Goal: Communication & Community: Answer question/provide support

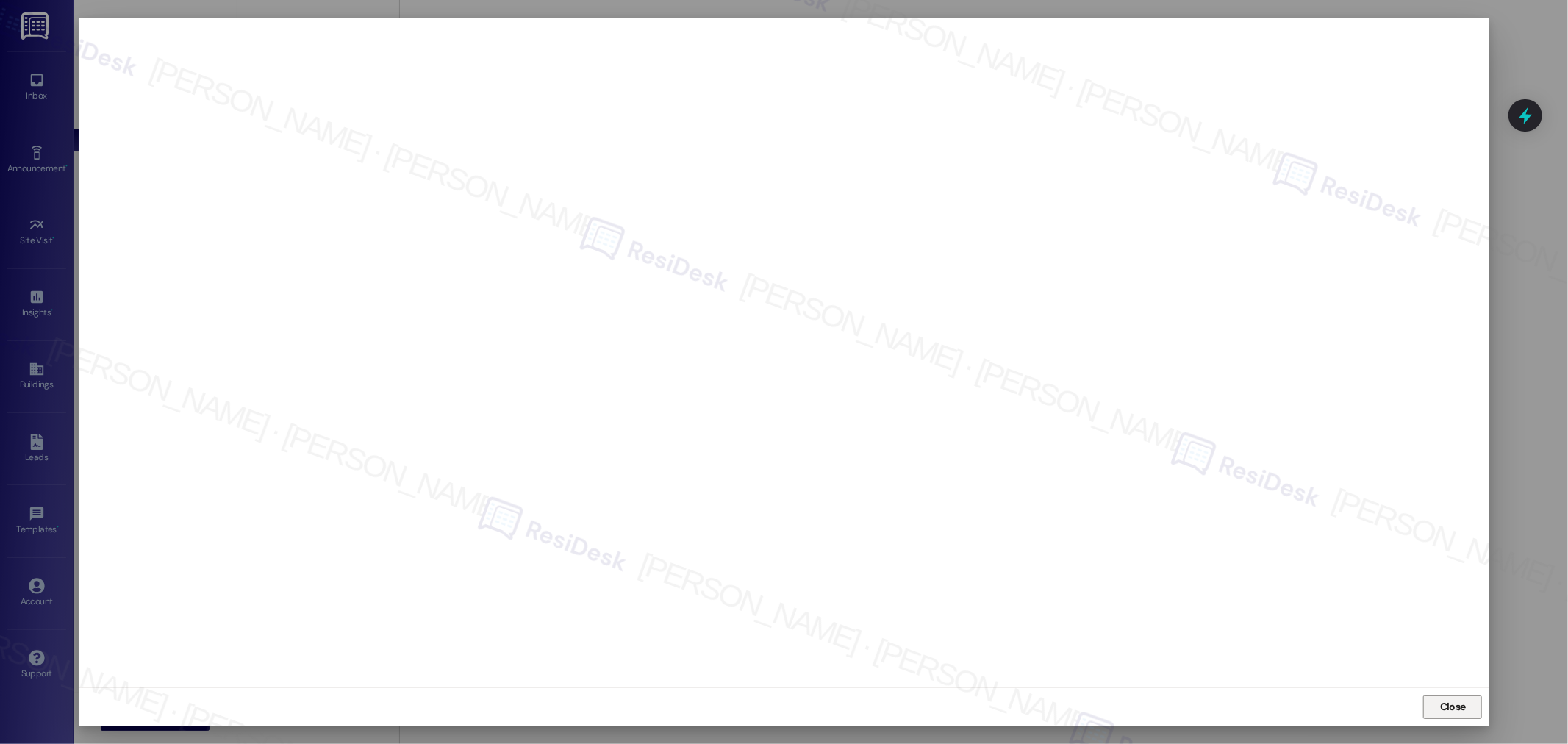
click at [1435, 704] on button "Close" at bounding box center [1452, 707] width 59 height 24
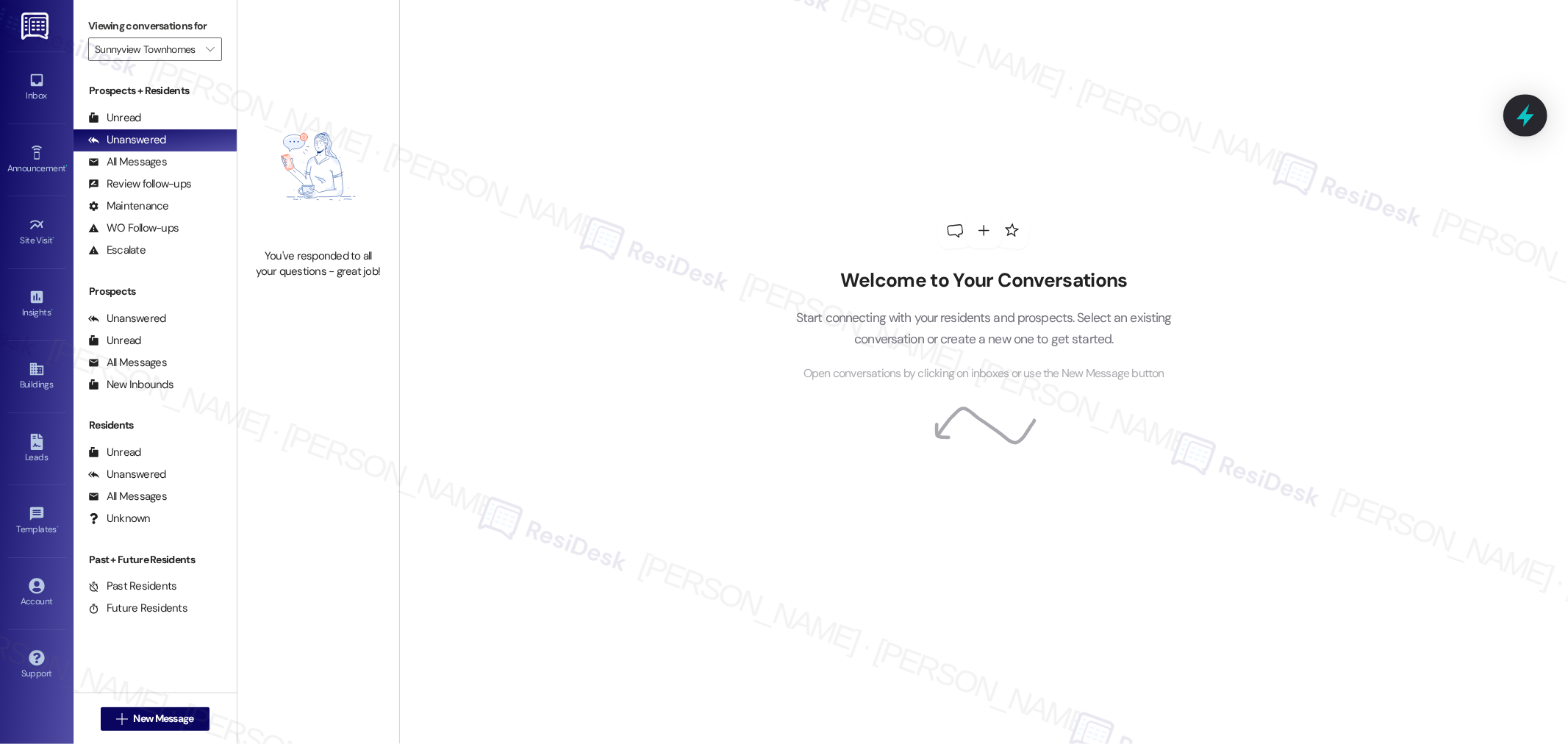
click at [1523, 111] on icon at bounding box center [1526, 115] width 25 height 25
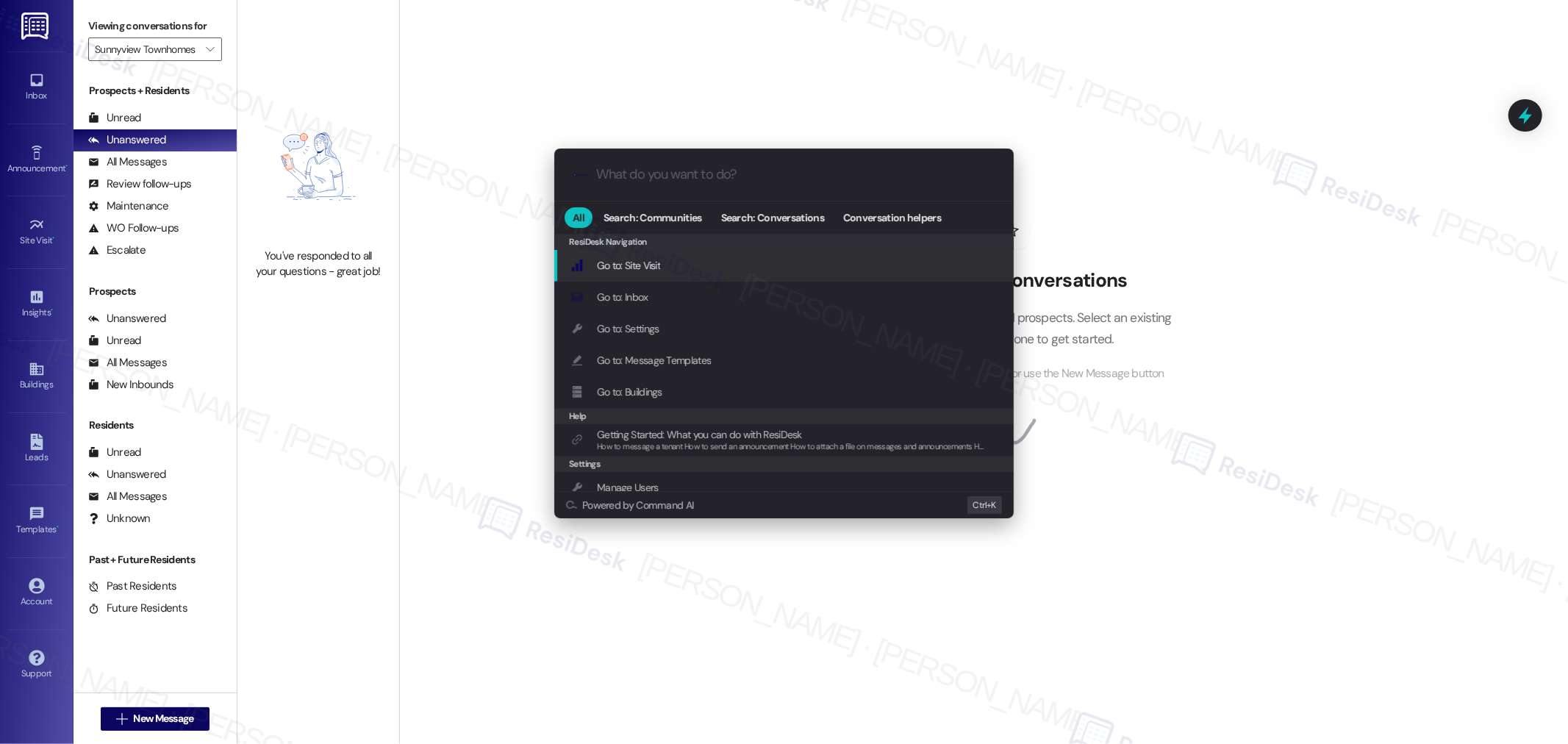
click at [720, 181] on input "What do you want to do?" at bounding box center [796, 174] width 399 height 15
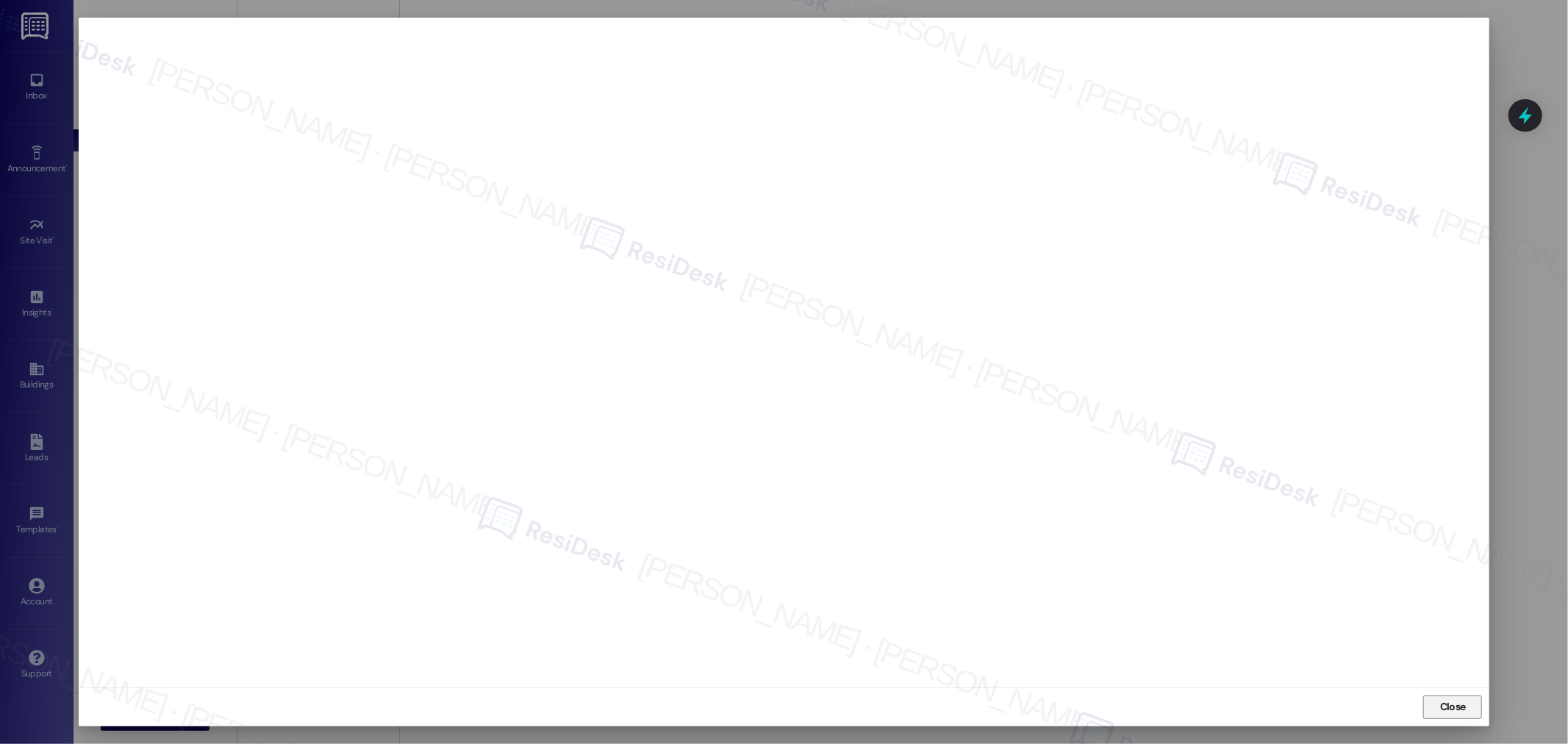
click at [1471, 701] on button "Close" at bounding box center [1452, 707] width 59 height 24
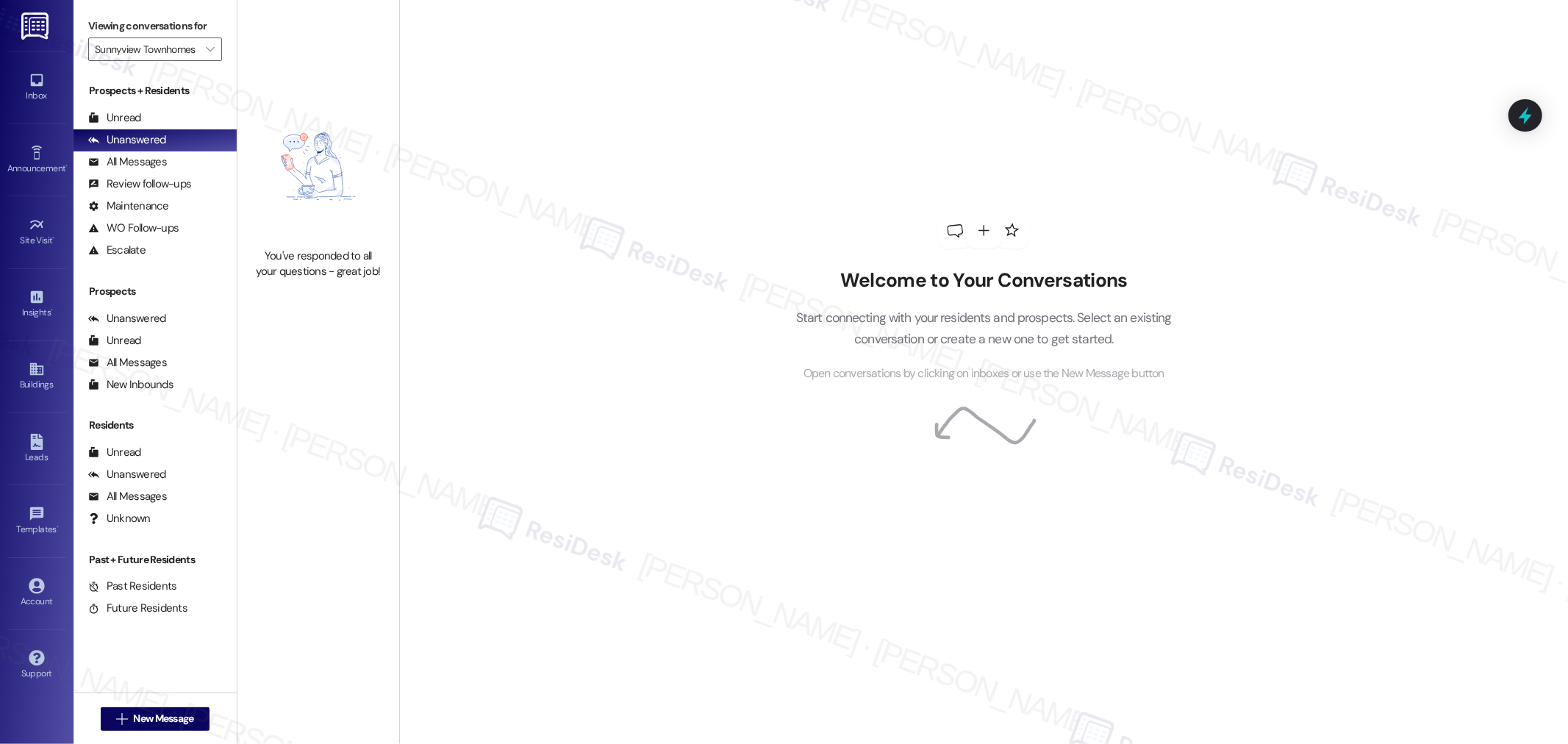
click at [659, 297] on div "Welcome to Your Conversations Start connecting with your residents and prospect…" at bounding box center [983, 372] width 1169 height 744
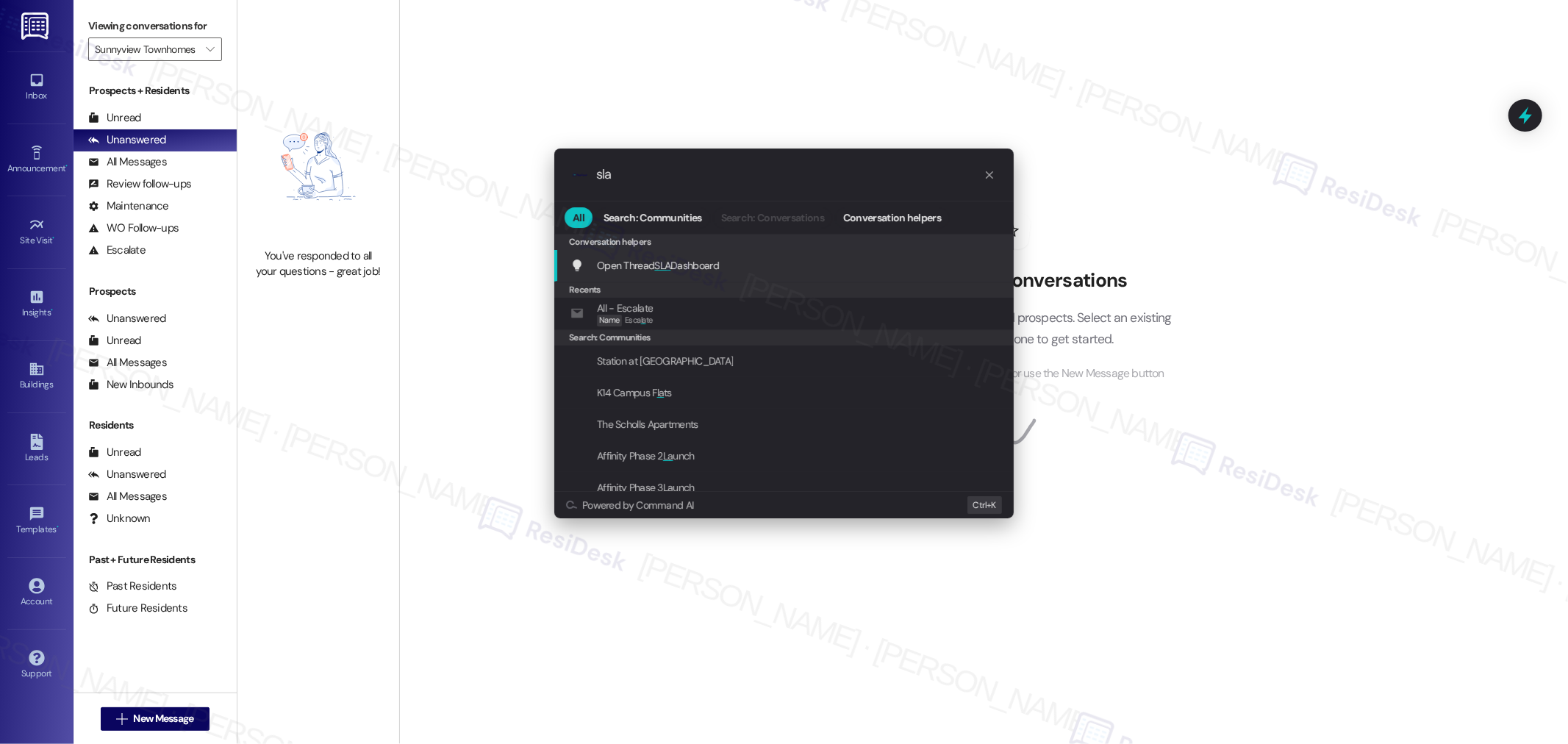
click at [703, 269] on span "Open Thread SLA Dashboard" at bounding box center [657, 266] width 122 height 13
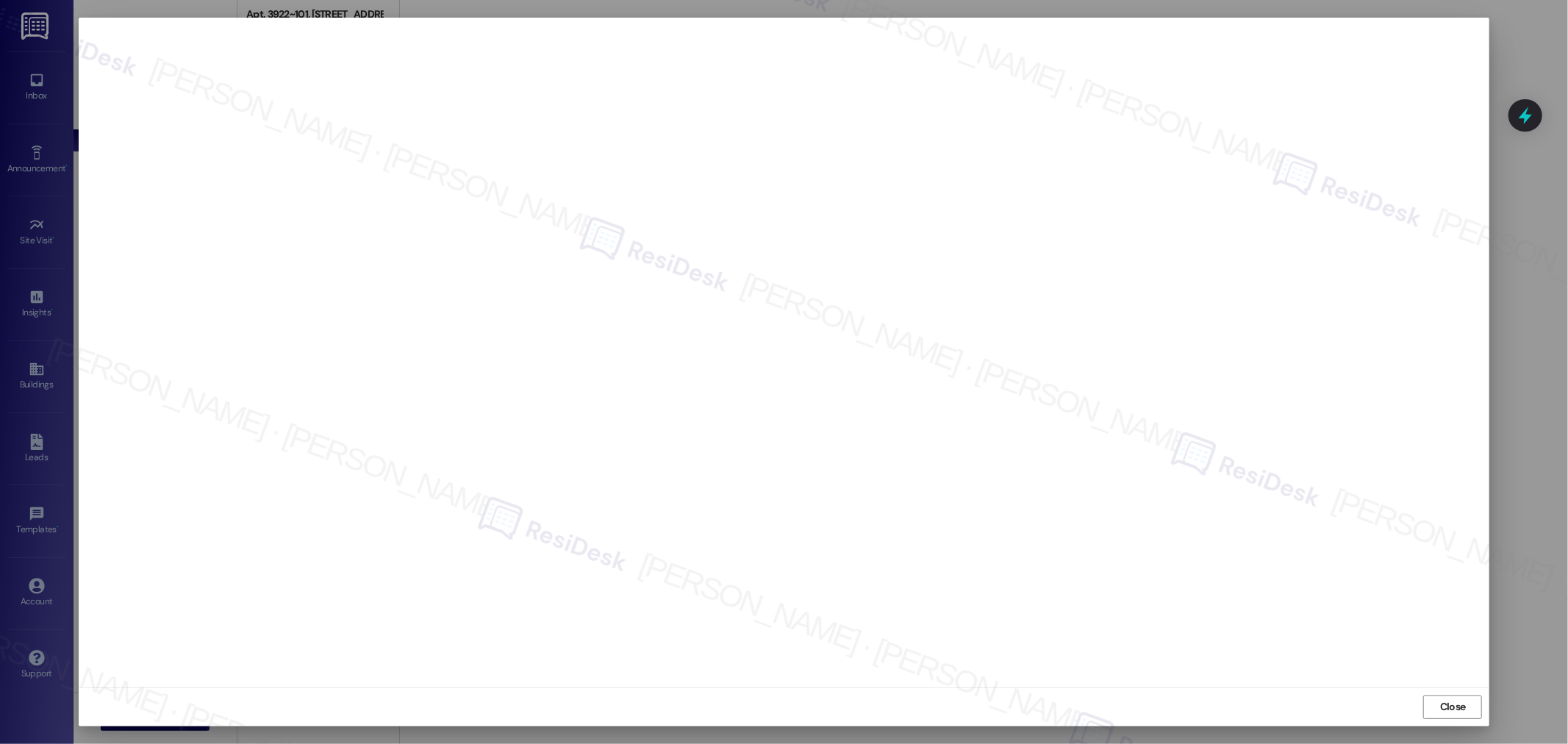
click at [1458, 691] on div "Close" at bounding box center [784, 707] width 1412 height 39
click at [1464, 704] on span "Close" at bounding box center [1453, 707] width 26 height 15
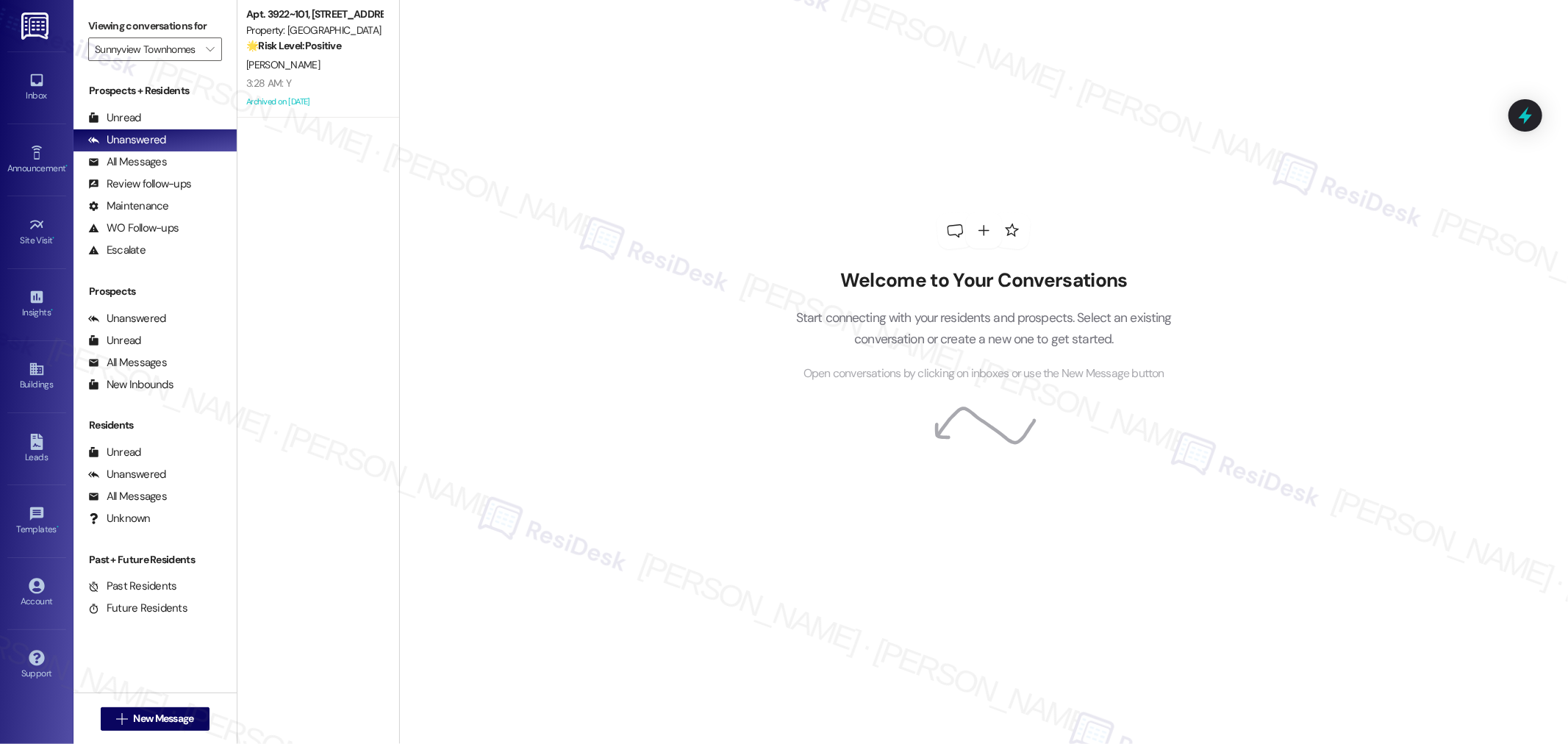
click at [1255, 297] on div "Welcome to Your Conversations Start connecting with your residents and prospect…" at bounding box center [983, 372] width 1169 height 744
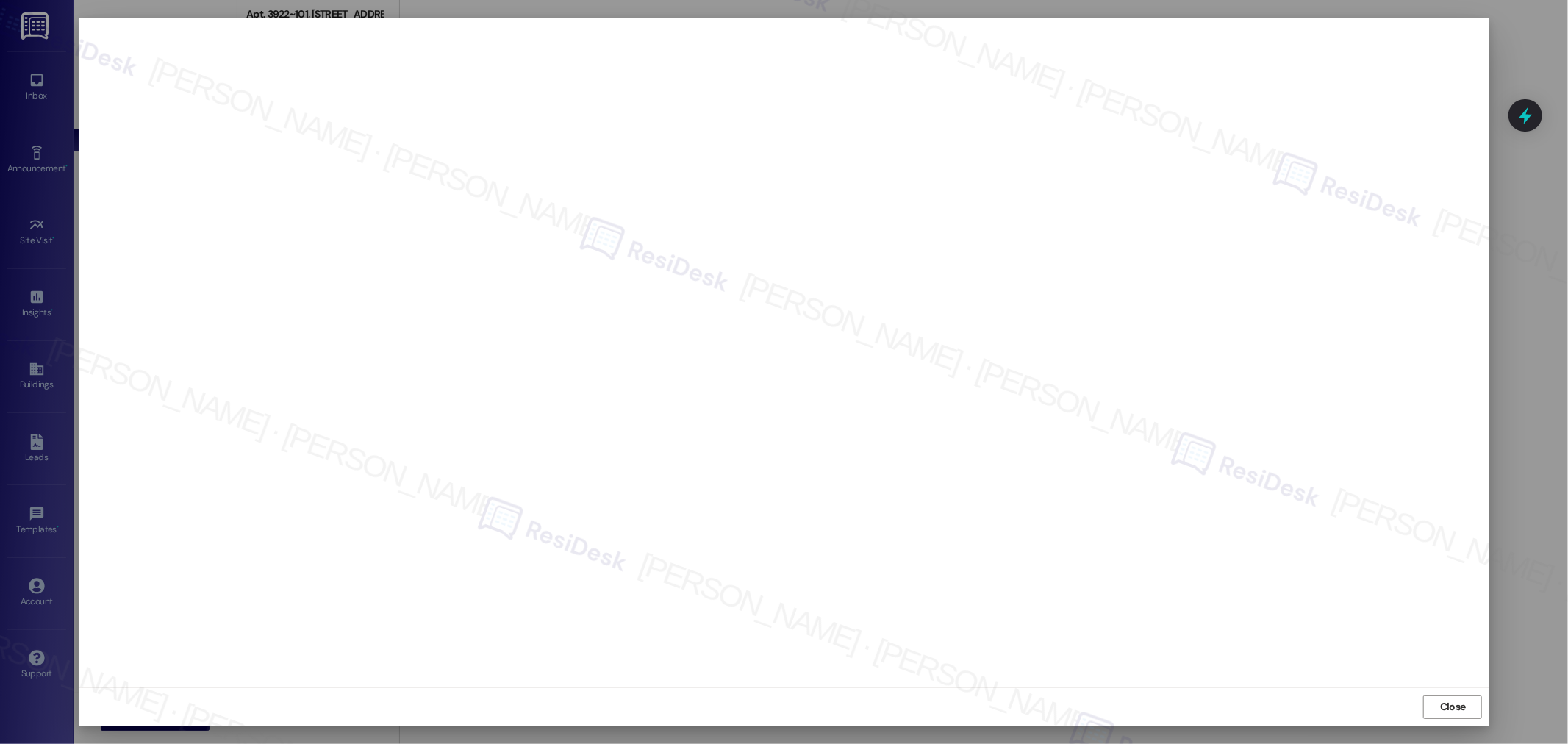
click at [1463, 698] on span "Close" at bounding box center [1453, 707] width 32 height 22
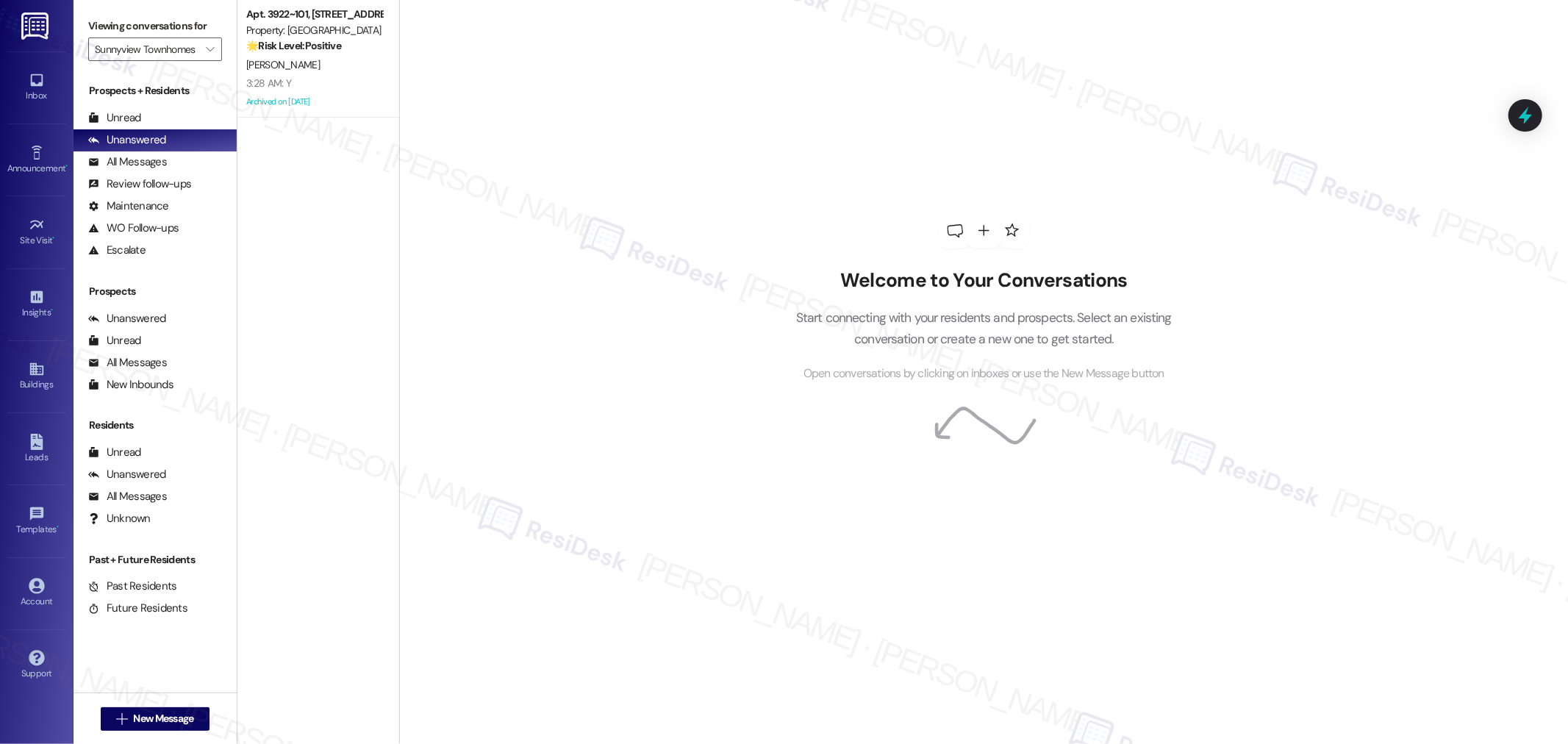
click at [1356, 275] on div "Welcome to Your Conversations Start connecting with your residents and prospect…" at bounding box center [983, 372] width 1169 height 744
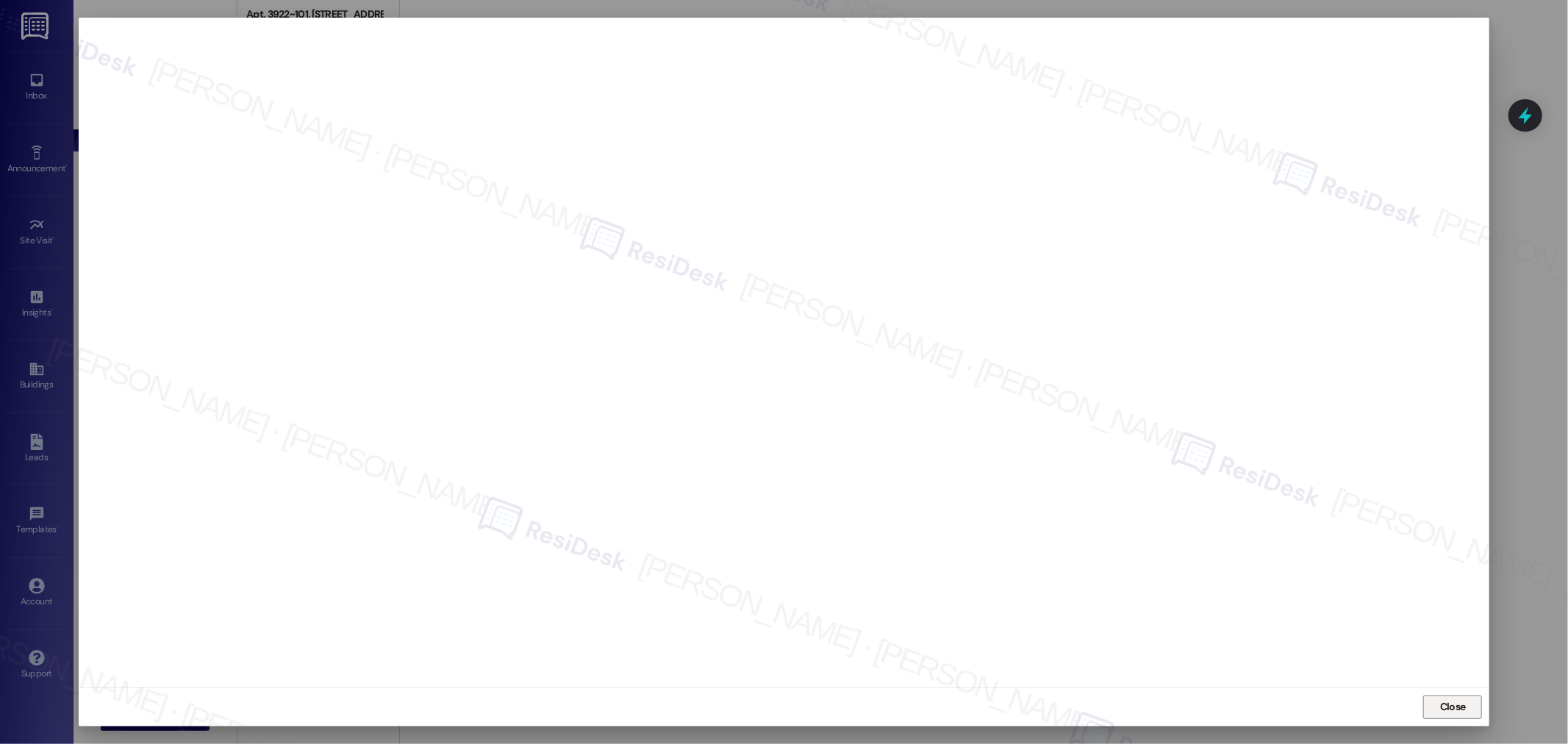
click at [1438, 701] on span "Close" at bounding box center [1453, 707] width 32 height 15
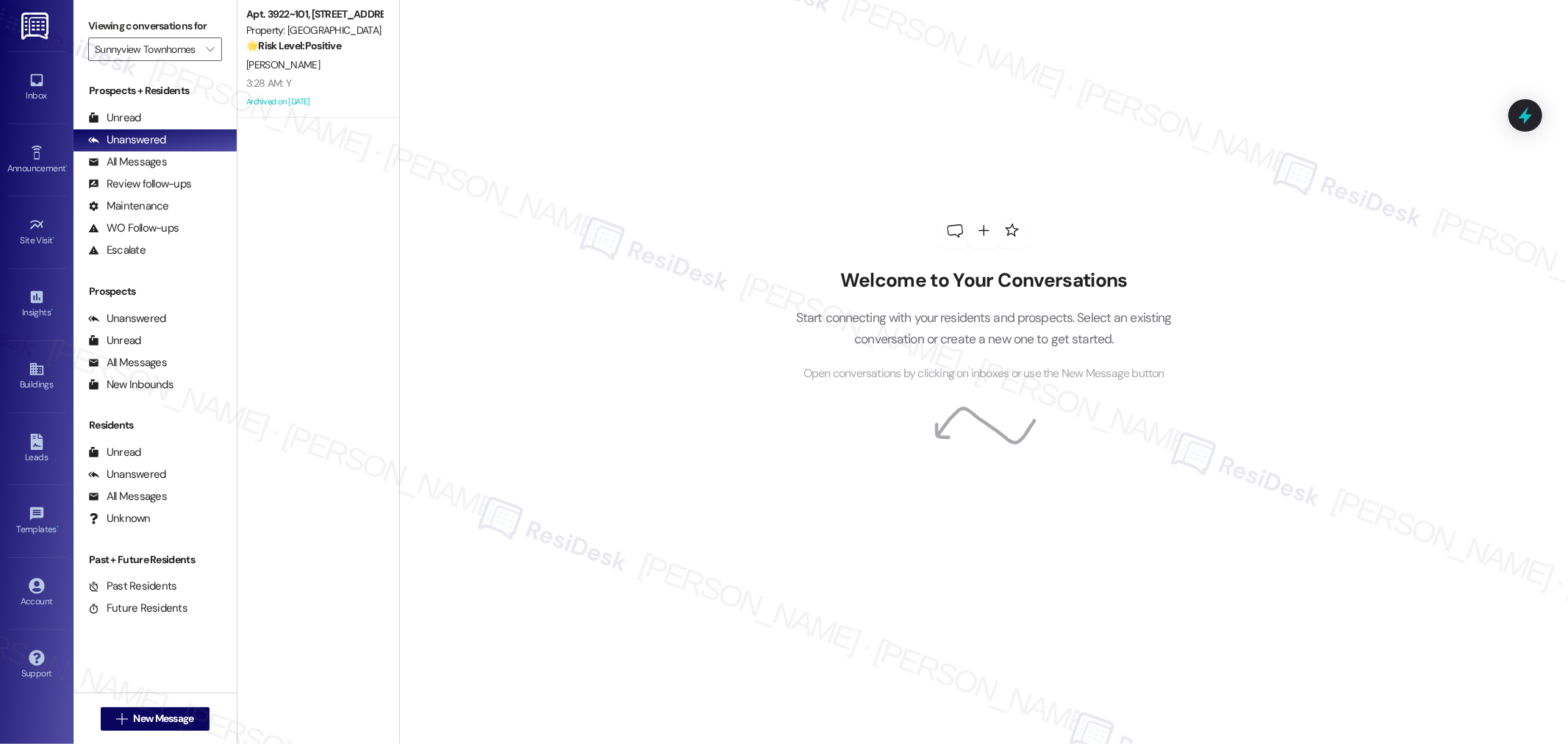
click at [468, 151] on div "Welcome to Your Conversations Start connecting with your residents and prospect…" at bounding box center [983, 372] width 1169 height 744
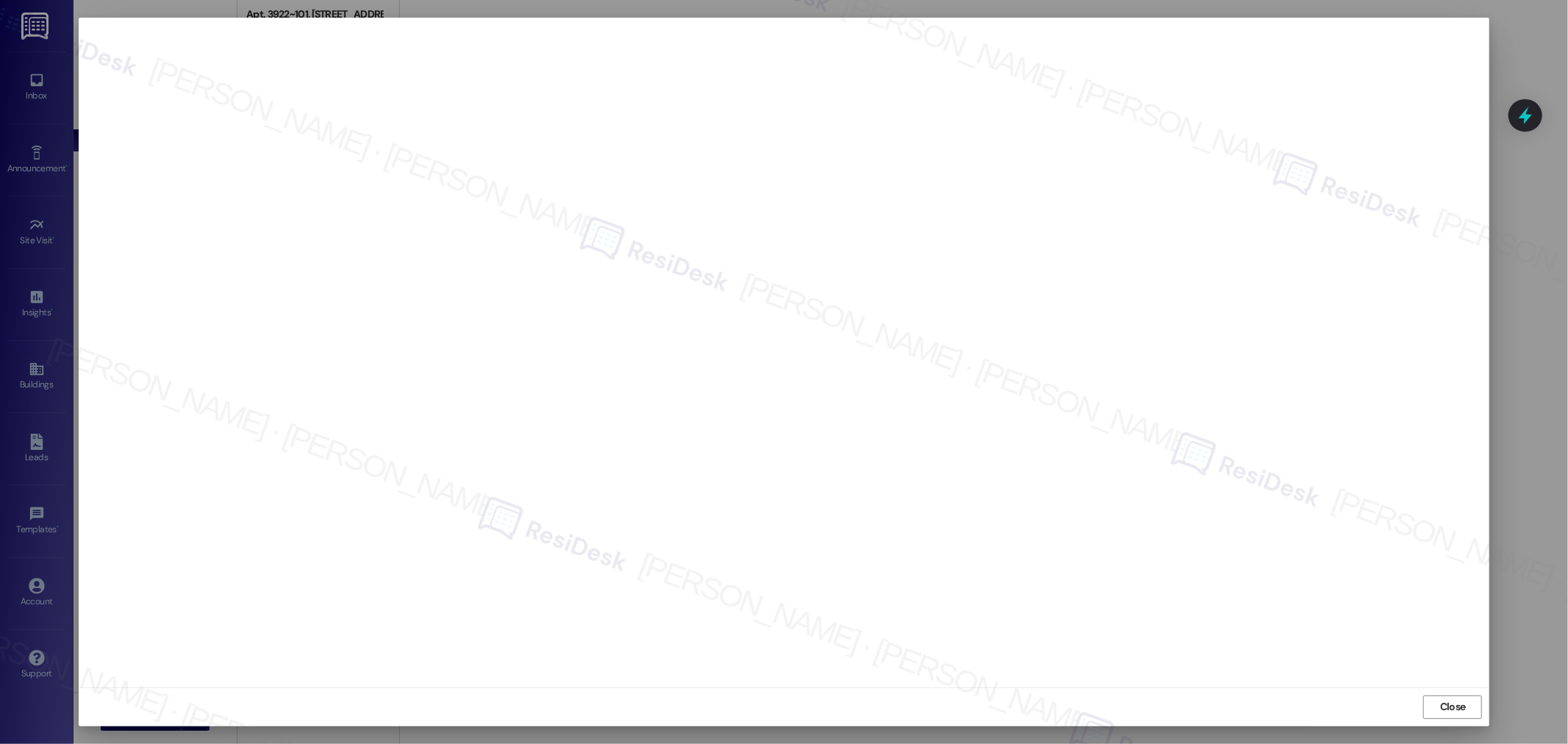
click at [1442, 694] on div "Close" at bounding box center [784, 707] width 1412 height 39
click at [1435, 709] on button "Close" at bounding box center [1452, 707] width 59 height 24
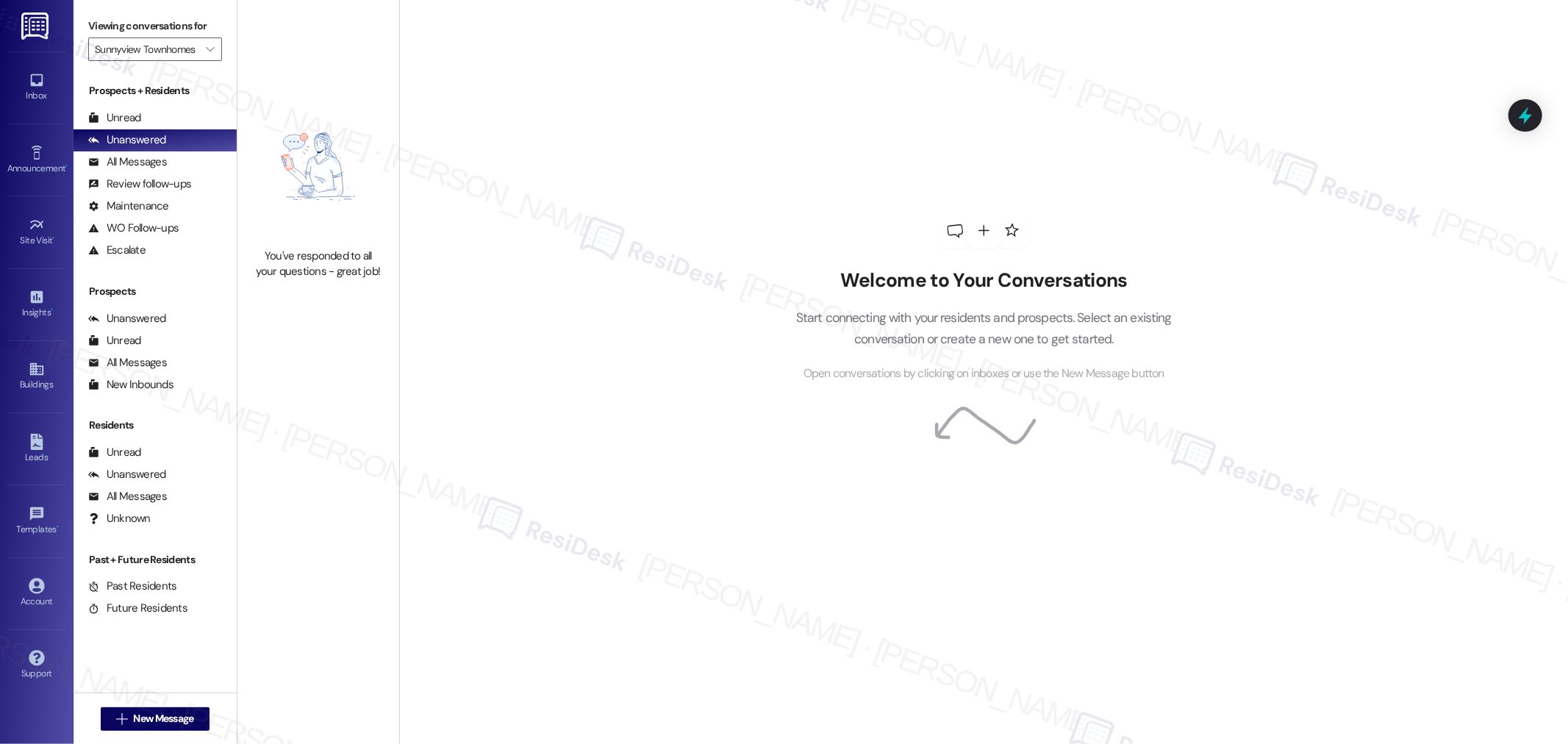
click at [824, 163] on div "Welcome to Your Conversations Start connecting with your residents and prospect…" at bounding box center [984, 297] width 441 height 595
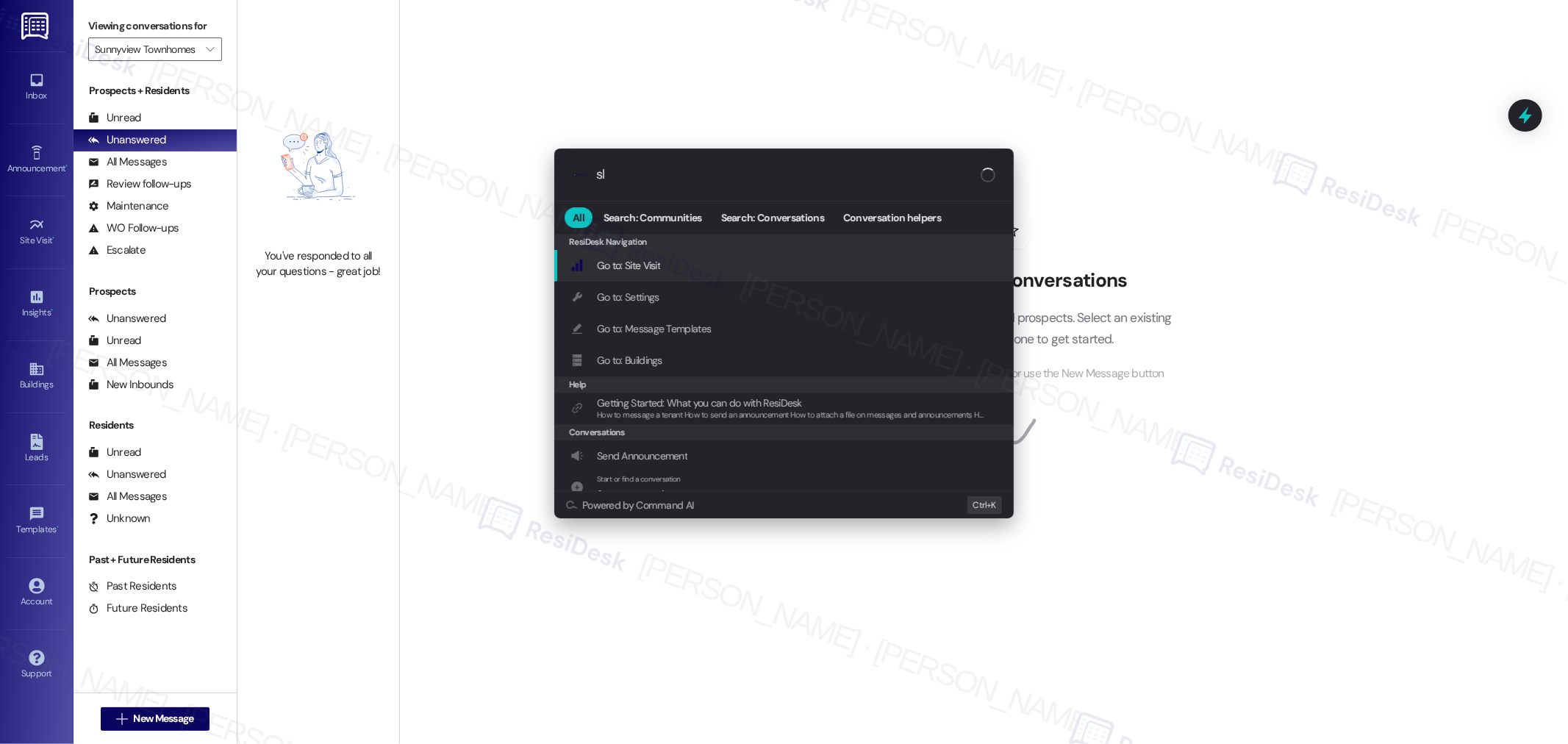
type input "sla"
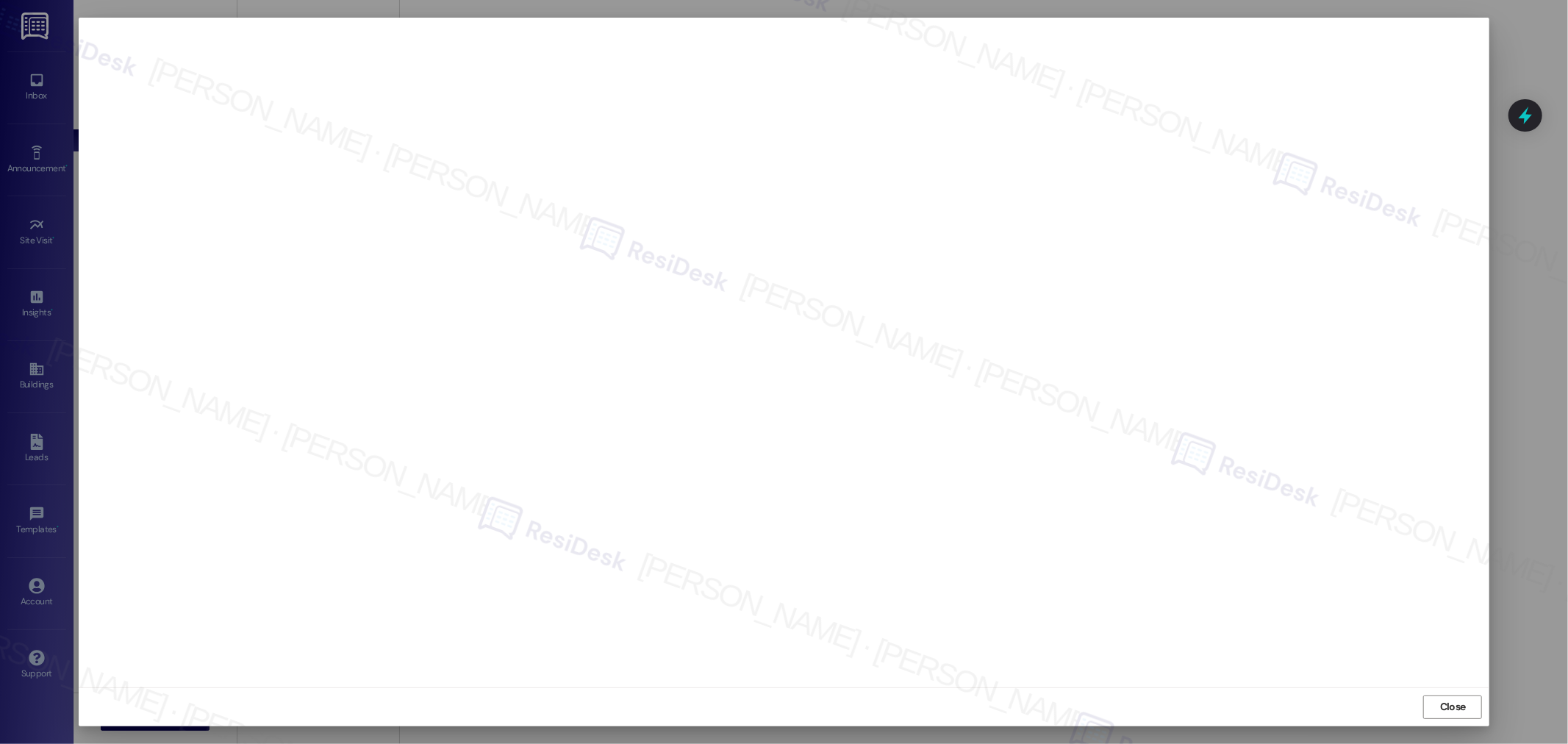
drag, startPoint x: 1442, startPoint y: 696, endPoint x: 1035, endPoint y: 499, distance: 452.2
click at [1442, 696] on span "Close" at bounding box center [1453, 707] width 32 height 22
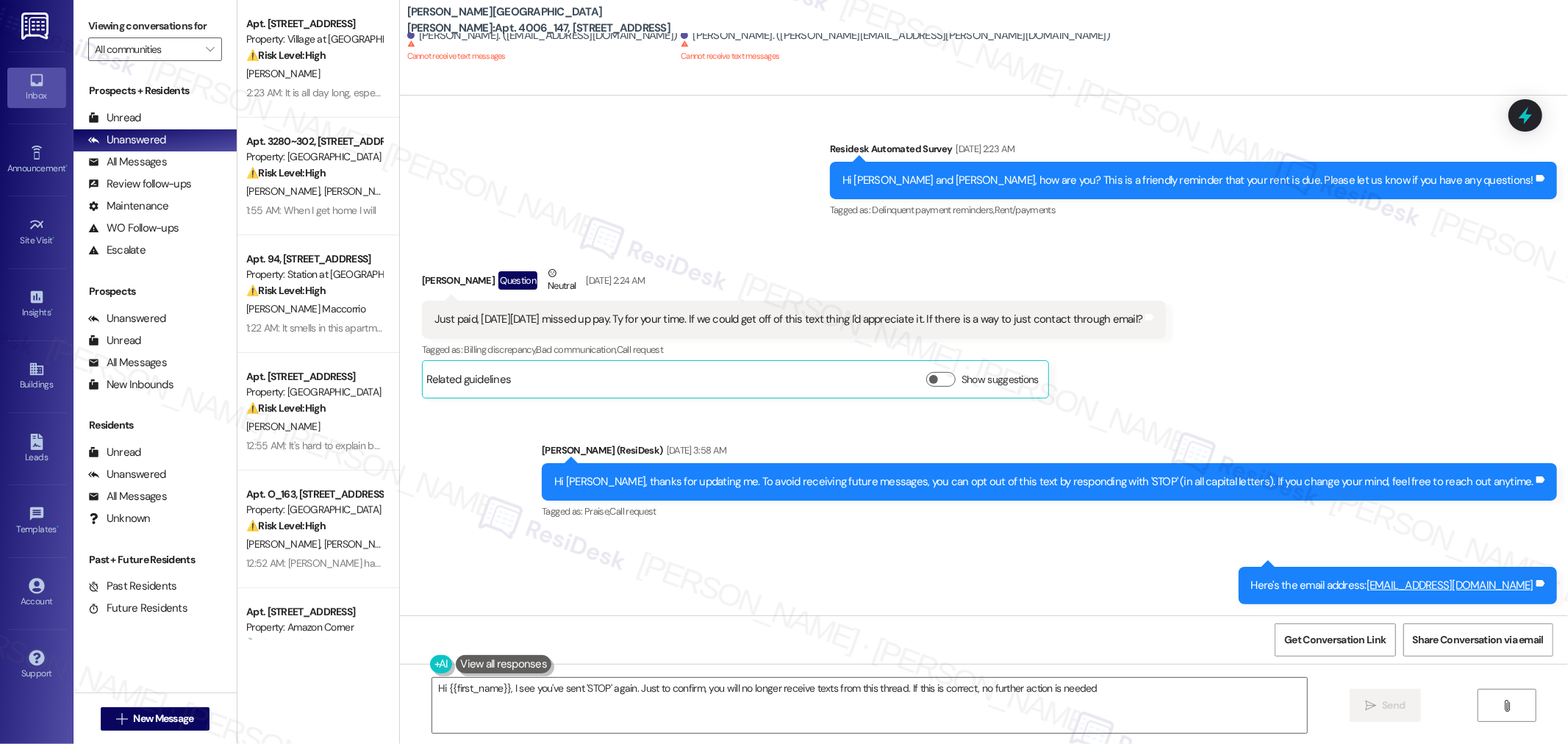
type textarea "Hi {{first_name}}, I see you've sent 'STOP' again. Just to confirm, you will no…"
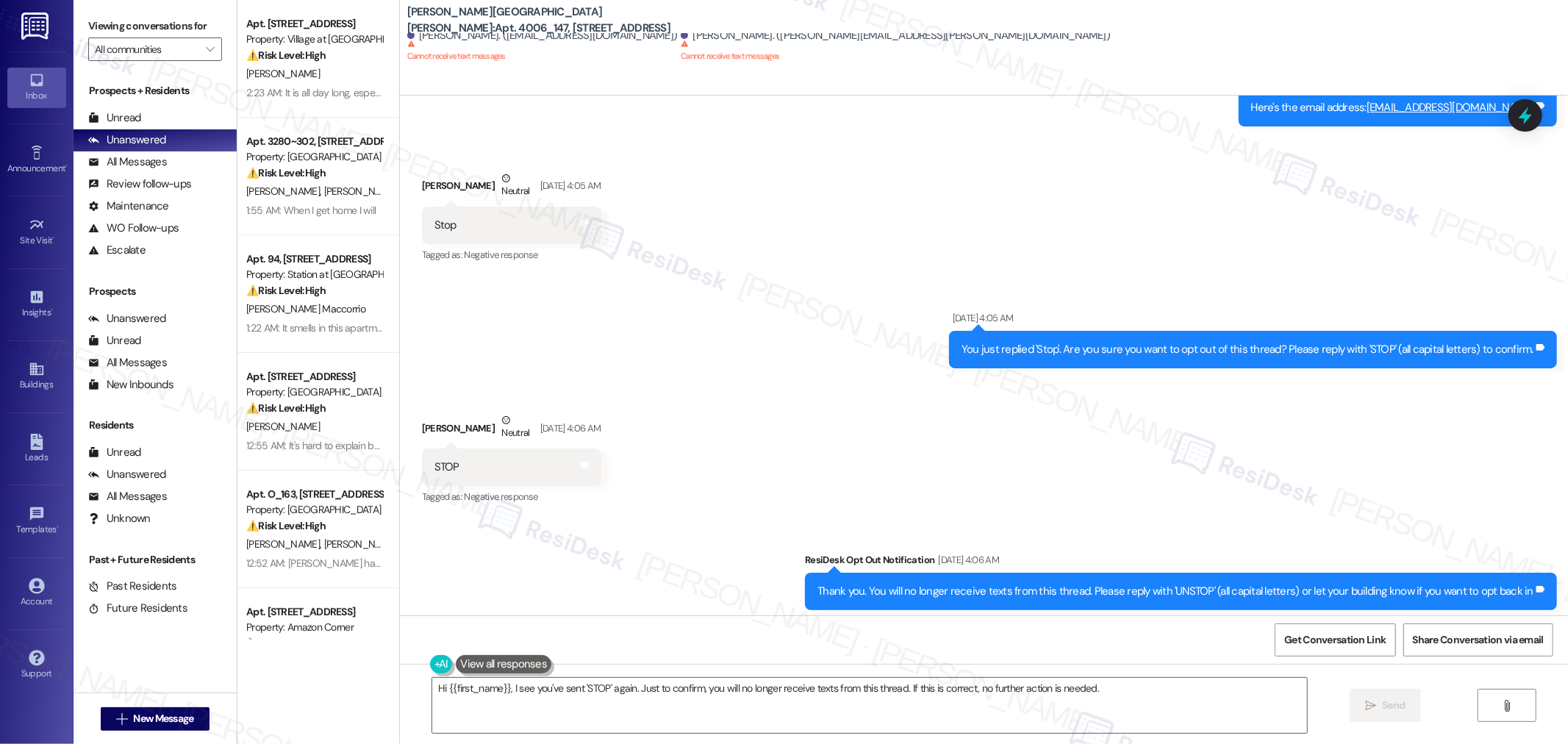
scroll to position [3701, 0]
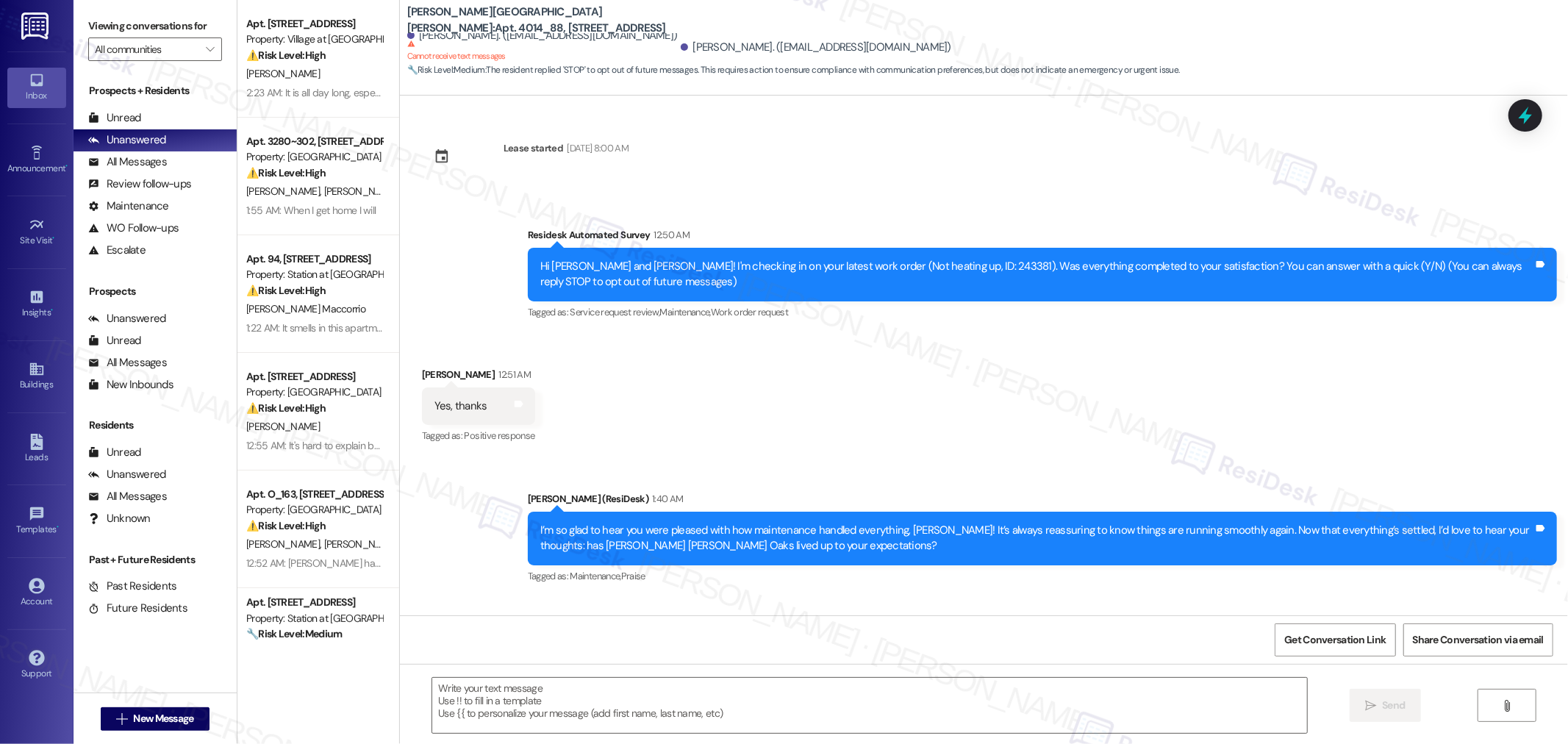
scroll to position [121, 0]
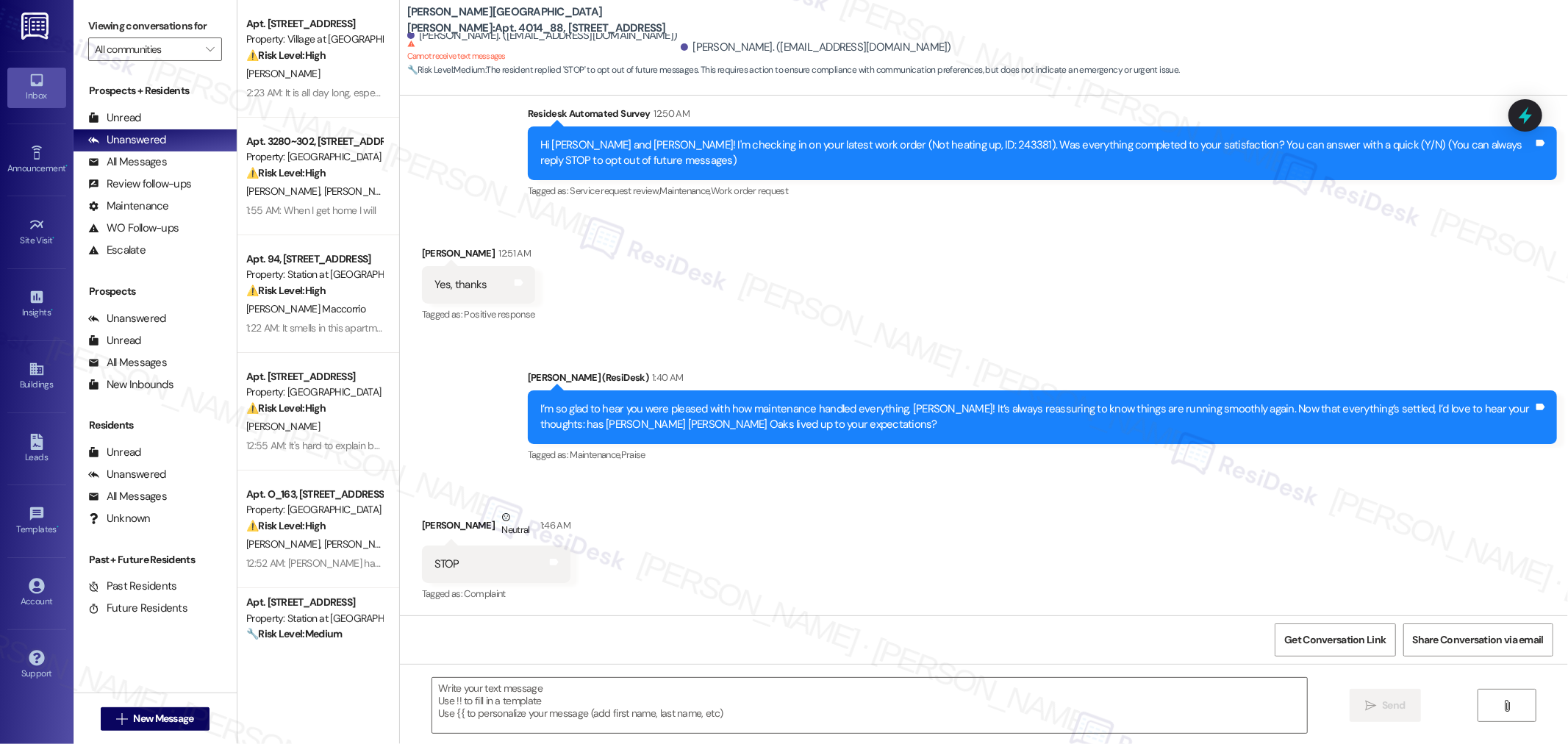
type textarea "Fetching suggested responses. Please feel free to read through the conversation…"
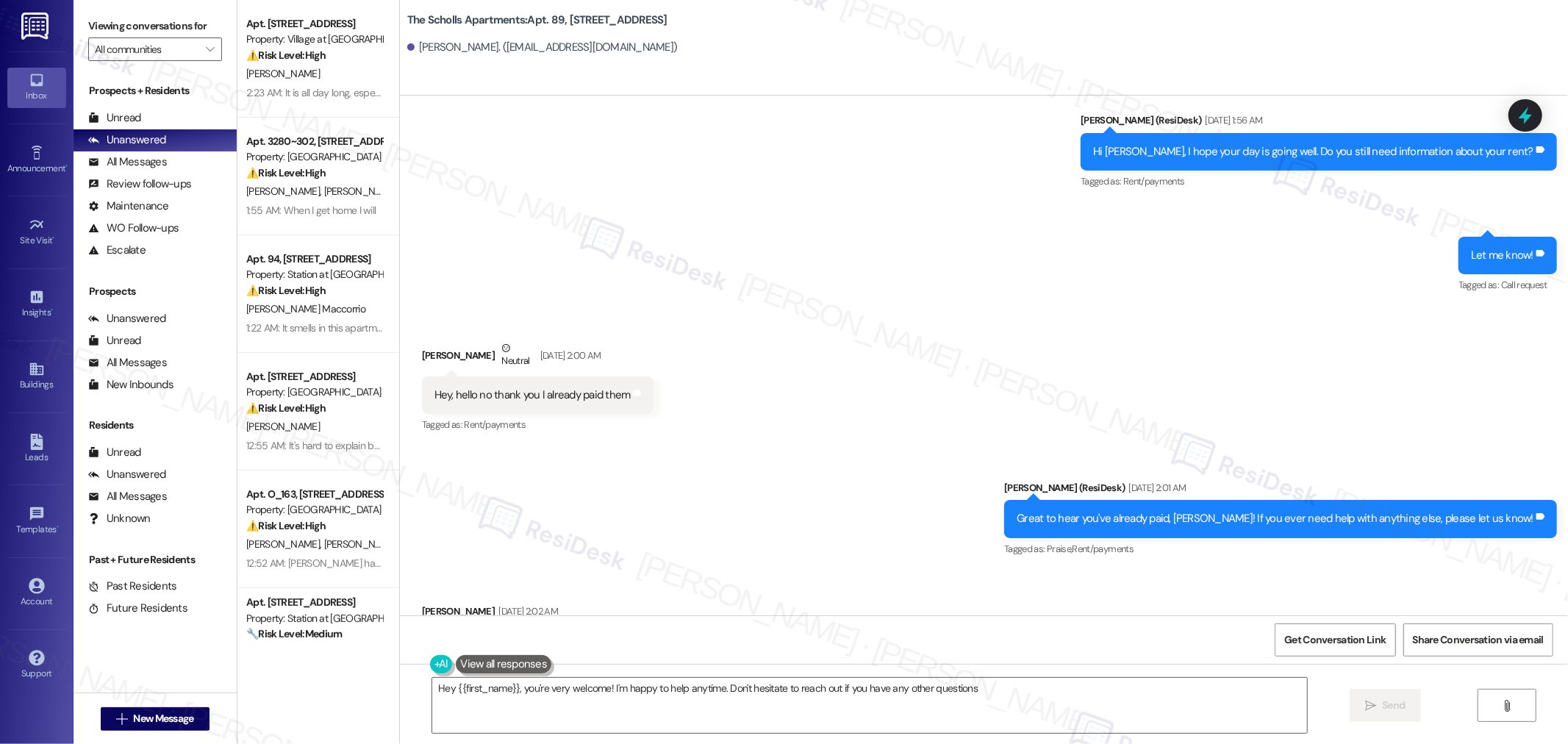
scroll to position [2181, 0]
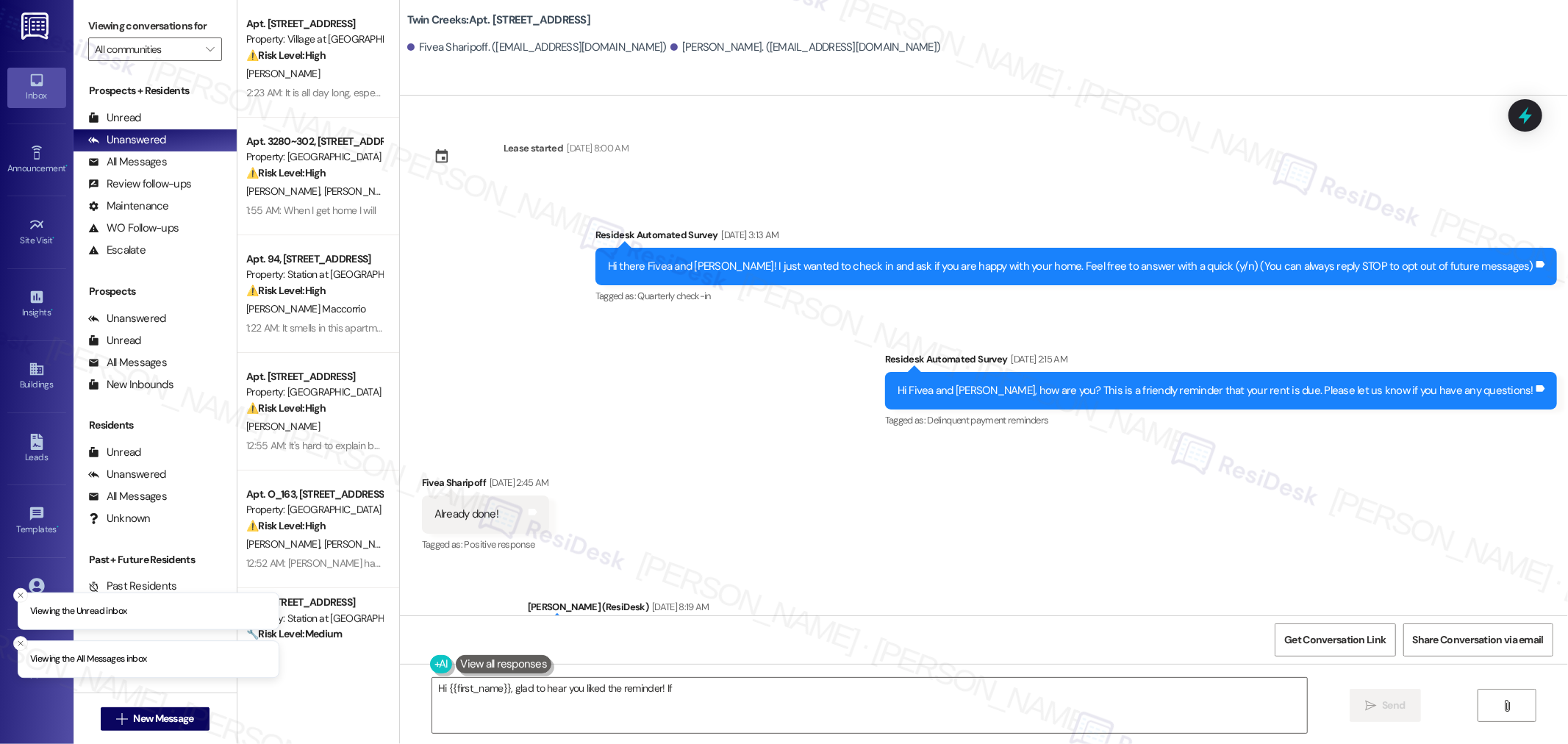
scroll to position [1136, 0]
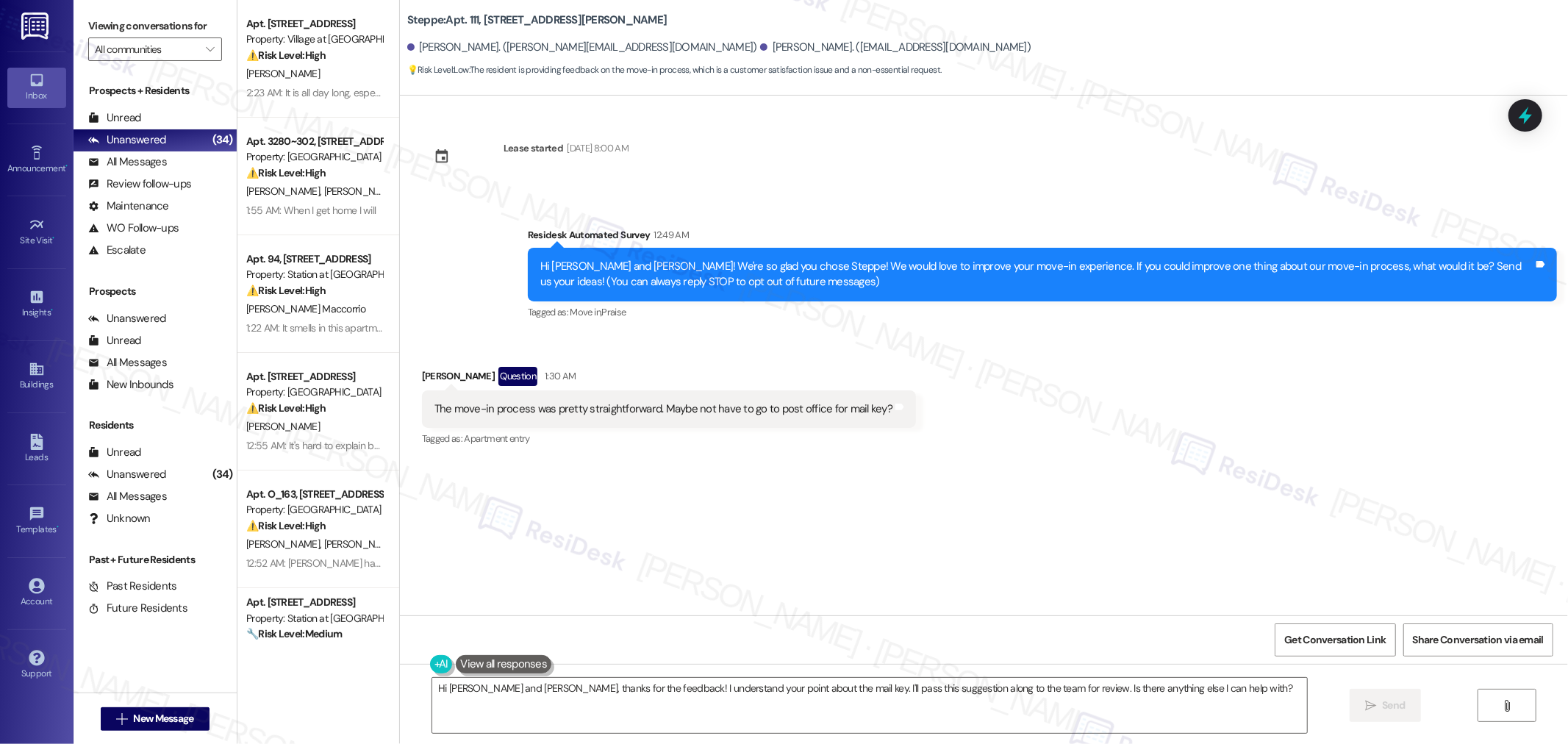
click at [899, 204] on div "Survey, sent via SMS Residesk Automated Survey 12:49 AM Hi Christine and Robert…" at bounding box center [984, 264] width 1168 height 140
click at [1012, 513] on div "Lease started Sep 09, 2025 at 8:00 AM Survey, sent via SMS Residesk Automated S…" at bounding box center [984, 356] width 1168 height 520
click at [827, 411] on div "The move-in process was pretty straightforward. Maybe not have to go to post of…" at bounding box center [664, 409] width 458 height 15
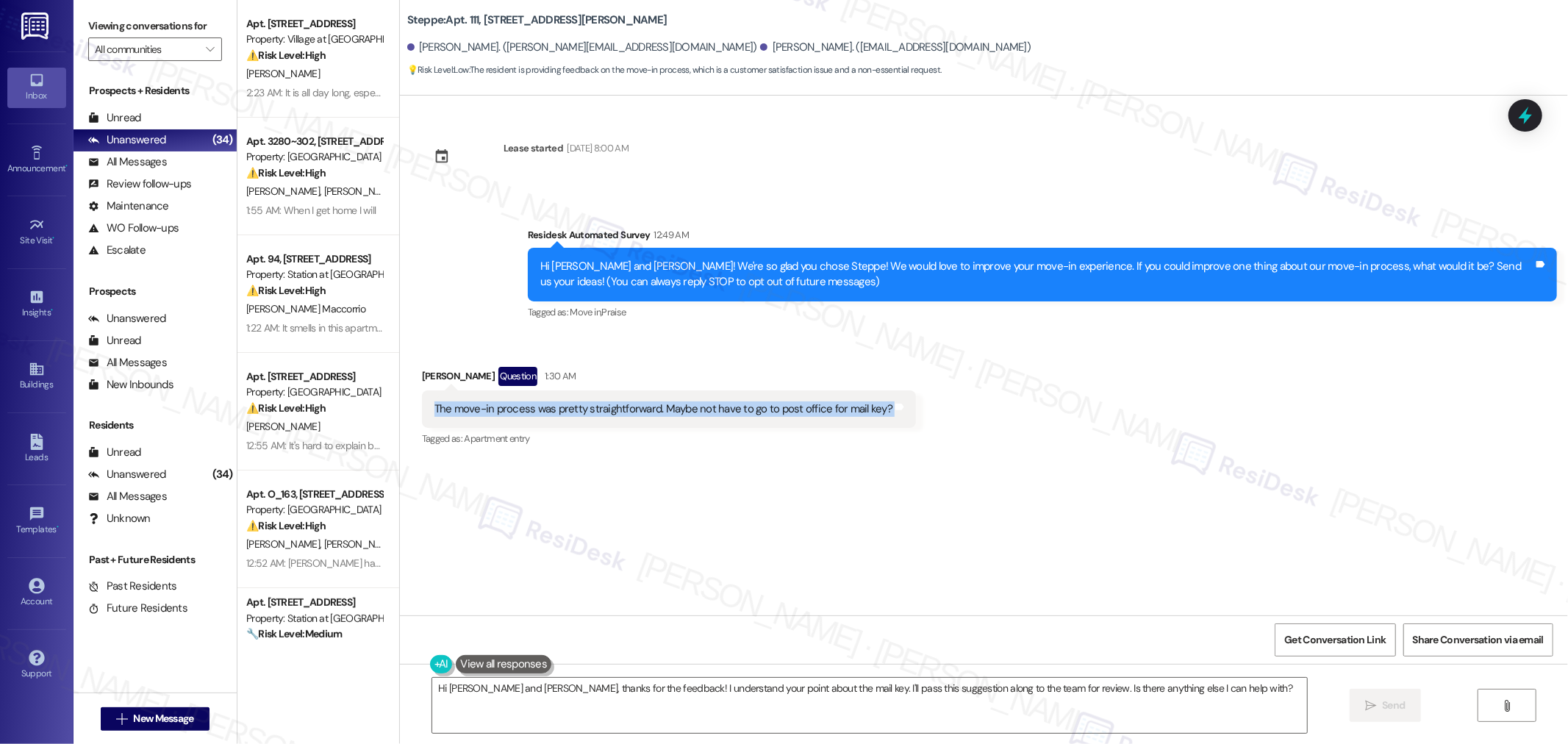
click at [827, 411] on div "The move-in process was pretty straightforward. Maybe not have to go to post of…" at bounding box center [664, 409] width 458 height 15
copy div "The move-in process was pretty straightforward. Maybe not have to go to post of…"
click at [786, 410] on div "The move-in process was pretty straightforward. Maybe not have to go to post of…" at bounding box center [664, 409] width 458 height 15
click at [636, 410] on div "The move-in process was pretty straightforward. Maybe not have to go to post of…" at bounding box center [664, 409] width 458 height 15
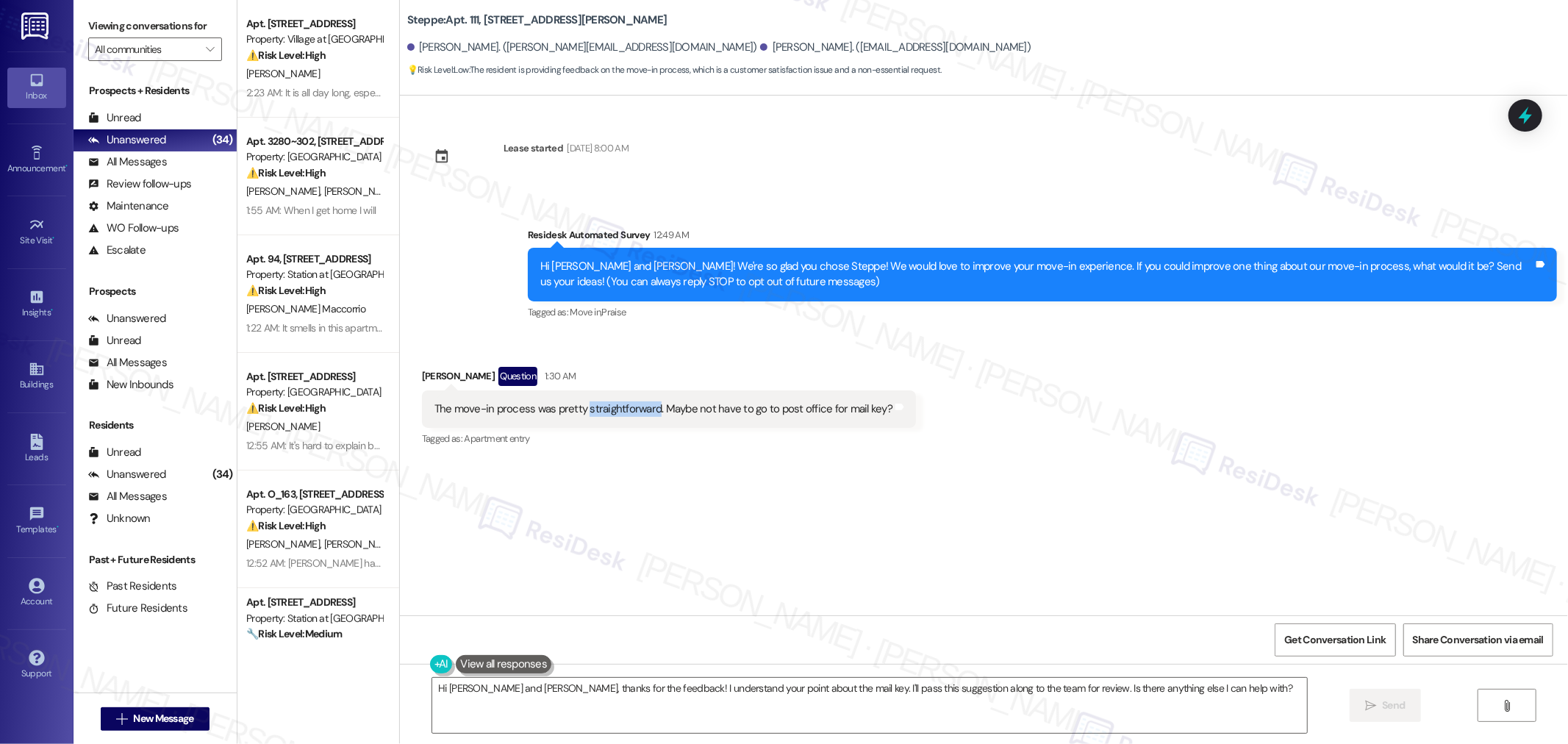
click at [636, 410] on div "The move-in process was pretty straightforward. Maybe not have to go to post of…" at bounding box center [664, 409] width 458 height 15
copy div "The move-in process was pretty straightforward. Maybe not have to go to post of…"
click at [1063, 685] on textarea "Hi Christine and Robert, thanks for the feedback! I understand your point about…" at bounding box center [870, 705] width 875 height 55
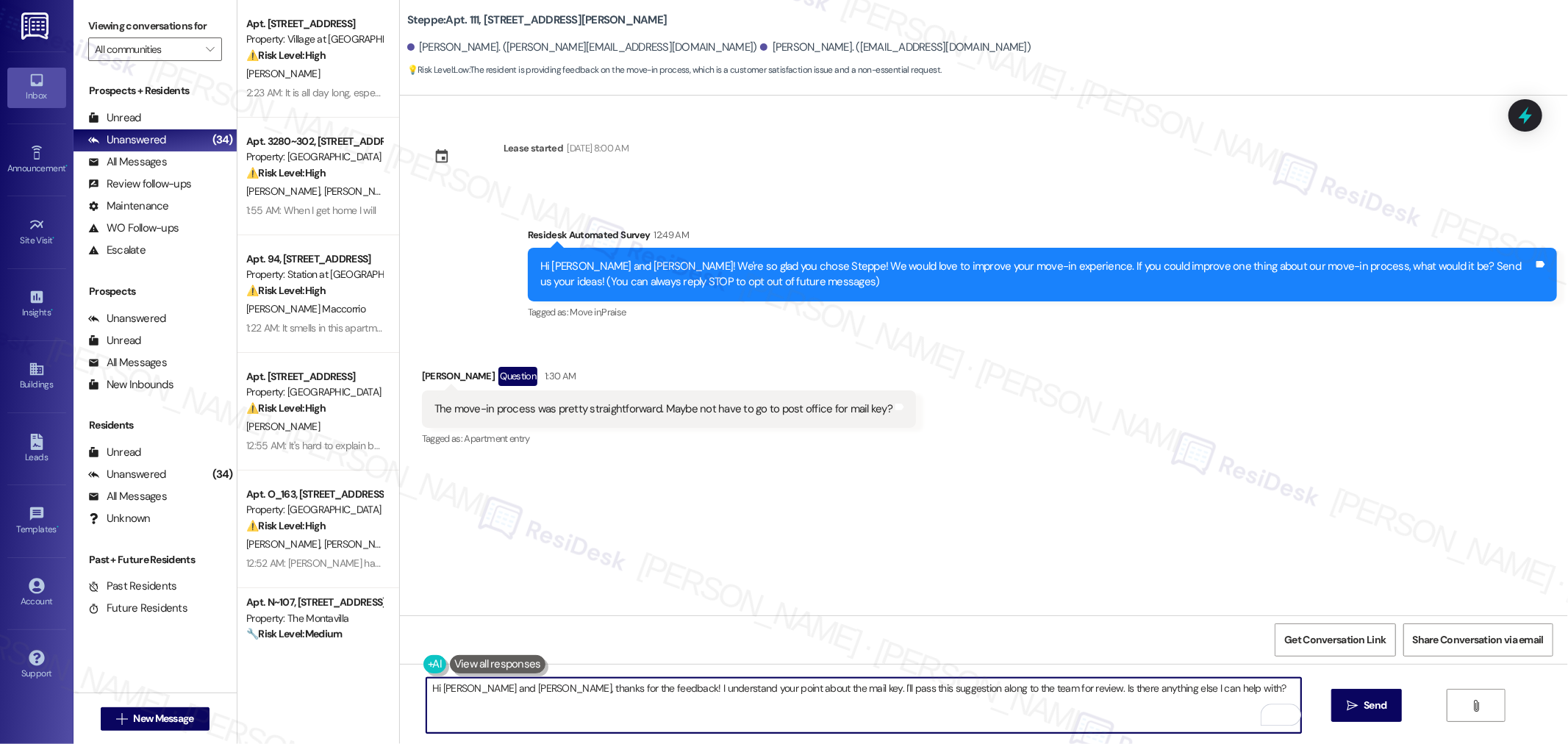
drag, startPoint x: 1249, startPoint y: 694, endPoint x: 473, endPoint y: 704, distance: 776.1
click at [473, 704] on textarea "Hi Christine and Robert, thanks for the feedback! I understand your point about…" at bounding box center [864, 705] width 875 height 55
paste textarea "Great to hear the move-in went well! Thanks for mentioning the mail key—have yo…"
click at [439, 689] on textarea "Hi Christine Great to hear the move-in went well! Thanks for mentioning the mai…" at bounding box center [864, 705] width 875 height 55
click at [478, 687] on textarea "Hi Christine, Great to hear the move-in went well! Thanks for mentioning the ma…" at bounding box center [864, 705] width 875 height 55
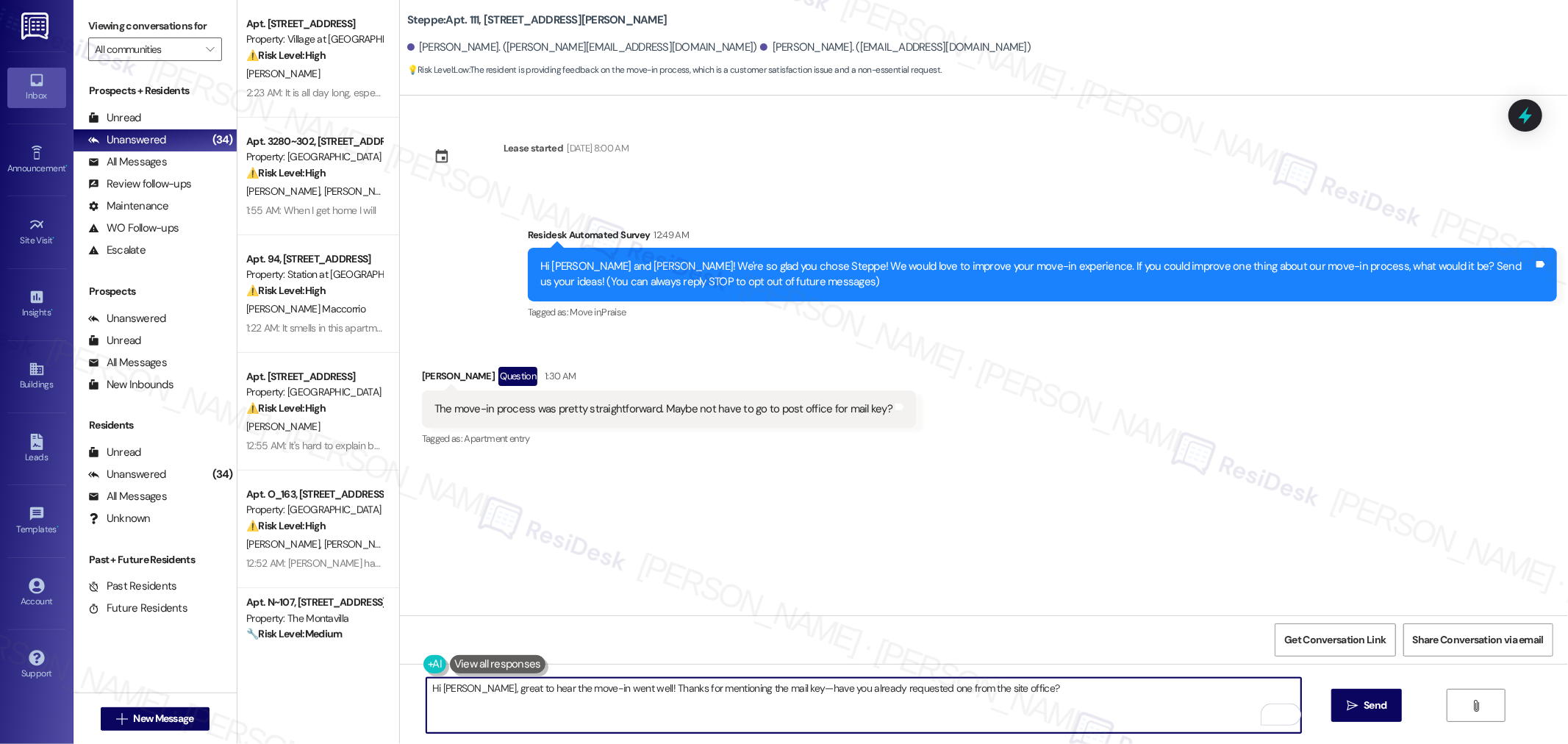
click at [1059, 687] on textarea "Hi Christine, great to hear the move-in went well! Thanks for mentioning the ma…" at bounding box center [864, 705] width 875 height 55
type textarea "Hi Christine, great to hear the move-in went well! Thanks for mentioning the ma…"
click at [1377, 709] on span "Send" at bounding box center [1375, 705] width 23 height 15
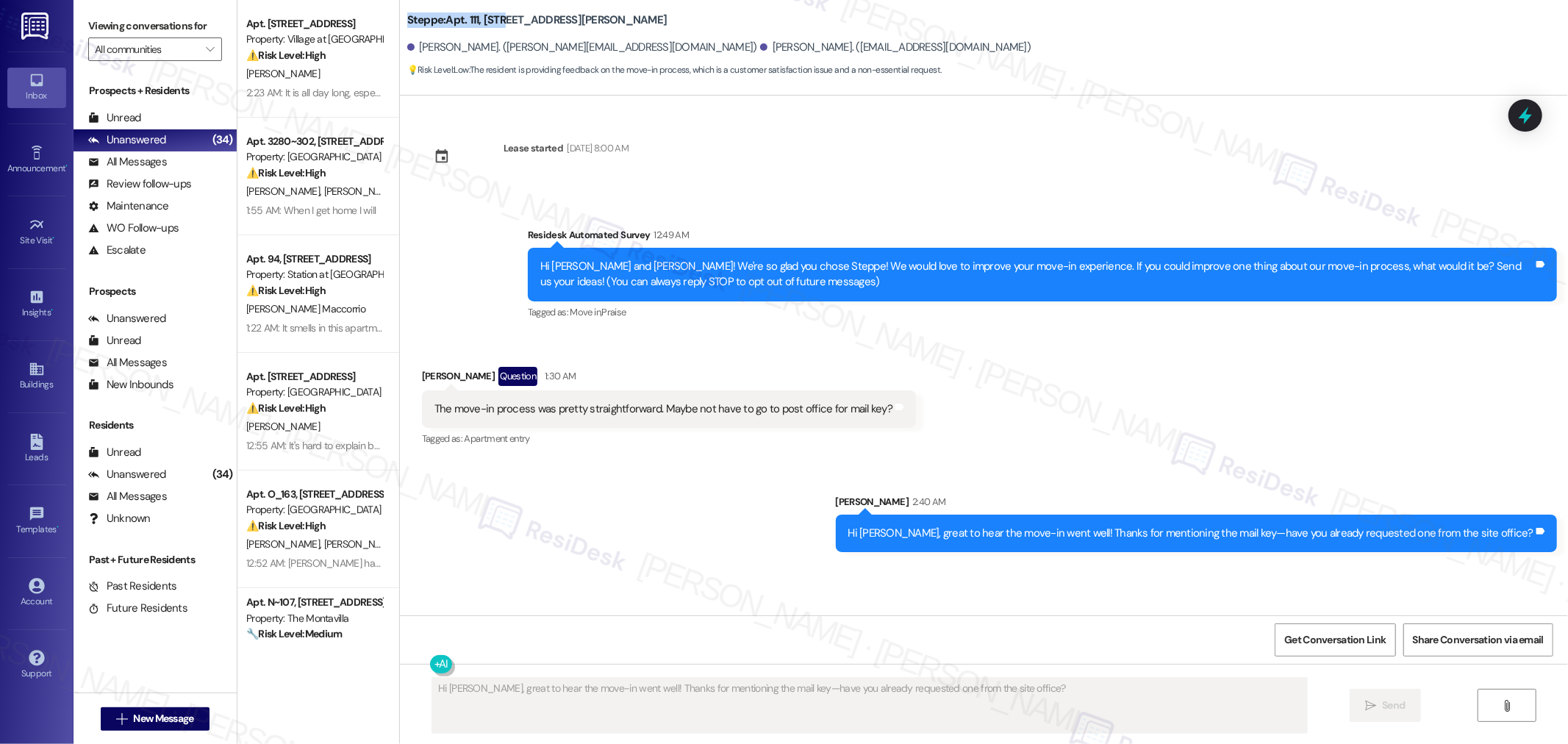
drag, startPoint x: 395, startPoint y: 20, endPoint x: 495, endPoint y: 20, distance: 100.0
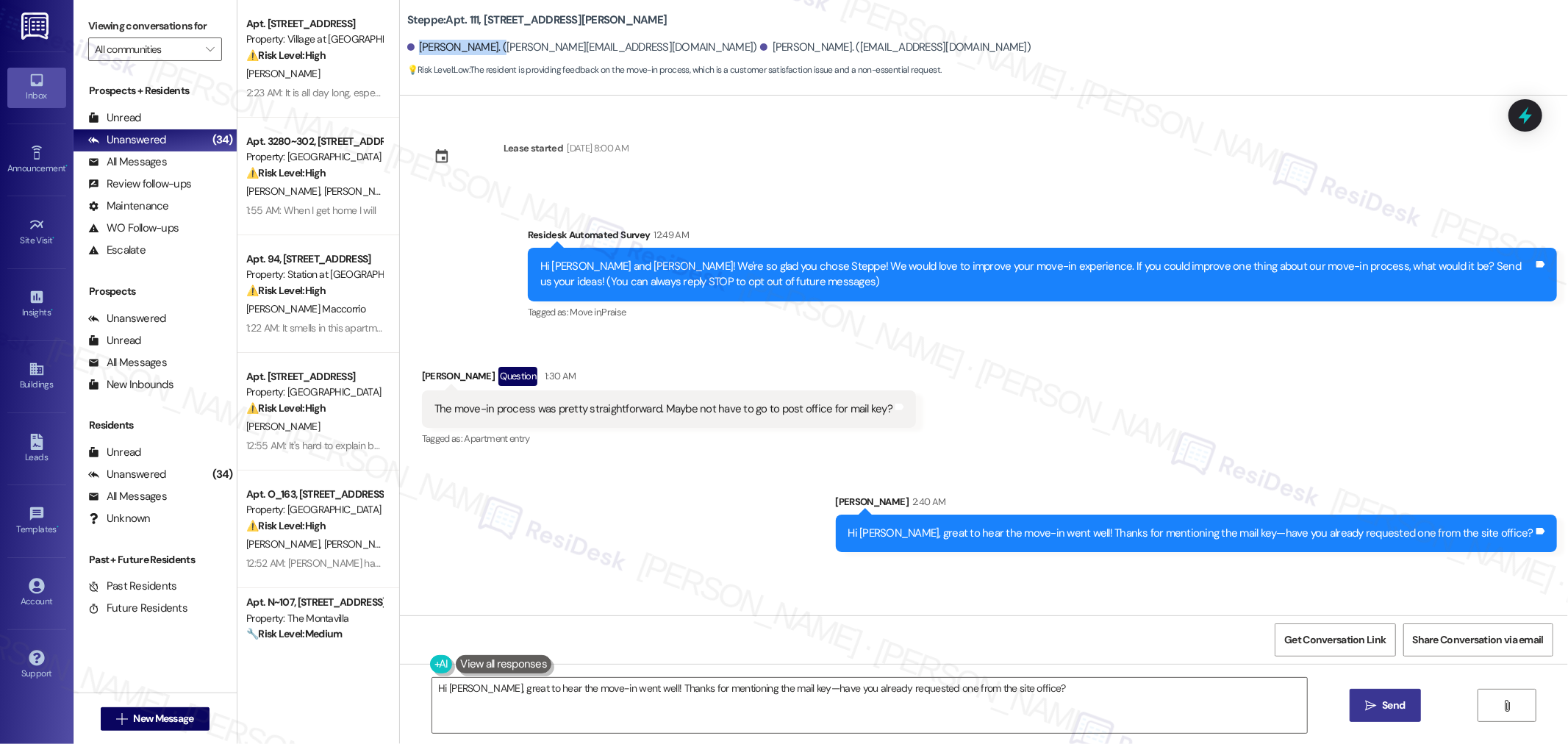
drag, startPoint x: 408, startPoint y: 46, endPoint x: 478, endPoint y: 42, distance: 70.1
click at [478, 42] on div "Christine Keeth. (christine_grande@yahoo.com)" at bounding box center [582, 47] width 350 height 15
copy div "Christine Keeth."
drag, startPoint x: 1314, startPoint y: 630, endPoint x: 1320, endPoint y: 622, distance: 10.0
click at [1314, 630] on span "Get Conversation Link" at bounding box center [1335, 639] width 107 height 32
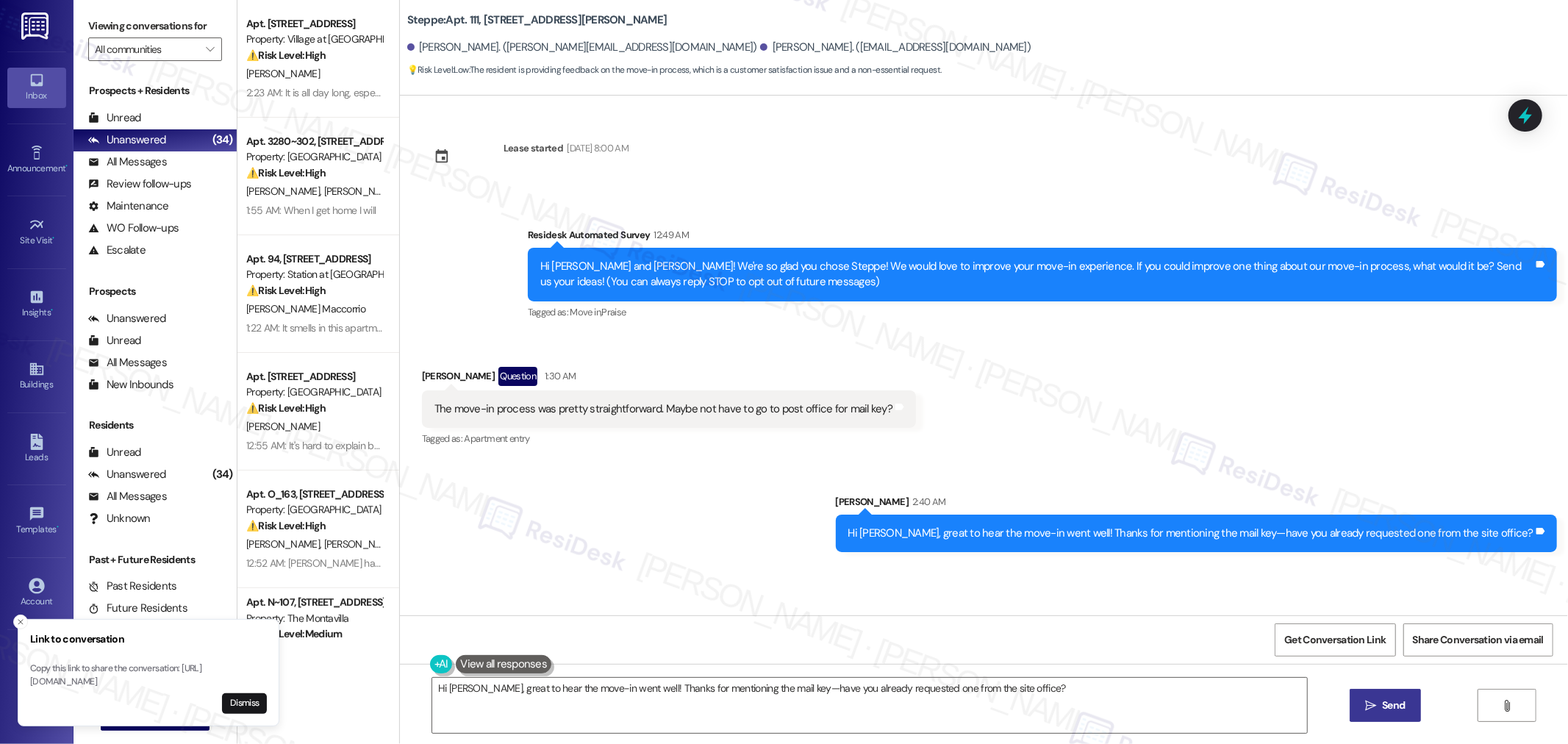
click at [1248, 172] on div "Lease started Sep 09, 2025 at 8:00 AM Survey, sent via SMS Residesk Automated S…" at bounding box center [984, 356] width 1168 height 520
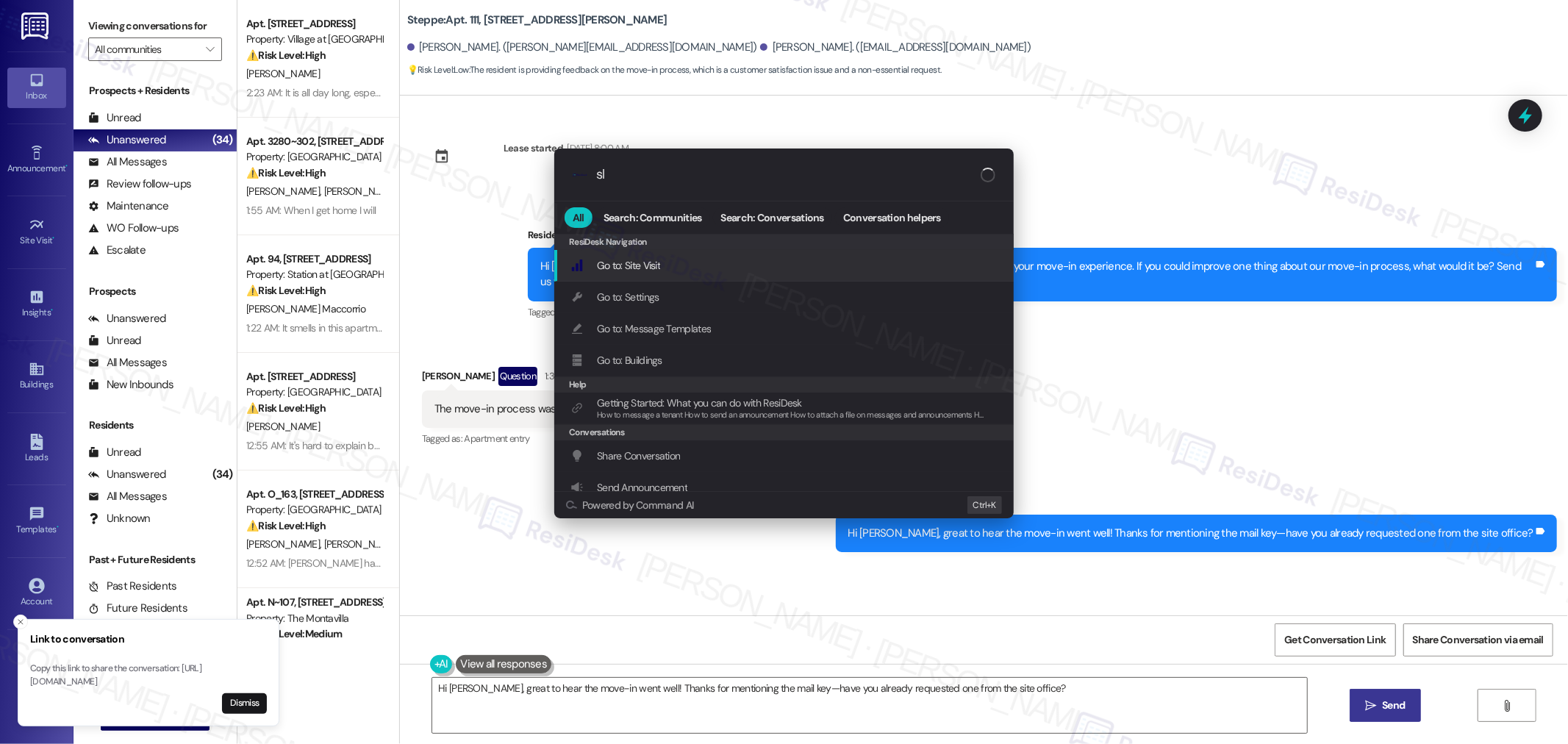
type input "sla"
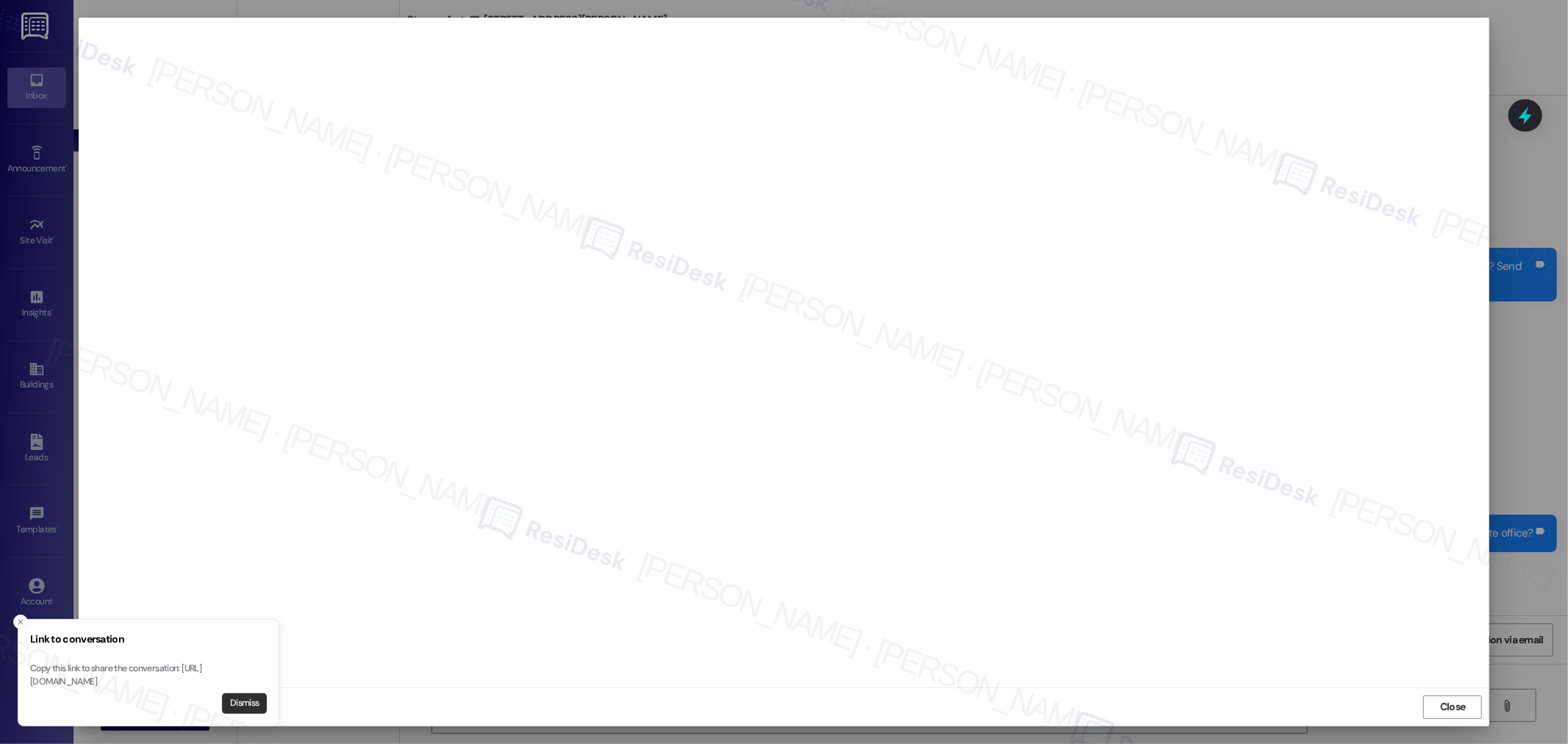
click at [241, 703] on button "Dismiss" at bounding box center [245, 703] width 45 height 20
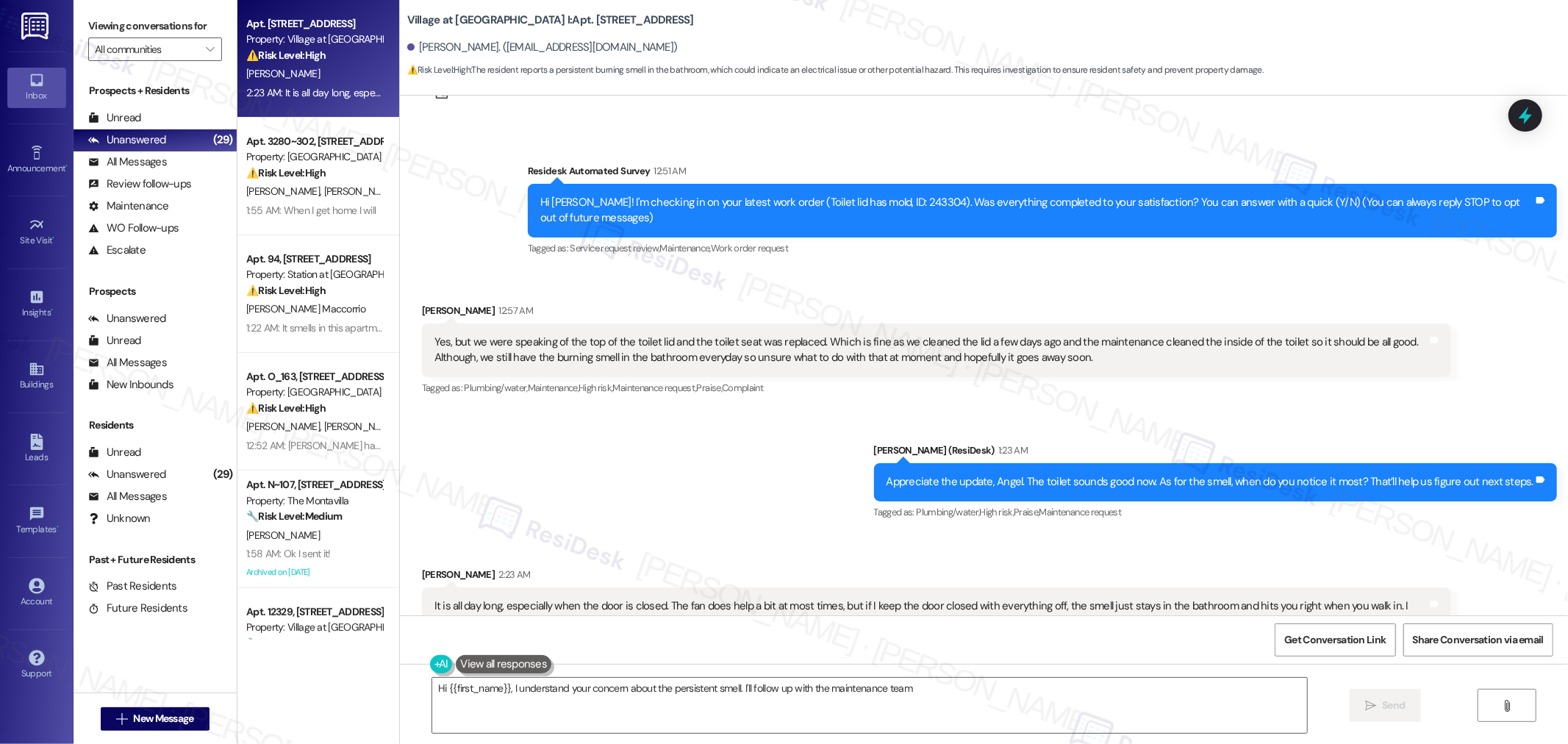
scroll to position [122, 0]
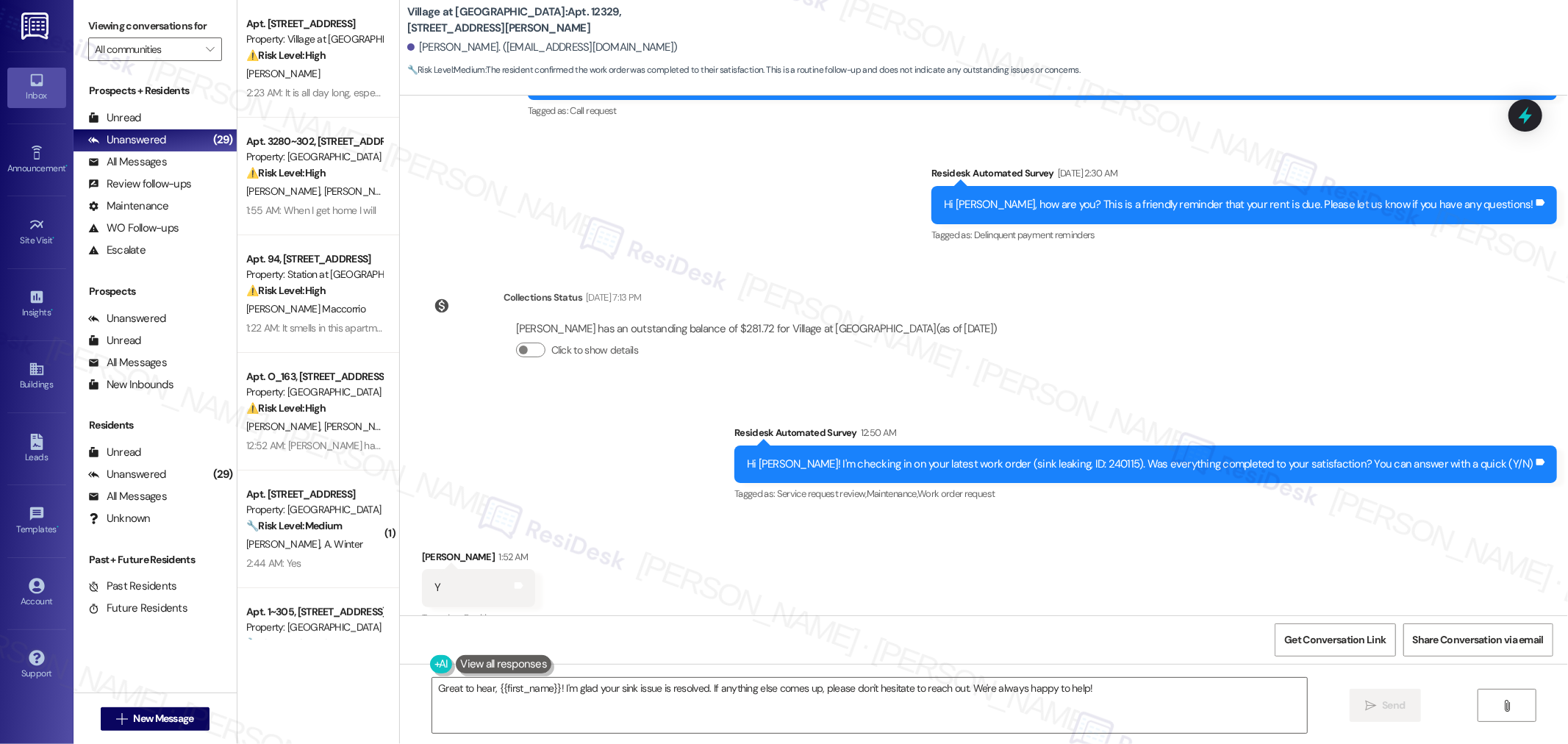
scroll to position [1570, 0]
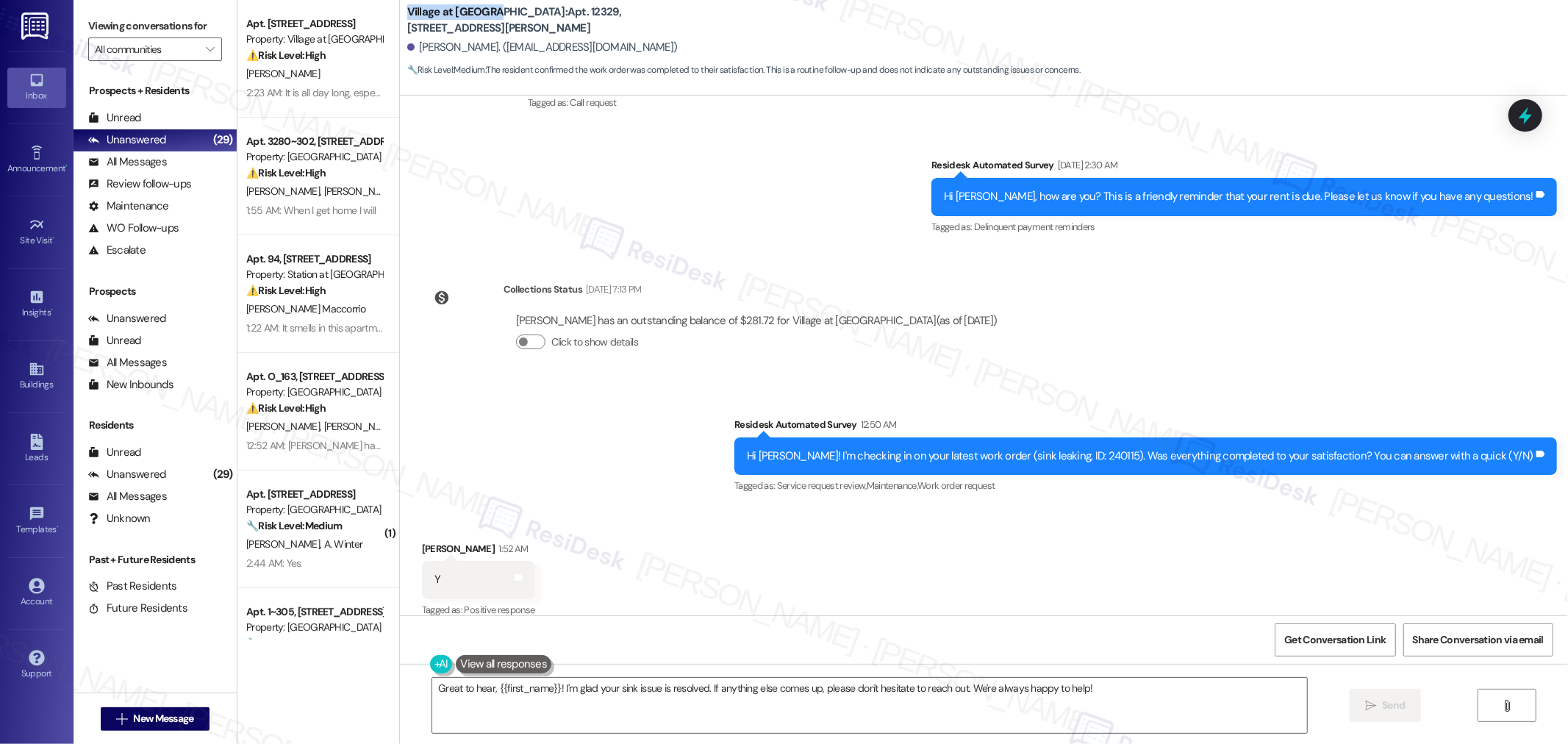
drag, startPoint x: 395, startPoint y: 18, endPoint x: 479, endPoint y: 23, distance: 84.1
click at [479, 23] on b "Village at Sunrise: Apt. 12329, 12301 SE Hubbard Road" at bounding box center [554, 20] width 294 height 32
copy b "Village at Sunrise"
drag, startPoint x: 483, startPoint y: 17, endPoint x: 562, endPoint y: 17, distance: 79.0
click at [562, 17] on b "Village at Sunrise: Apt. 12329, 12301 SE Hubbard Road" at bounding box center [554, 20] width 294 height 32
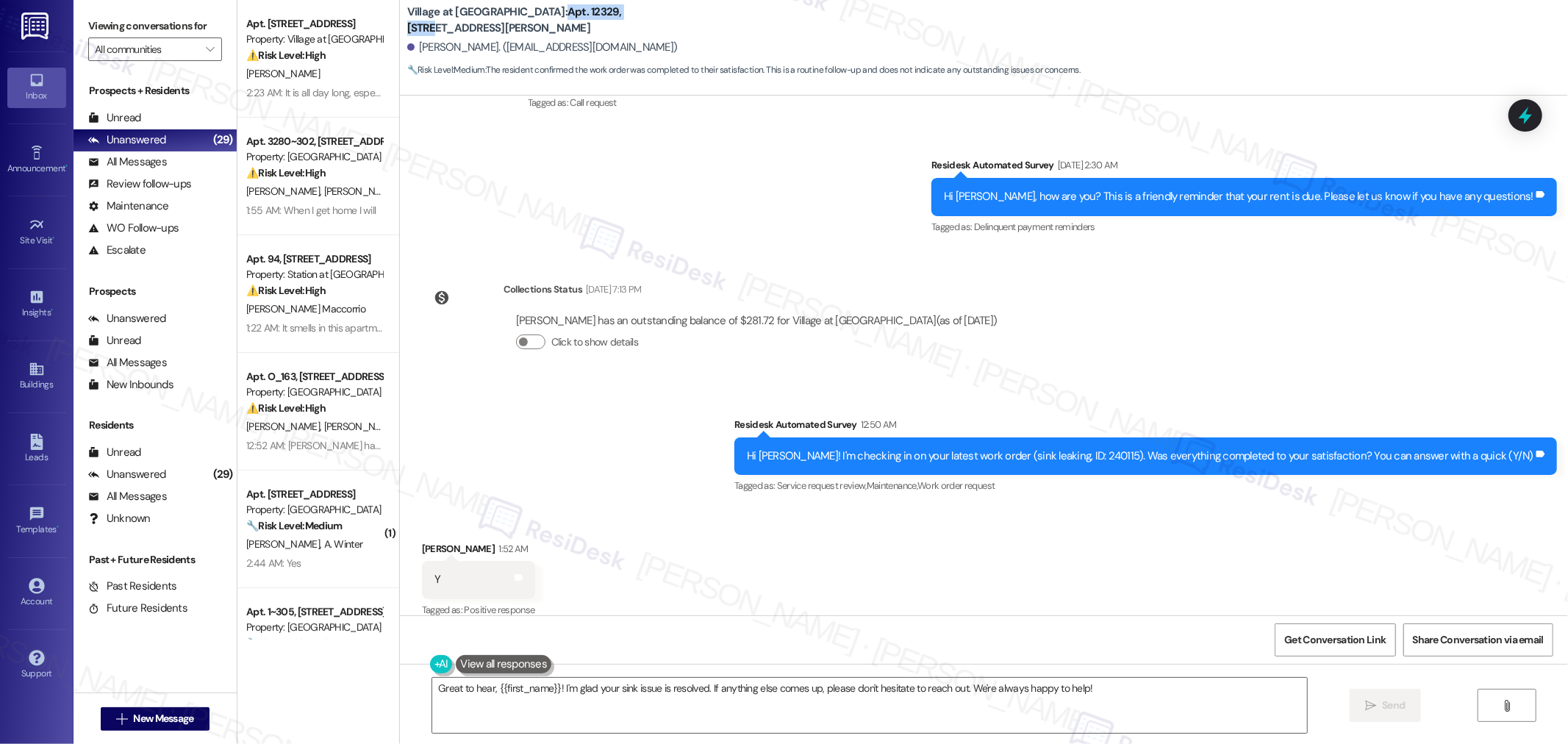
copy b "Apt. 12329, 12301"
drag, startPoint x: 410, startPoint y: 47, endPoint x: 518, endPoint y: 47, distance: 108.0
click at [518, 47] on div "Graciela Castillo-Palomo. (gracecp22@icloud.com)" at bounding box center [543, 47] width 270 height 15
copy div "Graciela Castillo-Palomo"
click at [1143, 449] on div "Hi Graciela! I'm checking in on your latest work order (sink leaking, ID: 24011…" at bounding box center [1140, 456] width 786 height 15
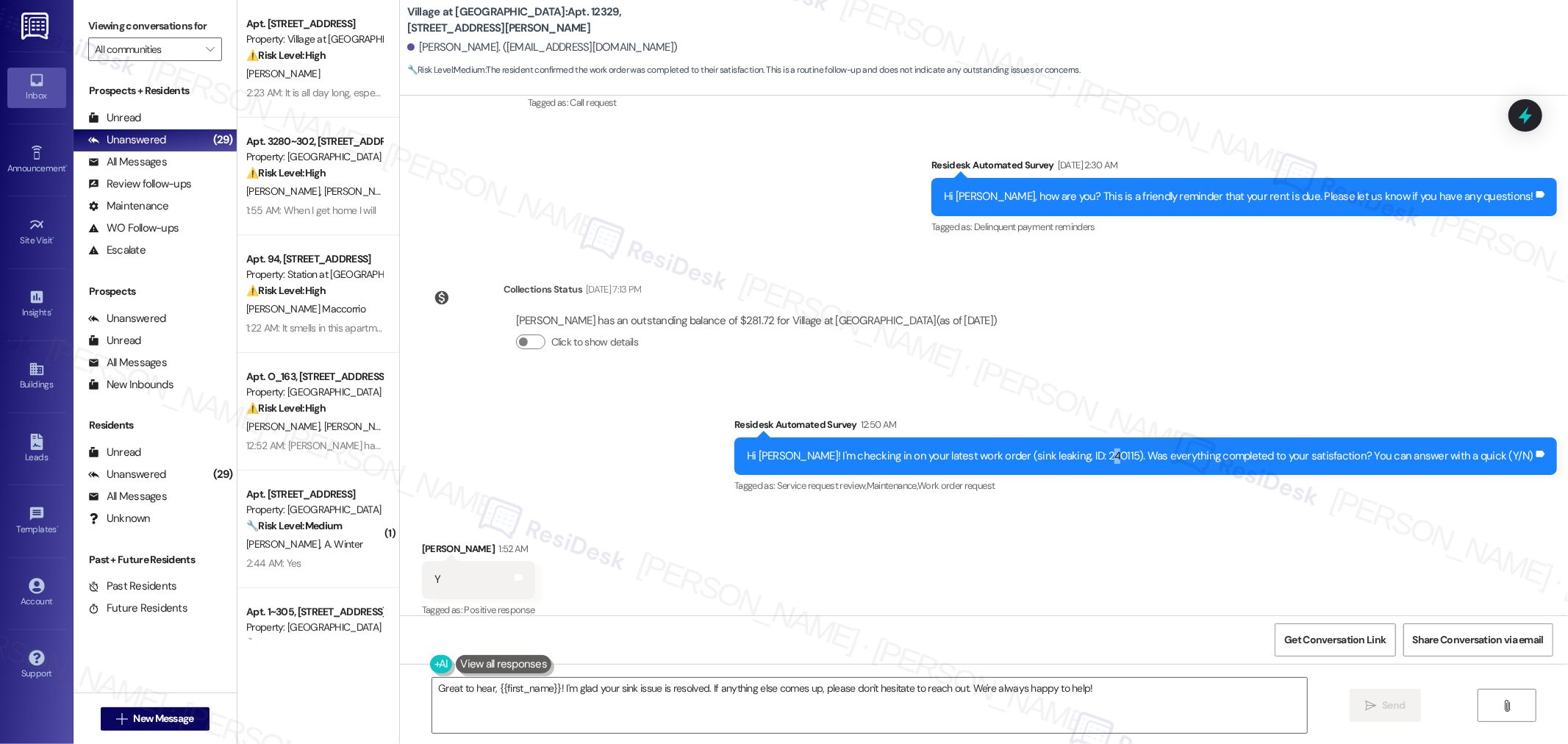
click at [1143, 449] on div "Hi Graciela! I'm checking in on your latest work order (sink leaking, ID: 24011…" at bounding box center [1140, 456] width 786 height 15
click at [1138, 449] on div "Hi Graciela! I'm checking in on your latest work order (sink leaking, ID: 24011…" at bounding box center [1140, 456] width 786 height 15
copy div "240115"
drag, startPoint x: 1135, startPoint y: 703, endPoint x: 1144, endPoint y: 703, distance: 9.0
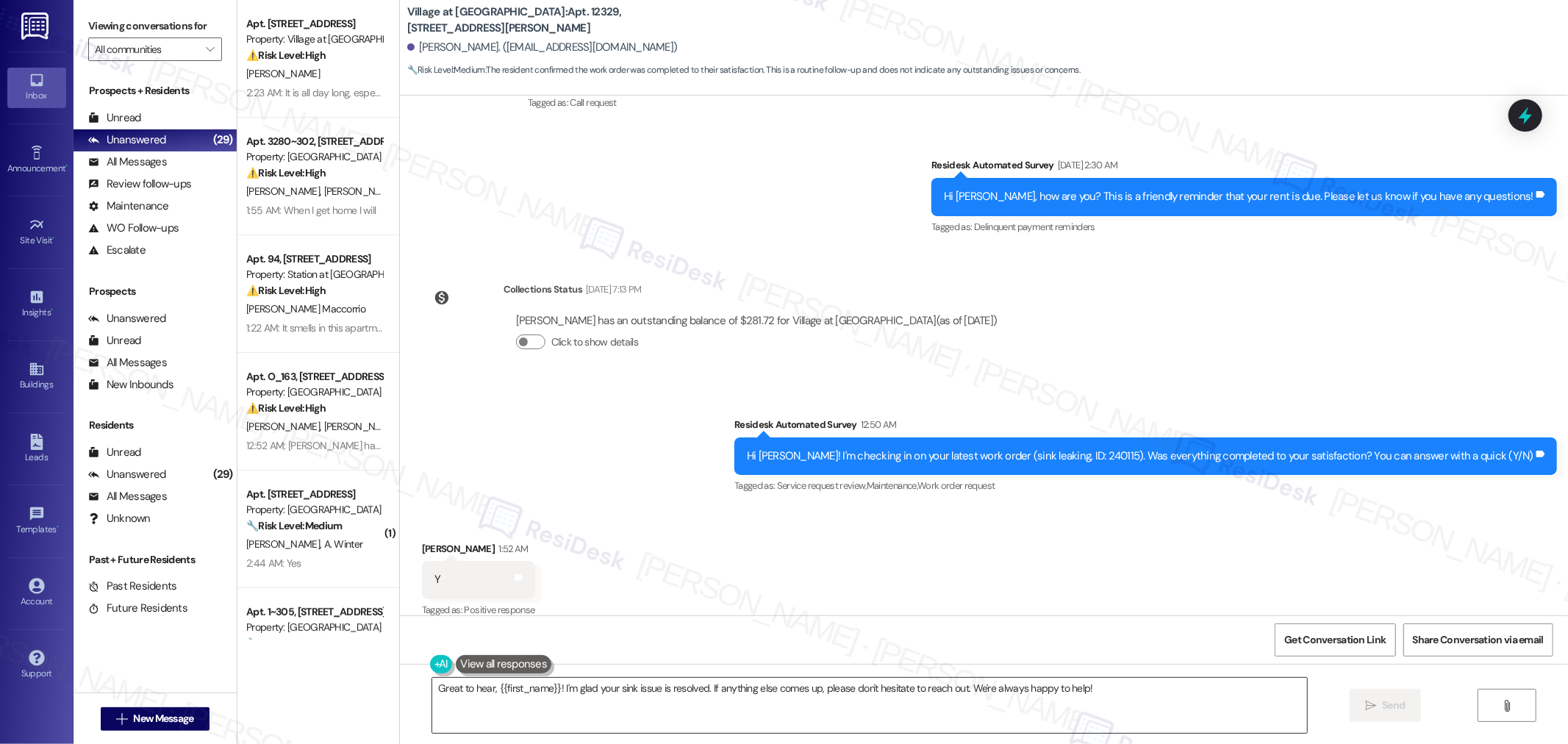
click at [1136, 703] on textarea "Great to hear, {{first_name}}! I'm glad your sink issue is resolved. If anythin…" at bounding box center [870, 705] width 875 height 55
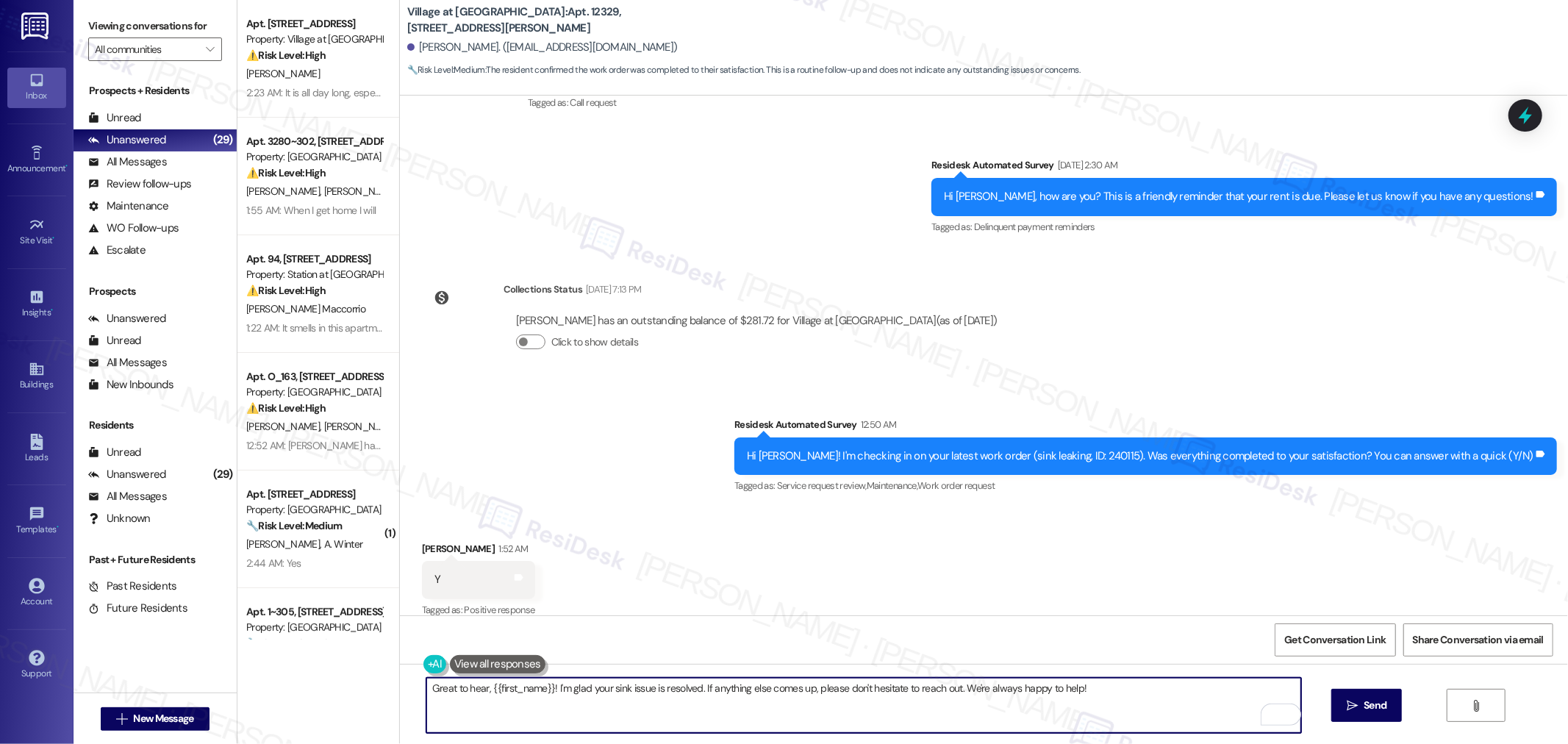
click at [685, 698] on textarea "Great to hear, {{first_name}}! I'm glad your sink issue is resolved. If anythin…" at bounding box center [864, 705] width 875 height 55
paste textarea "I’m so glad to hear that you were pleased with how the maintenance team handled…"
click at [971, 707] on textarea "I’m so glad to hear that you were pleased with how the maintenance team handled…" at bounding box center [864, 705] width 875 height 55
type textarea "I’m so glad to hear that you were pleased with how the maintenance team handled…"
click at [1374, 696] on button " Send" at bounding box center [1367, 705] width 71 height 33
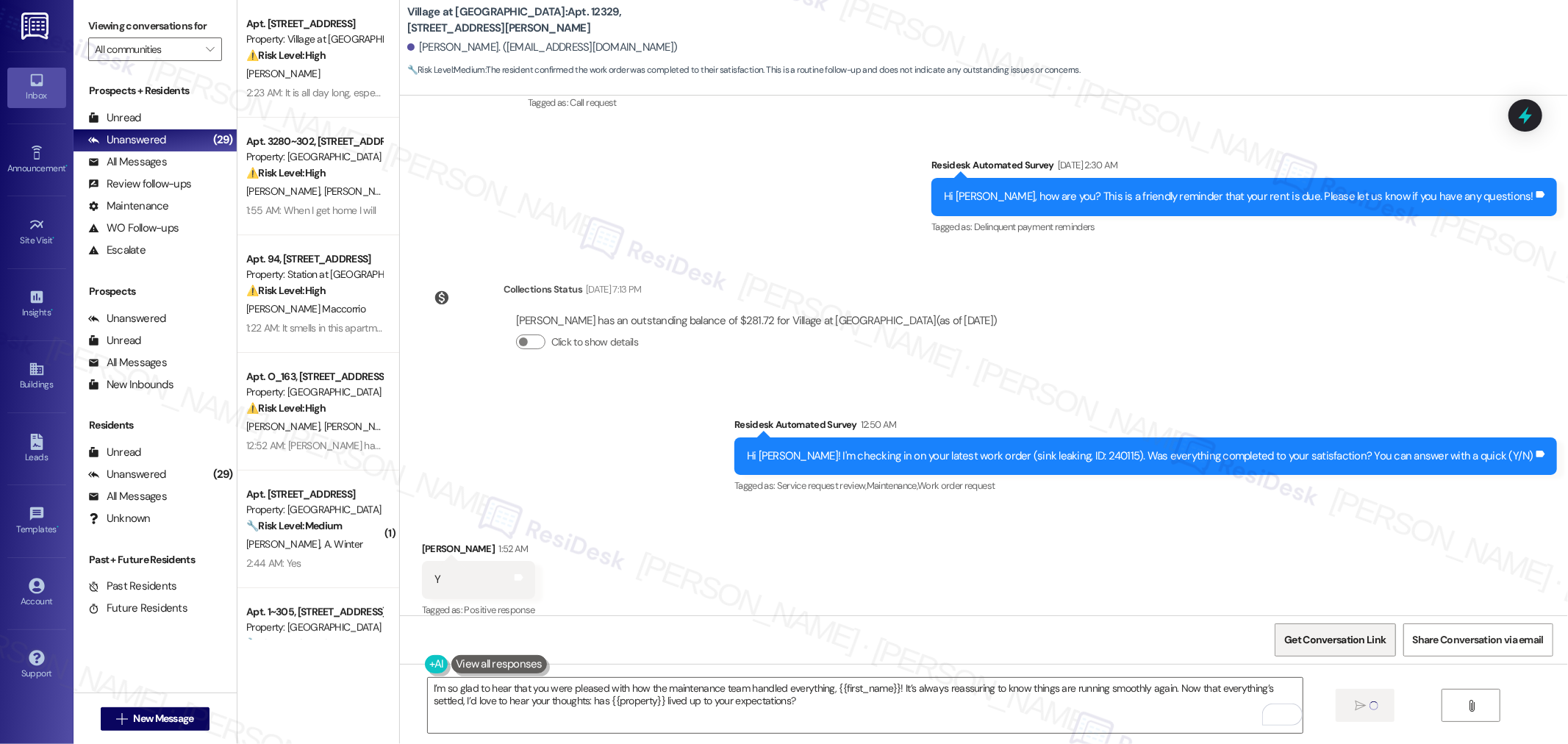
click at [1387, 638] on span "Get Conversation Link" at bounding box center [1335, 639] width 107 height 15
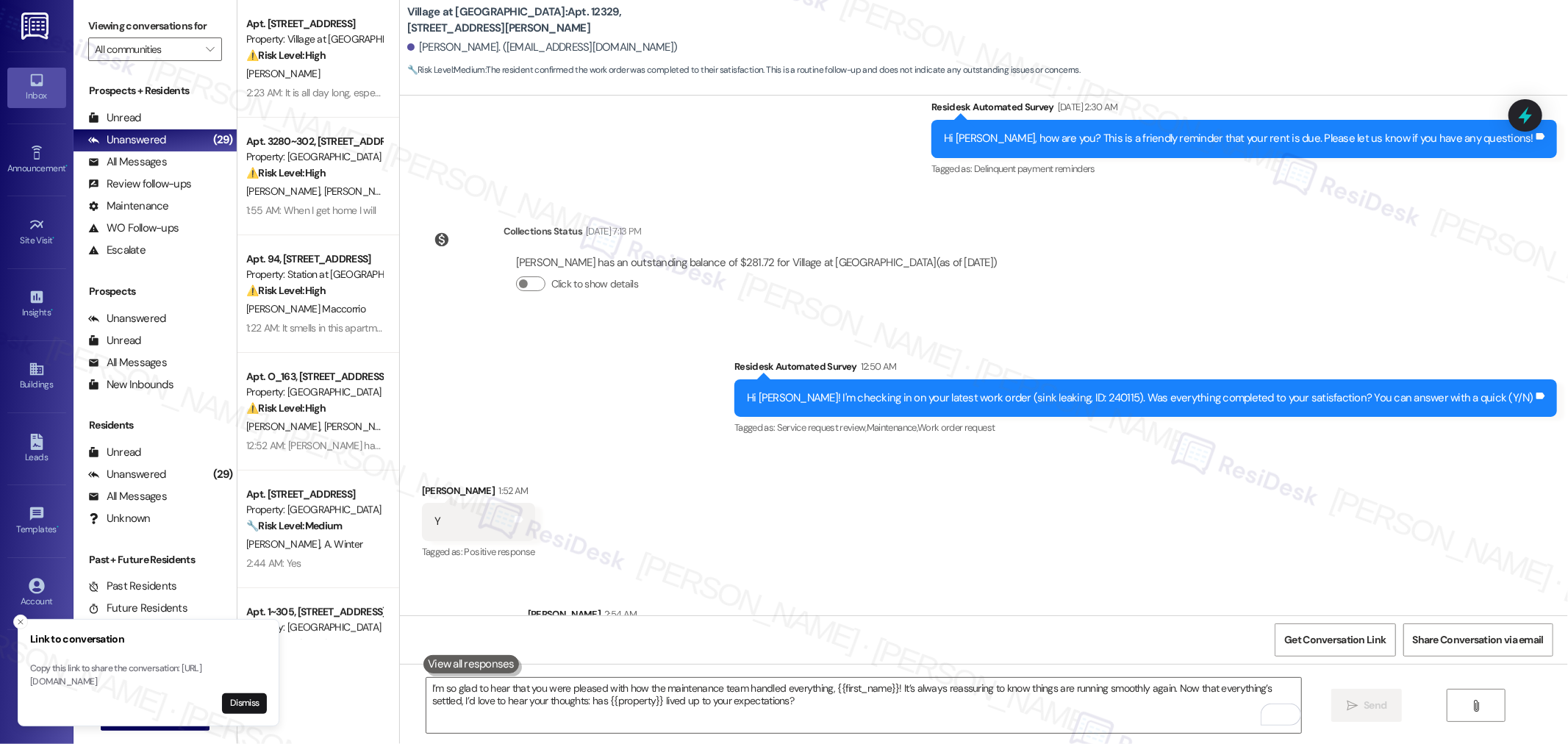
scroll to position [1689, 0]
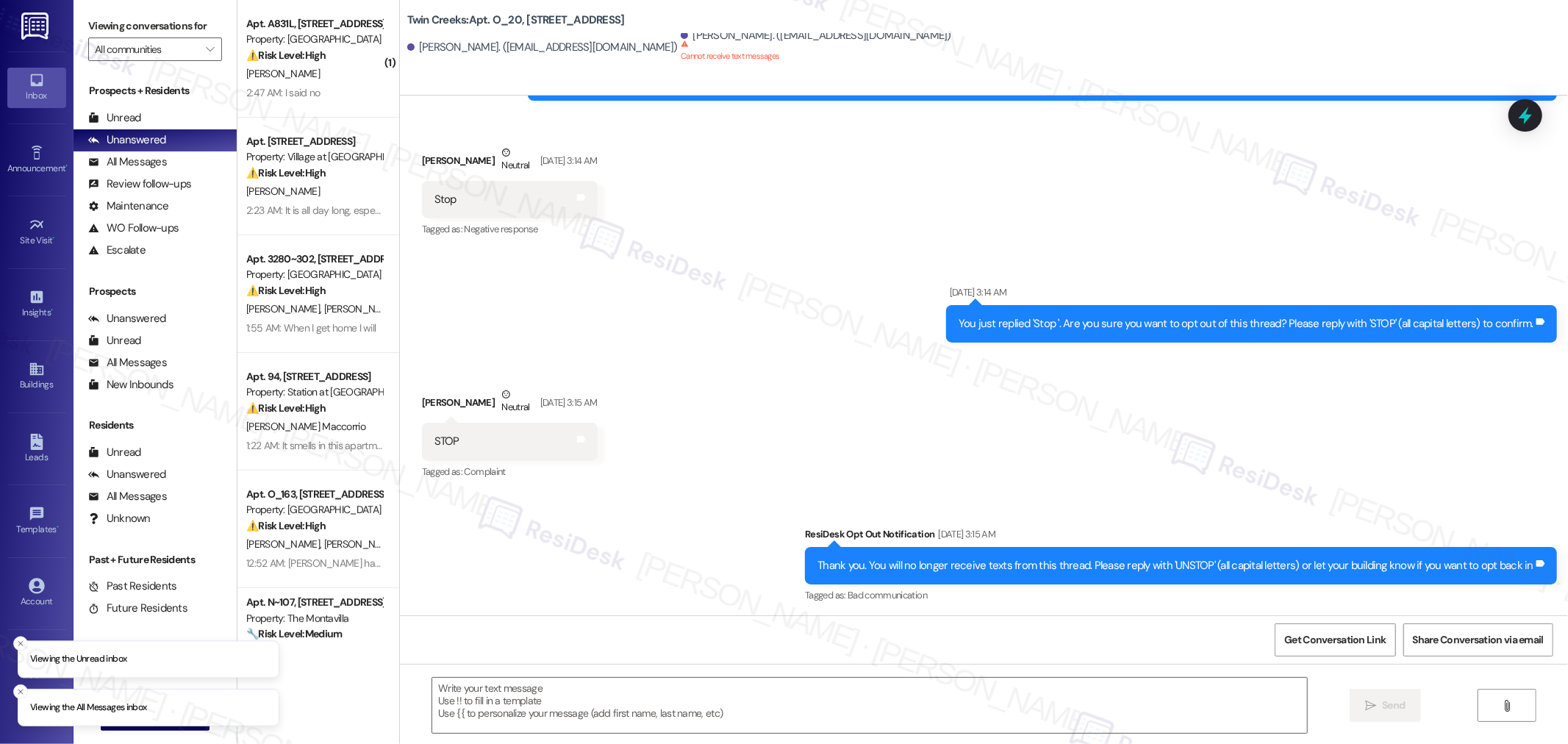
scroll to position [481, 0]
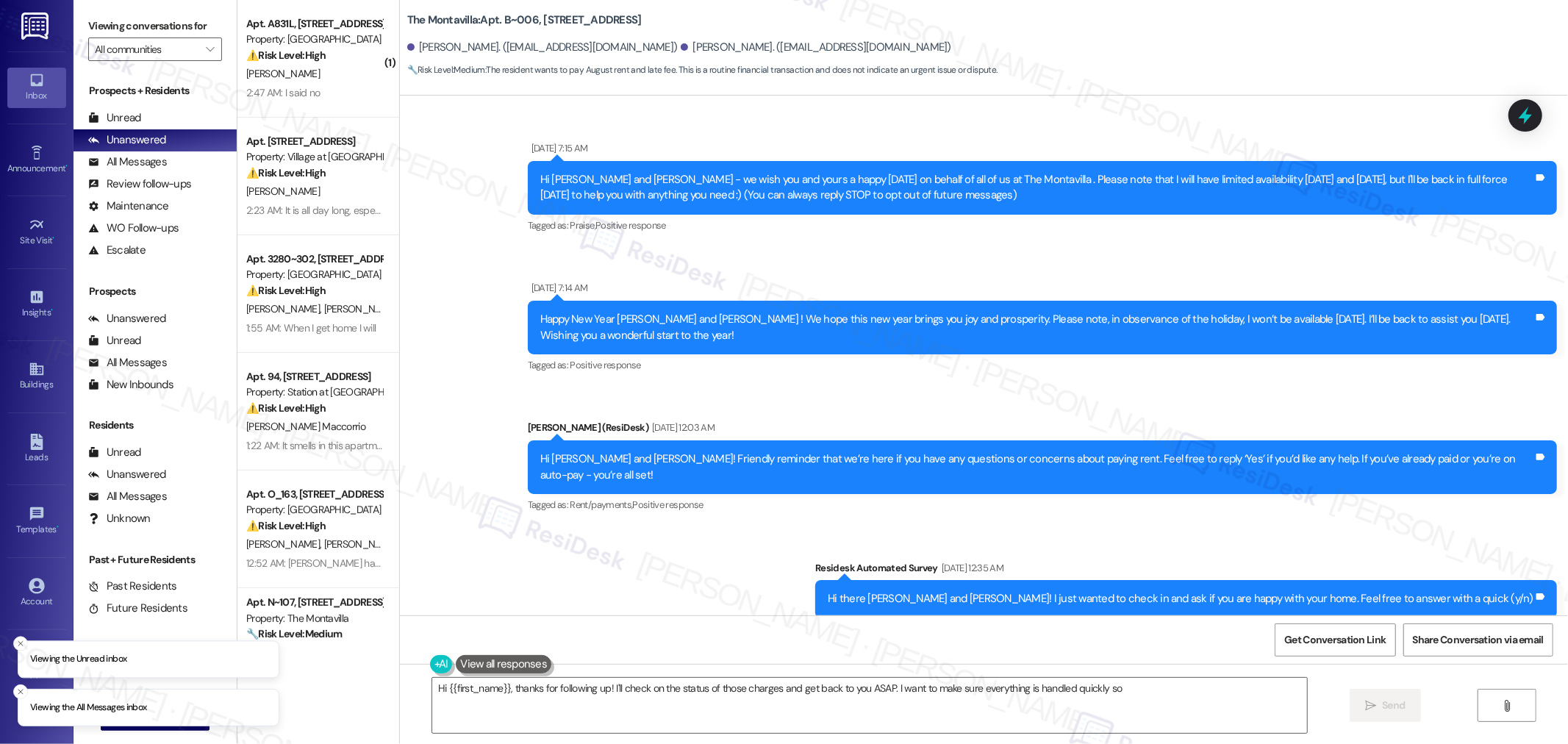
scroll to position [7964, 0]
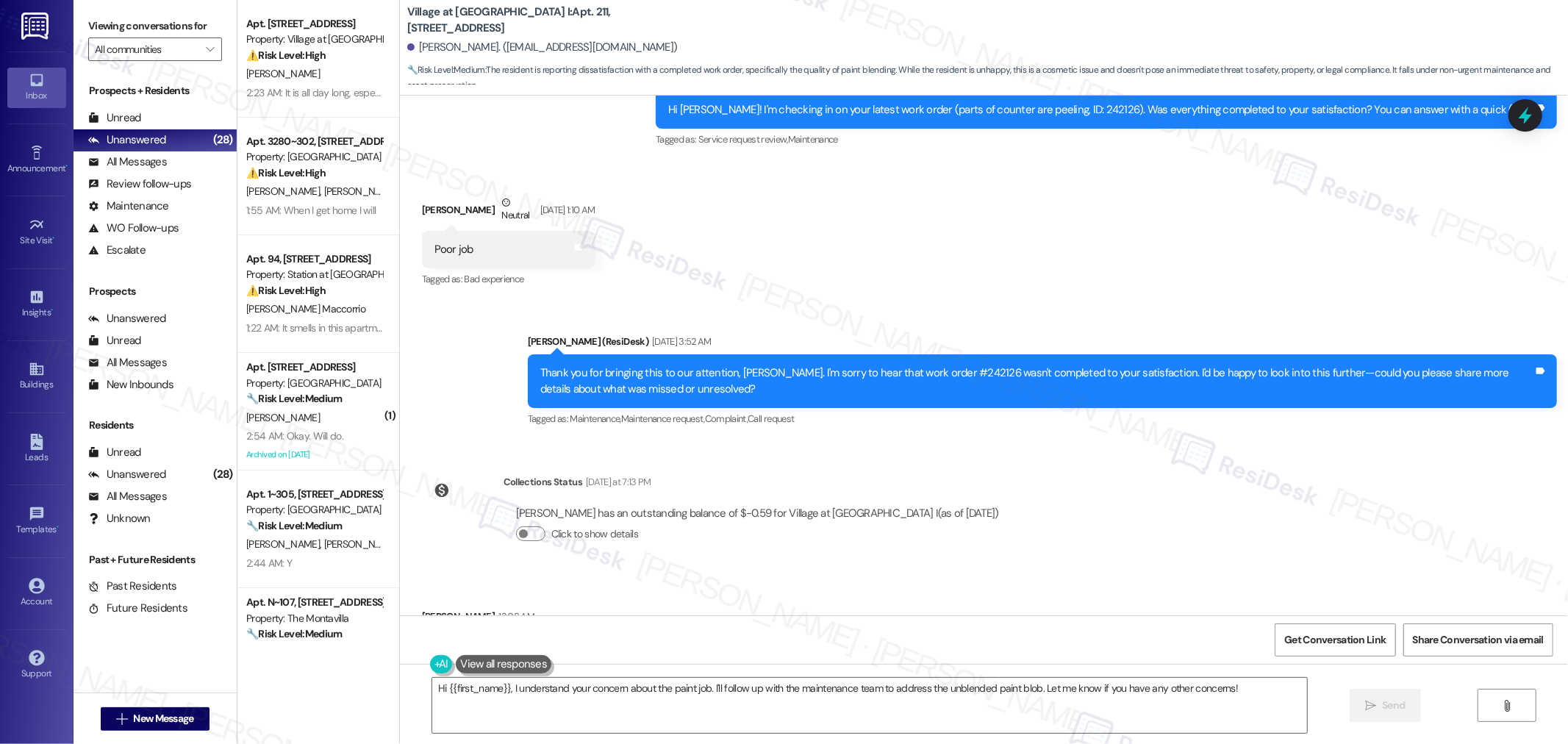
scroll to position [5909, 0]
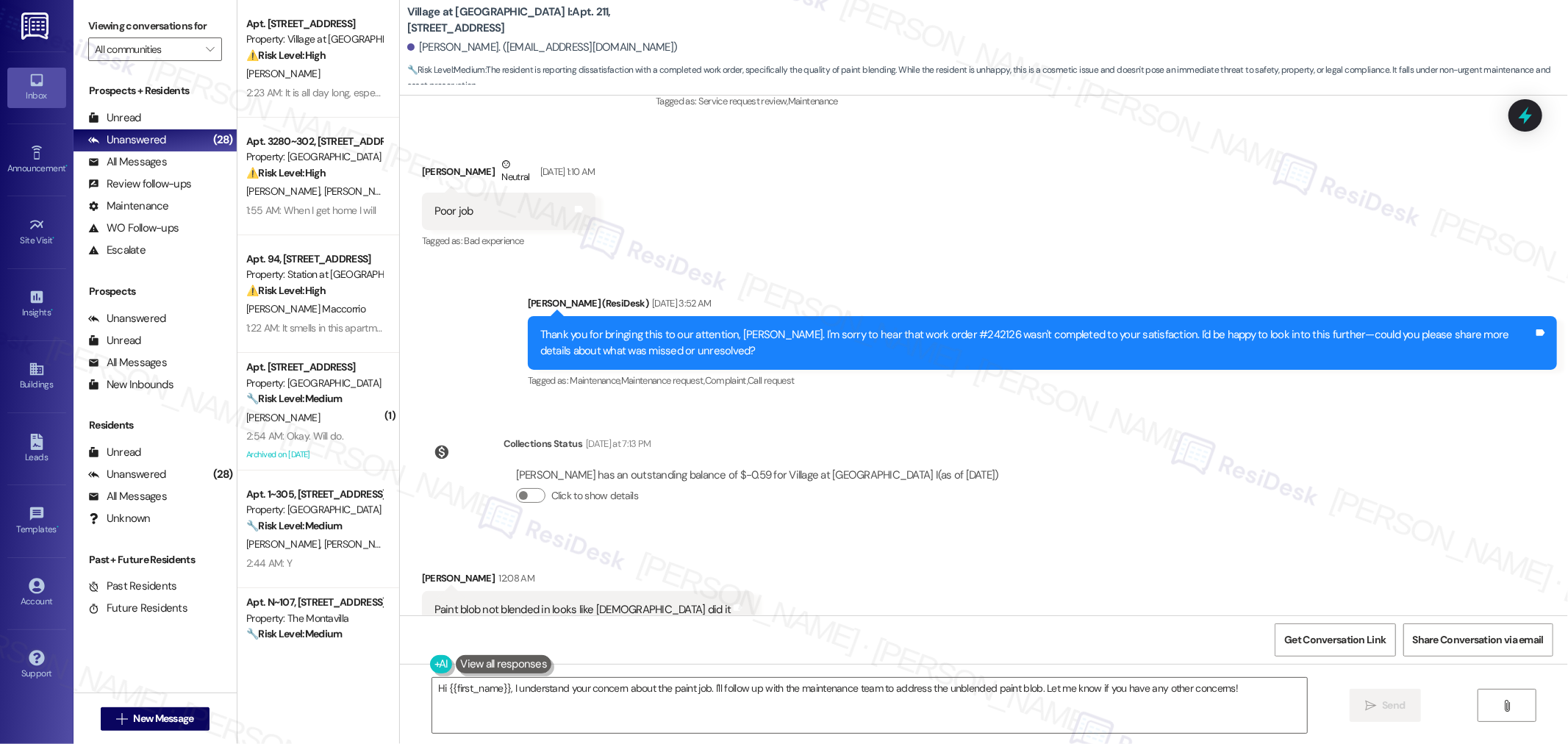
click at [581, 602] on div "Paint blob not blended in looks like [DEMOGRAPHIC_DATA] did it" at bounding box center [583, 610] width 297 height 15
copy div "Paint blob not blended in looks like [DEMOGRAPHIC_DATA] did it Tags and notes"
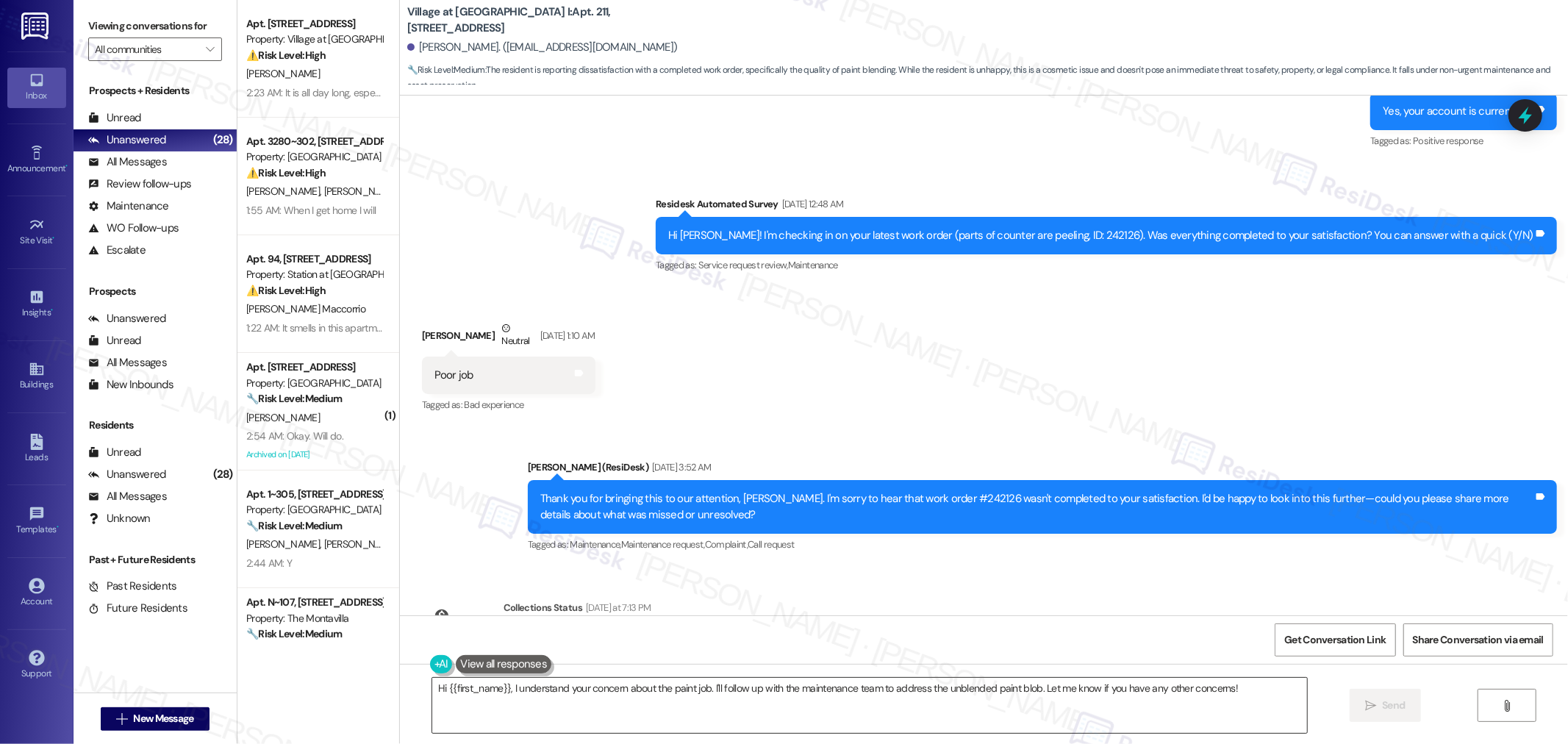
click at [674, 709] on textarea "Hi {{first_name}}, I understand your concern about the paint job. I'll follow u…" at bounding box center [870, 705] width 875 height 55
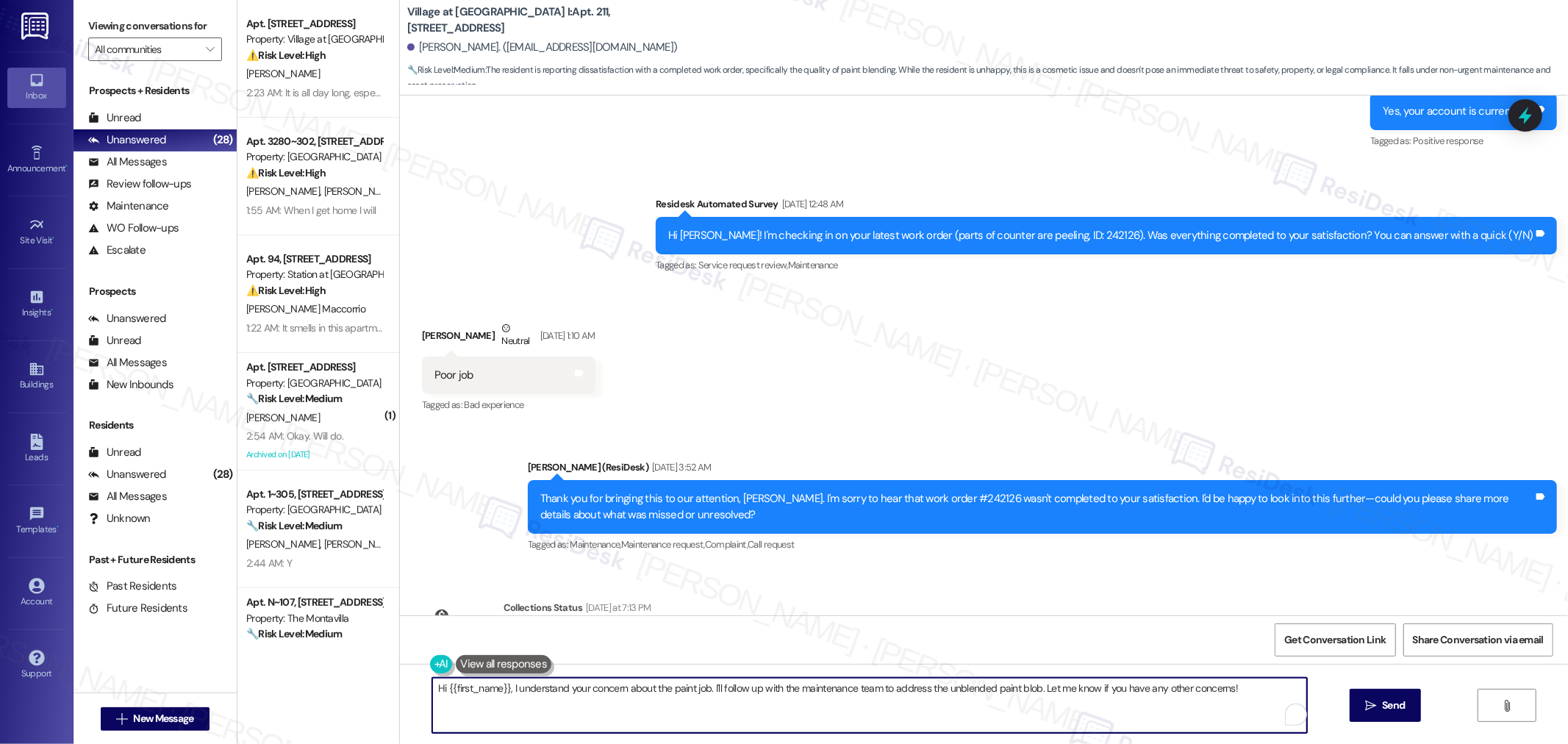
paste textarea "Thanks for bringing this to our attention. I understand there’s an area where t…"
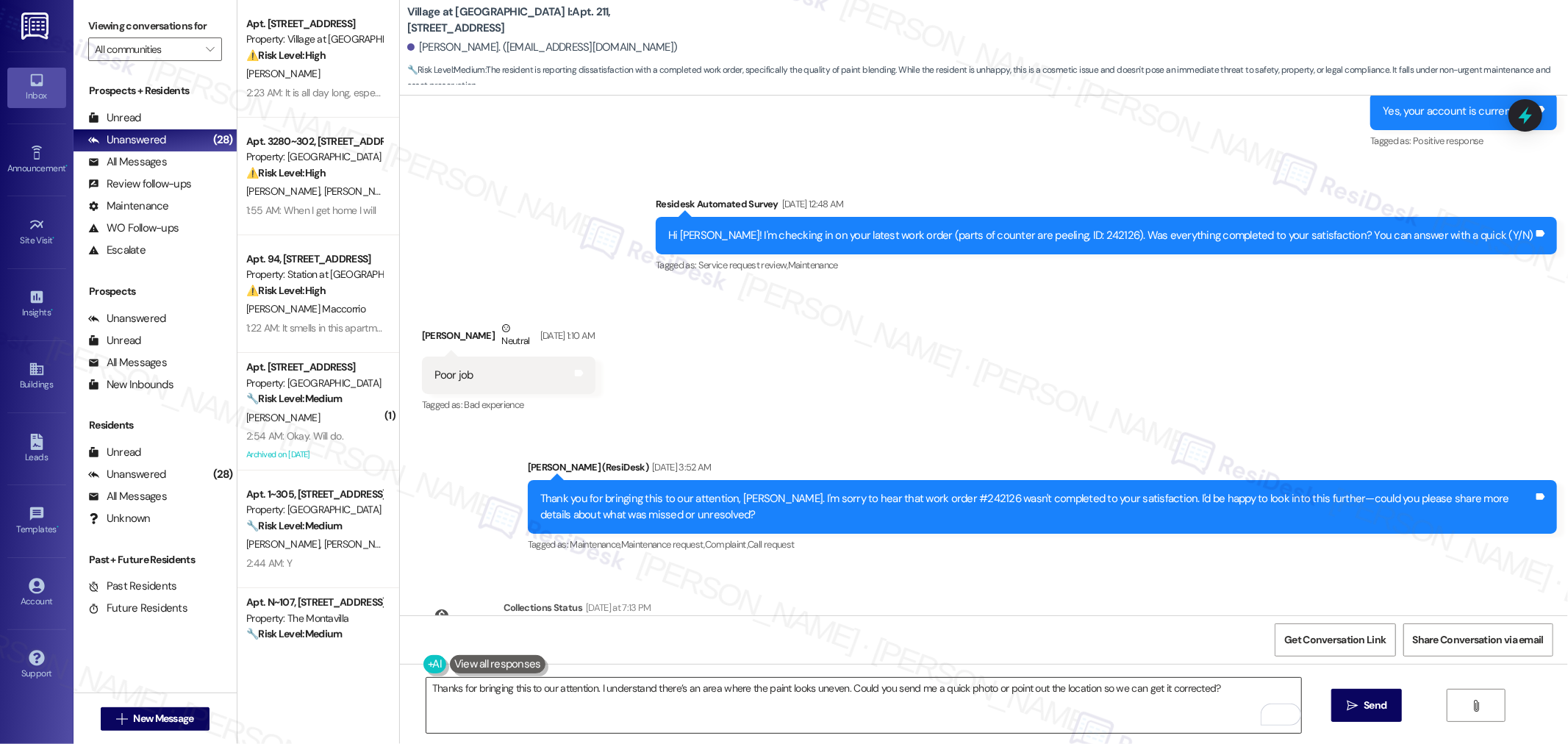
drag, startPoint x: 584, startPoint y: 689, endPoint x: 629, endPoint y: 687, distance: 45.0
click at [584, 689] on textarea "Thanks for bringing this to our attention. I understand there’s an area where t…" at bounding box center [864, 705] width 875 height 55
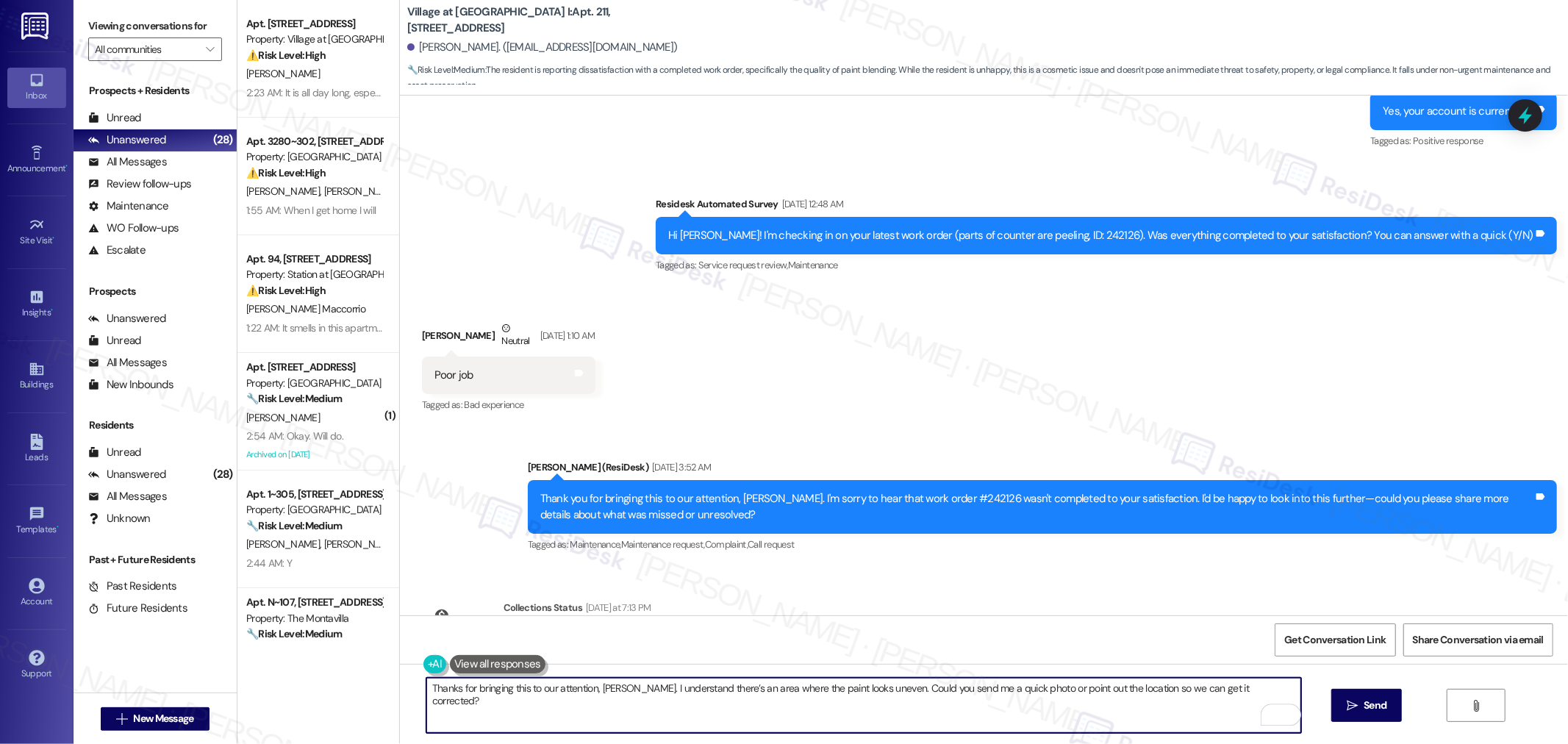
scroll to position [5909, 0]
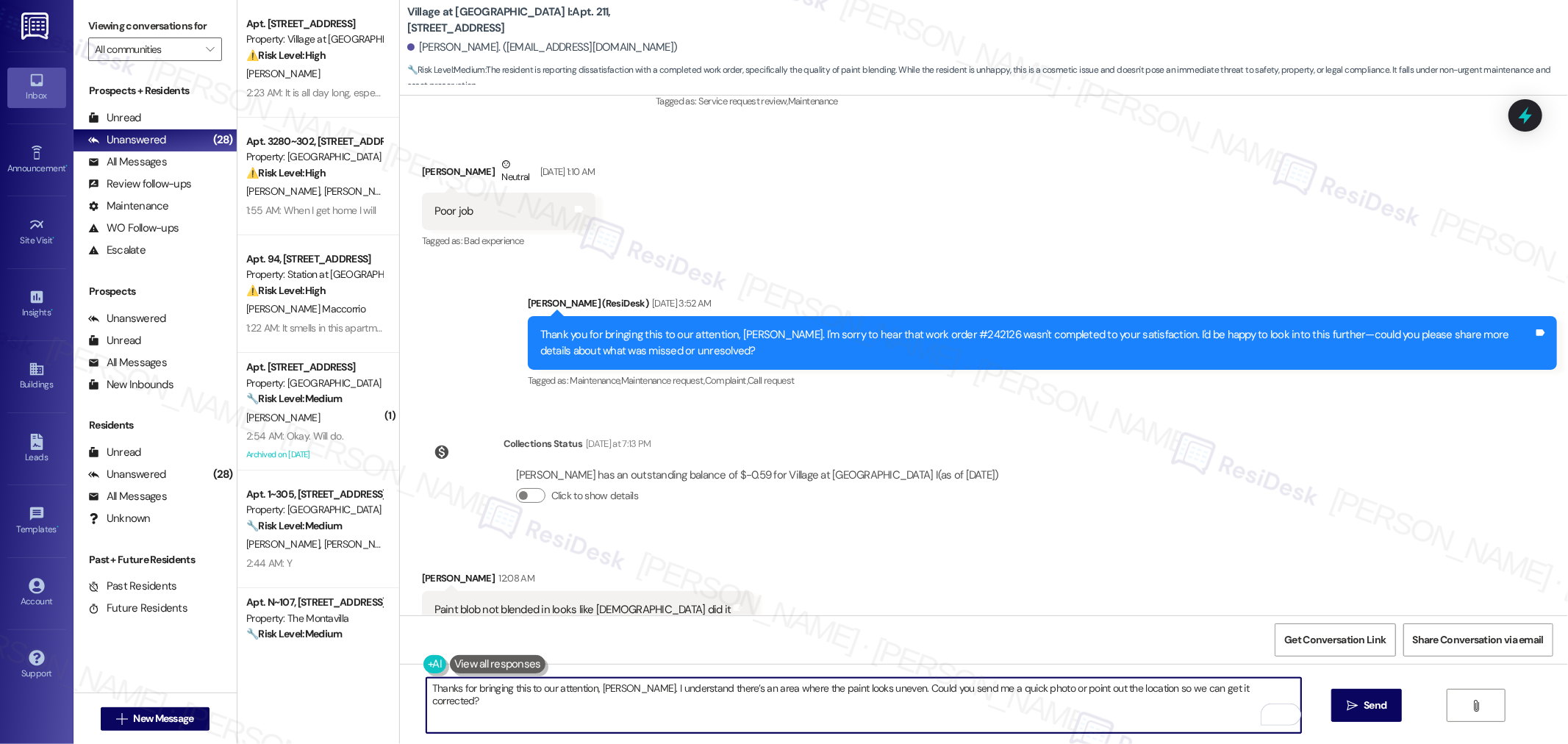
click at [1104, 692] on textarea "Thanks for bringing this to our attention, Judith. I understand there’s an area…" at bounding box center [864, 705] width 875 height 55
type textarea "Thanks for bringing this to our attention, Judith. I understand there’s an area…"
click at [1391, 695] on button " Send" at bounding box center [1367, 705] width 71 height 33
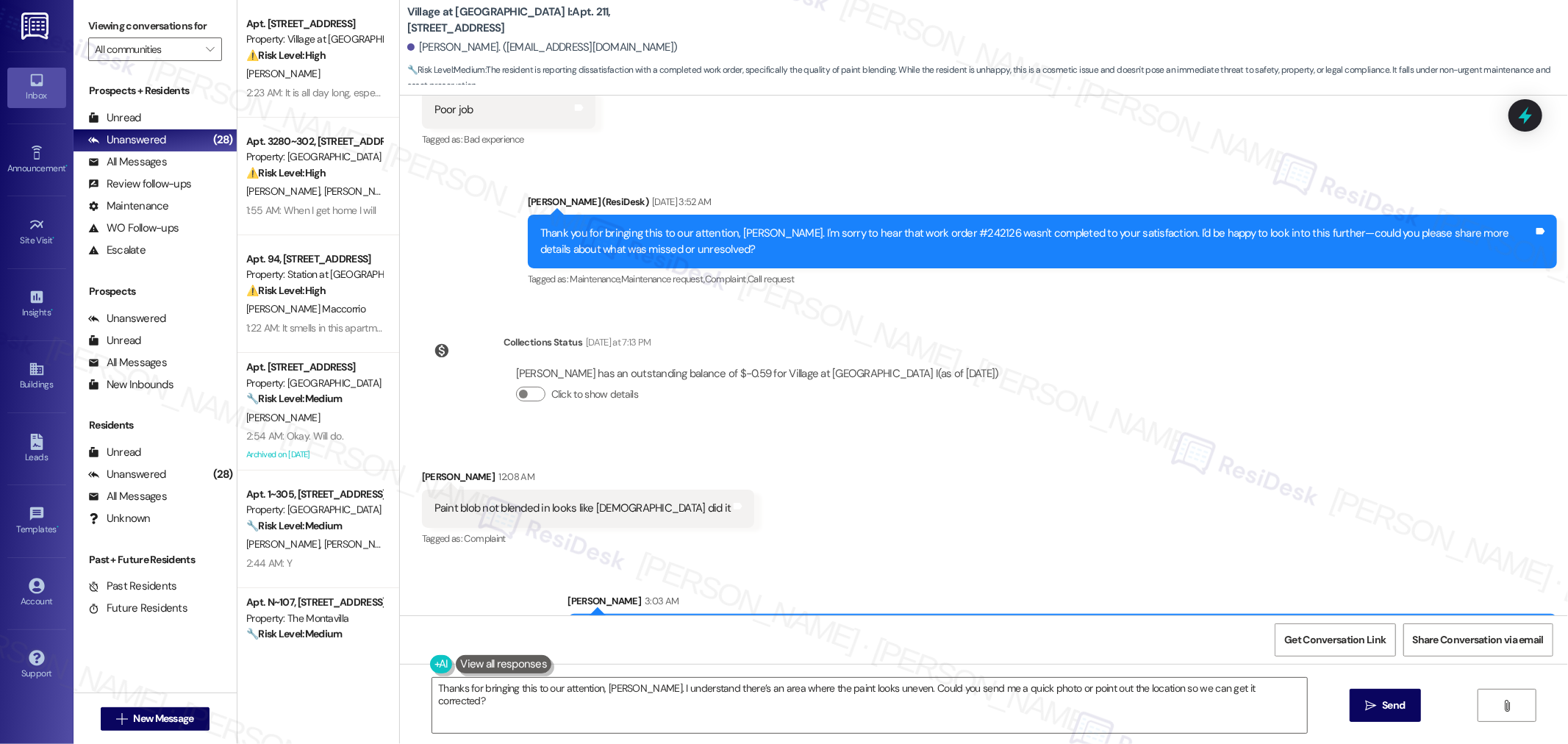
scroll to position [6011, 0]
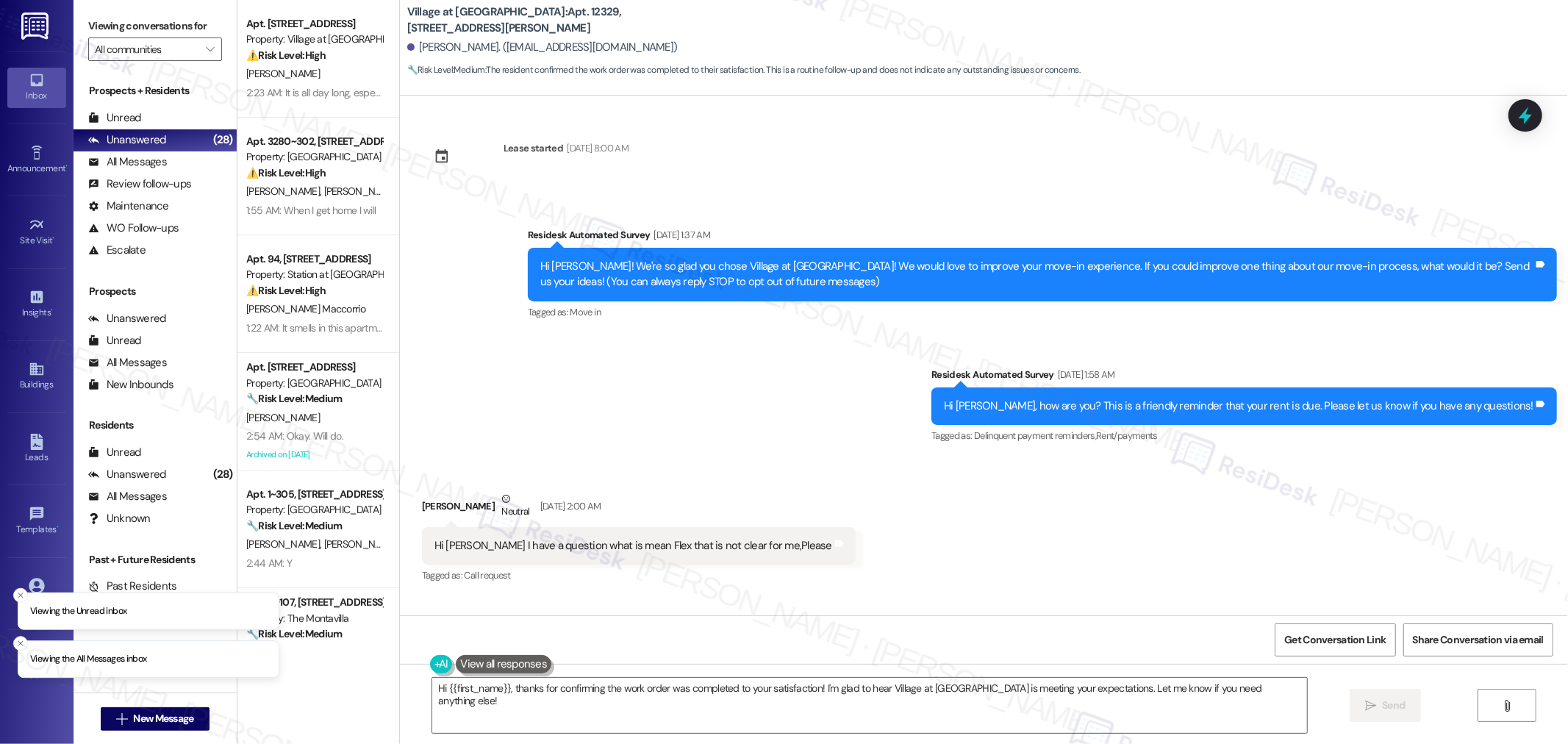
scroll to position [1710, 0]
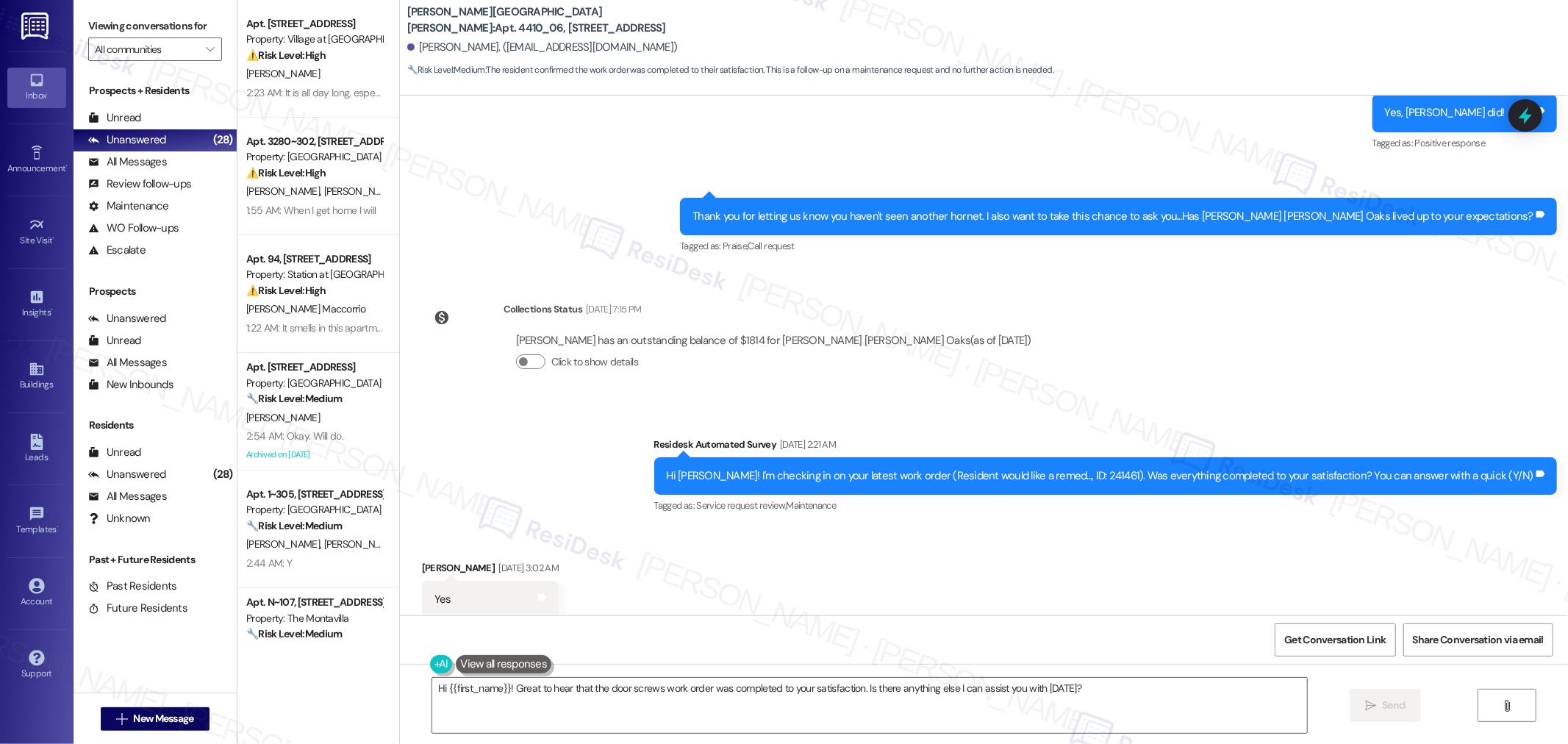
scroll to position [2591, 0]
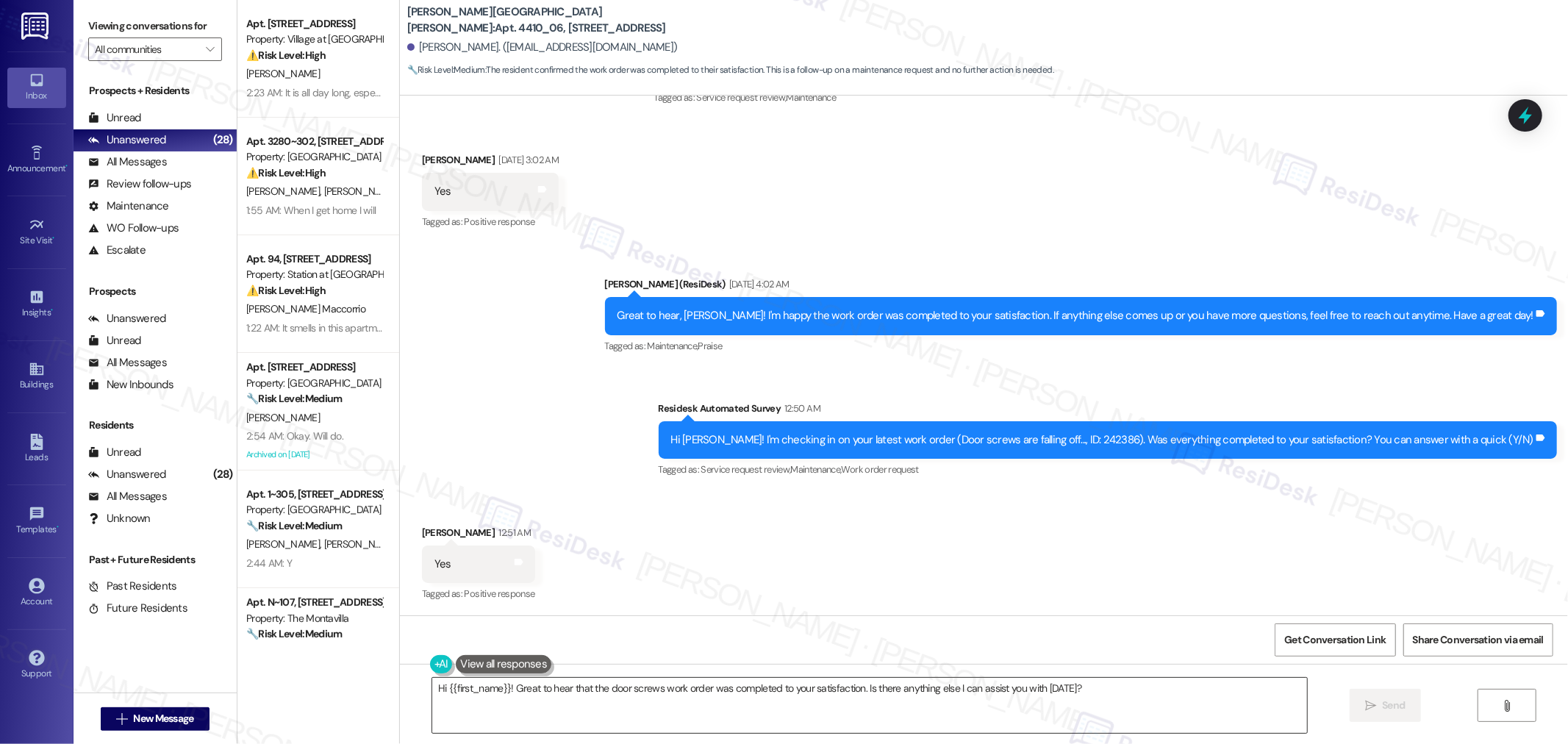
click at [1133, 684] on textarea "Hi {{first_name}}! Great to hear that the door screws work order was completed …" at bounding box center [870, 705] width 875 height 55
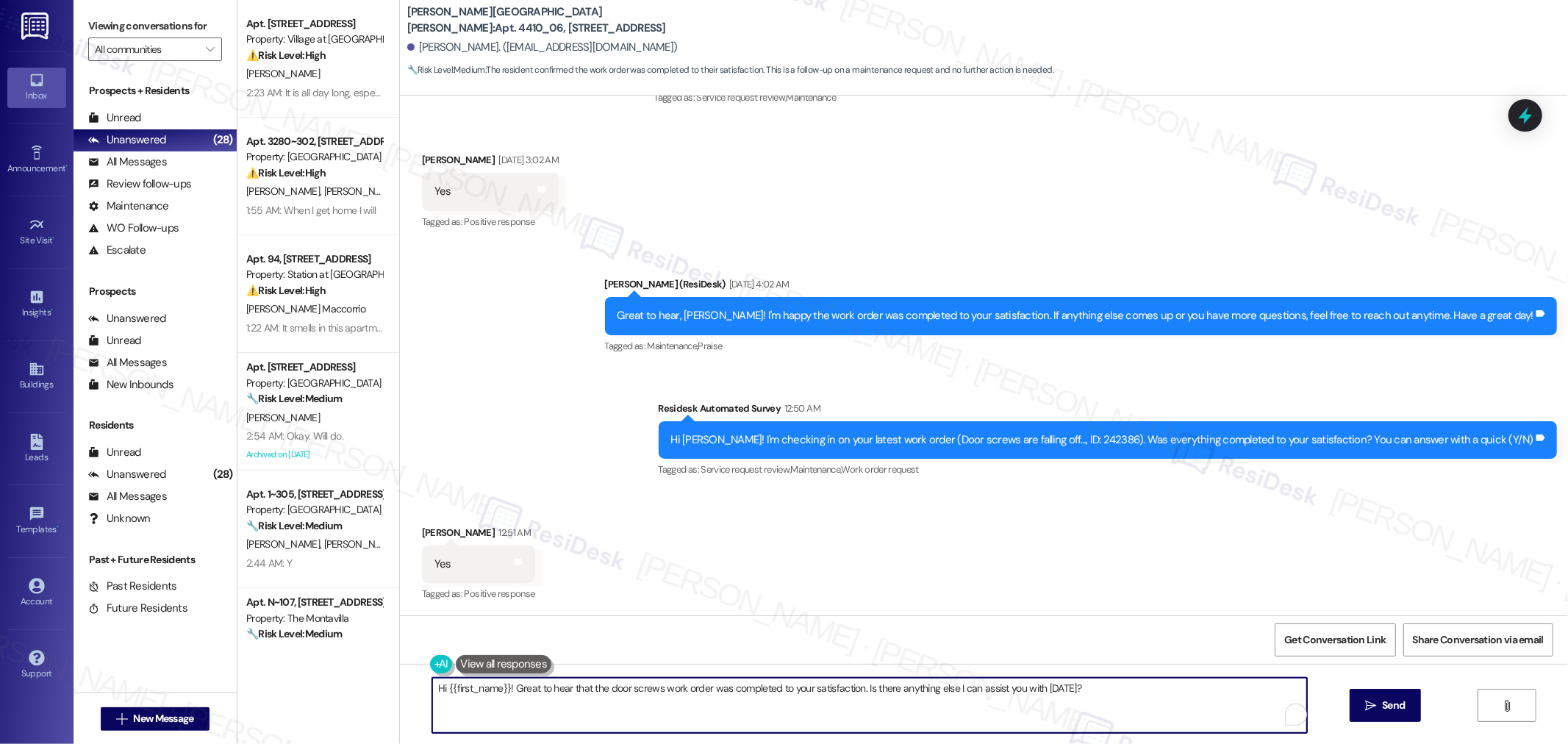
paste textarea "I’m so glad to hear that you were pleased with how the maintenance team handled…"
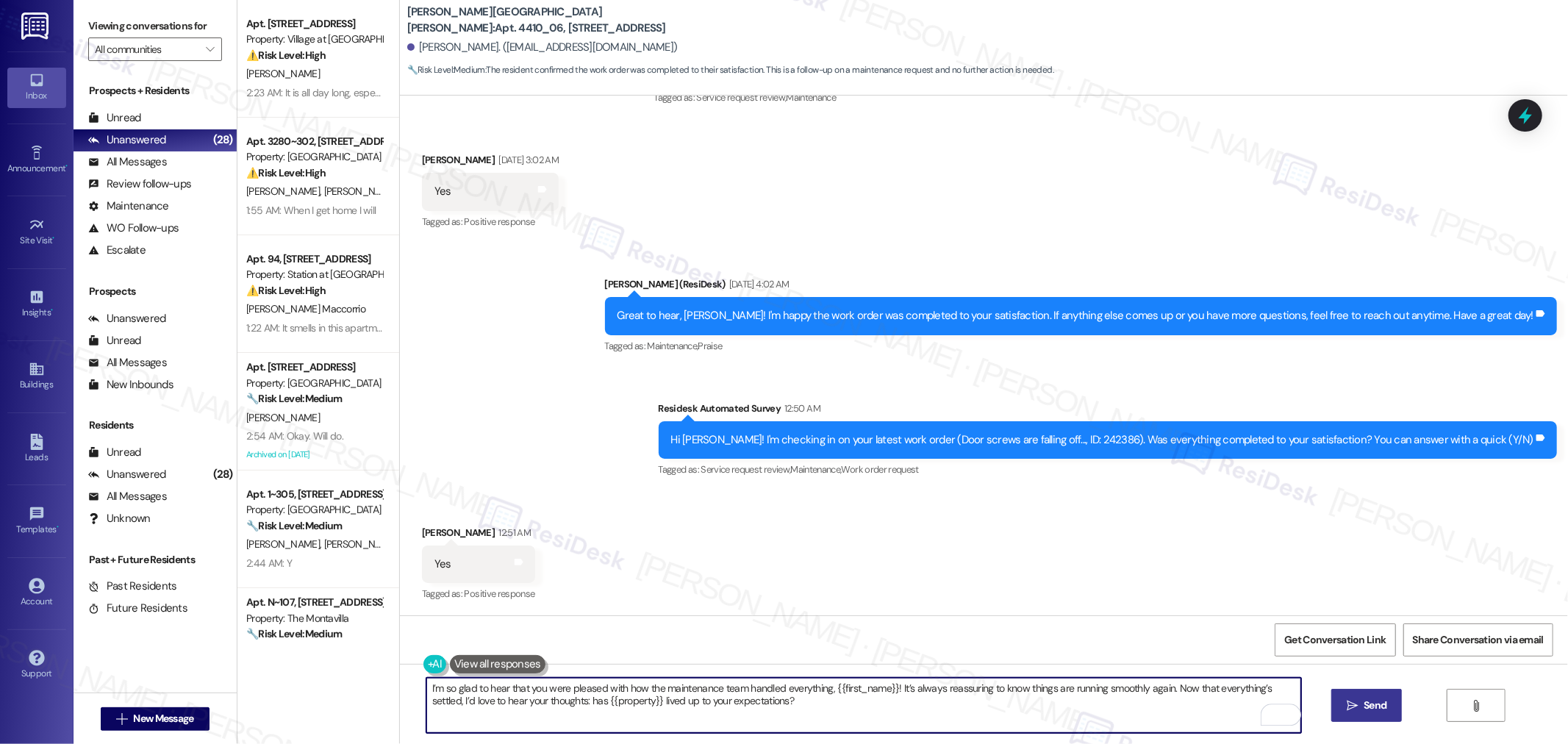
type textarea "I’m so glad to hear that you were pleased with how the maintenance team handled…"
click at [1393, 703] on button " Send" at bounding box center [1367, 705] width 71 height 33
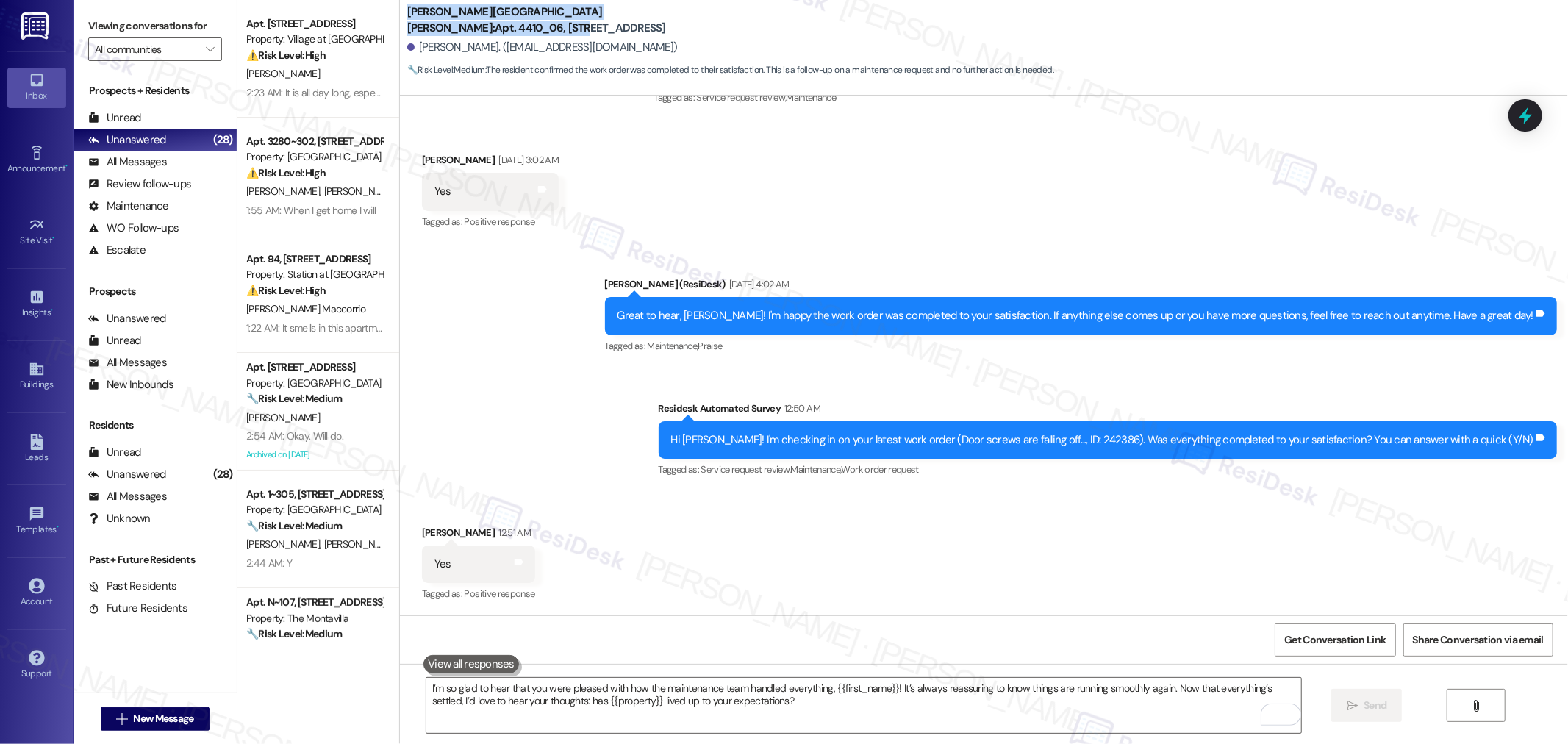
drag, startPoint x: 398, startPoint y: 17, endPoint x: 576, endPoint y: 24, distance: 178.1
drag, startPoint x: 410, startPoint y: 41, endPoint x: 463, endPoint y: 46, distance: 53.2
click at [463, 46] on div "Amber Long. (marshallturvey27@gmail.com)" at bounding box center [543, 47] width 270 height 15
copy div "Amber Long"
click at [1135, 434] on div "Hi Amber! I'm checking in on your latest work order (Door screws are falling of…" at bounding box center [1103, 440] width 863 height 15
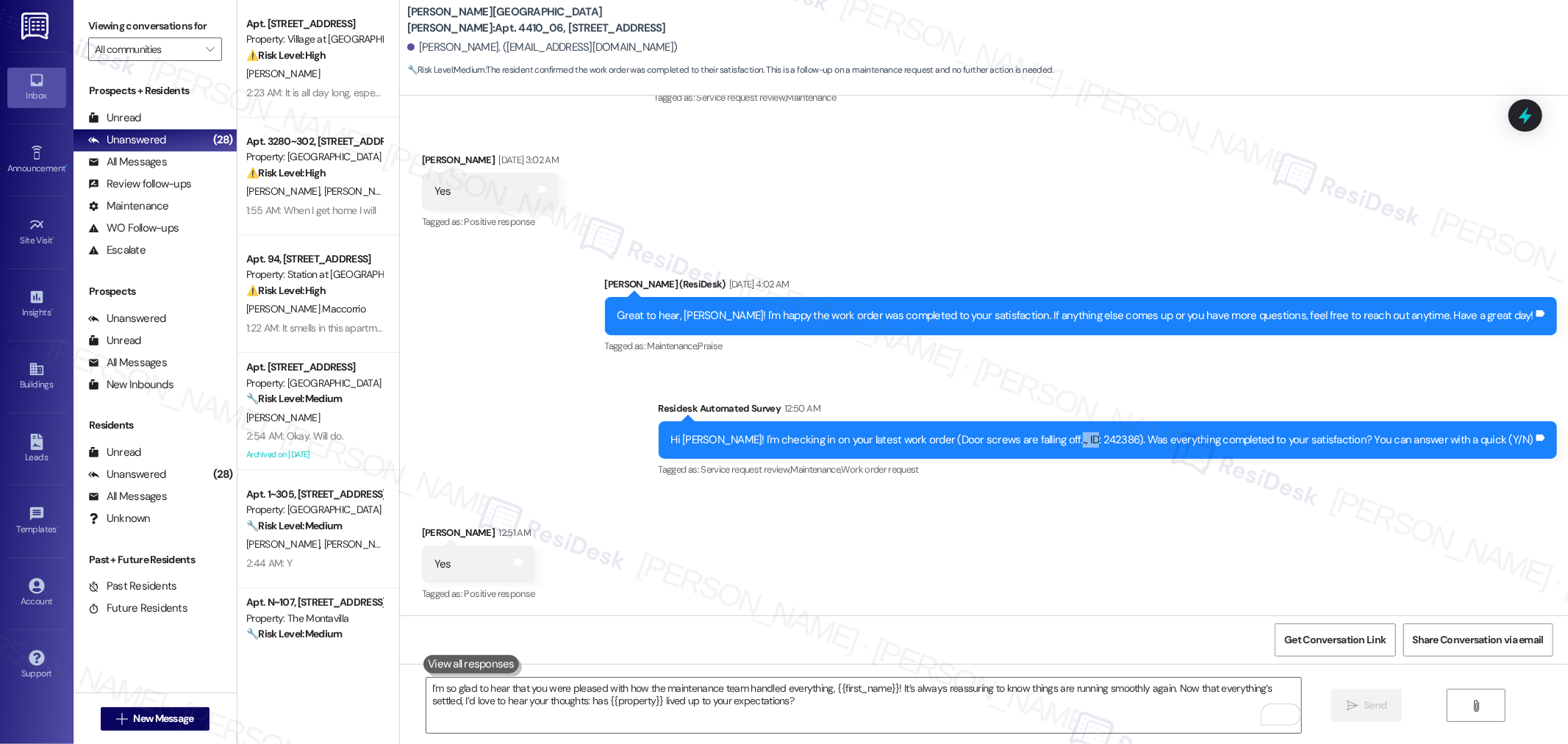
click at [1135, 435] on div "Hi Amber! I'm checking in on your latest work order (Door screws are falling of…" at bounding box center [1103, 440] width 863 height 15
copy div "242386"
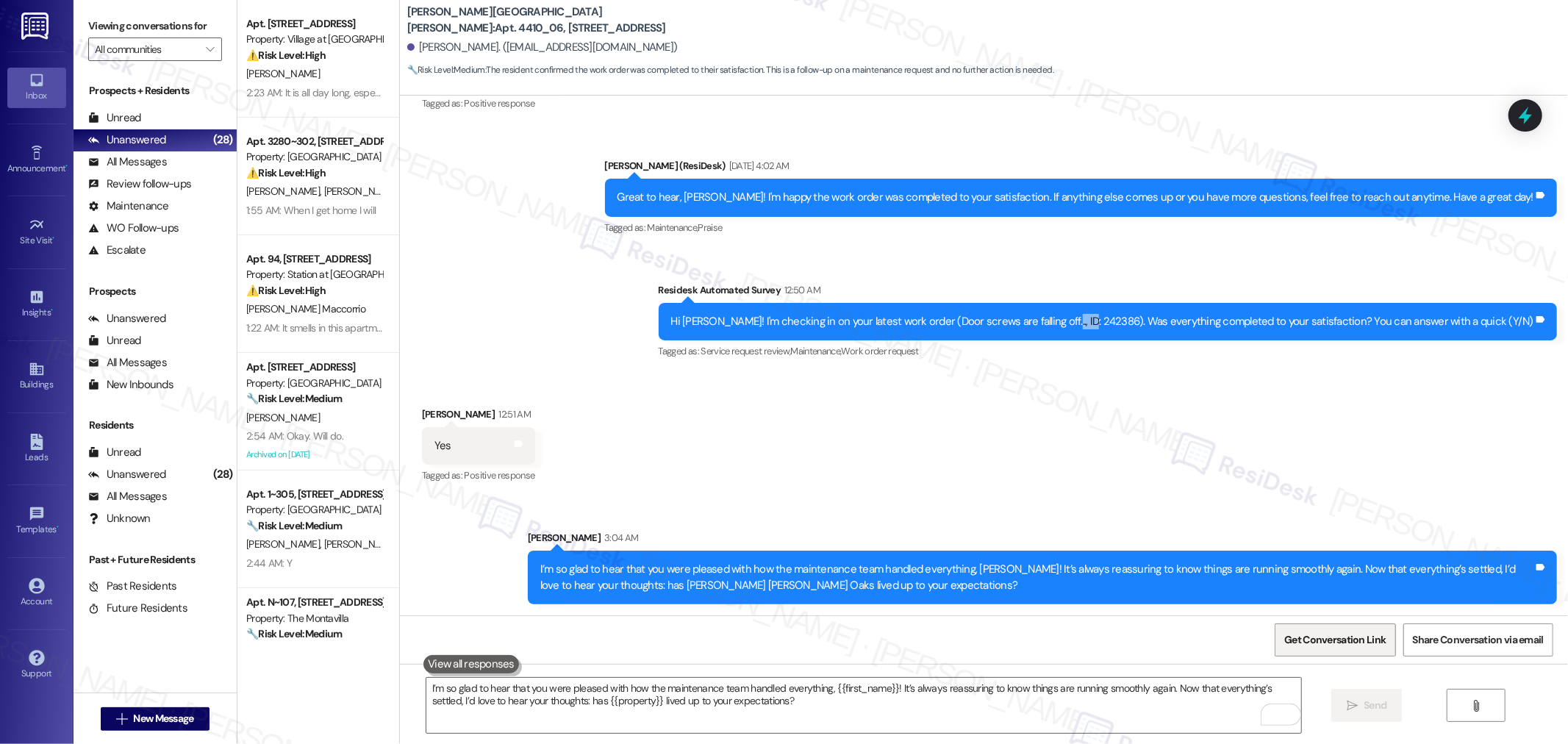
click at [1308, 645] on span "Get Conversation Link" at bounding box center [1335, 639] width 102 height 15
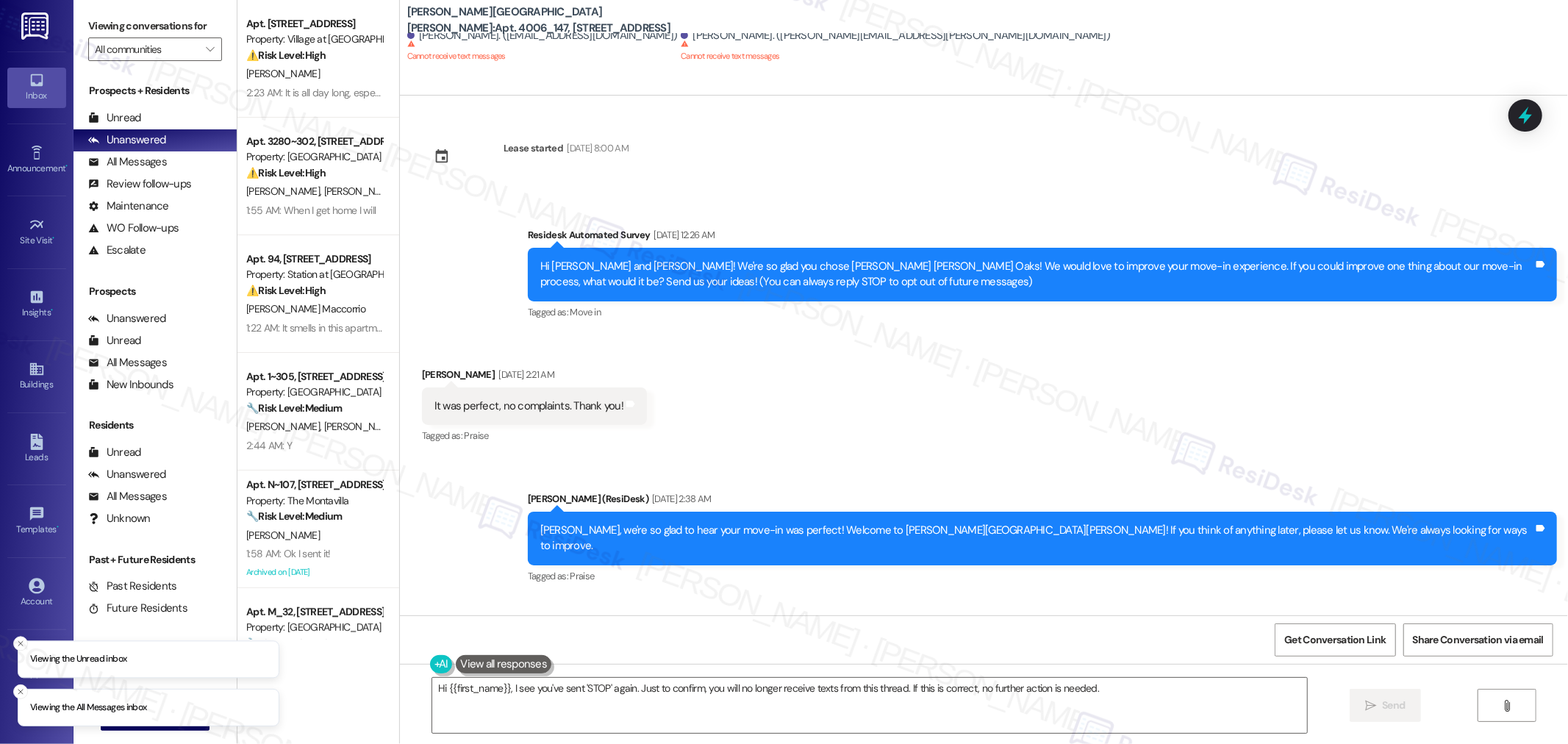
scroll to position [3809, 0]
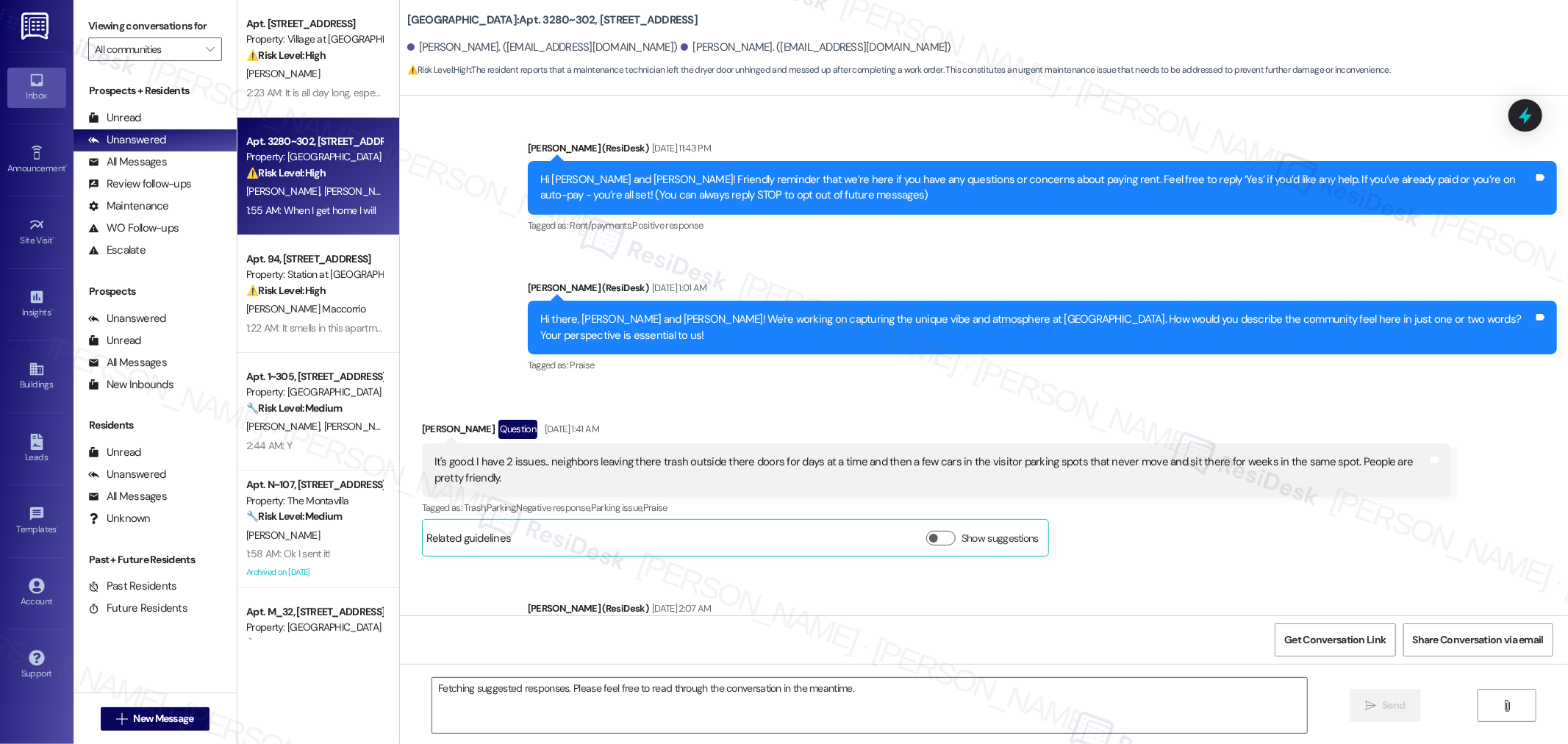
scroll to position [34414, 0]
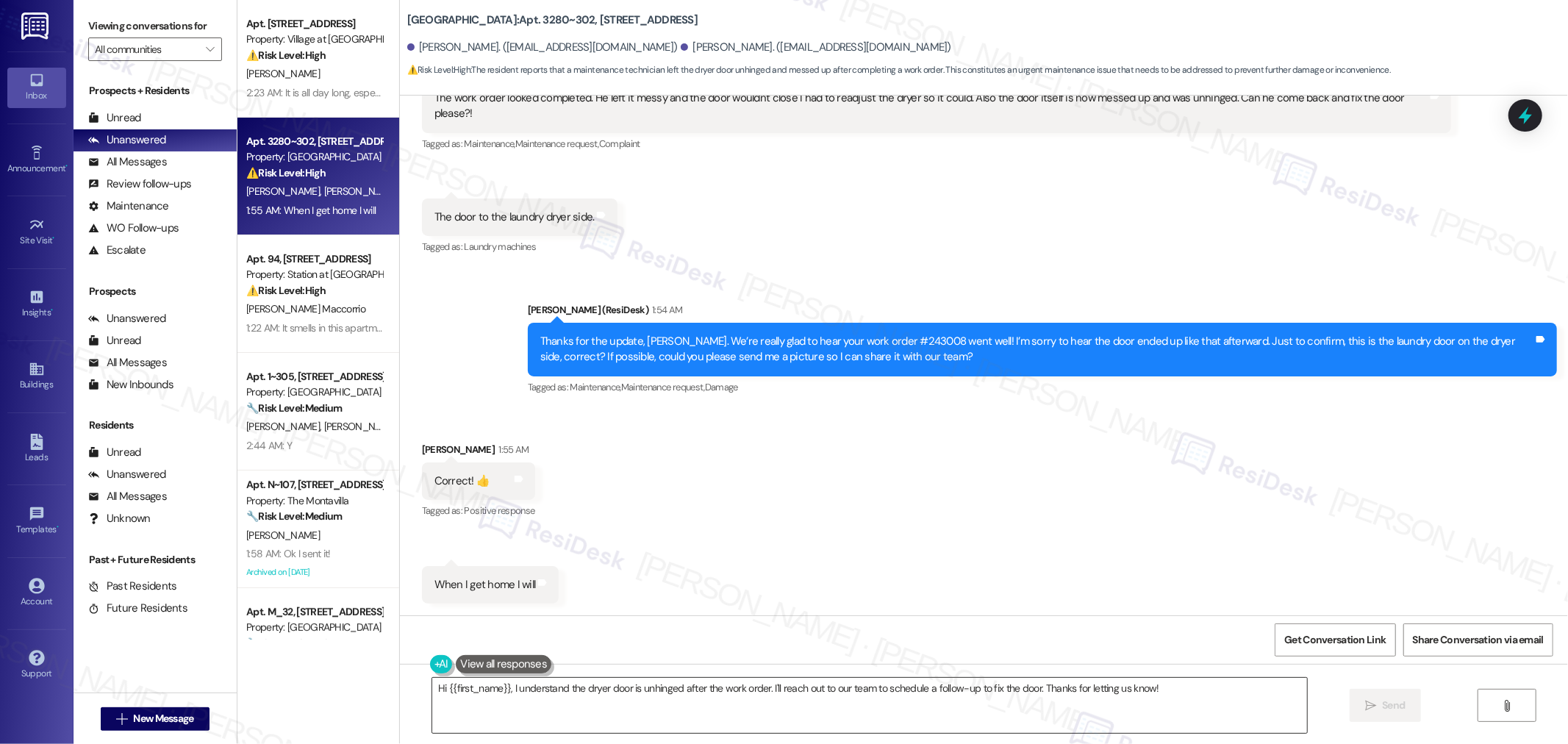
click at [828, 695] on textarea "Hi {{first_name}}, I understand the dryer door is unhinged after the work order…" at bounding box center [870, 705] width 875 height 55
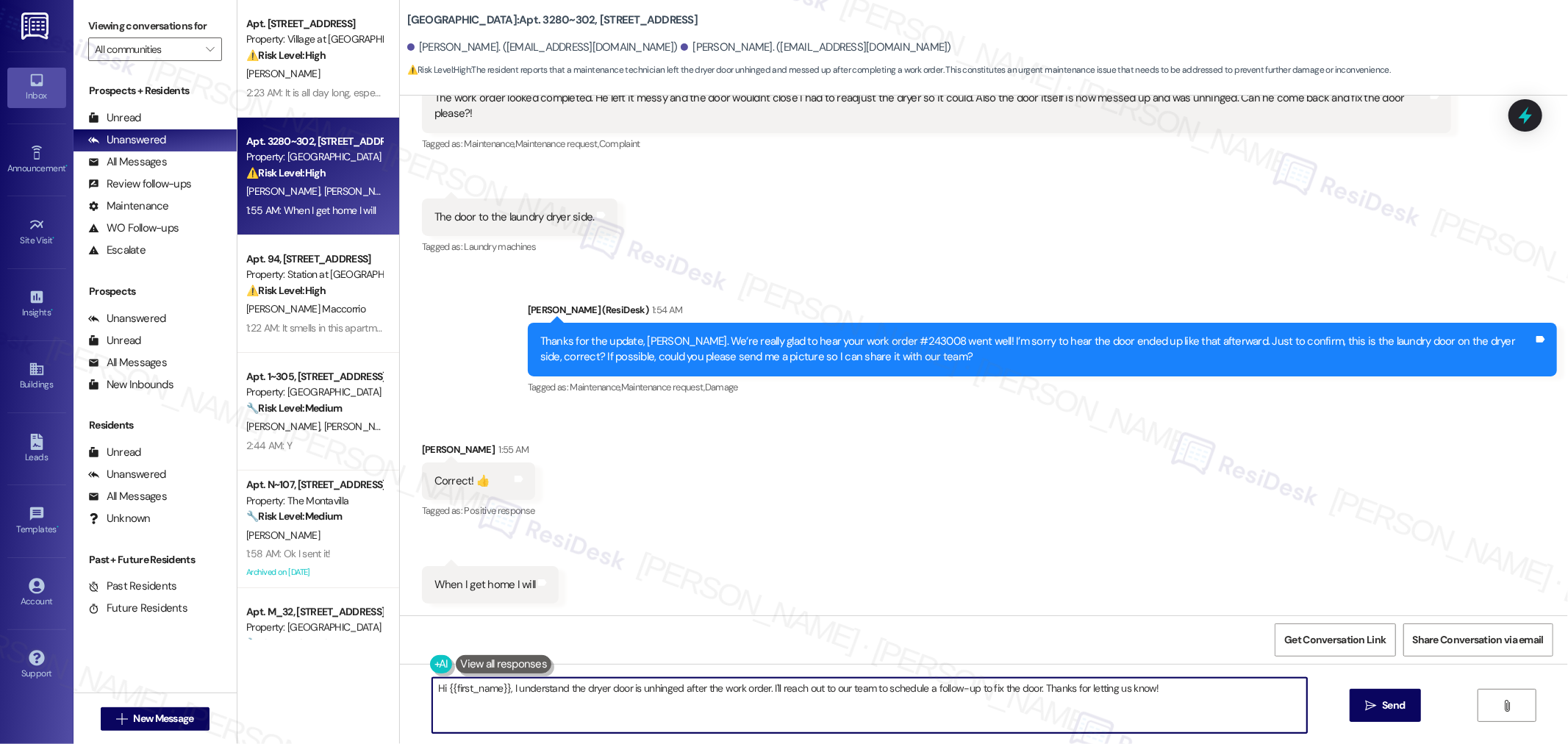
click at [828, 695] on textarea "Hi {{first_name}}, I understand the dryer door is unhinged after the work order…" at bounding box center [870, 705] width 875 height 55
click at [1171, 684] on textarea "Hi {{first_name}}, I understand the dryer door is unhinged after the work order…" at bounding box center [864, 705] width 875 height 55
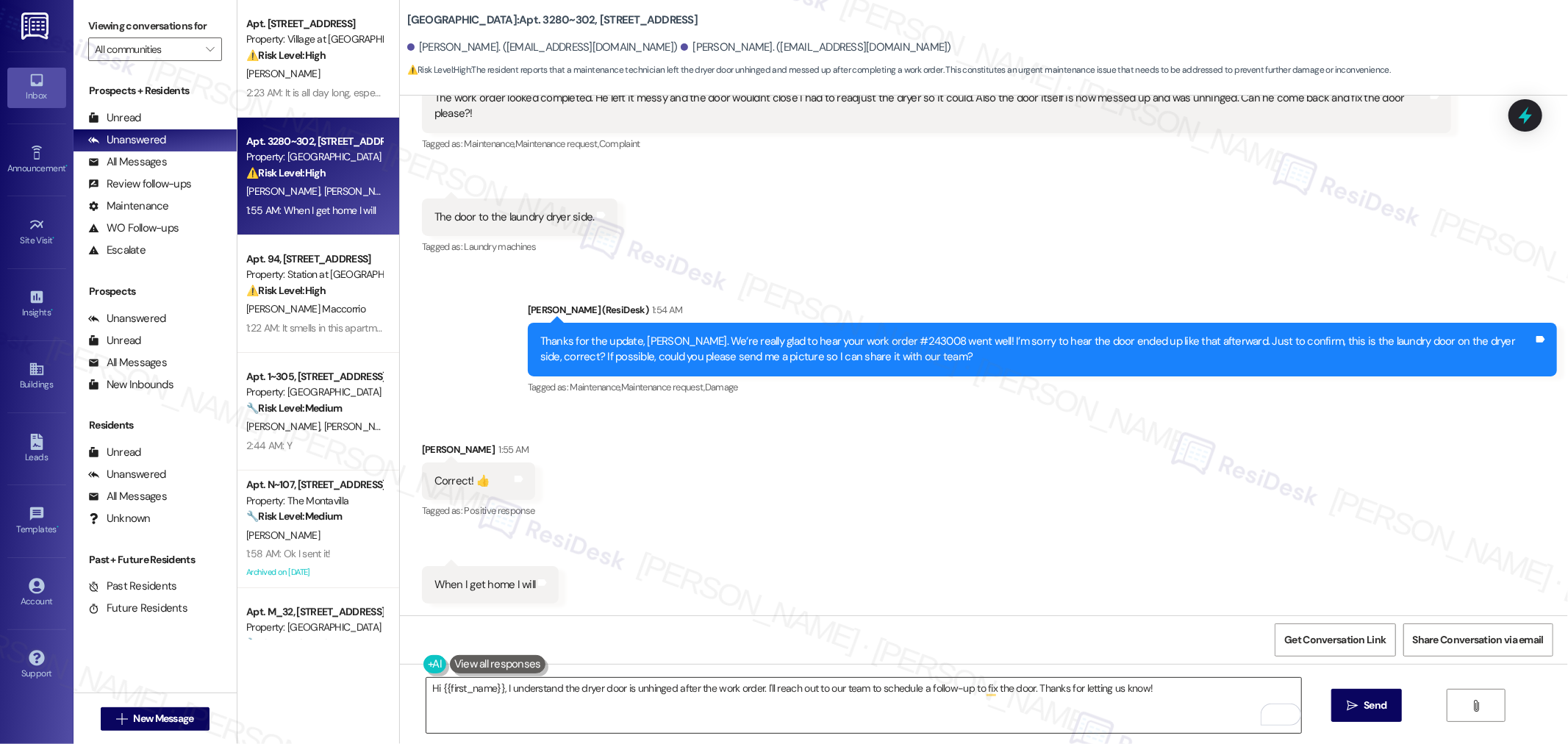
click at [652, 699] on textarea "Hi {{first_name}}, I understand the dryer door is unhinged after the work order…" at bounding box center [864, 705] width 875 height 55
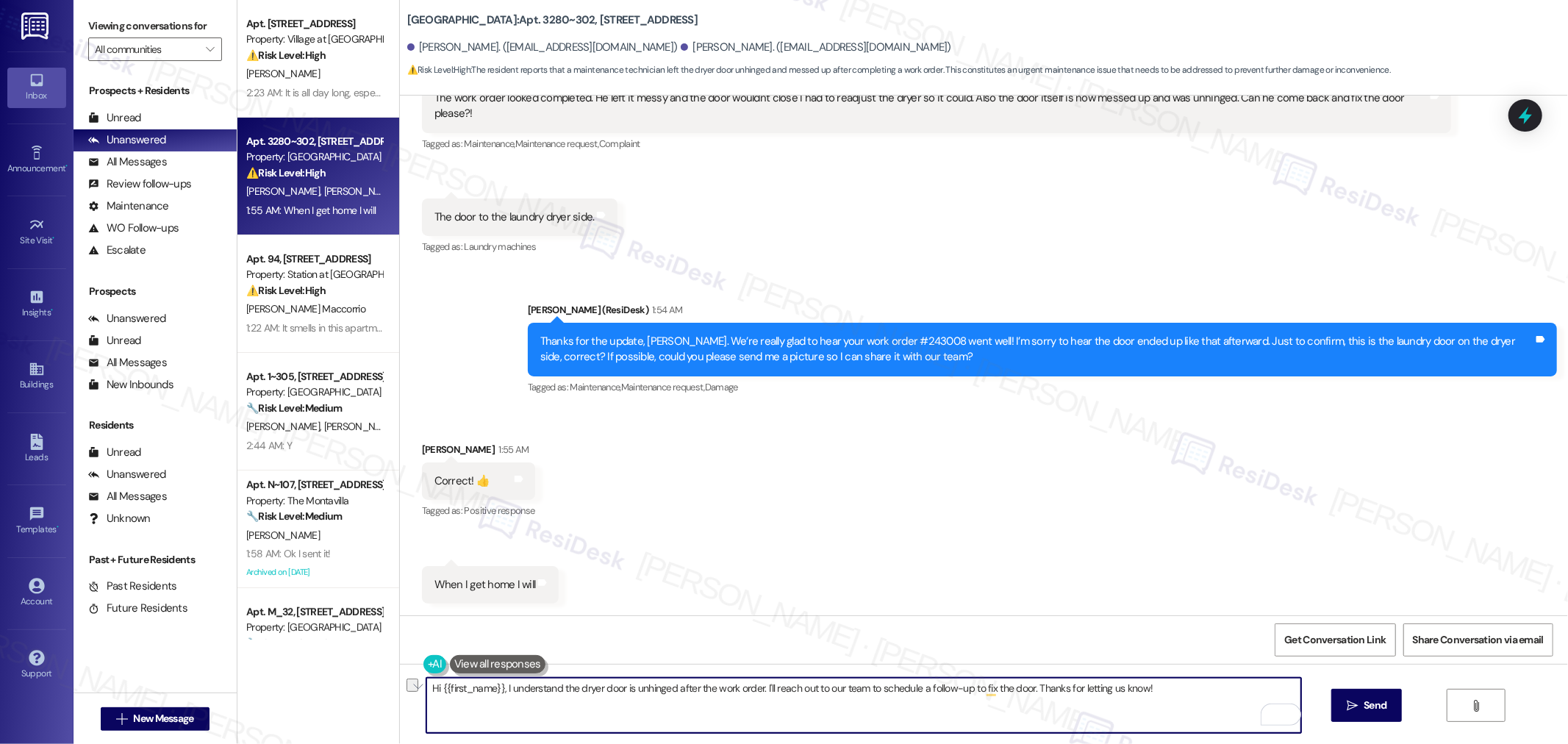
paste textarea "Sure, I’ll stand by until I hear back."
type textarea "Sure, I’ll stand by until I hear back."
click at [1370, 702] on span "Send" at bounding box center [1375, 705] width 23 height 15
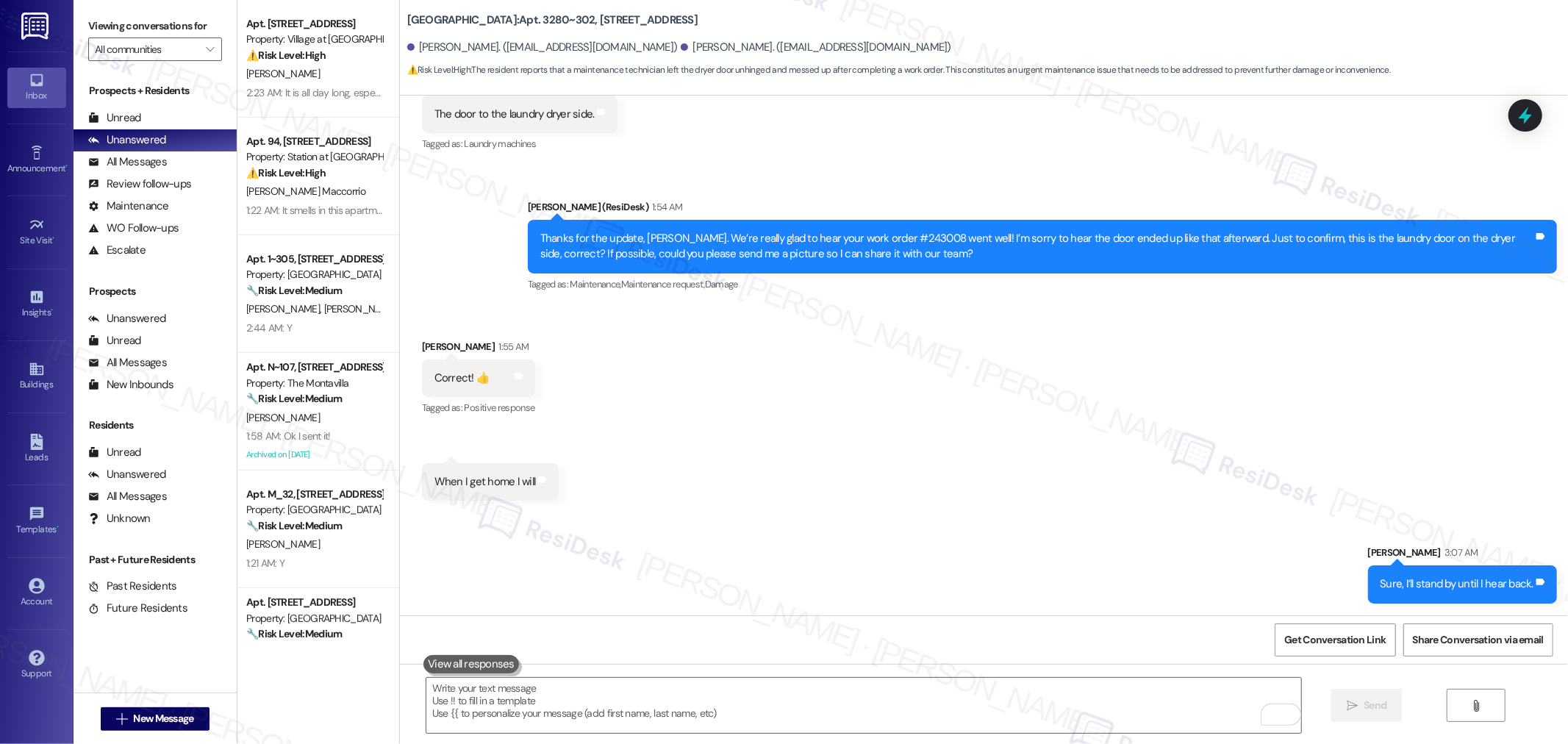
scroll to position [34516, 0]
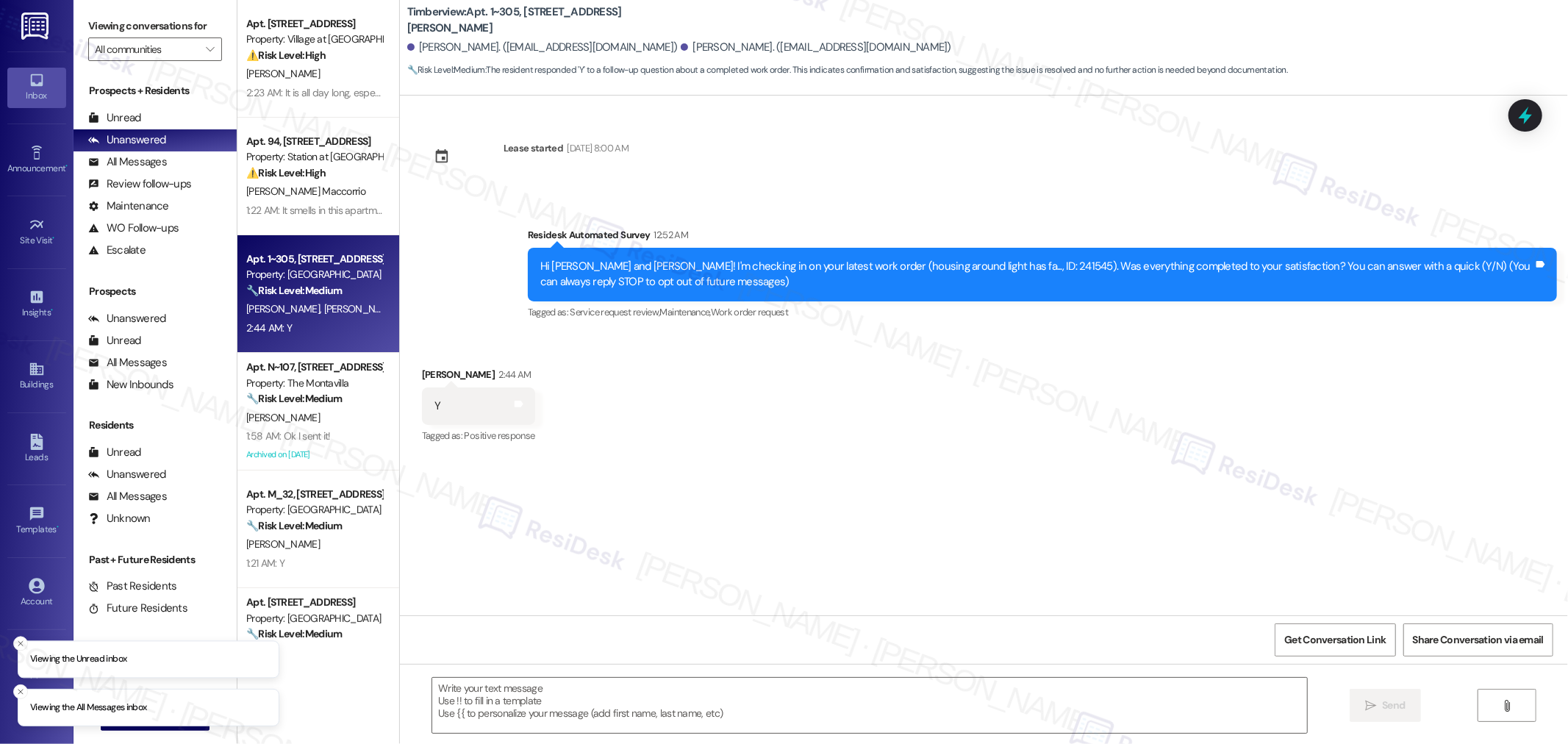
type textarea "Fetching suggested responses. Please feel free to read through the conversation…"
click at [562, 704] on textarea at bounding box center [870, 705] width 875 height 55
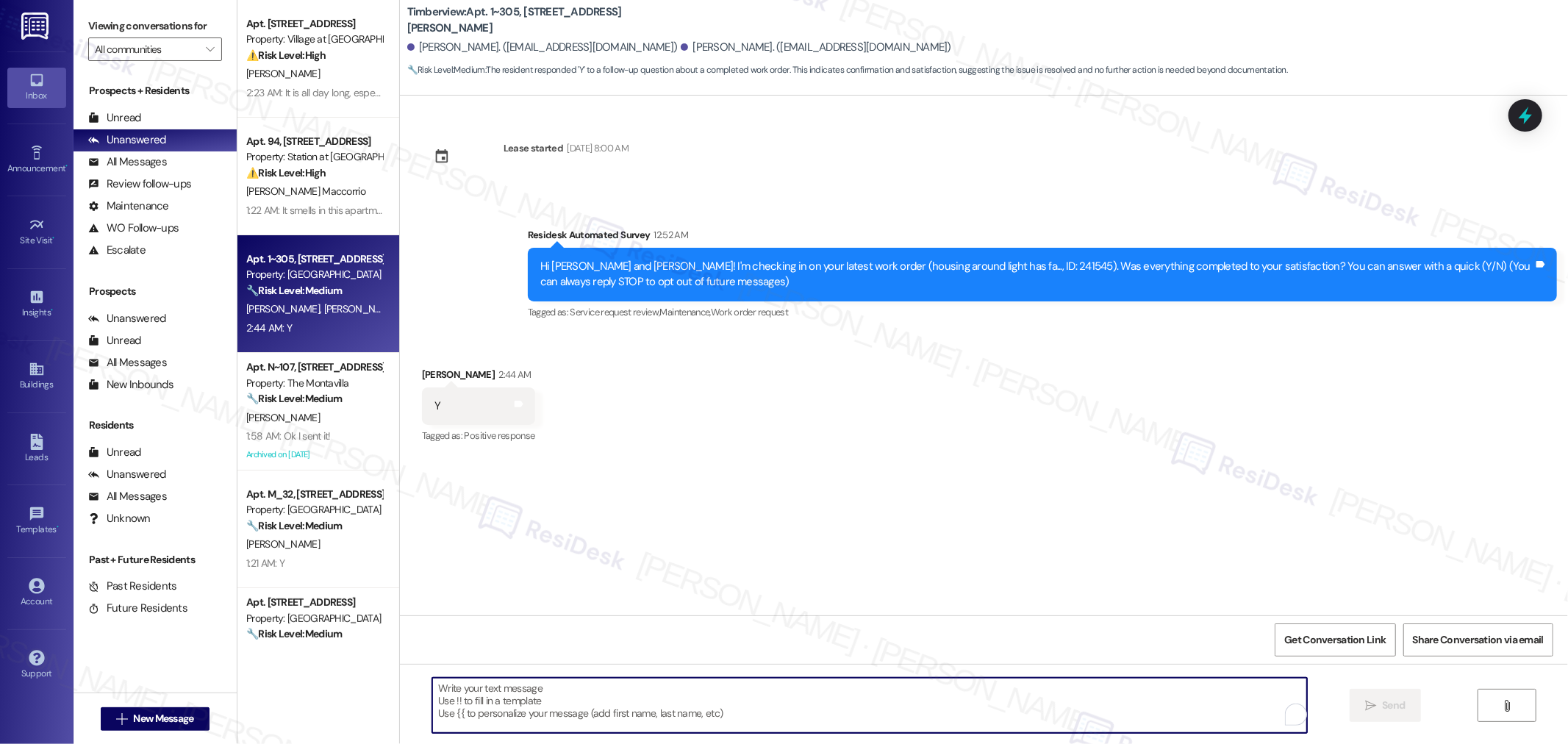
paste textarea "I’m so glad to hear that you were pleased with how the maintenance team handled…"
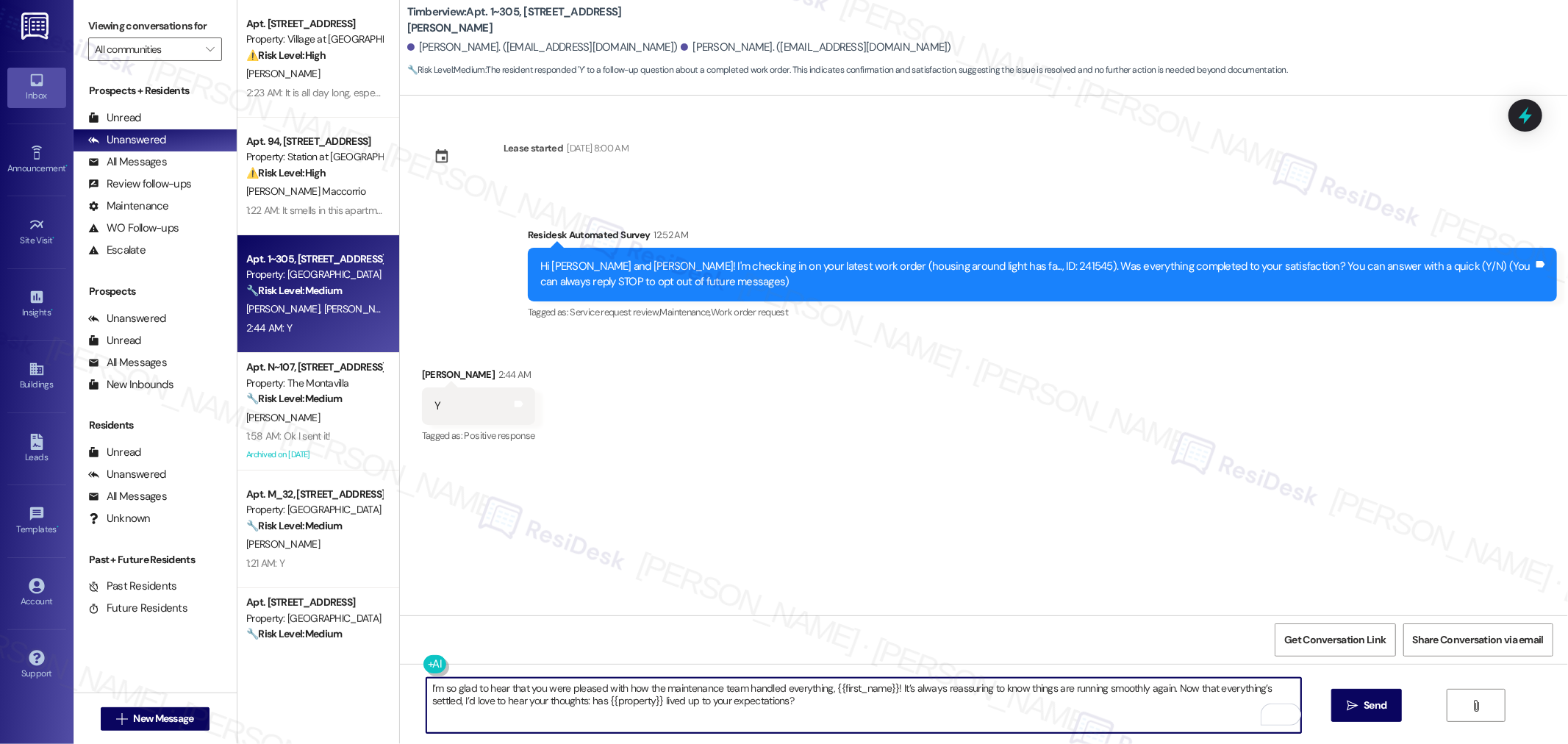
drag, startPoint x: 824, startPoint y: 691, endPoint x: 885, endPoint y: 691, distance: 61.0
click at [885, 691] on textarea "I’m so glad to hear that you were pleased with how the maintenance team handled…" at bounding box center [864, 705] width 875 height 55
type textarea "I’m so glad to hear that you were pleased with how the maintenance team handled…"
click at [1364, 707] on span "Send" at bounding box center [1375, 705] width 23 height 15
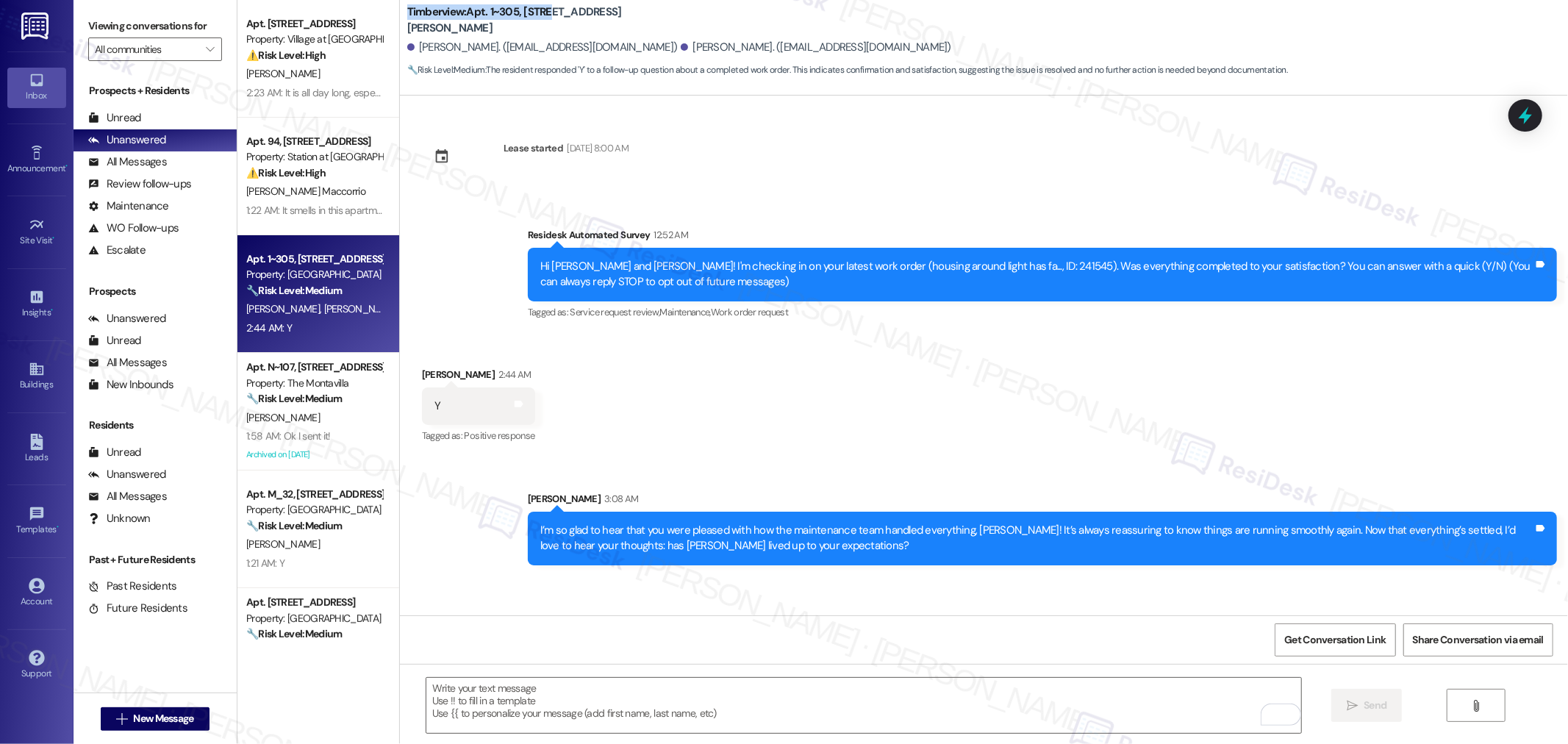
drag, startPoint x: 395, startPoint y: 17, endPoint x: 538, endPoint y: 20, distance: 143.0
copy b "Timberview: Apt. 1~305, 15150"
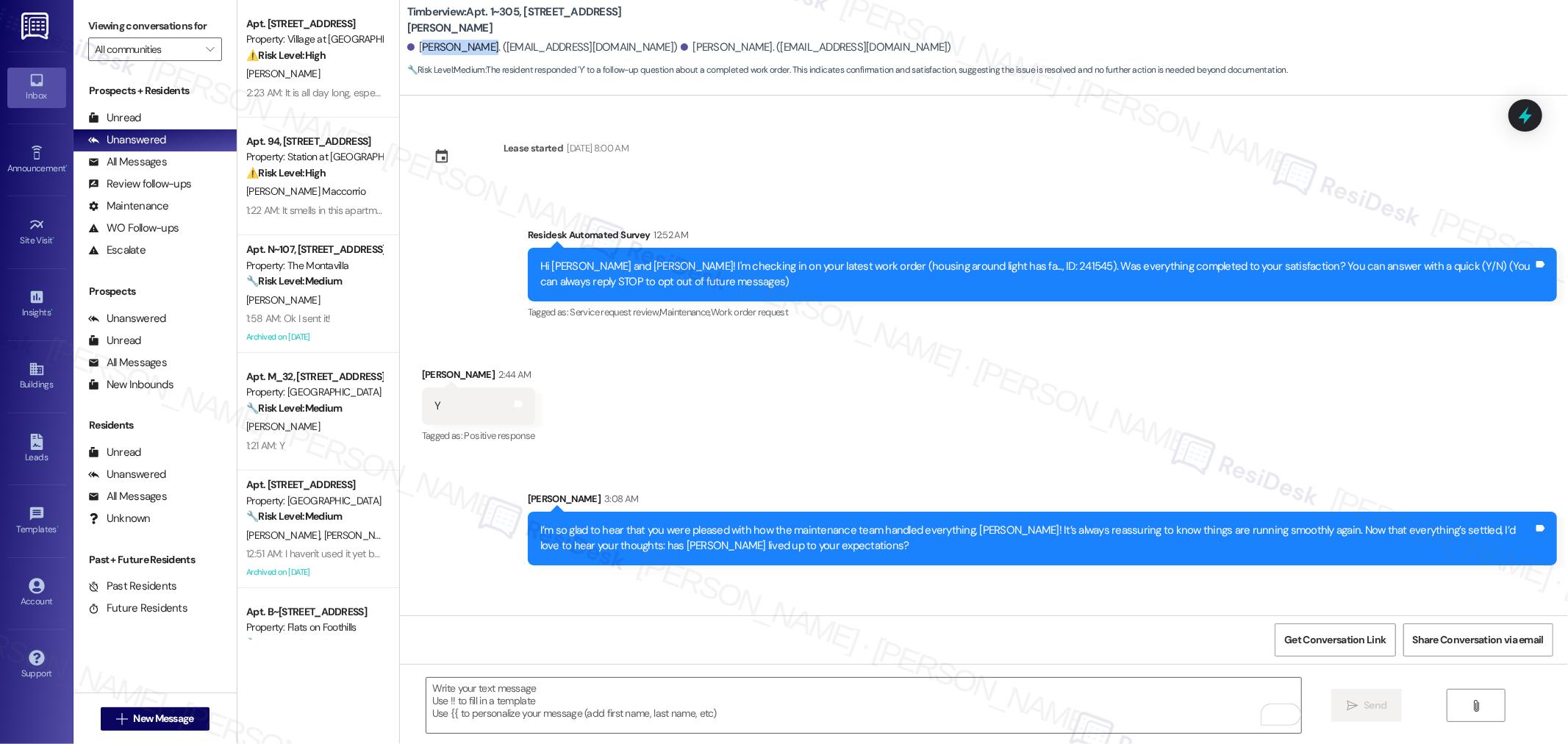
drag, startPoint x: 411, startPoint y: 49, endPoint x: 469, endPoint y: 49, distance: 58.0
click at [469, 49] on div "Jesse Barnett. (jessebarnett17@gmail.com)" at bounding box center [543, 47] width 270 height 15
click at [400, 38] on div "Timberview: Apt. 1~305, 15150 Gifford Ln Jesse Barnett. (jessebarnett17@gmail.c…" at bounding box center [984, 40] width 1168 height 74
drag, startPoint x: 407, startPoint y: 45, endPoint x: 468, endPoint y: 49, distance: 61.1
click at [468, 49] on div "Jesse Barnett. (jessebarnett17@gmail.com)" at bounding box center [543, 47] width 270 height 15
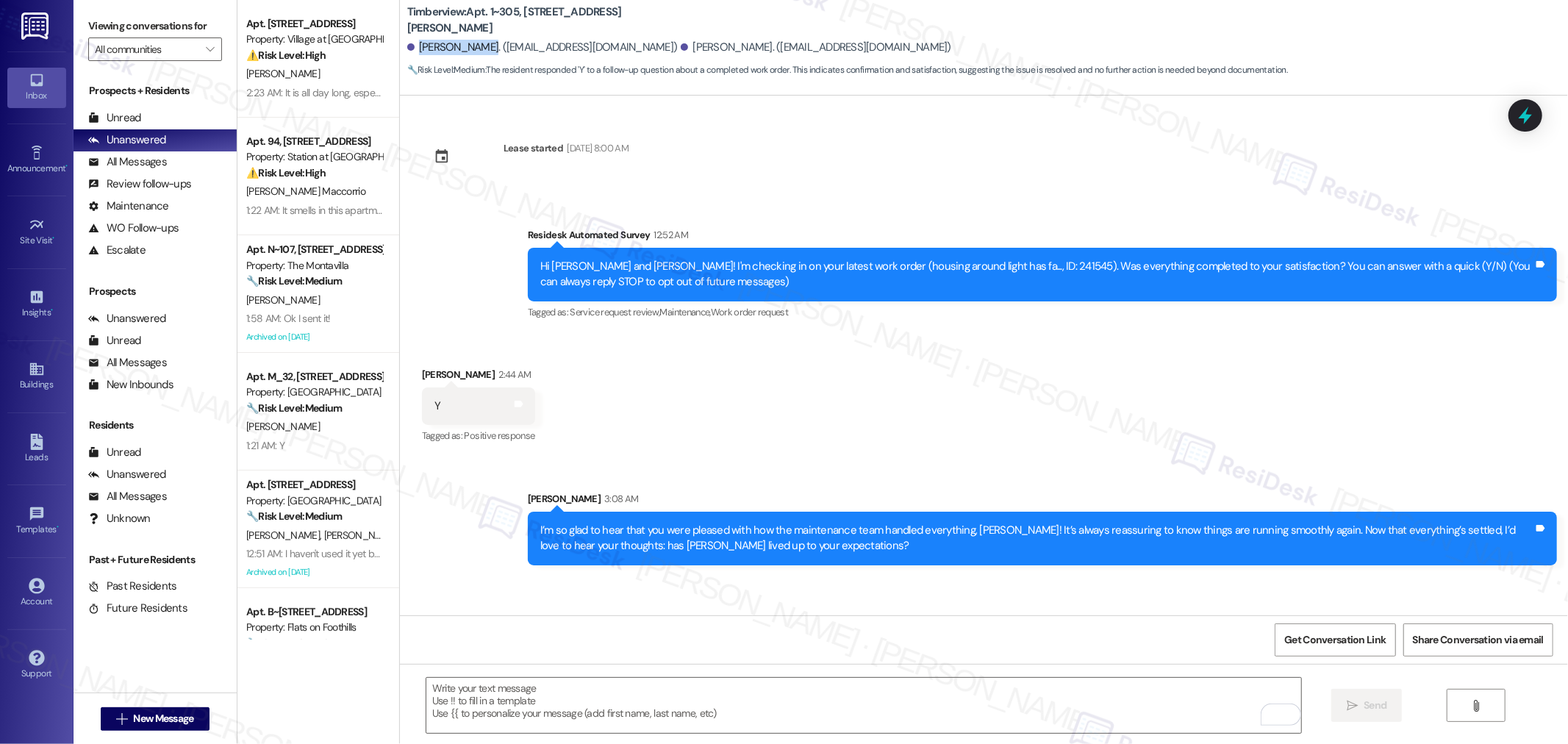
copy div "Jesse Barnett"
click at [969, 260] on div "Hi Jesse and Brionna! I'm checking in on your latest work order (housing around…" at bounding box center [1037, 274] width 994 height 32
click at [971, 259] on div "Hi Jesse and Brionna! I'm checking in on your latest work order (housing around…" at bounding box center [1037, 274] width 994 height 32
click at [975, 266] on div "Hi Jesse and Brionna! I'm checking in on your latest work order (housing around…" at bounding box center [1037, 274] width 994 height 32
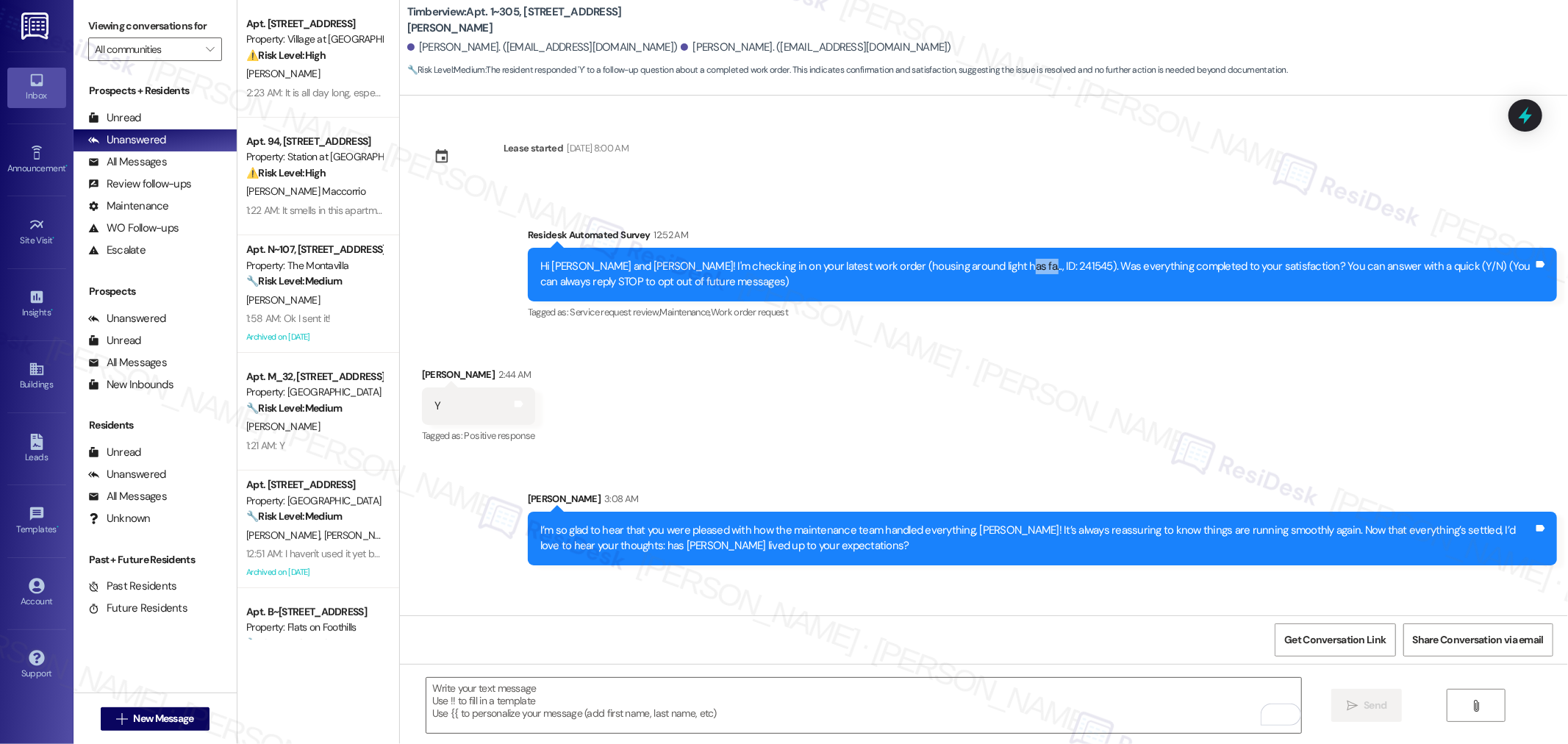
copy div "241545"
click at [1324, 639] on span "Get Conversation Link" at bounding box center [1335, 639] width 102 height 15
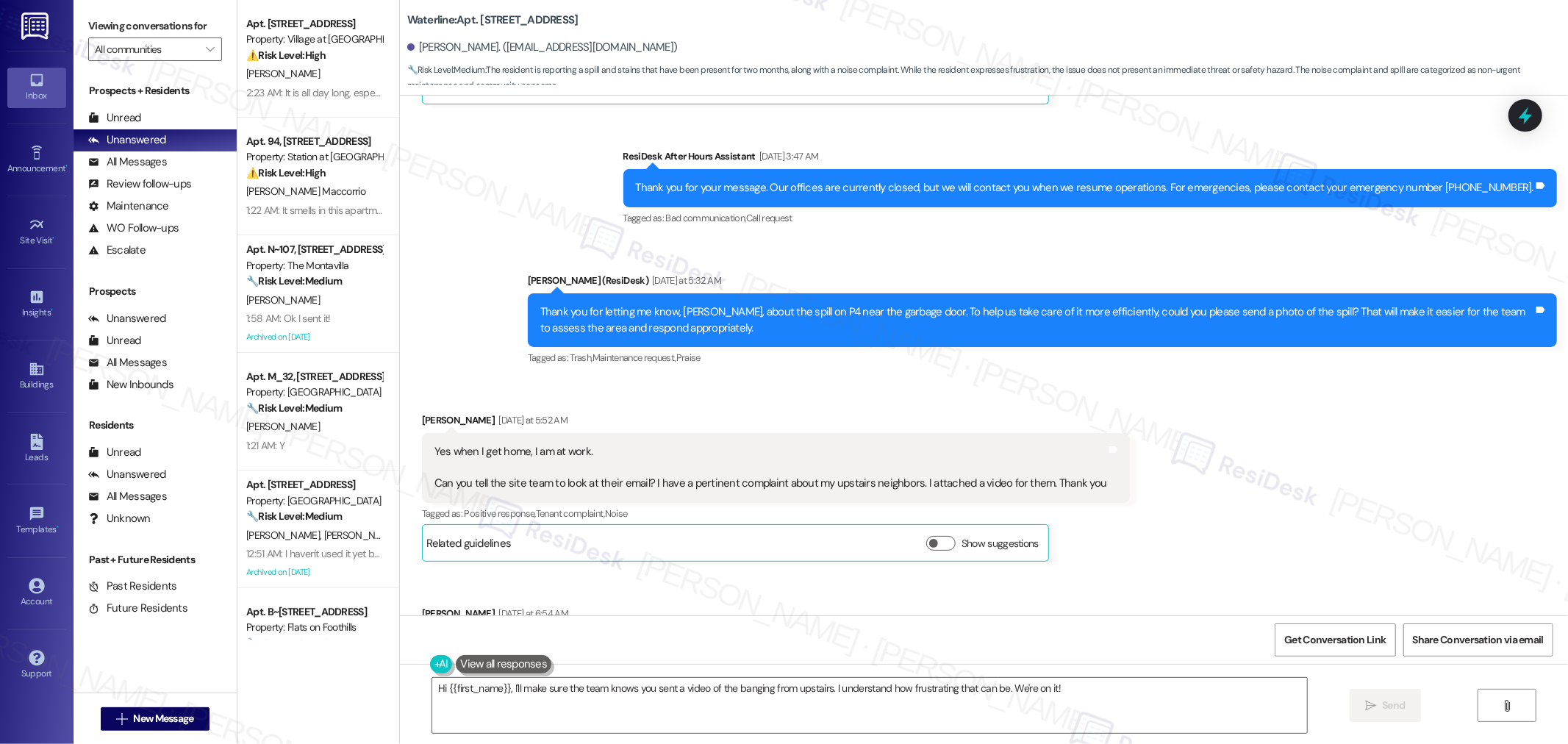
scroll to position [36834, 0]
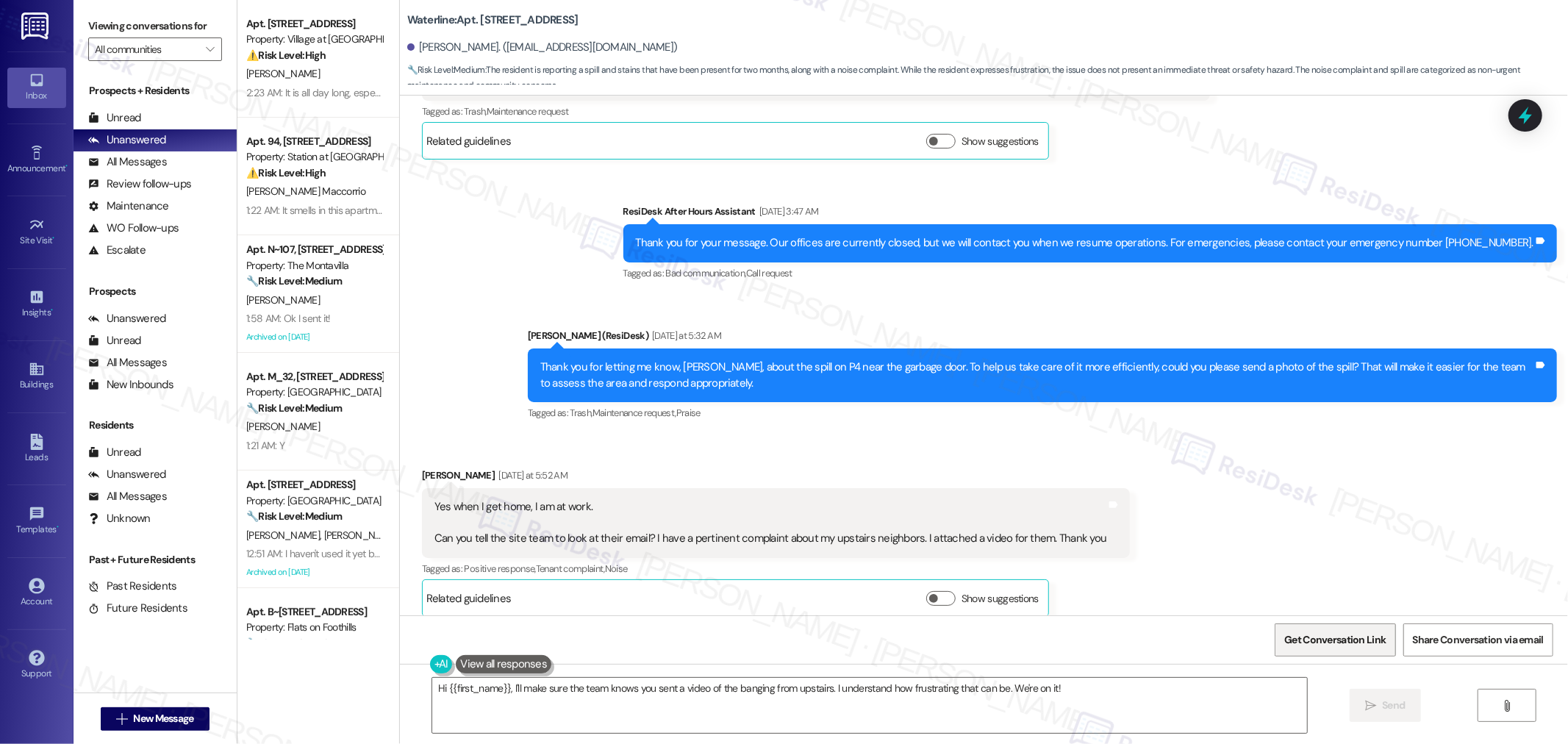
click at [1306, 642] on span "Get Conversation Link" at bounding box center [1335, 639] width 102 height 15
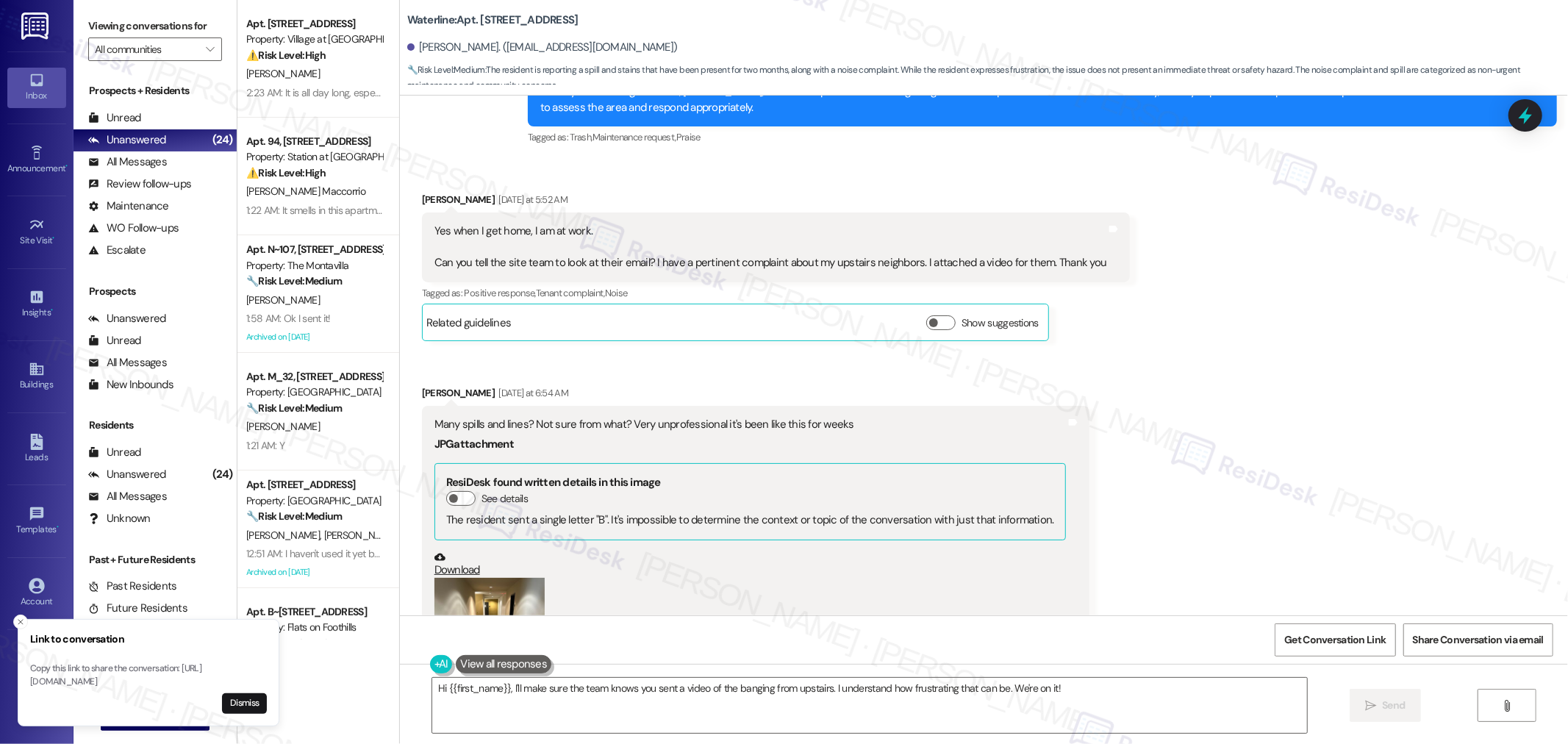
scroll to position [36998, 0]
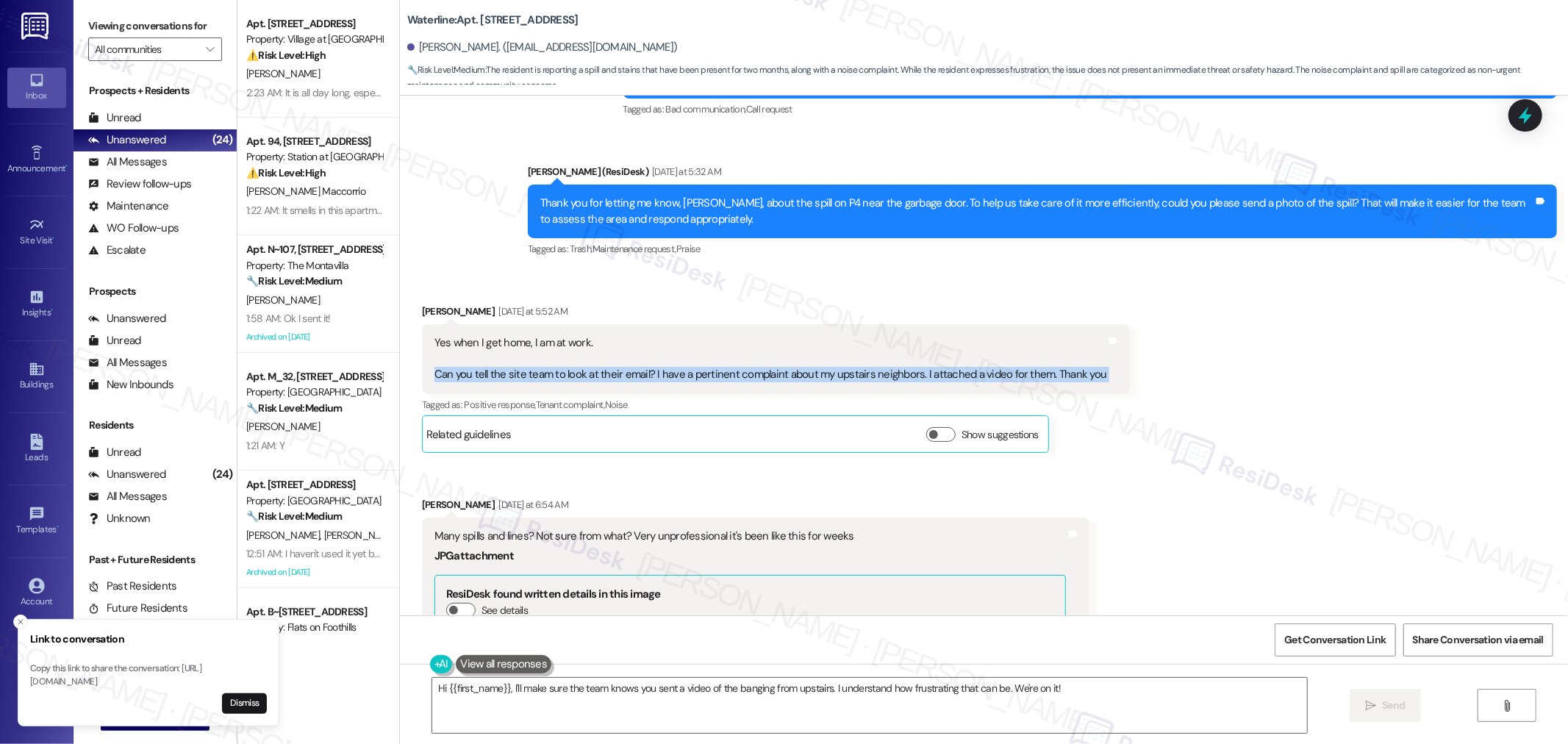
drag, startPoint x: 423, startPoint y: 326, endPoint x: 1103, endPoint y: 328, distance: 680.0
click at [1103, 328] on div "Yes when I get home, I am at work. Can you tell the site team to look at their …" at bounding box center [776, 359] width 709 height 69
copy div "Can you tell the site team to look at their email? I have a pertinent complaint…"
click at [1082, 696] on textarea "Hi {{first_name}}, I'll make sure the team knows you sent a video of the bangin…" at bounding box center [870, 705] width 875 height 55
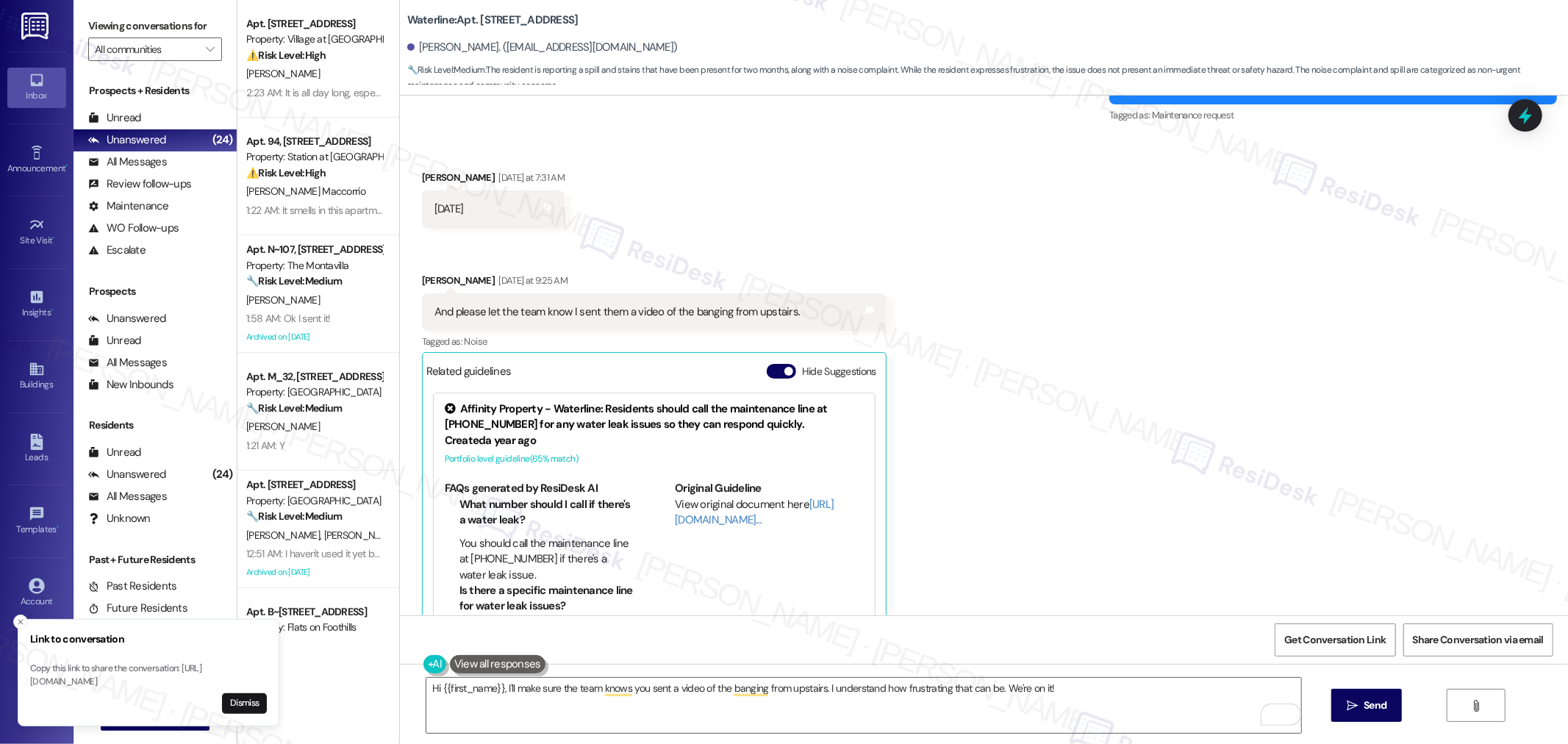
scroll to position [37733, 0]
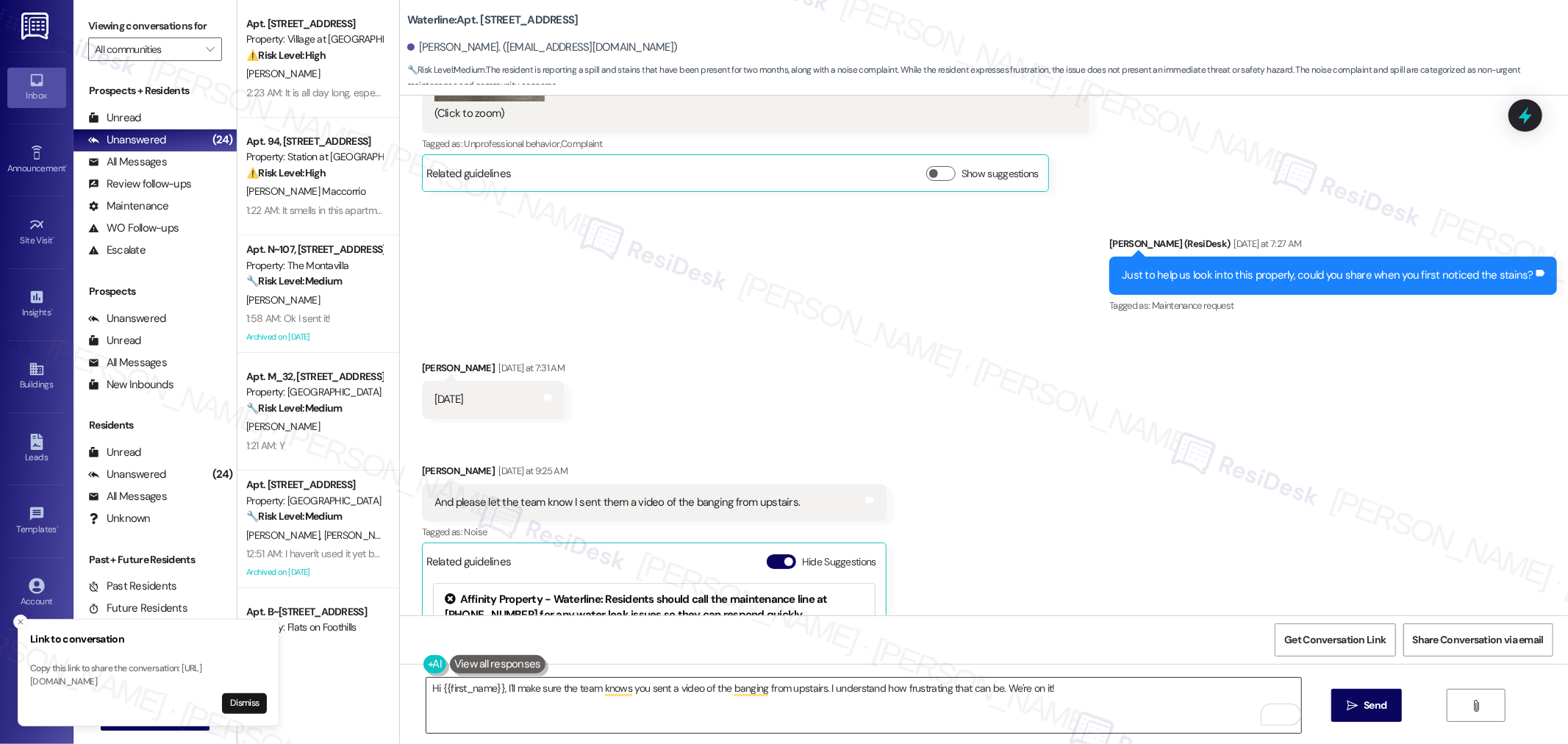
click at [1077, 689] on textarea "Hi {{first_name}}, I'll make sure the team knows you sent a video of the bangin…" at bounding box center [864, 705] width 875 height 55
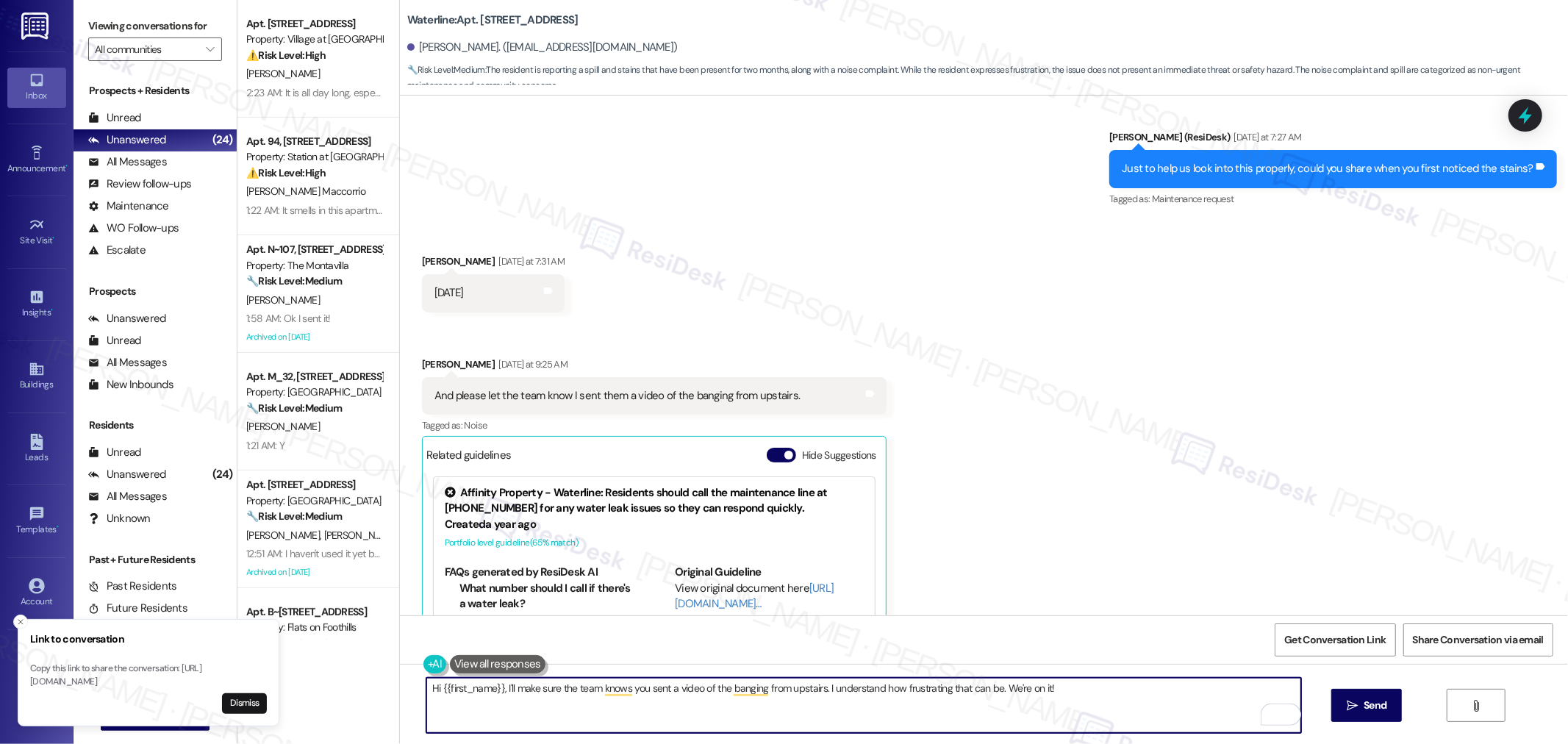
scroll to position [37896, 0]
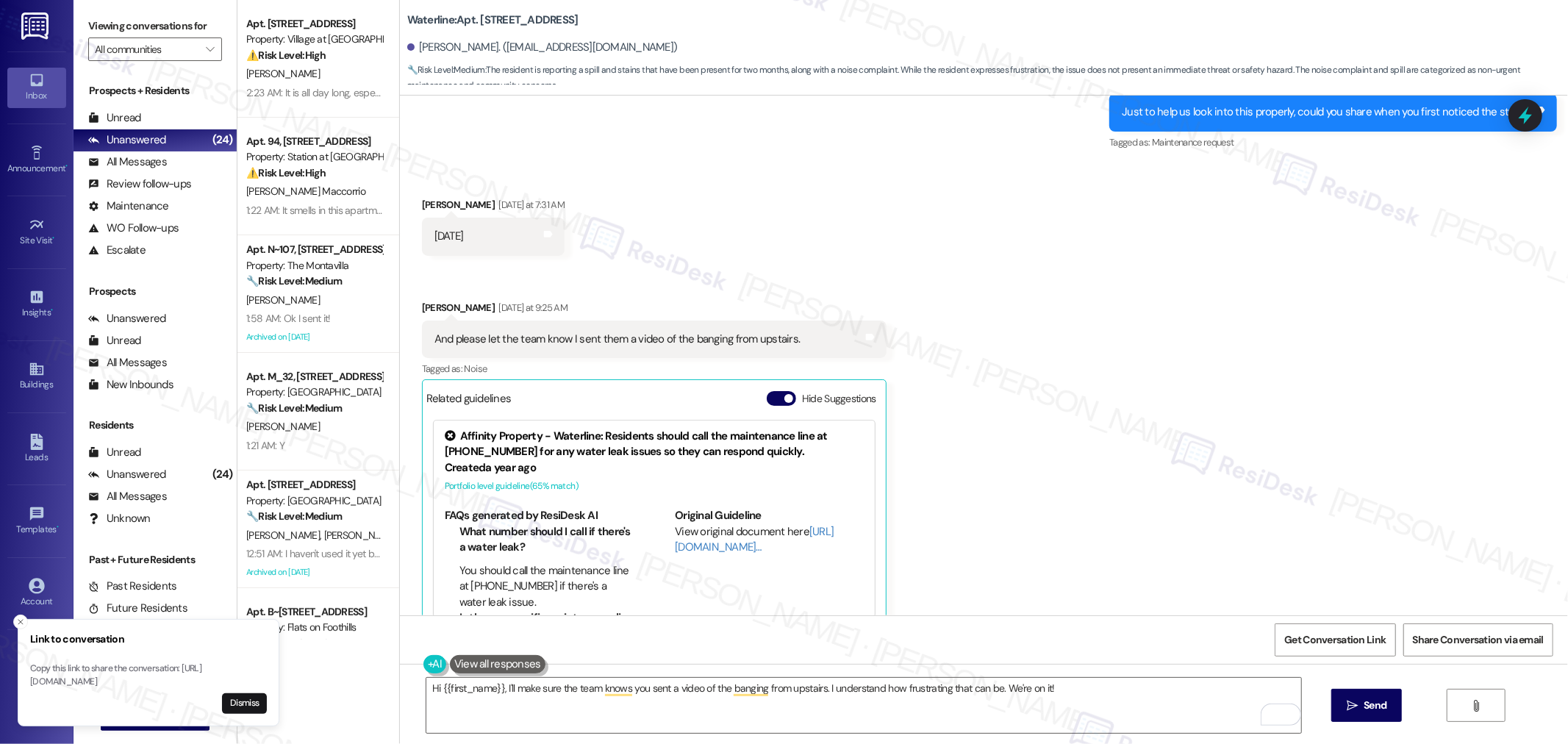
click at [594, 332] on div "And please let the team know I sent them a video of the banging from upstairs." at bounding box center [618, 339] width 366 height 15
copy div "And please let the team know I sent them a video of the banging from upstairs. …"
click at [1129, 686] on textarea "Hi {{first_name}}, I'll make sure the team knows you sent a video of the bangin…" at bounding box center [864, 705] width 875 height 55
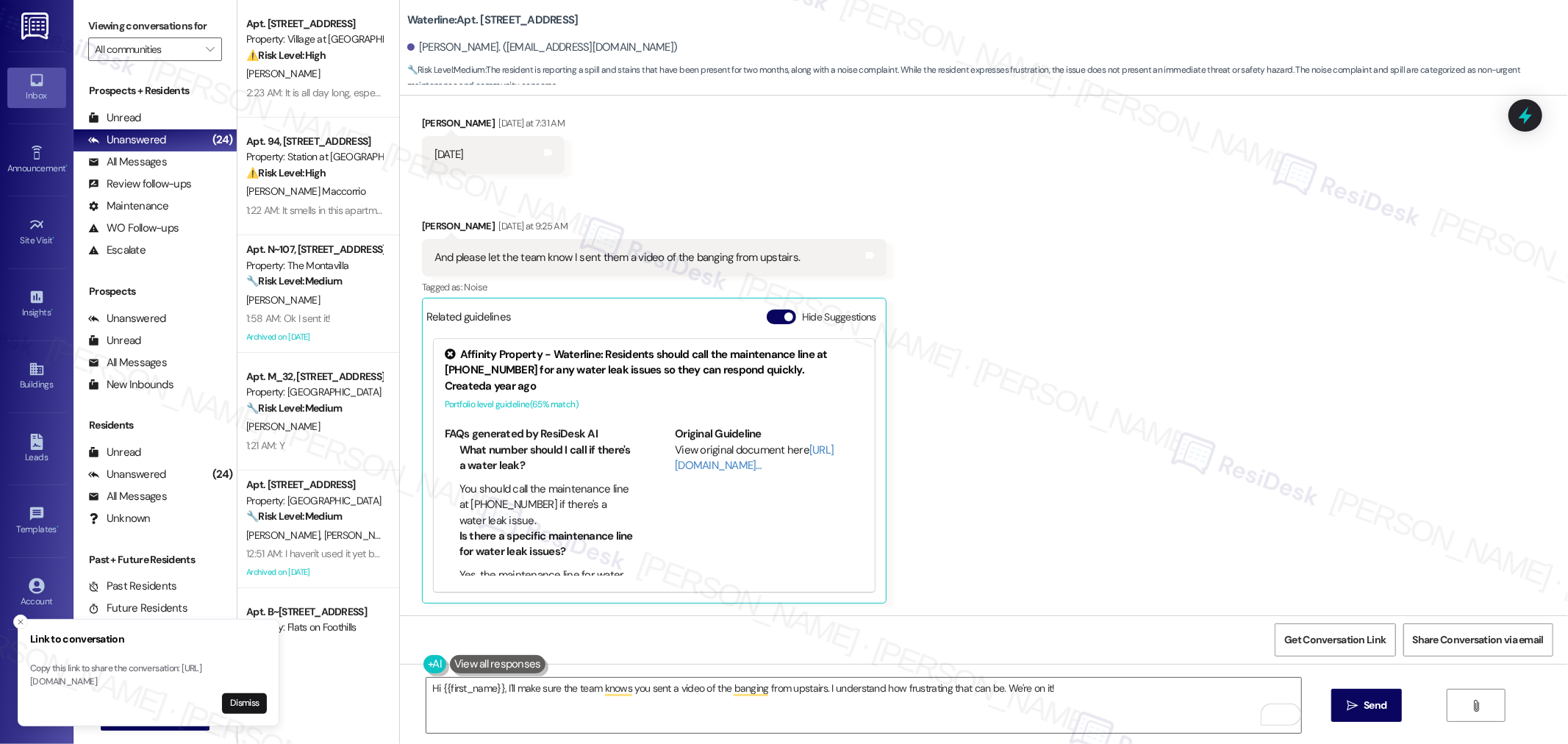
scroll to position [38059, 0]
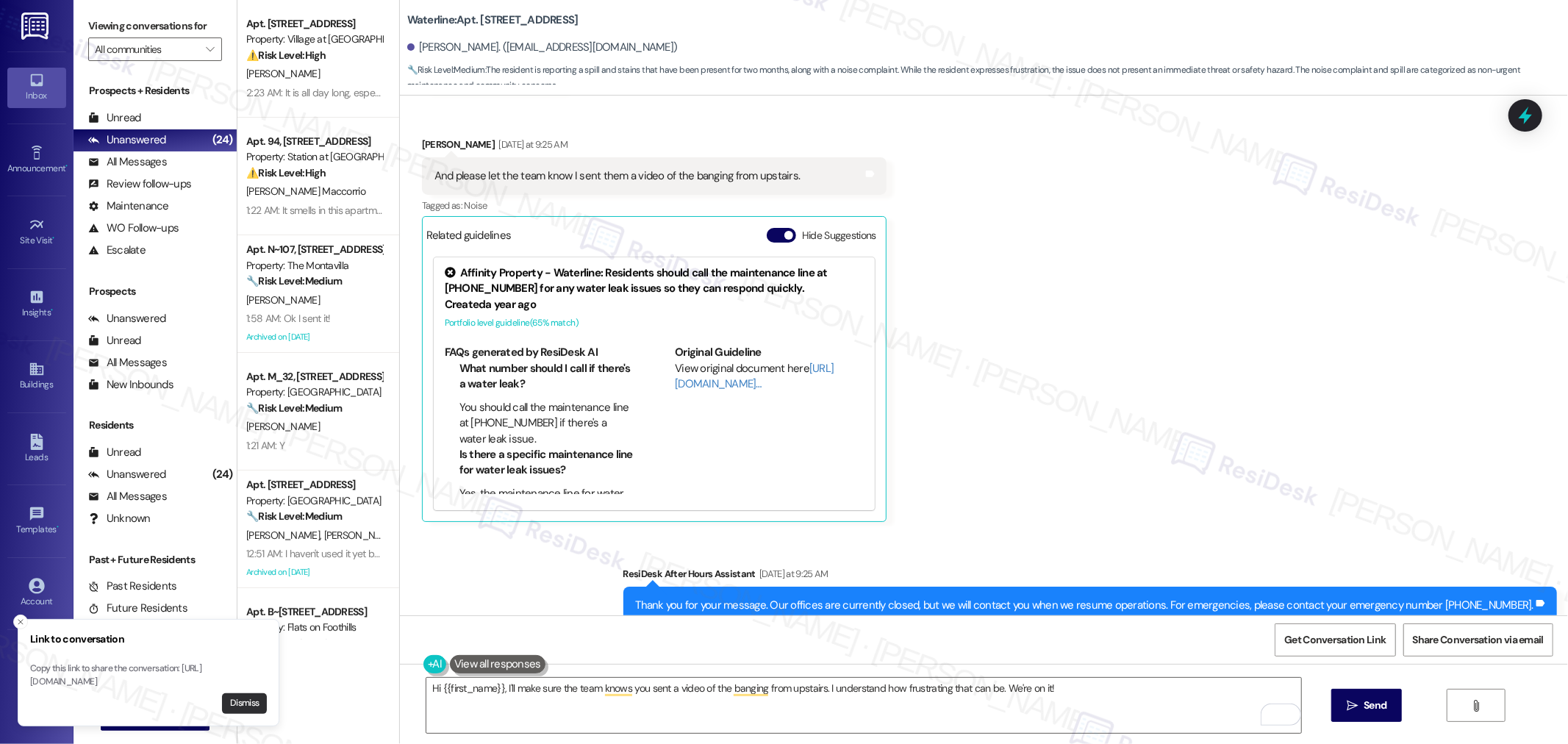
click at [246, 708] on button "Dismiss" at bounding box center [245, 703] width 45 height 20
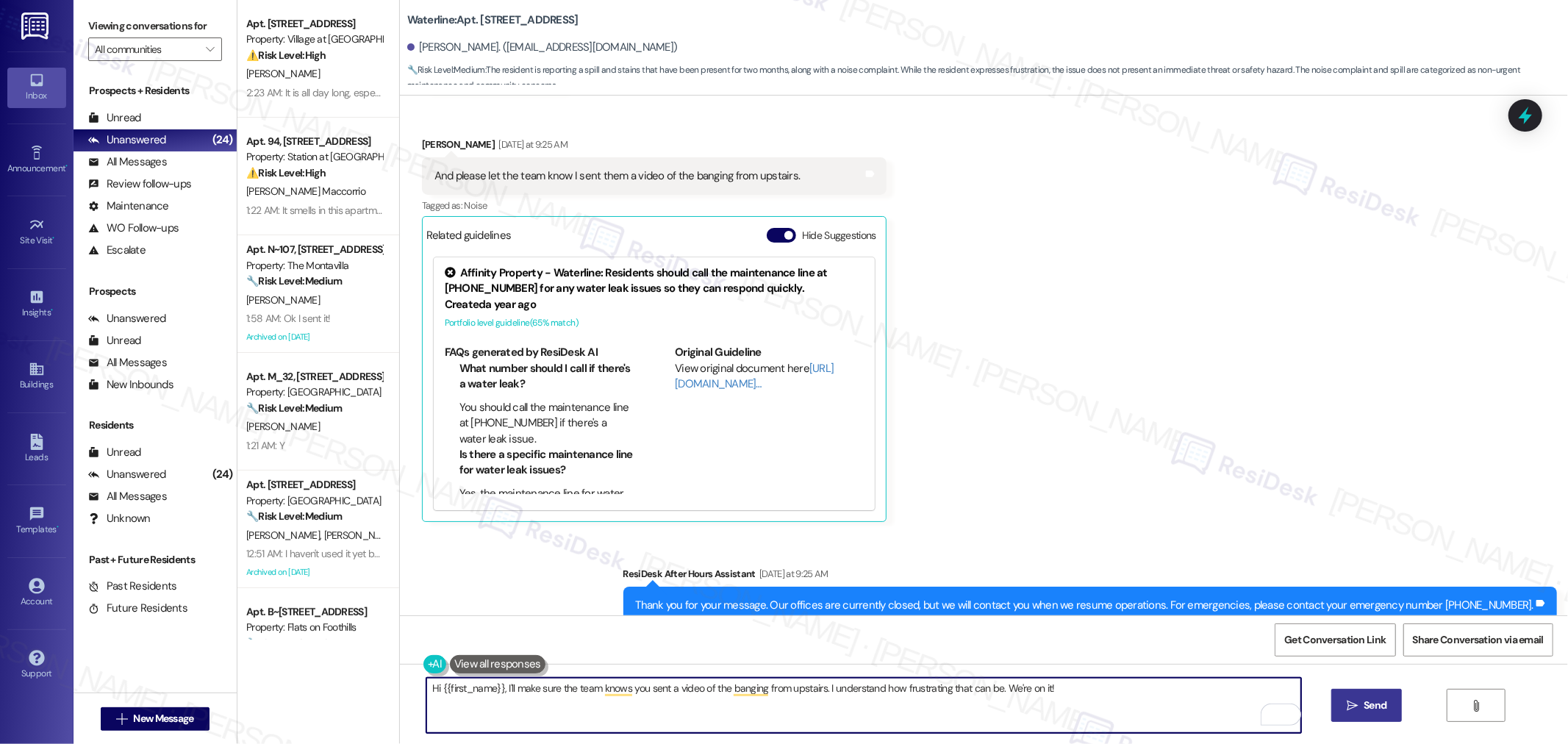
click at [1369, 709] on span "Send" at bounding box center [1375, 705] width 23 height 15
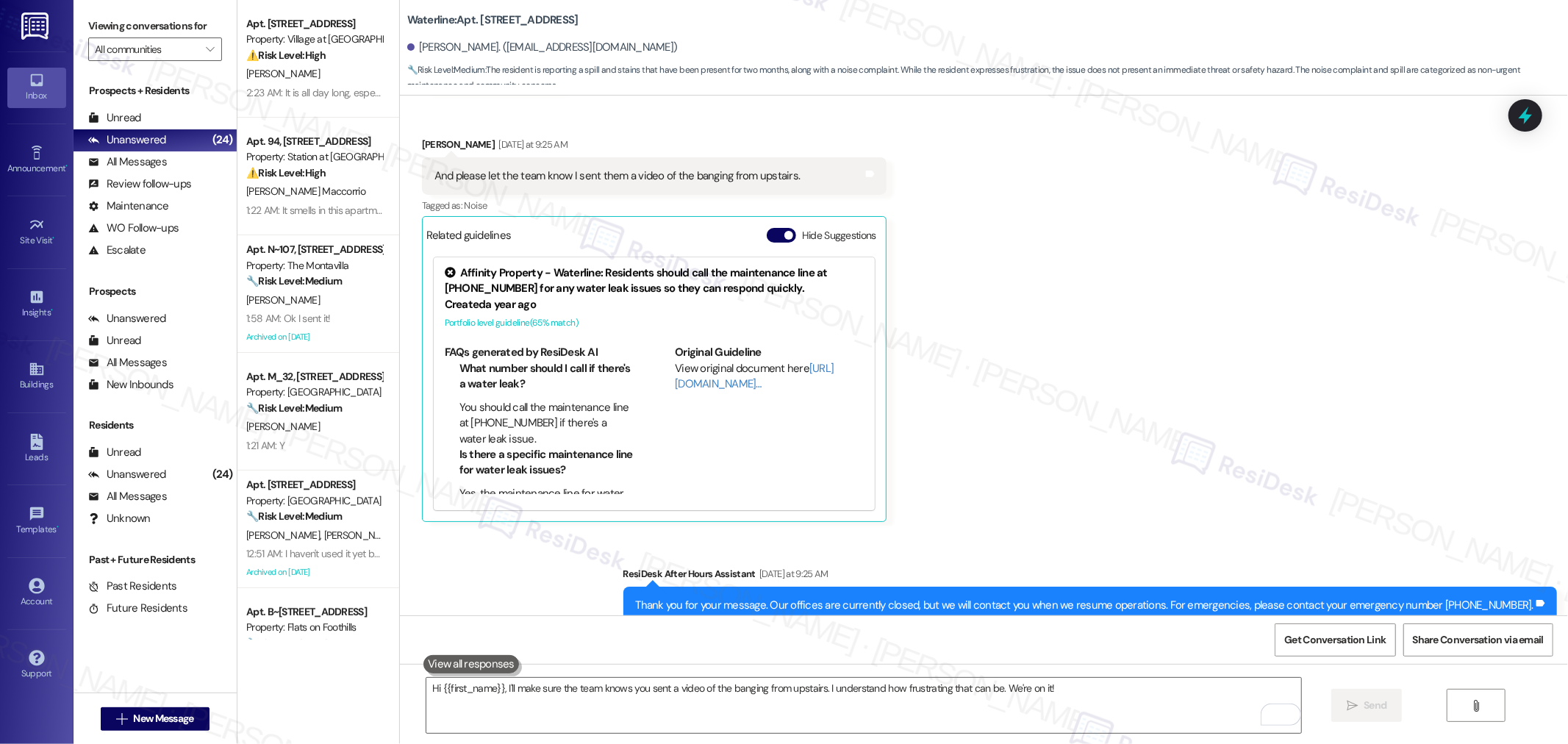
scroll to position [37934, 0]
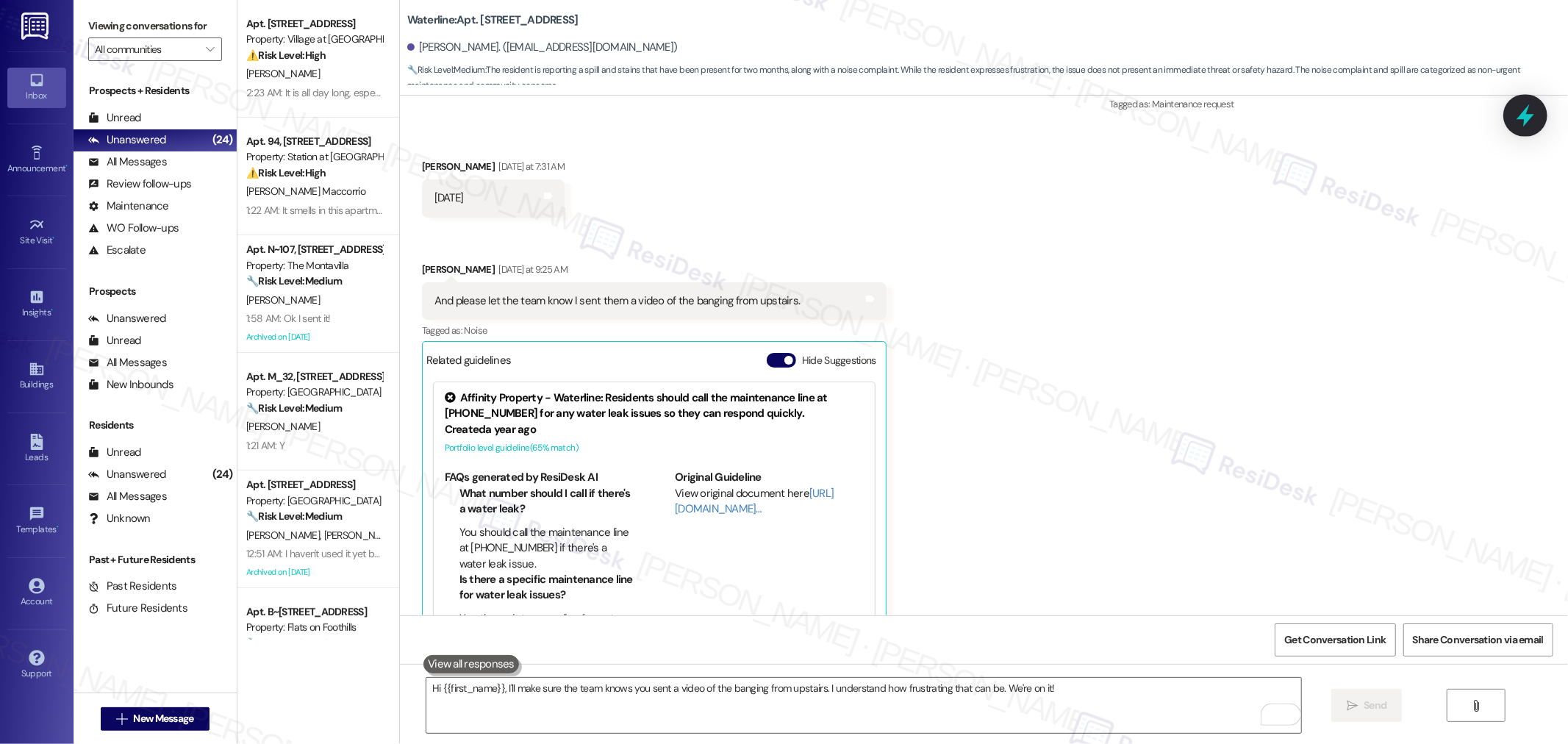
click at [1528, 115] on icon at bounding box center [1525, 116] width 17 height 23
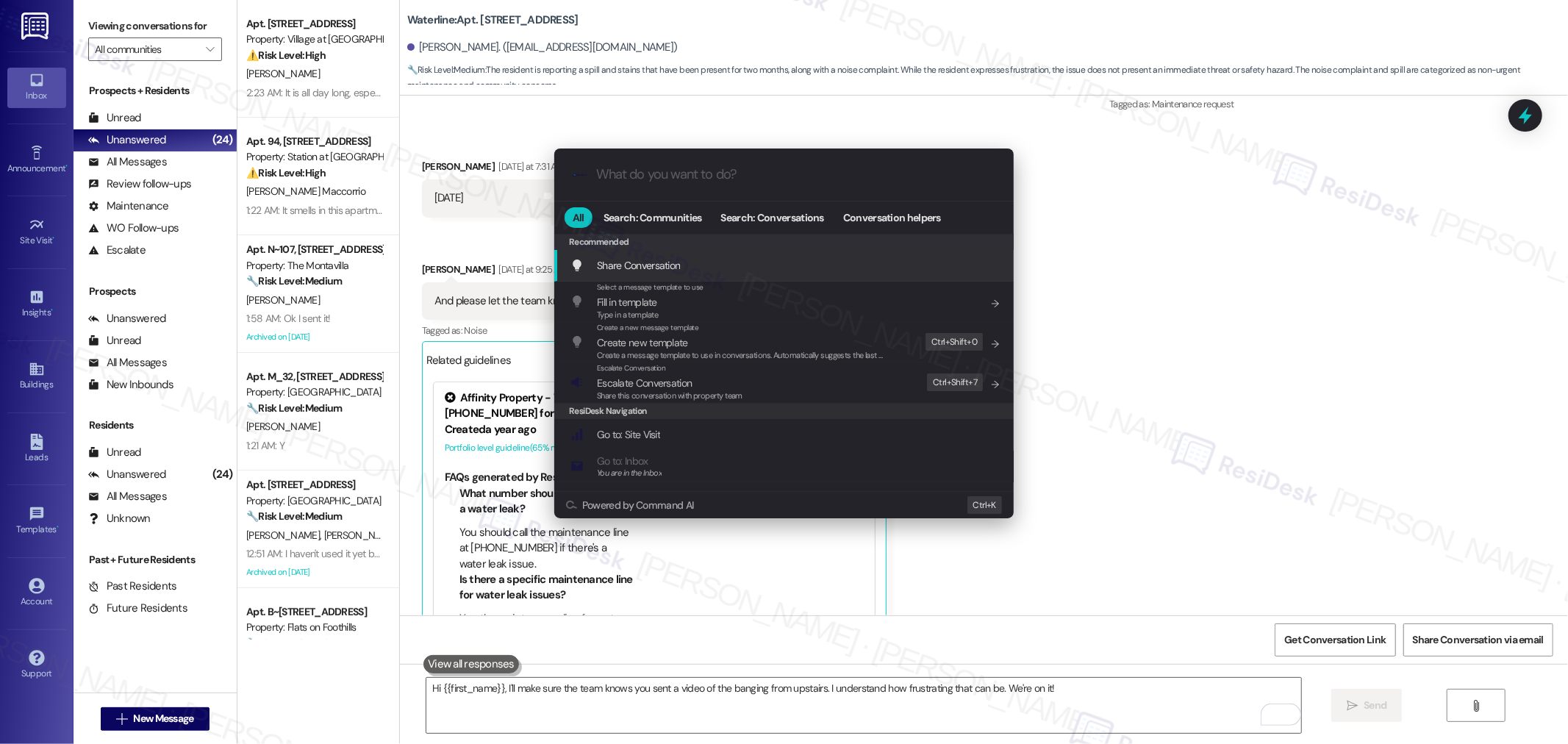
click at [722, 172] on input "What do you want to do?" at bounding box center [796, 174] width 399 height 15
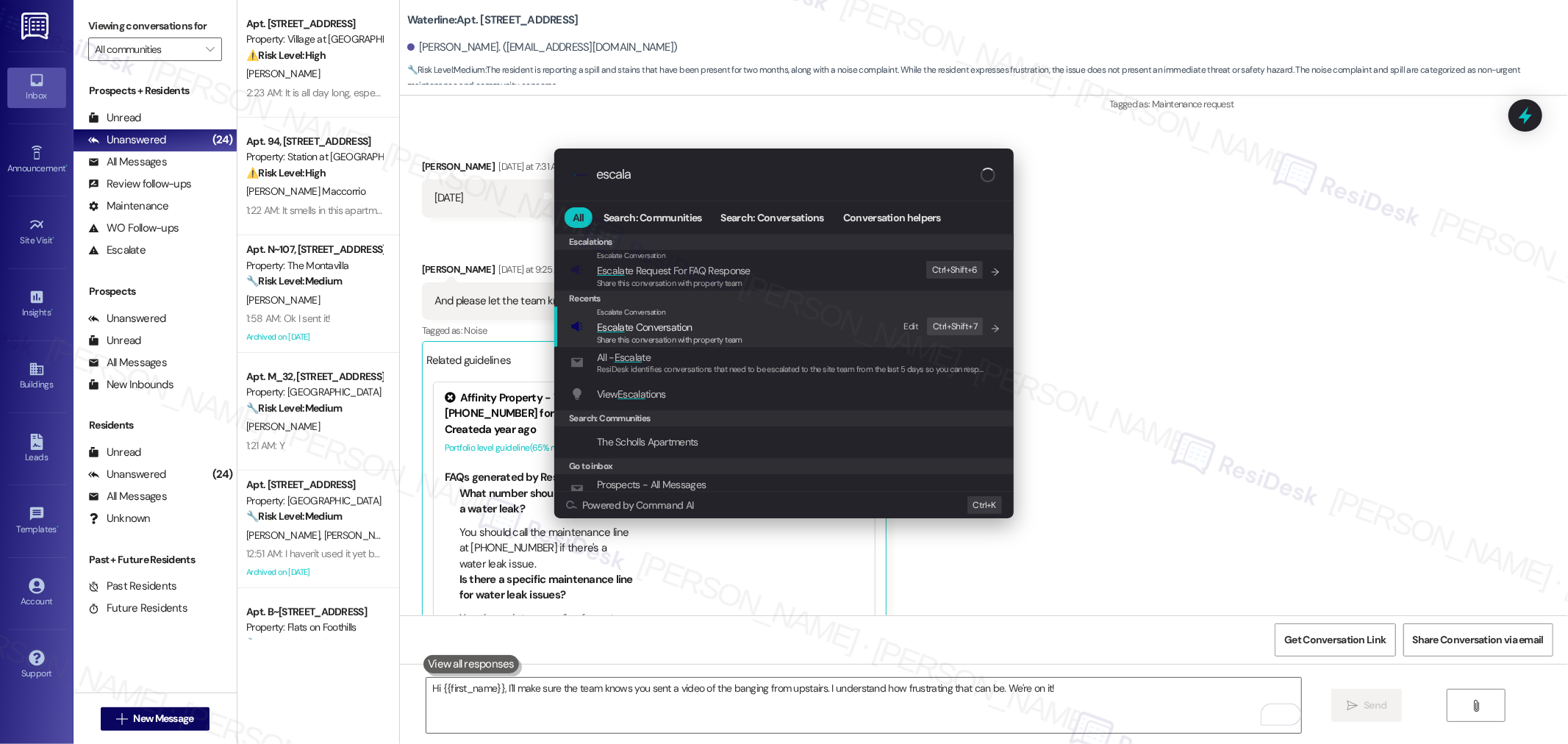
type input "escala"
click at [690, 332] on span "Escala te Conversation" at bounding box center [644, 327] width 95 height 13
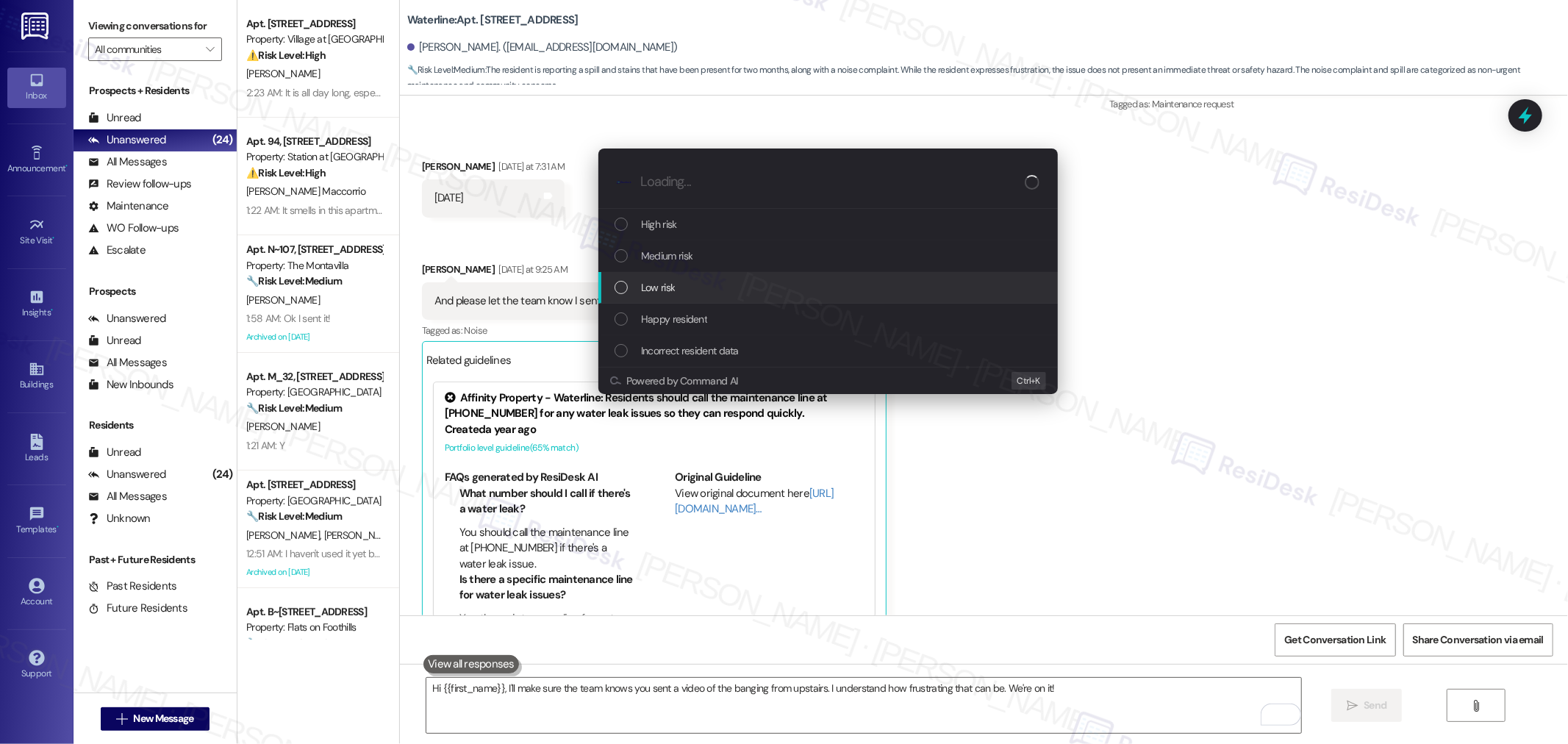
click at [719, 295] on div "Low risk" at bounding box center [830, 287] width 430 height 16
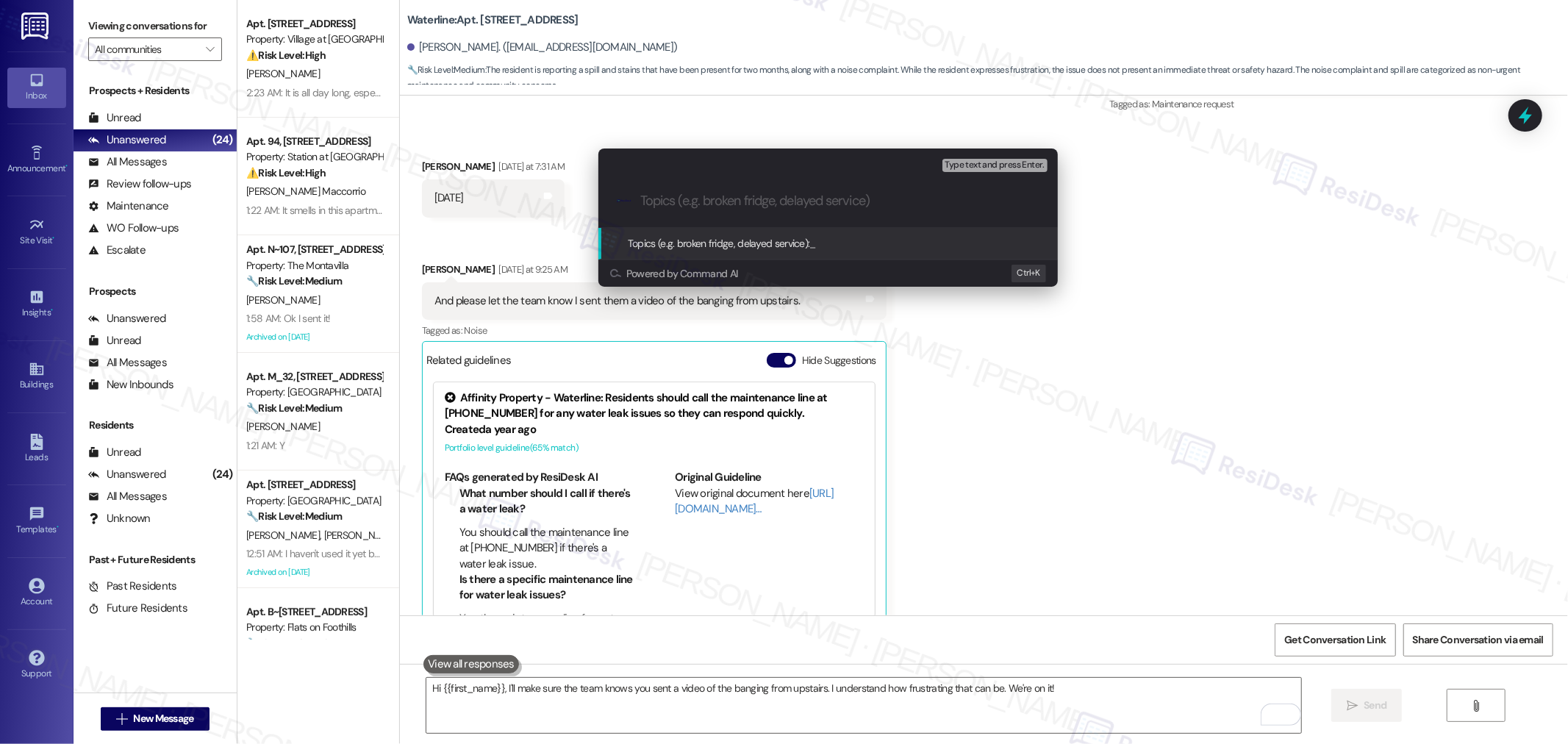
click at [737, 204] on input "Topics (e.g. broken fridge, delayed service)" at bounding box center [840, 201] width 399 height 15
click at [726, 198] on input "Follow-up:" at bounding box center [834, 201] width 387 height 15
click at [895, 204] on input "Follow-up: Noise complaint" at bounding box center [834, 201] width 387 height 15
click at [729, 198] on input "Follow-up: Noise complaint" at bounding box center [834, 201] width 387 height 15
type input "Follow-up: Noise/banging complaint"
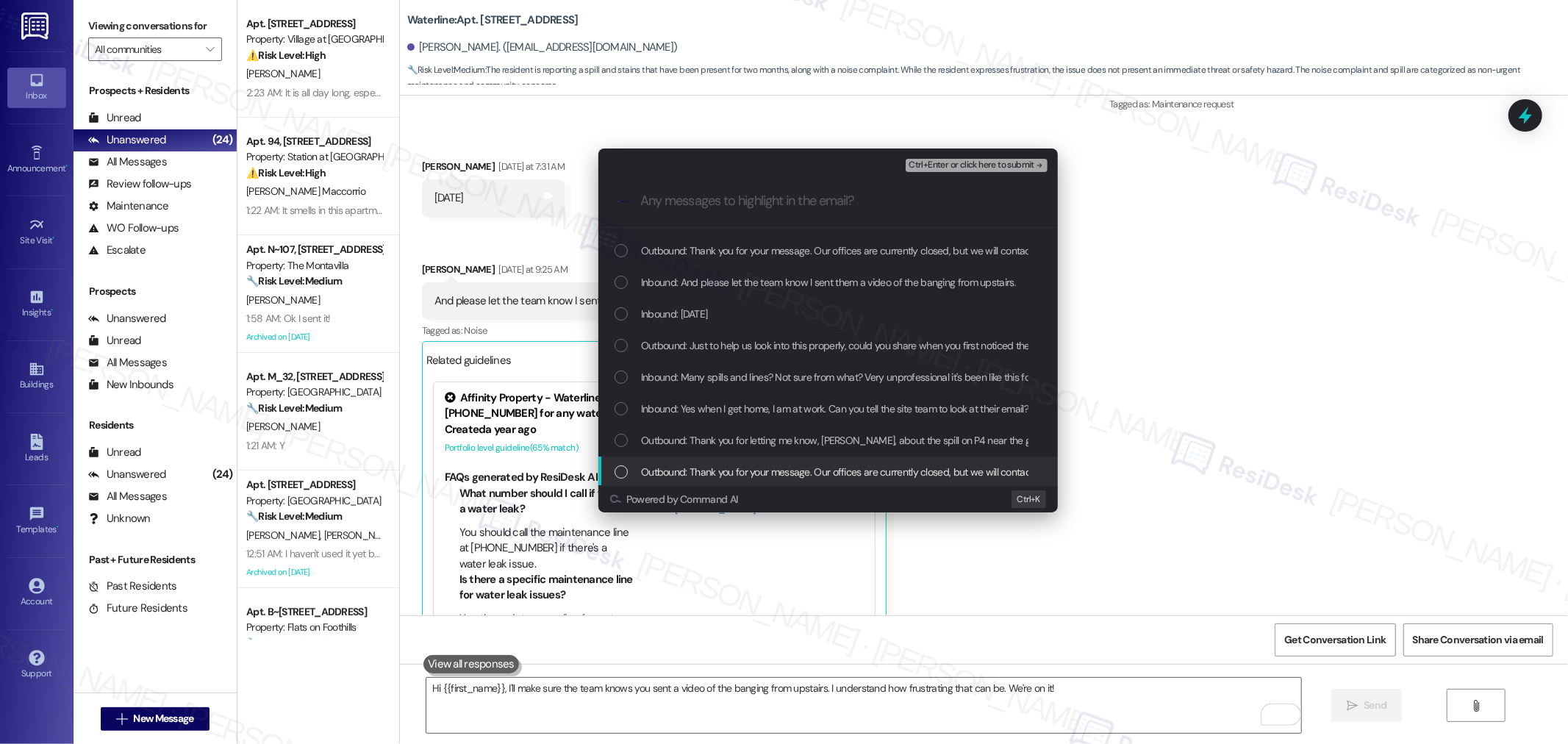
scroll to position [0, 0]
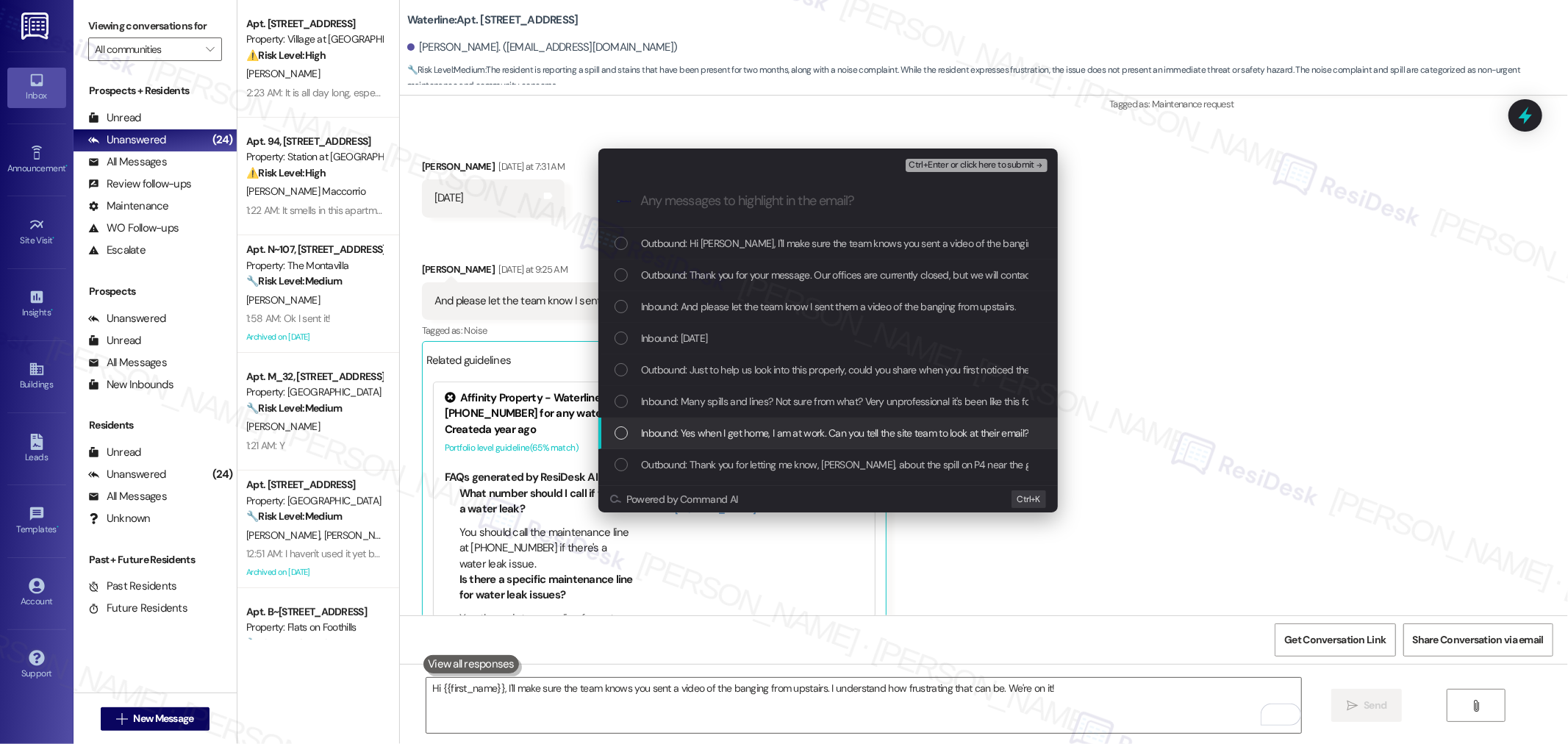
click at [844, 430] on span "Inbound: Yes when I get home, I am at work. Can you tell the site team to look …" at bounding box center [1041, 432] width 802 height 16
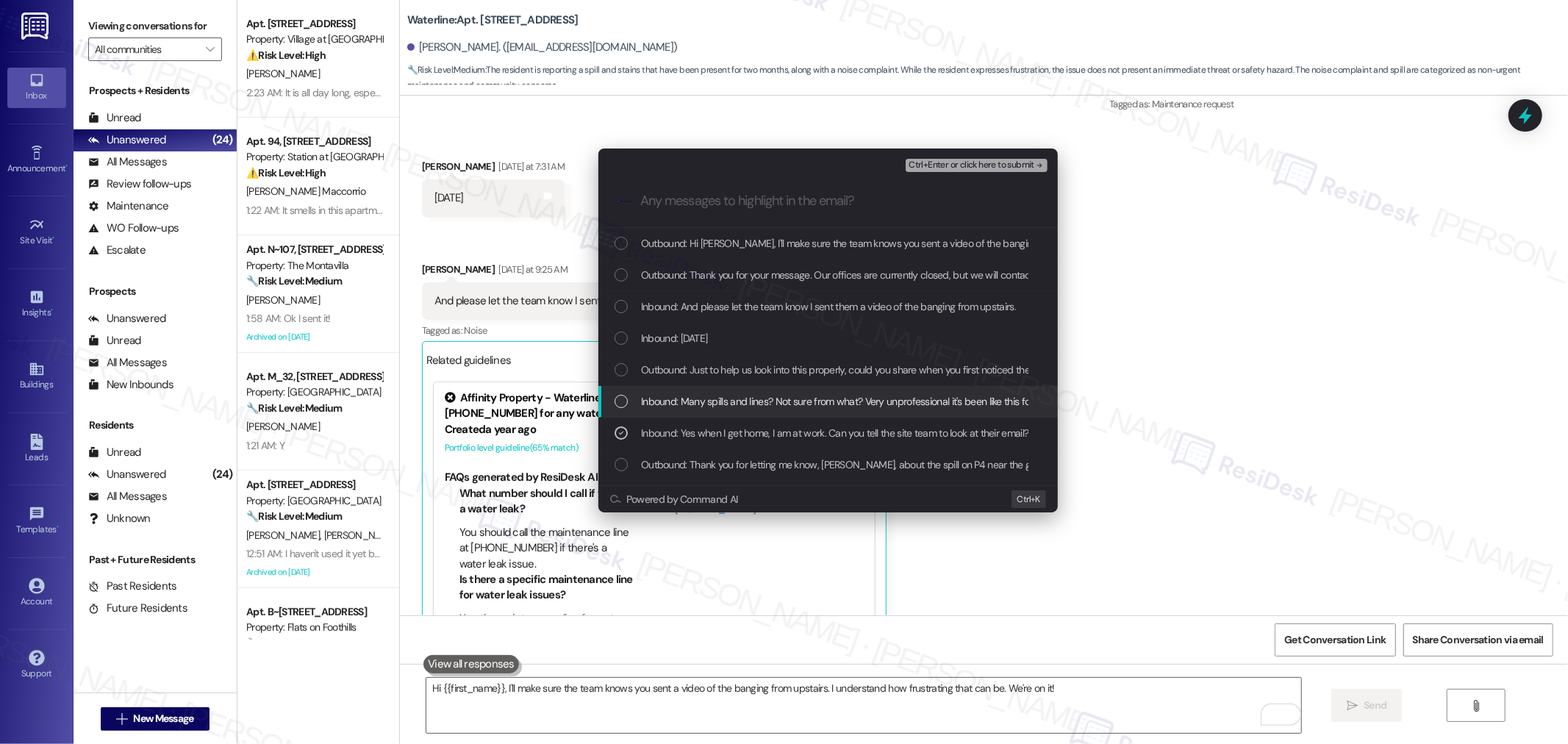
click at [833, 401] on span "Inbound: Many spills and lines? Not sure from what? Very unprofessional it's be…" at bounding box center [852, 401] width 422 height 16
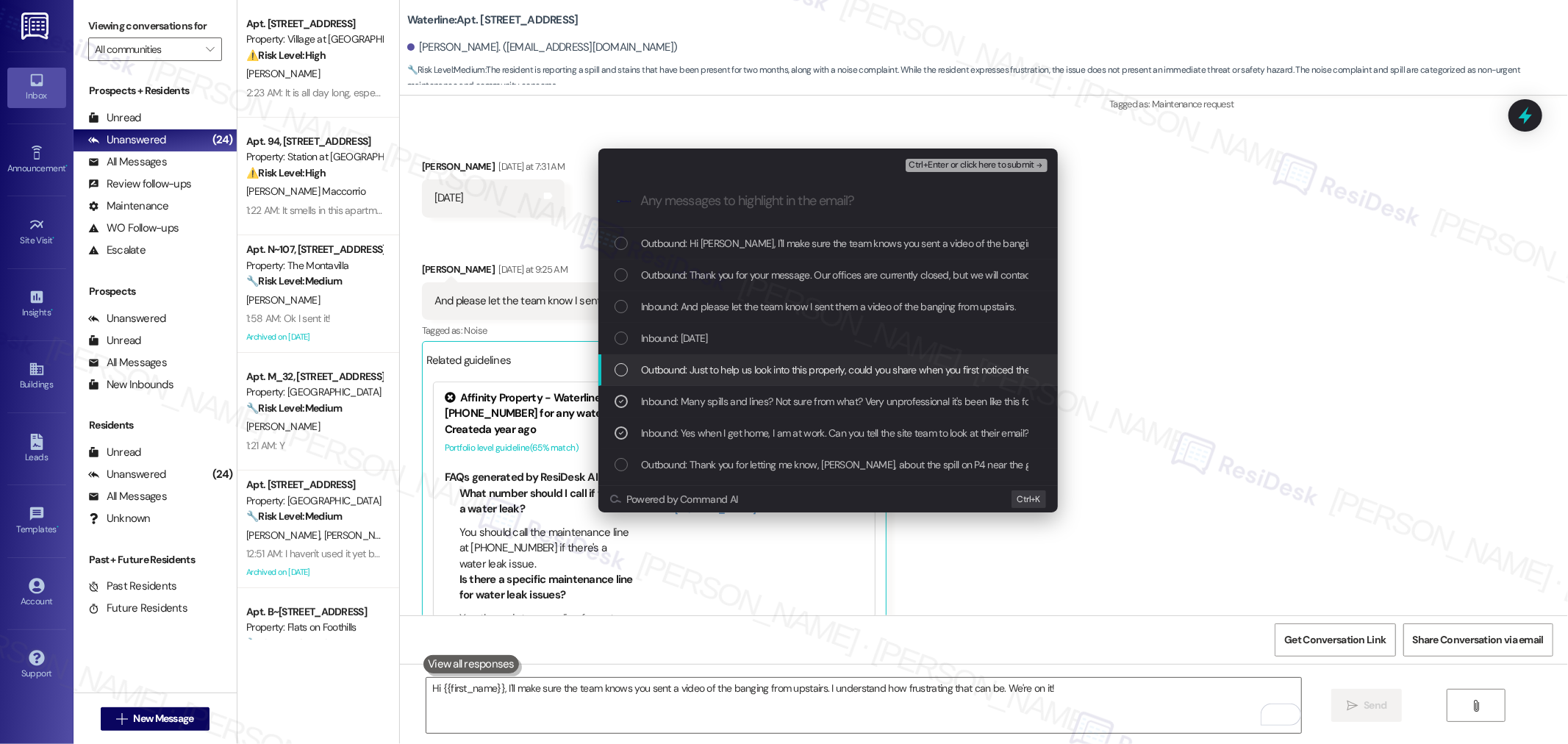
click at [824, 370] on span "Outbound: Just to help us look into this properly, could you share when you fir…" at bounding box center [851, 369] width 420 height 16
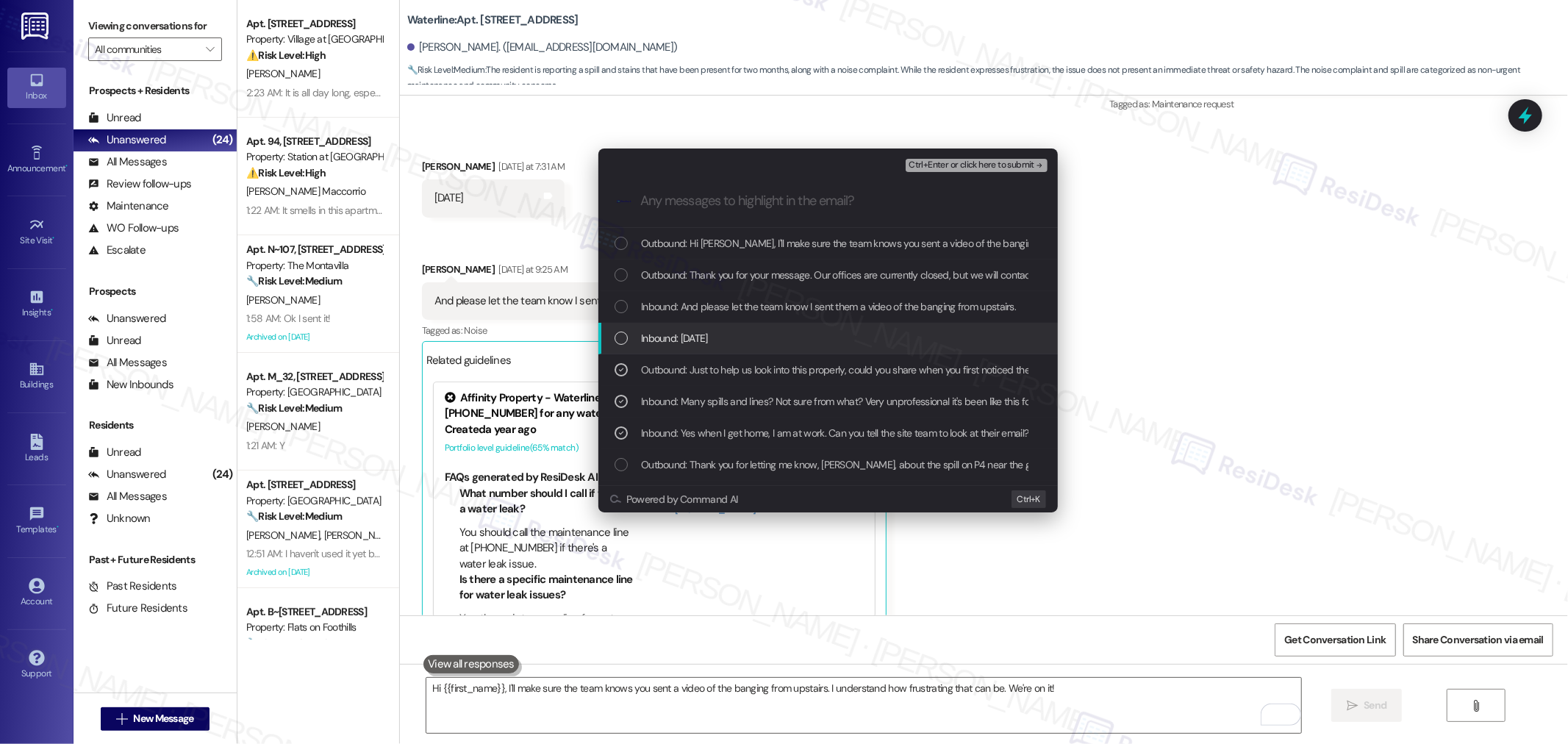
click at [754, 335] on div "Inbound: 2 months ago" at bounding box center [830, 337] width 430 height 16
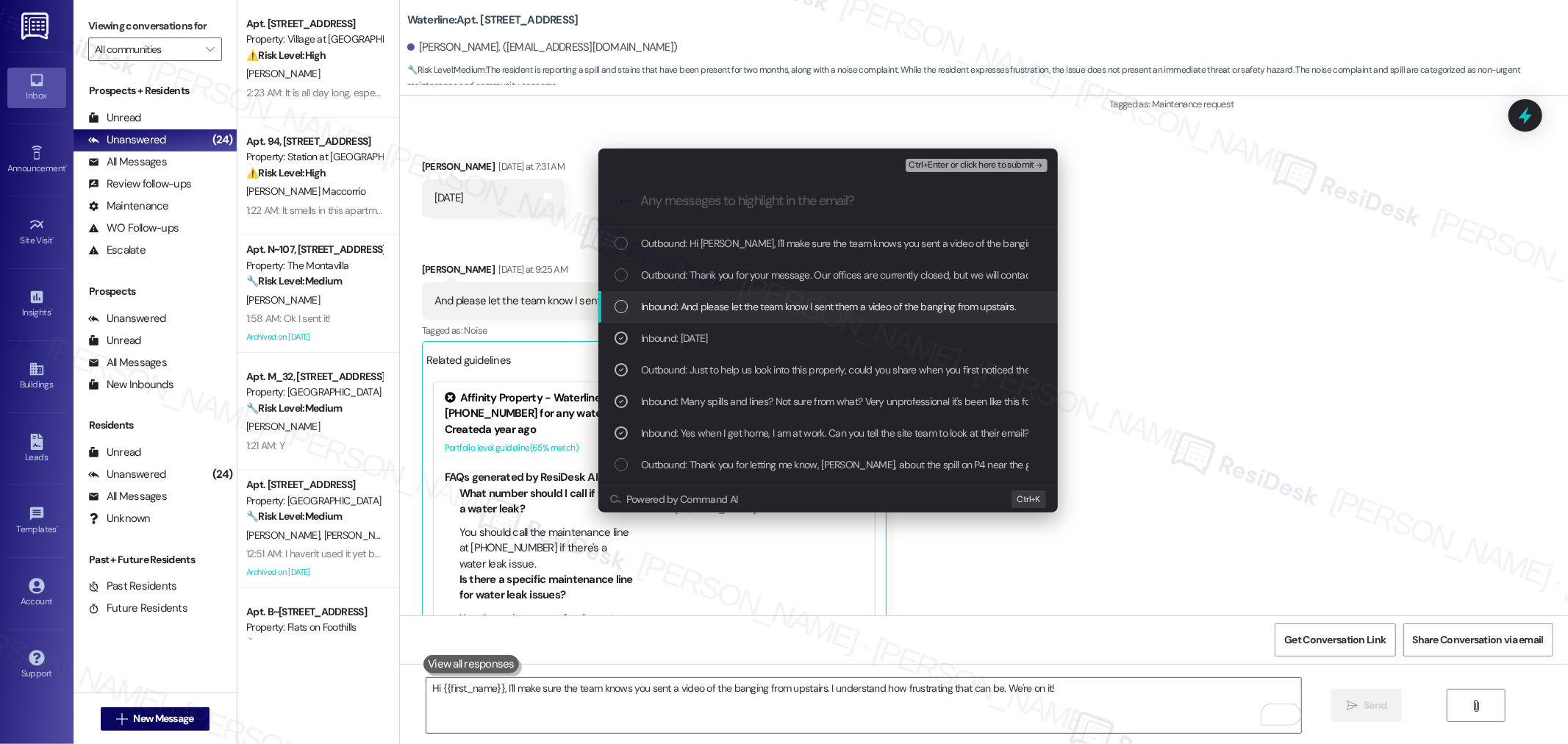
click at [745, 314] on span "Inbound: And please let the team know I sent them a video of the banging from u…" at bounding box center [828, 306] width 375 height 16
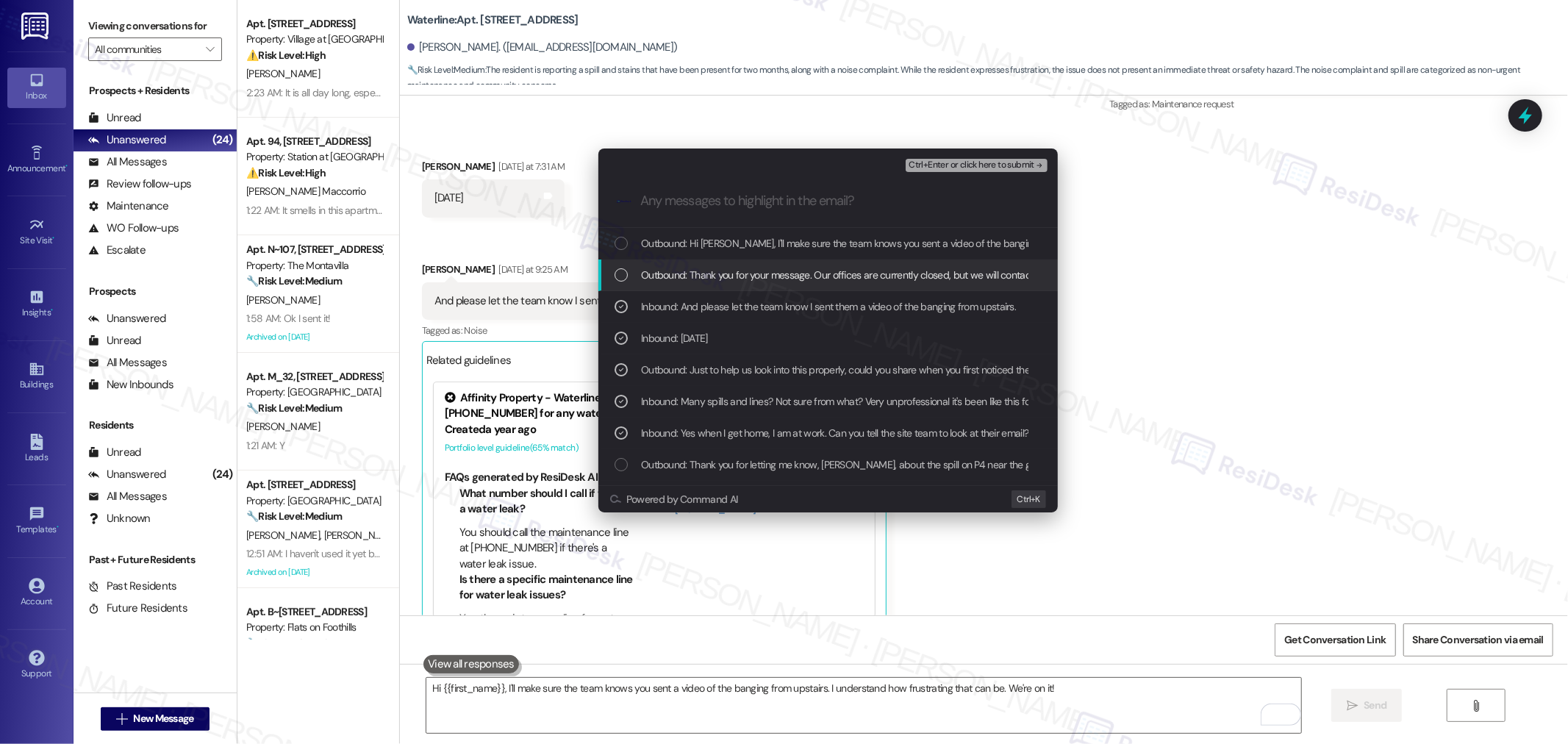
click at [729, 275] on span "Outbound: Thank you for your message. Our offices are currently closed, but we …" at bounding box center [1076, 274] width 871 height 16
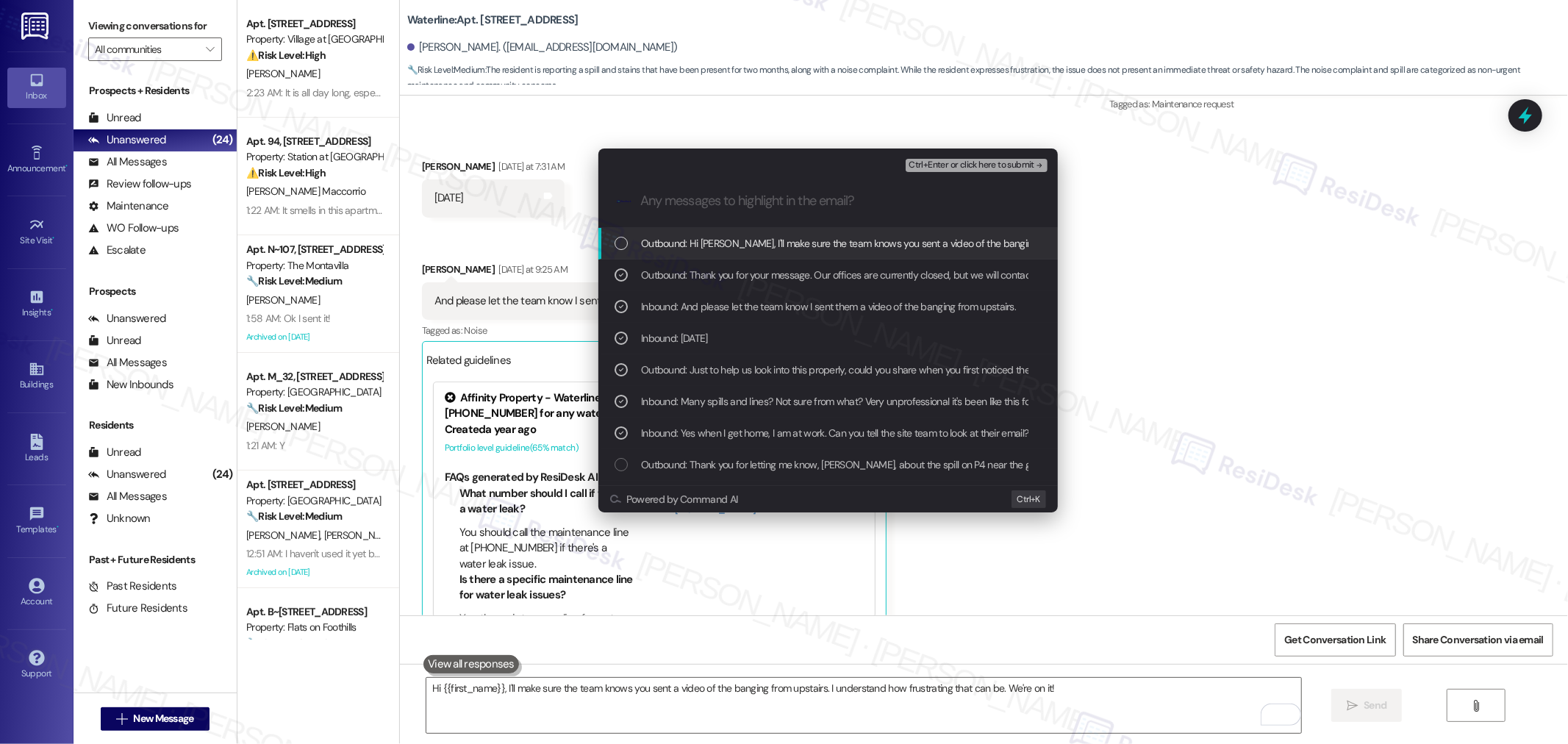
click at [728, 238] on span "Outbound: Hi Jaden, I'll make sure the team knows you sent a video of the bangi…" at bounding box center [982, 243] width 683 height 16
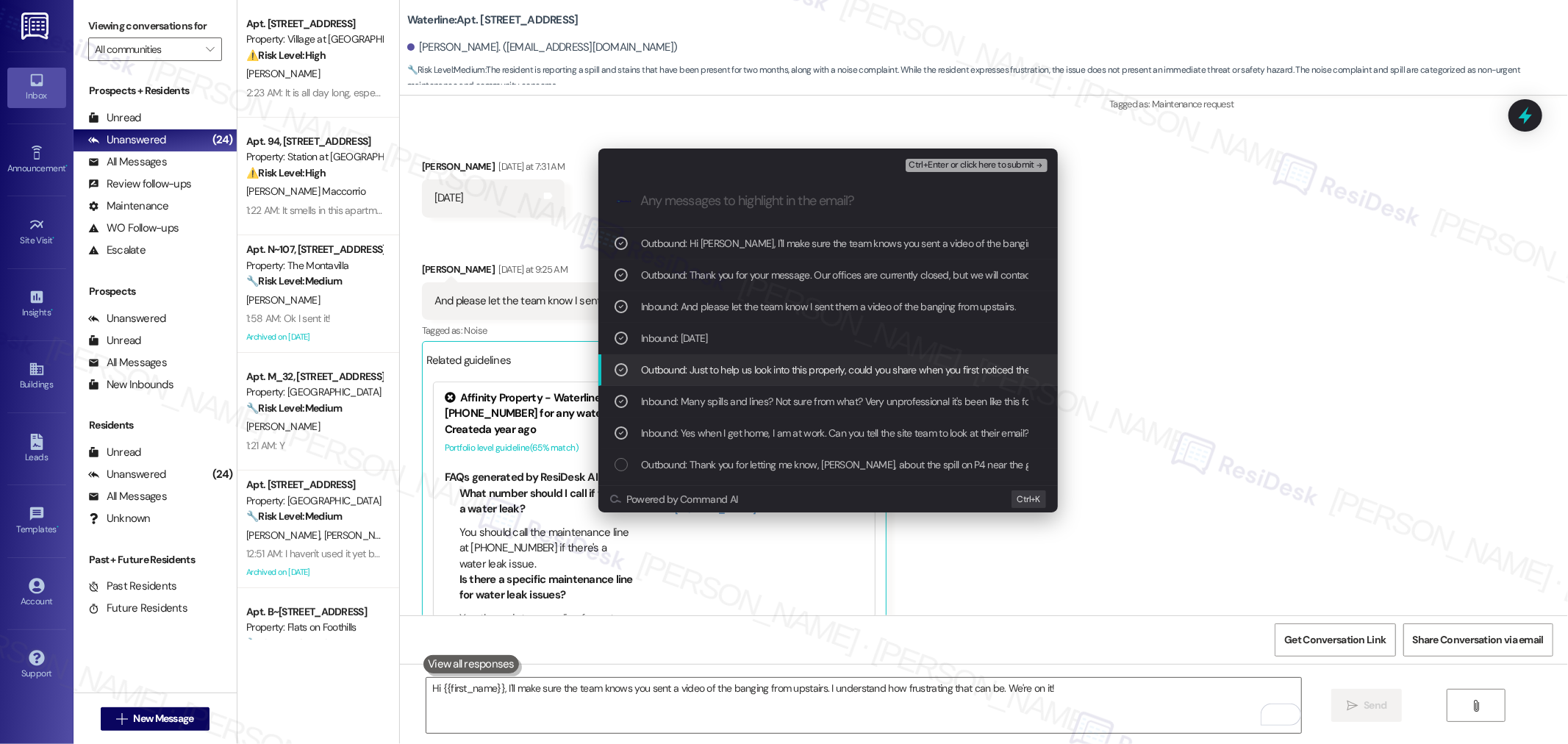
scroll to position [81, 0]
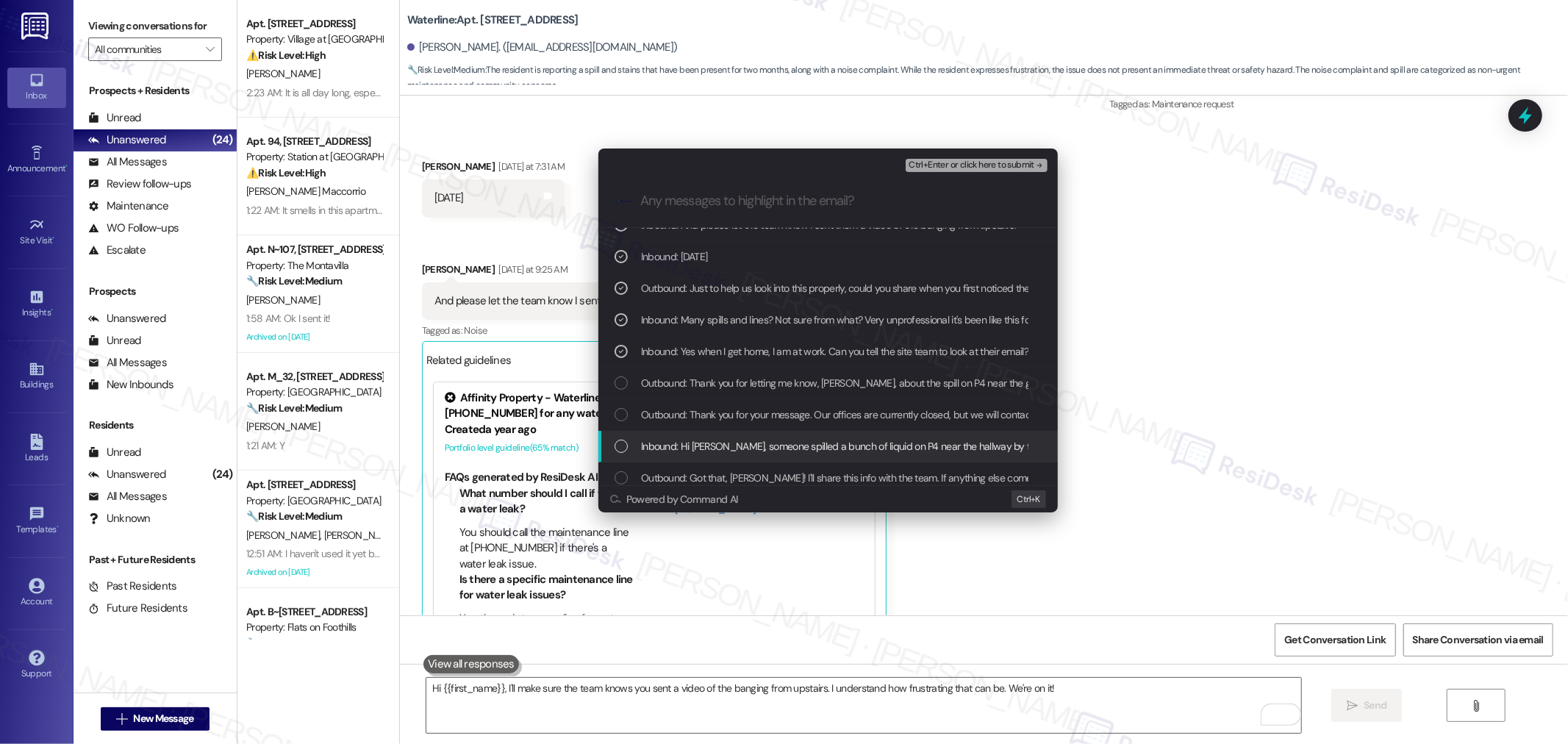
click at [838, 445] on span "Inbound: Hi Sarah, someone spilled a bunch of liquid on P4 near the hallway by …" at bounding box center [1010, 446] width 738 height 16
click at [825, 409] on span "Outbound: Thank you for your message. Our offices are currently closed, but we …" at bounding box center [1076, 414] width 871 height 16
click at [817, 375] on span "Outbound: Thank you for letting me know, Jaden, about the spill on P4 near the …" at bounding box center [1219, 383] width 1157 height 16
click at [802, 442] on span "Inbound: Hi Sarah, someone spilled a bunch of liquid on P4 near the hallway by …" at bounding box center [1010, 446] width 738 height 16
click at [795, 408] on span "Outbound: Thank you for your message. Our offices are currently closed, but we …" at bounding box center [1076, 414] width 871 height 16
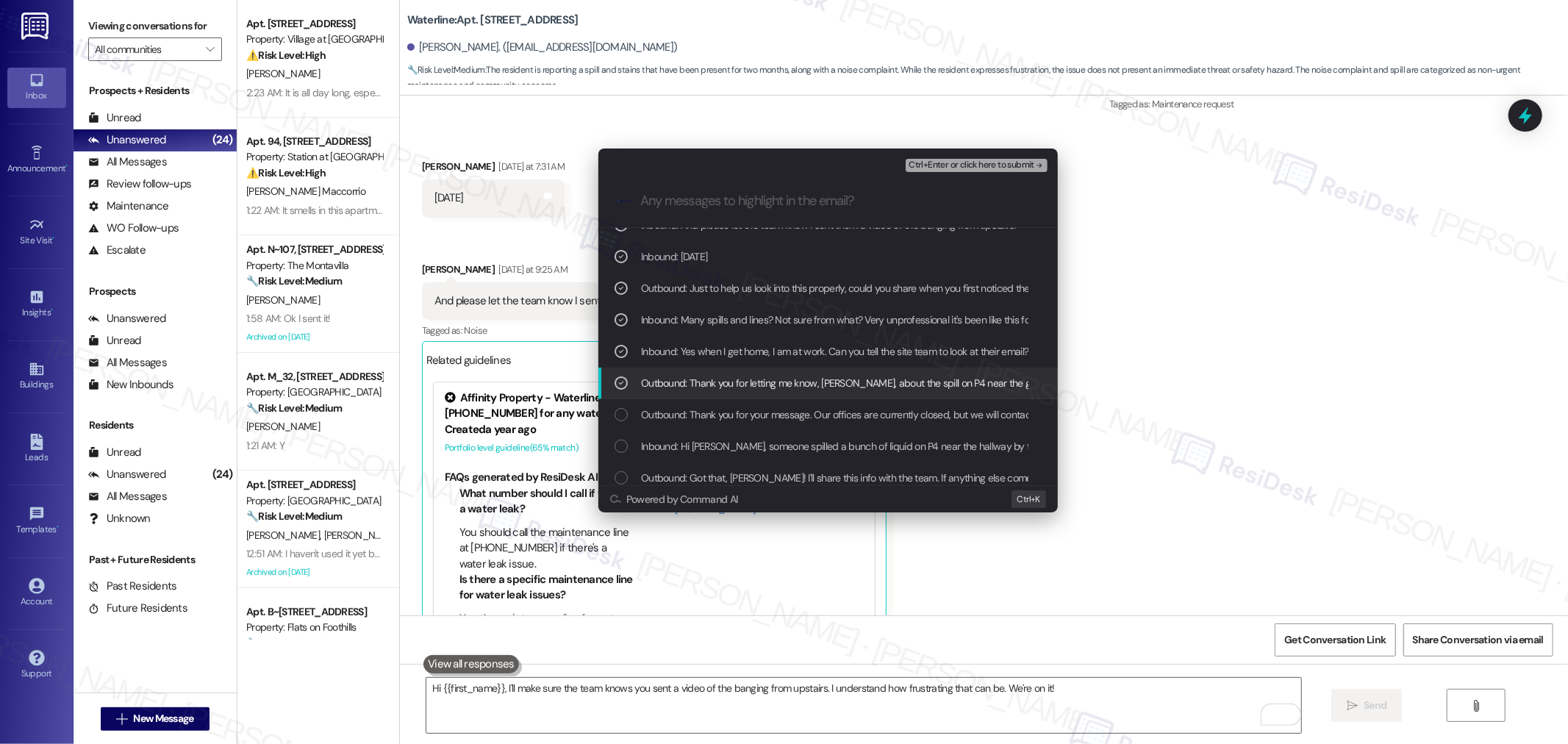
click at [789, 378] on span "Outbound: Thank you for letting me know, Jaden, about the spill on P4 near the …" at bounding box center [1219, 383] width 1157 height 16
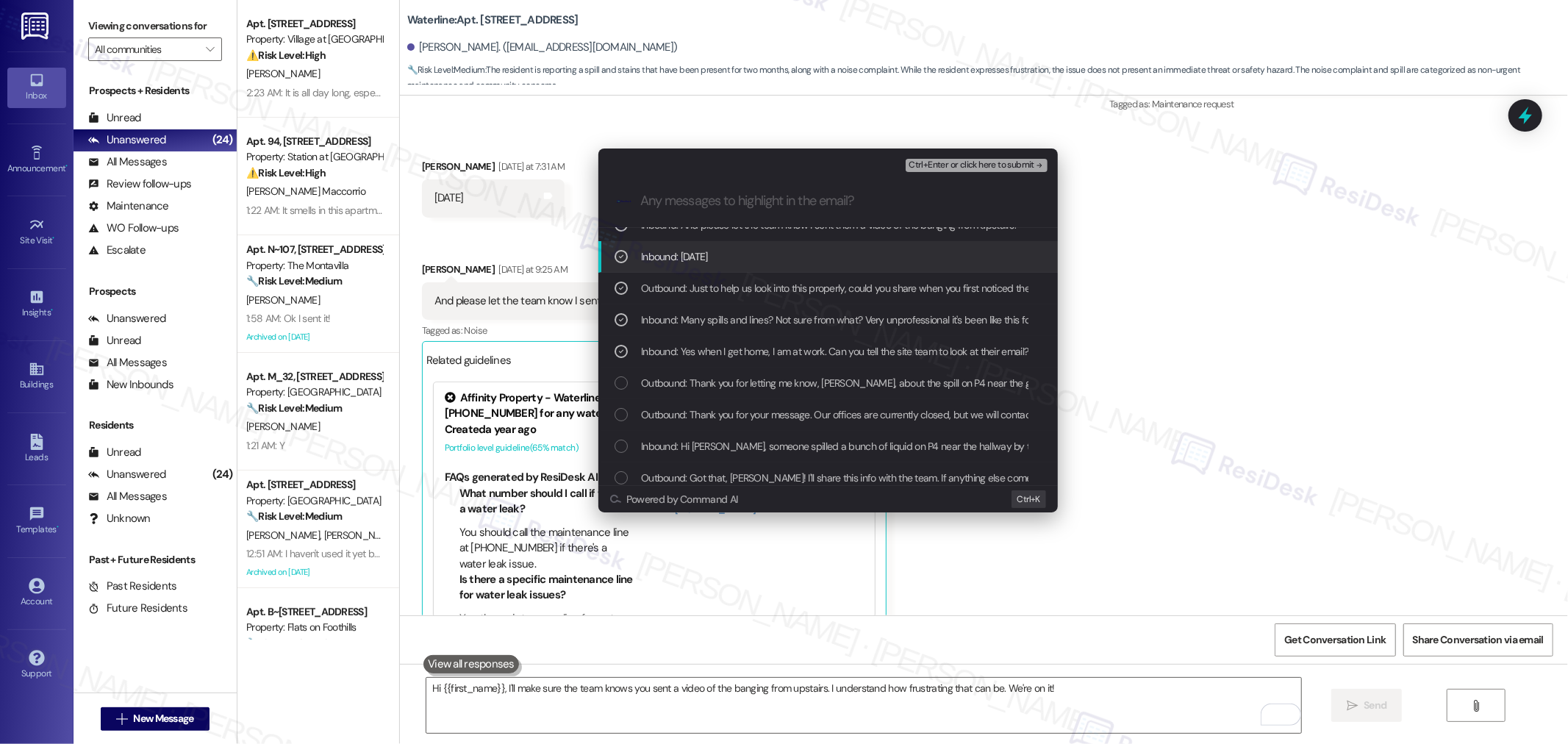
click at [973, 166] on span "Ctrl+Enter or click here to submit" at bounding box center [971, 165] width 126 height 11
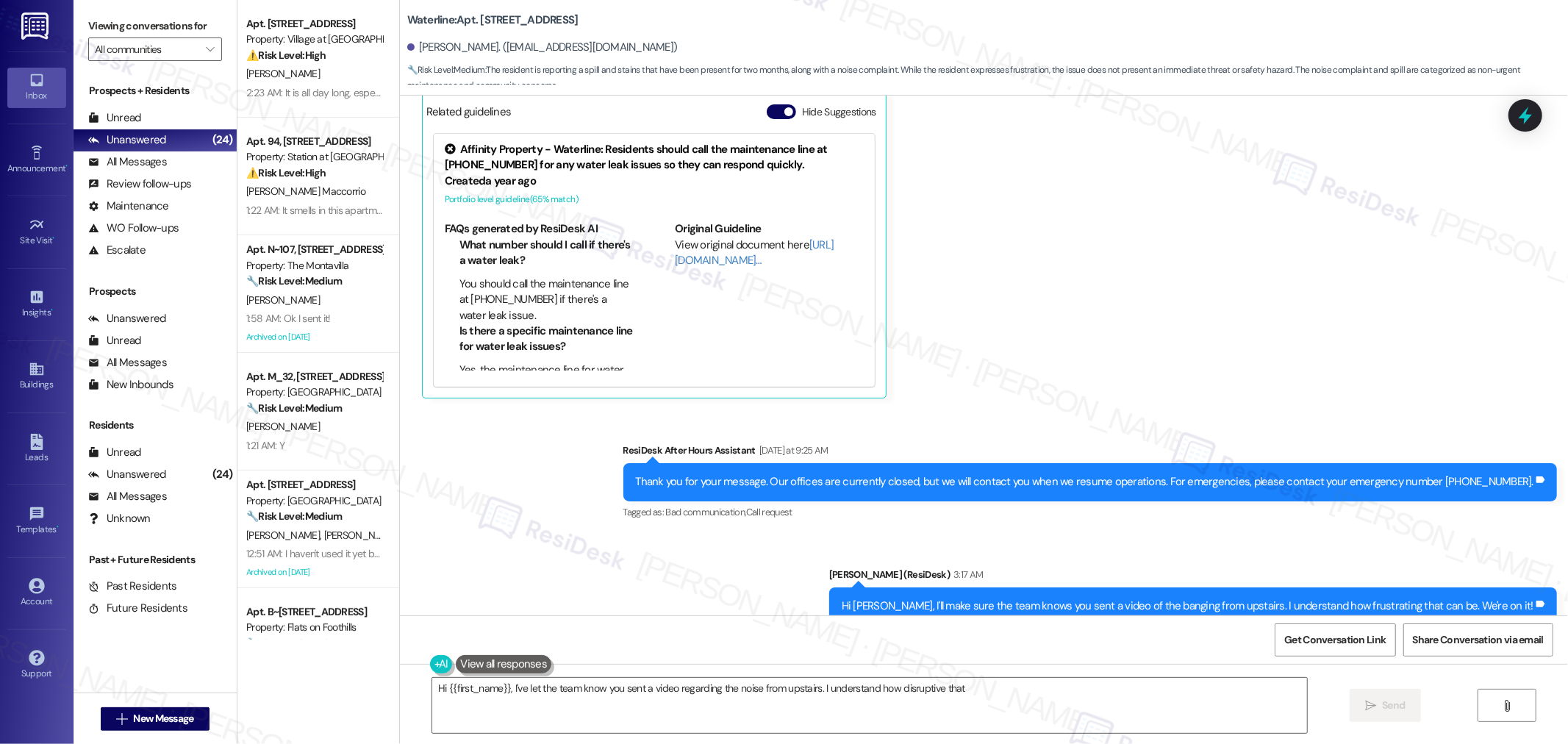
scroll to position [38184, 0]
type textarea "Hi {{first_name}}, I've let the team know you sent a video regarding the noise …"
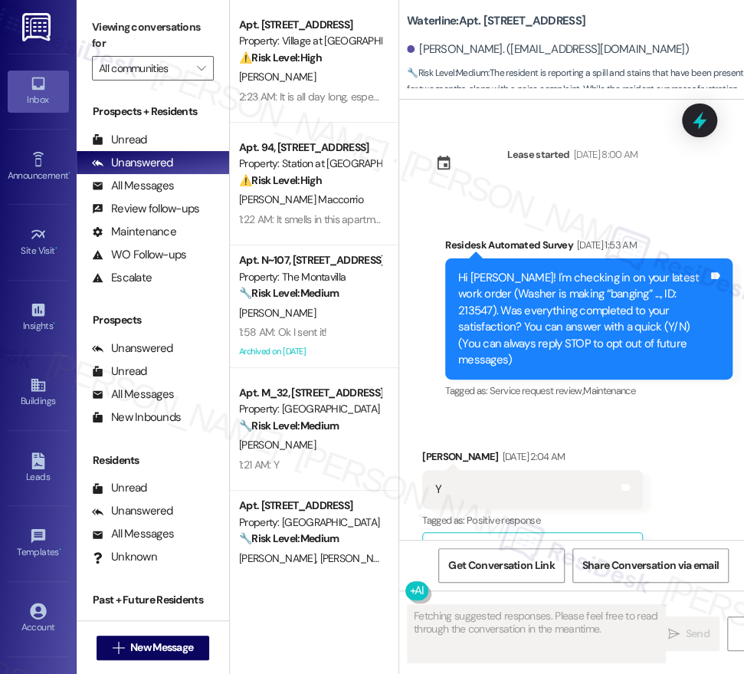
scroll to position [49564, 0]
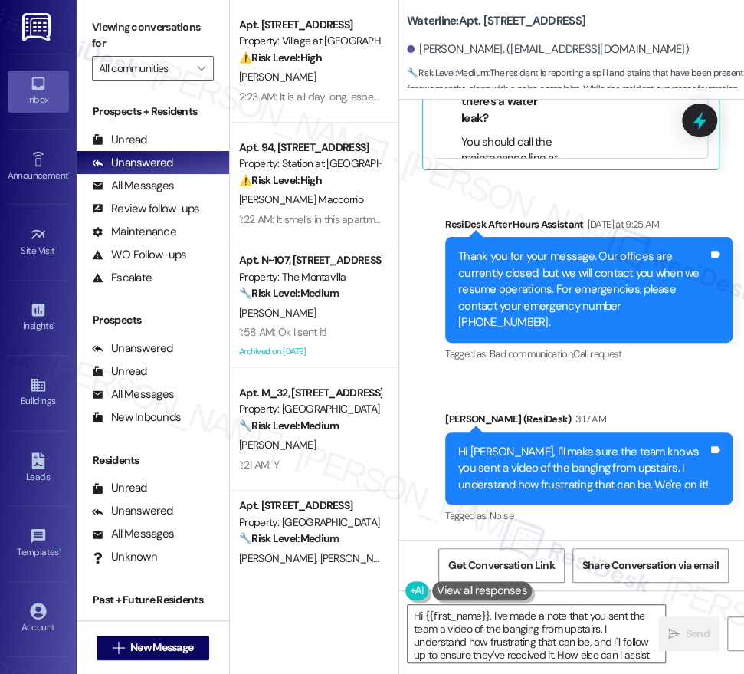
type textarea "Hi {{first_name}}, I've made a note that you sent the team a video of the bangi…"
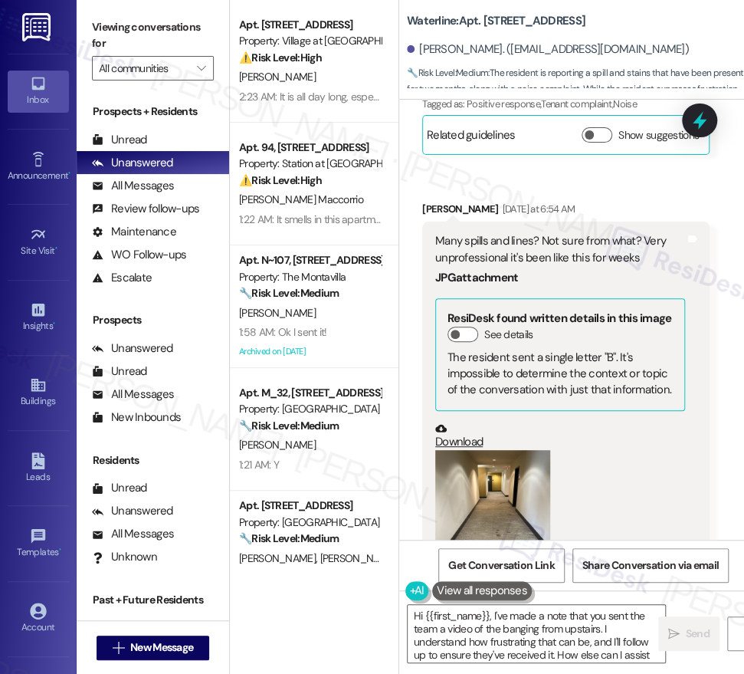
scroll to position [48116, 0]
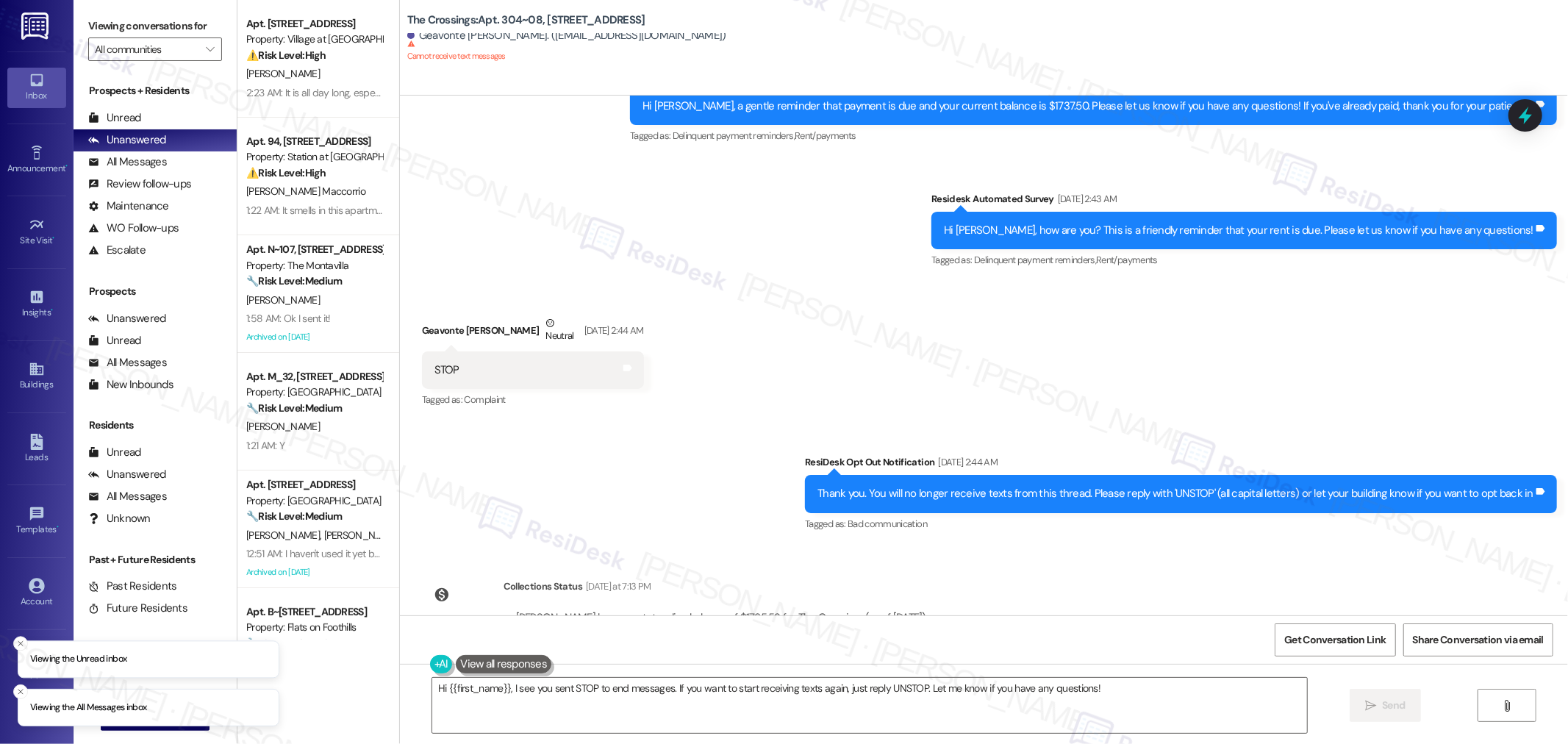
scroll to position [613, 0]
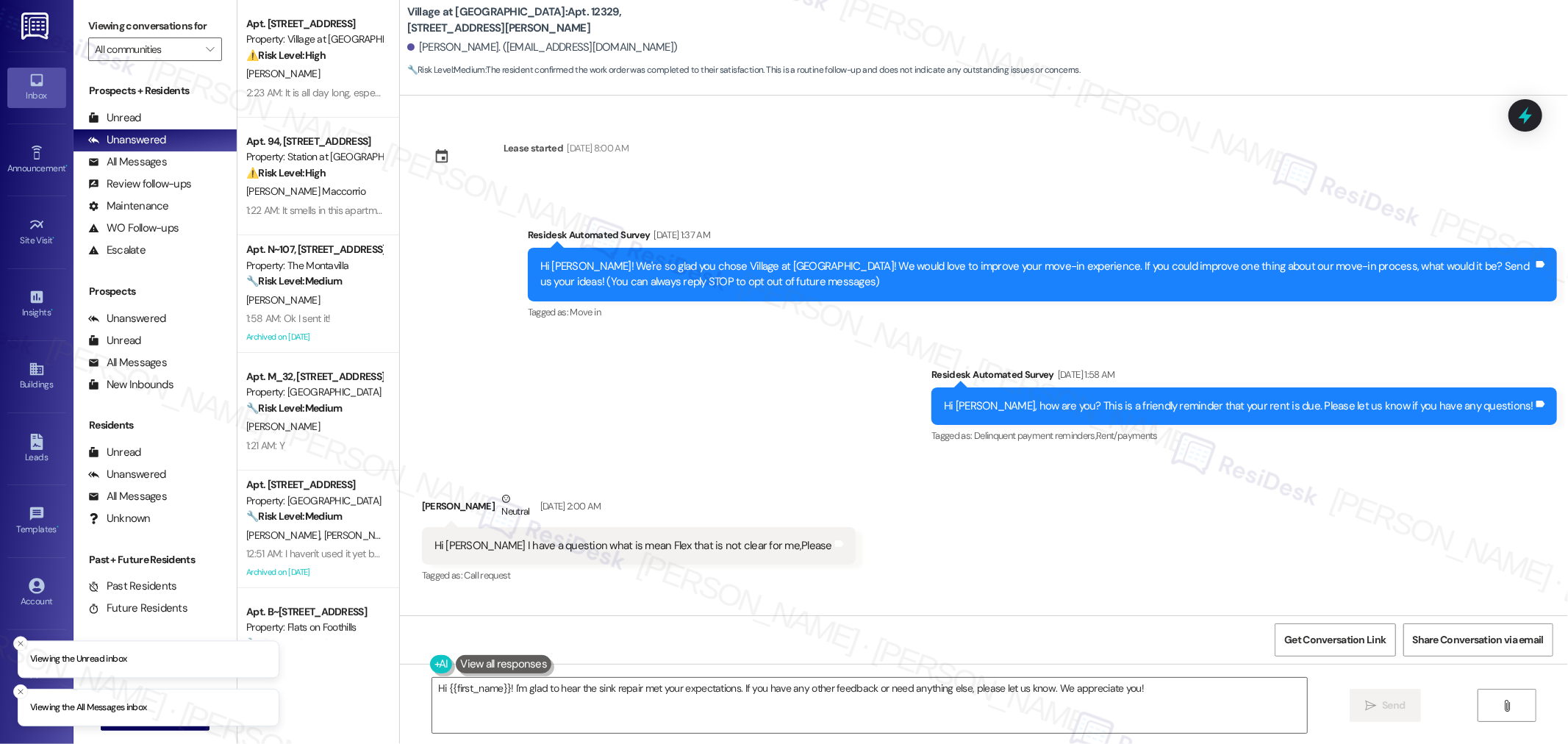
scroll to position [1710, 0]
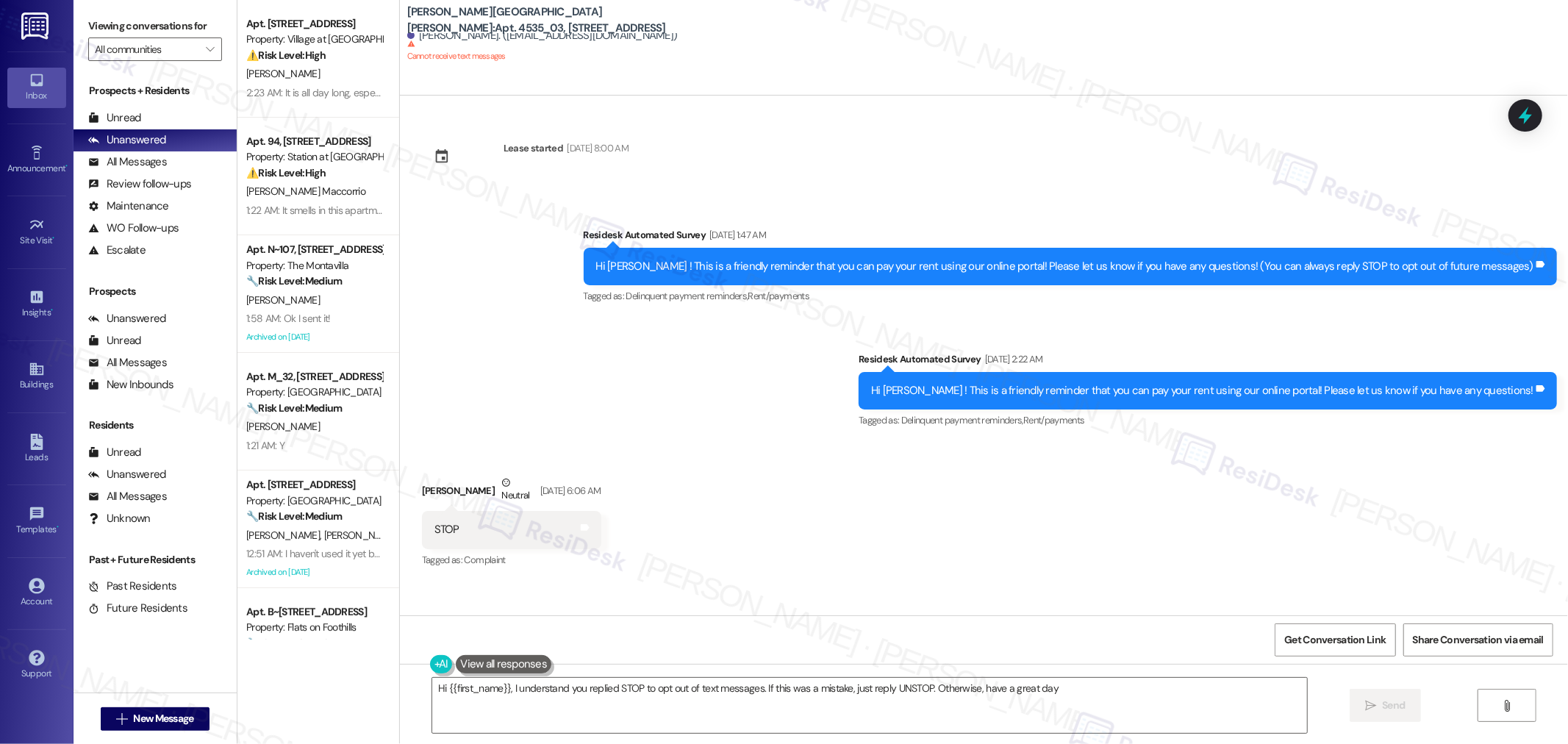
type textarea "Hi {{first_name}}, I understand you replied STOP to opt out of text messages. I…"
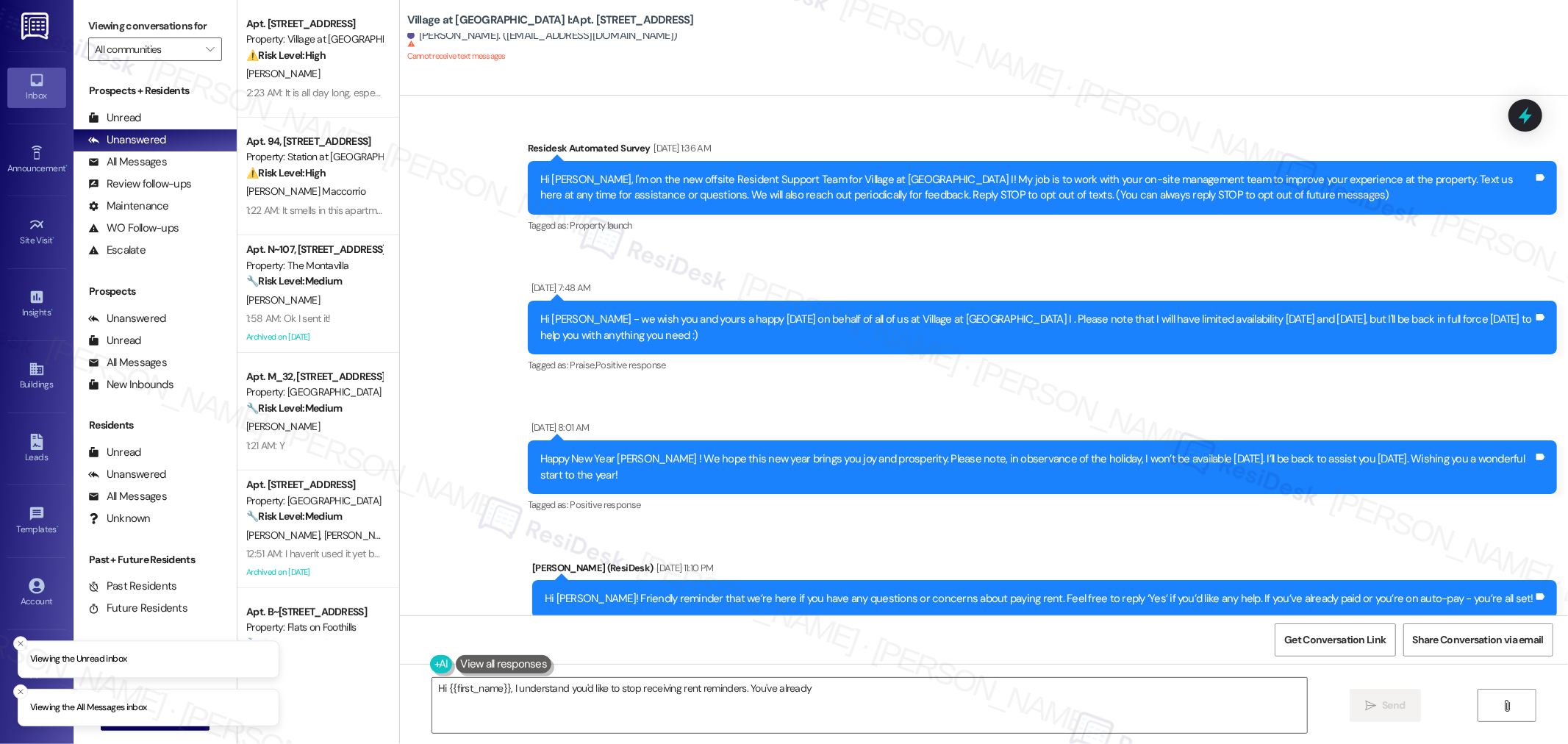
scroll to position [4980, 0]
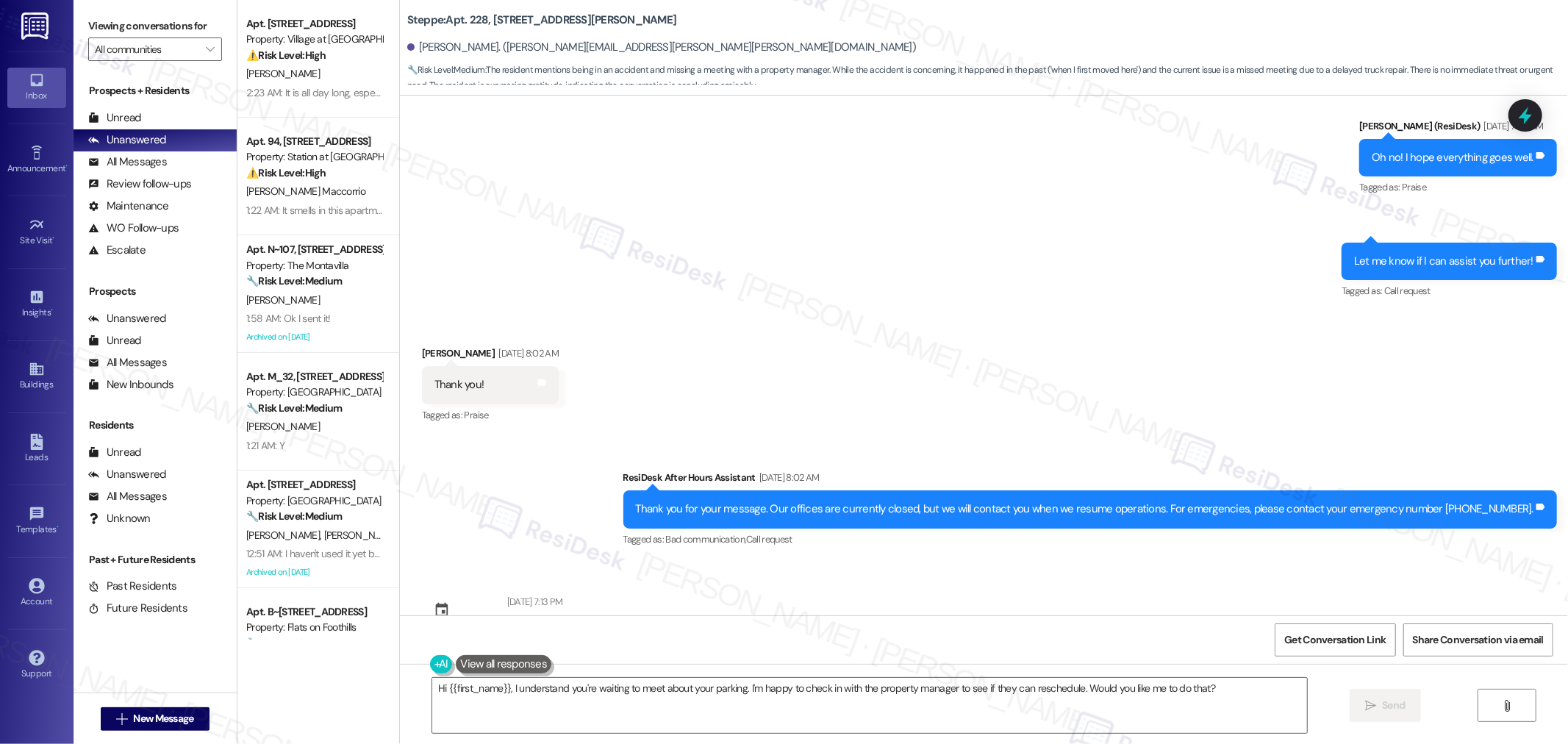
scroll to position [4581, 0]
click at [921, 684] on textarea "Hi {{first_name}}, I understand you're waiting to meet about your parking. I'm …" at bounding box center [870, 705] width 875 height 55
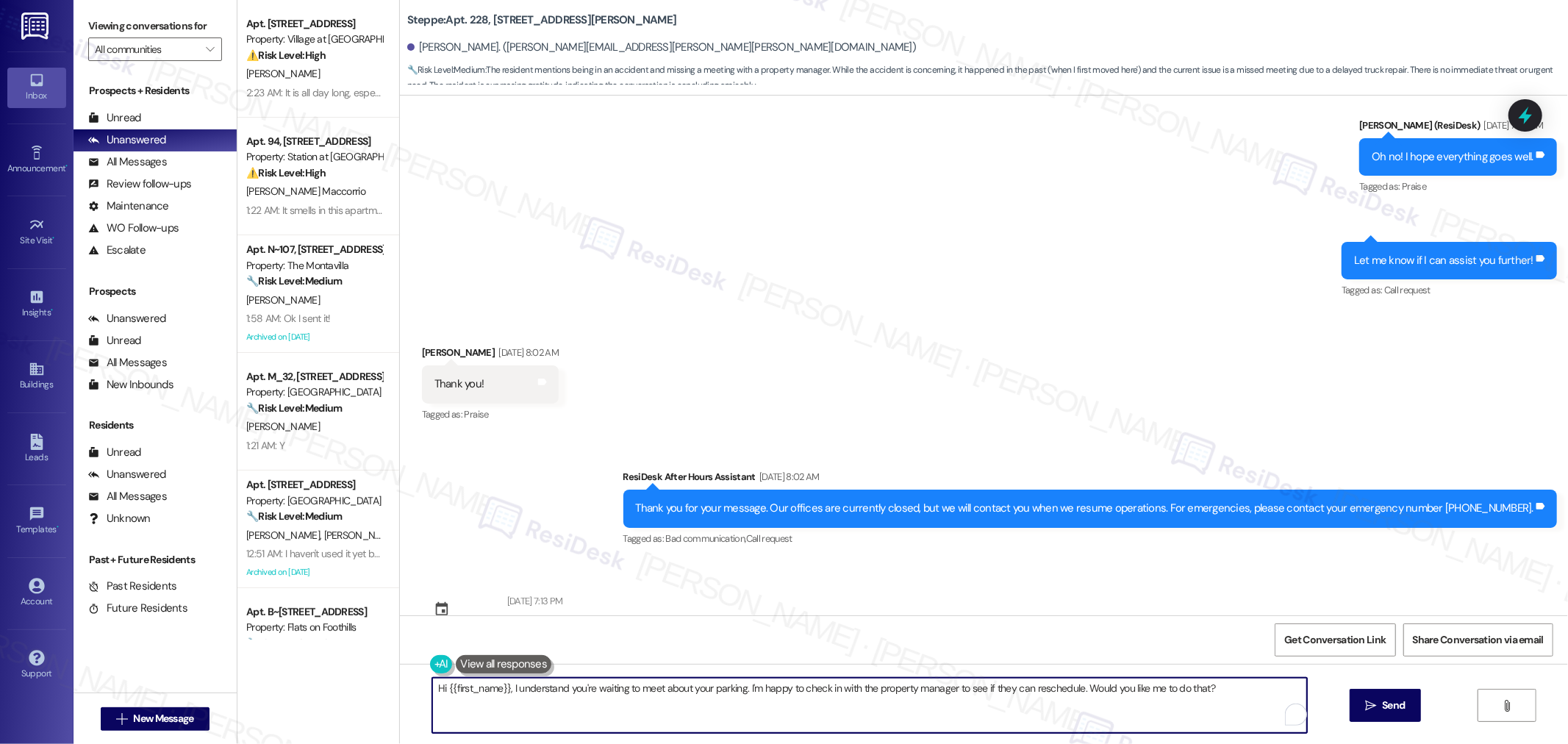
paste textarea "In the meantime, if you have any questions or notice anything that doesn’t look…"
click at [1048, 698] on textarea "In the meantime, if you have any questions or notice anything that doesn’t look…" at bounding box center [864, 705] width 875 height 55
type textarea "In the meantime, if you have any questions or notice anything that doesn’t look…"
click at [1337, 698] on button " Send" at bounding box center [1367, 705] width 71 height 33
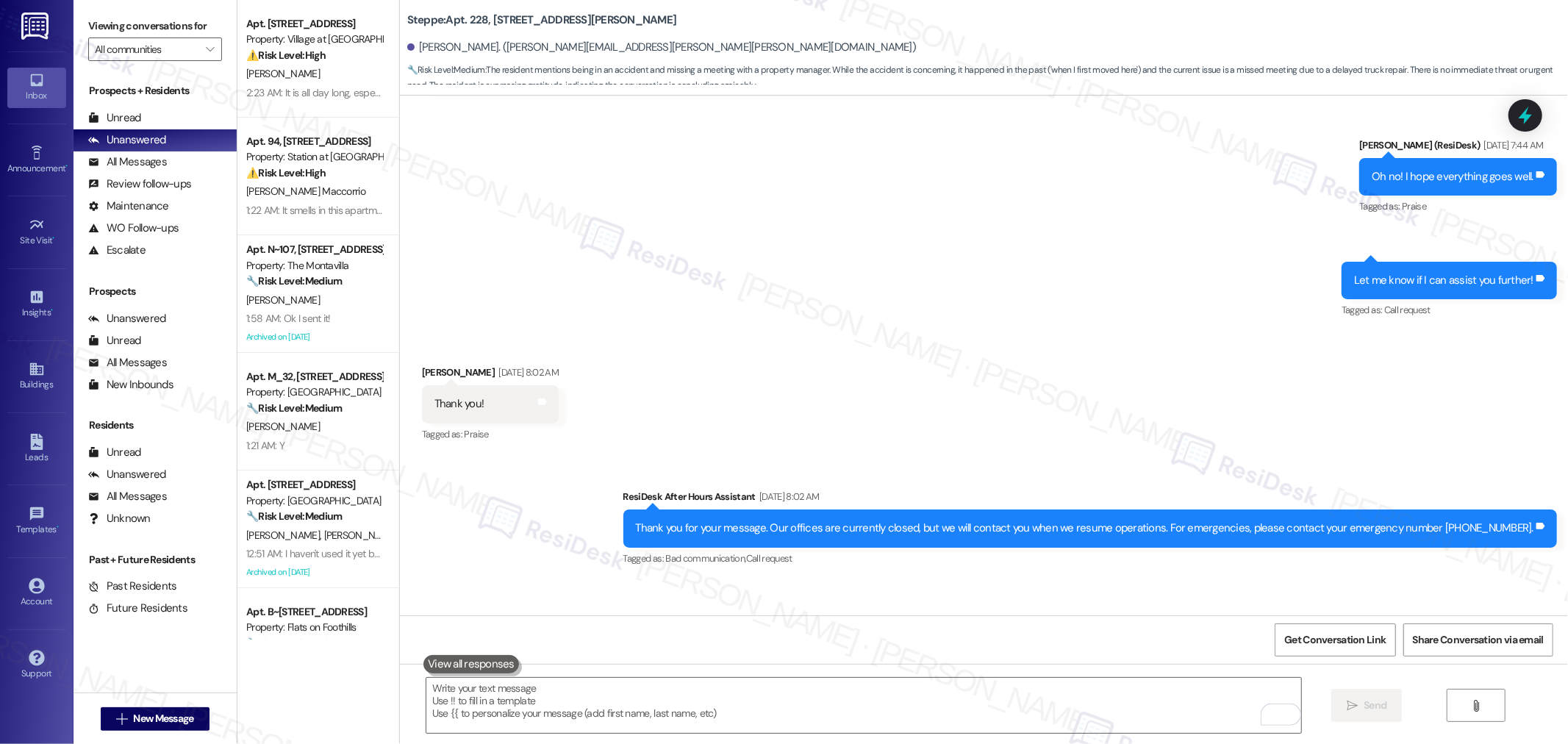
scroll to position [4684, 0]
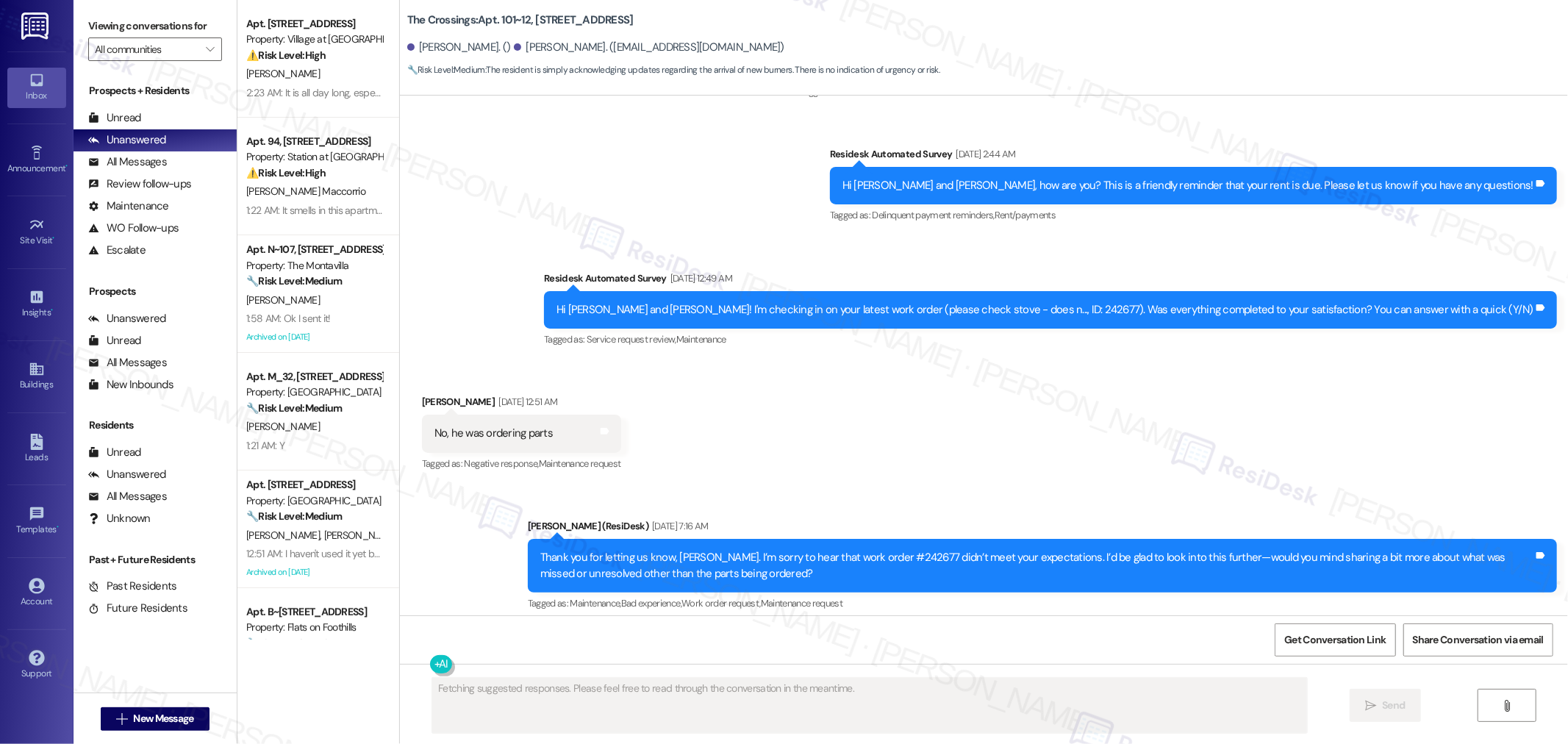
scroll to position [3882, 0]
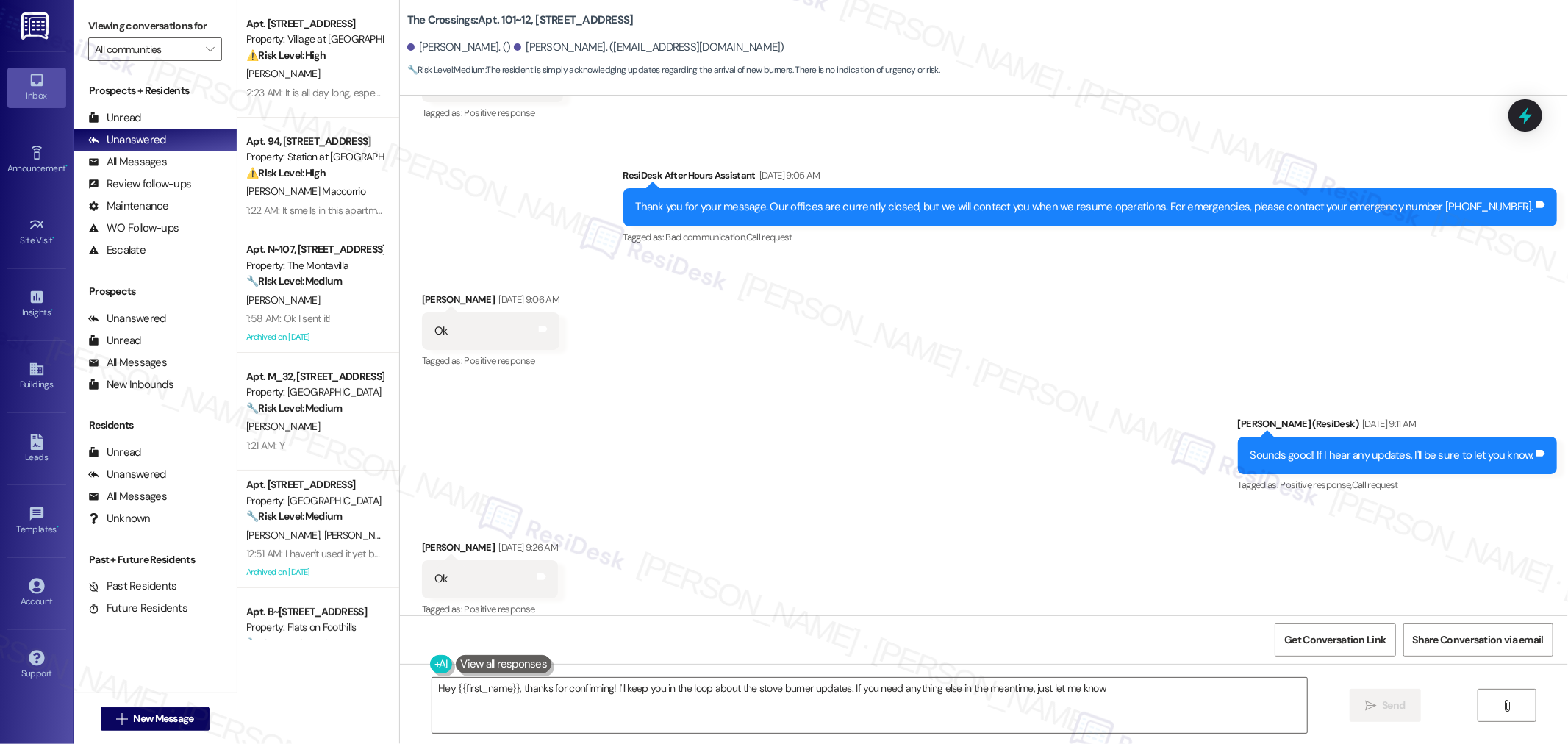
type textarea "Hey {{first_name}}, thanks for confirming! I'll keep you in the loop about the …"
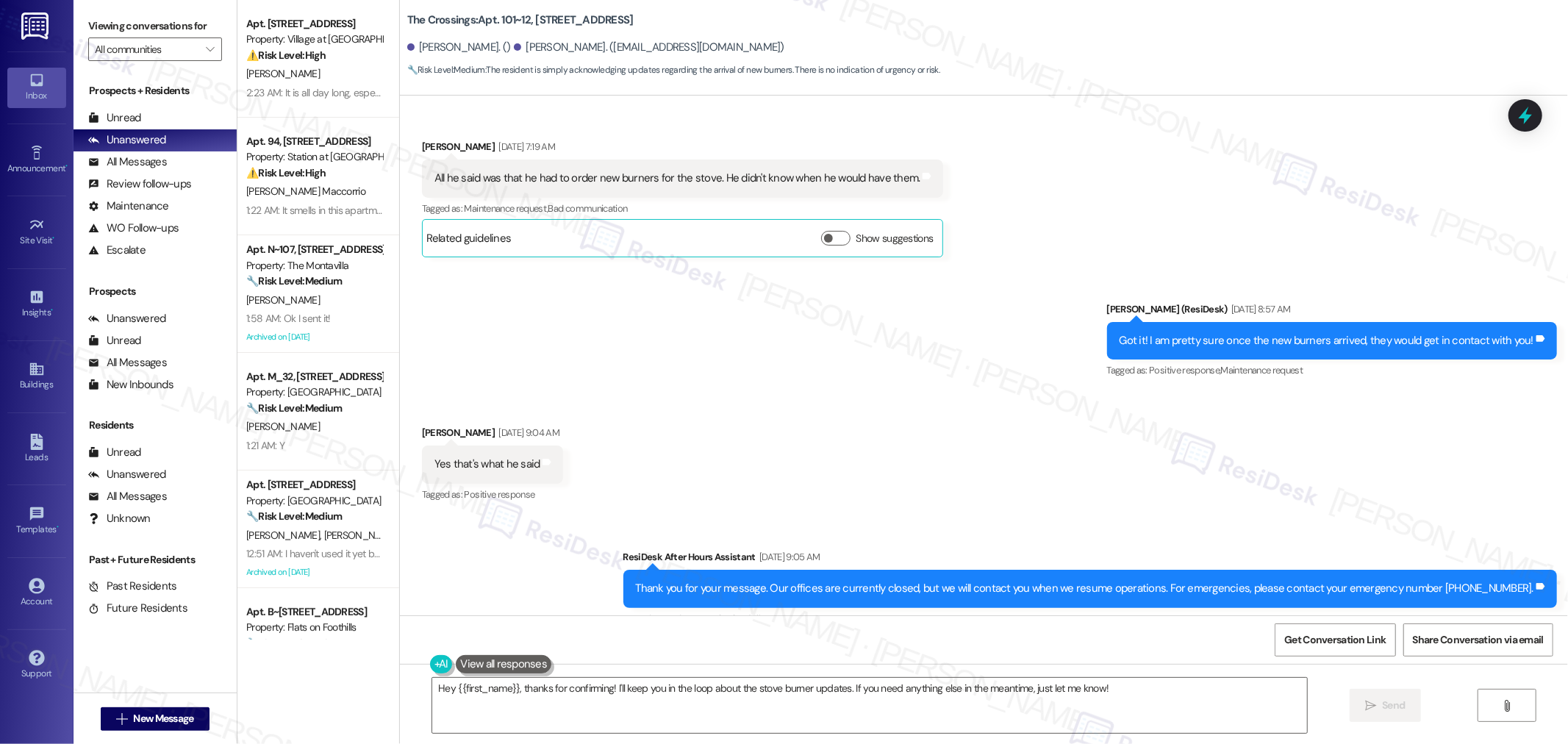
scroll to position [3282, 0]
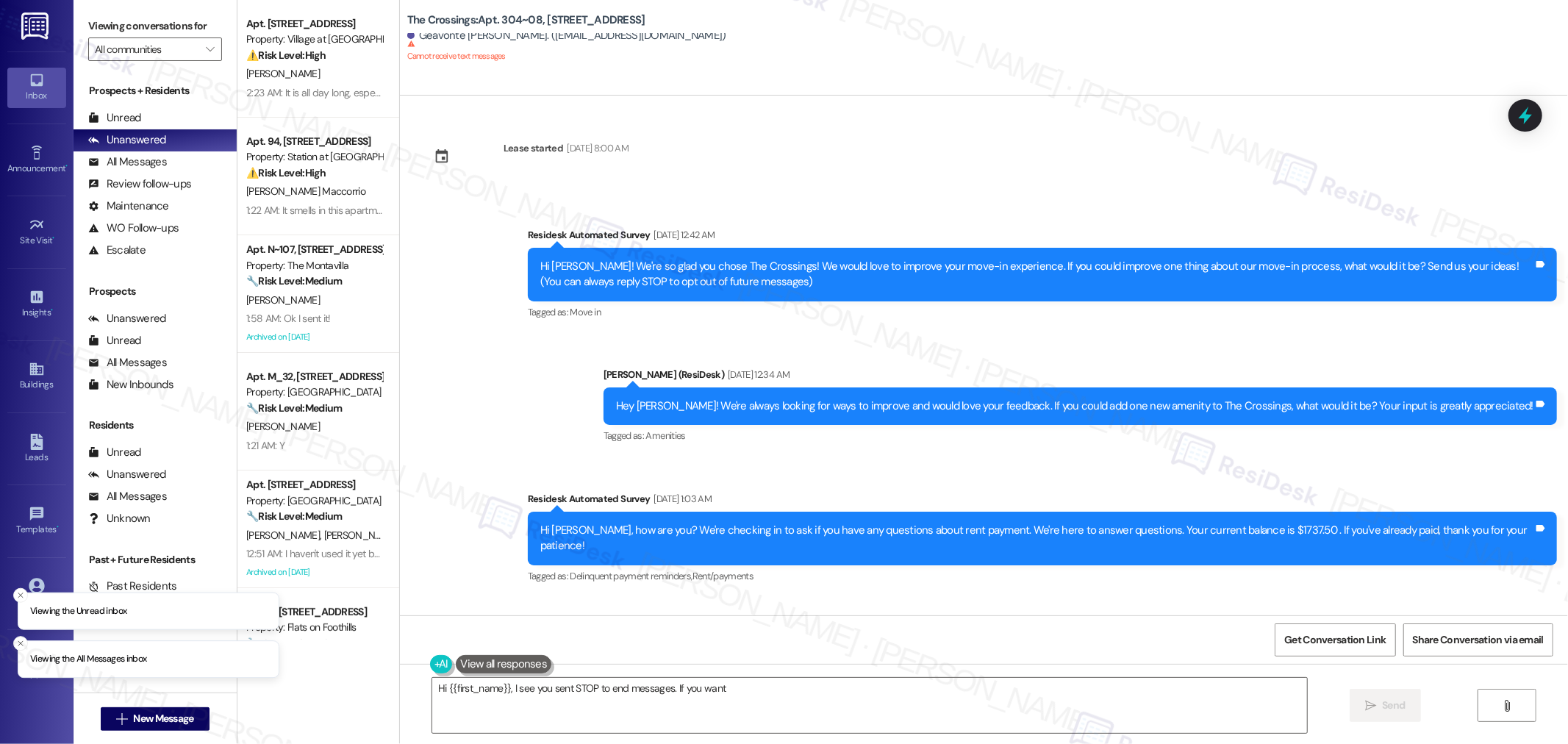
scroll to position [511, 0]
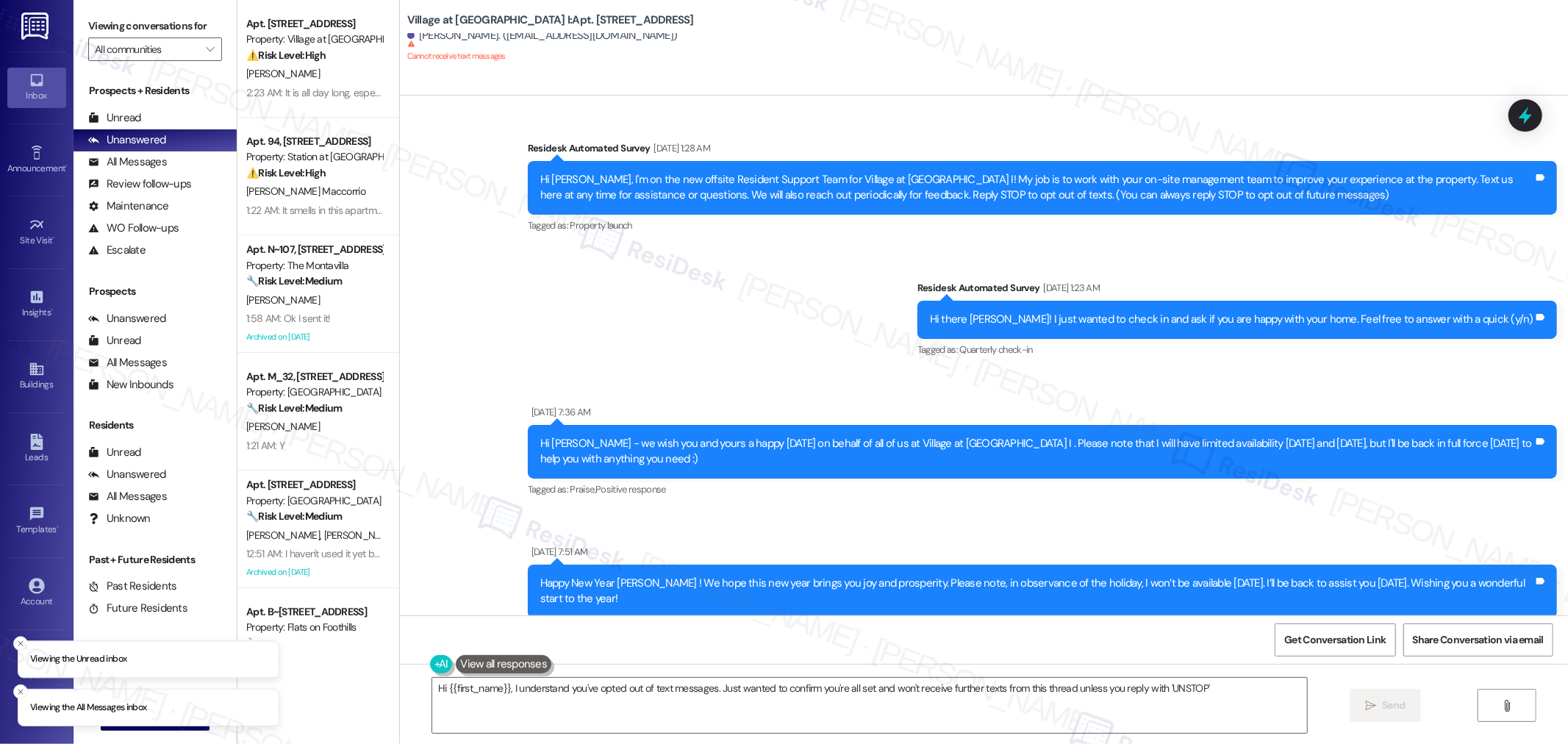
scroll to position [2967, 0]
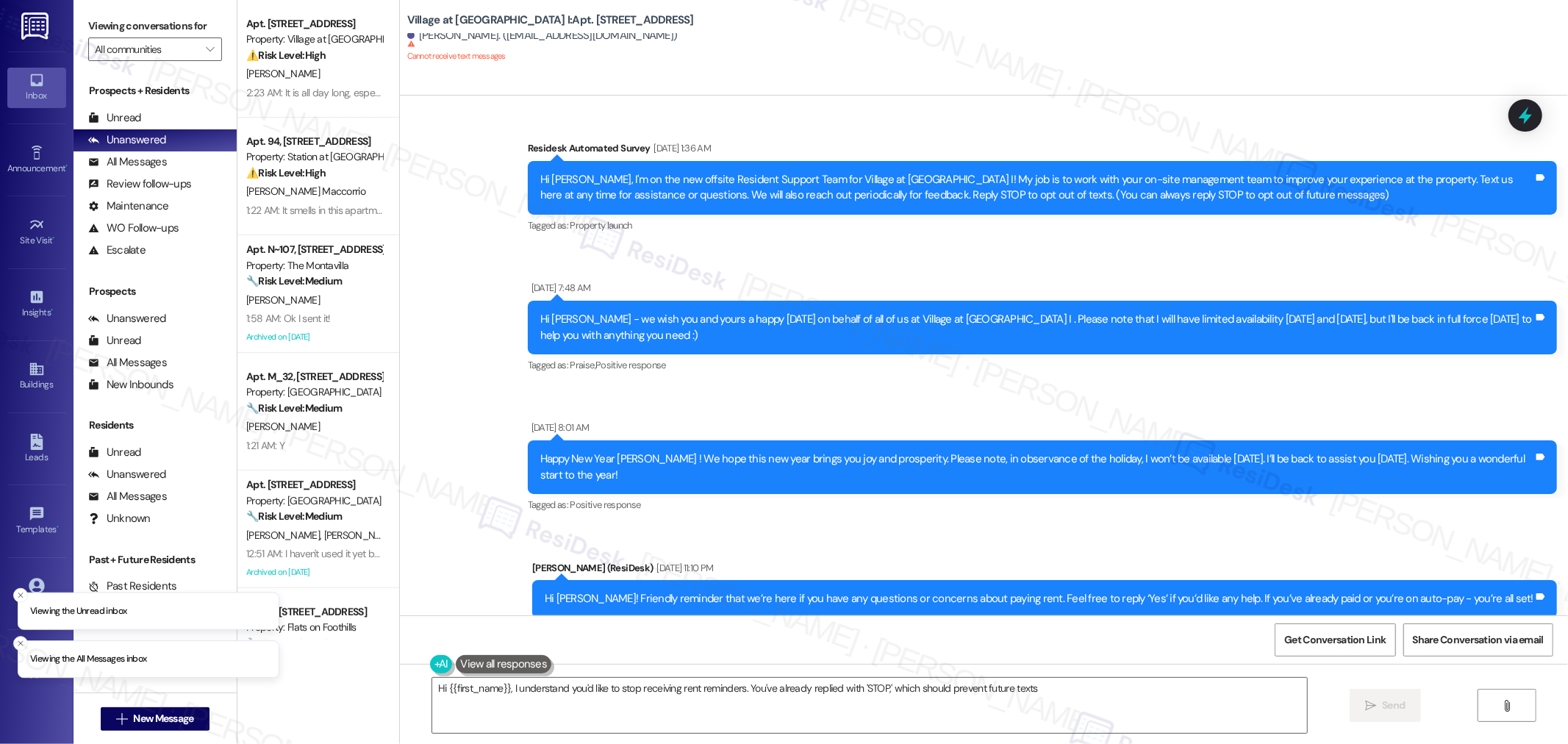
scroll to position [4980, 0]
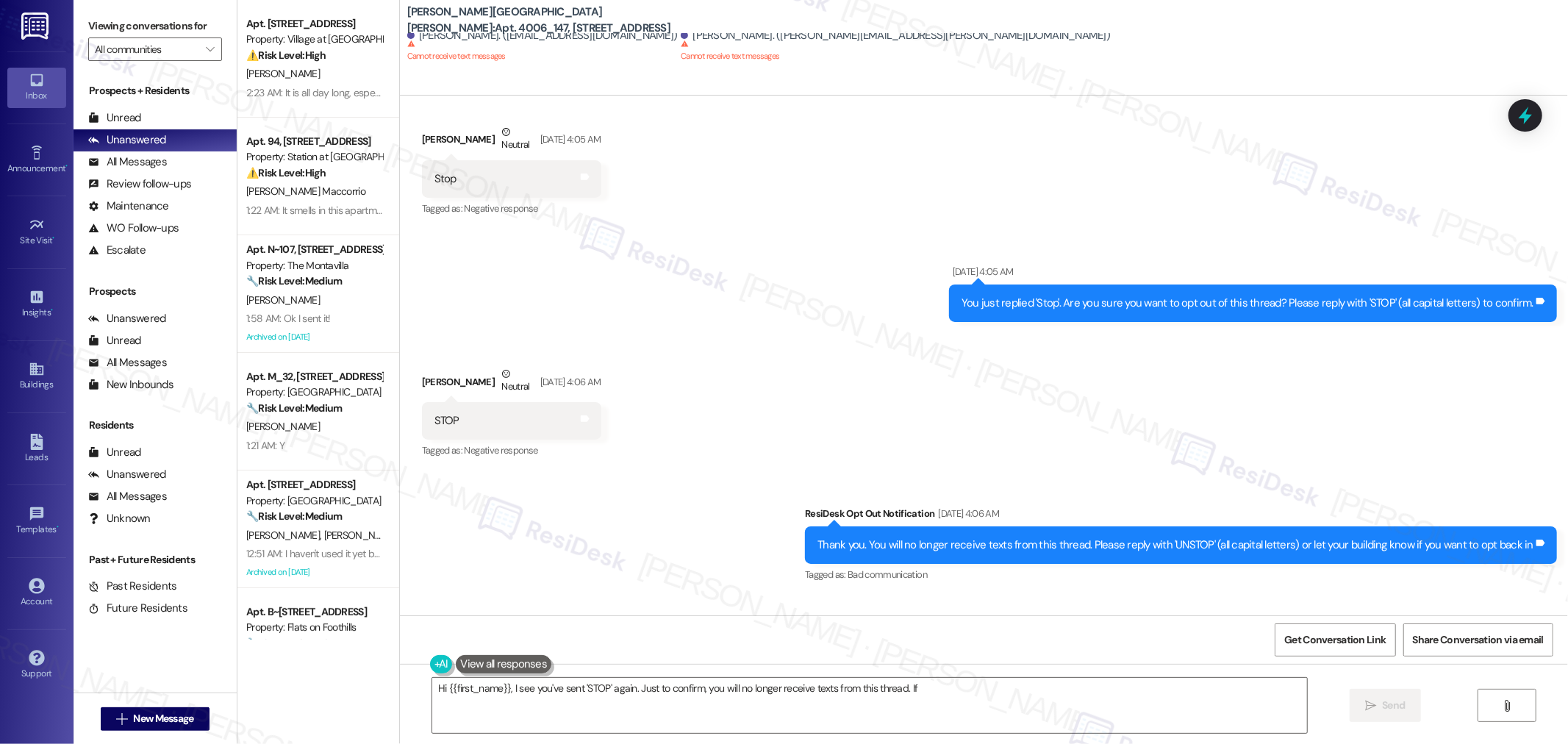
scroll to position [3701, 0]
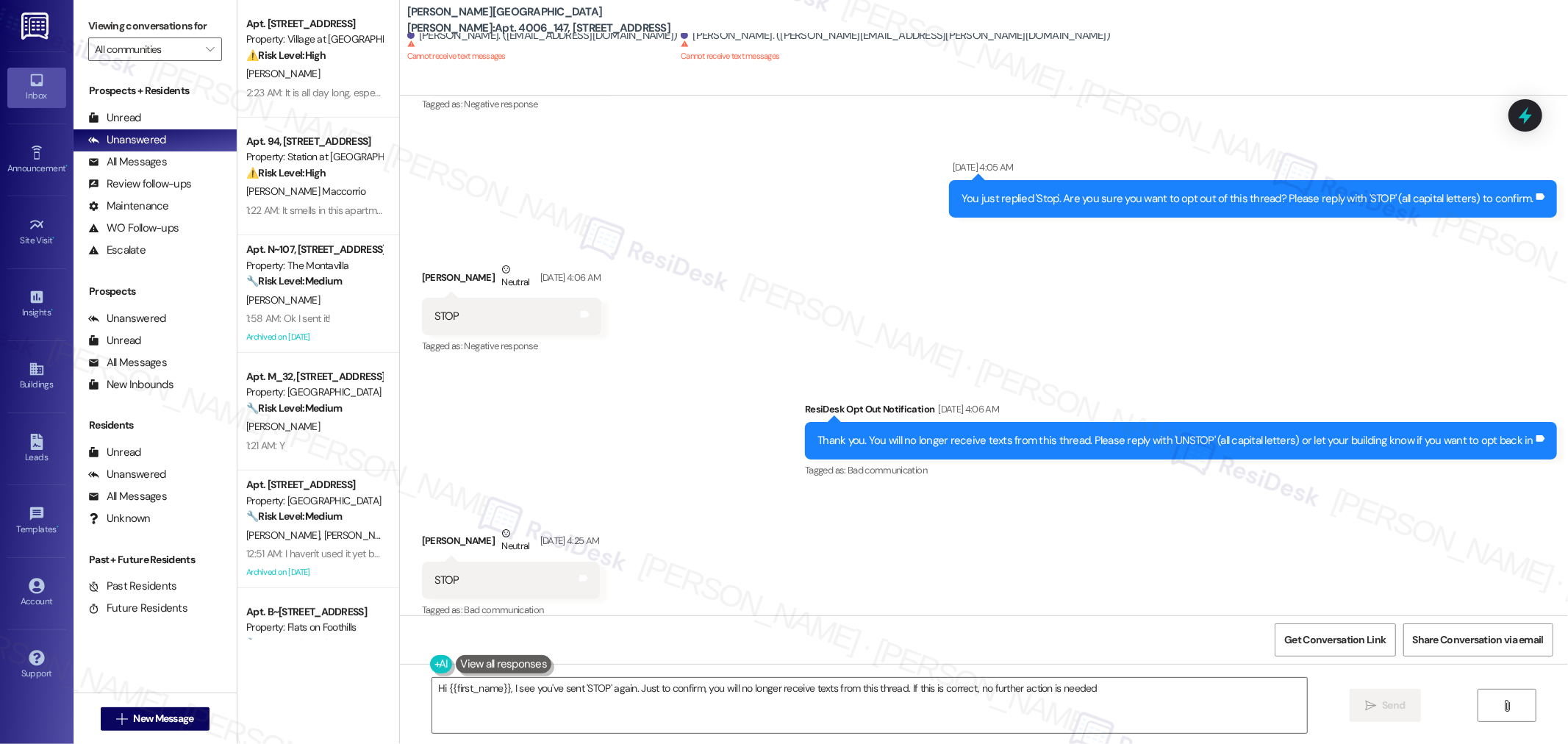
type textarea "Hi {{first_name}}, I see you've sent 'STOP' again. Just to confirm, you will no…"
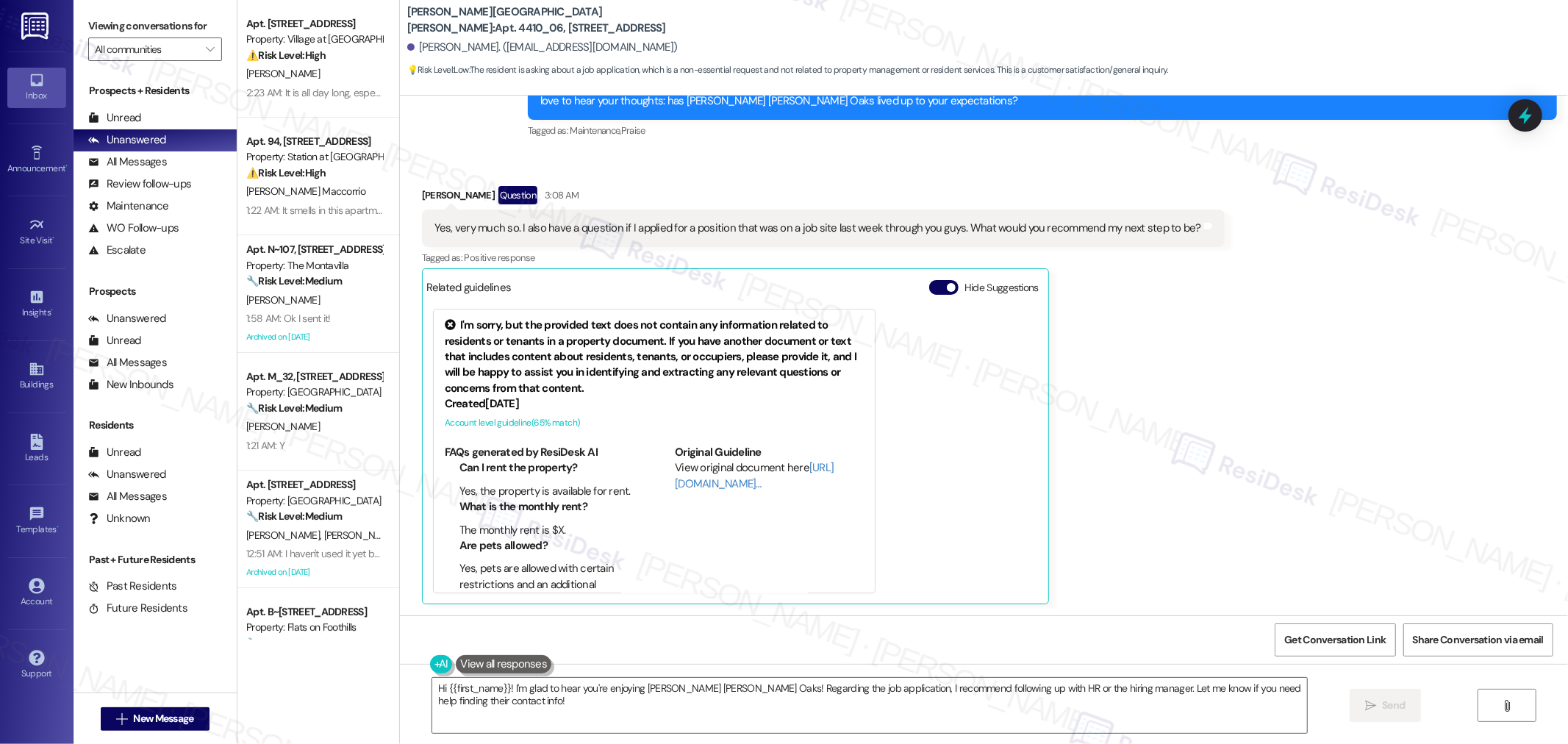
scroll to position [3112, 0]
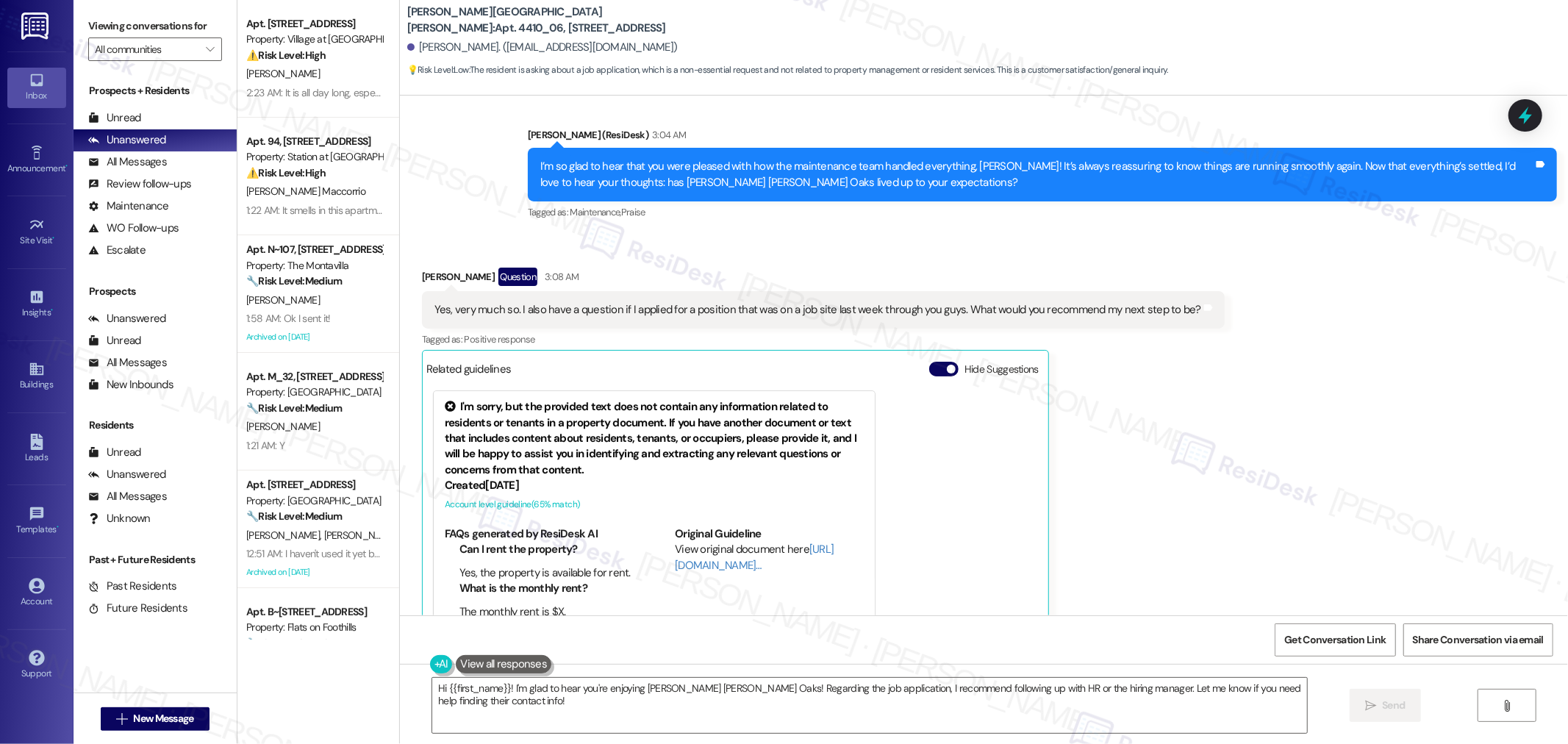
click at [789, 311] on div "Yes, very much so. I also have a question if I applied for a position that was …" at bounding box center [818, 310] width 767 height 15
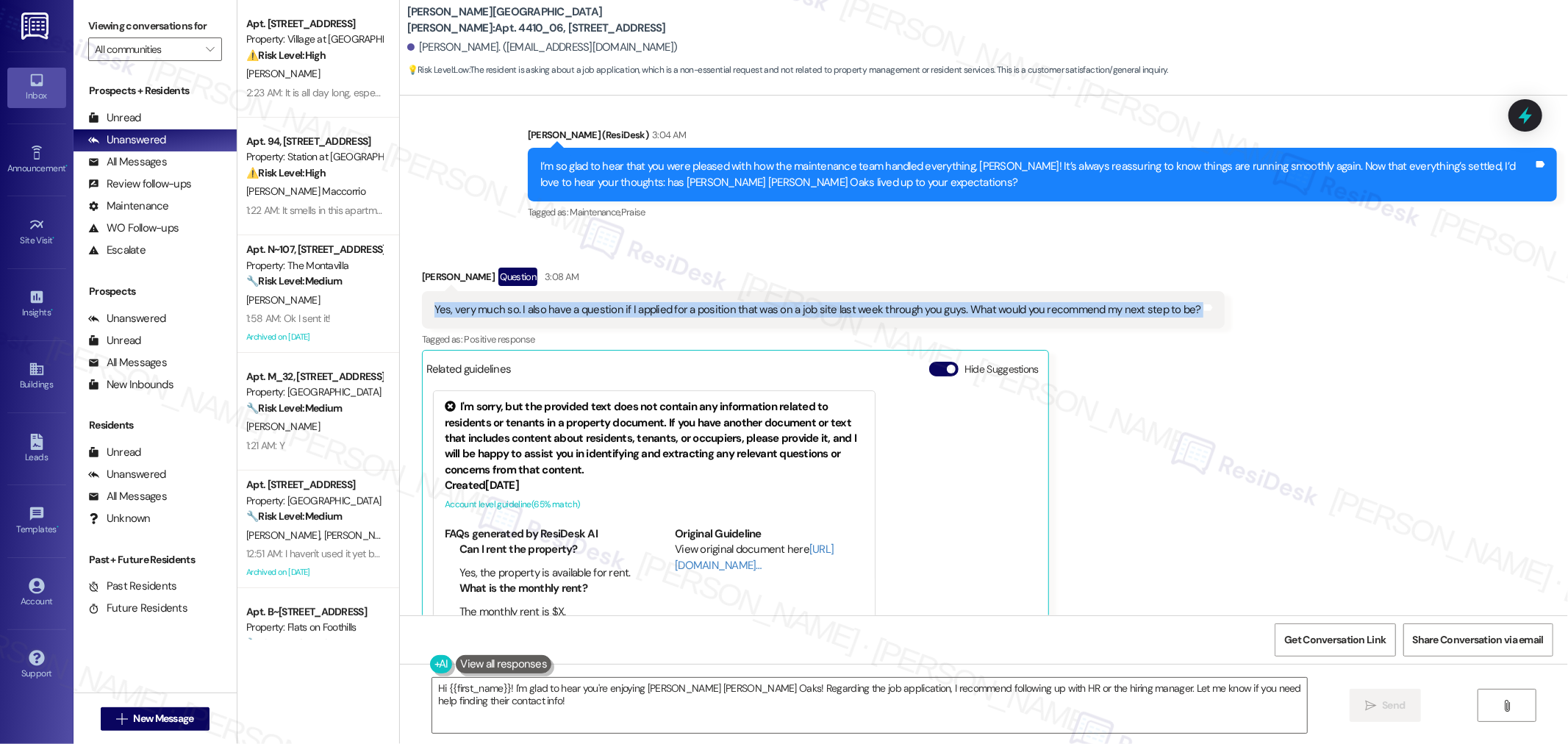
click at [789, 311] on div "Yes, very much so. I also have a question if I applied for a position that was …" at bounding box center [818, 310] width 767 height 15
copy div "Yes, very much so. I also have a question if I applied for a position that was …"
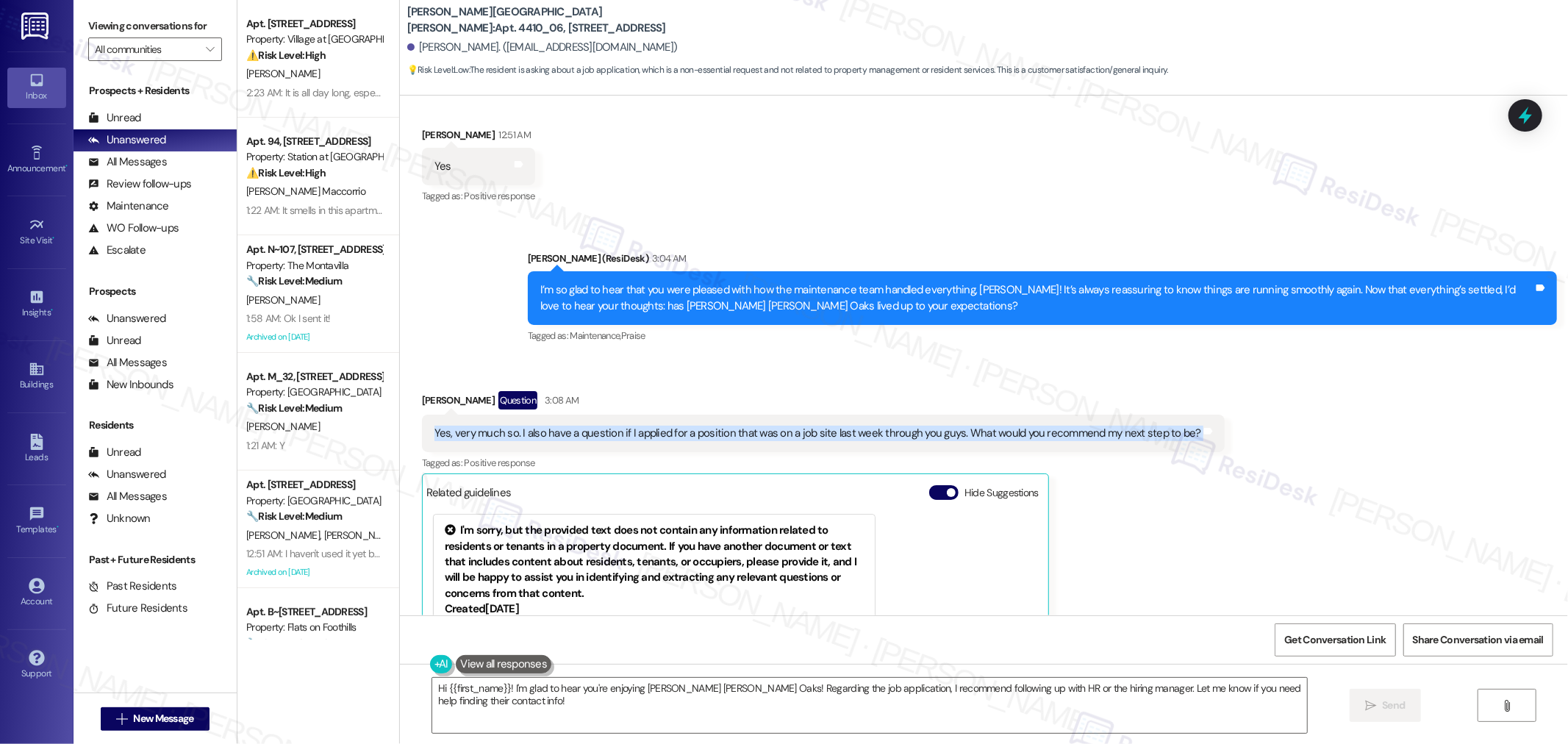
scroll to position [3031, 0]
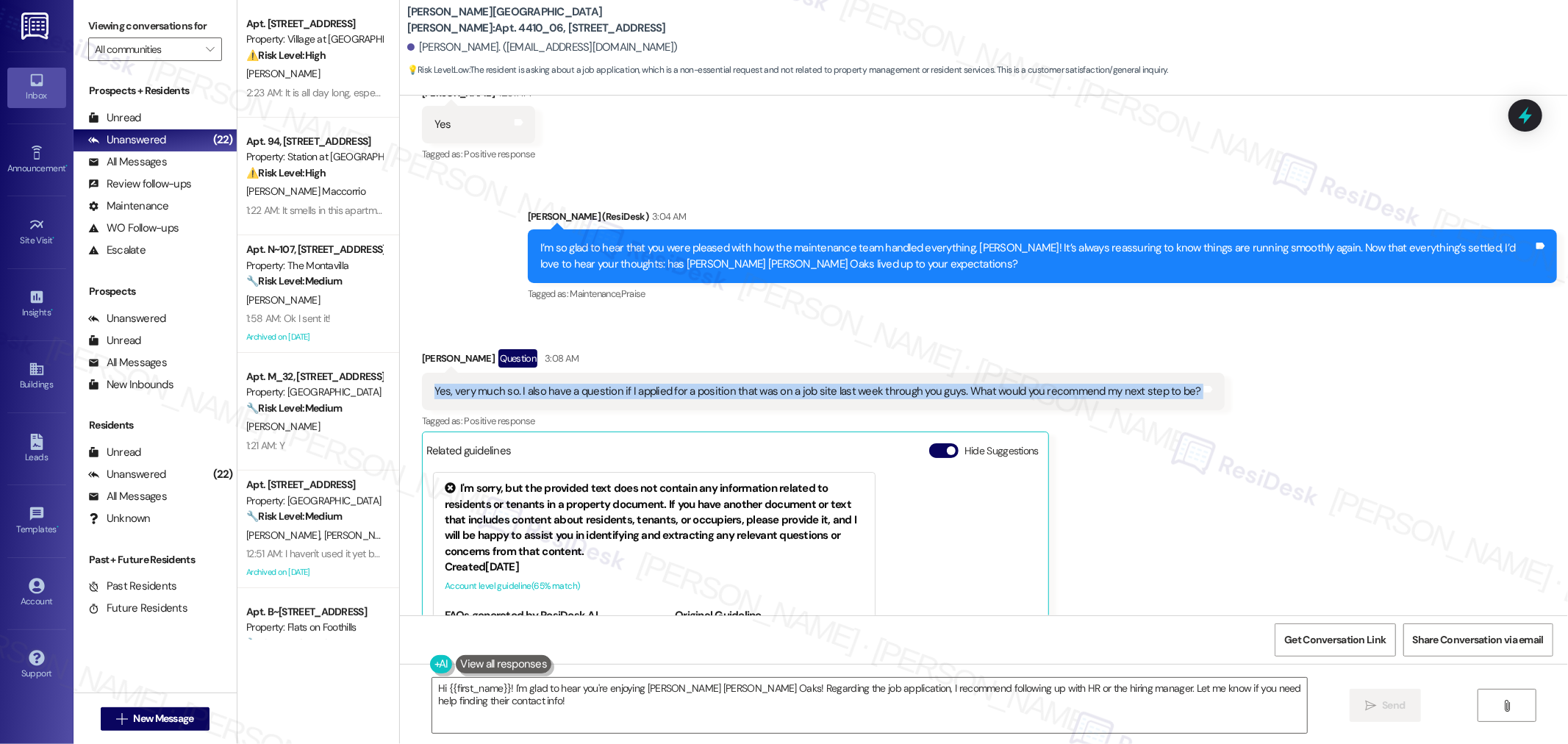
copy div "Yes, very much so. I also have a question if I applied for a position that was …"
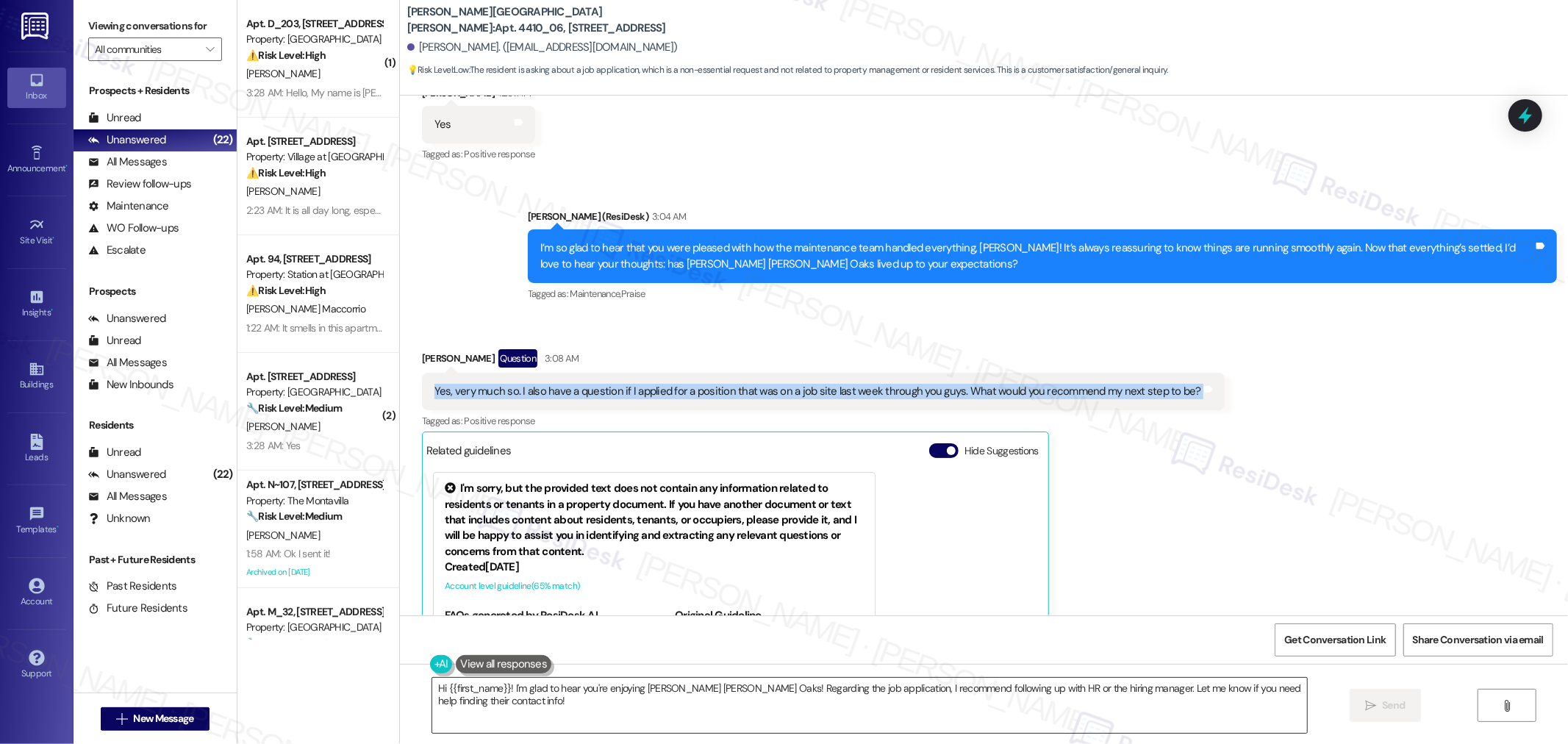
click at [921, 716] on textarea "Hi {{first_name}}! I'm glad to hear you're enjoying Witham Hill Oaks! Regarding…" at bounding box center [870, 705] width 875 height 55
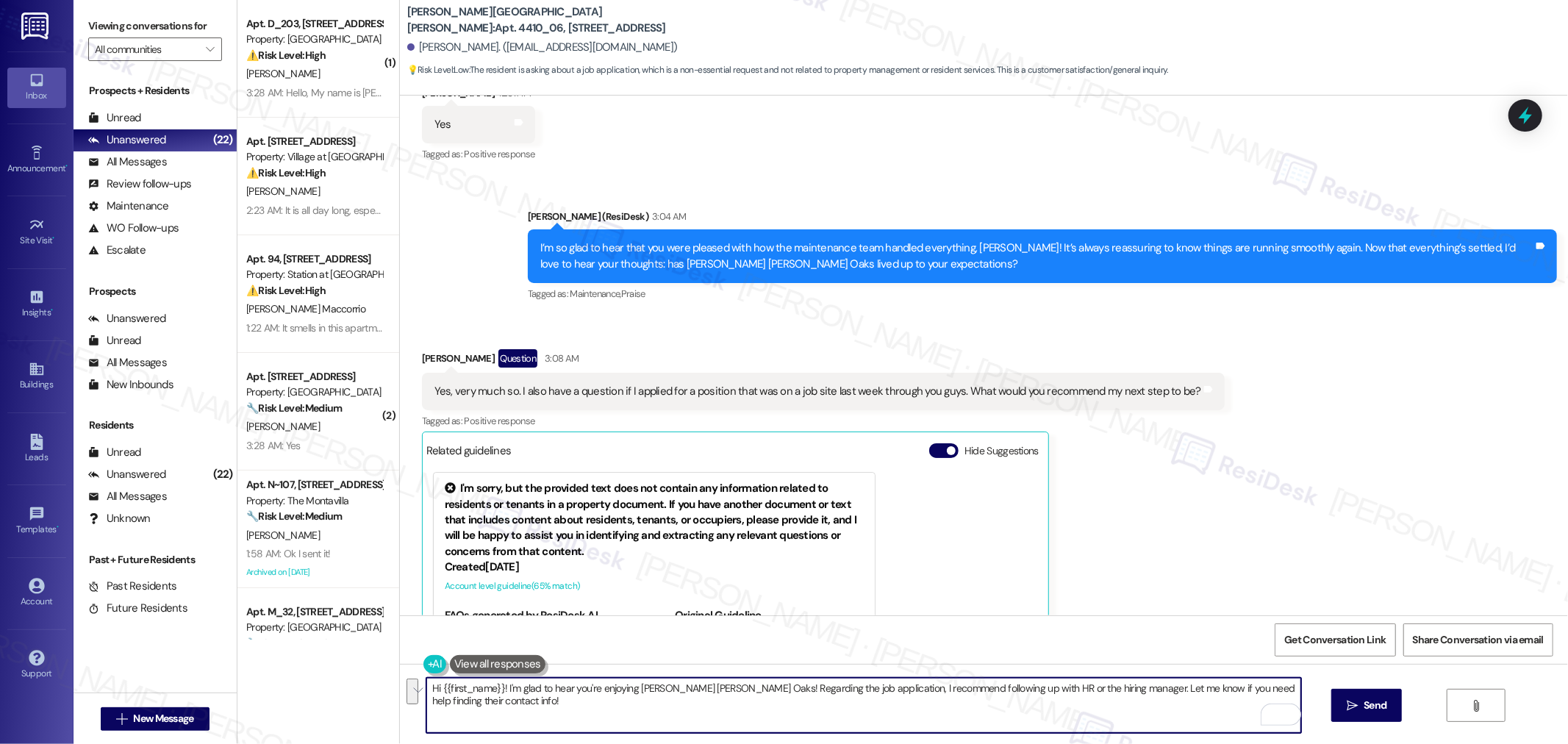
paste textarea "Glad to hear that! I see you also applied for a position through us last week—d…"
drag, startPoint x: 1261, startPoint y: 694, endPoint x: 1050, endPoint y: 700, distance: 211.1
click at [1049, 699] on textarea "Glad to hear that! I see you also applied for a position through us last week—d…" at bounding box center [864, 705] width 875 height 55
click at [1054, 715] on textarea "Glad to hear that! I see you also applied for a position through us last week—d…" at bounding box center [864, 705] width 875 height 55
click at [1254, 695] on textarea "Glad to hear that! I see you also applied for a position through us last week—d…" at bounding box center [864, 705] width 875 height 55
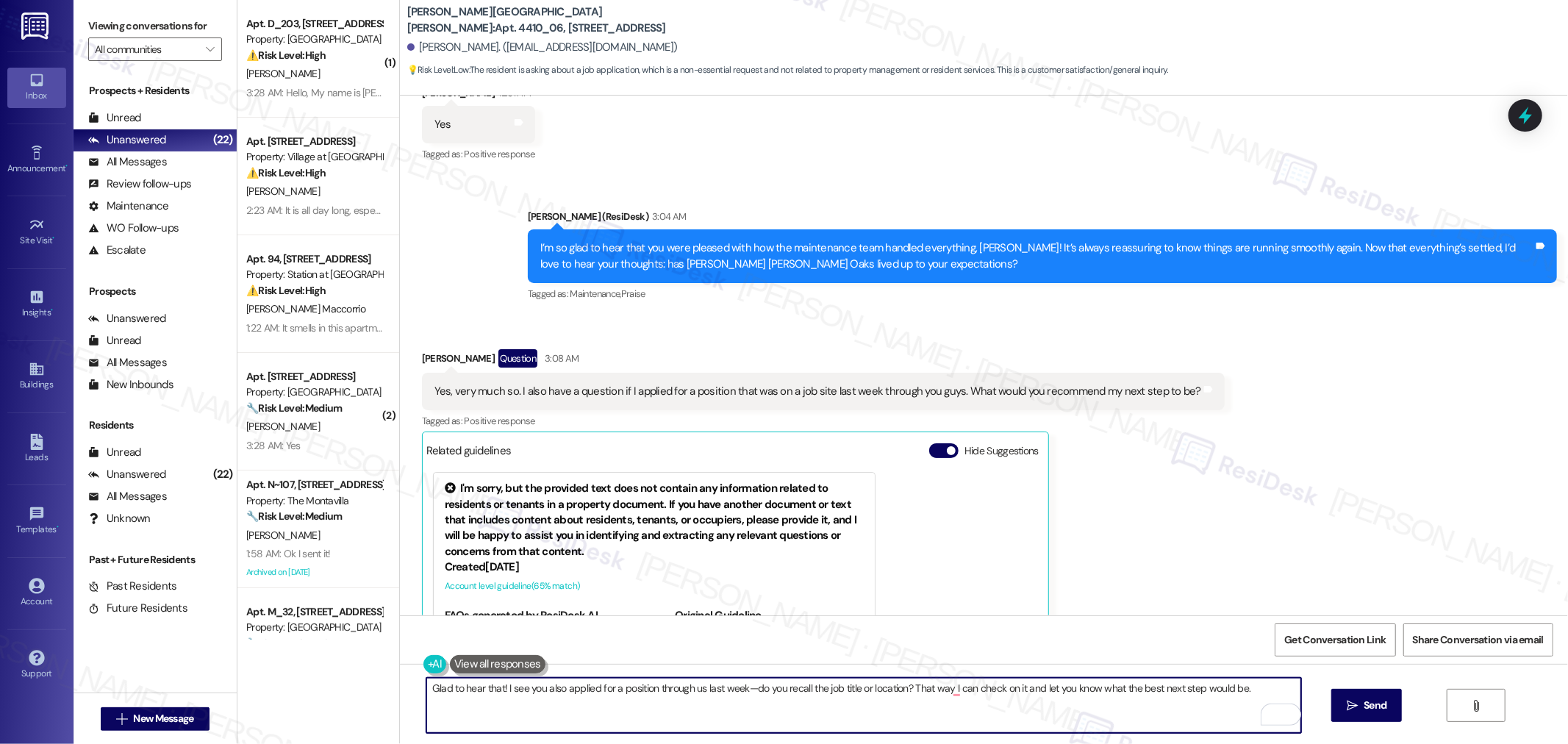
click at [495, 691] on textarea "Glad to hear that! I see you also applied for a position through us last week—d…" at bounding box center [864, 705] width 875 height 55
click at [491, 687] on textarea "Glad to hear that! I see you also applied for a position through us last week—d…" at bounding box center [864, 705] width 875 height 55
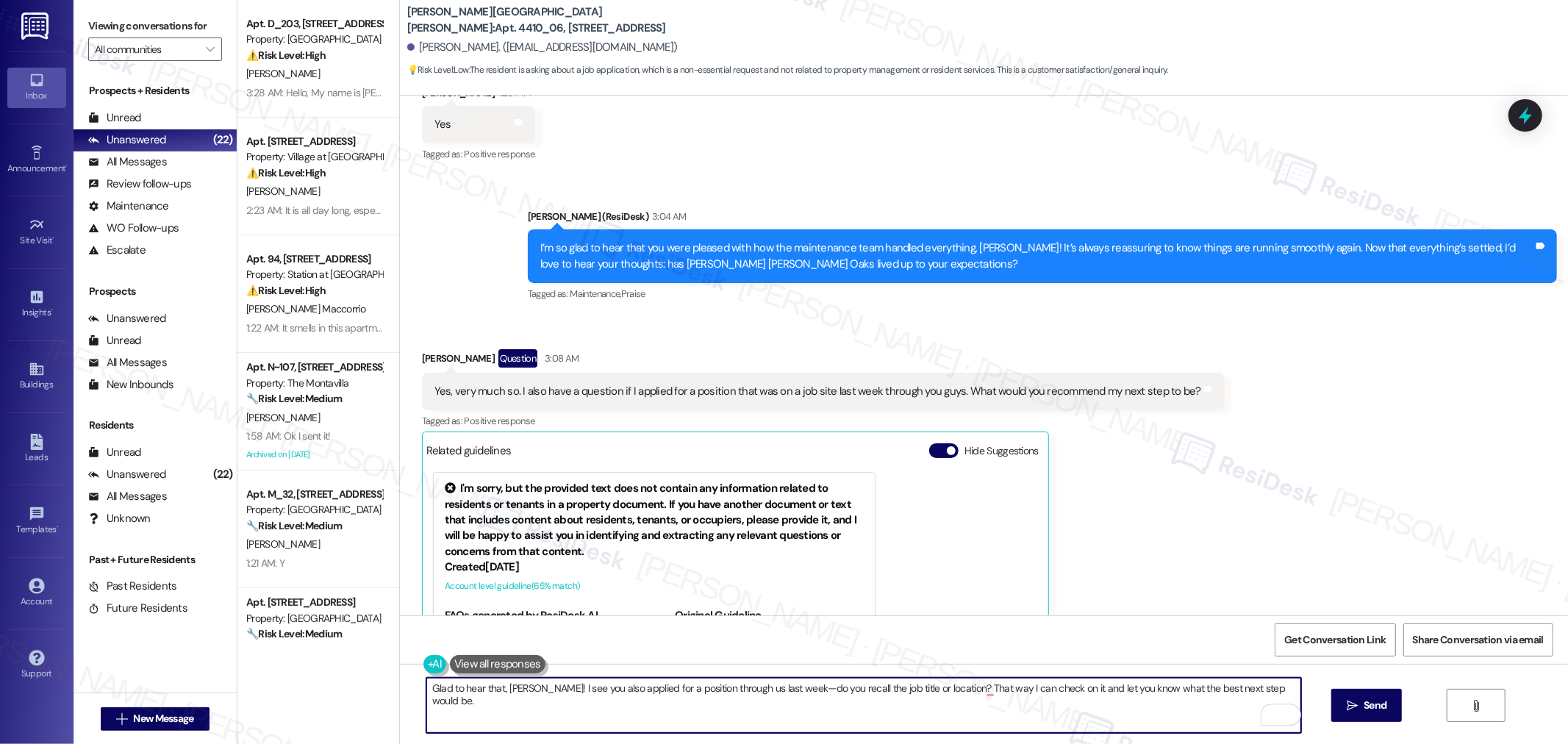
click at [489, 693] on textarea "Glad to hear that, Amber! I see you also applied for a position through us last…" at bounding box center [864, 705] width 875 height 55
click at [607, 694] on textarea "Glad to hear that, Amber! I see you also applied for a position through us last…" at bounding box center [864, 705] width 875 height 55
click at [976, 689] on textarea "Glad to hear that, Amber! I see you also applied for a position through us last…" at bounding box center [864, 705] width 875 height 55
click at [1167, 706] on textarea "Glad to hear that, Amber! I see you also applied for a position through us last…" at bounding box center [864, 705] width 875 height 55
type textarea "Glad to hear that, Amber! I see you also applied for a position through us last…"
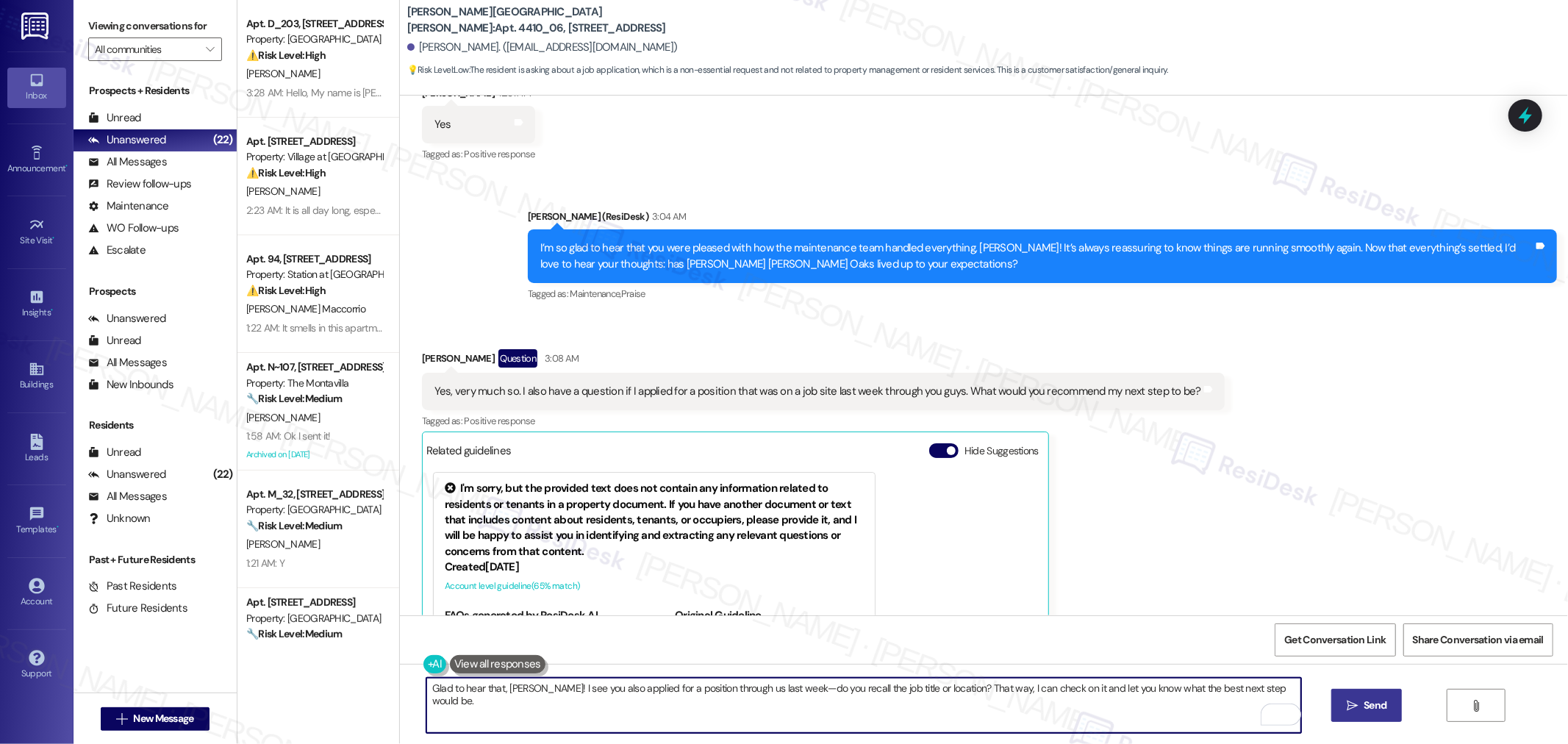
click at [1361, 709] on span "Send" at bounding box center [1375, 705] width 29 height 15
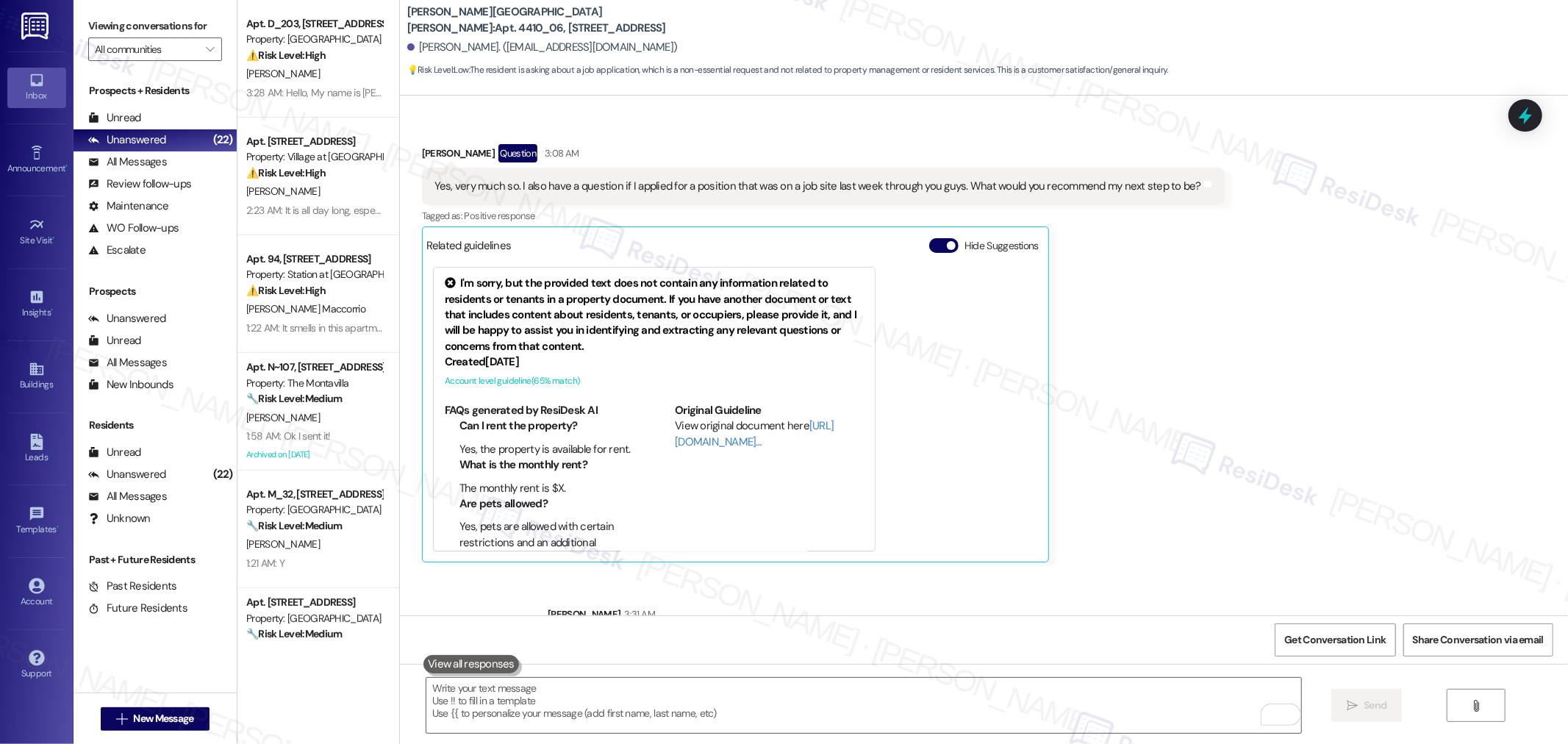
scroll to position [3153, 0]
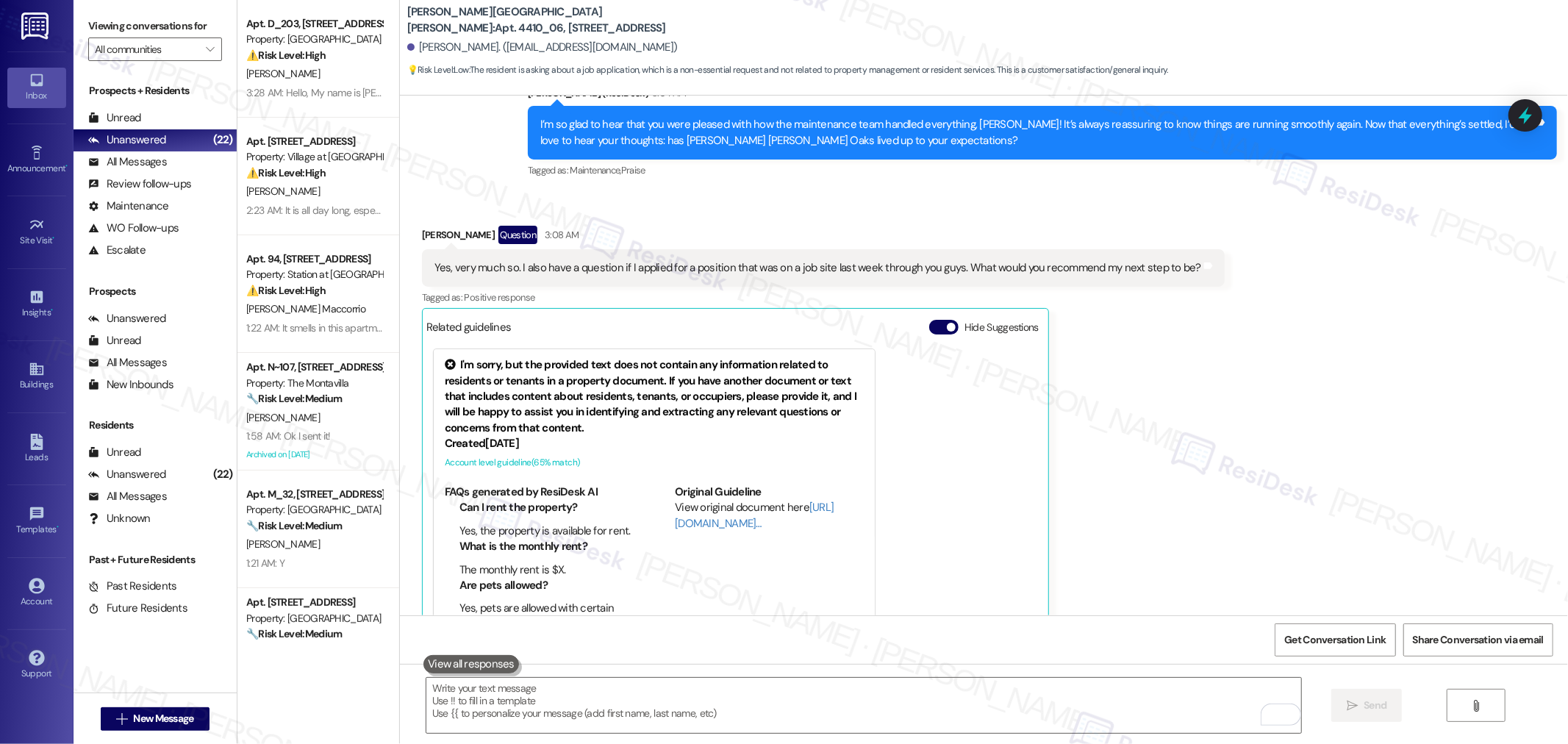
click at [974, 266] on div "Yes, very much so. I also have a question if I applied for a position that was …" at bounding box center [818, 267] width 767 height 15
copy div "Yes, very much so. I also have a question if I applied for a position that was …"
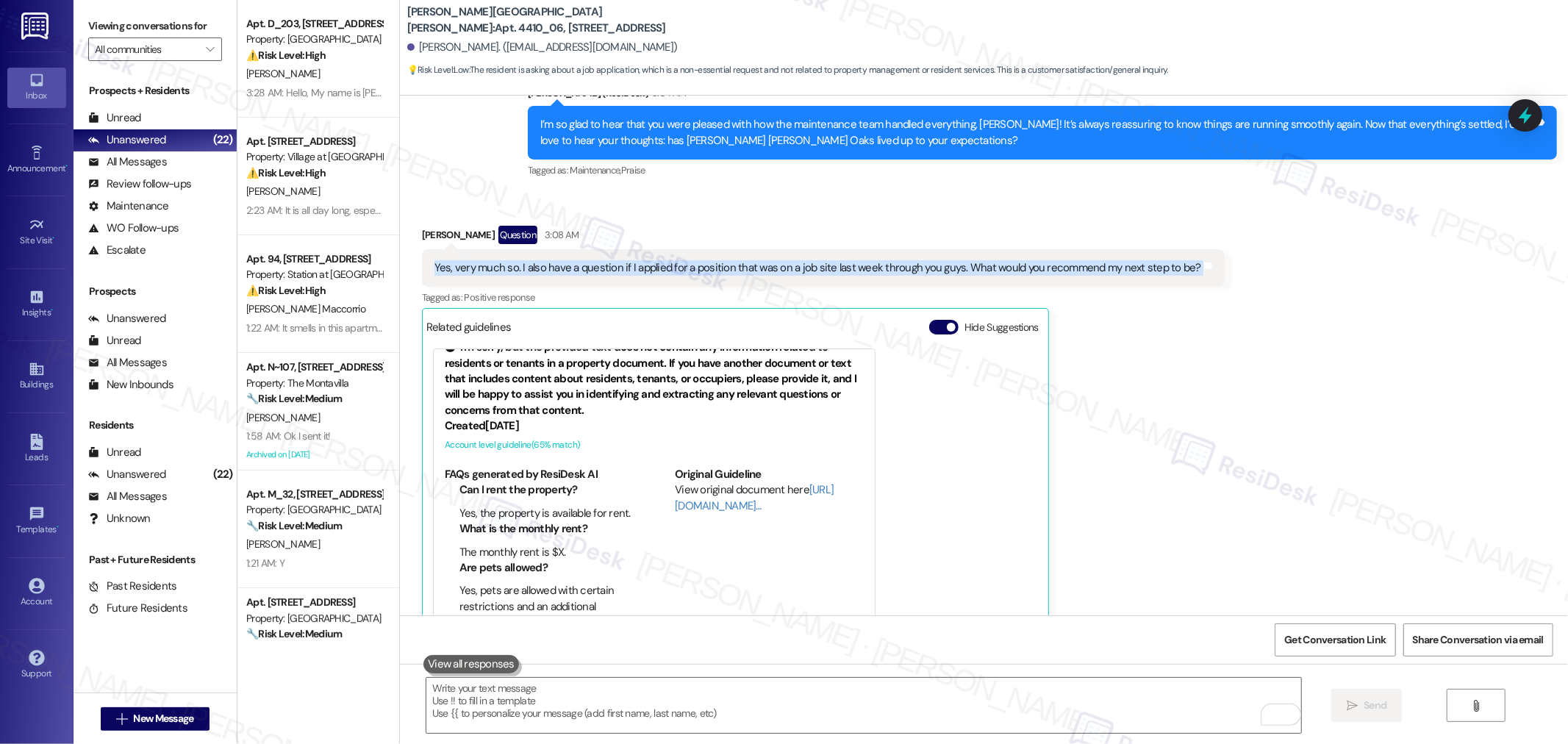
scroll to position [3399, 0]
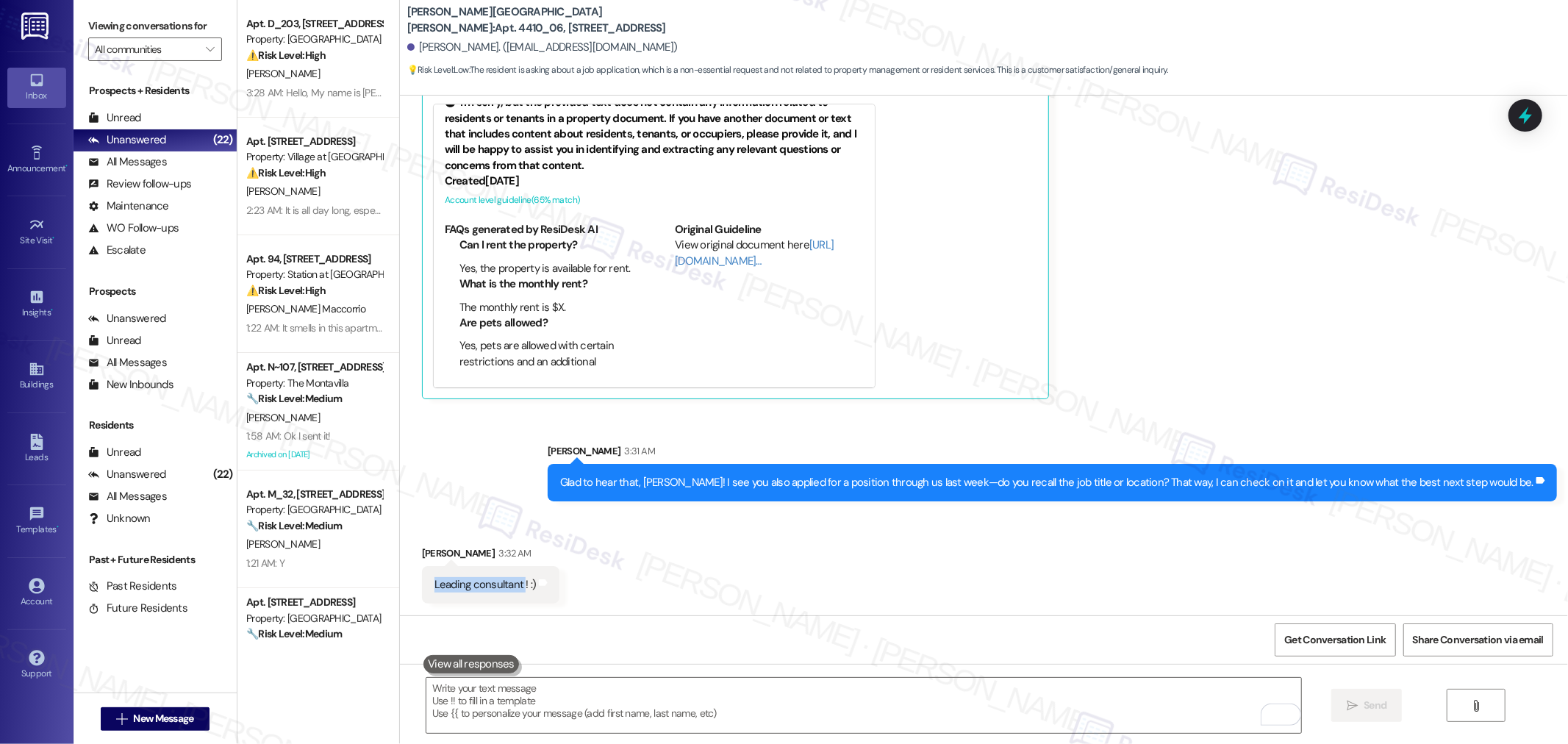
drag, startPoint x: 417, startPoint y: 585, endPoint x: 511, endPoint y: 590, distance: 94.1
click at [511, 590] on div "Leading consultant ! :) Tags and notes" at bounding box center [491, 584] width 138 height 37
copy div "Leading consultant"
click at [1323, 620] on div "Get Conversation Link Share Conversation via email" at bounding box center [984, 639] width 1168 height 49
click at [1324, 630] on span "Get Conversation Link" at bounding box center [1335, 639] width 107 height 32
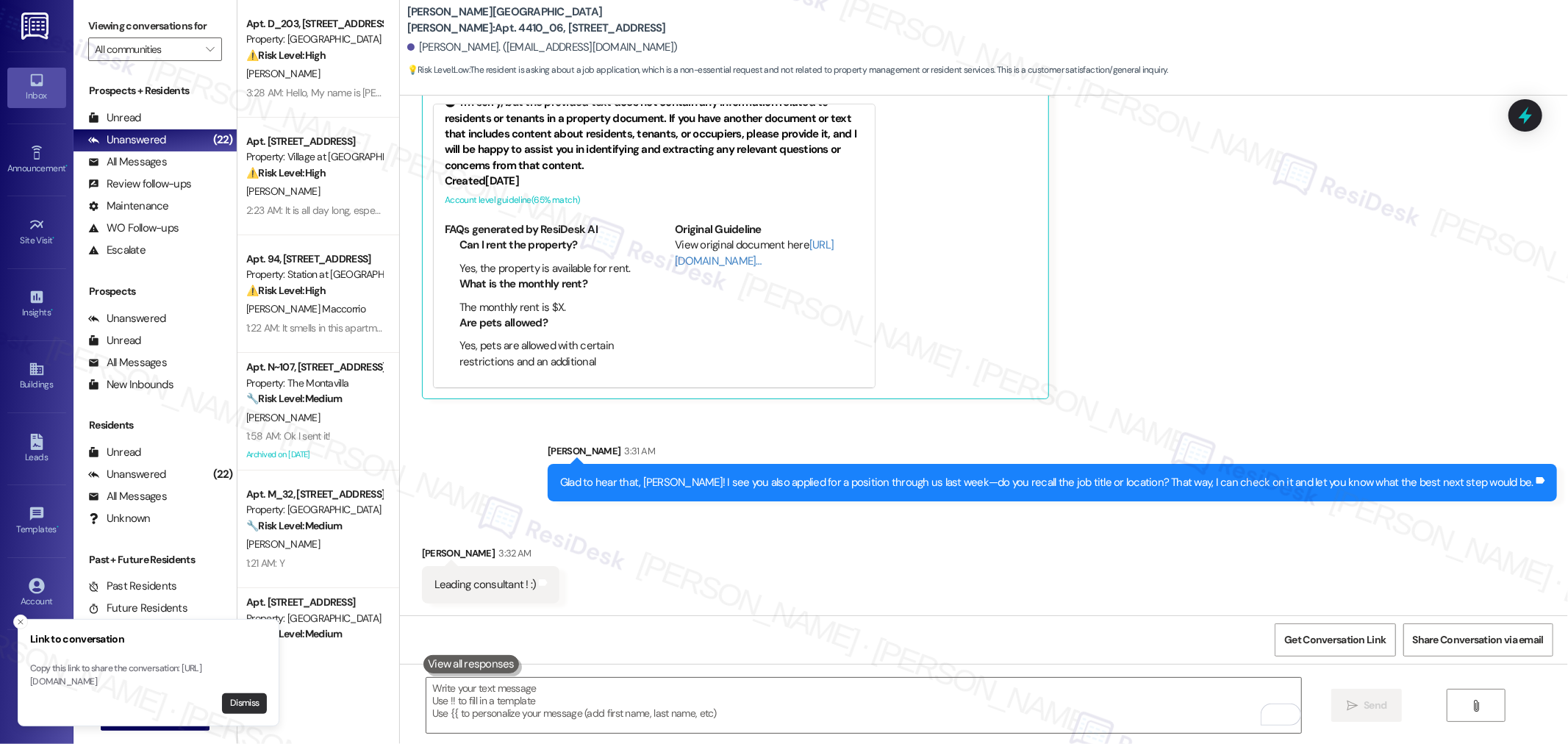
click at [248, 696] on button "Dismiss" at bounding box center [245, 703] width 45 height 20
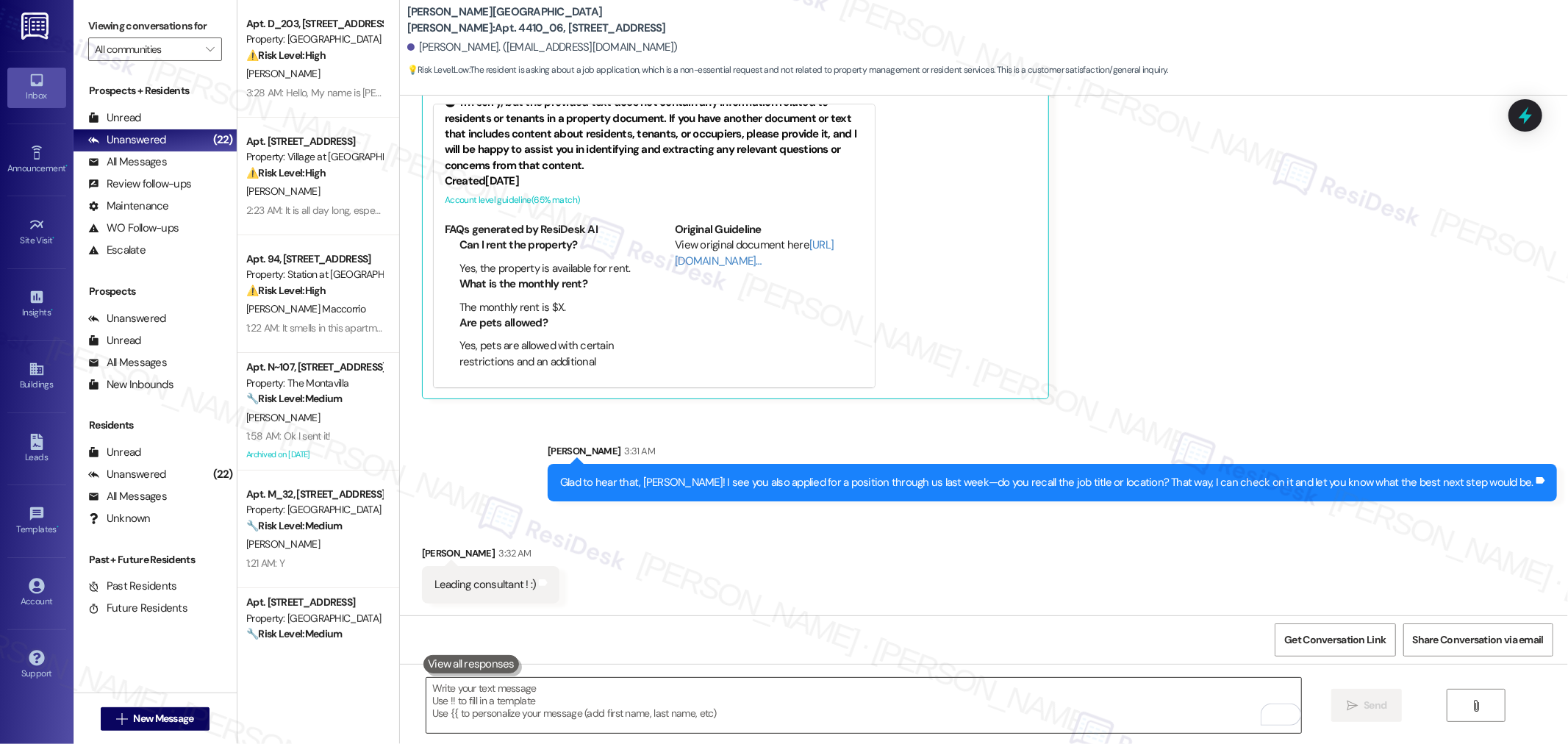
click at [594, 699] on textarea "To enrich screen reader interactions, please activate Accessibility in Grammarl…" at bounding box center [864, 705] width 875 height 55
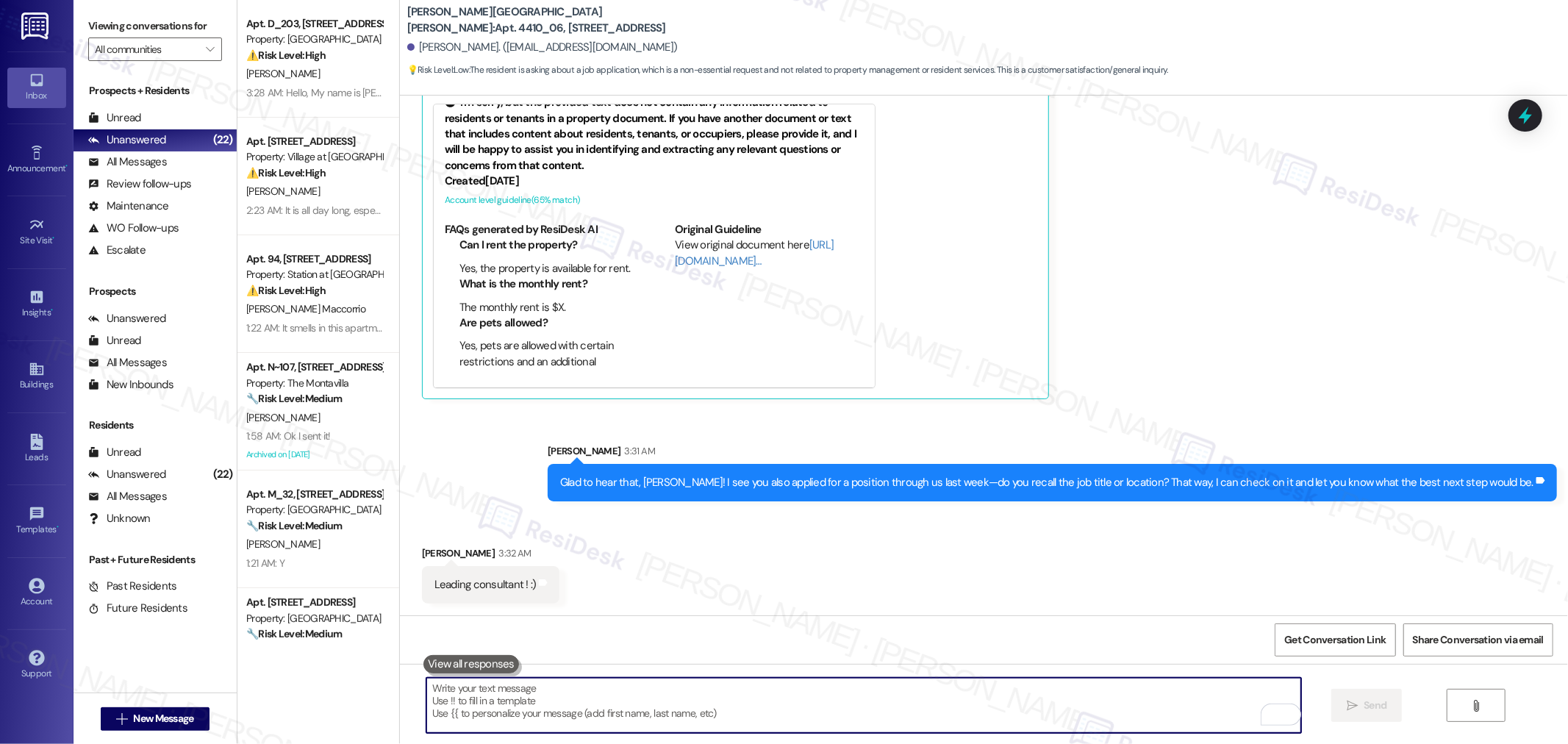
paste textarea "Thanks for checking in! At this stage, the best thing to do is wait for HR’s re…"
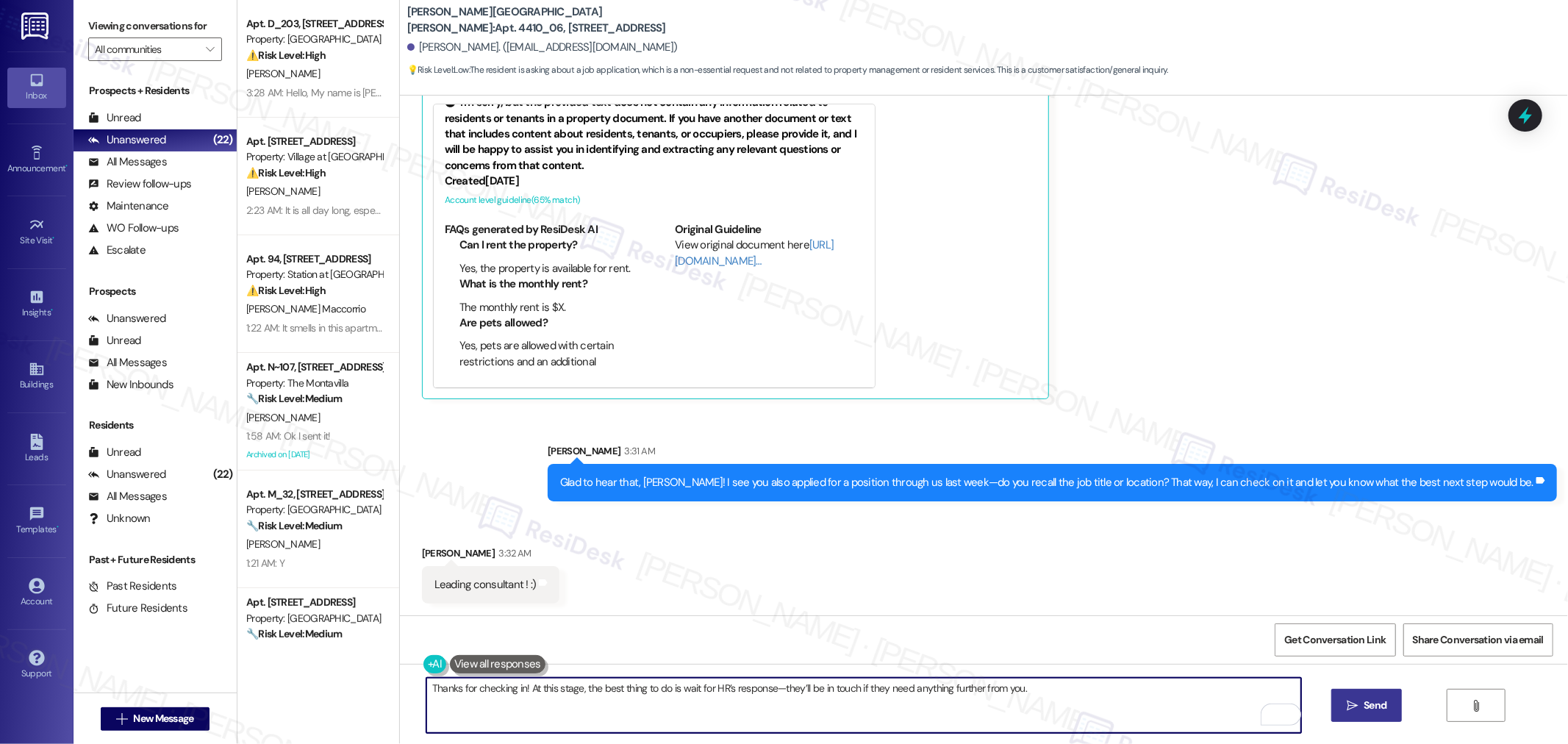
click at [1053, 693] on textarea "Thanks for checking in! At this stage, the best thing to do is wait for HR’s re…" at bounding box center [864, 705] width 875 height 55
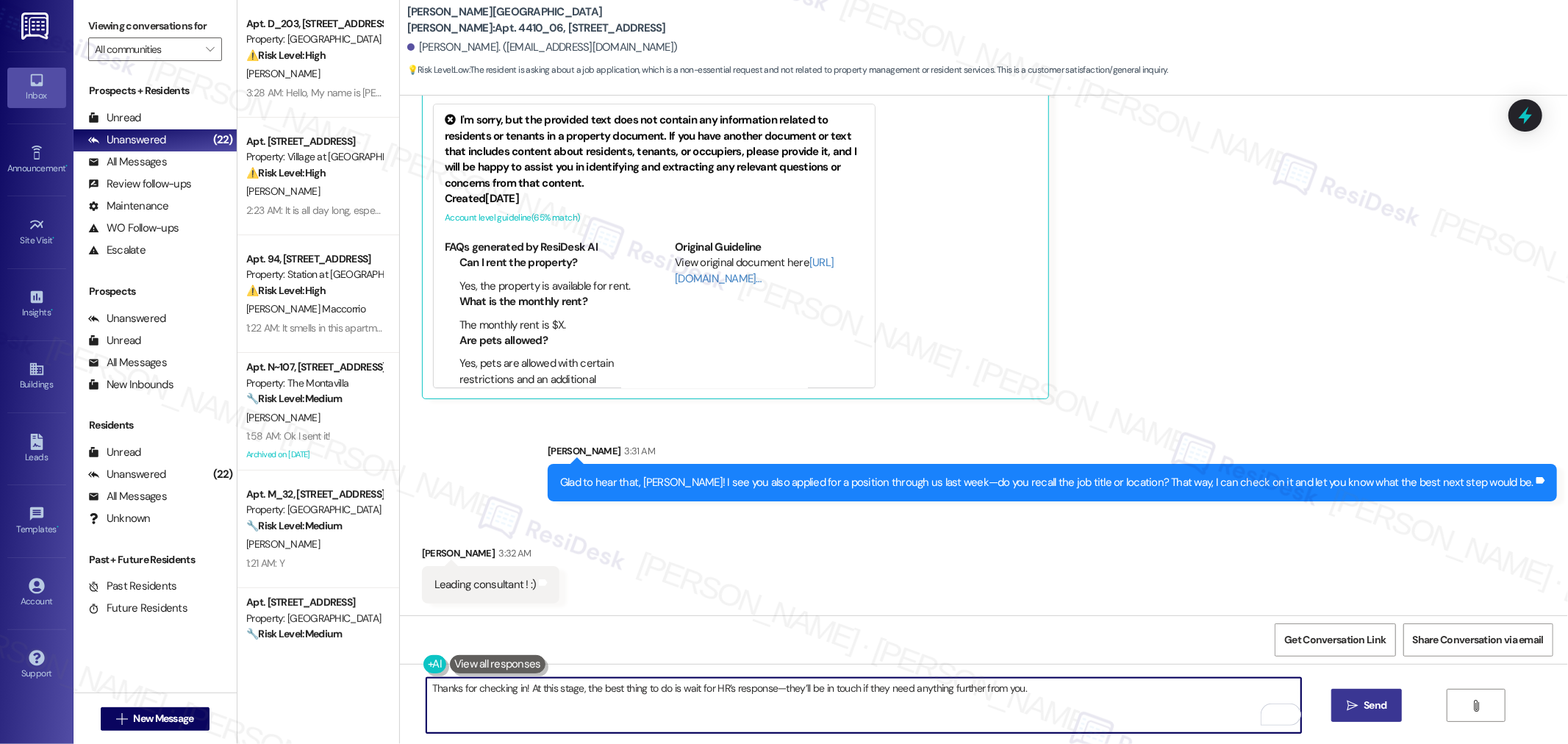
type textarea "Thanks for checking in! At this stage, the best thing to do is wait for HR’s re…"
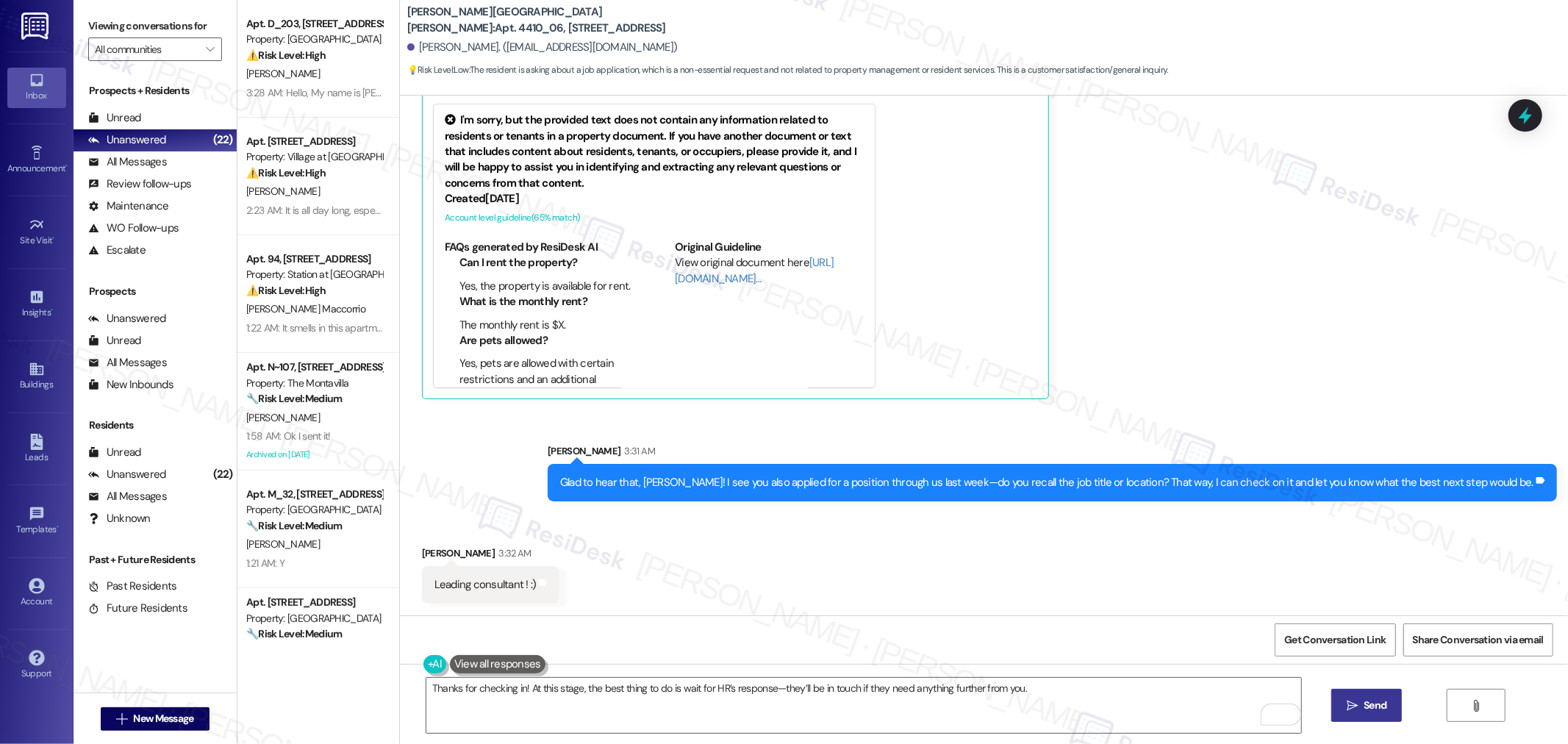
click at [1139, 581] on div "Received via SMS Amber Long 3:32 AM Leading consultant ! :) Tags and notes" at bounding box center [984, 563] width 1168 height 103
click at [1374, 709] on span "Send" at bounding box center [1375, 705] width 23 height 15
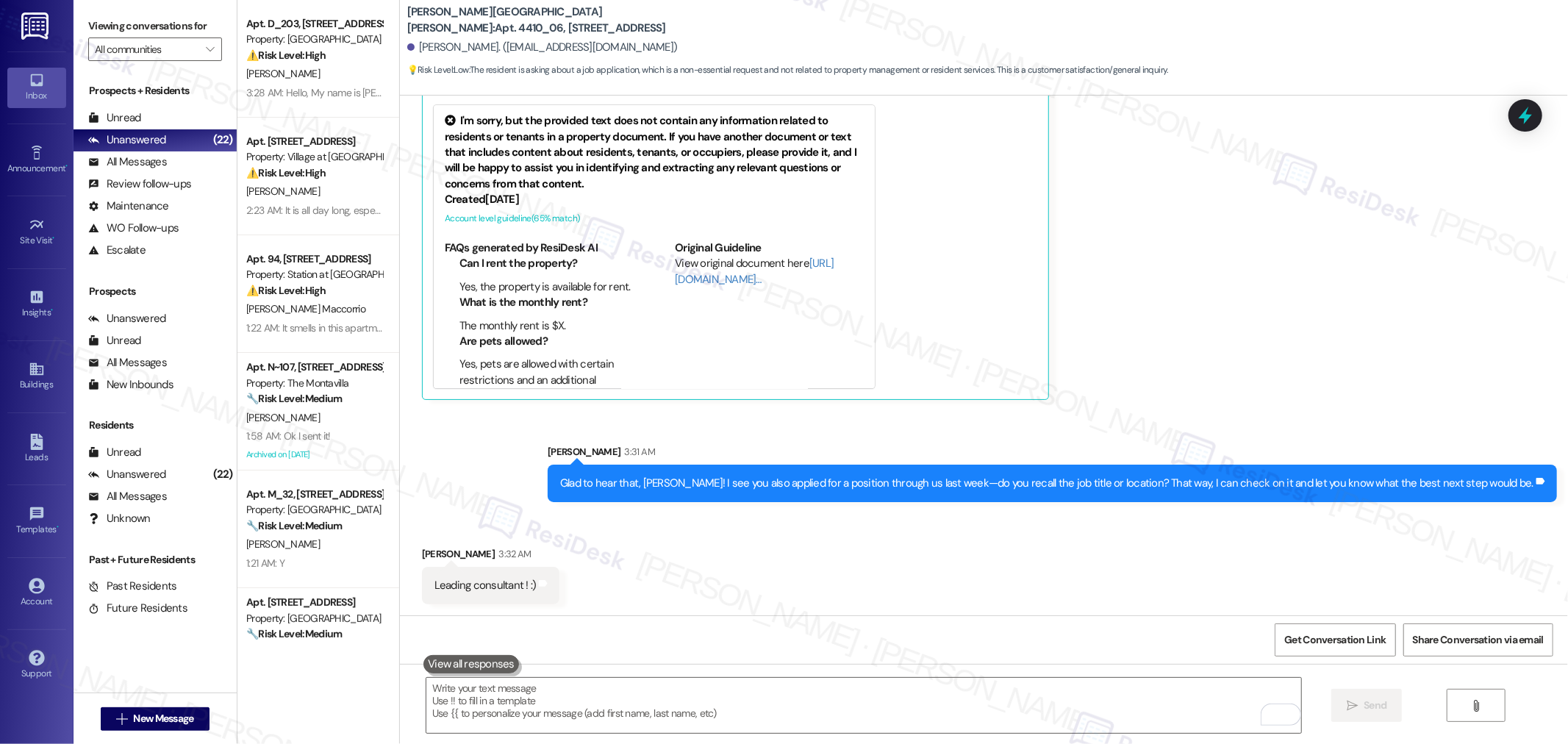
scroll to position [2989, 0]
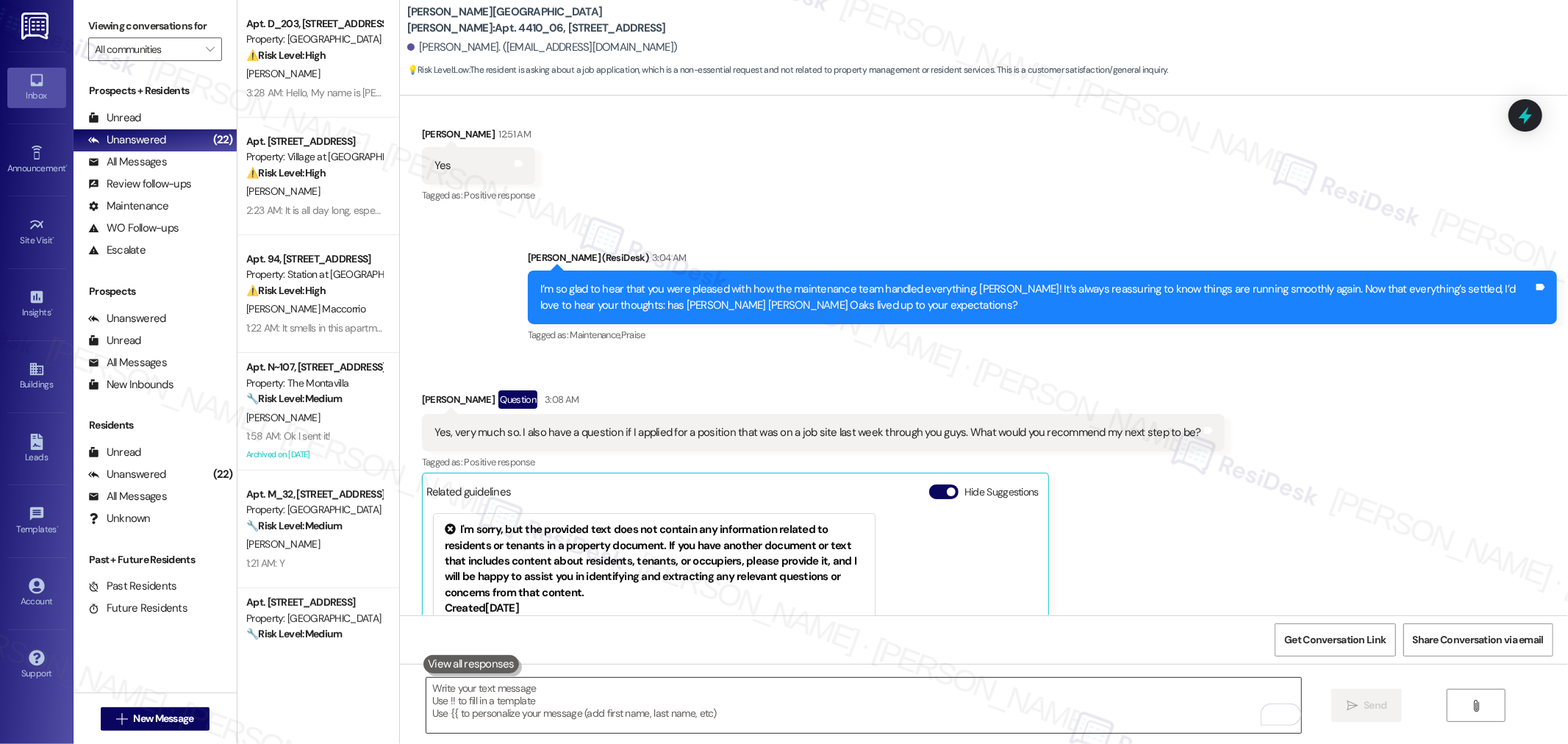
click at [761, 703] on textarea "To enrich screen reader interactions, please activate Accessibility in Grammarl…" at bounding box center [864, 705] width 875 height 55
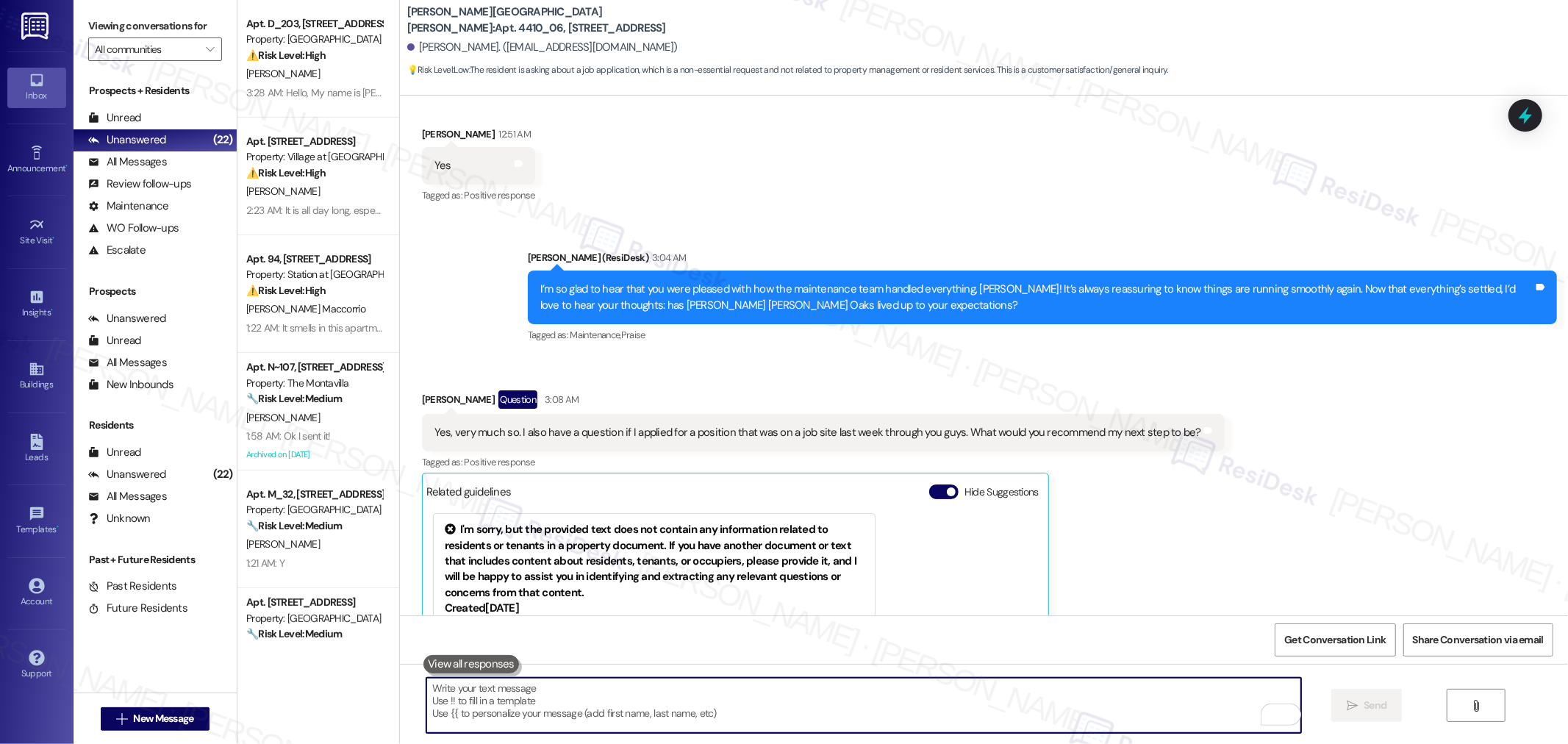
paste textarea "I’ll also notify our site team and request an update regarding your job applica…"
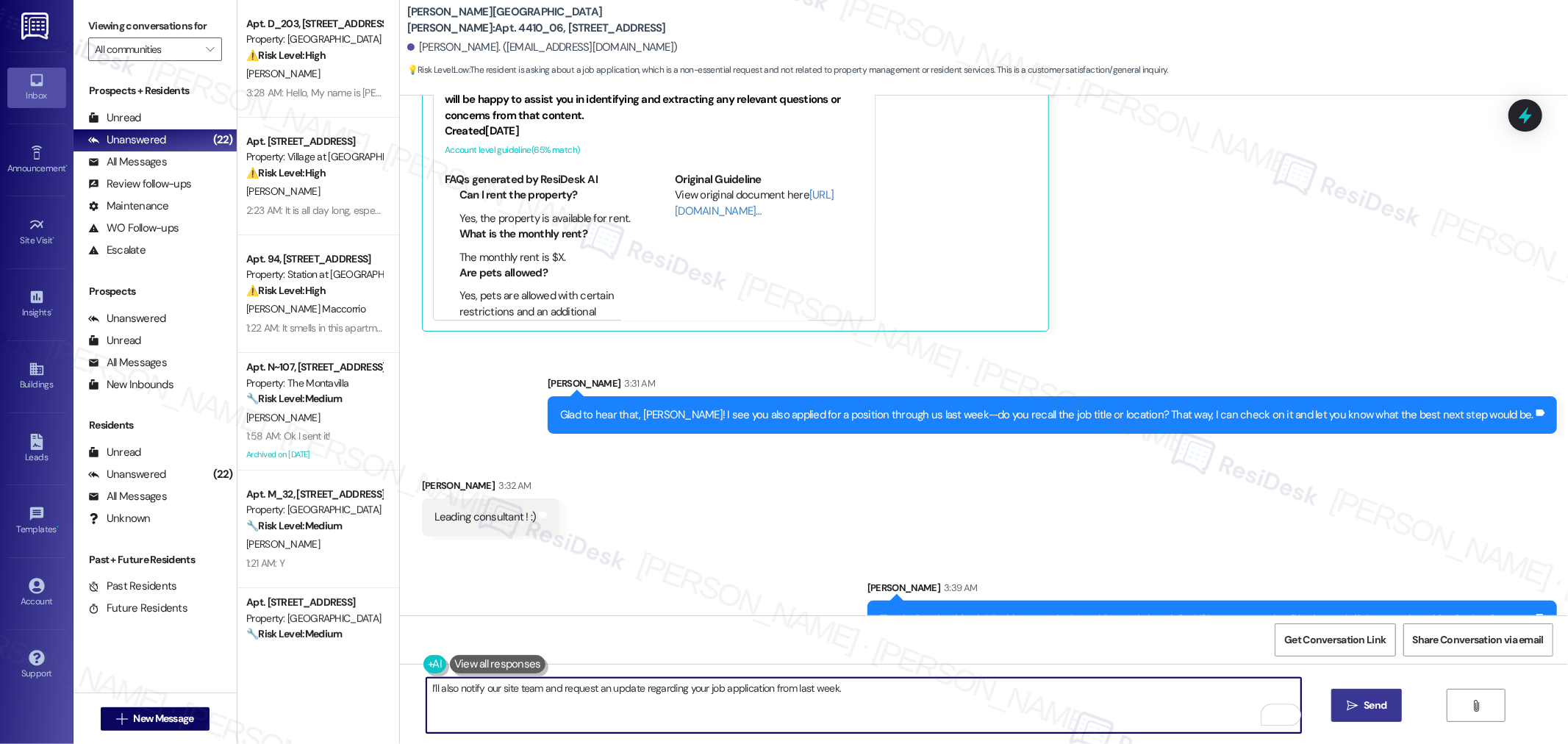
scroll to position [3500, 0]
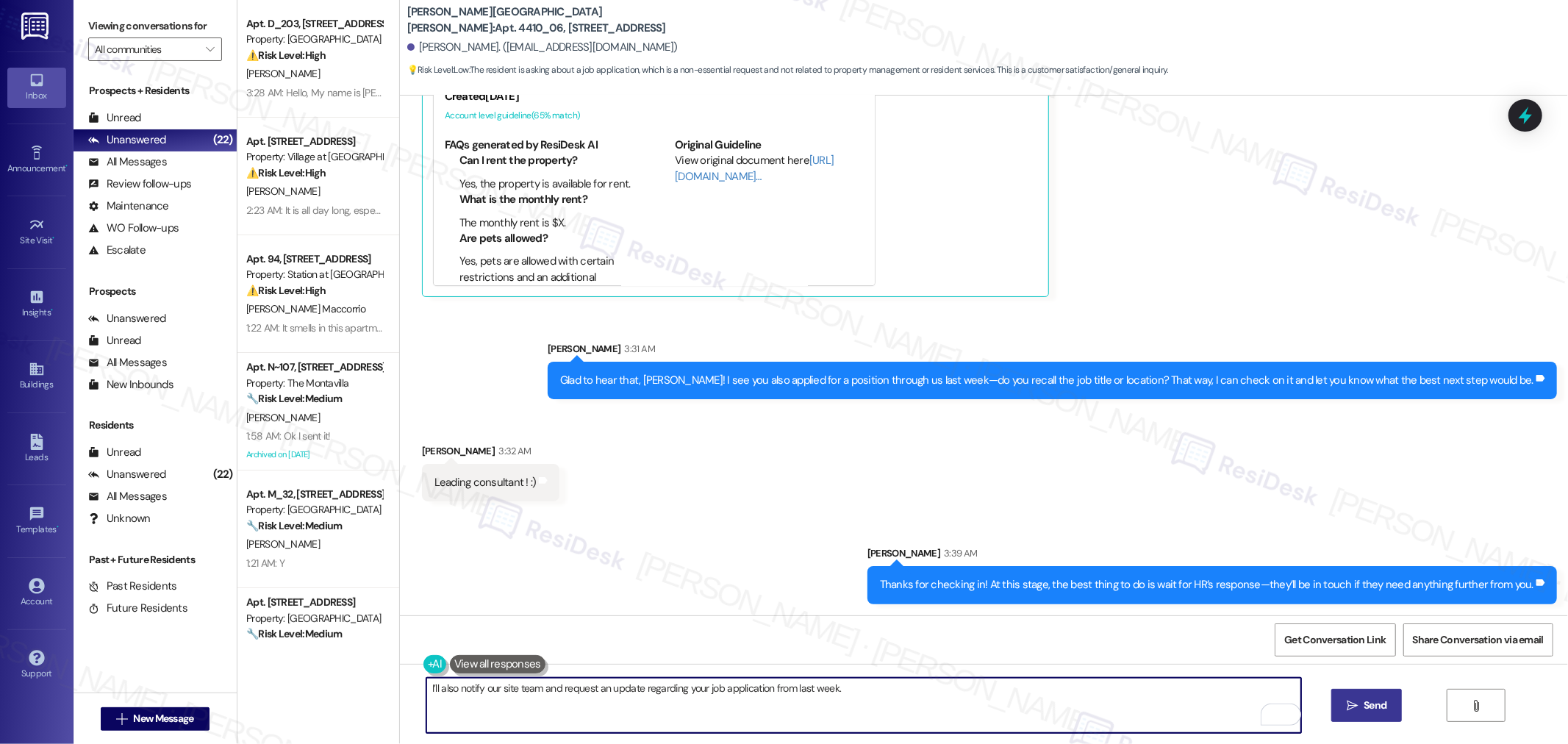
click at [878, 703] on textarea "I’ll also notify our site team and request an update regarding your job applica…" at bounding box center [864, 705] width 875 height 55
type textarea "I’ll also notify our site team and request an update regarding your job applica…"
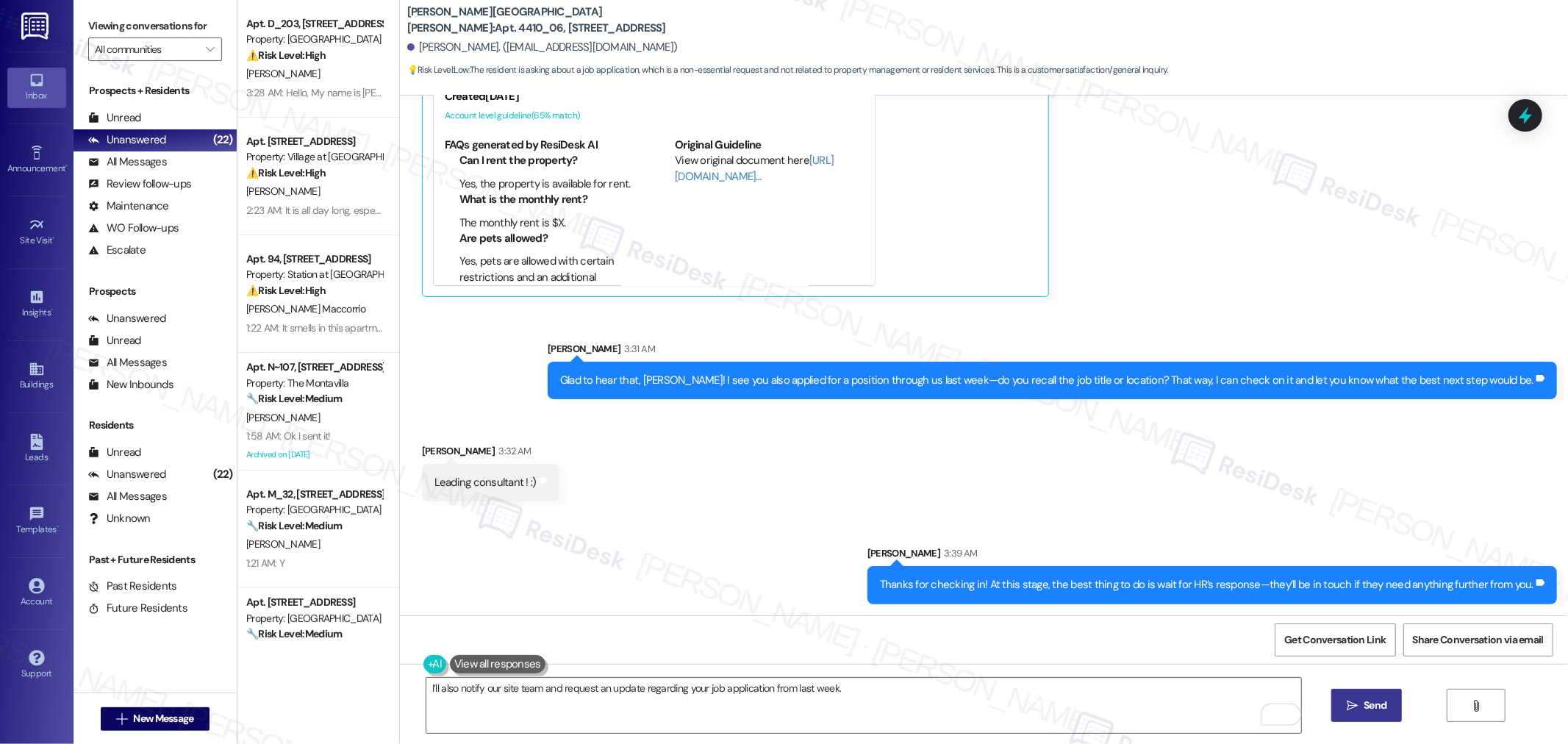
click at [1346, 703] on icon "" at bounding box center [1351, 706] width 11 height 12
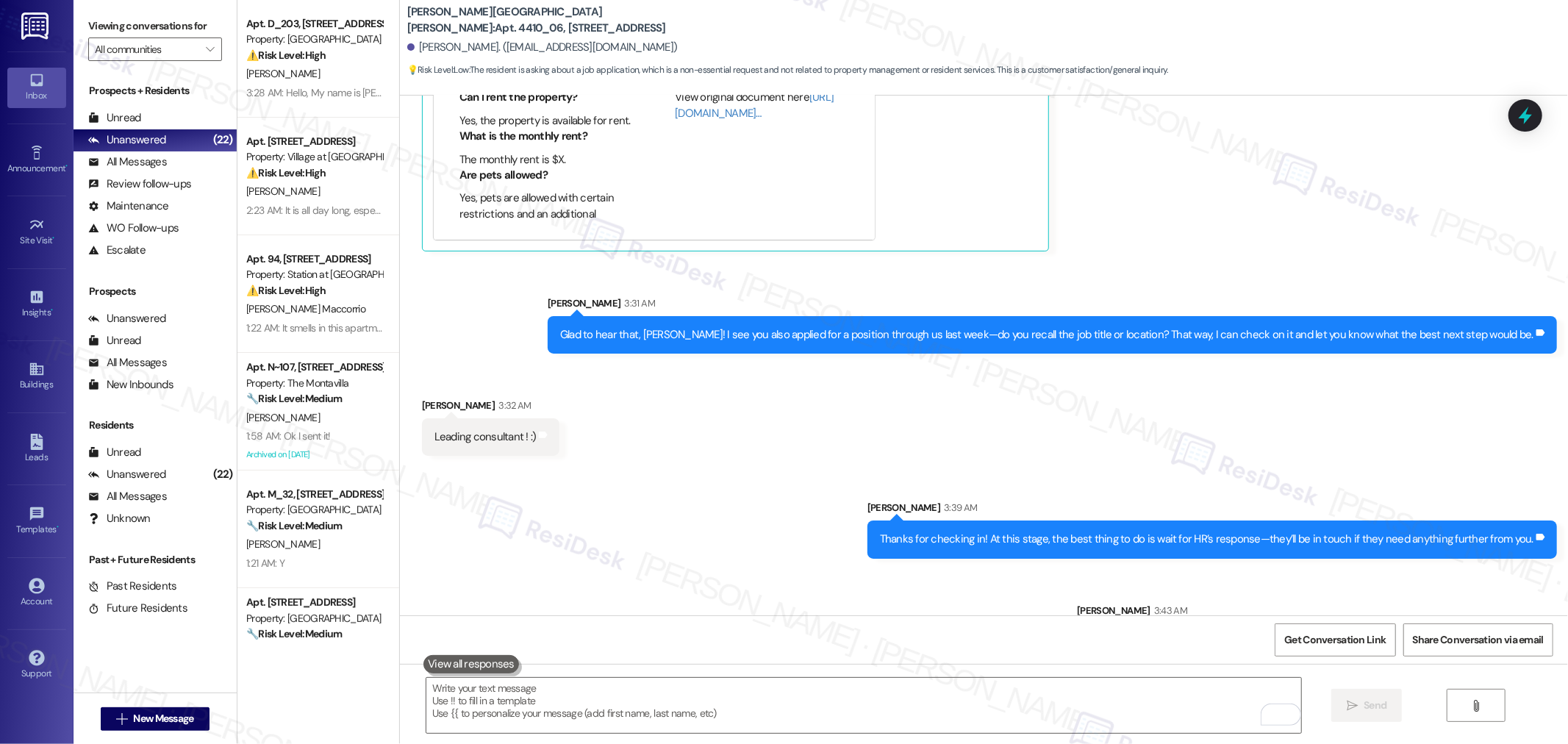
scroll to position [3603, 0]
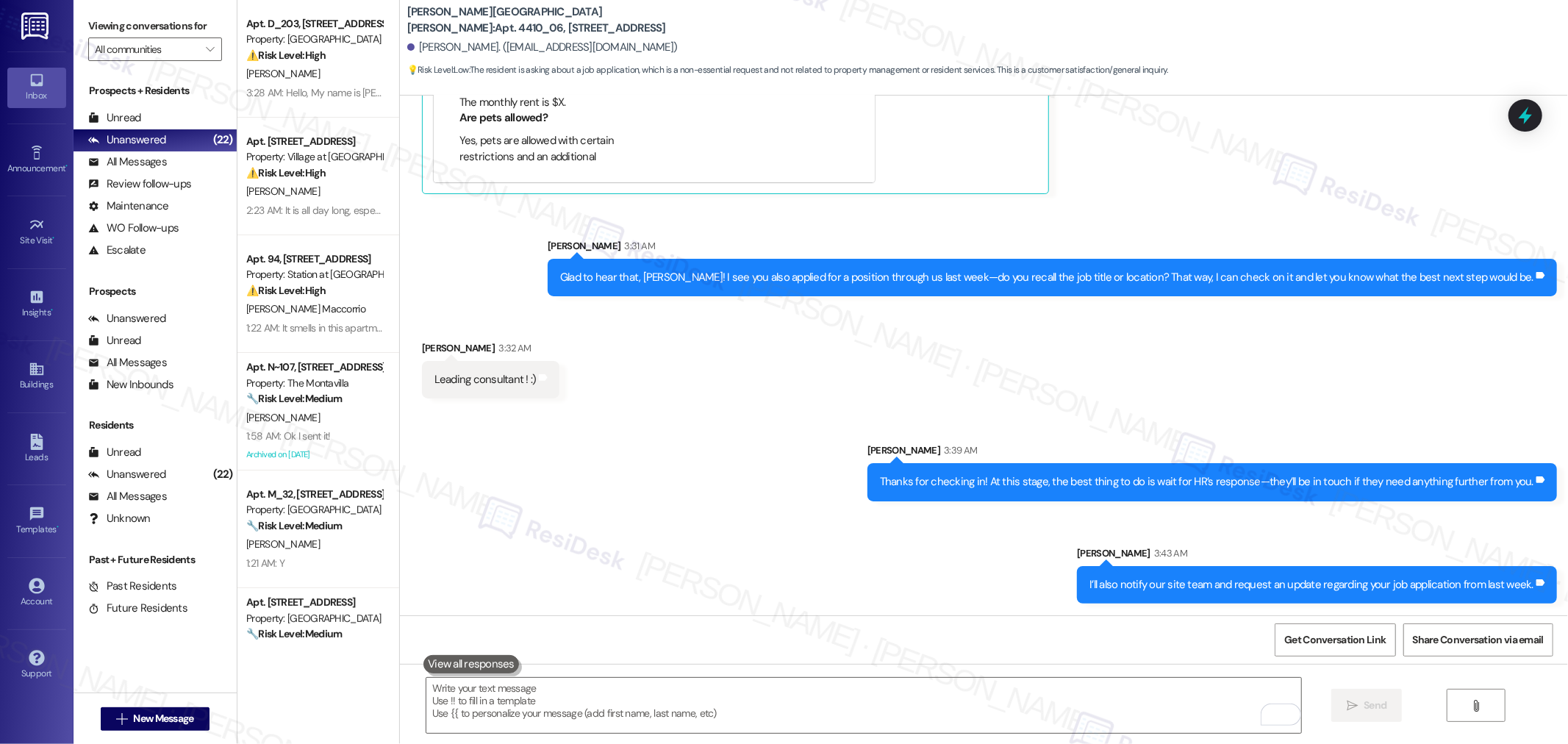
click at [408, 14] on b "Witham Hill Oaks: Apt. 4410_06, 4275 NW Clubhouse Pl" at bounding box center [554, 20] width 294 height 32
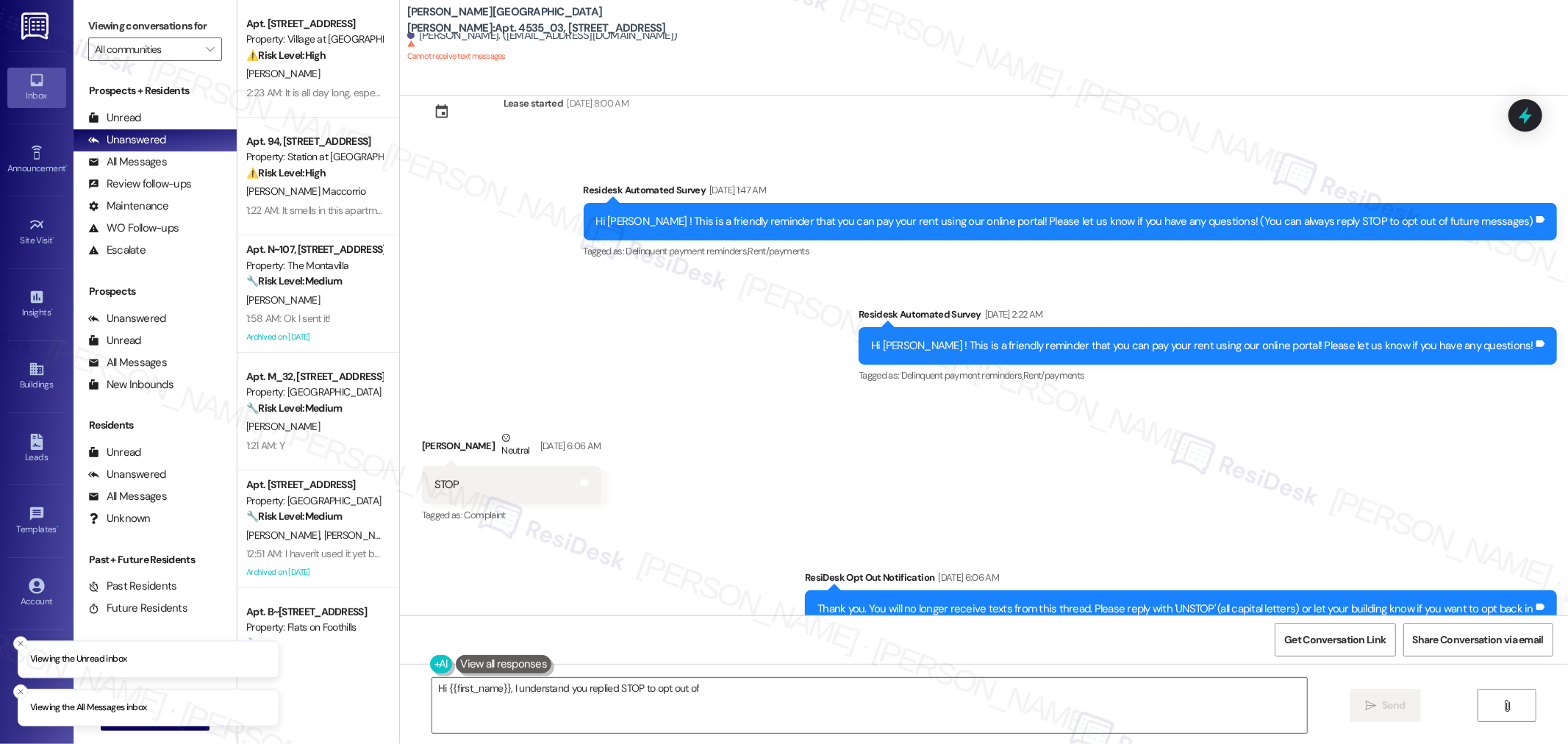
scroll to position [90, 0]
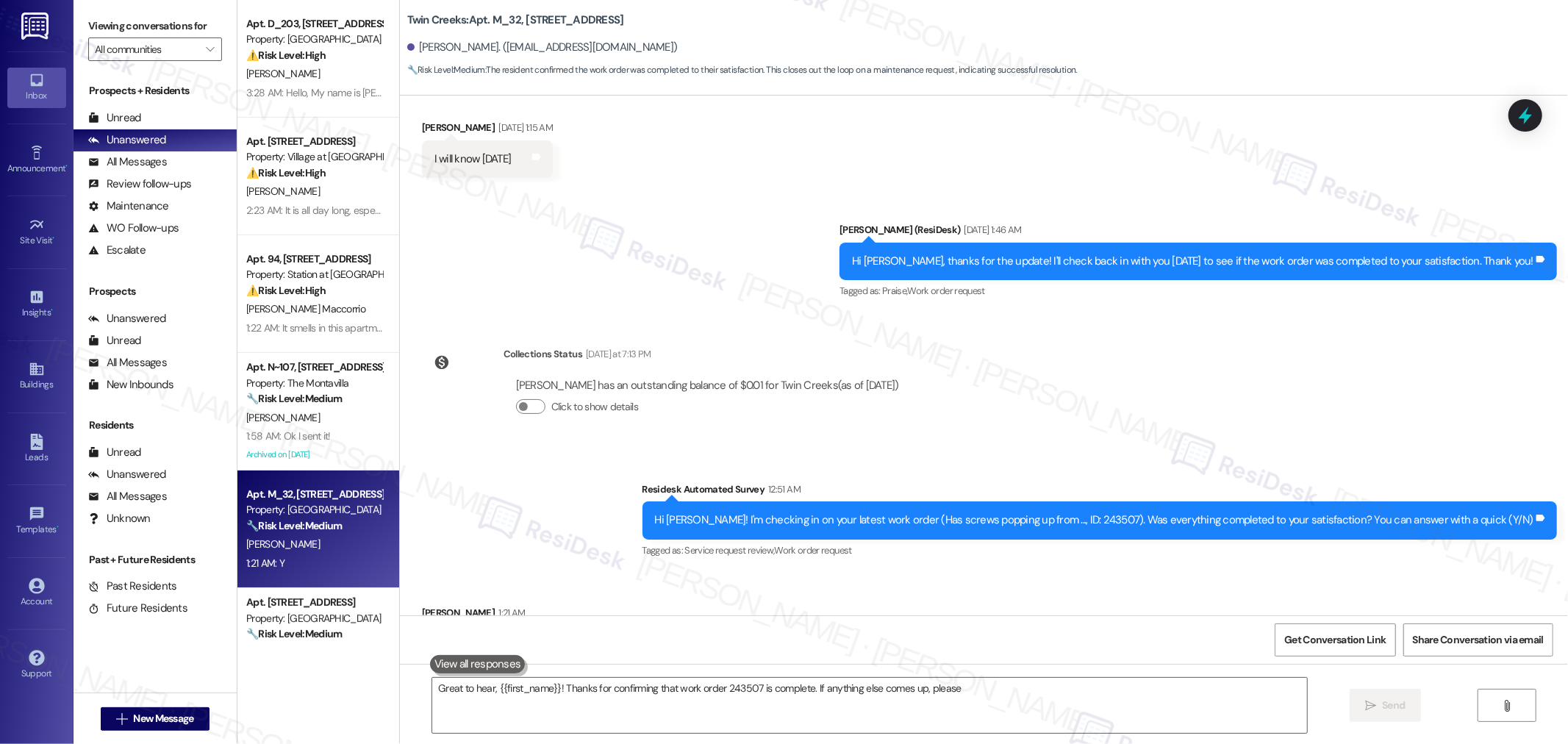
scroll to position [560, 0]
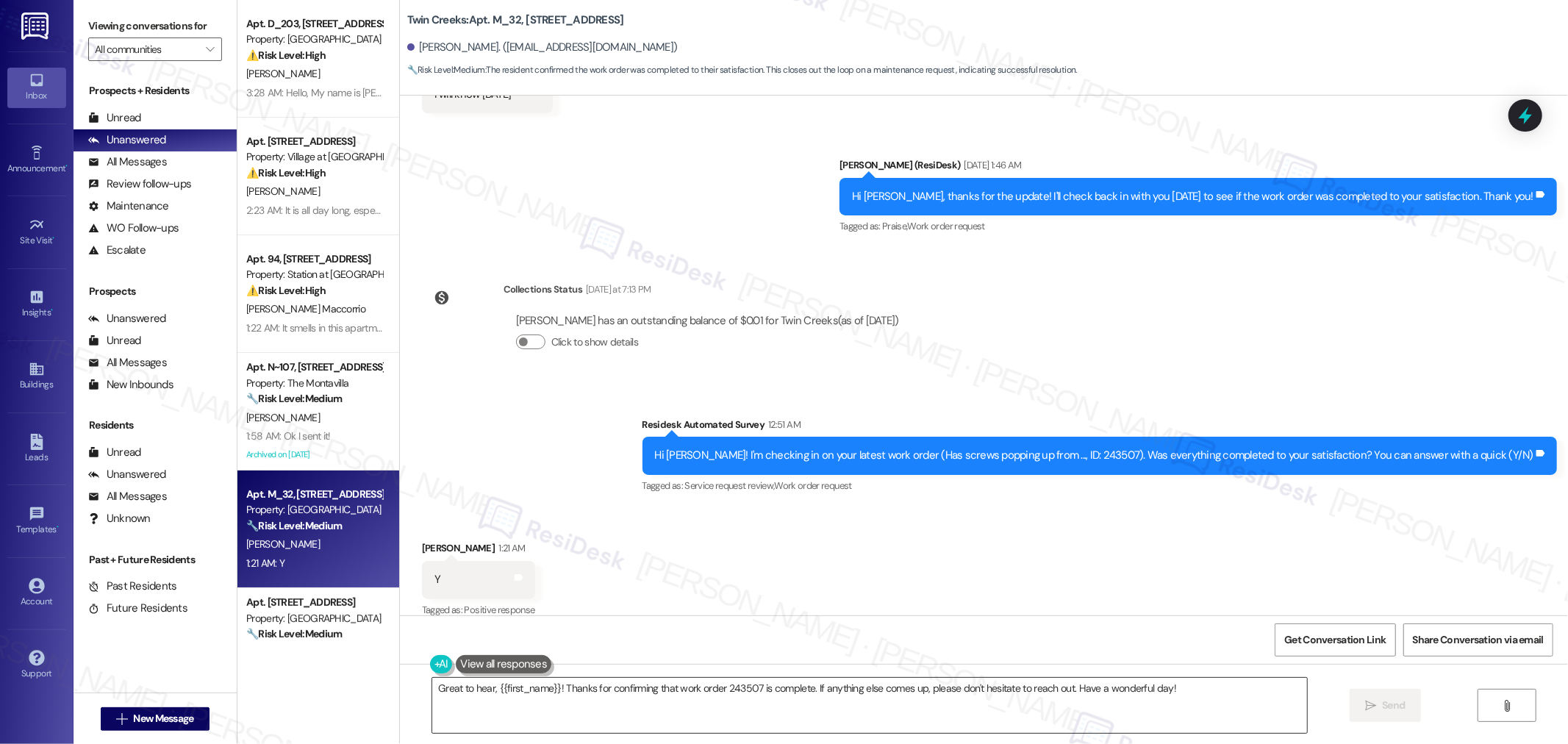
click at [1133, 699] on textarea "Great to hear, {{first_name}}! Thanks for confirming that work order 243507 is …" at bounding box center [870, 705] width 875 height 55
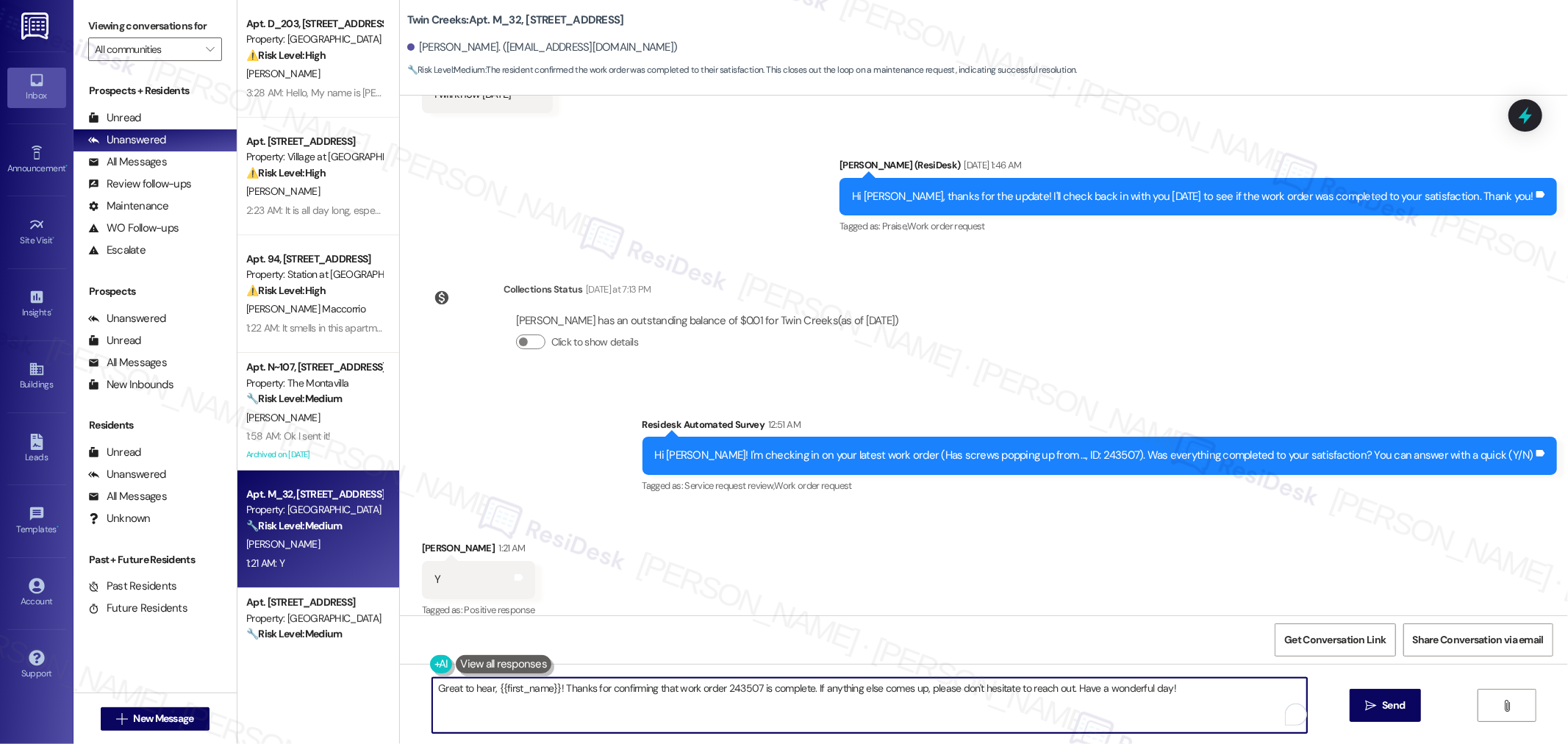
paste textarea "I’m so glad to hear that you were pleased with how the maintenance team handled…"
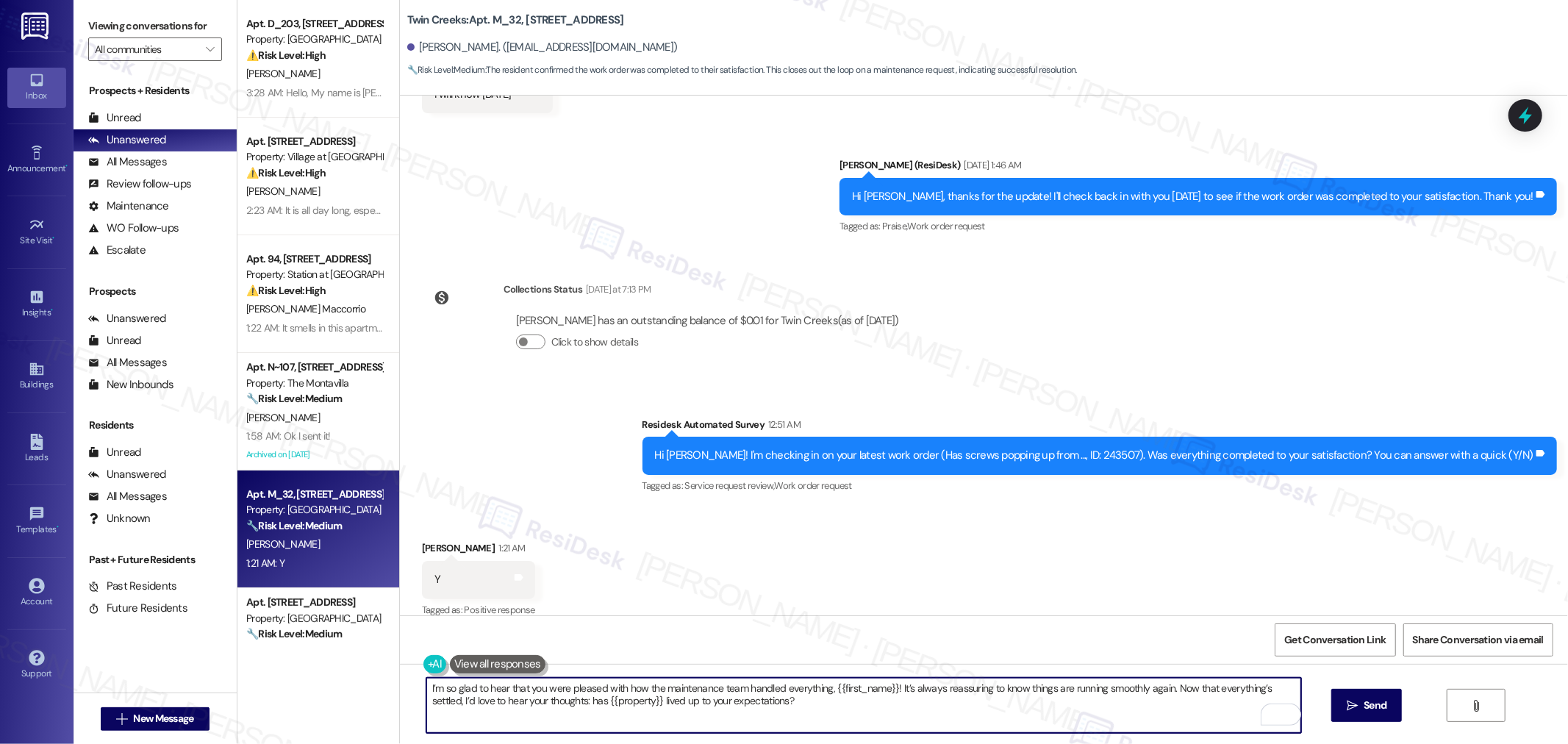
type textarea "I’m so glad to hear that you were pleased with how the maintenance team handled…"
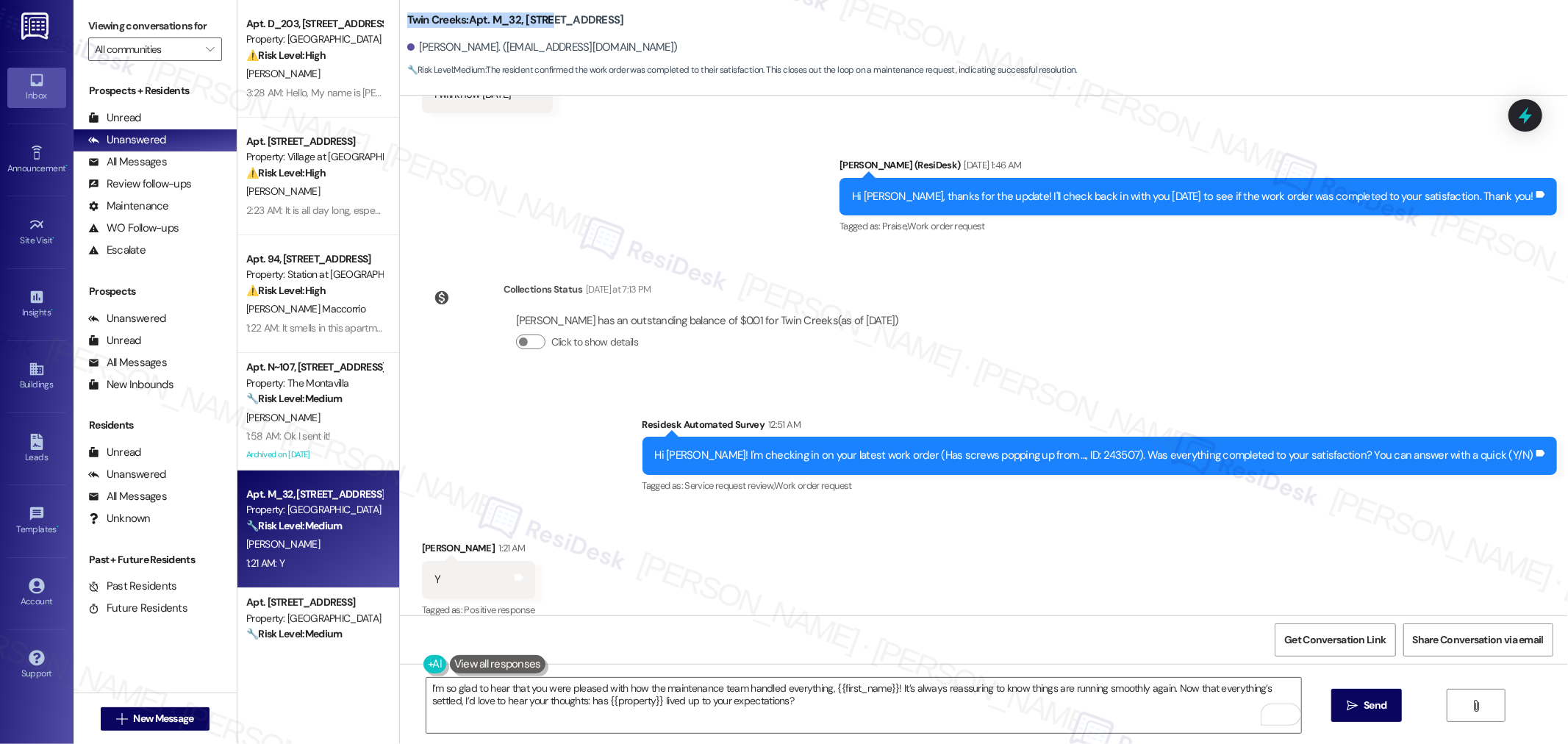
drag, startPoint x: 393, startPoint y: 17, endPoint x: 540, endPoint y: 19, distance: 147.0
click at [540, 19] on div "Twin Creeks: Apt. M_32, [STREET_ADDRESS][PERSON_NAME]. ([EMAIL_ADDRESS][DOMAIN_…" at bounding box center [984, 40] width 1168 height 74
copy b "Twin Creeks: Apt. M_32, 11480"
drag, startPoint x: 408, startPoint y: 46, endPoint x: 501, endPoint y: 48, distance: 93.0
click at [501, 48] on div "[PERSON_NAME]. ([EMAIL_ADDRESS][DOMAIN_NAME])" at bounding box center [543, 47] width 270 height 15
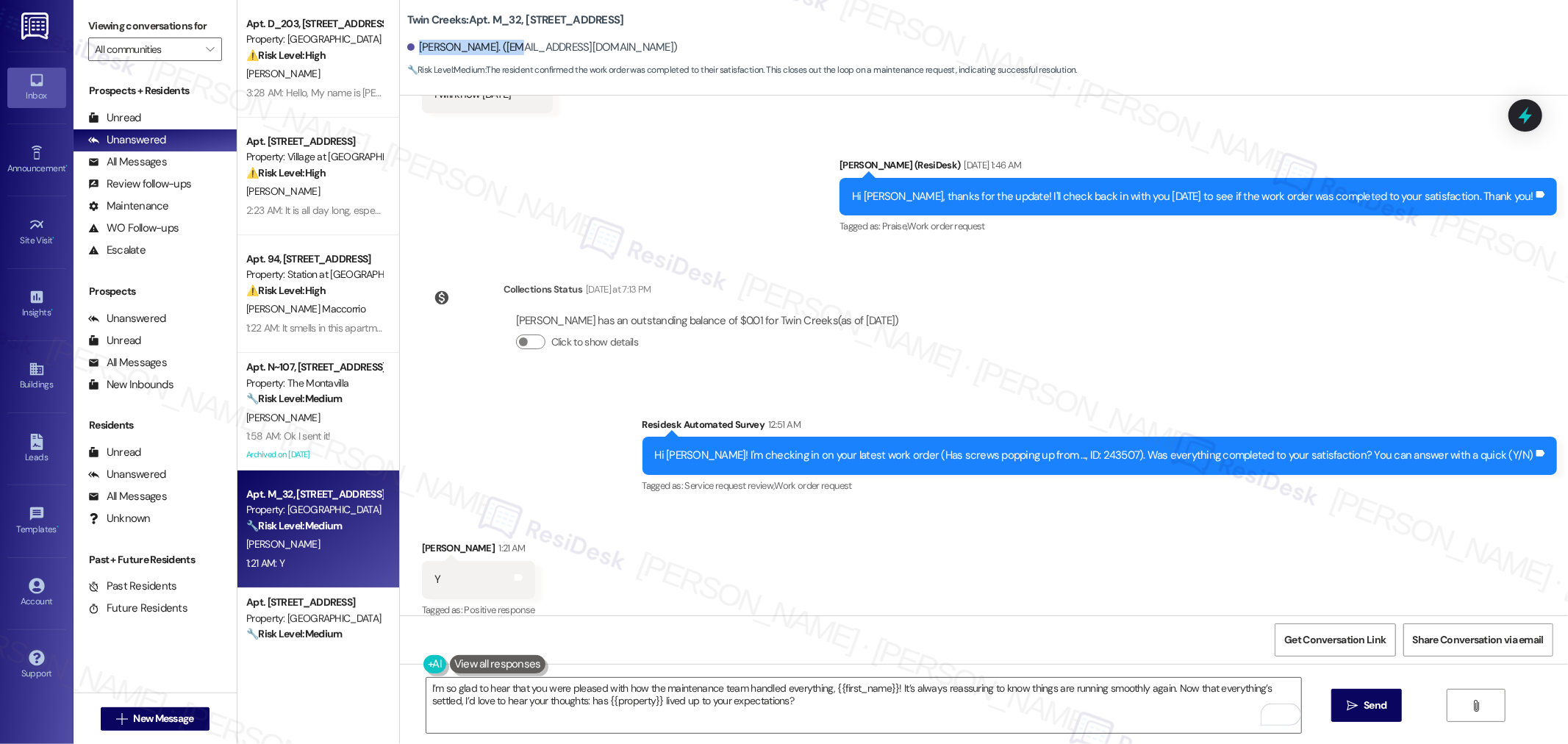
copy div "[PERSON_NAME]"
click at [1135, 448] on div "Hi [PERSON_NAME]! I'm checking in on your latest work order (Has screws popping…" at bounding box center [1094, 455] width 879 height 15
copy div "243507"
drag, startPoint x: 699, startPoint y: 493, endPoint x: 726, endPoint y: 516, distance: 35.5
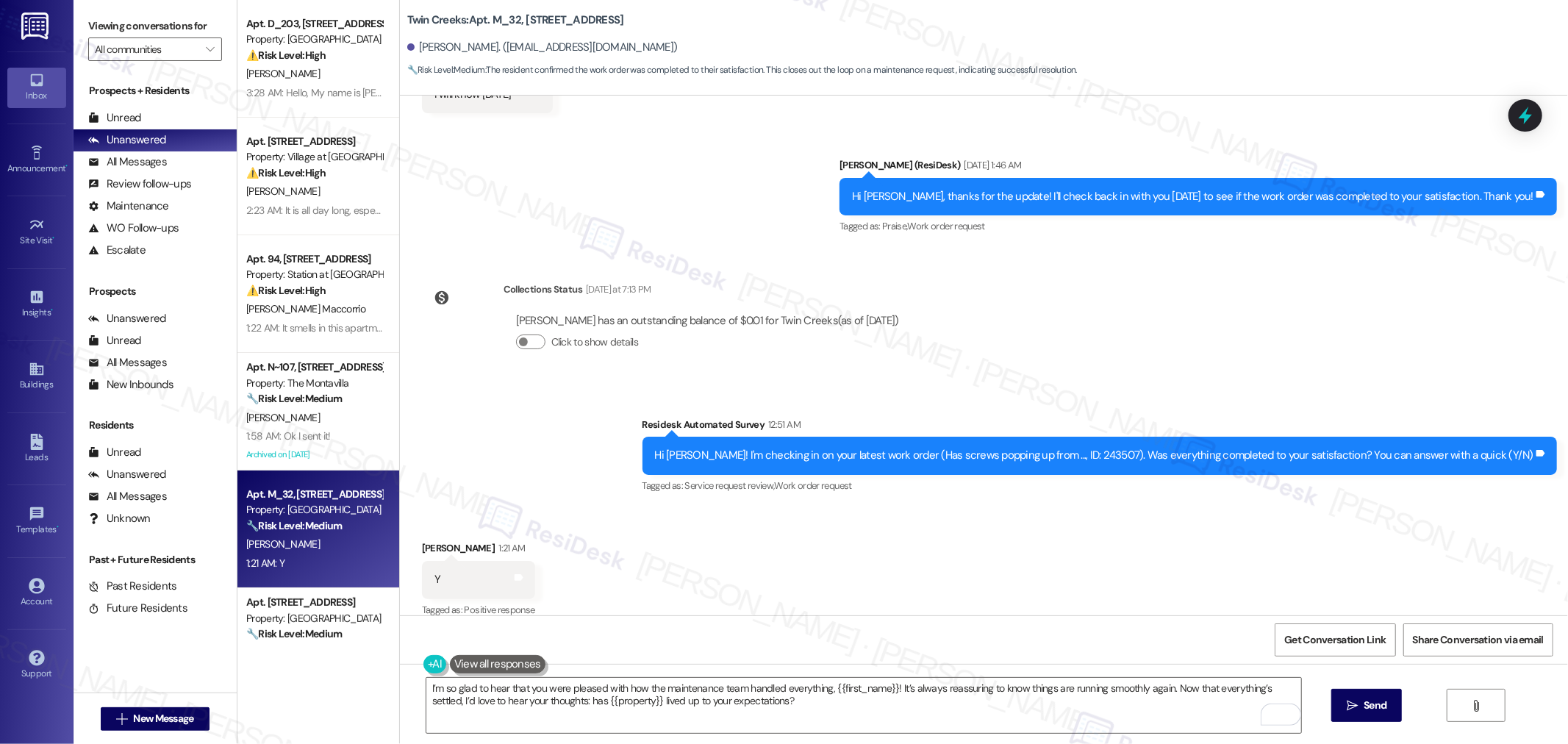
click at [699, 507] on div "Received via SMS [PERSON_NAME] 1:21 AM Y Tags and notes Tagged as: Positive res…" at bounding box center [984, 570] width 1168 height 125
click at [1357, 709] on span " Send" at bounding box center [1367, 705] width 46 height 15
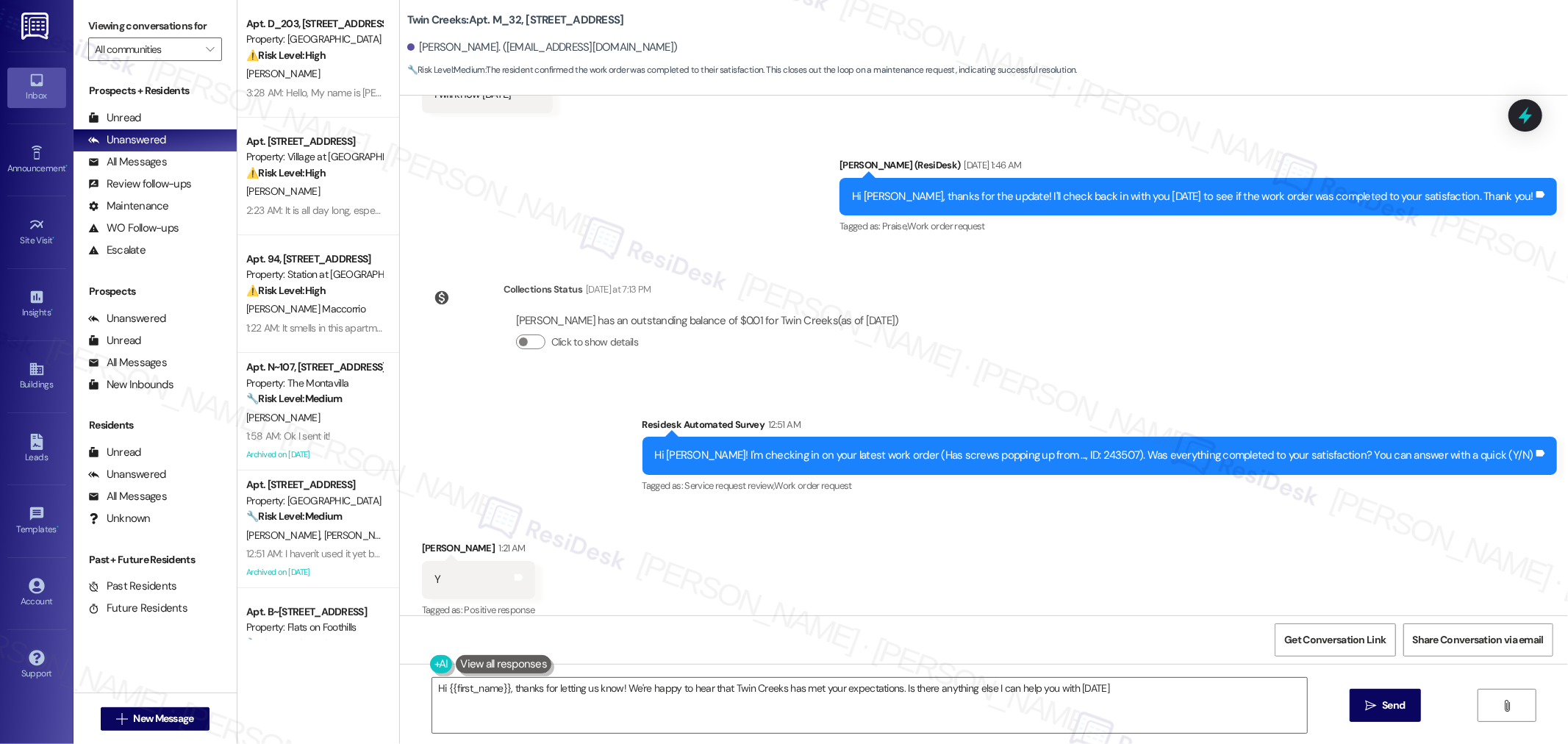
type textarea "Hi {{first_name}}, thanks for letting us know! We're happy to hear that Twin Cr…"
click at [1291, 639] on span "Get Conversation Link" at bounding box center [1335, 639] width 102 height 15
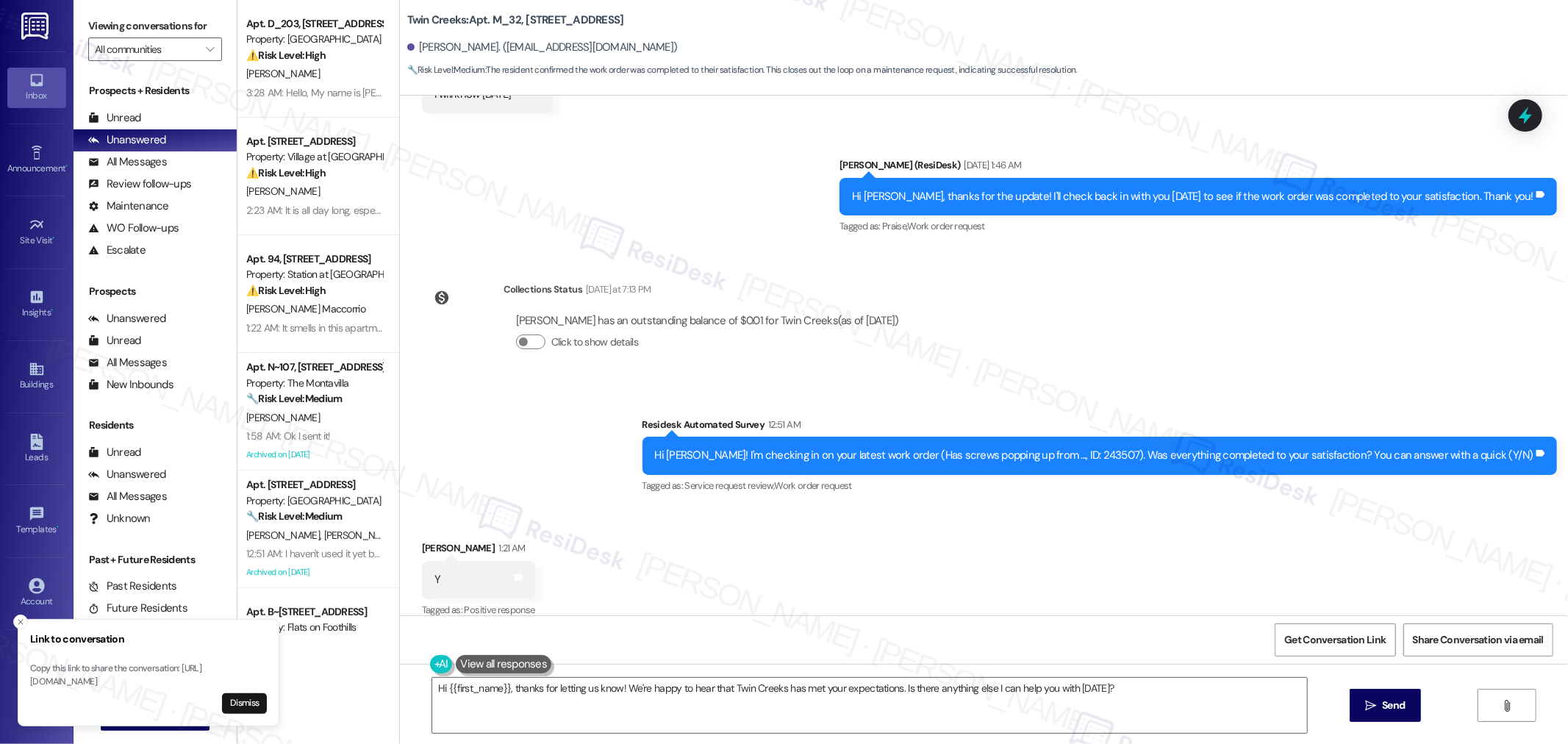
drag, startPoint x: 250, startPoint y: 709, endPoint x: 263, endPoint y: 700, distance: 15.8
click at [250, 709] on button "Dismiss" at bounding box center [245, 703] width 45 height 20
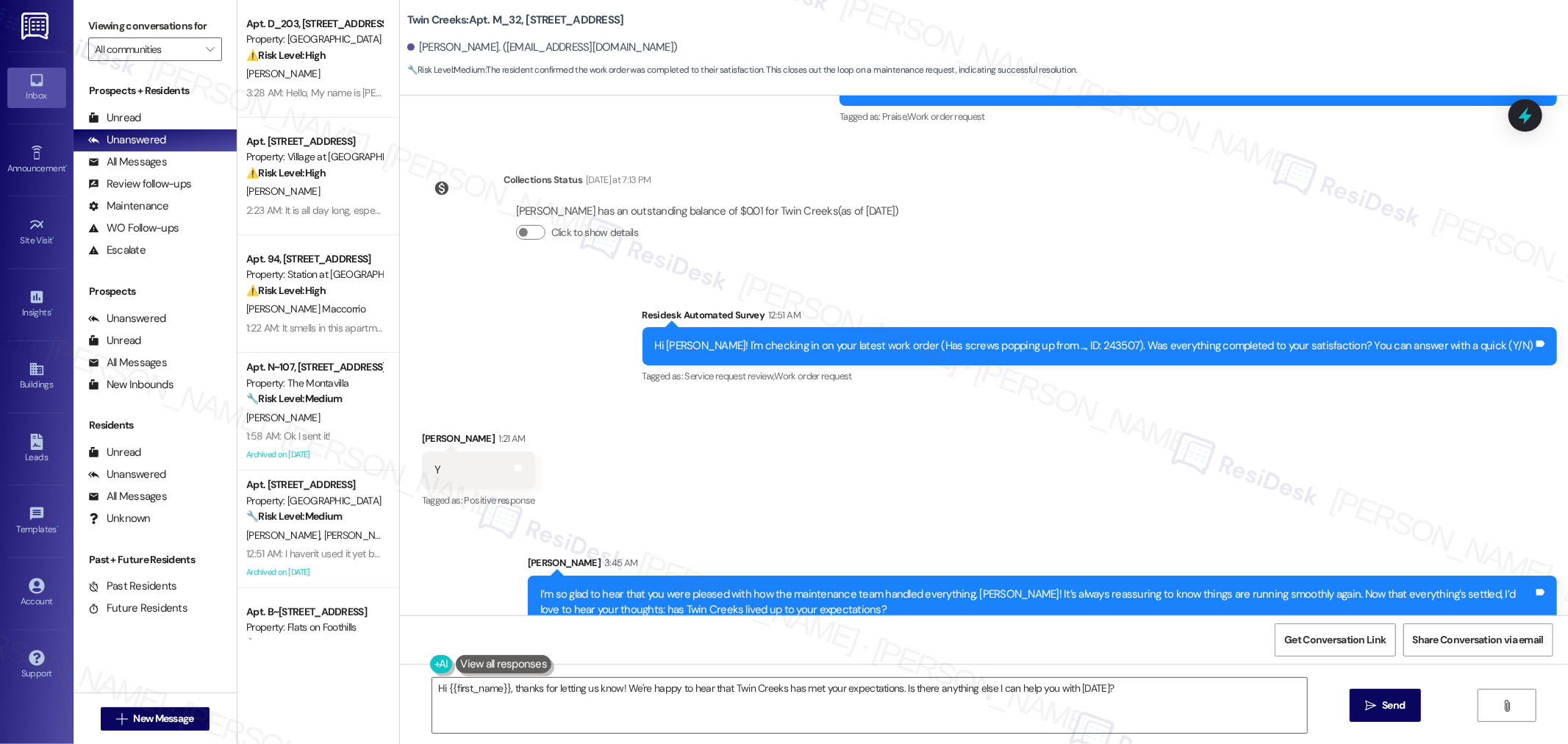
scroll to position [679, 0]
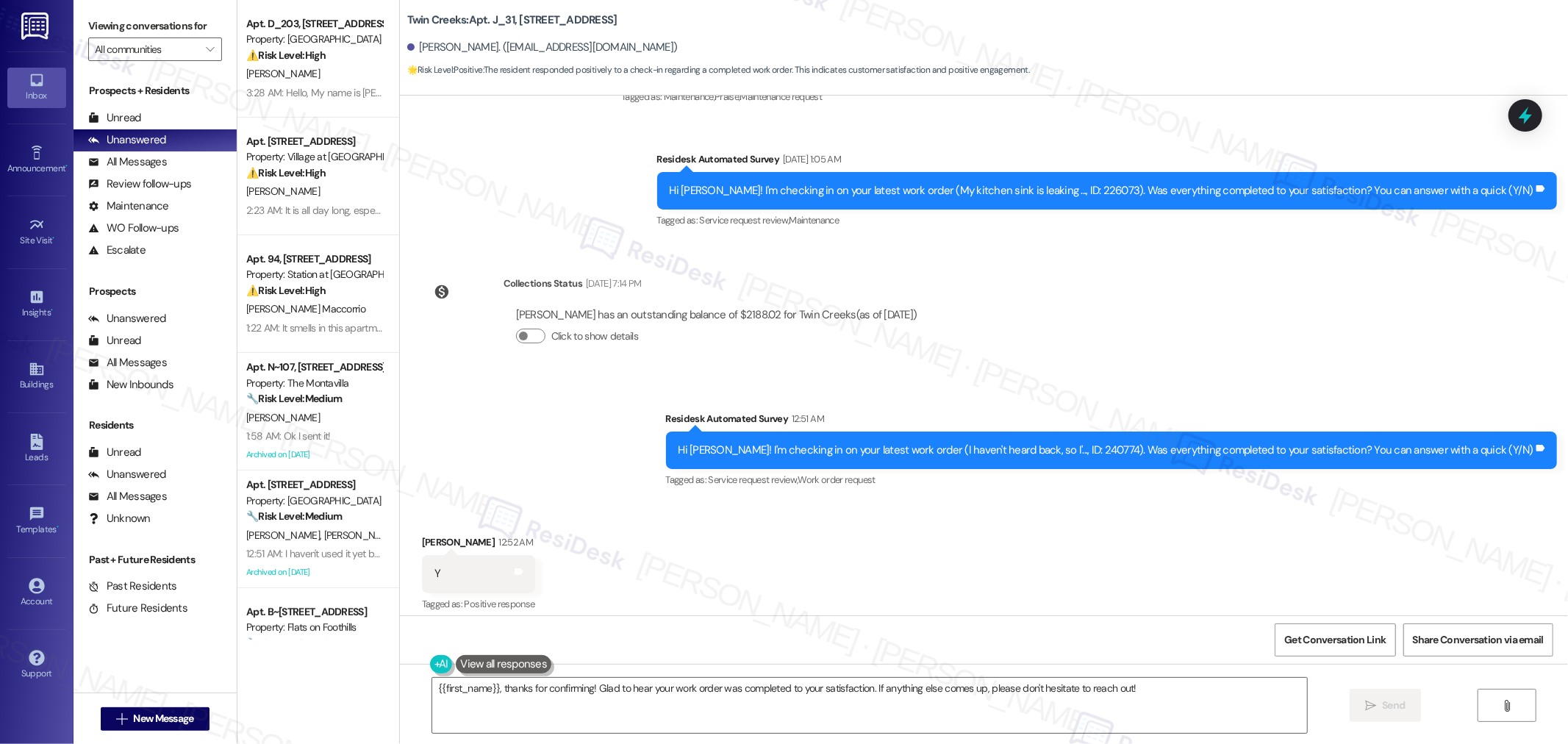
scroll to position [1030, 0]
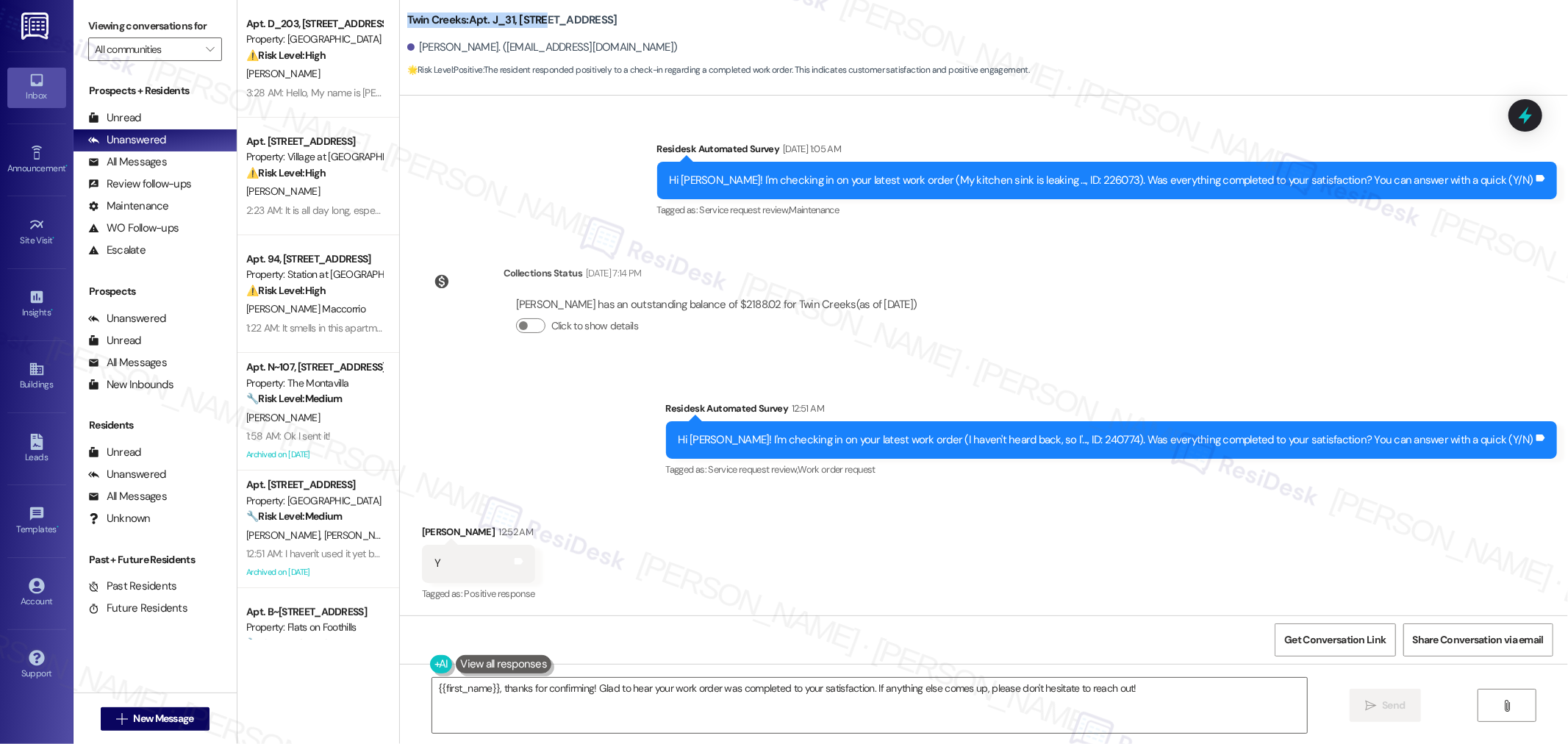
drag, startPoint x: 393, startPoint y: 18, endPoint x: 534, endPoint y: 20, distance: 141.0
click at [534, 20] on div "Twin Creeks: Apt. J_31, [STREET_ADDRESS] Cole. ([EMAIL_ADDRESS][DOMAIN_NAME]) 🌟…" at bounding box center [984, 40] width 1168 height 74
copy b "Twin Creeks: Apt. J_31, 11480"
drag, startPoint x: 407, startPoint y: 46, endPoint x: 461, endPoint y: 48, distance: 54.0
click at [461, 48] on div "[PERSON_NAME]. ([EMAIL_ADDRESS][DOMAIN_NAME])" at bounding box center [543, 47] width 270 height 15
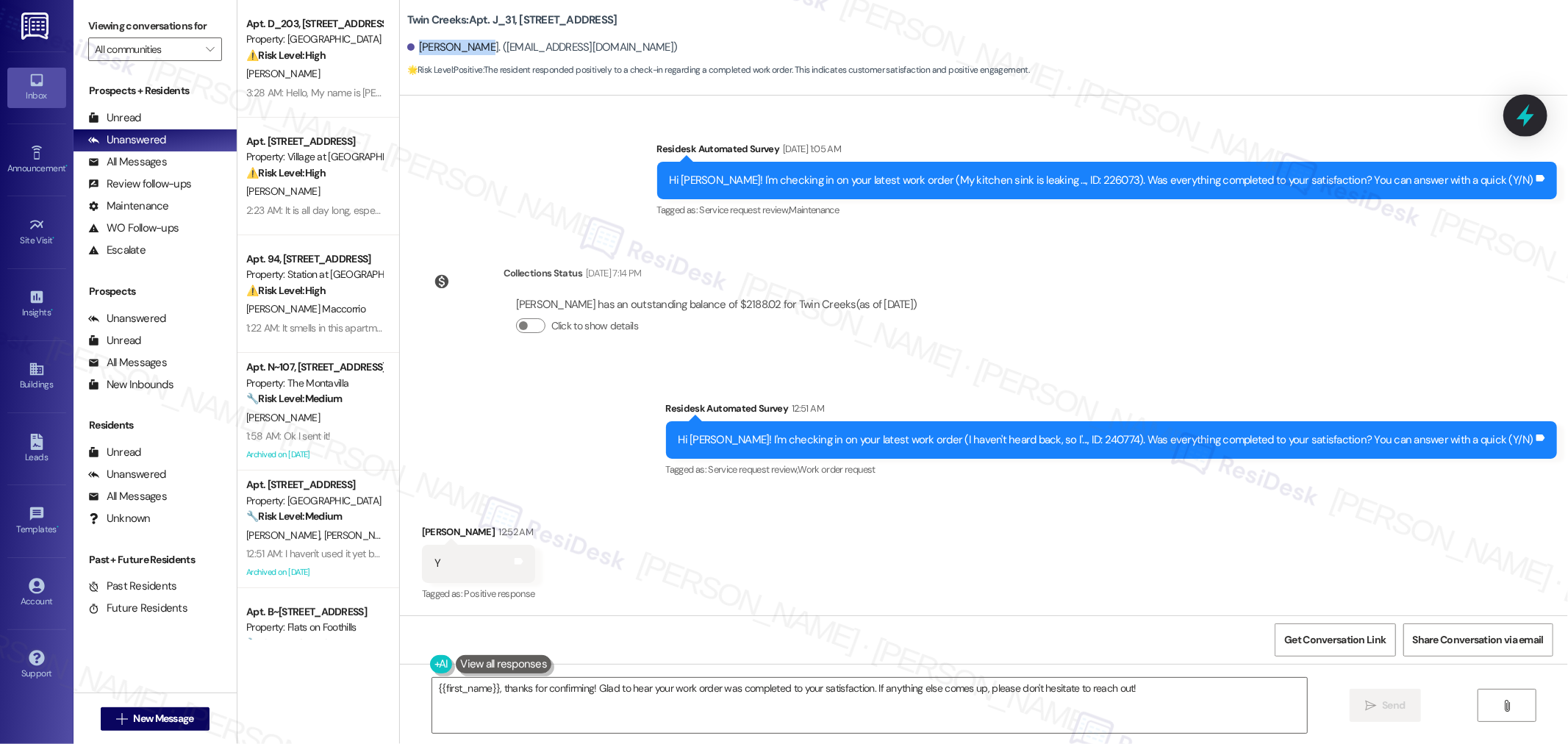
copy div "[PERSON_NAME]"
click at [1141, 443] on div "Hi [PERSON_NAME]! I'm checking in on your latest work order (I haven't heard ba…" at bounding box center [1107, 440] width 855 height 15
copy div "240774"
click at [871, 689] on textarea "{{first_name}}, thanks for confirming! Glad to hear your work order was complet…" at bounding box center [870, 705] width 875 height 55
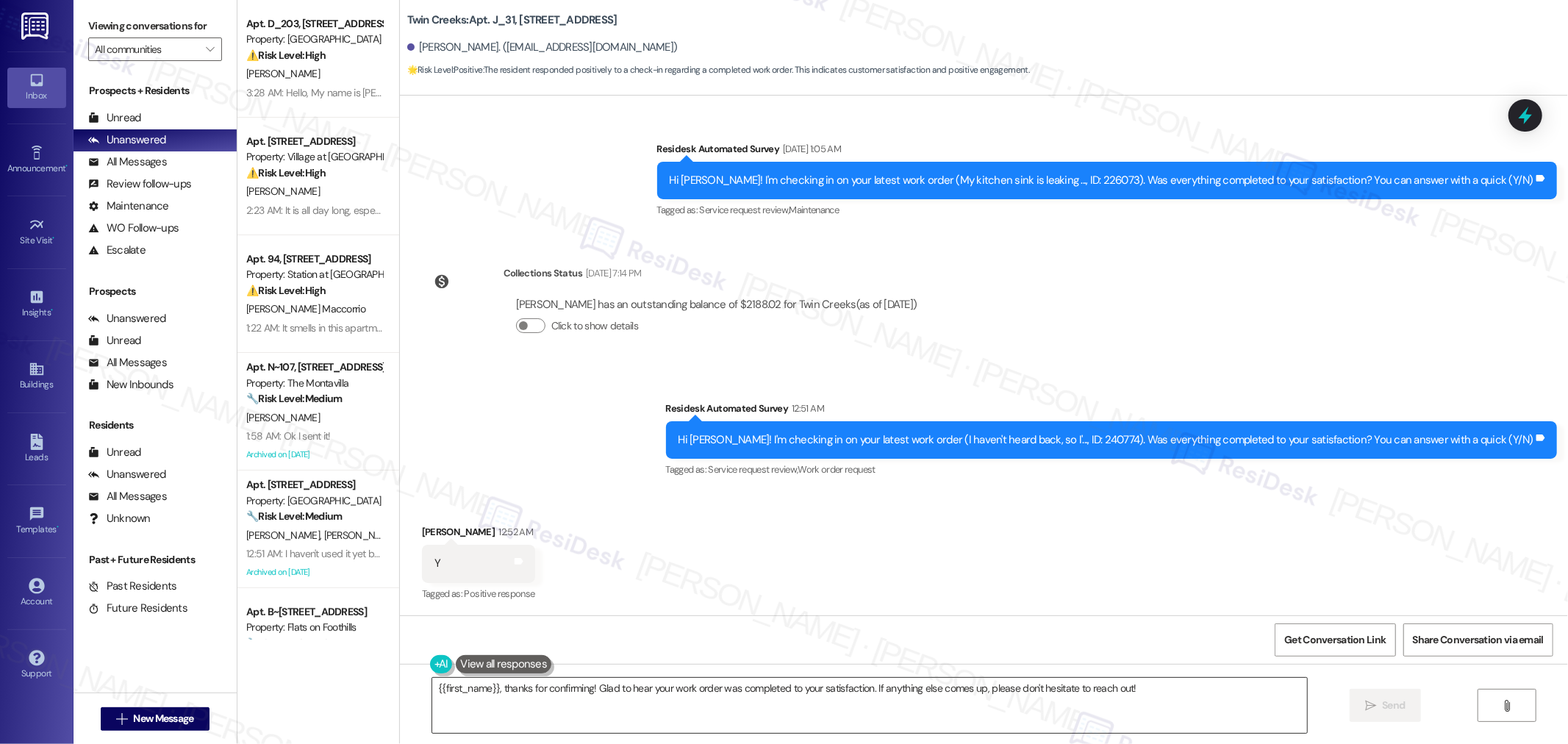
click at [871, 689] on textarea "{{first_name}}, thanks for confirming! Glad to hear your work order was complet…" at bounding box center [870, 705] width 875 height 55
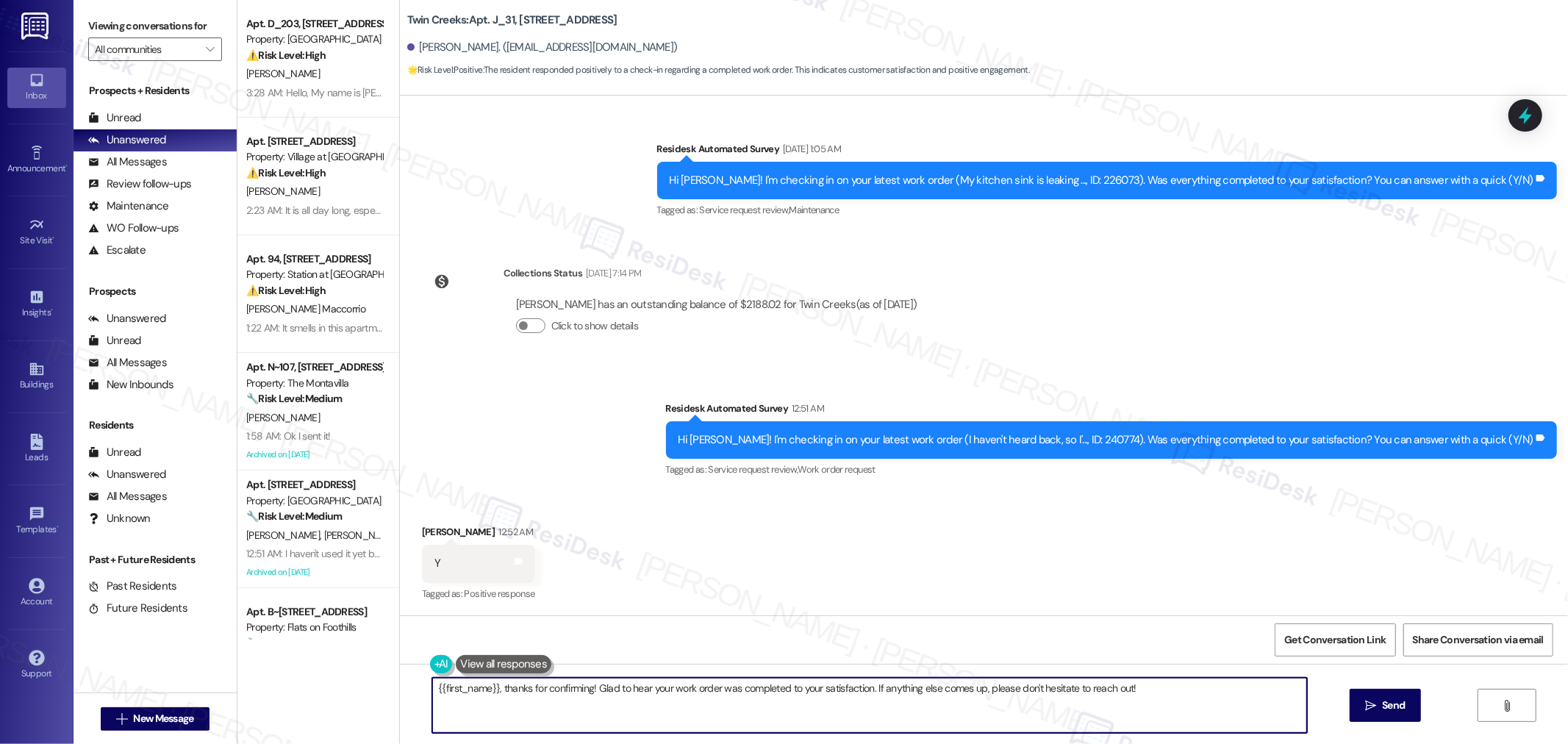
click at [871, 689] on textarea "{{first_name}}, thanks for confirming! Glad to hear your work order was complet…" at bounding box center [870, 705] width 875 height 55
paste textarea "I’m so glad to hear that you were pleased with how the maintenance team handled…"
type textarea "I’m so glad to hear that you were pleased with how the maintenance team handled…"
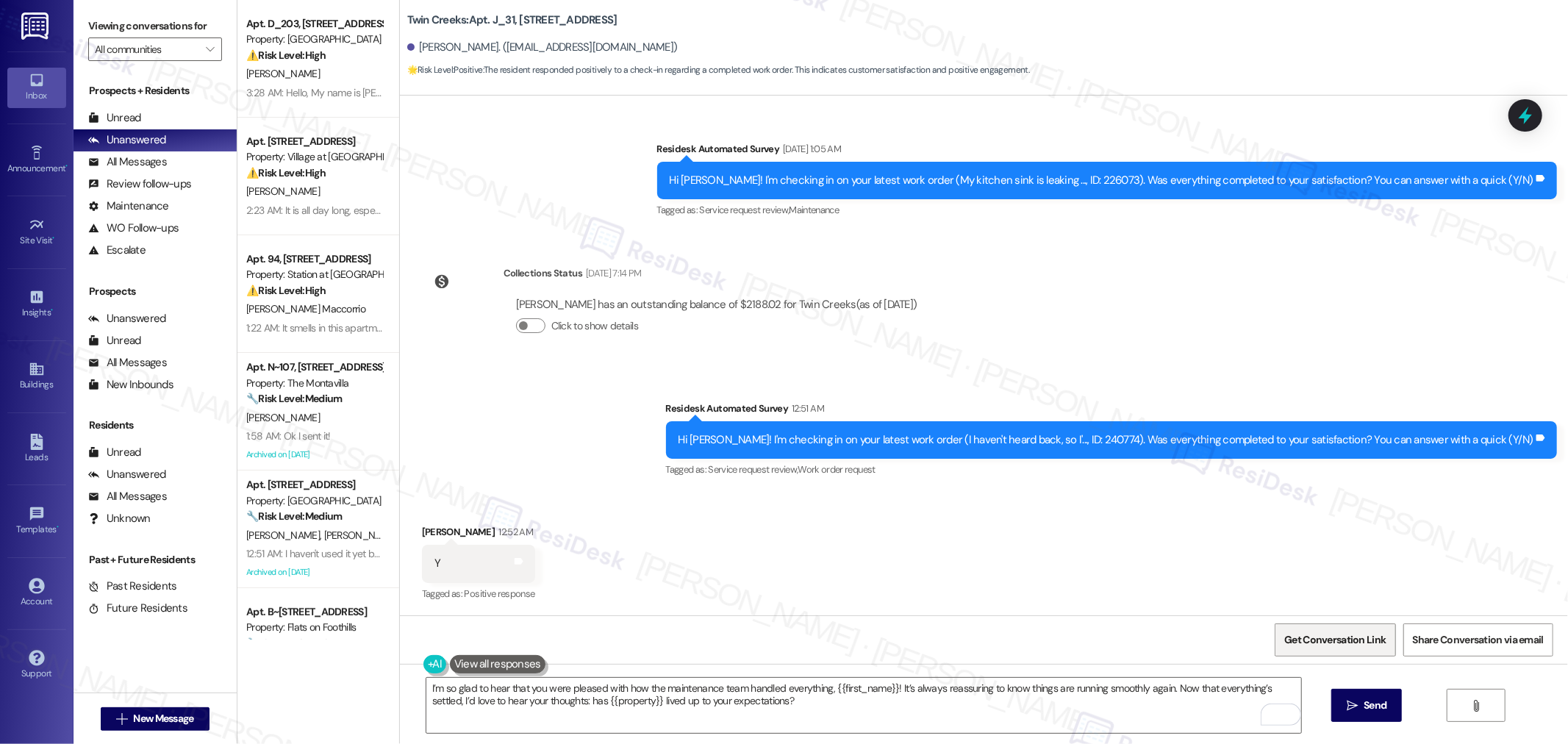
click at [1308, 628] on span "Get Conversation Link" at bounding box center [1335, 639] width 107 height 32
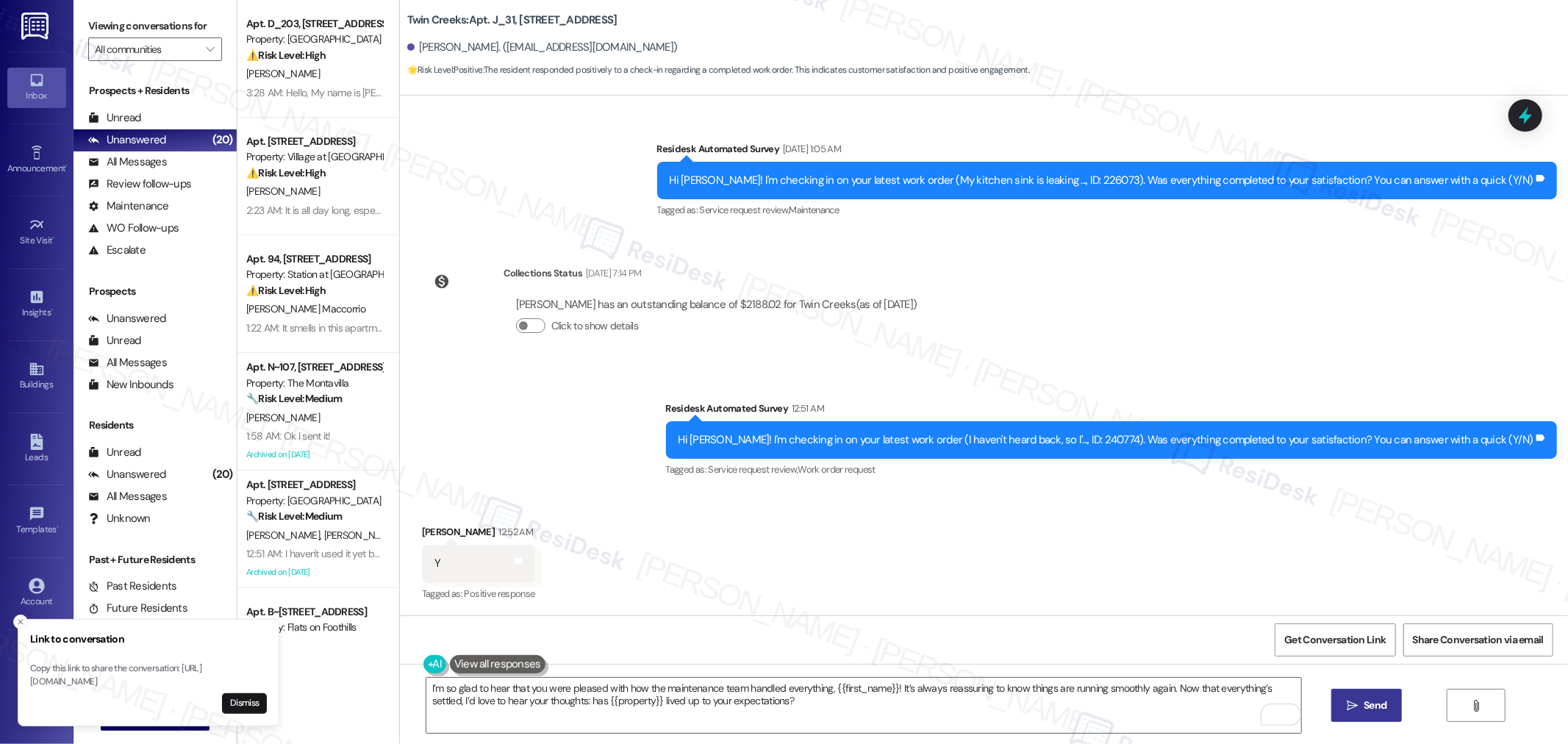
drag, startPoint x: 1374, startPoint y: 701, endPoint x: 1347, endPoint y: 701, distance: 27.0
click at [1374, 701] on span "Send" at bounding box center [1375, 705] width 23 height 15
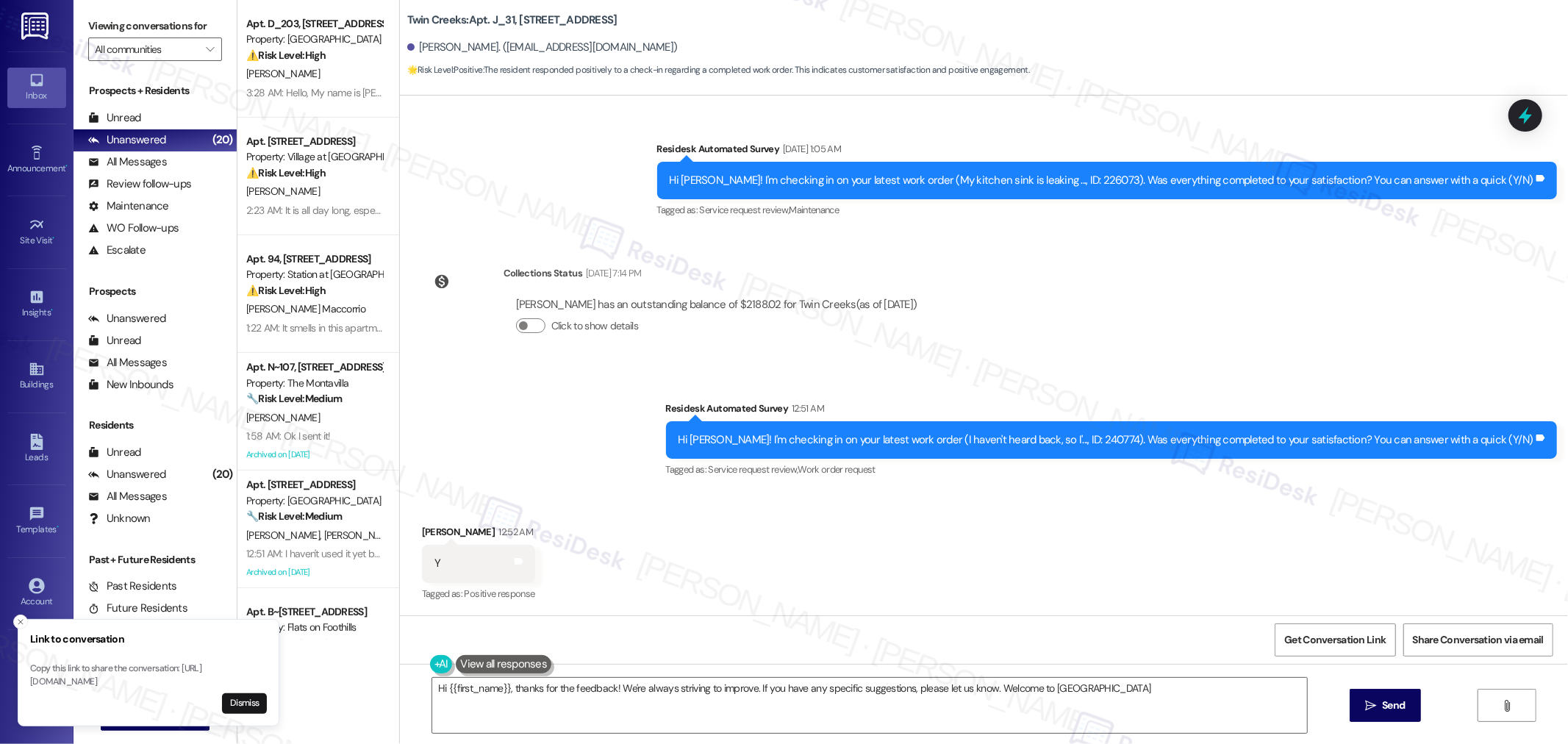
type textarea "Hi {{first_name}}, thanks for the feedback! We're always striving to improve. I…"
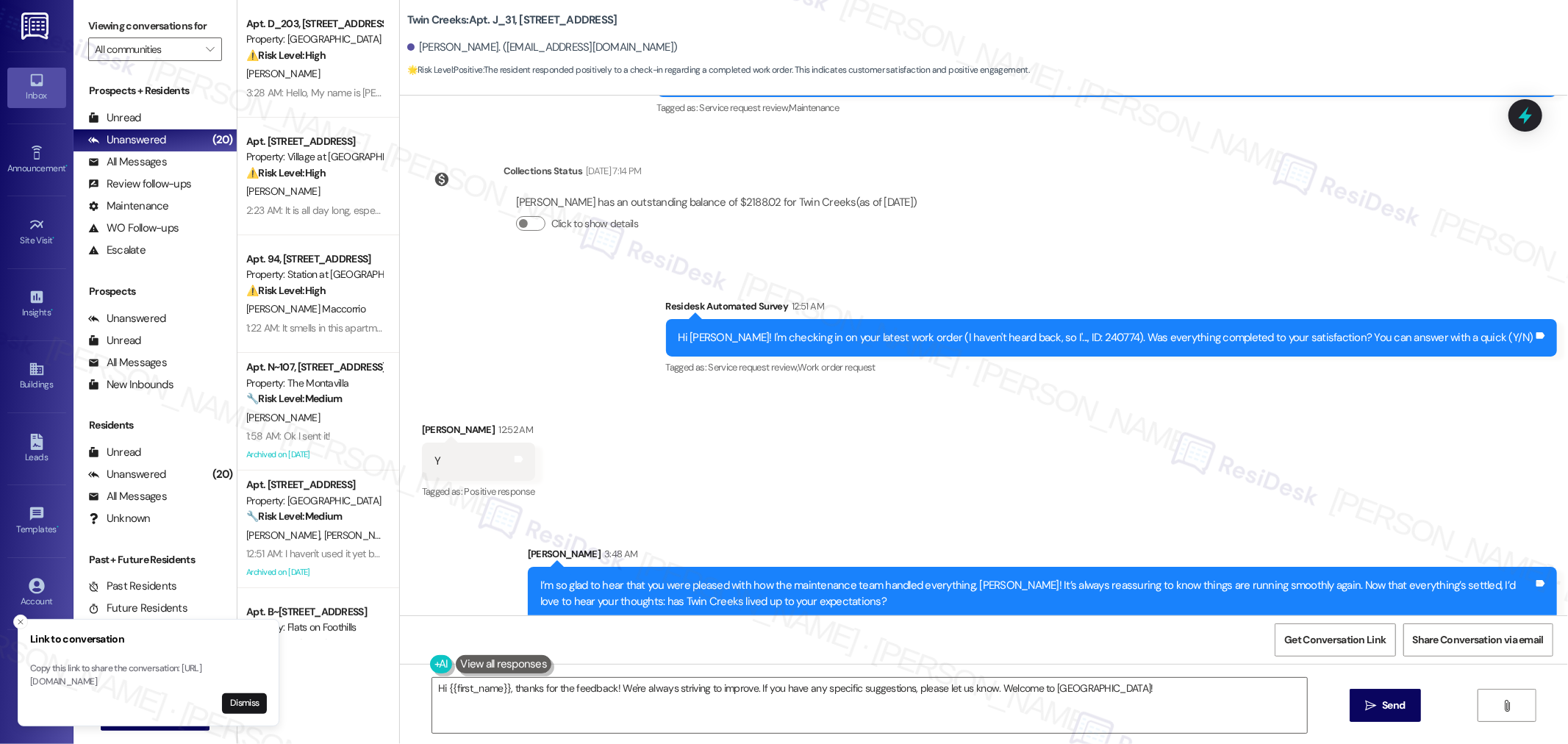
scroll to position [1148, 0]
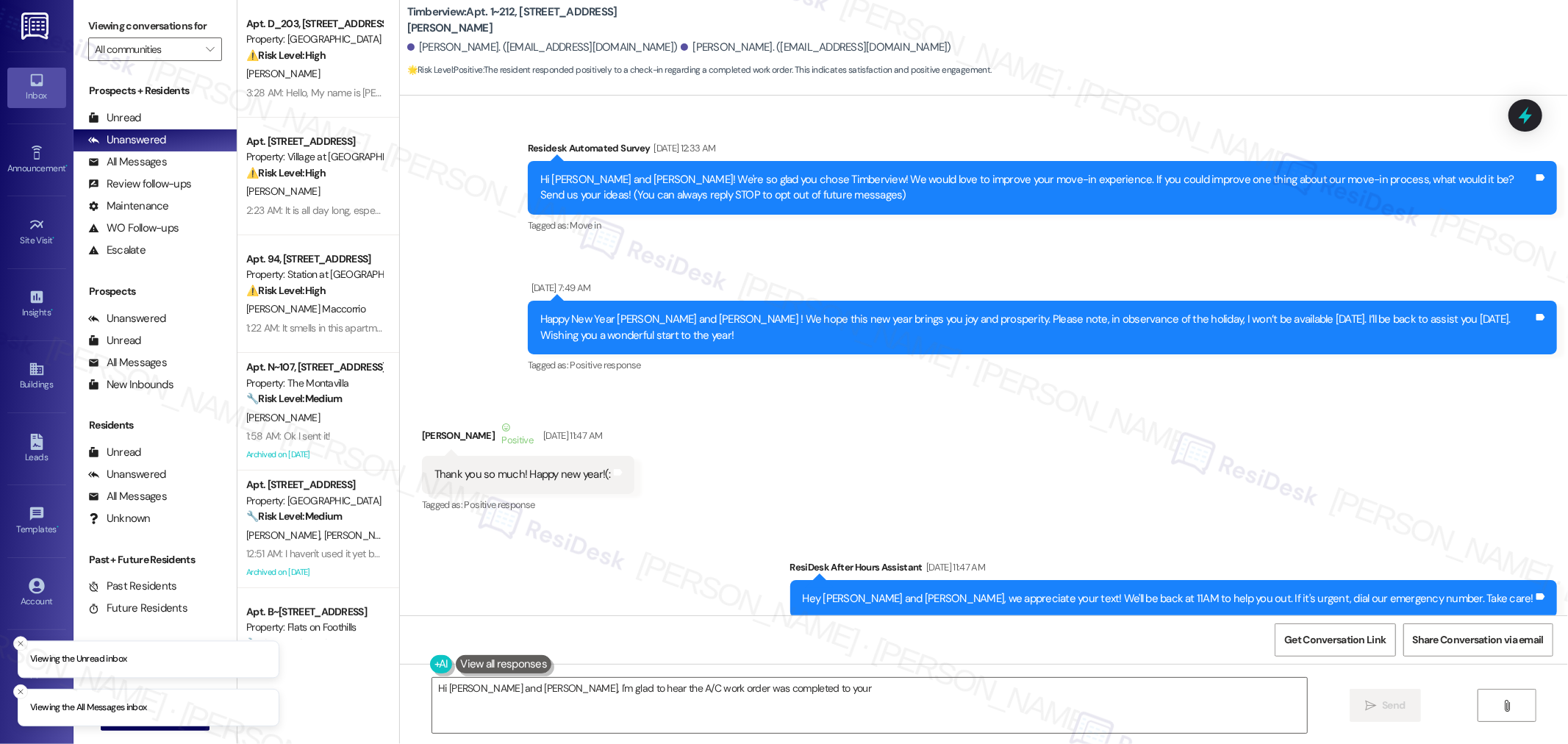
scroll to position [4220, 0]
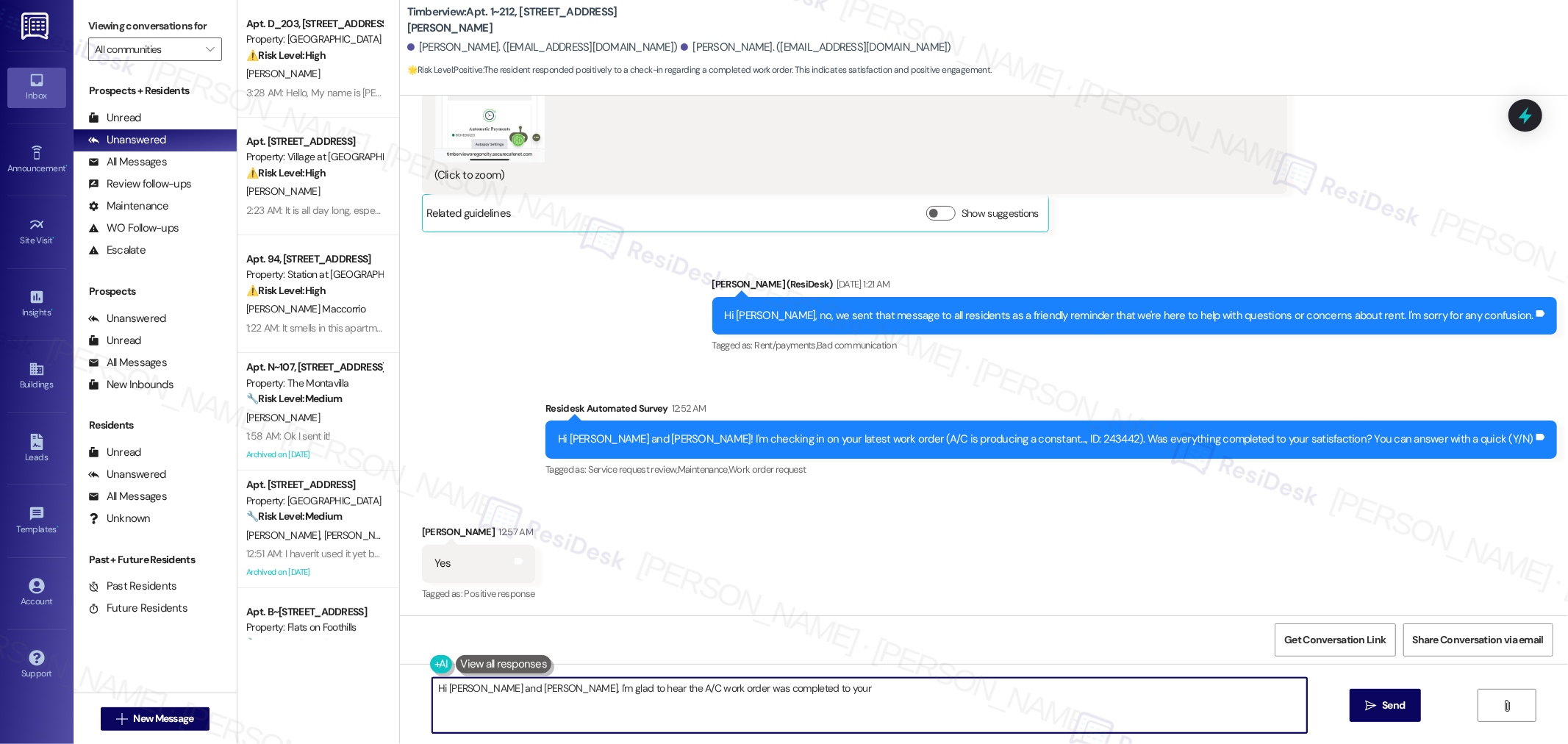
click at [978, 695] on textarea "Hi Baylee and John, I'm glad to hear the A/C work order was completed to your s…" at bounding box center [870, 705] width 875 height 55
paste textarea "I’m so glad to hear that you were pleased with how the maintenance team handled…"
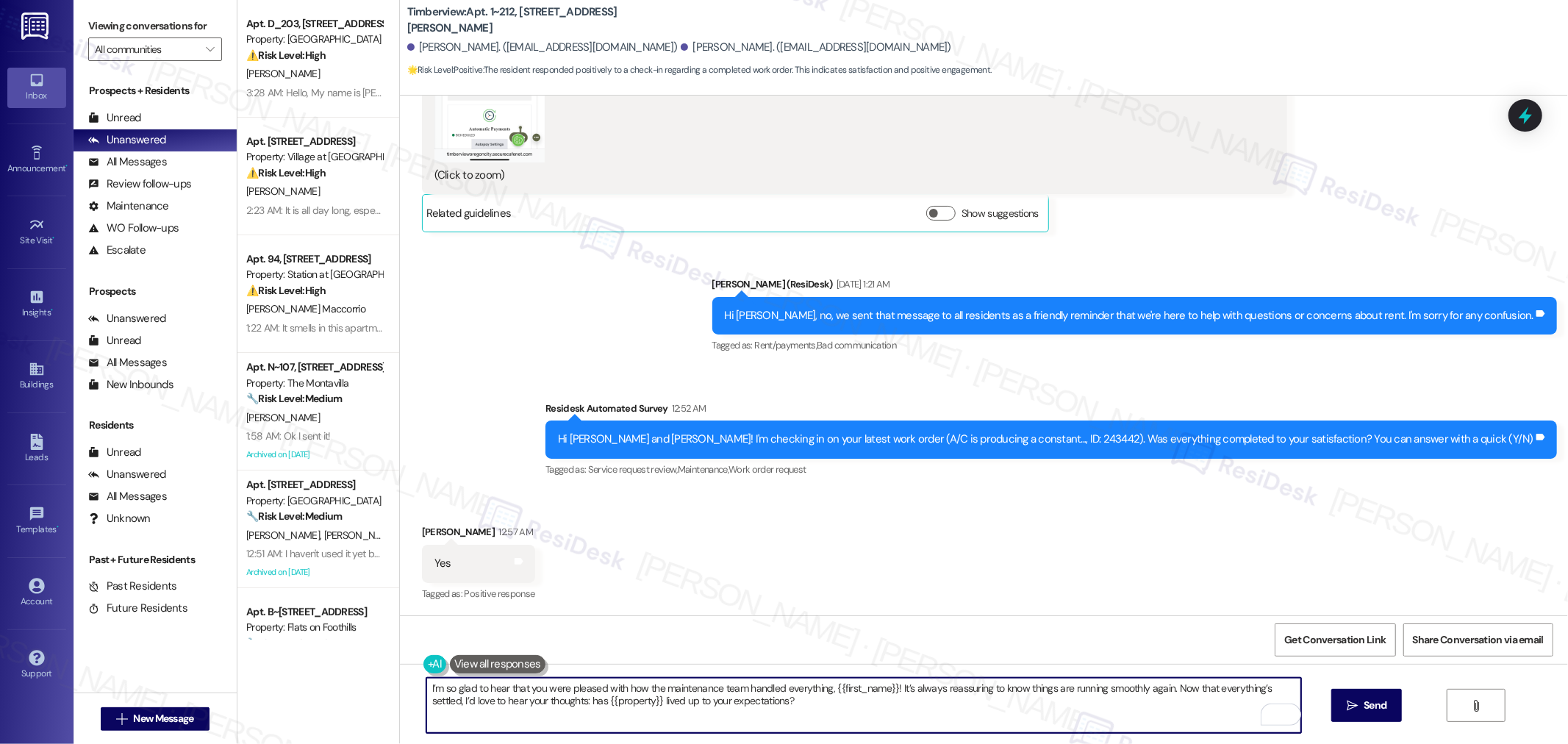
drag, startPoint x: 827, startPoint y: 686, endPoint x: 885, endPoint y: 687, distance: 58.0
click at [885, 687] on textarea "I’m so glad to hear that you were pleased with how the maintenance team handled…" at bounding box center [864, 705] width 875 height 55
click at [822, 688] on textarea "I’m so glad to hear that you were pleased with how the maintenance team handled…" at bounding box center [864, 705] width 875 height 55
click at [943, 692] on textarea "I’m so glad to hear that you were pleased with how the maintenance team handled…" at bounding box center [864, 705] width 875 height 55
click at [1000, 694] on textarea "I’m so glad to hear that you were pleased with how the maintenance team handled…" at bounding box center [864, 705] width 875 height 55
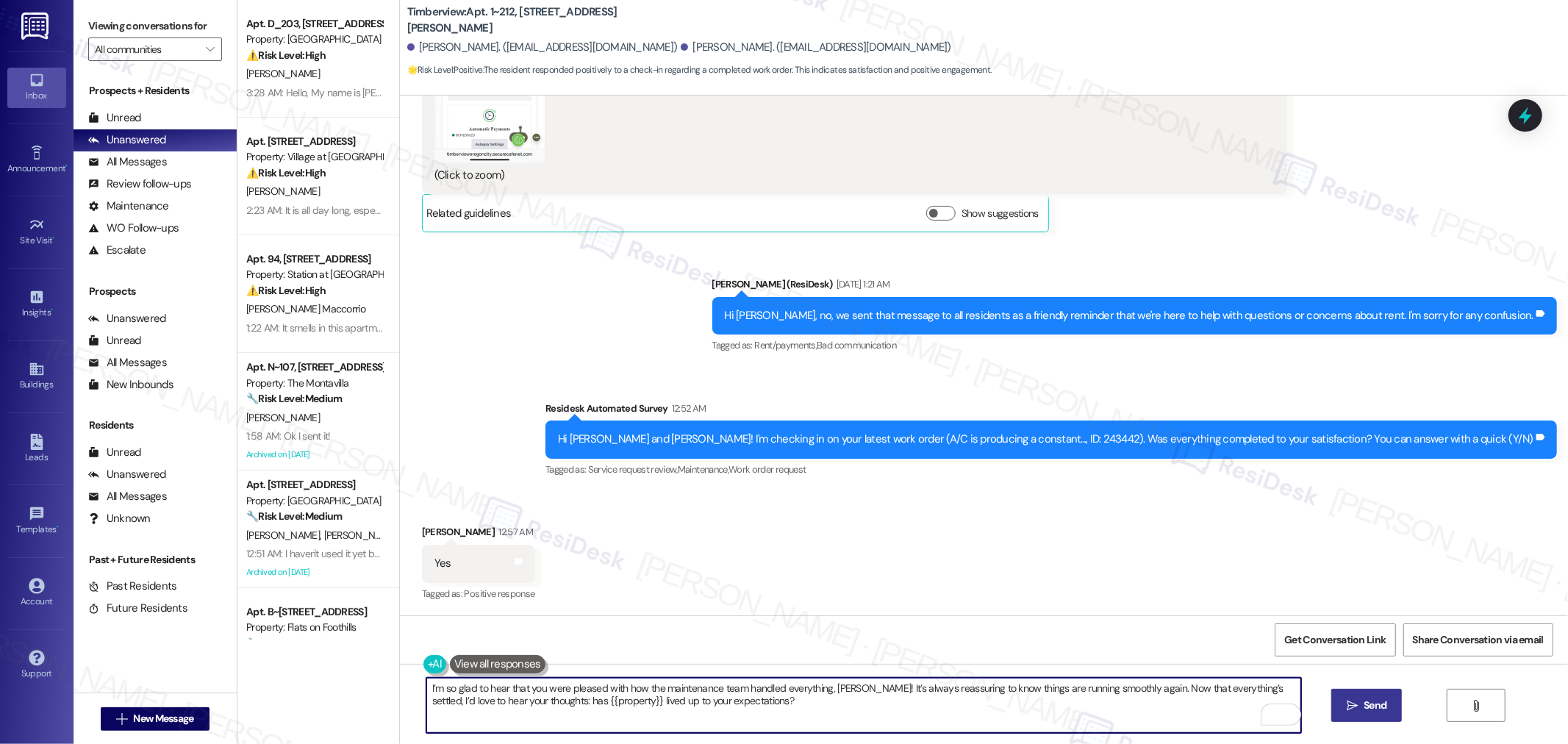
type textarea "I’m so glad to hear that you were pleased with how the maintenance team handled…"
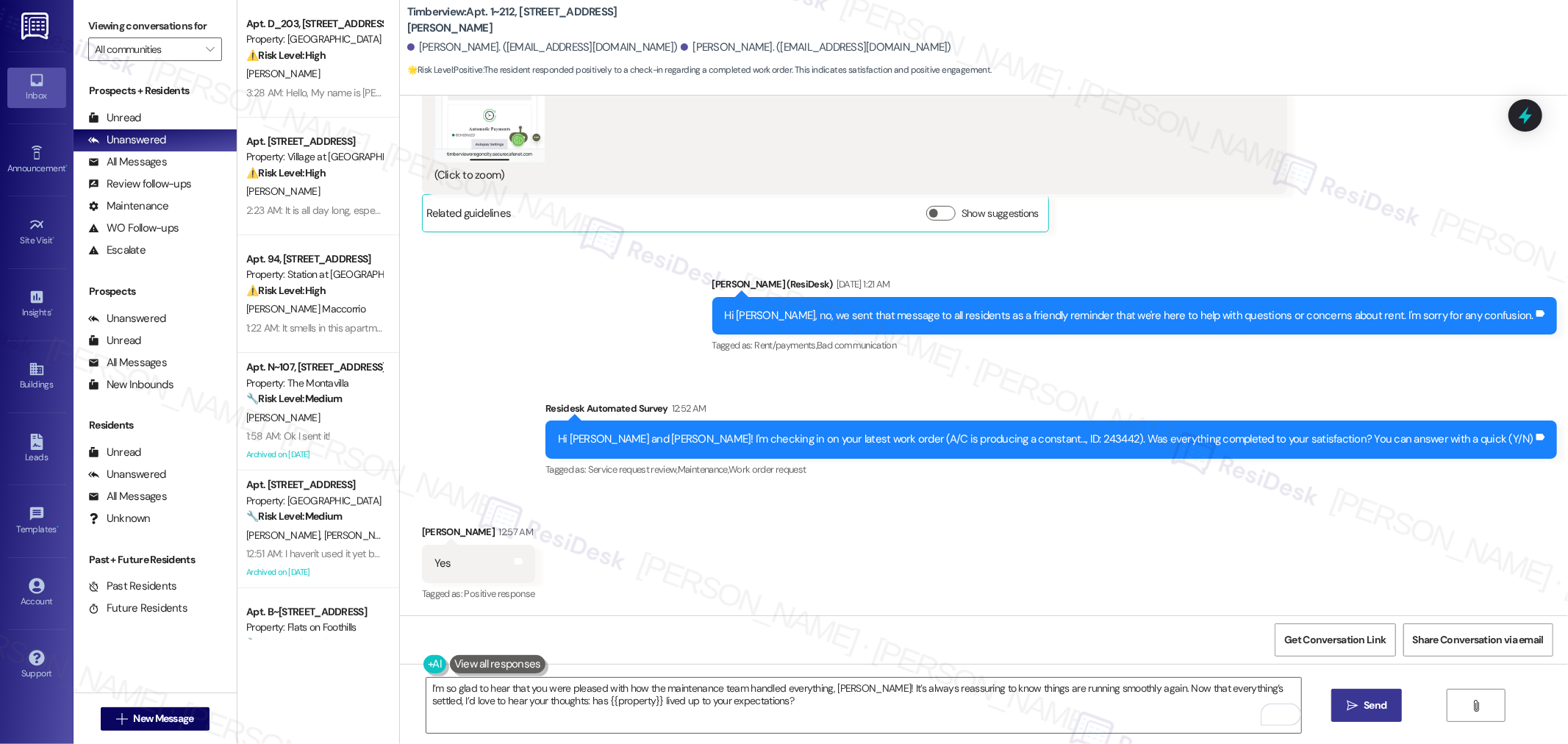
click at [1361, 713] on span "Send" at bounding box center [1375, 705] width 29 height 15
drag, startPoint x: 393, startPoint y: 15, endPoint x: 534, endPoint y: 20, distance: 141.1
click at [534, 20] on div "Timberview: Apt. 1~212, 15150 Gifford Ln Baylee Coelho. (bayleecoelho2023@gmail…" at bounding box center [984, 40] width 1168 height 74
drag, startPoint x: 408, startPoint y: 41, endPoint x: 473, endPoint y: 42, distance: 65.0
click at [473, 42] on div "Baylee Coelho. (bayleecoelho2023@gmail.com)" at bounding box center [543, 47] width 270 height 15
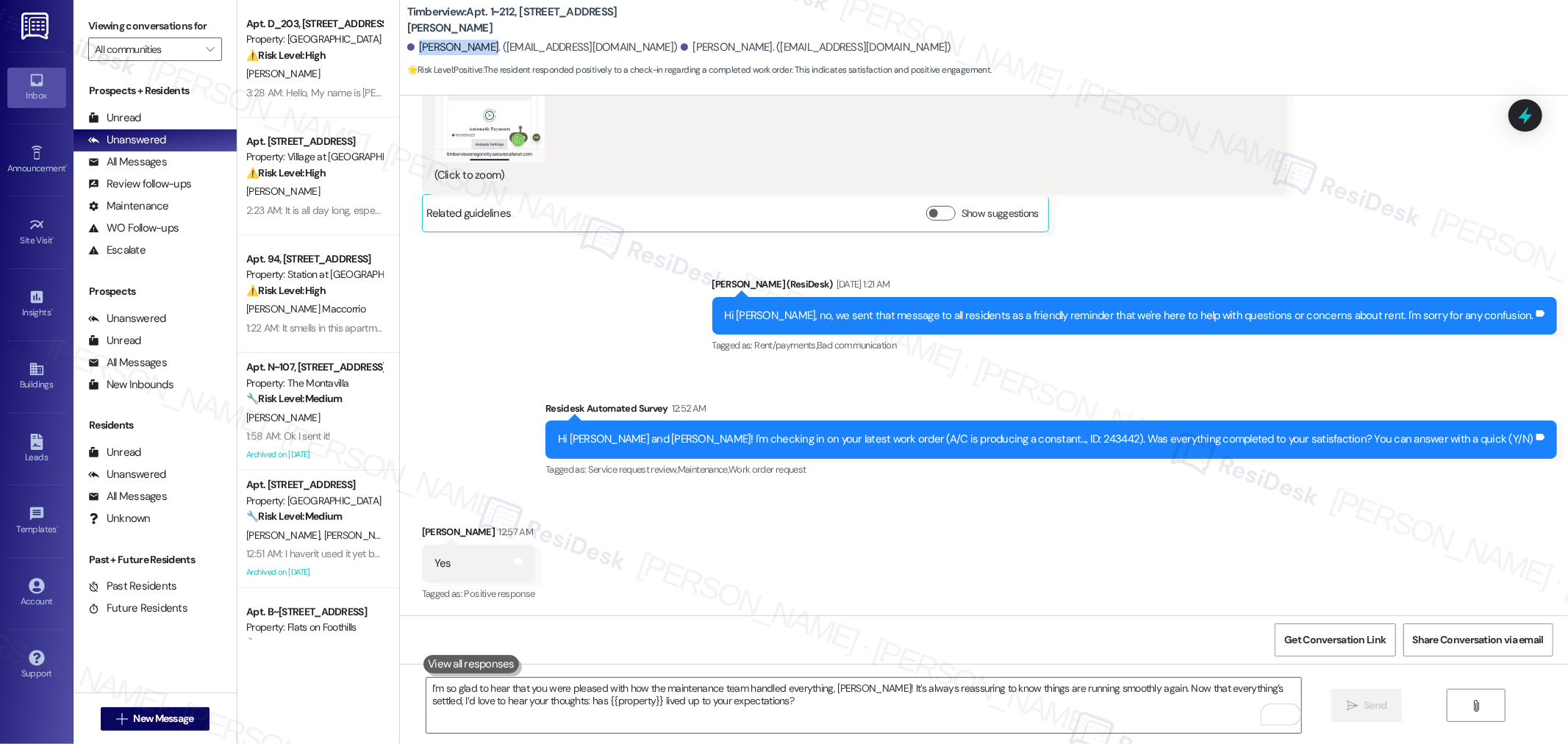
copy div "[PERSON_NAME]"
click at [1138, 436] on div "Hi Baylee and John! I'm checking in on your latest work order (A/C is producing…" at bounding box center [1045, 439] width 975 height 15
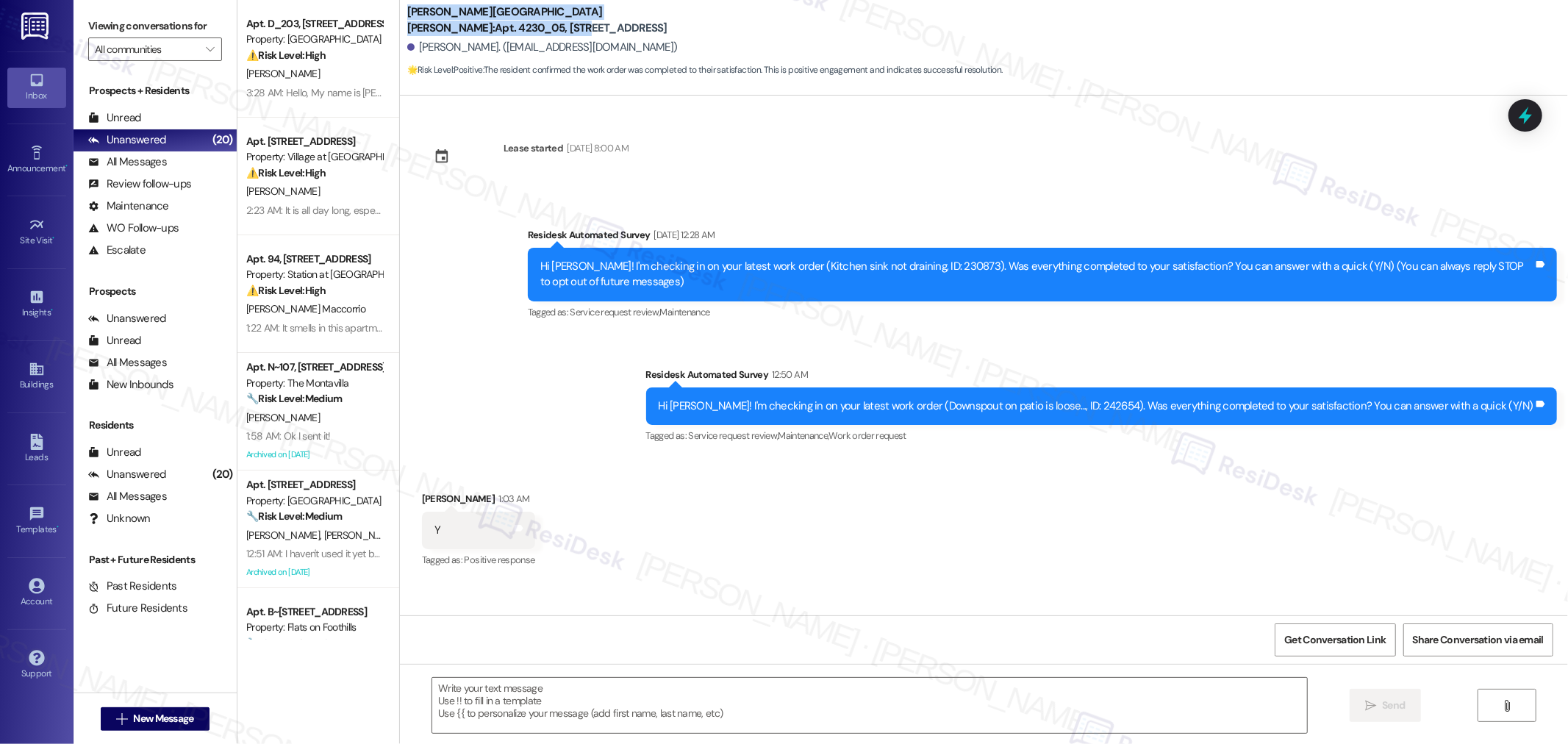
drag, startPoint x: 397, startPoint y: 16, endPoint x: 576, endPoint y: 24, distance: 179.2
click at [576, 24] on b "Witham Hill Oaks: Apt. 4230_05, 4275 NW Clubhouse Pl" at bounding box center [554, 20] width 294 height 32
copy b "Witham Hill Oaks: Apt. 4230_05, 4275"
drag, startPoint x: 408, startPoint y: 47, endPoint x: 480, endPoint y: 49, distance: 72.0
click at [480, 49] on div "Constance Enos. (rohomom1@aol.com)" at bounding box center [543, 47] width 270 height 15
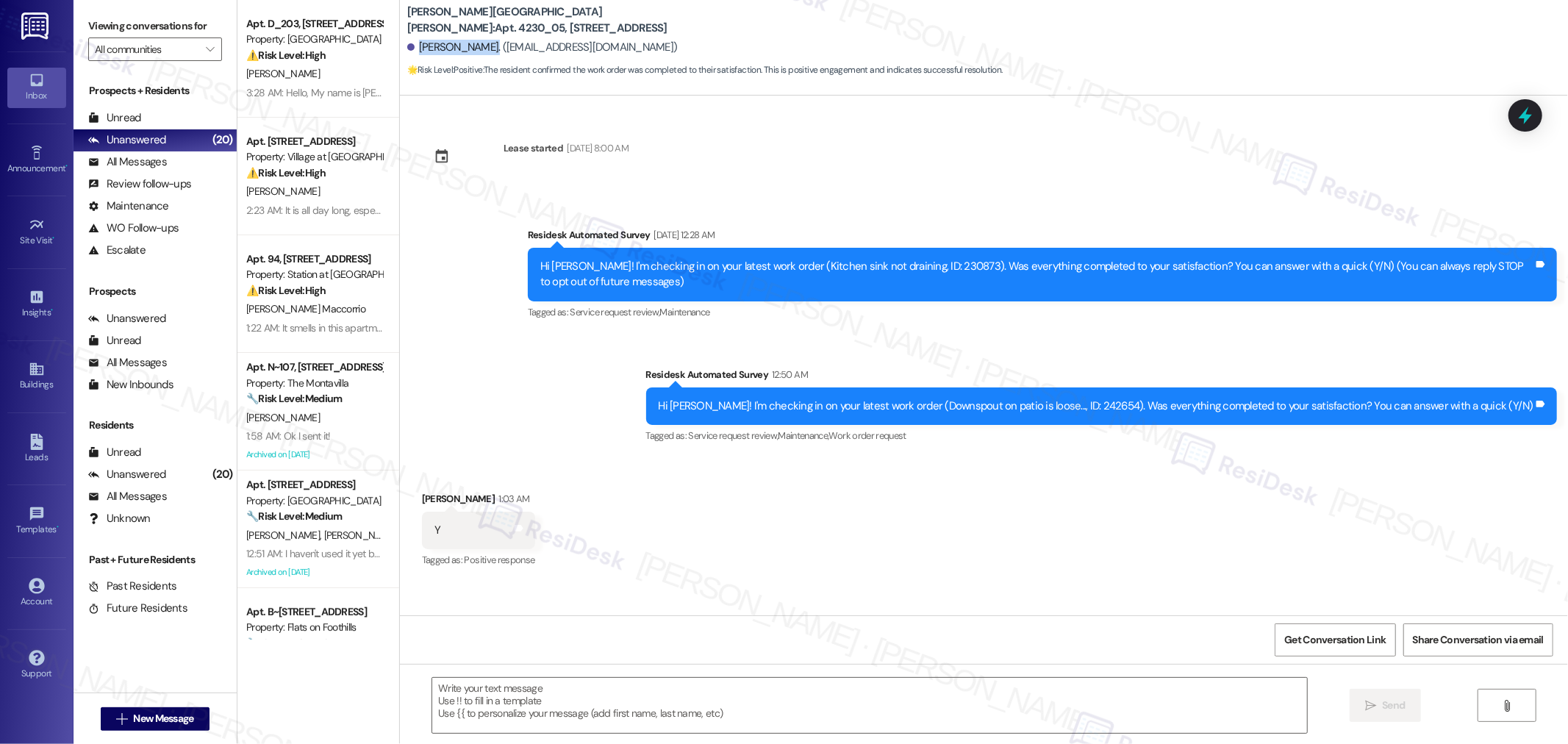
copy div "Constance Enos"
click at [1145, 406] on div "Hi Constance! I'm checking in on your latest work order (Downspout on patio is …" at bounding box center [1096, 406] width 876 height 15
copy div "242654"
drag, startPoint x: 1333, startPoint y: 665, endPoint x: 1336, endPoint y: 651, distance: 14.3
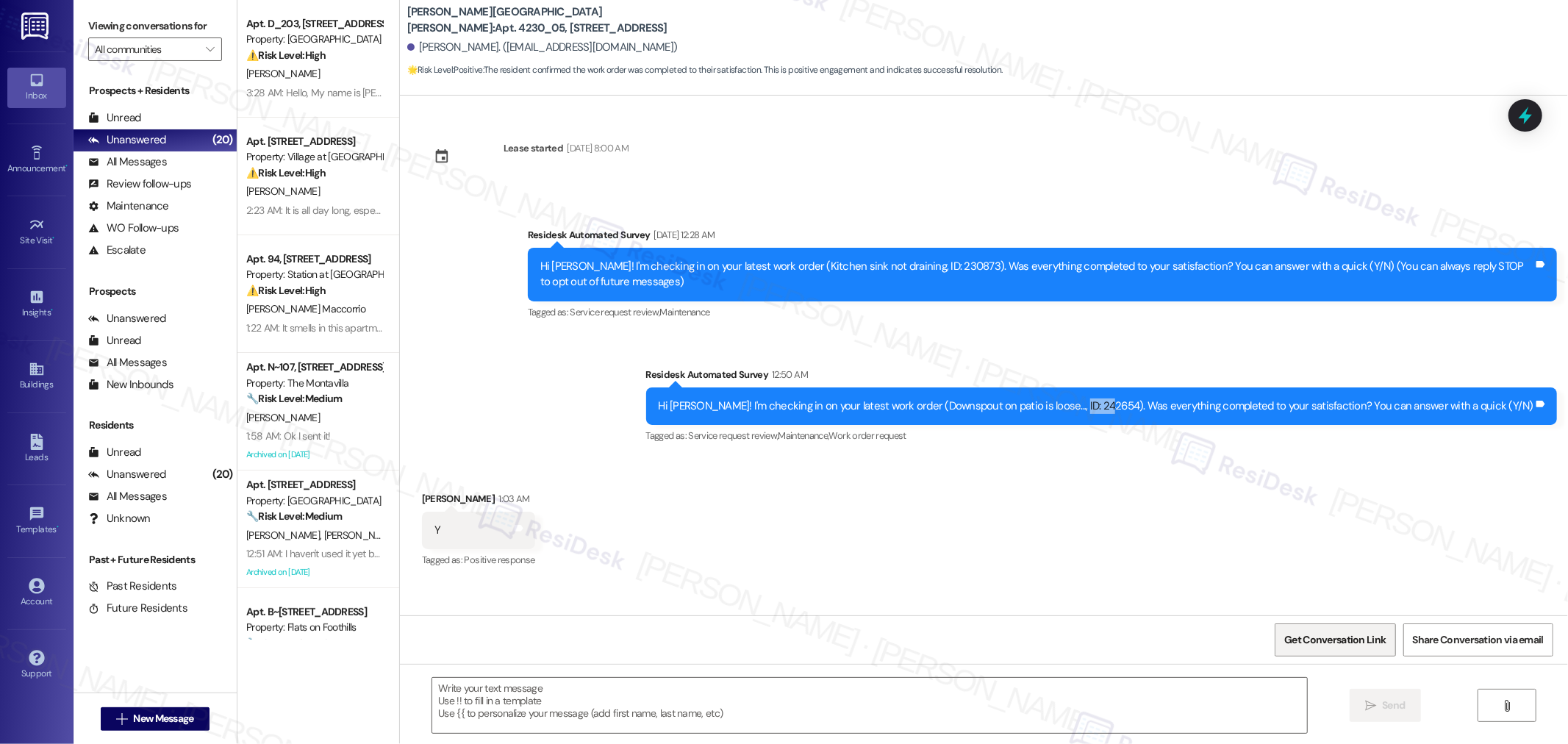
click at [1333, 665] on div " Send " at bounding box center [984, 718] width 1168 height 110
click at [1340, 643] on span "Get Conversation Link" at bounding box center [1335, 639] width 102 height 15
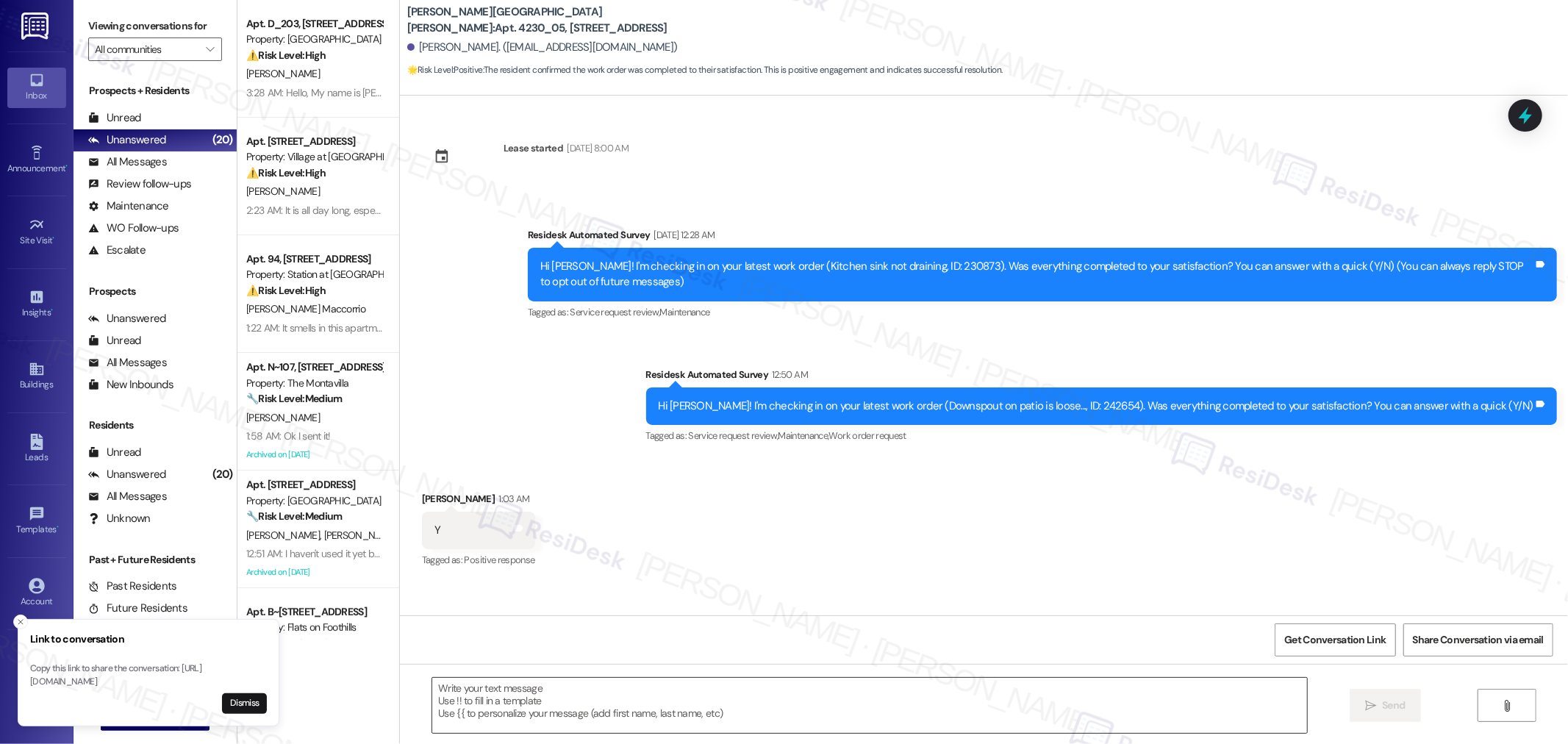
click at [660, 706] on textarea at bounding box center [870, 705] width 875 height 55
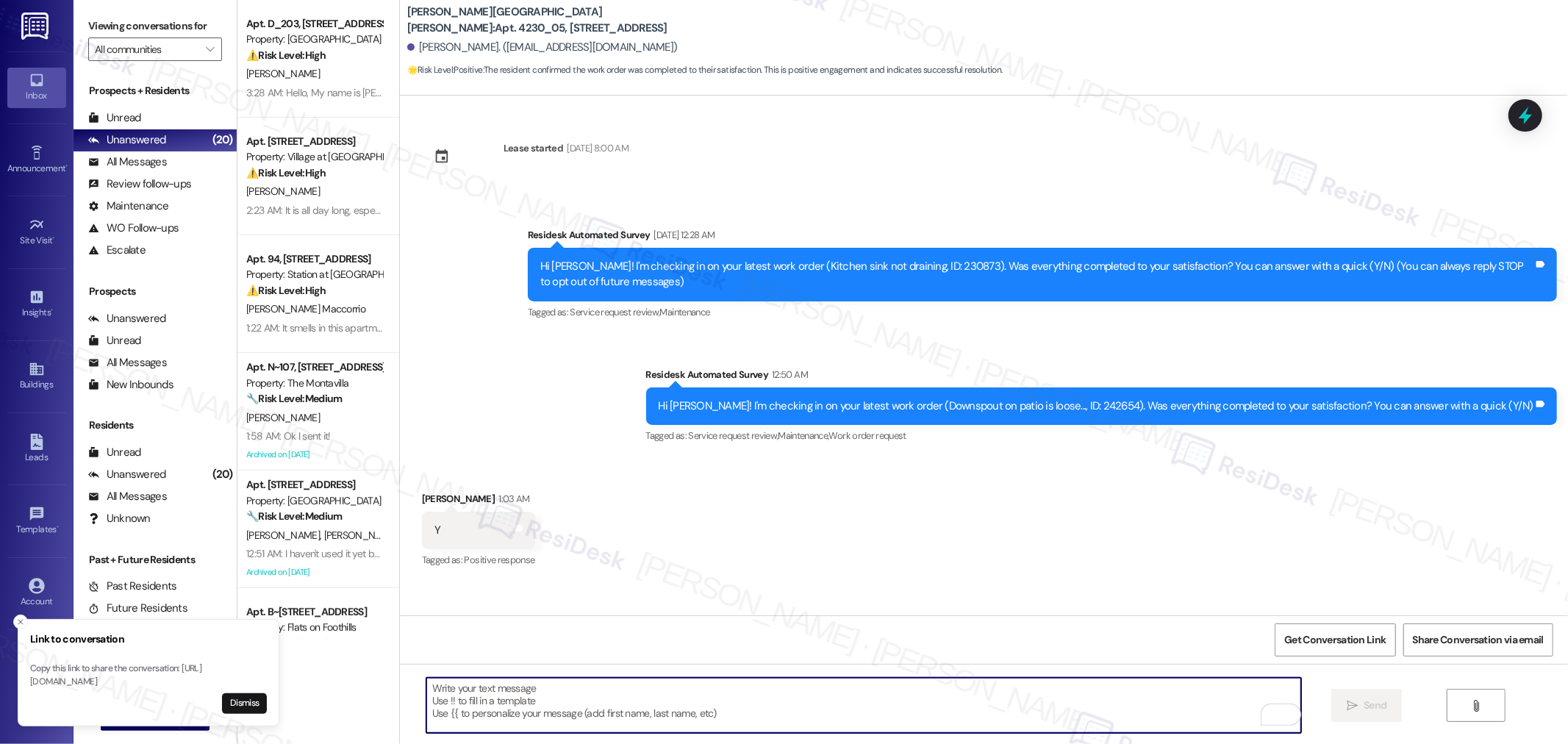
paste textarea "I’m so glad to hear that you were pleased with how the maintenance team handled…"
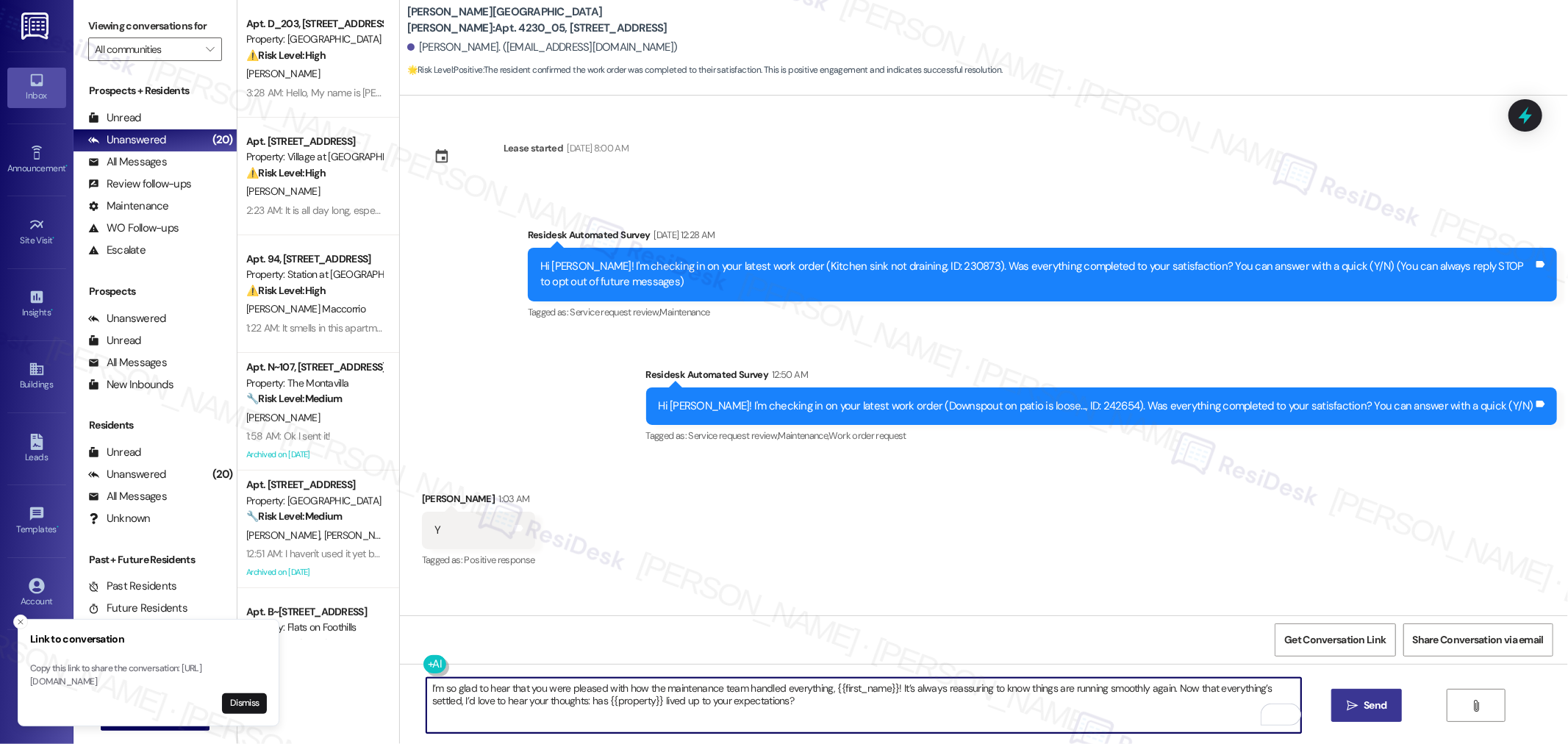
type textarea "I’m so glad to hear that you were pleased with how the maintenance team handled…"
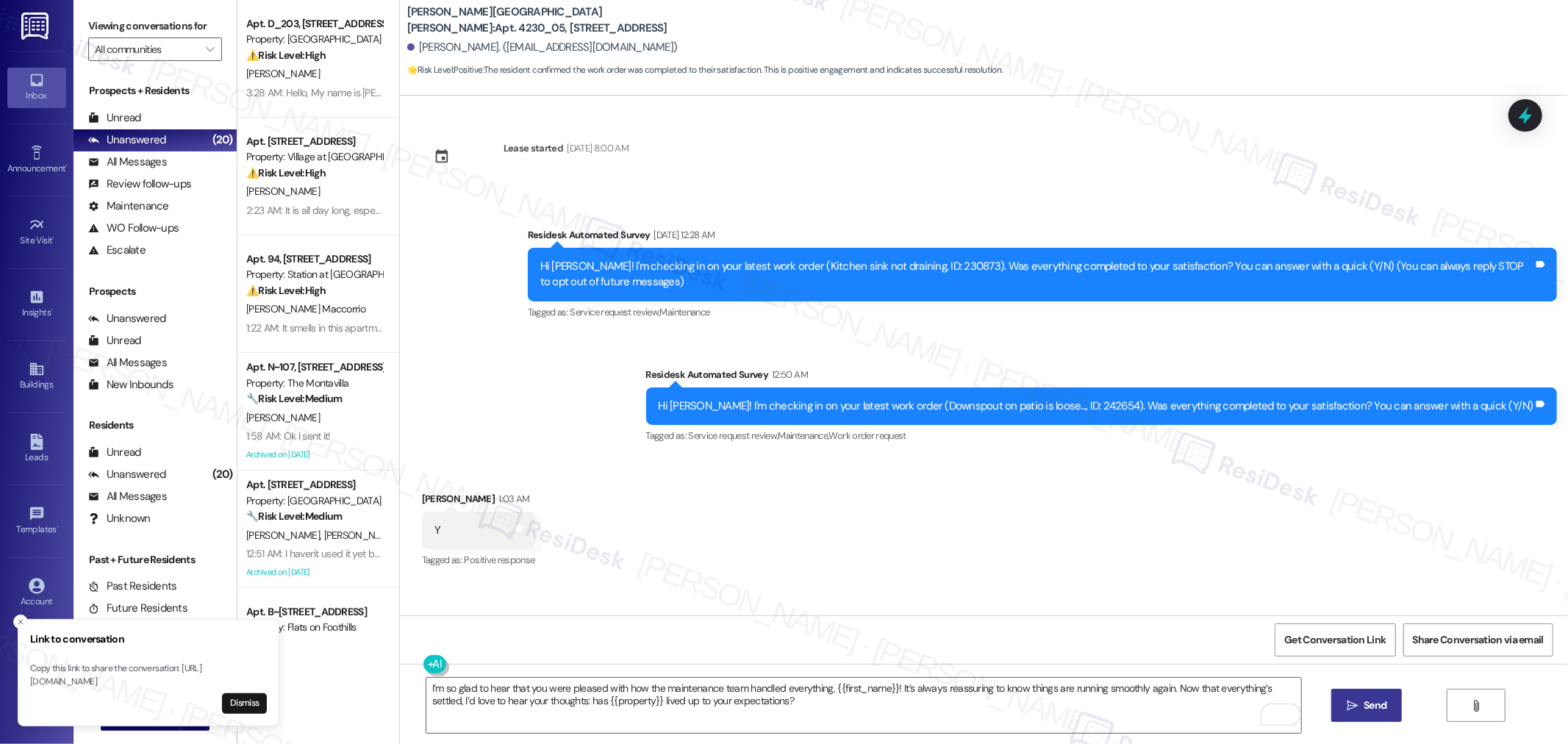
click at [1371, 706] on span "Send" at bounding box center [1375, 705] width 23 height 15
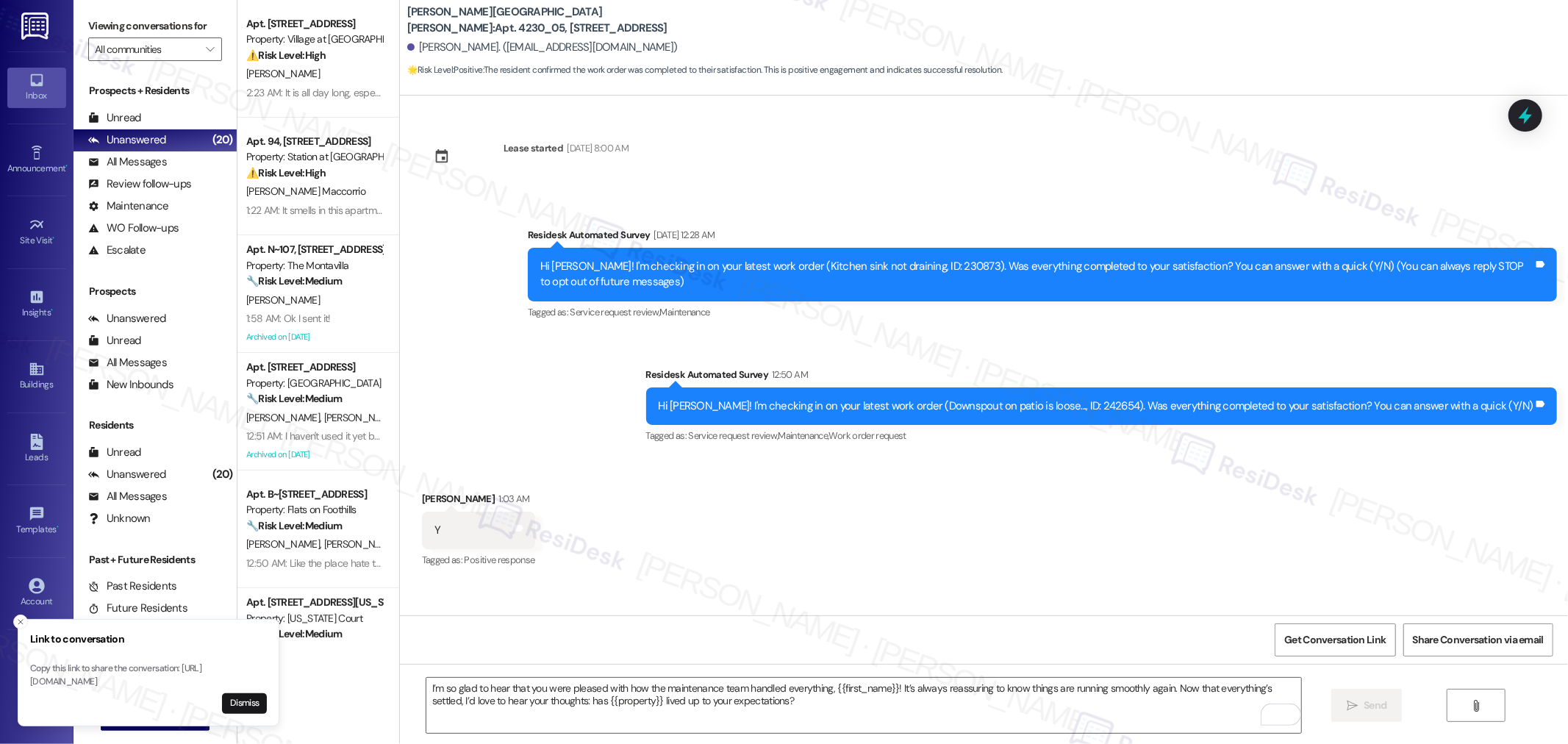
scroll to position [84, 0]
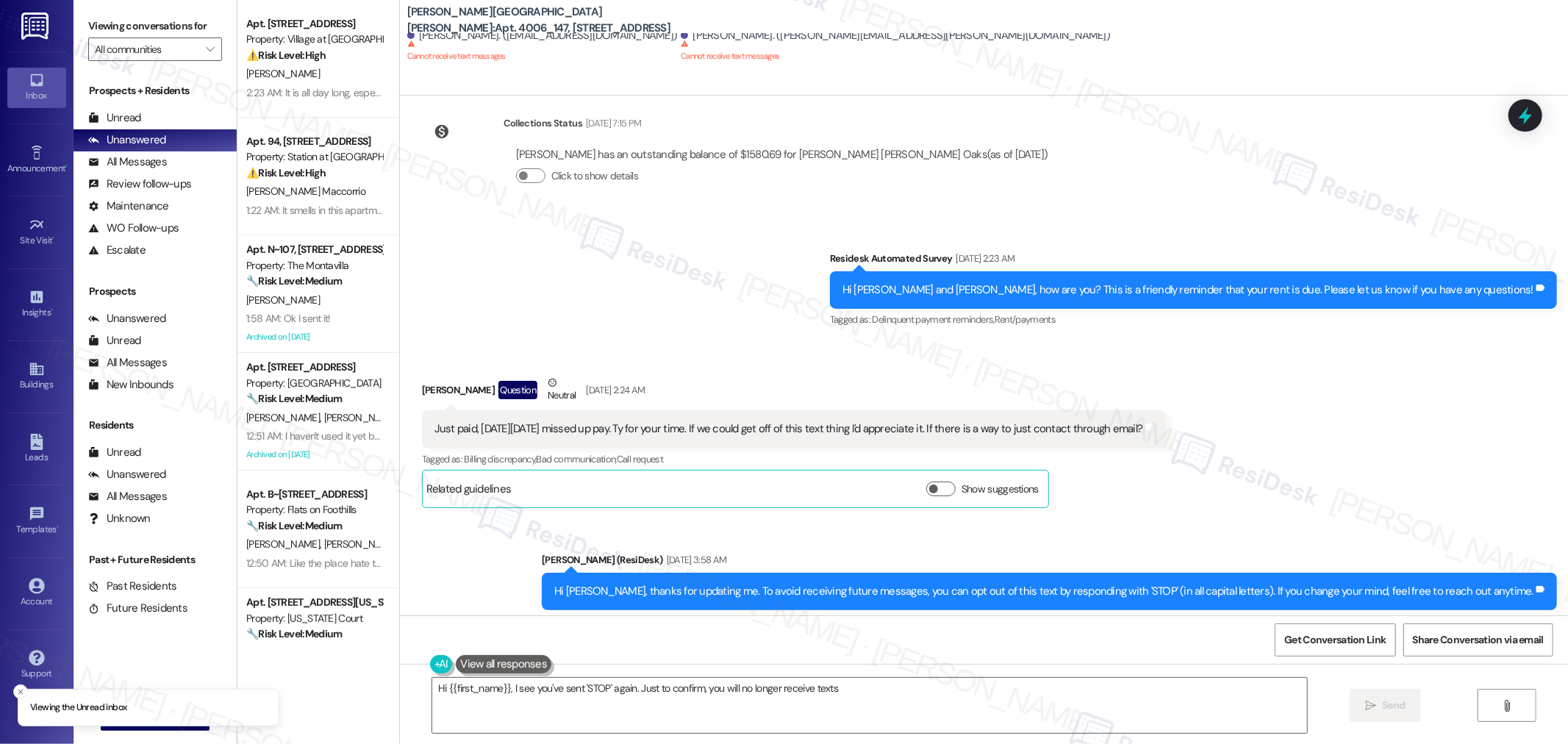
scroll to position [3701, 0]
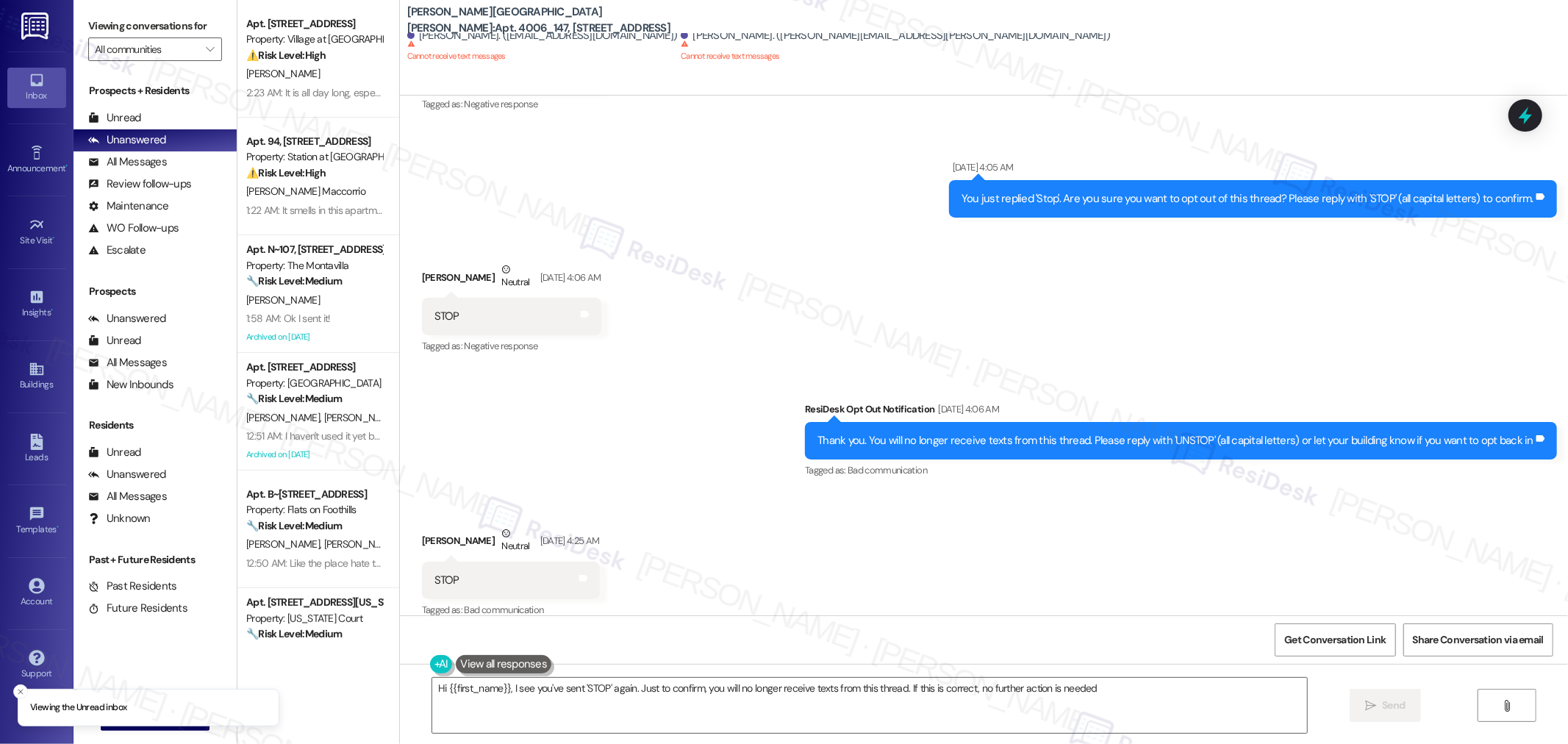
type textarea "Hi {{first_name}}, I see you've sent 'STOP' again. Just to confirm, you will no…"
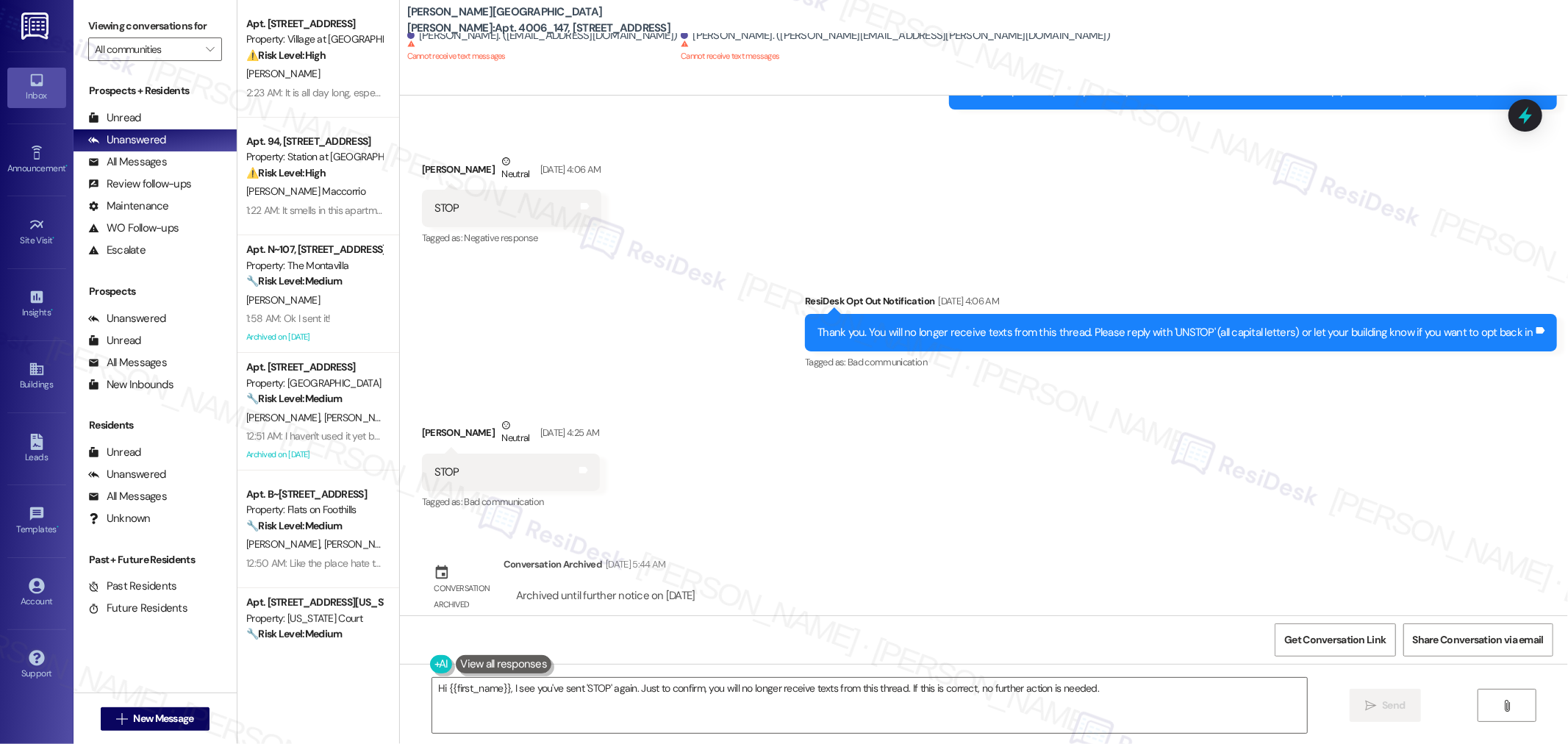
scroll to position [3809, 0]
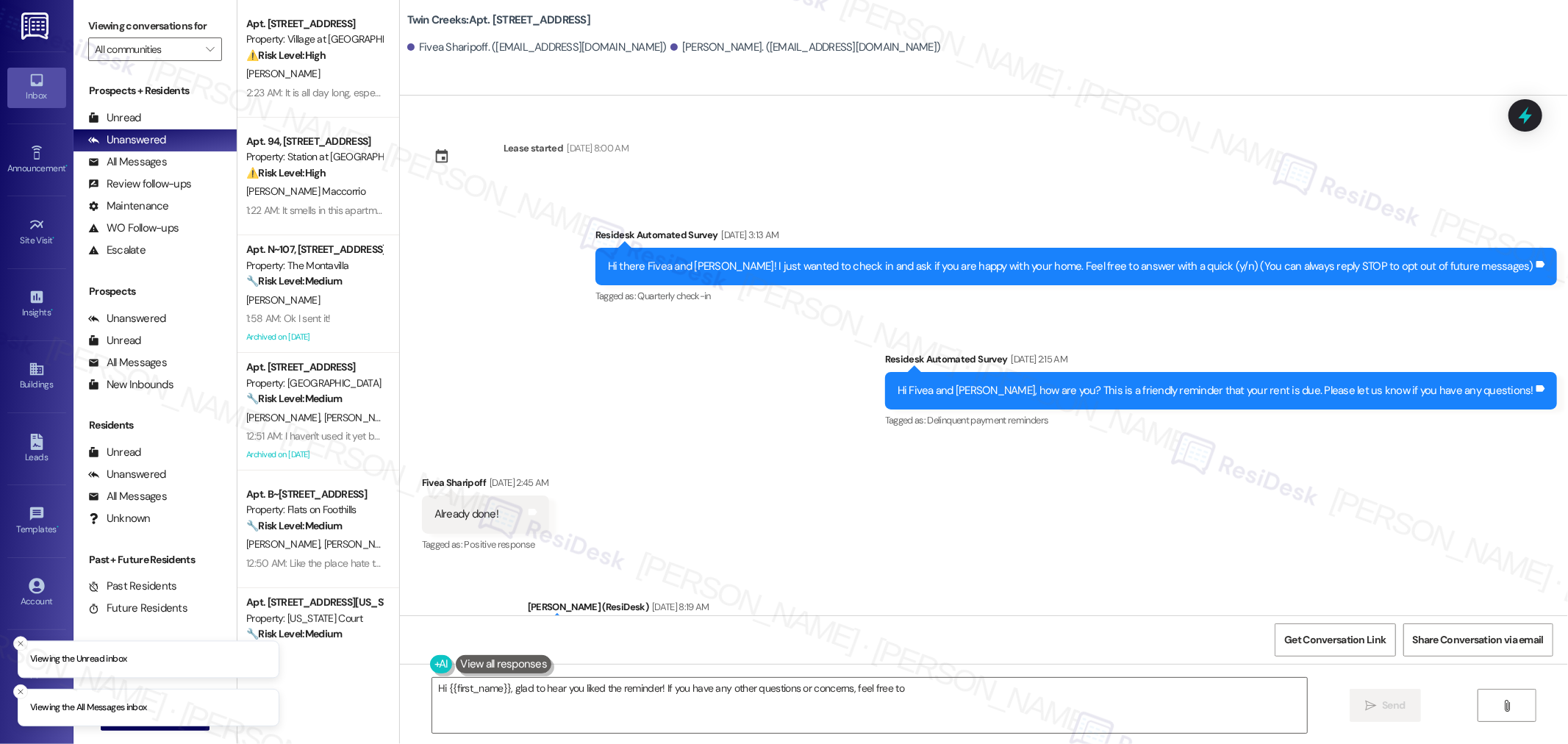
scroll to position [1136, 0]
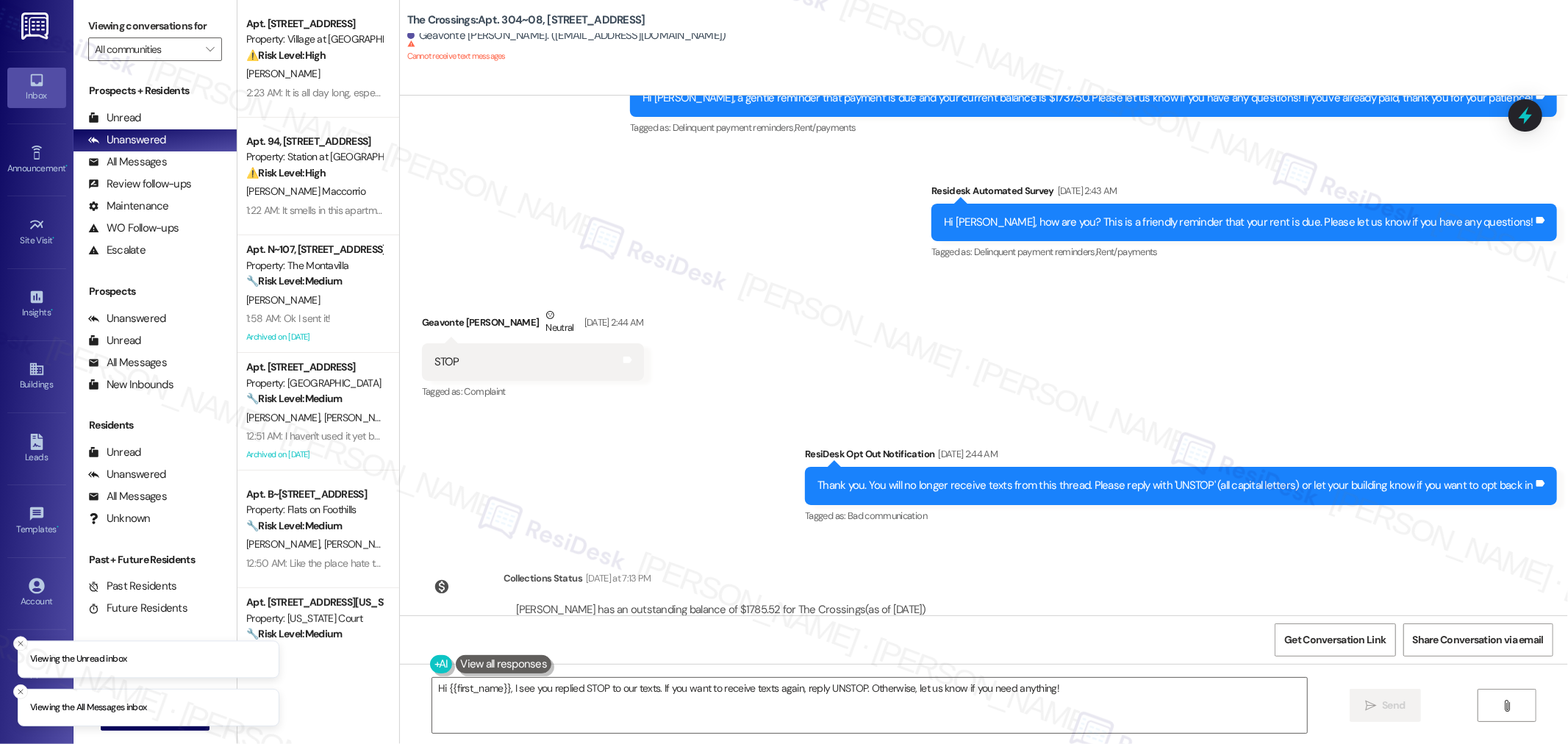
scroll to position [613, 0]
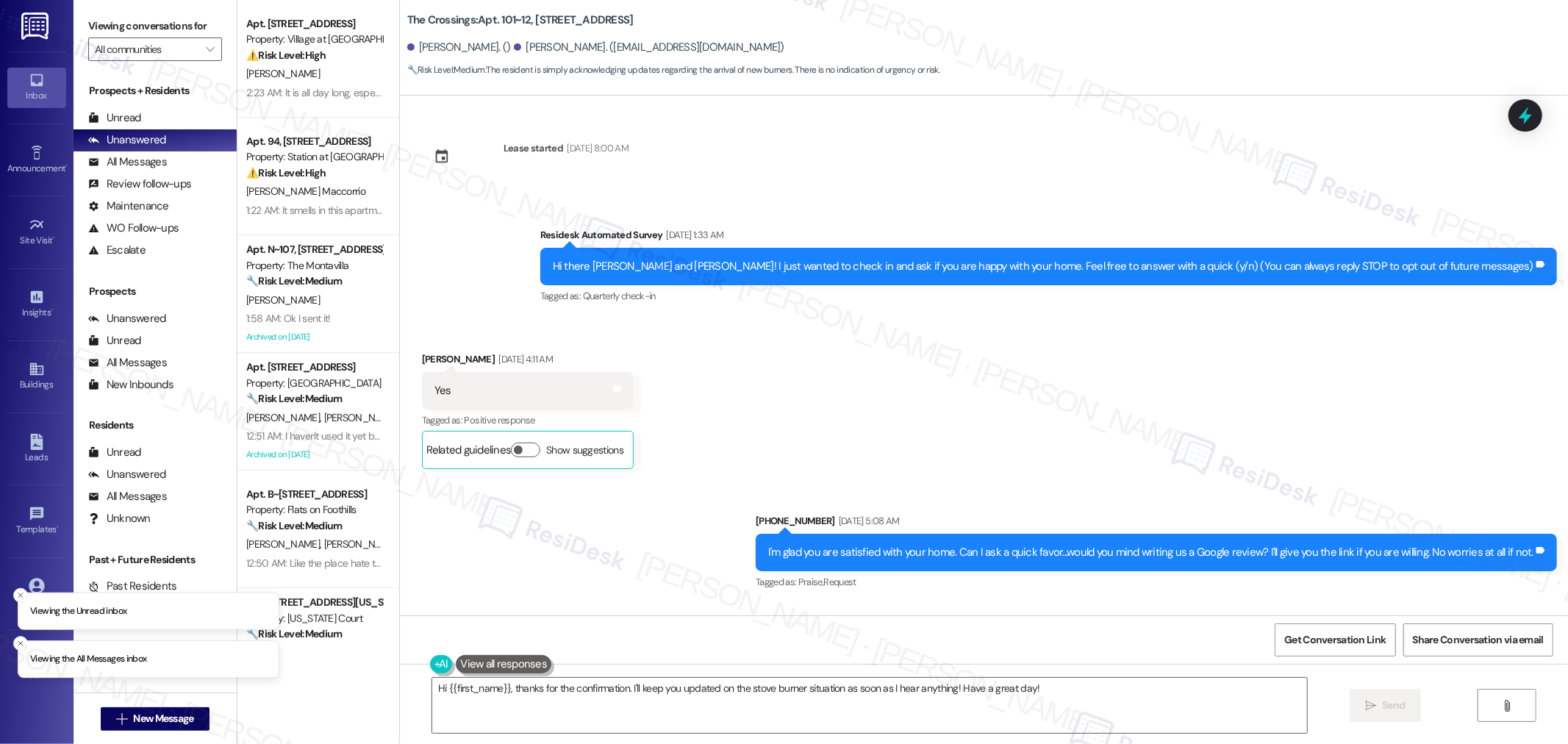
scroll to position [4017, 0]
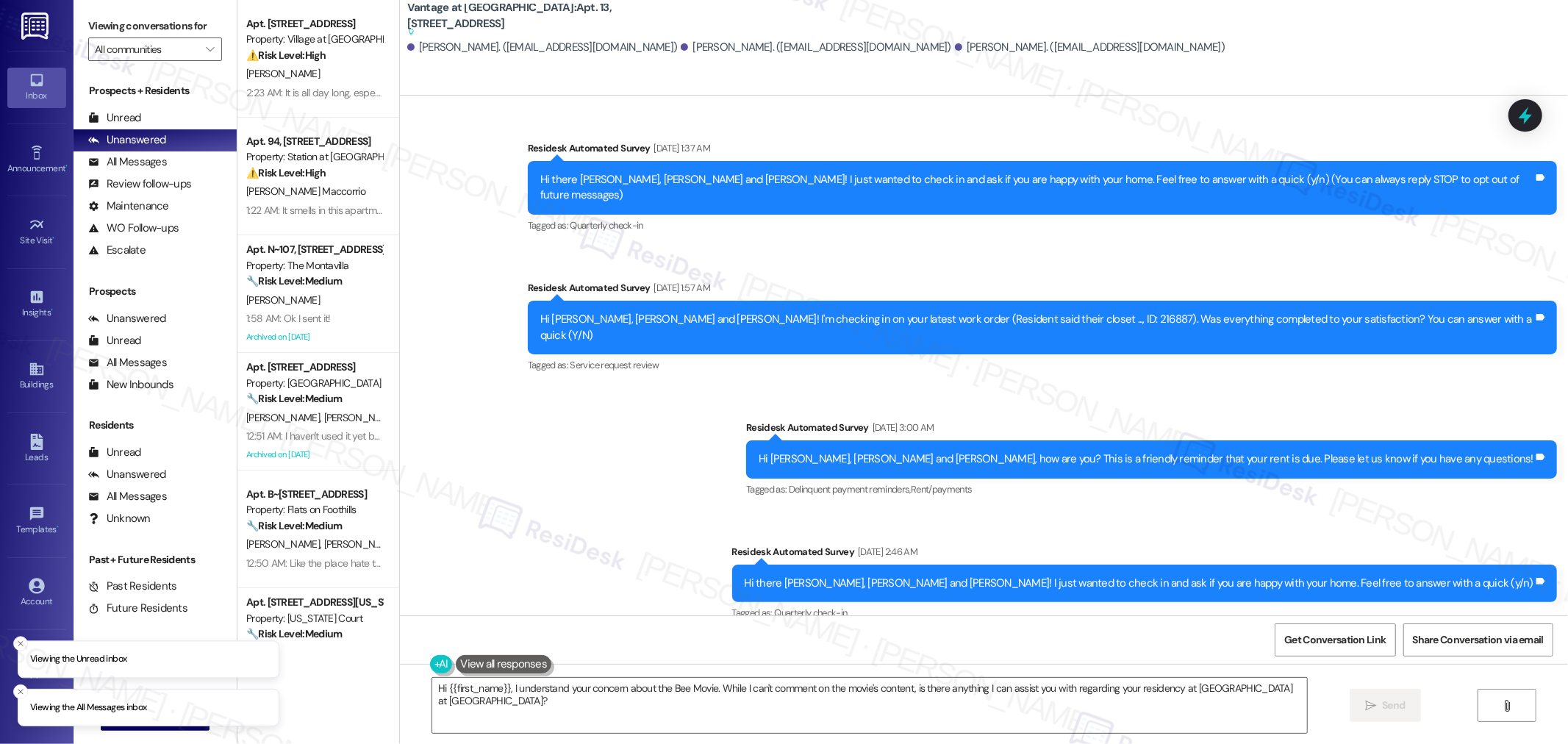
scroll to position [11724, 0]
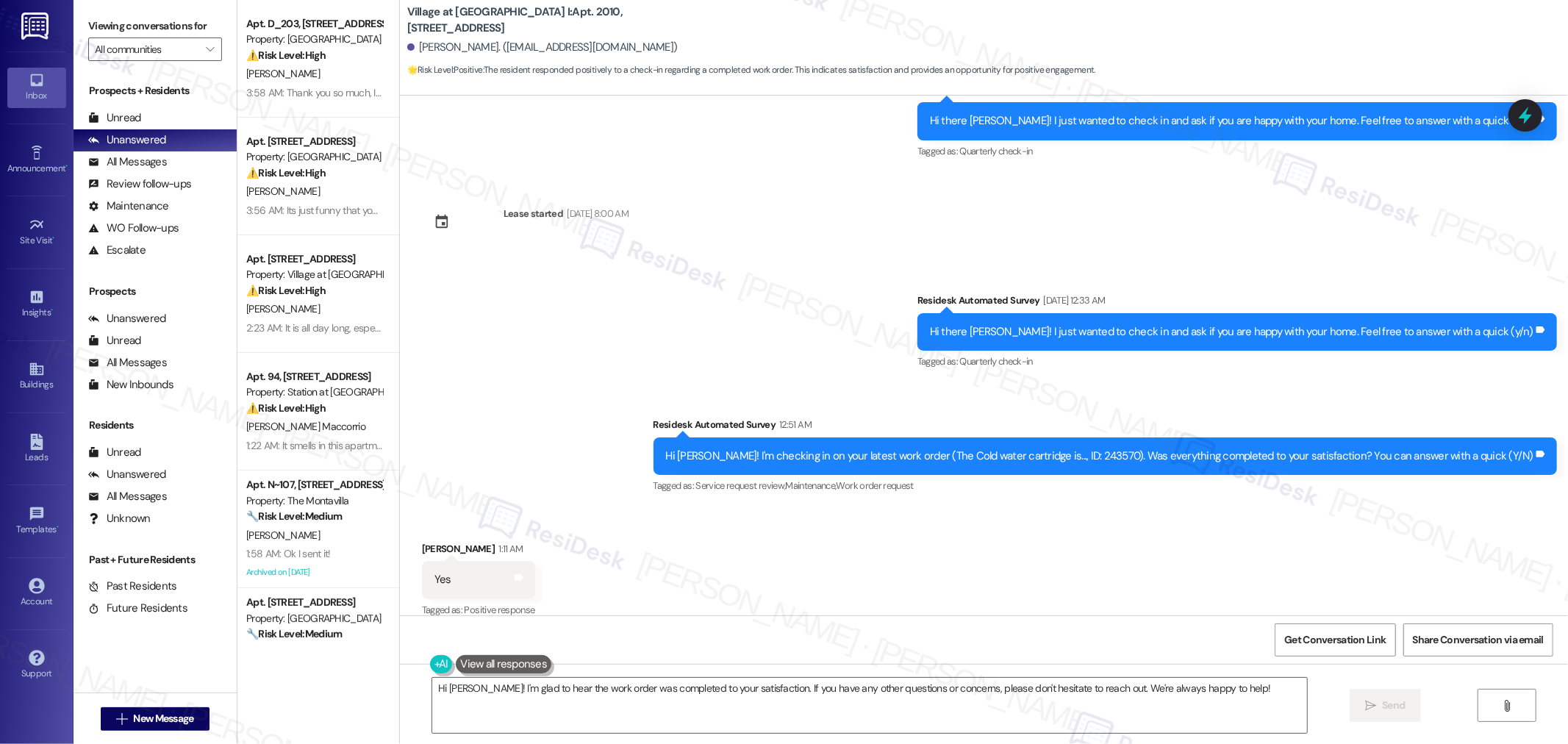
scroll to position [1648, 0]
click at [891, 687] on textarea "Hi [PERSON_NAME]! I'm glad to hear the work order was completed to your satisfa…" at bounding box center [870, 705] width 875 height 55
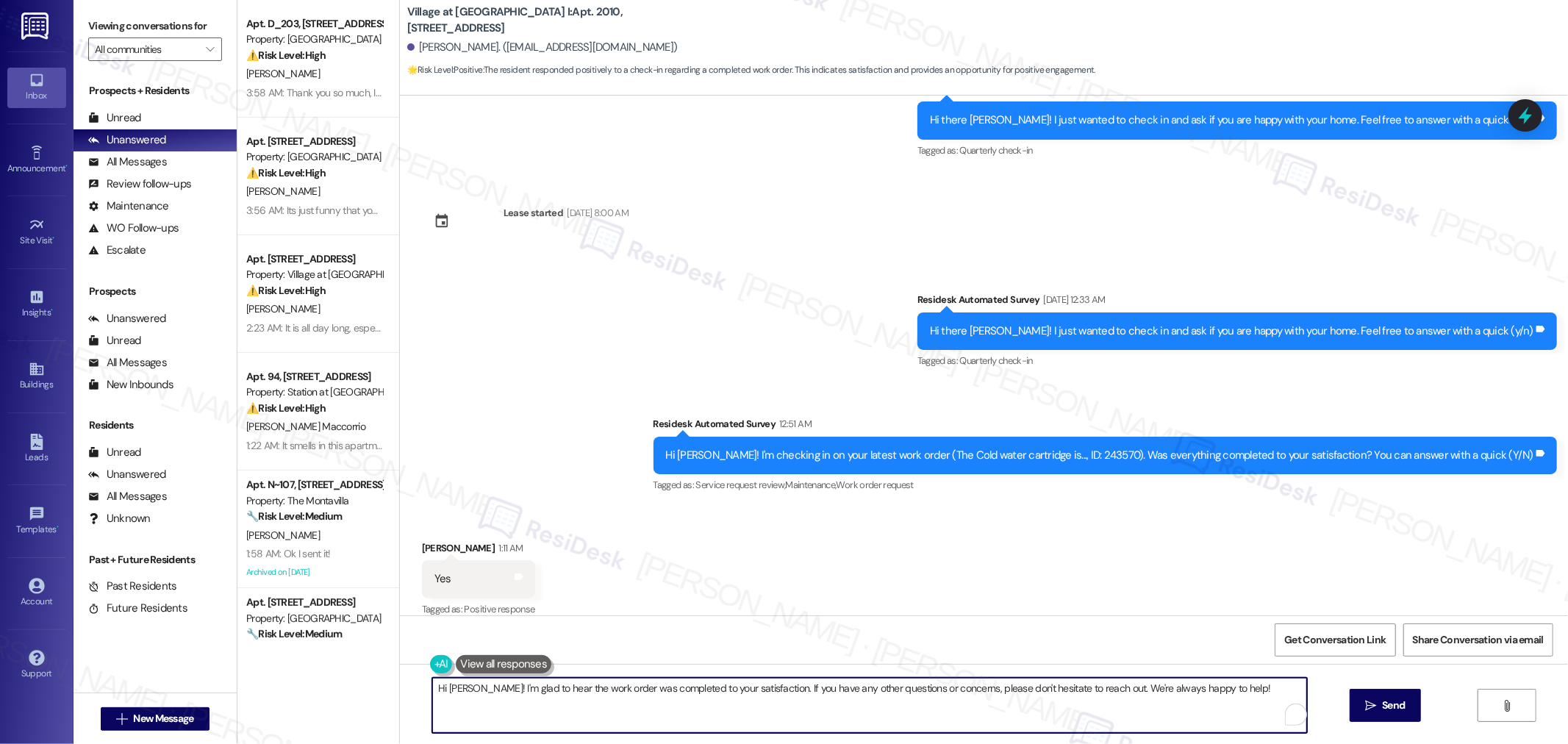
paste textarea "I’m so glad to hear that you were pleased with how the maintenance team handled…"
click at [1371, 713] on button " Send" at bounding box center [1367, 705] width 71 height 33
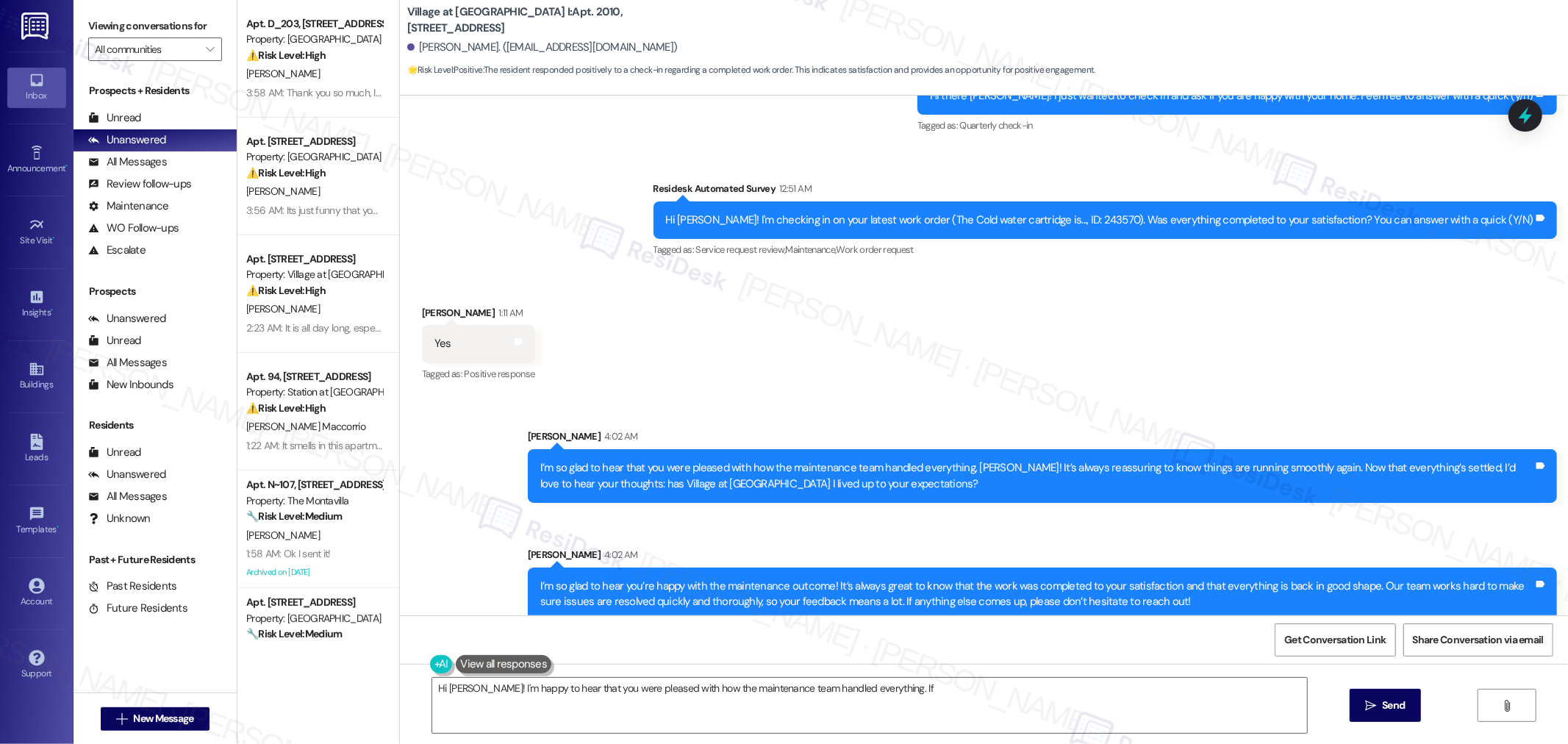
scroll to position [1884, 0]
type textarea "Hi [PERSON_NAME]! I'm happy to hear that you were pleased with how the maintena…"
click at [1326, 650] on span "Get Conversation Link" at bounding box center [1335, 639] width 107 height 32
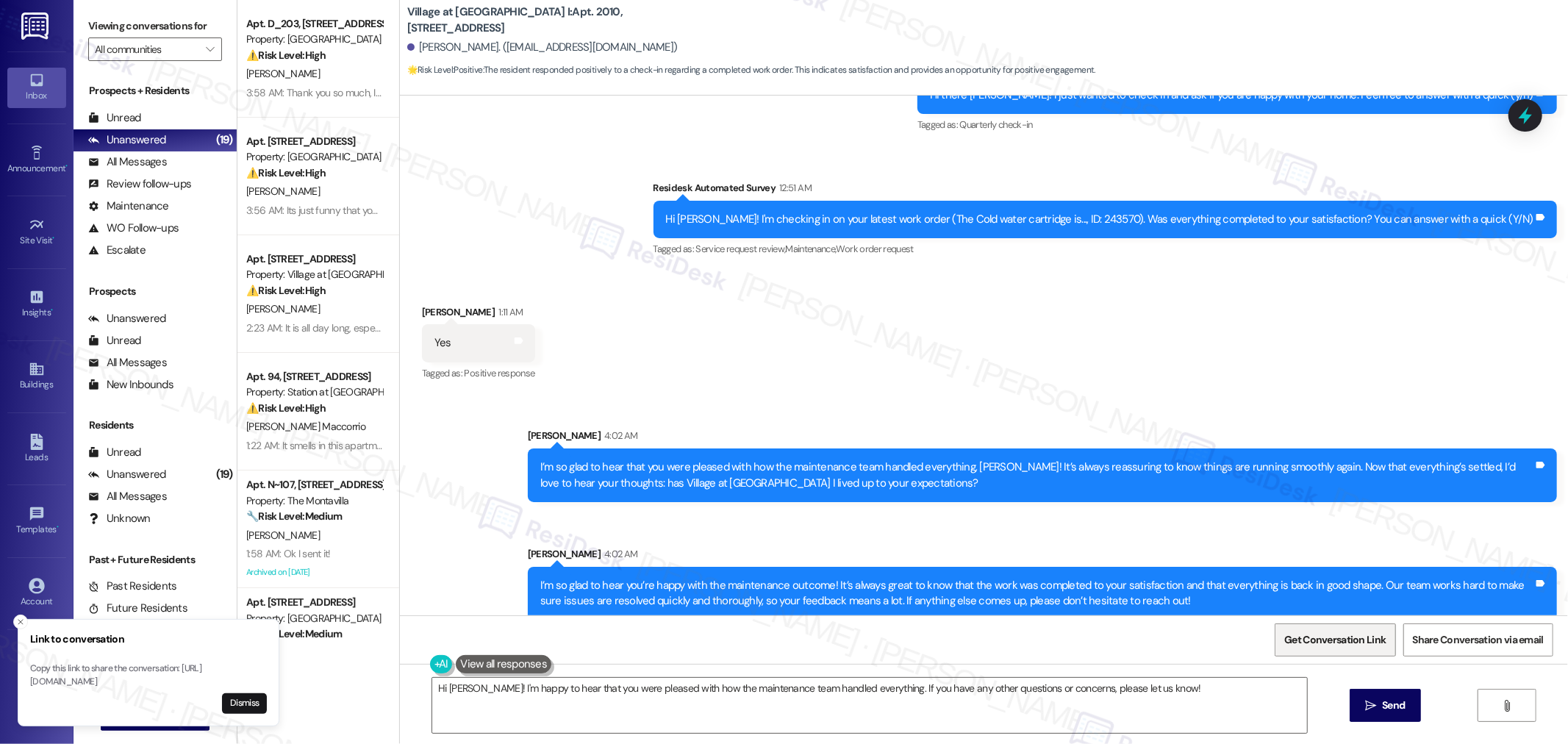
click at [1315, 642] on span "Get Conversation Link" at bounding box center [1335, 639] width 102 height 15
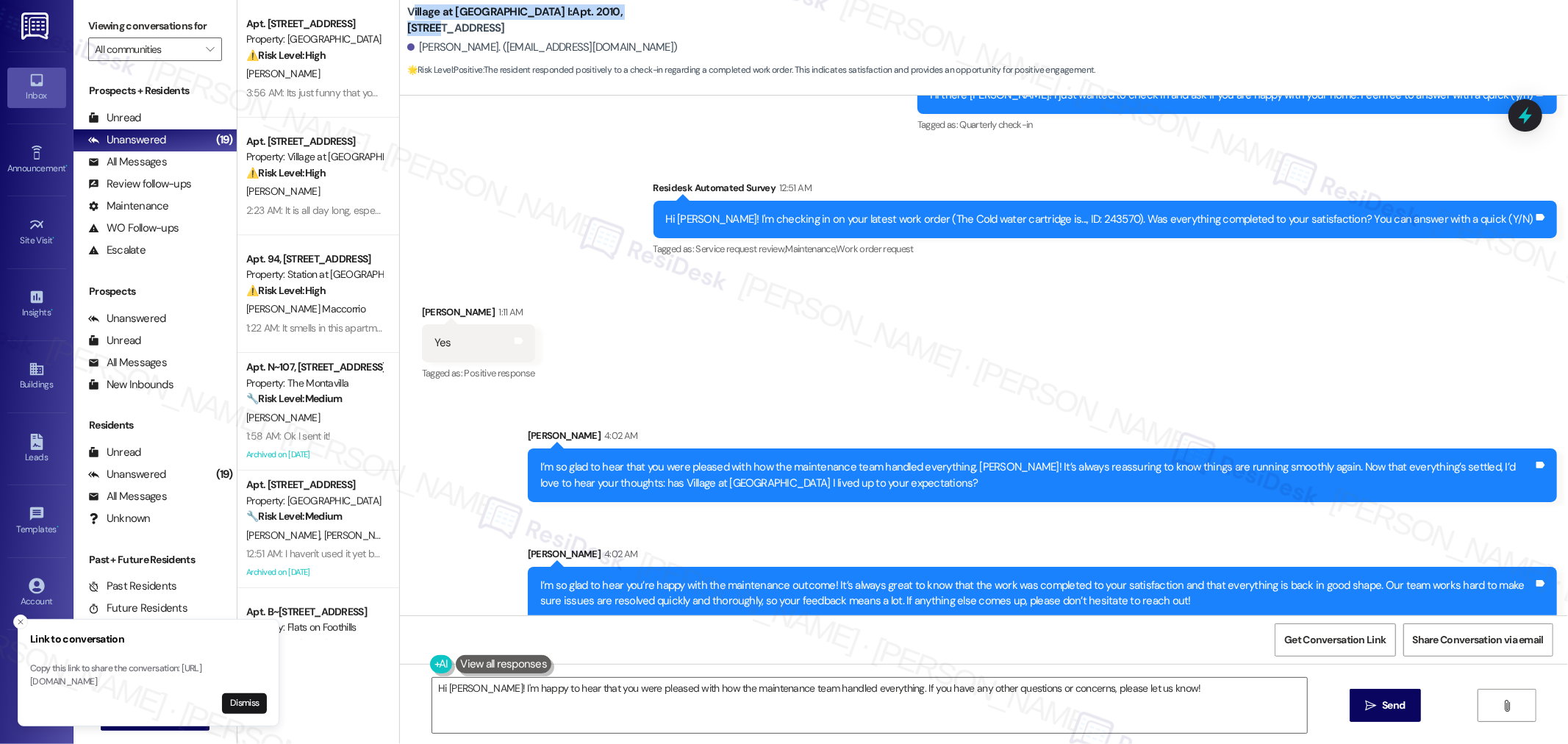
drag, startPoint x: 399, startPoint y: 11, endPoint x: 592, endPoint y: 12, distance: 193.0
click at [592, 12] on b "Village at [GEOGRAPHIC_DATA] I: Apt. 2010, [STREET_ADDRESS]" at bounding box center [554, 20] width 294 height 32
copy b "illage at [GEOGRAPHIC_DATA] I: Apt. 2010, 30050"
drag, startPoint x: 410, startPoint y: 41, endPoint x: 481, endPoint y: 49, distance: 71.4
click at [481, 49] on div "[PERSON_NAME]. ([EMAIL_ADDRESS][DOMAIN_NAME])" at bounding box center [543, 47] width 270 height 15
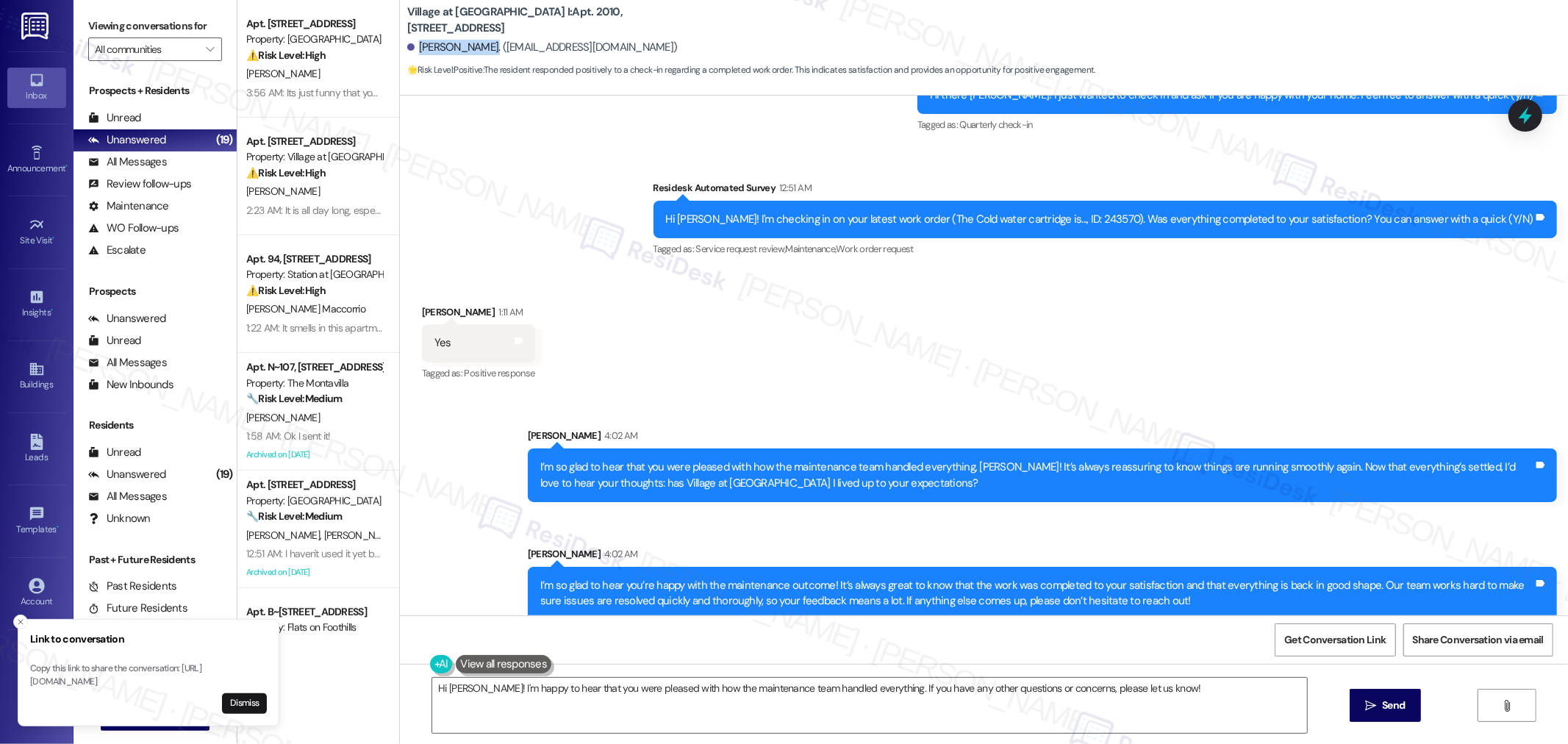
copy div "[PERSON_NAME]"
click at [1126, 212] on div "Hi [PERSON_NAME]! I'm checking in on your latest work order (The Cold water car…" at bounding box center [1100, 220] width 868 height 15
copy div "243570"
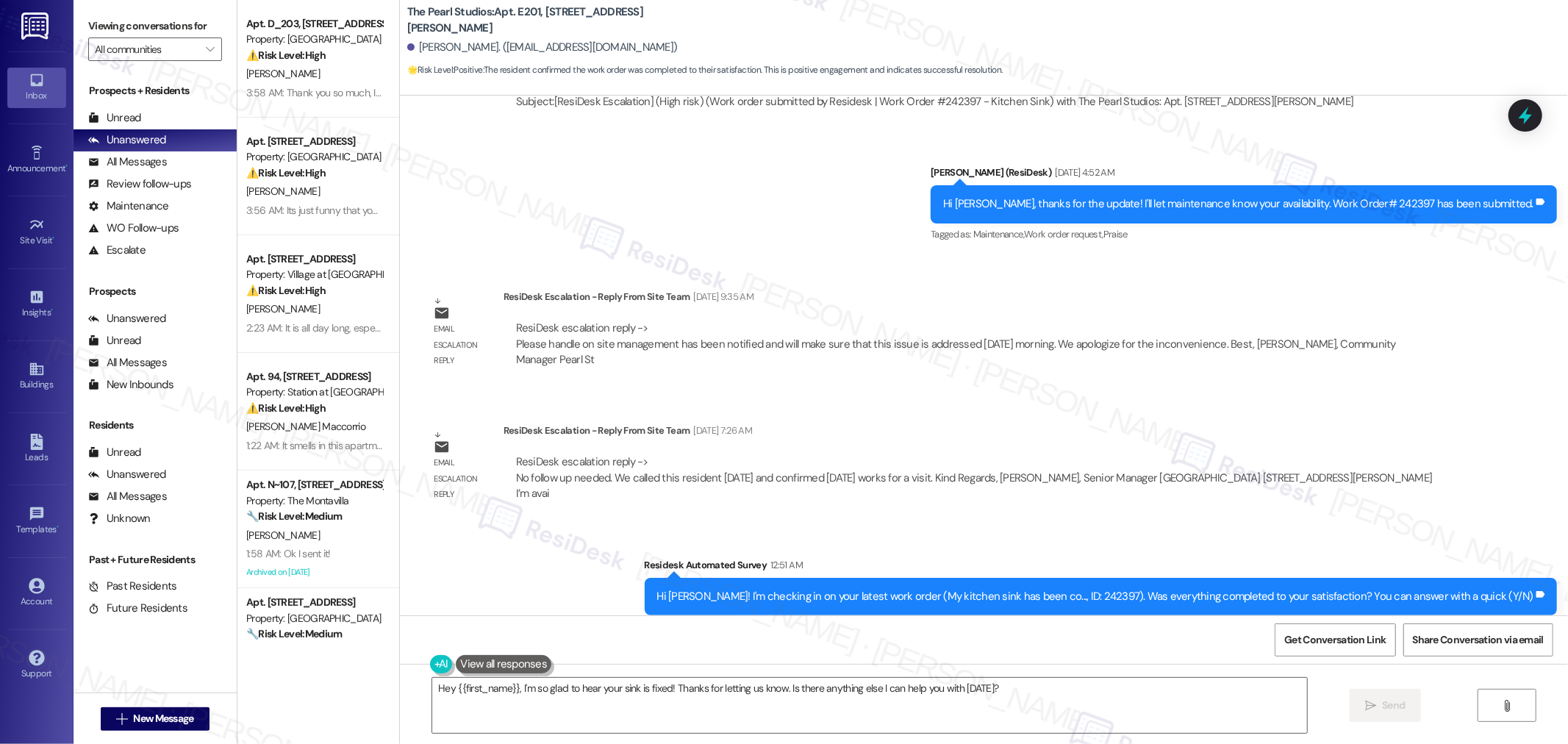
scroll to position [4804, 0]
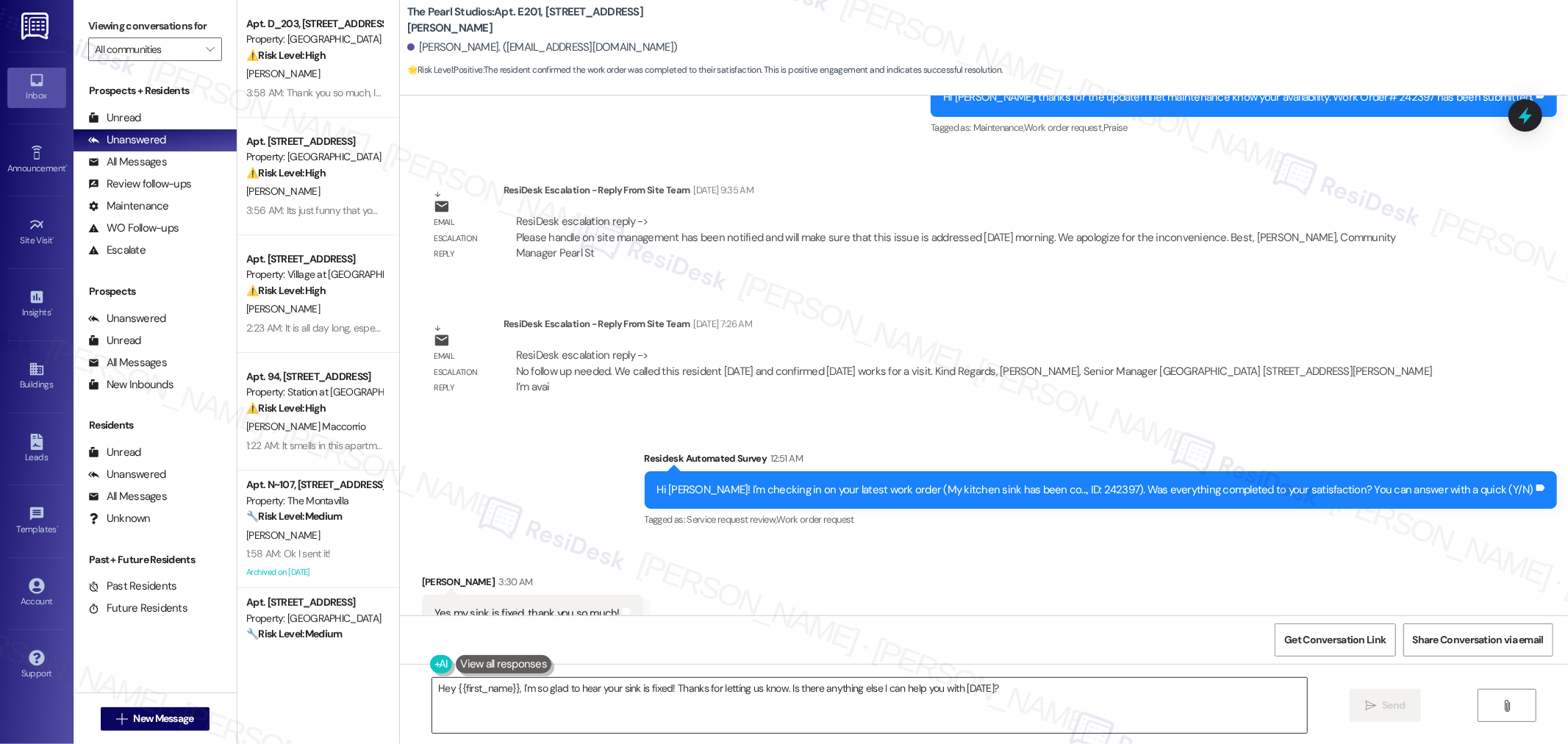
click at [1069, 707] on textarea "Hey {{first_name}}, I'm so glad to hear your sink is fixed! Thanks for letting …" at bounding box center [870, 705] width 875 height 55
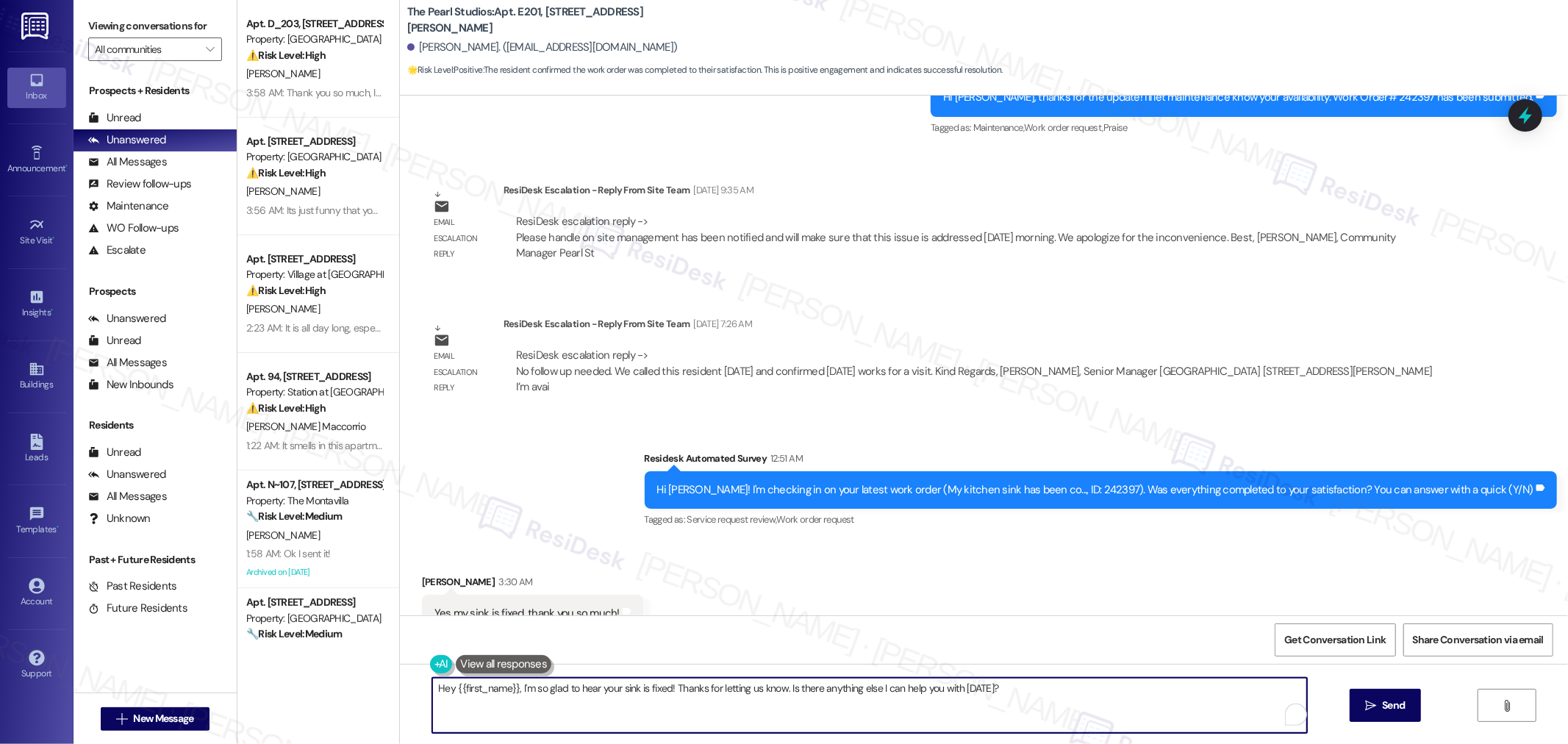
click at [1069, 707] on textarea "Hey {{first_name}}, I'm so glad to hear your sink is fixed! Thanks for letting …" at bounding box center [870, 705] width 875 height 55
paste textarea "[URL][DOMAIN_NAME]"
type textarea "[URL][DOMAIN_NAME]"
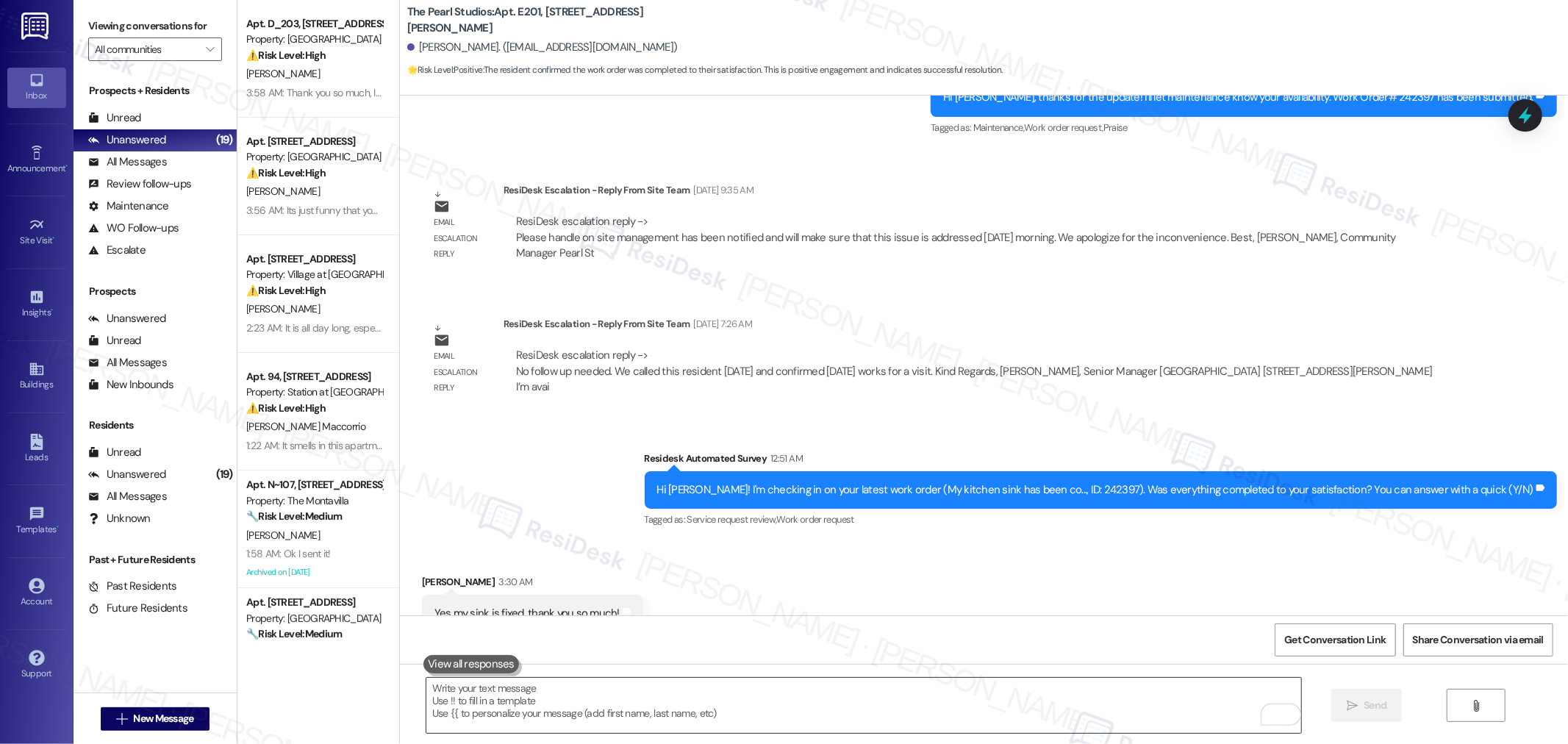
click at [878, 691] on textarea "To enrich screen reader interactions, please activate Accessibility in Grammarl…" at bounding box center [864, 705] width 875 height 55
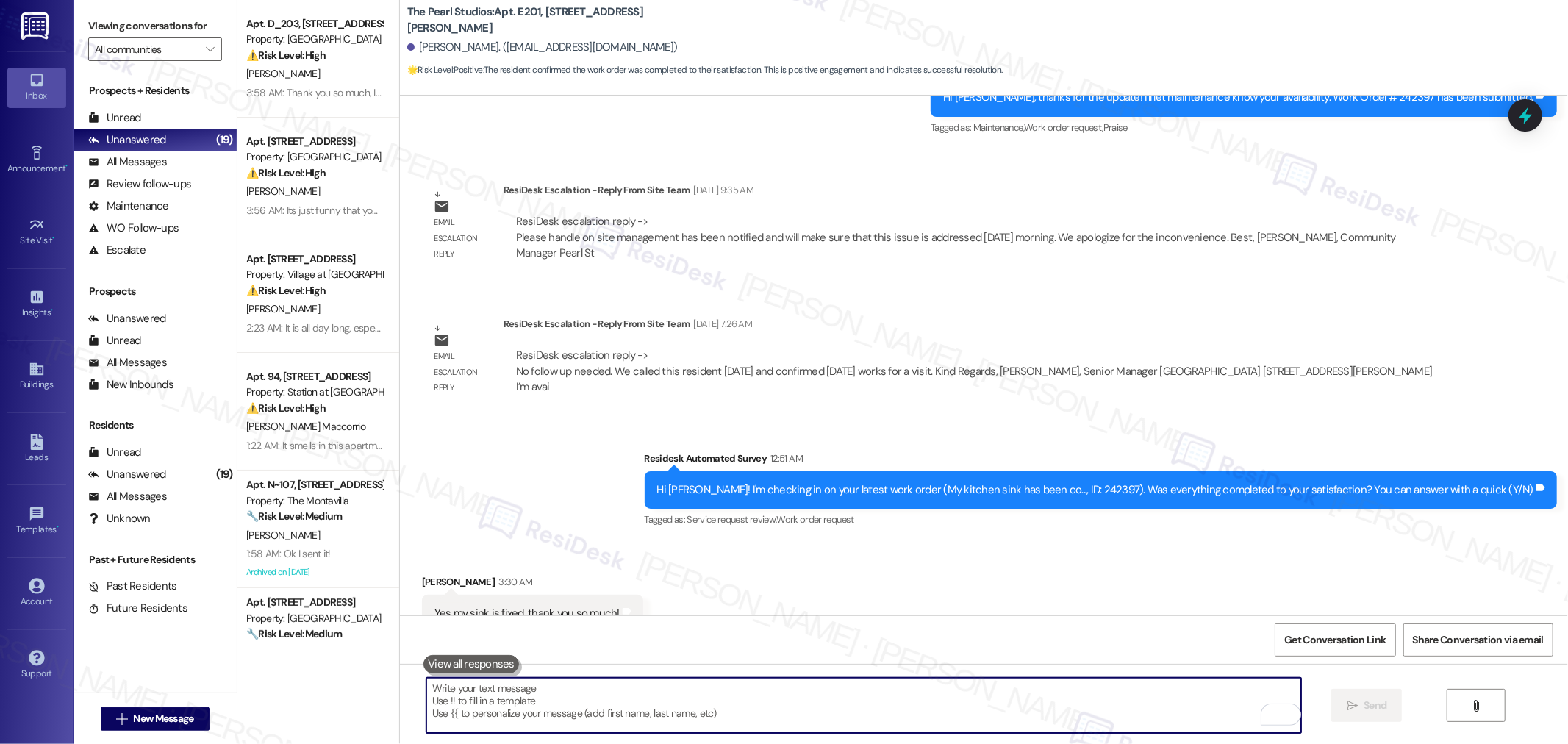
paste textarea "I’m so glad to hear that you were pleased with how the maintenance team handled…"
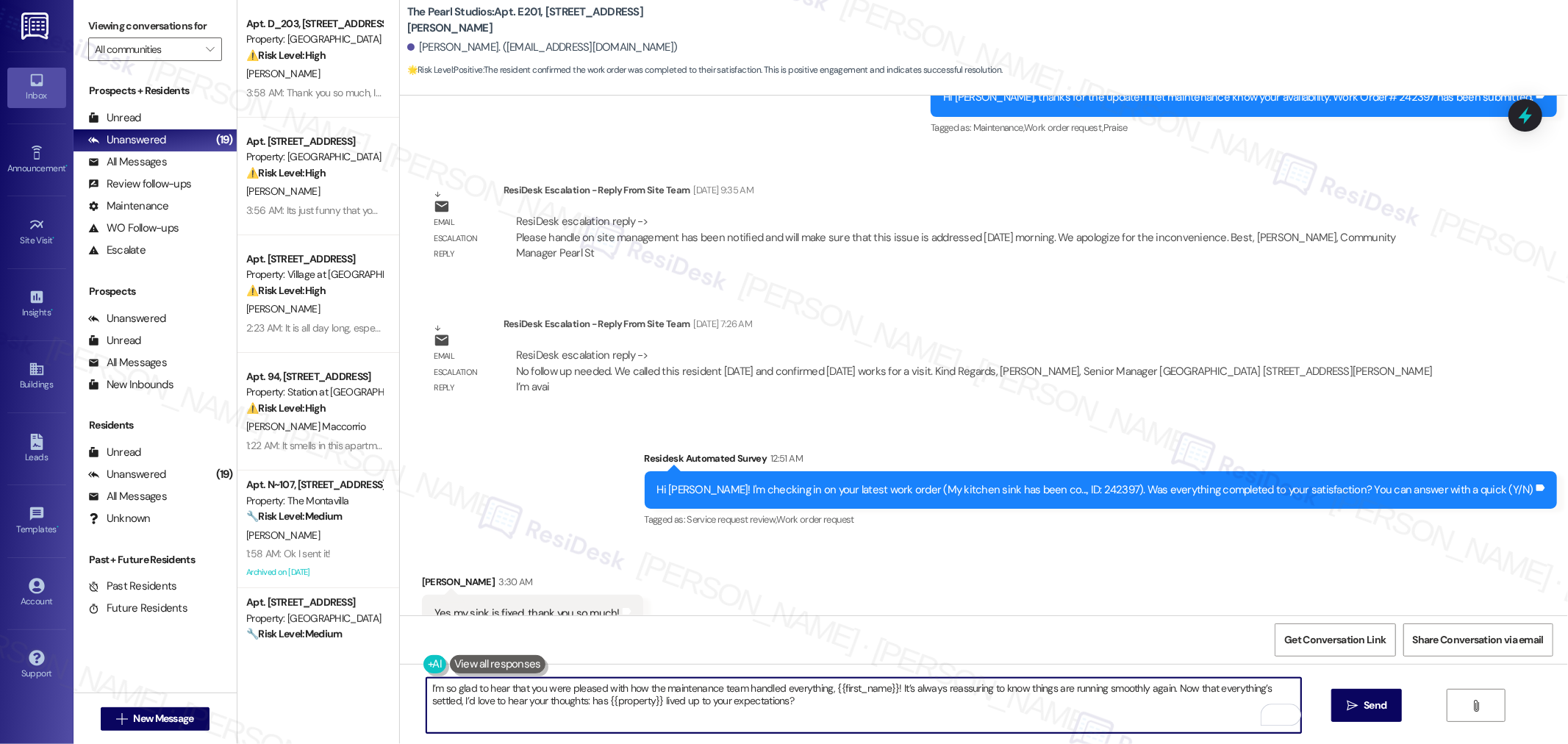
type textarea "I’m so glad to hear that you were pleased with how the maintenance team handled…"
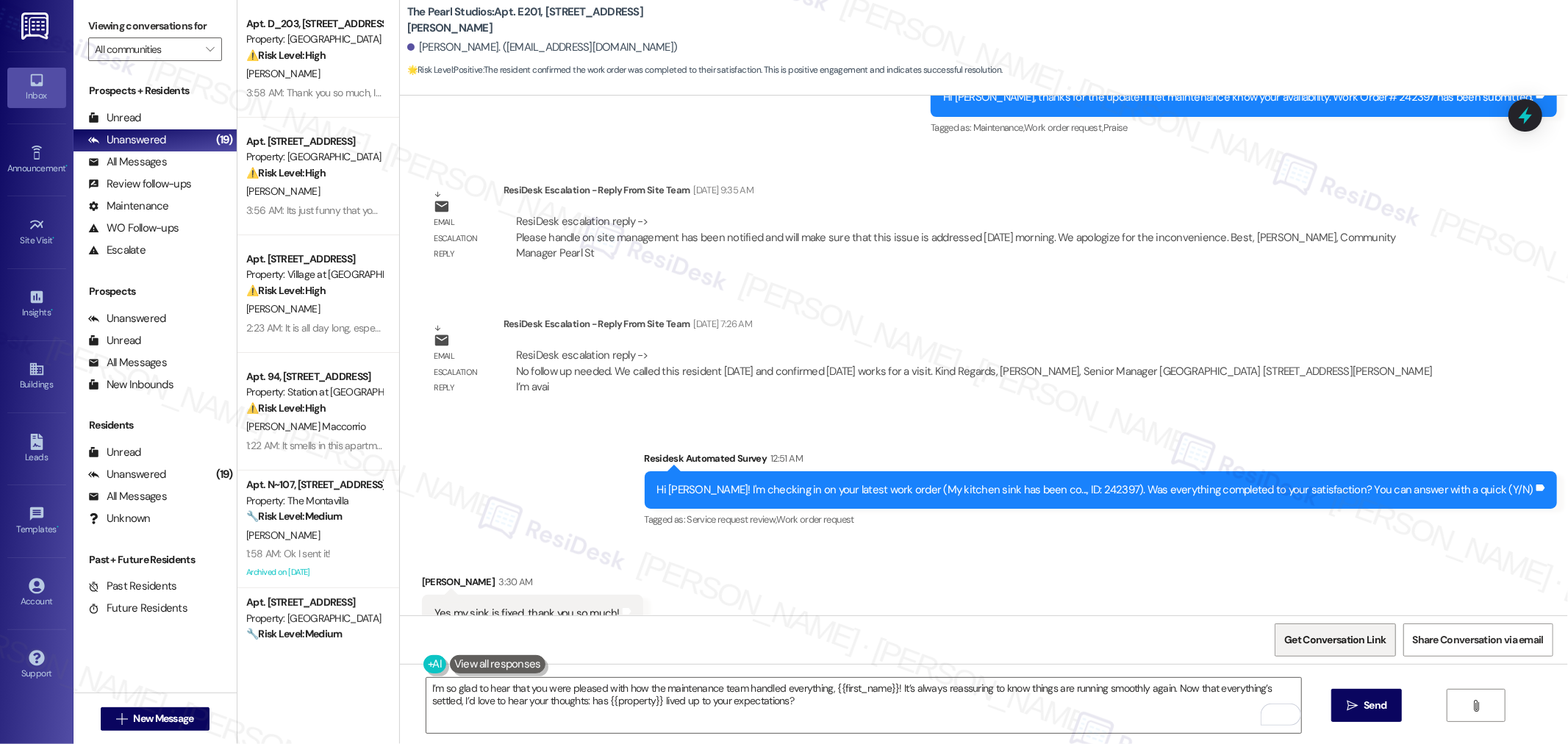
click at [1349, 628] on span "Get Conversation Link" at bounding box center [1335, 639] width 107 height 32
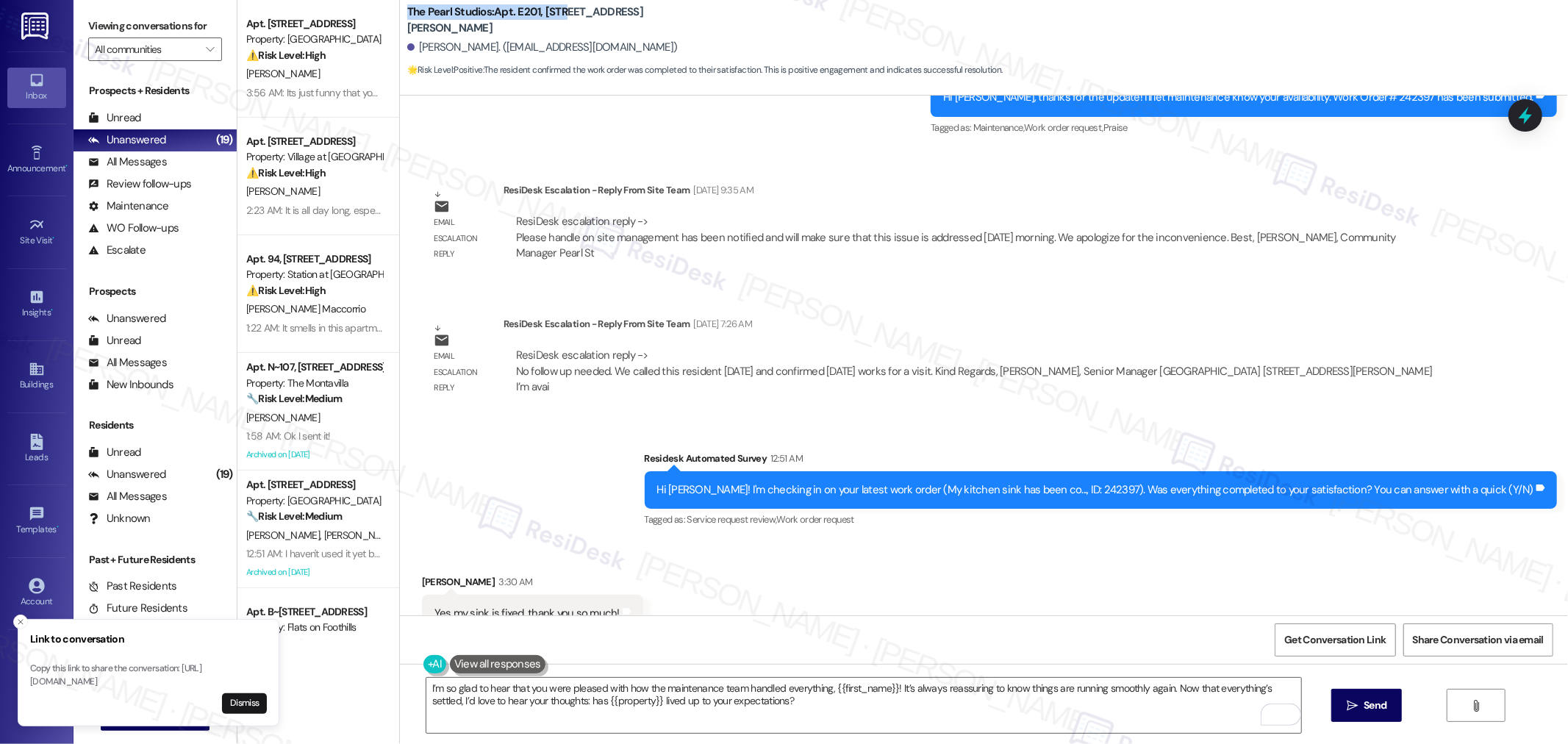
drag, startPoint x: 395, startPoint y: 17, endPoint x: 554, endPoint y: 17, distance: 159.0
click at [554, 17] on b "The Pearl Studios: Apt. E201, [STREET_ADDRESS][PERSON_NAME]" at bounding box center [554, 20] width 294 height 32
copy b "The Pearl Studios: Apt. E201, 1430"
drag, startPoint x: 407, startPoint y: 48, endPoint x: 458, endPoint y: 49, distance: 51.0
click at [458, 49] on div "[PERSON_NAME]. ([EMAIL_ADDRESS][DOMAIN_NAME])" at bounding box center [543, 47] width 270 height 15
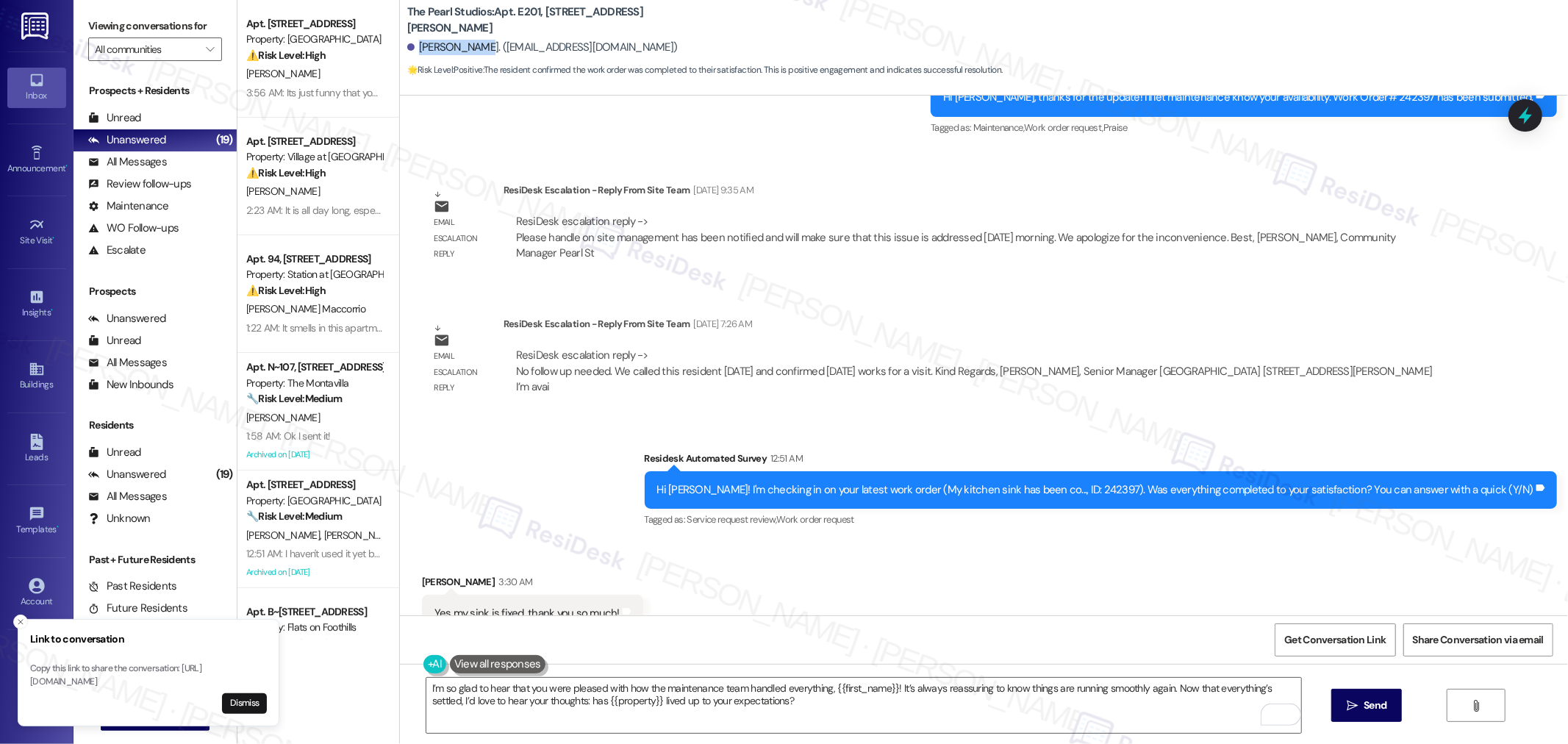
copy div "[PERSON_NAME]"
click at [1129, 482] on div "Hi [PERSON_NAME]! I'm checking in on your latest work order (My kitchen sink ha…" at bounding box center [1095, 490] width 878 height 15
copy div "242397"
click at [1111, 482] on div "Hi [PERSON_NAME]! I'm checking in on your latest work order (My kitchen sink ha…" at bounding box center [1095, 490] width 878 height 15
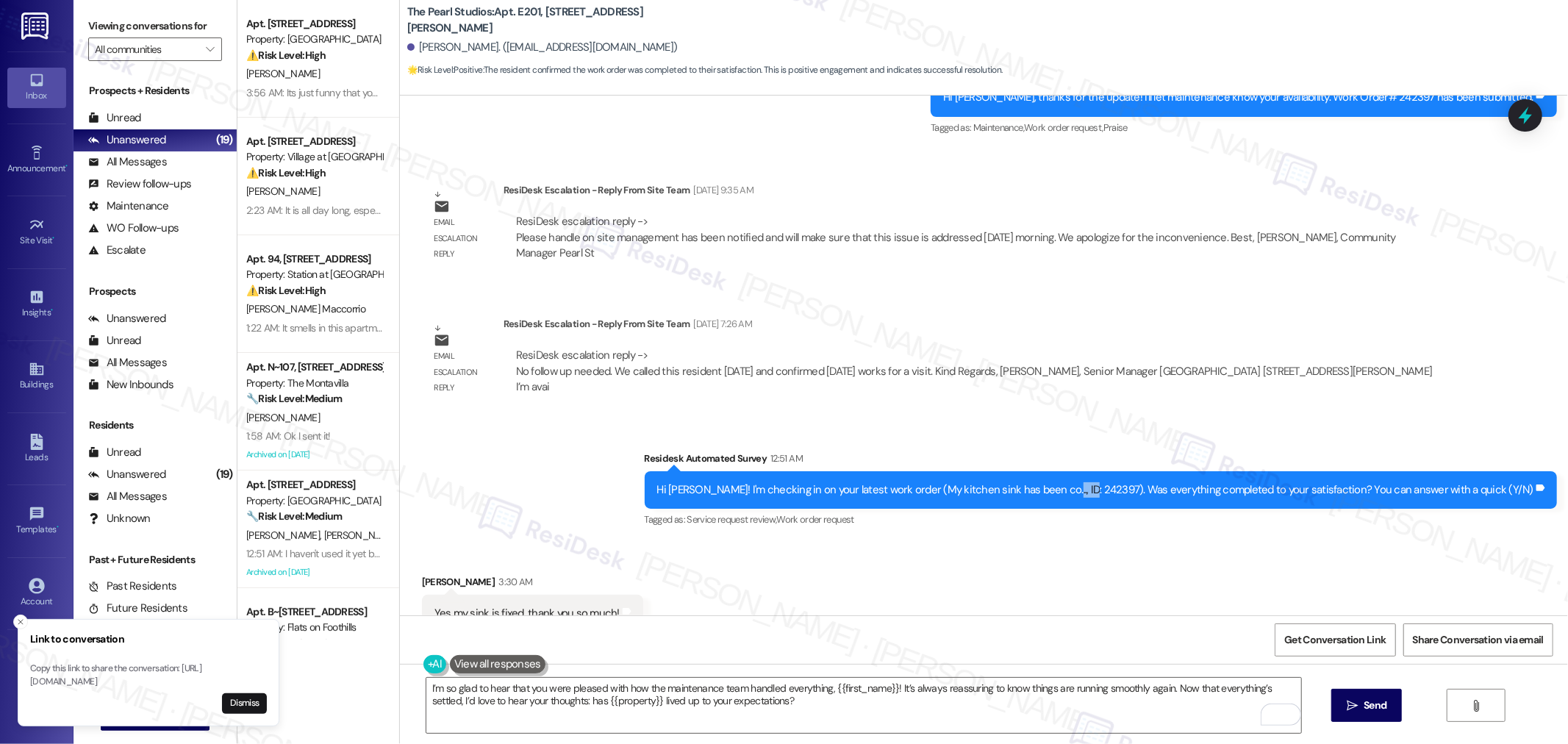
click at [1111, 482] on div "Hi [PERSON_NAME]! I'm checking in on your latest work order (My kitchen sink ha…" at bounding box center [1095, 490] width 878 height 15
click at [1128, 482] on div "Hi [PERSON_NAME]! I'm checking in on your latest work order (My kitchen sink ha…" at bounding box center [1095, 490] width 878 height 15
click at [1364, 711] on span "Send" at bounding box center [1375, 705] width 23 height 15
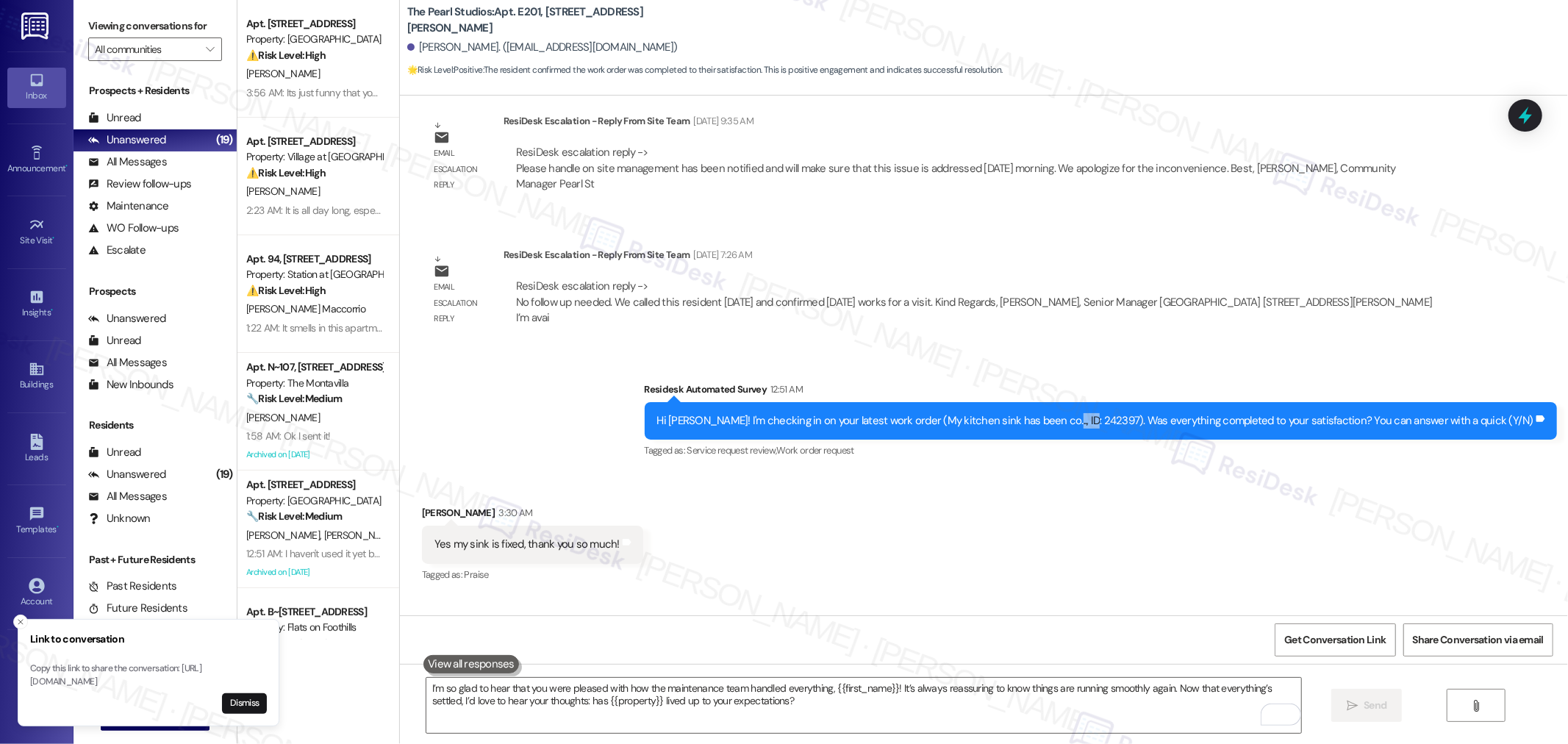
scroll to position [4922, 0]
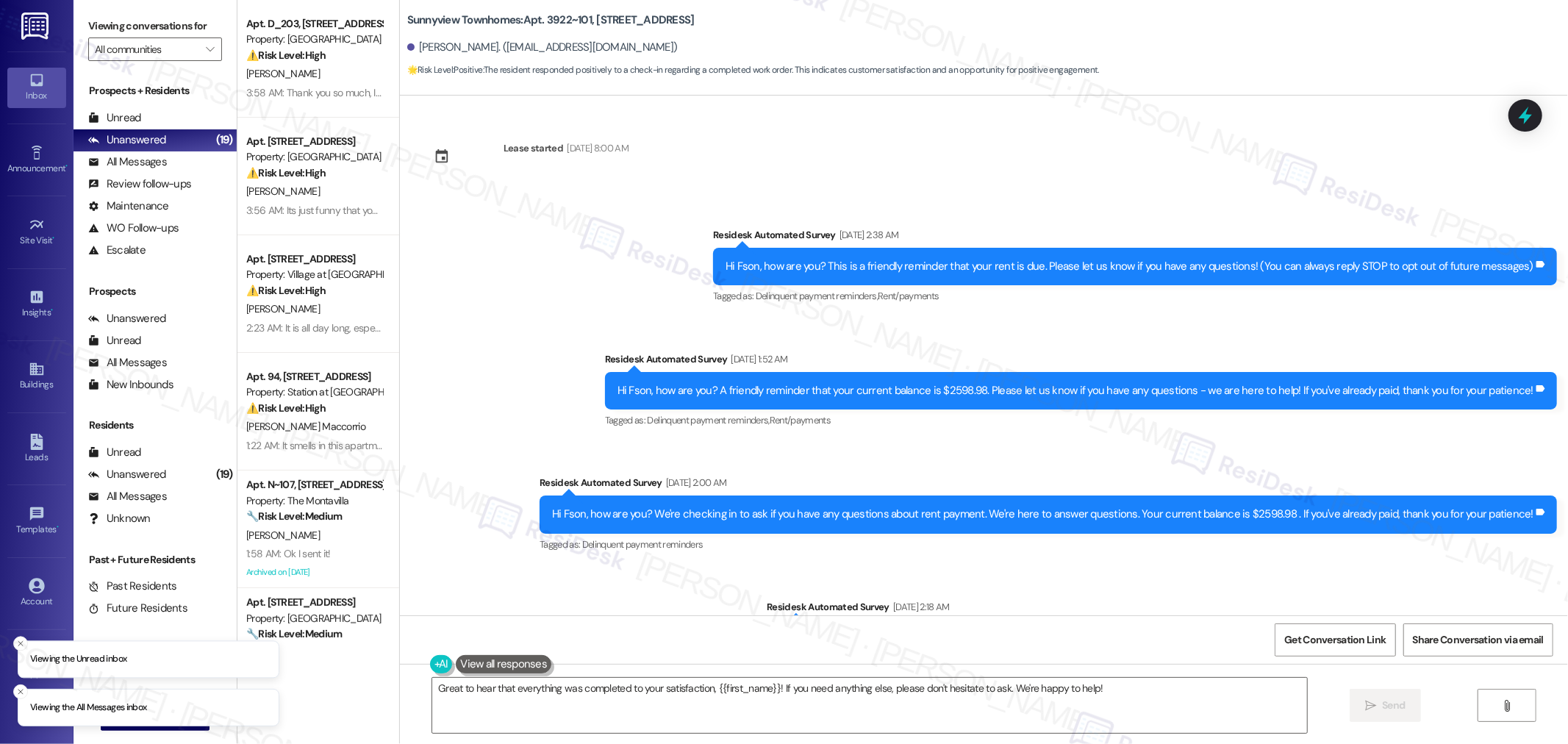
scroll to position [9065, 0]
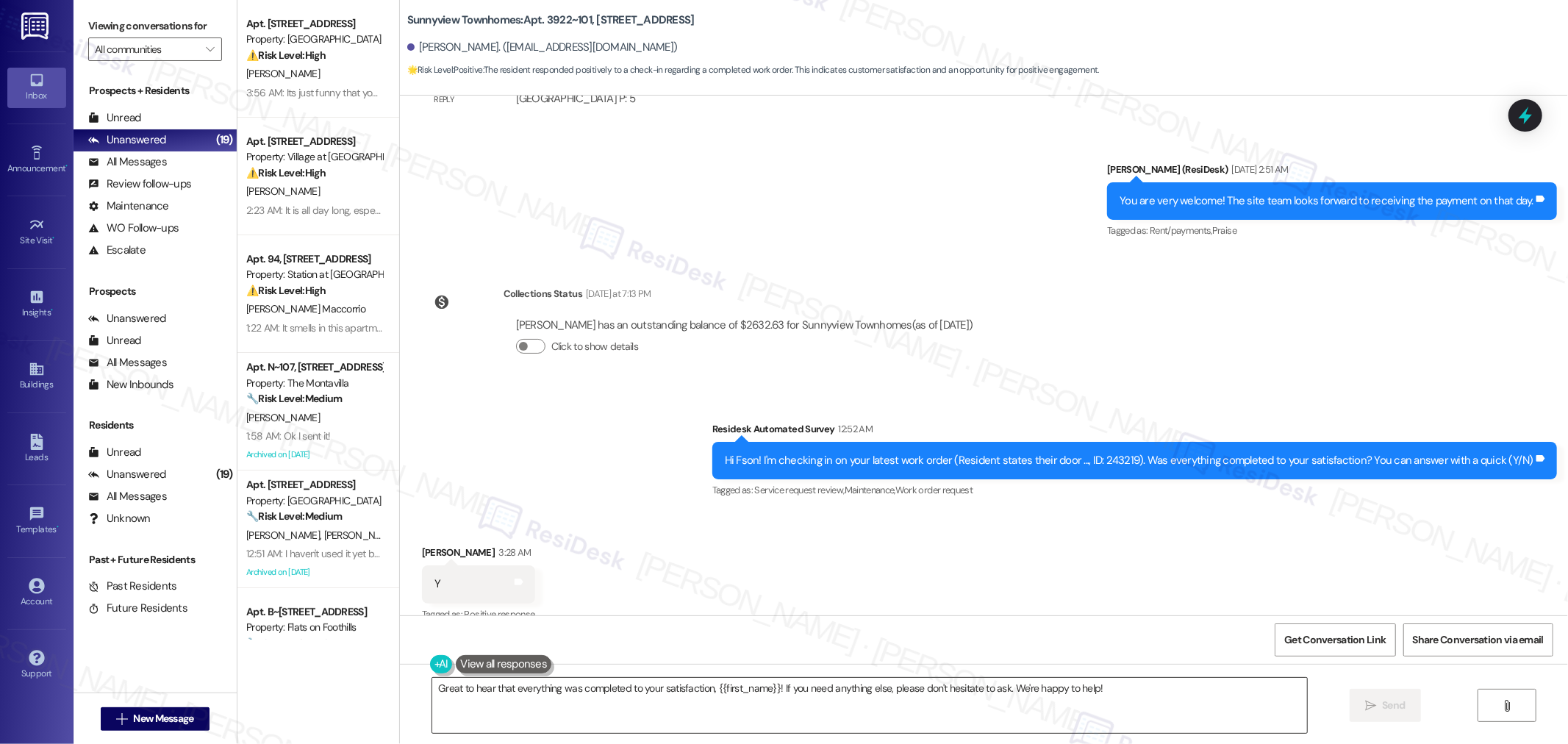
click at [1148, 713] on textarea "Great to hear that everything was completed to your satisfaction, {{first_name}…" at bounding box center [870, 705] width 875 height 55
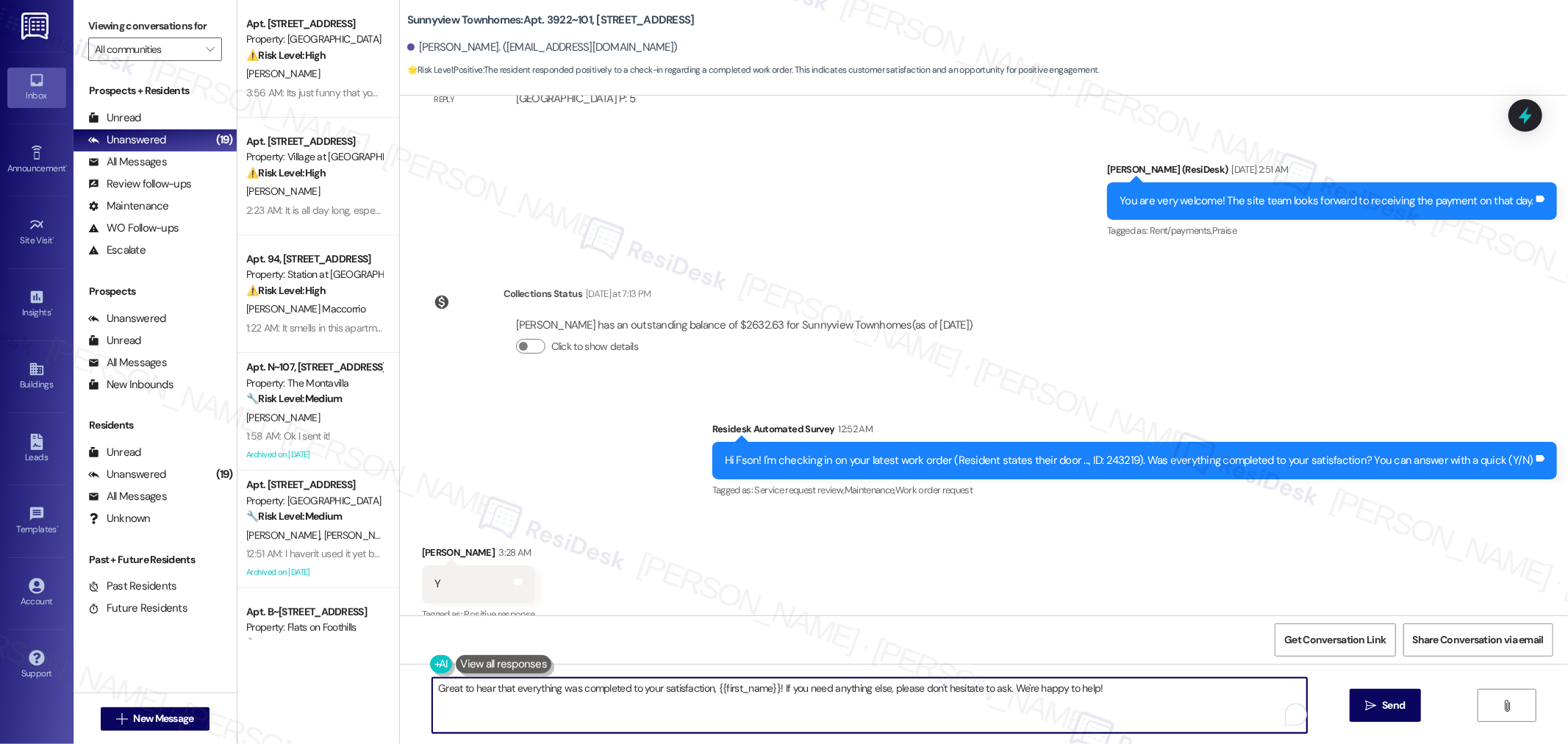
paste textarea "I’m so glad to hear that you were pleased with how the maintenance team handled…"
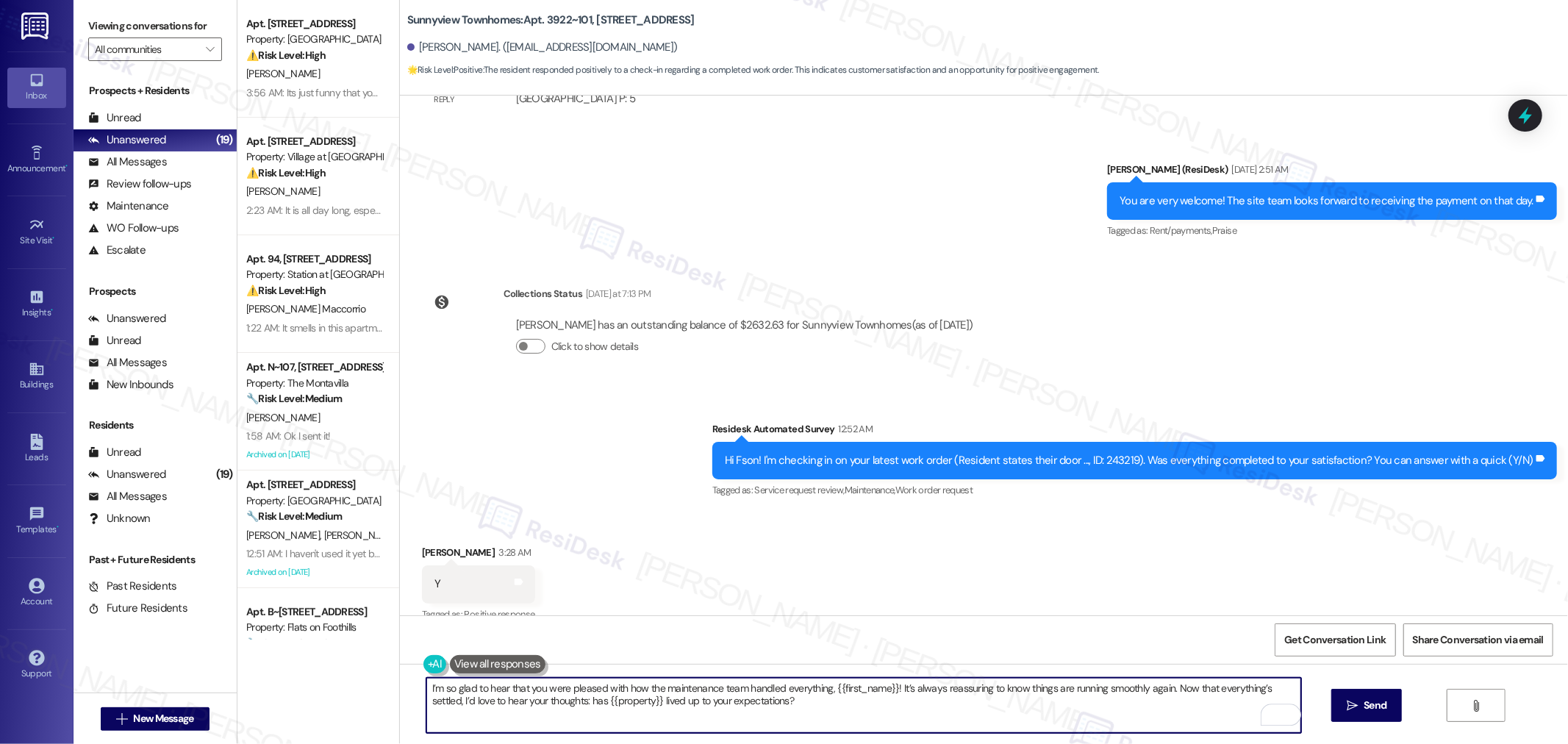
type textarea "I’m so glad to hear that you were pleased with how the maintenance team handled…"
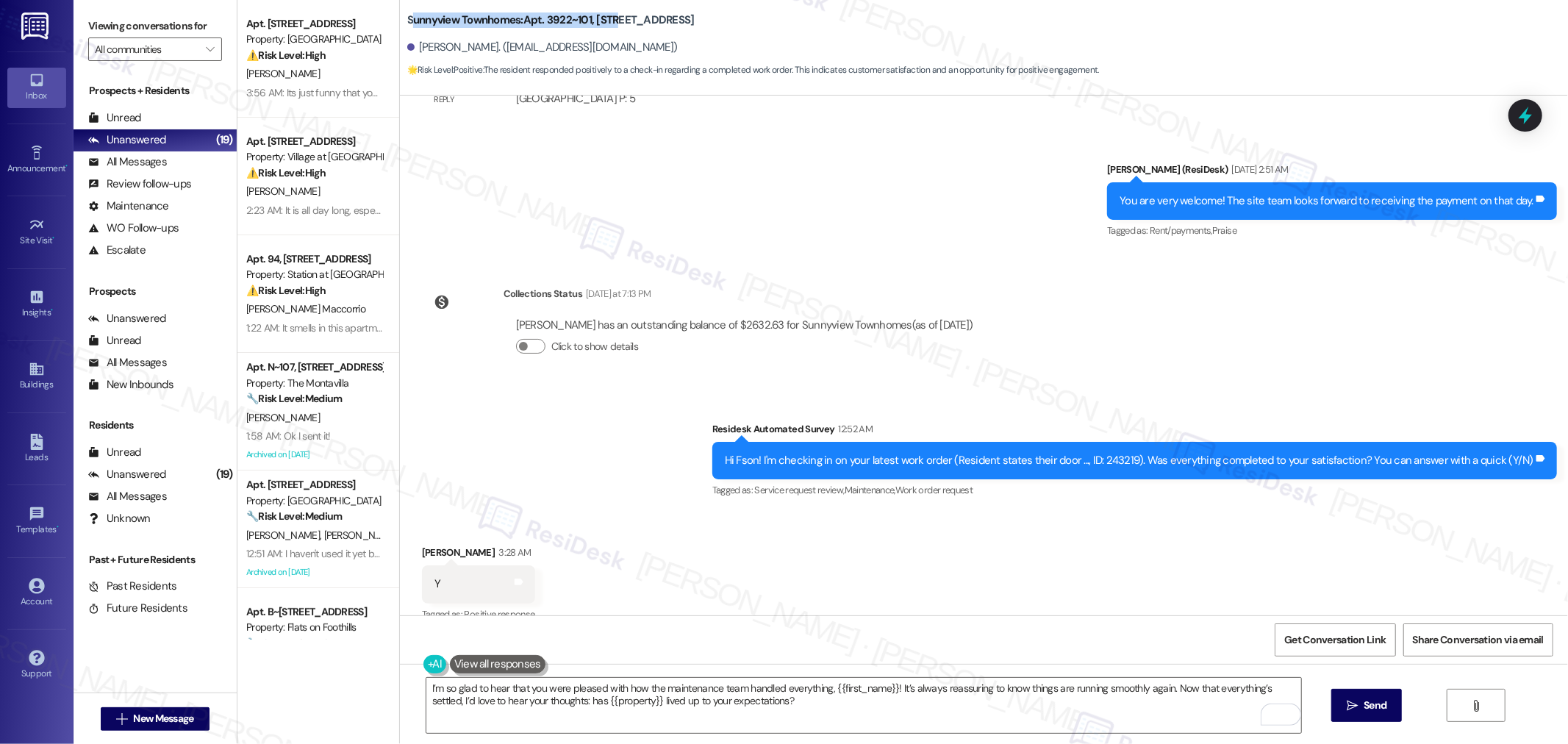
drag, startPoint x: 398, startPoint y: 6, endPoint x: 609, endPoint y: 12, distance: 211.1
click at [609, 12] on b "Sunnyview Townhomes: Apt. 3922~101, [STREET_ADDRESS]" at bounding box center [551, 20] width 288 height 15
click at [592, 27] on b "Sunnyview Townhomes: Apt. 3922~101, [STREET_ADDRESS]" at bounding box center [551, 20] width 288 height 15
drag, startPoint x: 394, startPoint y: 11, endPoint x: 609, endPoint y: 12, distance: 215.0
click at [609, 12] on b "Sunnyview Townhomes: Apt. 3922~101, [STREET_ADDRESS]" at bounding box center [551, 20] width 288 height 15
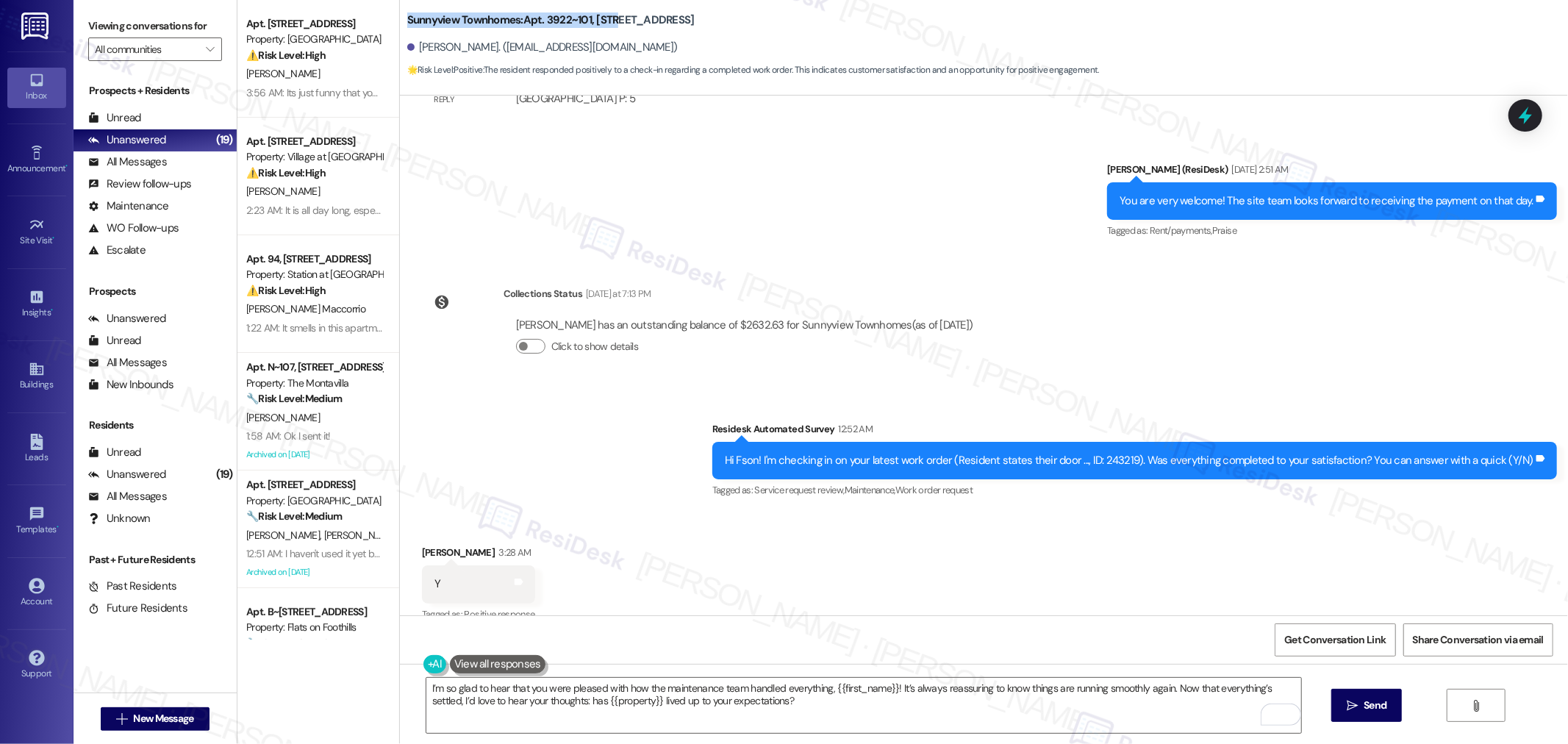
copy b "Sunnyview Townhomes: Apt. 3922~101, 3930"
click at [1364, 709] on span "Send" at bounding box center [1375, 705] width 23 height 15
drag, startPoint x: 408, startPoint y: 44, endPoint x: 461, endPoint y: 48, distance: 53.2
click at [461, 48] on div "[PERSON_NAME]. ([EMAIL_ADDRESS][DOMAIN_NAME])" at bounding box center [543, 47] width 270 height 15
copy div "Fson Ruben"
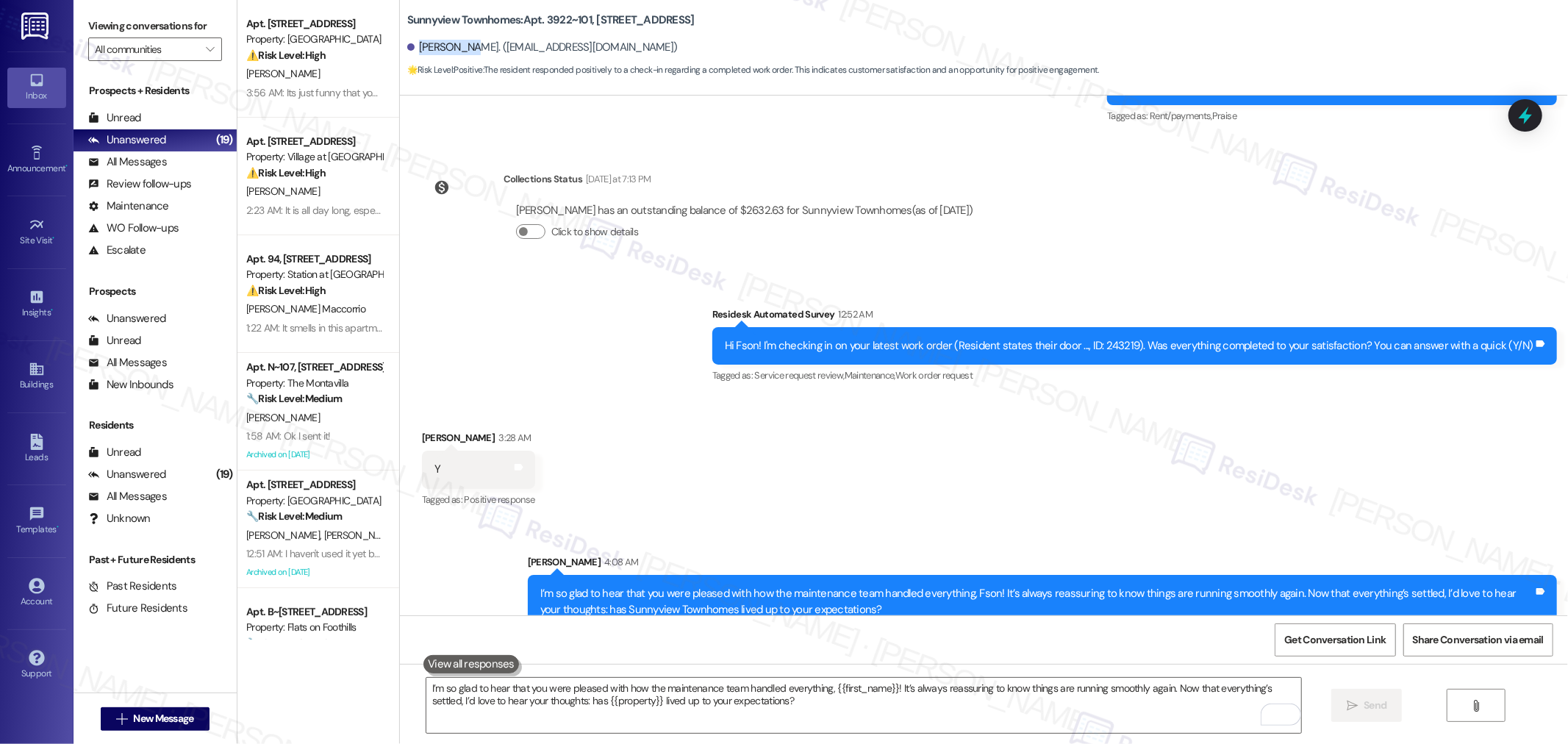
scroll to position [9183, 0]
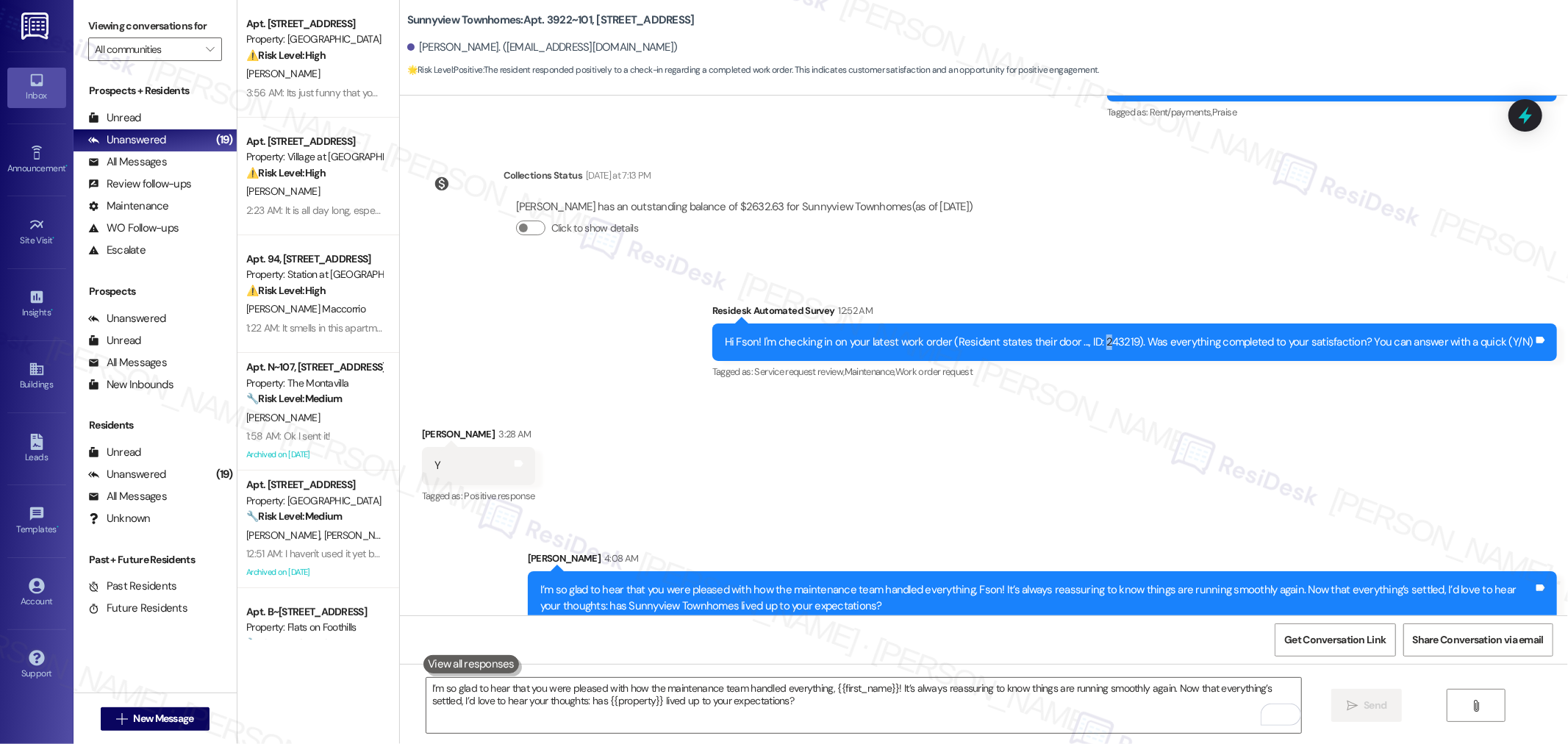
click at [1116, 335] on div "Hi Fson! I'm checking in on your latest work order (Resident states their door …" at bounding box center [1129, 342] width 808 height 15
click at [1141, 335] on div "Hi Fson! I'm checking in on your latest work order (Resident states their door …" at bounding box center [1129, 342] width 808 height 15
copy div "243219"
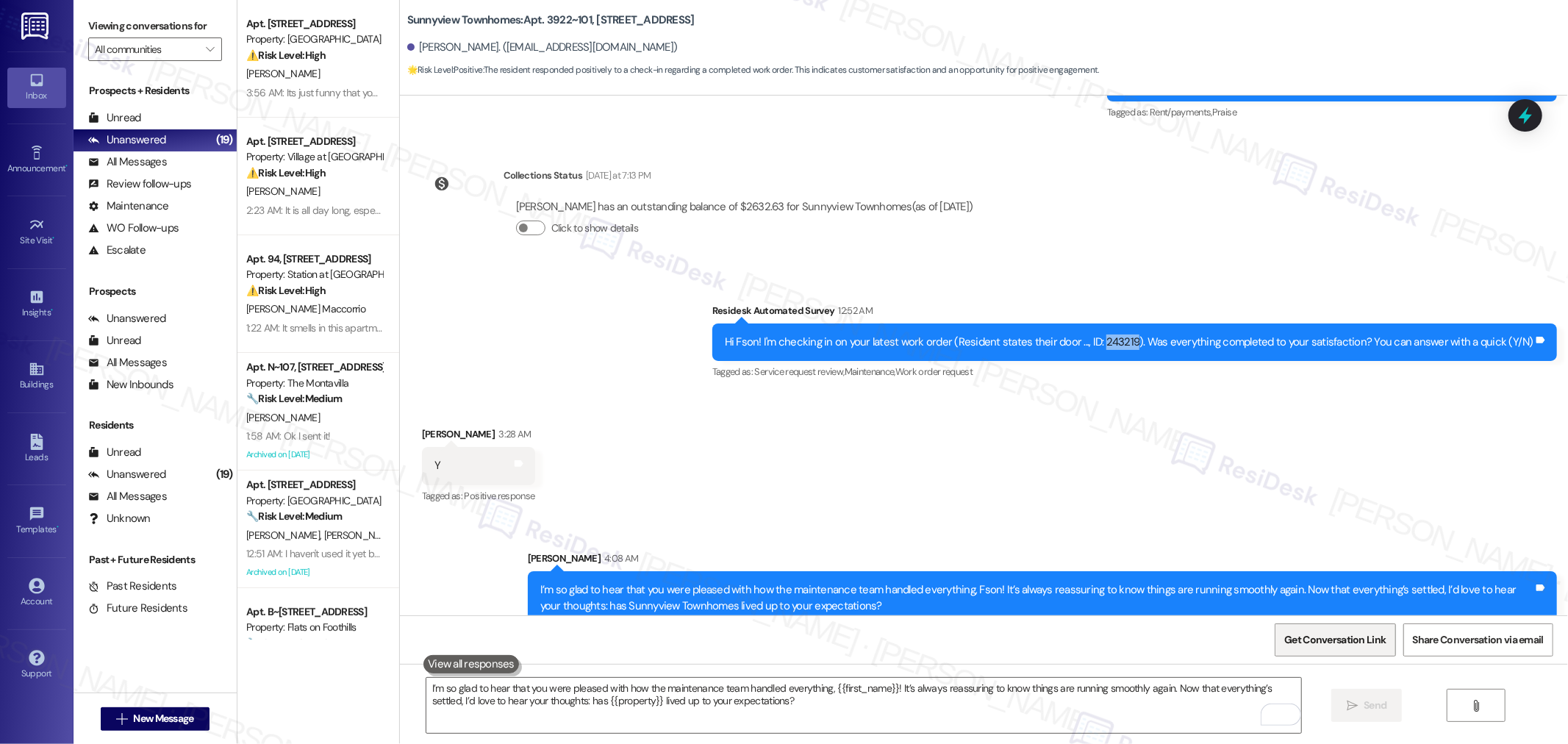
click at [1302, 624] on span "Get Conversation Link" at bounding box center [1335, 639] width 107 height 32
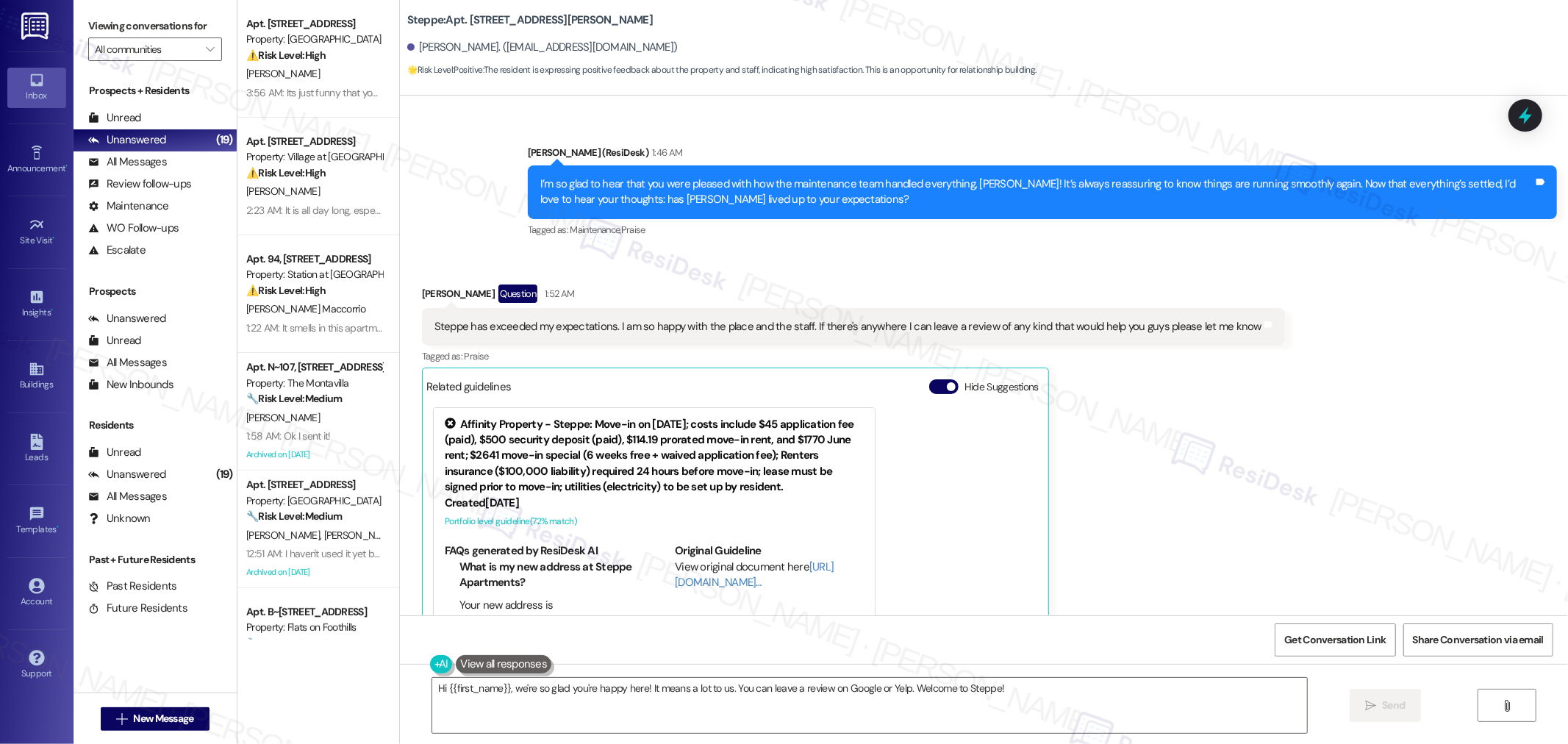
scroll to position [200, 0]
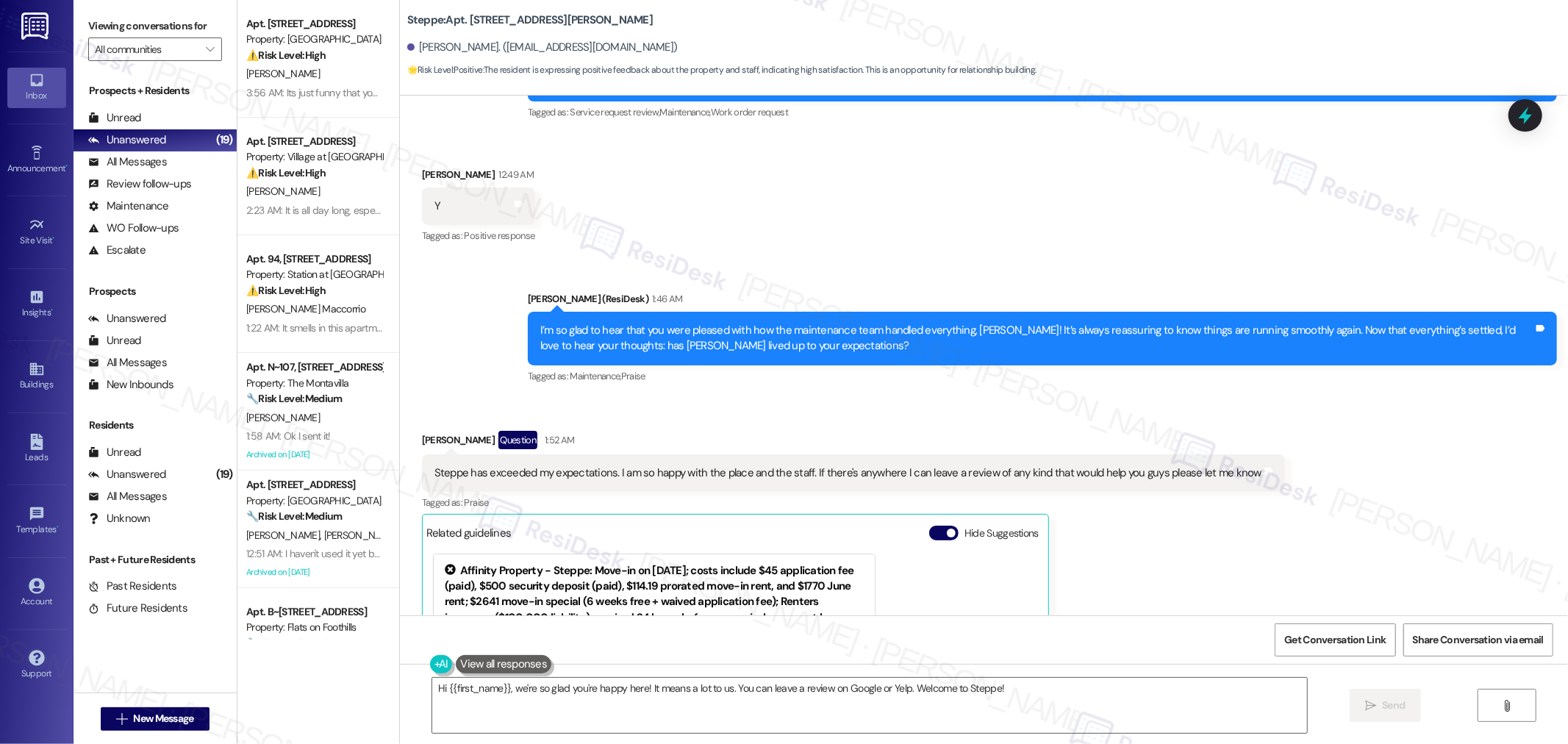
click at [1173, 208] on div "Received via SMS [PERSON_NAME] 12:49 AM Y Tags and notes Tagged as: Positive re…" at bounding box center [984, 197] width 1168 height 125
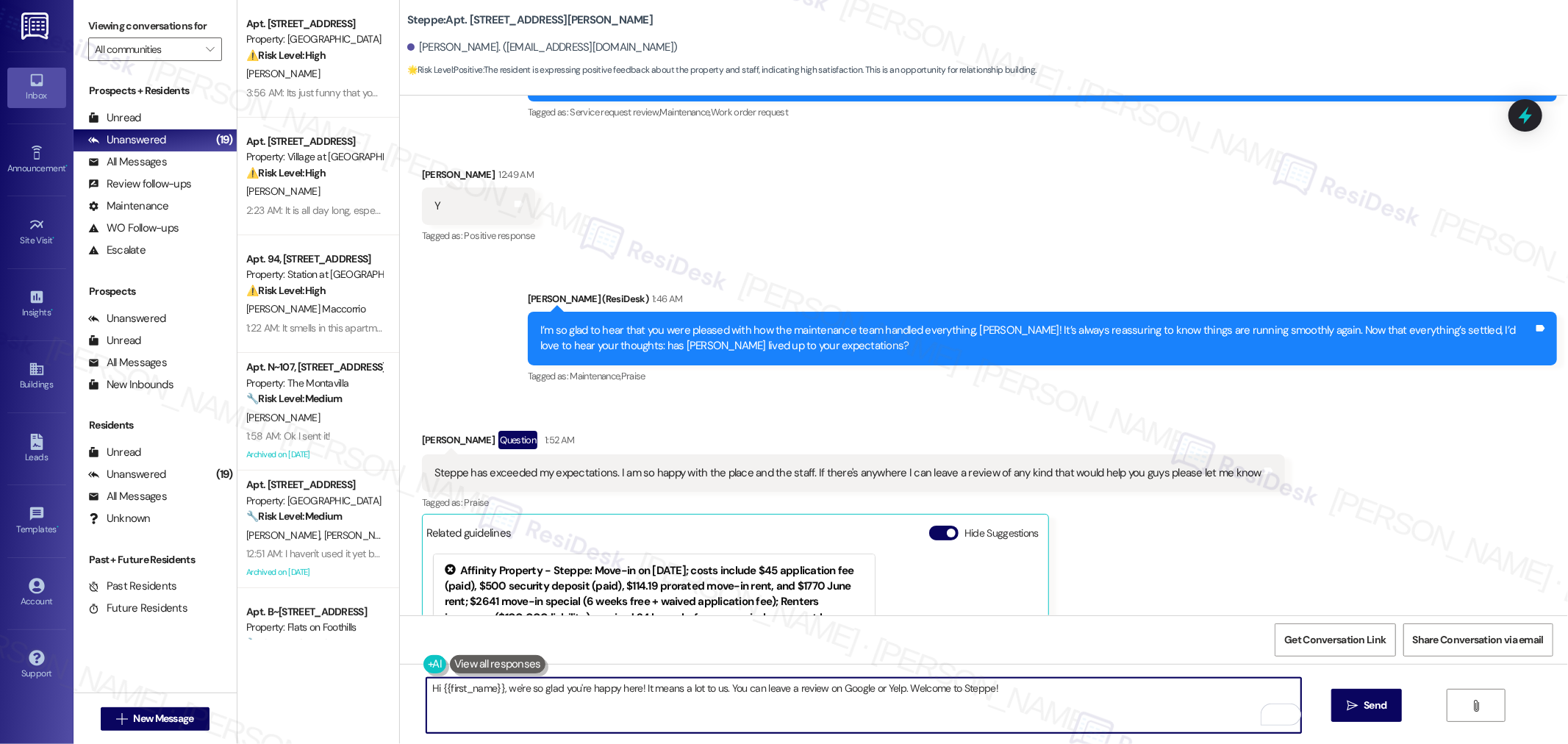
click at [849, 710] on textarea "Hi {{first_name}}, we're so glad you're happy here! It means a lot to us. You c…" at bounding box center [864, 705] width 875 height 55
paste textarea "I'm so glad to know that your home is meeting your expectations. Happy to hear …"
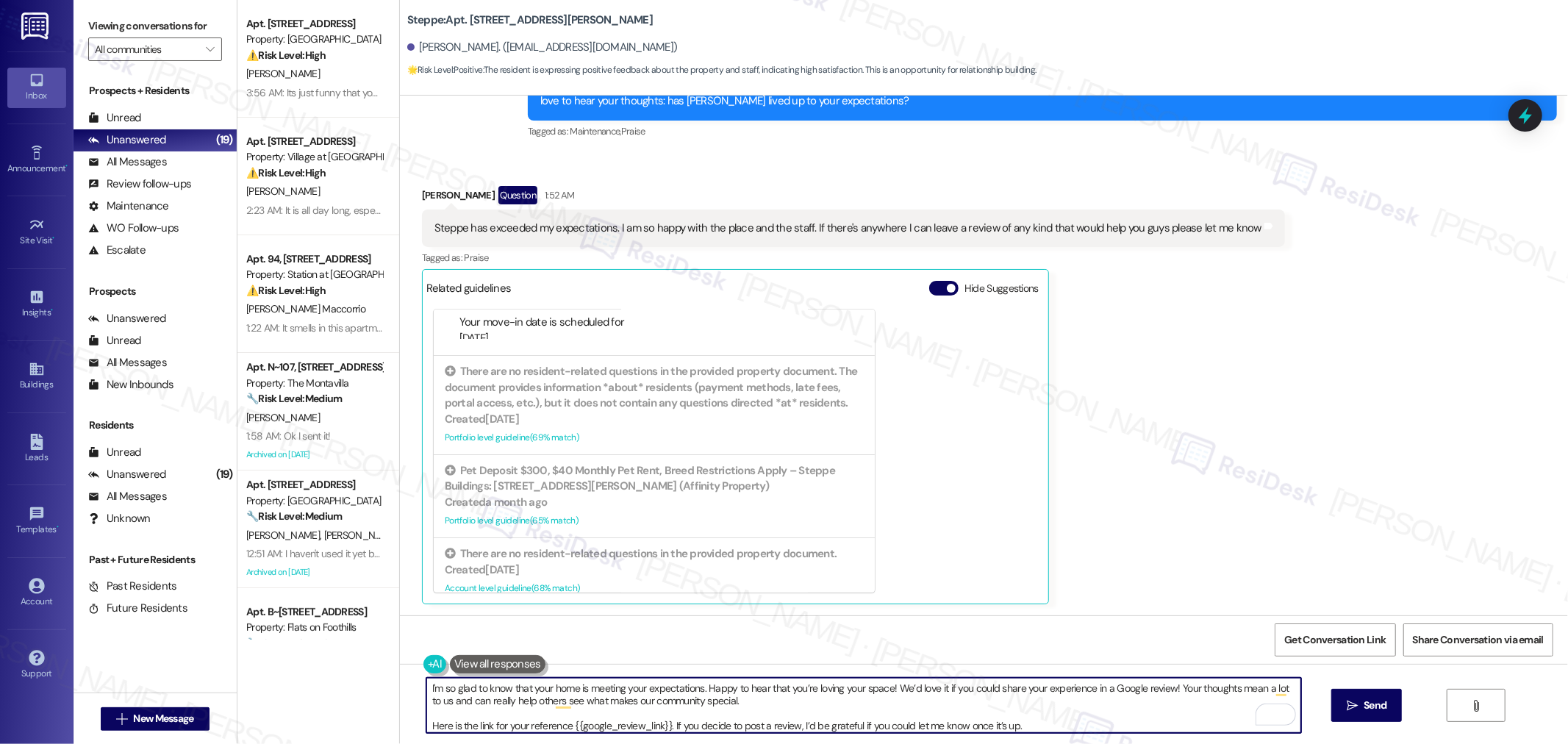
scroll to position [407, 0]
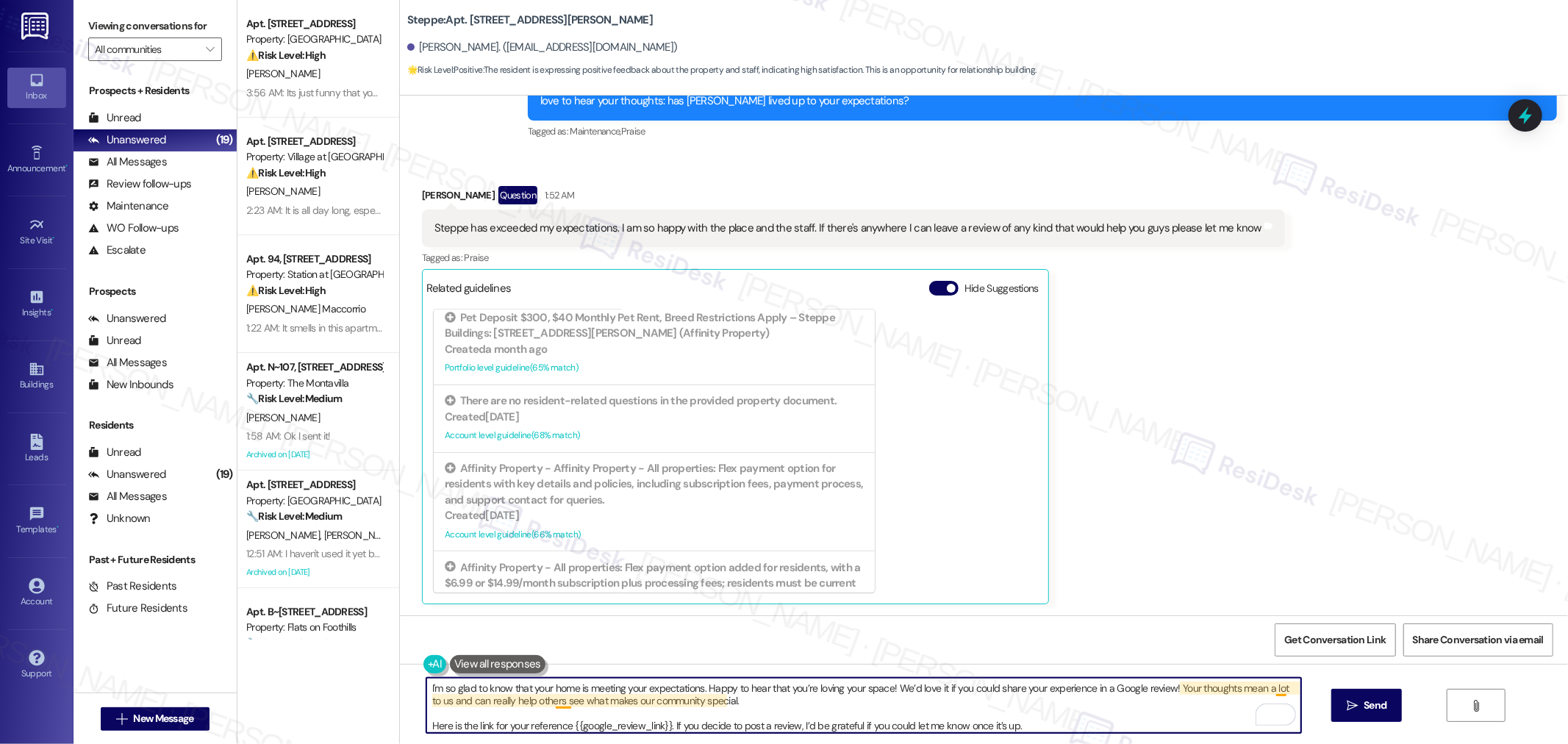
click at [554, 704] on textarea "I'm so glad to know that your home is meeting your expectations. Happy to hear …" at bounding box center [864, 705] width 875 height 55
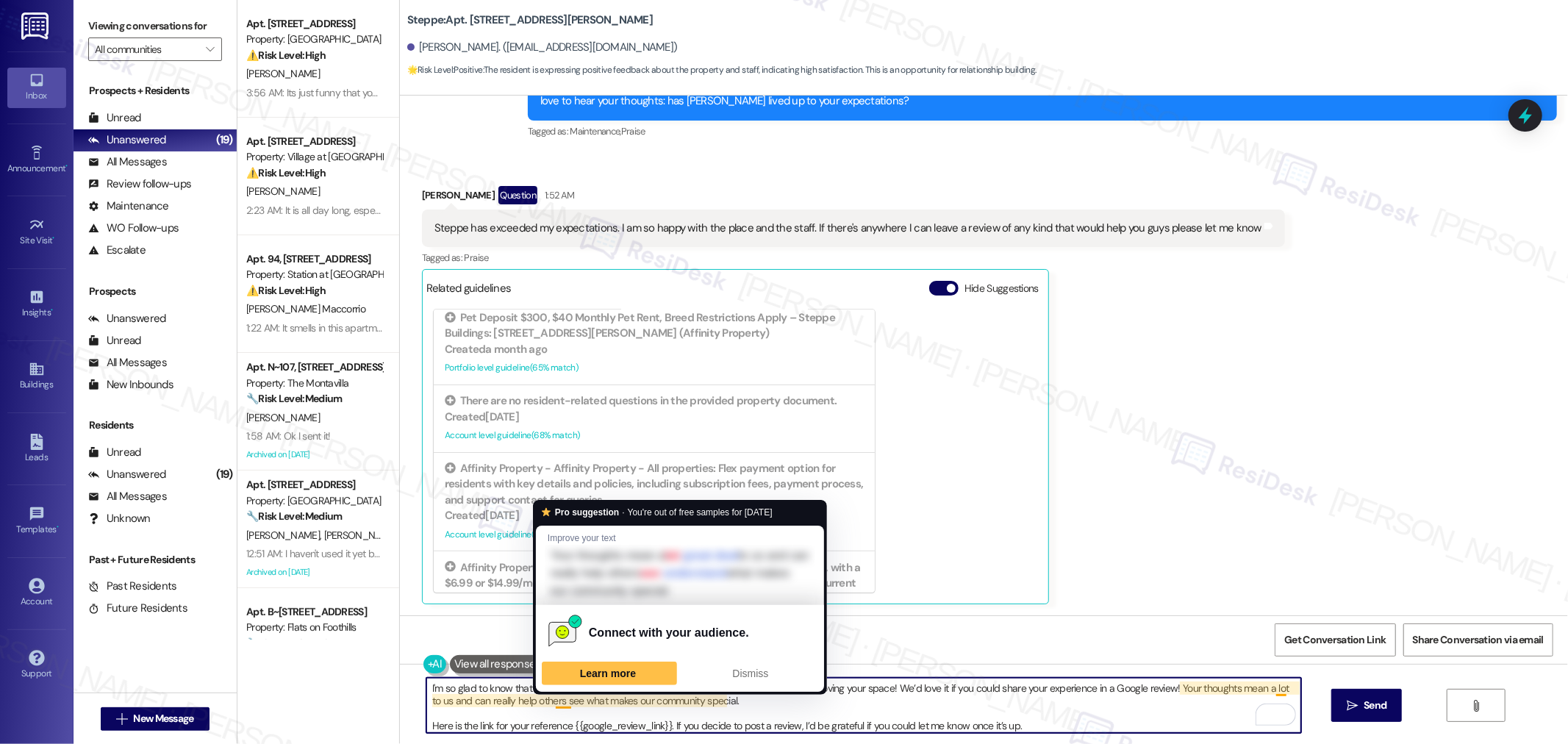
click at [663, 709] on textarea "I'm so glad to know that your home is meeting your expectations. Happy to hear …" at bounding box center [864, 705] width 875 height 55
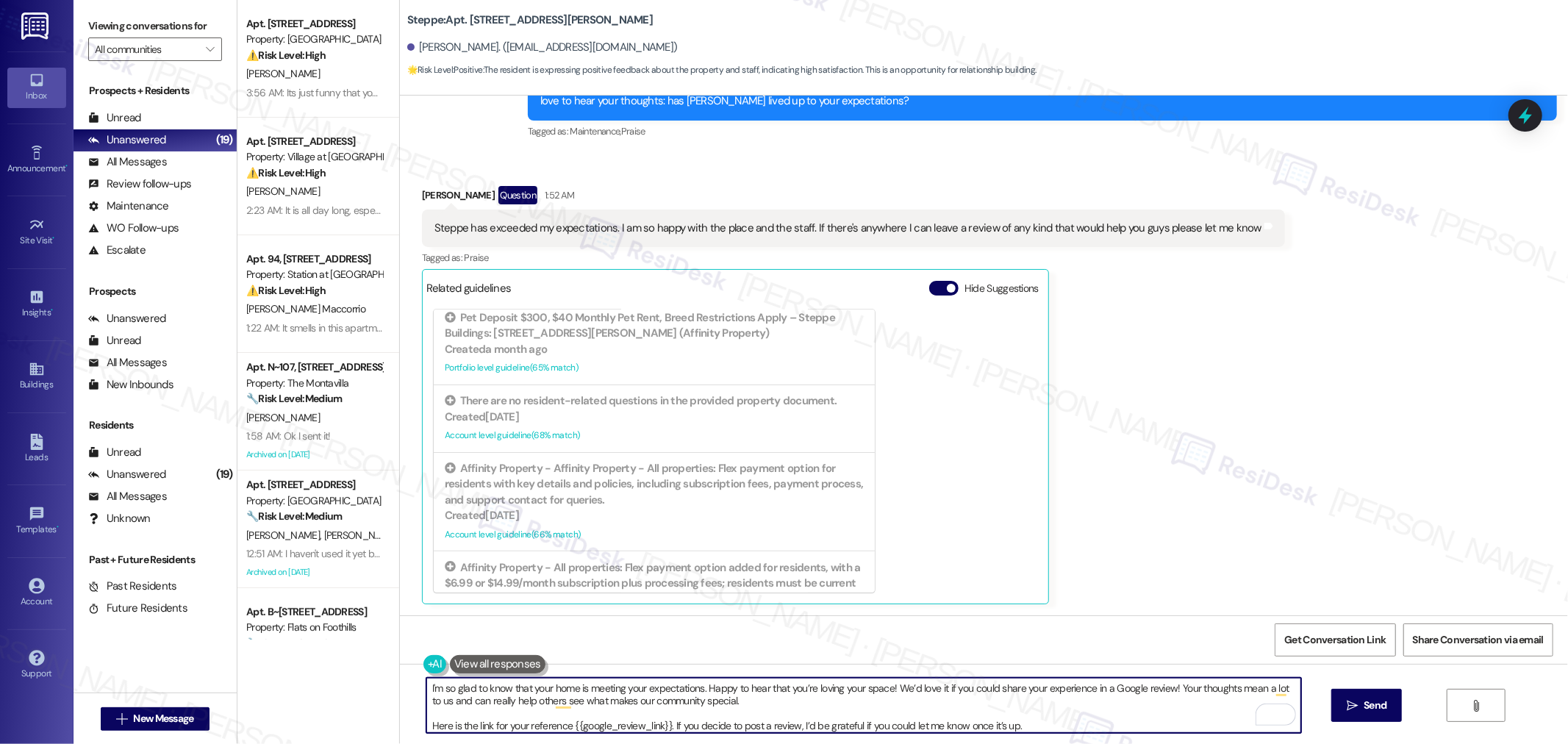
click at [691, 687] on textarea "I'm so glad to know that your home is meeting your expectations. Happy to hear …" at bounding box center [864, 705] width 875 height 55
click at [817, 701] on textarea "I'm so glad to know that your home is meeting your expectations, [PERSON_NAME].…" at bounding box center [864, 705] width 875 height 55
click at [684, 693] on textarea "I'm so glad to know that your home is meeting your expectations, [PERSON_NAME].…" at bounding box center [864, 705] width 875 height 55
click at [675, 681] on textarea "I'm so glad to know that your home is meeting your expectations, [PERSON_NAME].…" at bounding box center [864, 705] width 875 height 55
click at [822, 691] on textarea "I'm so glad to know that your home is meeting your expectations, [PERSON_NAME].…" at bounding box center [864, 705] width 875 height 55
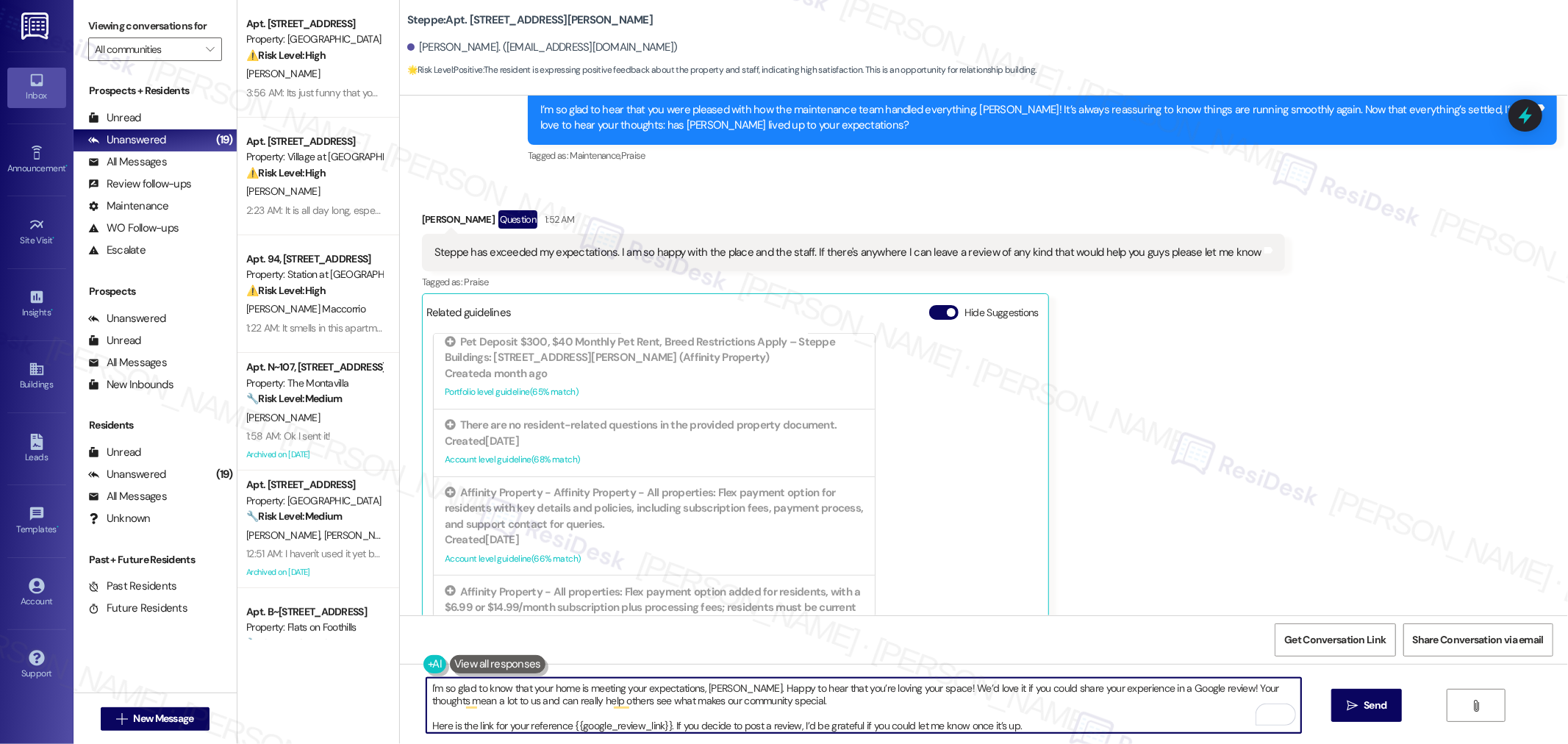
scroll to position [445, 0]
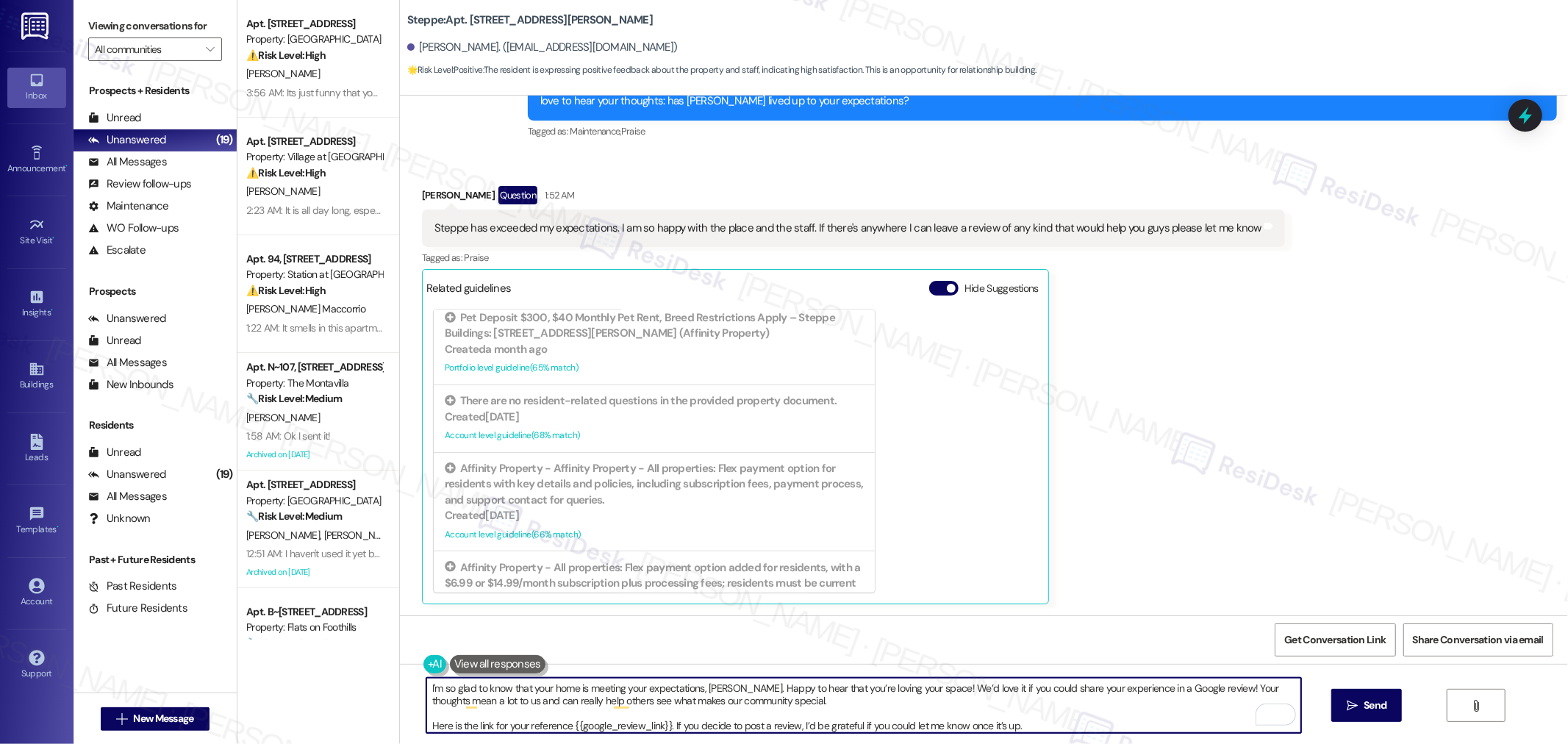
click at [1024, 697] on textarea "I'm so glad to know that your home is meeting your expectations, [PERSON_NAME].…" at bounding box center [864, 705] width 875 height 55
click at [1082, 721] on textarea "I'm so glad to know that your home is meeting your expectations, [PERSON_NAME].…" at bounding box center [864, 705] width 875 height 55
type textarea "I'm so glad to know that your home is meeting your expectations, Florencia. Hap…"
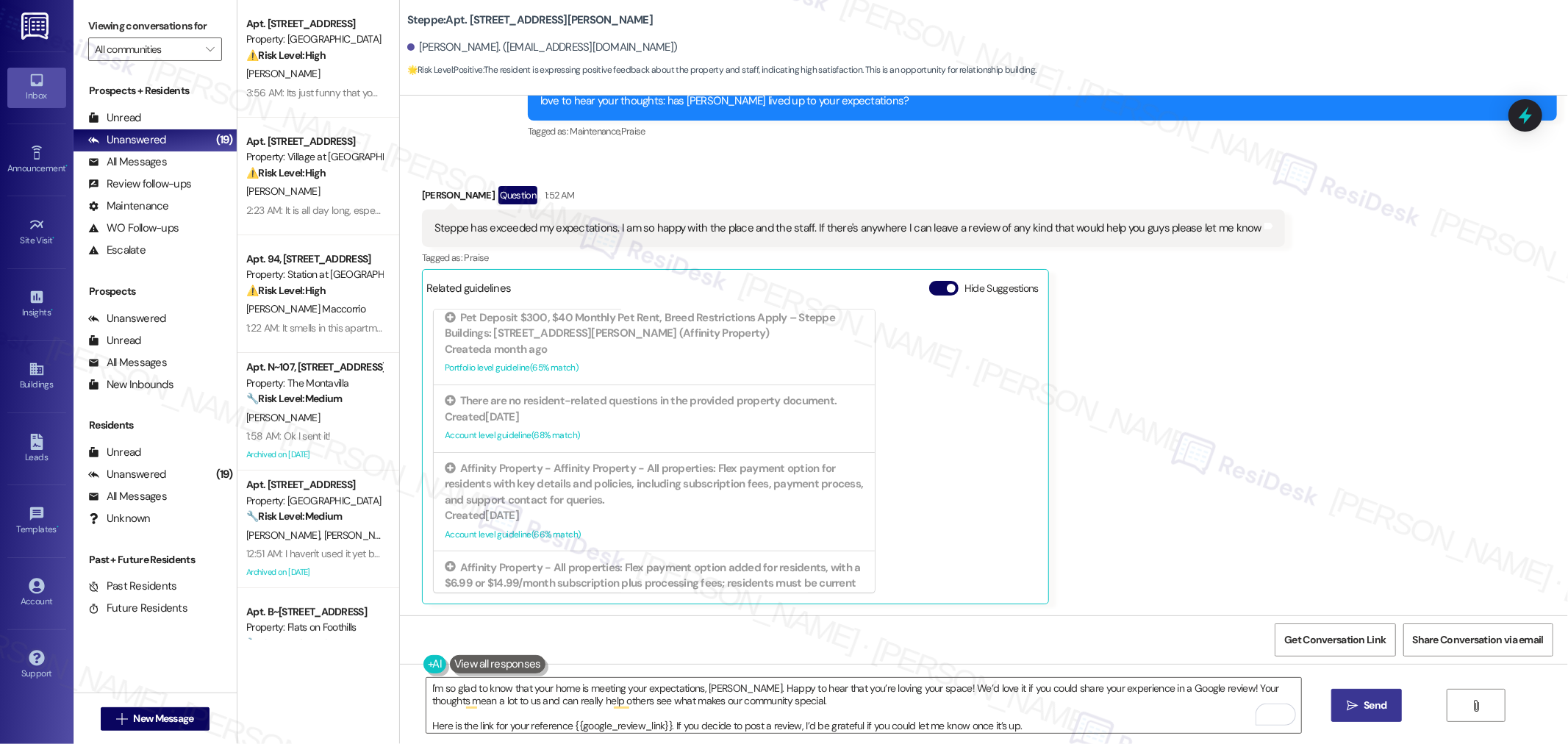
click at [1369, 704] on span "Send" at bounding box center [1375, 705] width 23 height 15
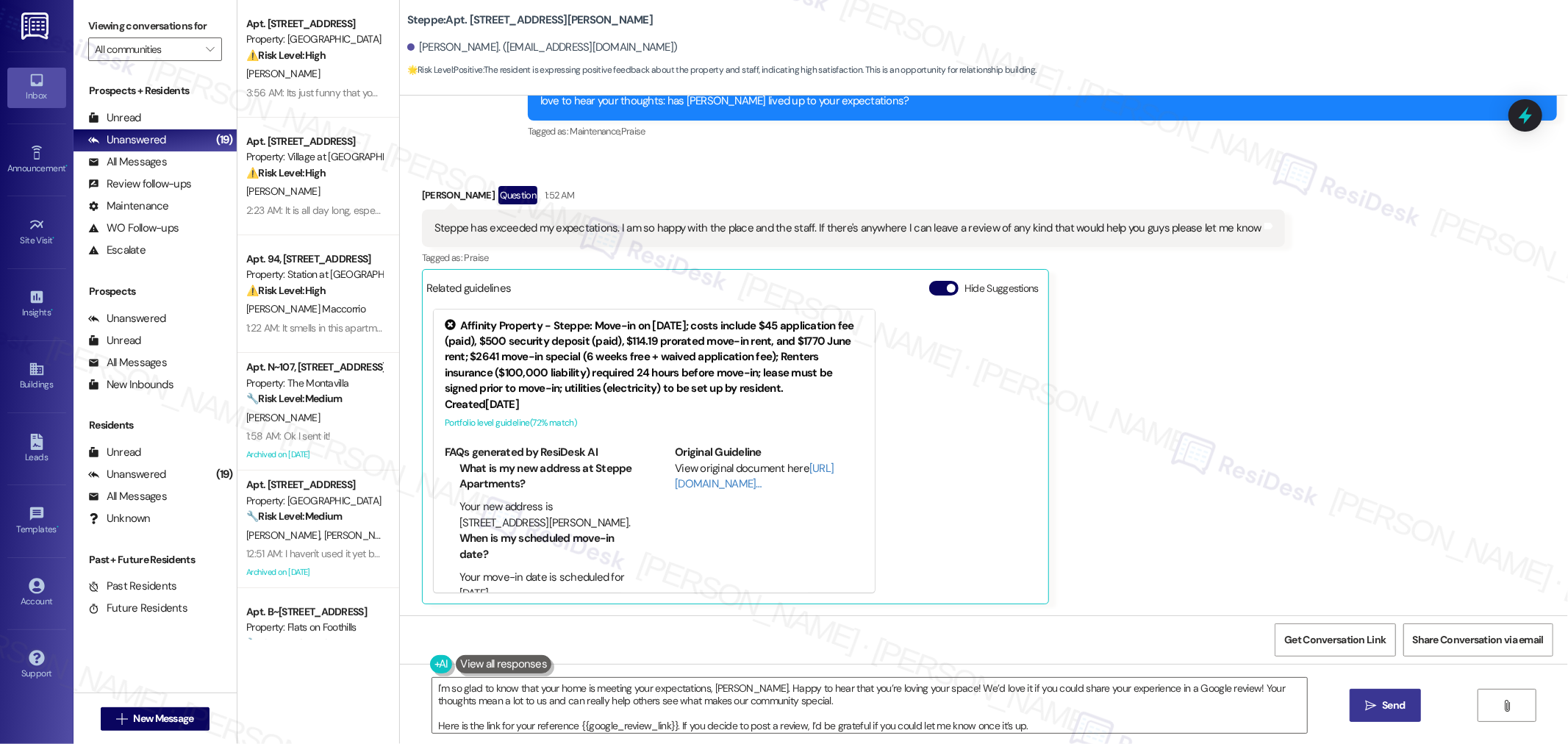
scroll to position [593, 0]
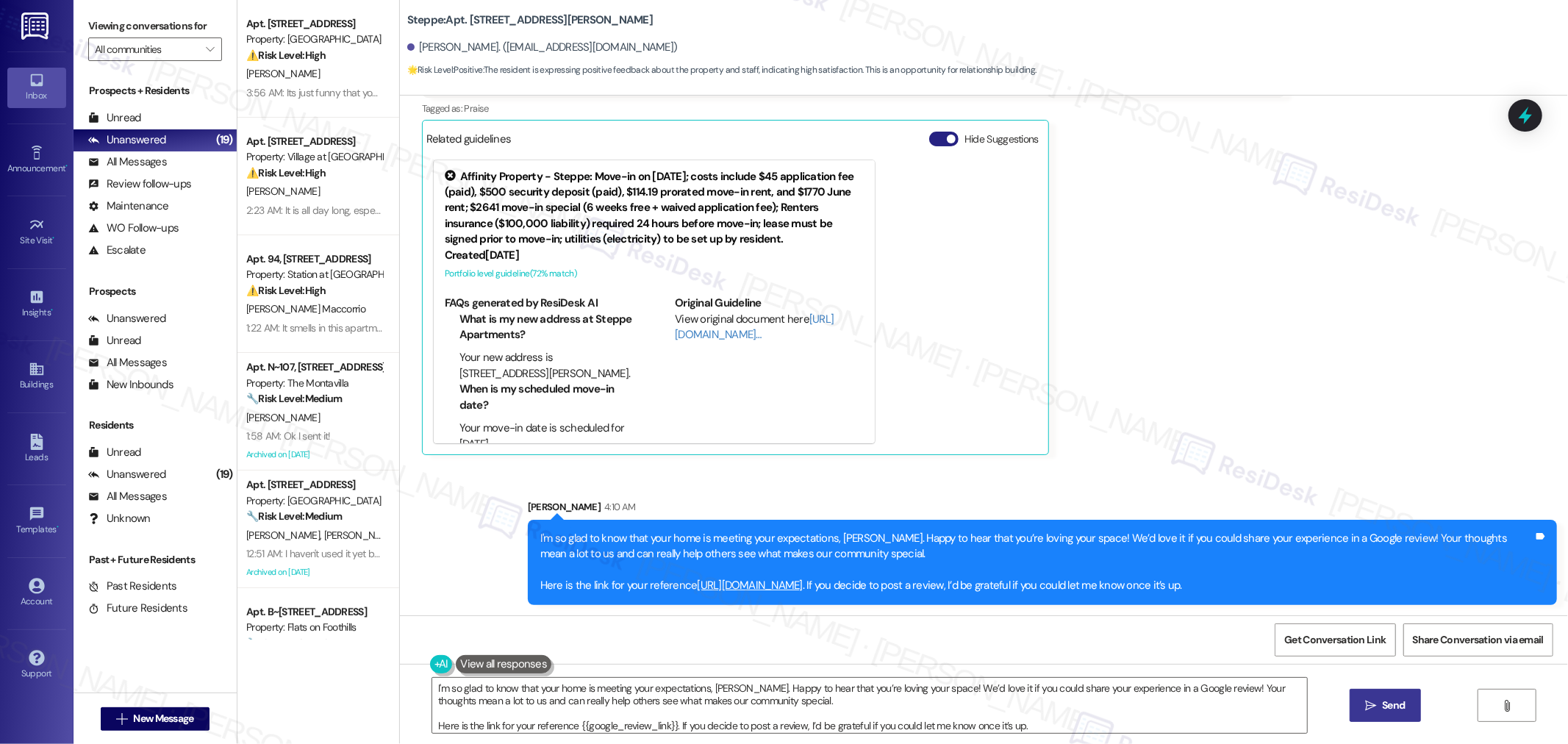
click at [947, 135] on span "button" at bounding box center [950, 138] width 9 height 9
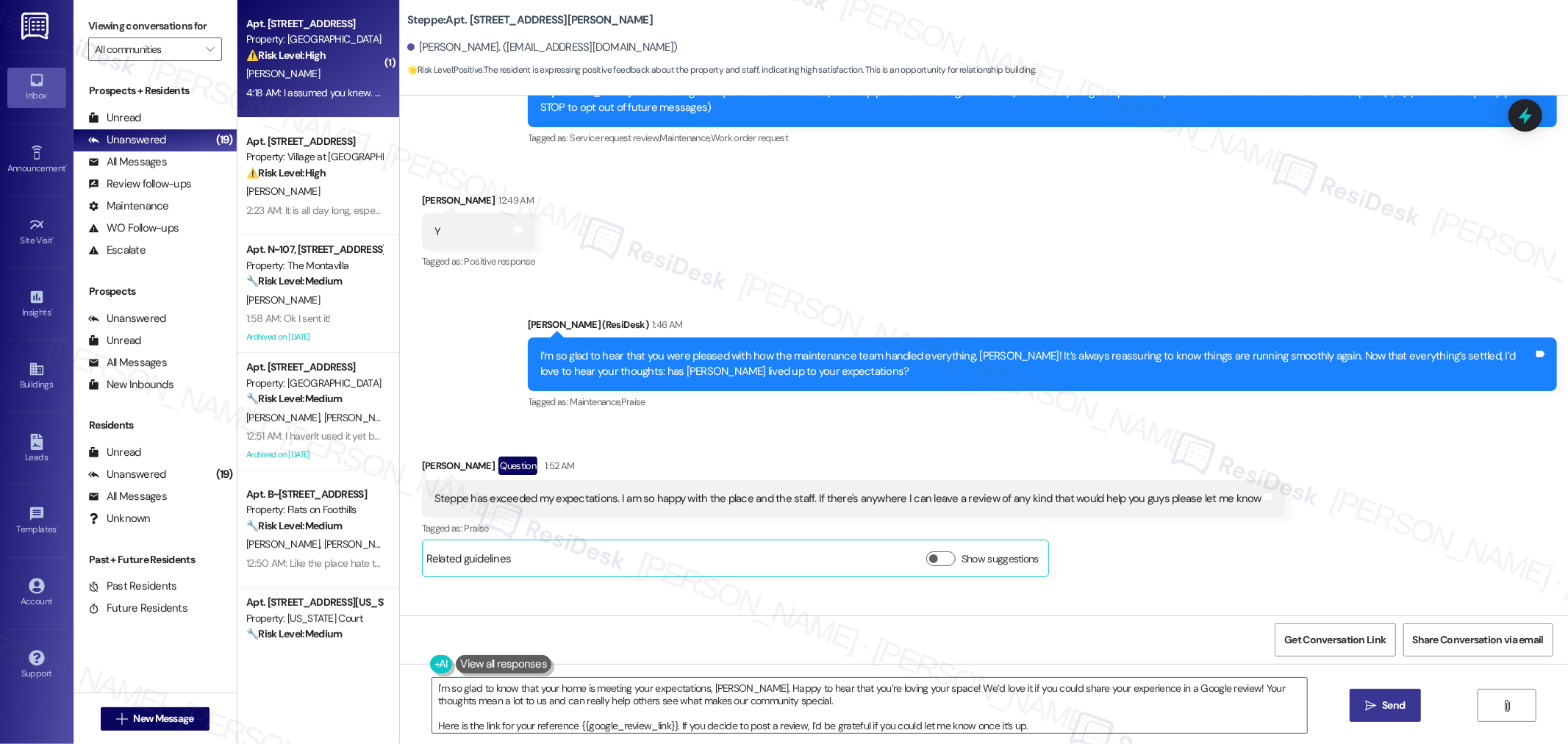
scroll to position [297, 0]
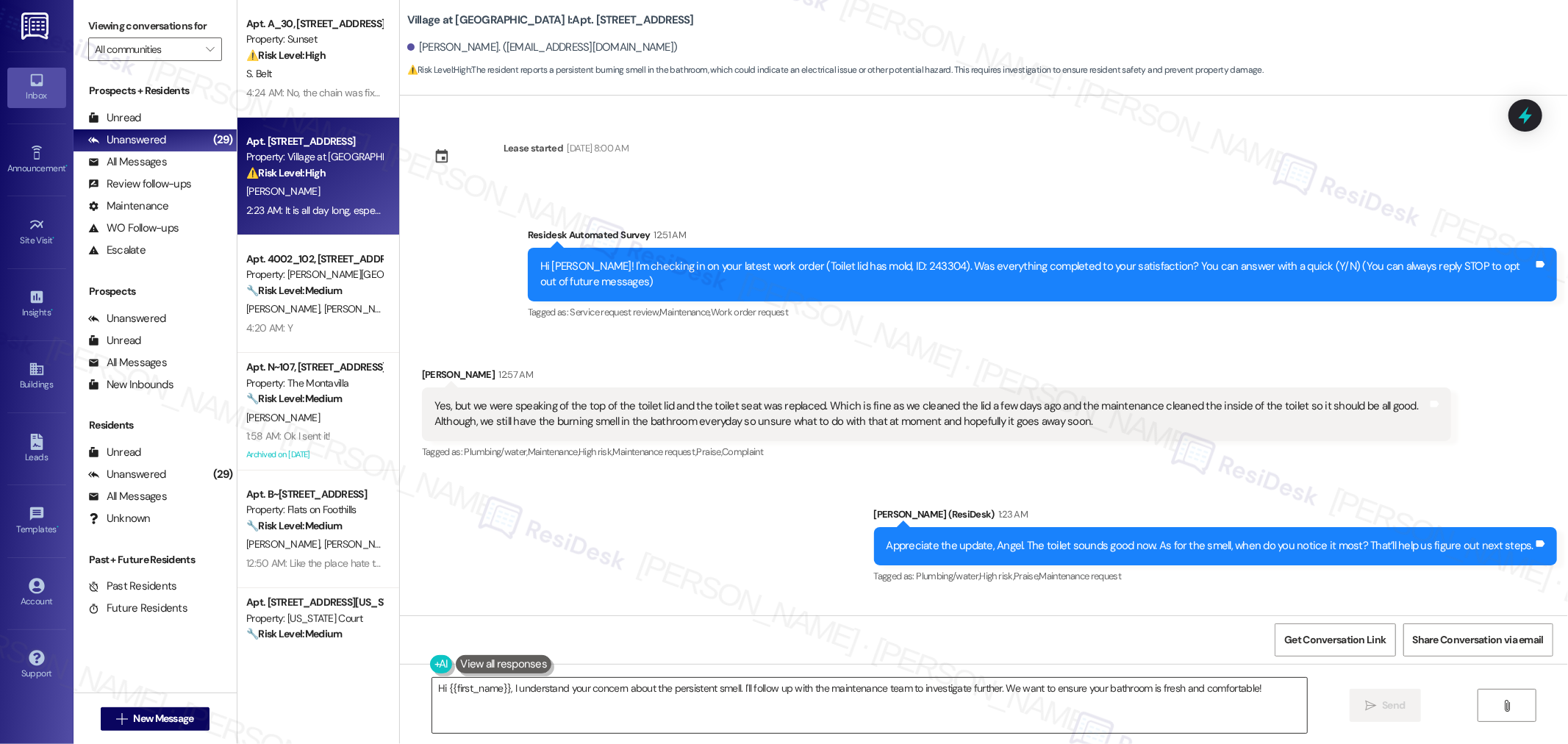
drag, startPoint x: 672, startPoint y: 704, endPoint x: 792, endPoint y: 701, distance: 120.0
click at [672, 704] on textarea "Hi {{first_name}}, I understand your concern about the persistent smell. I'll f…" at bounding box center [870, 705] width 875 height 55
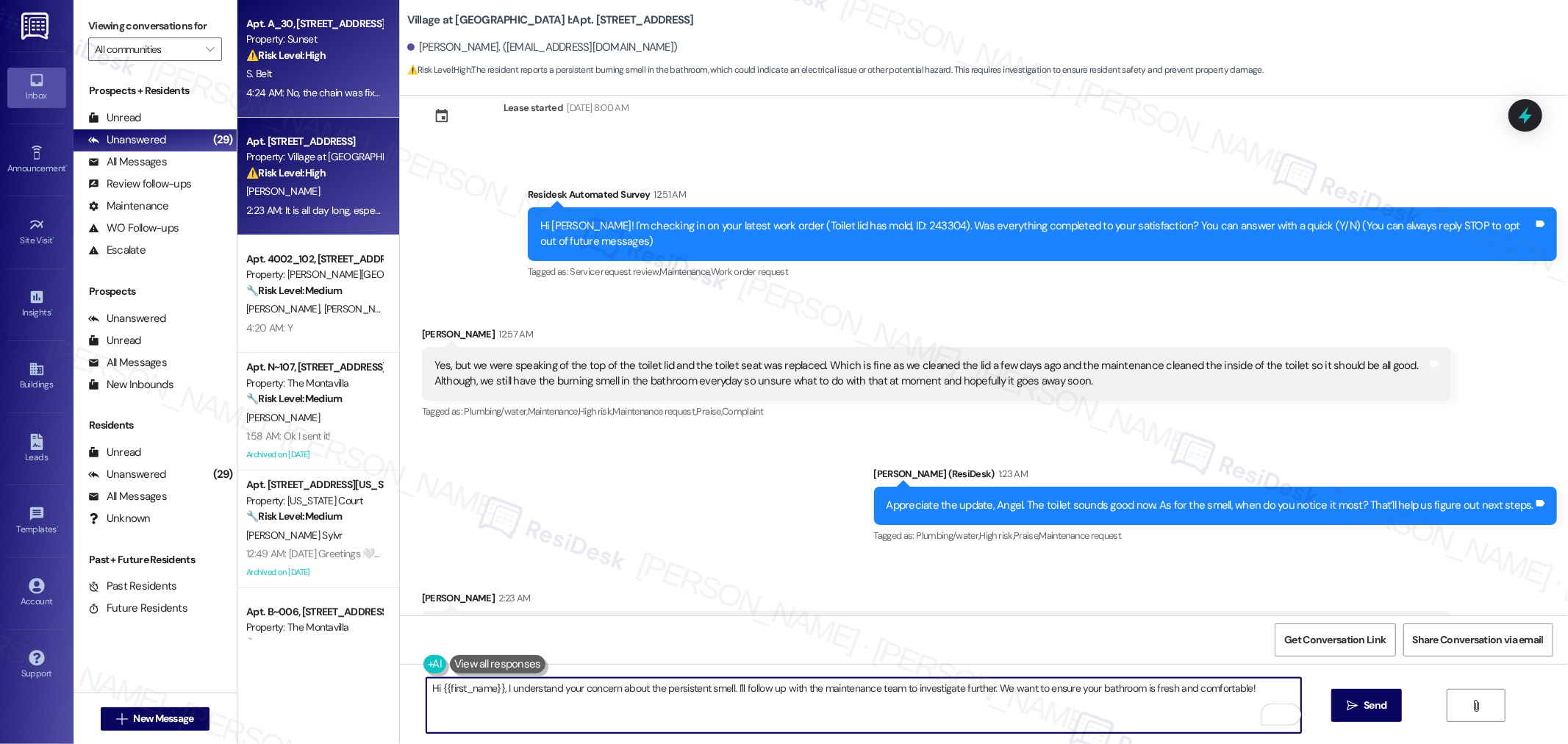
scroll to position [122, 0]
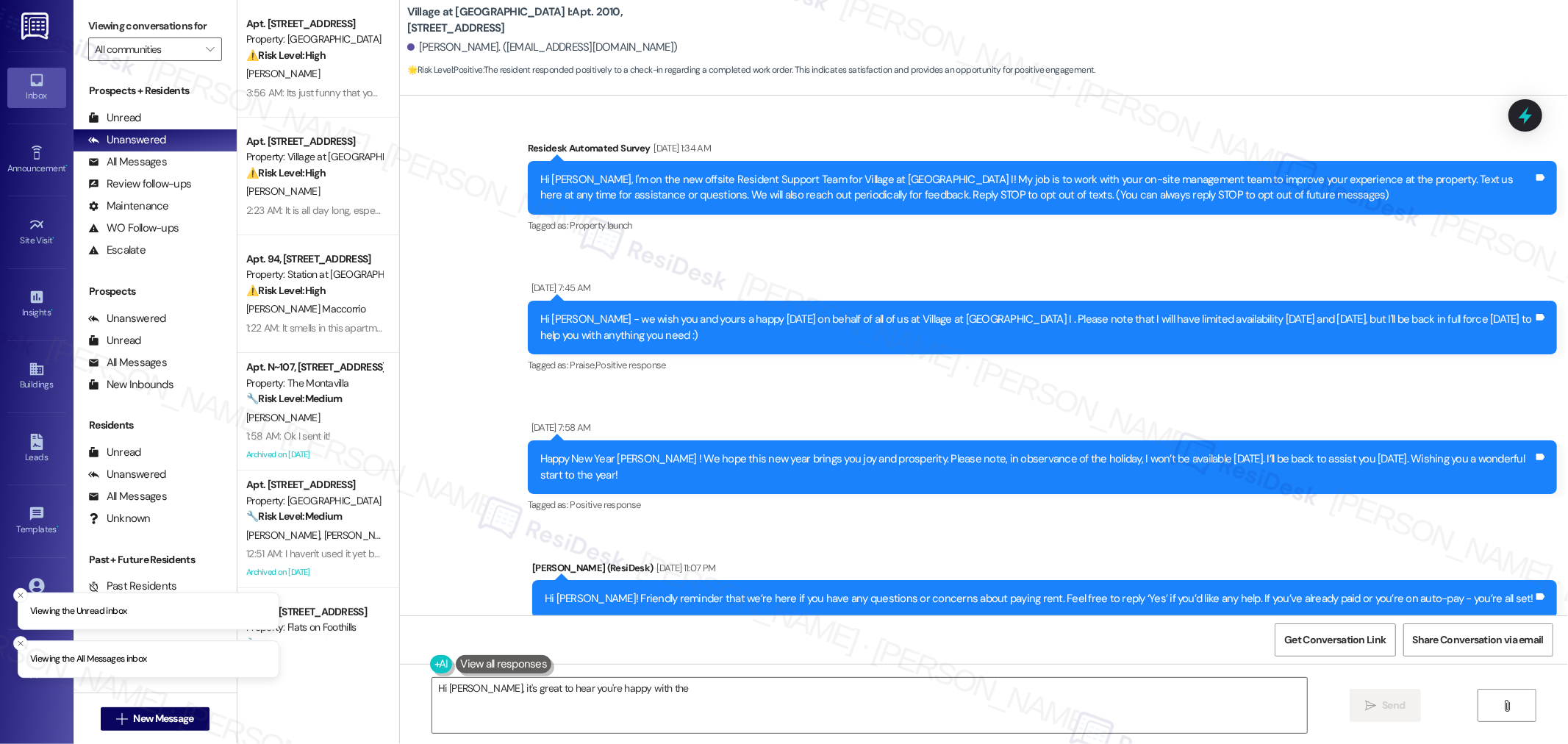
scroll to position [1928, 0]
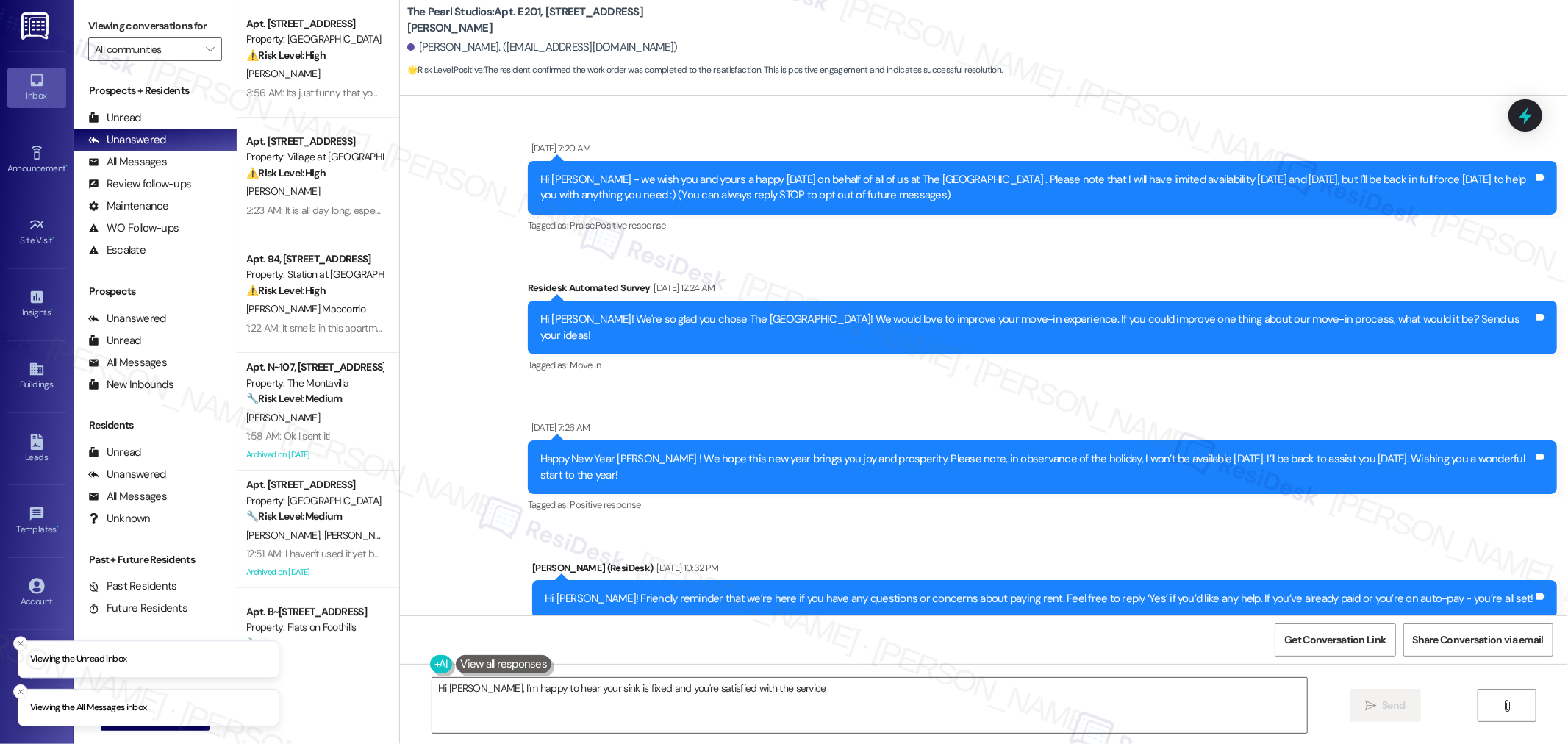
scroll to position [4944, 0]
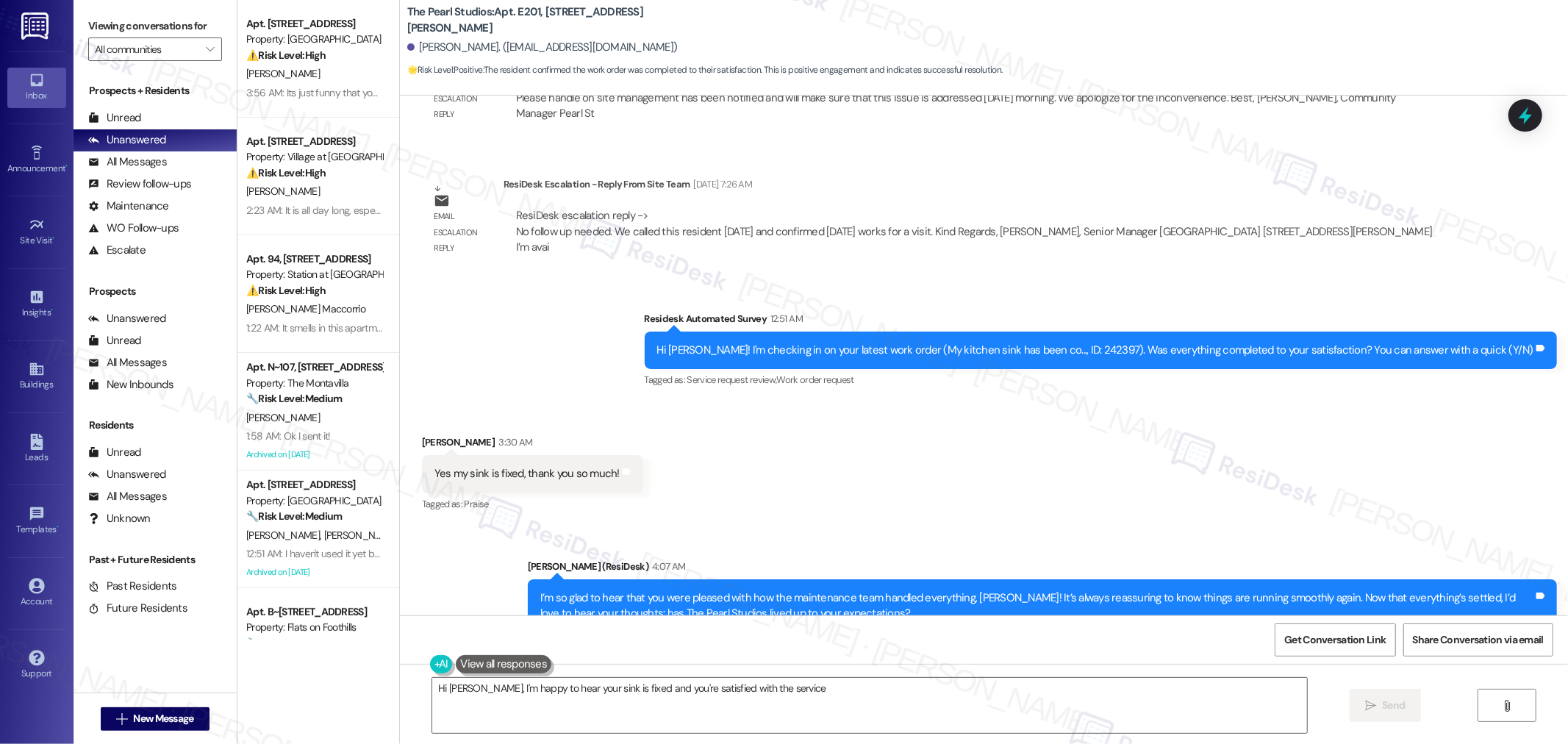
drag, startPoint x: 434, startPoint y: 515, endPoint x: 474, endPoint y: 449, distance: 77.2
drag, startPoint x: 474, startPoint y: 449, endPoint x: 1018, endPoint y: 490, distance: 545.5
click at [1018, 525] on div "Sent via SMS [PERSON_NAME] (ResiDesk) 4:07 AM I’m so glad to hear that you were…" at bounding box center [984, 595] width 1168 height 140
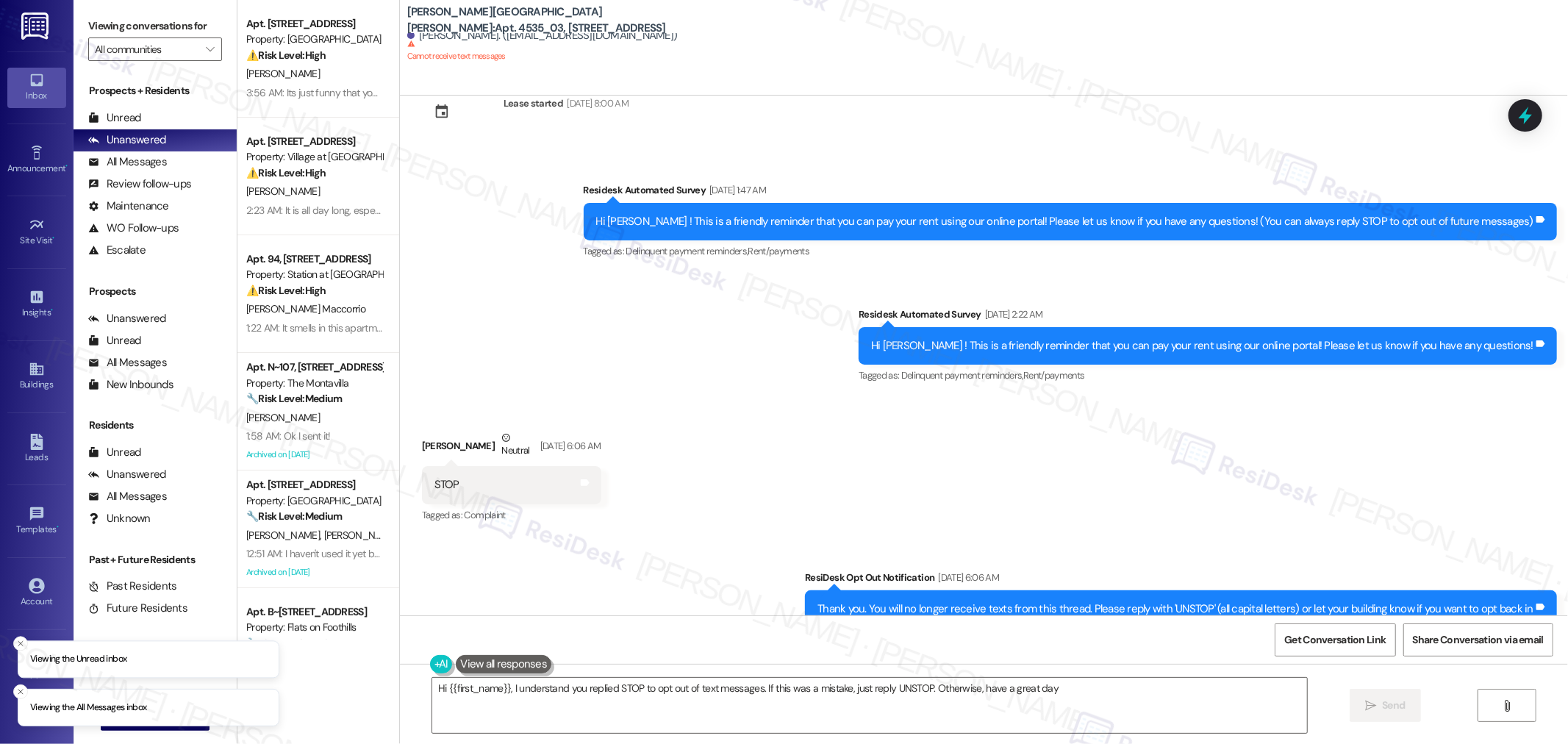
scroll to position [90, 0]
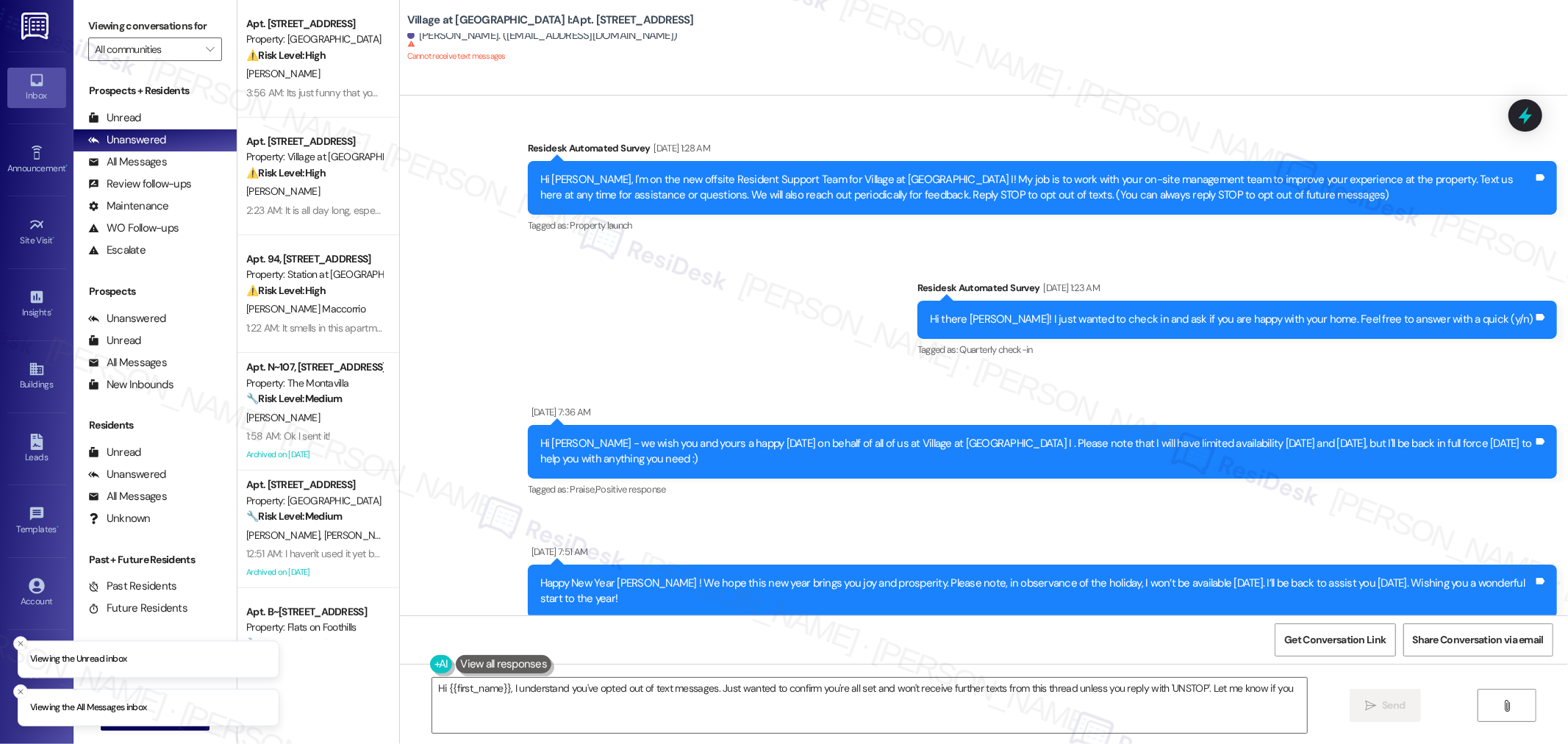
scroll to position [2967, 0]
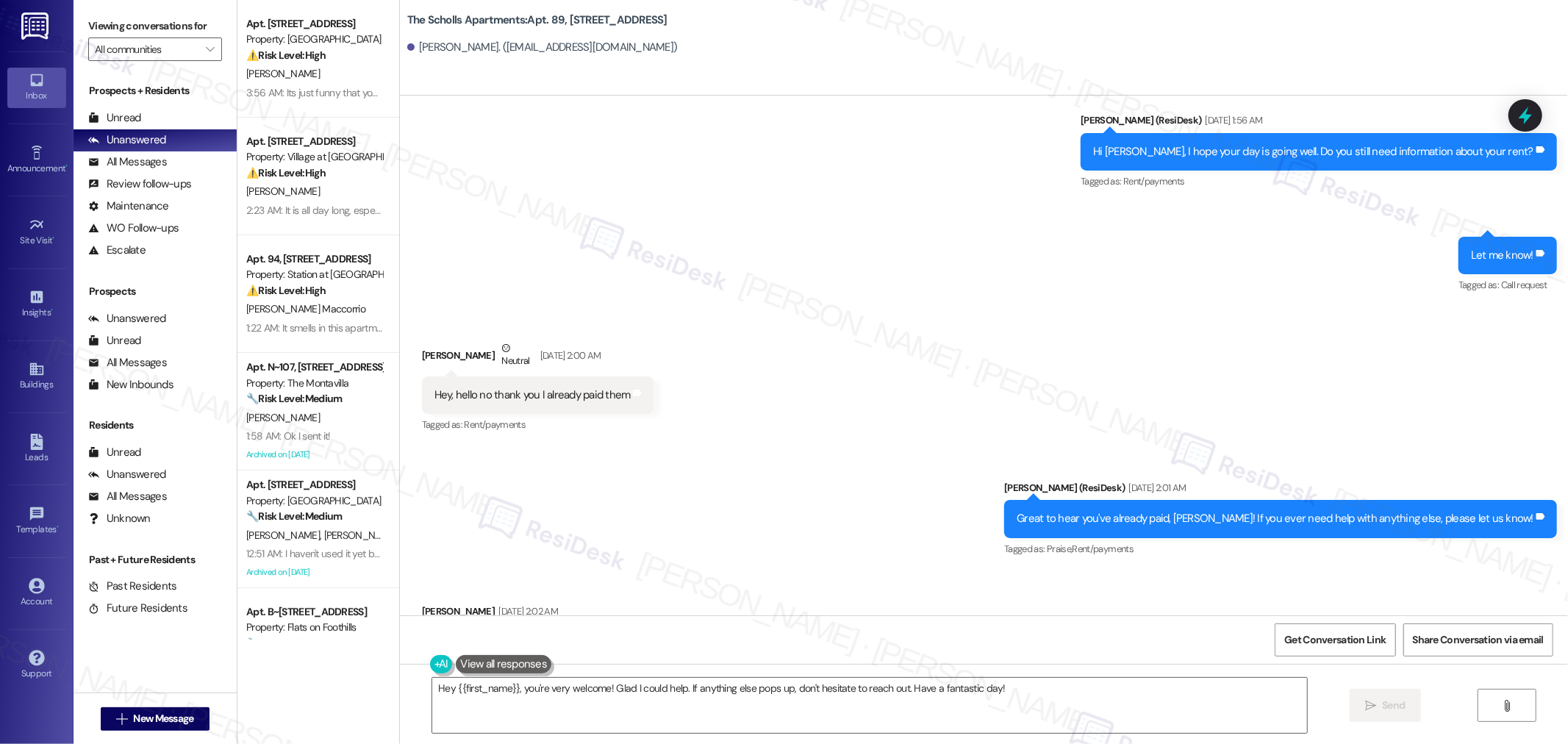
scroll to position [2181, 0]
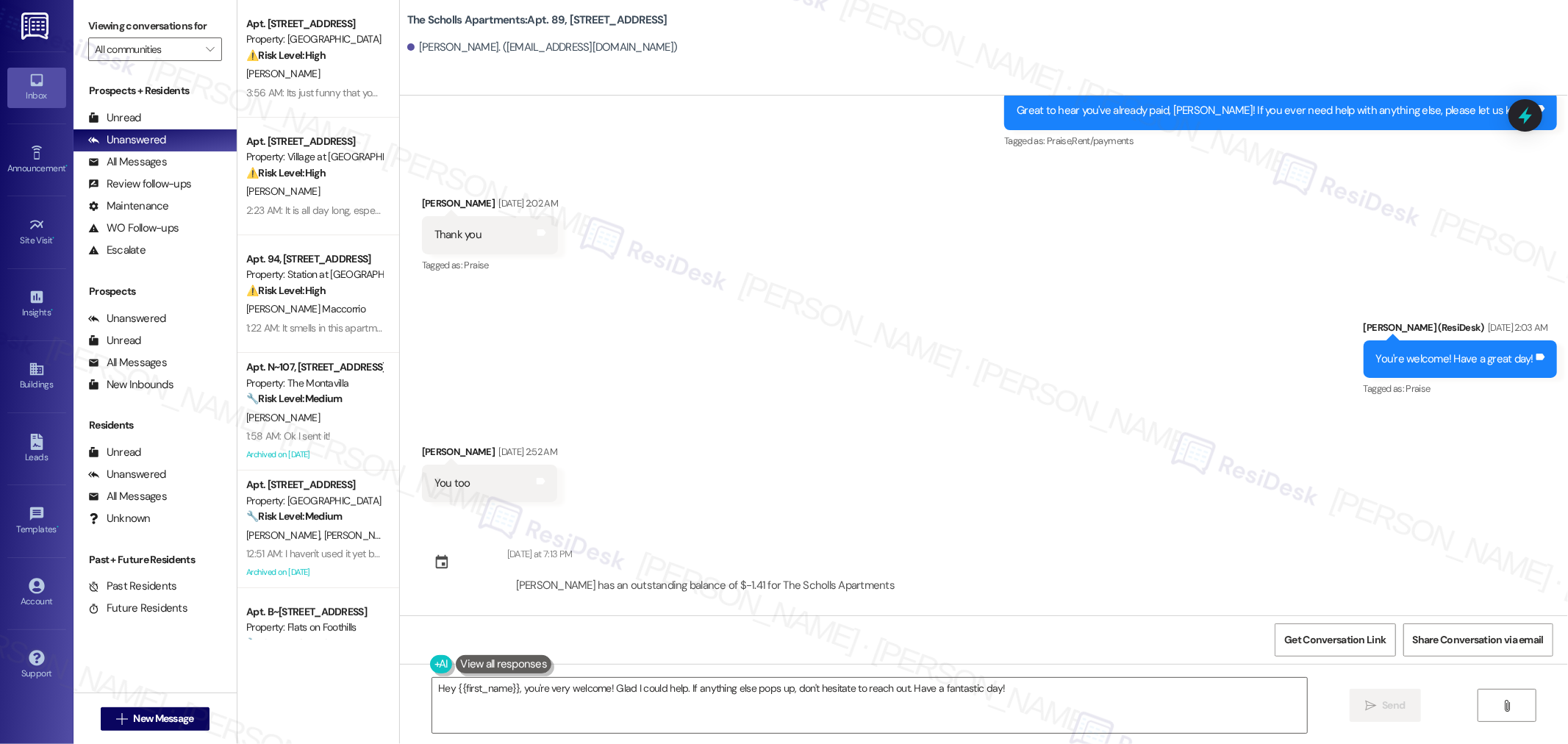
click at [1171, 360] on div "Sent via SMS Sarah (ResiDesk) Sep 05, 2025 at 2:03 AM You're welcome! Have a gr…" at bounding box center [984, 349] width 1168 height 125
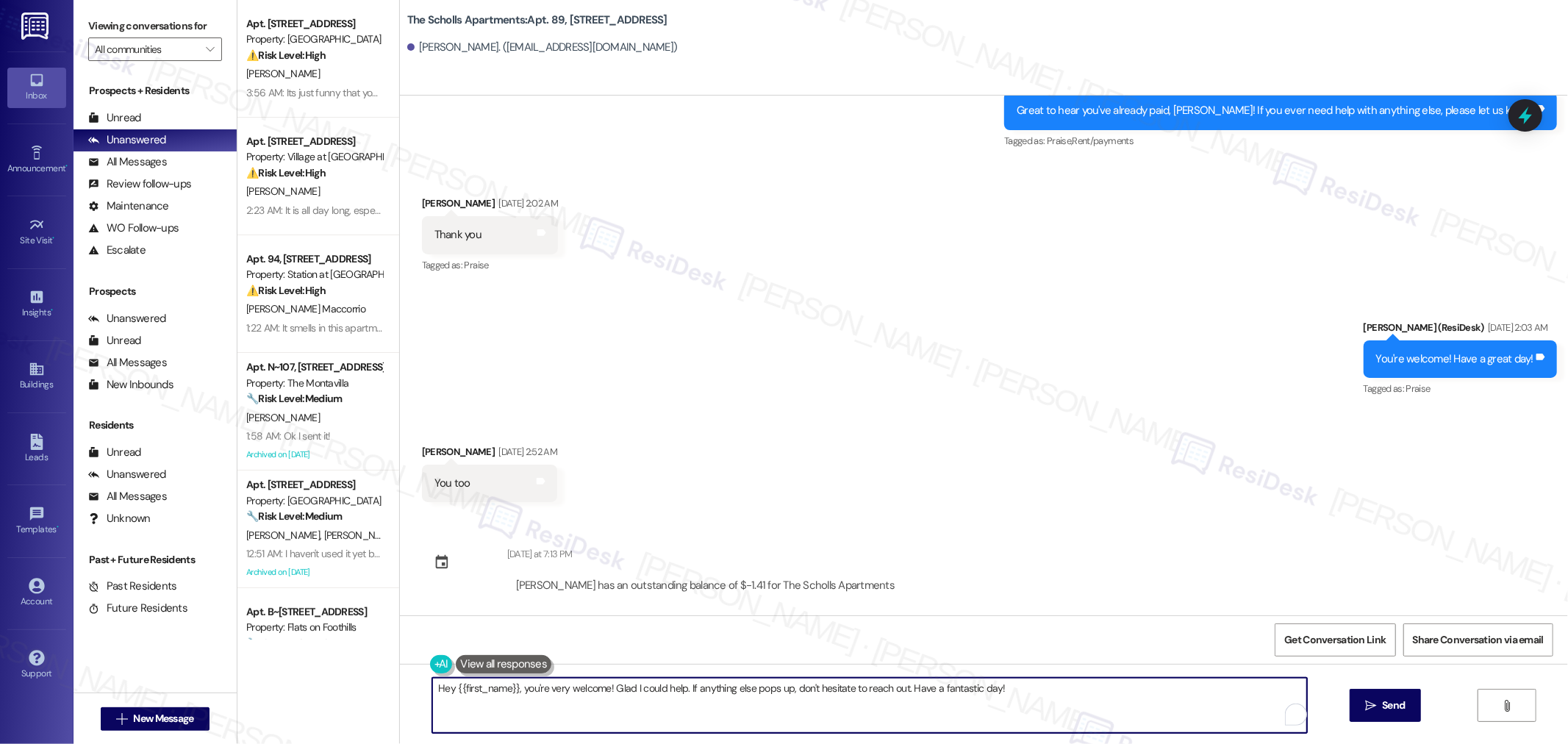
drag, startPoint x: 678, startPoint y: 691, endPoint x: 416, endPoint y: 699, distance: 262.1
click at [424, 699] on div "Hey {{first_name}}, you're very welcome! Glad I could help. If anything else po…" at bounding box center [862, 705] width 877 height 57
click at [811, 681] on textarea "If anything else pops up, don't hesitate to reach out. Have a fantastic day!" at bounding box center [864, 705] width 875 height 55
type textarea "If anything else pops up, don't hesitate to reach out. Have a fantastic day!"
click at [1386, 702] on span "Send" at bounding box center [1375, 705] width 29 height 15
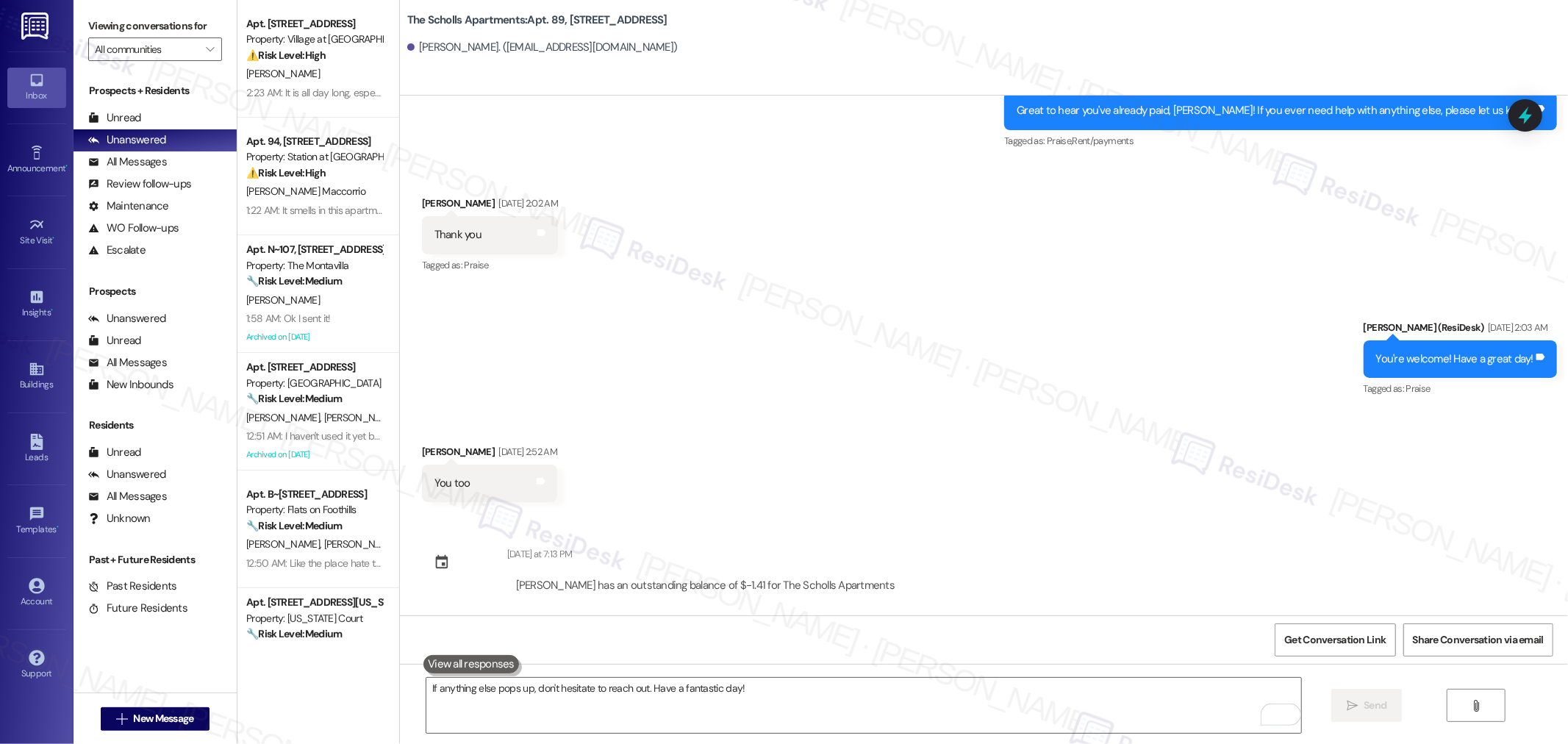
scroll to position [2079, 0]
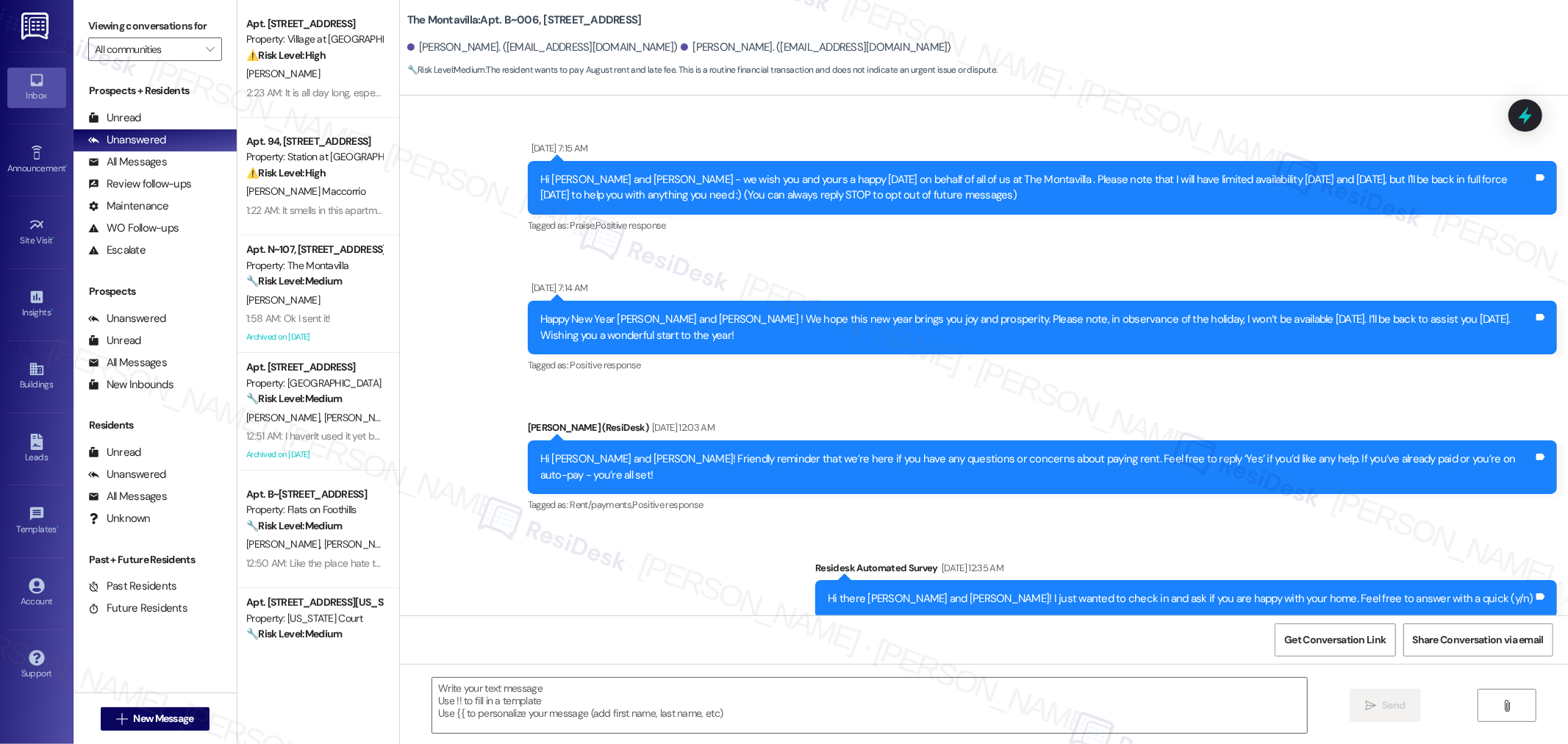
scroll to position [7964, 0]
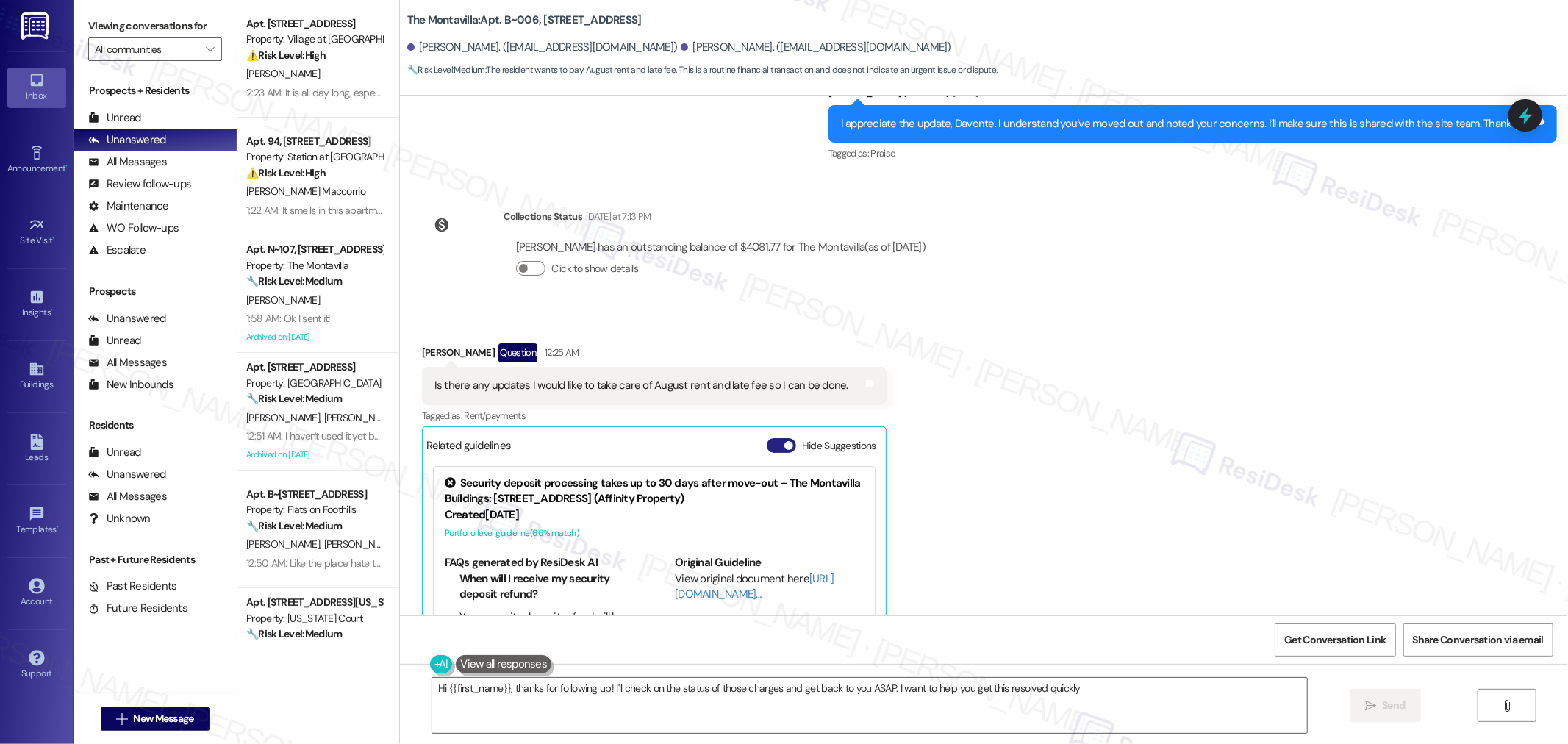
type textarea "Hi {{first_name}}, thanks for following up! I'll check on the status of those c…"
click at [769, 438] on button "Hide Suggestions" at bounding box center [782, 445] width 30 height 14
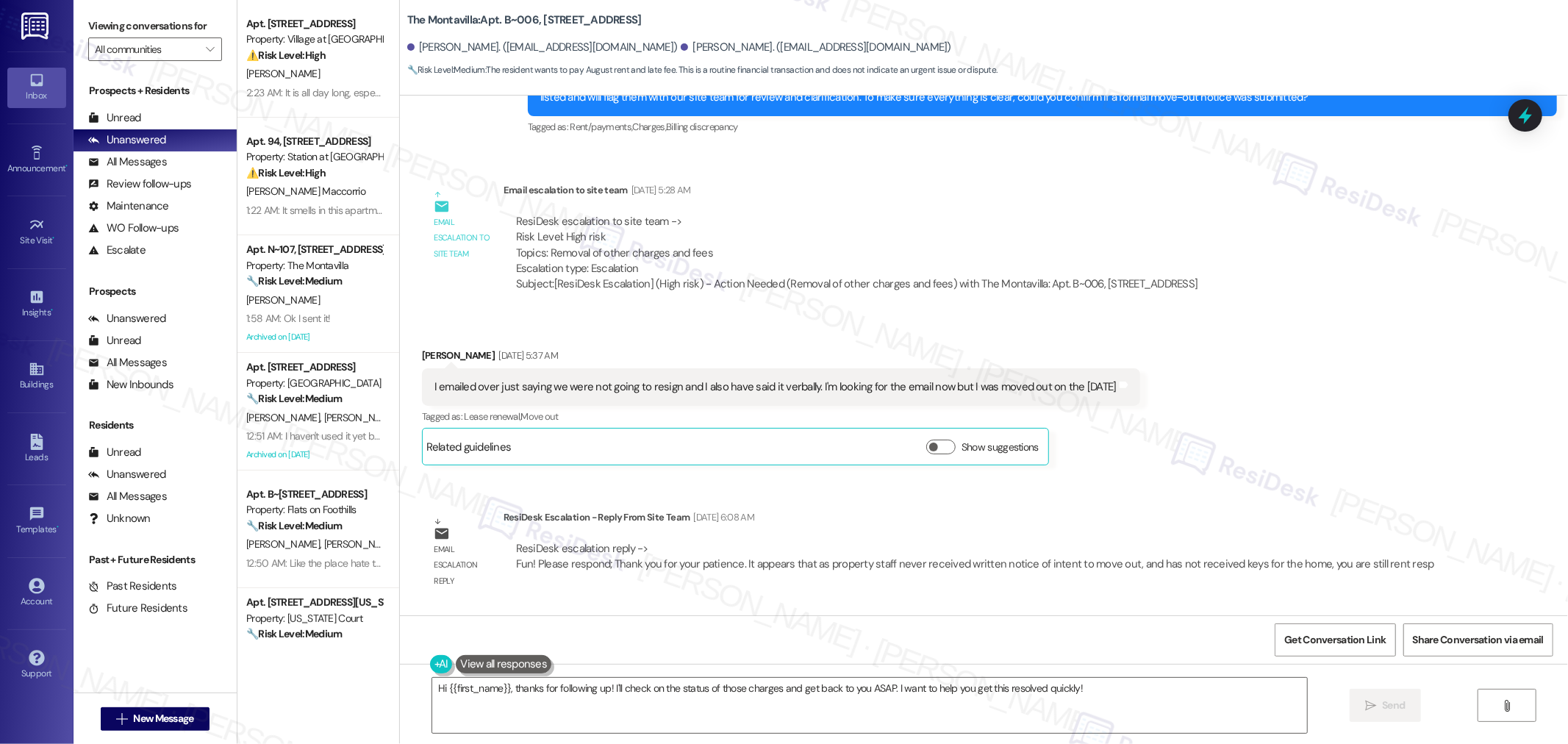
scroll to position [6933, 0]
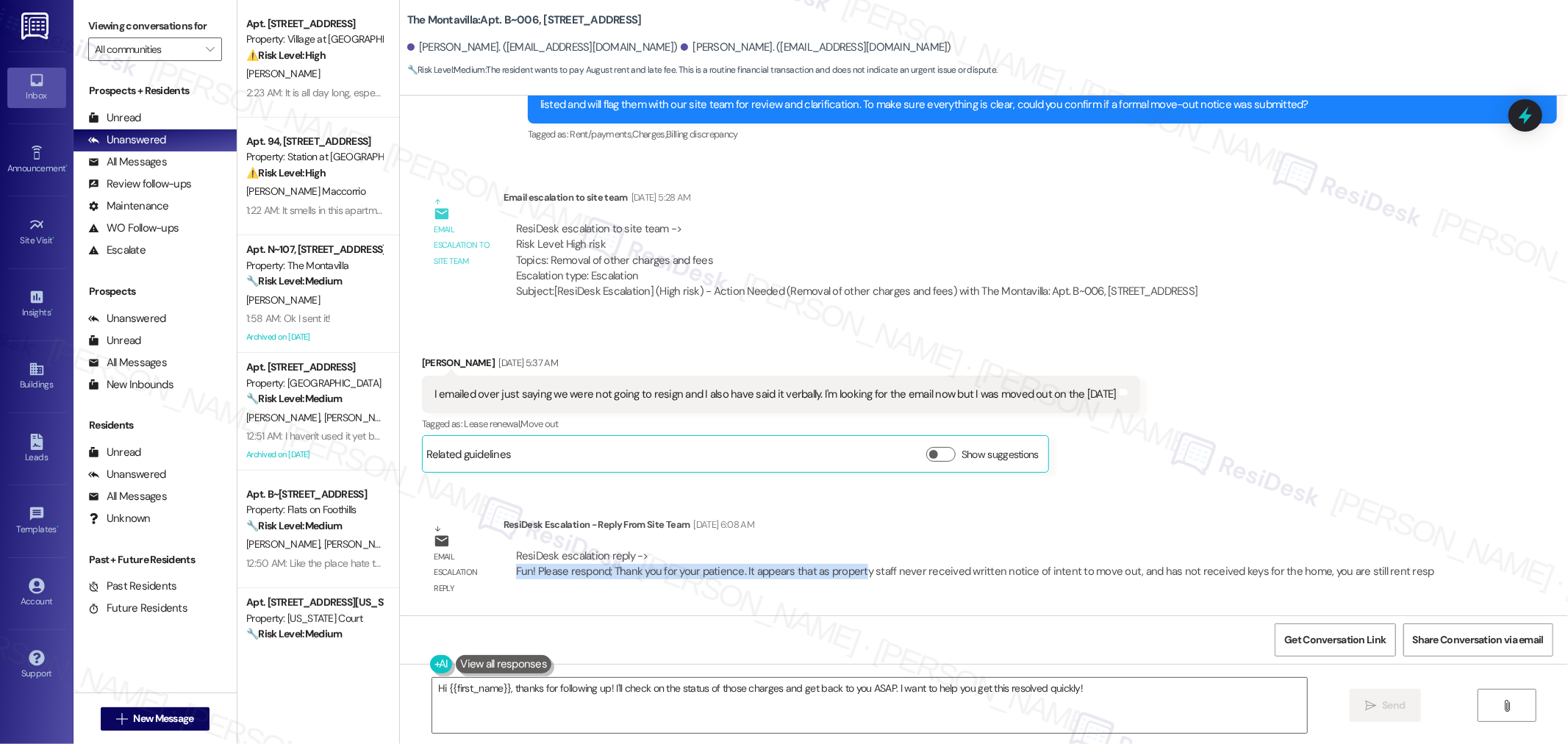
drag, startPoint x: 504, startPoint y: 415, endPoint x: 849, endPoint y: 419, distance: 345.0
click at [849, 548] on div "ResiDesk escalation reply -> Fun! Please respond; Thank you for your patience. …" at bounding box center [974, 563] width 918 height 30
copy div "Fun! Please respond; Thank you for your patience. It appears that as propert"
click at [458, 616] on div "Sent via SMS Sarah (ResiDesk) Sep 12, 2025 at 6:22 AM Thank you for your patien…" at bounding box center [984, 701] width 1168 height 172
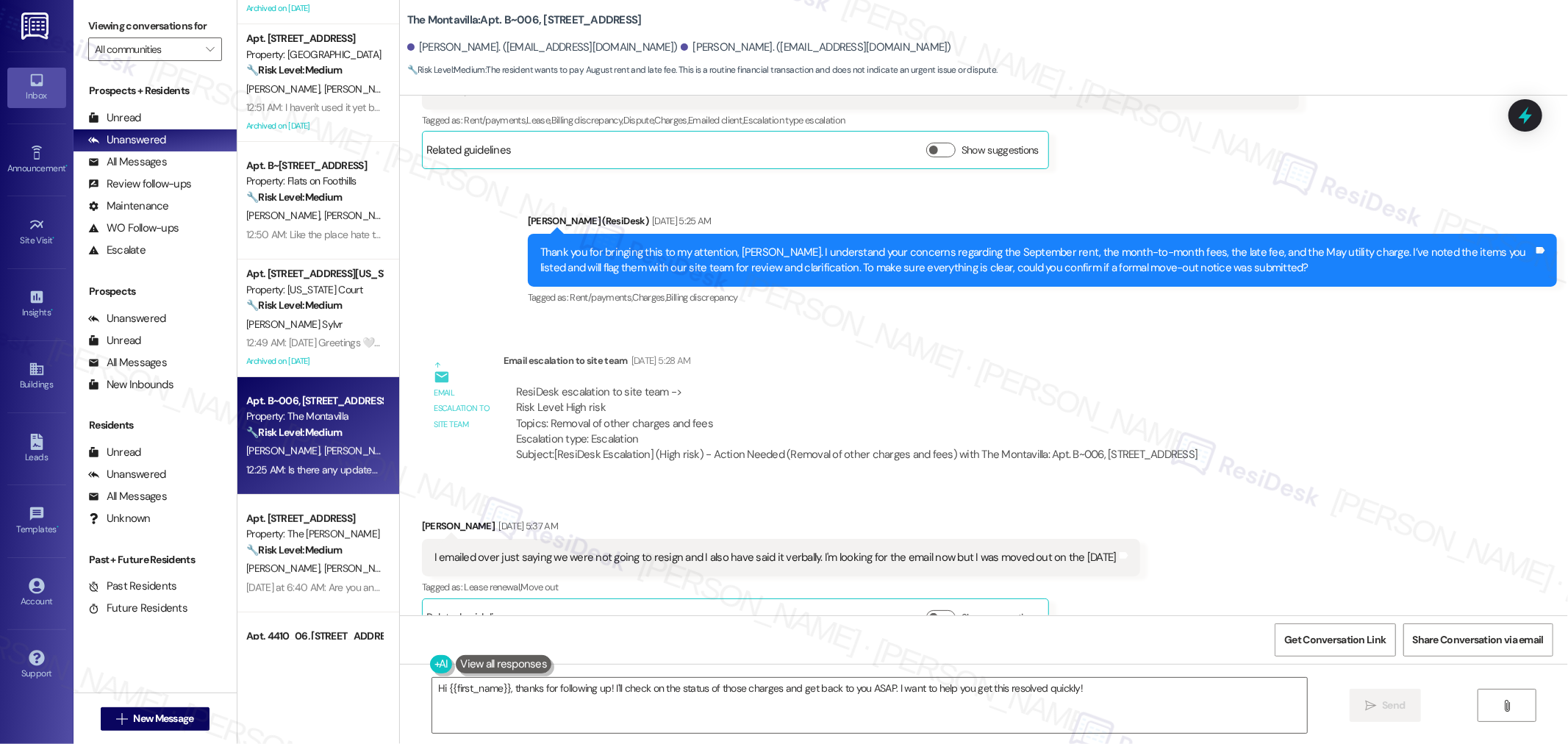
scroll to position [0, 0]
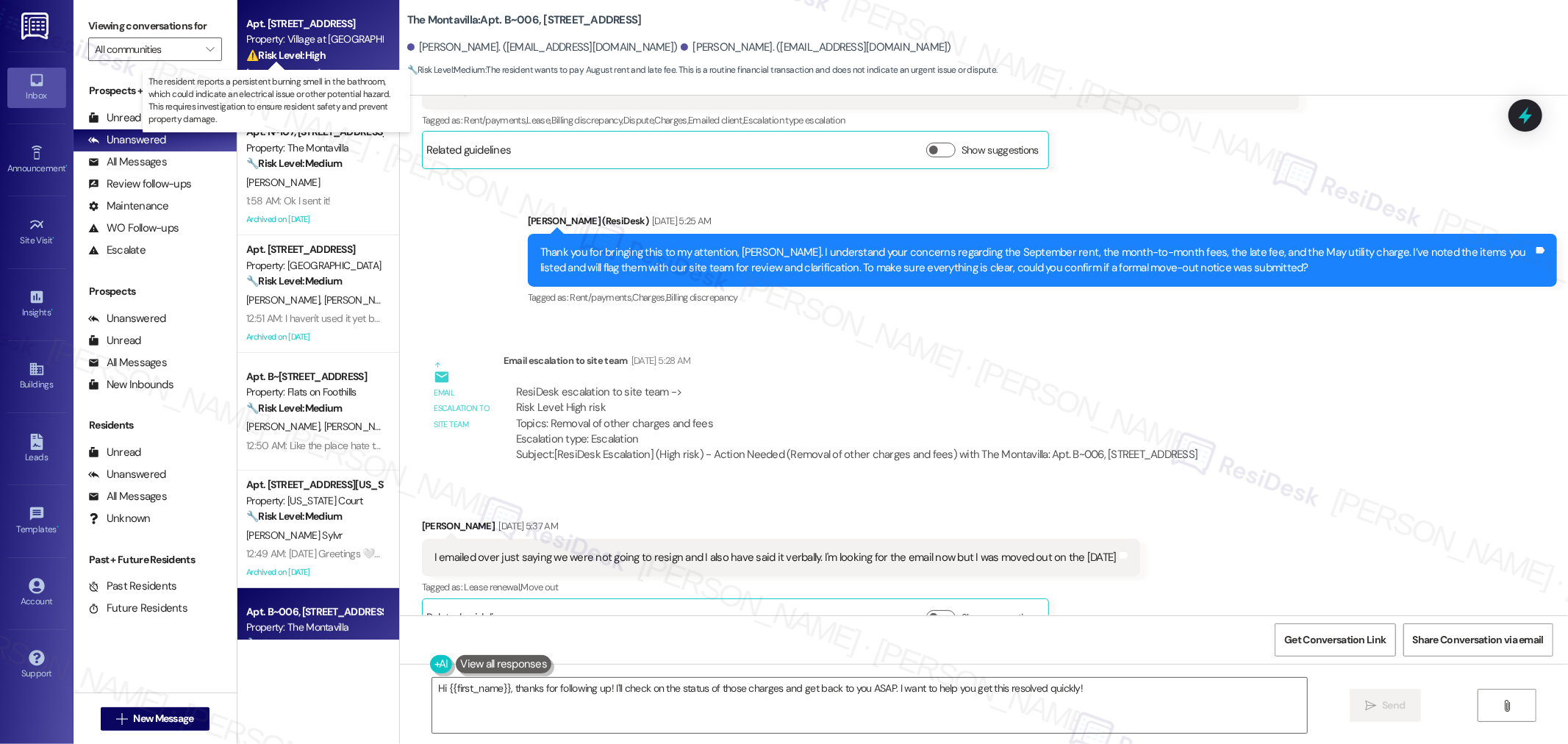
click at [313, 54] on strong "⚠️ Risk Level: High" at bounding box center [286, 56] width 80 height 13
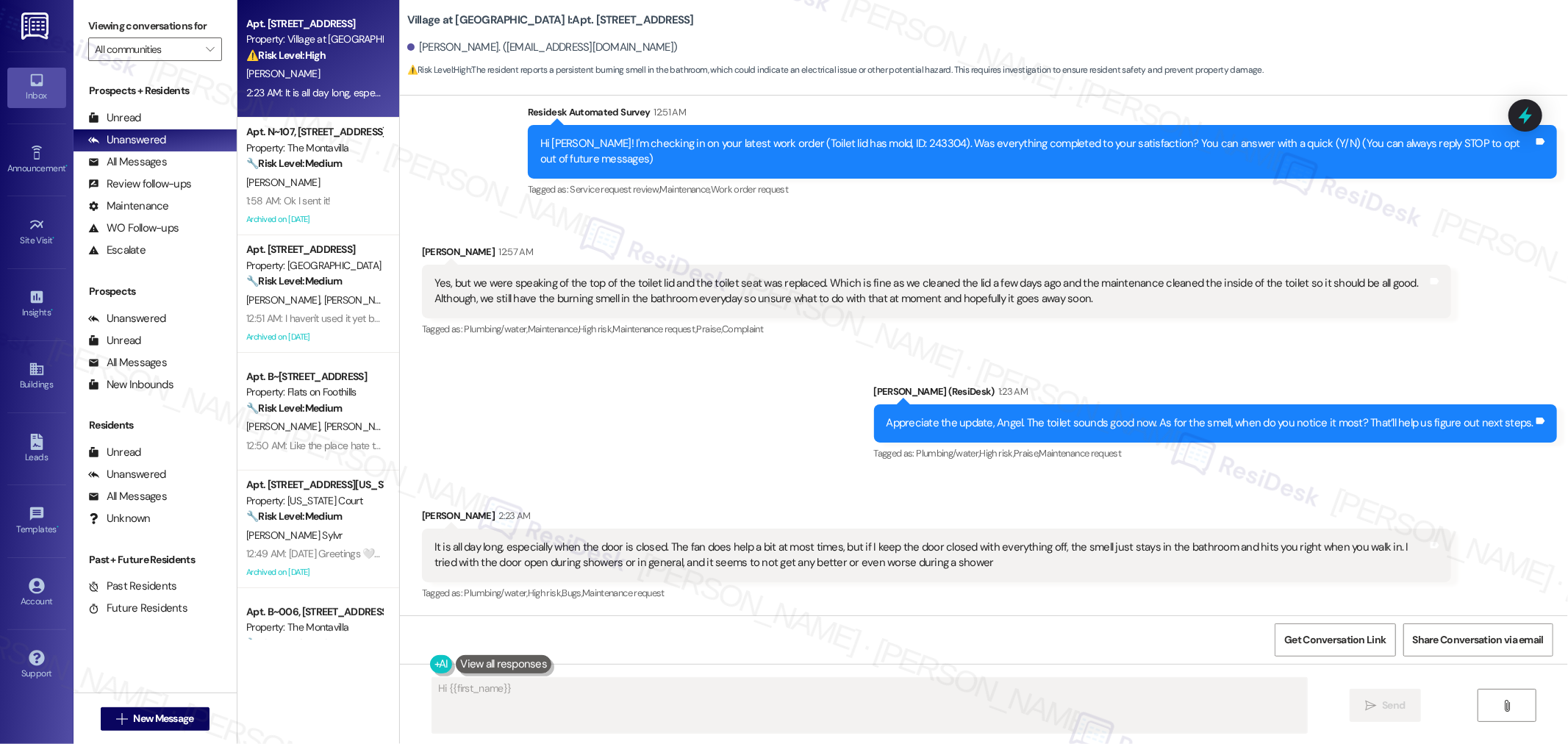
scroll to position [122, 0]
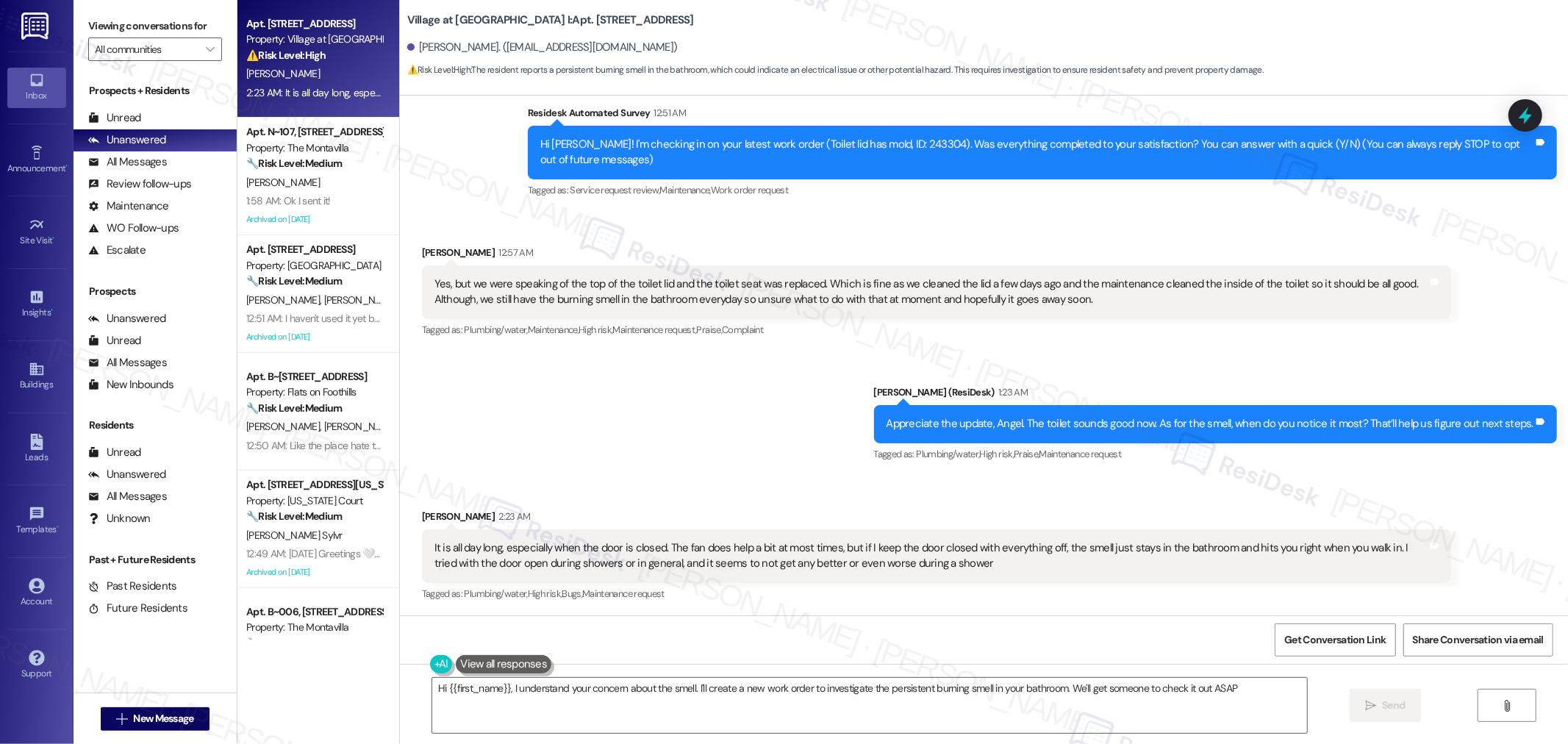
type textarea "Hi {{first_name}}, I understand your concern about the smell. I'll create a new…"
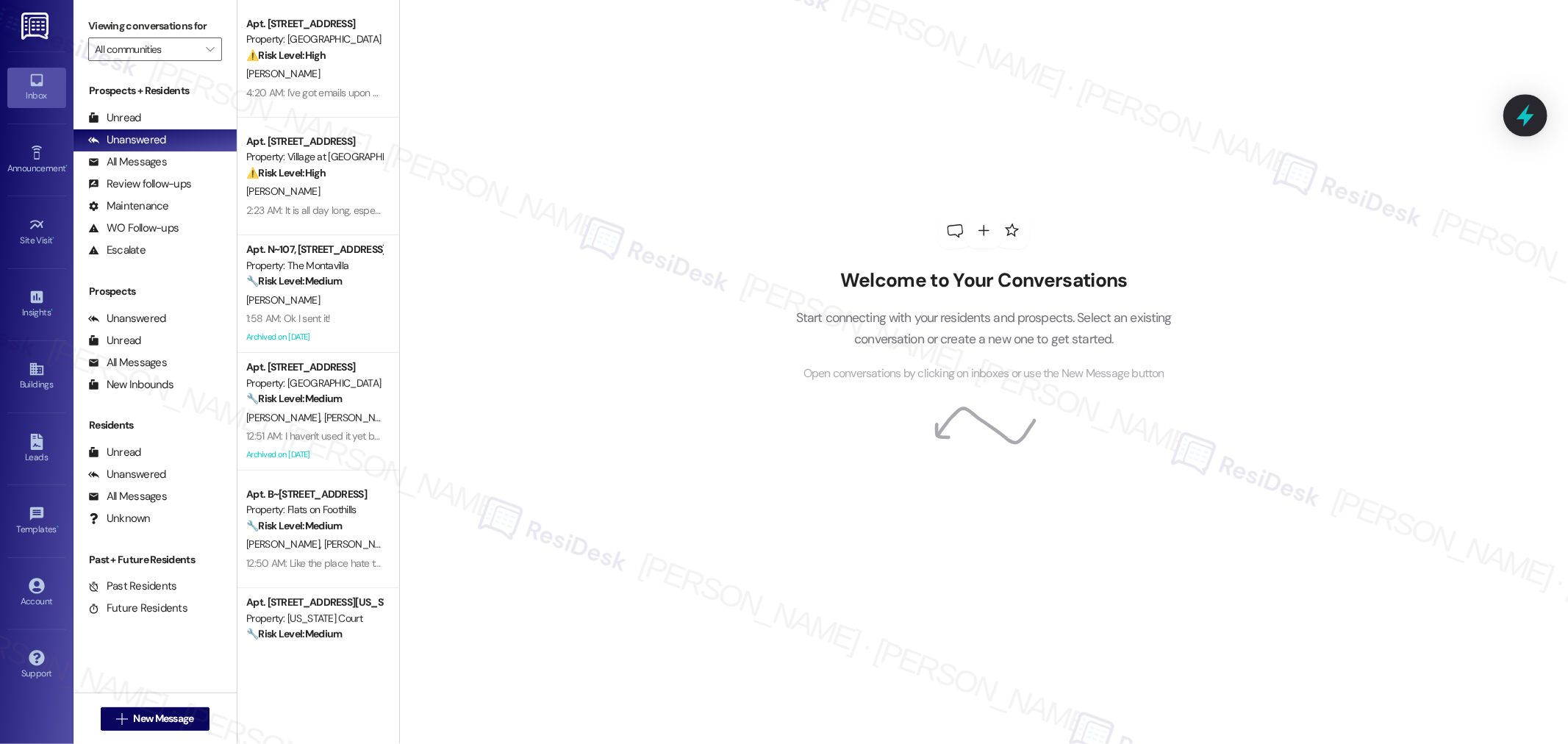
click at [1533, 119] on icon at bounding box center [1526, 115] width 25 height 25
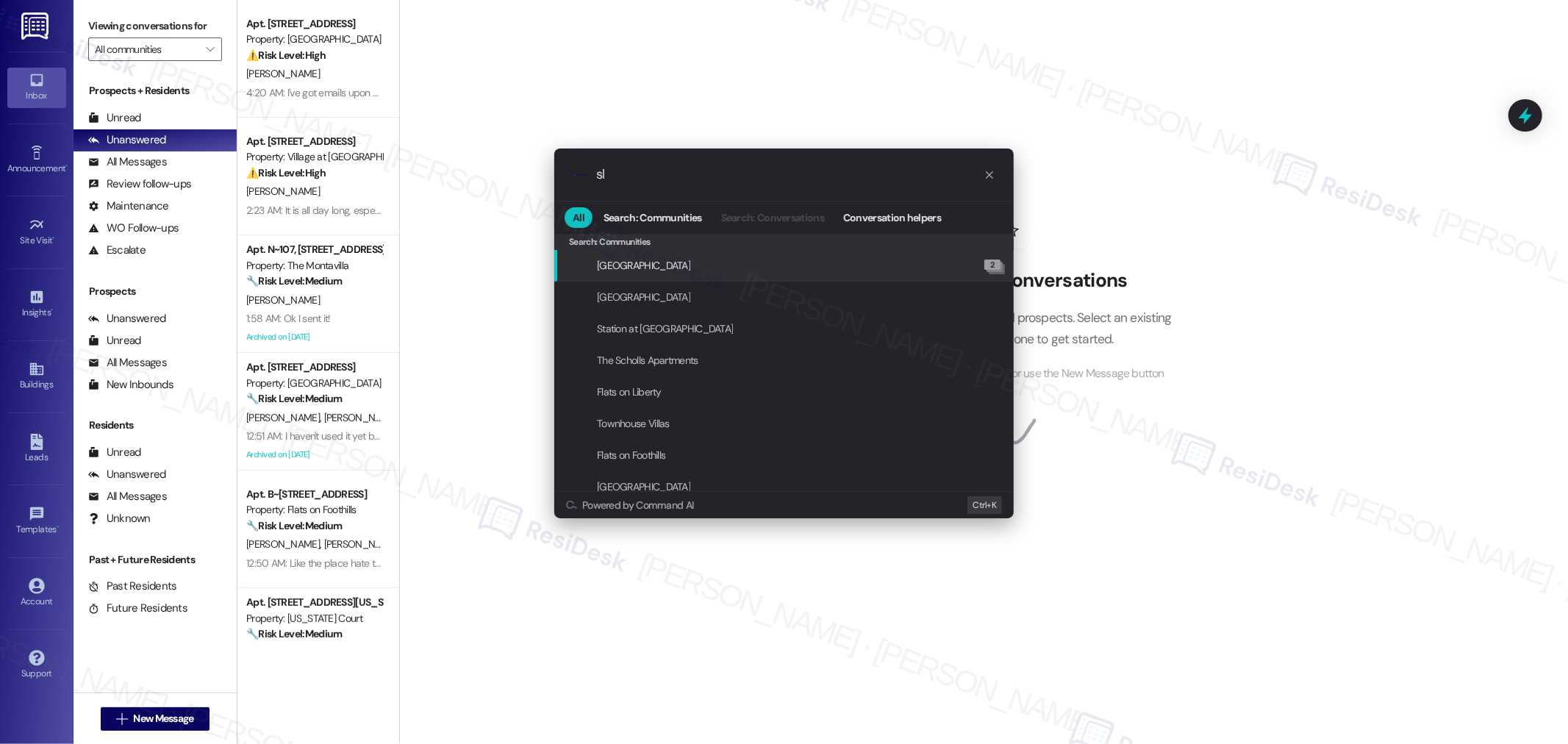
type input "sla"
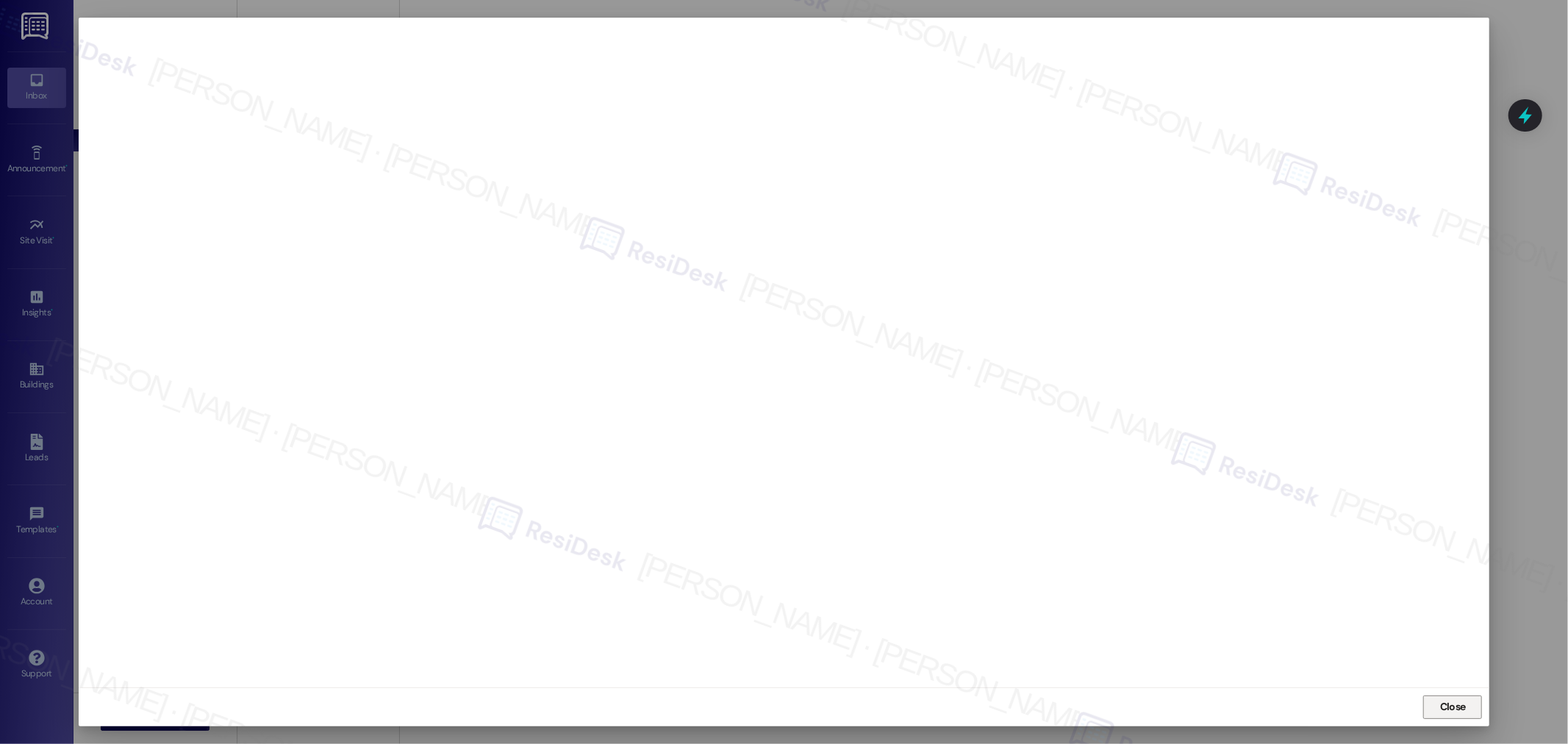
click at [1440, 706] on span "Close" at bounding box center [1453, 707] width 26 height 15
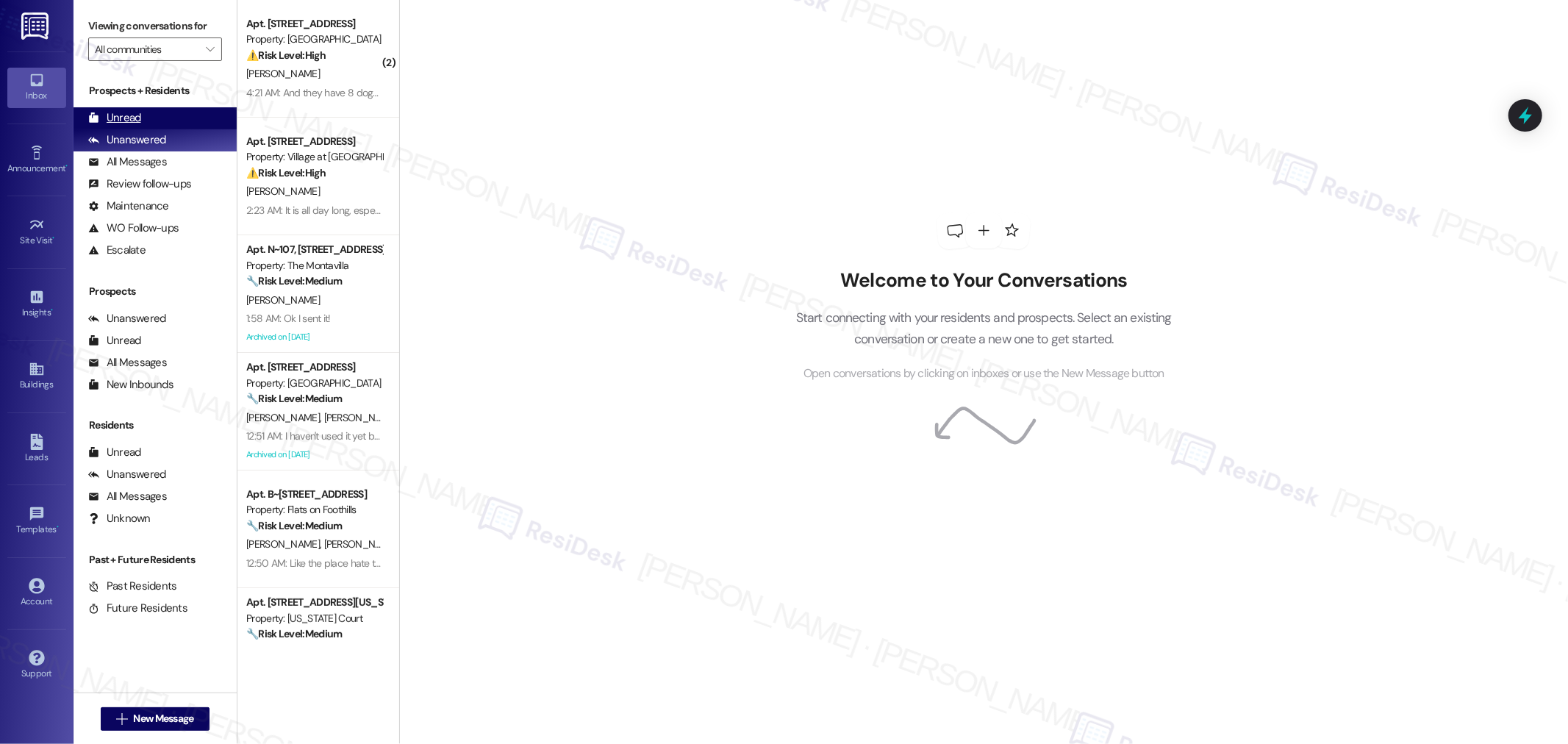
click at [143, 108] on div "Unread (0)" at bounding box center [155, 118] width 163 height 22
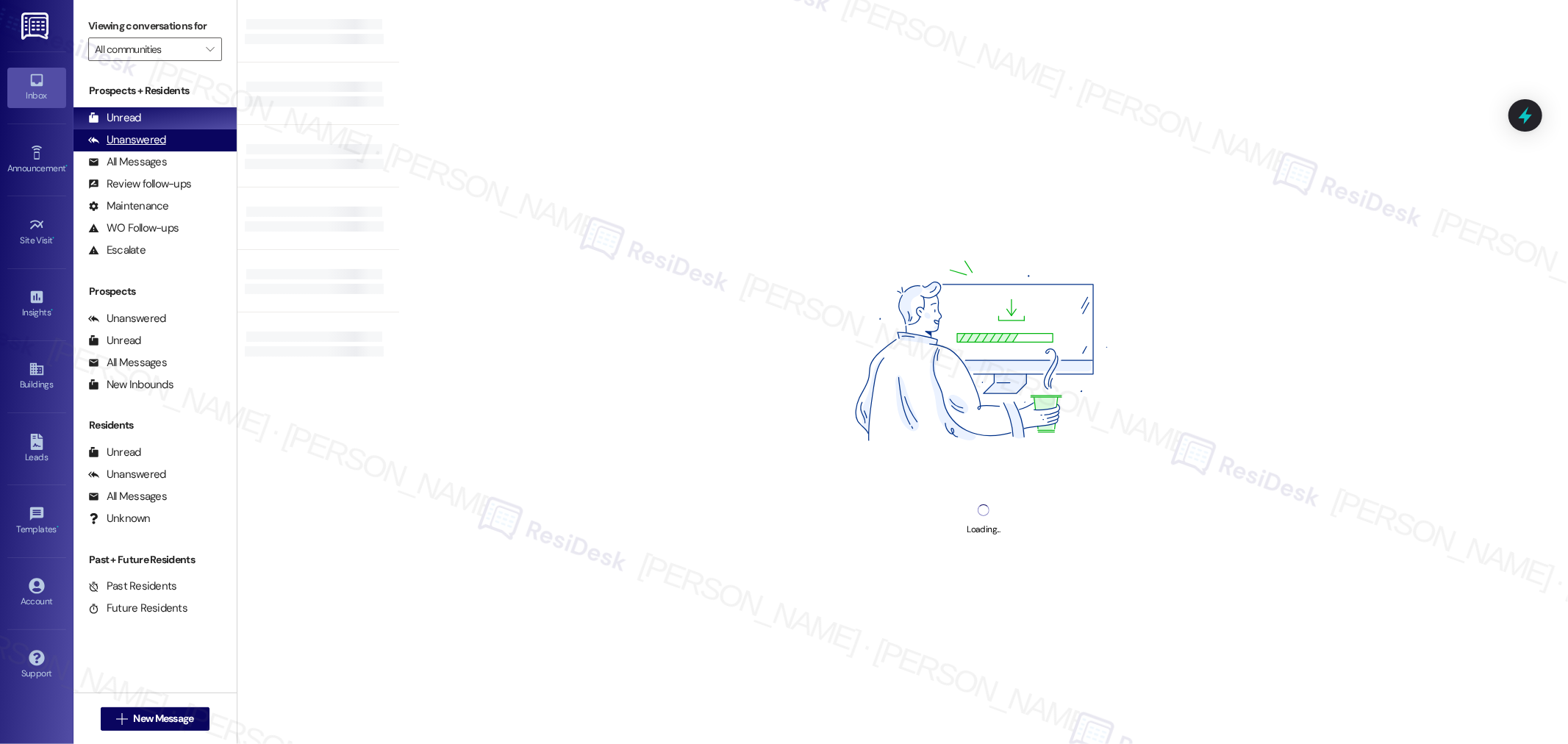
click at [140, 130] on div "Unanswered (0)" at bounding box center [155, 140] width 163 height 22
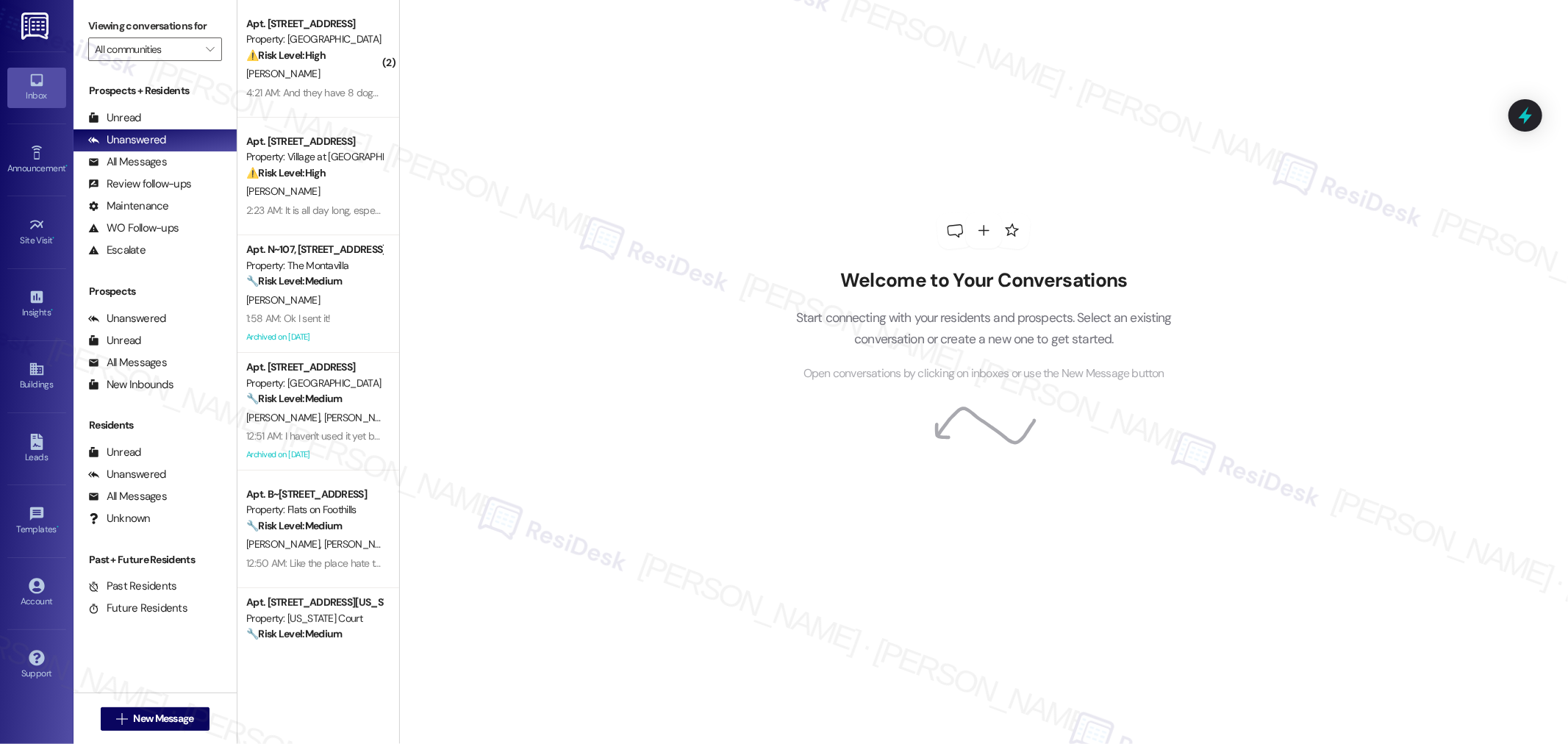
scroll to position [81, 0]
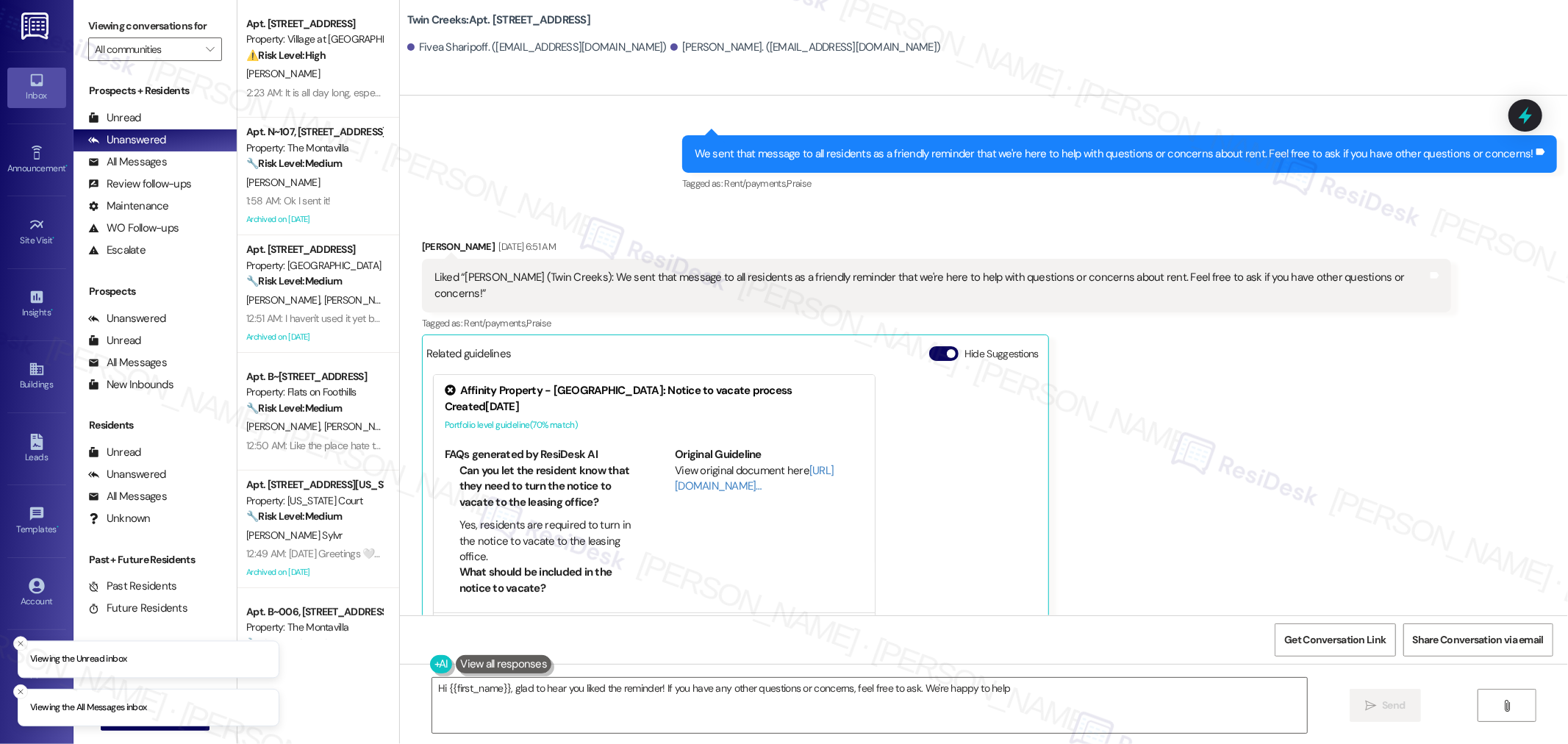
type textarea "Hi {{first_name}}, glad to hear you liked the reminder! If you have any other q…"
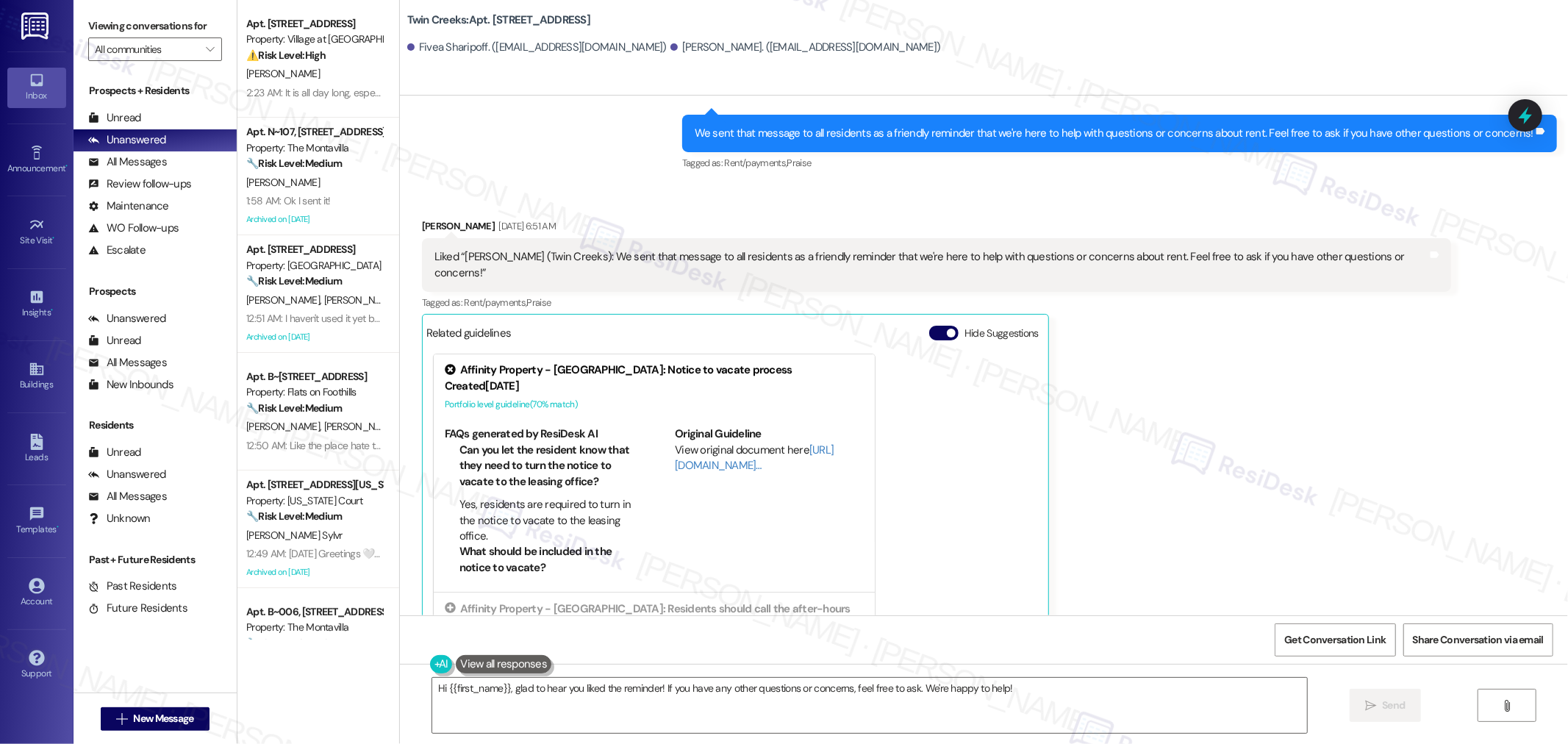
scroll to position [1136, 0]
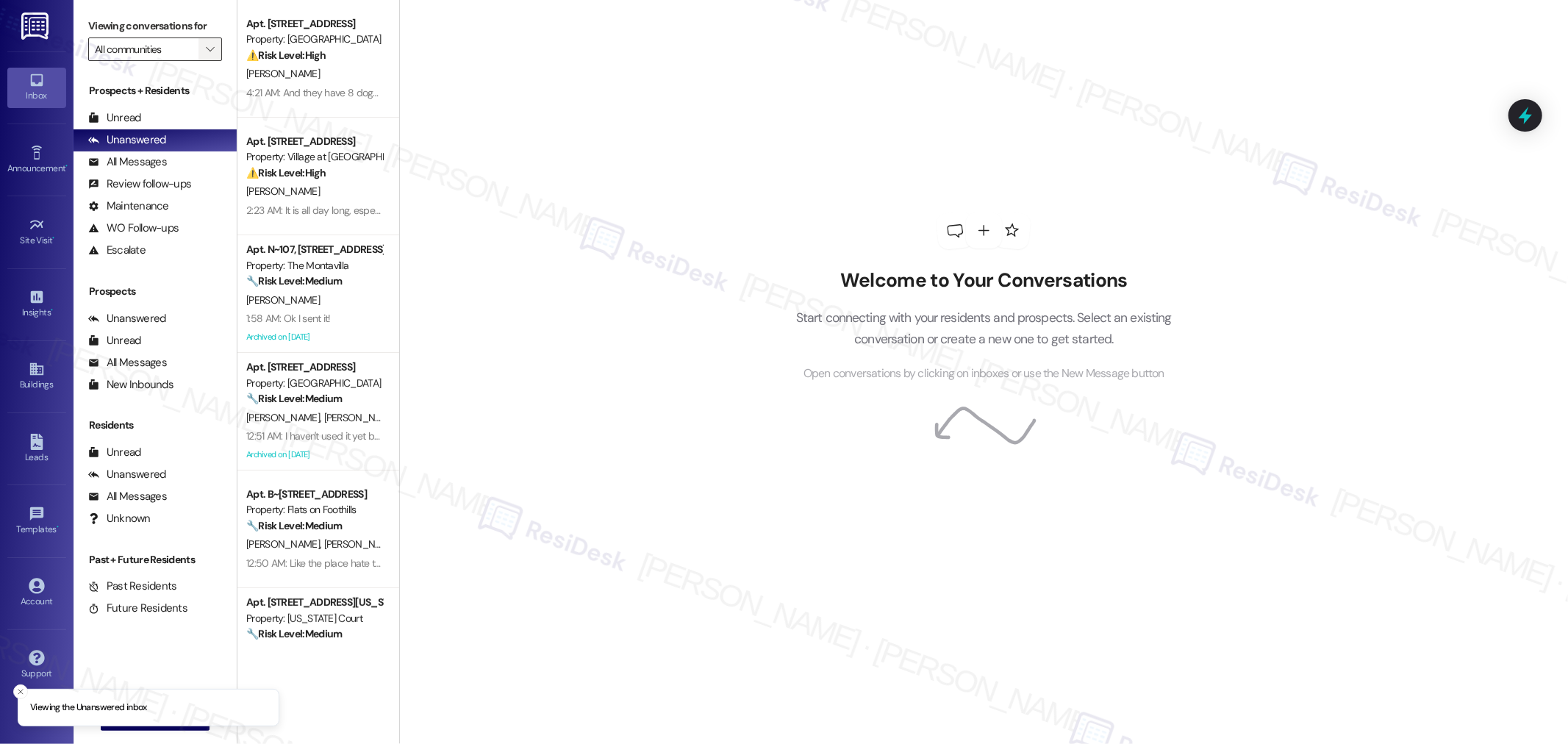
click at [206, 50] on icon "" at bounding box center [210, 49] width 8 height 12
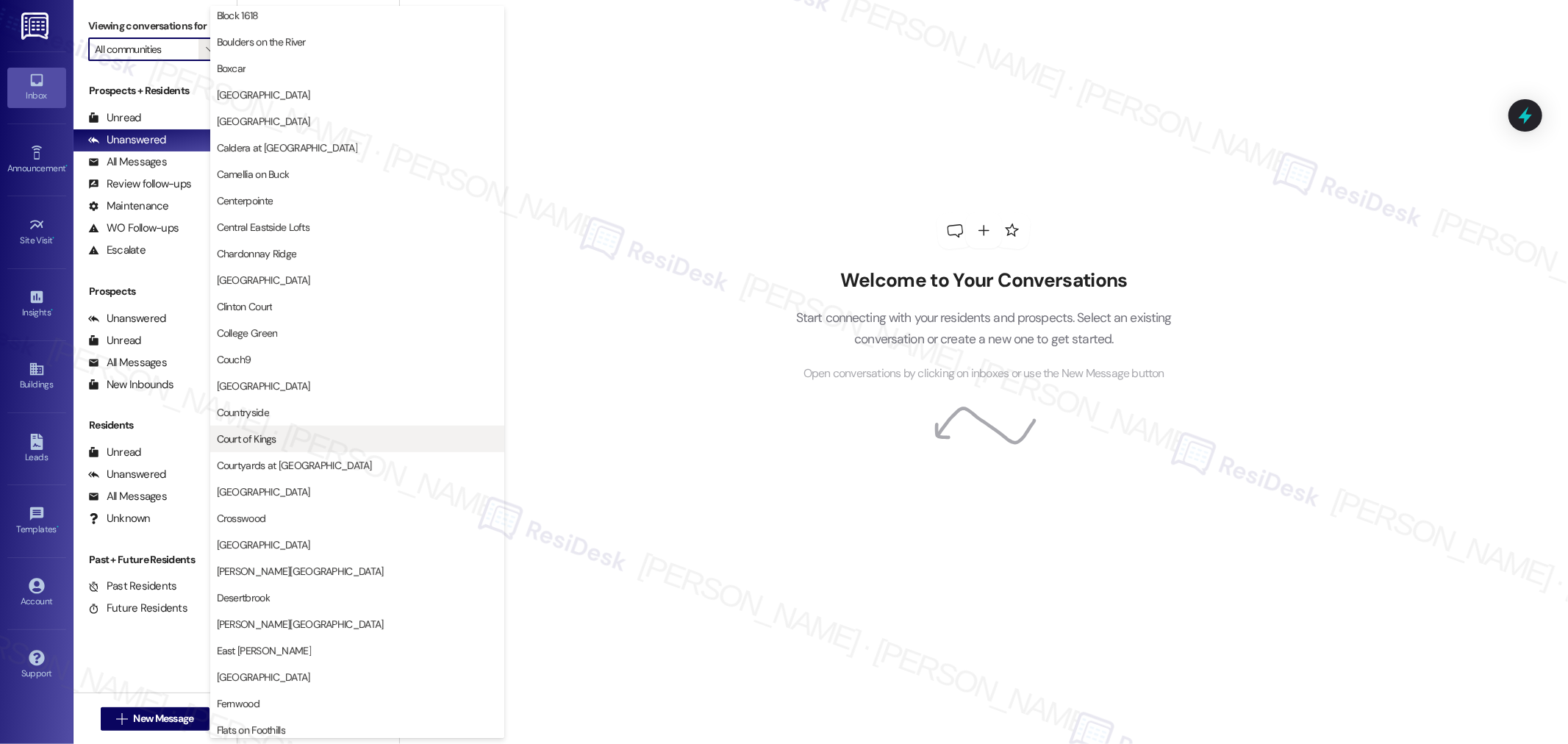
scroll to position [898, 0]
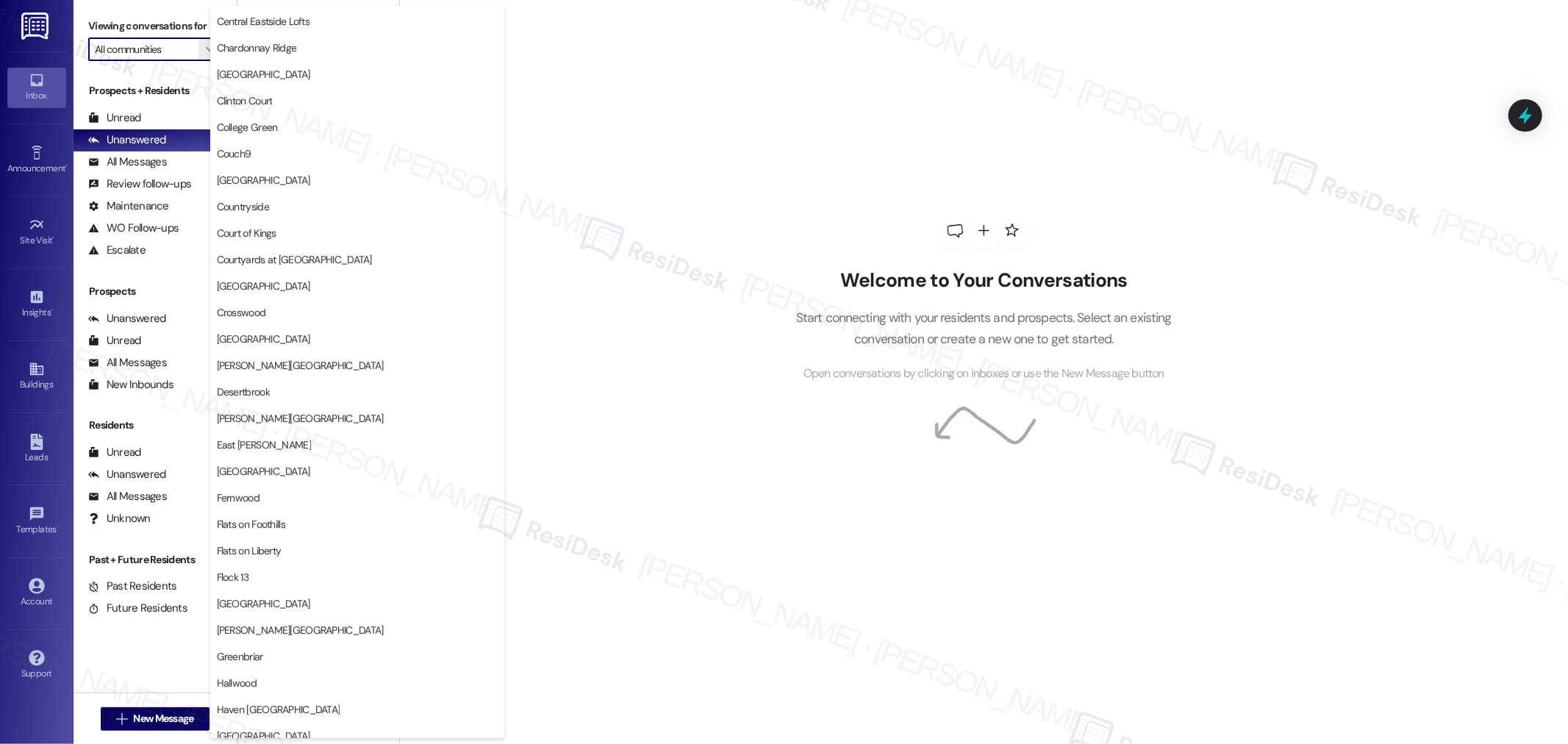
drag, startPoint x: 143, startPoint y: 141, endPoint x: 202, endPoint y: 130, distance: 60.0
click at [143, 141] on div "Unanswered (0)" at bounding box center [155, 140] width 163 height 22
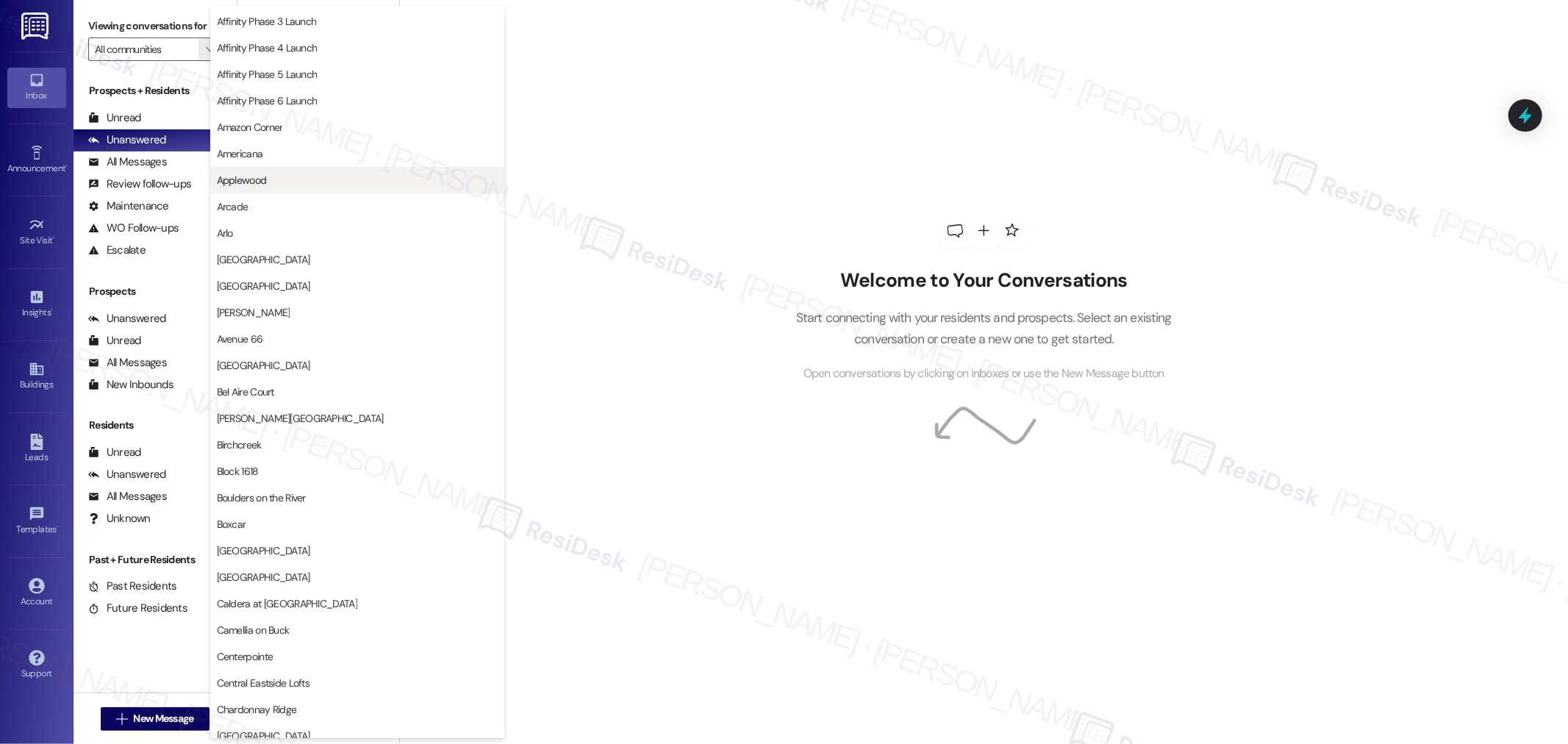
scroll to position [81, 0]
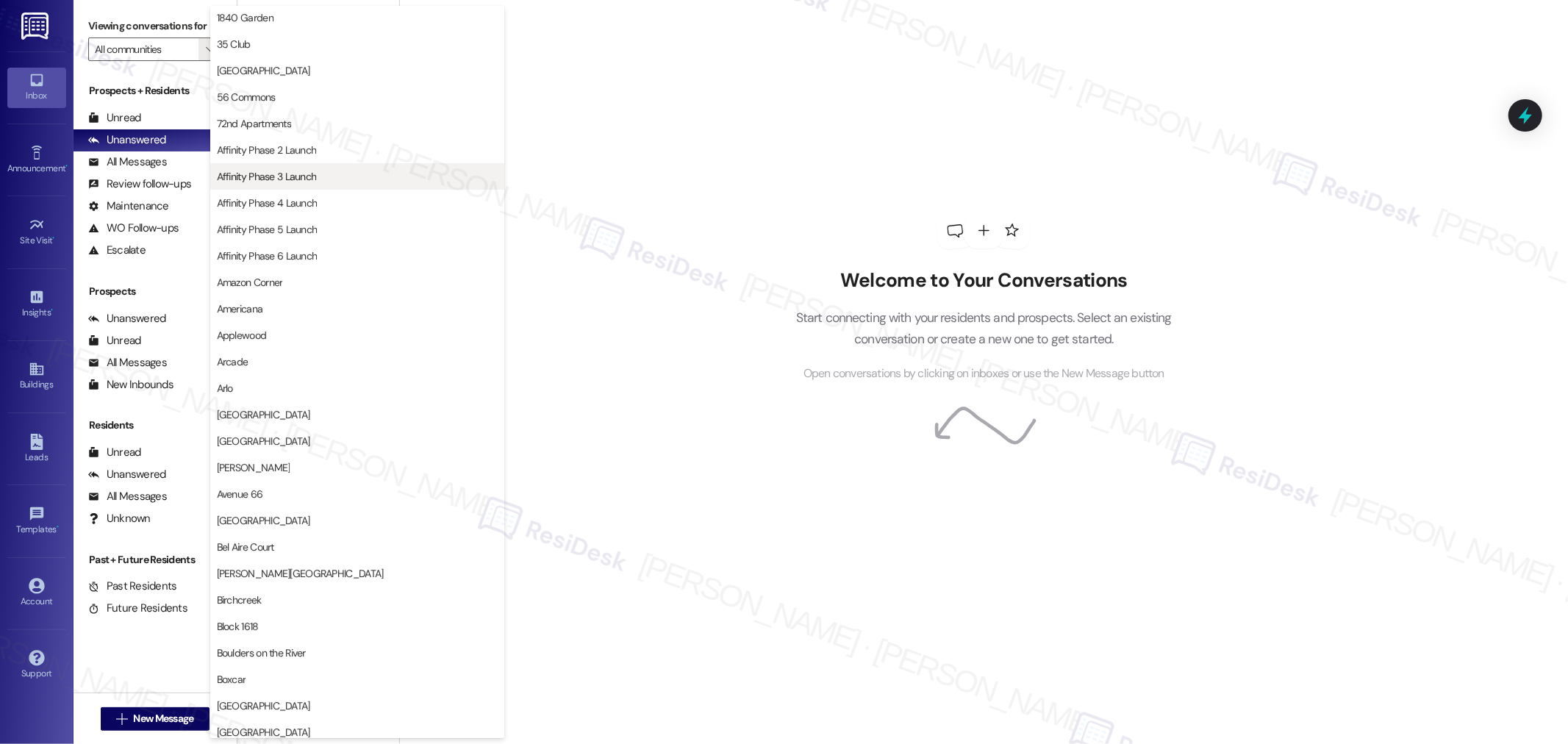
click at [335, 174] on span "Affinity Phase 3 Launch" at bounding box center [357, 175] width 281 height 14
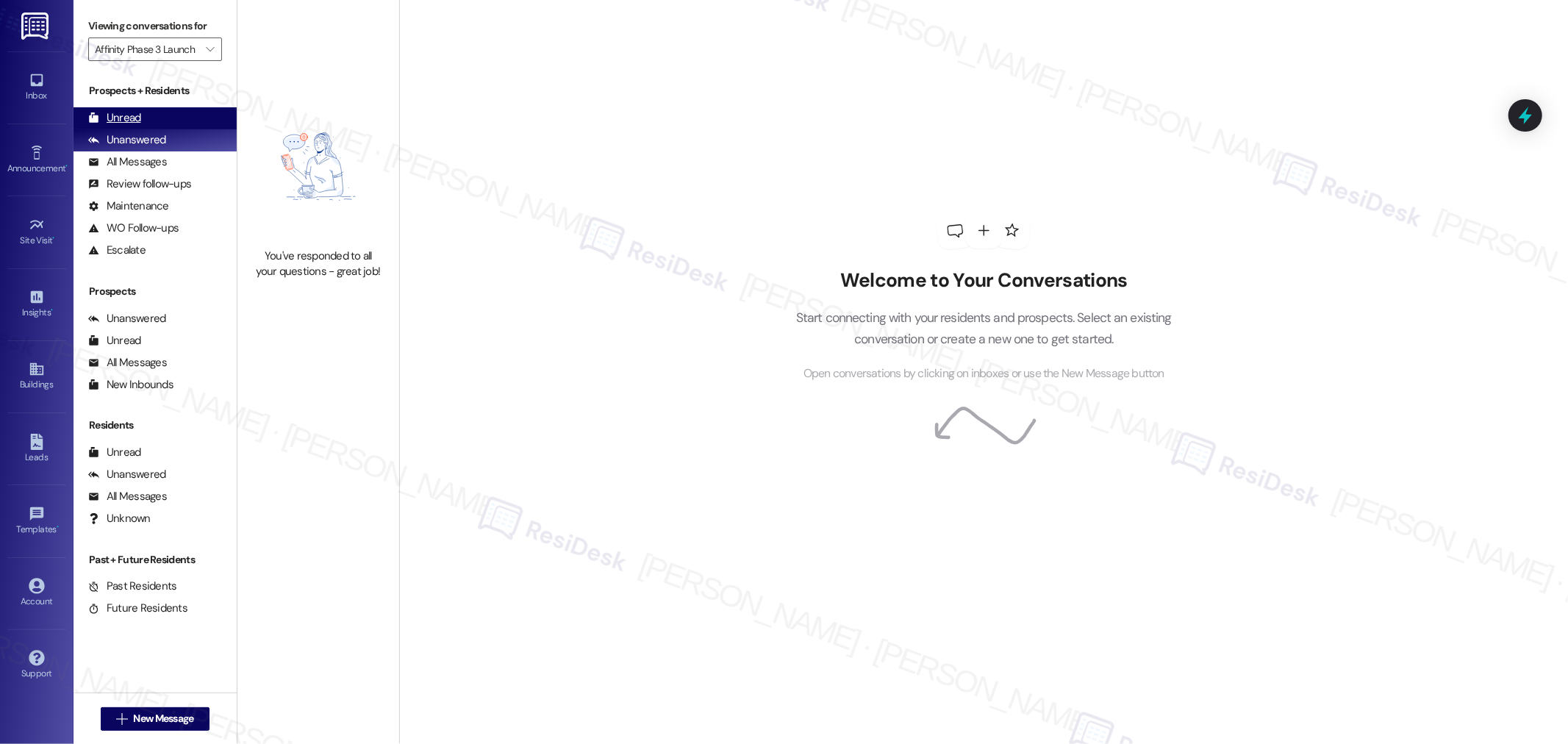
drag, startPoint x: 116, startPoint y: 137, endPoint x: 127, endPoint y: 121, distance: 19.4
click at [118, 137] on div "Unanswered" at bounding box center [127, 140] width 78 height 15
click at [206, 50] on icon "" at bounding box center [210, 49] width 8 height 12
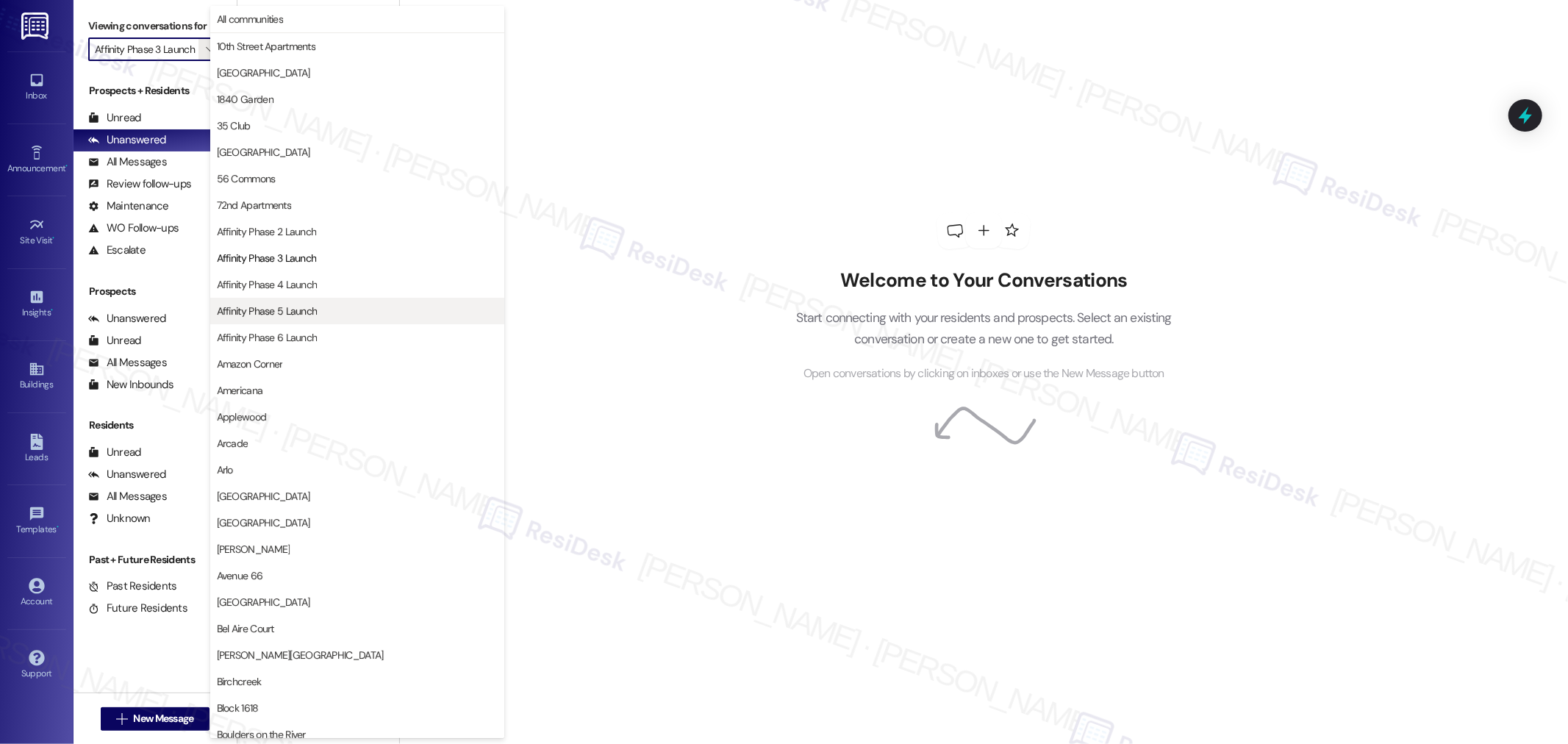
scroll to position [239, 0]
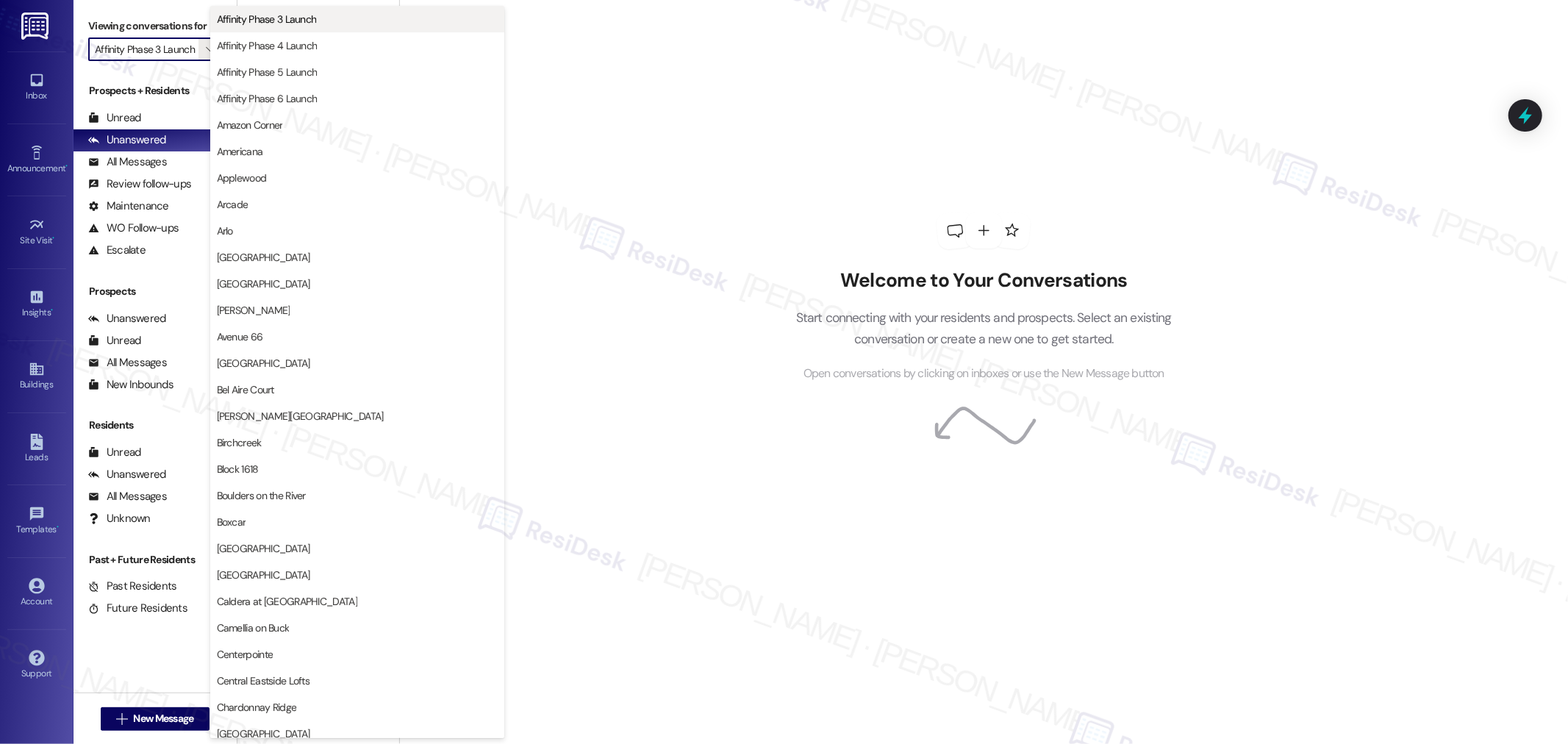
click at [313, 17] on span "Affinity Phase 3 Launch" at bounding box center [267, 18] width 100 height 14
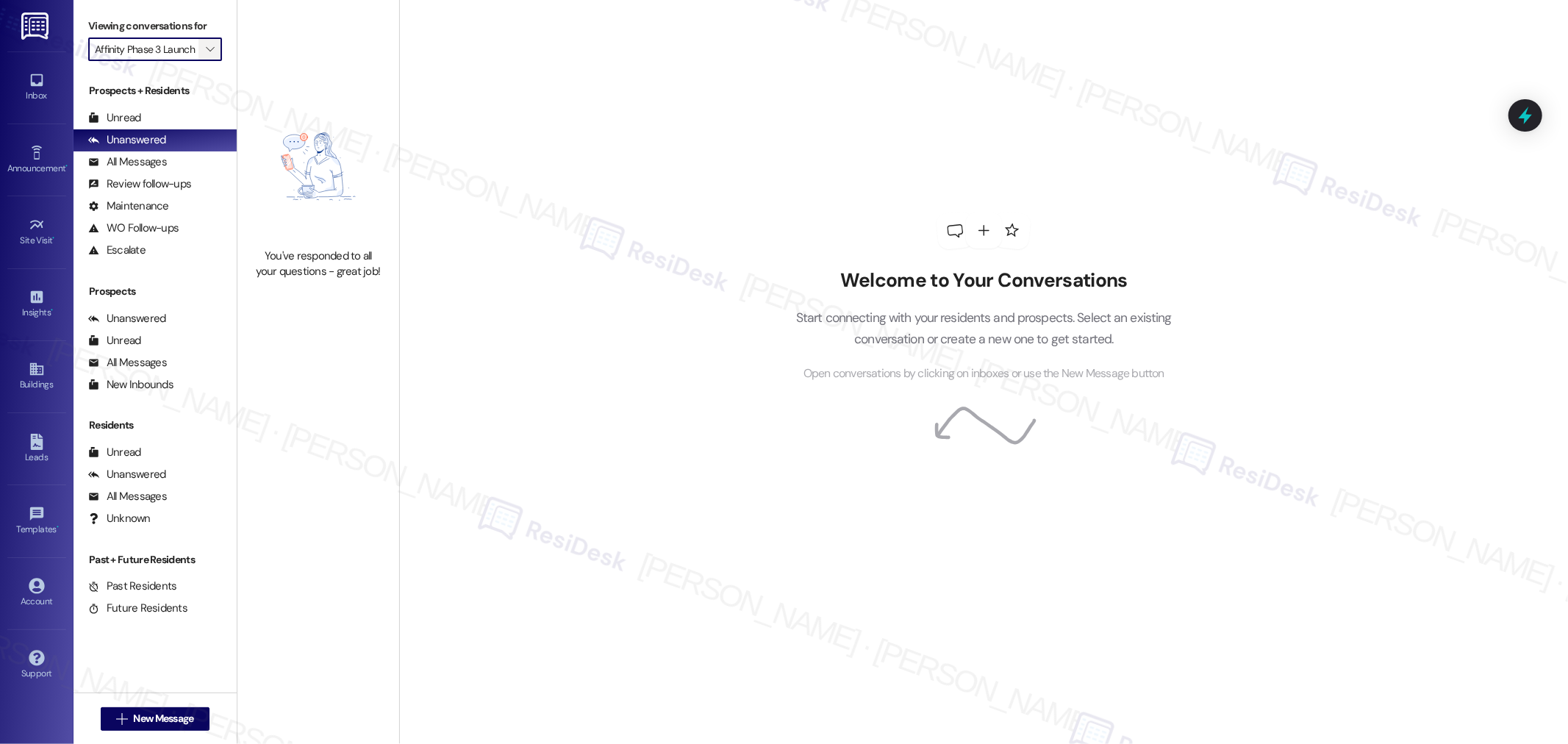
scroll to position [0, 0]
click at [206, 49] on icon "" at bounding box center [210, 49] width 8 height 12
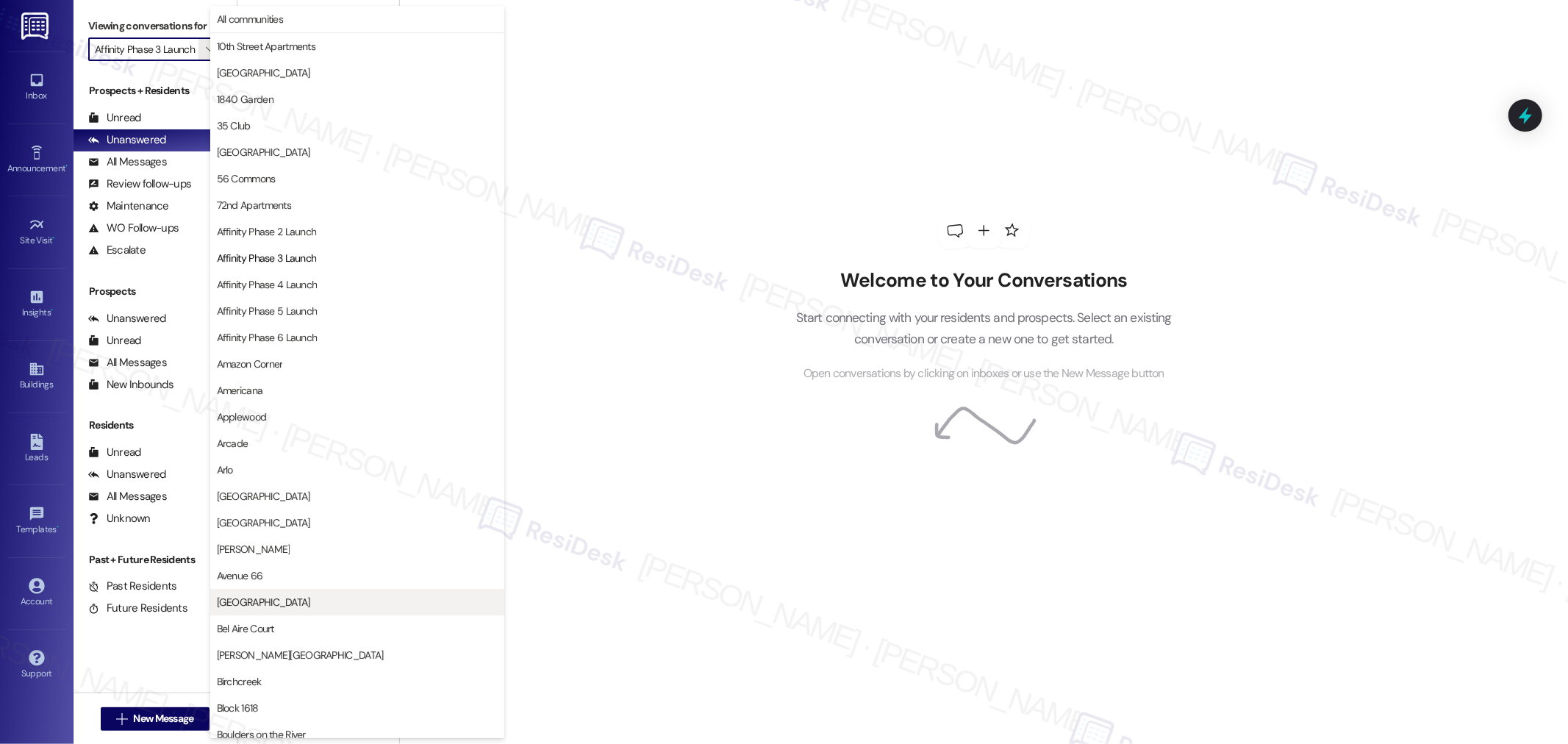
scroll to position [239, 0]
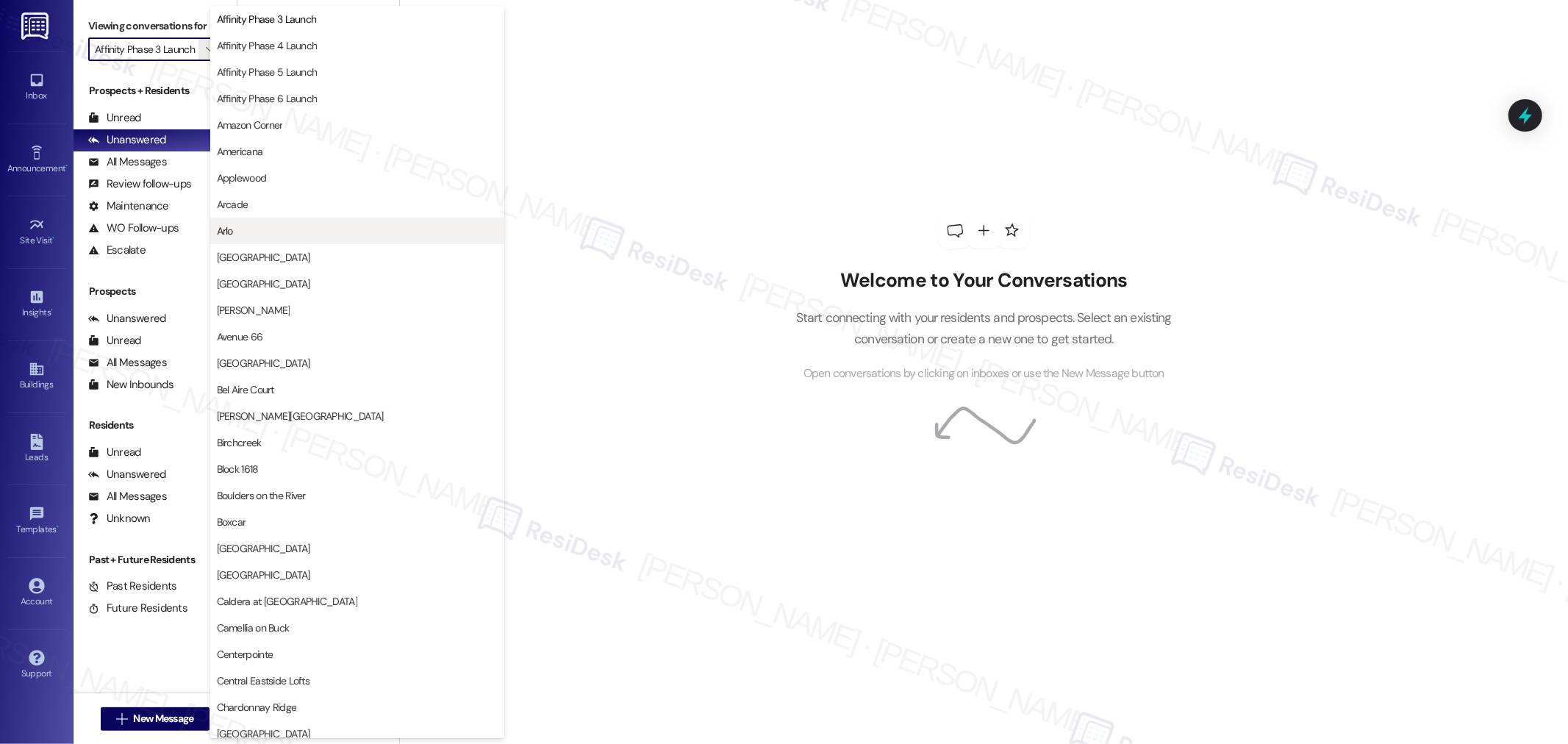
click at [274, 218] on button "Arlo" at bounding box center [357, 231] width 294 height 27
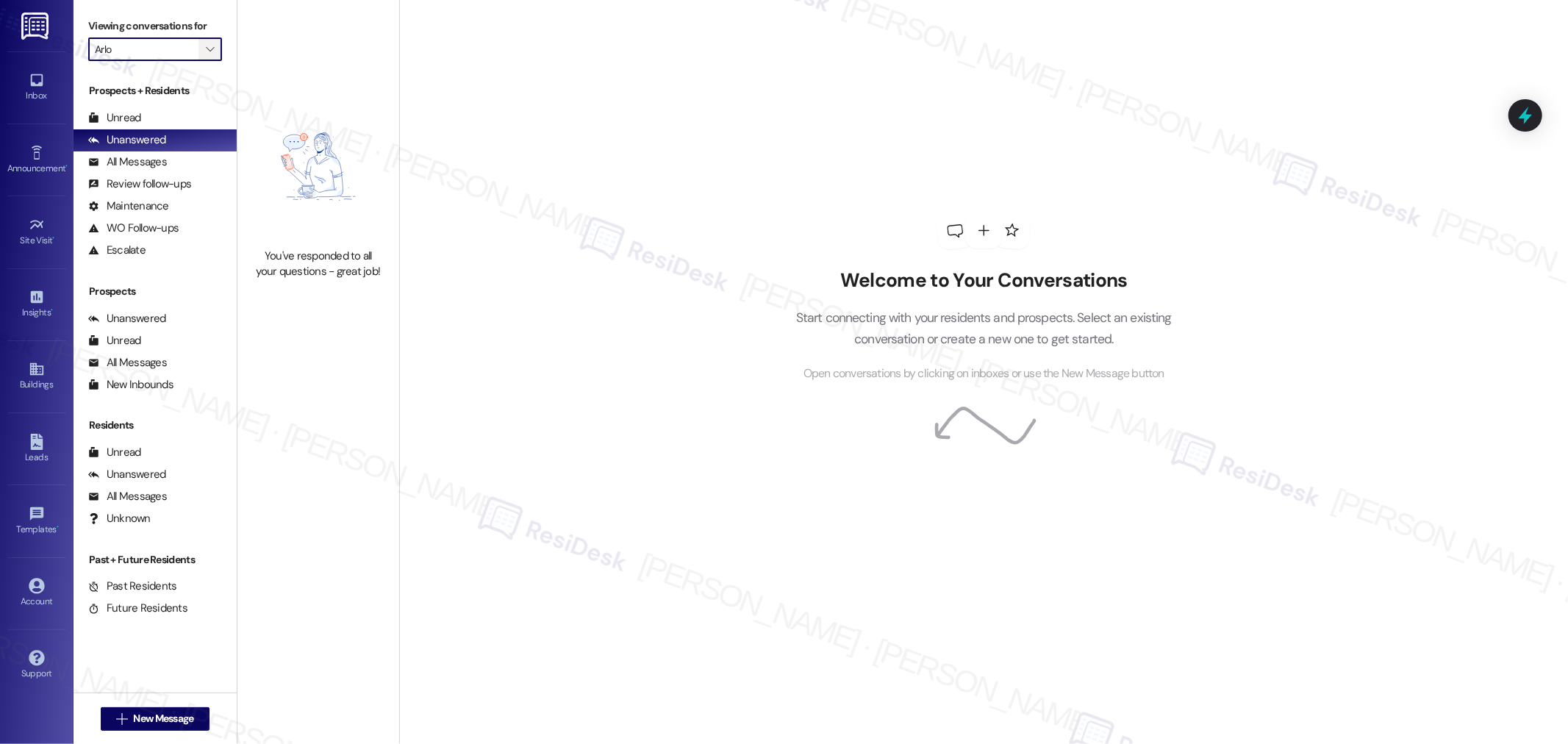
click at [199, 48] on button "" at bounding box center [210, 49] width 24 height 24
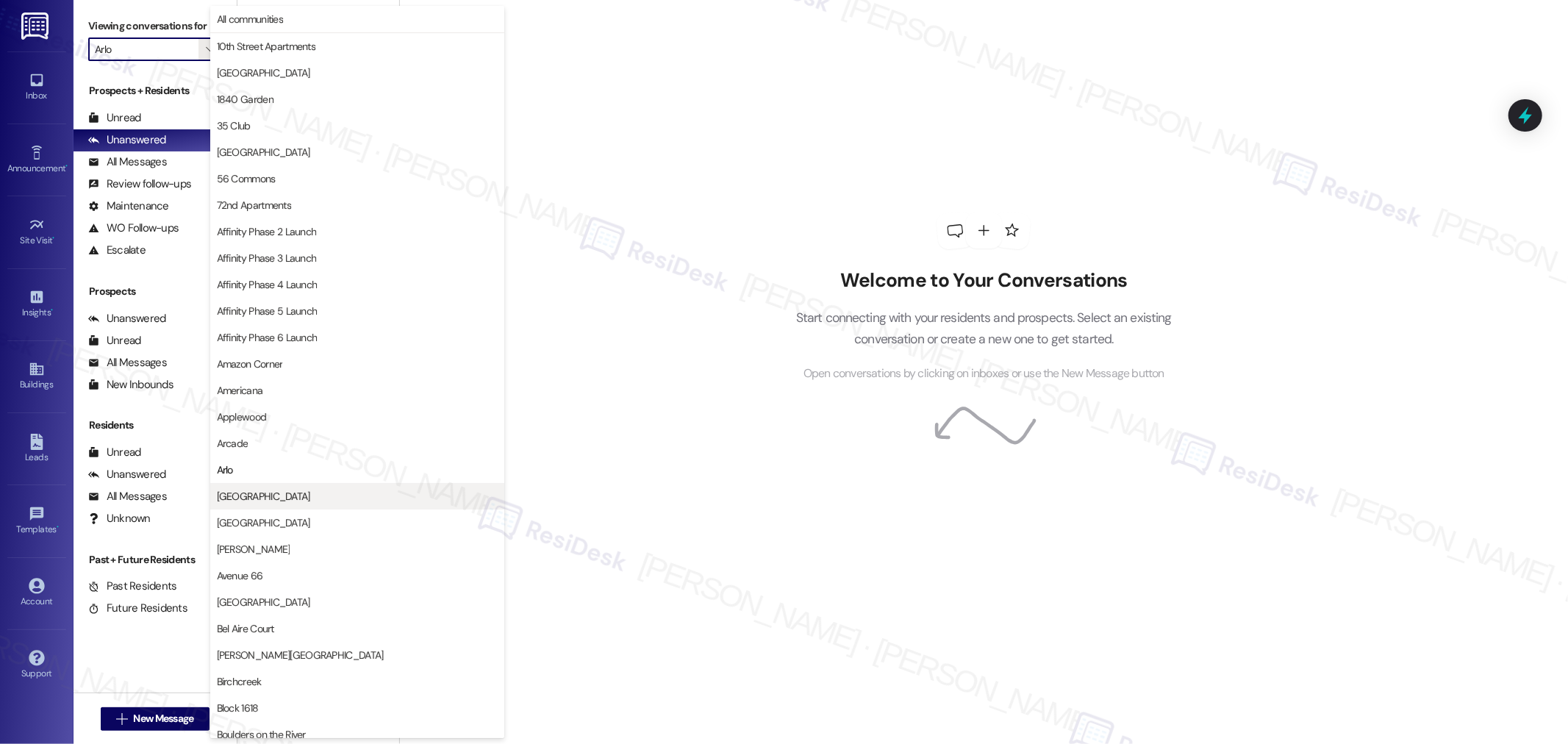
scroll to position [239, 0]
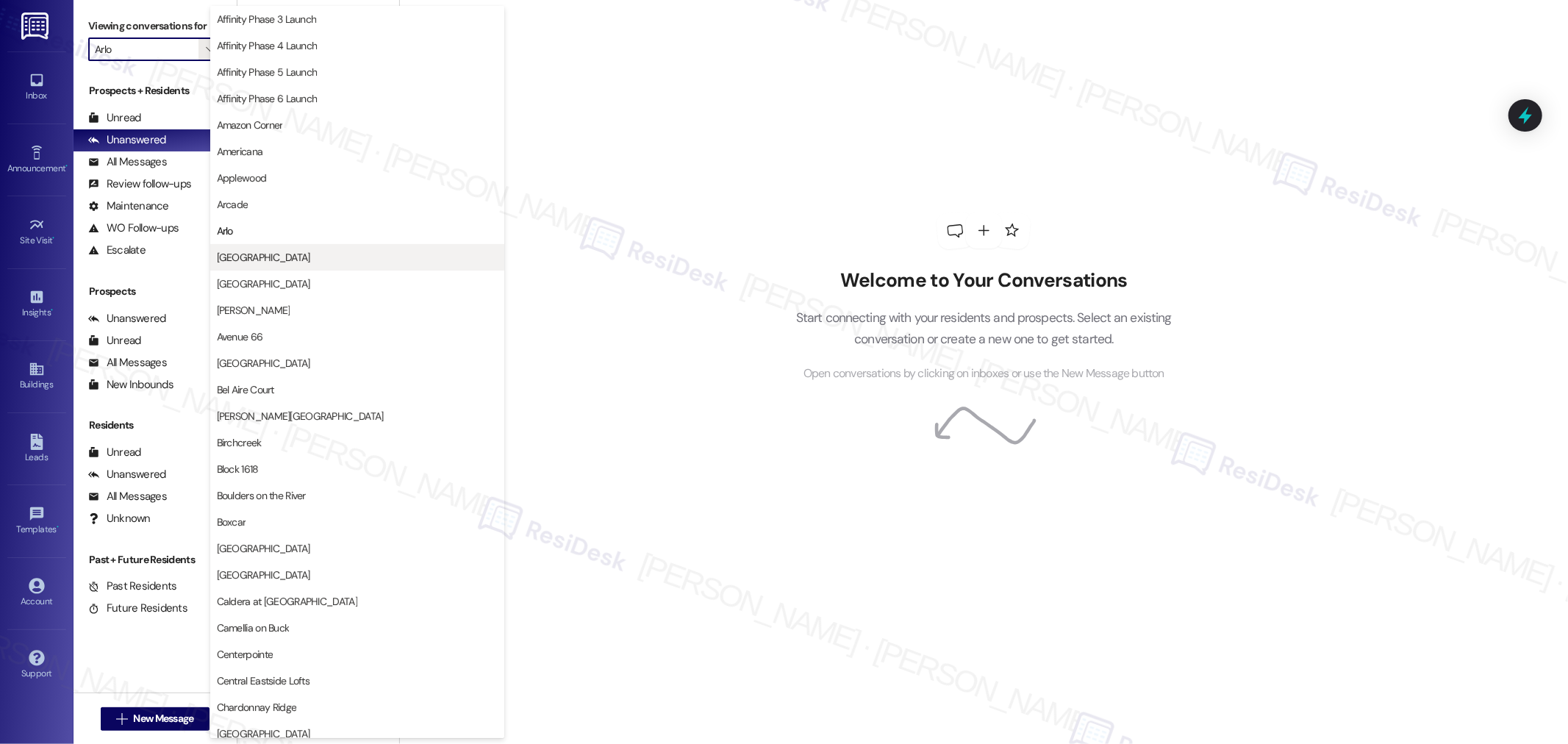
click at [252, 253] on span "Aspen Hills" at bounding box center [263, 257] width 93 height 14
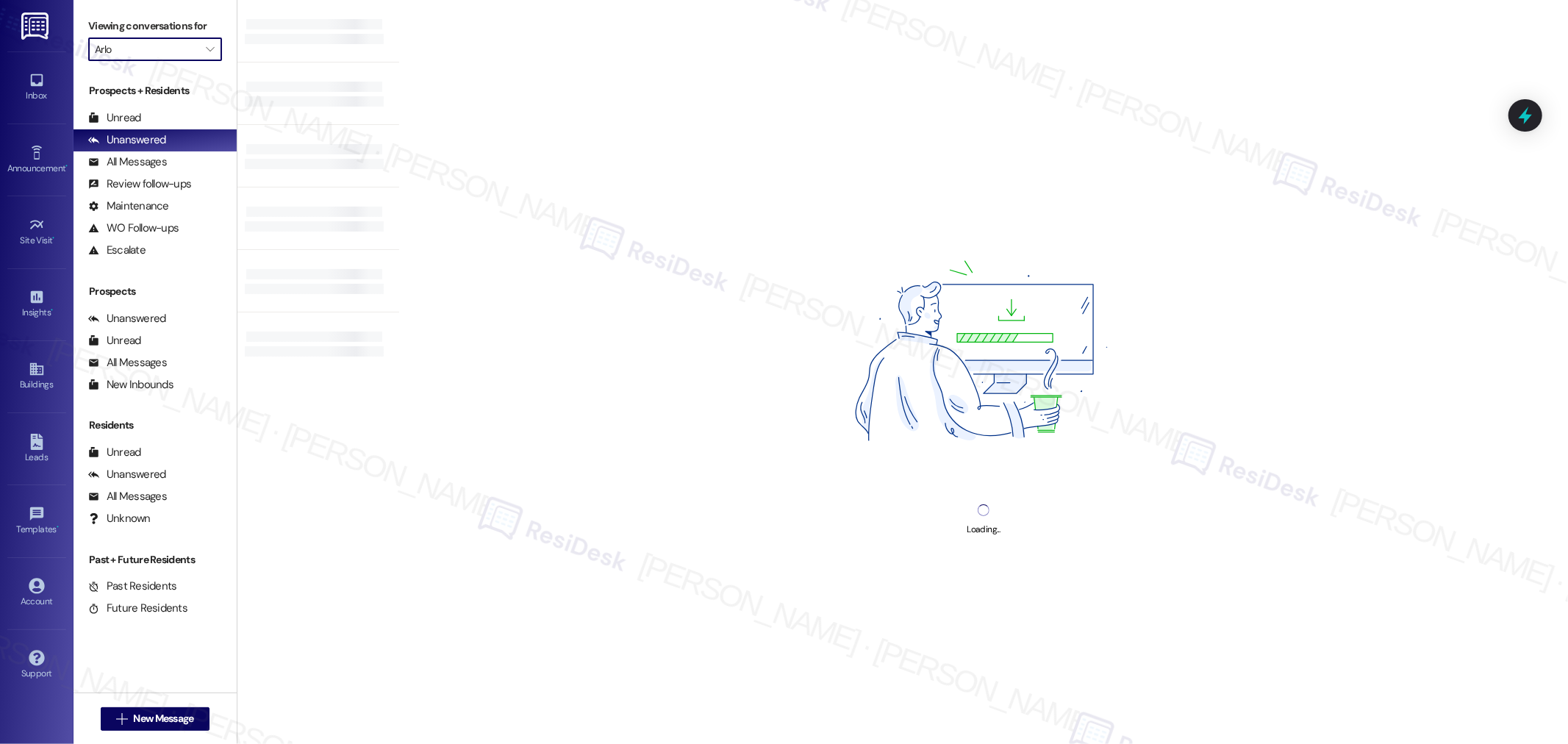
type input "Aspen Hills"
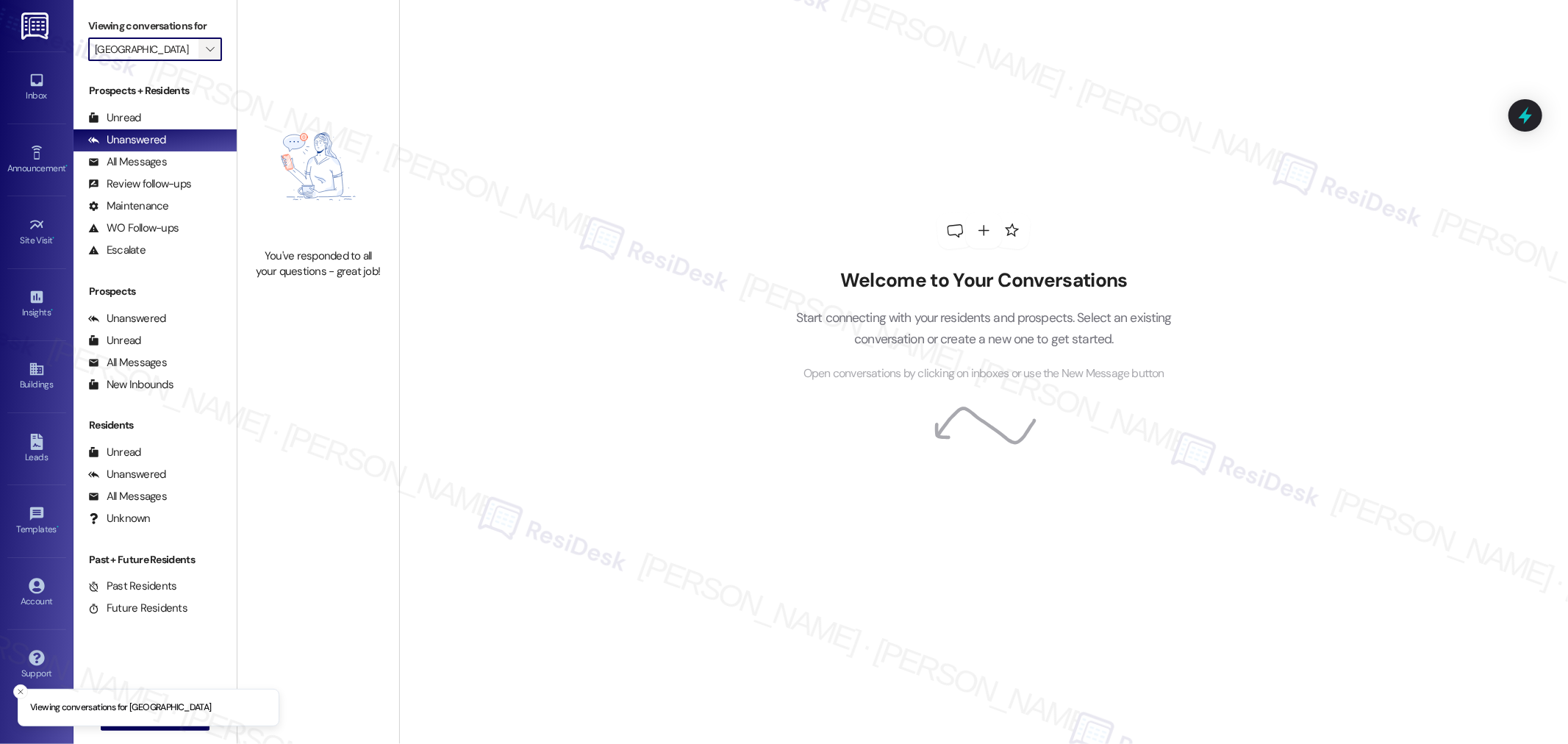
click at [203, 45] on span "" at bounding box center [210, 49] width 14 height 24
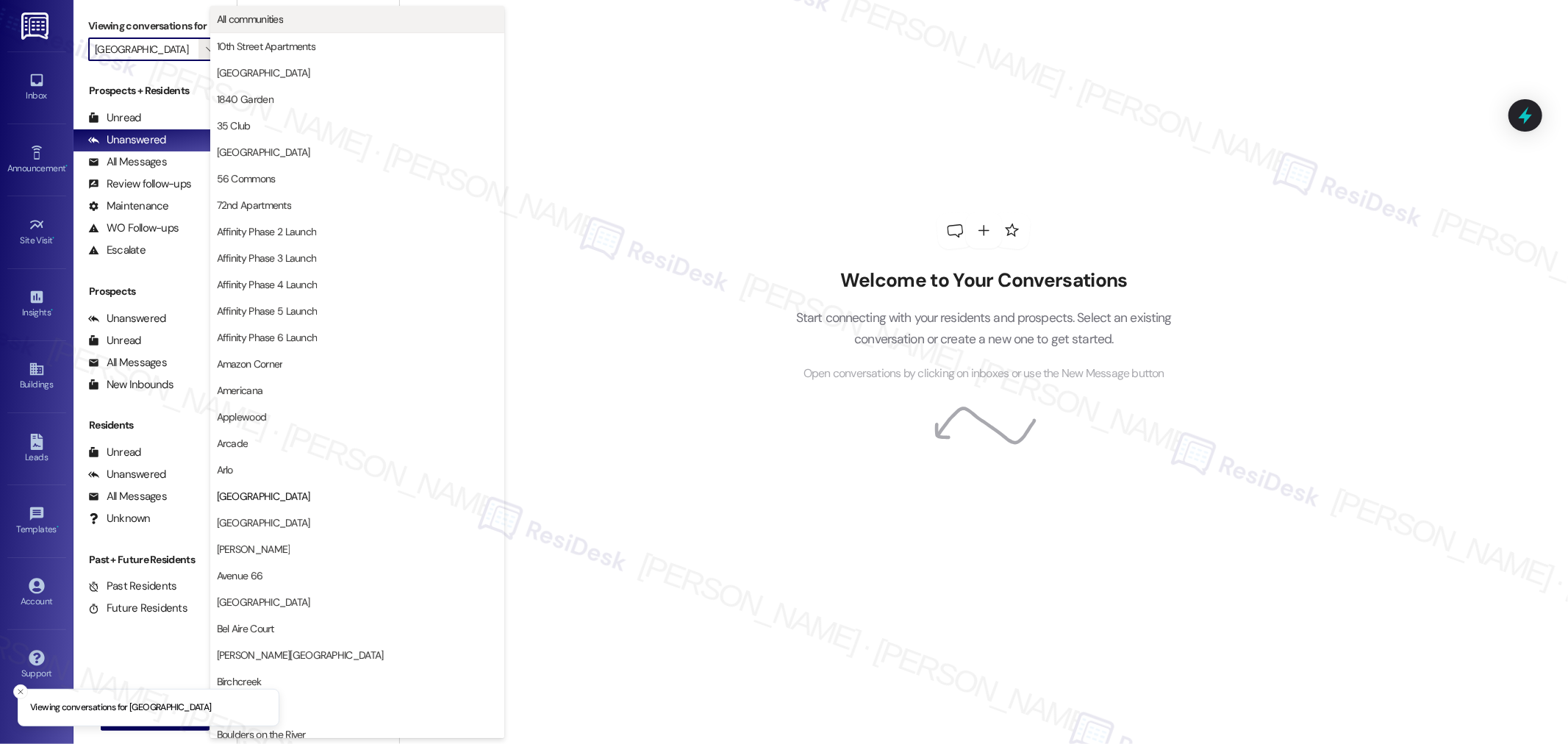
click at [231, 12] on span "All communities" at bounding box center [250, 18] width 67 height 14
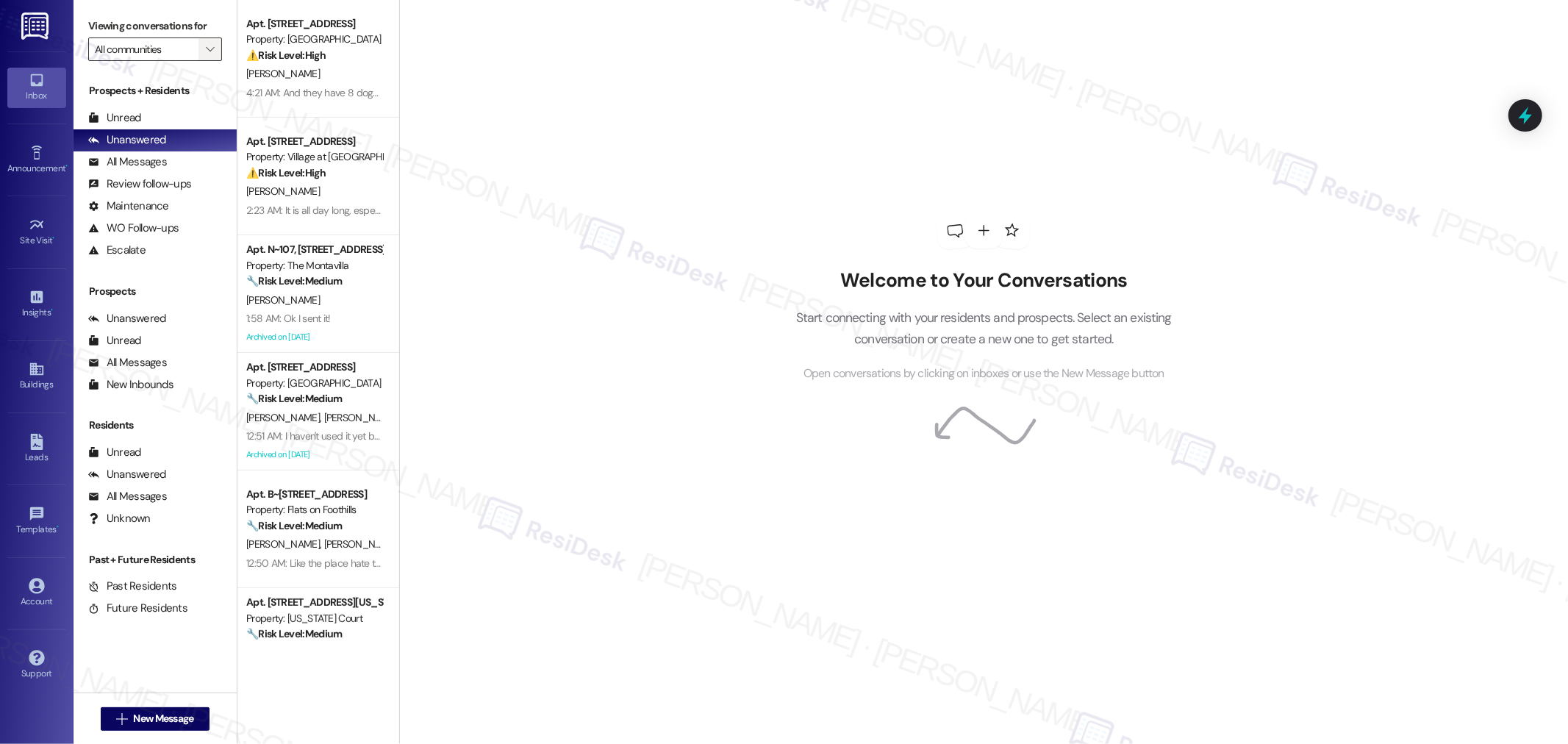
click at [206, 47] on icon "" at bounding box center [210, 49] width 8 height 12
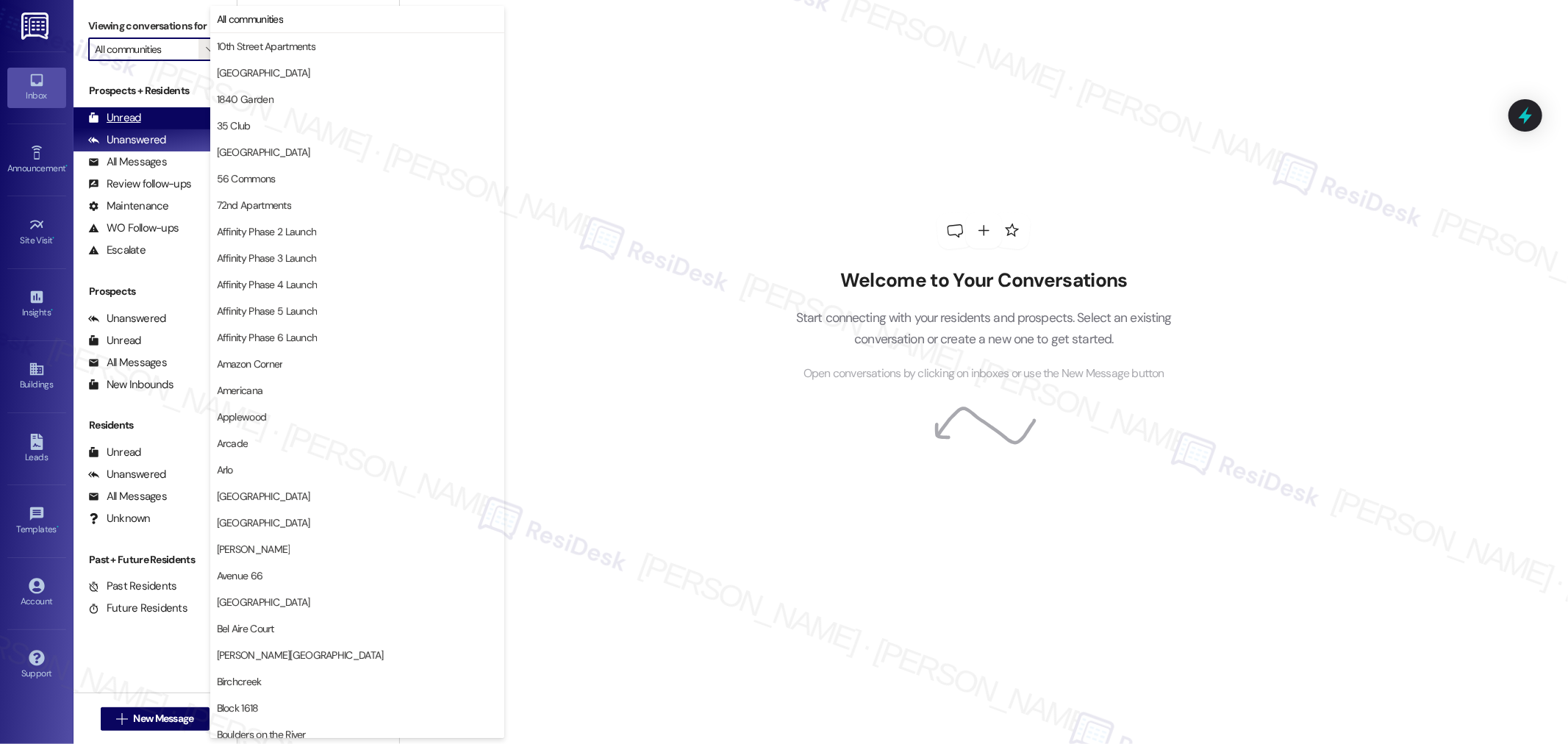
click at [156, 121] on div "Unread (0)" at bounding box center [155, 118] width 163 height 22
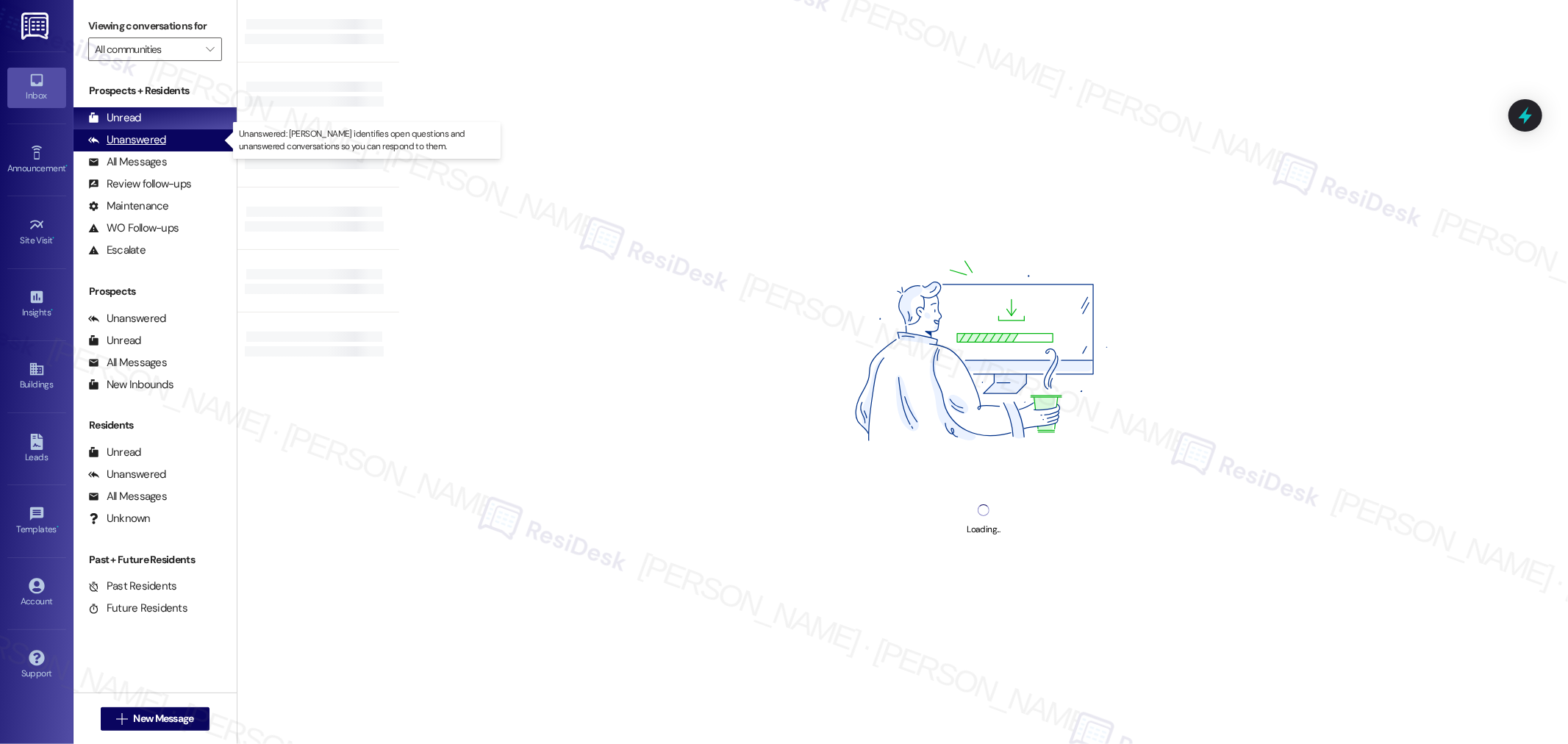
click at [154, 141] on div "Unanswered" at bounding box center [127, 140] width 78 height 15
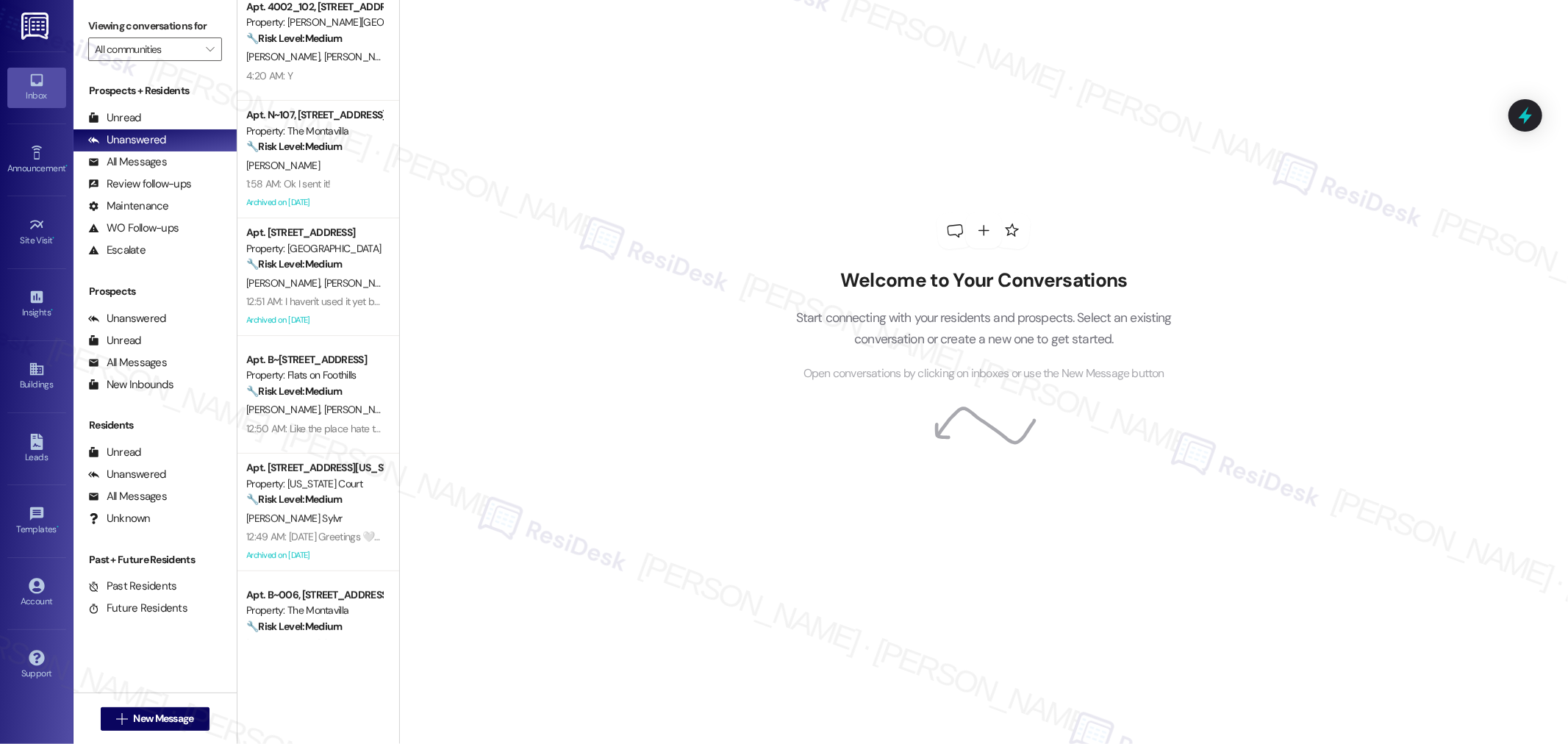
scroll to position [163, 0]
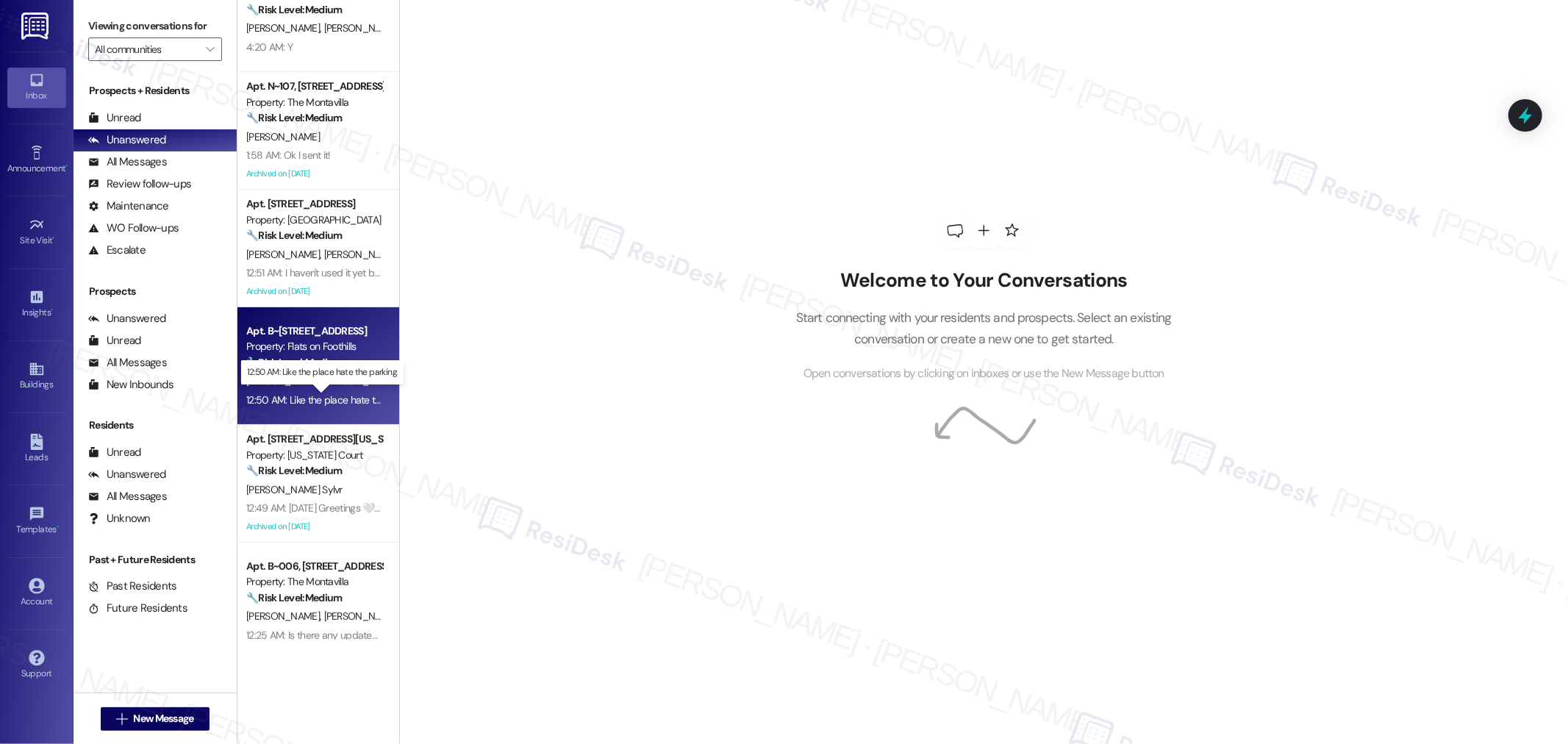
click at [280, 393] on div "12:50 AM: Like the place hate the parking. 12:50 AM: Like the place hate the pa…" at bounding box center [334, 400] width 176 height 13
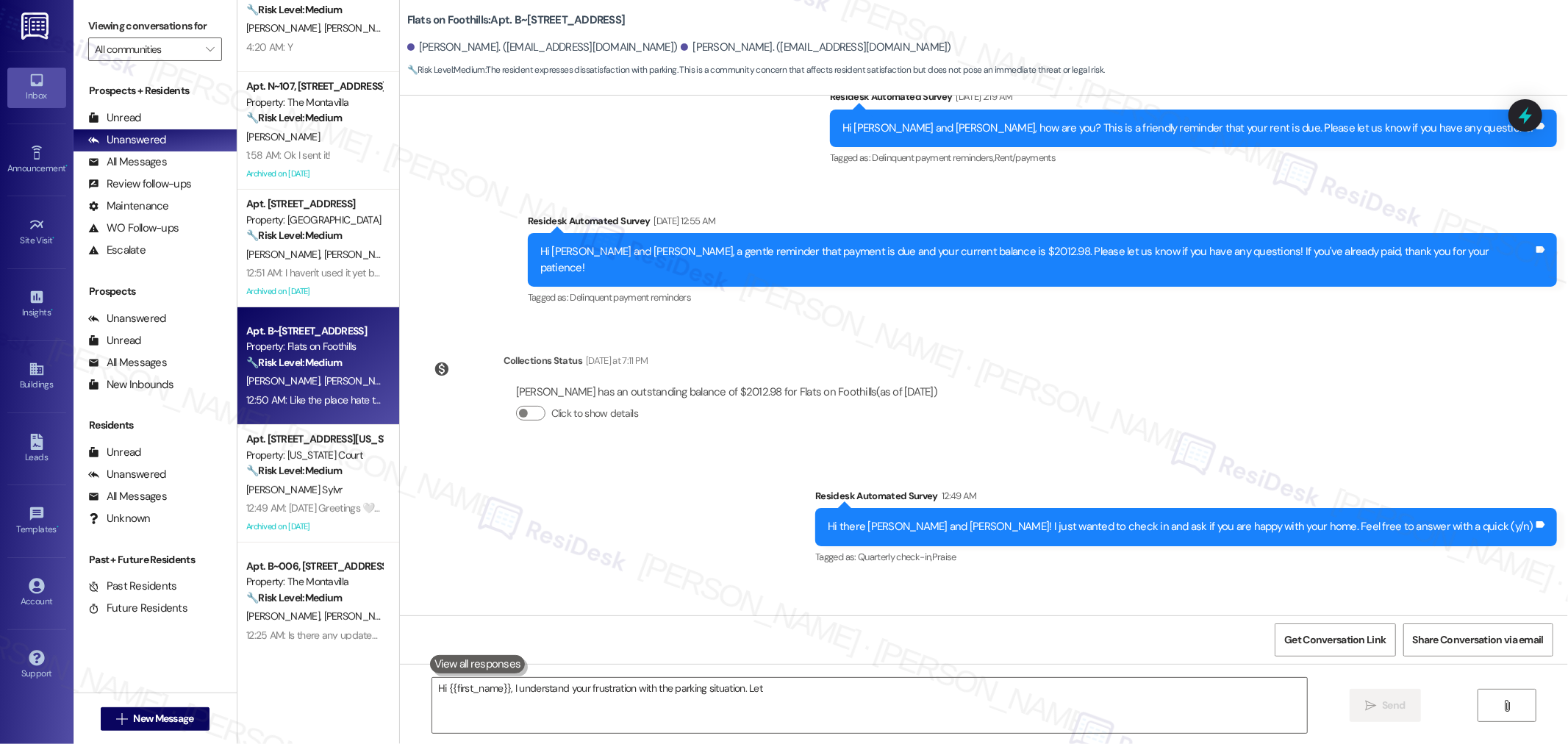
scroll to position [412, 0]
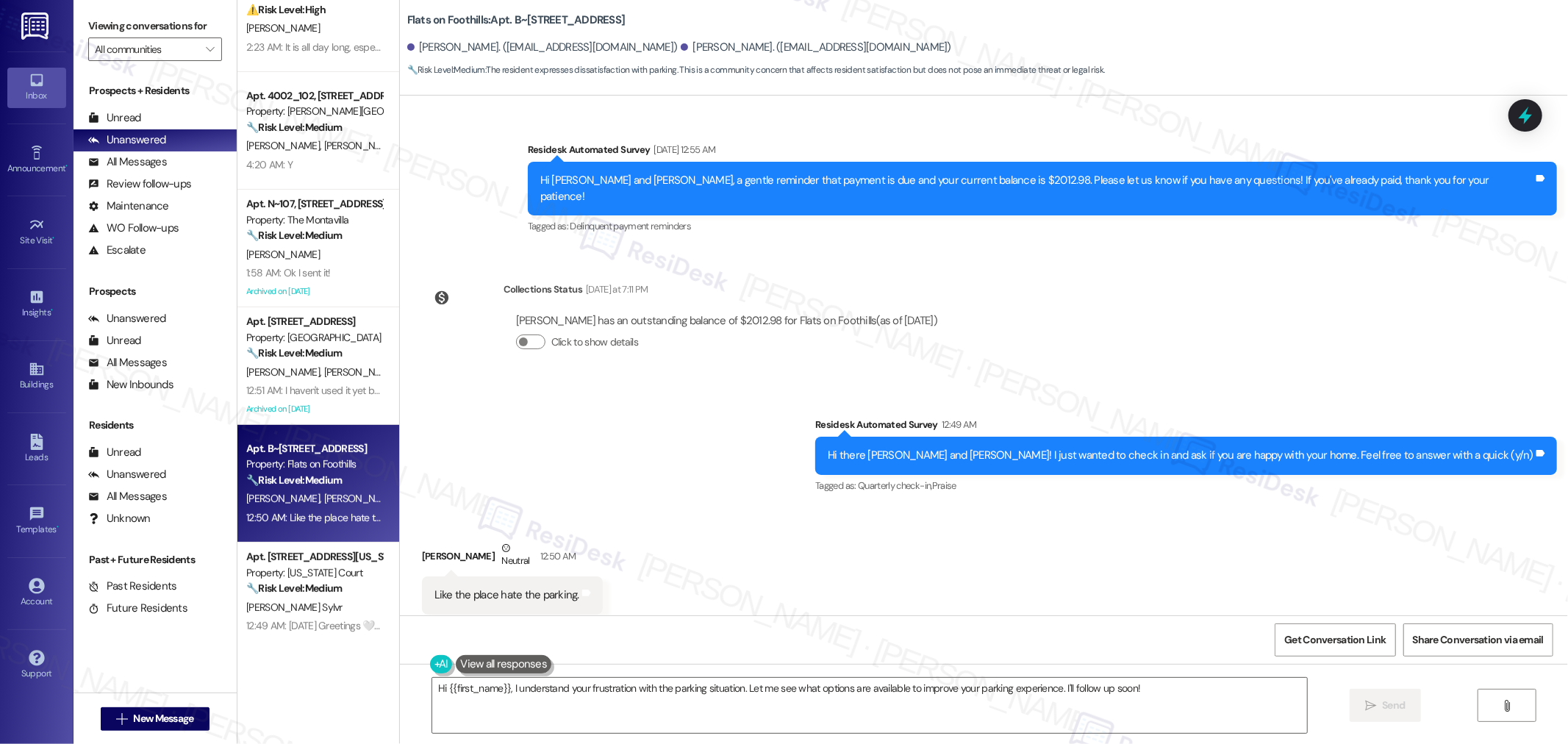
click at [480, 587] on div "Like the place hate the parking." at bounding box center [506, 594] width 145 height 15
copy div "Like the place hate the parking. Tags and notes"
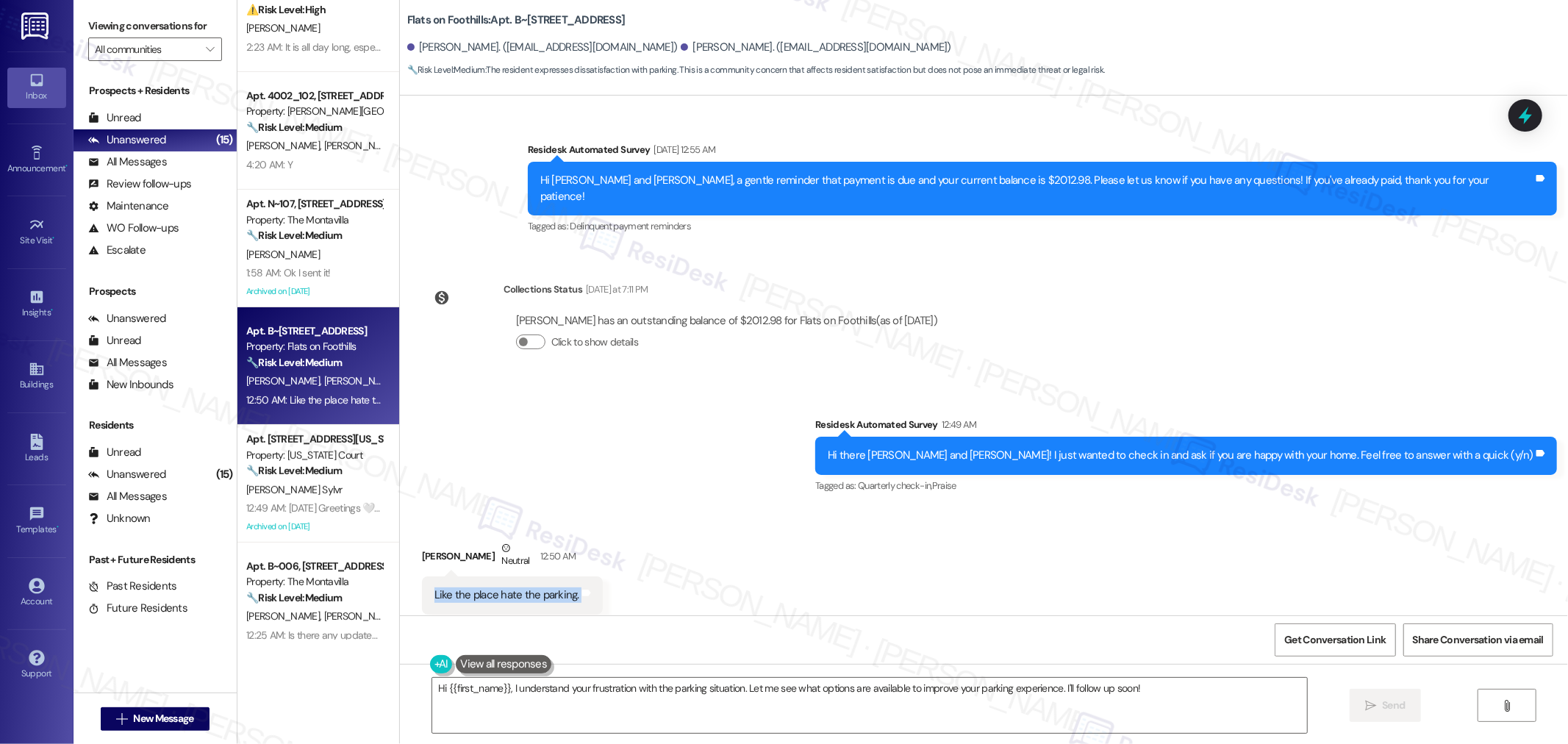
copy div "Like the place hate the parking. Tags and notes"
click at [876, 716] on textarea "Hi {{first_name}}, I understand your frustration with the parking situation. Le…" at bounding box center [870, 705] width 875 height 55
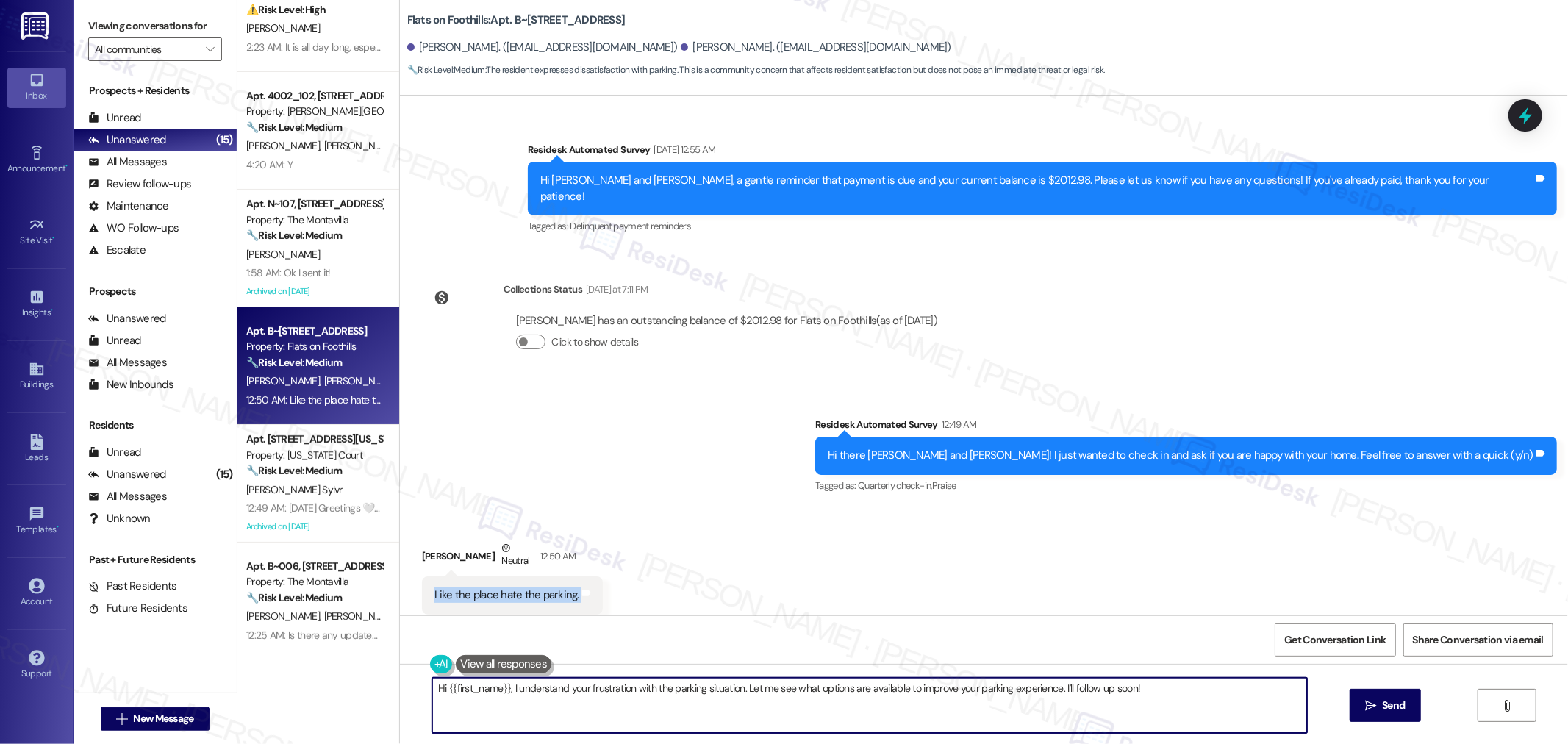
click at [876, 716] on textarea "Hi {{first_name}}, I understand your frustration with the parking situation. Le…" at bounding box center [870, 705] width 875 height 55
paste textarea "I’m glad you like the place! Thanks for sharing that. Can you tell me a bit mor…"
click at [526, 692] on textarea "I’m glad you like the place! Thanks for sharing that. Can you tell me a bit mor…" at bounding box center [864, 705] width 875 height 55
drag, startPoint x: 530, startPoint y: 692, endPoint x: 556, endPoint y: 684, distance: 27.2
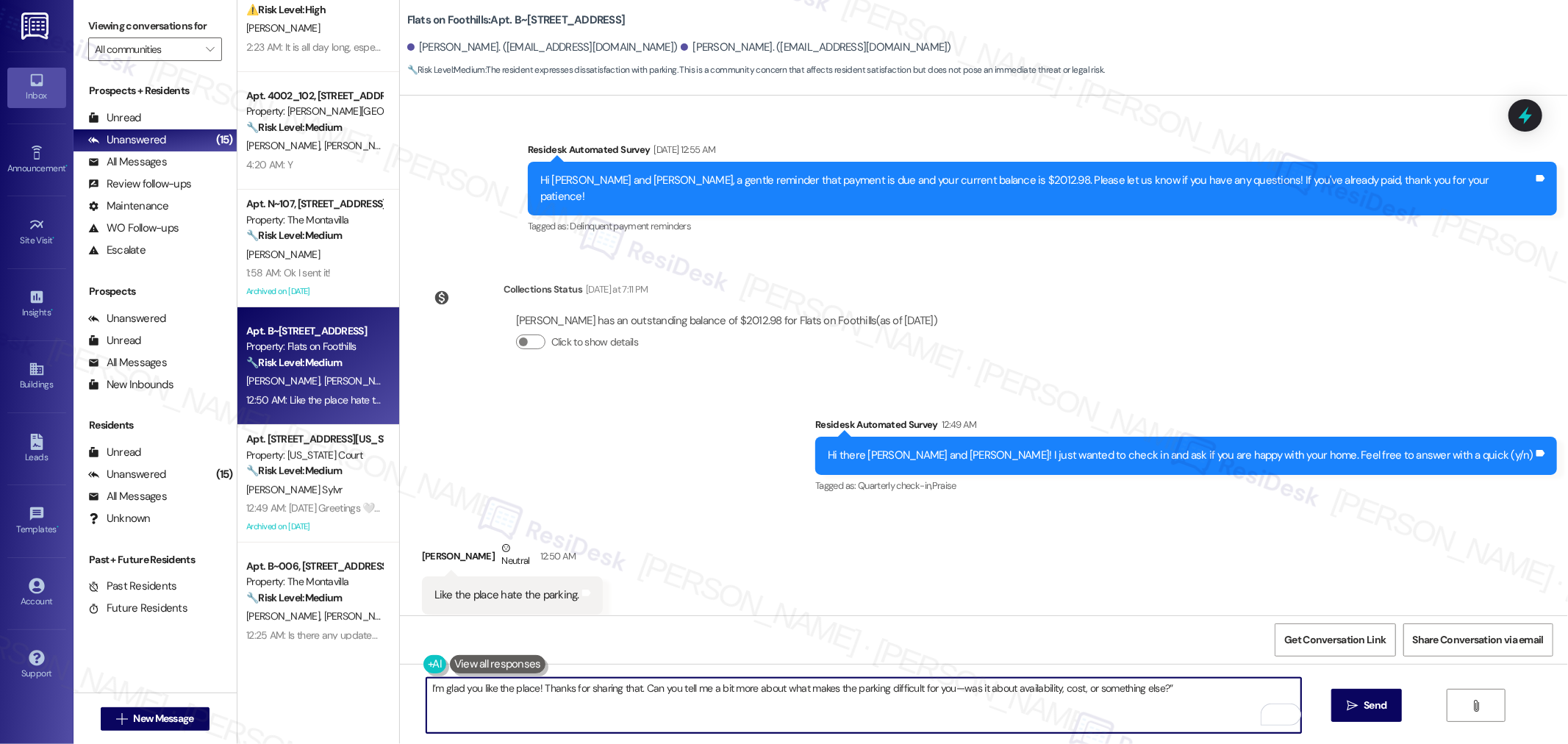
click at [530, 692] on textarea "I’m glad you like the place! Thanks for sharing that. Can you tell me a bit mor…" at bounding box center [864, 705] width 875 height 55
click at [1385, 707] on span "Send" at bounding box center [1375, 705] width 23 height 15
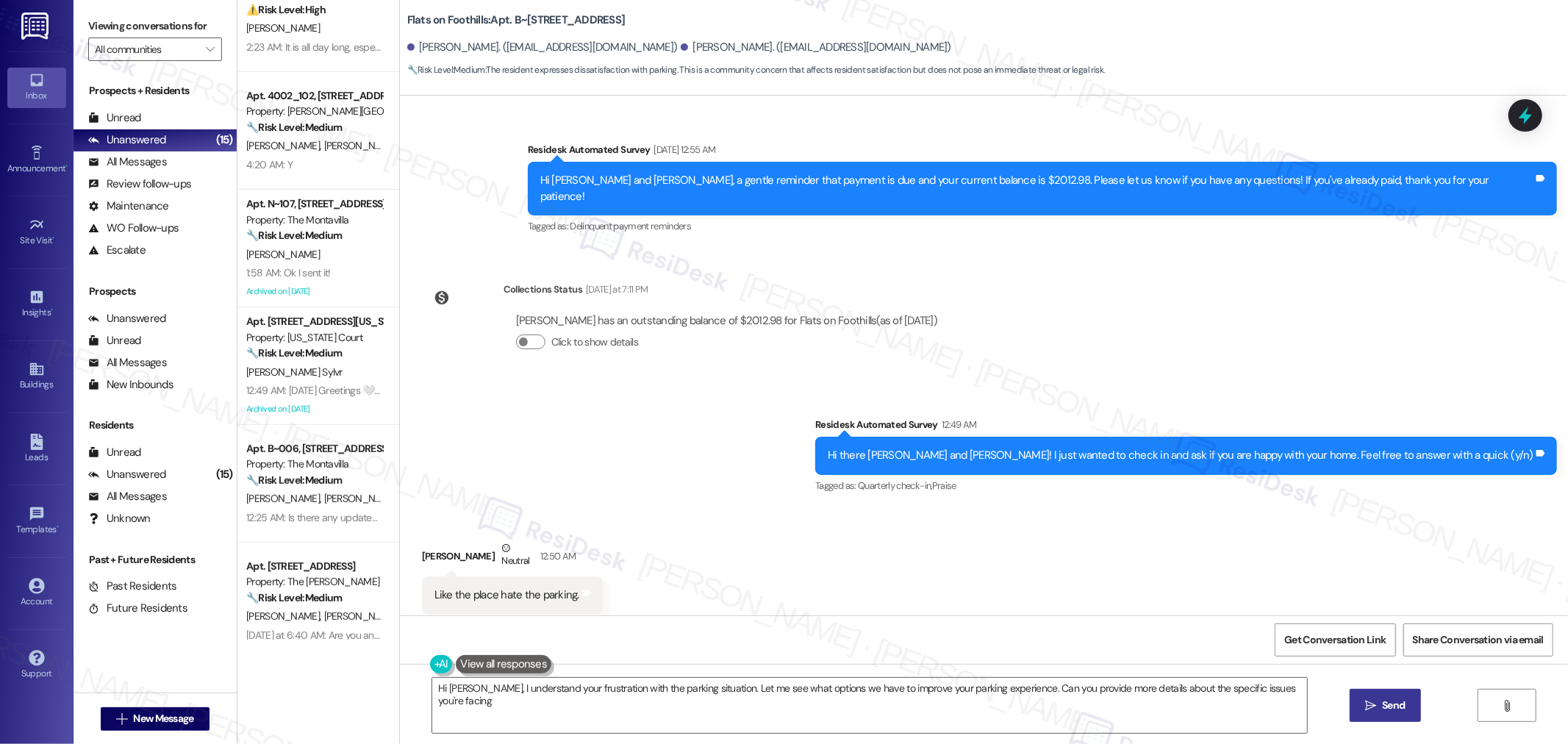
type textarea "Hi Jeffrey, I understand your frustration with the parking situation. Let me se…"
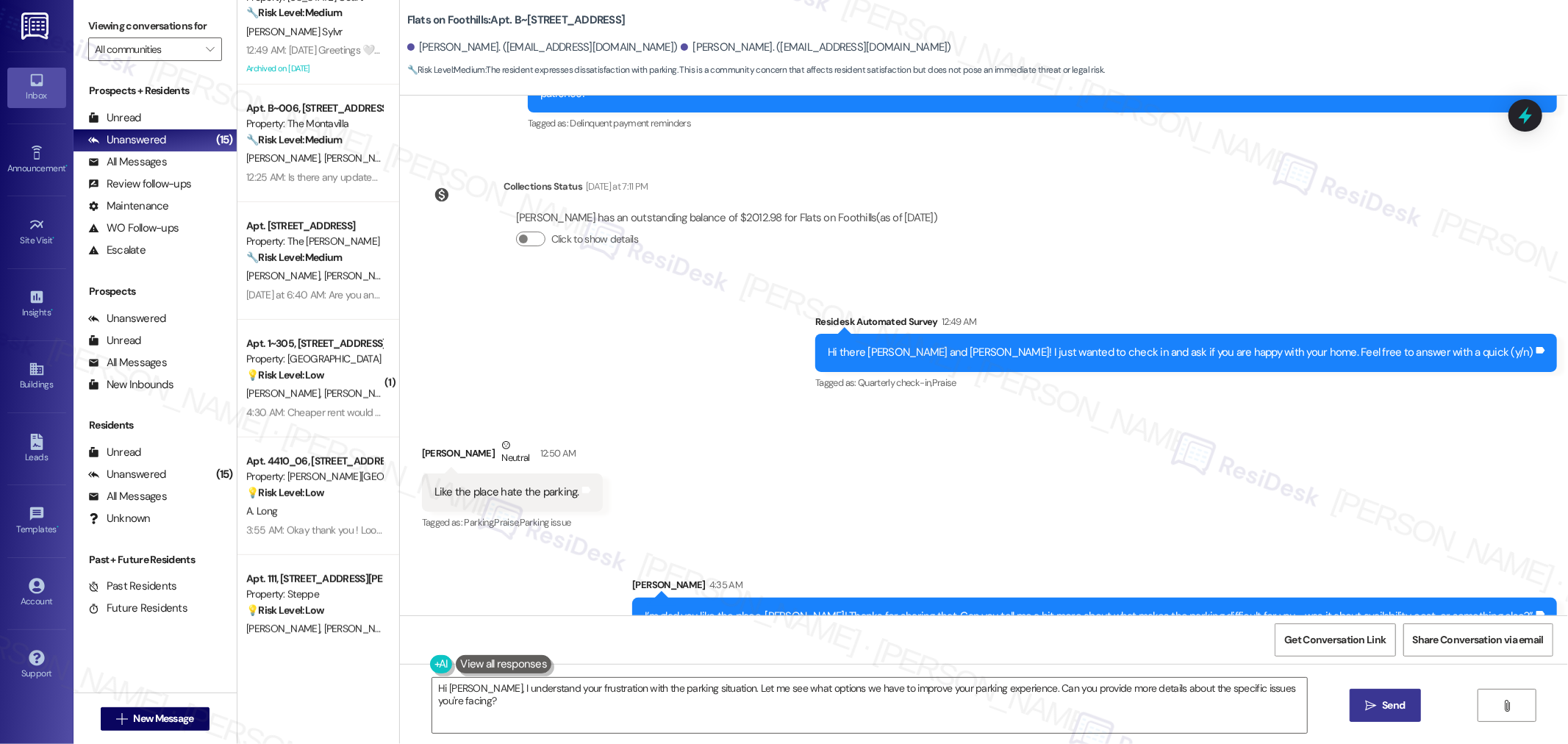
scroll to position [653, 0]
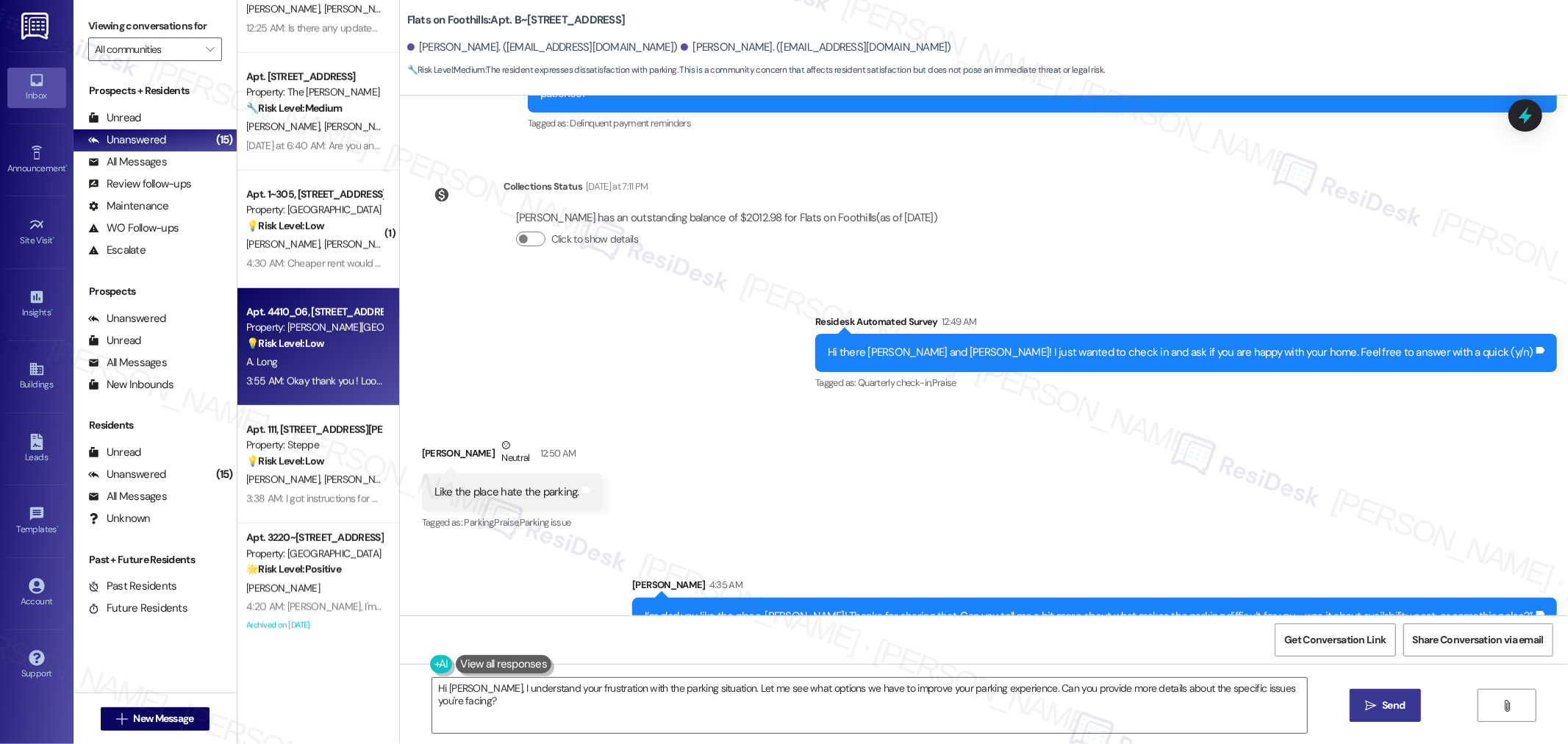
click at [314, 384] on div "3:55 AM: Okay thank you ! Looking back at our messages, I meant to say leasing …" at bounding box center [442, 381] width 392 height 13
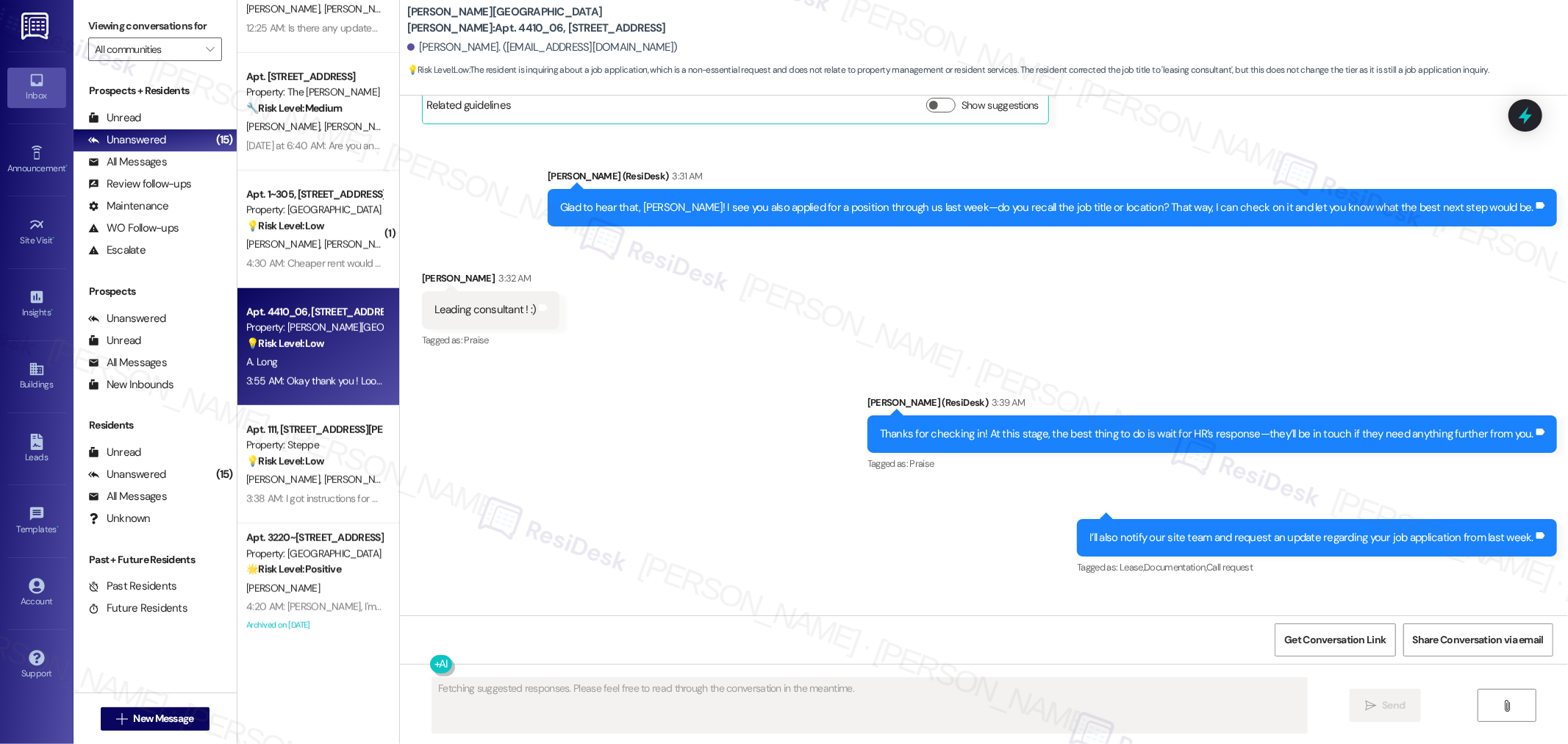
scroll to position [3474, 0]
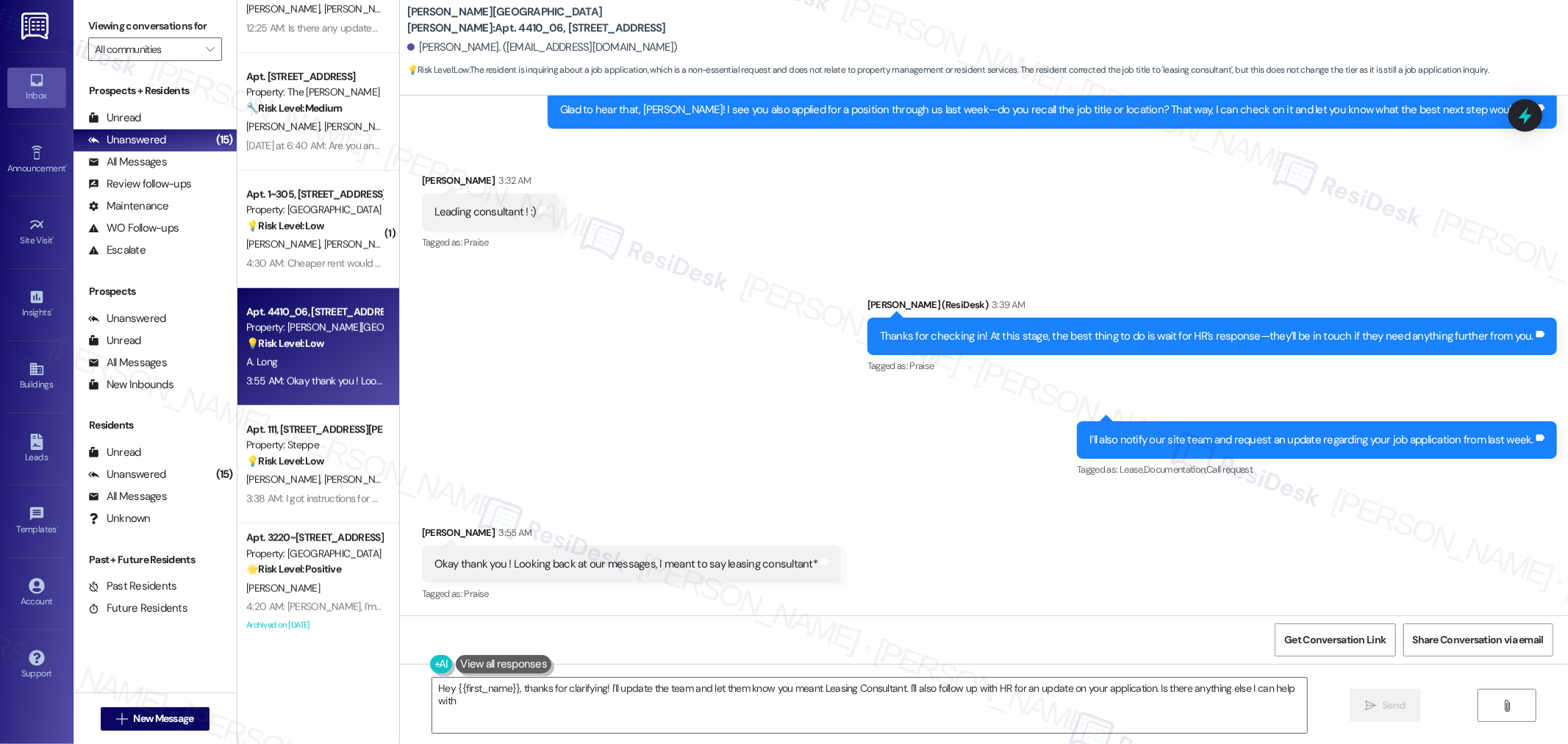
type textarea "Hey {{first_name}}, thanks for clarifying! I'll update the team and let them kn…"
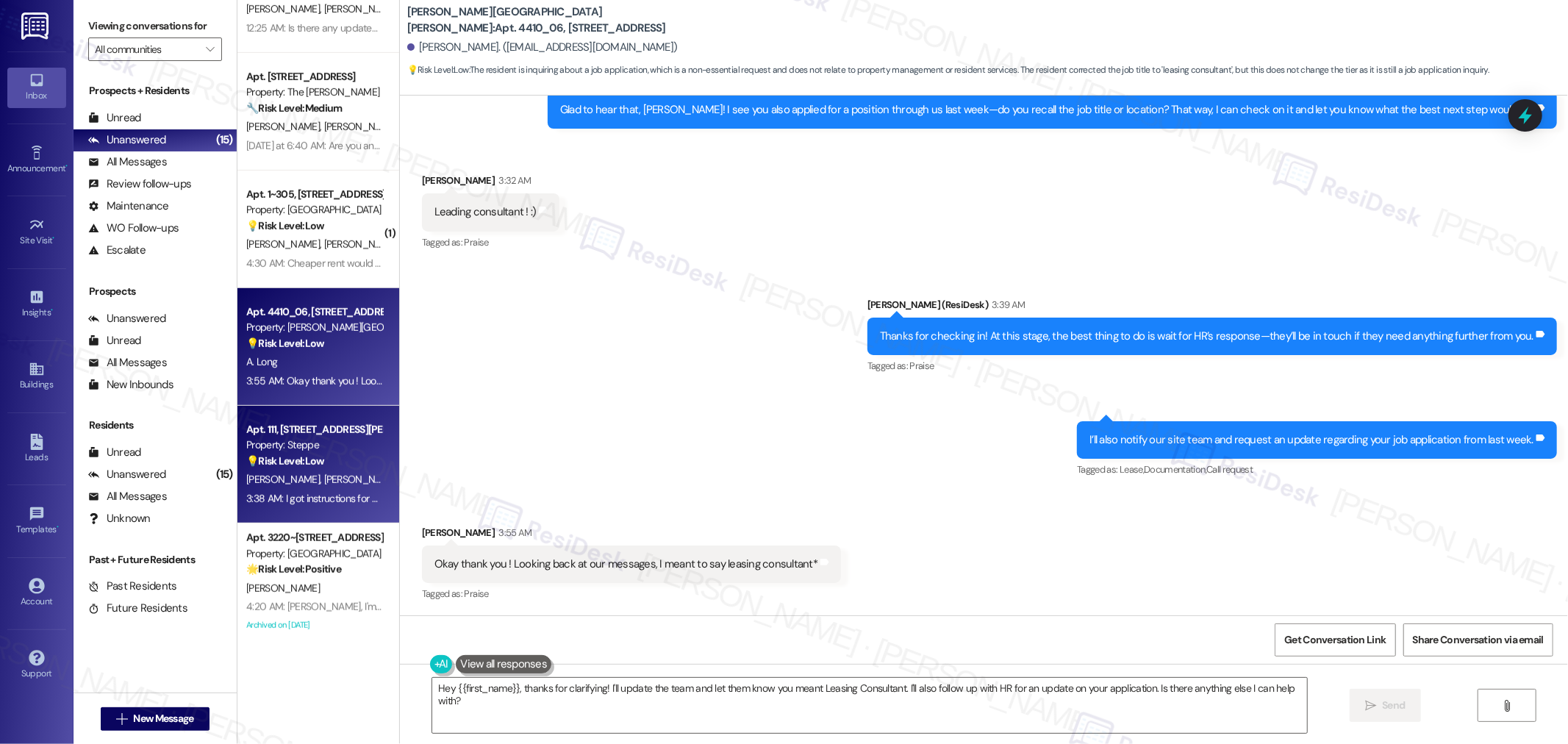
click at [265, 449] on div "Property: Steppe" at bounding box center [315, 445] width 136 height 15
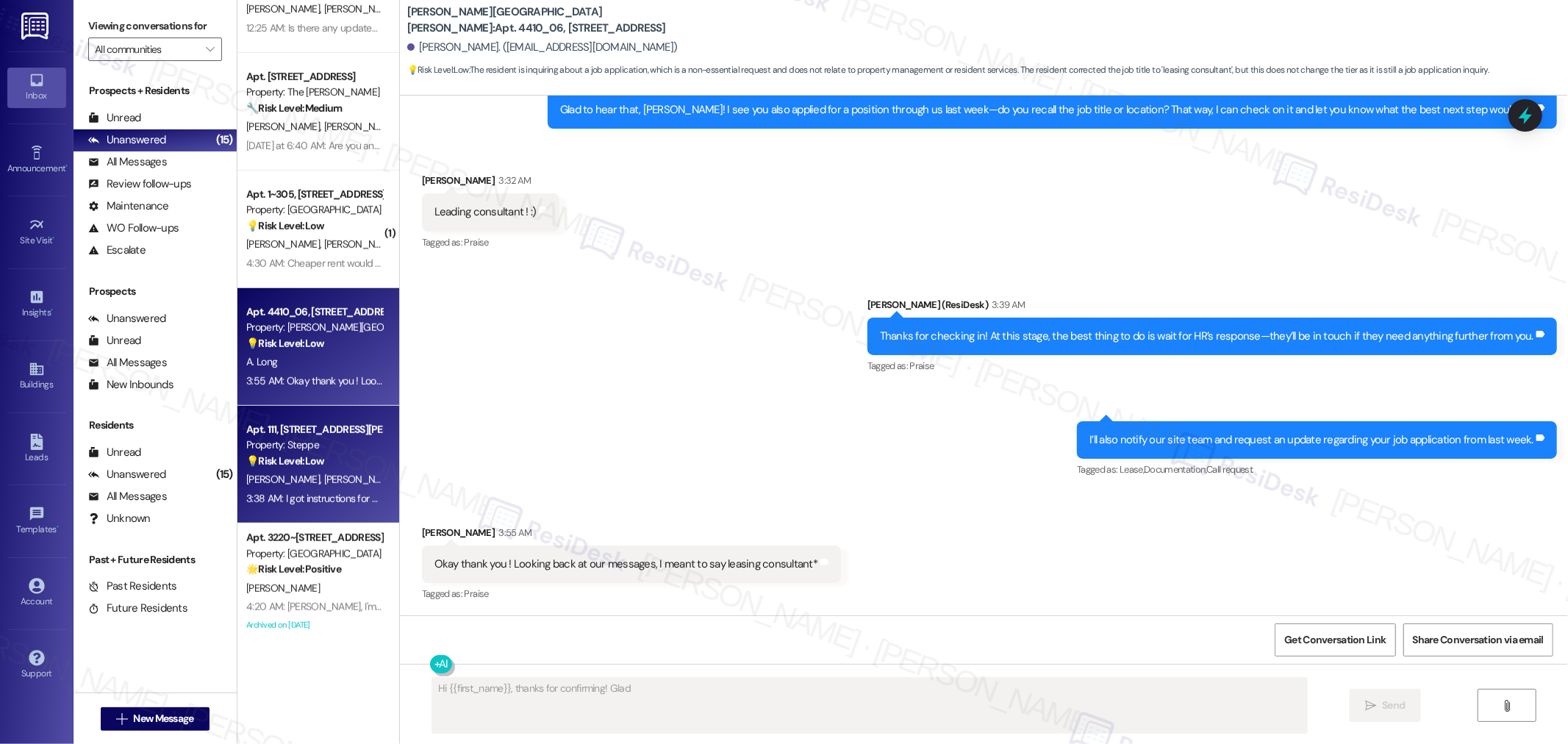
scroll to position [93, 0]
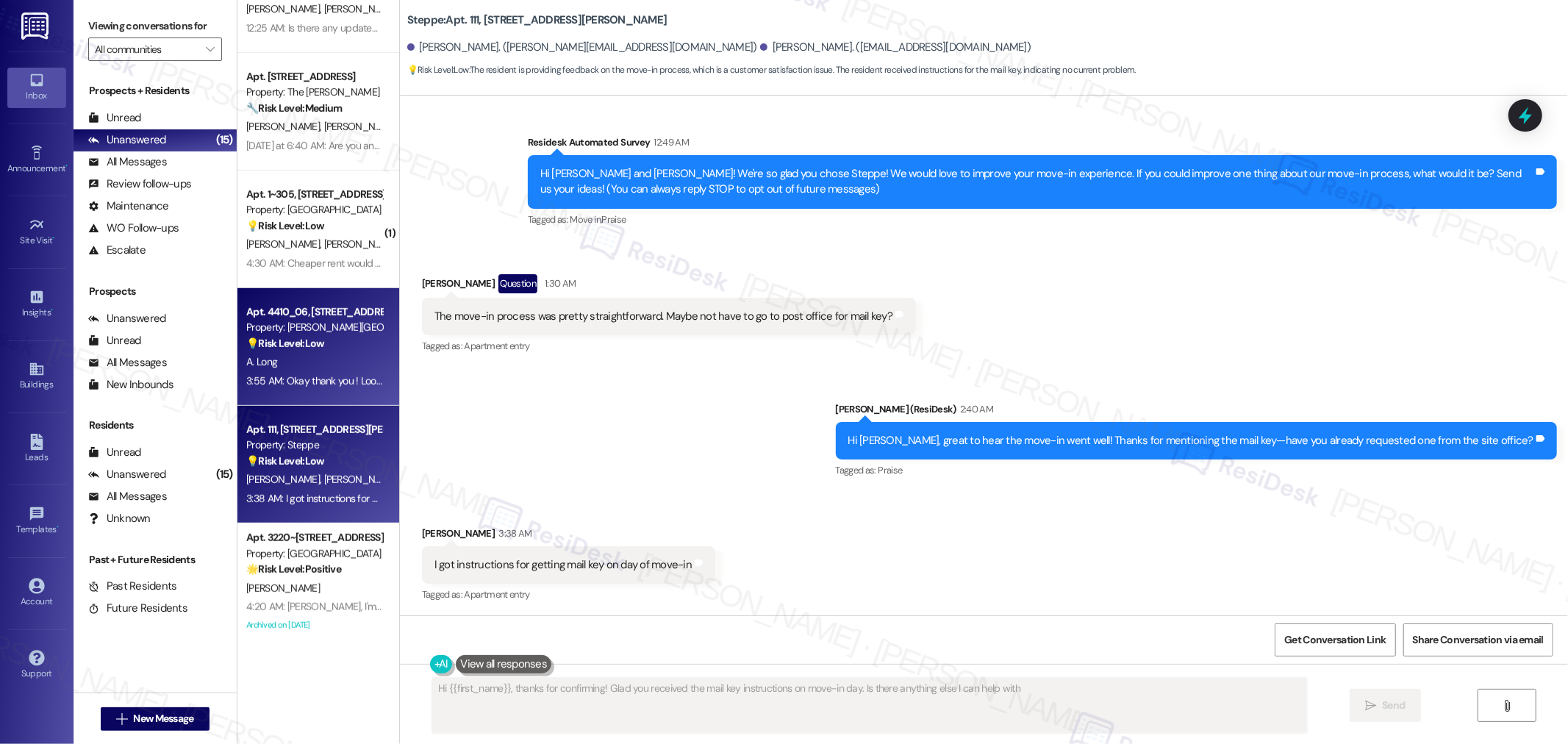
type textarea "Hi {{first_name}}, thanks for confirming! Glad you received the mail key instru…"
click at [294, 377] on div "3:55 AM: Okay thank you ! Looking back at our messages, I meant to say leasing …" at bounding box center [442, 381] width 392 height 13
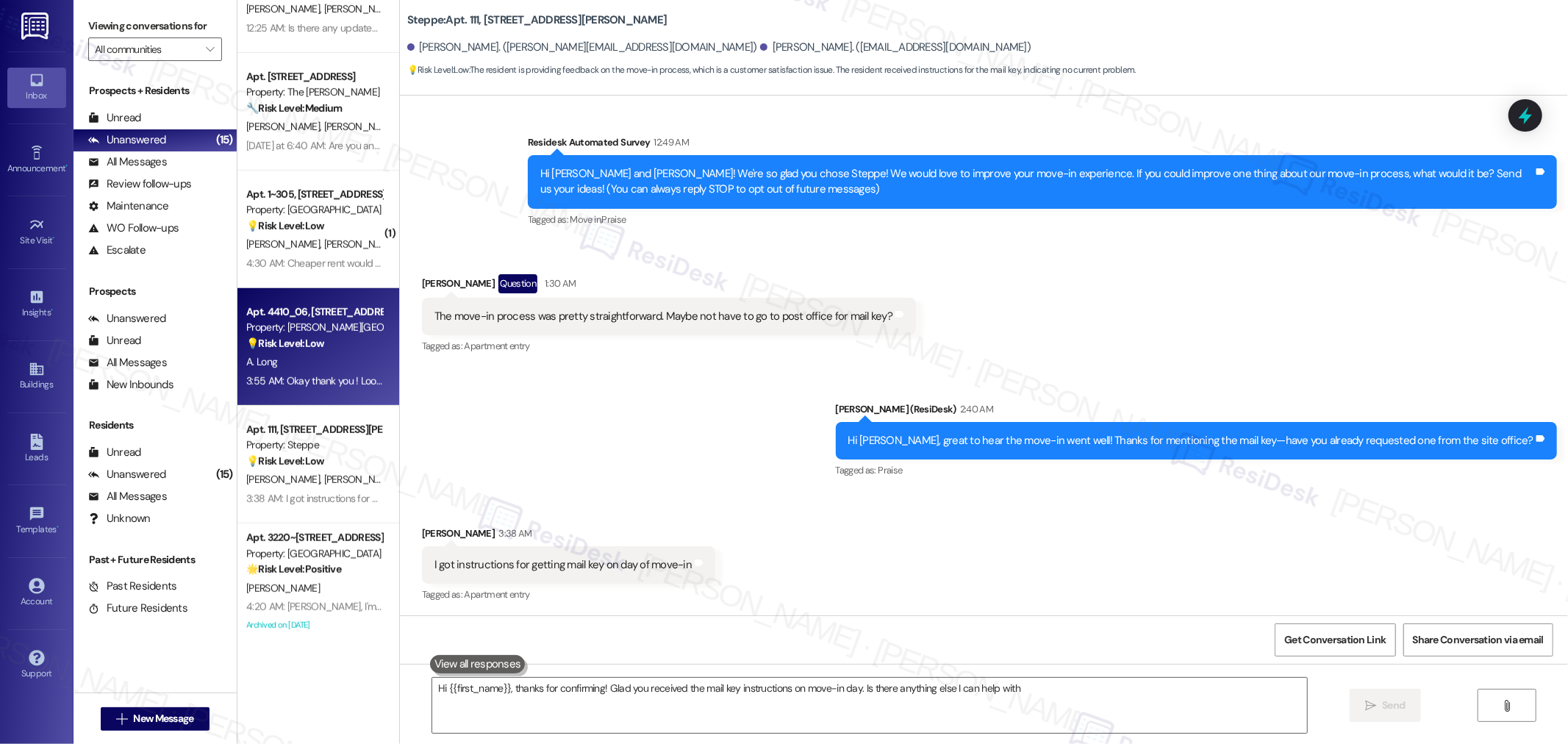
type textarea "Hi {{first_name}}, thanks for confirming! Glad you received the mail key instru…"
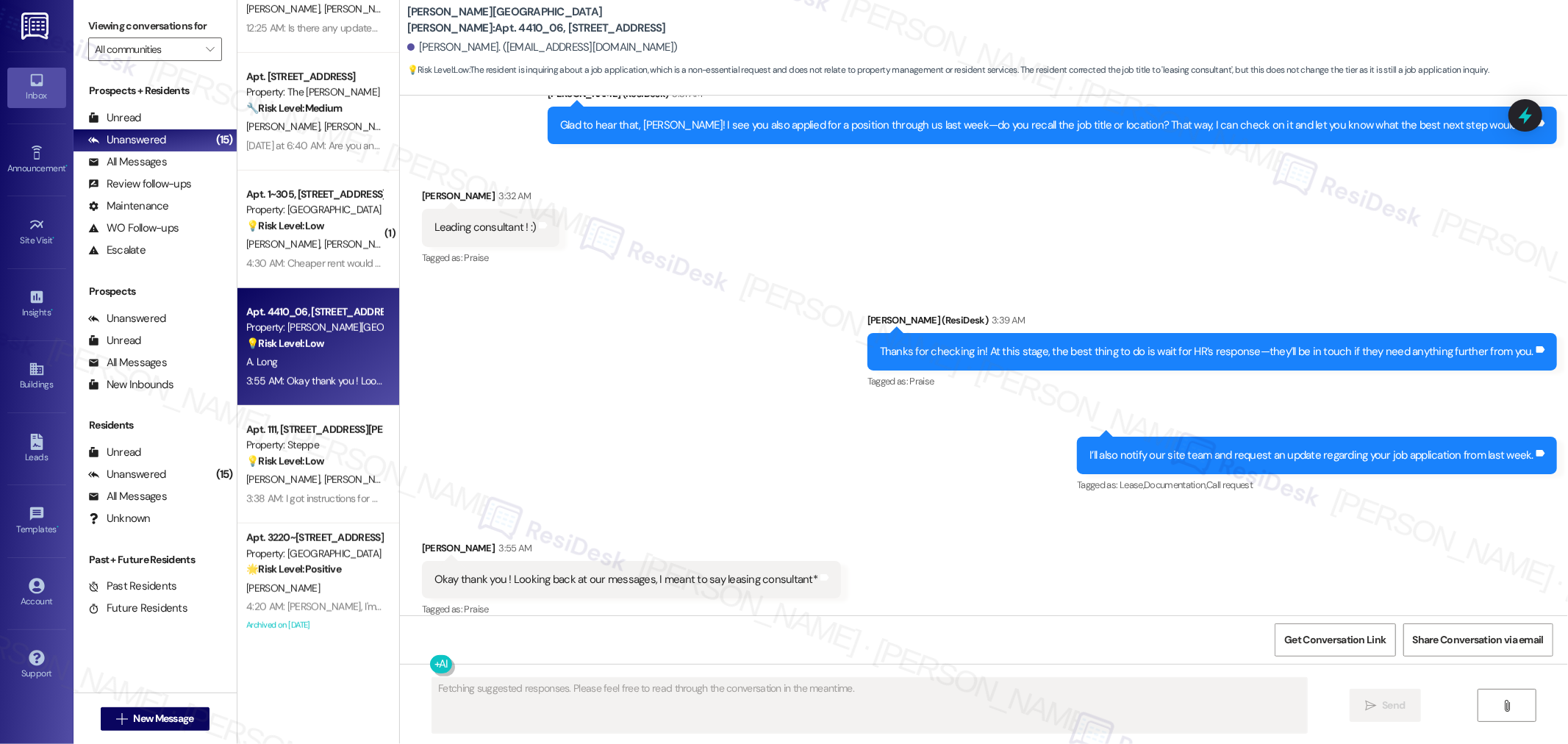
scroll to position [3474, 0]
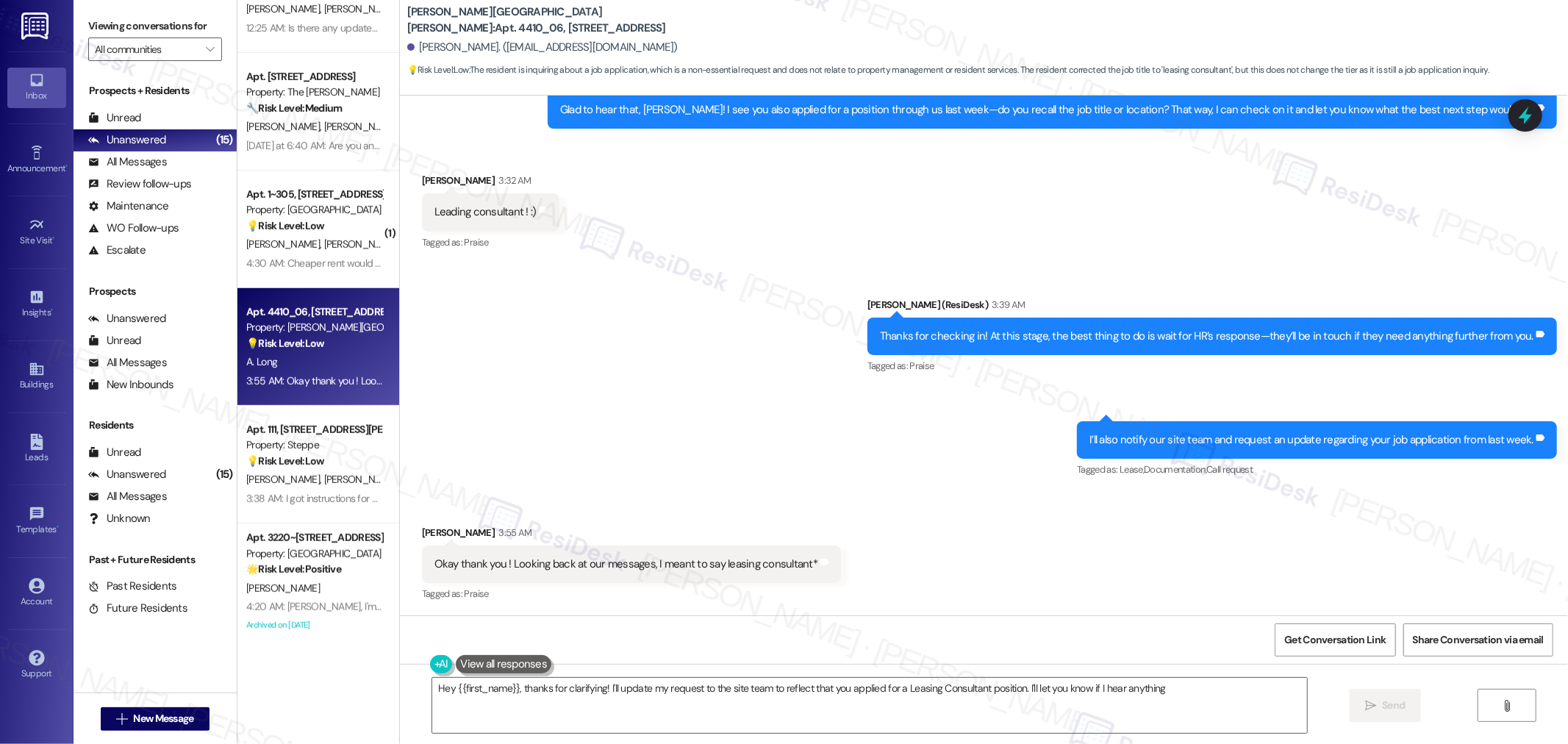
type textarea "Hey {{first_name}}, thanks for clarifying! I'll update my request to the site t…"
click at [1528, 115] on icon at bounding box center [1525, 116] width 17 height 23
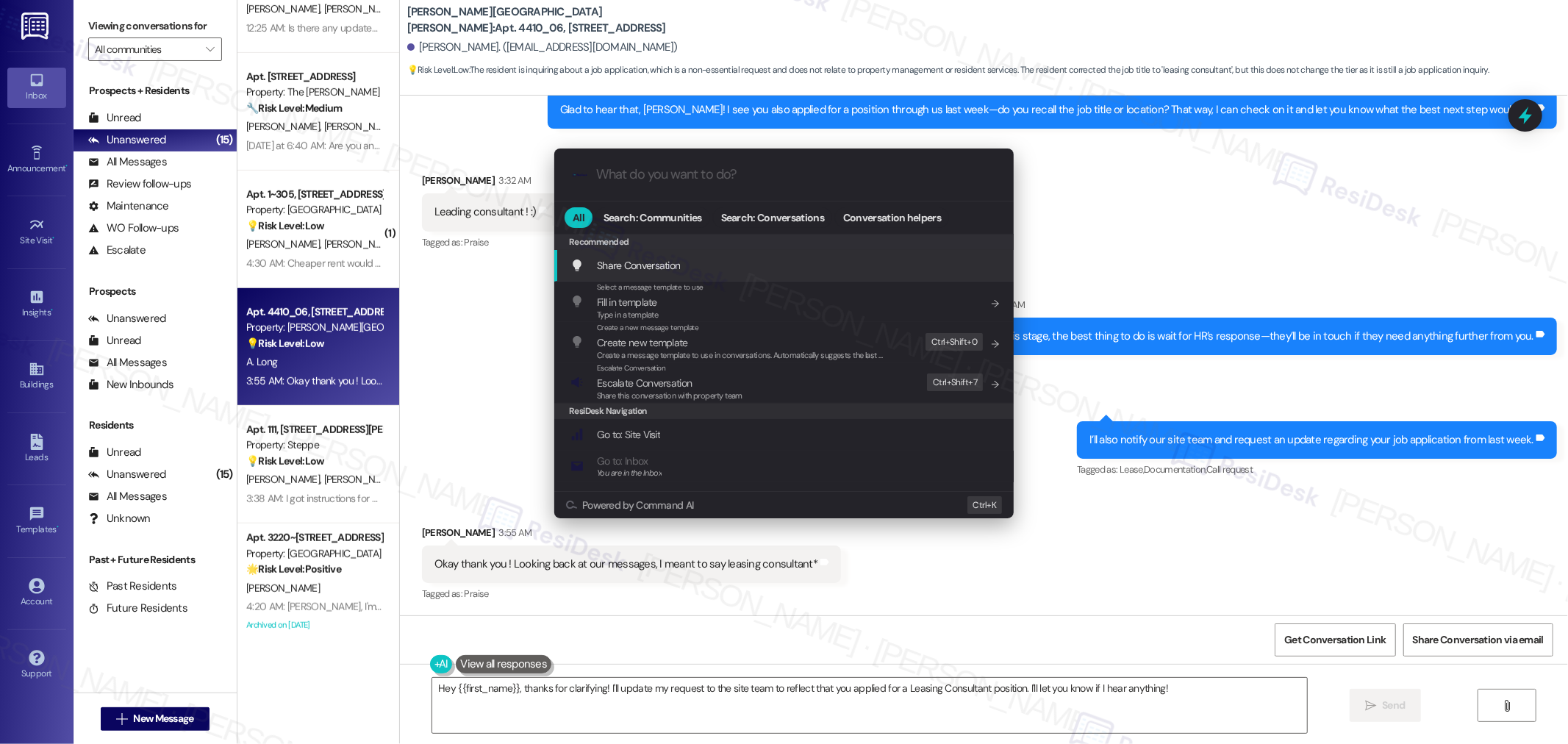
click at [732, 174] on input "What do you want to do?" at bounding box center [796, 174] width 399 height 15
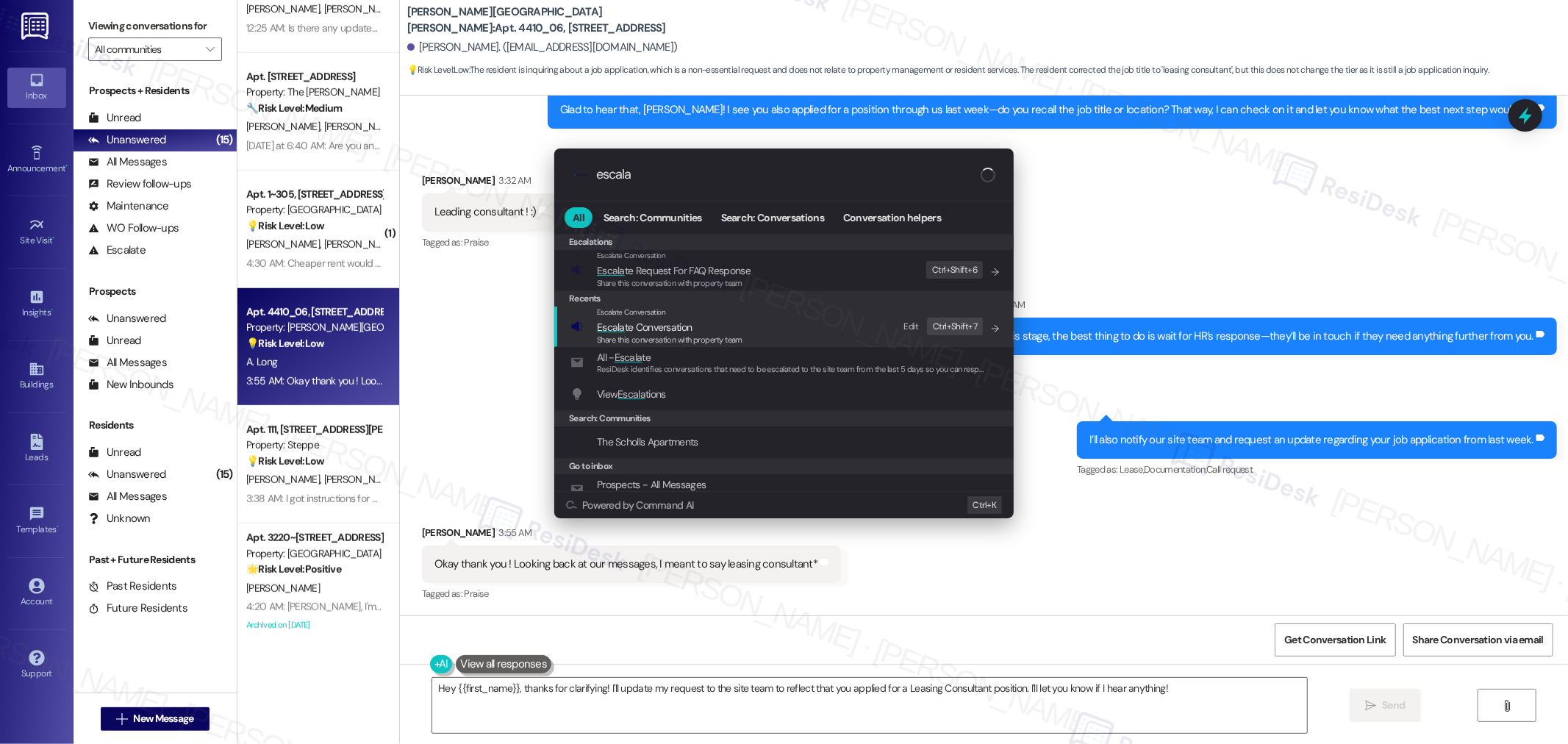
type input "escala"
click at [810, 331] on div "Escalate Conversation Escala te Conversation Share this conversation with prope…" at bounding box center [785, 326] width 430 height 39
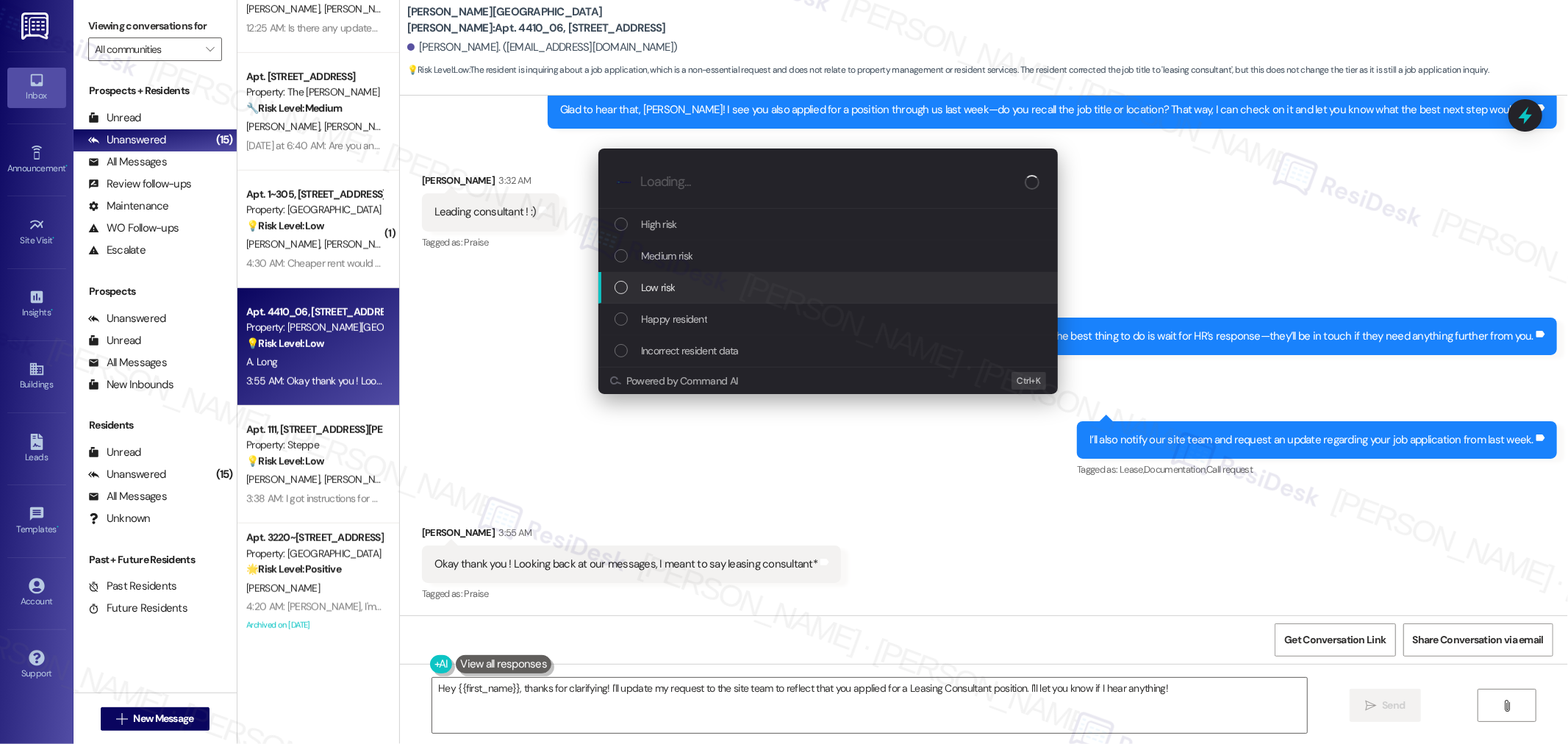
click at [789, 291] on div "Low risk" at bounding box center [830, 287] width 430 height 16
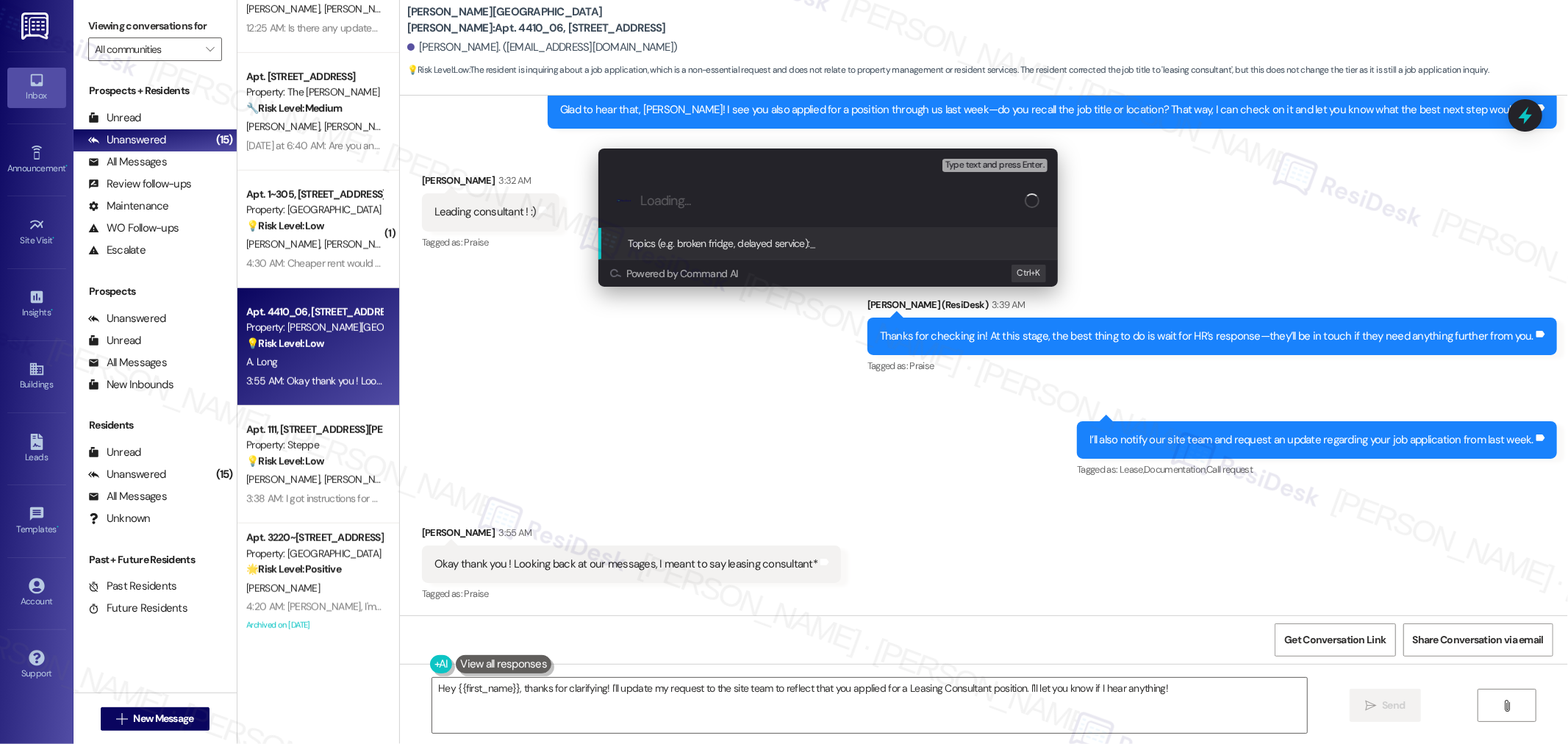
click at [765, 213] on div ".cls-1{fill:#0a055f;}.cls-2{fill:#0cc4c4;} resideskLogoBlueOrange" at bounding box center [828, 200] width 459 height 52
click at [743, 199] on input "Topics (e.g. broken fridge, delayed service)" at bounding box center [840, 201] width 399 height 15
click at [643, 198] on input "Job application" at bounding box center [834, 201] width 387 height 15
click at [832, 203] on input "Follow-up: Job application" at bounding box center [834, 201] width 387 height 15
type input "Follow-up: Job application (leasing consultant)"
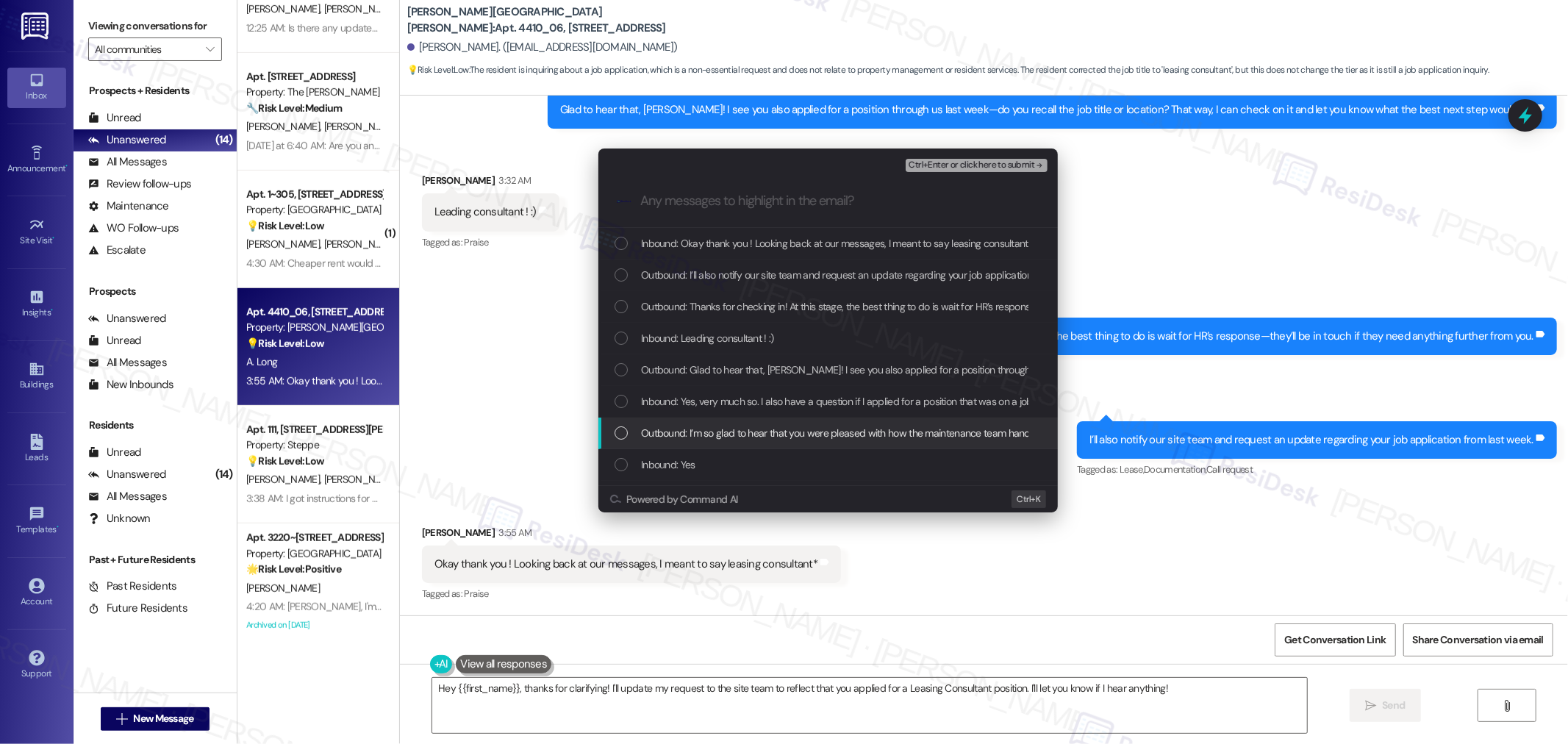
scroll to position [81, 0]
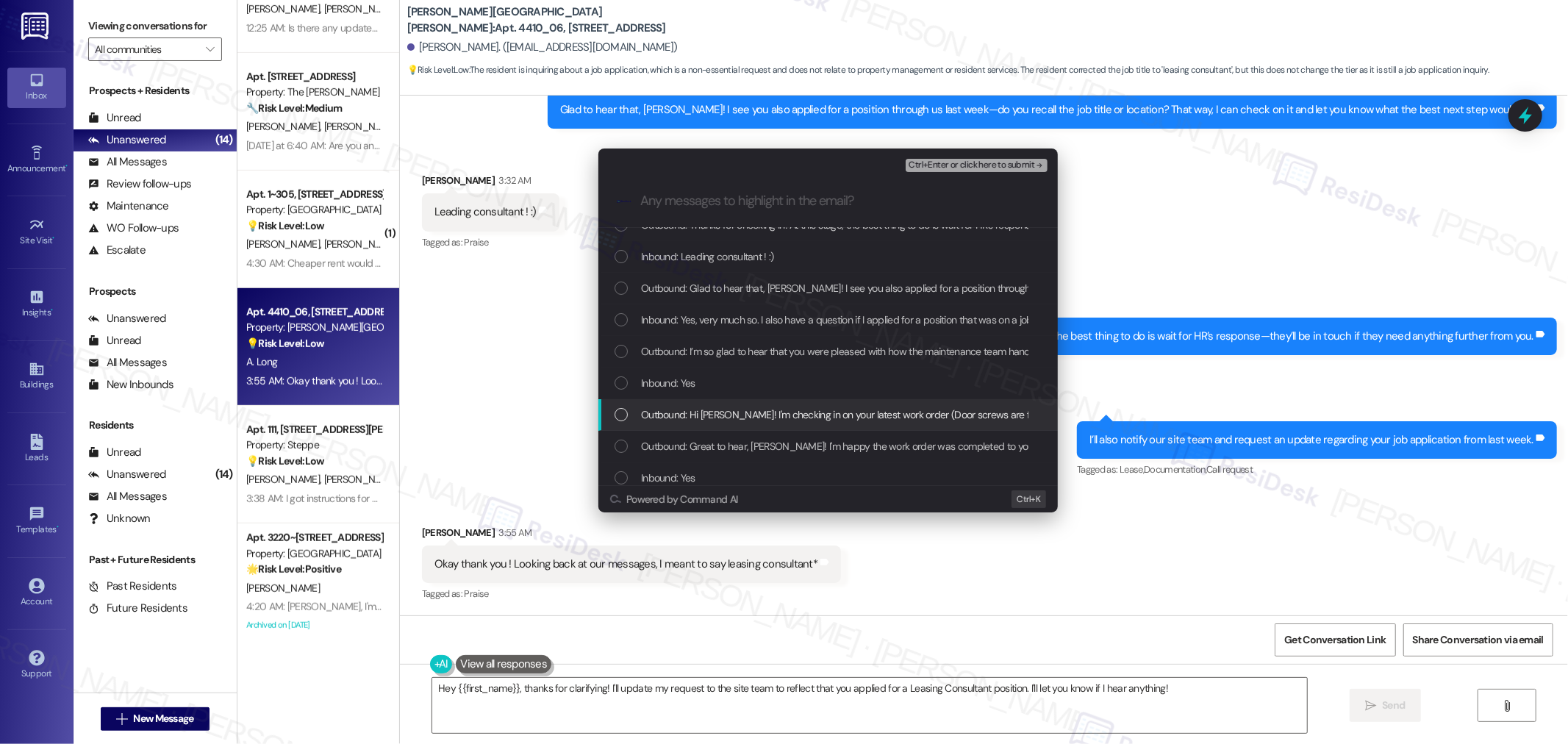
click at [773, 420] on span "Outbound: Hi Amber! I'm checking in on your latest work order (Door screws are …" at bounding box center [1060, 414] width 839 height 16
click at [678, 376] on span "Inbound: Yes" at bounding box center [667, 383] width 55 height 16
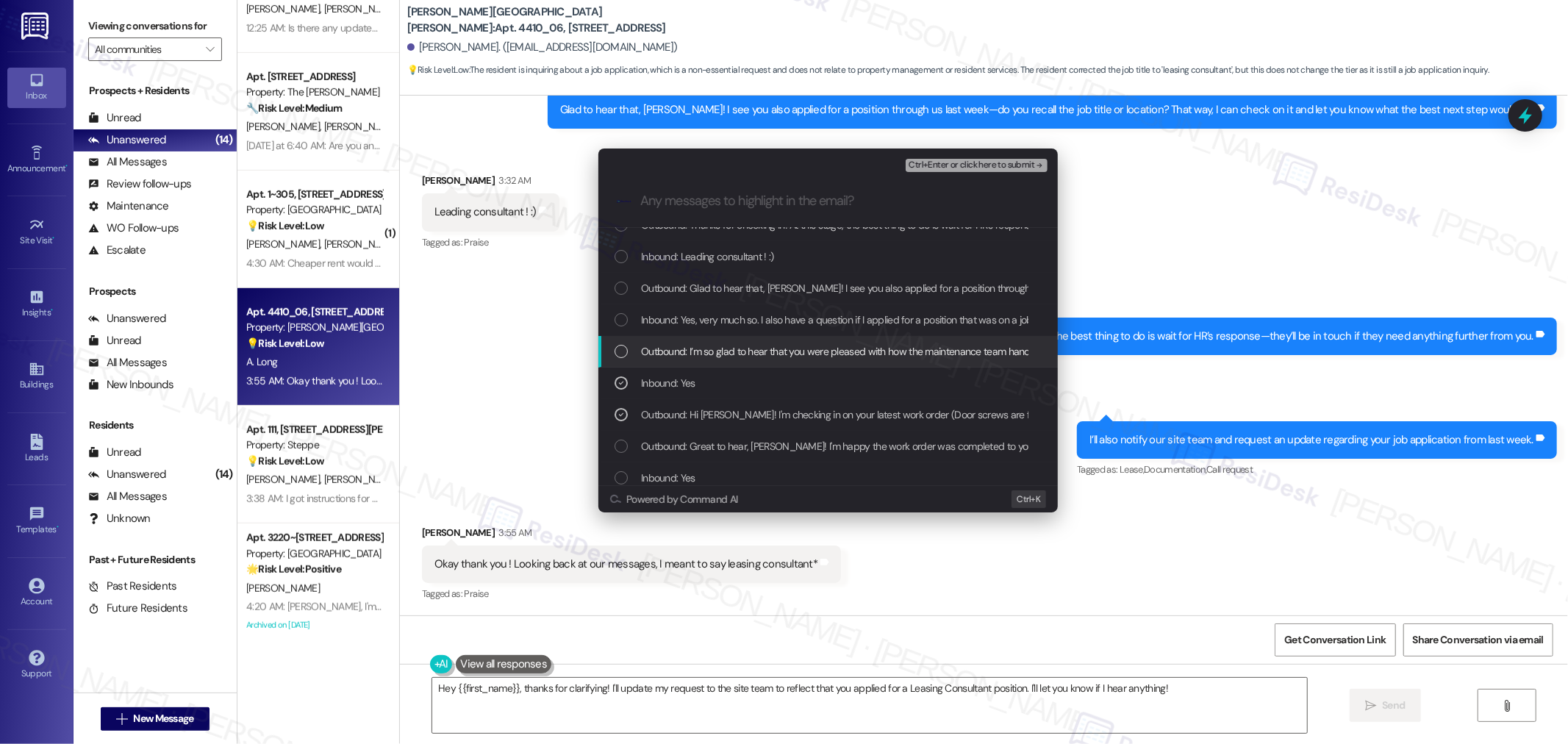
click at [654, 350] on span "Outbound: I’m so glad to hear that you were pleased with how the maintenance te…" at bounding box center [1333, 351] width 1385 height 16
click at [659, 316] on span "Inbound: Yes, very much so. I also have a question if I applied for a position …" at bounding box center [1013, 319] width 745 height 16
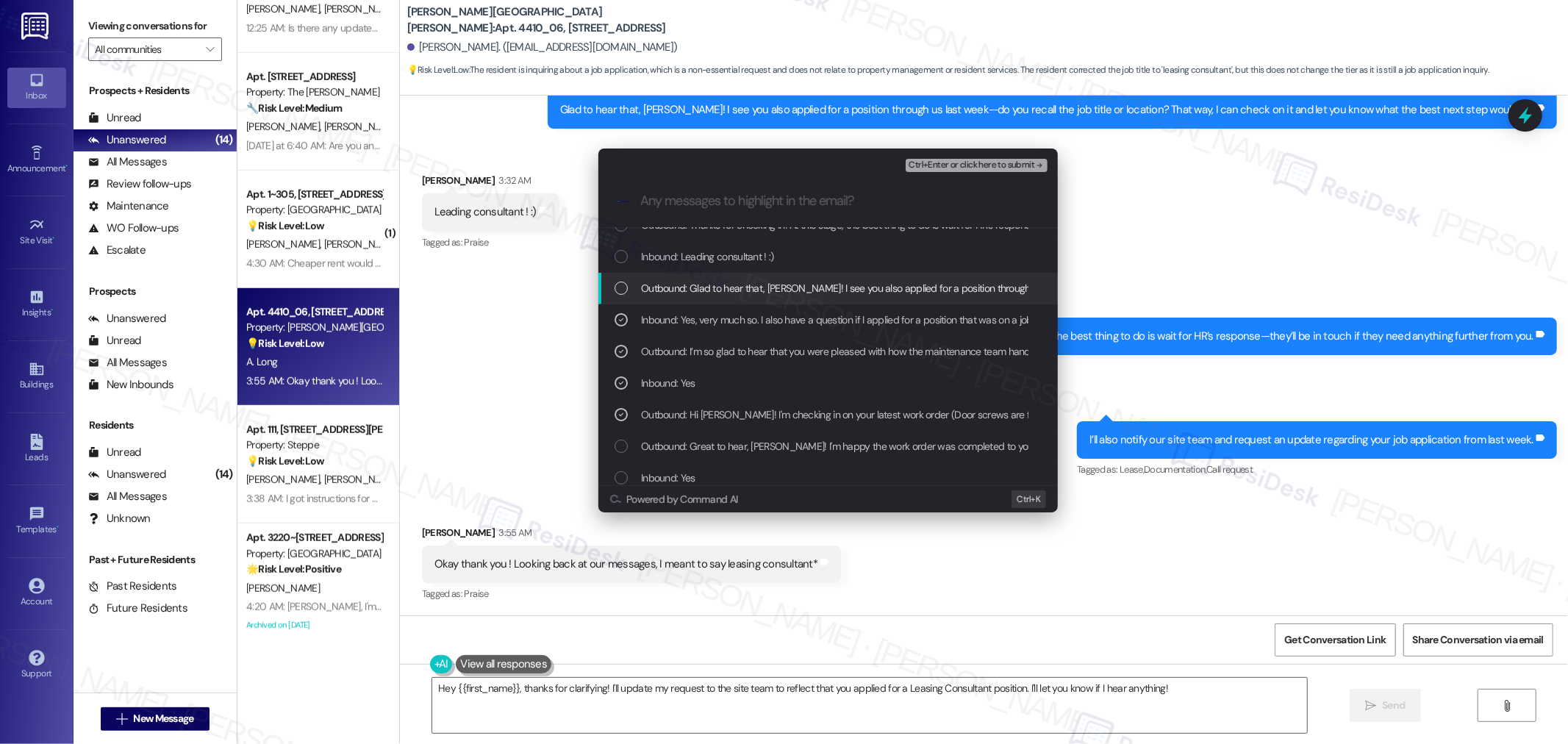
click at [719, 297] on div "Outbound: Glad to hear that, Amber! I see you also applied for a position throu…" at bounding box center [828, 288] width 459 height 32
click at [714, 236] on div "Outbound: Thanks for checking in! At this stage, the best thing to do is wait f…" at bounding box center [828, 224] width 459 height 32
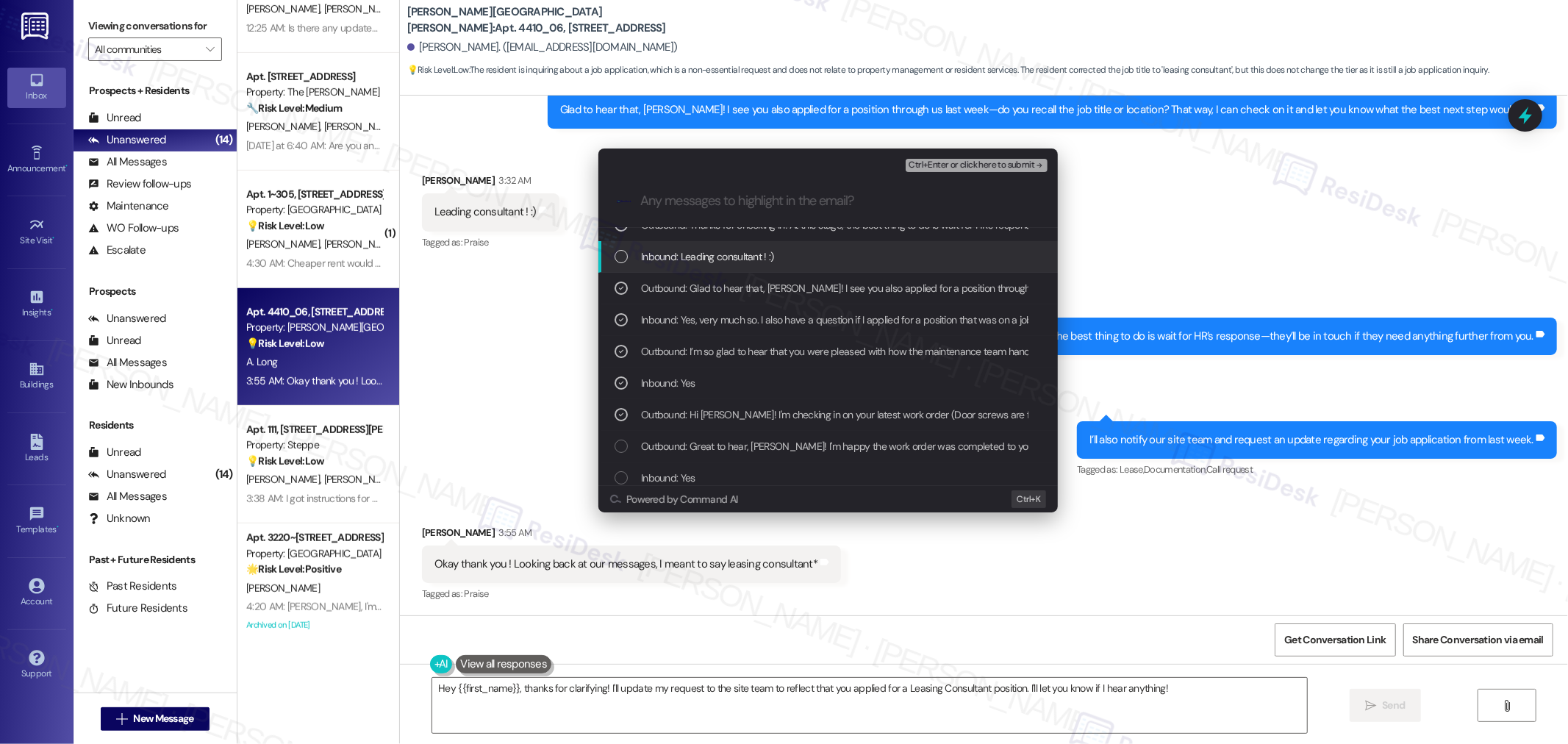
click at [710, 251] on span "Inbound: Leading consultant ! :)" at bounding box center [707, 256] width 133 height 16
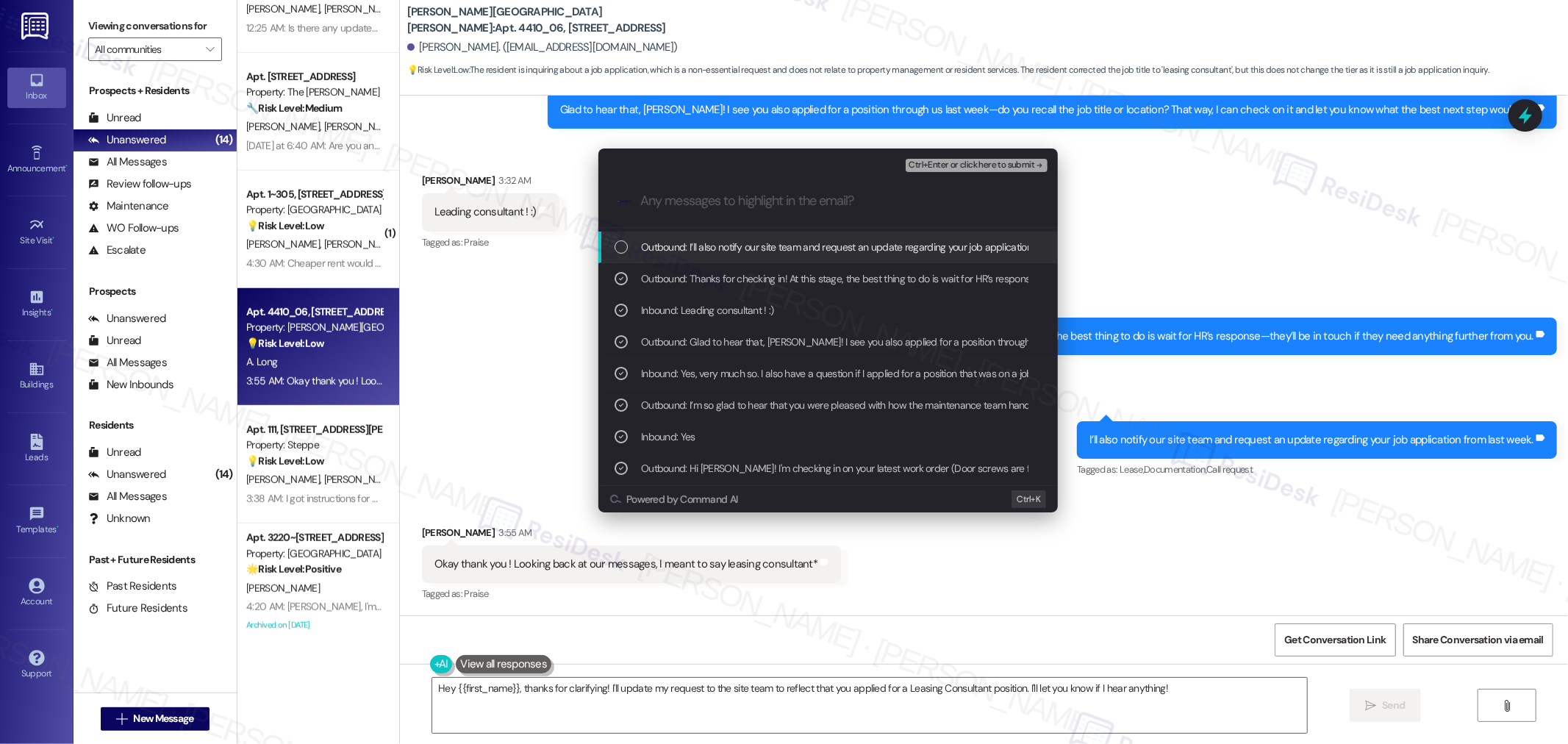
scroll to position [0, 0]
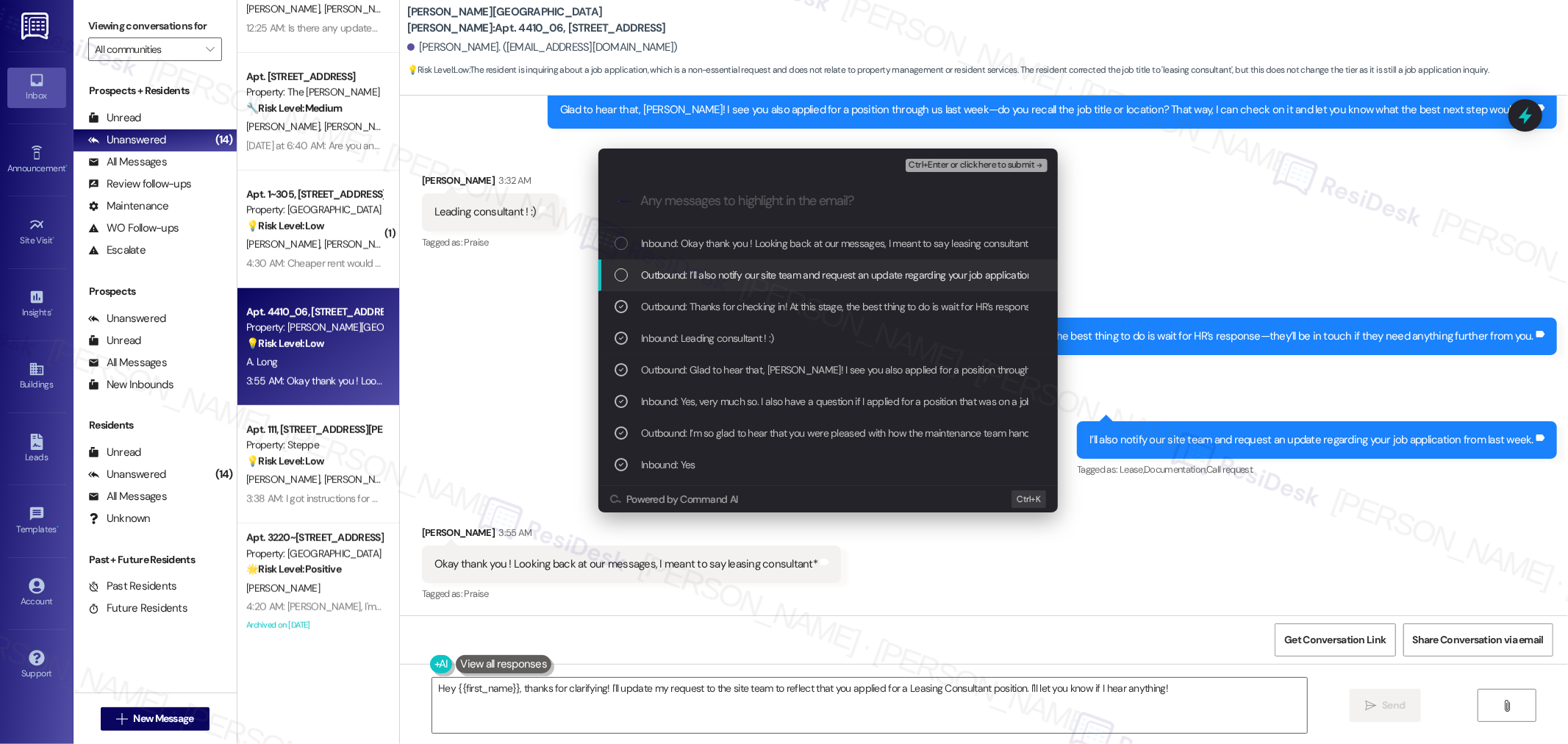
click at [729, 274] on span "Outbound: I’ll also notify our site team and request an update regarding your j…" at bounding box center [870, 274] width 458 height 16
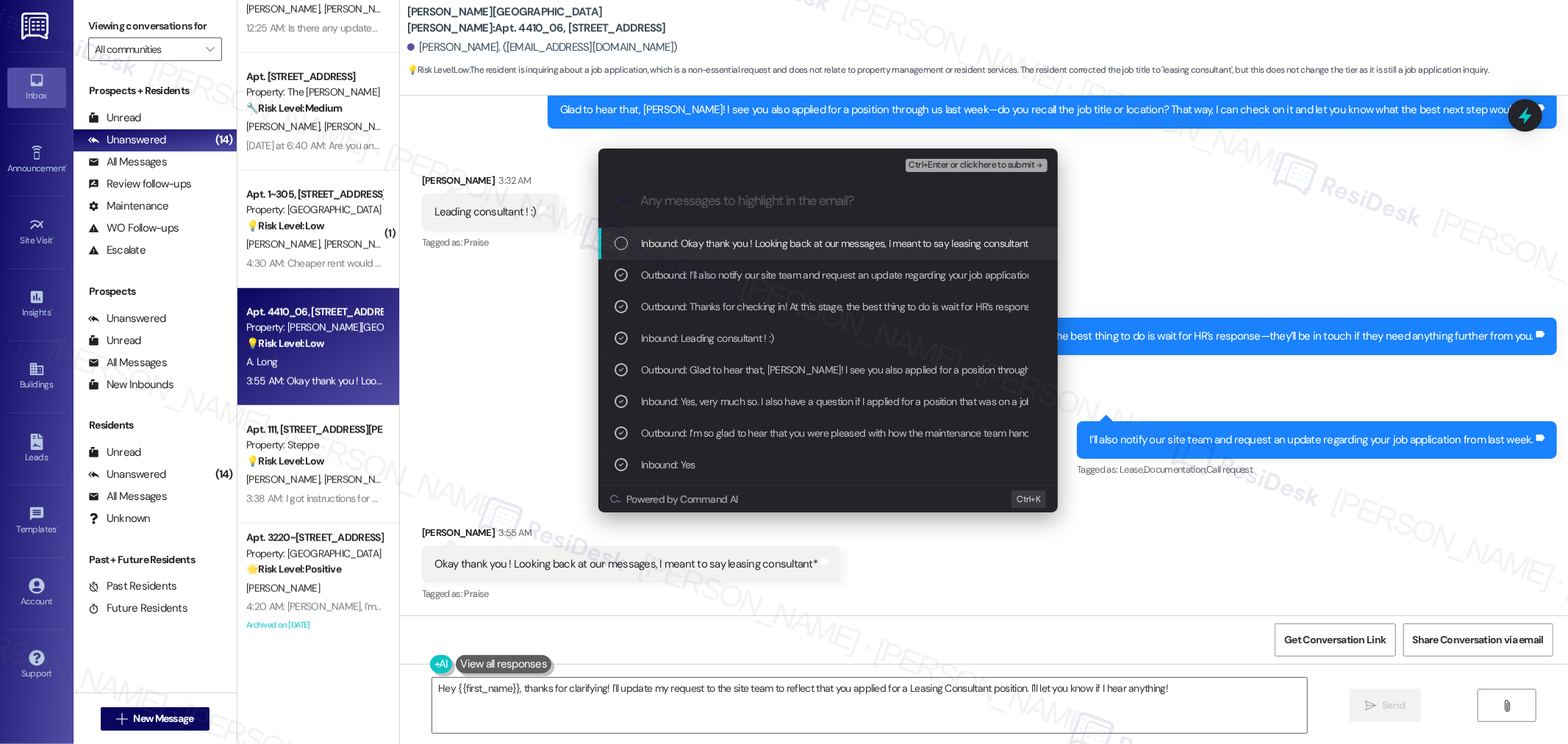
click at [738, 241] on span "Inbound: Okay thank you ! Looking back at our messages, I meant to say leasing …" at bounding box center [836, 243] width 392 height 16
click at [951, 167] on span "Ctrl+Enter or click here to submit" at bounding box center [971, 165] width 126 height 11
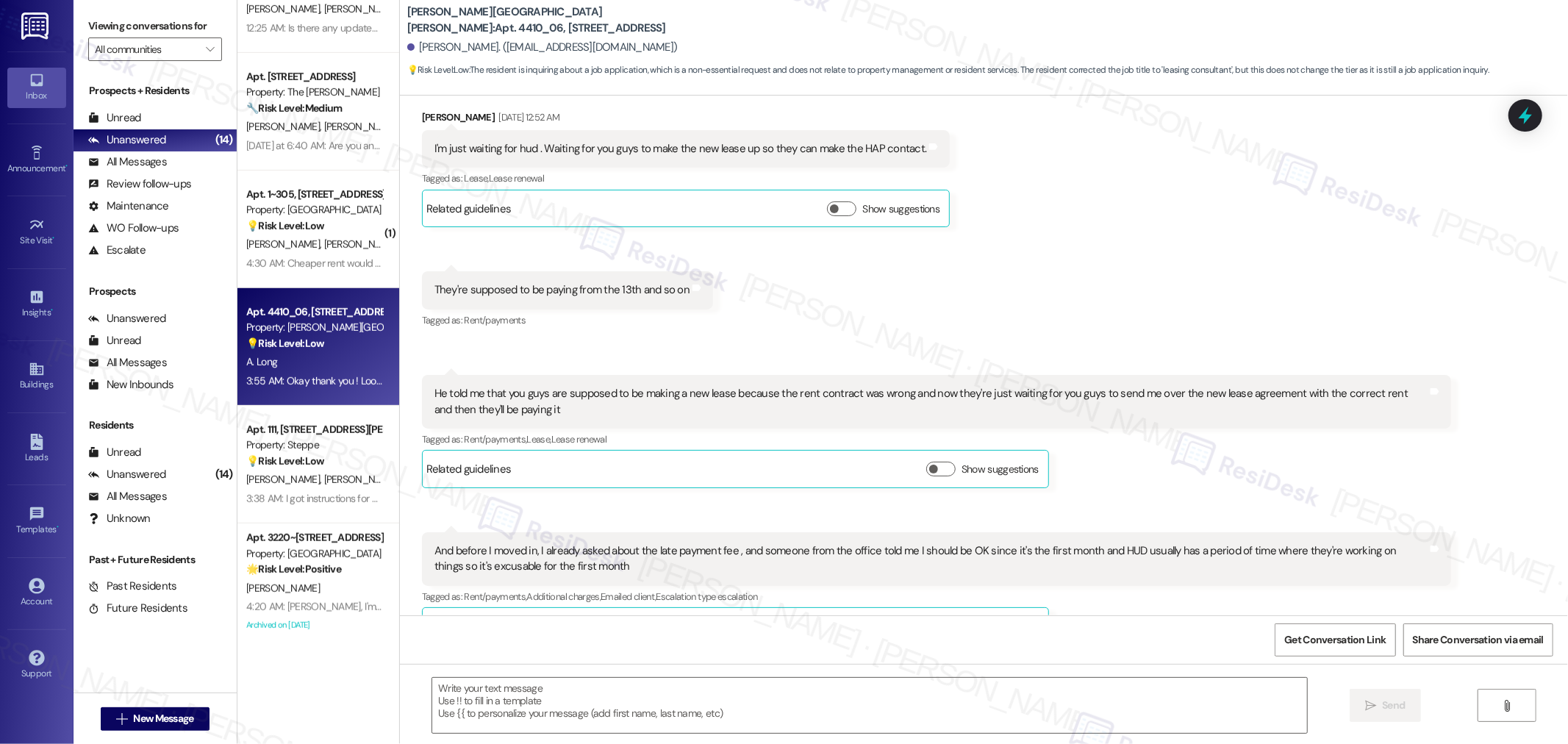
type textarea "Fetching suggested responses. Please feel free to read through the conversation…"
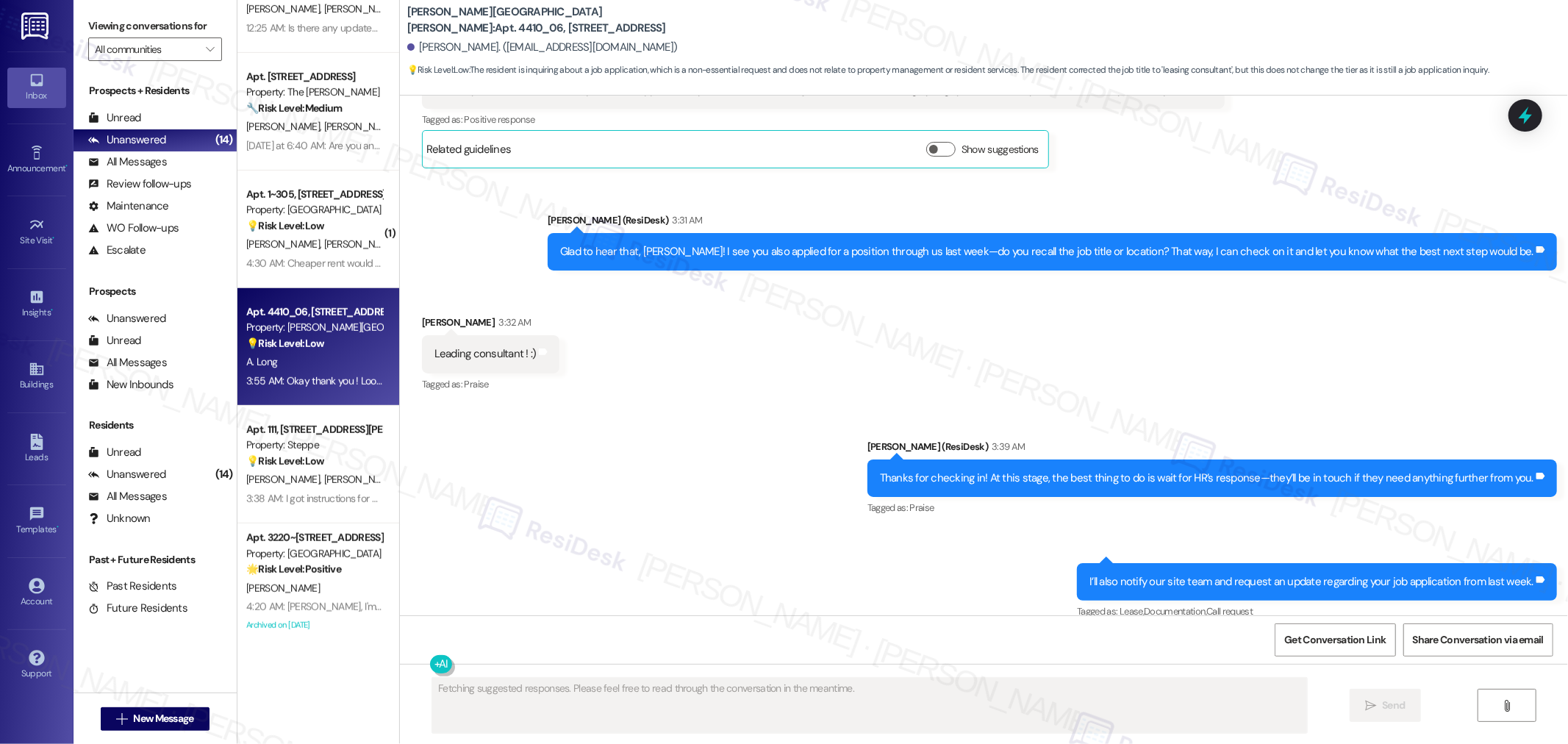
scroll to position [3474, 0]
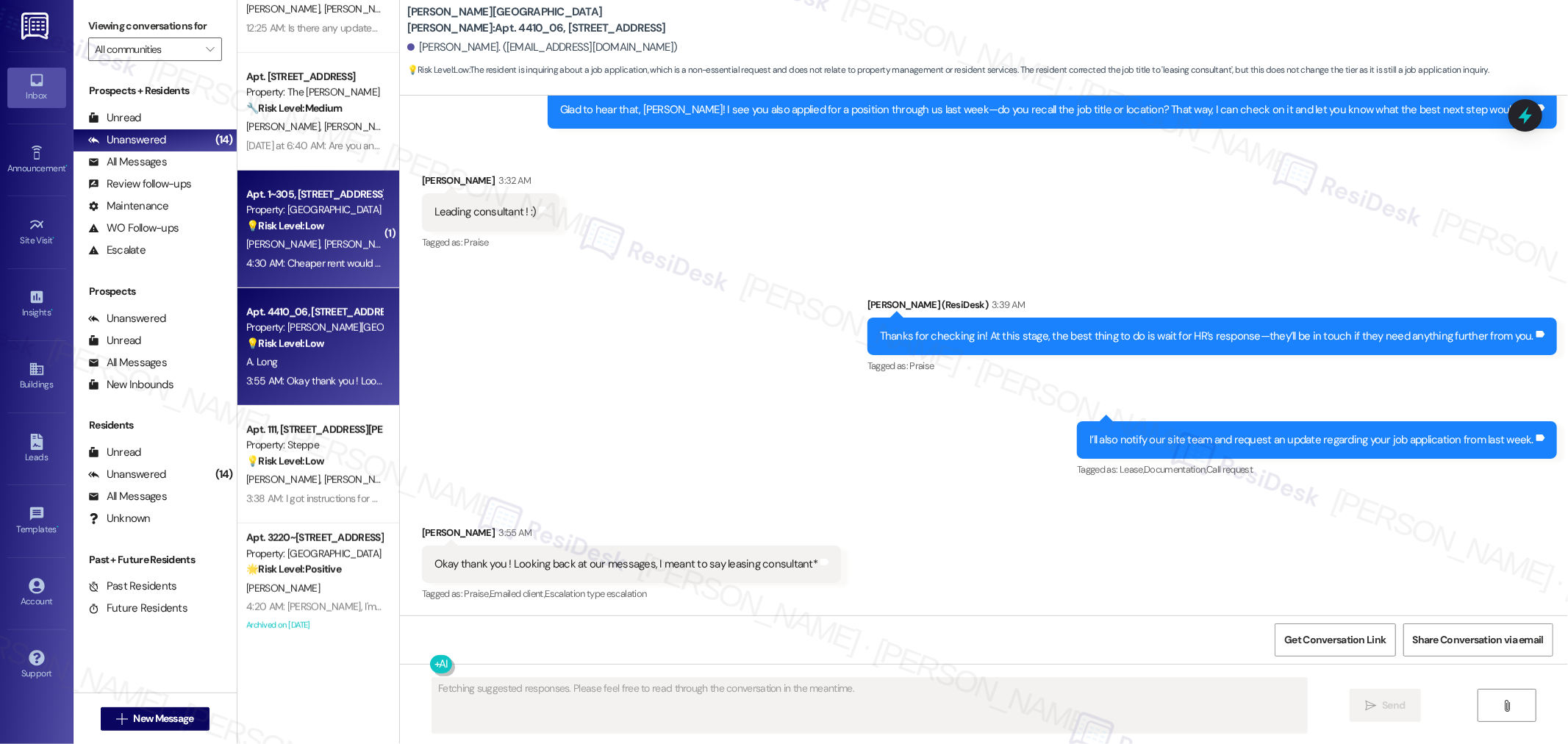
click at [319, 216] on div "Property: [GEOGRAPHIC_DATA]" at bounding box center [315, 210] width 136 height 15
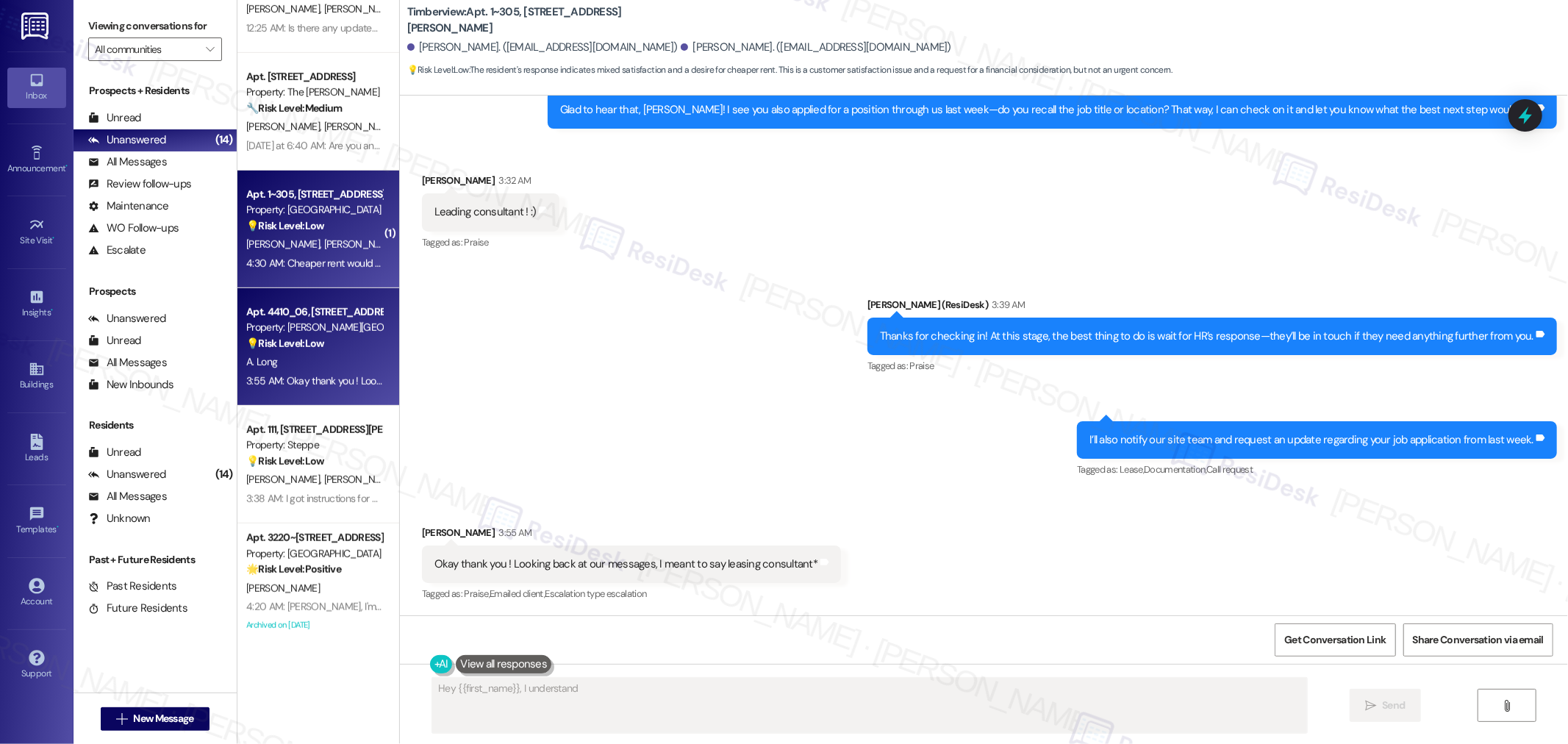
scroll to position [230, 0]
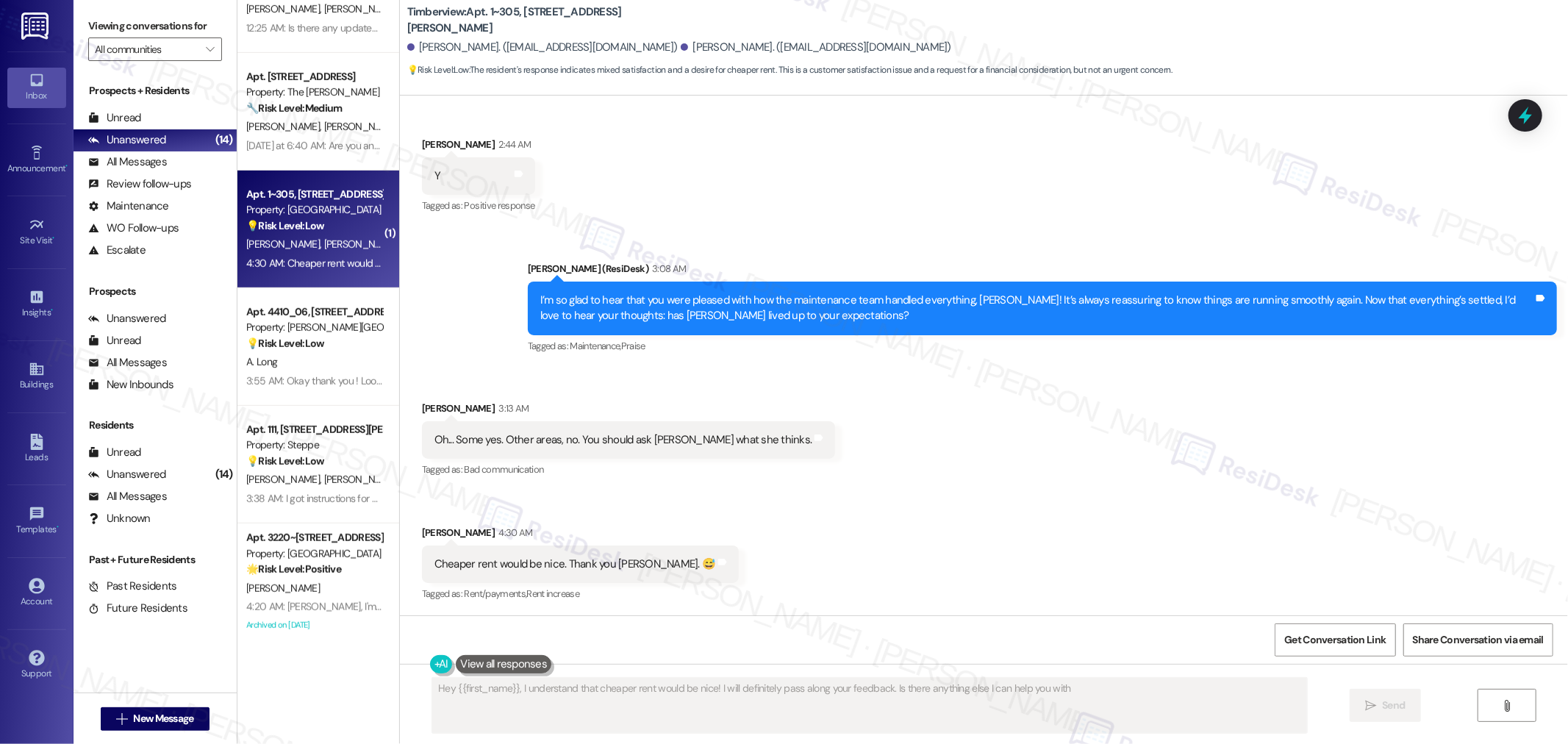
type textarea "Hey {{first_name}}, I understand that cheaper rent would be nice! I will defini…"
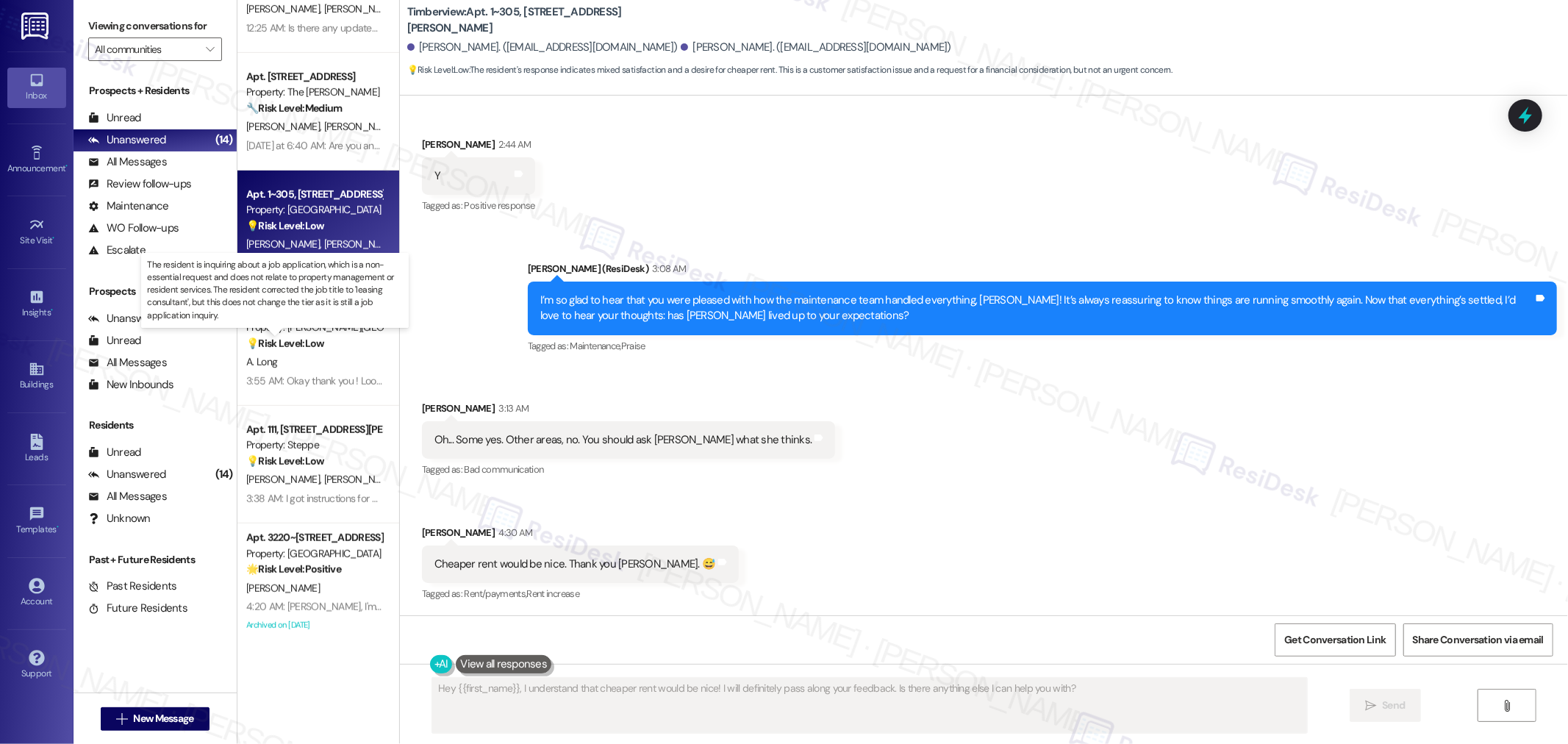
click at [306, 341] on strong "💡 Risk Level: Low" at bounding box center [285, 343] width 78 height 13
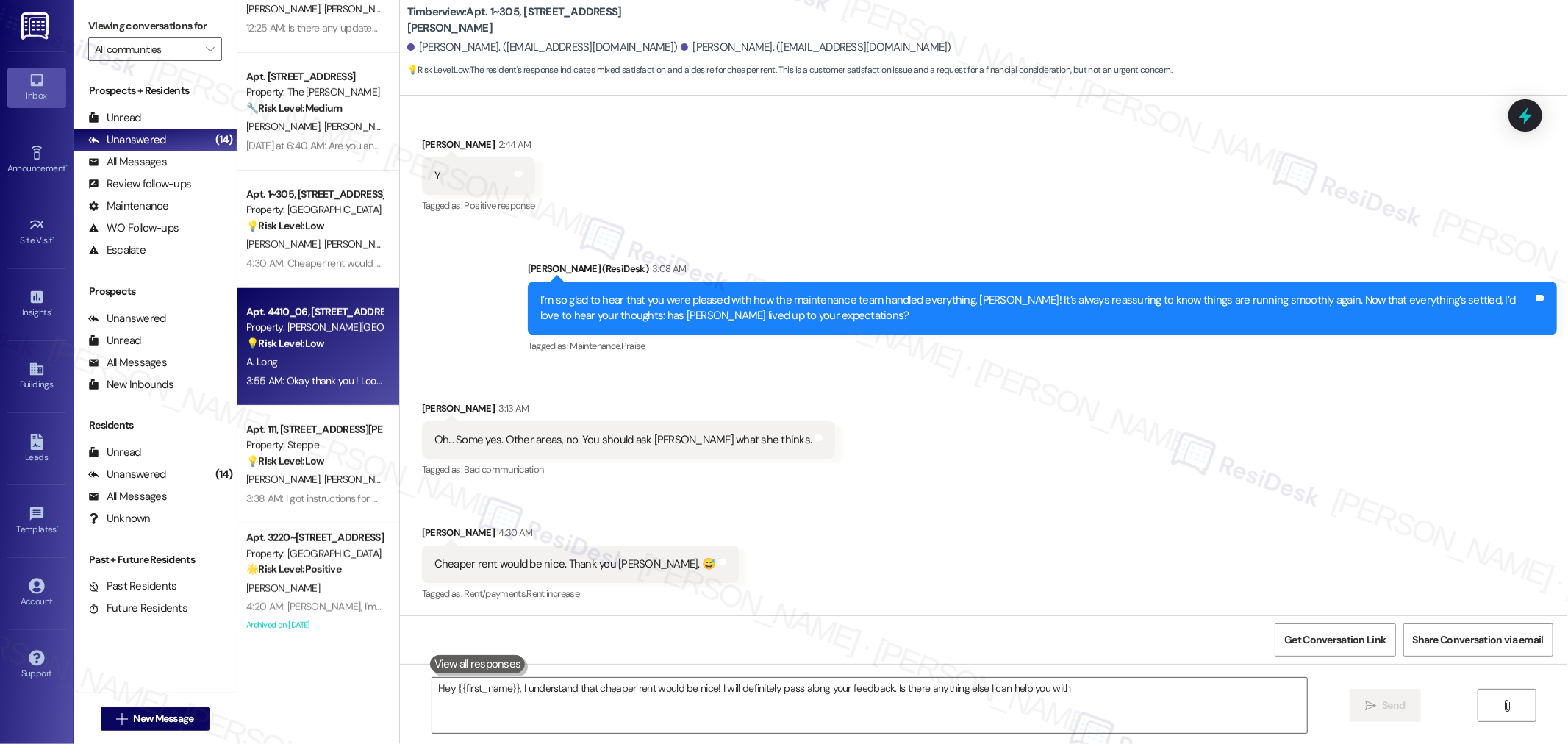
type textarea "Hey {{first_name}}, I understand that cheaper rent would be nice! I will defini…"
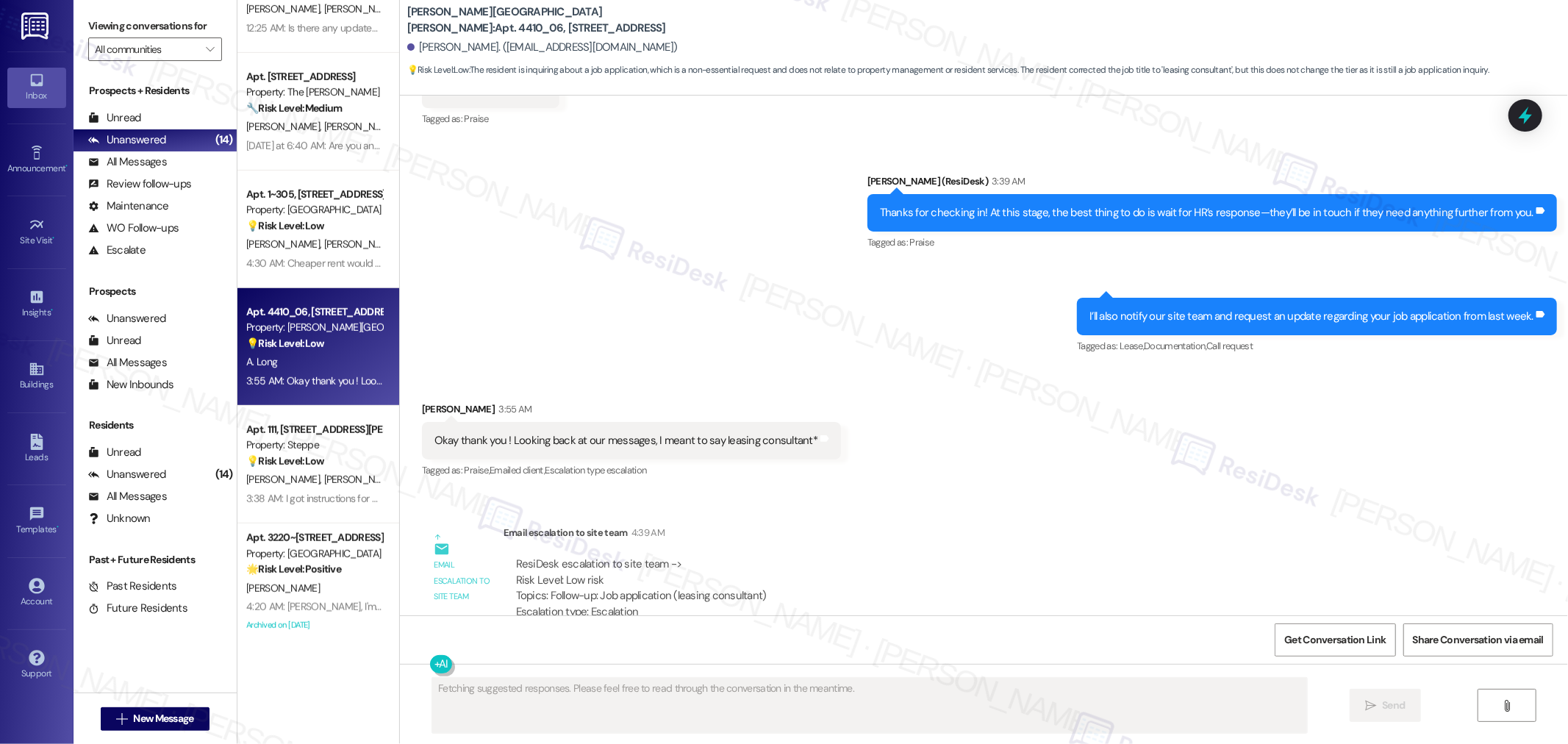
scroll to position [3639, 0]
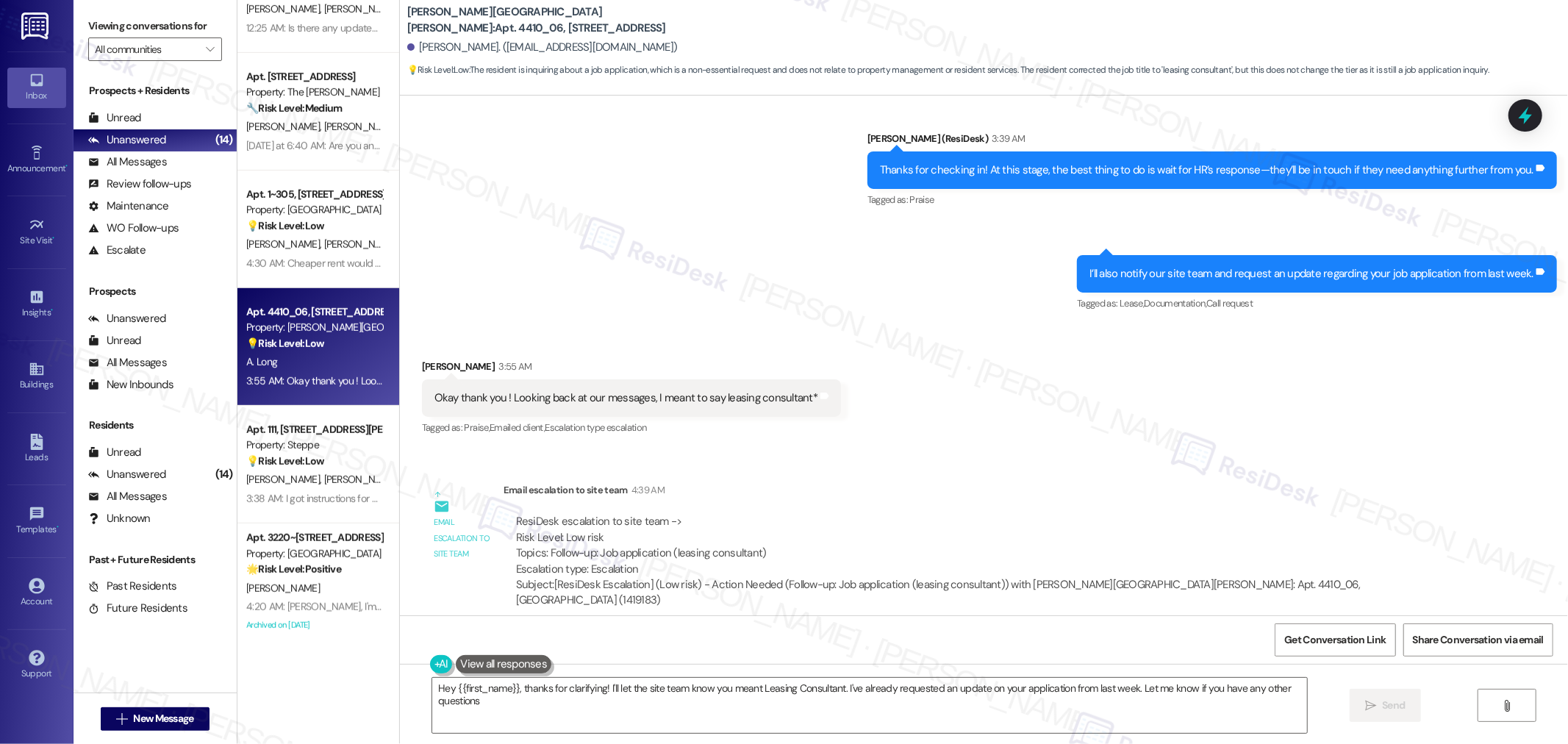
type textarea "Hey {{first_name}}, thanks for clarifying! I'll let the site team know you mean…"
drag, startPoint x: 899, startPoint y: 366, endPoint x: 915, endPoint y: 378, distance: 20.0
click at [899, 366] on div "Received via SMS Amber Long 3:55 AM Okay thank you ! Looking back at our messag…" at bounding box center [984, 388] width 1168 height 125
click at [512, 326] on div "Received via SMS Amber Long 3:55 AM Okay thank you ! Looking back at our messag…" at bounding box center [984, 388] width 1168 height 125
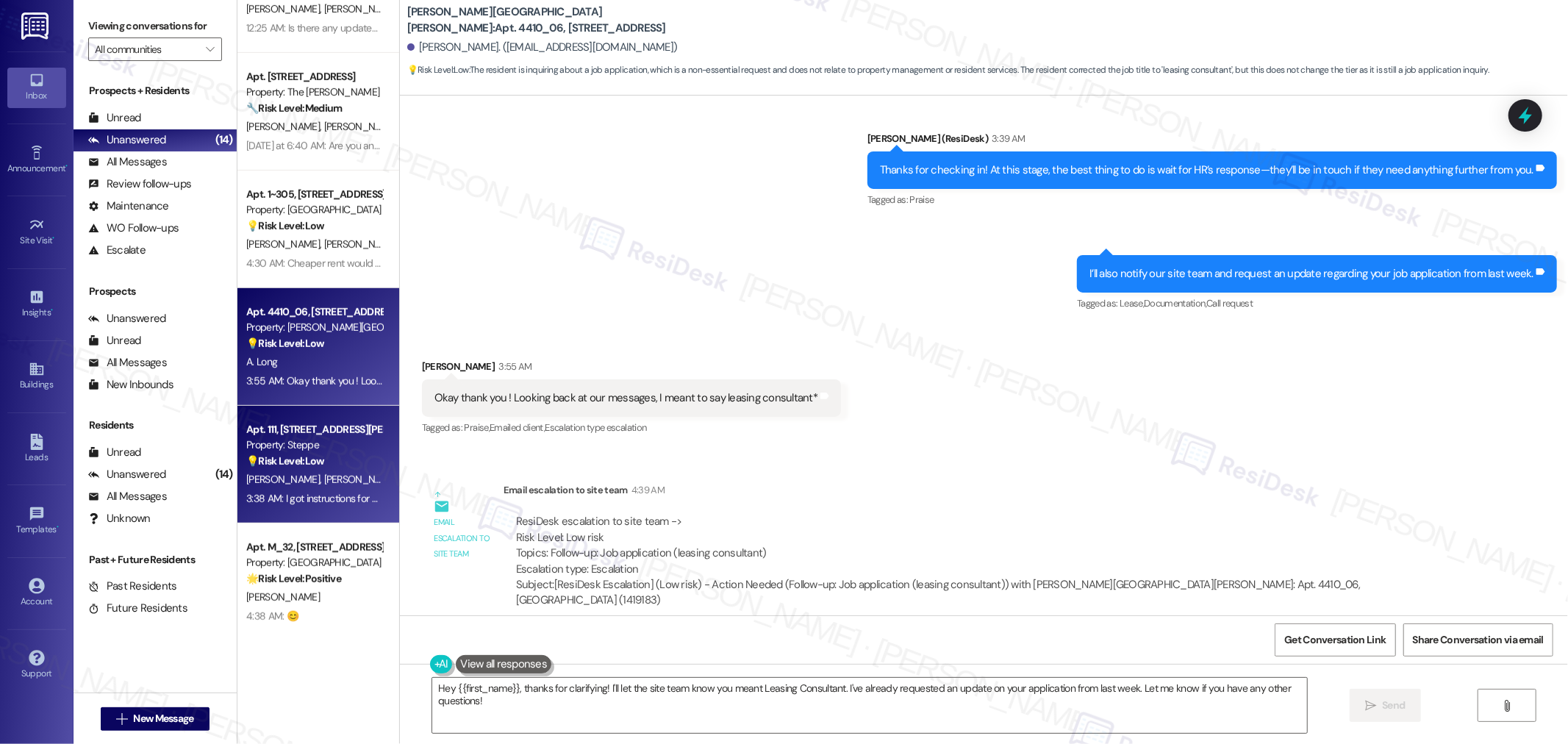
click at [299, 461] on strong "💡 Risk Level: Low" at bounding box center [285, 461] width 78 height 13
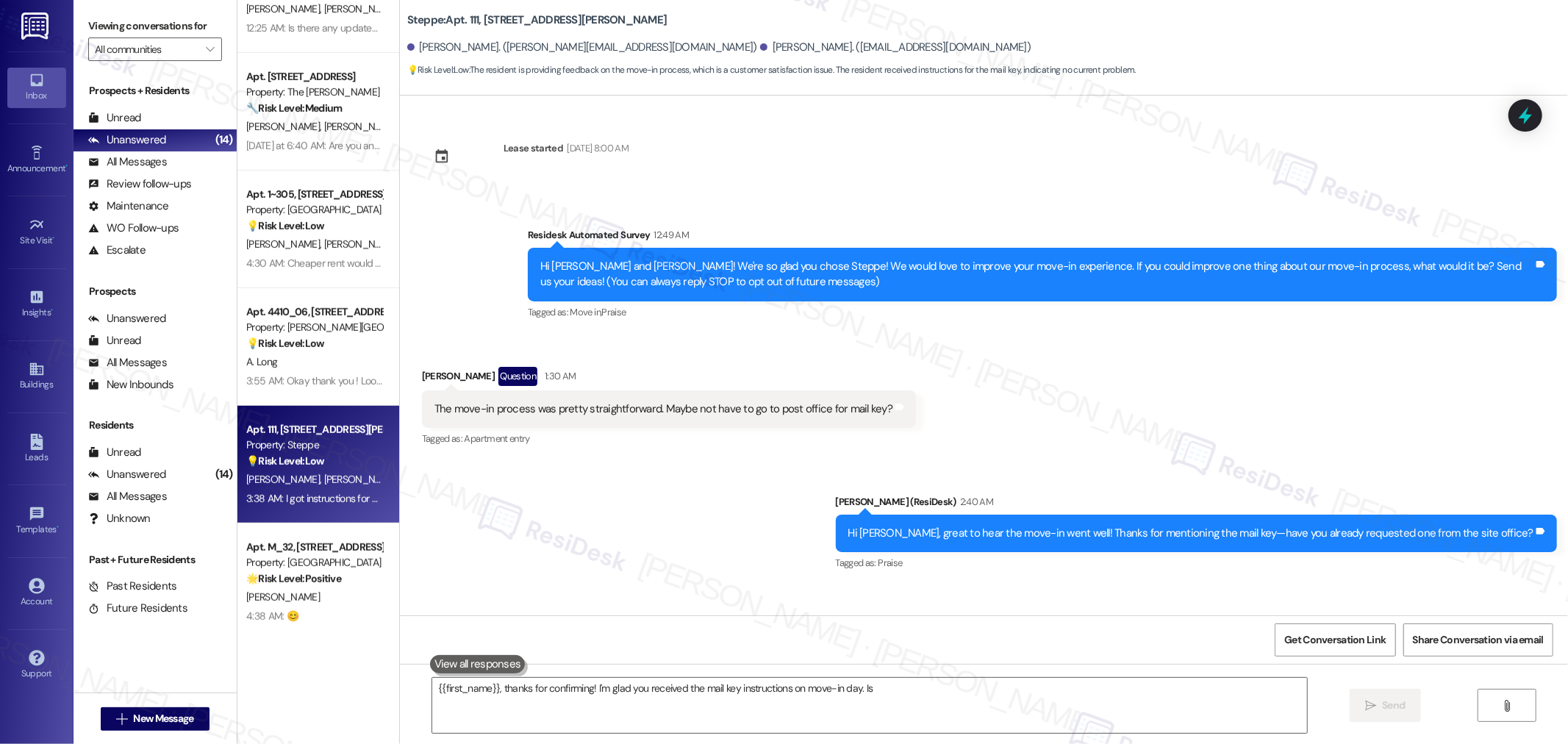
scroll to position [93, 0]
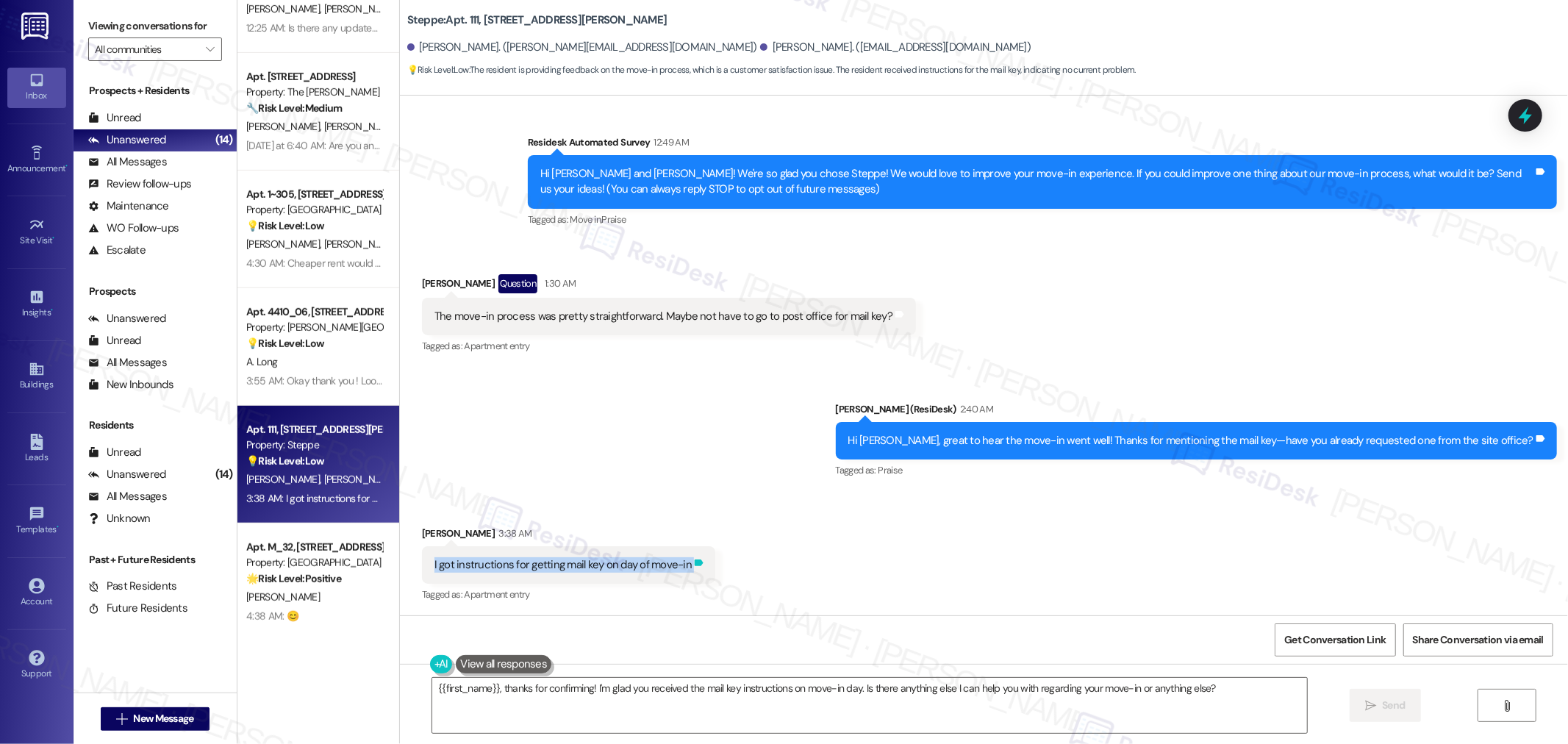
drag, startPoint x: 420, startPoint y: 565, endPoint x: 679, endPoint y: 570, distance: 259.0
click at [679, 570] on div "I got instructions for getting mail key on day of move-in Tags and notes" at bounding box center [569, 565] width 293 height 37
copy div "I got instructions for getting mail key on day of move-in Tags and notes"
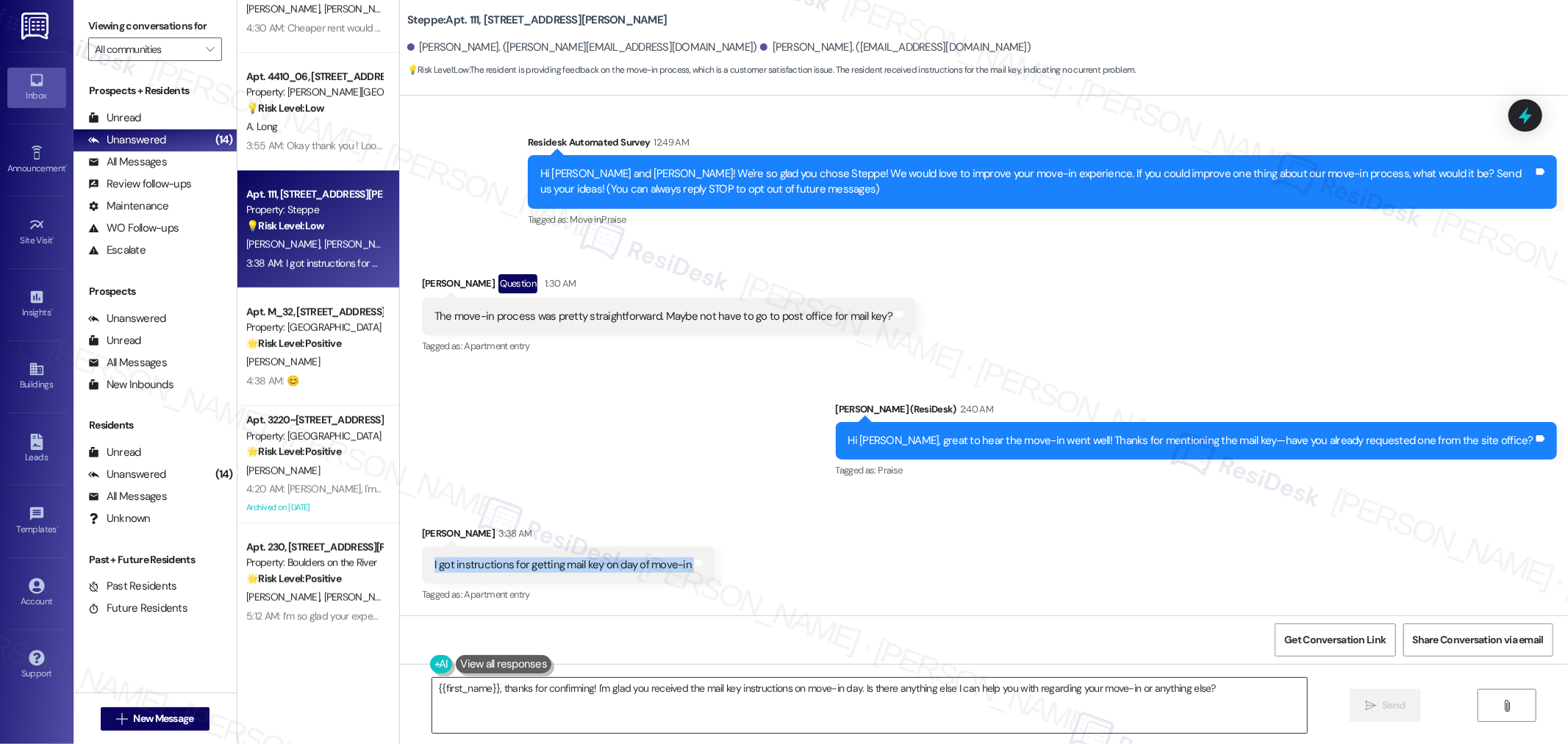
click at [679, 706] on textarea "{{first_name}}, thanks for confirming! I'm glad you received the mail key instr…" at bounding box center [870, 705] width 875 height 55
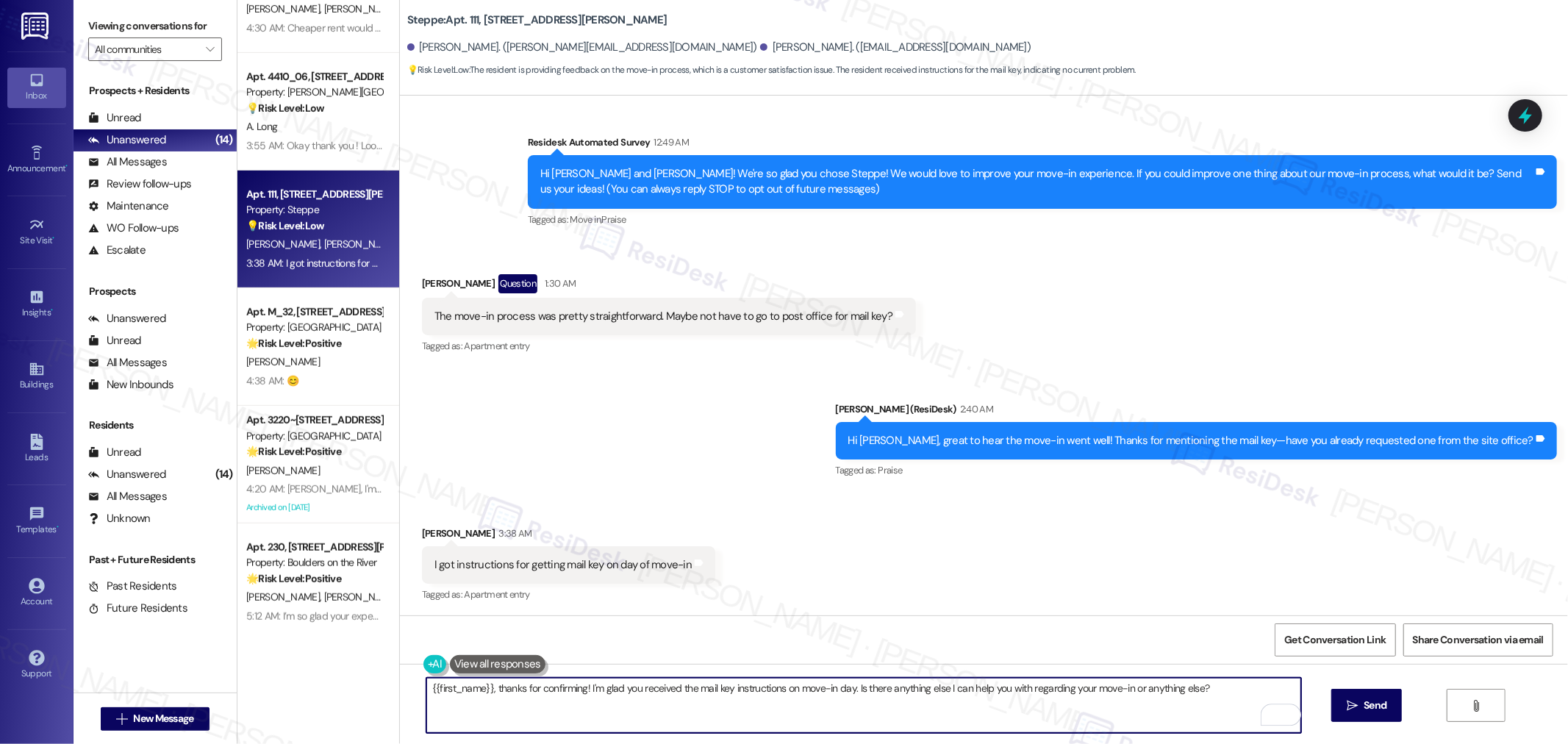
paste textarea "What do the instructions say"
click at [427, 696] on textarea "What do the instructions say?" at bounding box center [864, 705] width 875 height 55
click at [430, 686] on textarea "What do the instructions say?" at bounding box center [864, 705] width 875 height 55
click at [737, 717] on textarea "May I know what do the instructions say?" at bounding box center [864, 705] width 875 height 55
click at [503, 691] on textarea "May I know what do the instructions say?" at bounding box center [864, 705] width 875 height 55
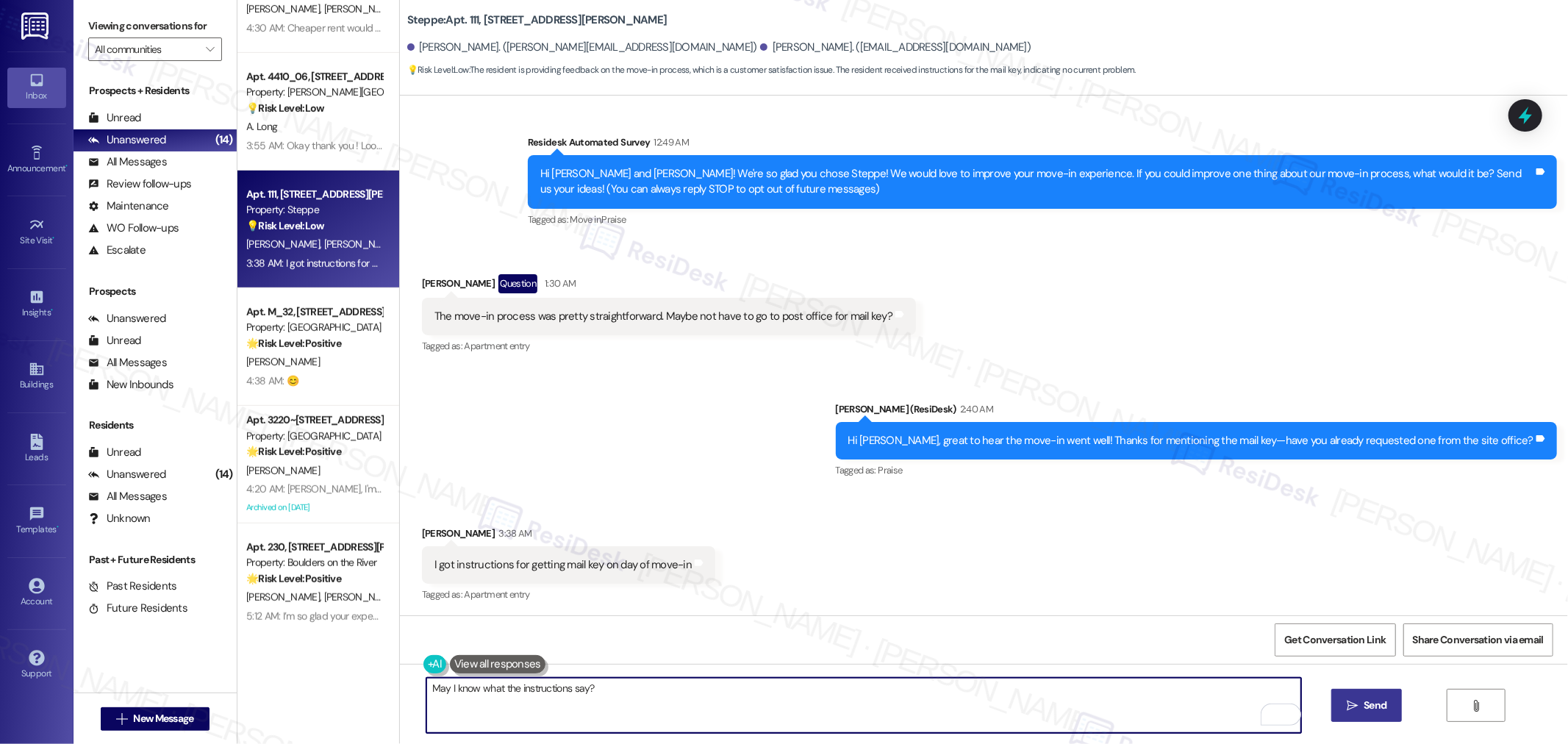
type textarea "May I know what the instructions say?"
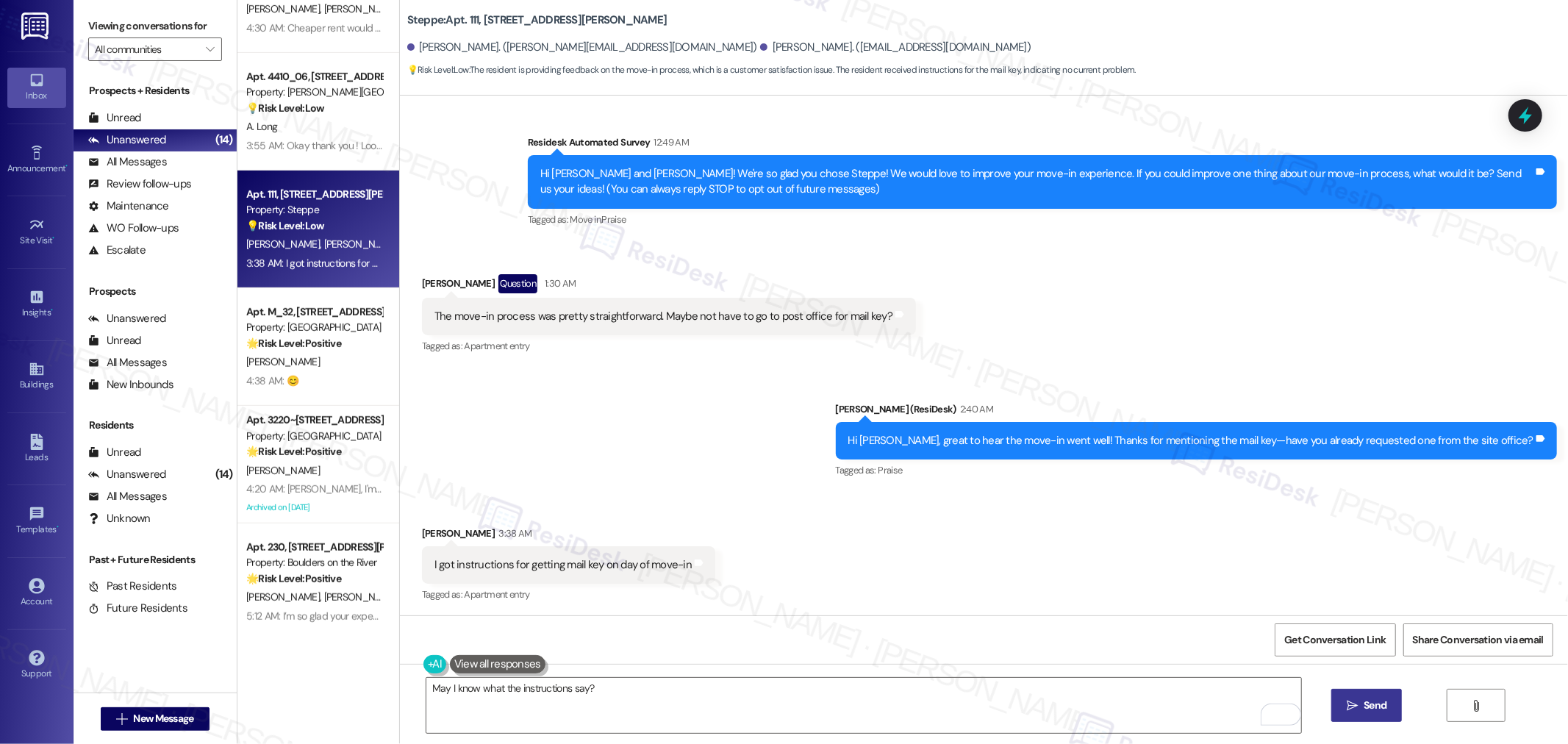
click at [1387, 702] on span "Send" at bounding box center [1375, 705] width 29 height 15
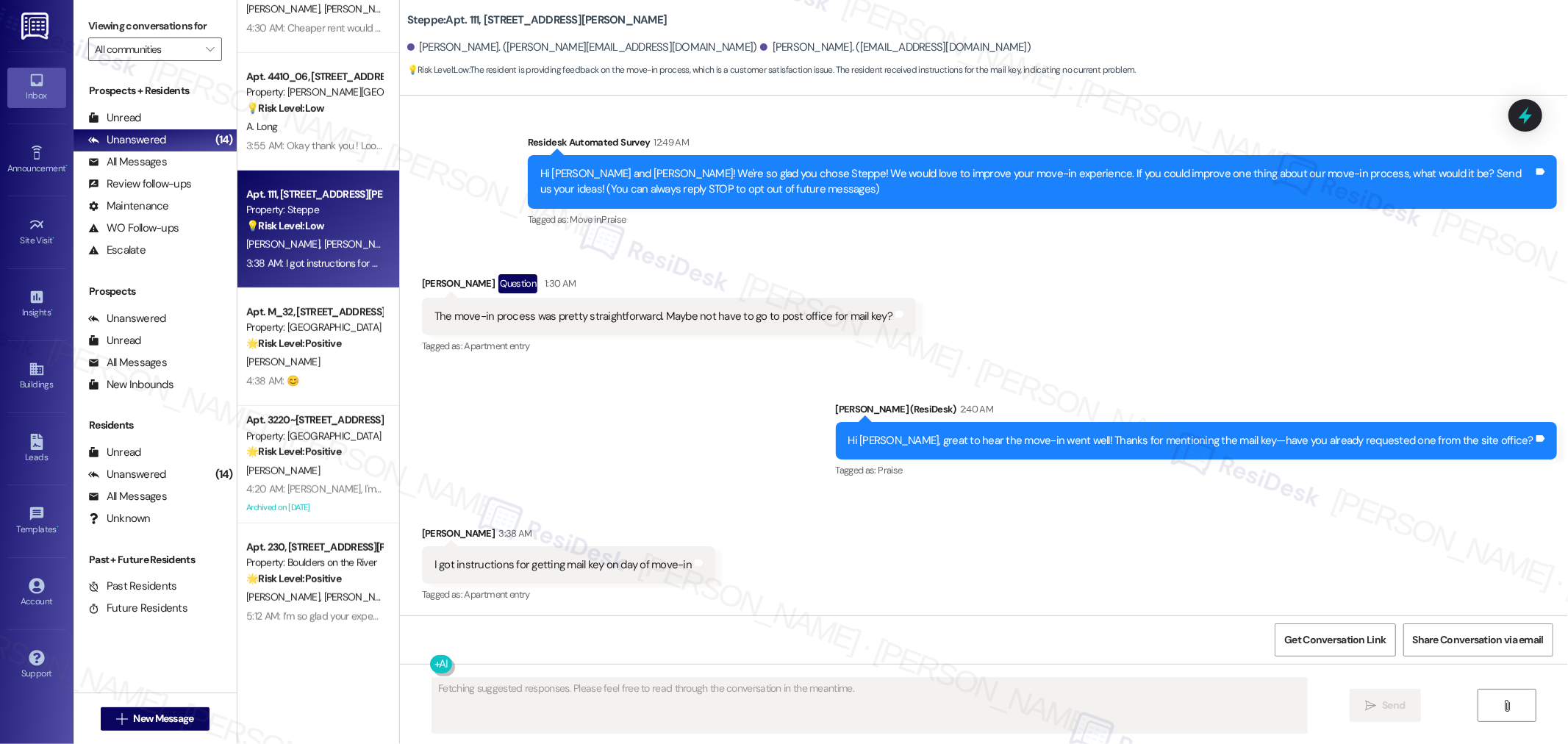
scroll to position [196, 0]
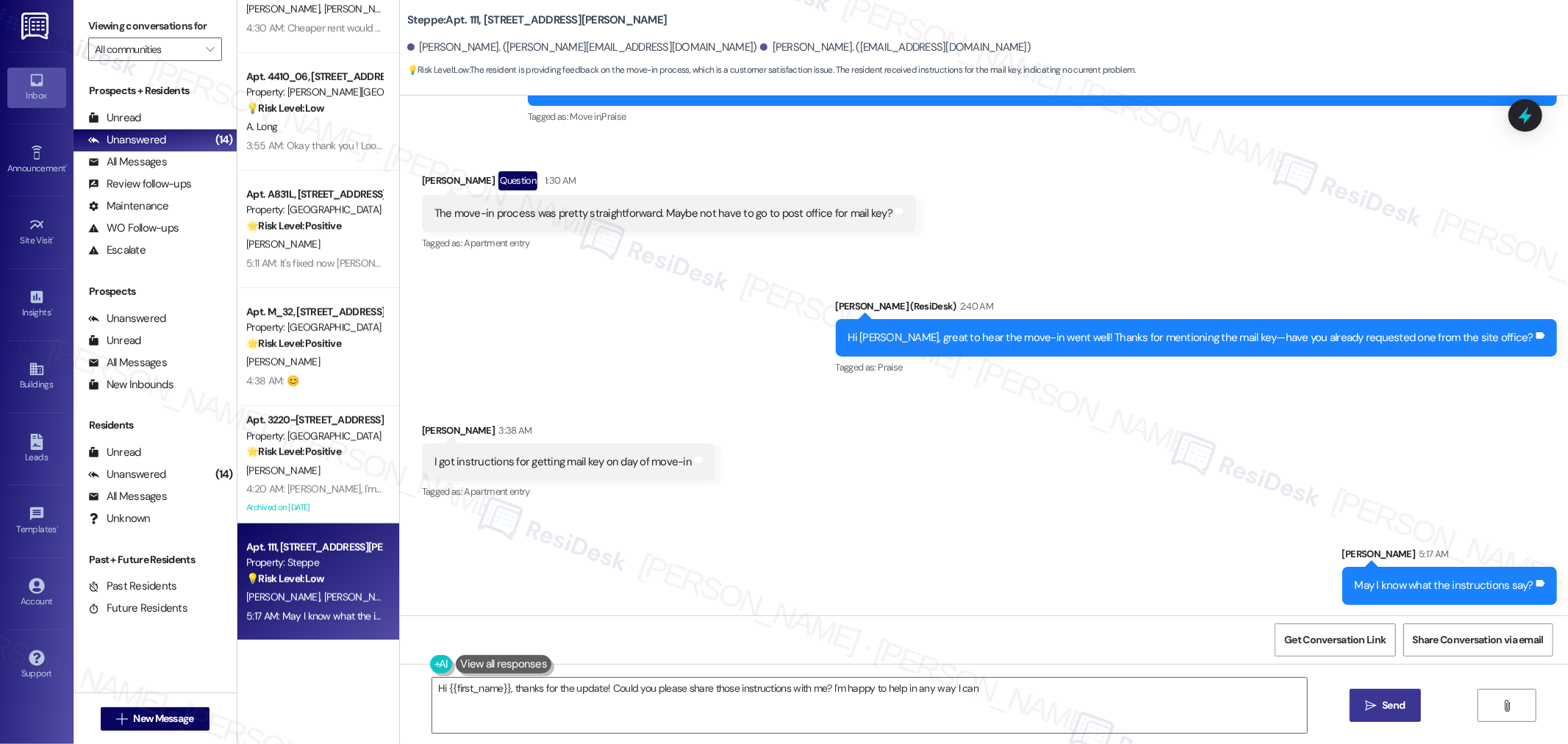
type textarea "Hi {{first_name}}, thanks for the update! Could you please share those instruct…"
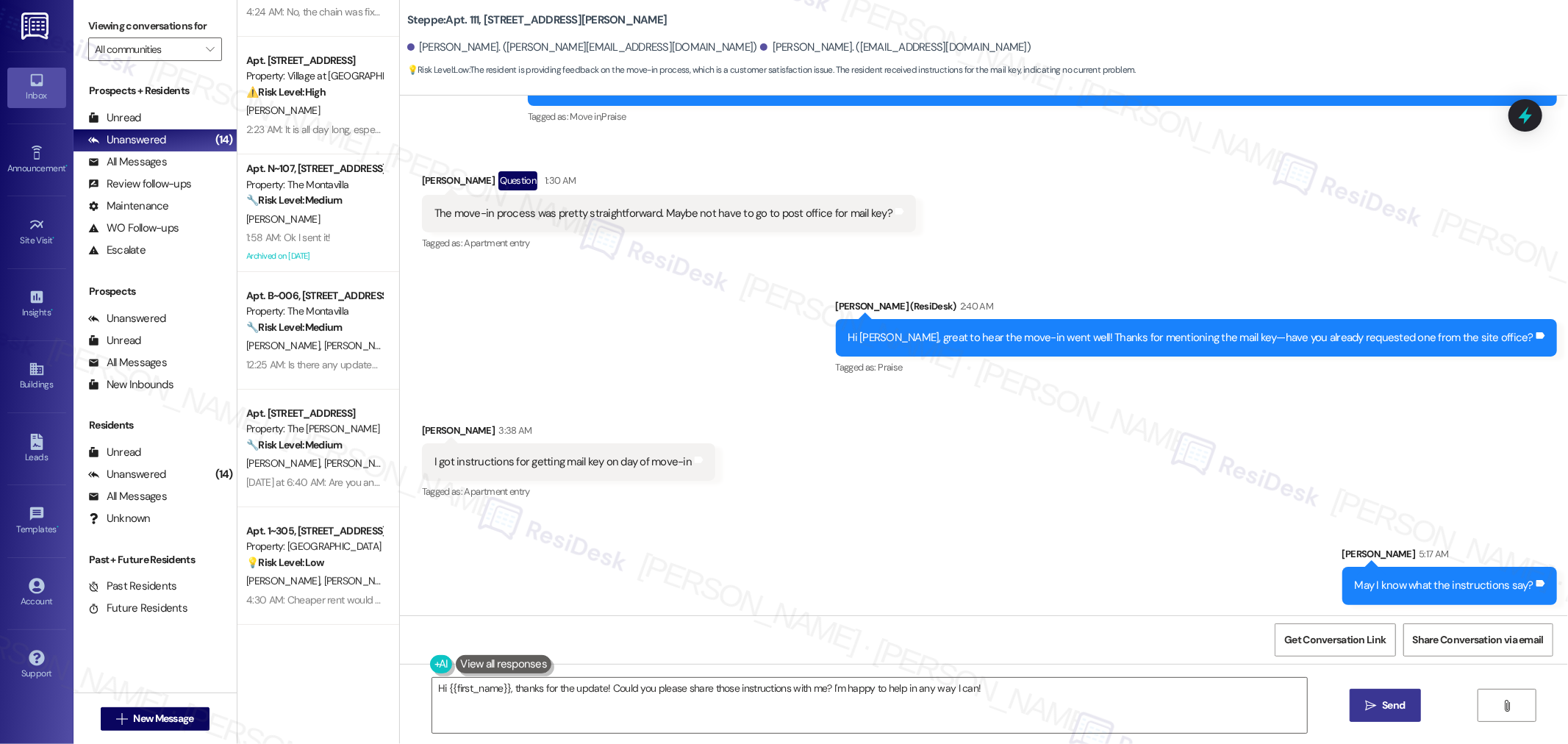
scroll to position [0, 0]
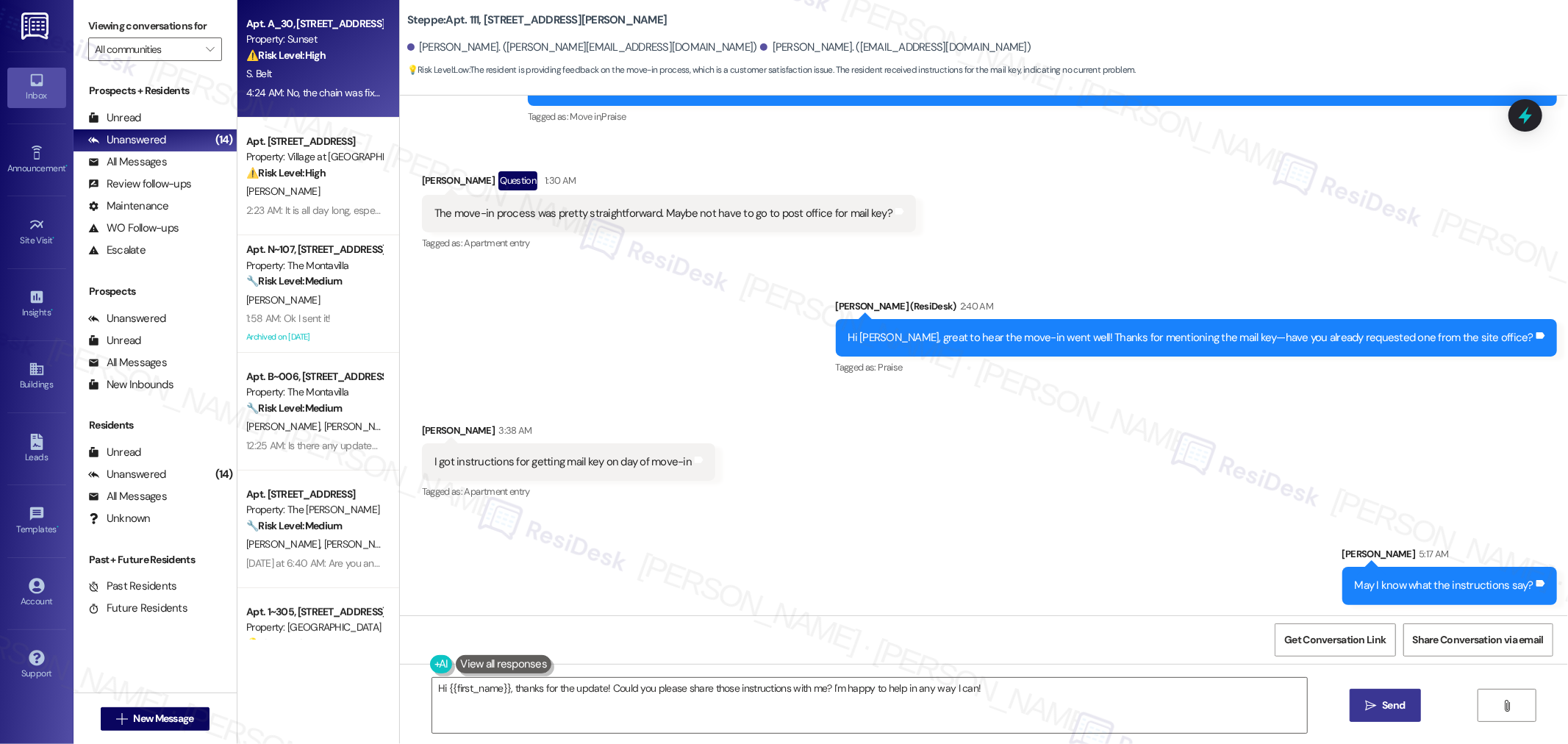
click at [313, 72] on div "S. Belt" at bounding box center [314, 73] width 139 height 18
type textarea "Fetching suggested responses. Please feel free to read through the conversation…"
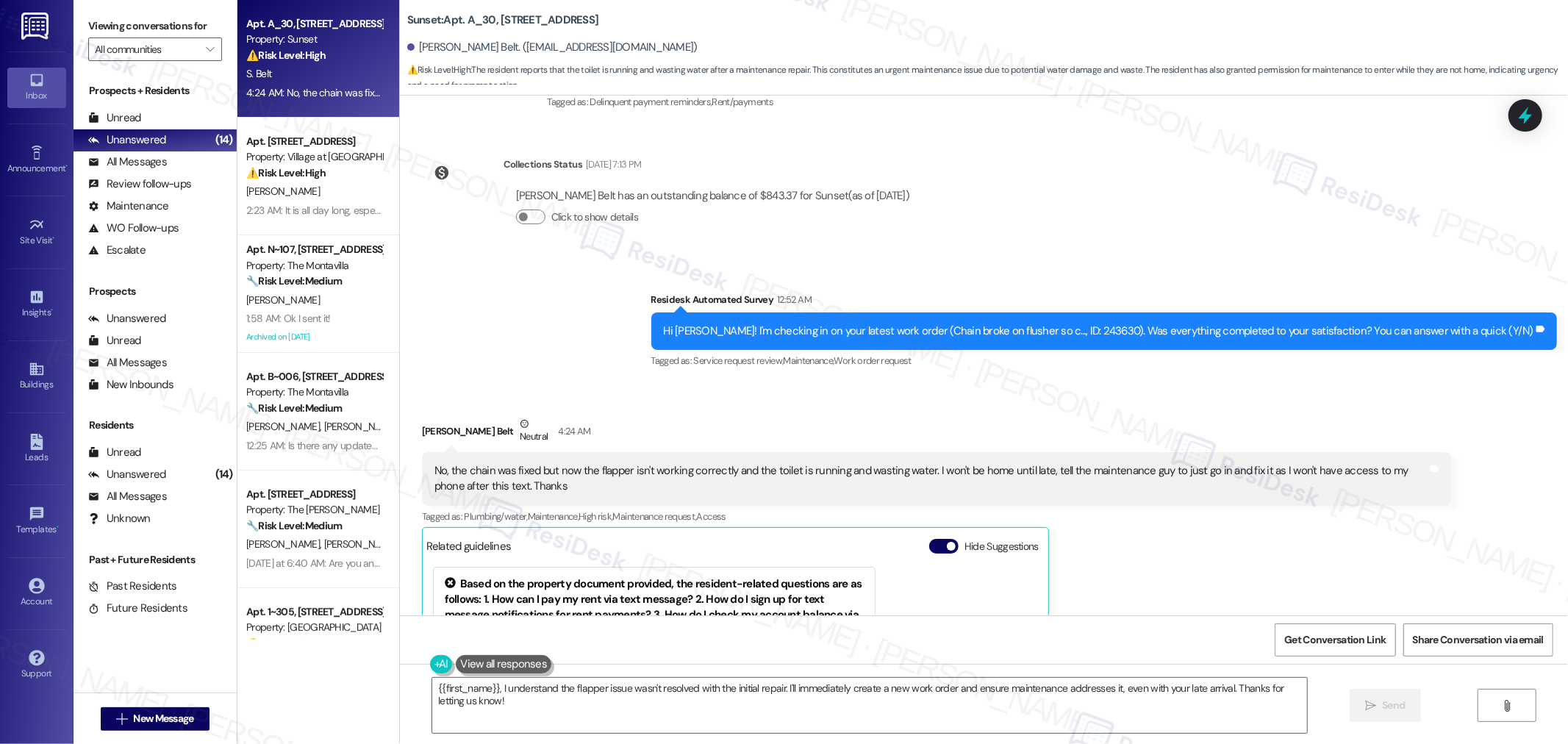
scroll to position [4910, 0]
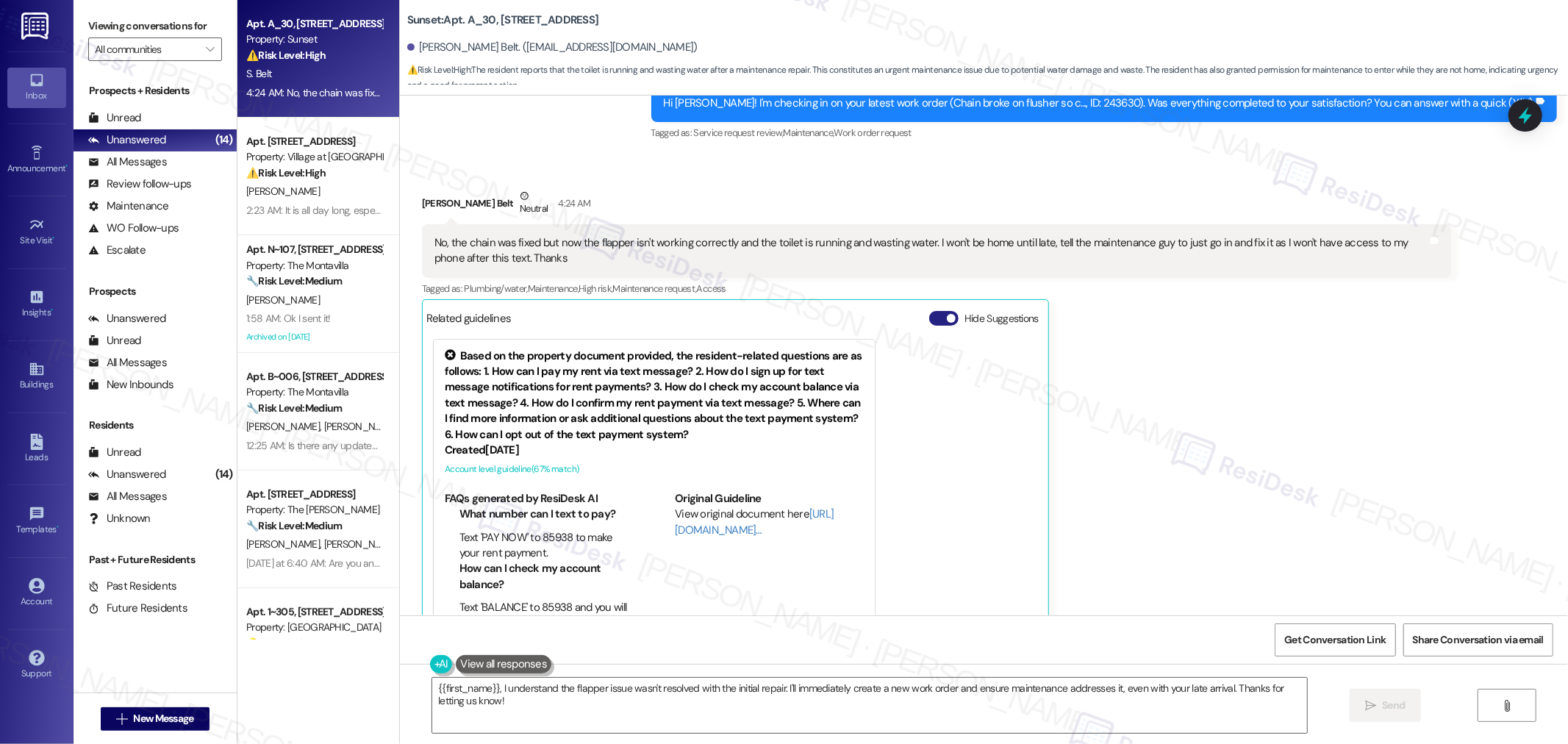
click at [929, 311] on button "Hide Suggestions" at bounding box center [944, 317] width 30 height 14
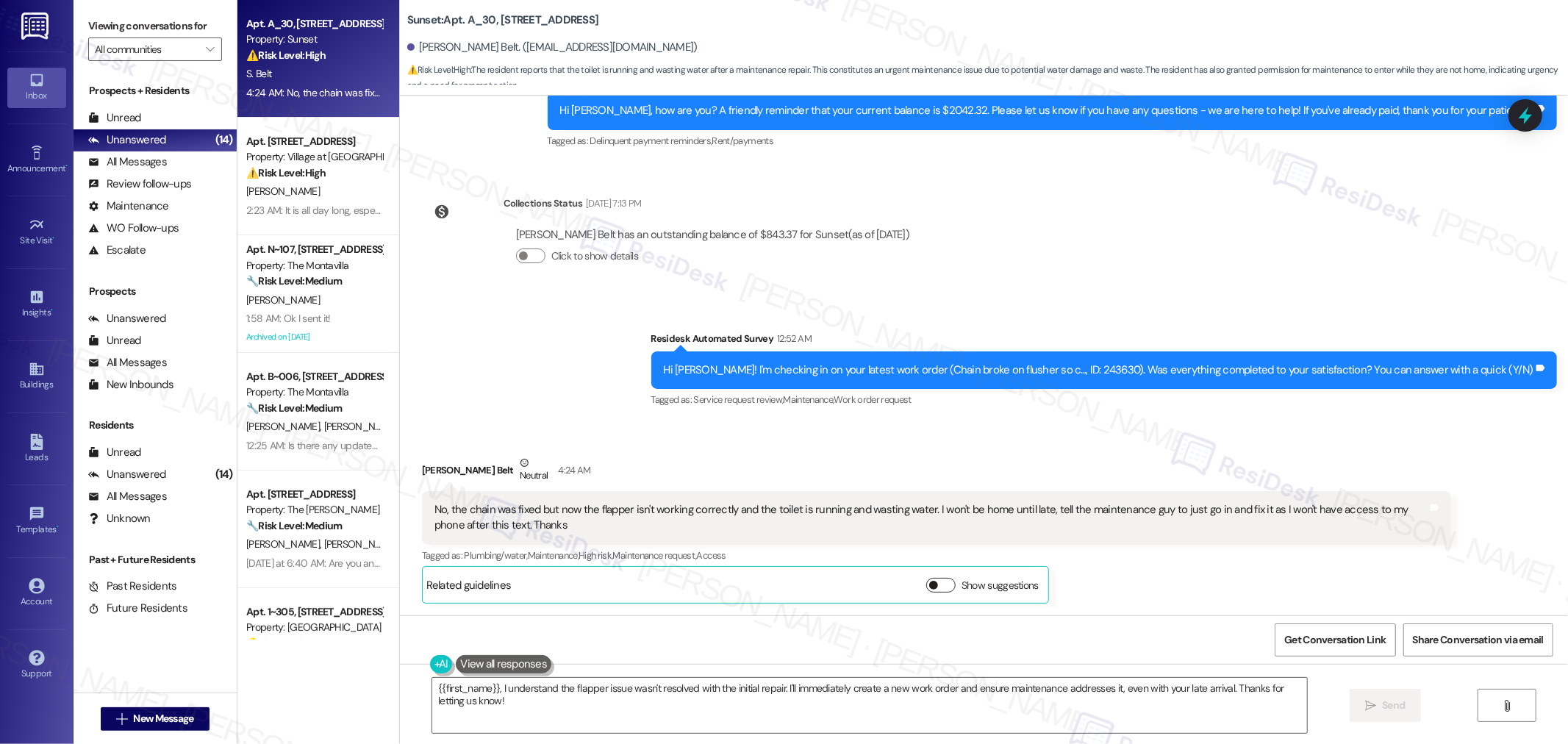
scroll to position [4611, 0]
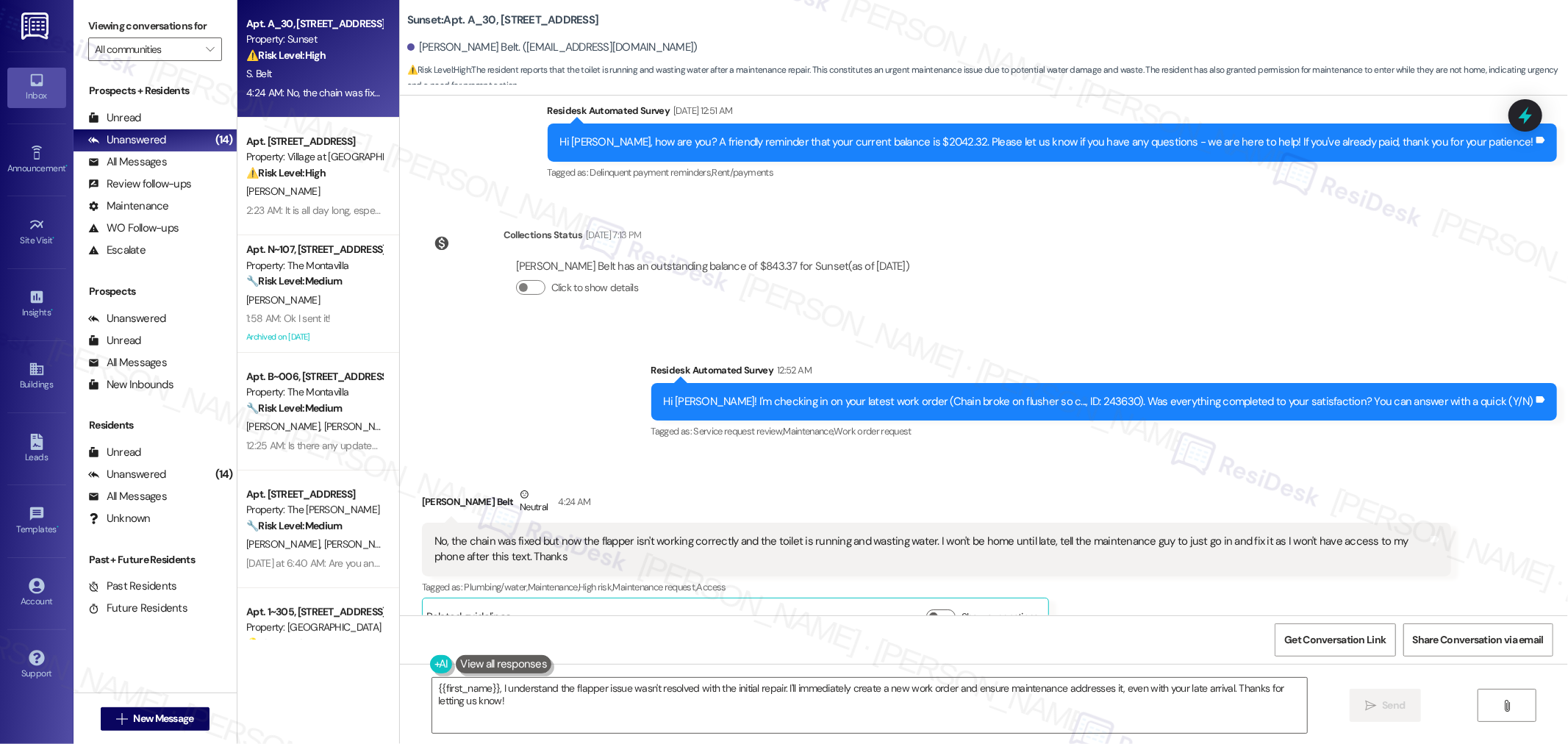
click at [1127, 394] on div "Hi Stacey! I'm checking in on your latest work order (Chain broke on flusher so…" at bounding box center [1099, 402] width 871 height 15
copy div "243630"
click at [1009, 534] on div "No, the chain was fixed but now the flapper isn't working correctly and the toi…" at bounding box center [931, 549] width 994 height 32
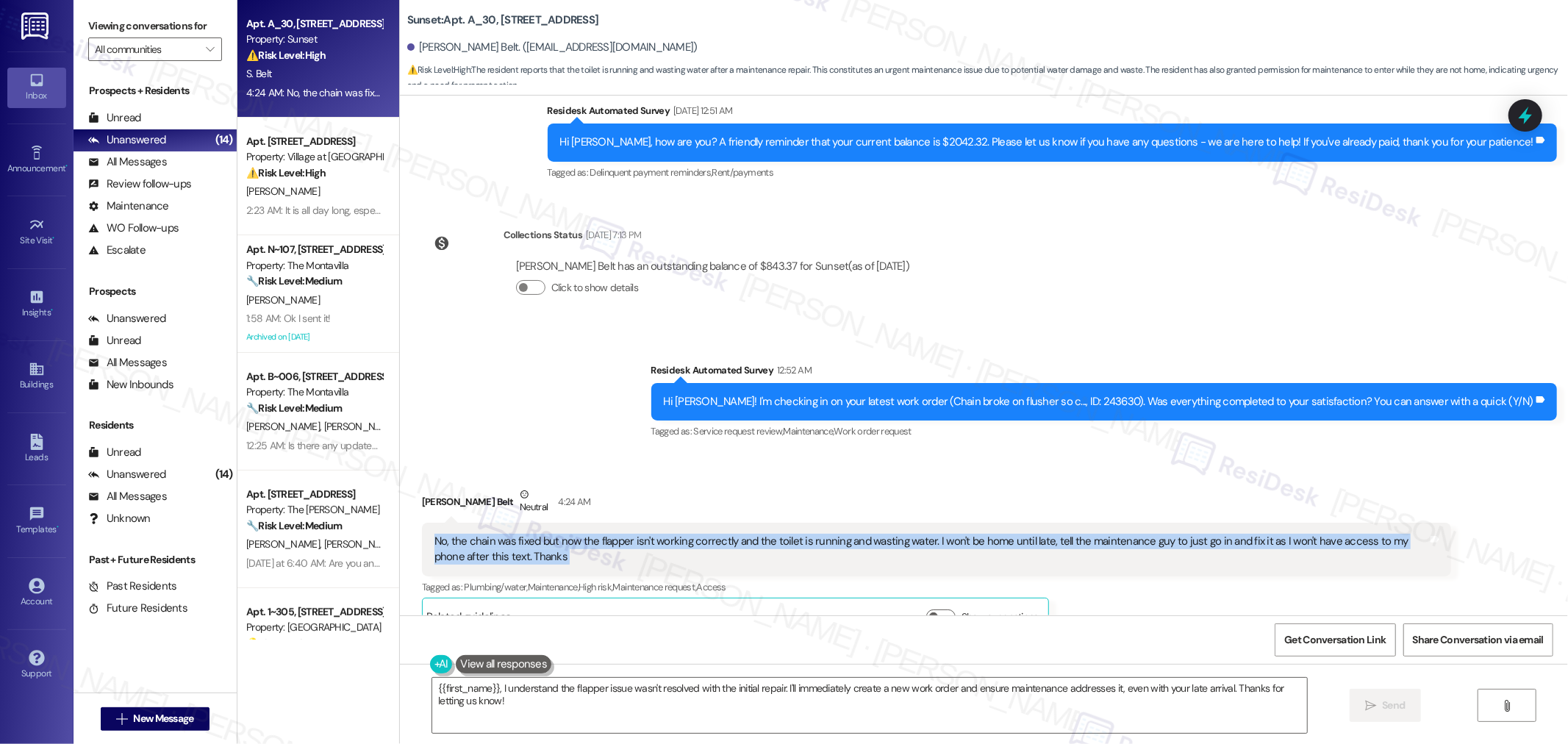
click at [1009, 534] on div "No, the chain was fixed but now the flapper isn't working correctly and the toi…" at bounding box center [931, 549] width 994 height 32
copy div "No, the chain was fixed but now the flapper isn't working correctly and the toi…"
click at [660, 708] on textarea "{{first_name}}, I understand the flapper issue wasn't resolved with the initial…" at bounding box center [870, 705] width 875 height 55
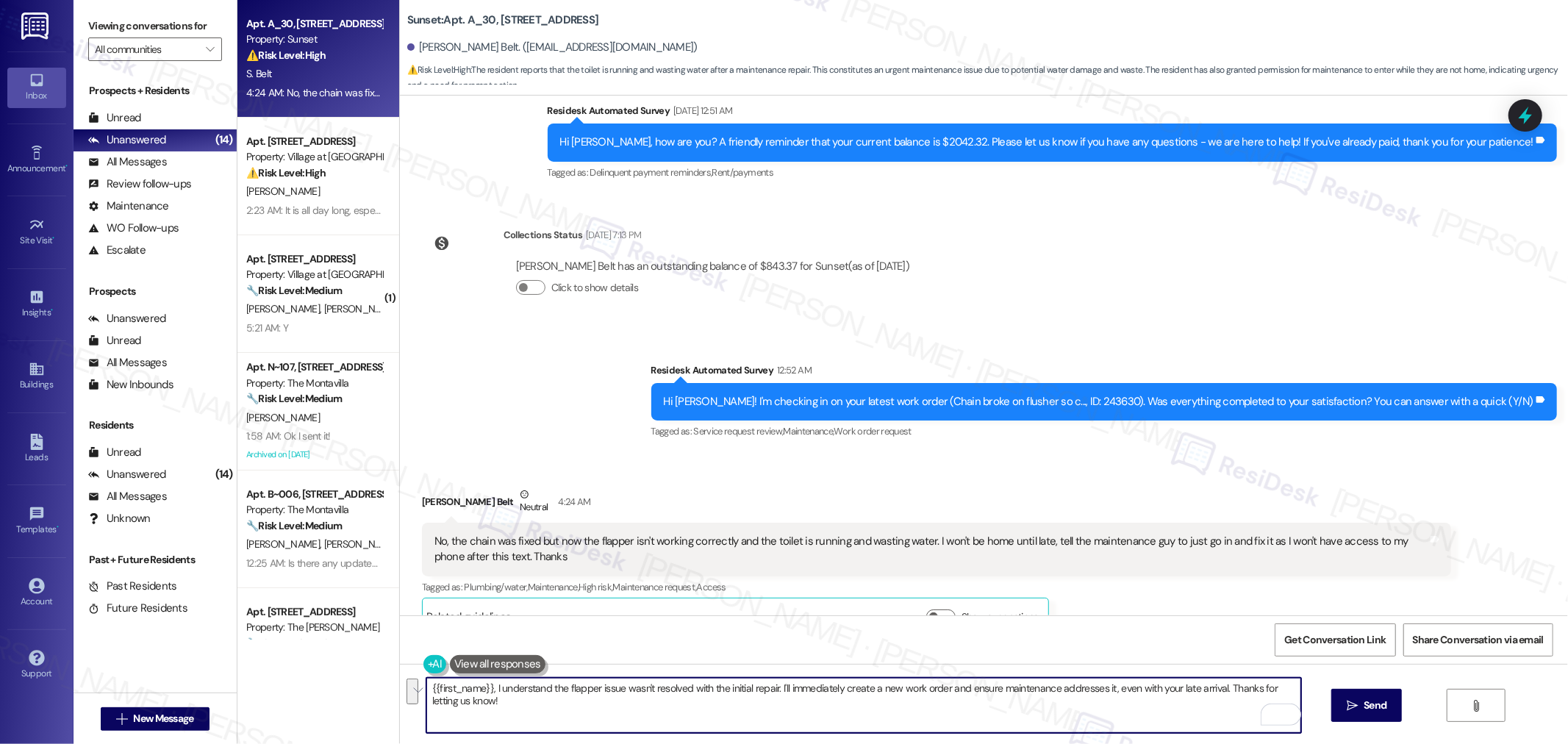
paste textarea "Thanks for the update. I understand the chain was fixed but now the flapper isn…"
click at [512, 686] on textarea "Thanks for the update. I understand the chain was fixed but now the flapper isn…" at bounding box center [864, 705] width 875 height 55
click at [667, 707] on textarea "Thanks for the update, Stacey. I understand the chain was fixed but now the fla…" at bounding box center [864, 705] width 875 height 55
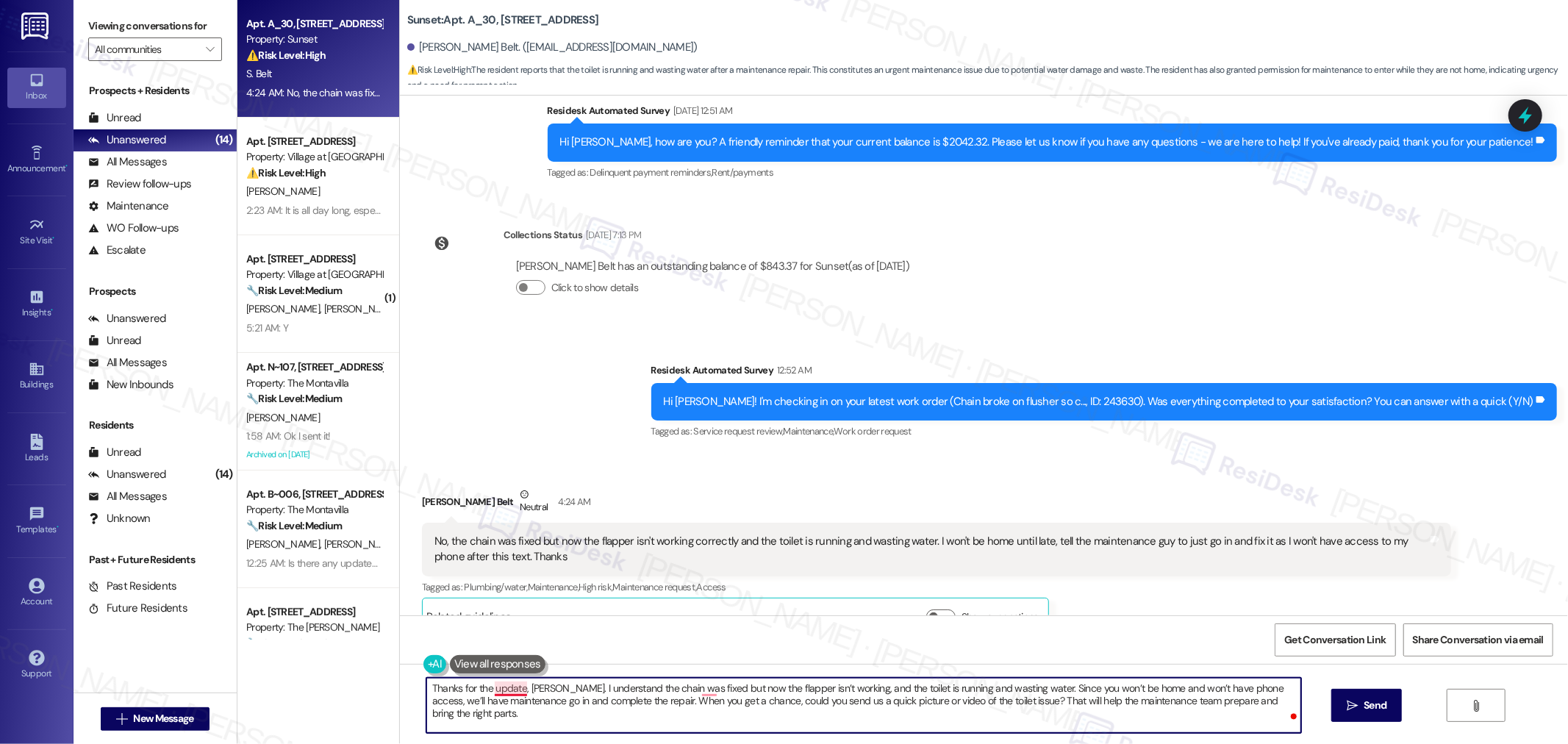
click at [494, 687] on textarea "Thanks for the update, Stacey. I understand the chain was fixed but now the fla…" at bounding box center [864, 705] width 875 height 55
click at [691, 692] on textarea "Thanks for the update, Stacey. I understand the chain was fixed but now the fla…" at bounding box center [864, 705] width 875 height 55
drag, startPoint x: 1018, startPoint y: 687, endPoint x: 633, endPoint y: 704, distance: 385.4
click at [633, 704] on textarea "Thanks for the update, Stacey. I understand the chain was fixed, but now the fl…" at bounding box center [864, 705] width 875 height 55
click at [846, 692] on textarea "Thanks for the update, Stacey. I understand the chain was fixed, but now the fl…" at bounding box center [864, 705] width 875 height 55
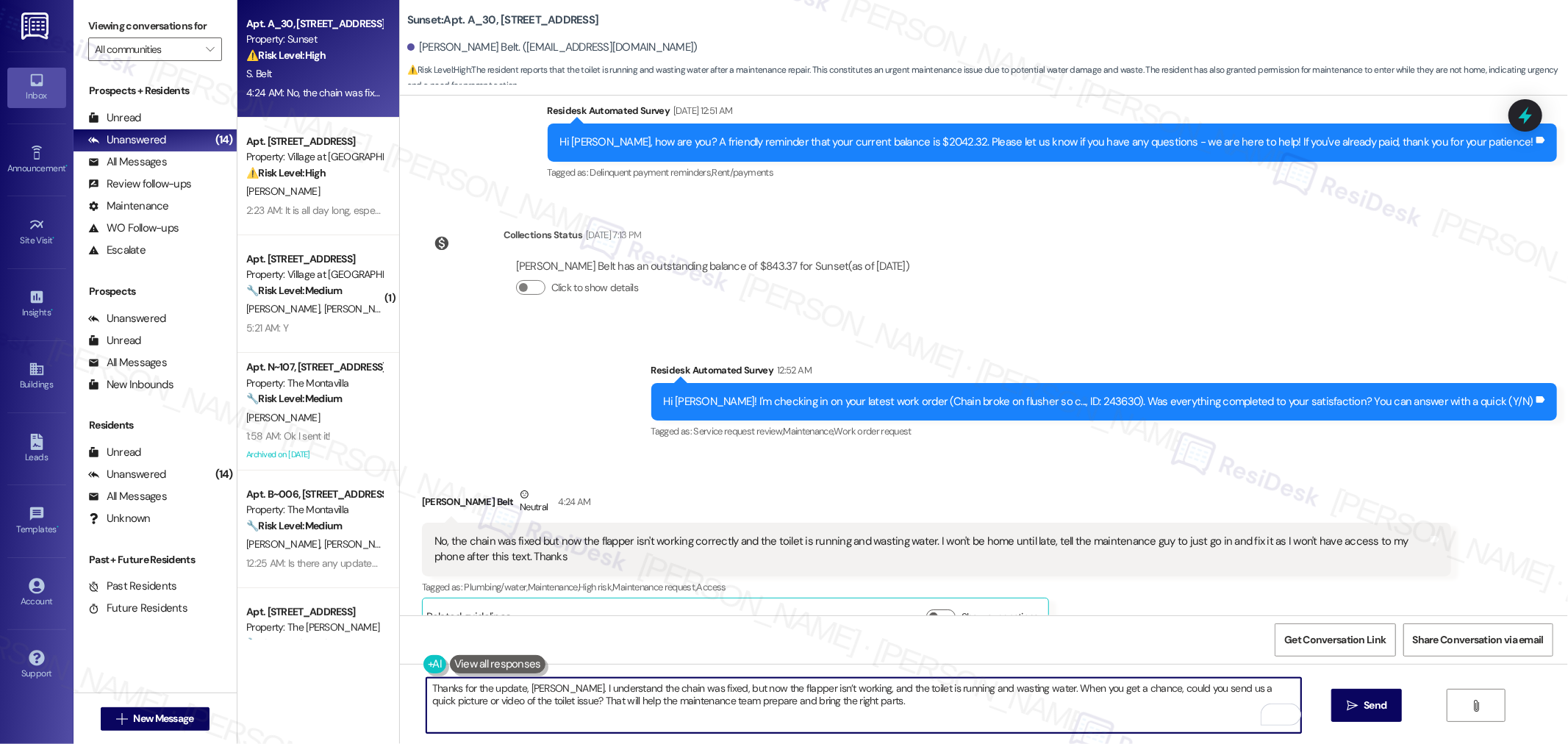
click at [853, 702] on textarea "Thanks for the update, Stacey. I understand the chain was fixed, but now the fl…" at bounding box center [864, 705] width 875 height 55
click at [913, 701] on textarea "Thanks for the update, Stacey. I understand the chain was fixed, but now the fl…" at bounding box center [864, 705] width 875 height 55
click at [1025, 702] on textarea "Thanks for the update, Stacey. I understand the chain was fixed, but now the fl…" at bounding box center [864, 705] width 875 height 55
click at [1097, 689] on textarea "Thanks for the update, Stacey. I understand the chain was fixed, but now the fl…" at bounding box center [864, 705] width 875 height 55
paste textarea "repaired, but now the flapper isn’t working and the toilet is running. When you…"
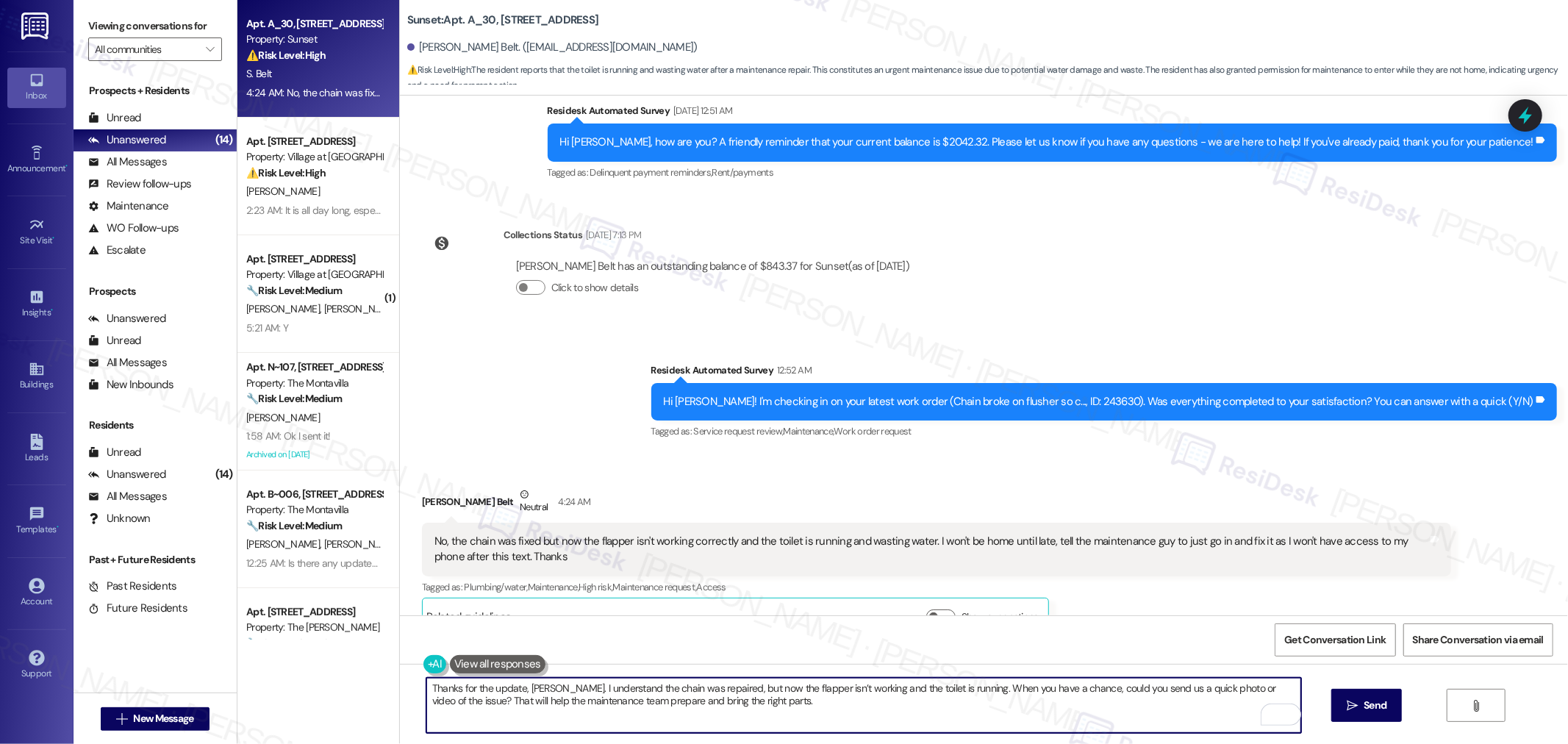
click at [550, 701] on textarea "Thanks for the update, Stacey. I understand the chain was repaired, but now the…" at bounding box center [864, 705] width 875 height 55
drag, startPoint x: 605, startPoint y: 700, endPoint x: 505, endPoint y: 703, distance: 100.0
click at [505, 703] on textarea "Thanks for the update, Stacey. I understand the chain was repaired, but now the…" at bounding box center [864, 705] width 875 height 55
click at [726, 710] on textarea "Thanks for the update, Stacey. I understand the chain was repaired, but now the…" at bounding box center [864, 705] width 875 height 55
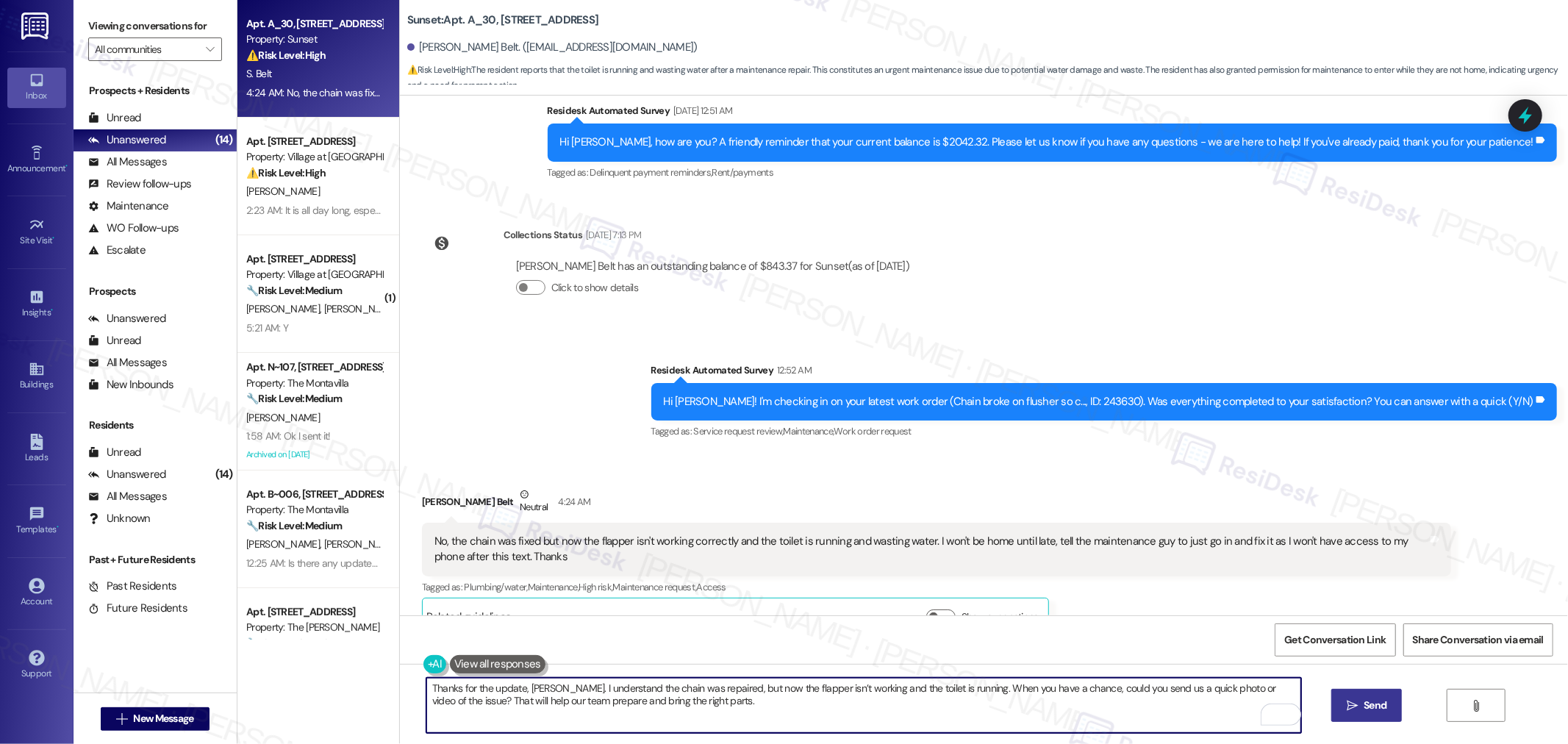
type textarea "Thanks for the update, Stacey. I understand the chain was repaired, but now the…"
click at [1371, 704] on span "Send" at bounding box center [1375, 705] width 23 height 15
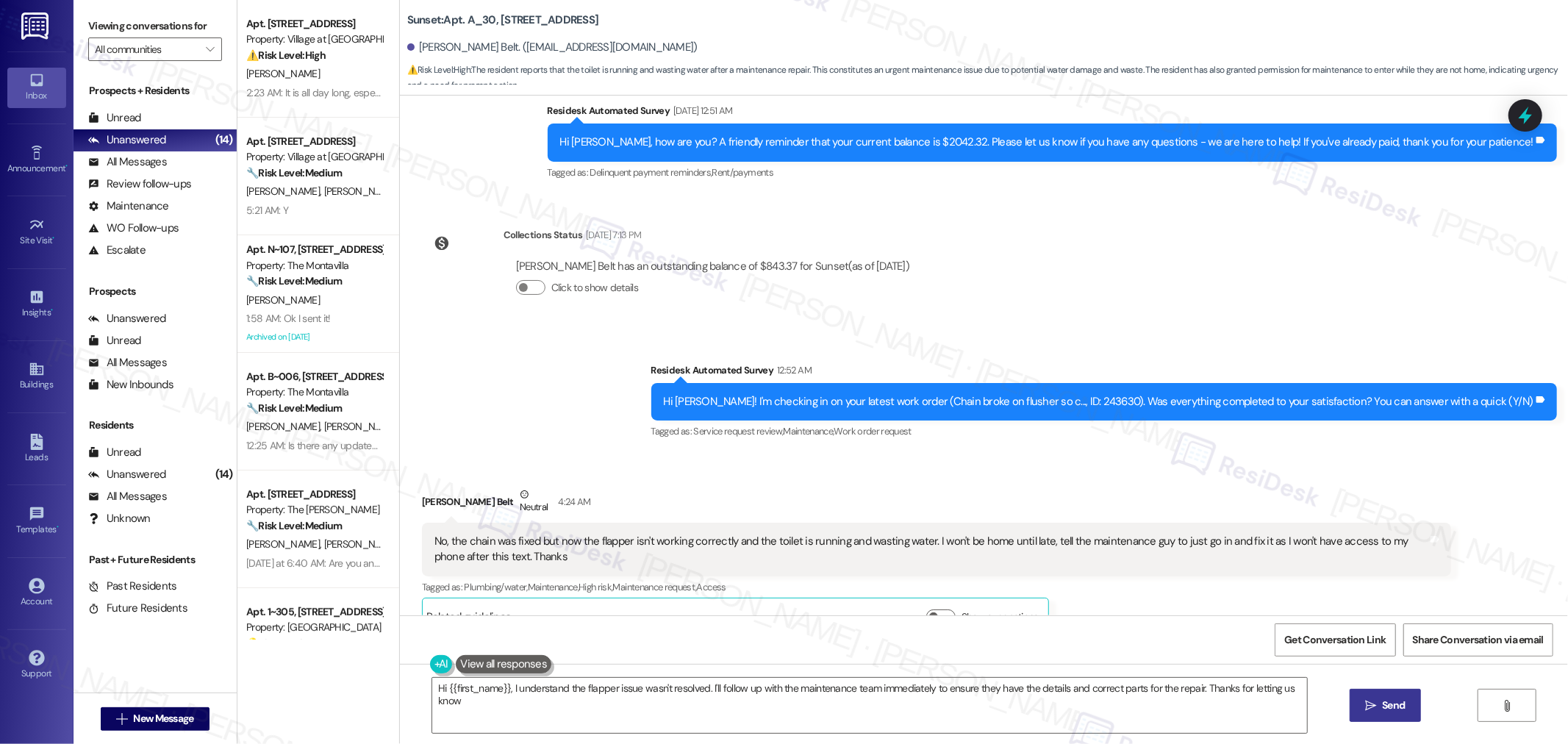
type textarea "Hi {{first_name}}, I understand the flapper issue wasn't resolved. I'll follow …"
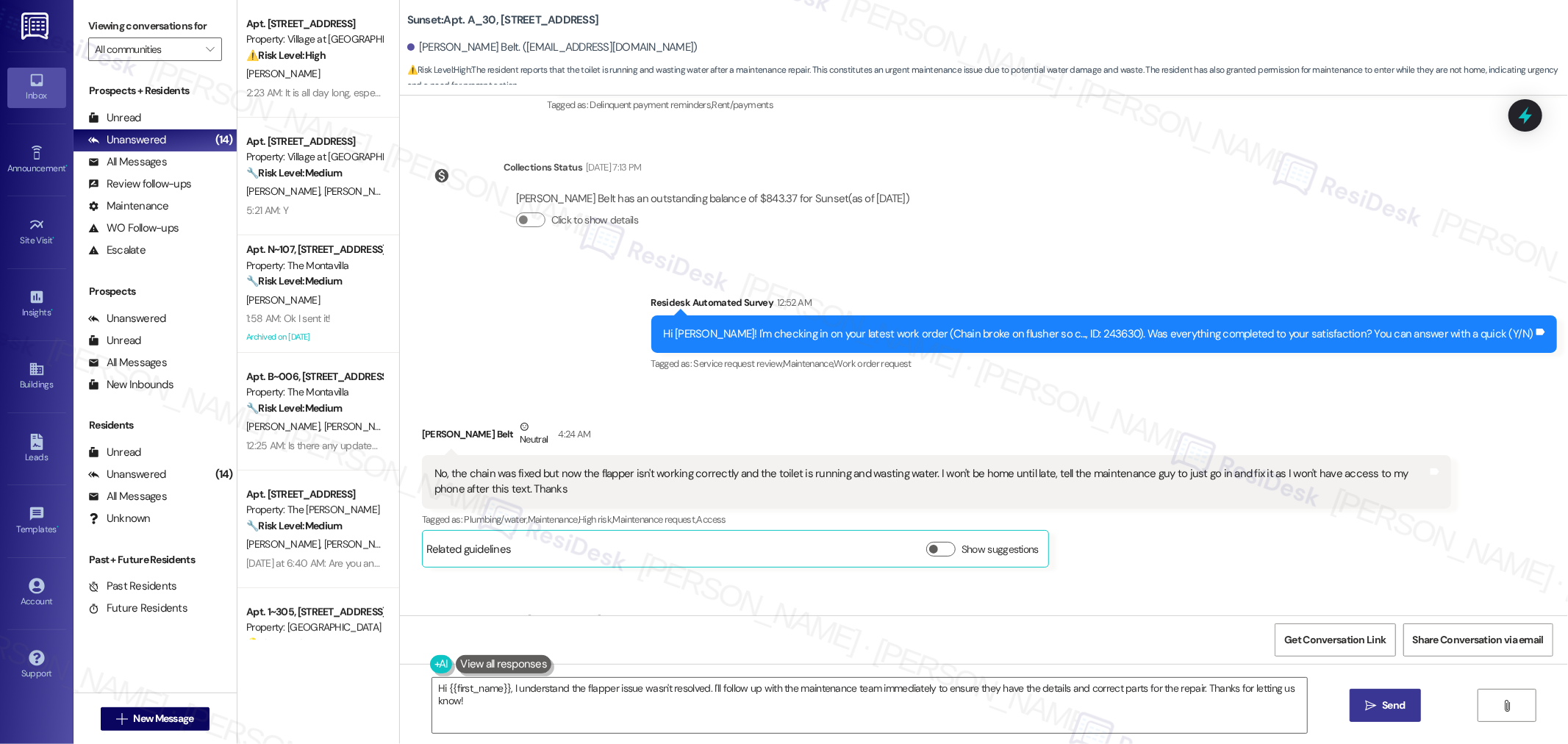
scroll to position [4730, 0]
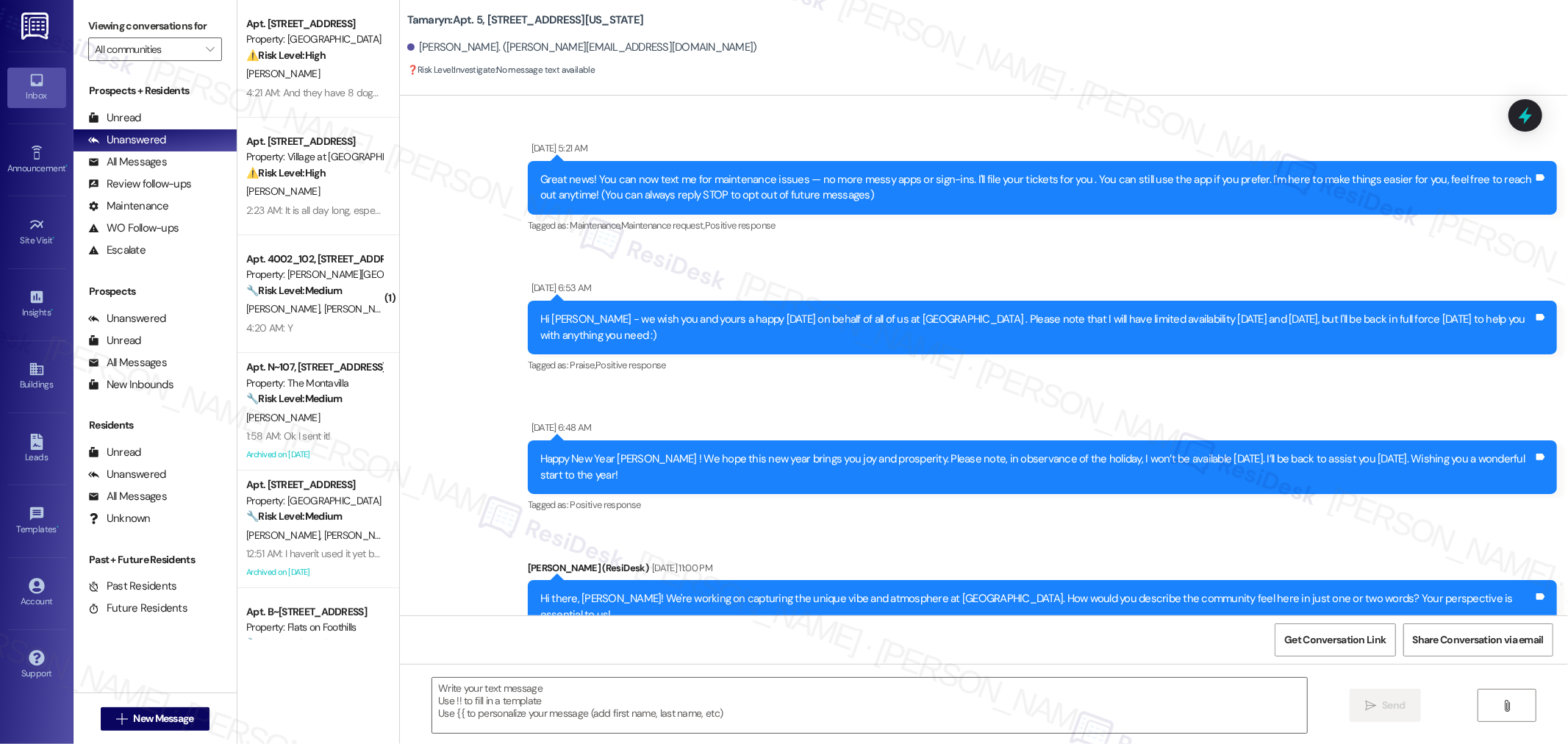
scroll to position [3477, 0]
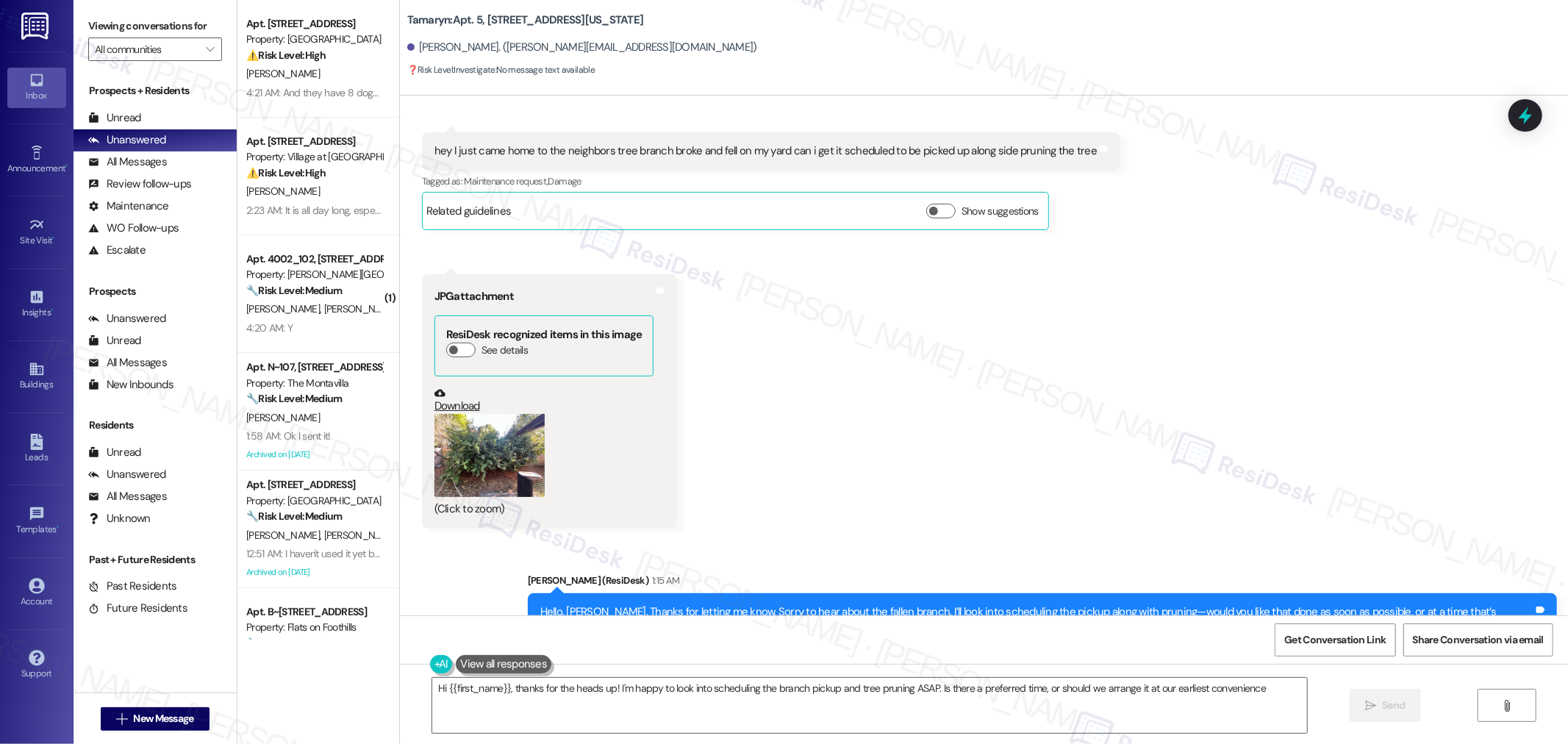
type textarea "Hi {{first_name}}, thanks for the heads up! I'm happy to look into scheduling t…"
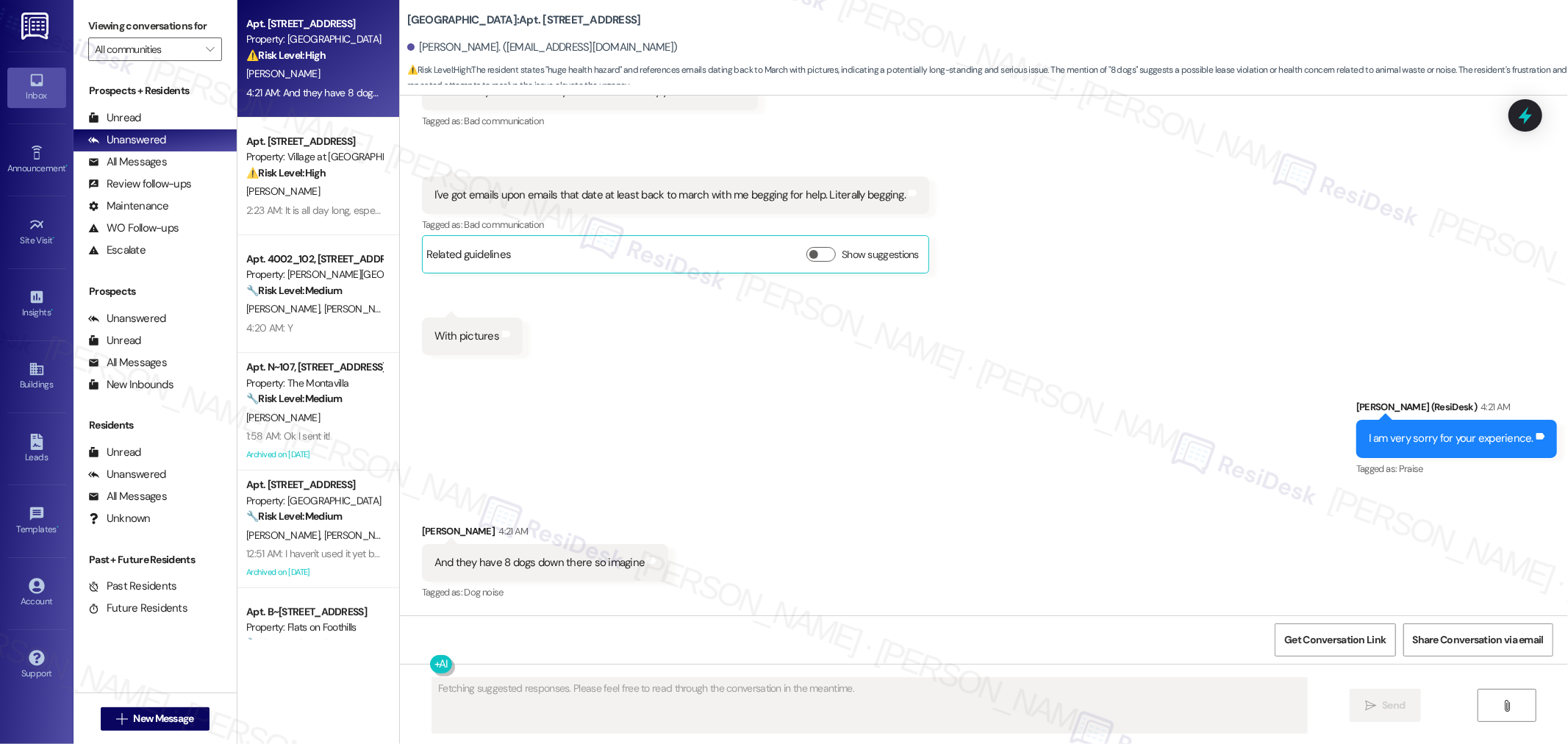
scroll to position [5831, 0]
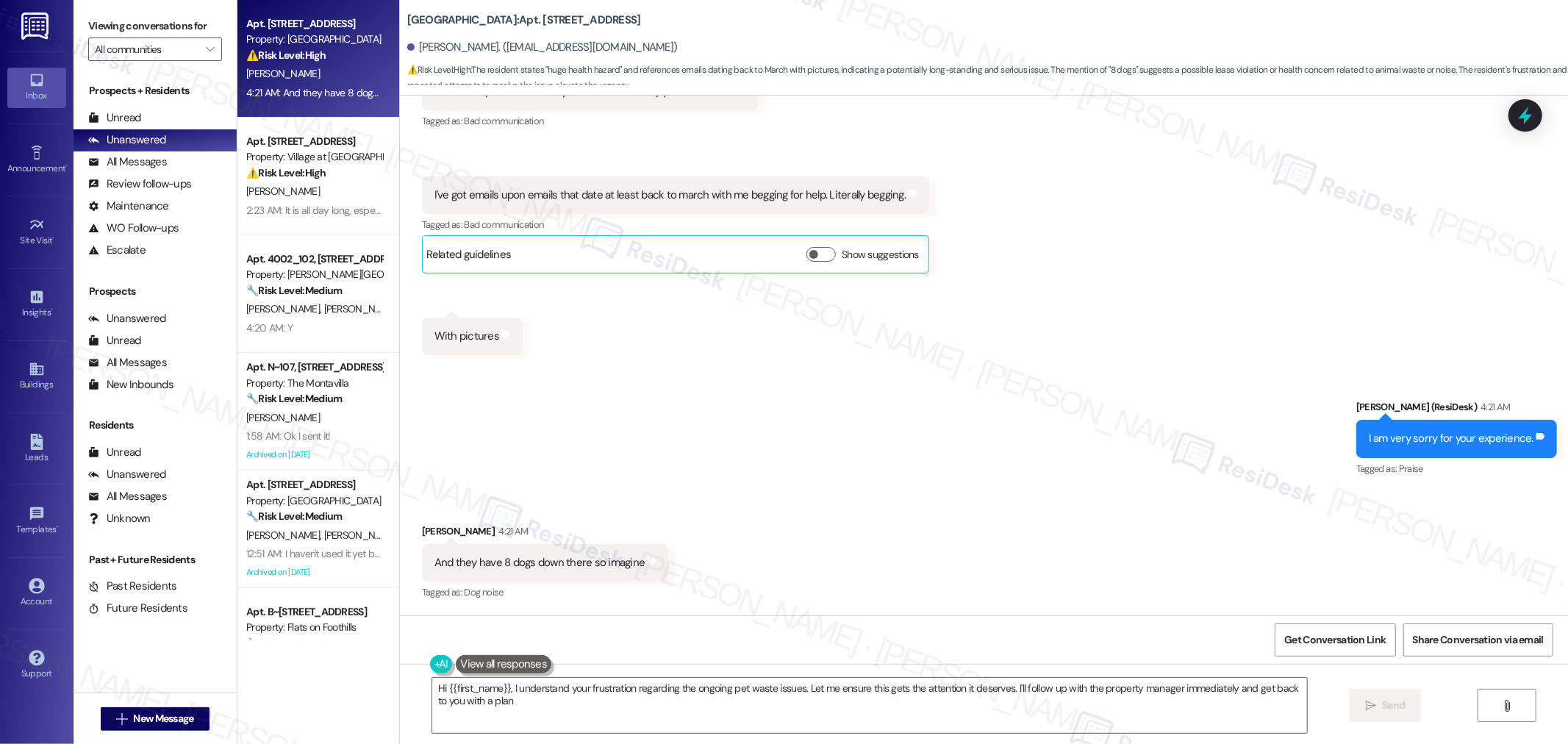
type textarea "Hi {{first_name}}, I understand your frustration regarding the ongoing pet wast…"
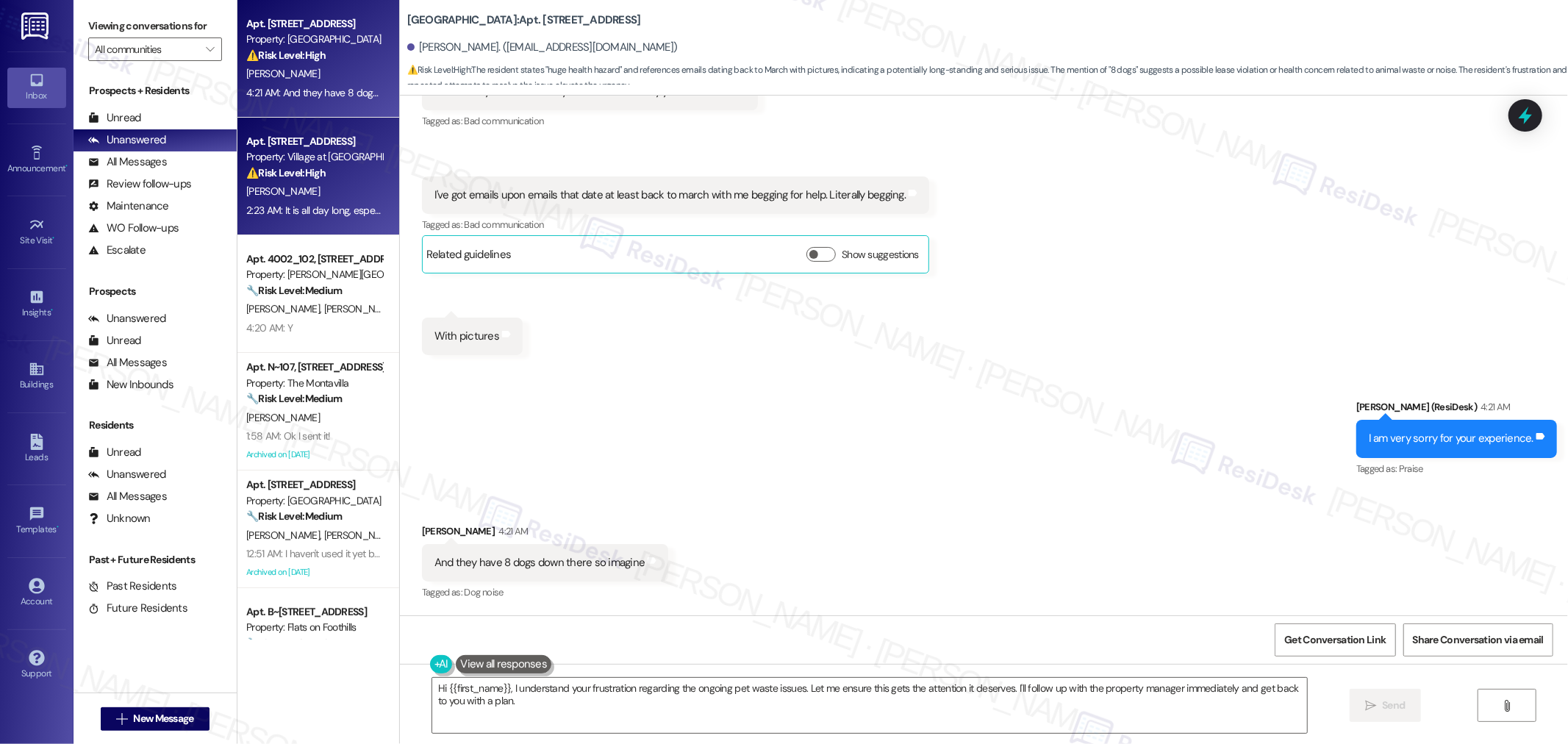
click at [316, 201] on div "2:23 AM: It is all day long, especially when the door is closed. The fan does h…" at bounding box center [314, 210] width 139 height 18
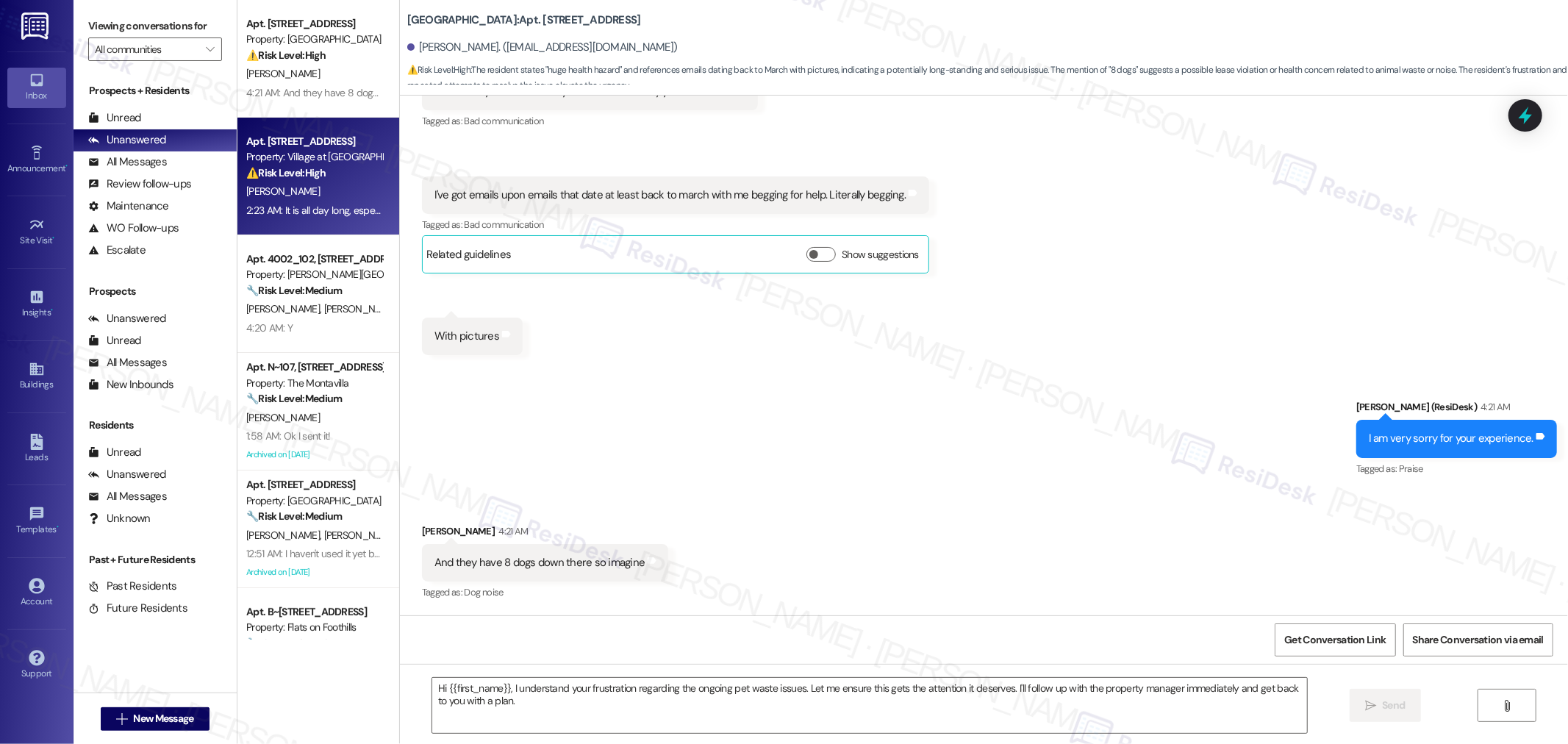
type textarea "Fetching suggested responses. Please feel free to read through the conversation…"
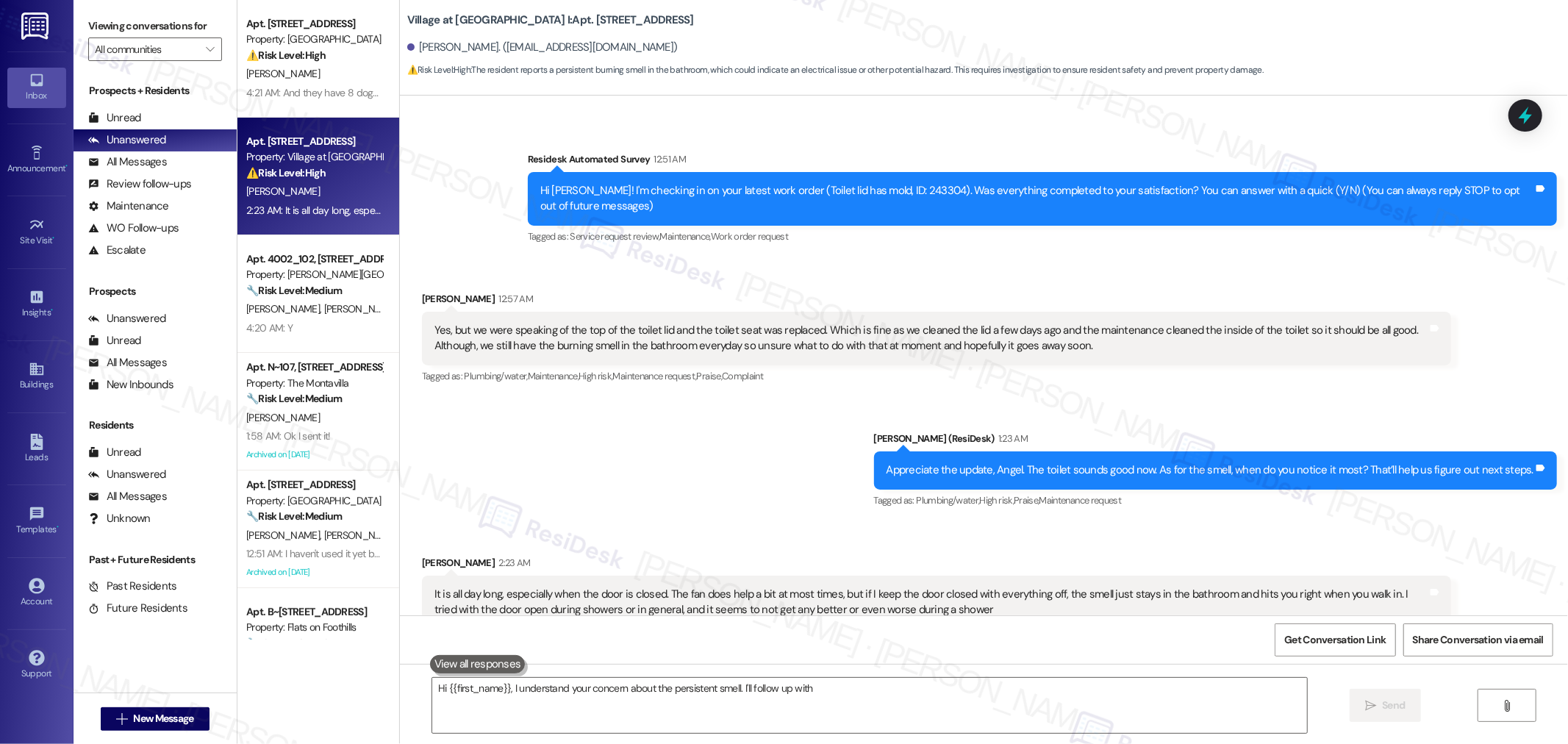
scroll to position [121, 0]
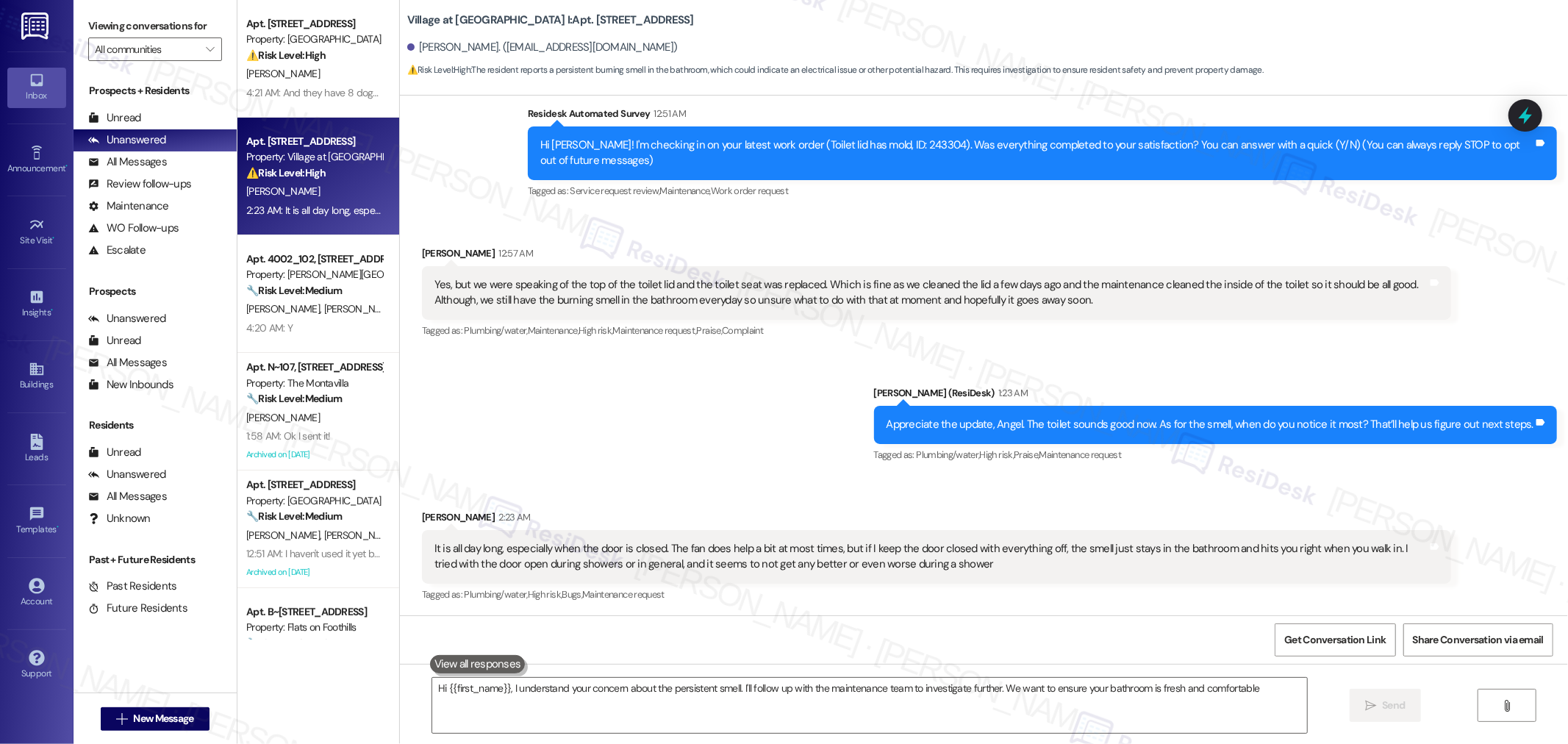
type textarea "Hi {{first_name}}, I understand your concern about the persistent smell. I'll f…"
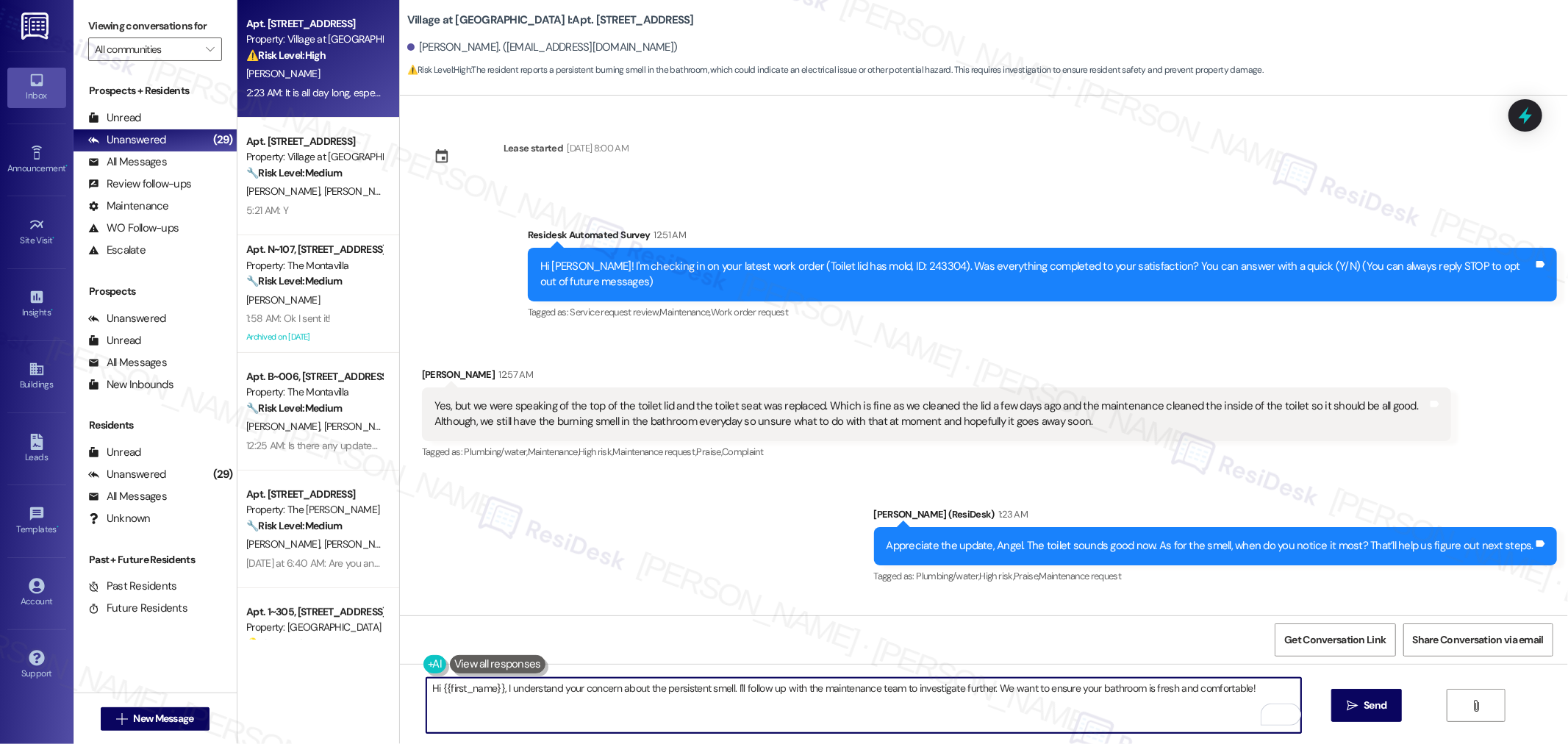
scroll to position [122, 0]
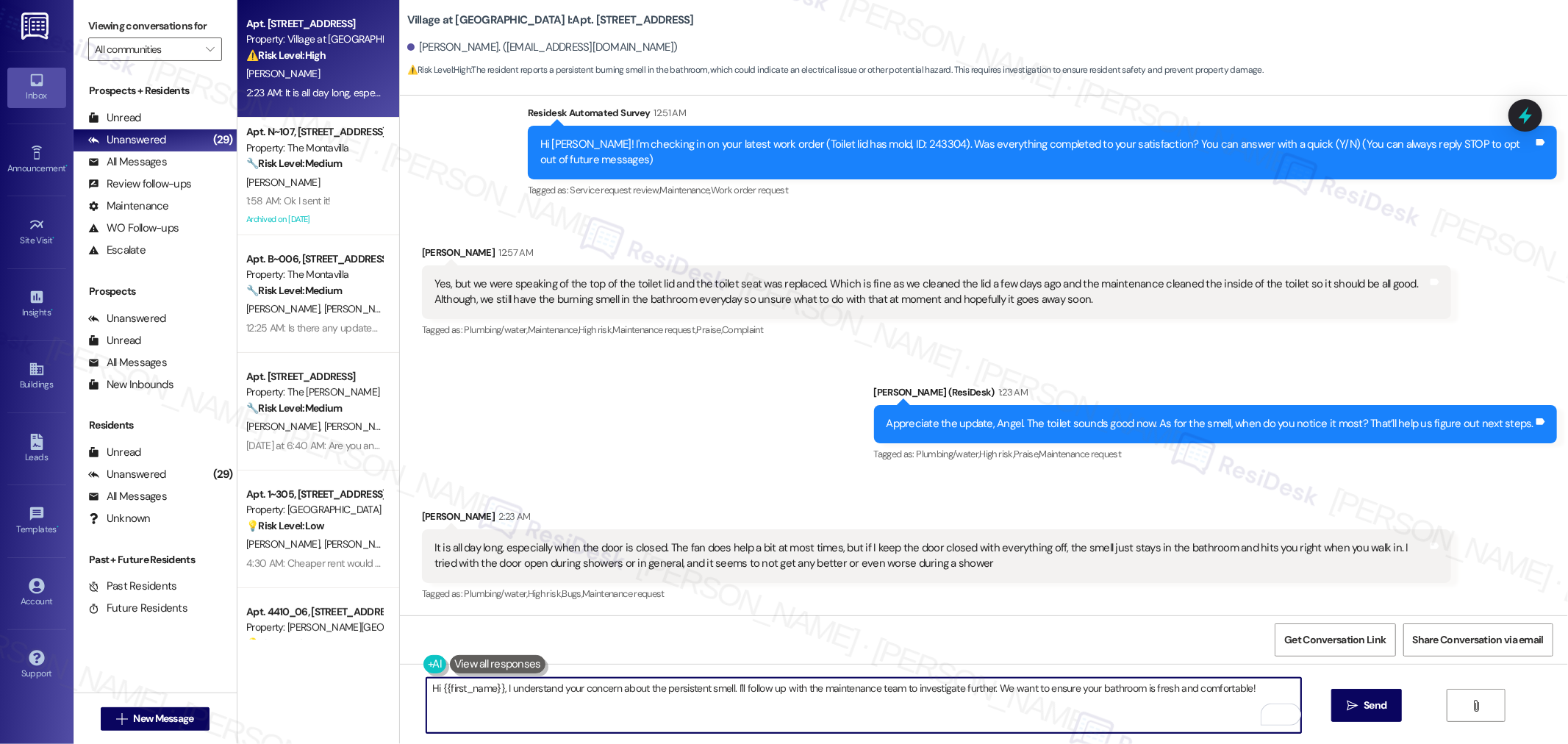
click at [762, 439] on div "Sent via SMS [PERSON_NAME] (ResiDesk) 1:23 AM Appreciate the update, Angel. The…" at bounding box center [984, 413] width 1168 height 125
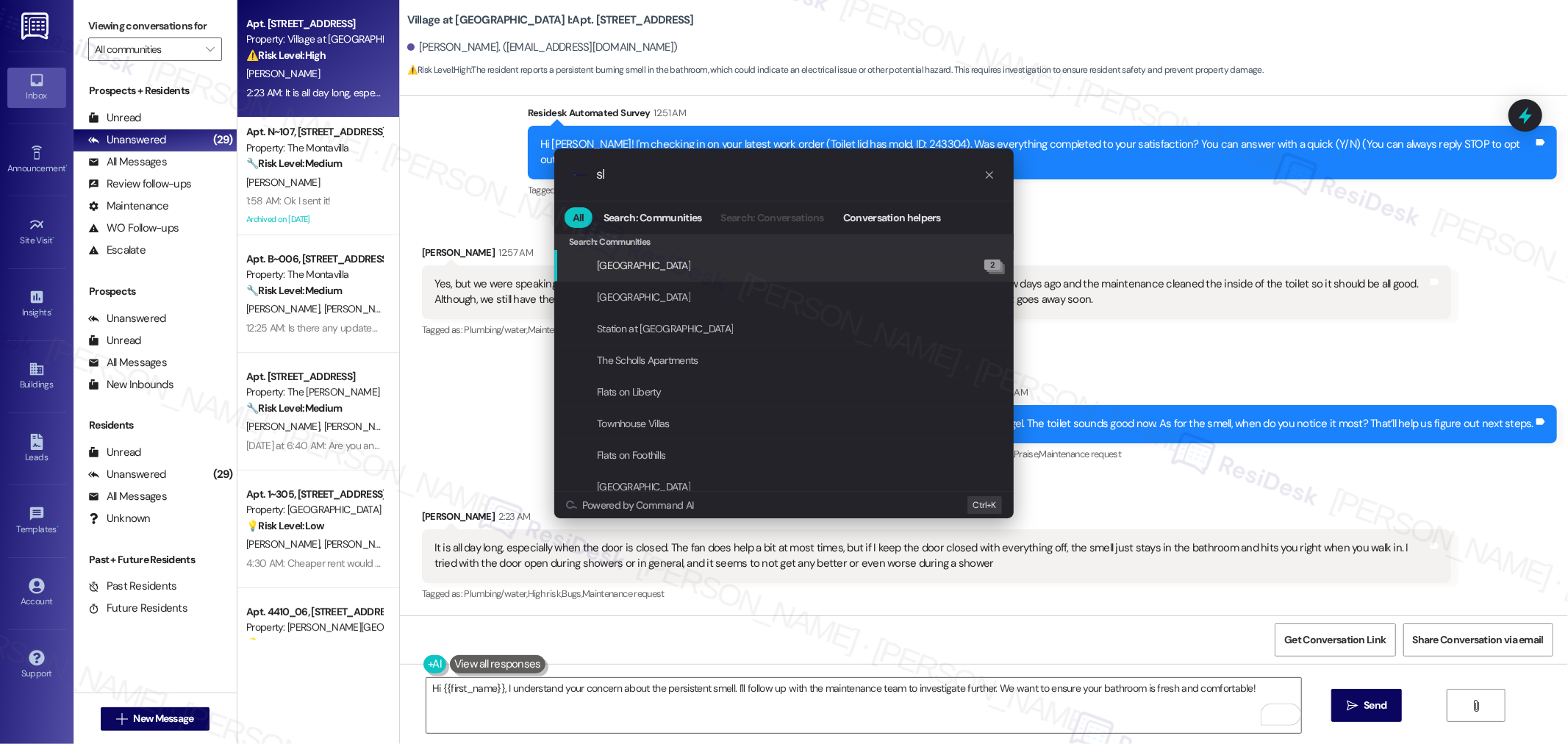
type input "sla"
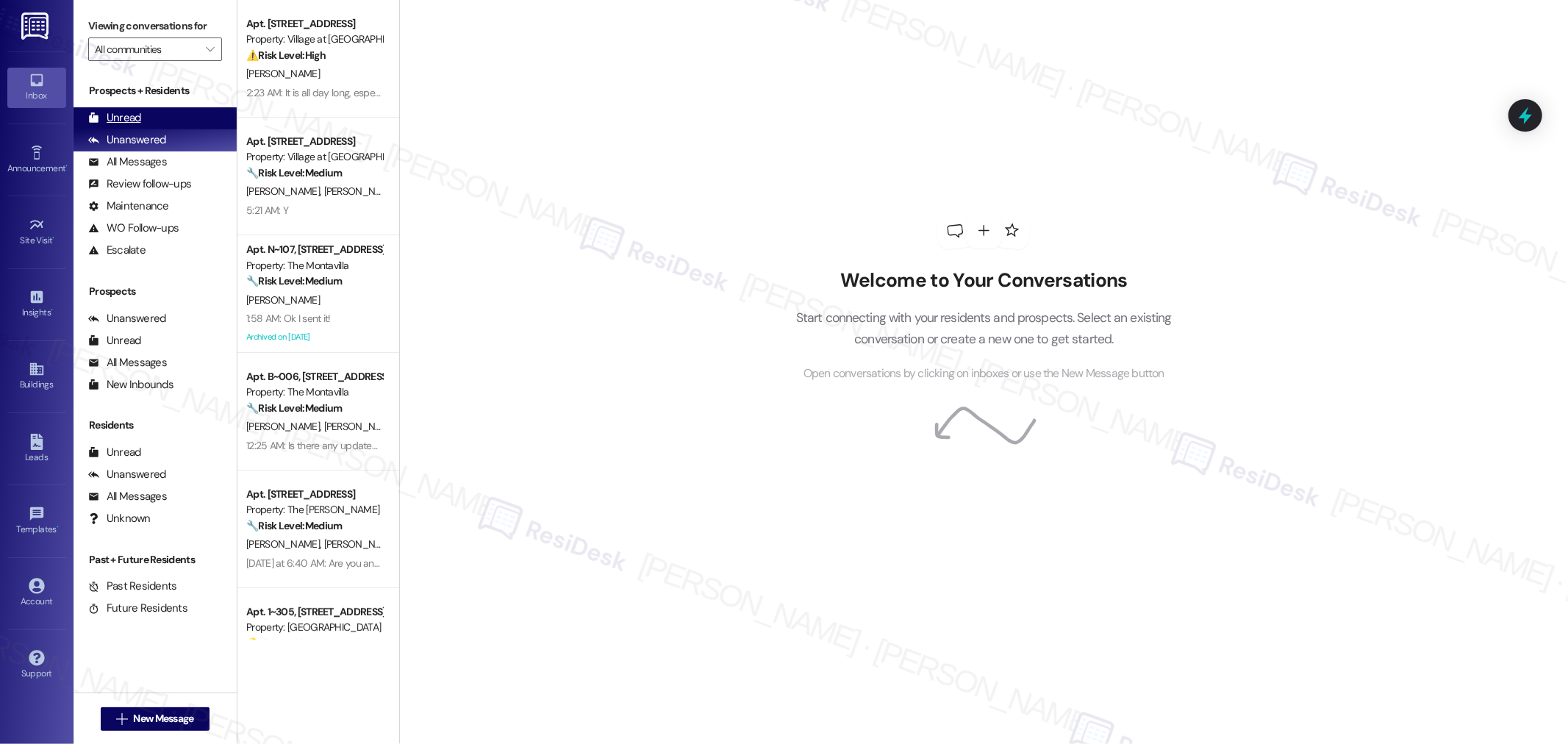
click at [174, 118] on div "Unread (0)" at bounding box center [155, 118] width 163 height 22
click at [172, 134] on div "Unanswered (0)" at bounding box center [155, 140] width 163 height 22
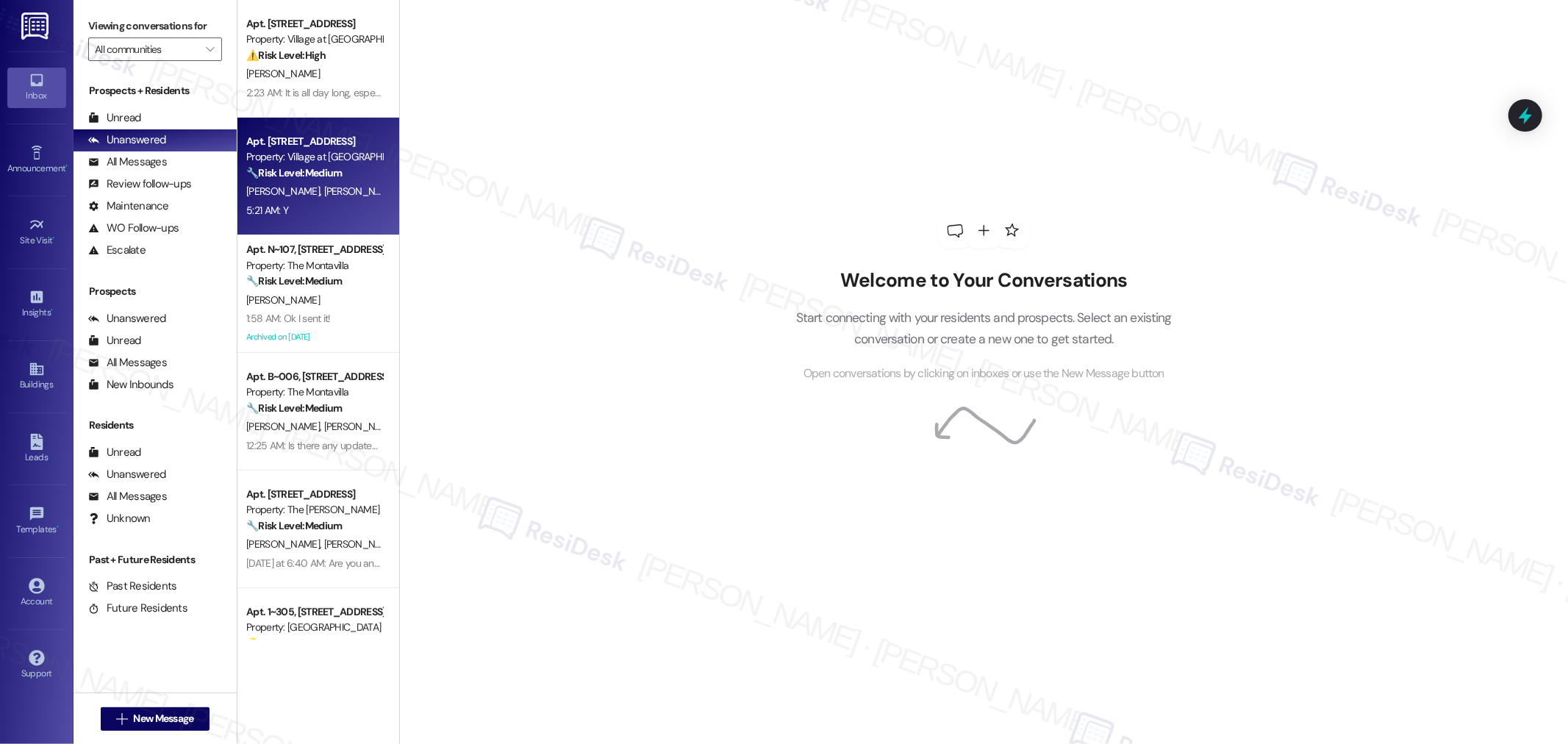
click at [336, 197] on div "H. Alhayek N. Alhayek" at bounding box center [314, 191] width 139 height 18
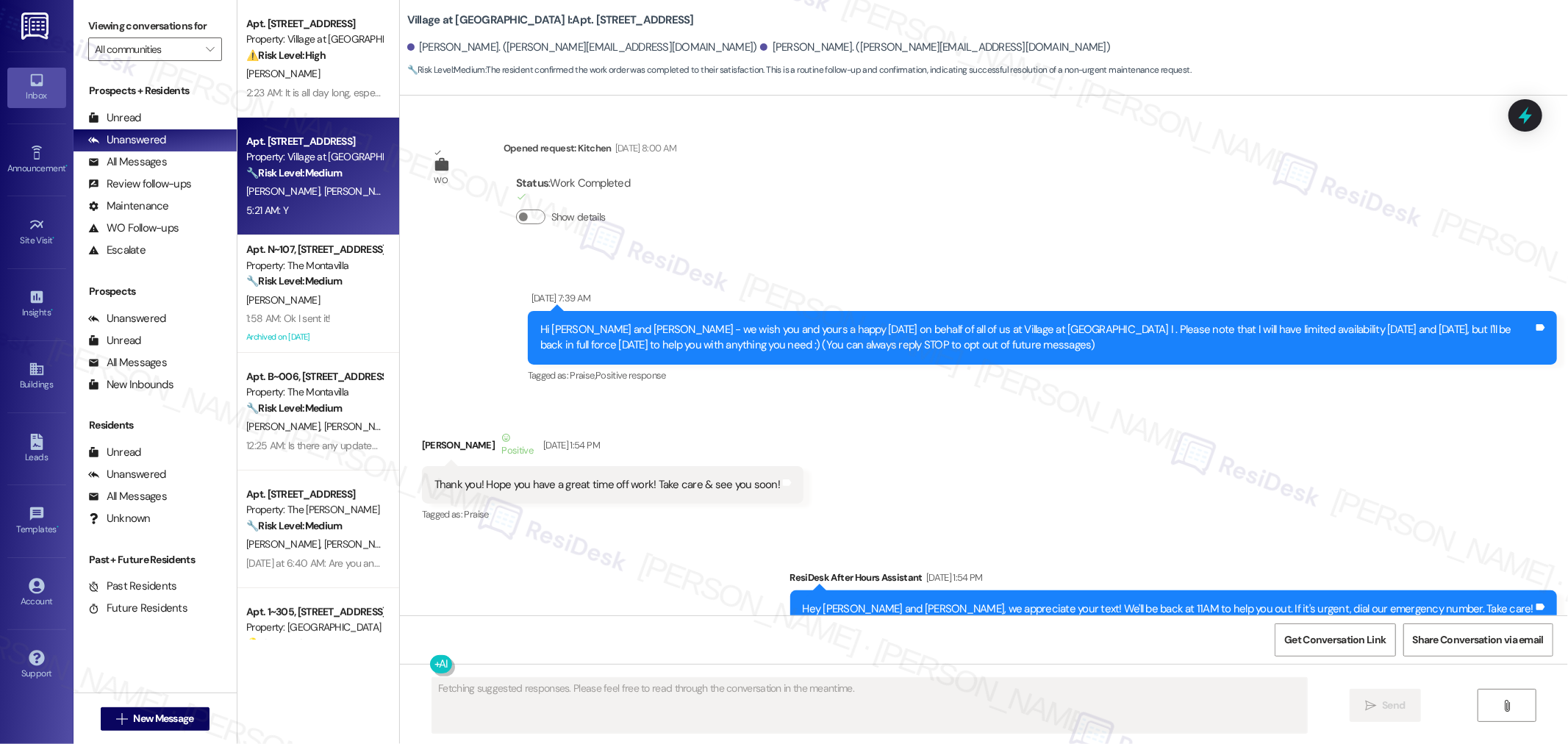
scroll to position [18350, 0]
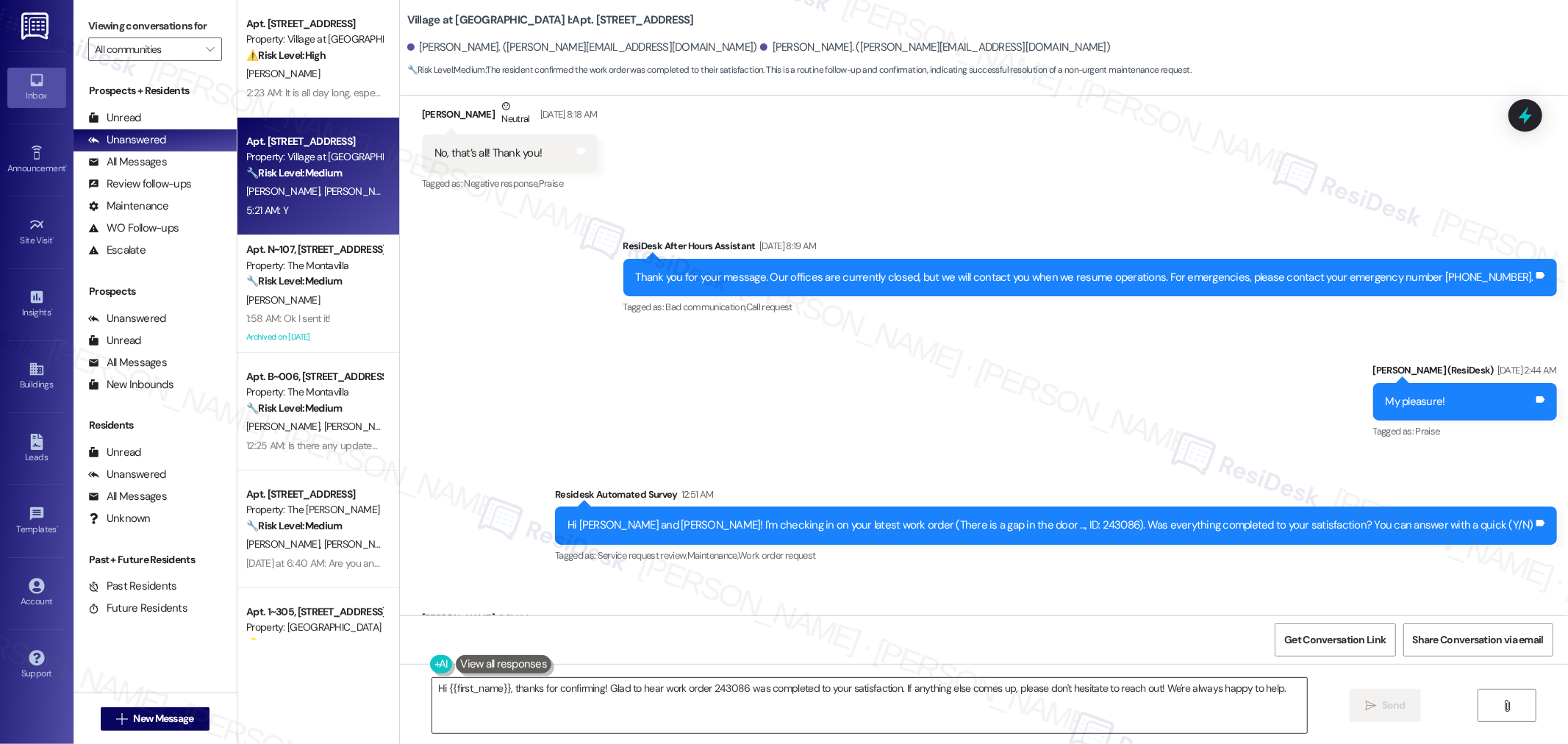
click at [1023, 685] on textarea "Hi {{first_name}}, thanks for confirming! Glad to hear work order 243086 was co…" at bounding box center [870, 705] width 875 height 55
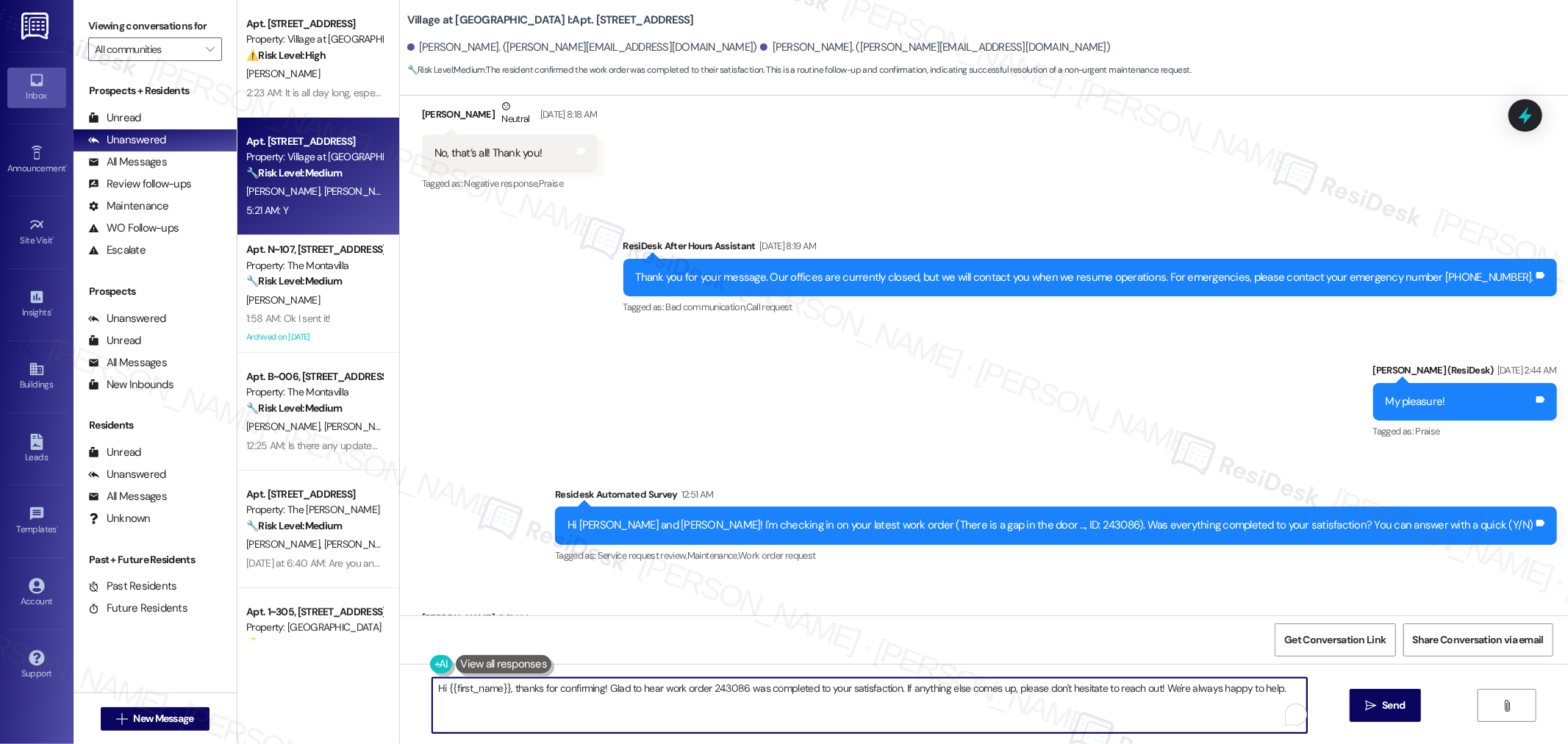
paste textarea "I’m so glad to hear that you were pleased with how the maintenance team handled…"
drag, startPoint x: 825, startPoint y: 687, endPoint x: 885, endPoint y: 689, distance: 60.0
click at [885, 689] on textarea "I’m so glad to hear that you were pleased with how the maintenance team handled…" at bounding box center [864, 705] width 875 height 55
click at [914, 699] on textarea "I’m so glad to hear that you were pleased with how the maintenance team handled…" at bounding box center [864, 705] width 875 height 55
type textarea "I’m so glad to hear that you were pleased with how the maintenance team handled…"
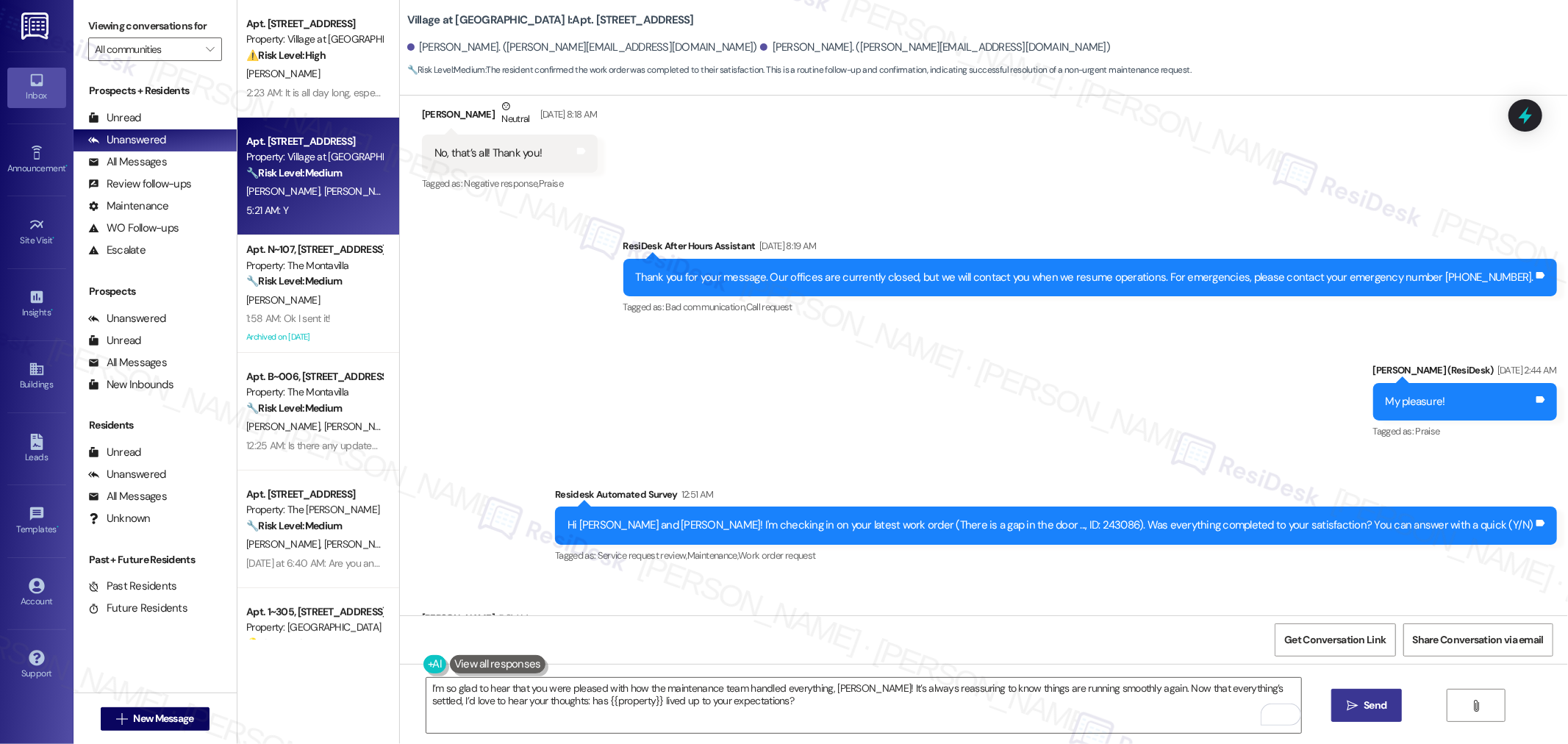
click at [1373, 702] on span "Send" at bounding box center [1375, 705] width 23 height 15
drag, startPoint x: 393, startPoint y: 9, endPoint x: 594, endPoint y: 12, distance: 201.0
click at [594, 12] on div "Village at Main Street I: Apt. 4904, 30050 SW Town Center Lp W Suite 100 Hassan…" at bounding box center [984, 40] width 1168 height 74
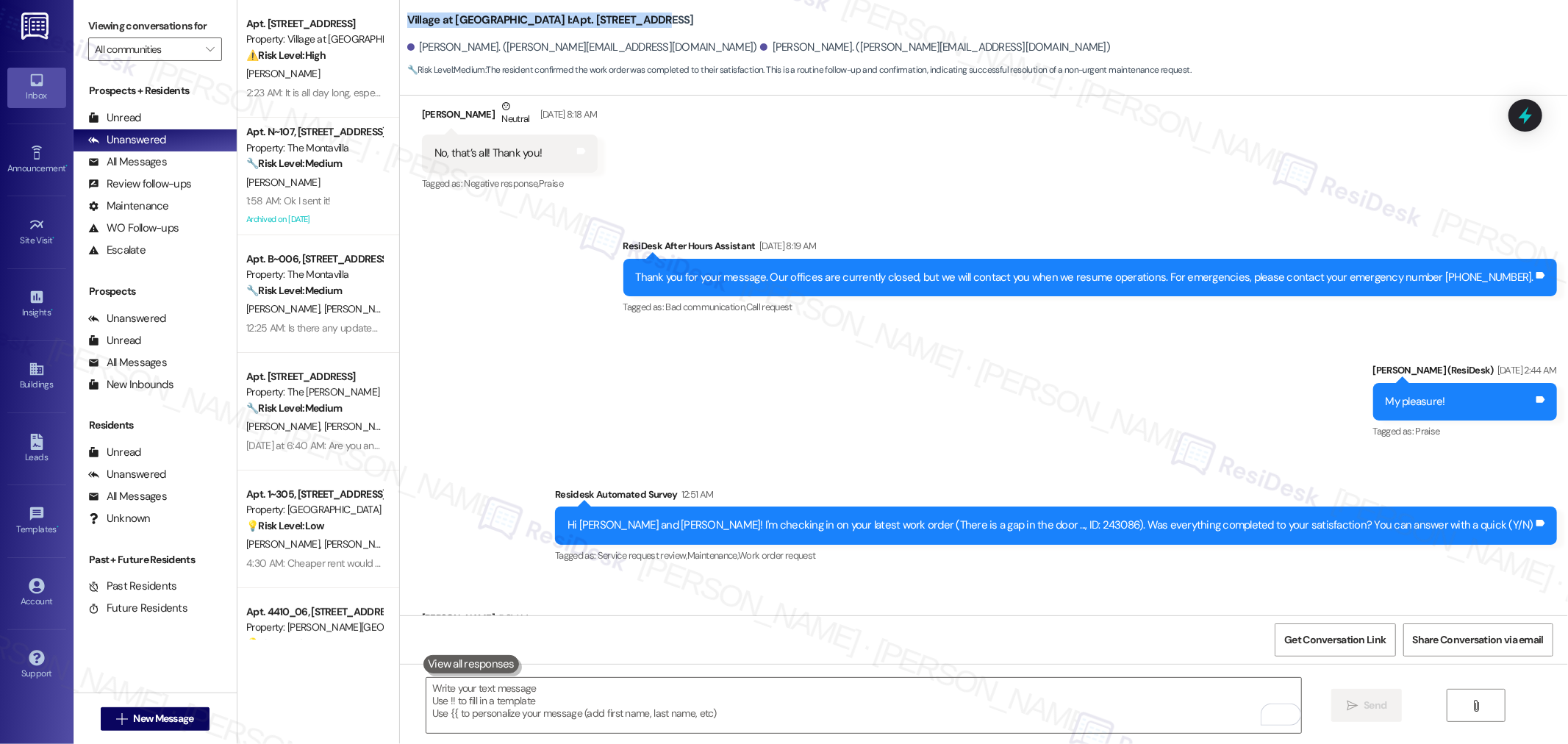
drag, startPoint x: 397, startPoint y: 12, endPoint x: 596, endPoint y: 12, distance: 199.0
click at [596, 12] on b "Village at Main Street I: Apt. 4904, 30050 SW Town Center Lp W Suite 100" at bounding box center [550, 20] width 287 height 15
copy b "Village at Main Street I: Apt. 4904, 30050"
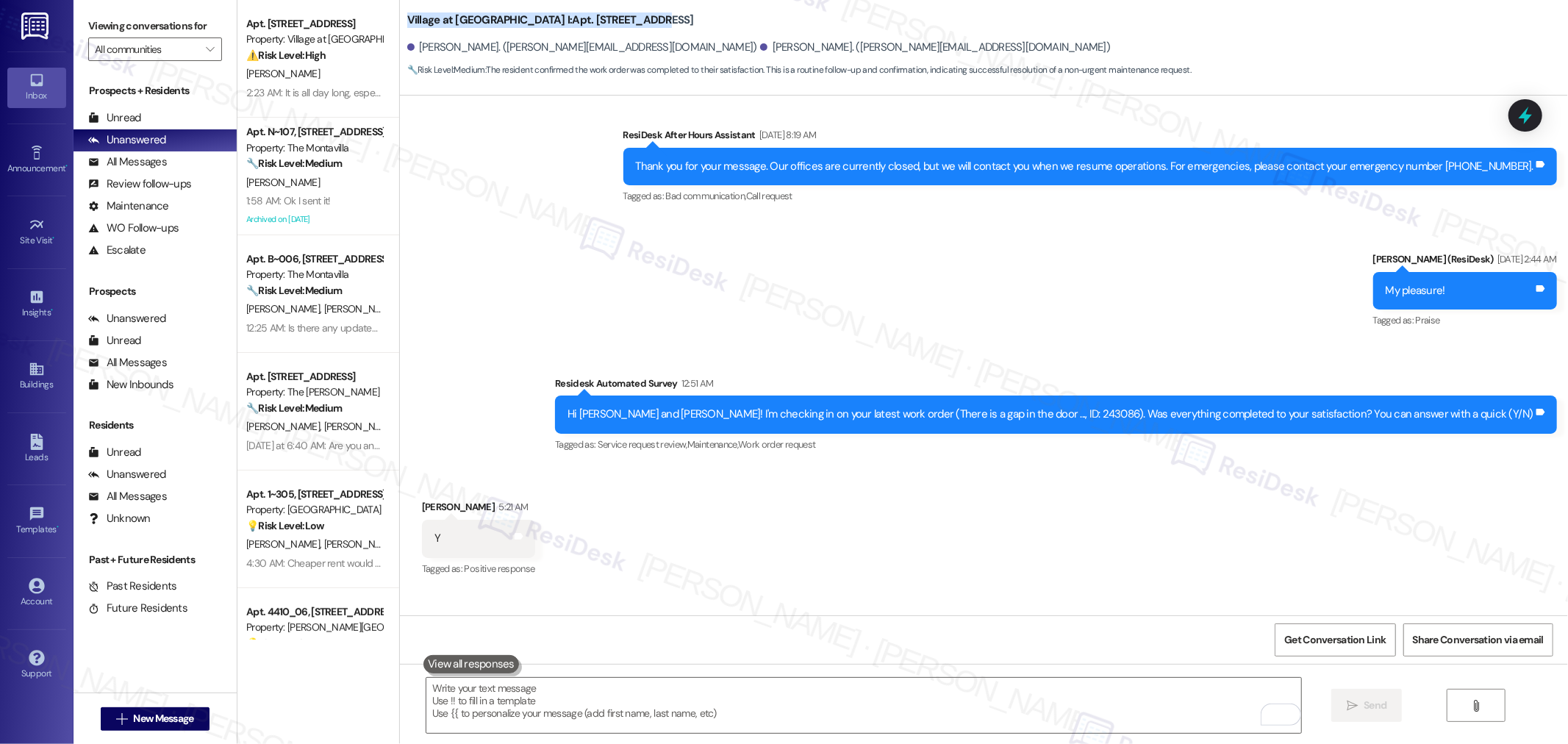
scroll to position [18468, 0]
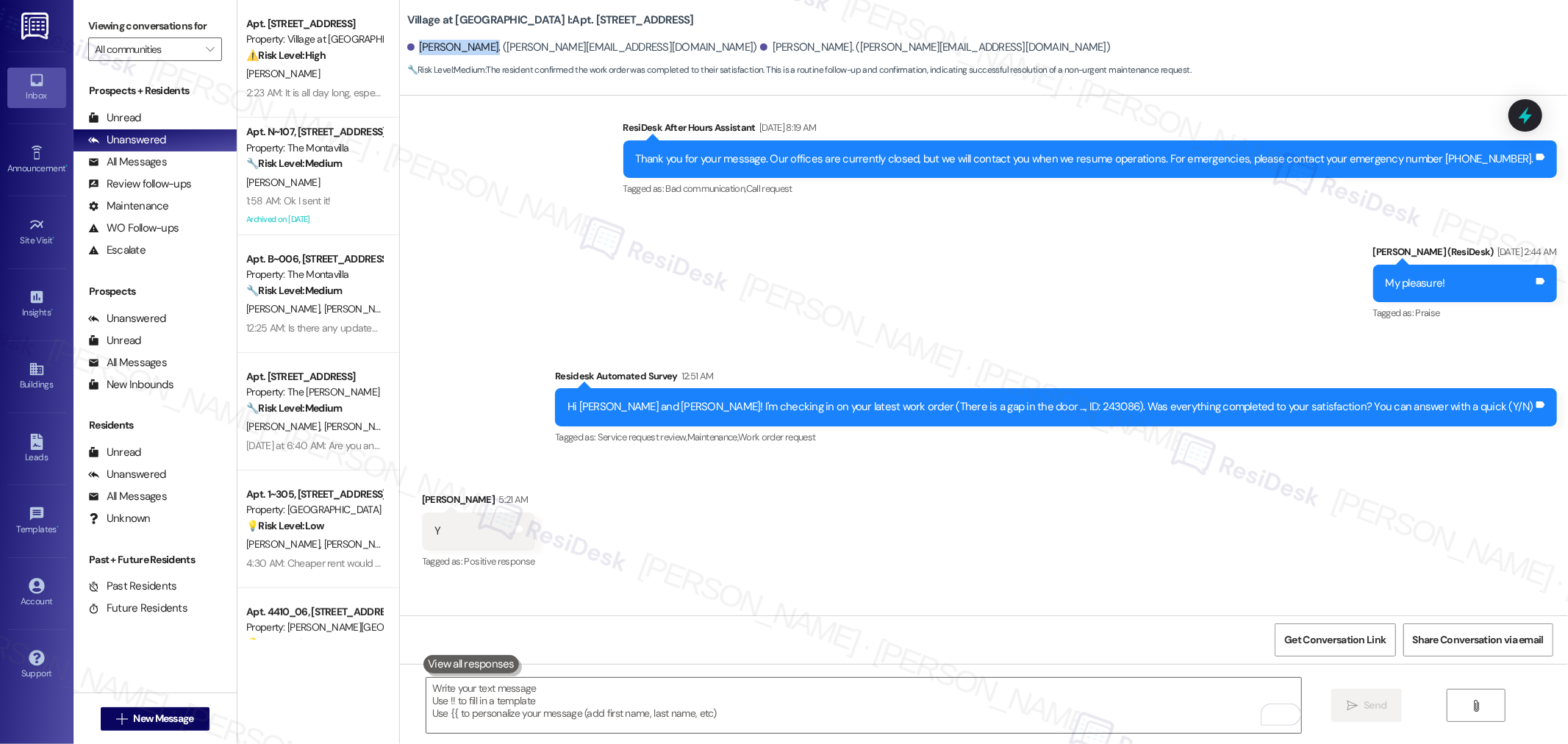
drag, startPoint x: 407, startPoint y: 42, endPoint x: 480, endPoint y: 52, distance: 73.7
click at [480, 52] on div "[PERSON_NAME]. ([PERSON_NAME][EMAIL_ADDRESS][DOMAIN_NAME])" at bounding box center [582, 47] width 350 height 15
copy div "[PERSON_NAME]"
click at [1123, 388] on div "Hi Hassan and Nancy! I'm checking in on your latest work order (There is a gap …" at bounding box center [1056, 407] width 1002 height 37
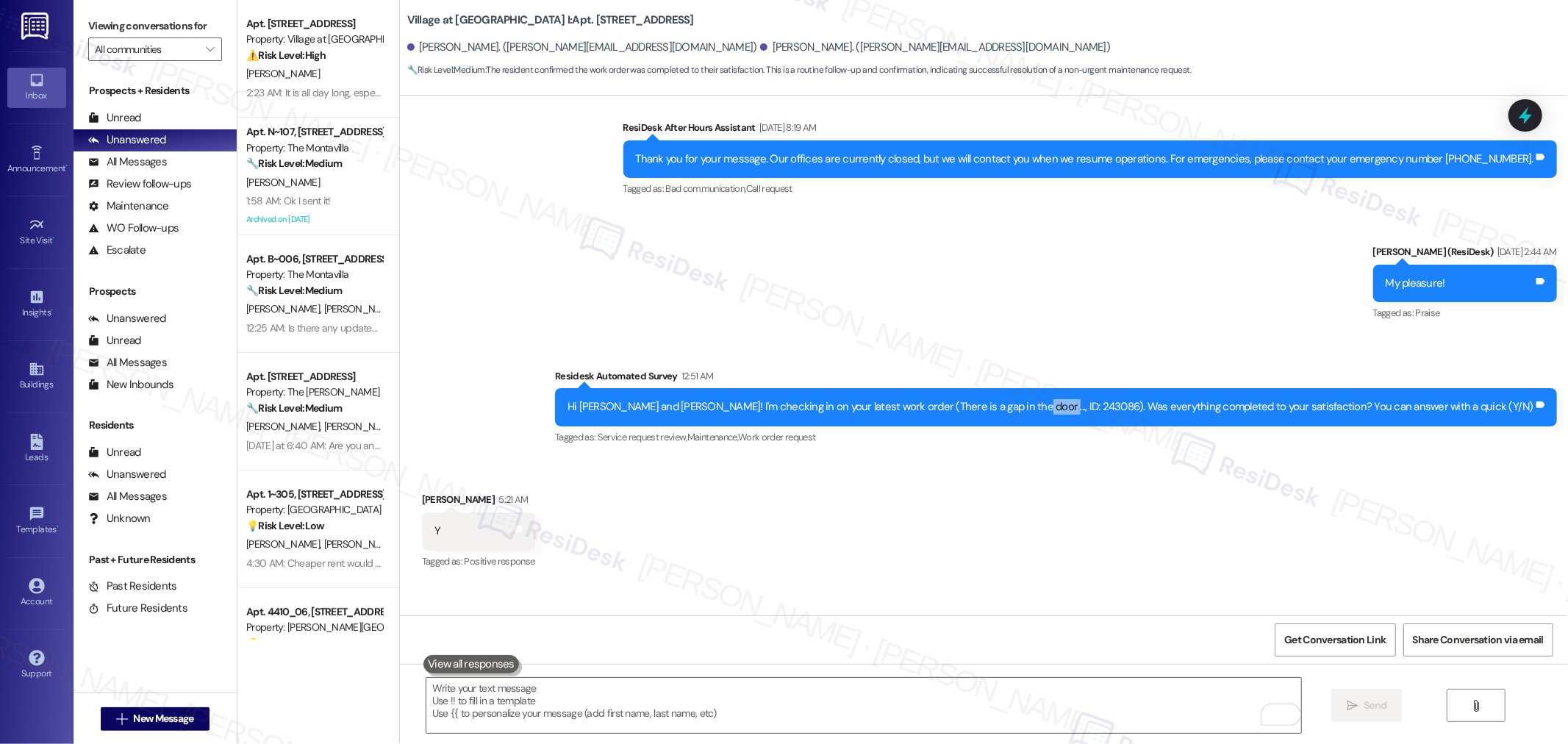
copy div "243086"
click at [1308, 653] on span "Get Conversation Link" at bounding box center [1335, 639] width 107 height 32
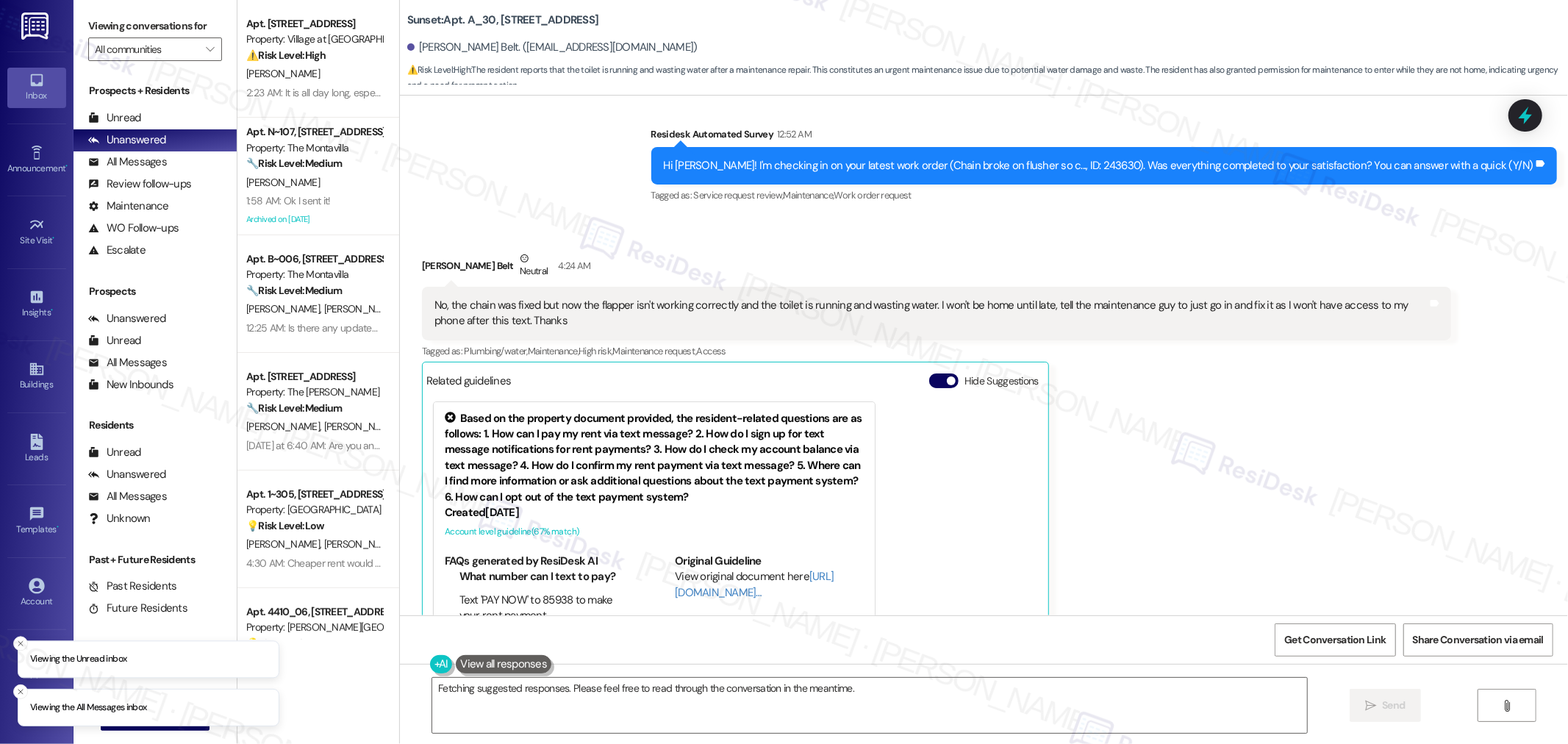
scroll to position [4722, 0]
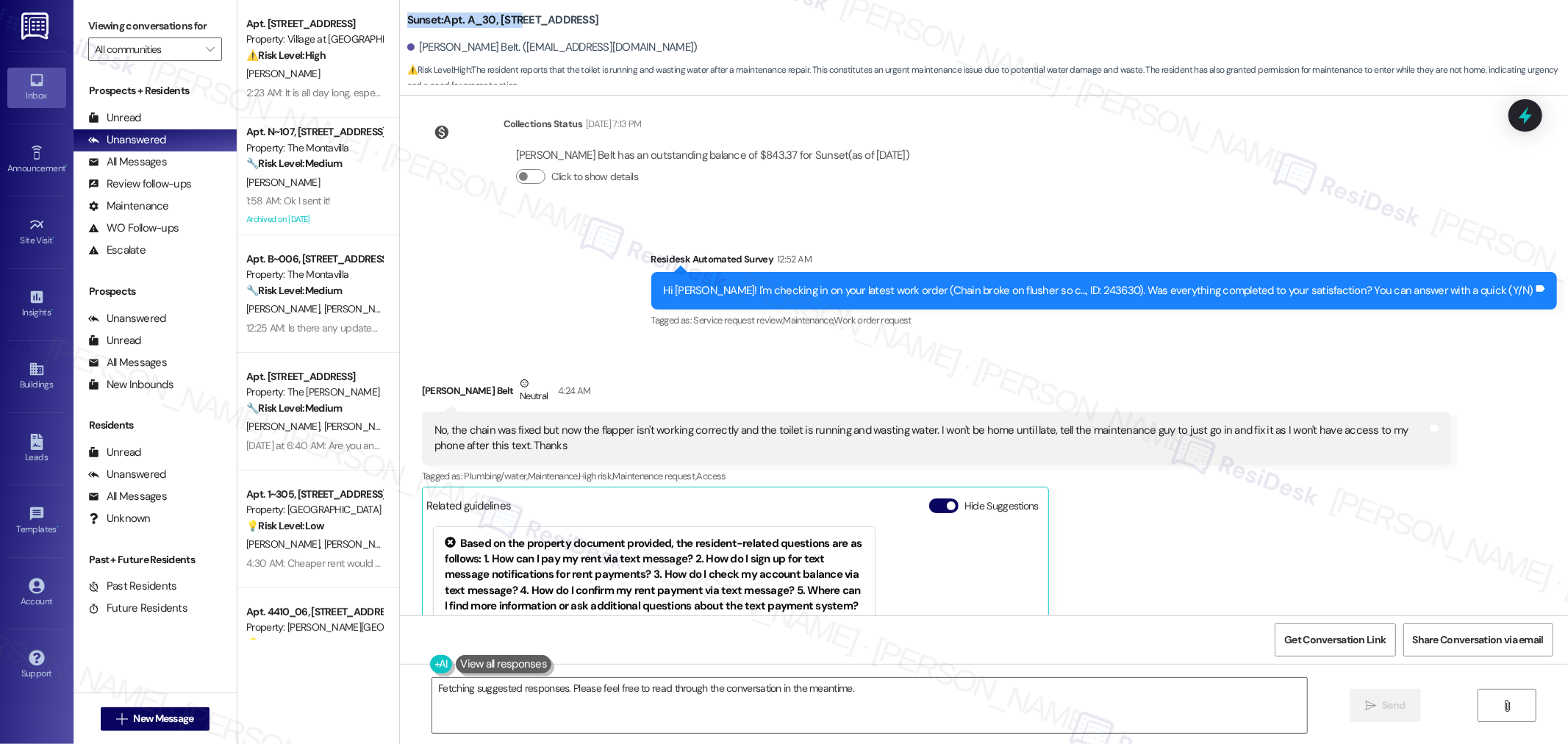
drag, startPoint x: 395, startPoint y: 13, endPoint x: 512, endPoint y: 17, distance: 117.1
click at [512, 17] on b "Sunset: Apt. A_30, [STREET_ADDRESS]" at bounding box center [503, 20] width 192 height 15
copy b "Sunset: Apt. A_30, 2200"
drag, startPoint x: 409, startPoint y: 46, endPoint x: 461, endPoint y: 52, distance: 52.3
click at [461, 52] on div "[PERSON_NAME] Belt. ([EMAIL_ADDRESS][DOMAIN_NAME])" at bounding box center [552, 47] width 291 height 15
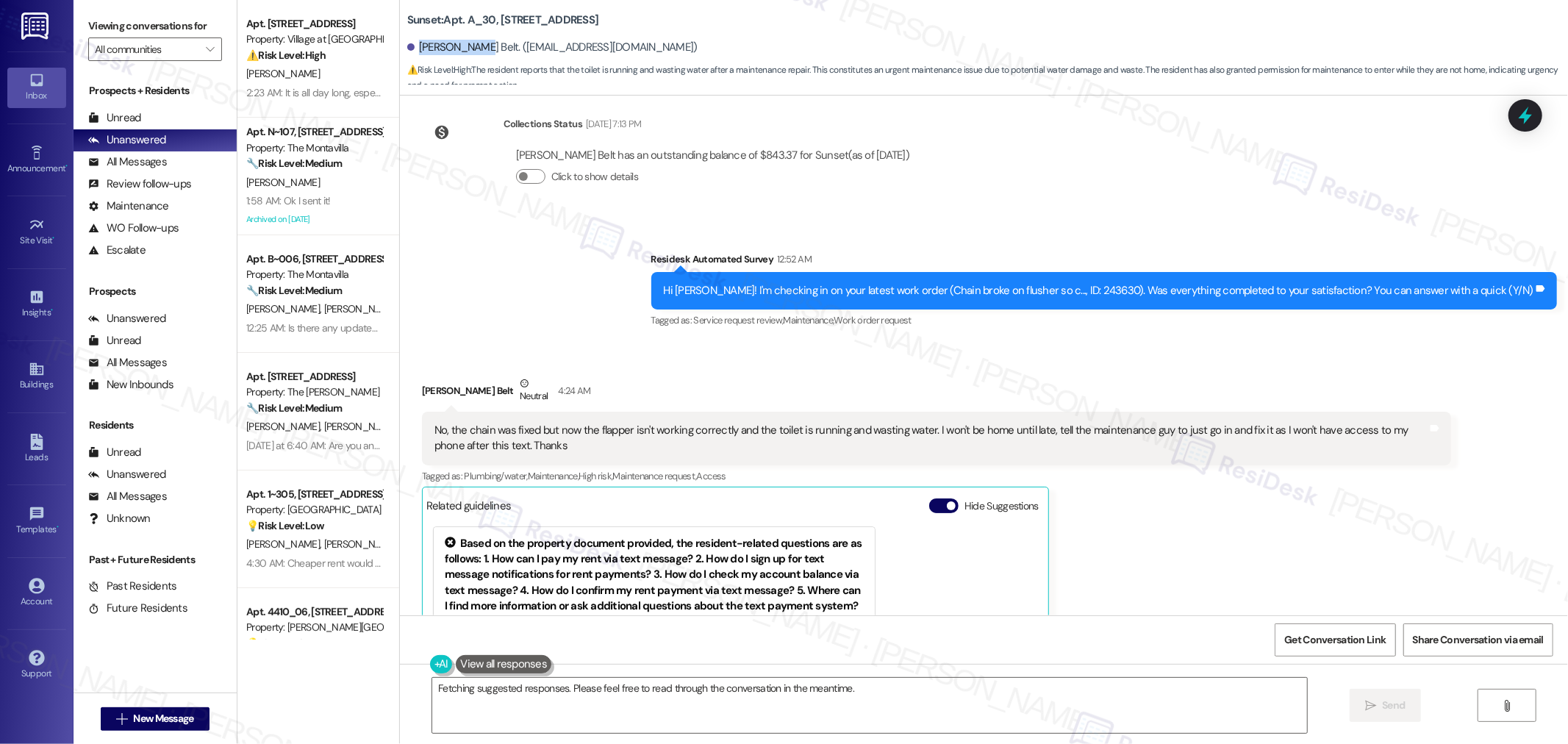
copy div "[PERSON_NAME] Belt."
click at [1133, 272] on div "Hi [PERSON_NAME]! I'm checking in on your latest work order (Chain broke on flu…" at bounding box center [1104, 291] width 906 height 37
click at [1134, 283] on div "Hi [PERSON_NAME]! I'm checking in on your latest work order (Chain broke on flu…" at bounding box center [1099, 291] width 871 height 15
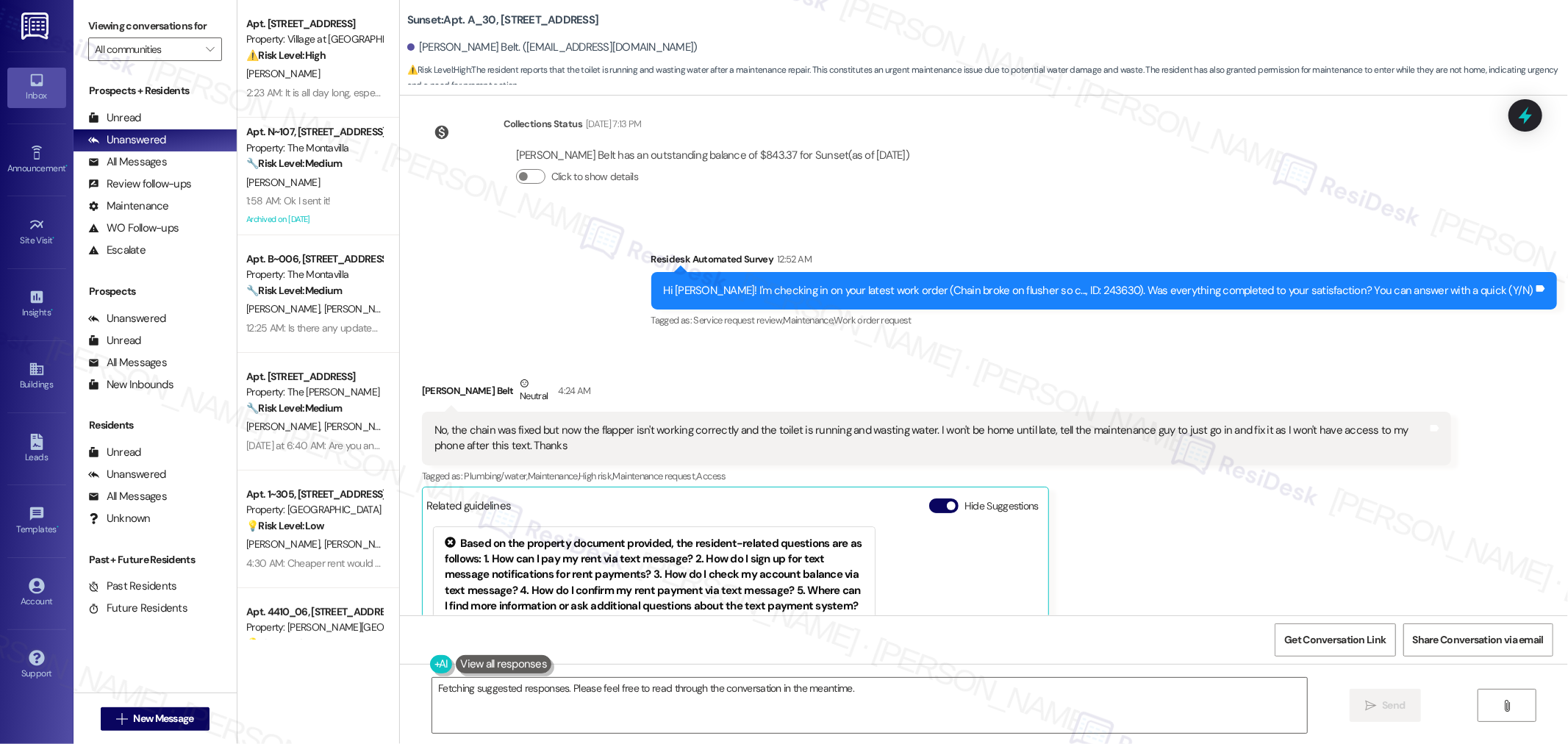
click at [1312, 620] on div "Get Conversation Link Share Conversation via email" at bounding box center [984, 639] width 1168 height 49
click at [1319, 630] on span "Get Conversation Link" at bounding box center [1335, 639] width 107 height 32
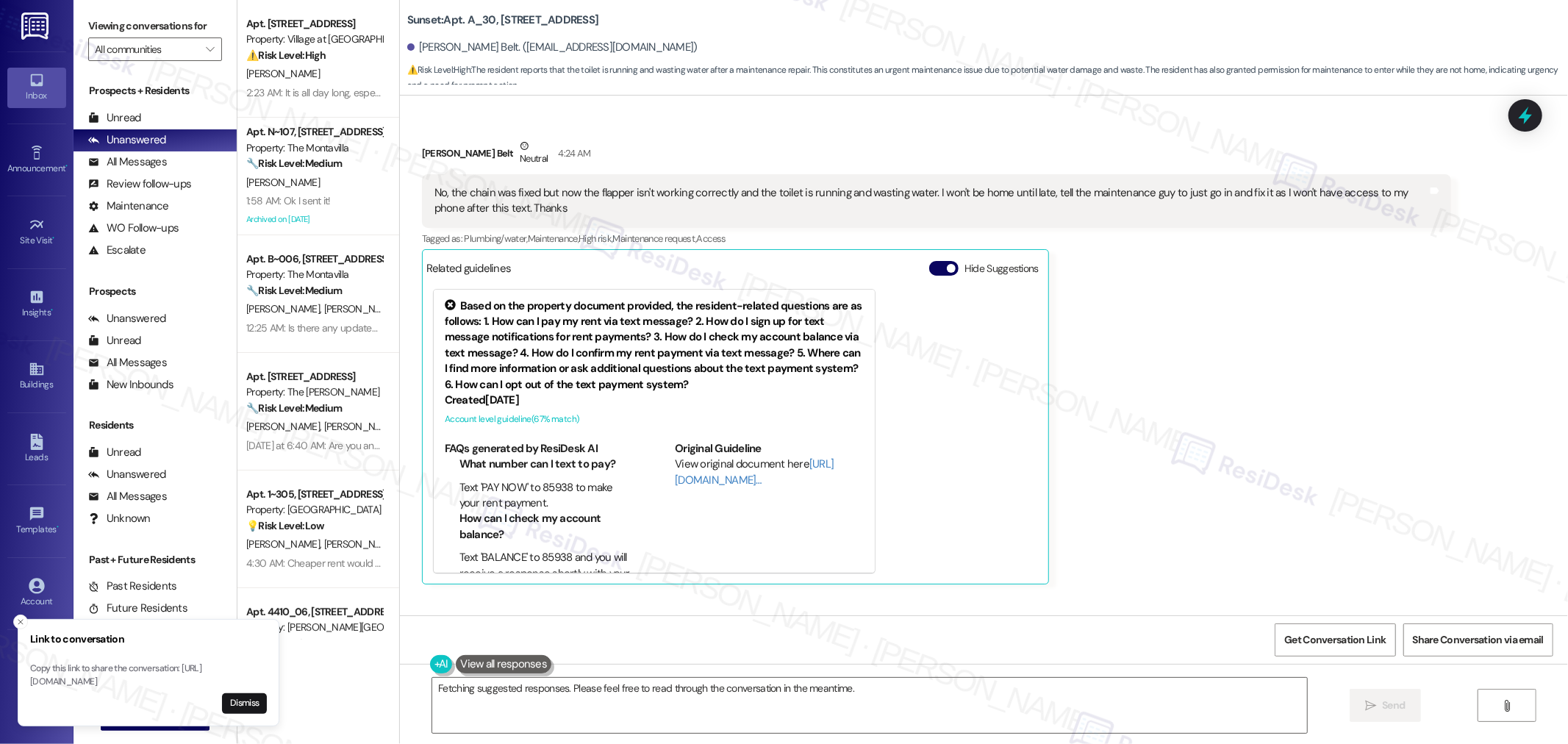
scroll to position [5049, 0]
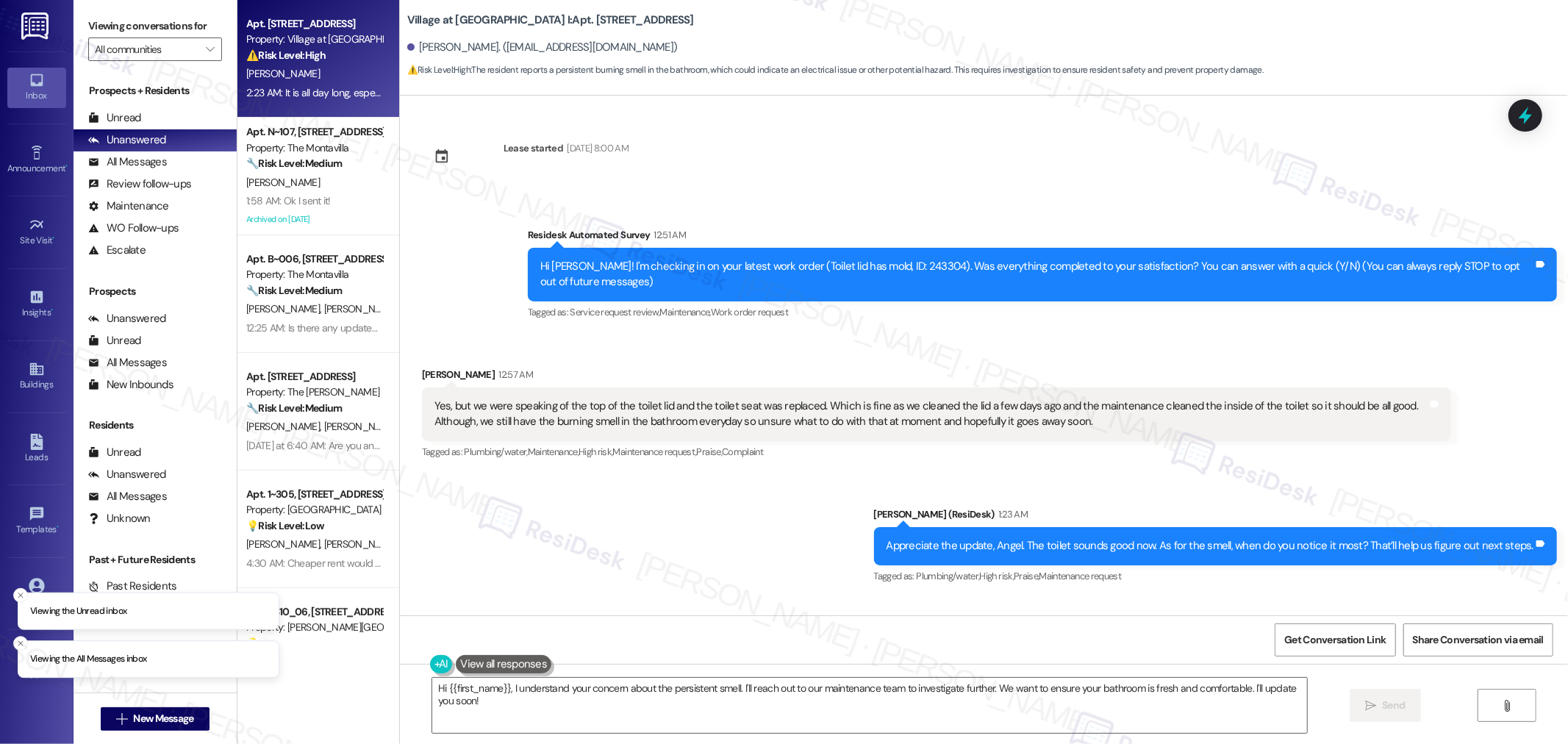
scroll to position [122, 0]
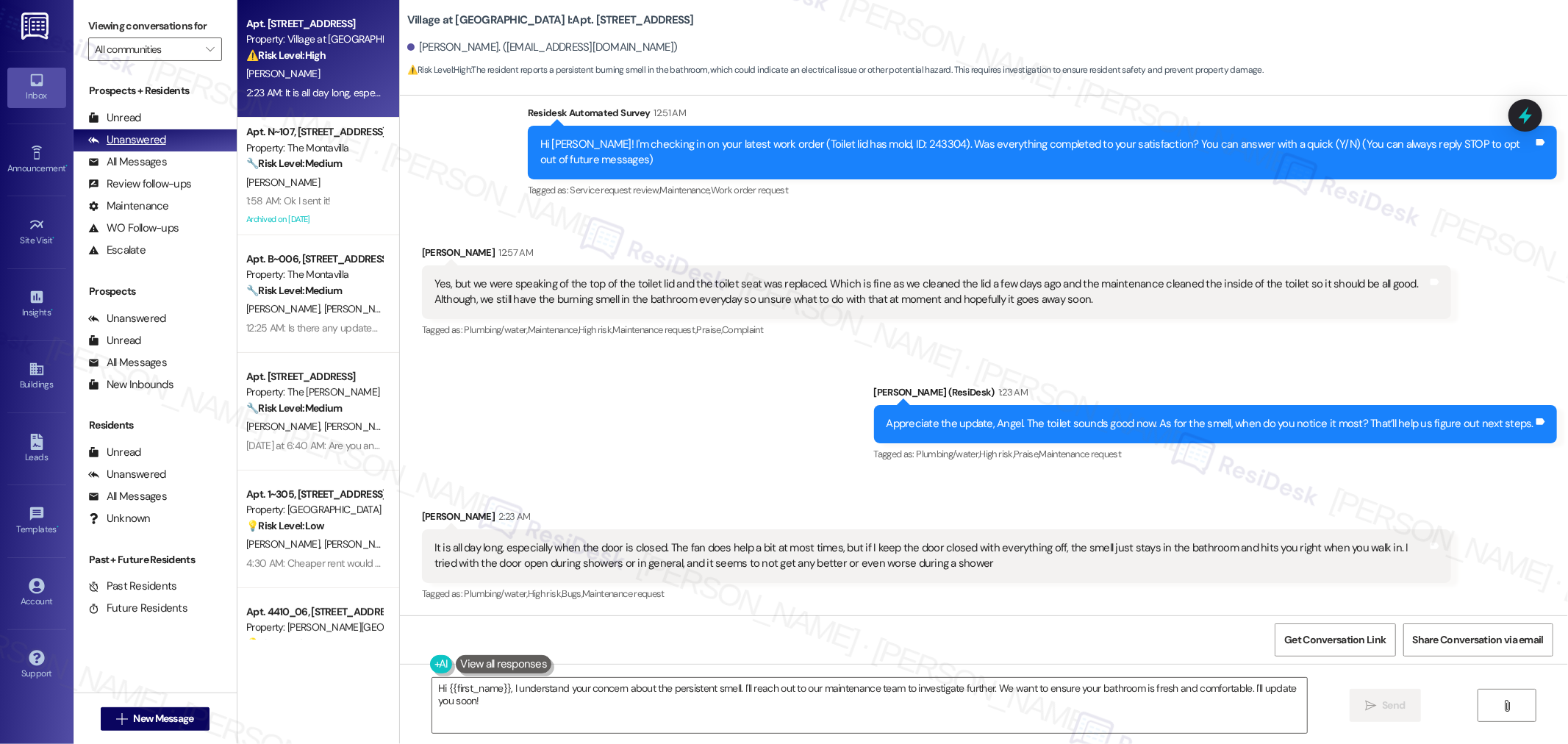
click at [152, 134] on div "Unanswered" at bounding box center [127, 140] width 78 height 15
click at [127, 118] on div "Unread" at bounding box center [114, 118] width 53 height 15
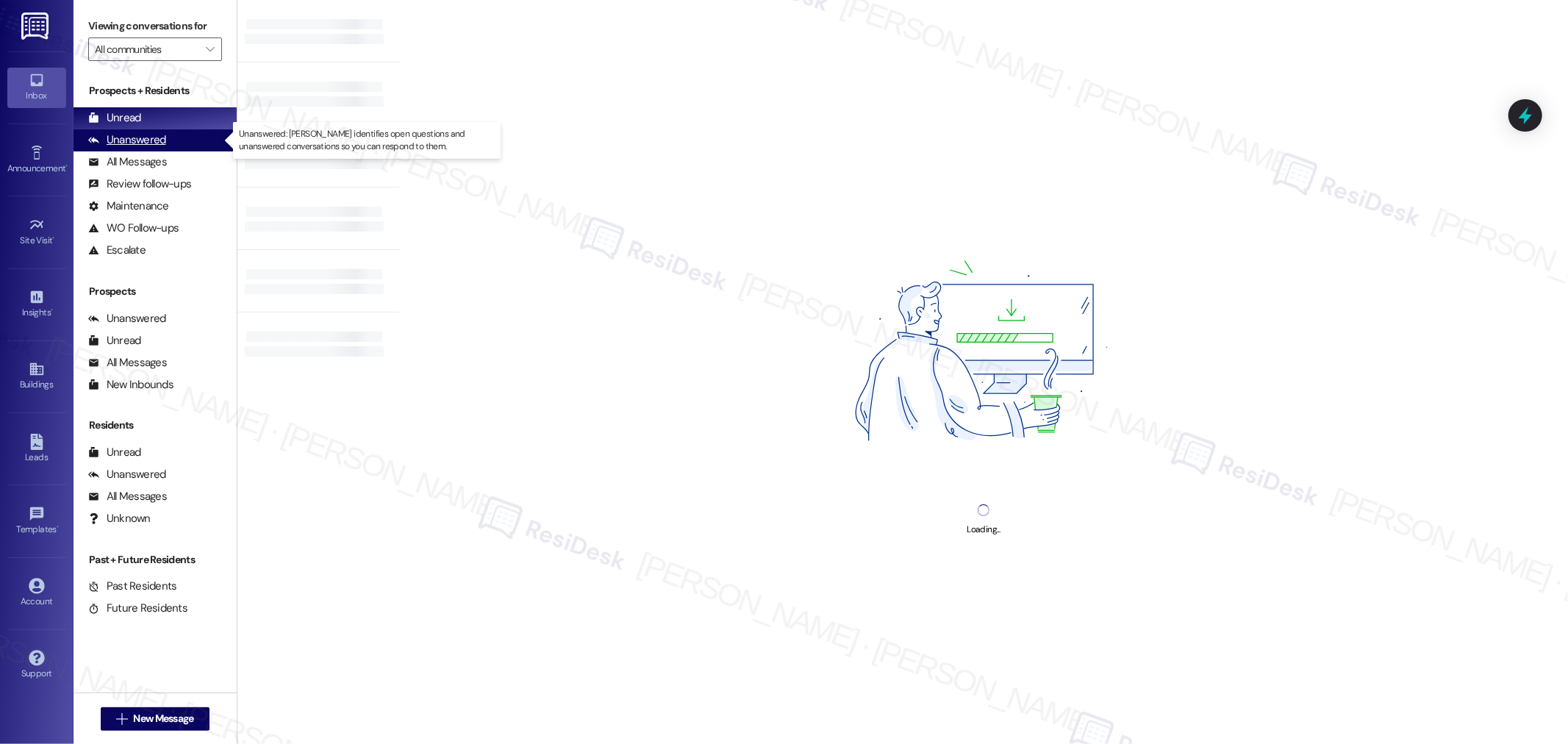
click at [143, 141] on div "Unanswered" at bounding box center [127, 140] width 78 height 15
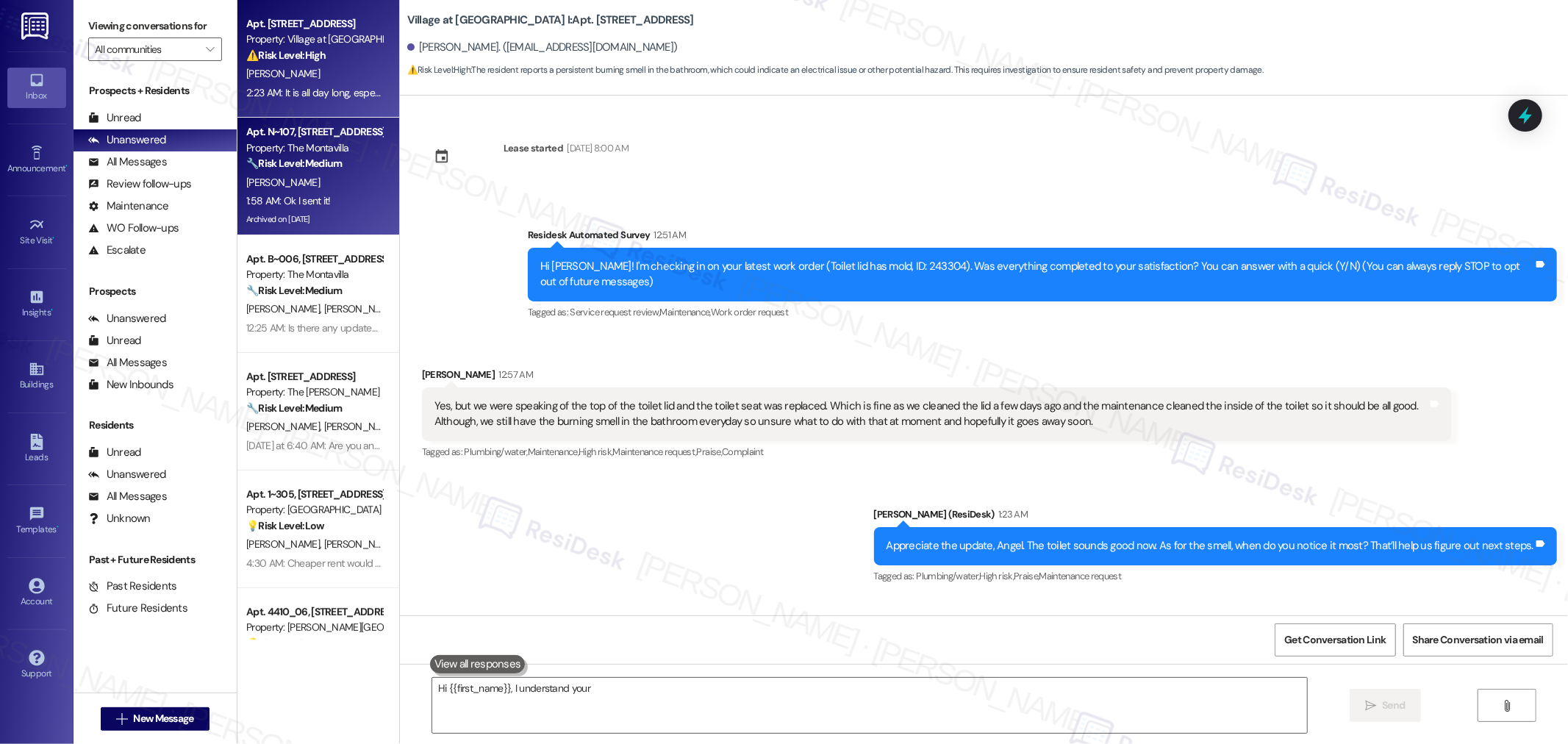
scroll to position [121, 0]
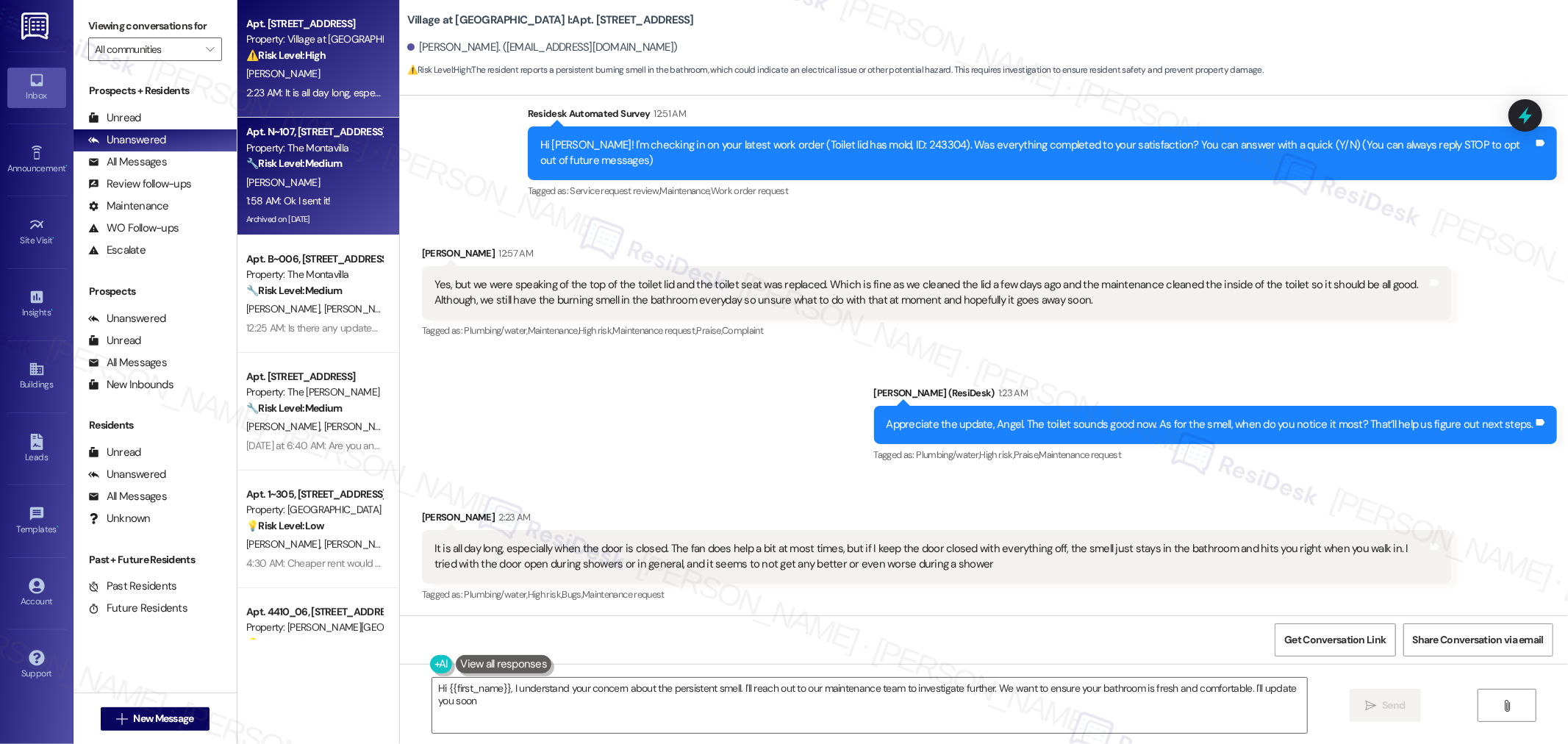
type textarea "Hi {{first_name}}, I understand your concern about the persistent smell. I'll r…"
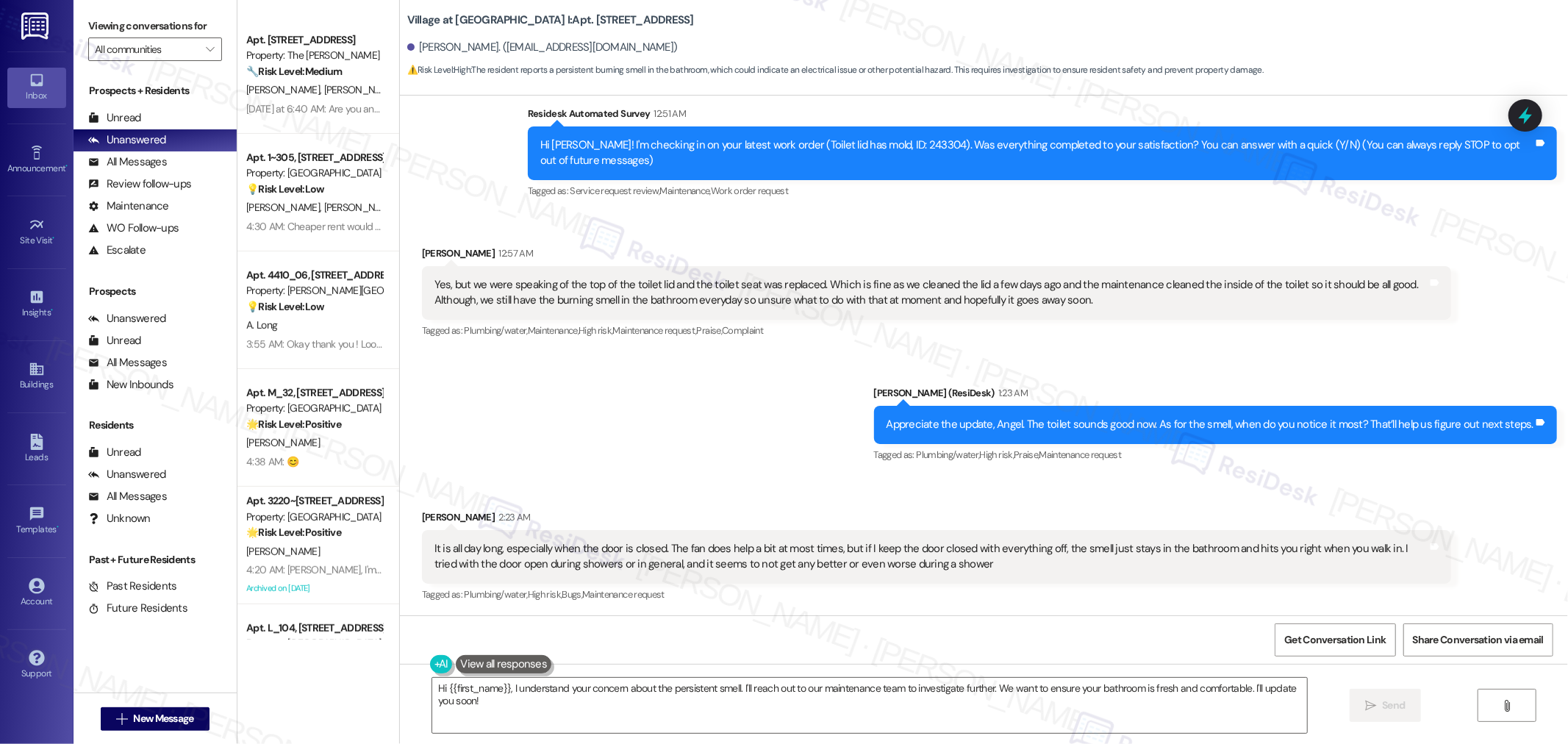
scroll to position [571, 0]
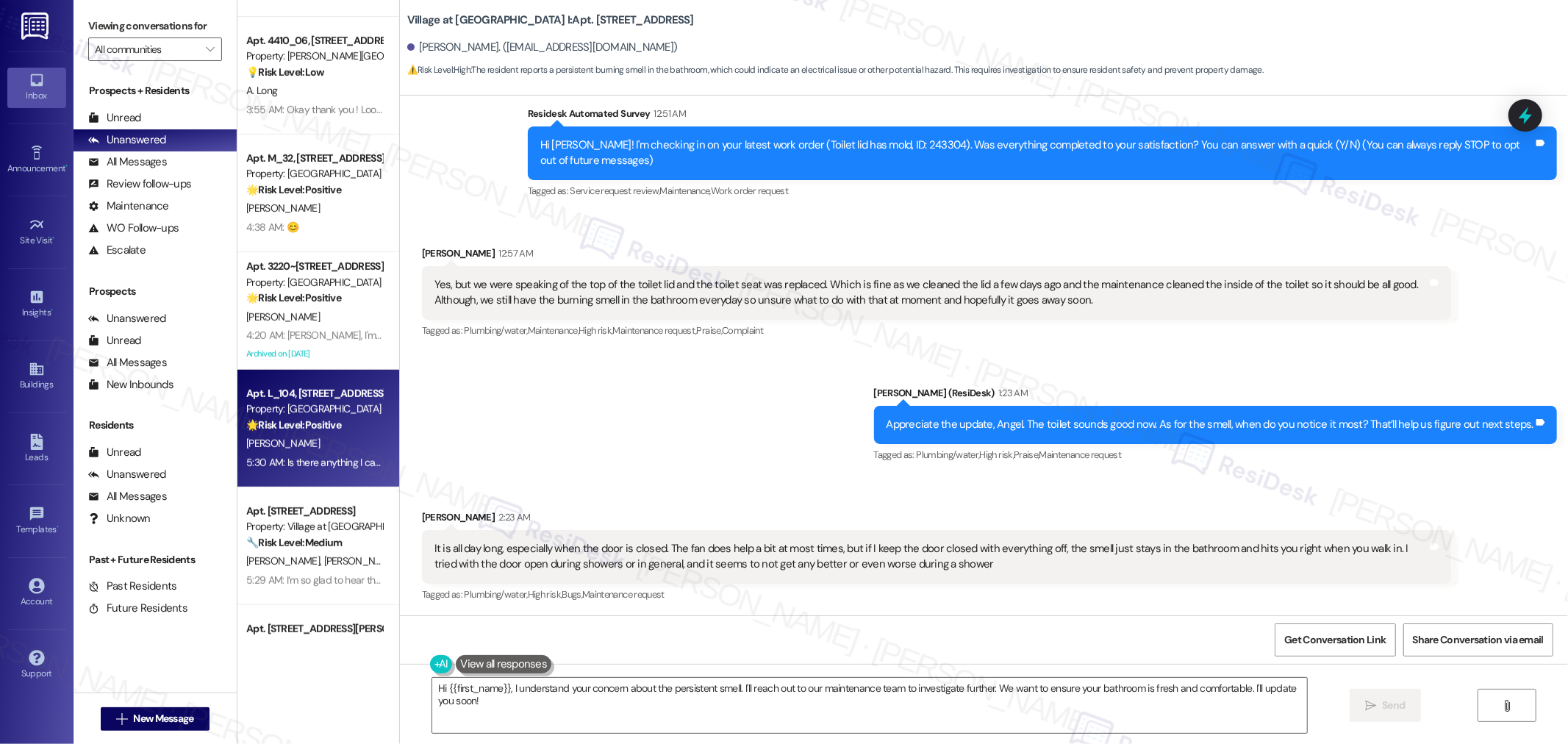
click at [339, 446] on div "[PERSON_NAME]" at bounding box center [314, 443] width 139 height 18
type textarea "Hi {{first_name}}, I understand your concern about the persistent smell. I'll r…"
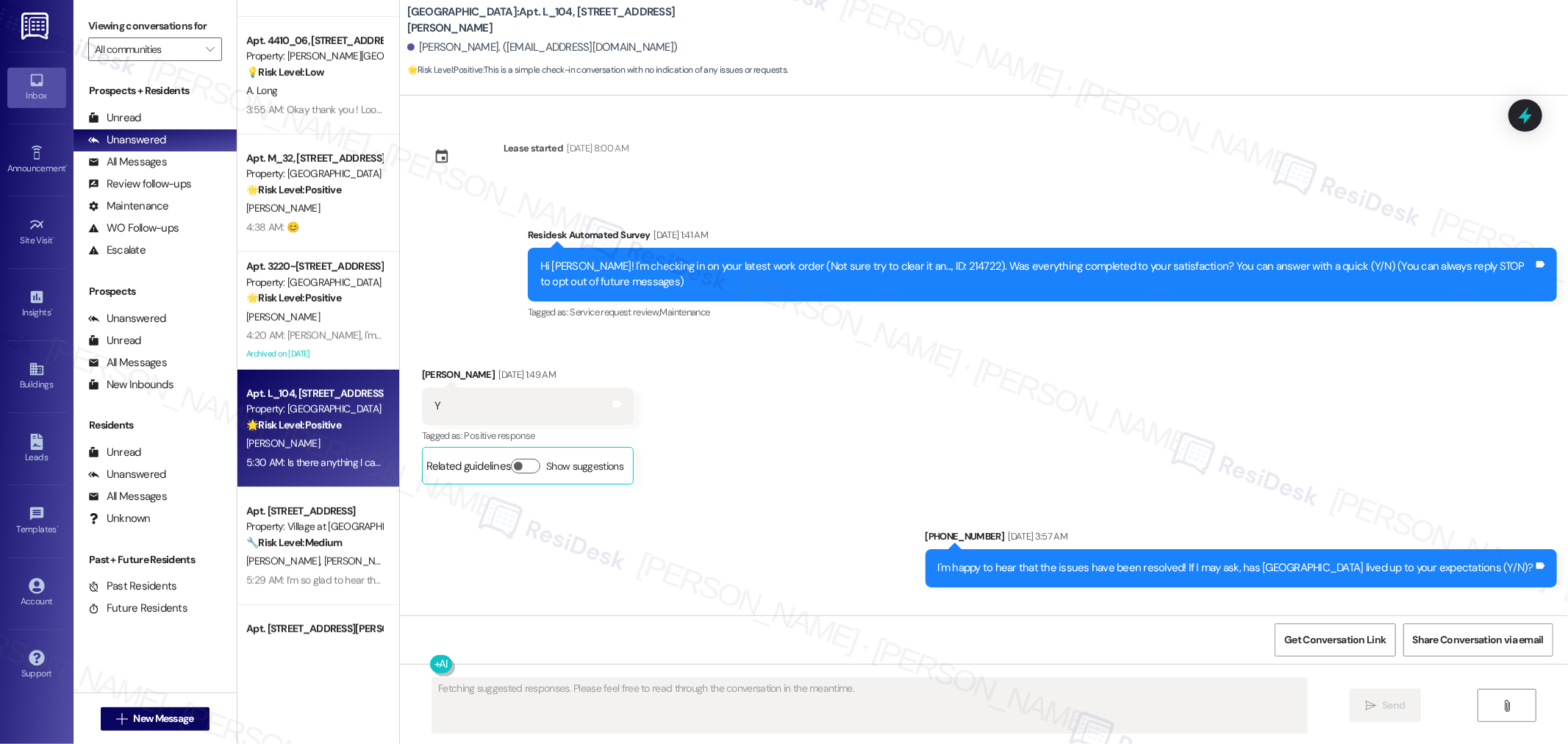
scroll to position [35055, 0]
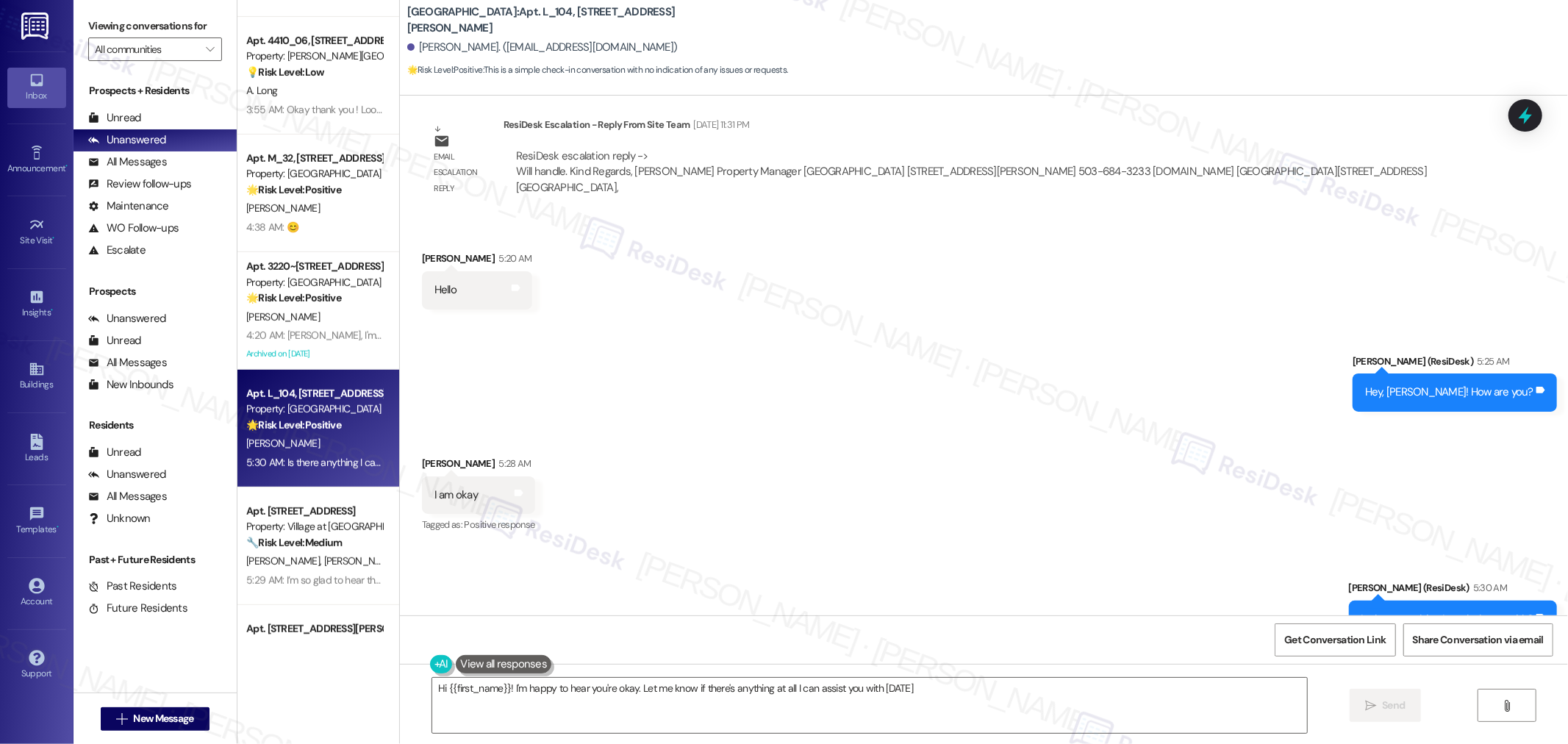
type textarea "Hi {{first_name}}! I'm happy to hear you're okay. Let me know if there's anythi…"
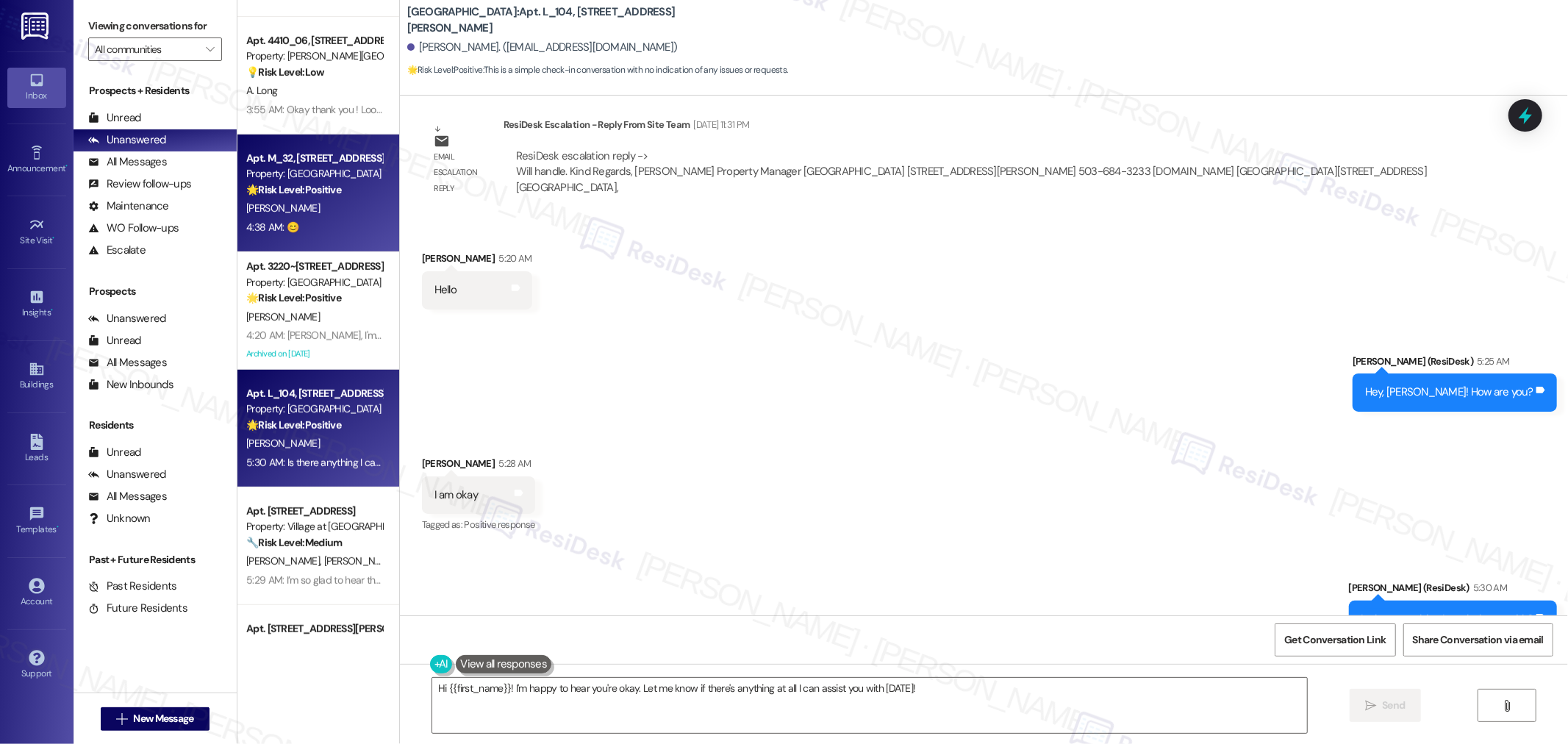
click at [320, 200] on div "[PERSON_NAME]" at bounding box center [314, 208] width 139 height 18
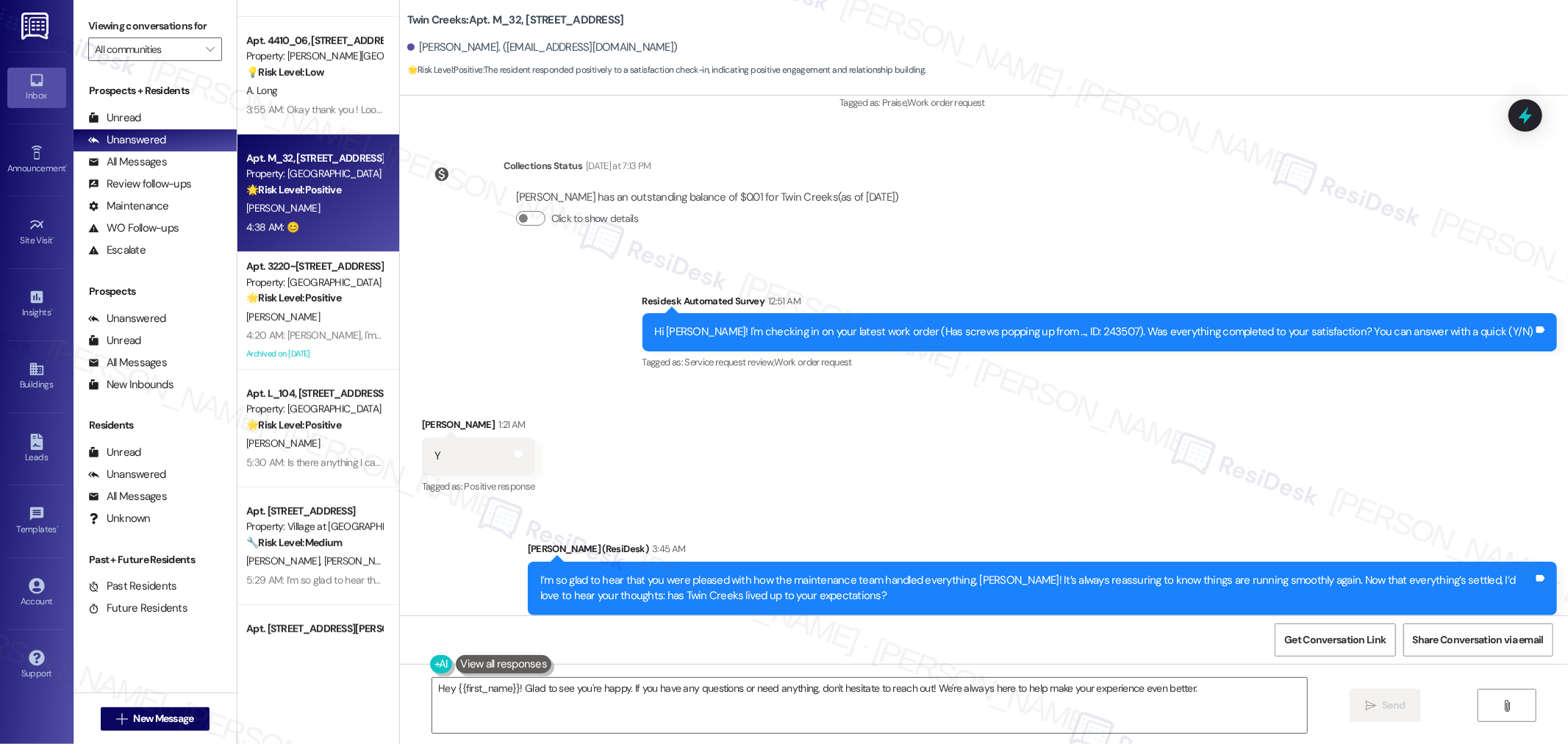
scroll to position [802, 0]
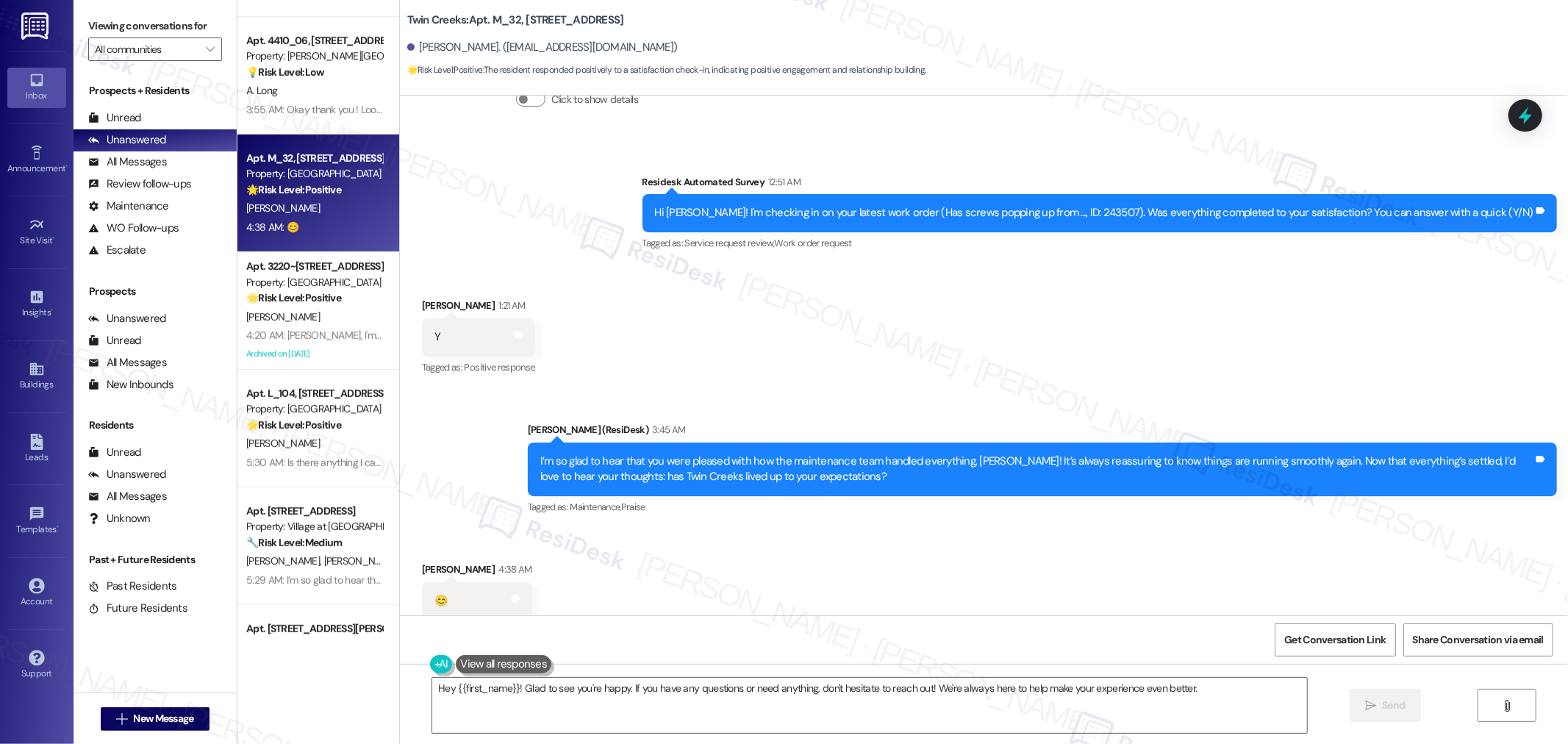
click at [924, 606] on div "Received via SMS Sandy Lindsay-Allen 4:38 AM 😊 Tags and notes" at bounding box center [984, 579] width 1168 height 103
click at [1207, 691] on textarea "Hey {{first_name}}! Glad to see you're happy. If you have any questions or need…" at bounding box center [870, 705] width 875 height 55
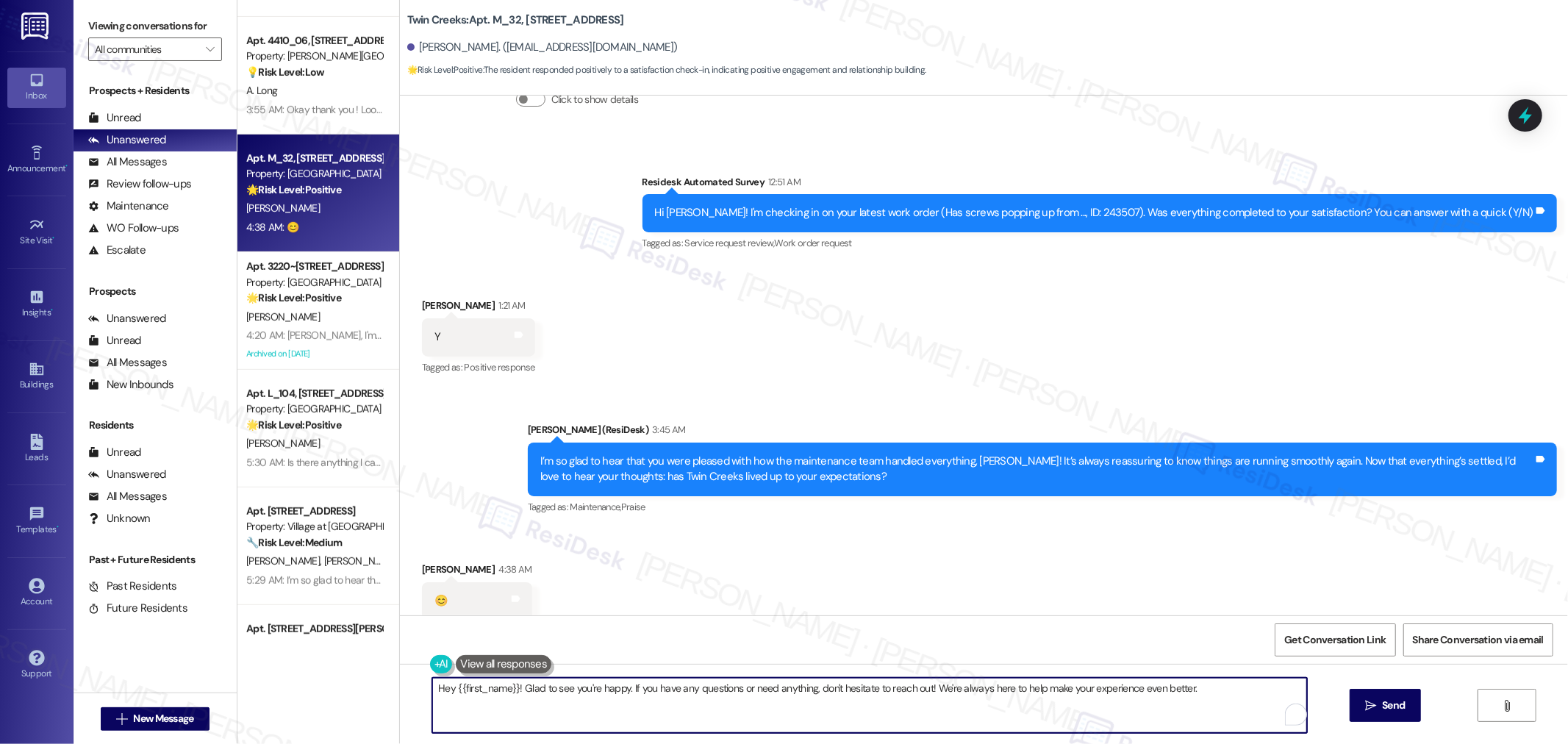
click at [628, 704] on textarea "Hey {{first_name}}! Glad to see you're happy. If you have any questions or need…" at bounding box center [870, 705] width 875 height 55
drag, startPoint x: 512, startPoint y: 691, endPoint x: 407, endPoint y: 699, distance: 105.3
click at [424, 699] on div "Hey {{first_name}}! Glad to see you're happy. If you have any questions or need…" at bounding box center [862, 705] width 877 height 57
click at [1122, 692] on textarea "Glad to see you're happy. If you have any questions or need anything, don't hes…" at bounding box center [864, 705] width 875 height 55
click at [685, 691] on textarea "Glad to see you're happy. If you have any questions or need anything, don't hes…" at bounding box center [864, 705] width 875 height 55
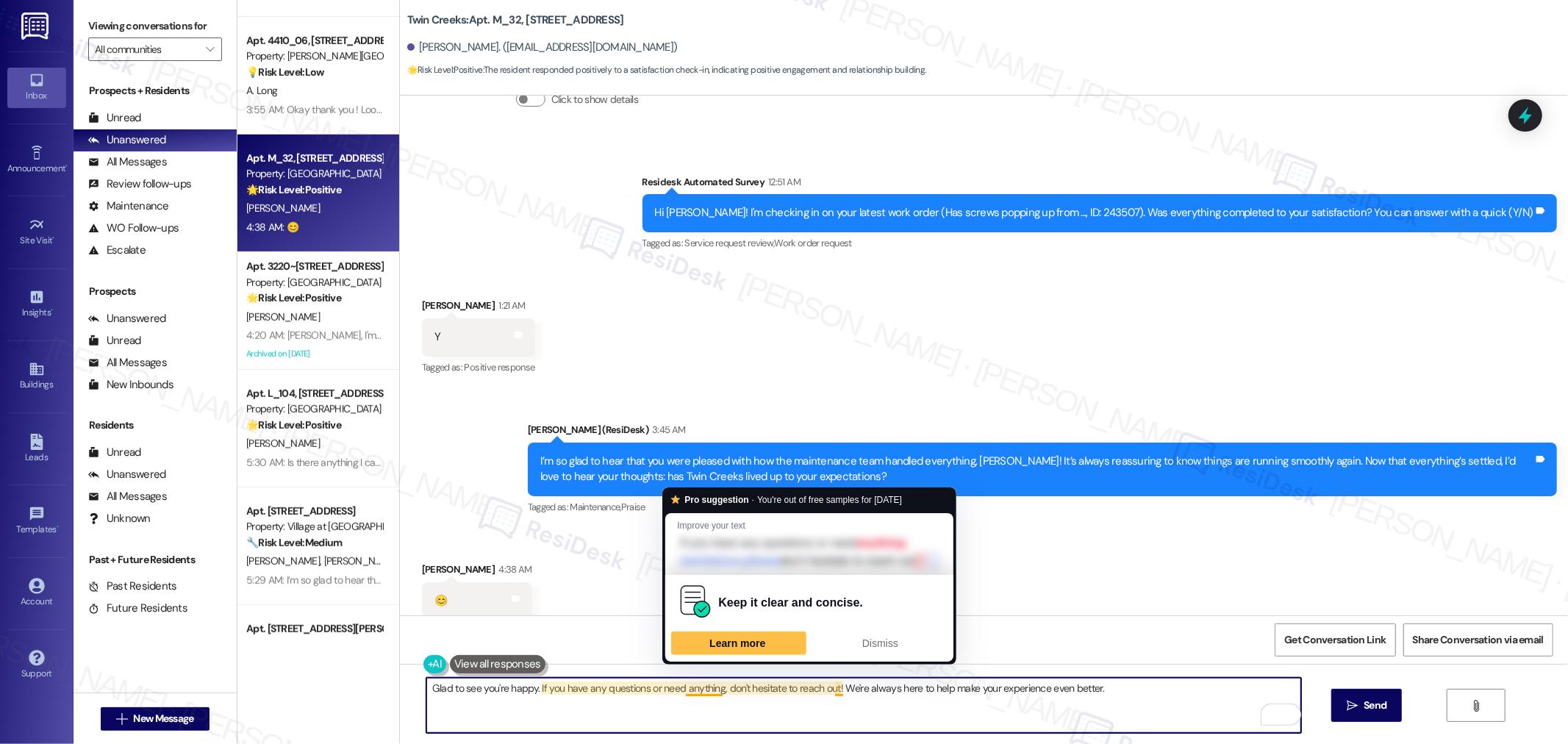
click at [818, 695] on textarea "Glad to see you're happy. If you have any questions or need anything, don't hes…" at bounding box center [864, 705] width 875 height 55
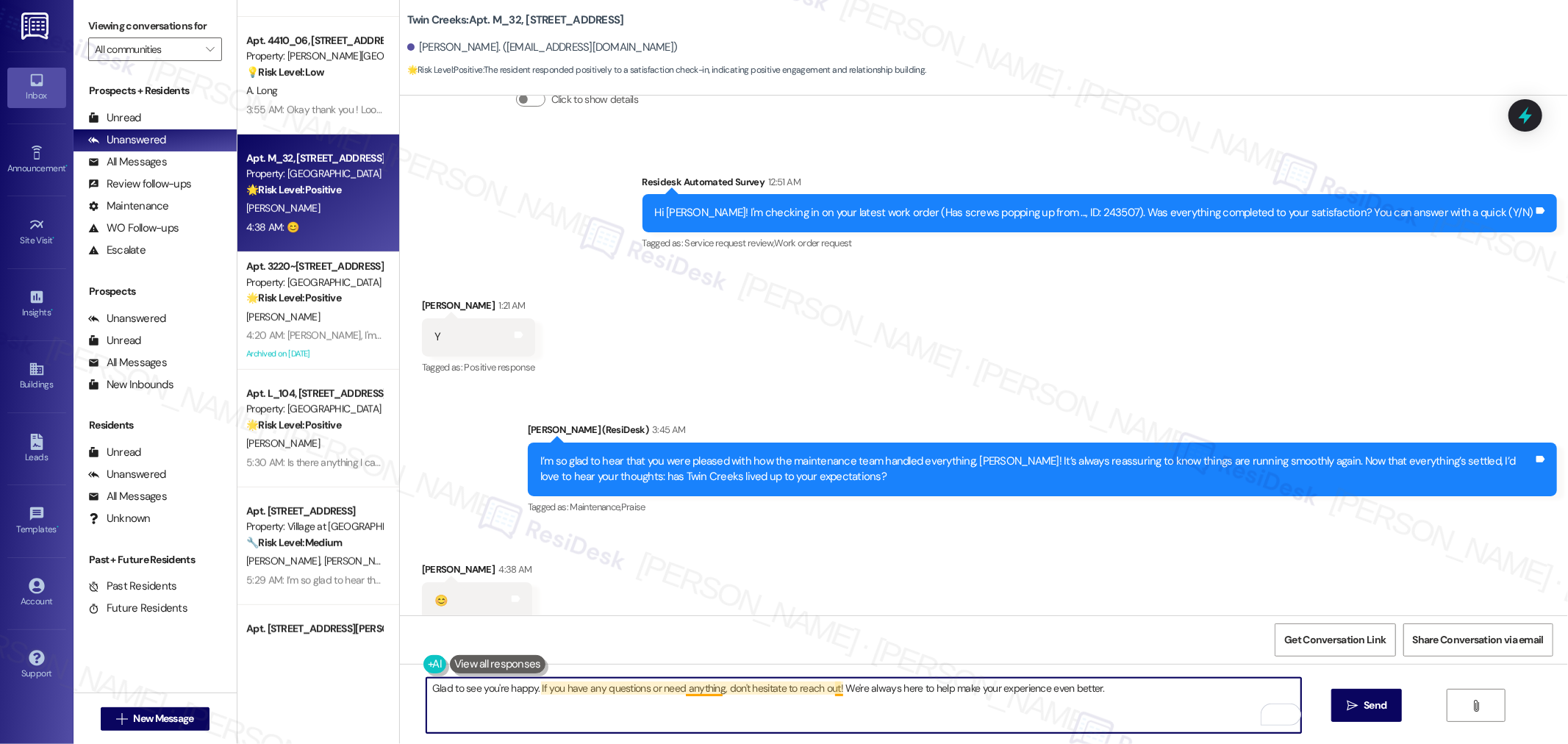
click at [827, 691] on textarea "Glad to see you're happy. If you have any questions or need anything, don't hes…" at bounding box center [864, 705] width 875 height 55
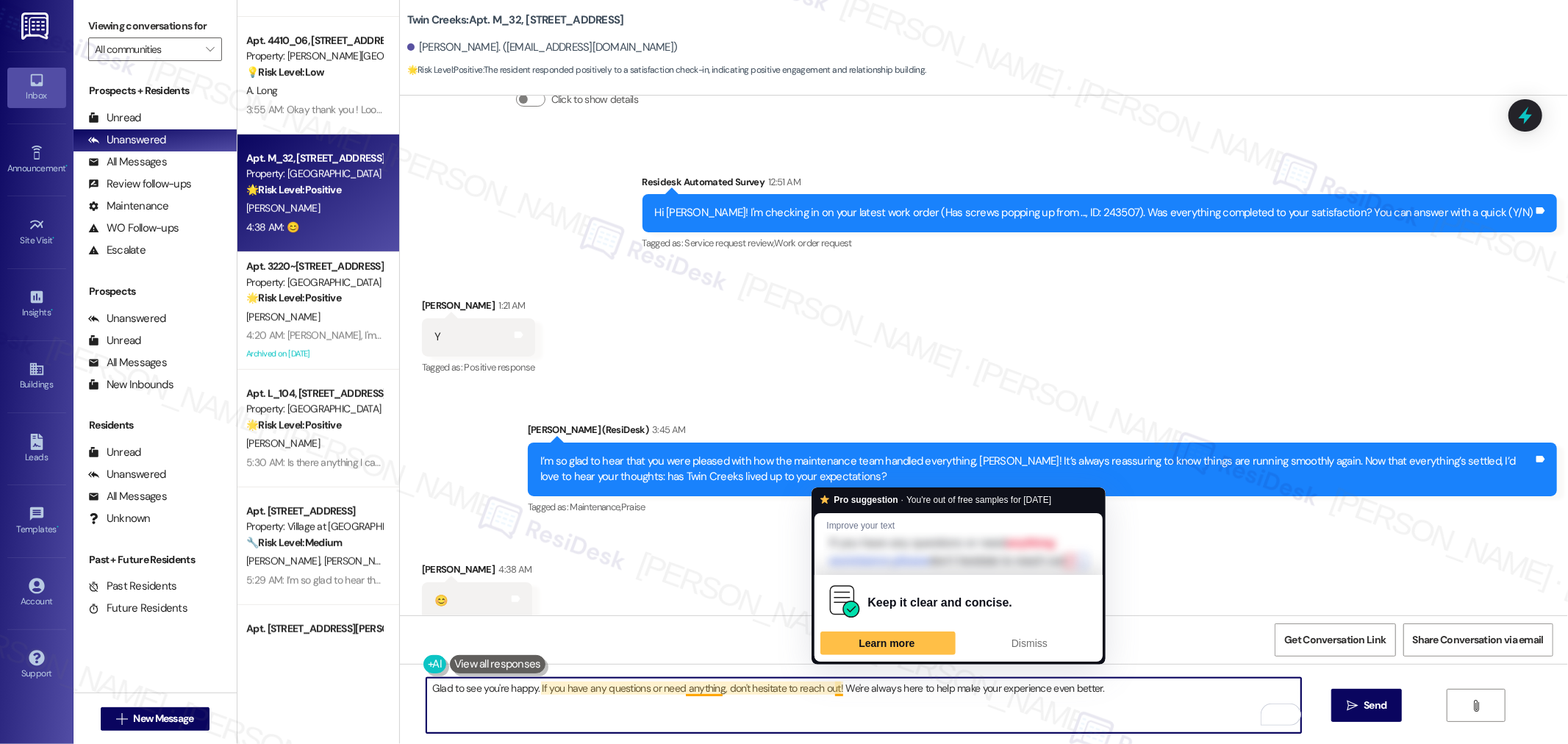
click at [1113, 682] on textarea "Glad to see you're happy. If you have any questions or need anything, don't hes…" at bounding box center [864, 705] width 875 height 55
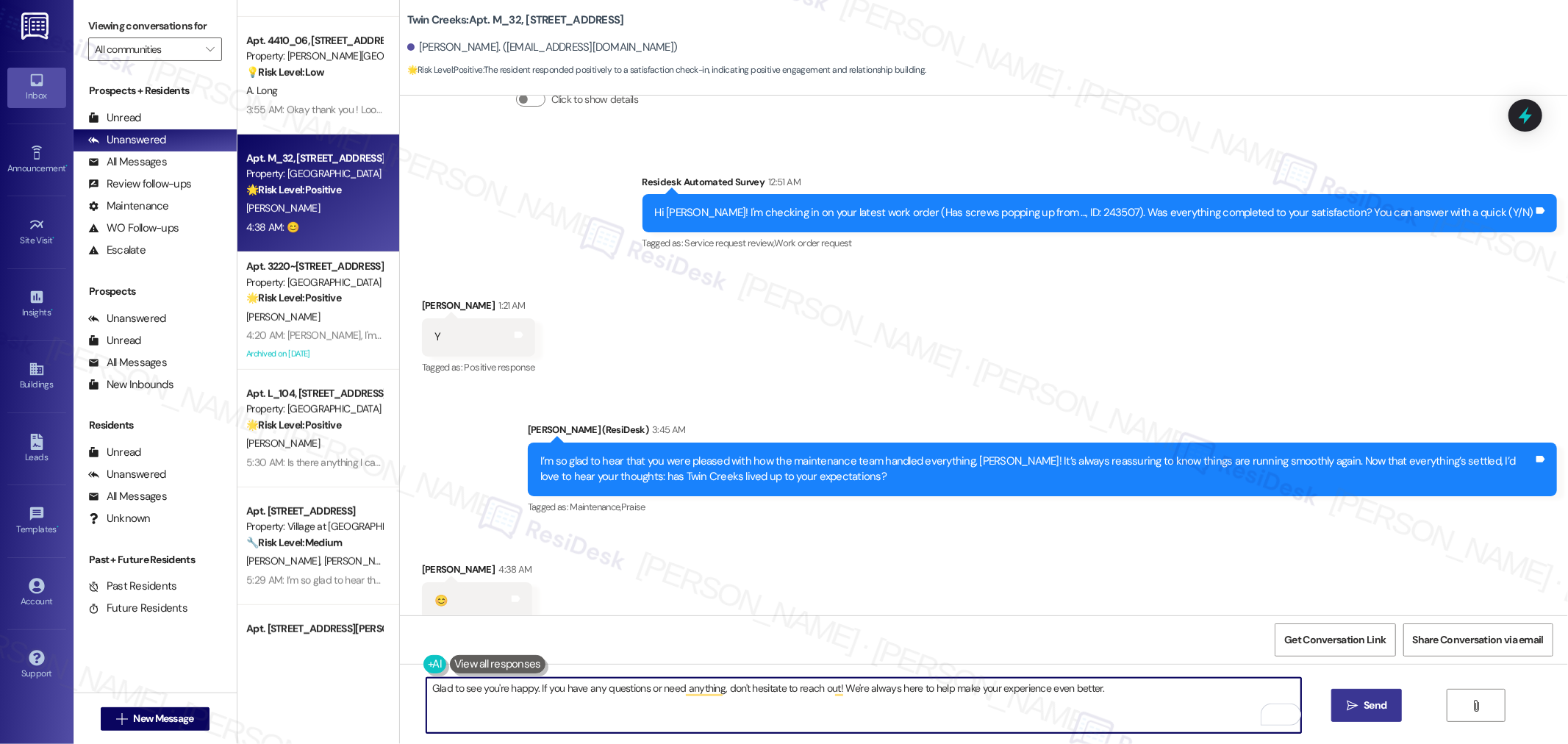
type textarea "Glad to see you're happy. If you have any questions or need anything, don't hes…"
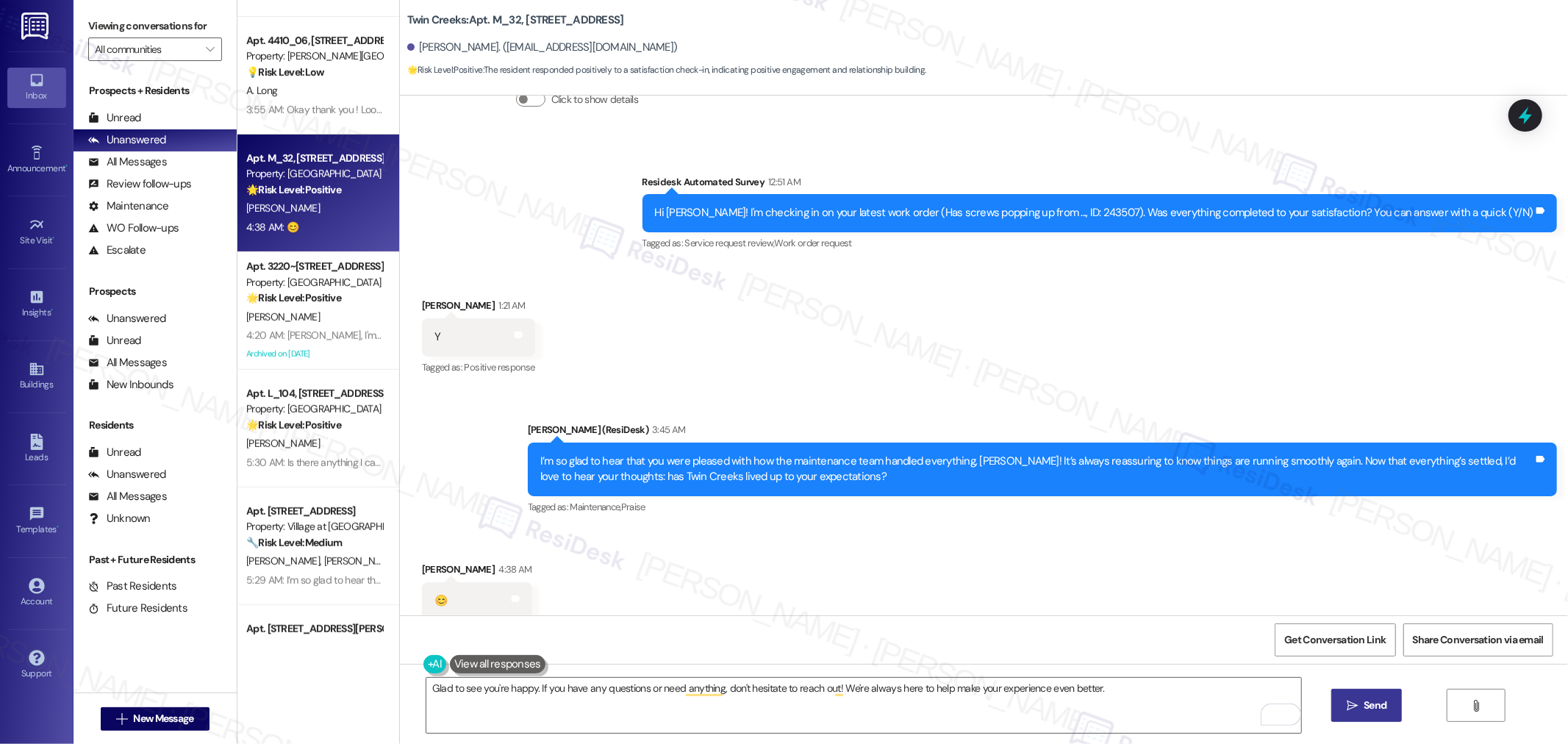
click at [1356, 701] on icon "" at bounding box center [1351, 706] width 11 height 12
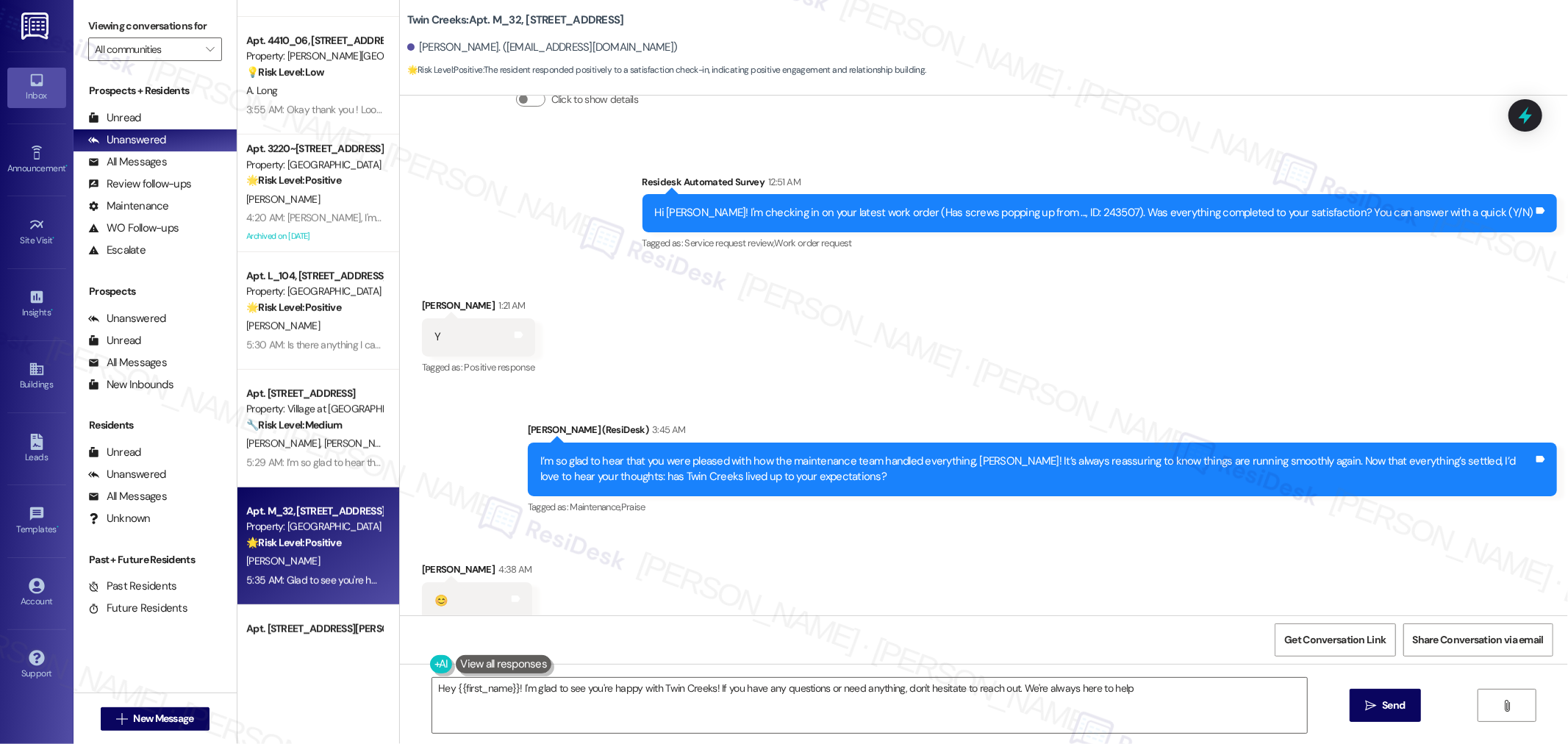
type textarea "Hey {{first_name}}! I'm glad to see you're happy with Twin Creeks! If you have …"
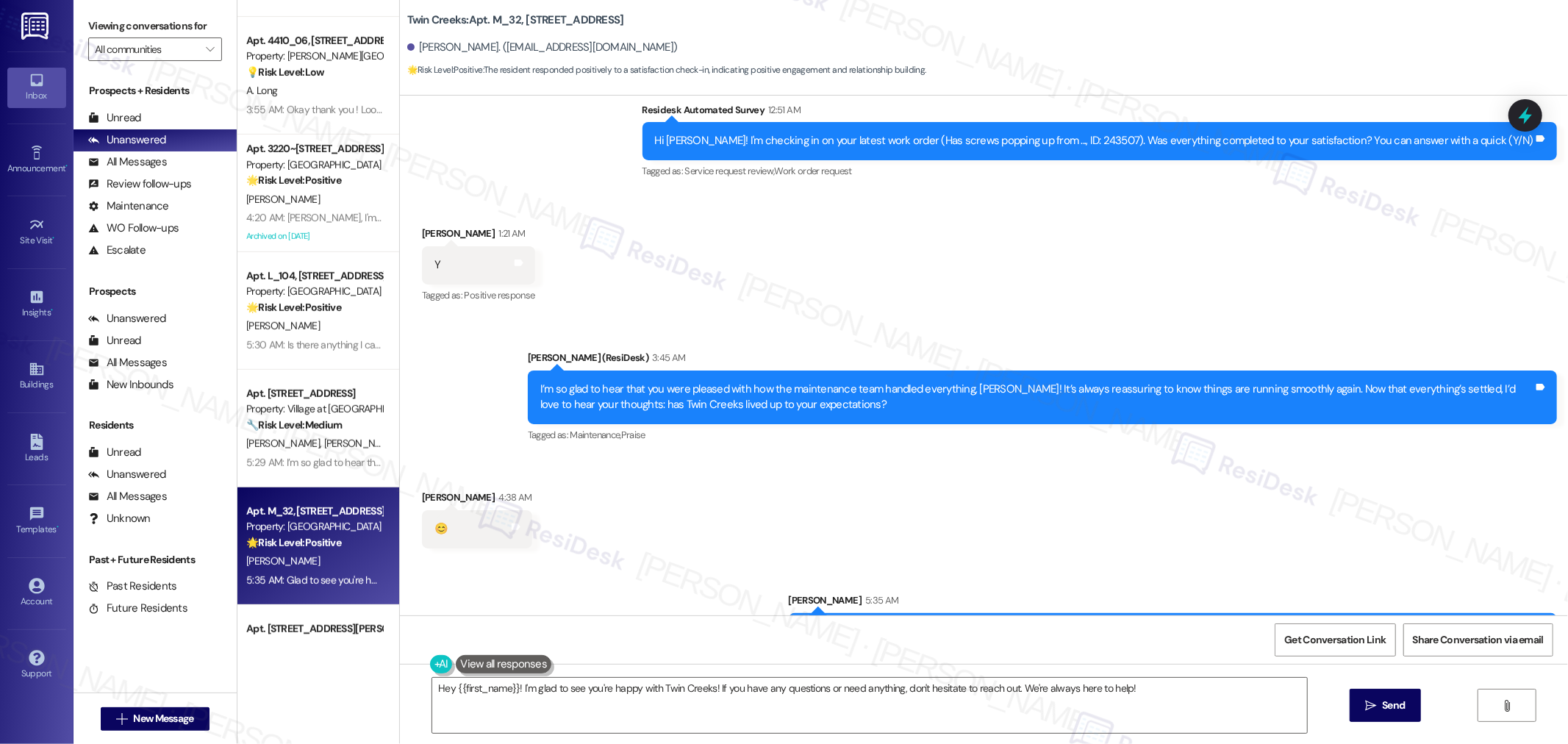
scroll to position [905, 0]
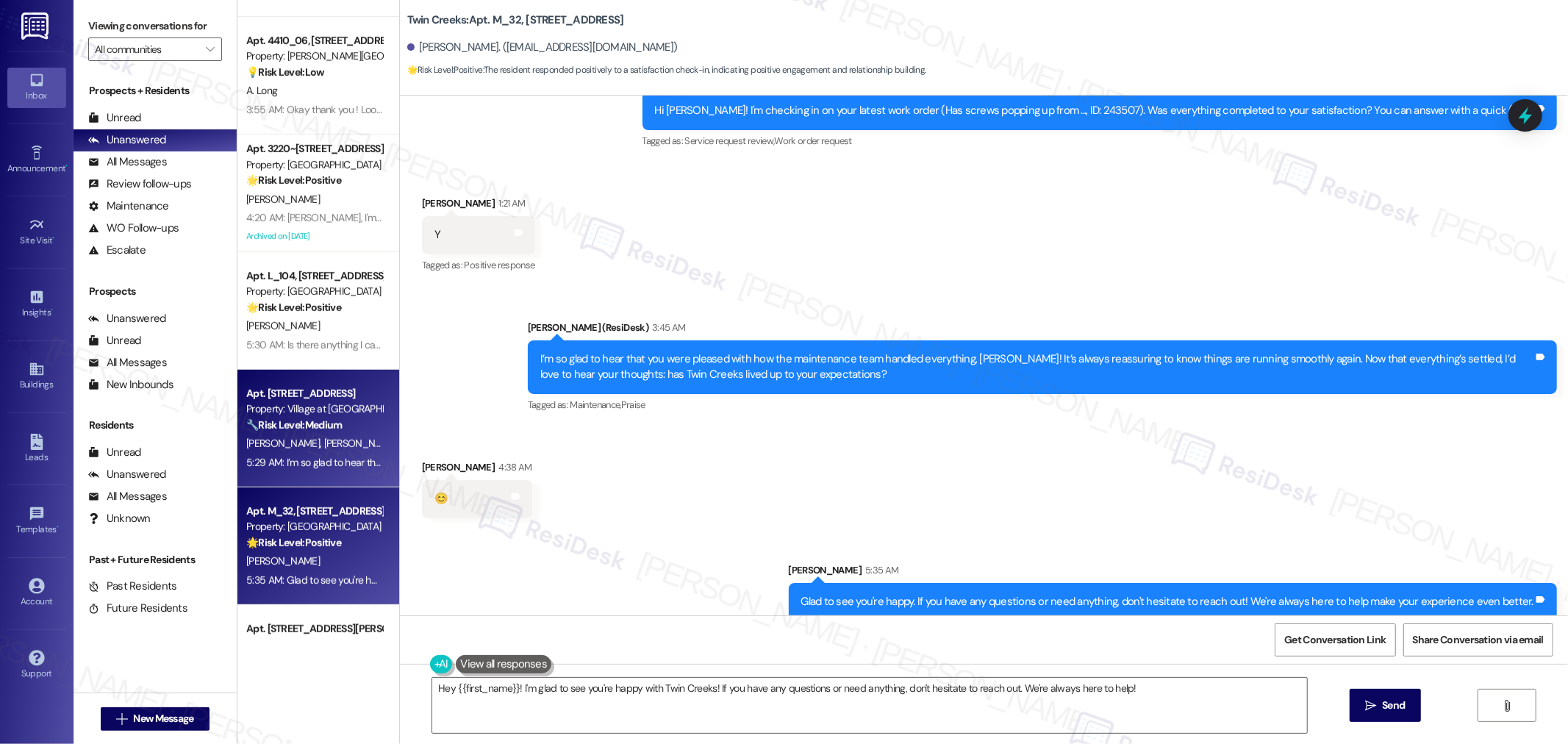
click at [314, 451] on div "H. Alhayek N. Alhayek" at bounding box center [314, 443] width 139 height 18
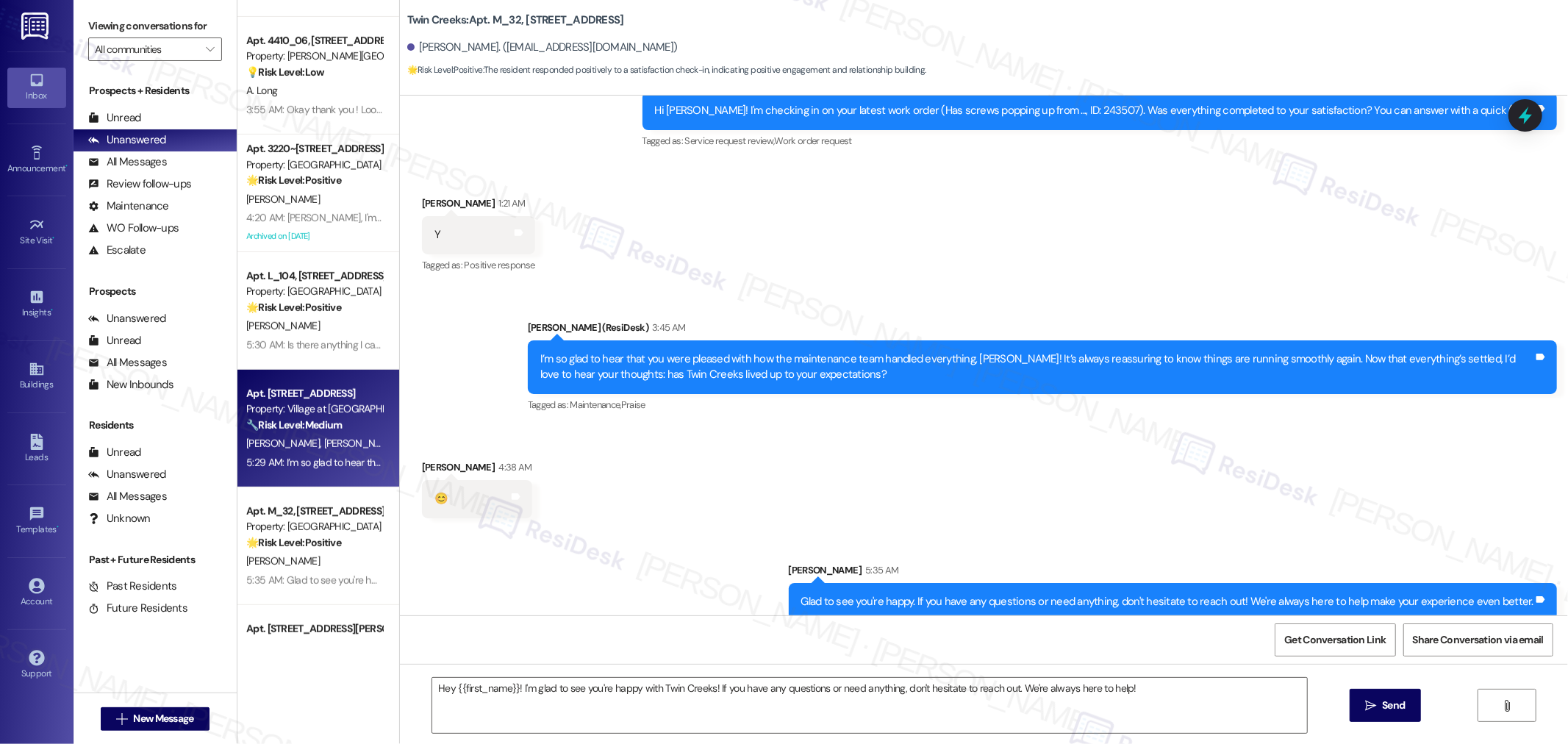
type textarea "Fetching suggested responses. Please feel free to read through the conversation…"
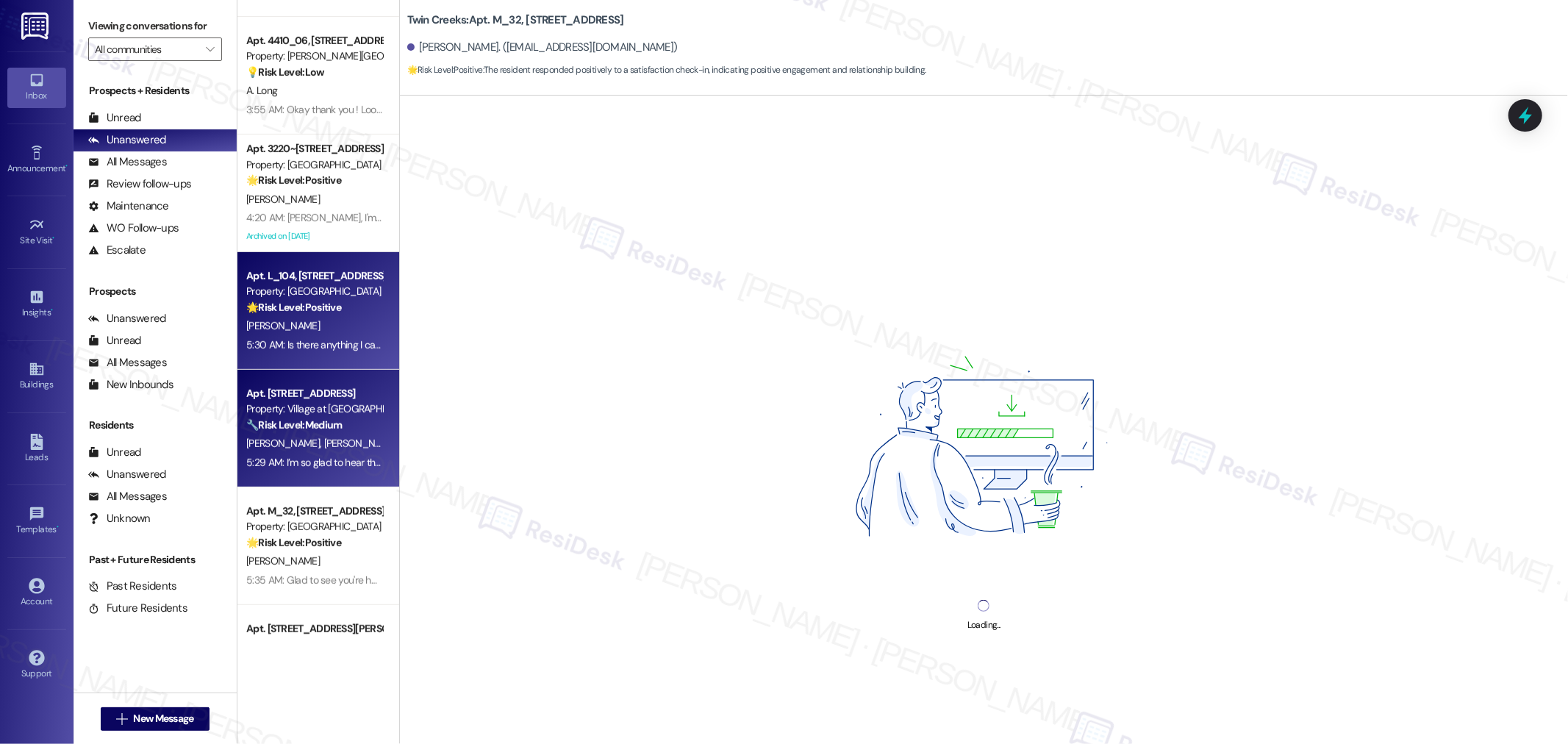
click at [329, 327] on div "L. Parker" at bounding box center [314, 325] width 139 height 18
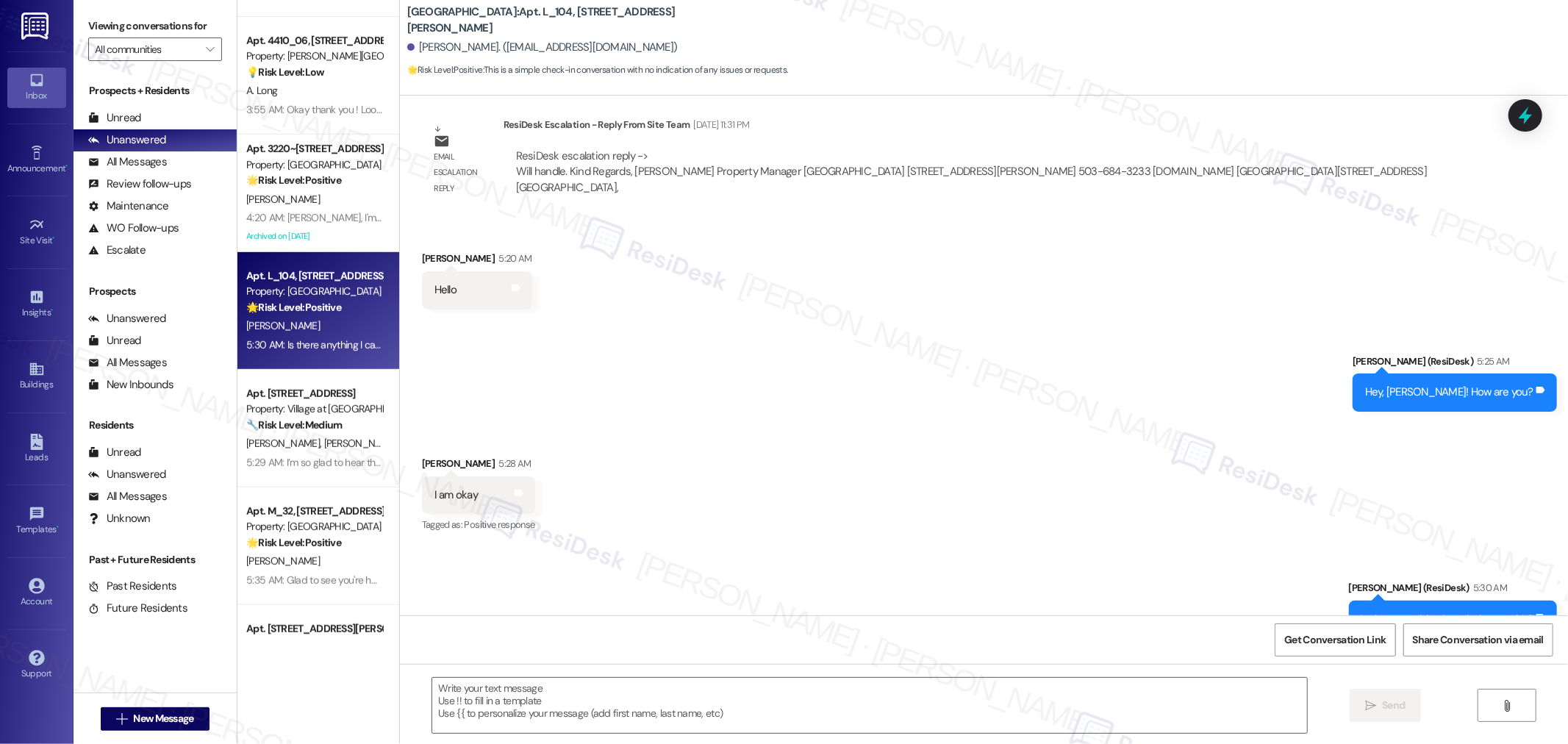
type textarea "Fetching suggested responses. Please feel free to read through the conversation…"
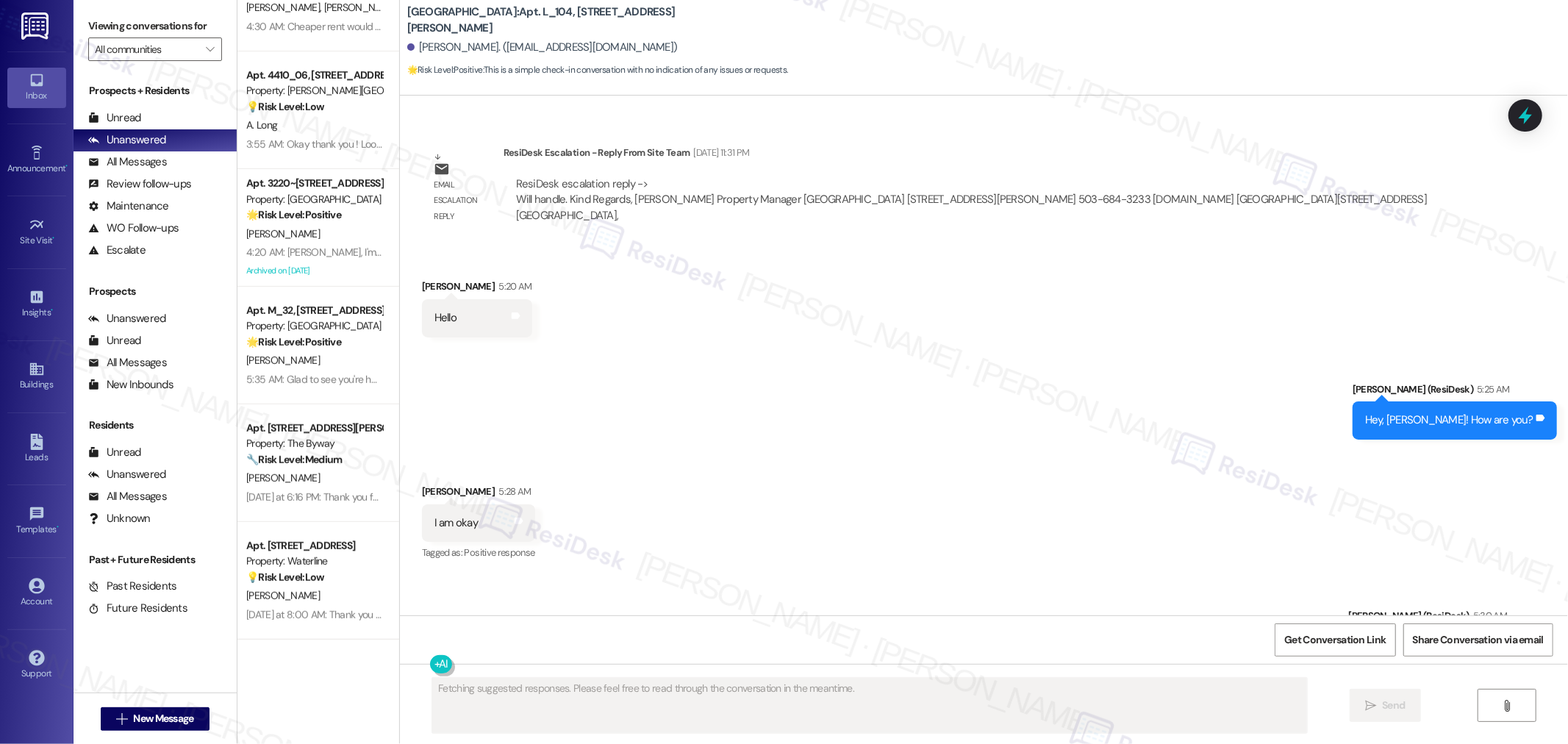
scroll to position [35055, 0]
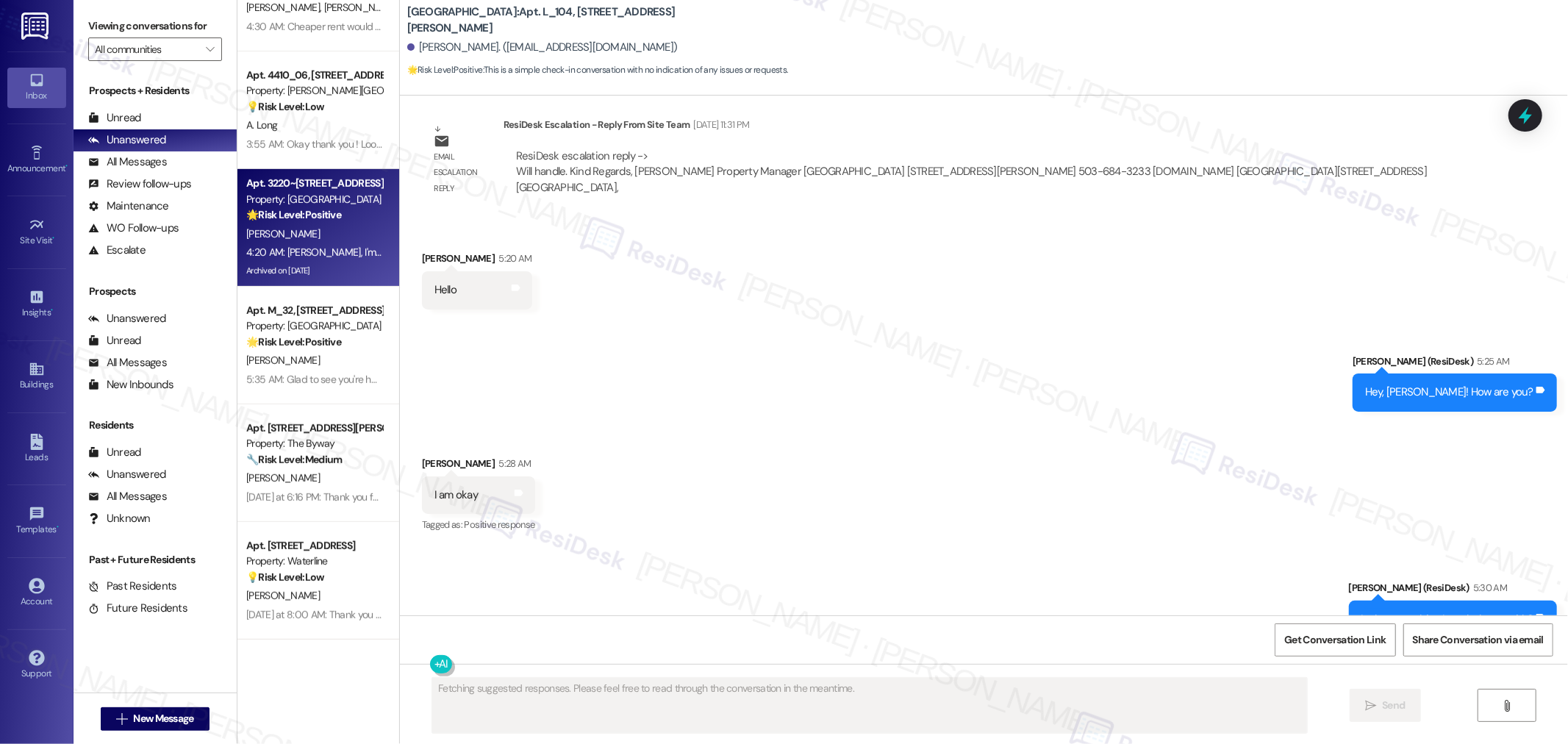
click at [322, 254] on div "4:20 AM: Sara, I'm so happy to be a resident here at Willow tree it was amazing…" at bounding box center [1152, 252] width 1811 height 13
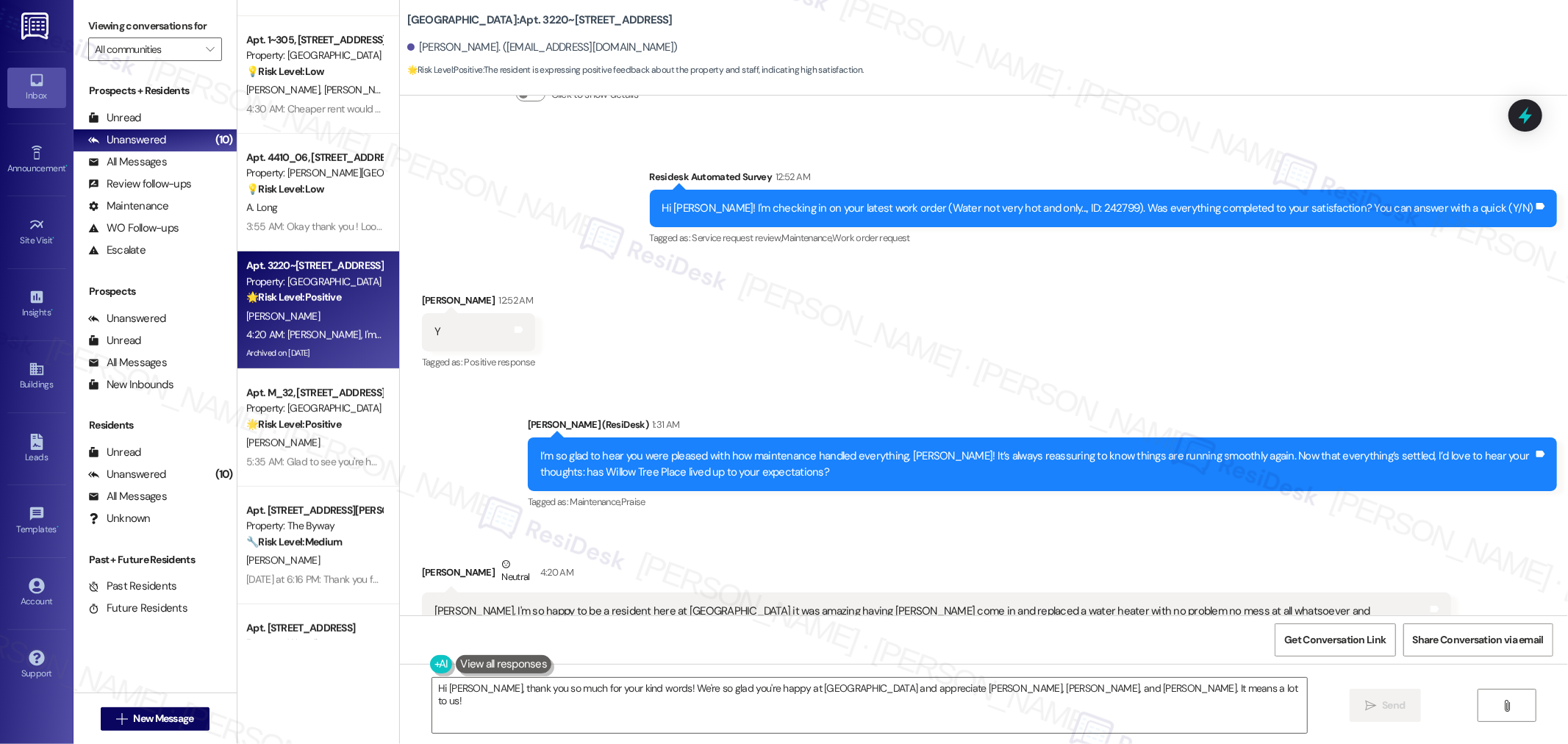
scroll to position [4209, 0]
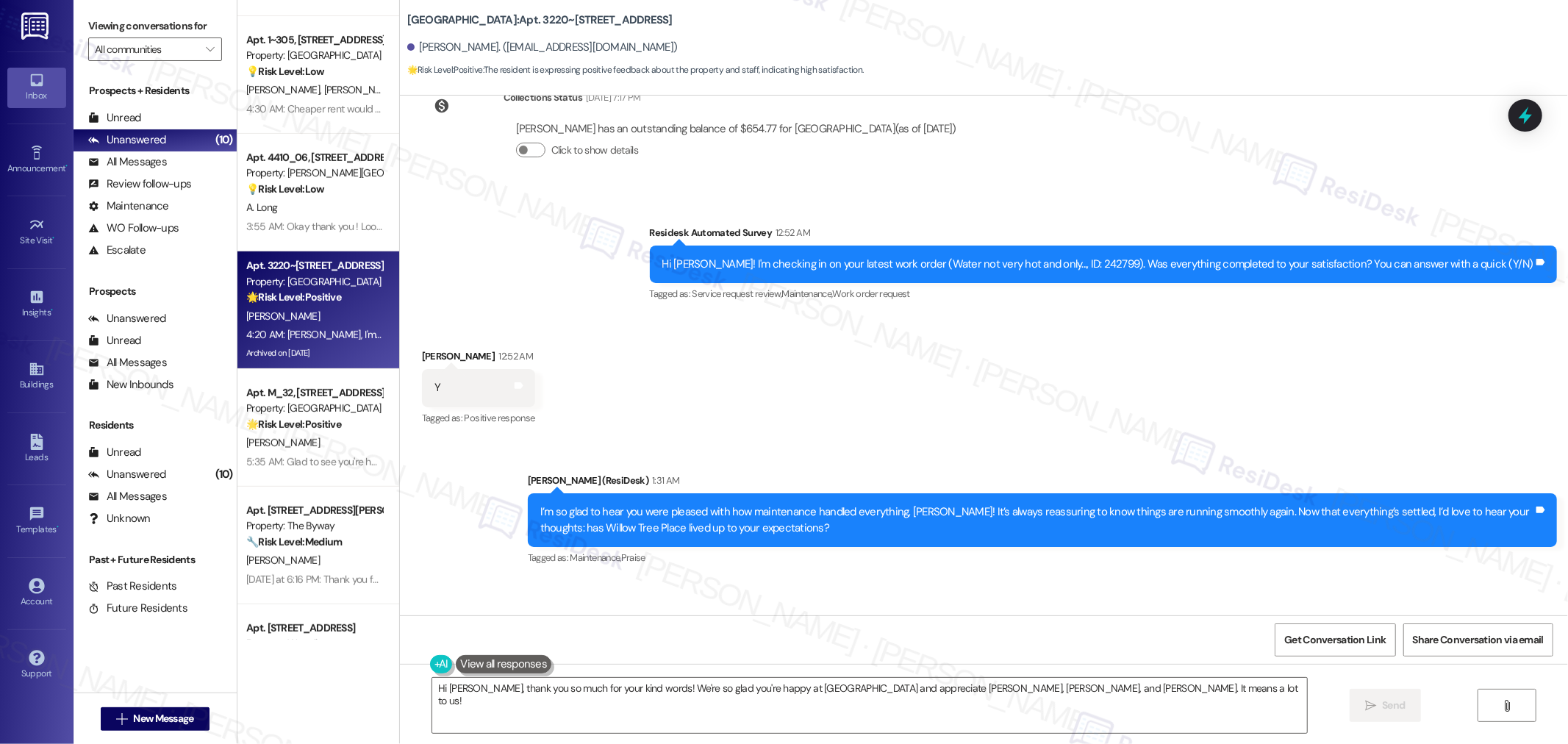
click at [1055, 439] on div "Sent via SMS Sarah (ResiDesk) 1:31 AM I’m so glad to hear you were pleased with…" at bounding box center [984, 509] width 1168 height 140
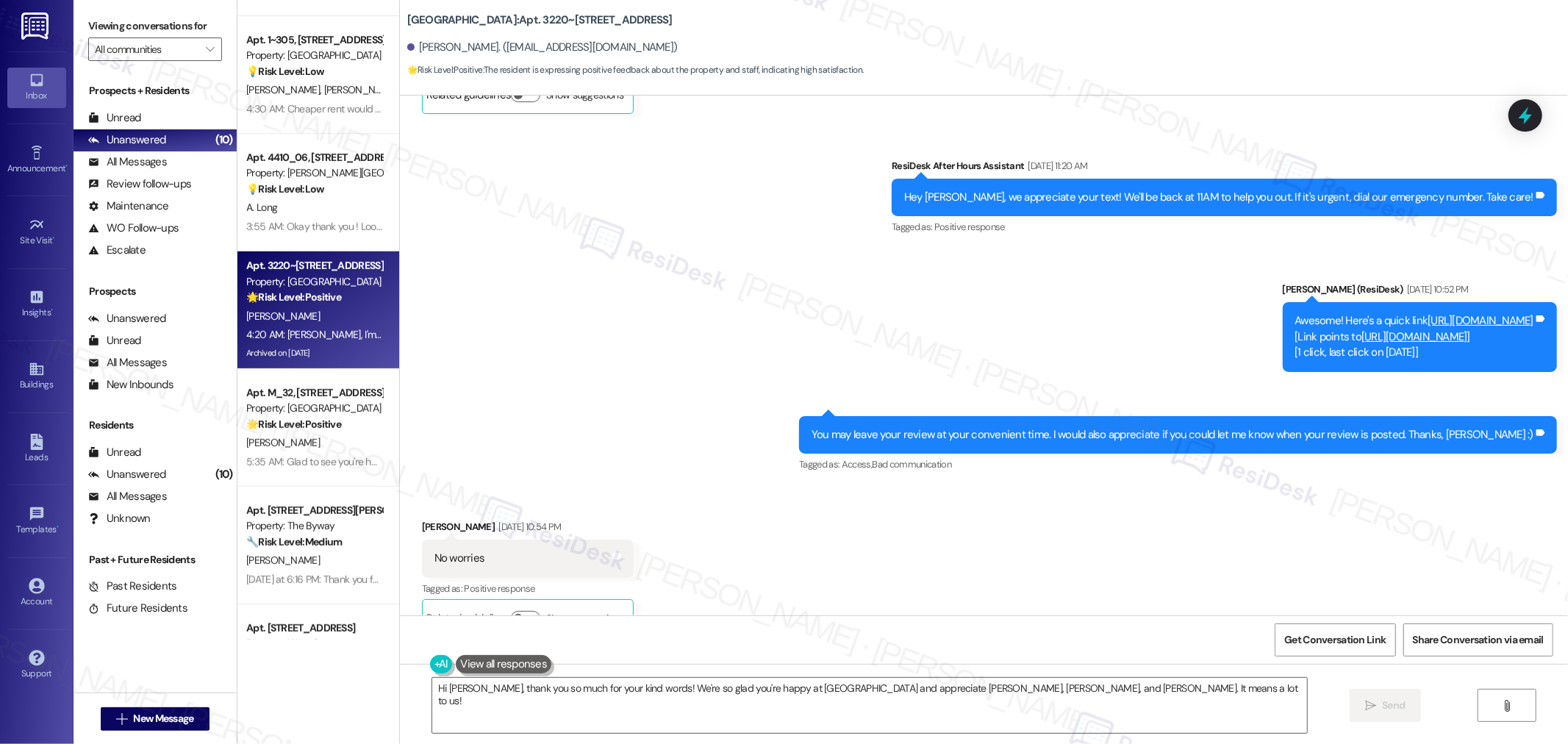
scroll to position [1122, 0]
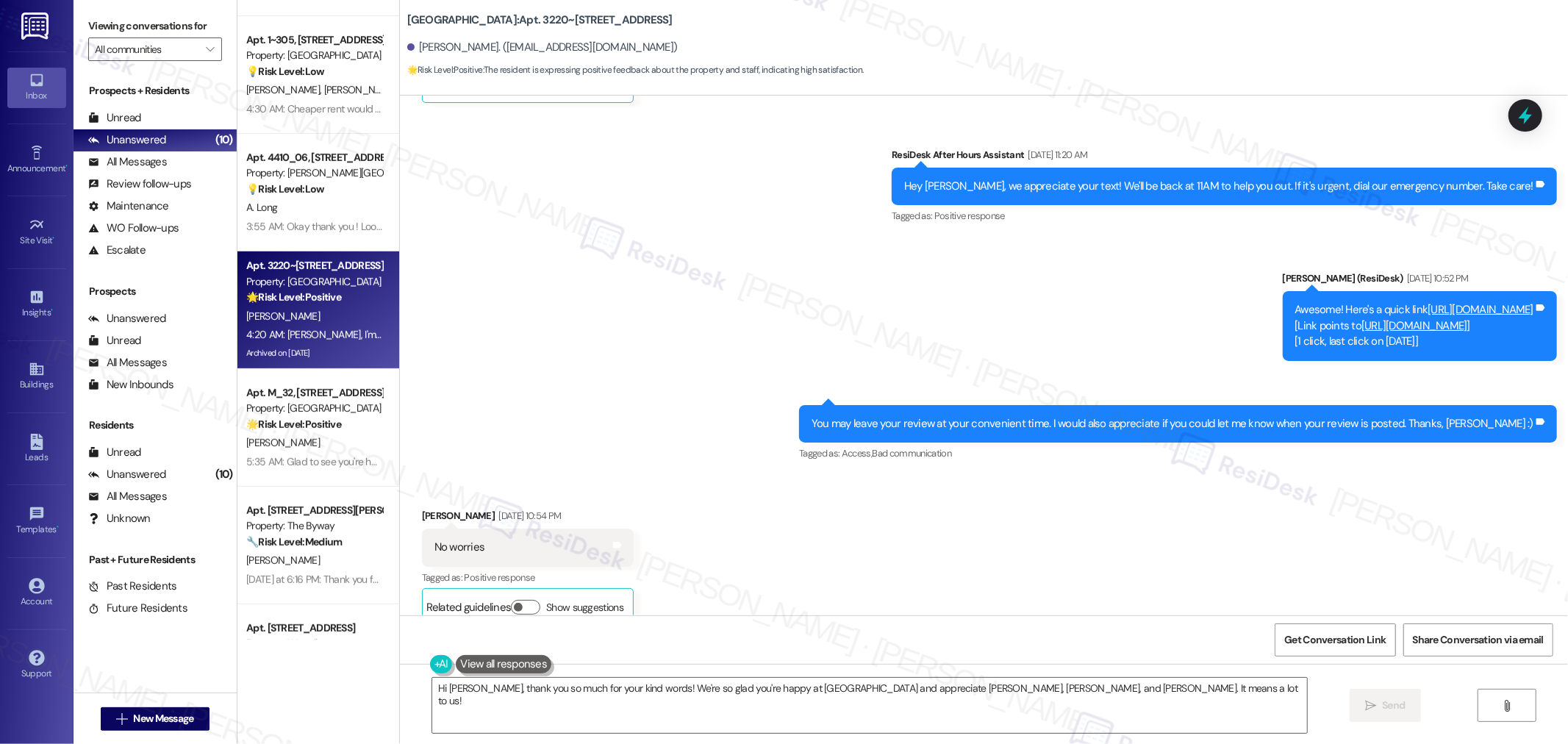
click at [1428, 302] on link "https://www.theresidesk.com/links/review-oaXE699dx" at bounding box center [1481, 309] width 105 height 14
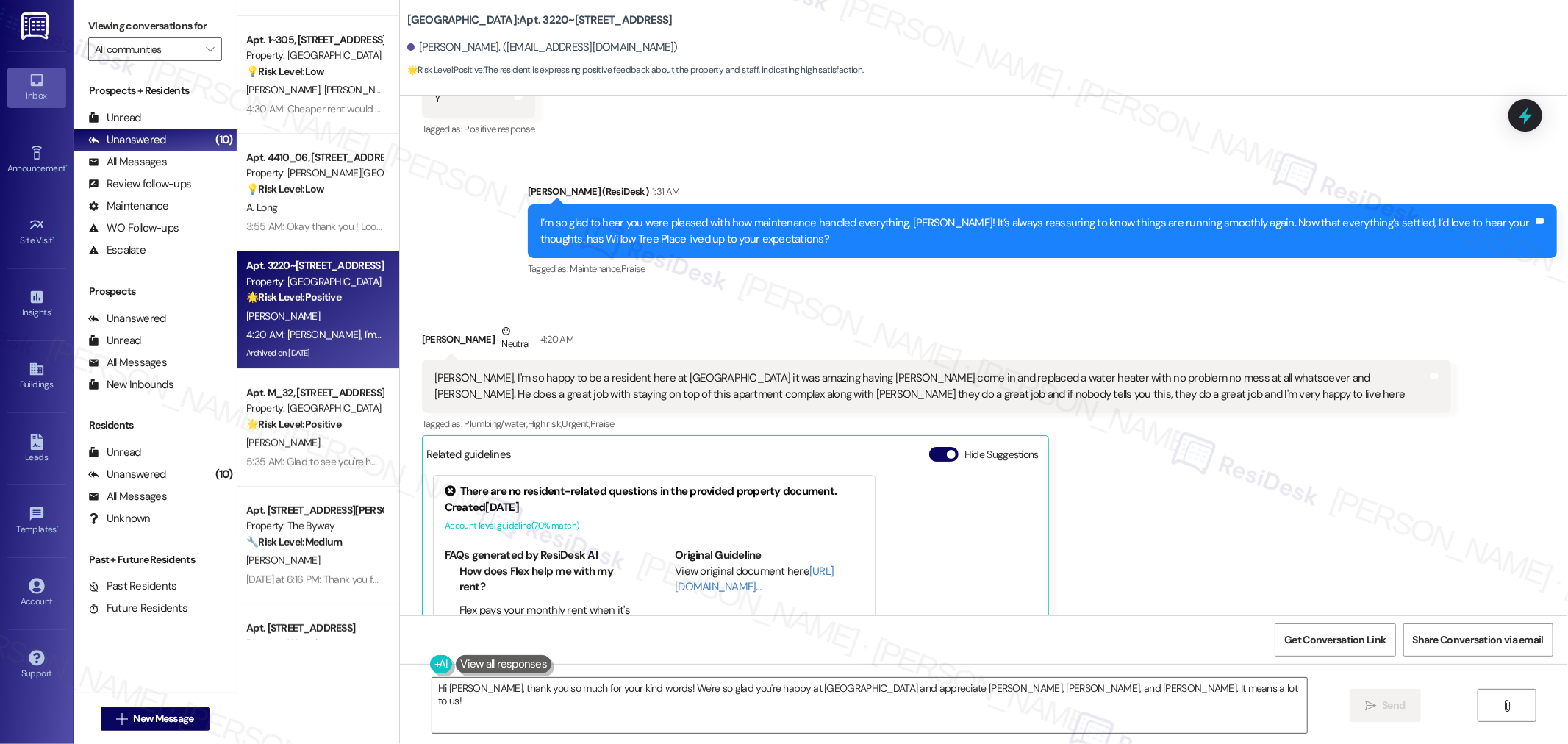
scroll to position [4617, 0]
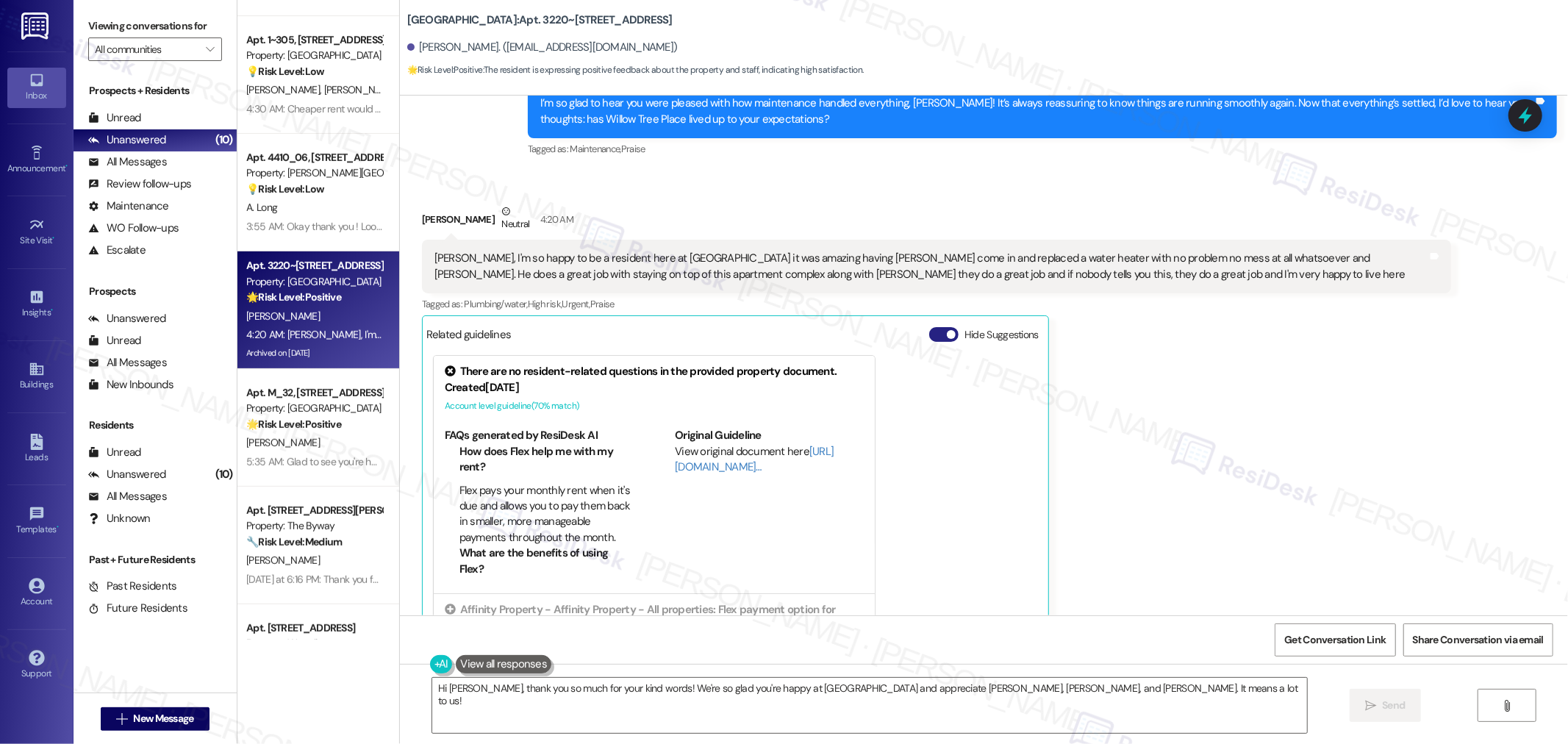
click at [934, 327] on button "Hide Suggestions" at bounding box center [944, 334] width 30 height 14
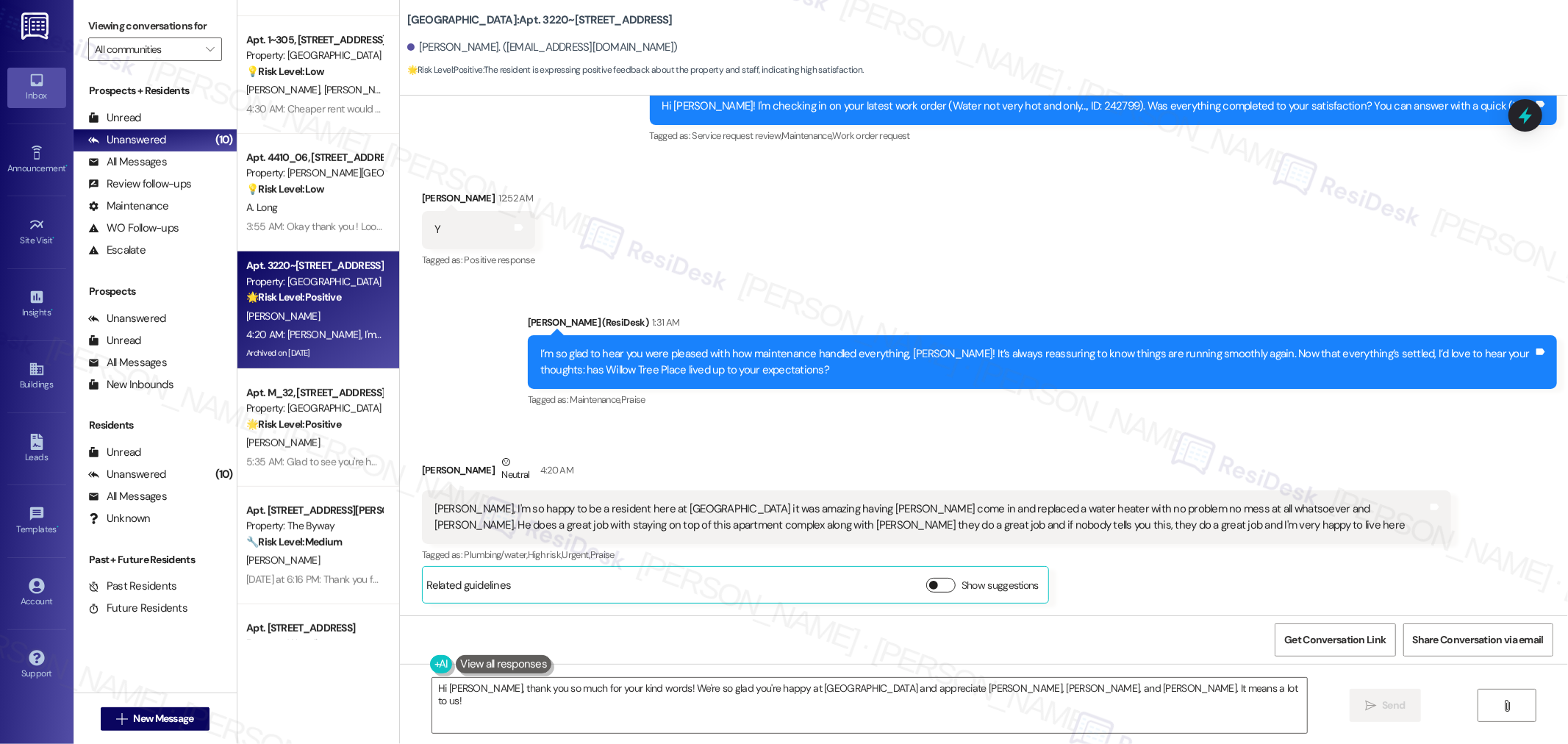
scroll to position [4319, 0]
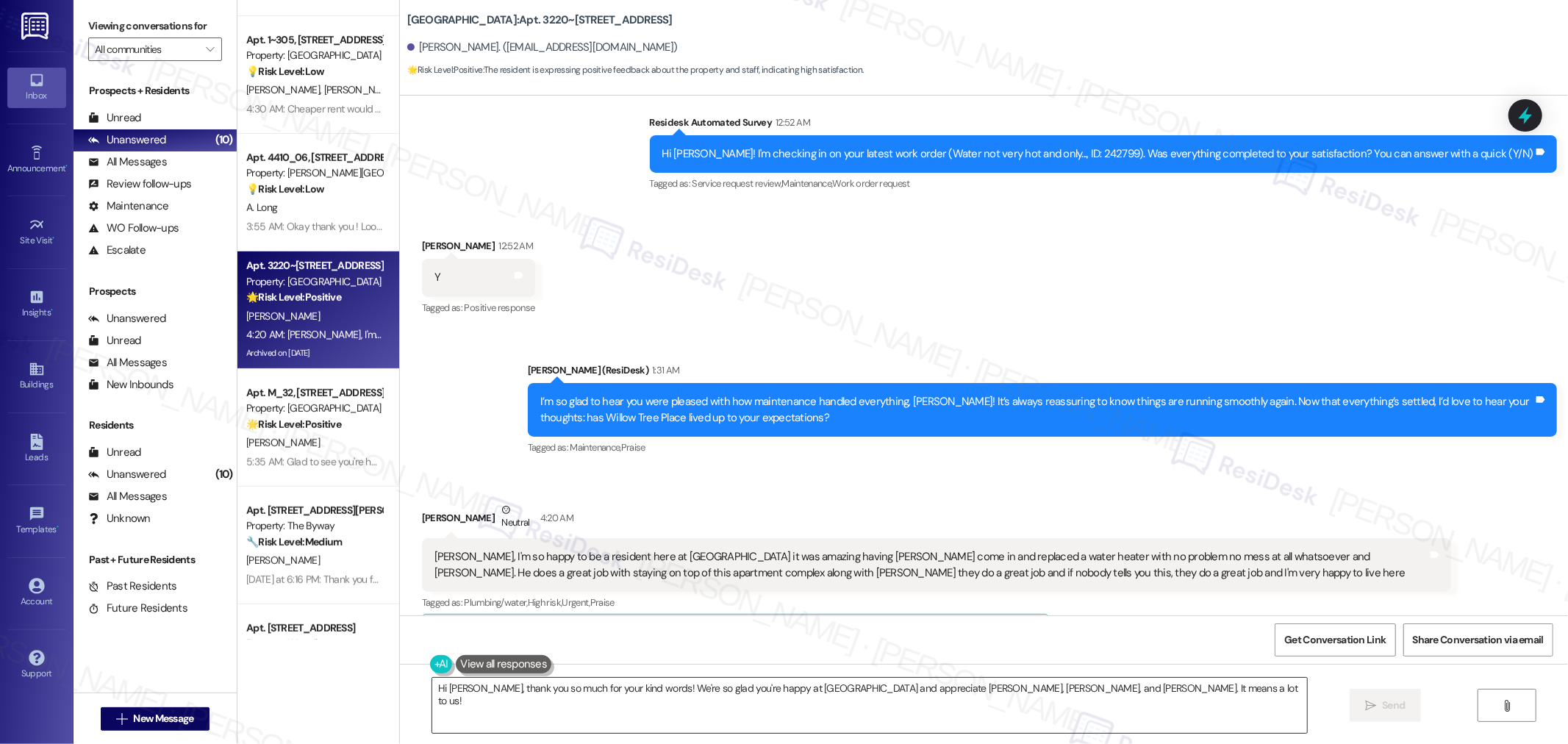
click at [969, 697] on textarea "Hi Richard, thank you so much for your kind words! We're so glad you're happy a…" at bounding box center [870, 705] width 875 height 55
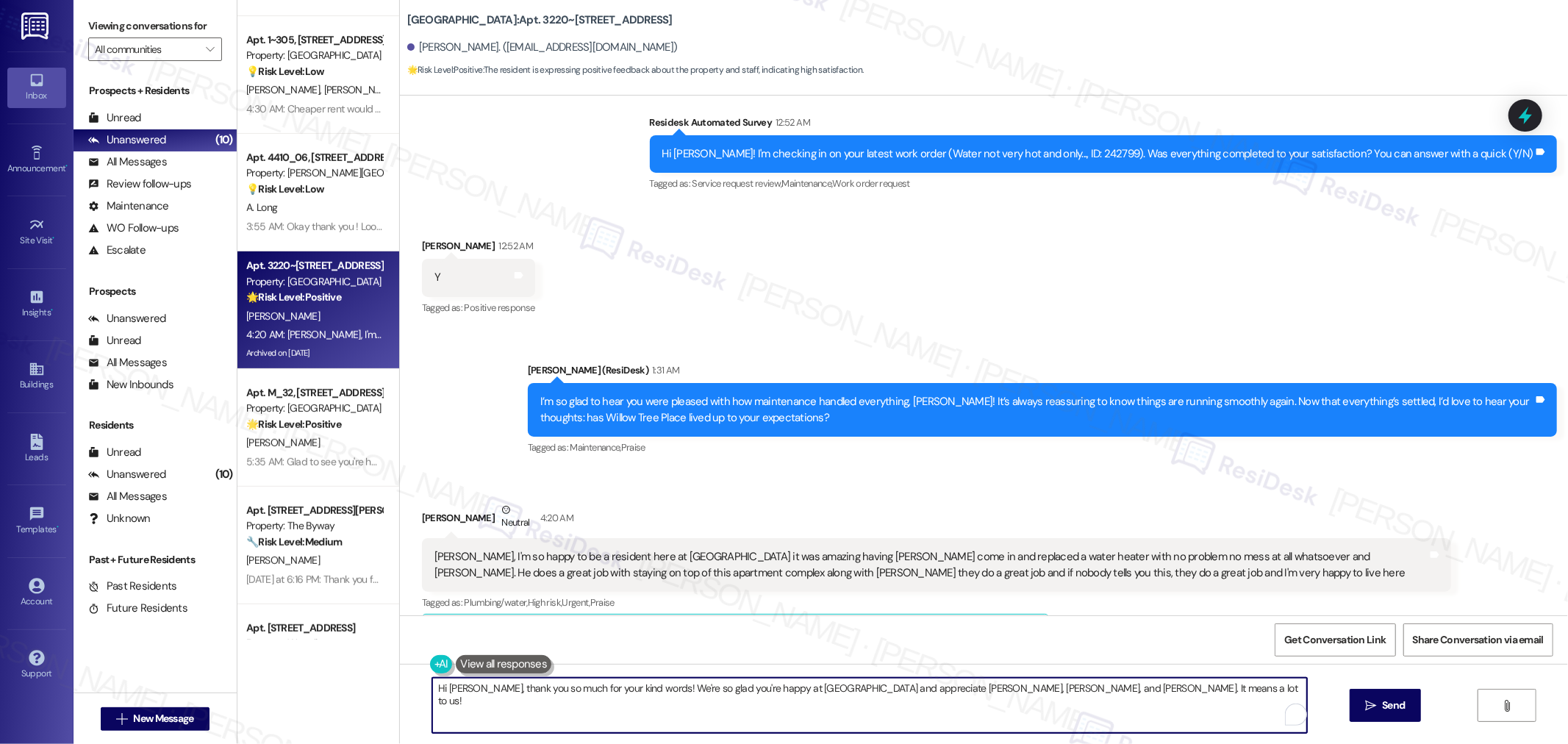
paste textarea "I'm so glad to know that your home is meeting your expectations. Happy to hear …"
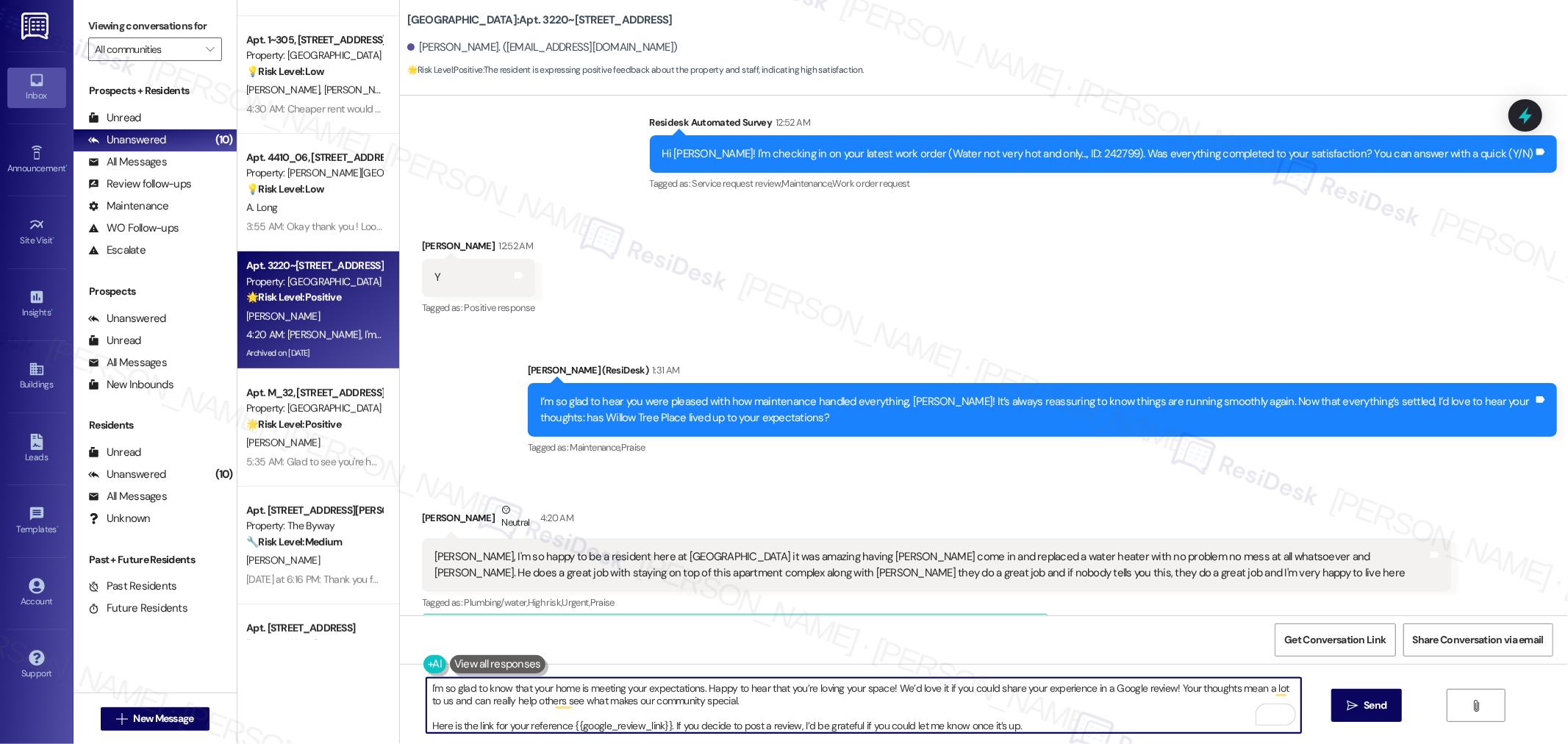
click at [692, 687] on textarea "I'm so glad to know that your home is meeting your expectations. Happy to hear …" at bounding box center [864, 705] width 875 height 55
type textarea "I'm so glad to know that your home is meeting your expectations, Richard. Happy…"
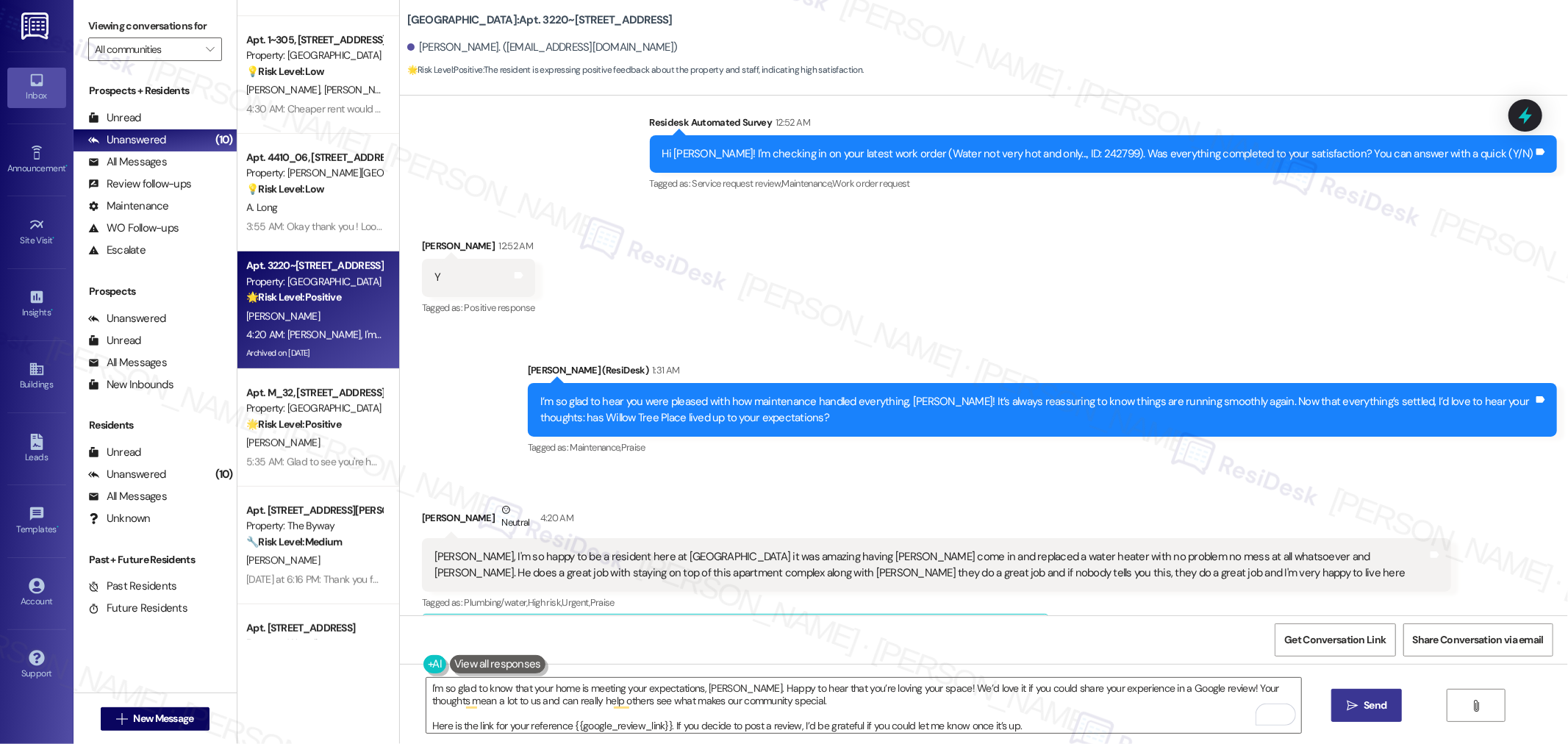
click at [1377, 697] on span "Send" at bounding box center [1375, 705] width 23 height 15
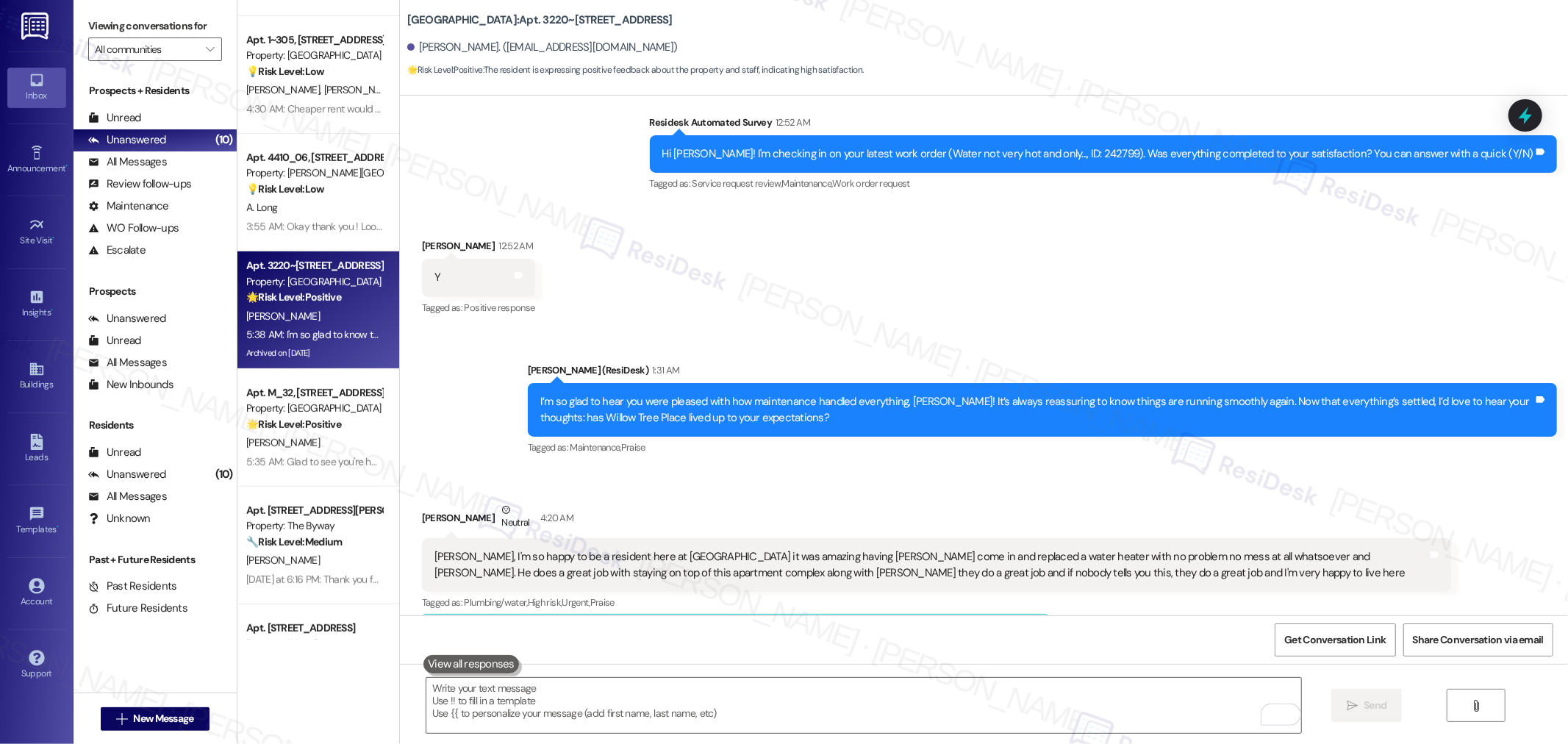
click at [427, 50] on div "Richard Rogers. (dynamicfutures@gmail.com)" at bounding box center [543, 47] width 270 height 15
click at [432, 46] on div "Richard Rogers. (dynamicfutures@gmail.com)" at bounding box center [543, 47] width 270 height 15
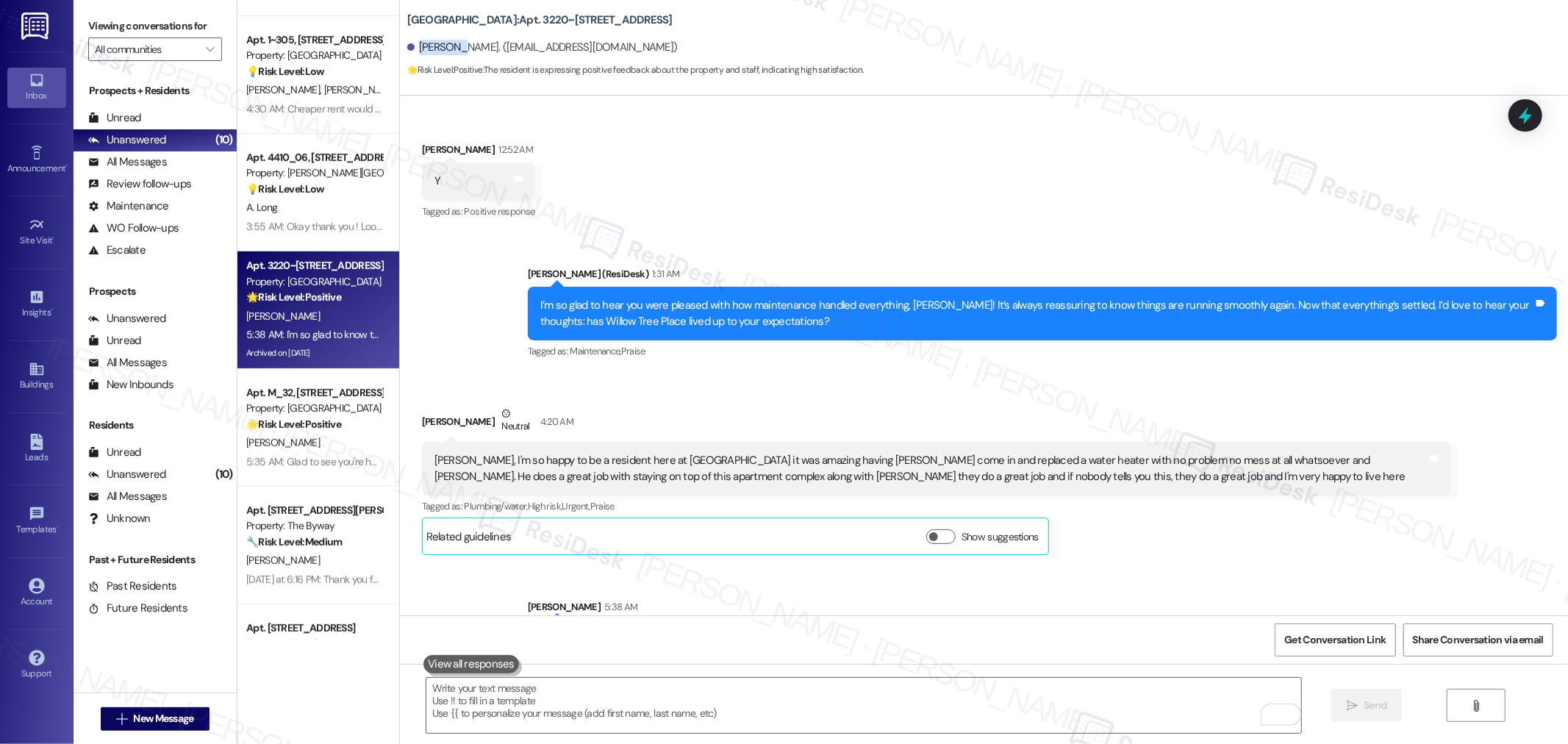
scroll to position [4470, 0]
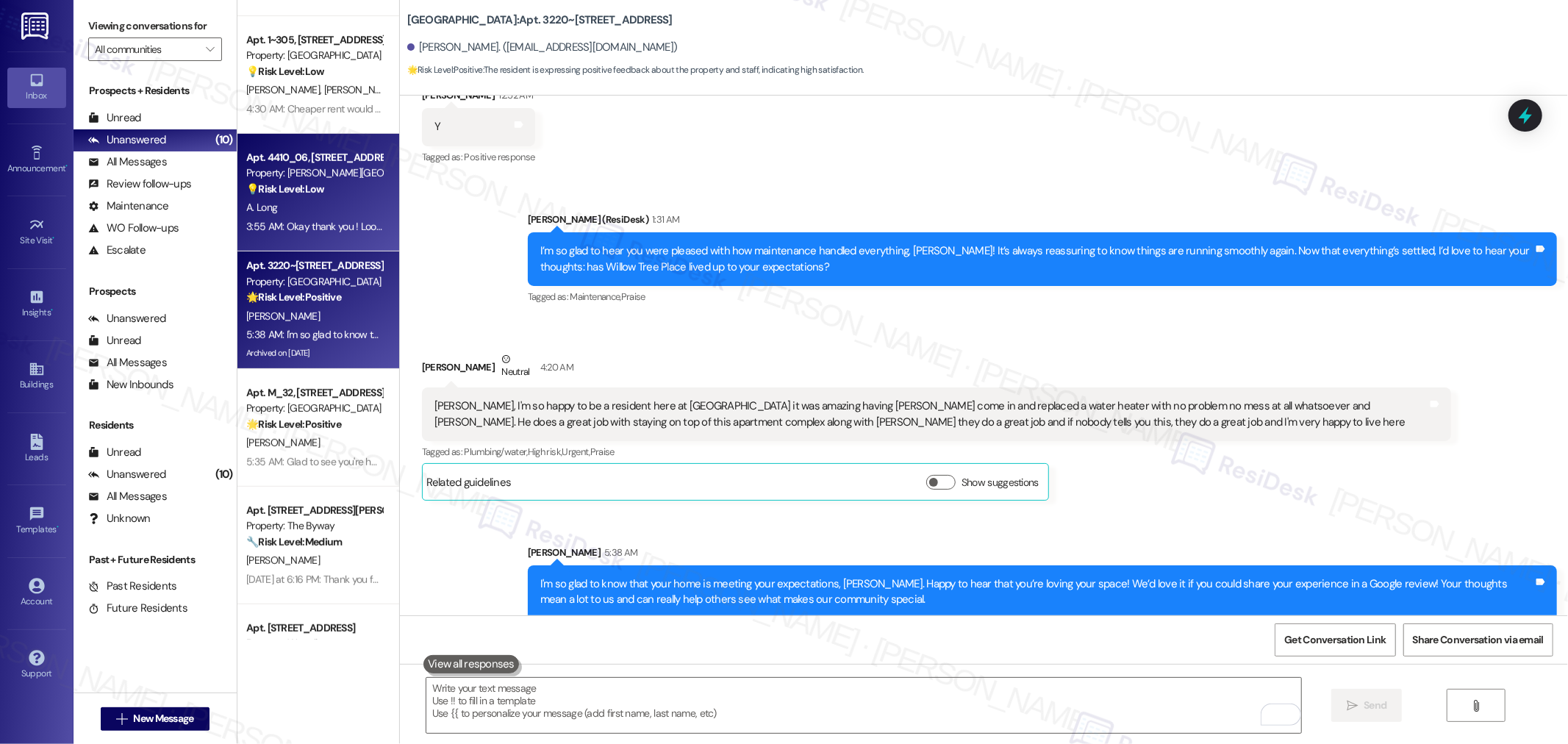
click at [312, 228] on div "3:55 AM: Okay thank you ! Looking back at our messages, I meant to say leasing …" at bounding box center [442, 226] width 392 height 13
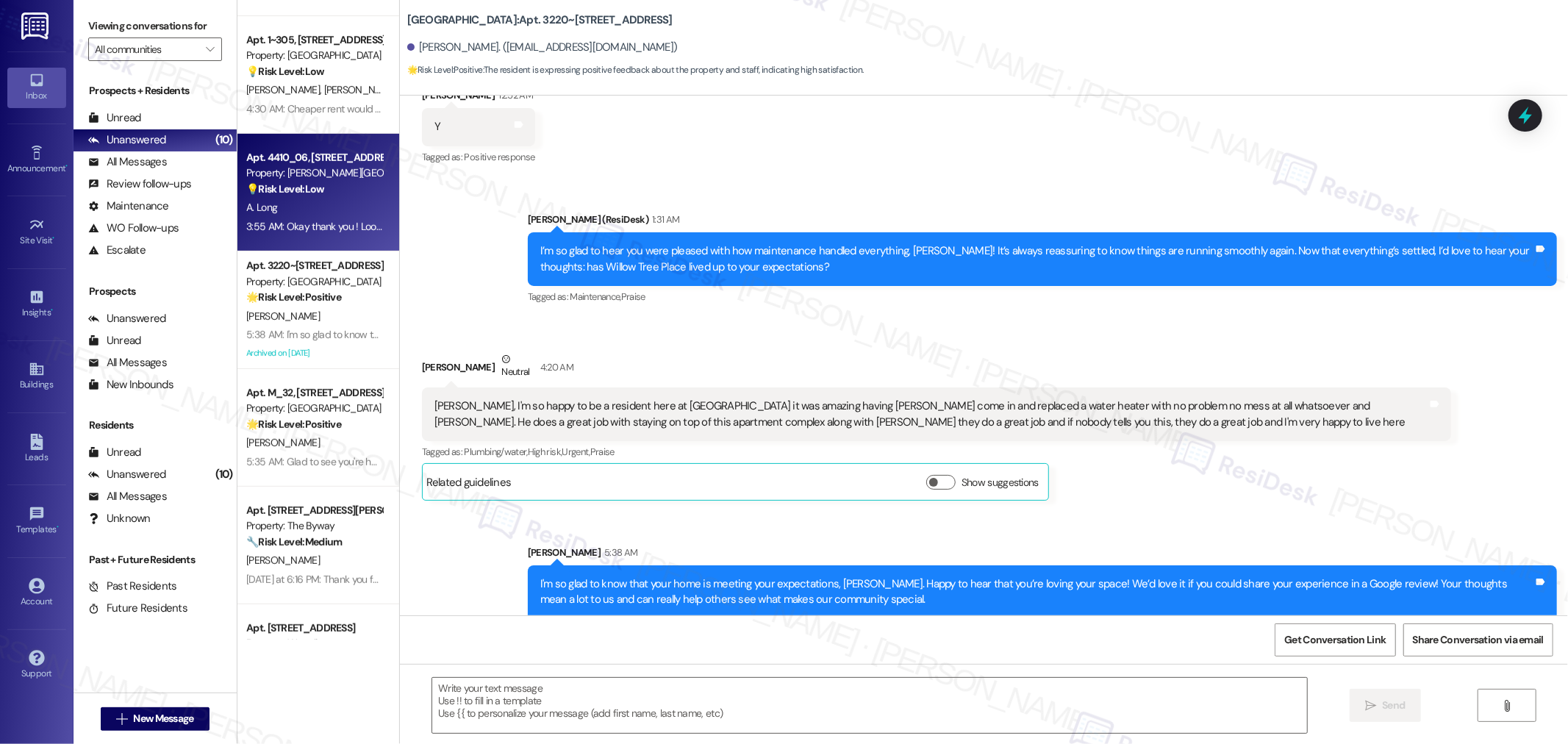
type textarea "Fetching suggested responses. Please feel free to read through the conversation…"
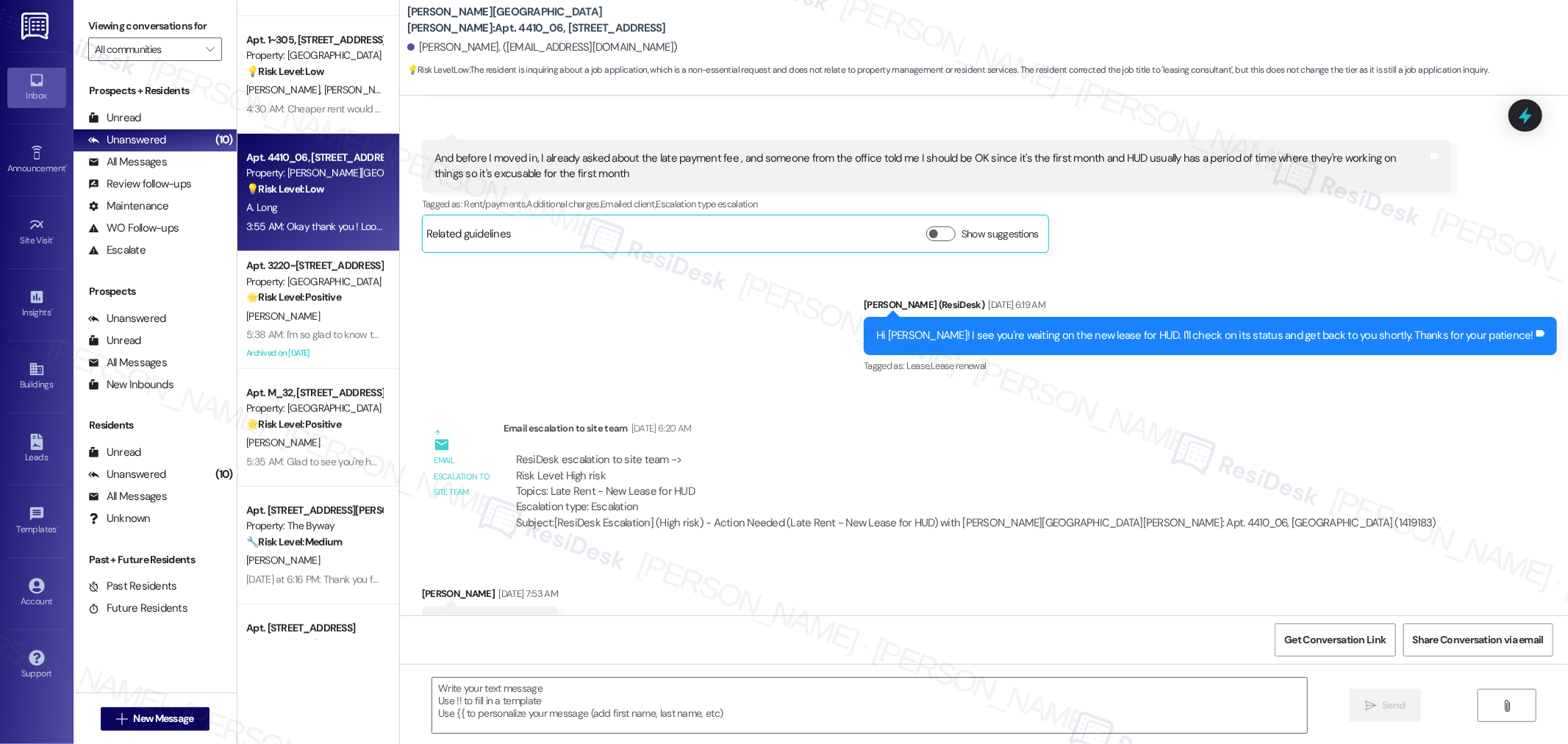
type textarea "Fetching suggested responses. Please feel free to read through the conversation…"
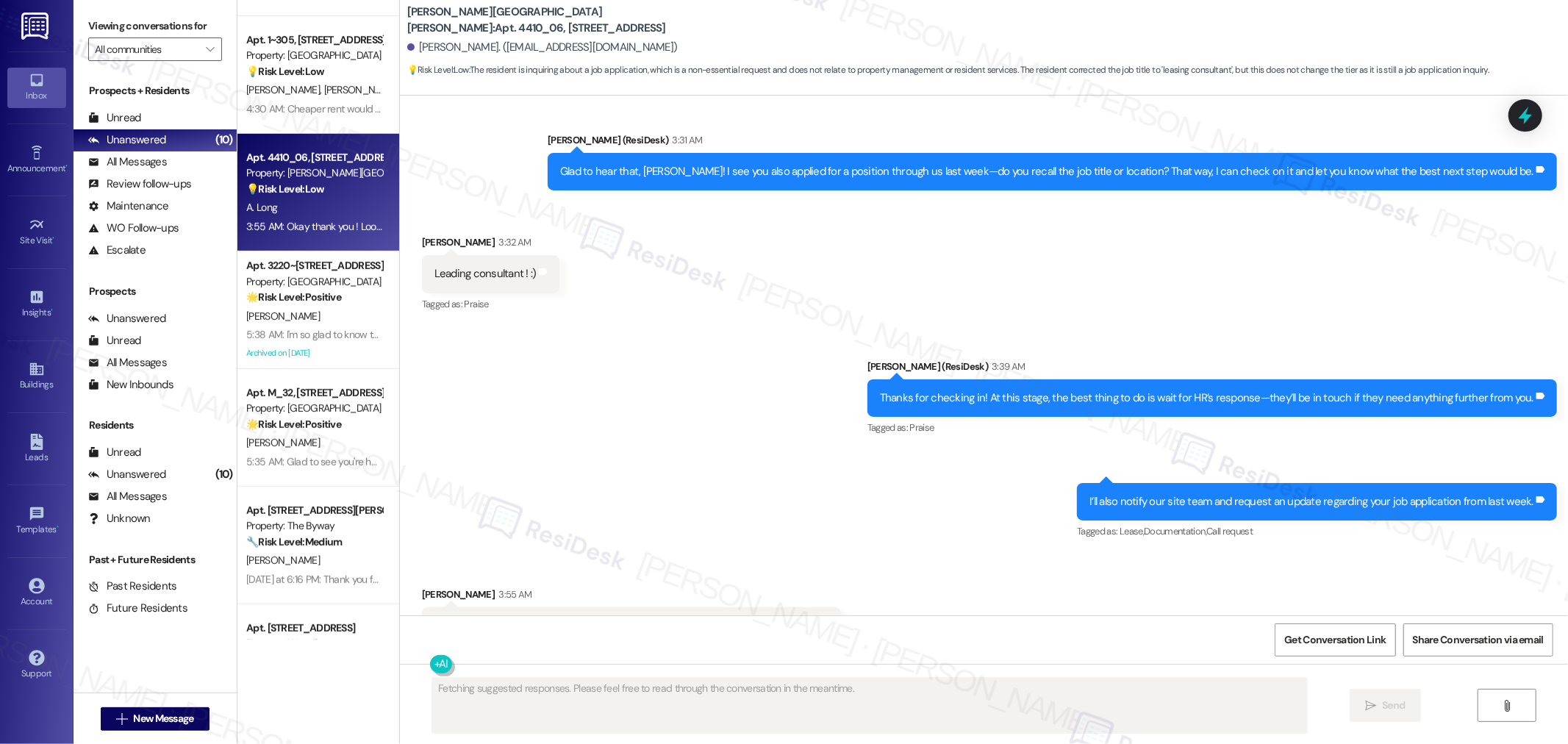
scroll to position [3474, 0]
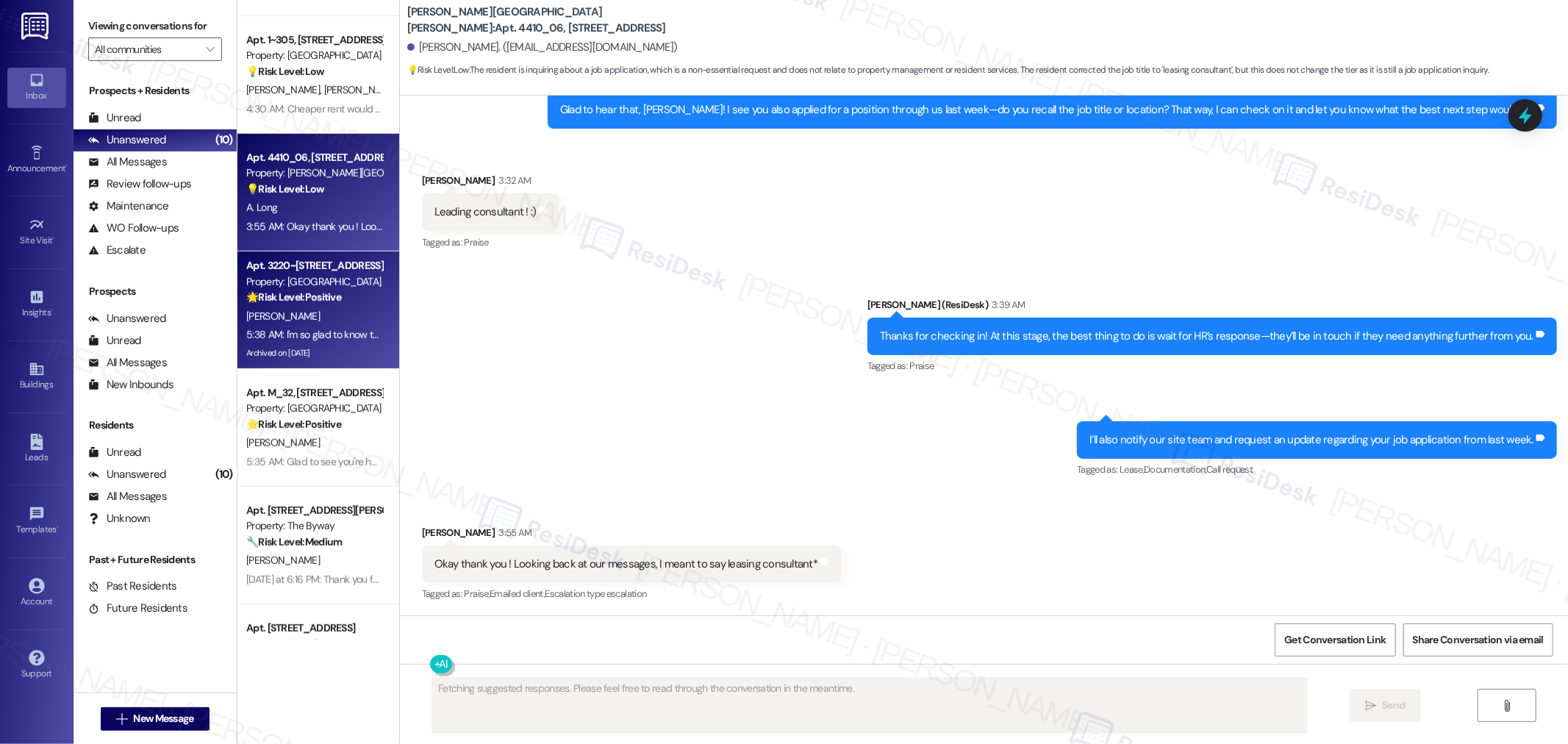
click at [310, 298] on strong "🌟 Risk Level: Positive" at bounding box center [293, 297] width 95 height 13
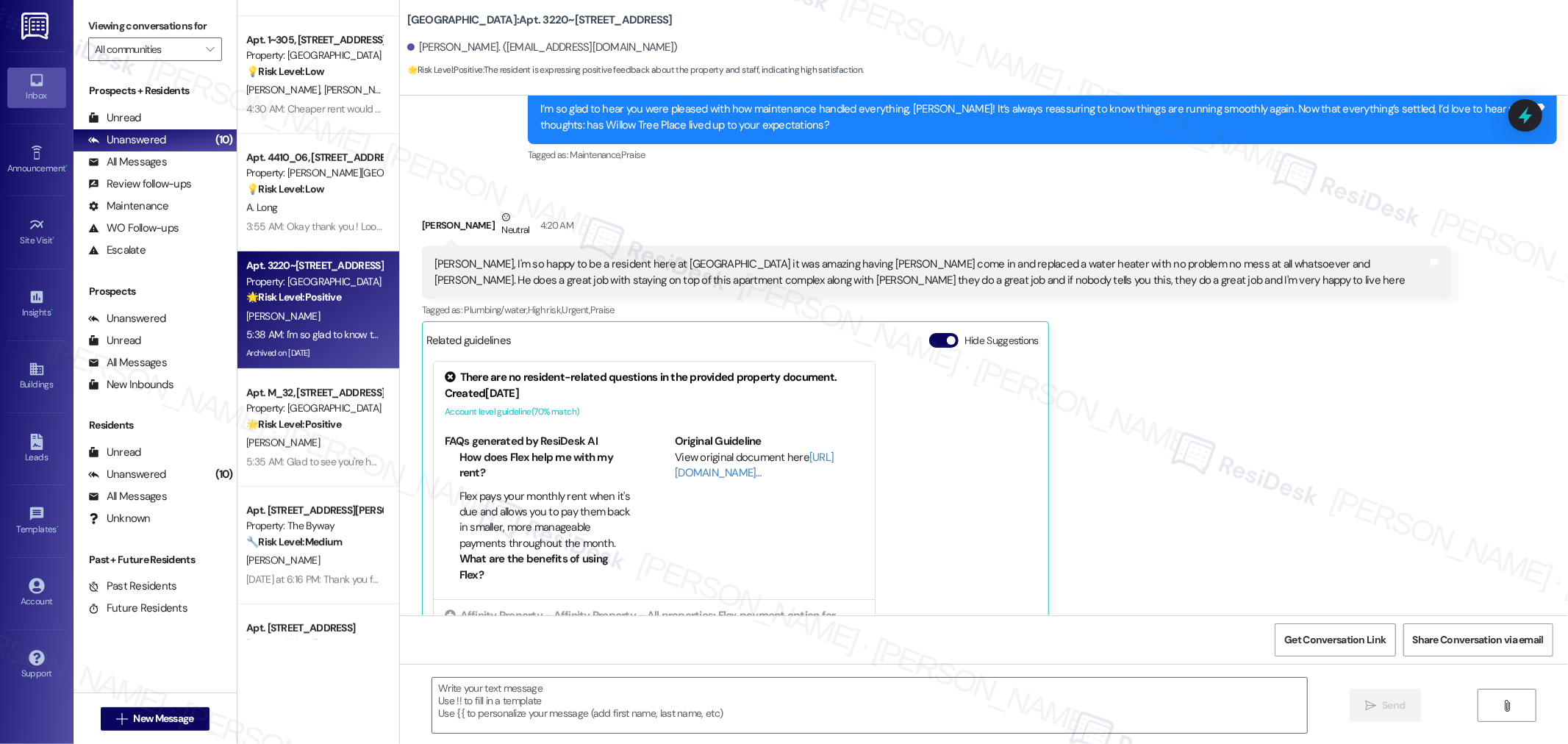
scroll to position [4617, 0]
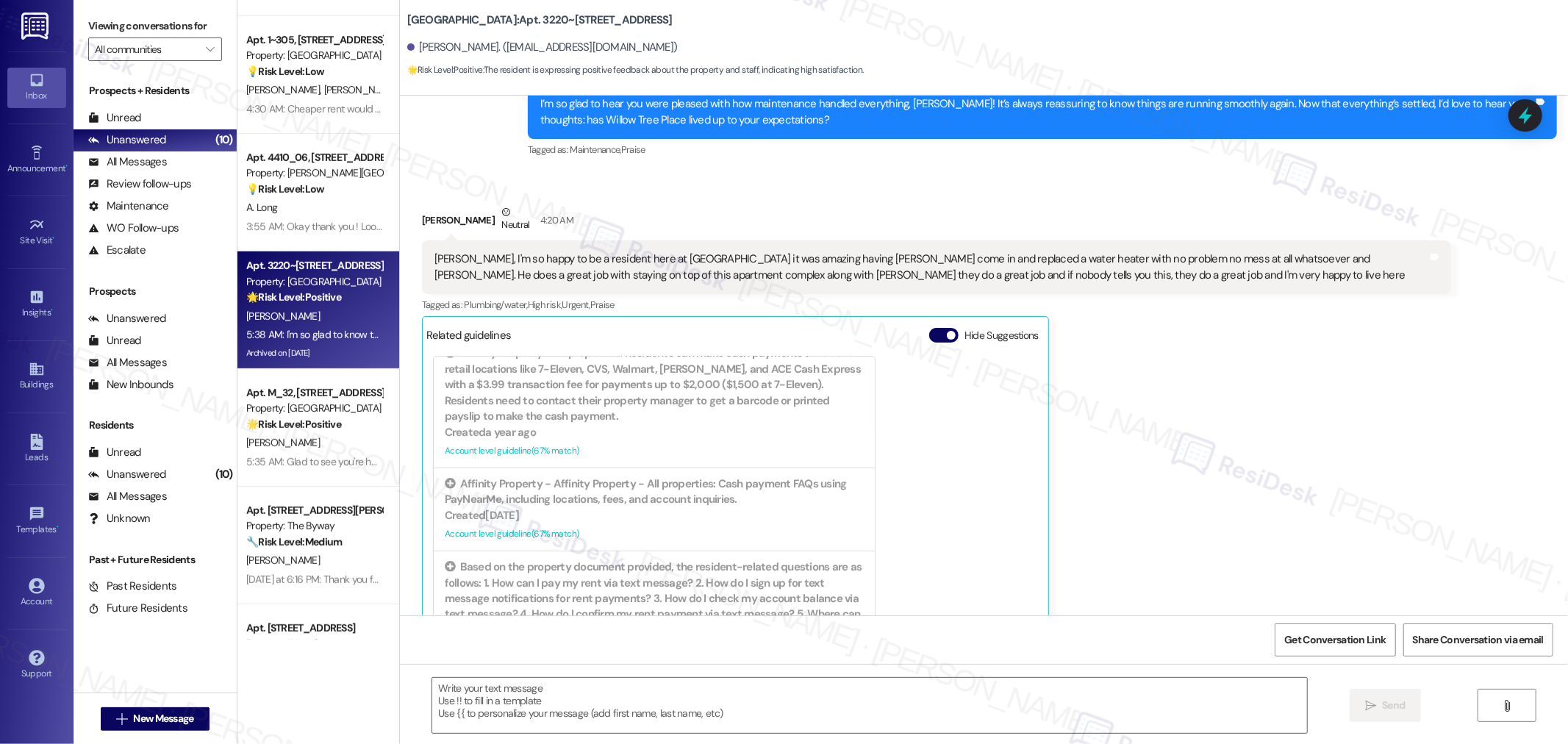
type textarea "Fetching suggested responses. Please feel free to read through the conversation…"
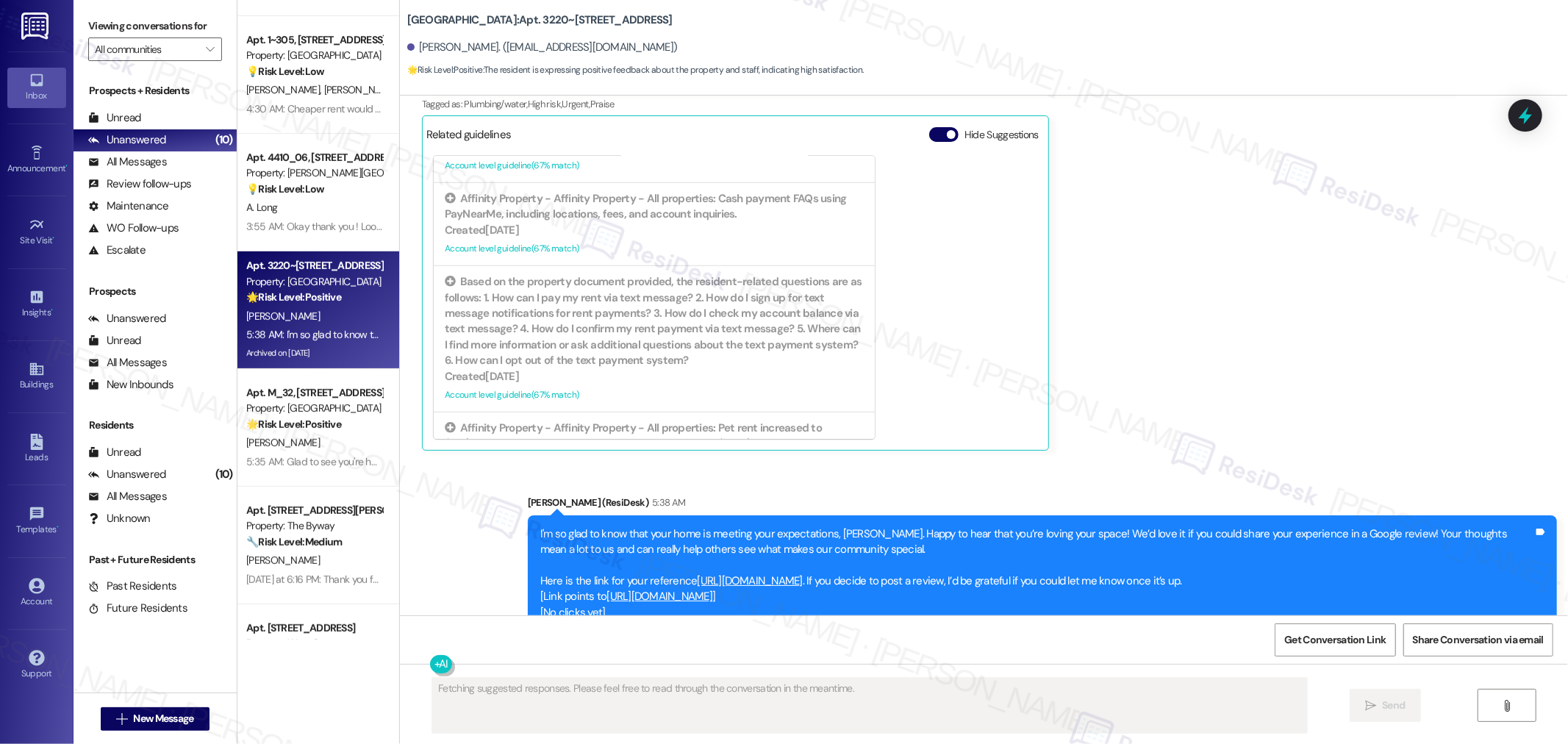
scroll to position [4820, 0]
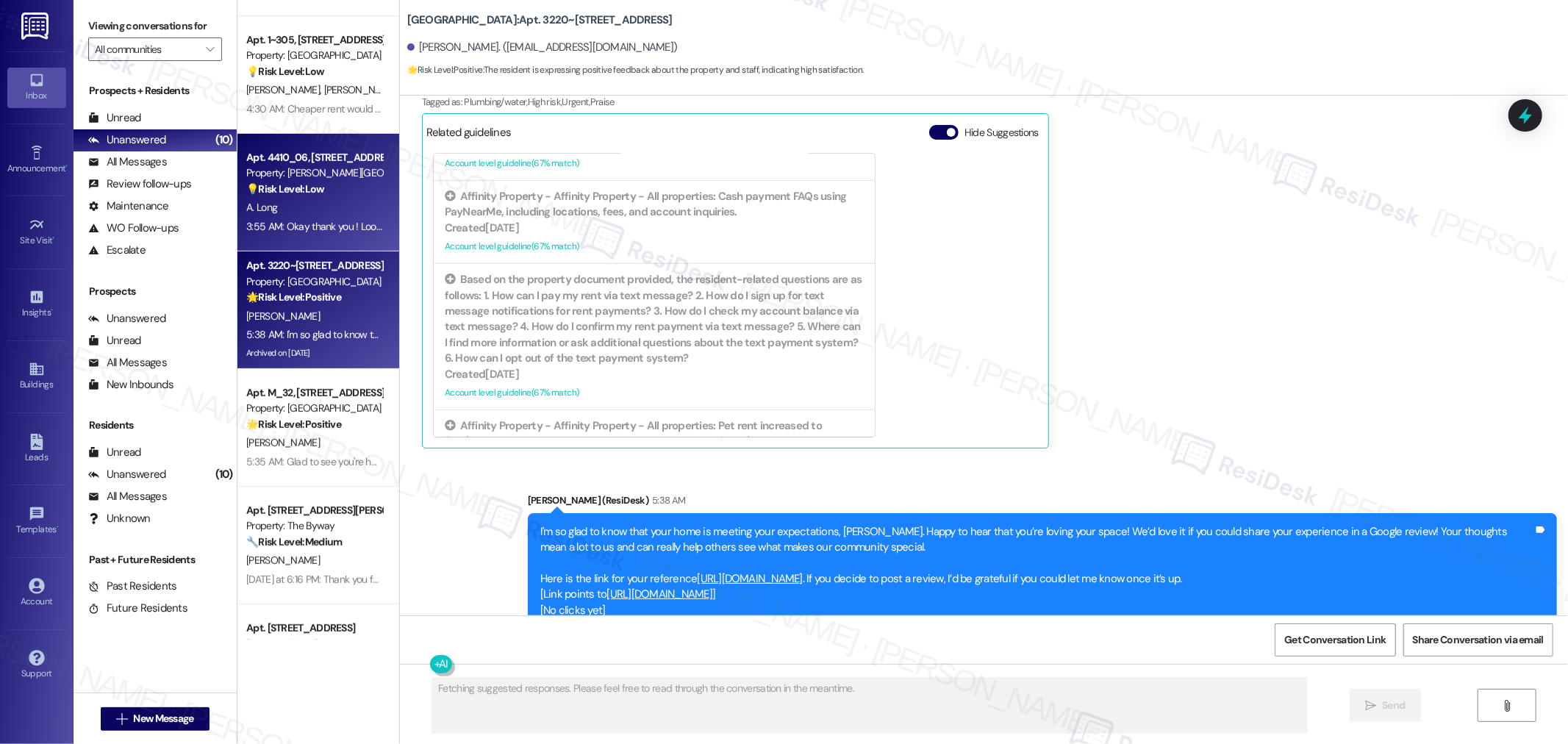
click at [311, 232] on div "3:55 AM: Okay thank you ! Looking back at our messages, I meant to say leasing …" at bounding box center [314, 226] width 139 height 18
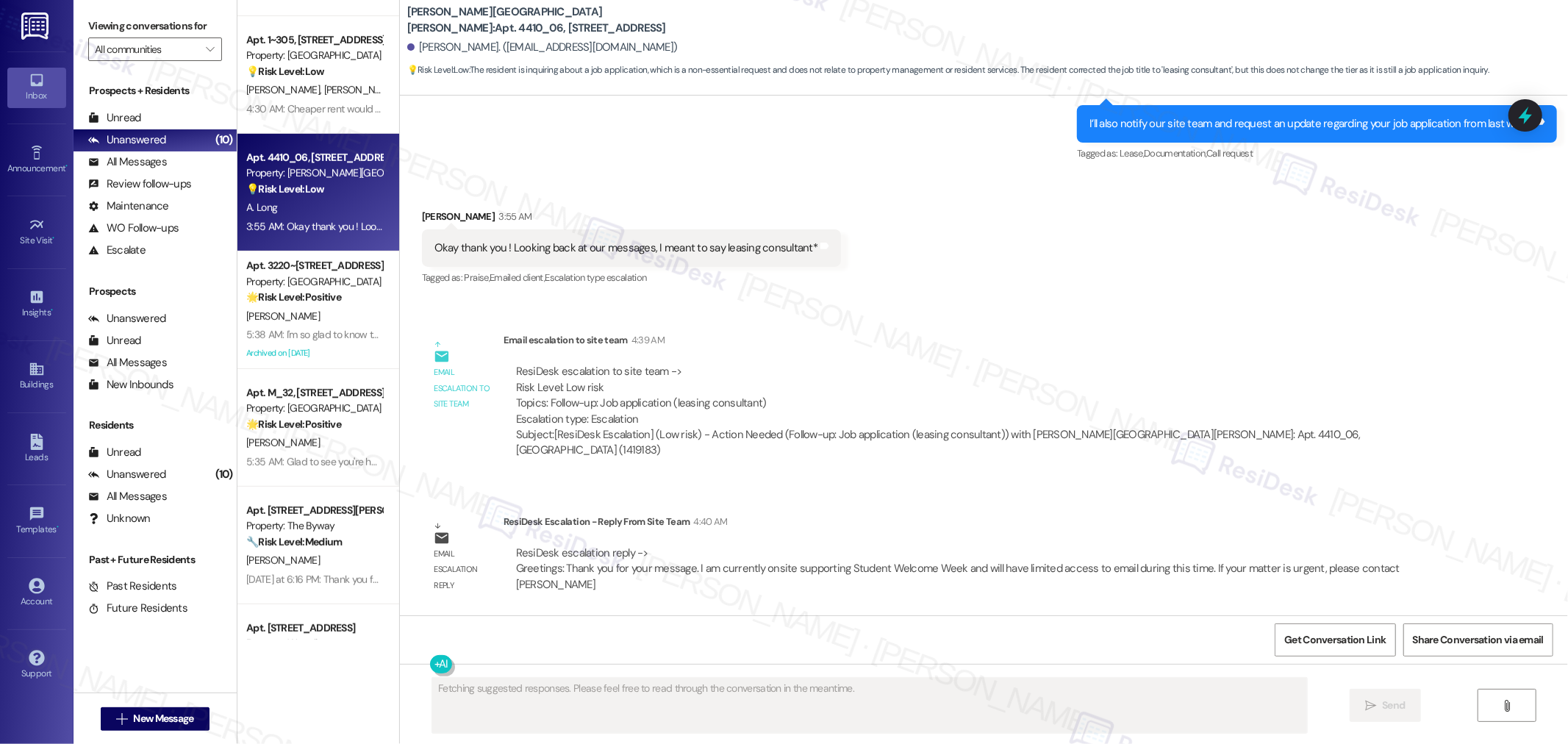
scroll to position [3771, 0]
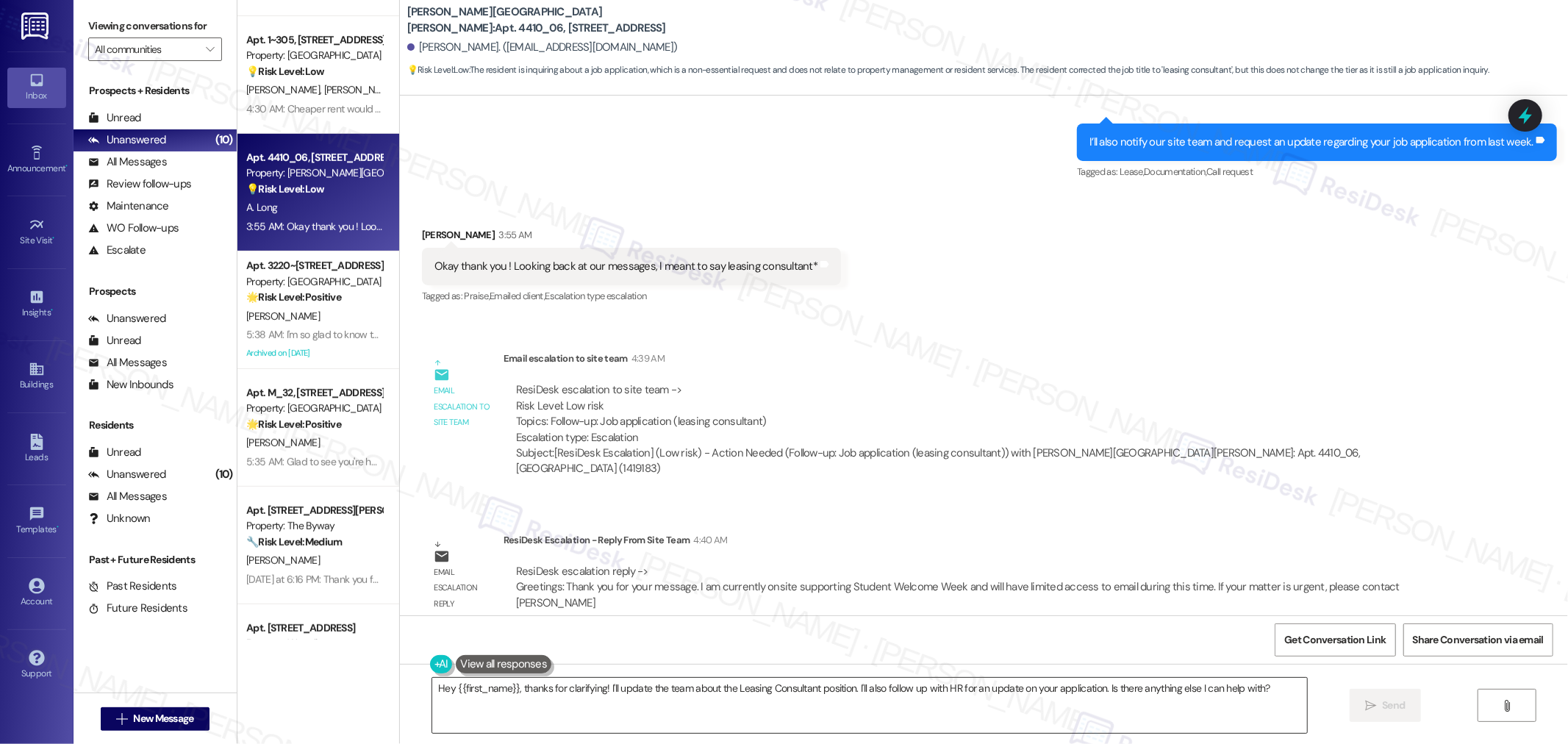
click at [864, 695] on textarea "Hey {{first_name}}, thanks for clarifying! I'll update the team about the Leasi…" at bounding box center [870, 705] width 875 height 55
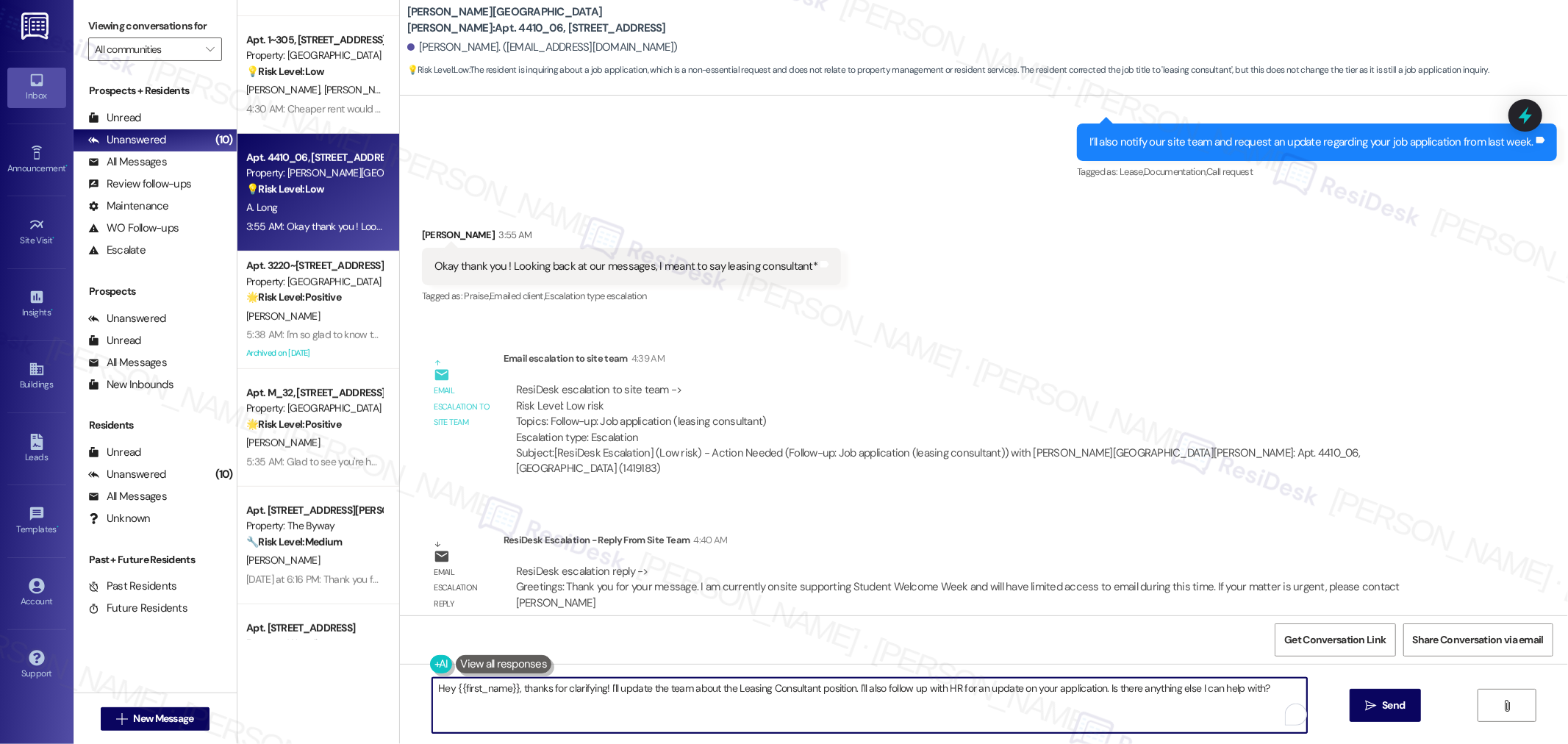
click at [864, 695] on textarea "Hey {{first_name}}, thanks for clarifying! I'll update the team about the Leasi…" at bounding box center [870, 705] width 875 height 55
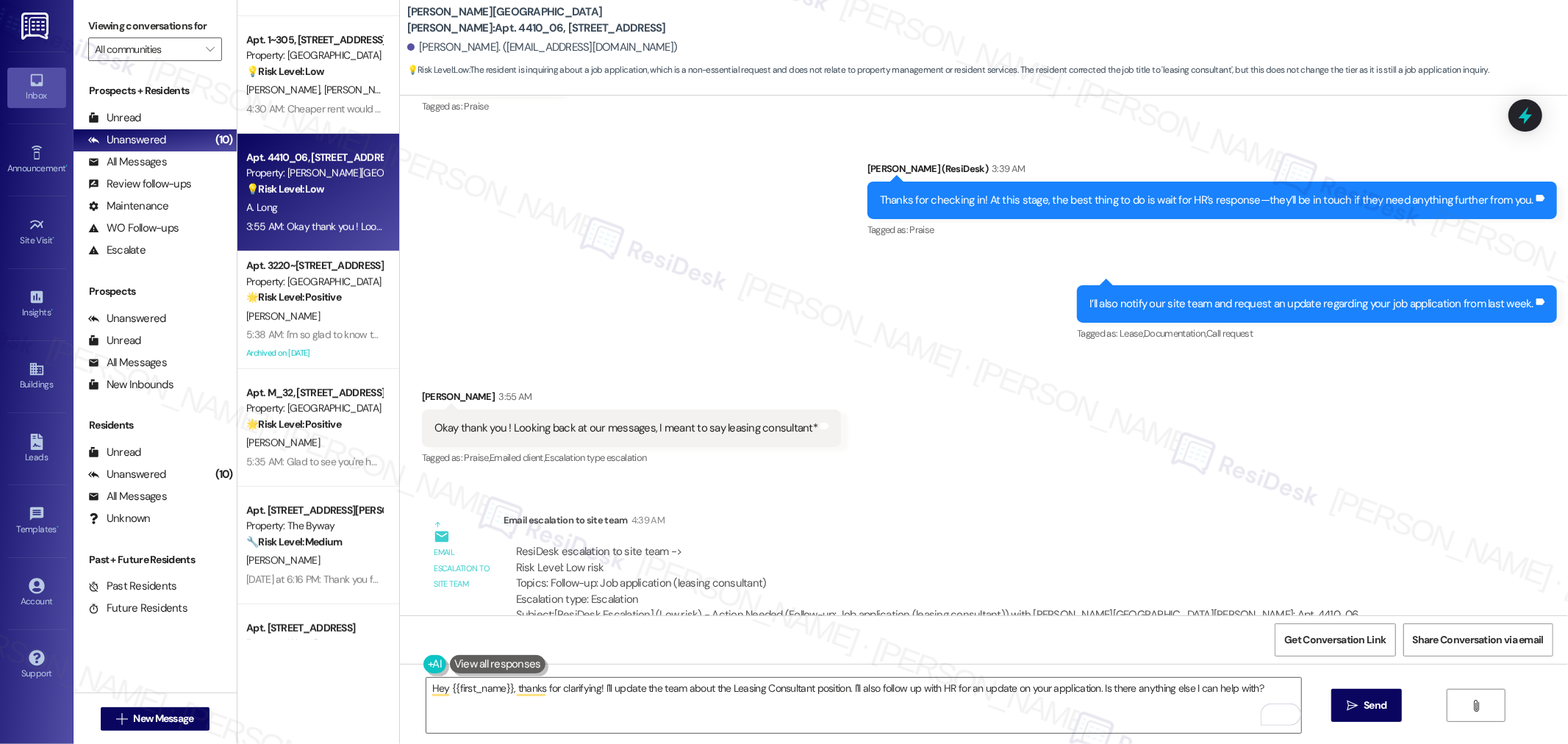
scroll to position [3607, 0]
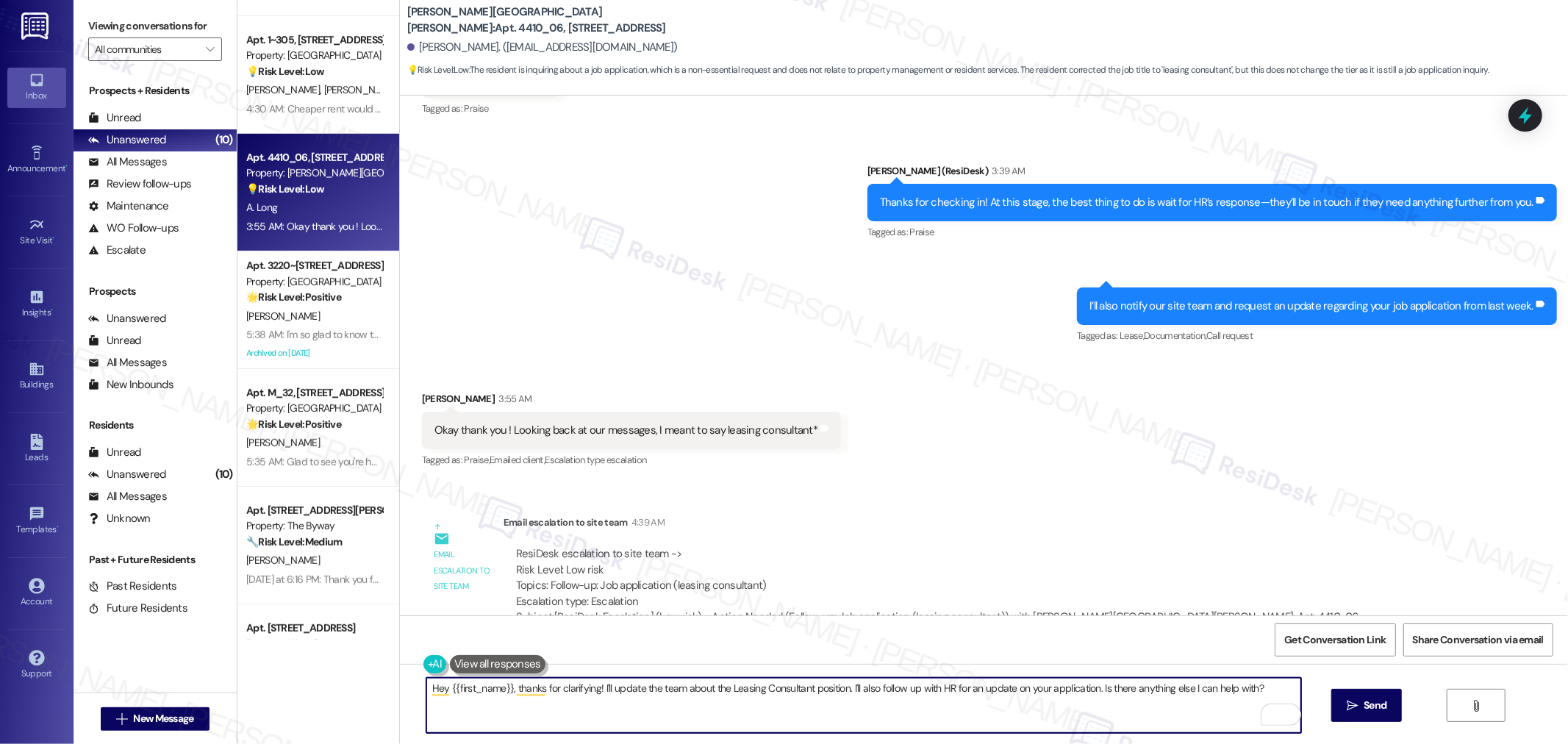
click at [1016, 685] on textarea "Hey {{first_name}}, thanks for clarifying! I'll update the team about the Leasi…" at bounding box center [864, 705] width 875 height 55
paste textarea "Appreciate the clarification. I’ve already shared your application with our sit…"
click at [537, 687] on textarea "Appreciate the clarification. I’ve already shared your application with our sit…" at bounding box center [864, 705] width 875 height 55
type textarea "Appreciate the clarification, Amber. I’ve already shared your application with …"
click at [1371, 700] on span "Send" at bounding box center [1375, 705] width 23 height 15
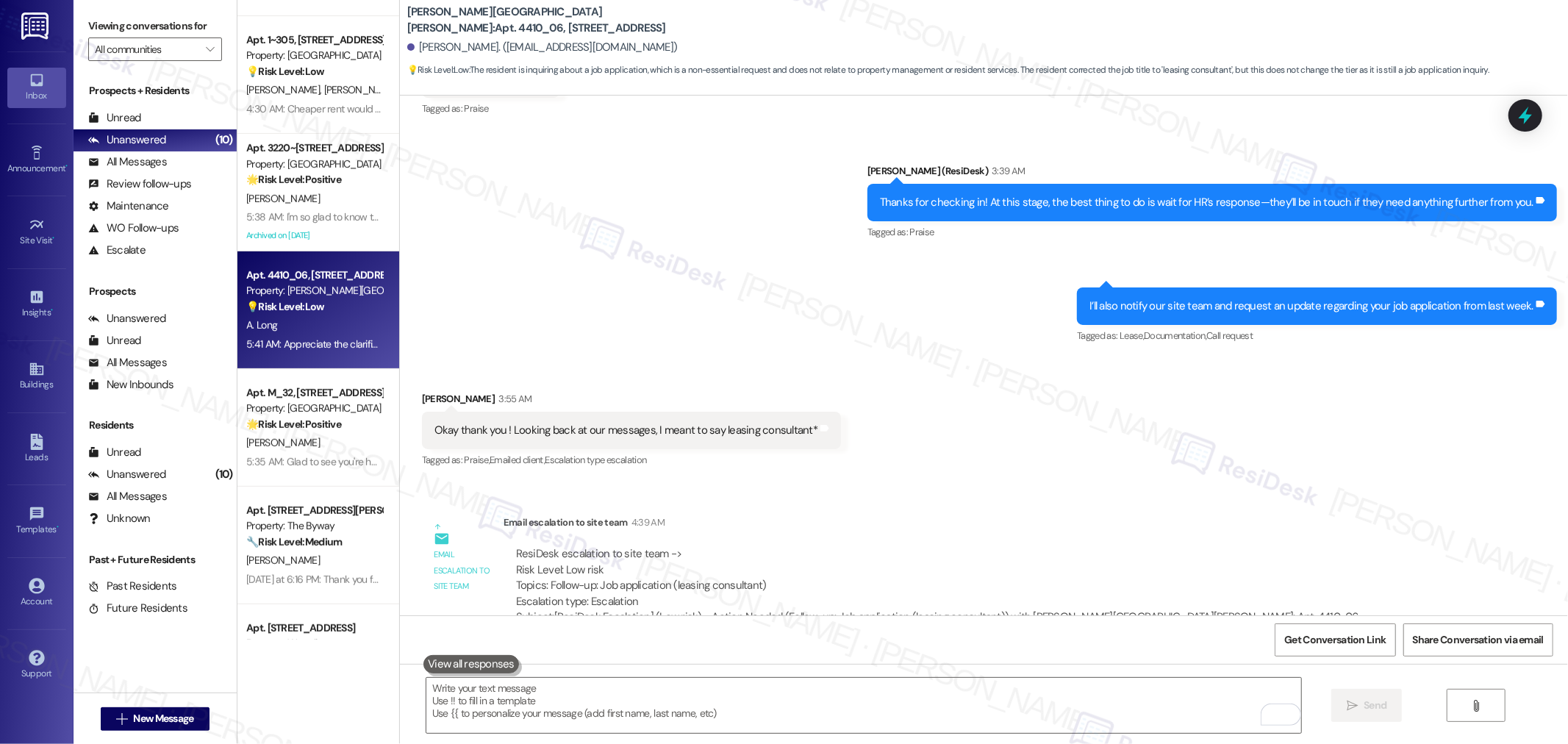
scroll to position [3874, 0]
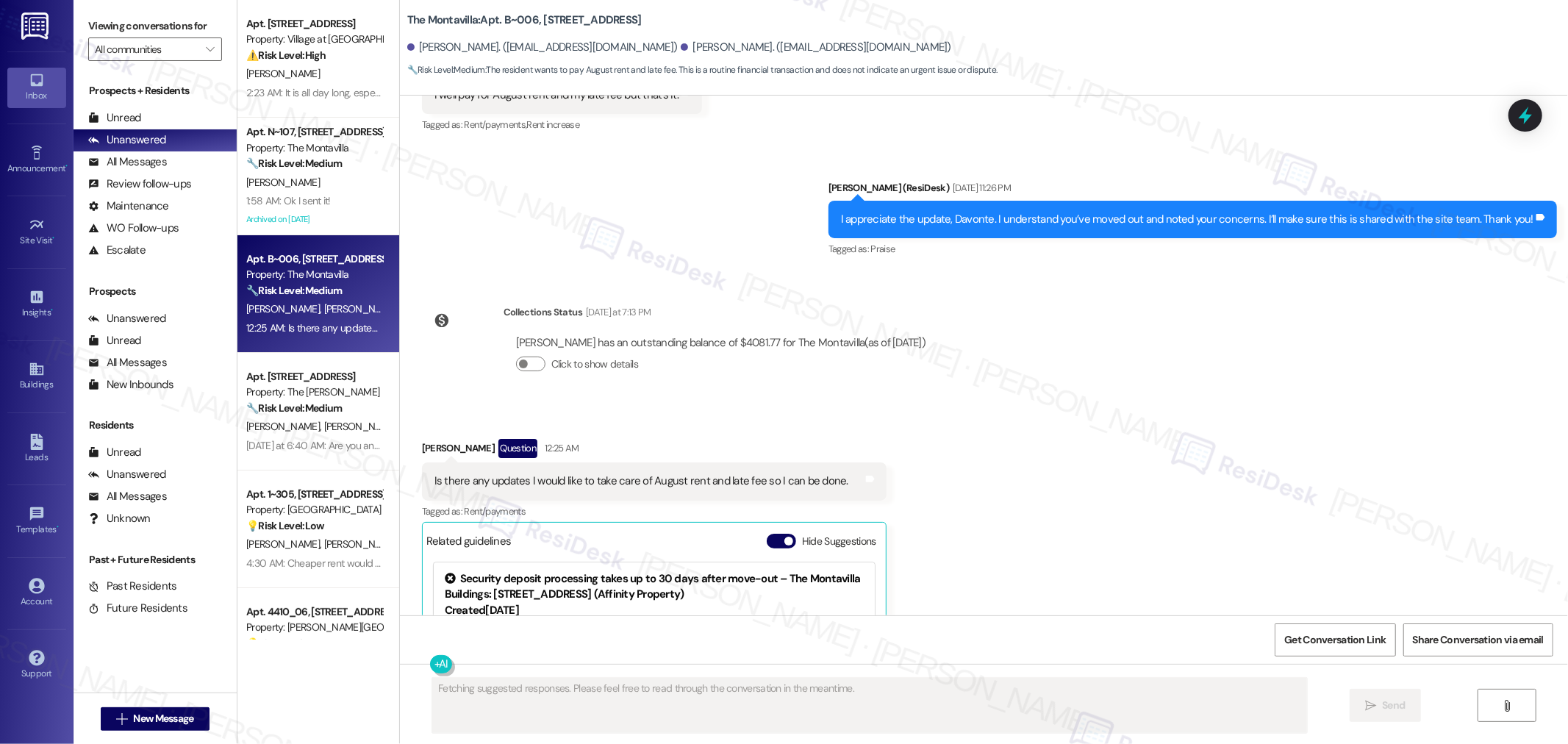
scroll to position [7964, 0]
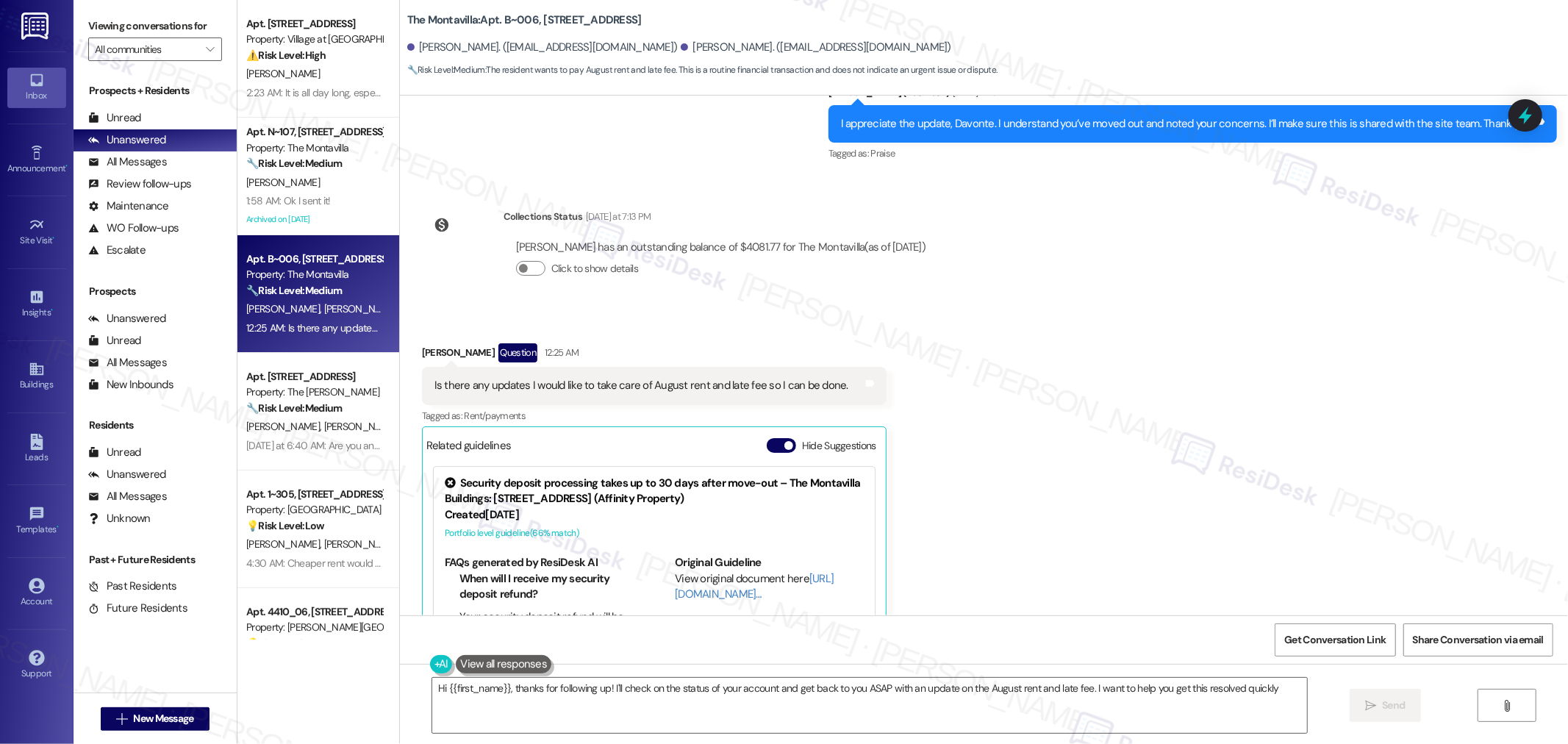
type textarea "Hi {{first_name}}, thanks for following up! I'll check on the status of your ac…"
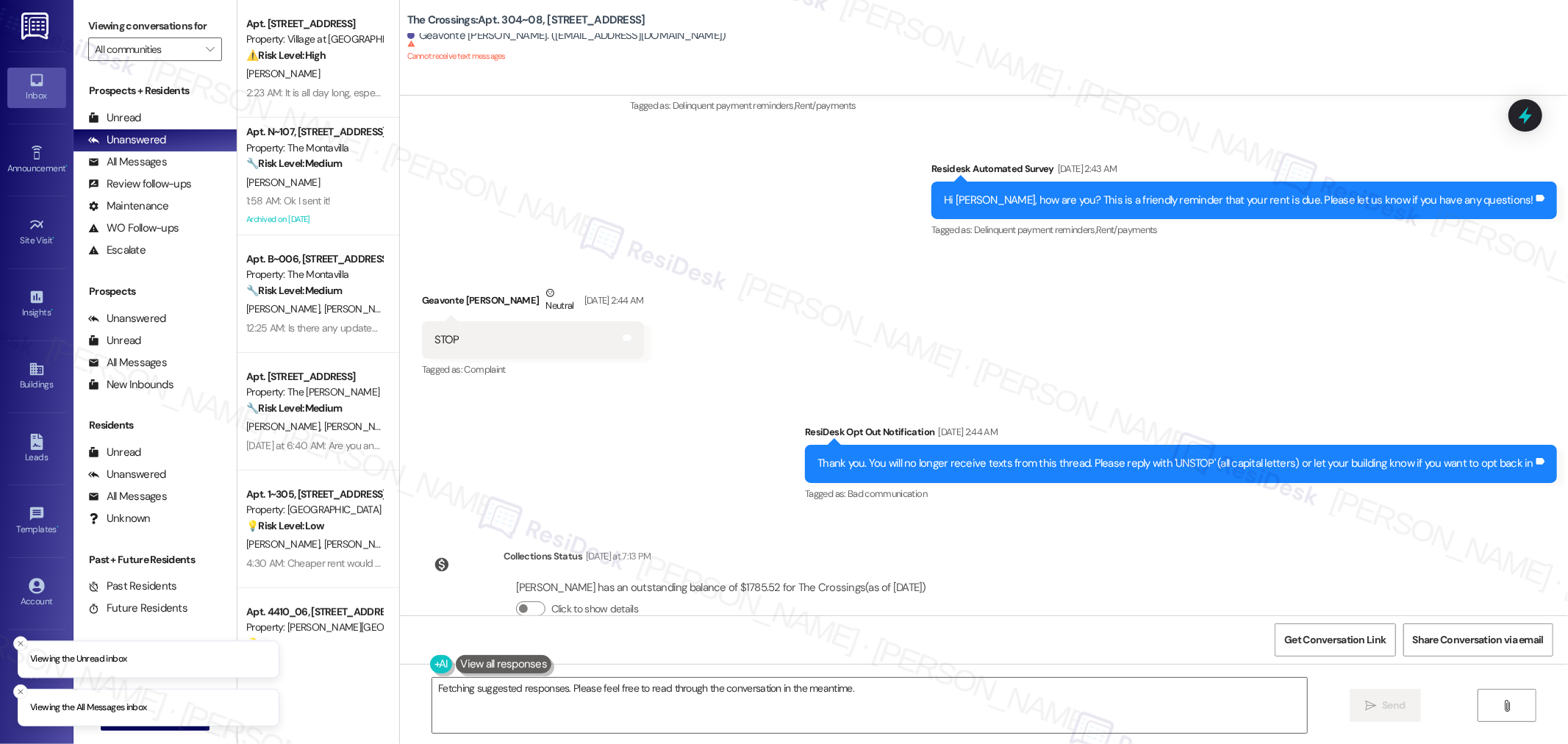
scroll to position [613, 0]
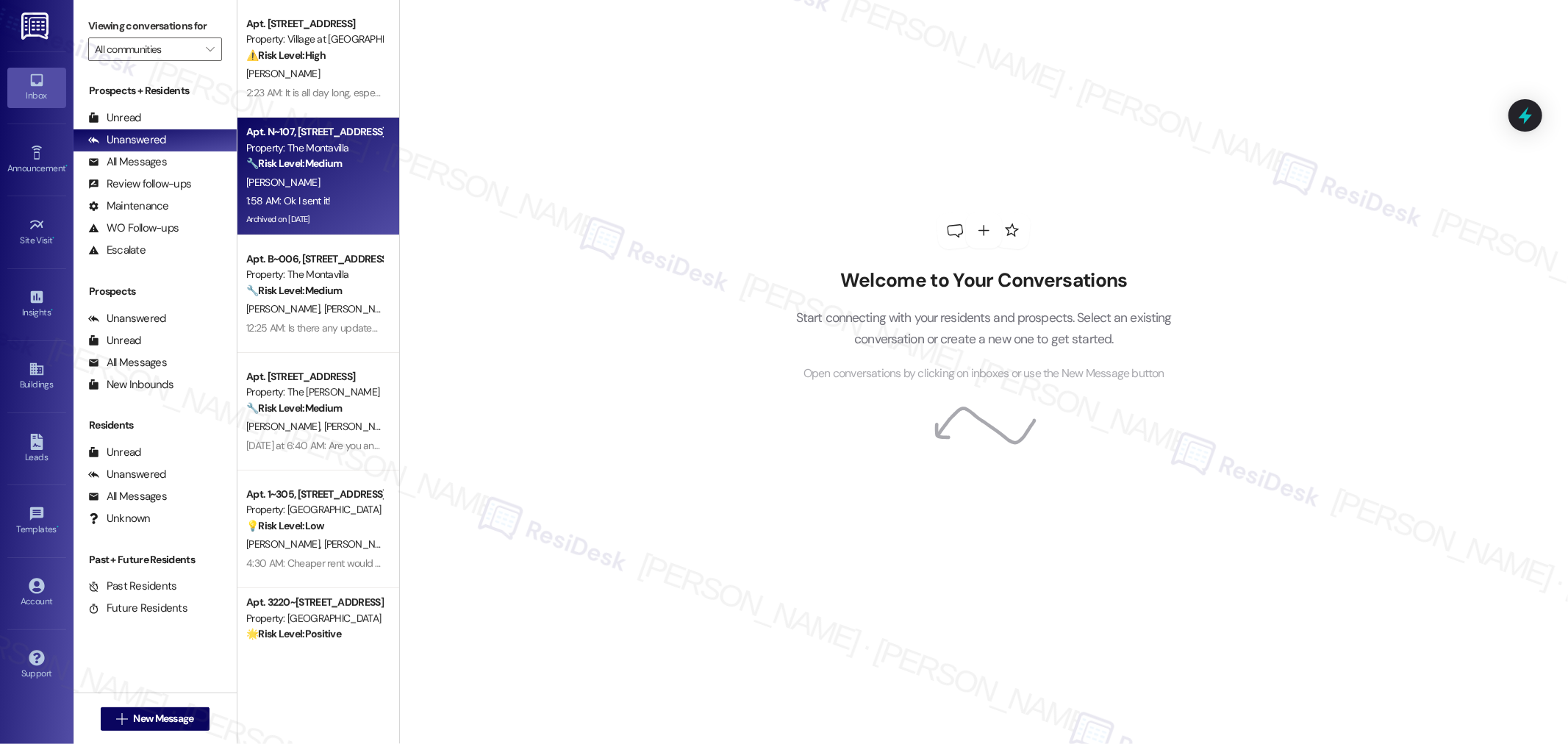
click at [313, 186] on div "[PERSON_NAME]" at bounding box center [314, 182] width 139 height 18
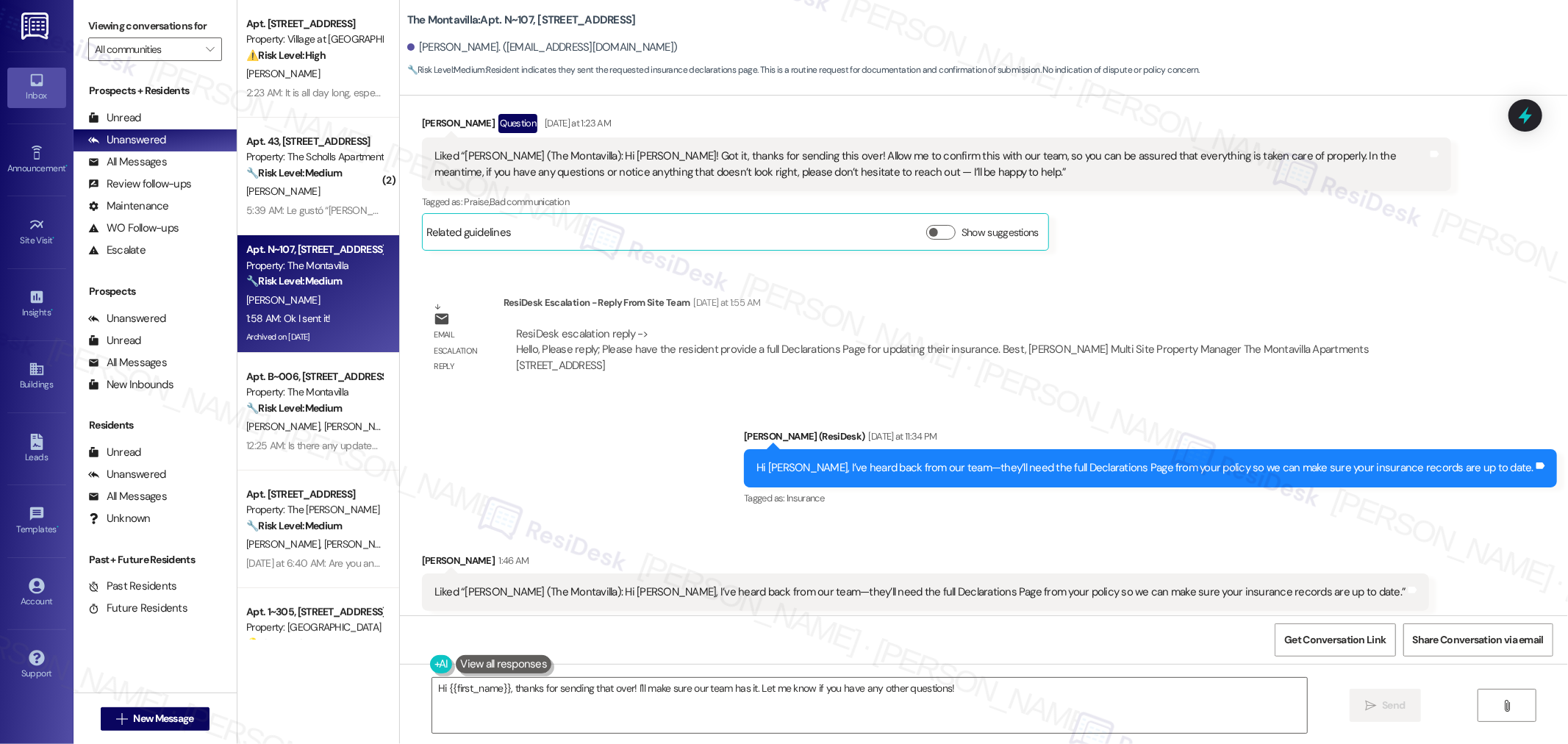
scroll to position [25434, 0]
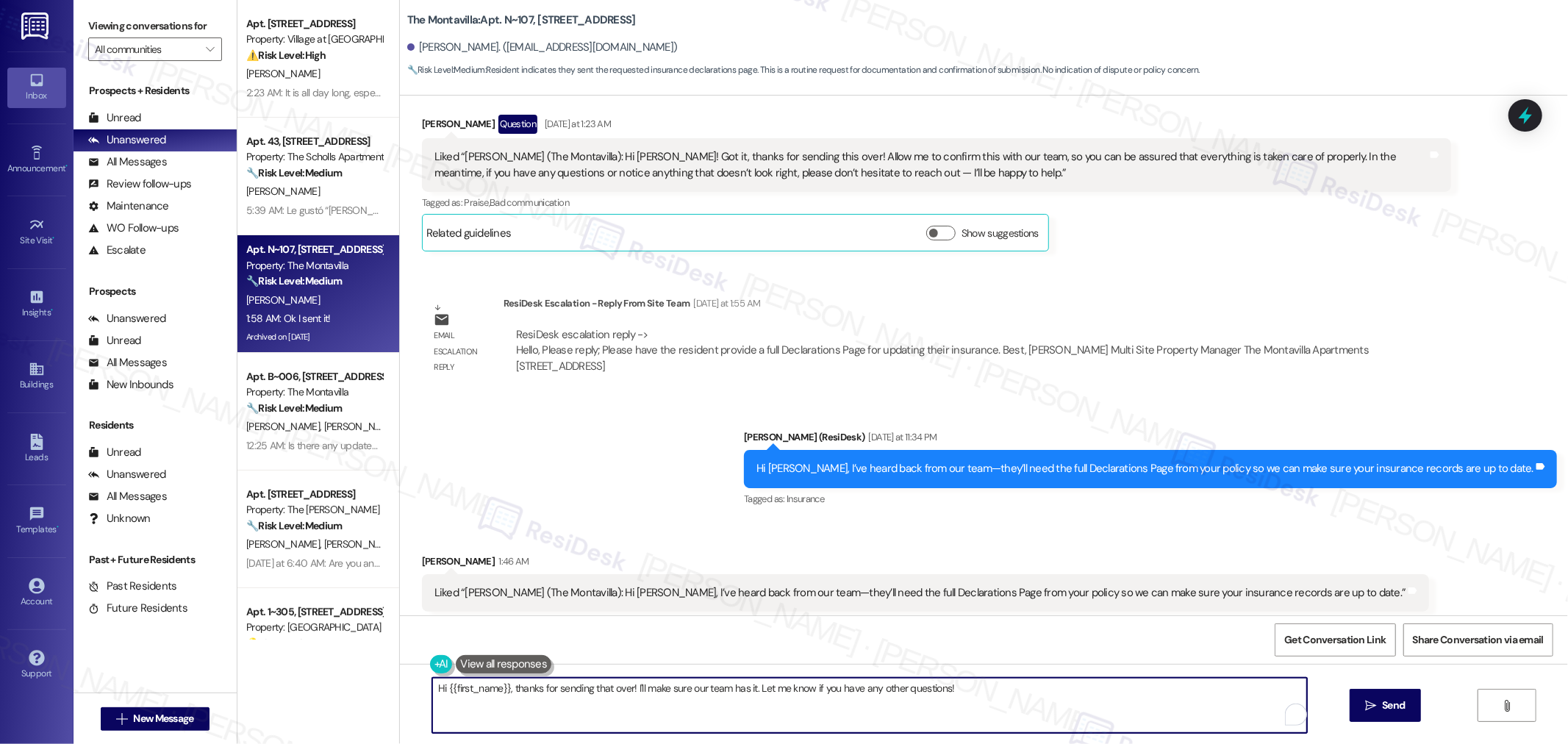
drag, startPoint x: 750, startPoint y: 687, endPoint x: 626, endPoint y: 701, distance: 124.8
click at [626, 701] on textarea "Hi {{first_name}}, thanks for sending that over! I'll make sure our team has it…" at bounding box center [870, 705] width 875 height 55
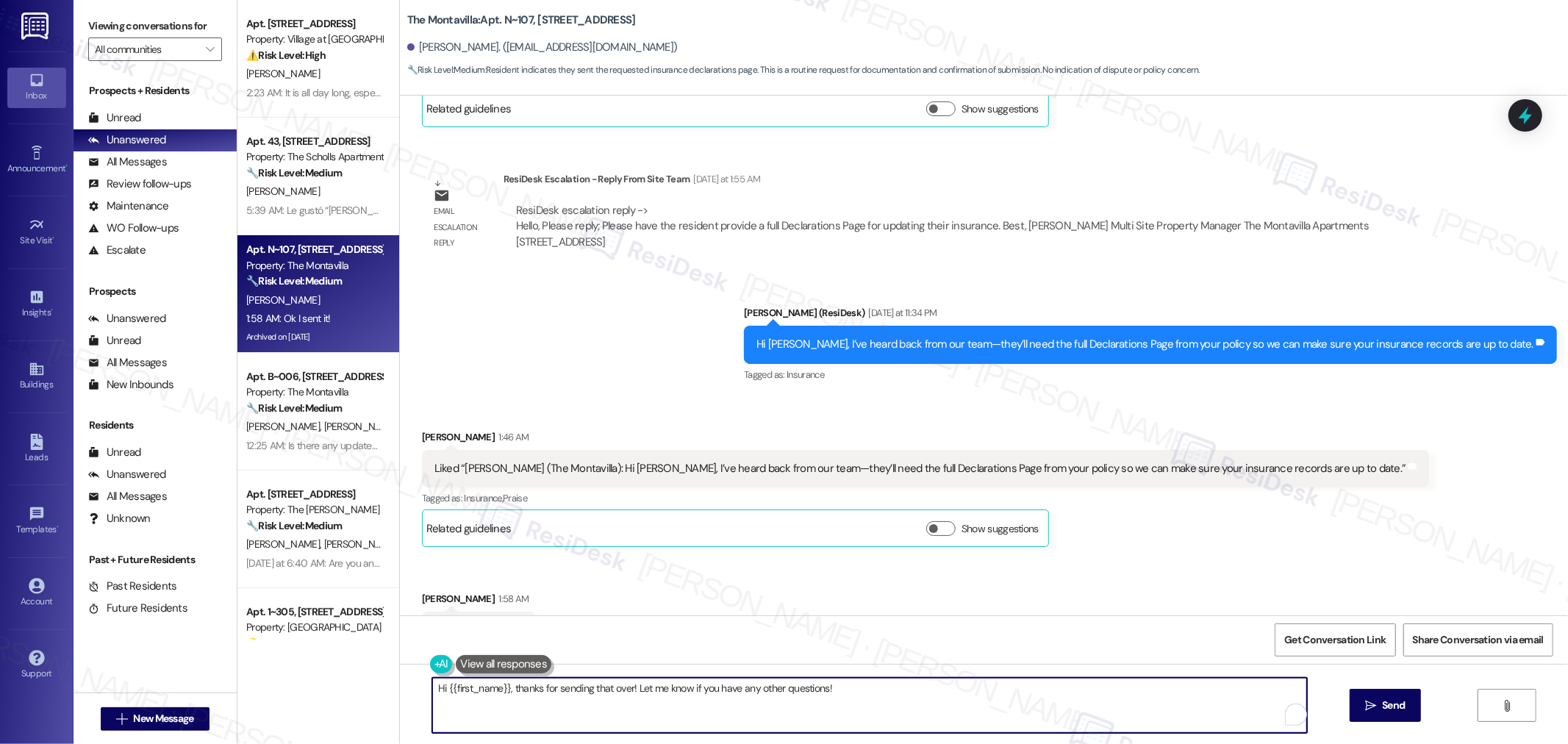
scroll to position [25597, 0]
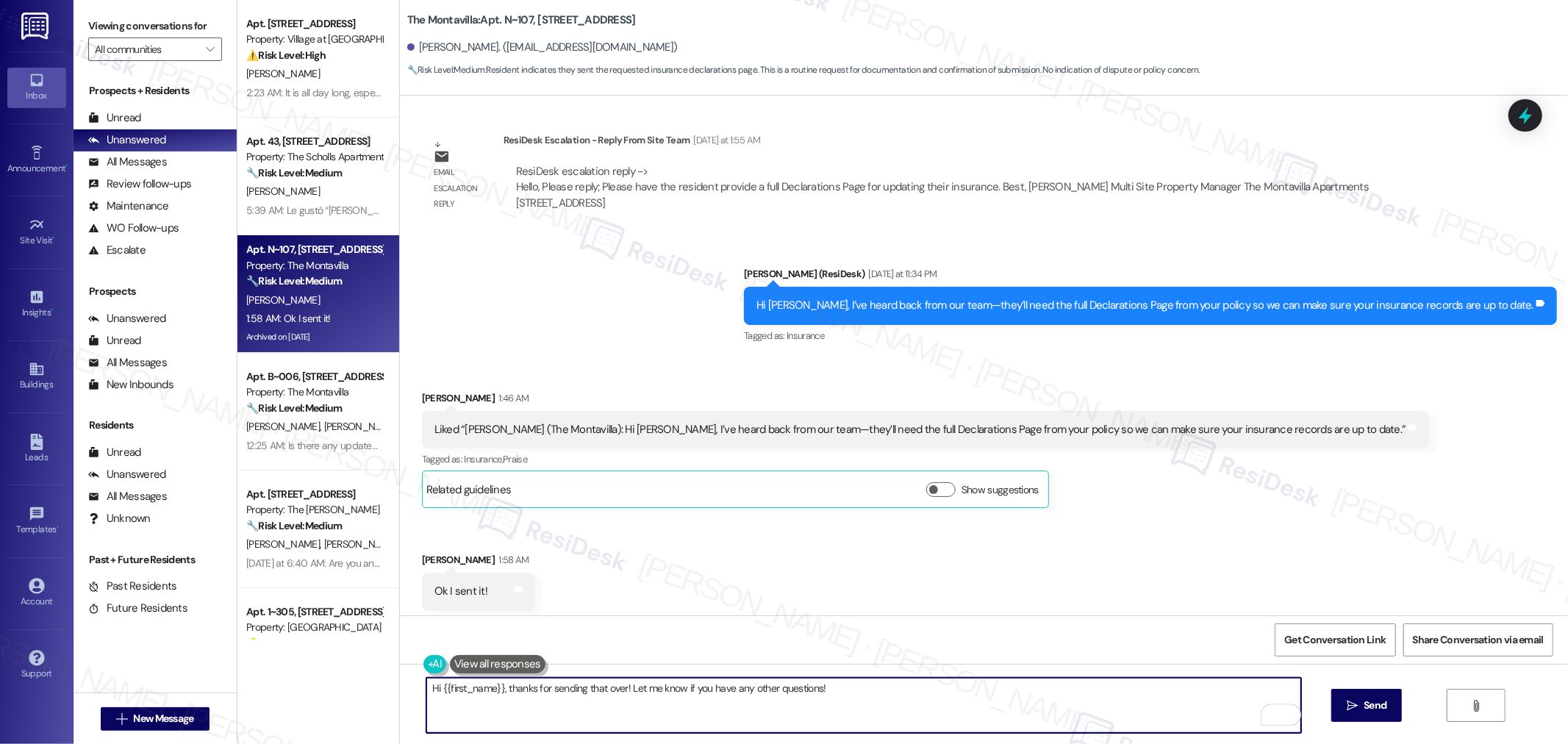
drag, startPoint x: 500, startPoint y: 691, endPoint x: 380, endPoint y: 693, distance: 120.0
click at [380, 693] on div "Apt. [STREET_ADDRESS] Property: Village at [GEOGRAPHIC_DATA] I ⚠️ Risk Level: H…" at bounding box center [902, 372] width 1330 height 744
click at [540, 691] on textarea "Thanks for sending that over! Let me know if you have any other questions!" at bounding box center [864, 705] width 875 height 55
click at [938, 688] on textarea "Thanks for sending that over, [PERSON_NAME]! Let me know if you have any other …" at bounding box center [864, 705] width 875 height 55
type textarea "Thanks for sending that over, [PERSON_NAME]! Let me know if you have any other …"
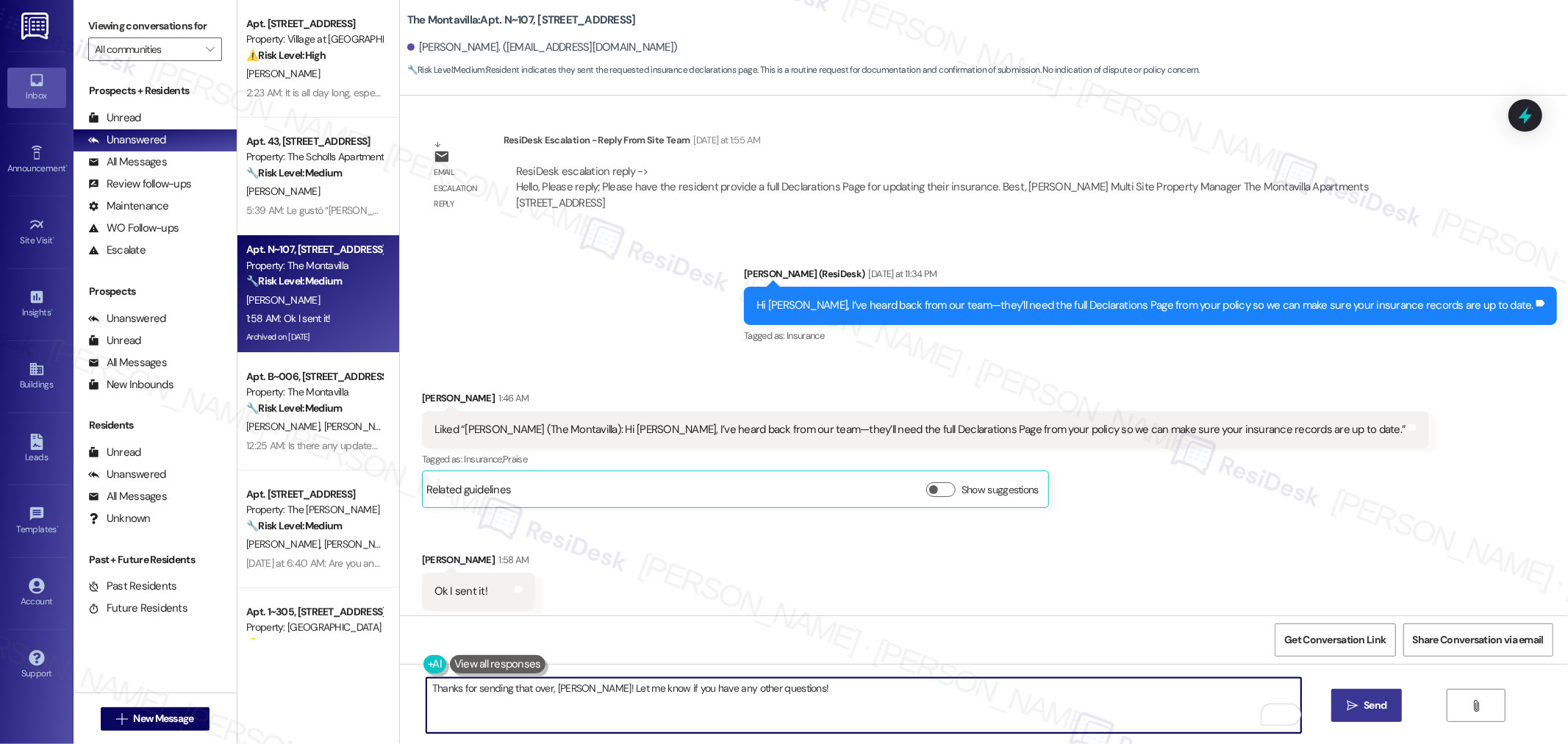
click at [1383, 701] on span "Send" at bounding box center [1375, 705] width 23 height 15
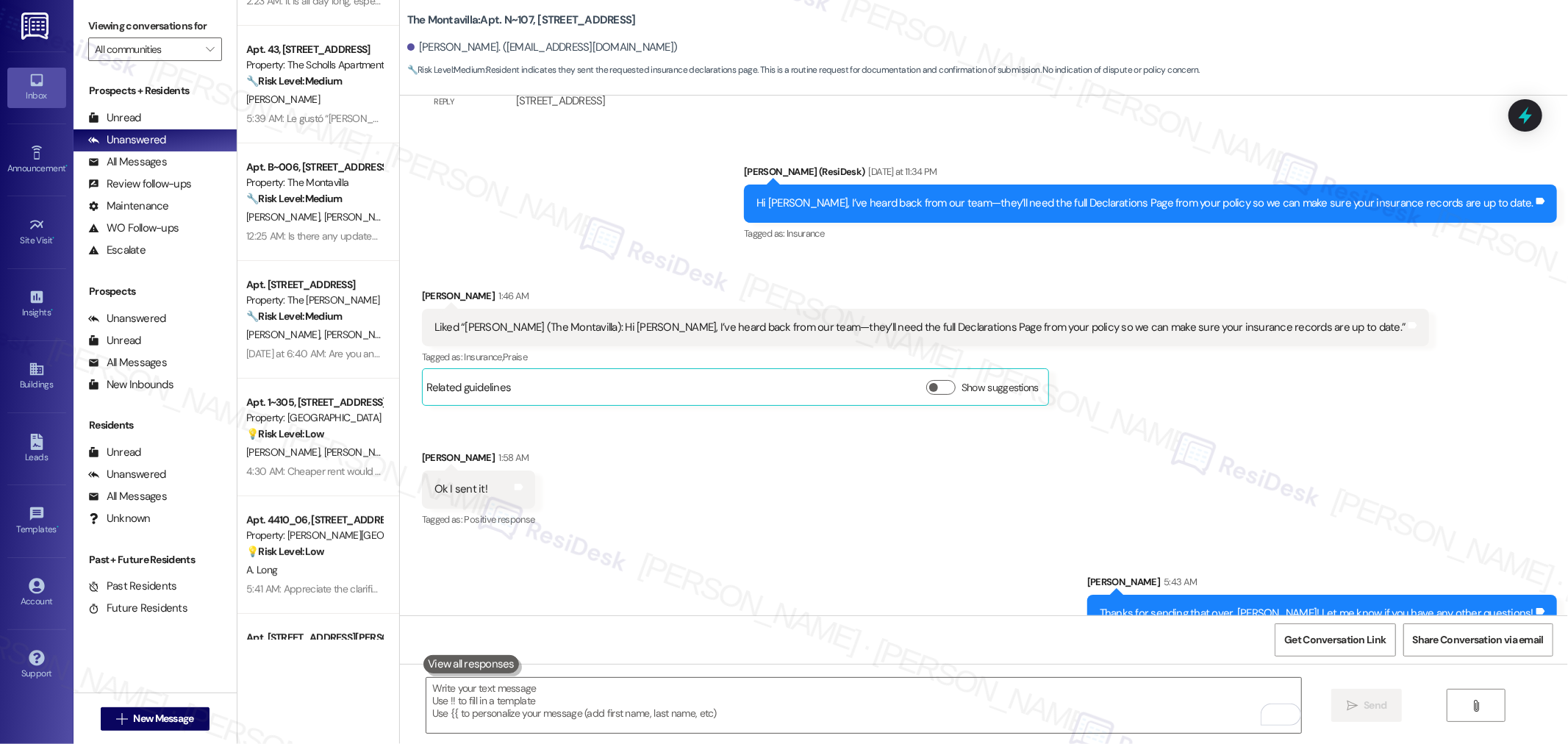
scroll to position [0, 0]
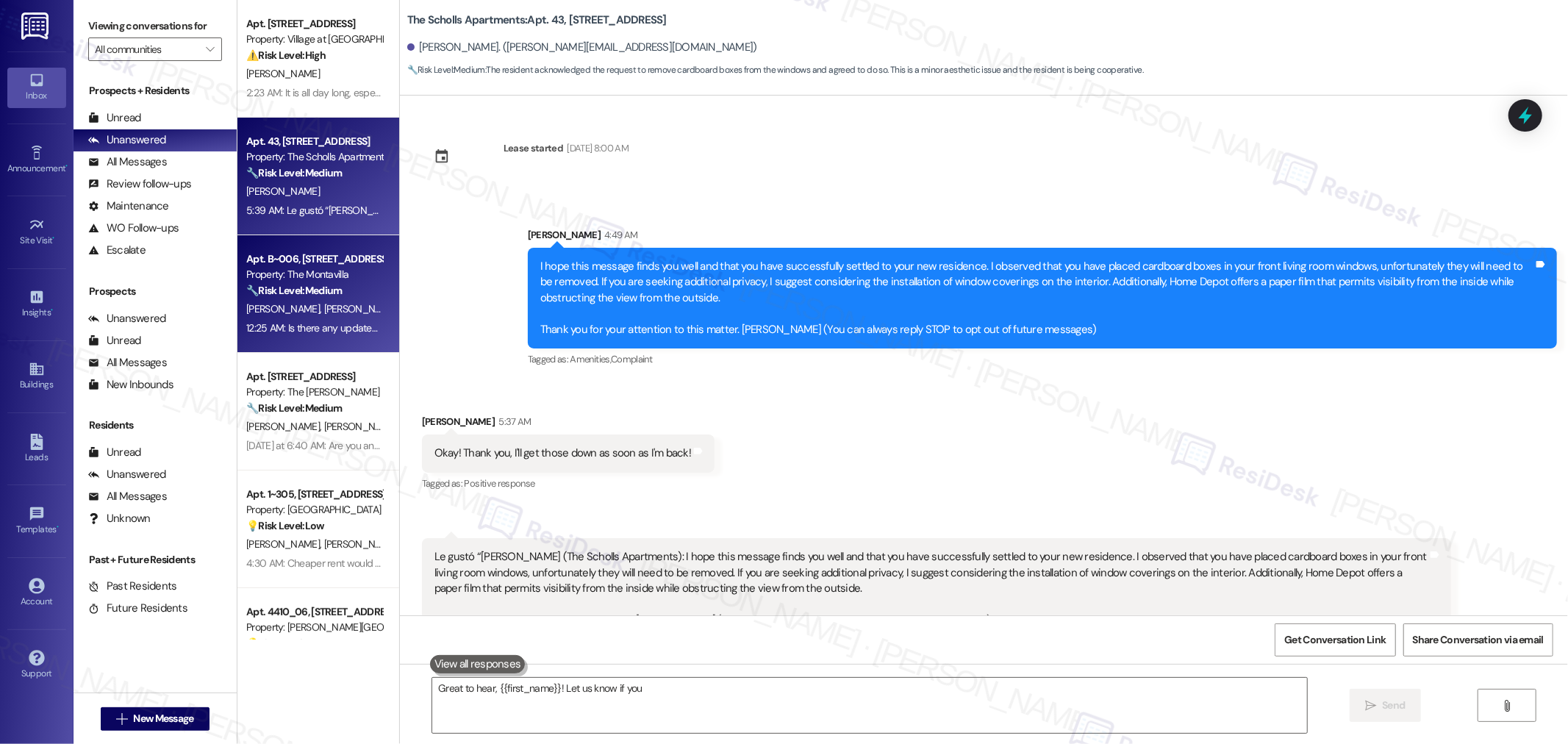
scroll to position [93, 0]
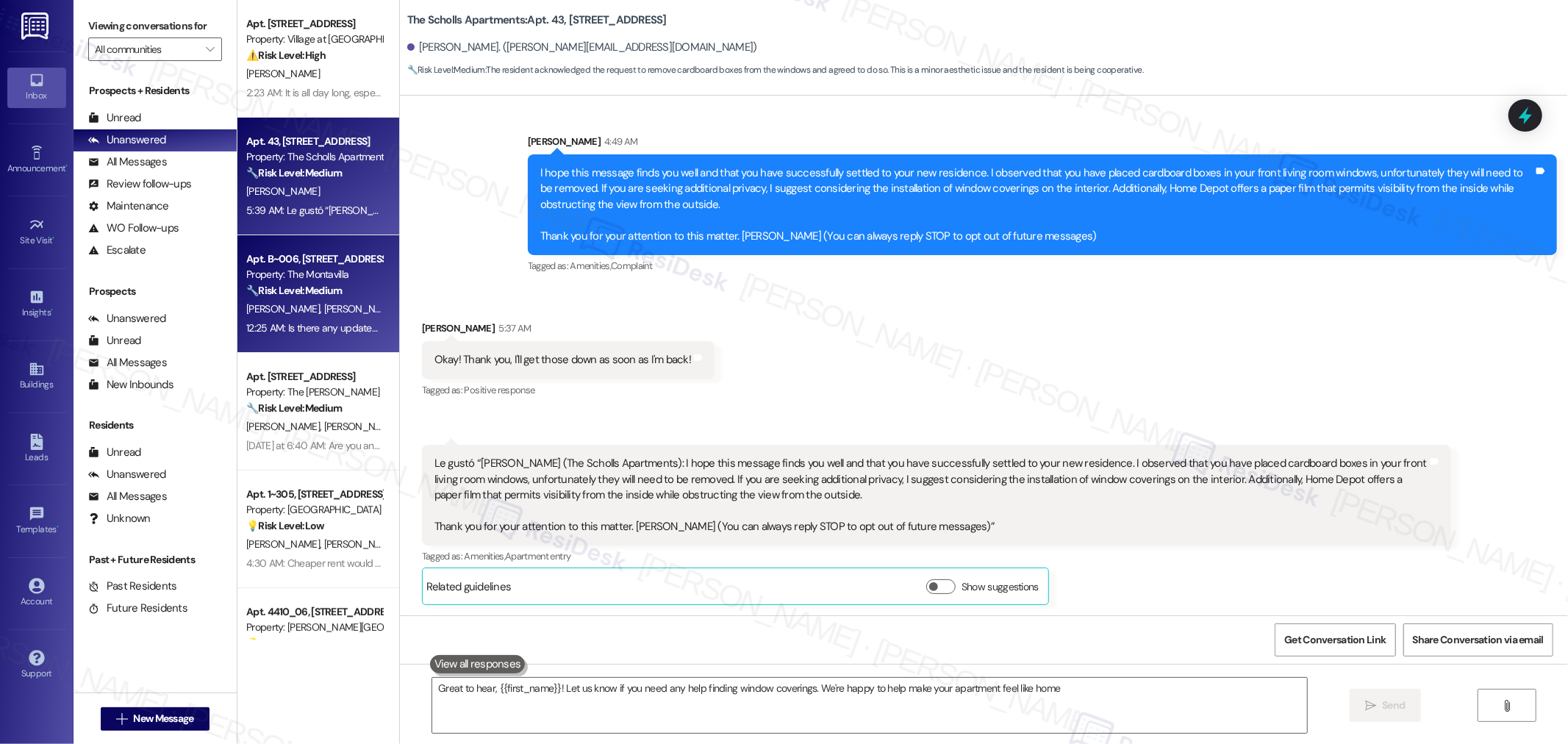
type textarea "Great to hear, {{first_name}}! Let us know if you need any help finding window …"
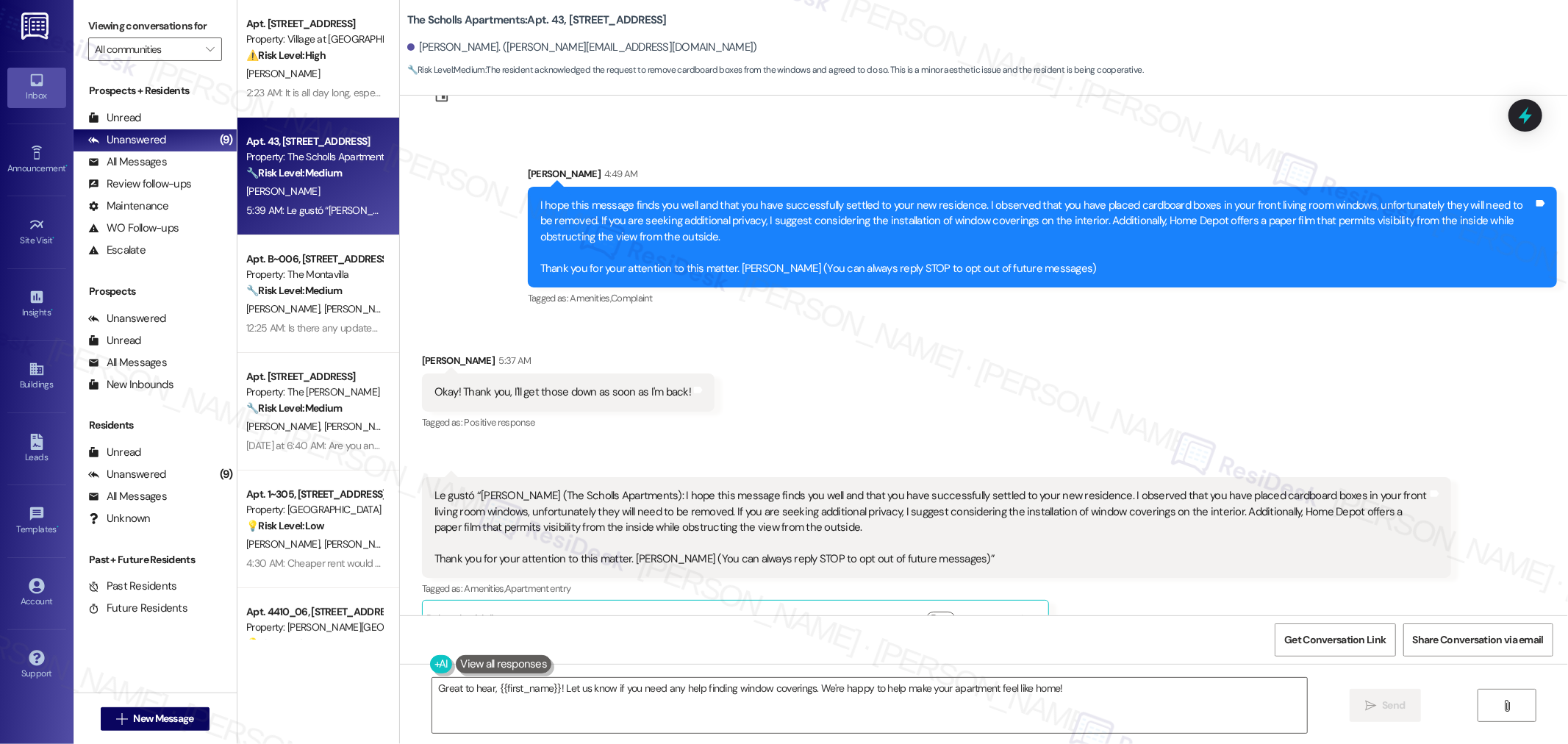
scroll to position [94, 0]
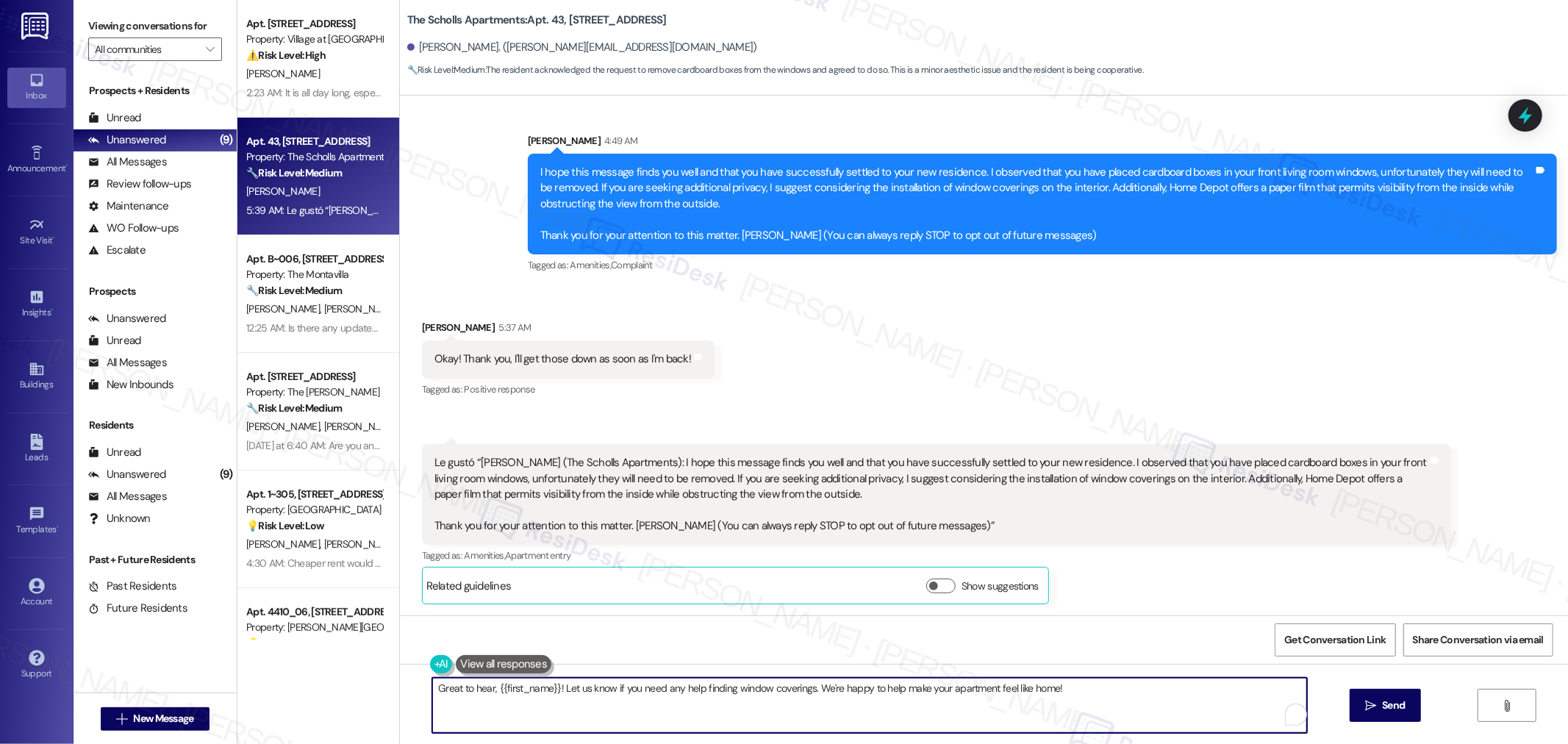
click at [1098, 697] on textarea "Great to hear, {{first_name}}! Let us know if you need any help finding window …" at bounding box center [870, 705] width 875 height 55
click at [1366, 700] on icon "" at bounding box center [1370, 706] width 11 height 12
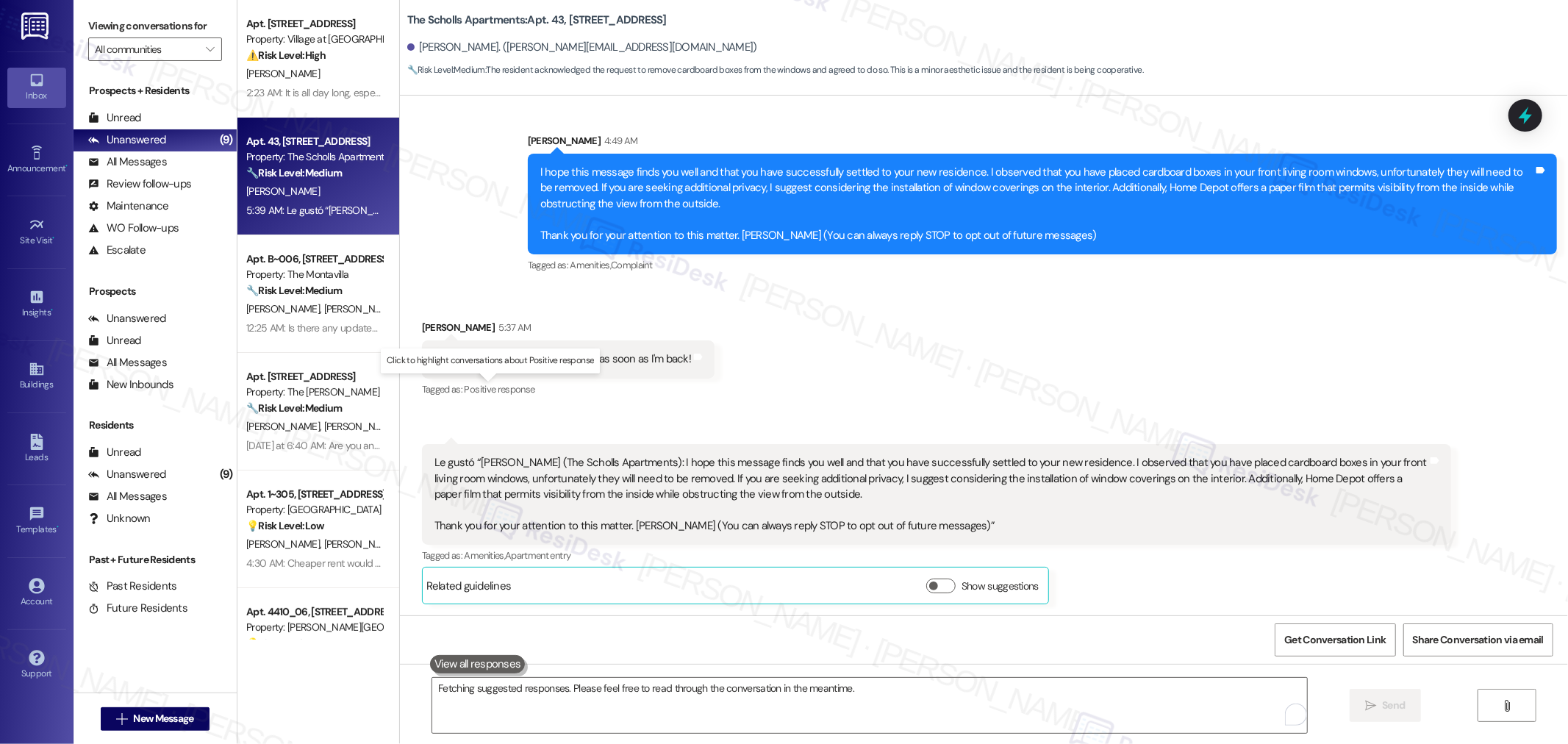
scroll to position [93, 0]
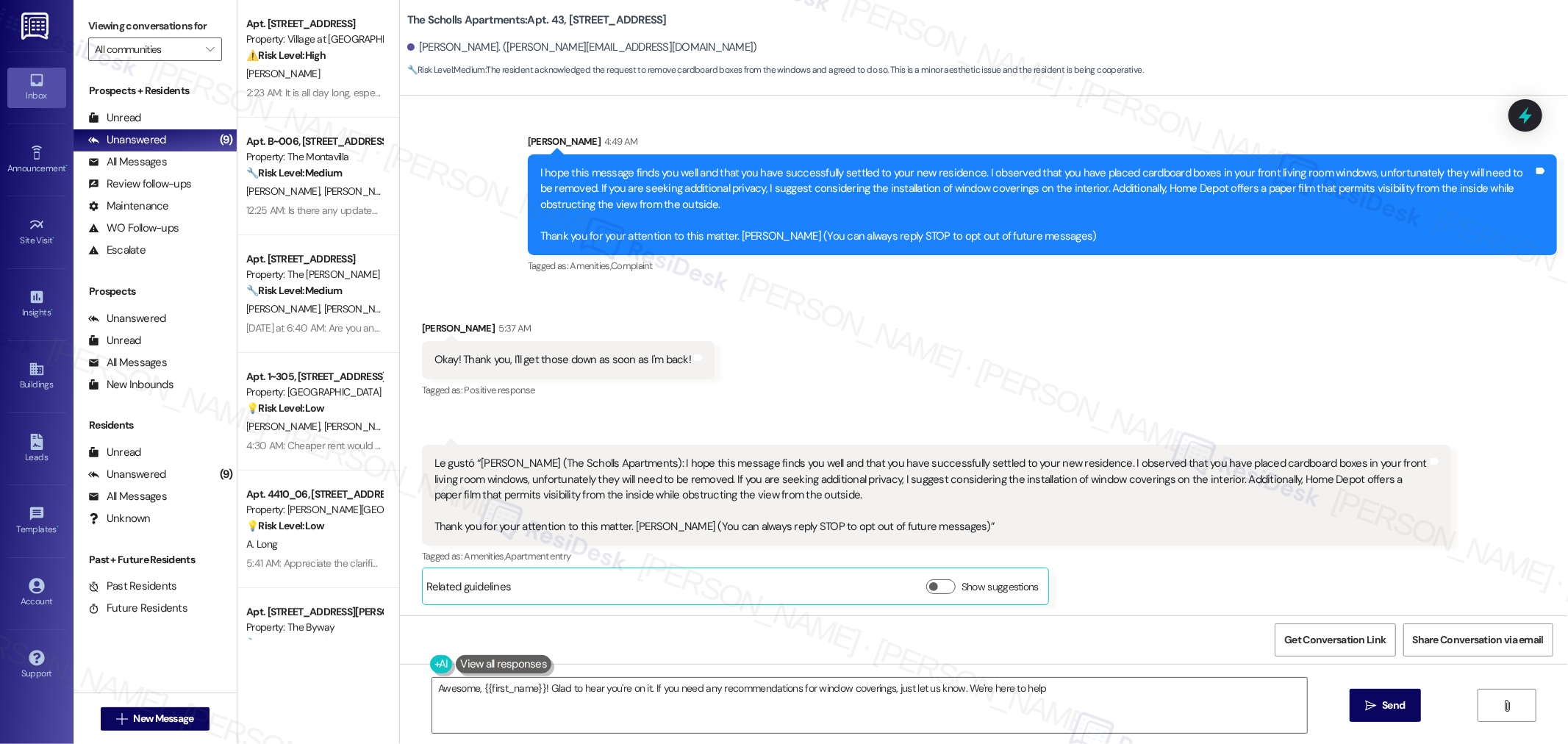
type textarea "Awesome, {{first_name}}! Glad to hear you're on it. If you need any recommendat…"
drag, startPoint x: 397, startPoint y: 17, endPoint x: 577, endPoint y: 23, distance: 180.1
click at [577, 23] on b "The Scholls Apartments: Apt. 43, [STREET_ADDRESS]" at bounding box center [537, 20] width 260 height 15
copy b "The Scholls Apartments: Apt. 43, 5125"
drag, startPoint x: 407, startPoint y: 48, endPoint x: 480, endPoint y: 55, distance: 73.3
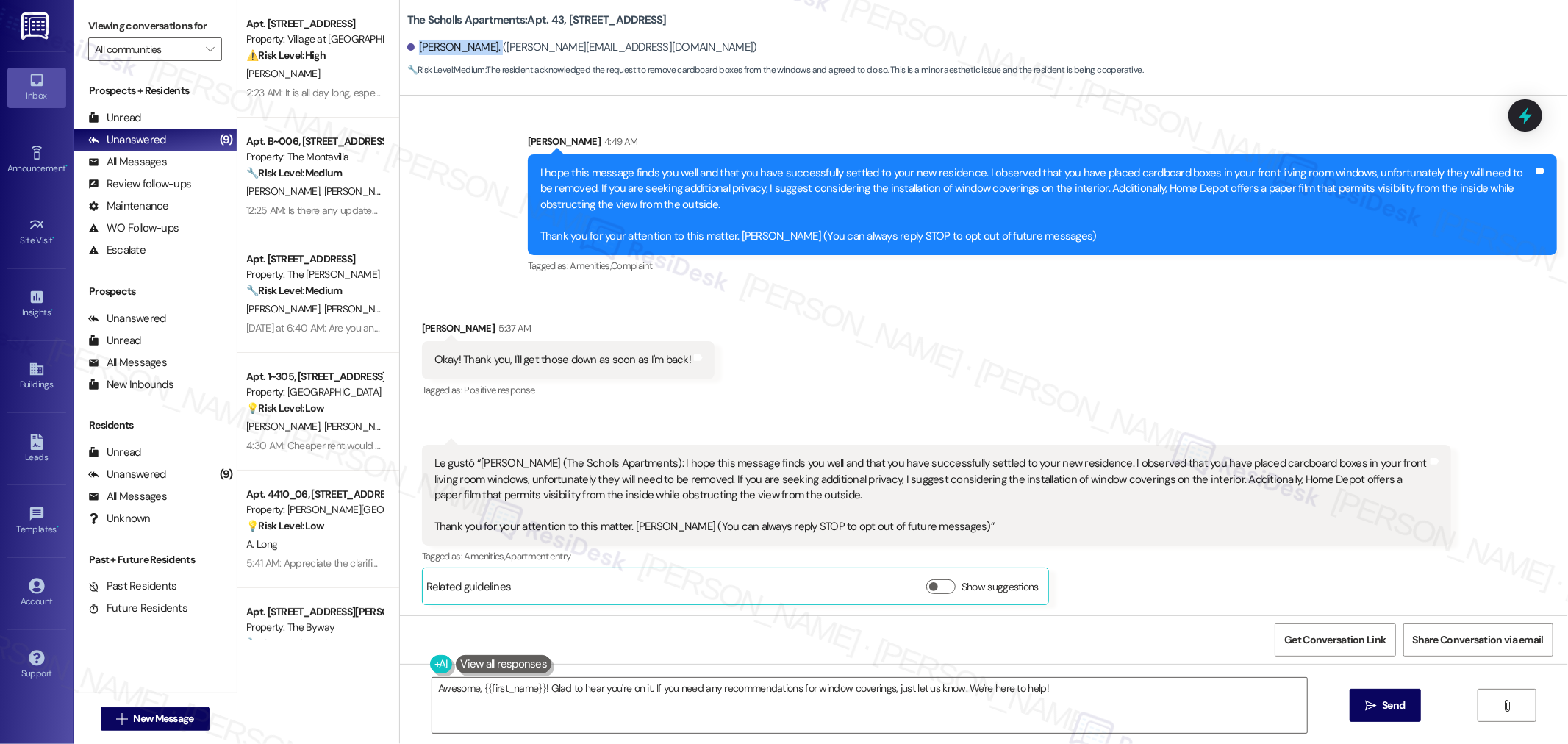
click at [480, 55] on div "[PERSON_NAME]. ([PERSON_NAME][EMAIL_ADDRESS][DOMAIN_NAME])" at bounding box center [582, 47] width 350 height 15
copy div "[PERSON_NAME]."
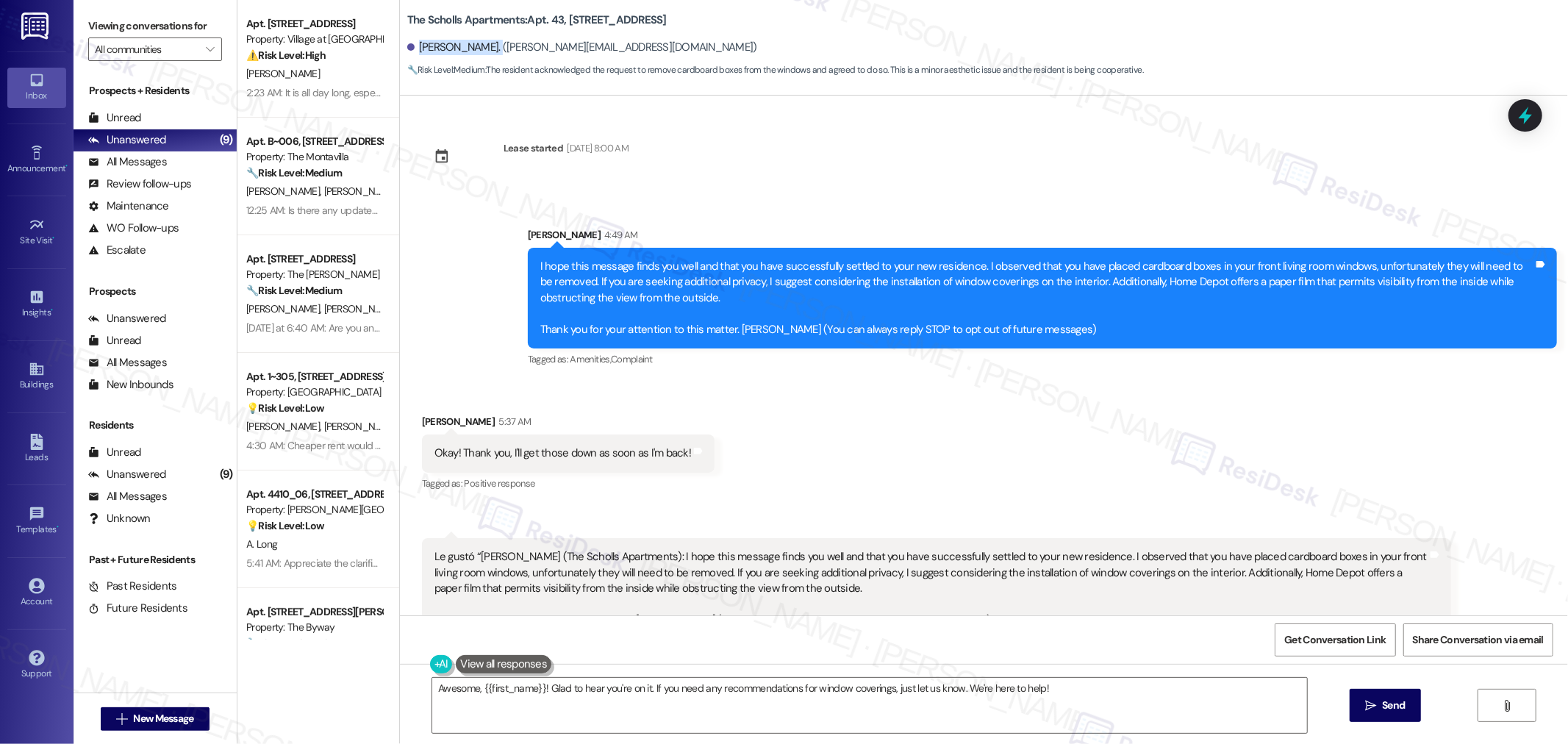
scroll to position [197, 0]
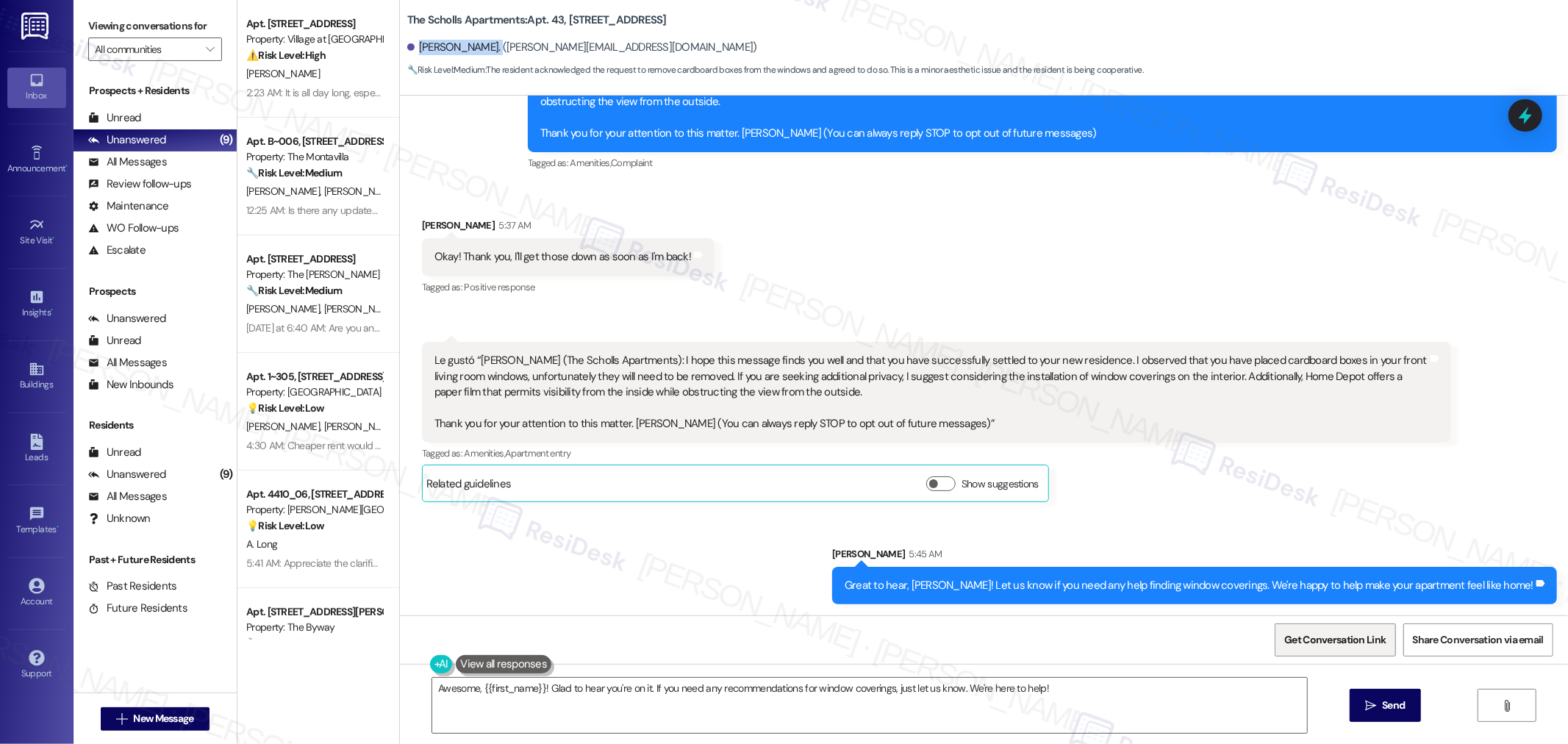
click at [1285, 632] on span "Get Conversation Link" at bounding box center [1335, 639] width 102 height 15
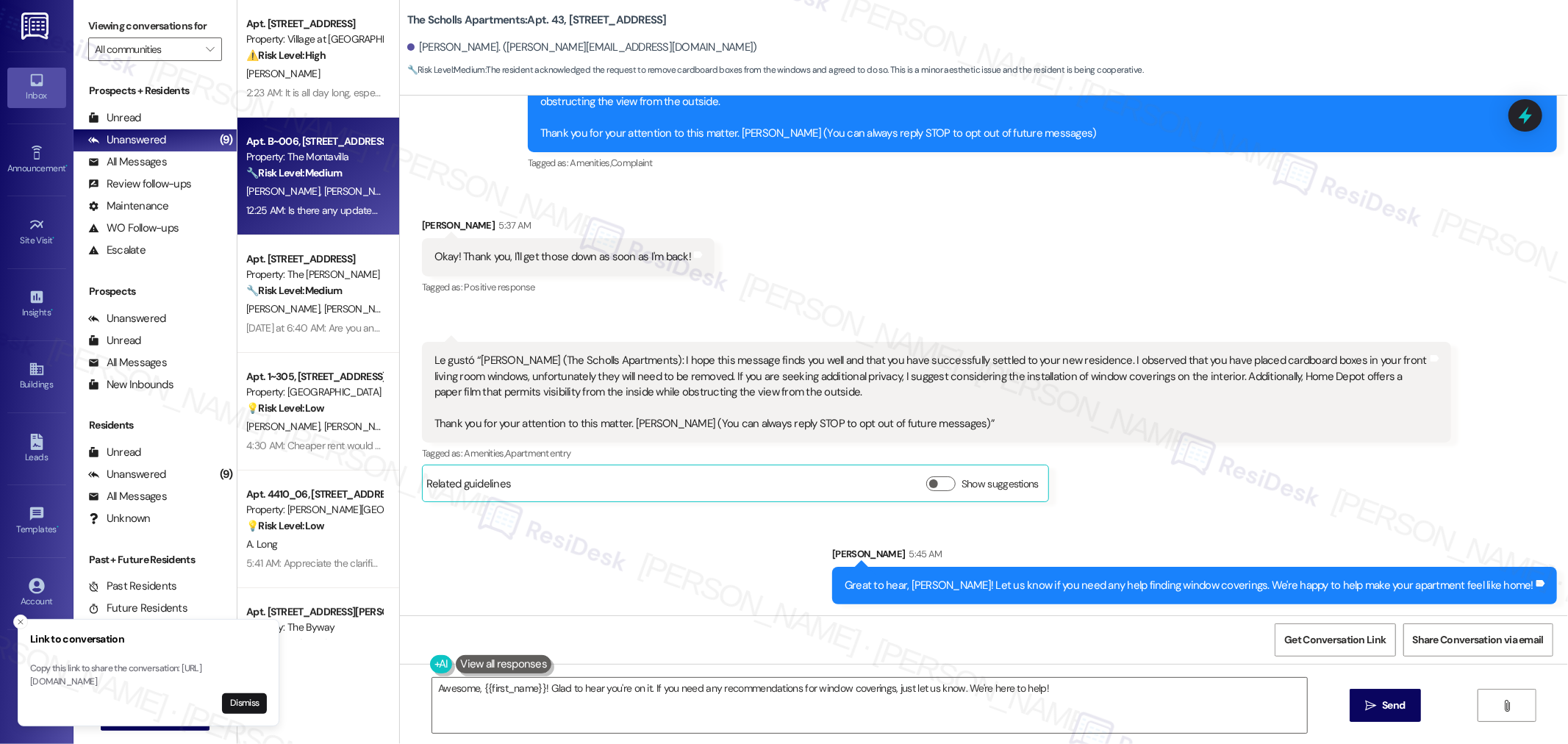
click at [319, 200] on div "[PERSON_NAME] [PERSON_NAME]" at bounding box center [314, 191] width 139 height 18
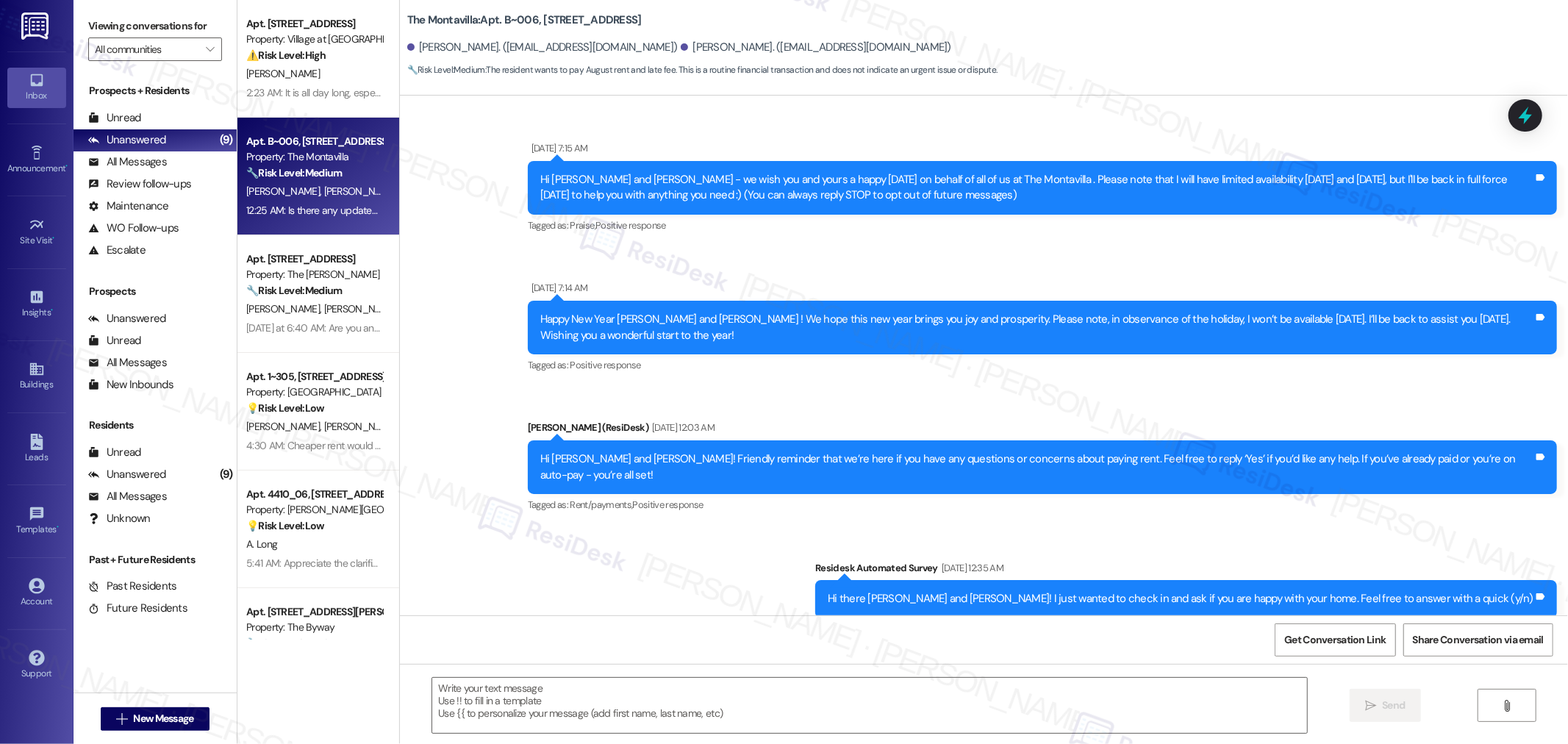
scroll to position [7964, 0]
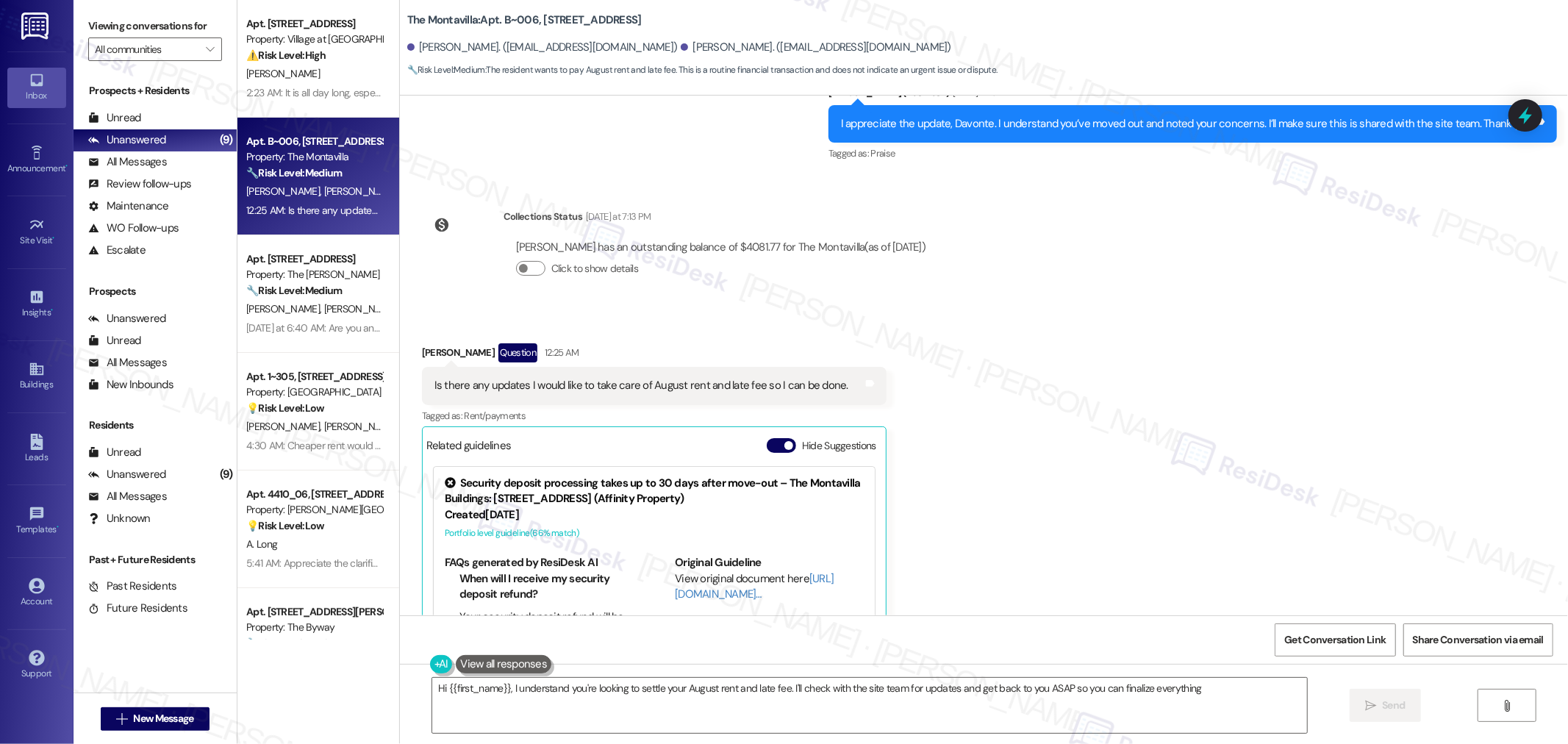
type textarea "Hi {{first_name}}, I understand you're looking to settle your August rent and l…"
click at [767, 438] on button "Hide Suggestions" at bounding box center [782, 445] width 30 height 14
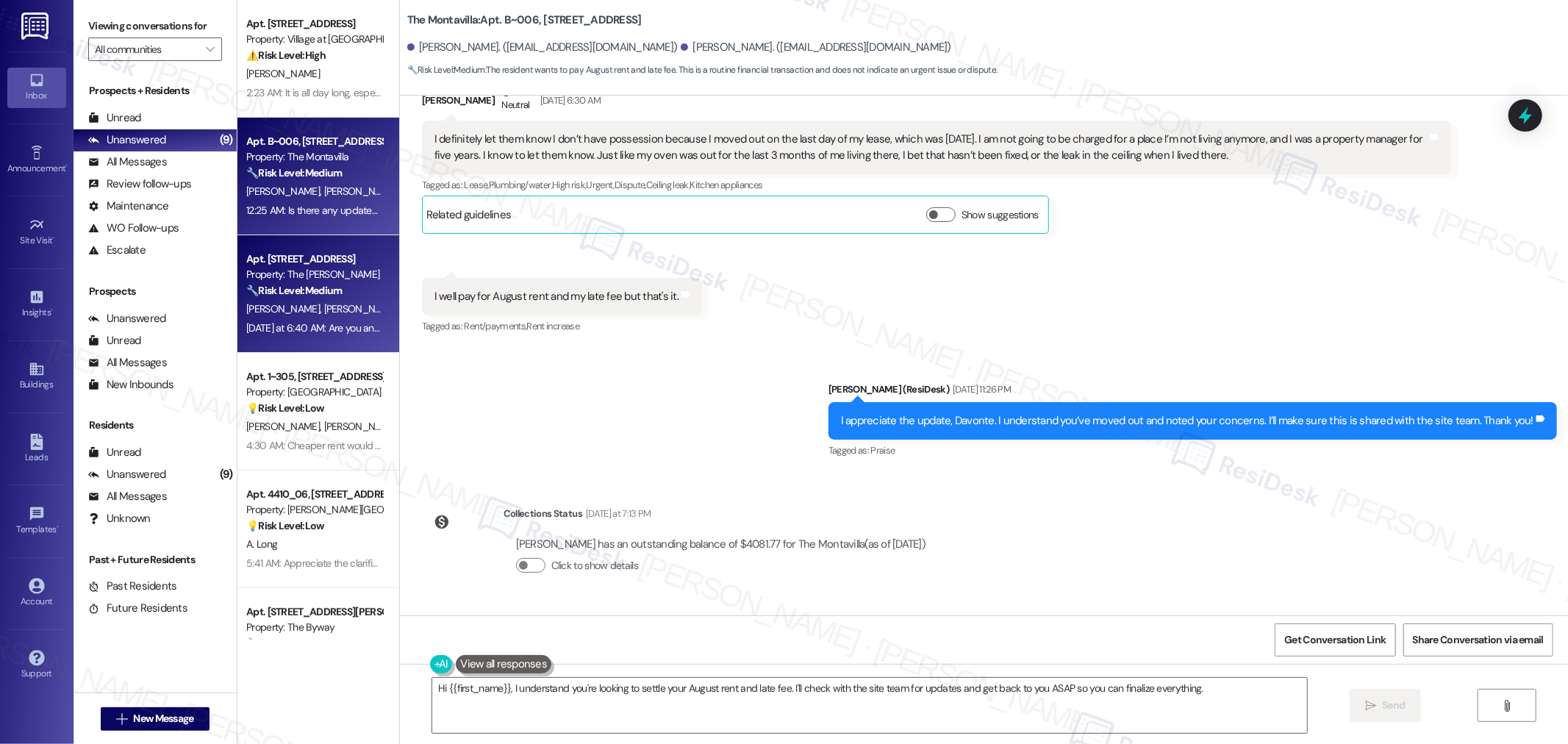
click at [323, 310] on span "[PERSON_NAME]" at bounding box center [360, 309] width 74 height 13
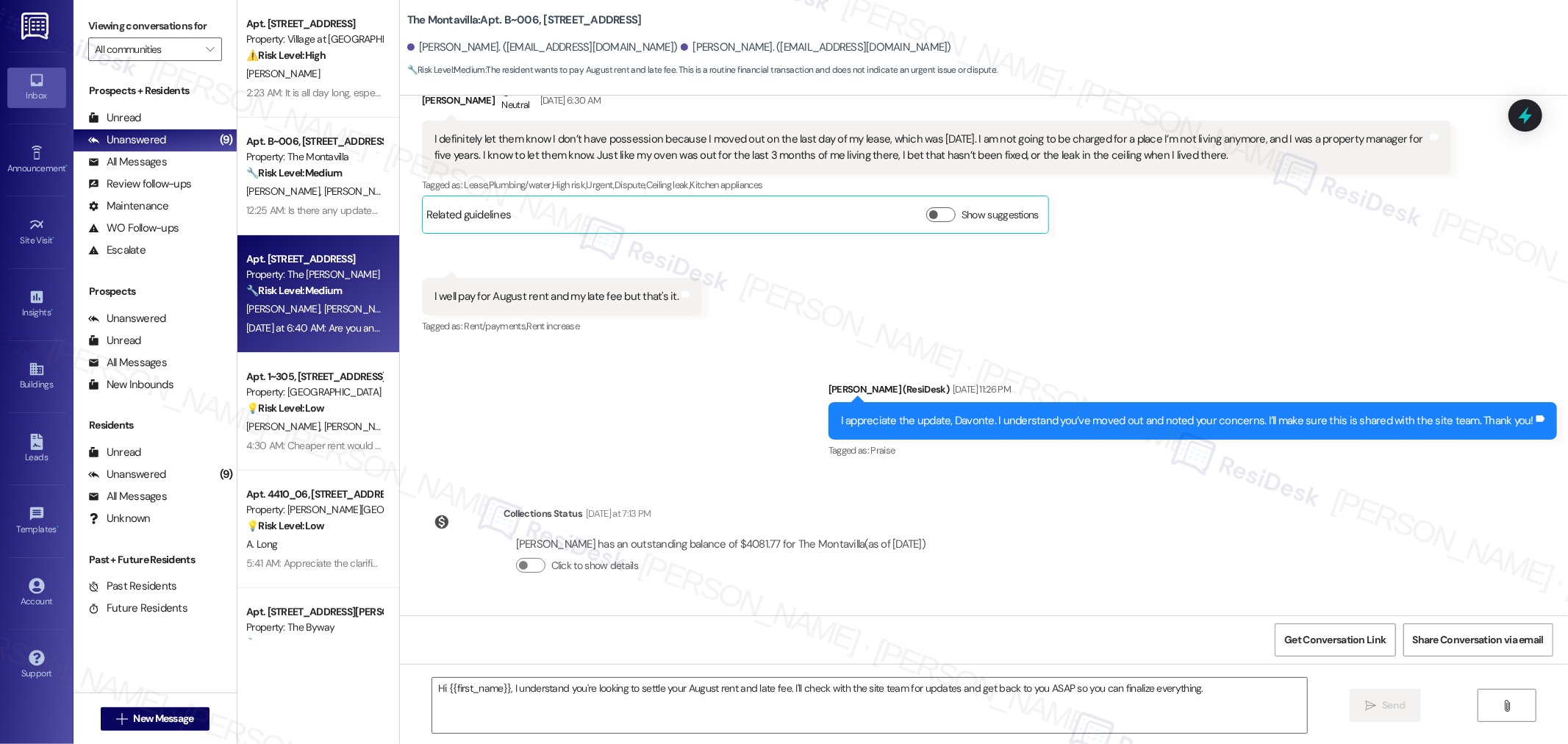
type textarea "Fetching suggested responses. Please feel free to read through the conversation…"
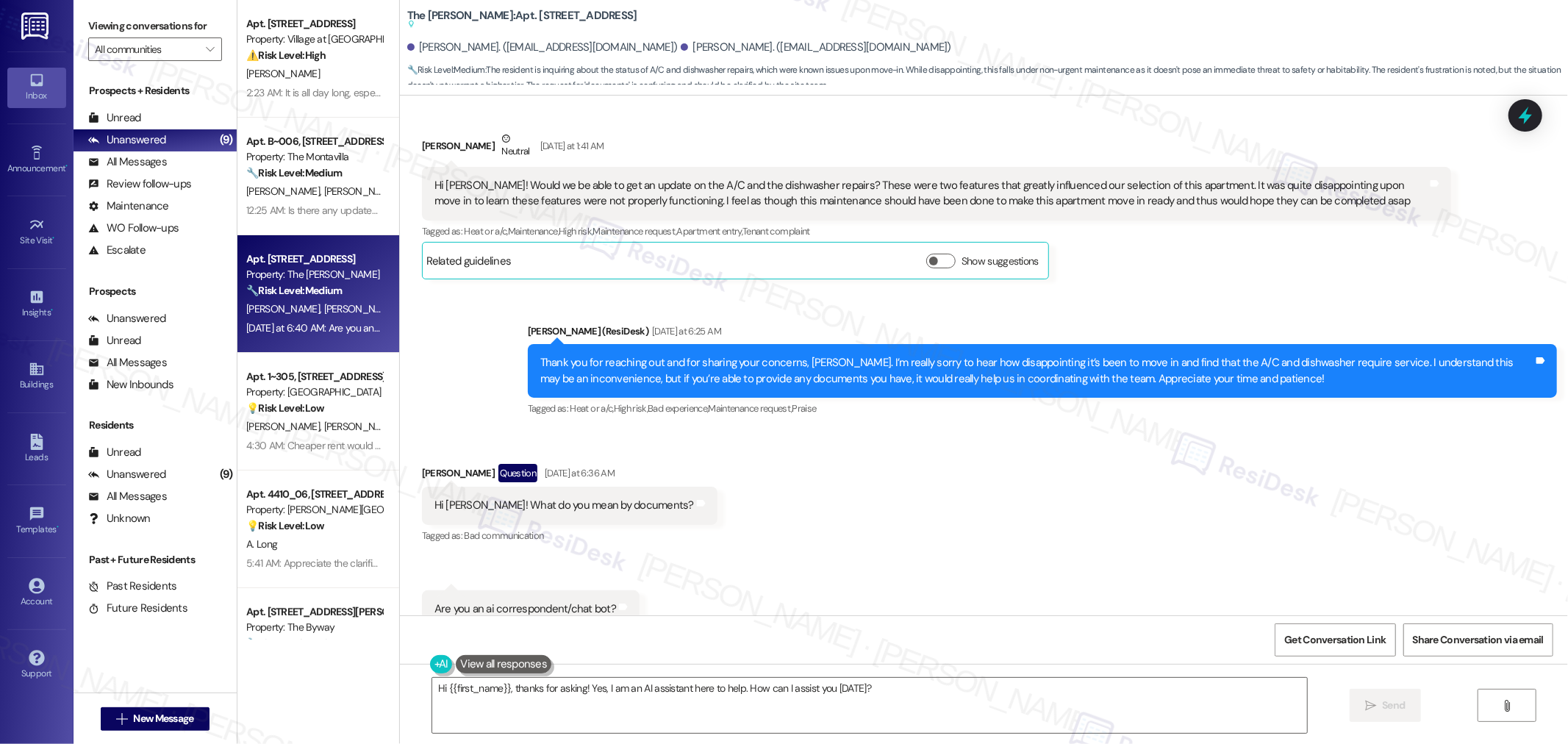
scroll to position [1260, 0]
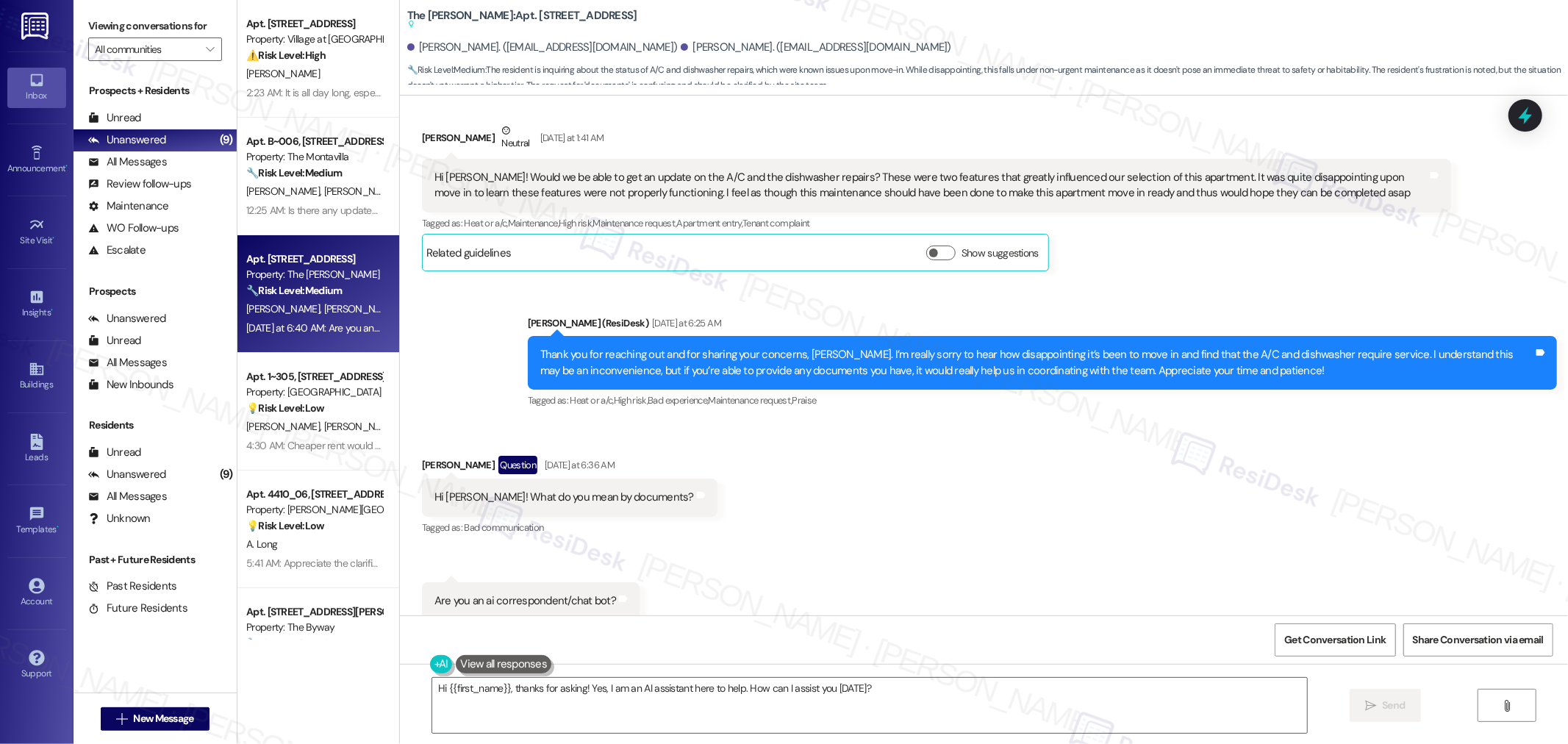
click at [546, 490] on div "Hi [PERSON_NAME]! What do you mean by documents?" at bounding box center [564, 498] width 260 height 15
click at [547, 490] on div "Hi [PERSON_NAME]! What do you mean by documents?" at bounding box center [564, 498] width 260 height 15
copy div "Hi [PERSON_NAME]! What do you mean by documents? Tags and notes"
click at [437, 593] on div "Are you an ai correspondent/chat bot?" at bounding box center [525, 601] width 181 height 15
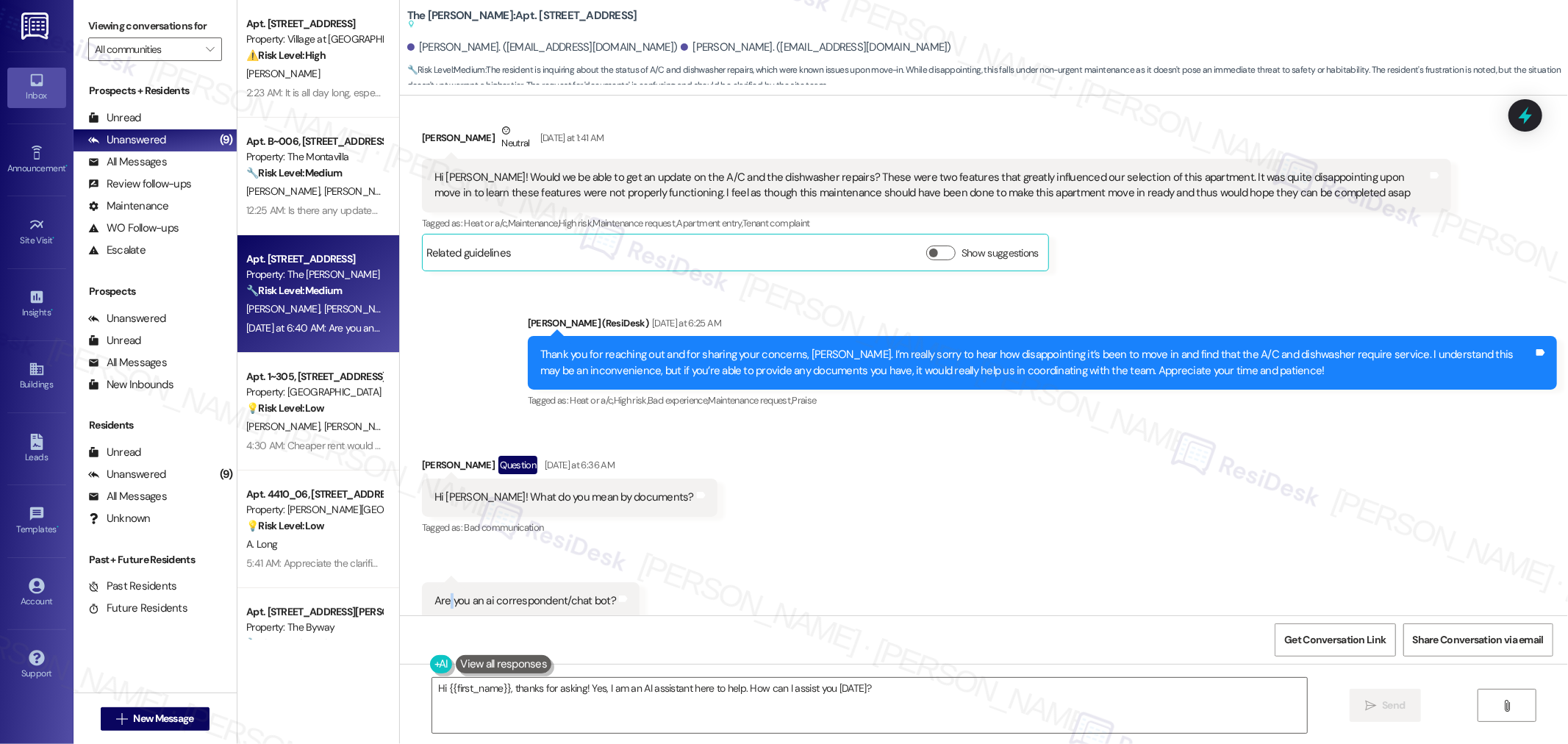
click at [437, 593] on div "Are you an ai correspondent/chat bot?" at bounding box center [525, 601] width 181 height 15
copy div "Are you an ai correspondent/chat bot? Tags and notes"
click at [957, 717] on textarea "Hi {{first_name}}, thanks for asking! Yes, I am an AI assistant here to help. H…" at bounding box center [870, 705] width 875 height 55
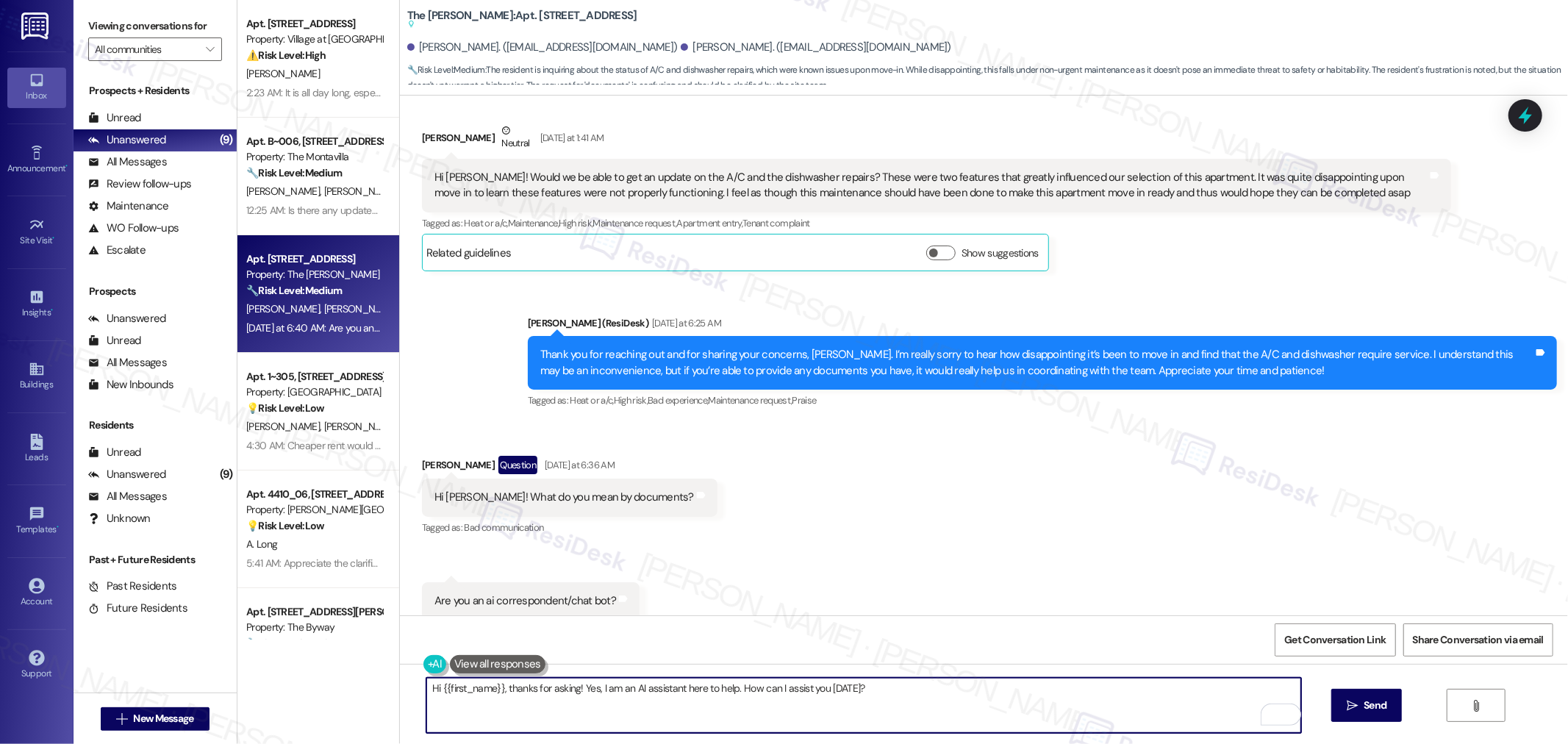
click at [839, 694] on textarea "Hi {{first_name}}, thanks for asking! Yes, I am an AI assistant here to help. H…" at bounding box center [864, 705] width 875 height 55
paste textarea "! Thanks for your message. By ‘documents,’ I meant pictures or videos of the is…"
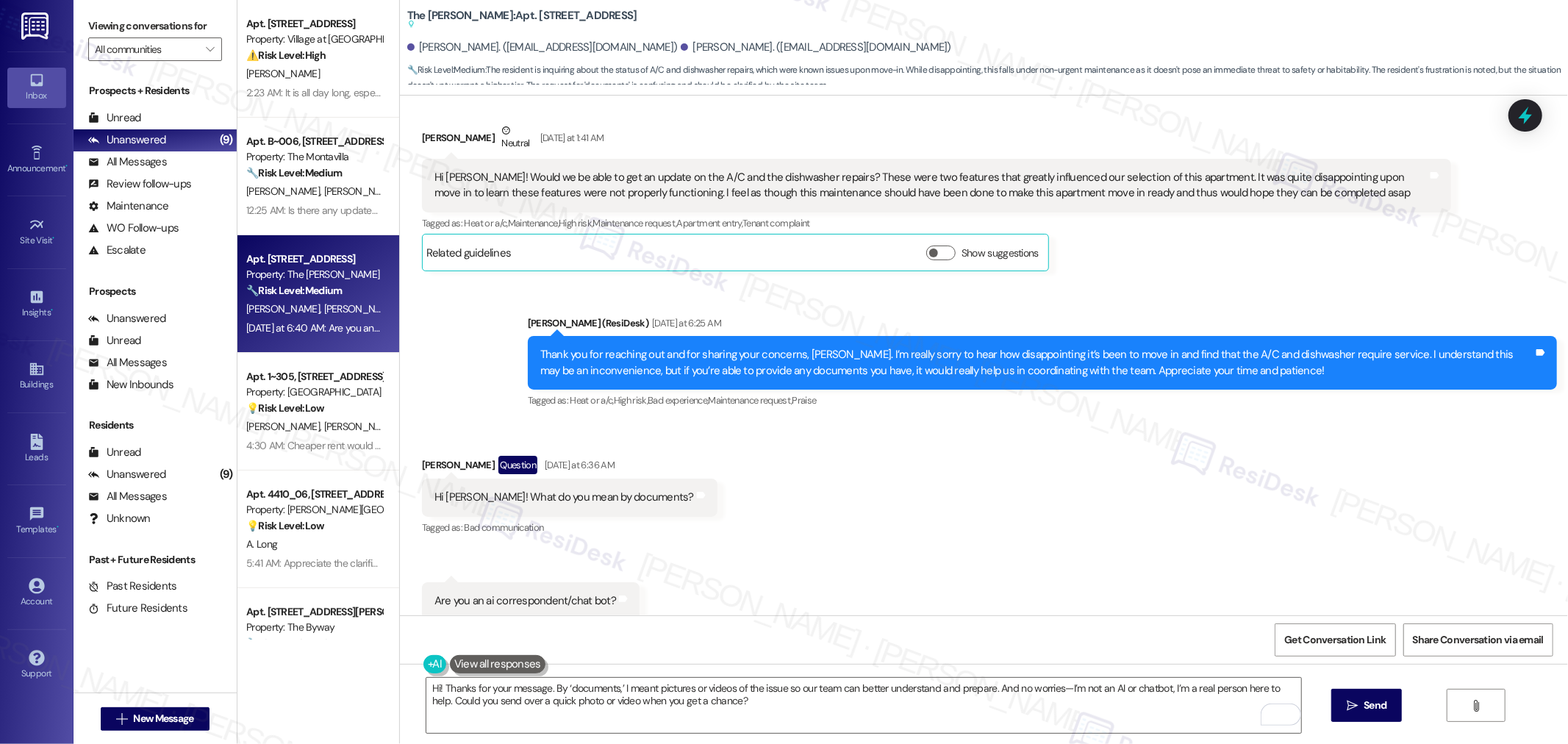
click at [1169, 544] on div "Received via SMS [PERSON_NAME] Question [DATE] at 6:36 AM Hi [PERSON_NAME]! Wha…" at bounding box center [984, 527] width 1168 height 209
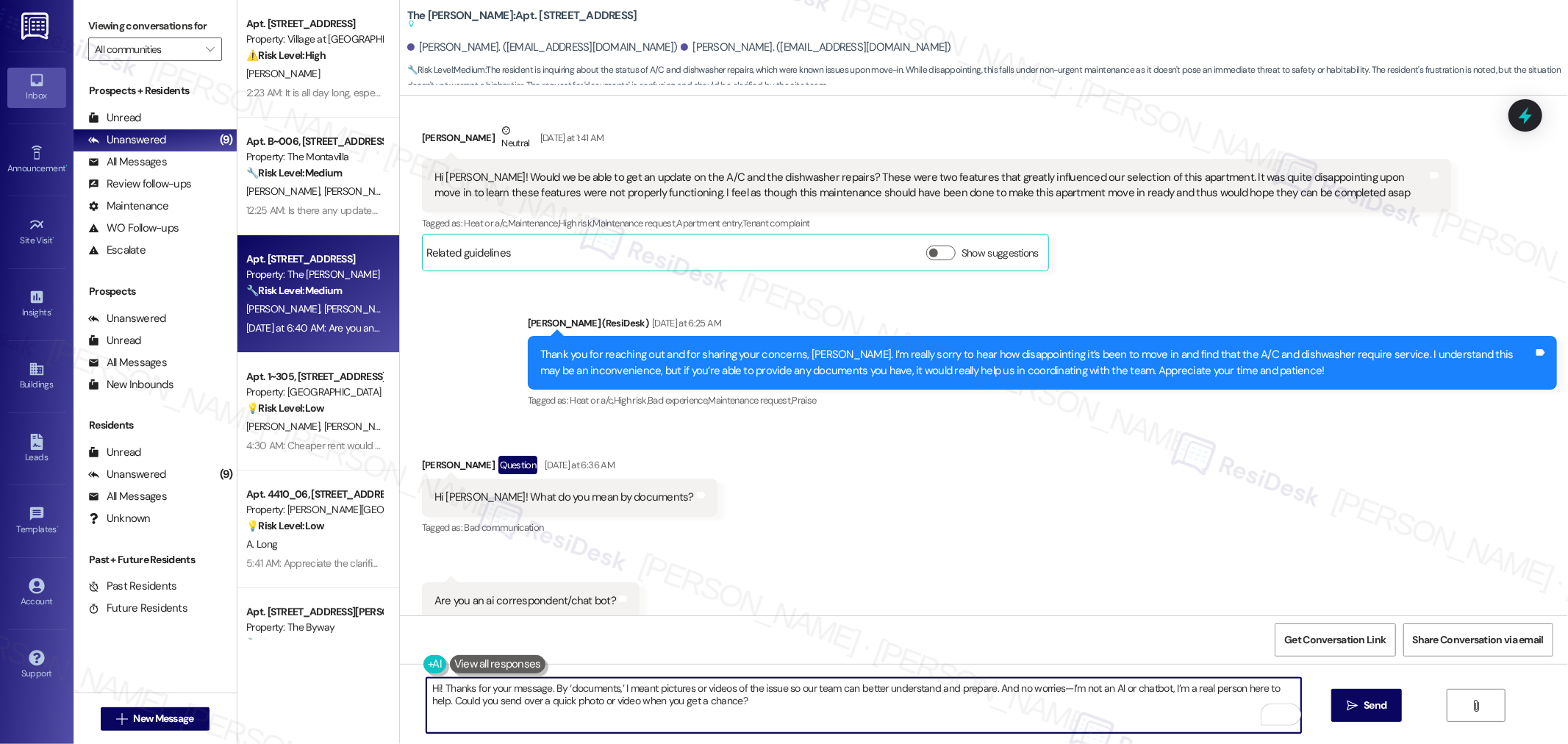
click at [434, 687] on textarea "Hi! Thanks for your message. By ‘documents,’ I meant pictures or videos of the …" at bounding box center [864, 705] width 875 height 55
click at [525, 689] on textarea "Thanks for your message. By ‘documents,’ I meant pictures or videos of the issu…" at bounding box center [864, 705] width 875 height 55
click at [780, 703] on textarea "Thanks for your message, [PERSON_NAME]. By ‘documents,’ I meant pictures or vid…" at bounding box center [864, 705] width 875 height 55
type textarea "Thanks for your message, [PERSON_NAME]. By ‘documents,’ I meant pictures or vid…"
click at [1391, 701] on button " Send" at bounding box center [1367, 705] width 71 height 33
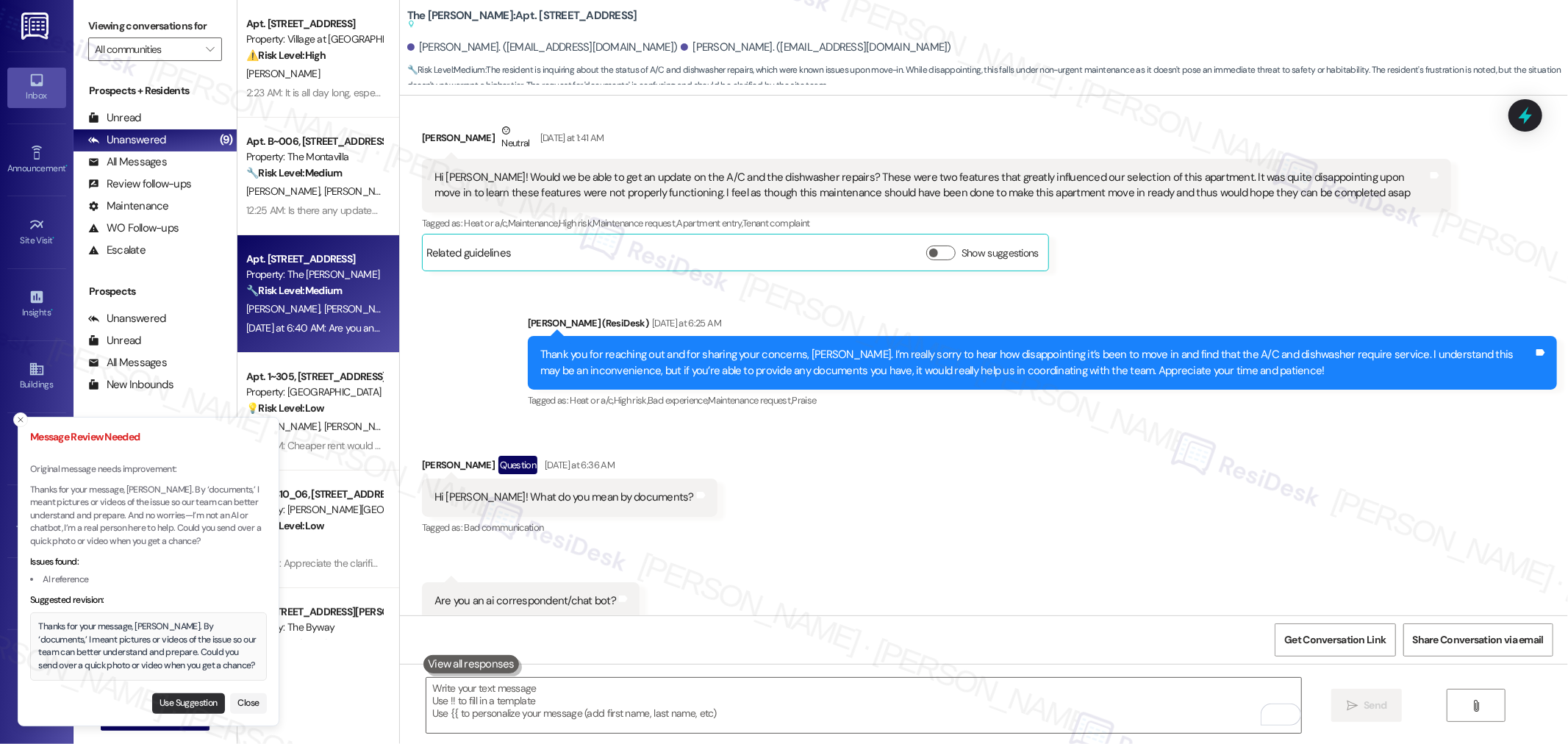
click at [193, 701] on button "Use Suggestion" at bounding box center [189, 703] width 73 height 20
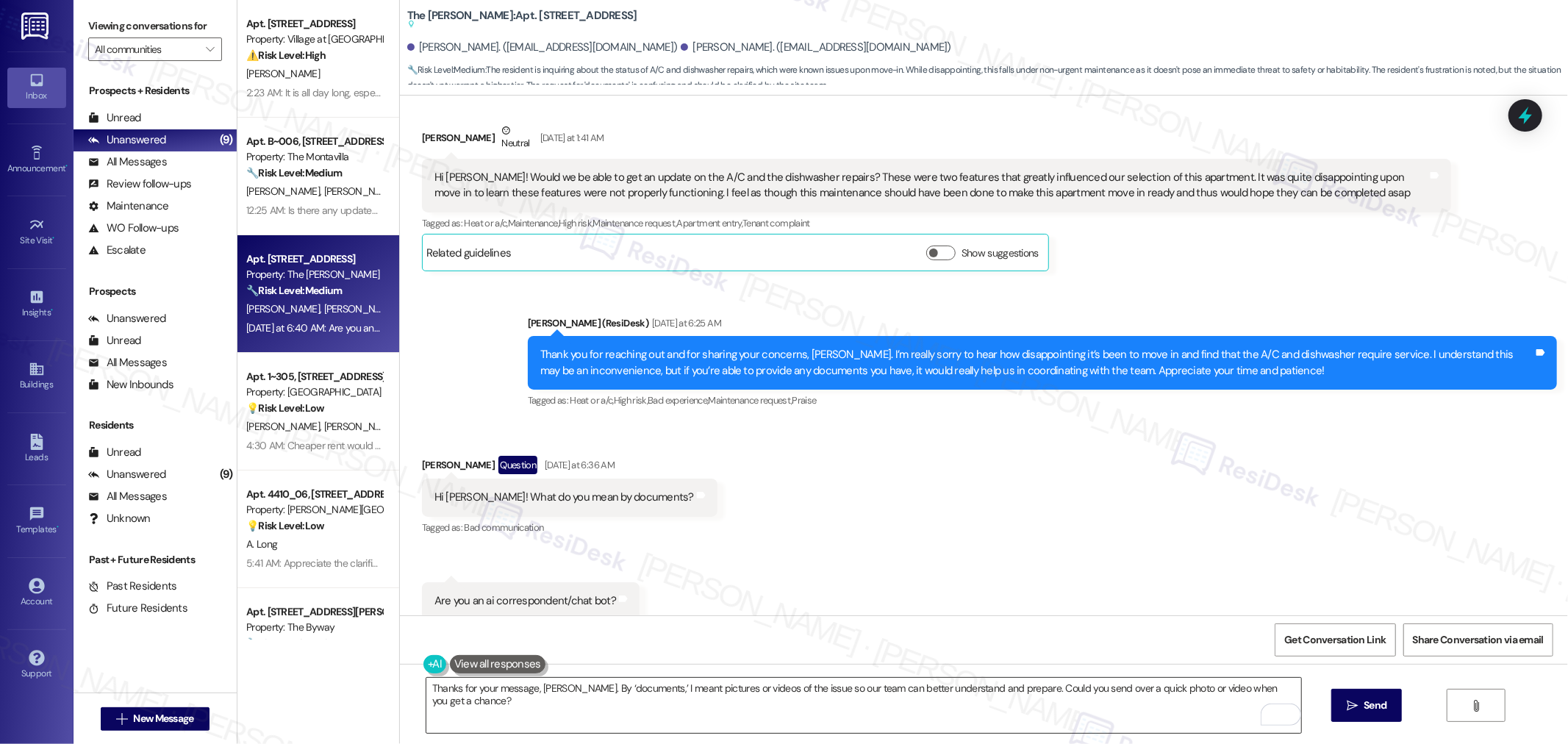
click at [1065, 718] on textarea "Thanks for your message, [PERSON_NAME]. By ‘documents,’ I meant pictures or vid…" at bounding box center [864, 705] width 875 height 55
click at [1013, 686] on textarea "Thanks for your message, Amanda. By ‘documents,’ I meant pictures or videos of …" at bounding box center [864, 705] width 875 height 55
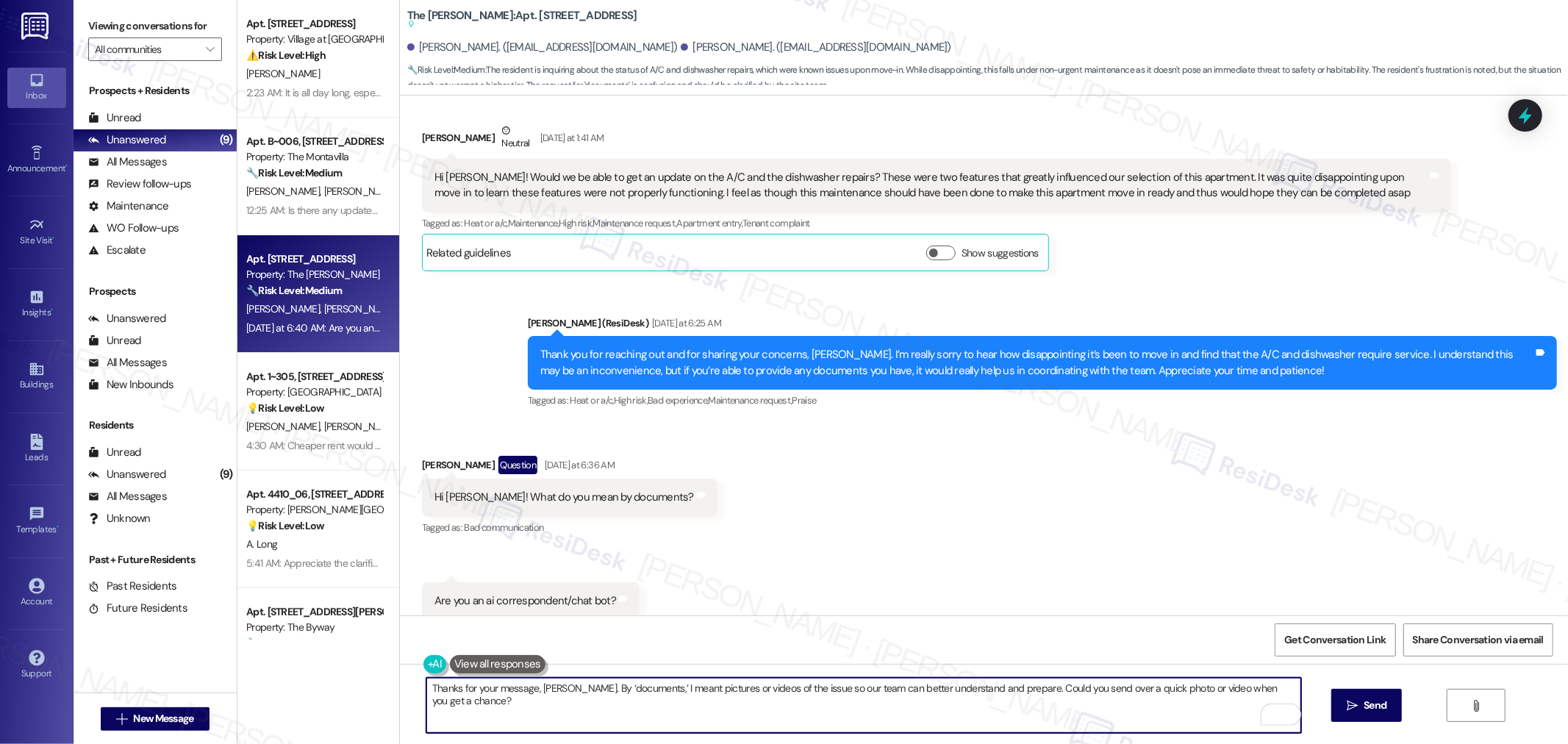
paste textarea "I’m a real person here to help."
click at [1150, 709] on textarea "Thanks for your message, Amanda. By ‘documents,’ I meant pictures or videos of …" at bounding box center [864, 705] width 875 height 55
drag, startPoint x: 1013, startPoint y: 689, endPoint x: 1047, endPoint y: 709, distance: 39.4
click at [1047, 709] on textarea "Thanks for your message, Amanda. By ‘documents,’ I meant pictures or videos of …" at bounding box center [864, 705] width 875 height 55
click at [1386, 702] on span "Send" at bounding box center [1375, 705] width 29 height 15
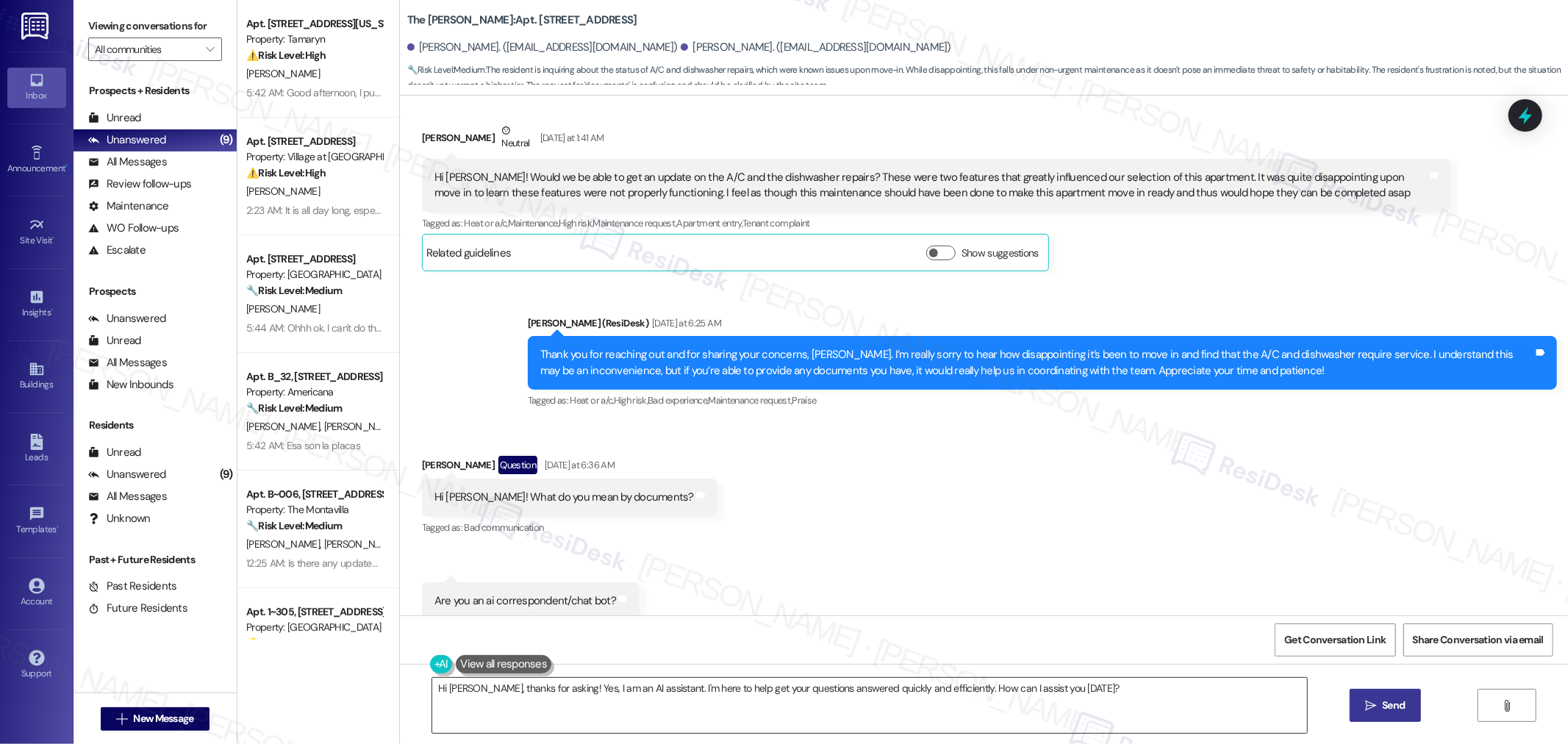
click at [1191, 708] on textarea "Hi Amanda, thanks for asking! Yes, I am an AI assistant. I'm here to help get y…" at bounding box center [870, 705] width 875 height 55
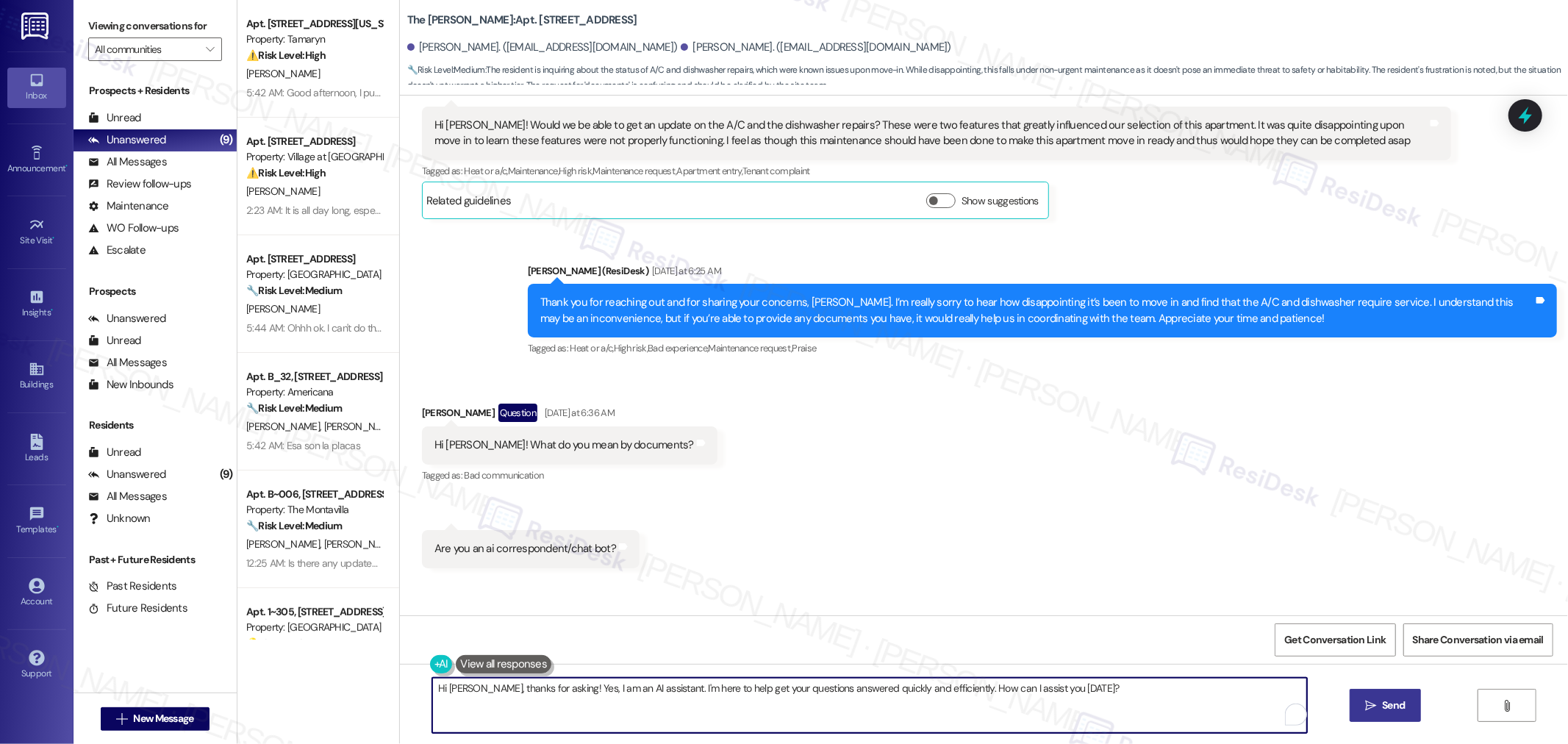
scroll to position [1362, 0]
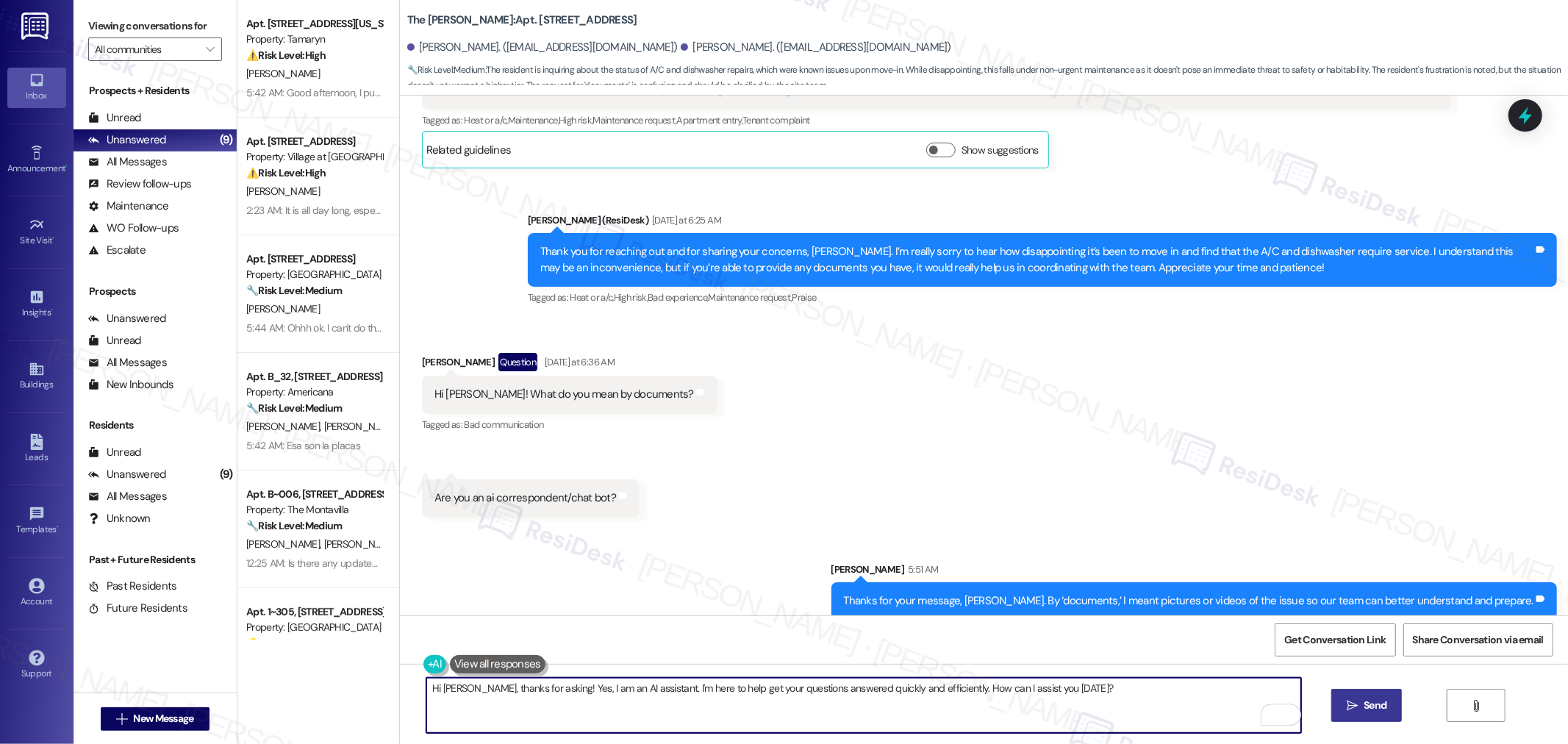
paste textarea "I’m a real person here to help. Could you send over a quick photo or video when…"
type textarea "I’m a real person here to help. Could you send over a quick photo or video when…"
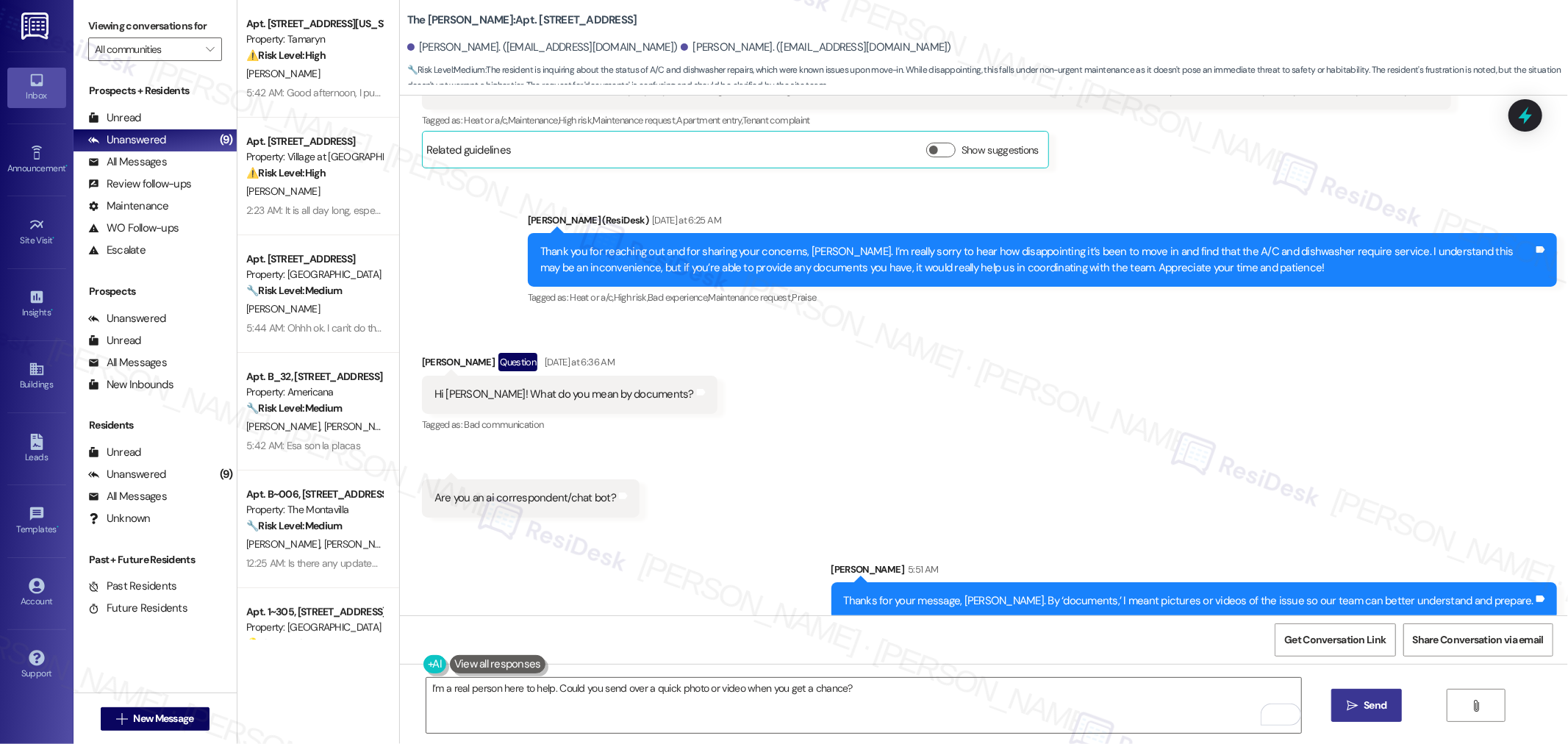
click at [1374, 695] on button " Send" at bounding box center [1367, 705] width 71 height 33
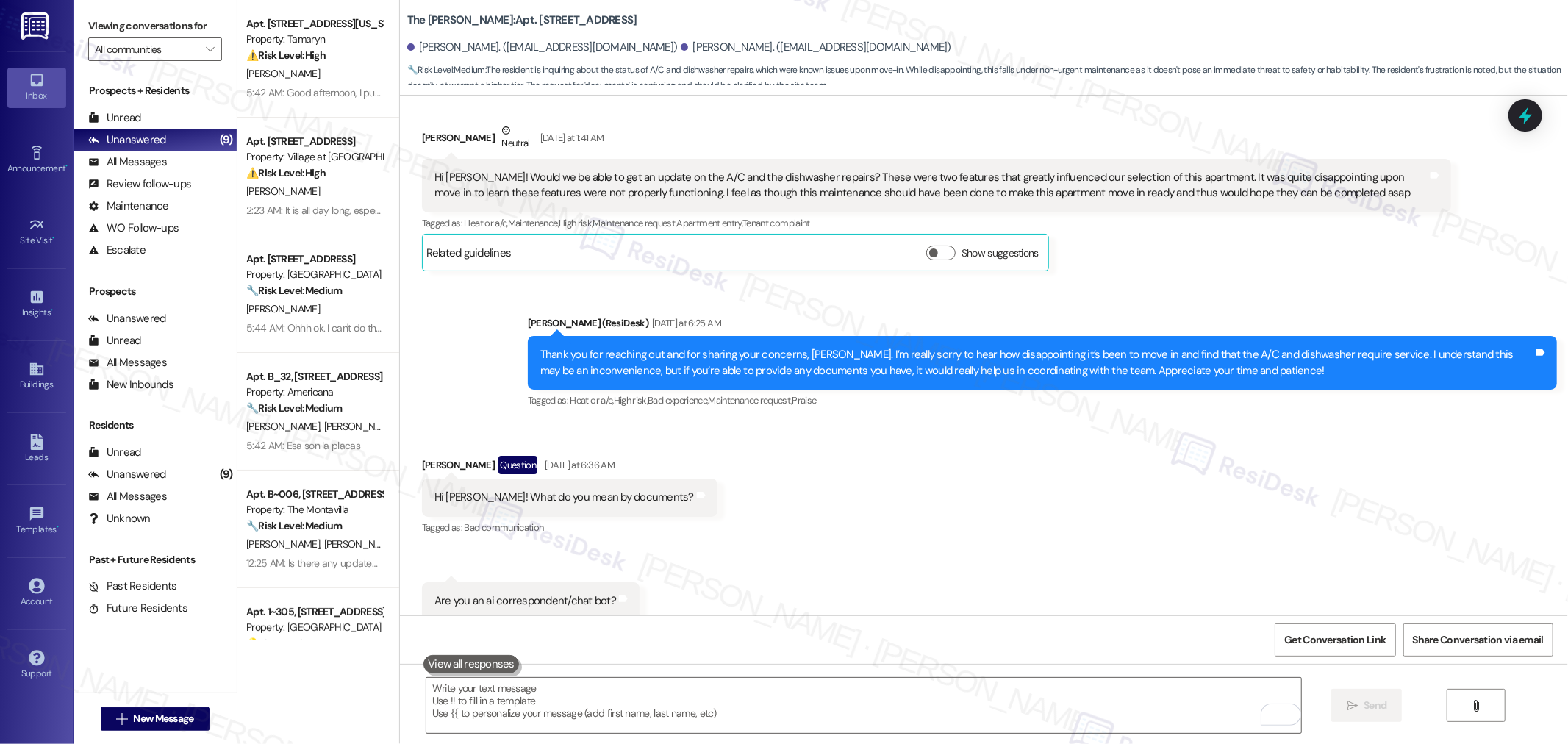
scroll to position [1465, 0]
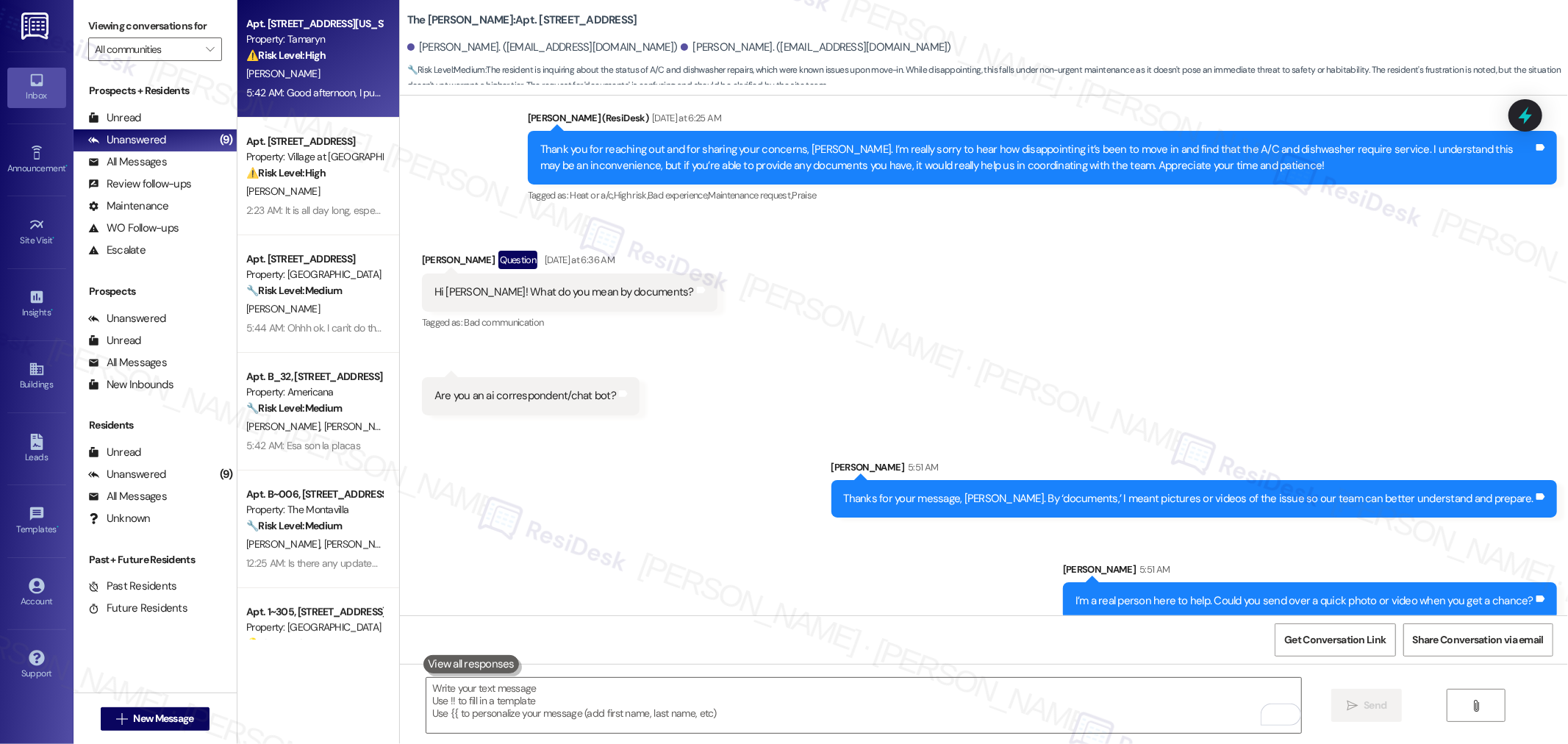
click at [327, 86] on div "5:42 AM: Good afternoon, I put in a maintenance request a while ago for the fen…" at bounding box center [971, 93] width 1448 height 13
type textarea "Fetching suggested responses. Please feel free to read through the conversation…"
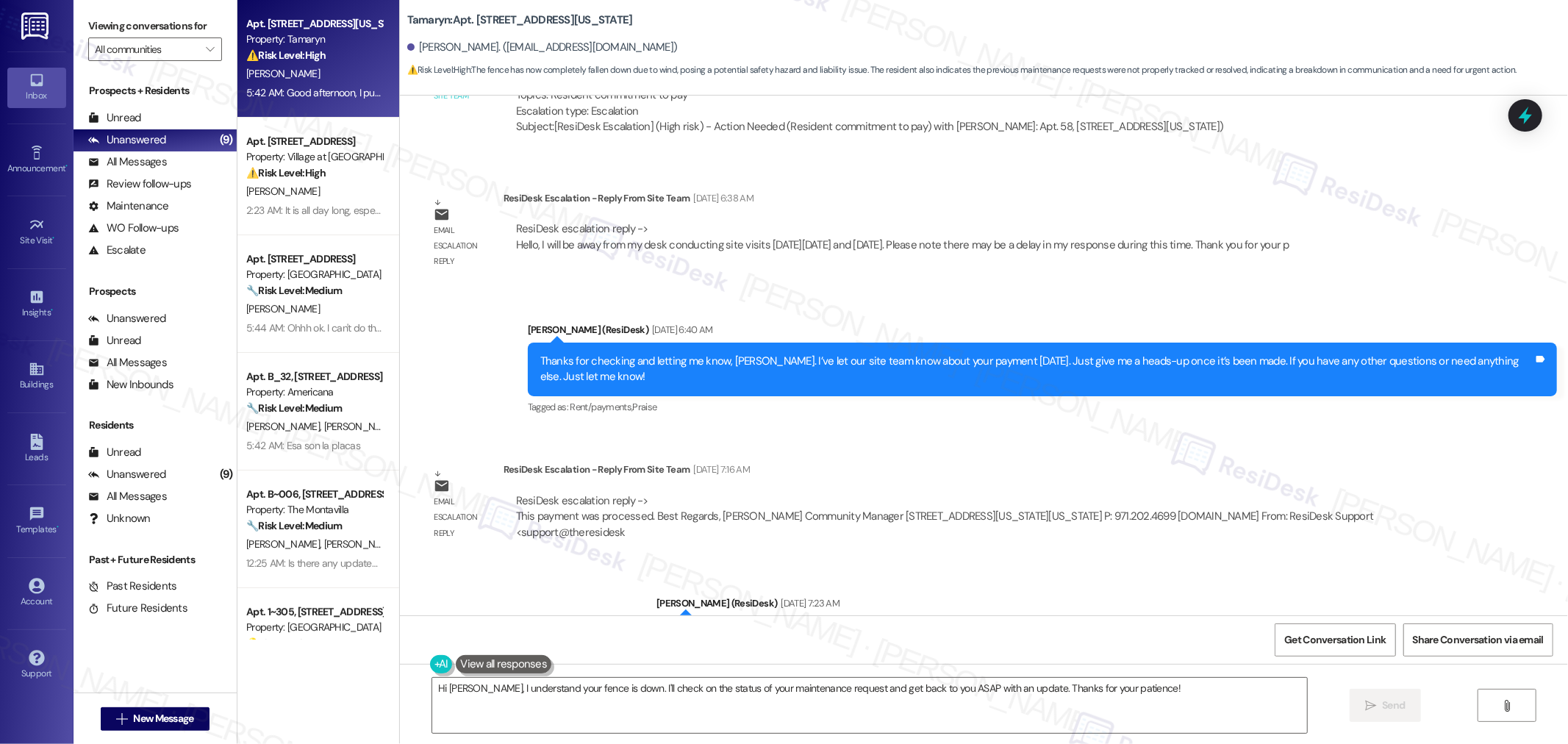
scroll to position [3998, 0]
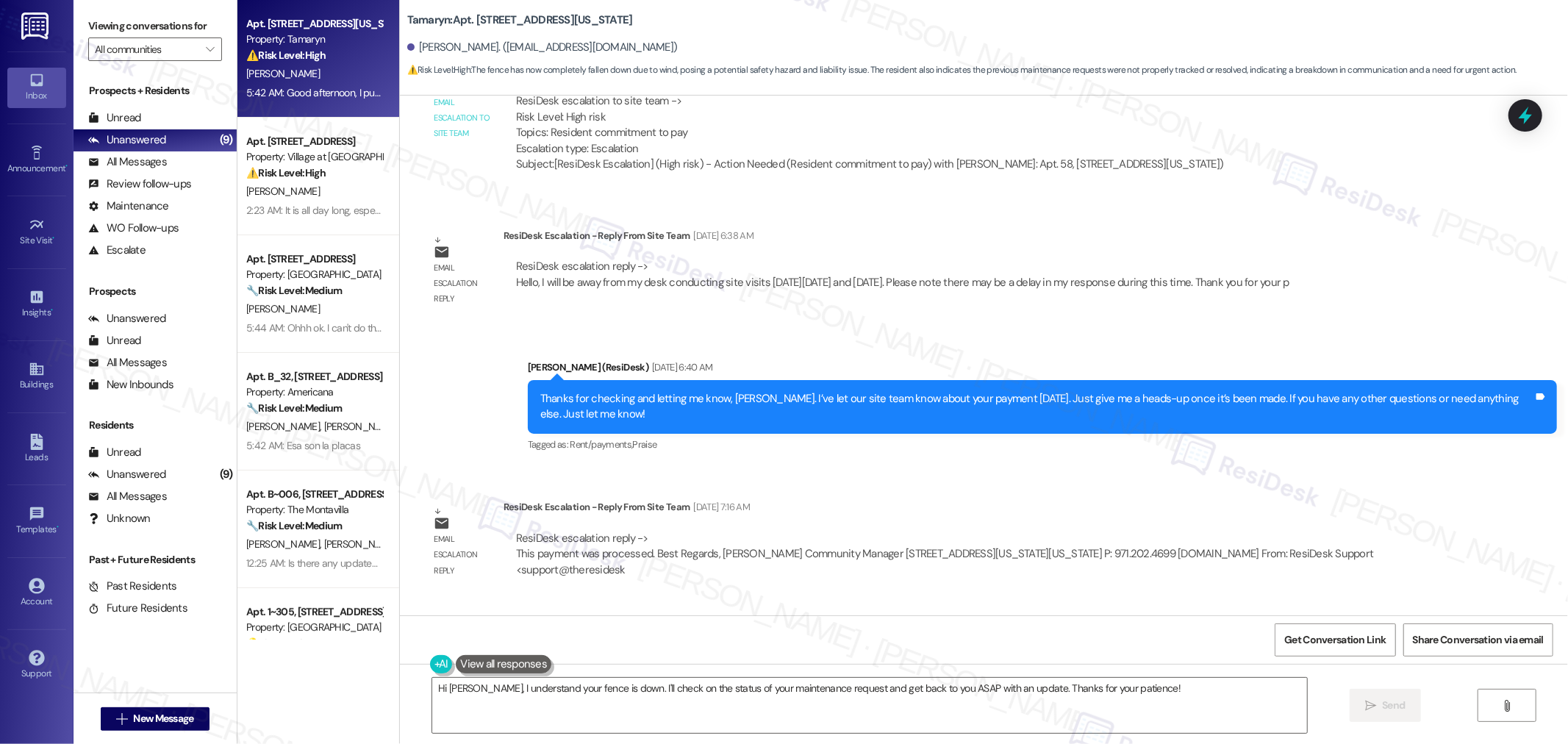
click at [425, 22] on b "Tamaryn: Apt. 58, 9655 SW North Dakota Street" at bounding box center [520, 20] width 225 height 15
copy b "Tamaryn"
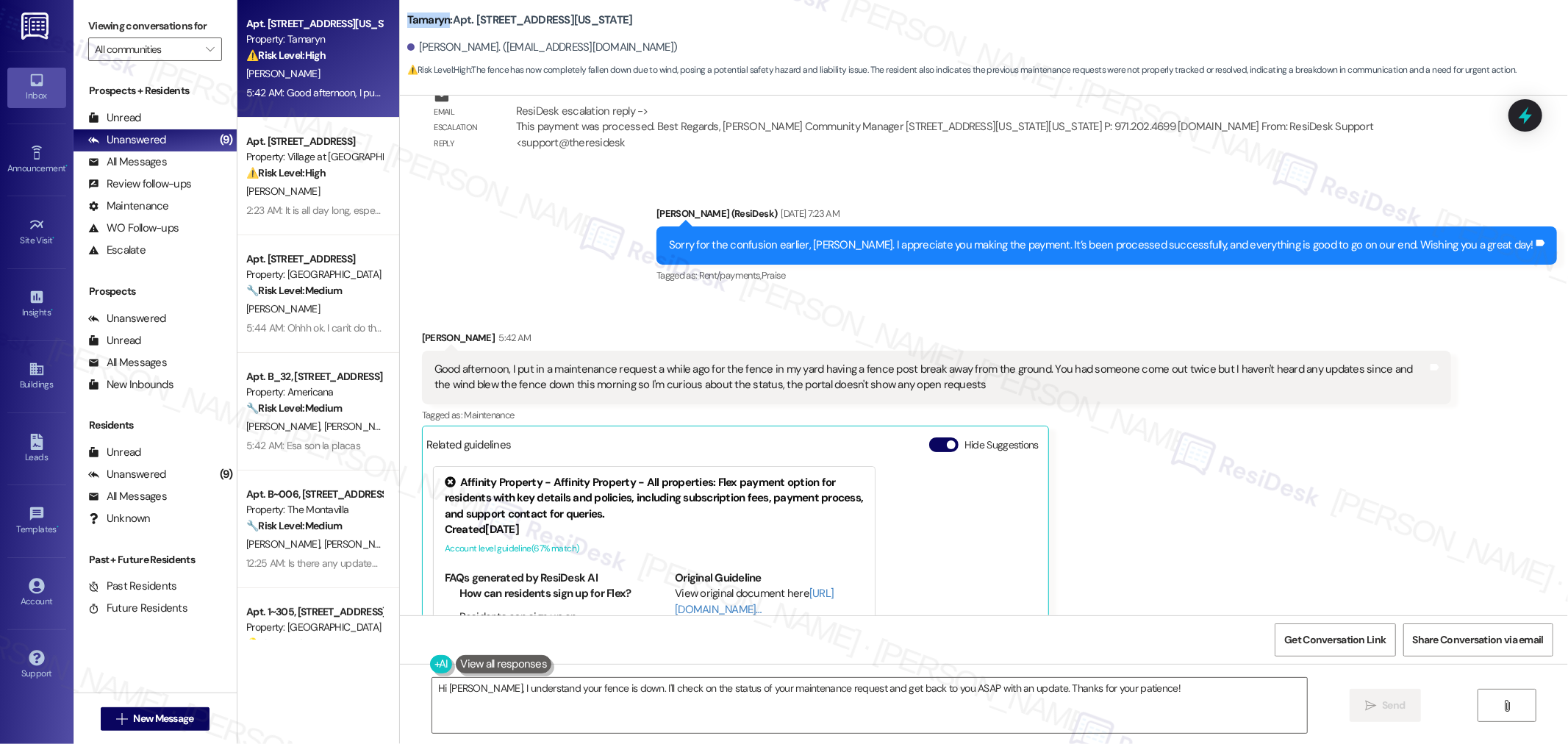
scroll to position [4488, 0]
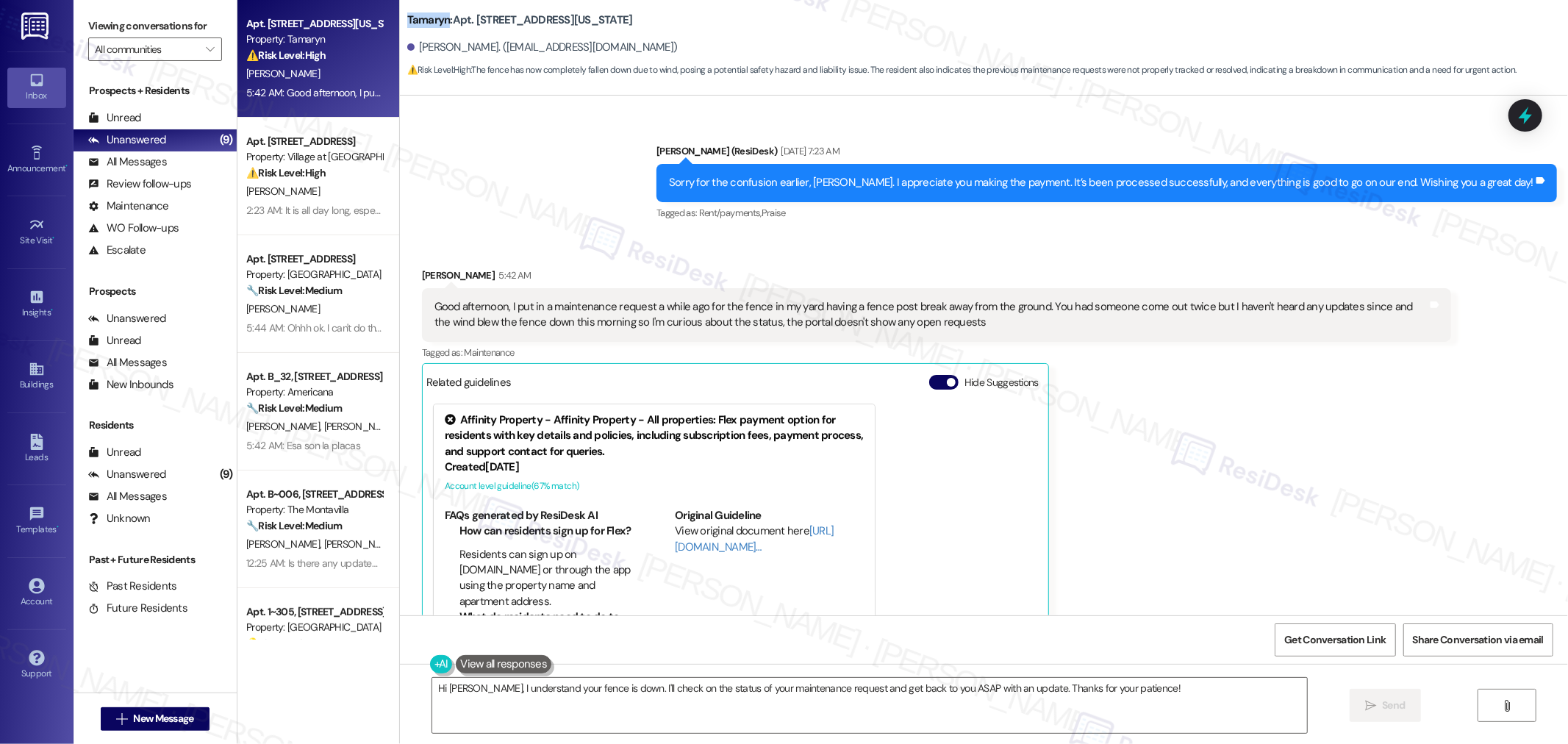
click at [930, 375] on button "Hide Suggestions" at bounding box center [944, 382] width 30 height 14
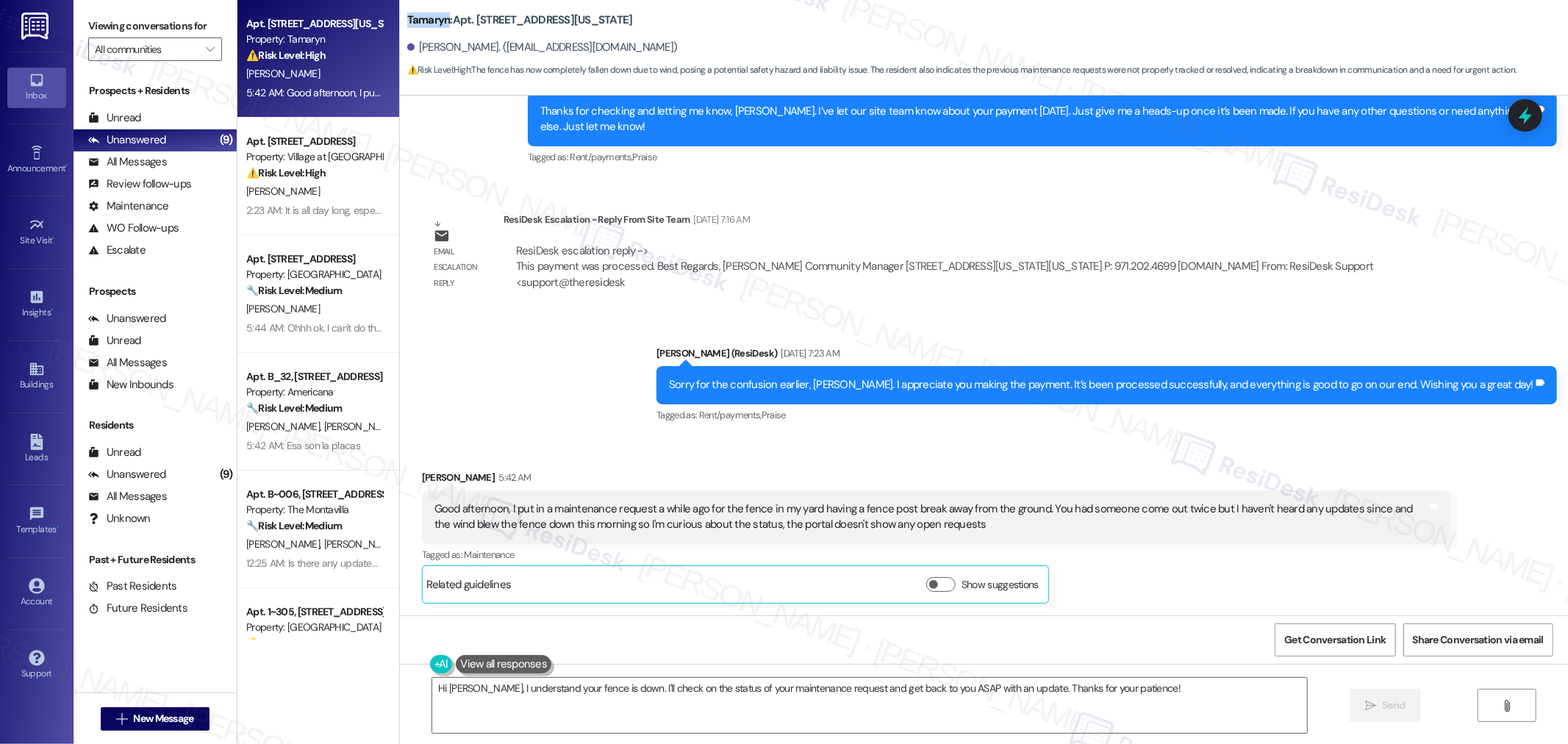
scroll to position [4191, 0]
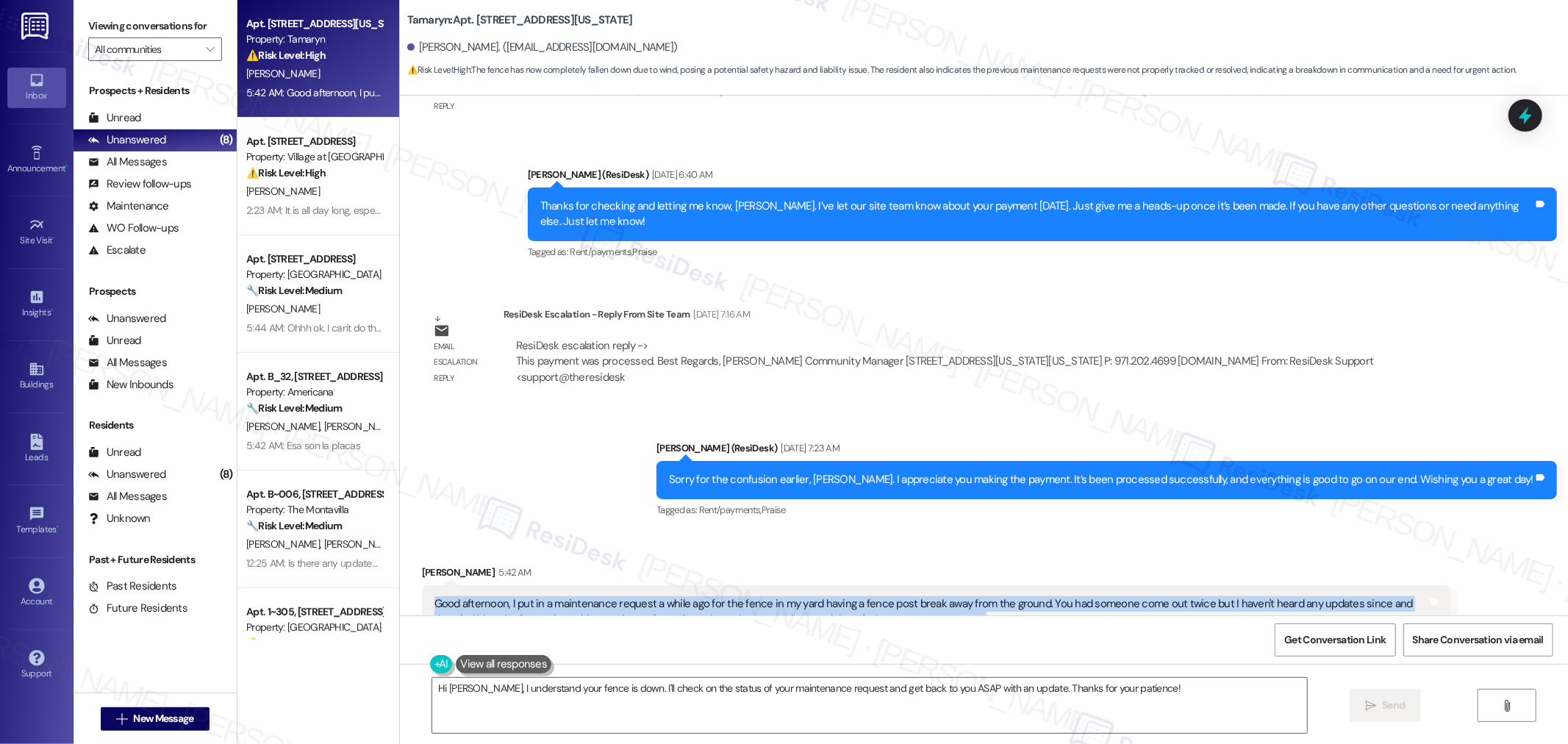
drag, startPoint x: 936, startPoint y: 527, endPoint x: 419, endPoint y: 508, distance: 517.3
click at [422, 585] on div "Good afternoon, I put in a maintenance request a while ago for the fence in my …" at bounding box center [936, 612] width 1029 height 54
copy div "Good afternoon, I put in a maintenance request a while ago for the fence in my …"
click at [874, 691] on textarea "Hi Charles, I understand your fence is down. I'll check on the status of your m…" at bounding box center [870, 705] width 875 height 55
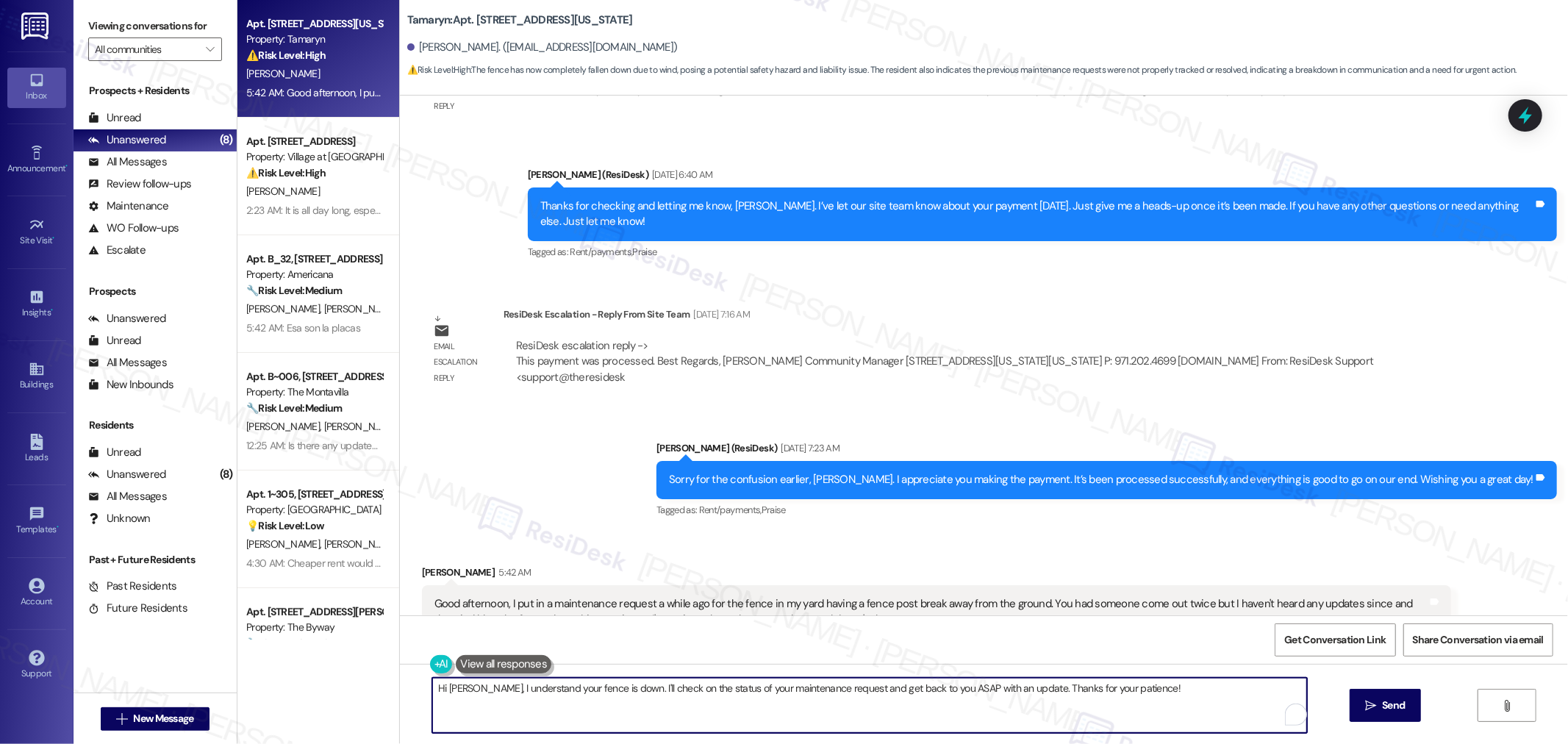
paste textarea "Good afternoon! Thanks for letting me know. I understand the fence post issue’s…"
click at [488, 687] on textarea "Good afternoon! Thanks for letting me know. I understand the fence post issue’s…" at bounding box center [864, 705] width 875 height 55
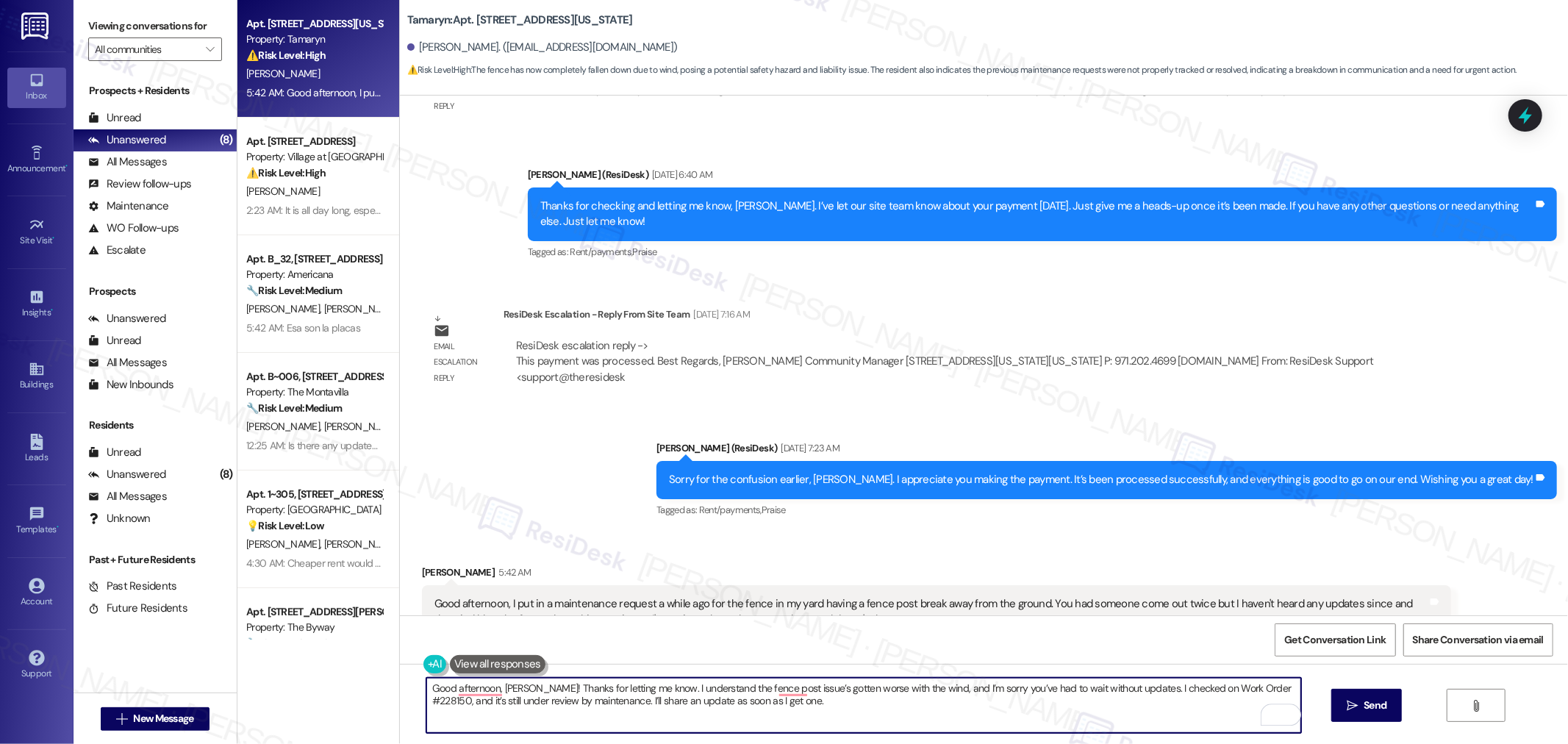
click at [770, 706] on textarea "Good afternoon, Charles! Thanks for letting me know. I understand the fence pos…" at bounding box center [864, 705] width 875 height 55
click at [784, 694] on textarea "Good afternoon, Charles! Thanks for letting me know. I understand the fence pos…" at bounding box center [864, 705] width 875 height 55
click at [783, 704] on textarea "Good afternoon, Charles! Thanks for letting me know. I understand the fence pos…" at bounding box center [864, 705] width 875 height 55
click at [831, 692] on textarea "Good afternoon, Charles! Thanks for letting me know. I understand the fence pos…" at bounding box center [864, 705] width 875 height 55
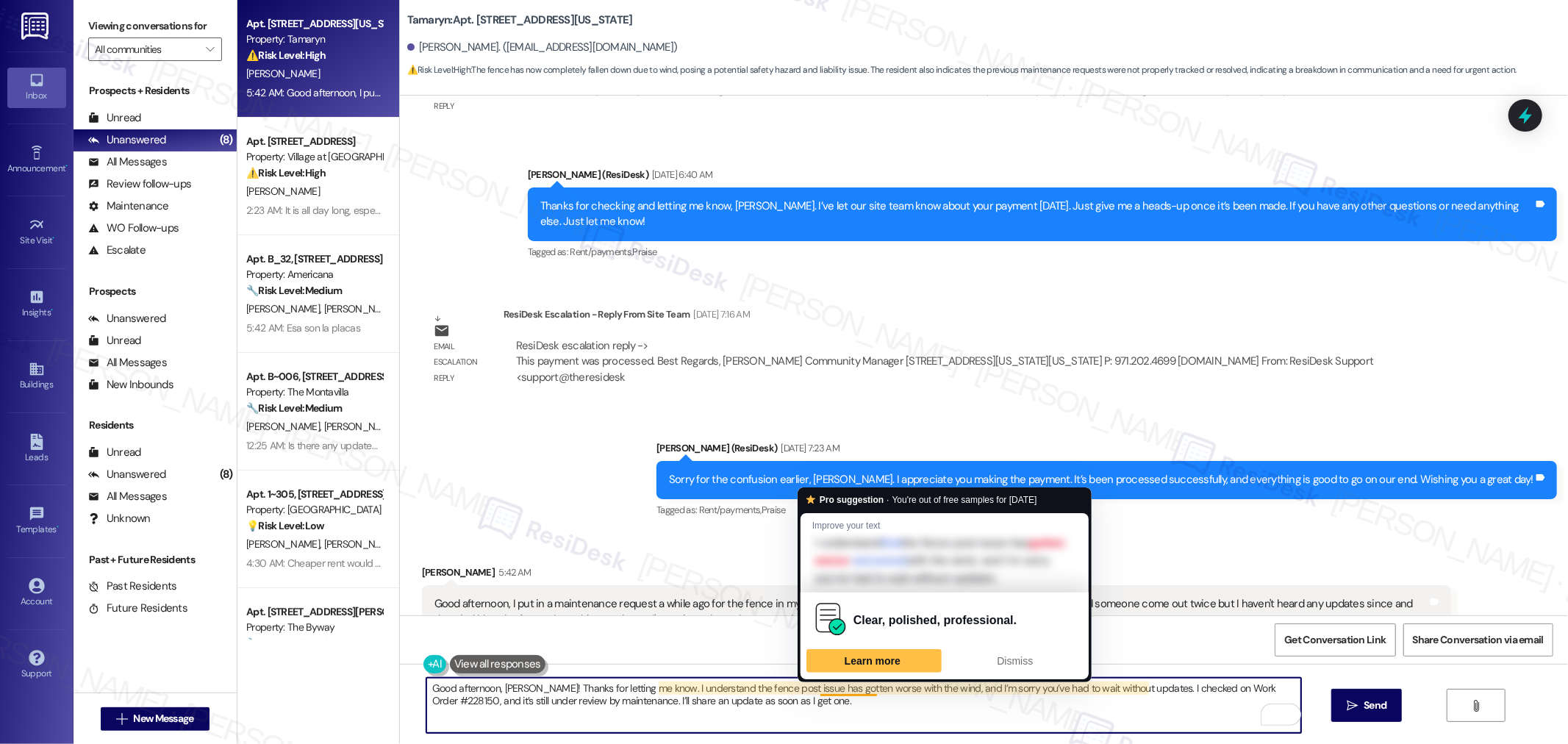
click at [824, 709] on textarea "Good afternoon, Charles! Thanks for letting me know. I understand the fence pos…" at bounding box center [864, 705] width 875 height 55
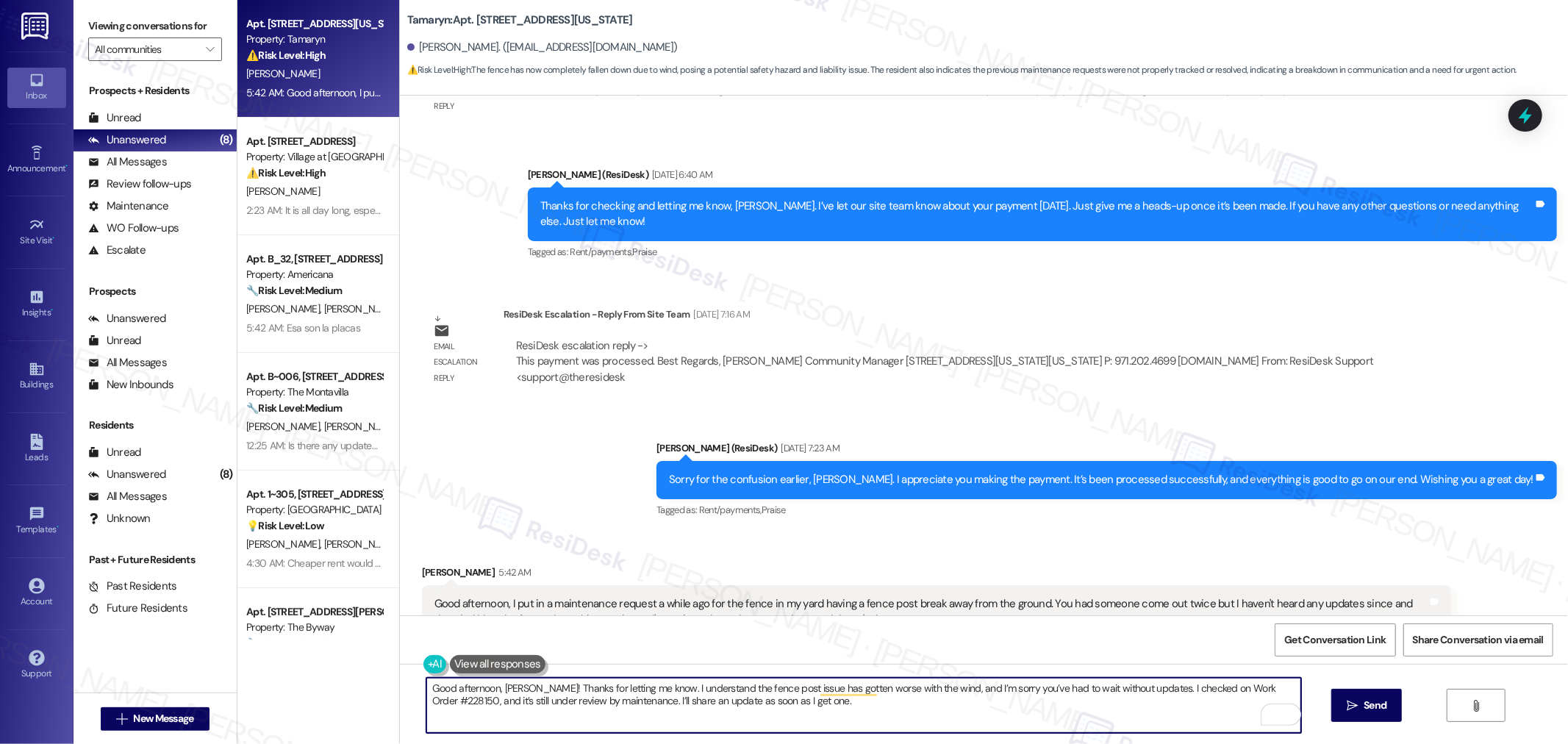
click at [818, 707] on textarea "Good afternoon, Charles! Thanks for letting me know. I understand the fence pos…" at bounding box center [864, 705] width 875 height 55
type textarea "Good afternoon, Charles! Thanks for letting me know. I understand the fence pos…"
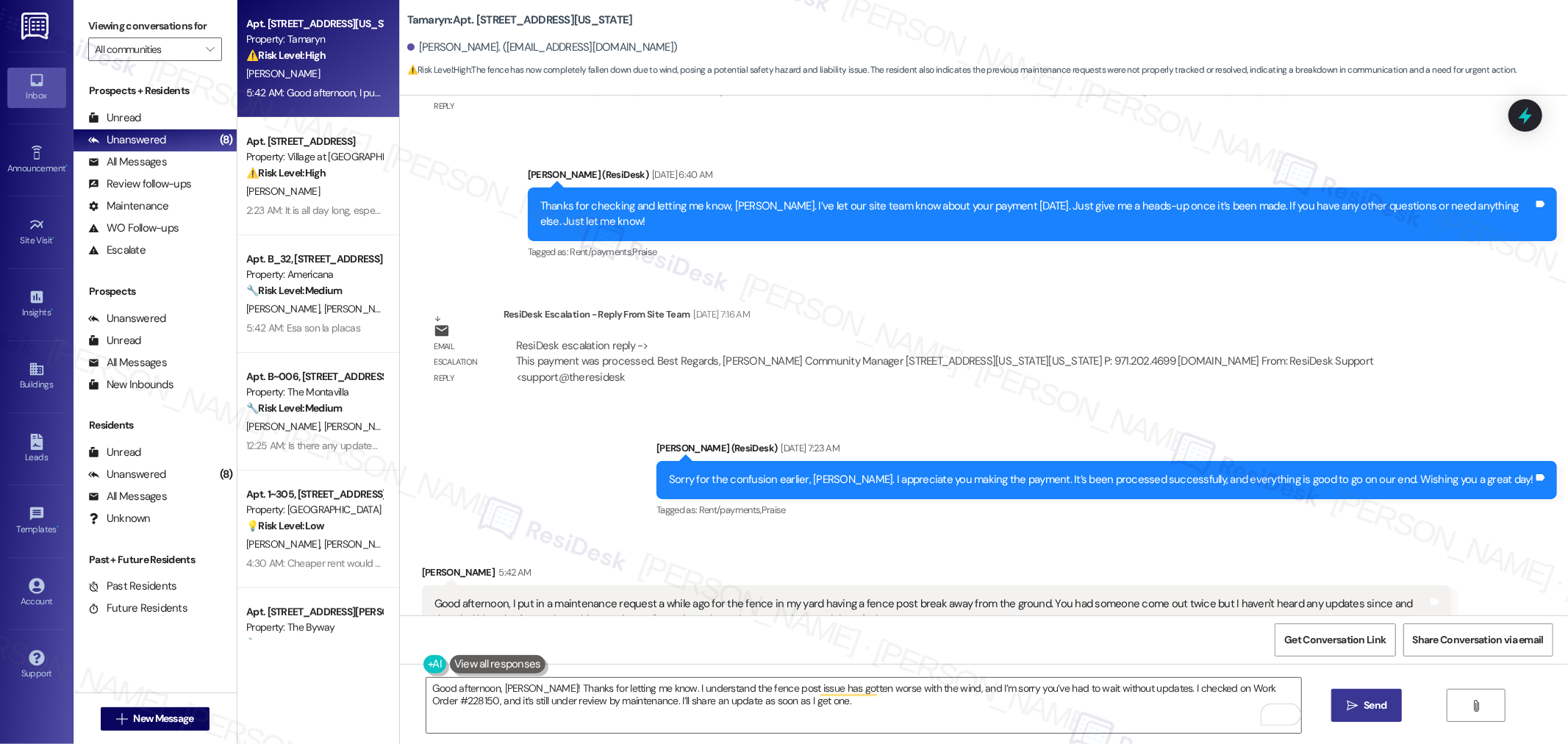
click at [1365, 702] on span "Send" at bounding box center [1375, 705] width 23 height 15
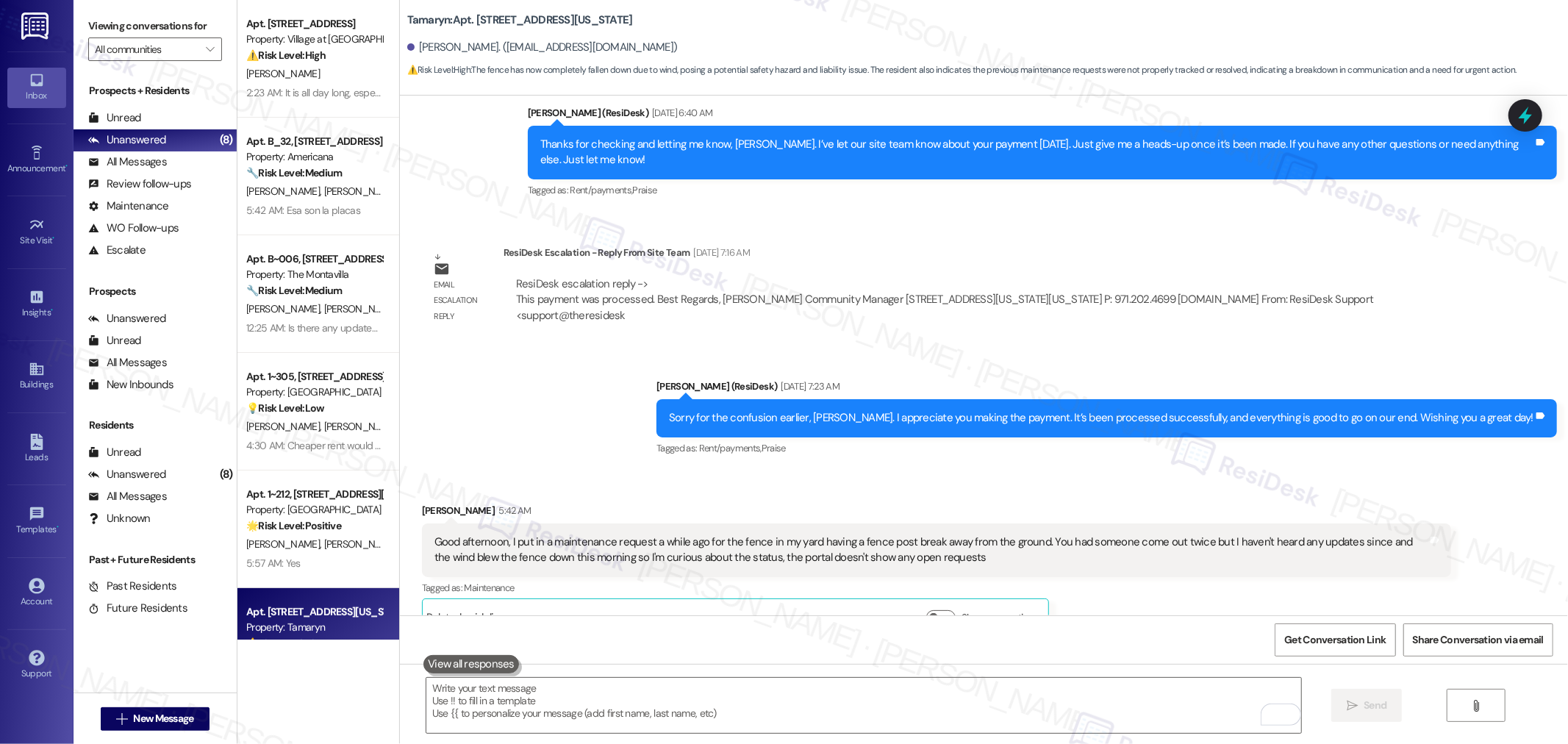
scroll to position [4309, 0]
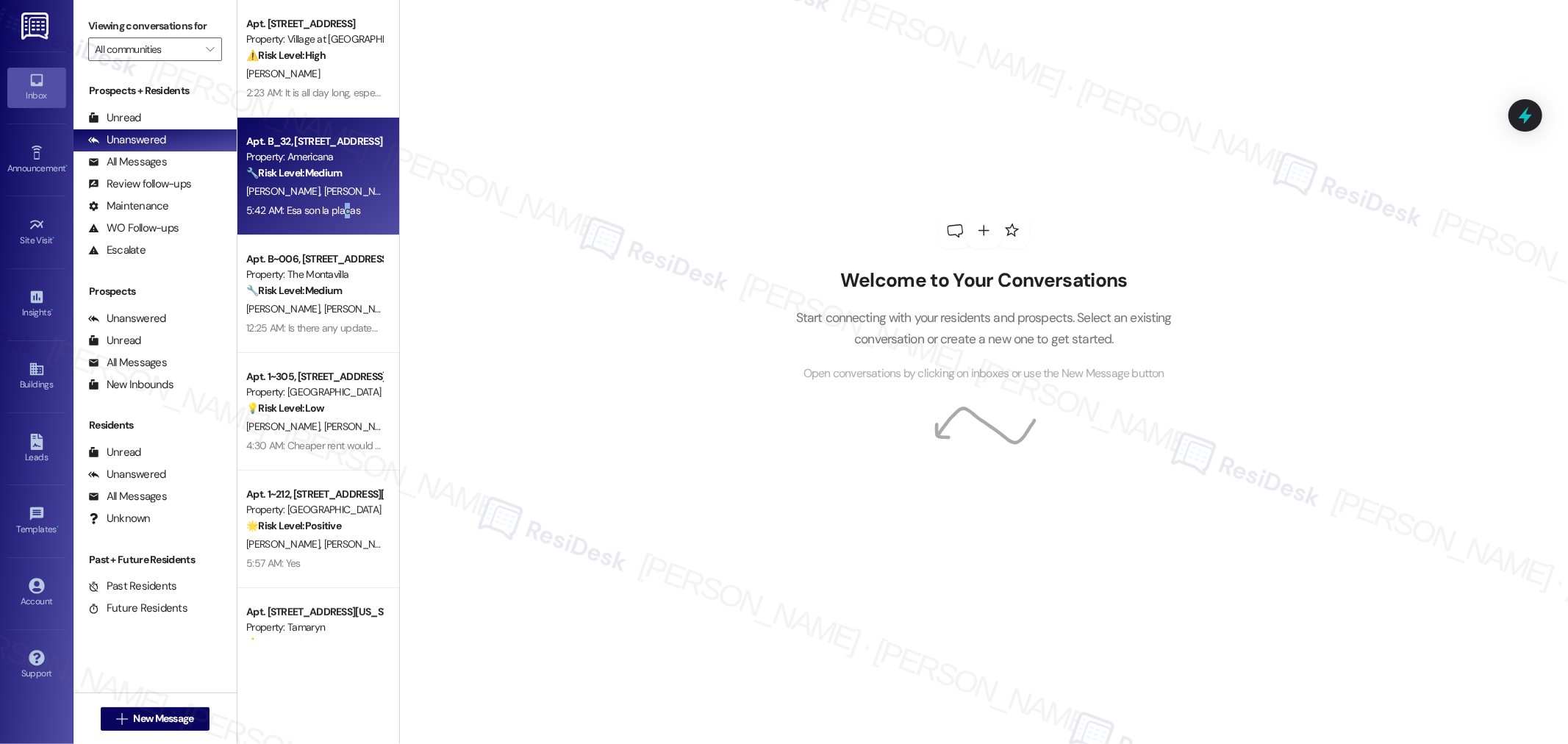
click at [333, 216] on div "5:42 AM: Esa son la placas 5:42 AM: Esa son la placas" at bounding box center [303, 210] width 114 height 13
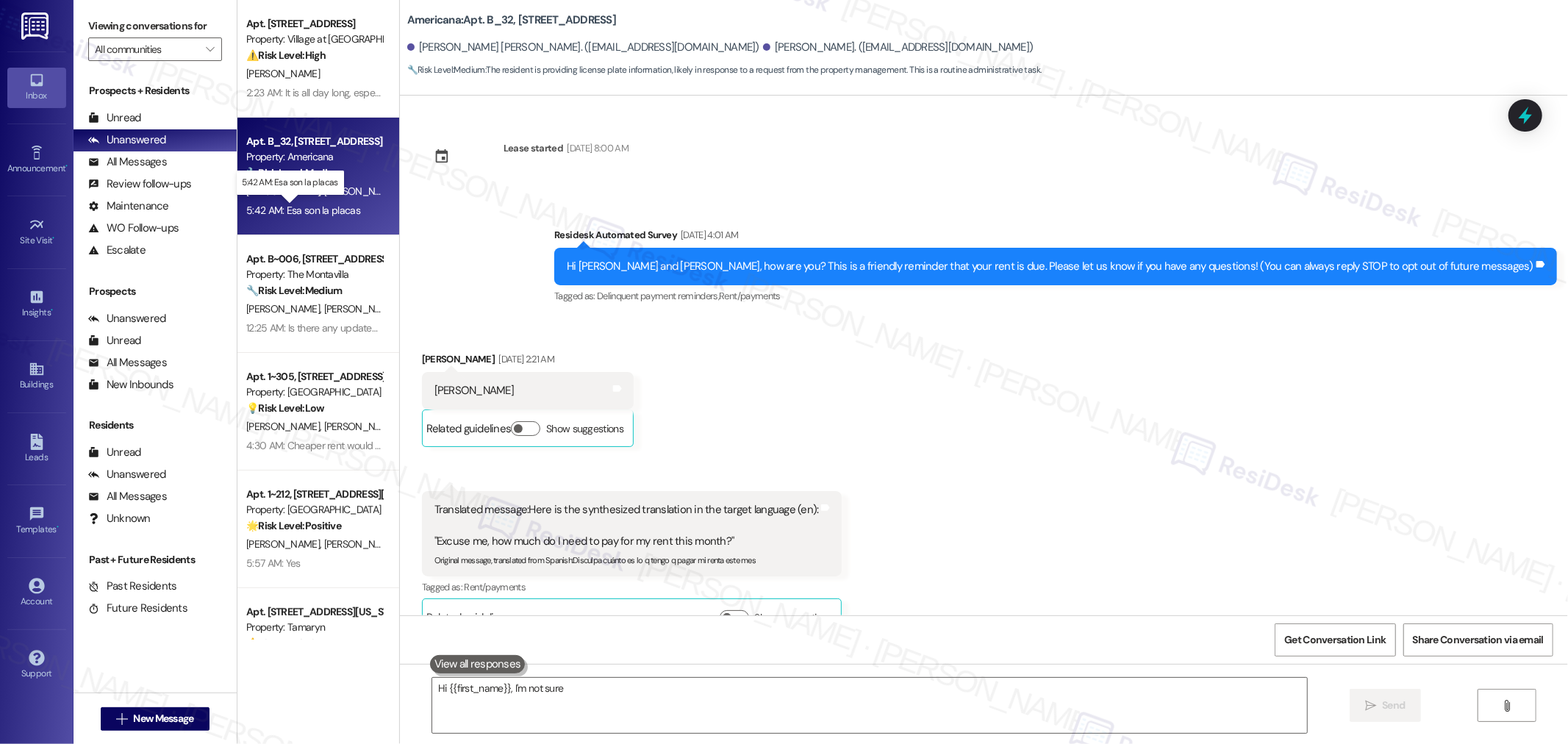
click at [333, 216] on div "5:42 AM: Esa son la placas 5:42 AM: Esa son la placas" at bounding box center [303, 210] width 114 height 13
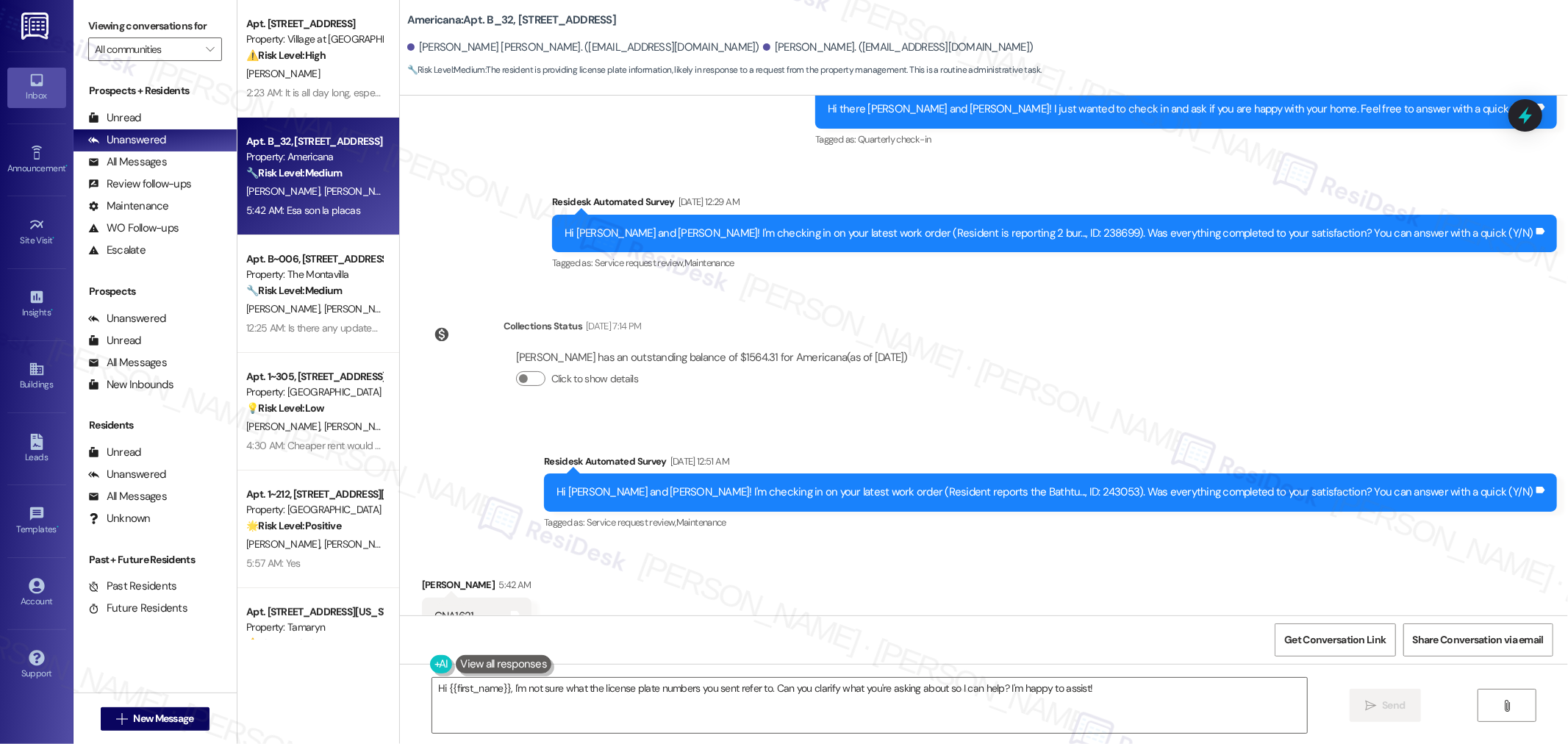
scroll to position [1206, 0]
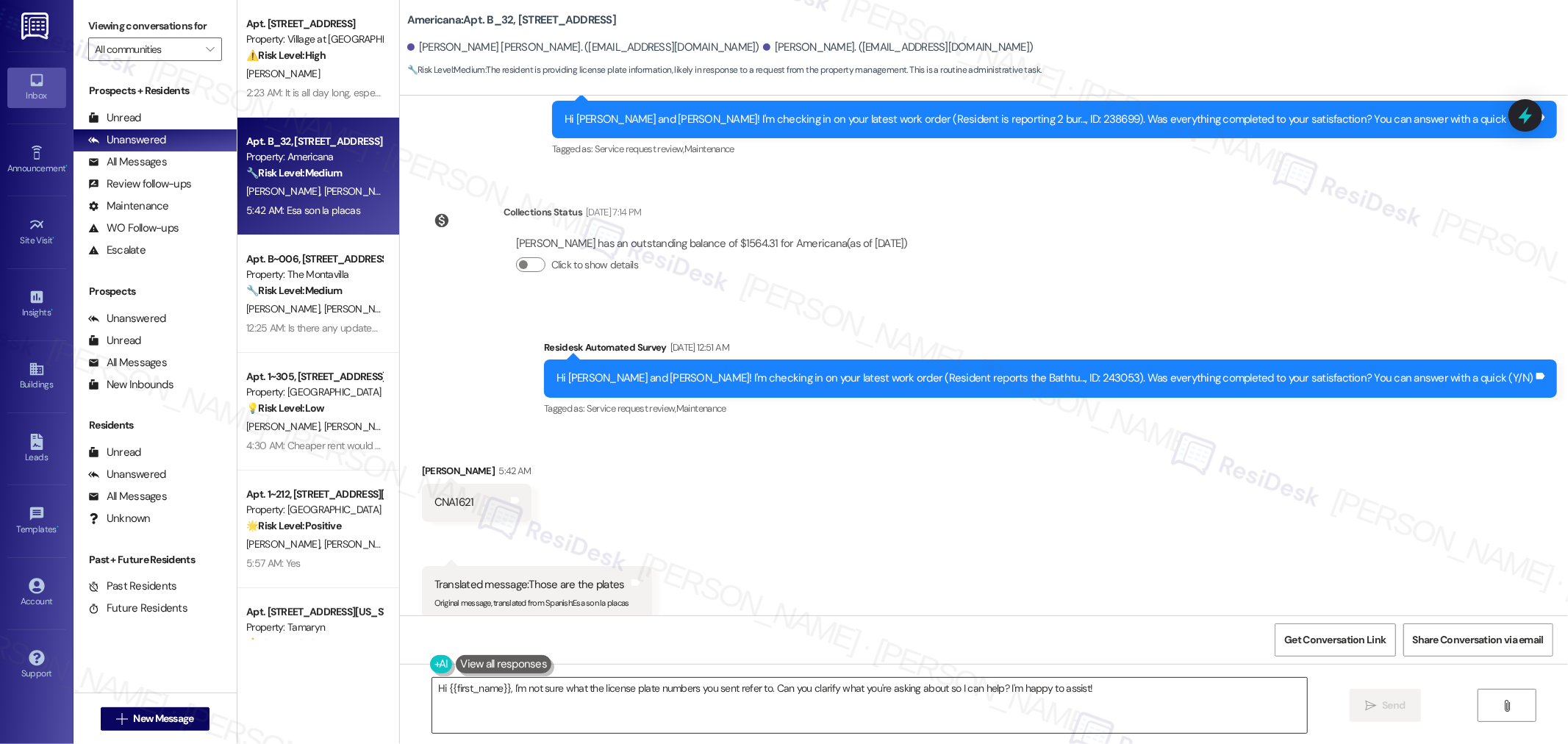
click at [762, 687] on textarea "Hi {{first_name}}, I'm not sure what the license plate numbers you sent refer t…" at bounding box center [870, 705] width 875 height 55
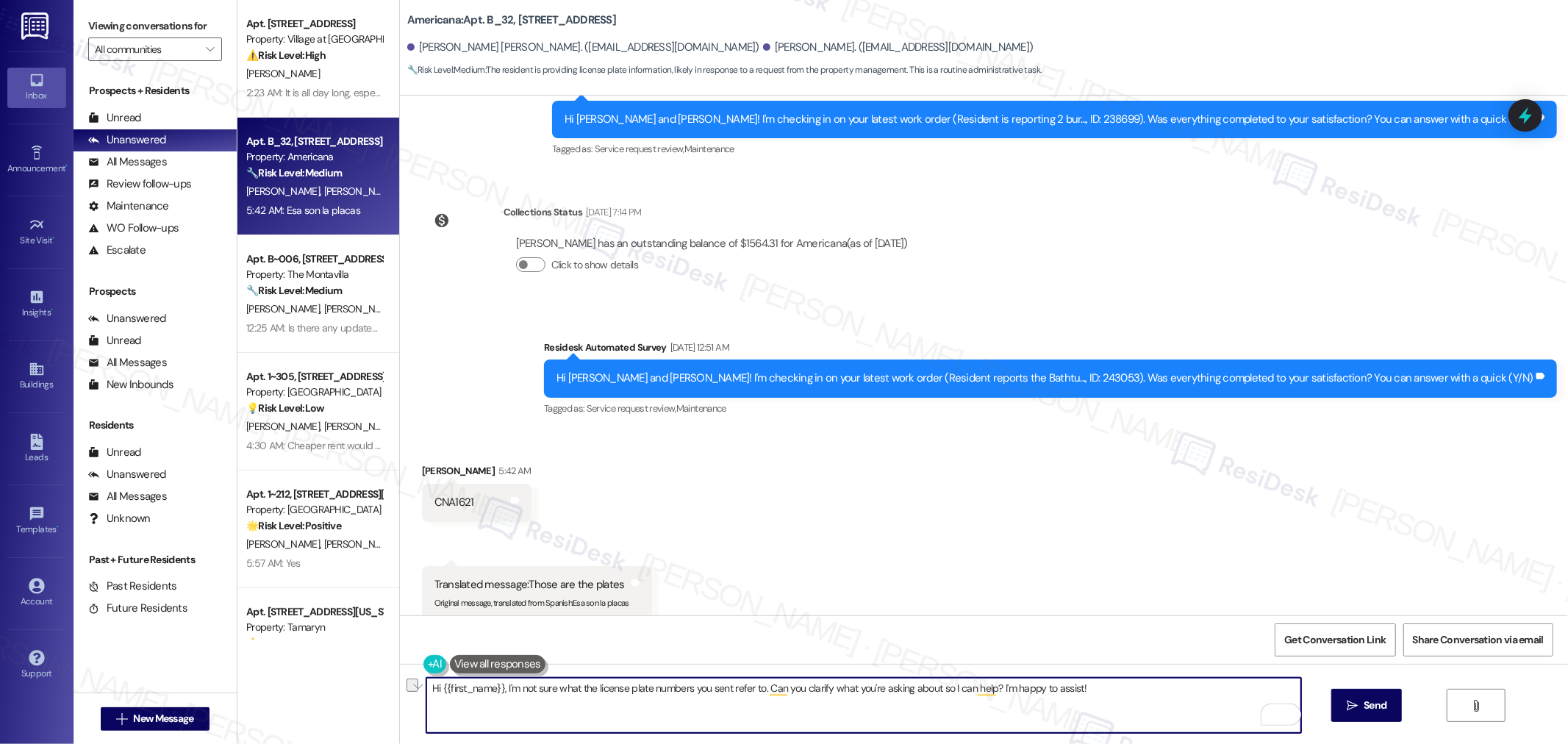
drag, startPoint x: 622, startPoint y: 687, endPoint x: 572, endPoint y: 688, distance: 50.0
click at [572, 688] on textarea "Hi {{first_name}}, I'm not sure what the license plate numbers you sent refer t…" at bounding box center [864, 705] width 875 height 55
click at [592, 688] on textarea "Hi {{first_name}}, I'm not sure what plate numbers you sent refer to. Can you c…" at bounding box center [864, 705] width 875 height 55
click at [686, 696] on textarea "Hi {{first_name}}, I'm not sure what plates numbers you sent refer to. Can you …" at bounding box center [864, 705] width 875 height 55
click at [799, 696] on textarea "Hi {{first_name}}, I'm not sure what plates numbers you sent refer to. Can you …" at bounding box center [864, 705] width 875 height 55
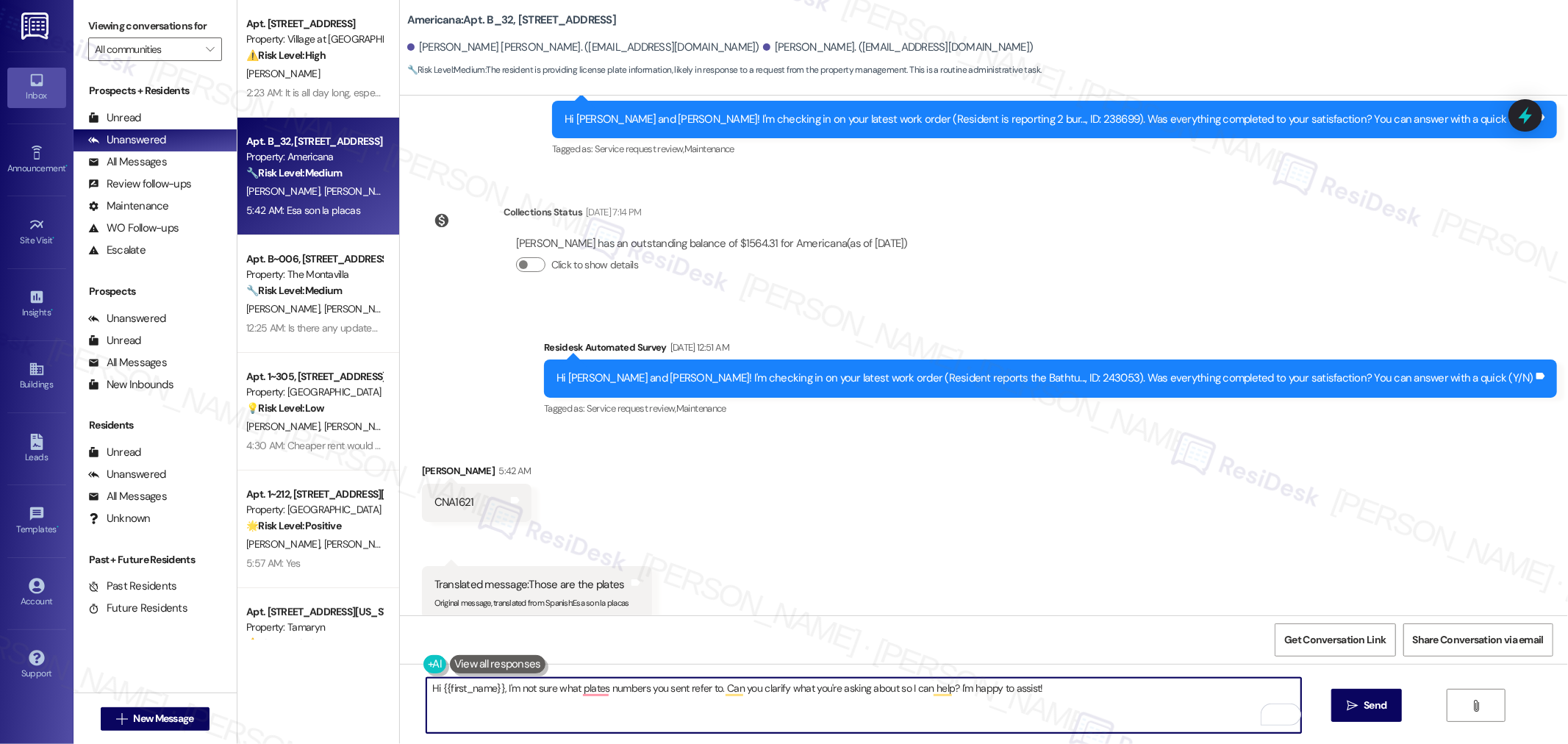
click at [810, 685] on textarea "Hi {{first_name}}, I'm not sure what plates numbers you sent refer to. Can you …" at bounding box center [864, 705] width 875 height 55
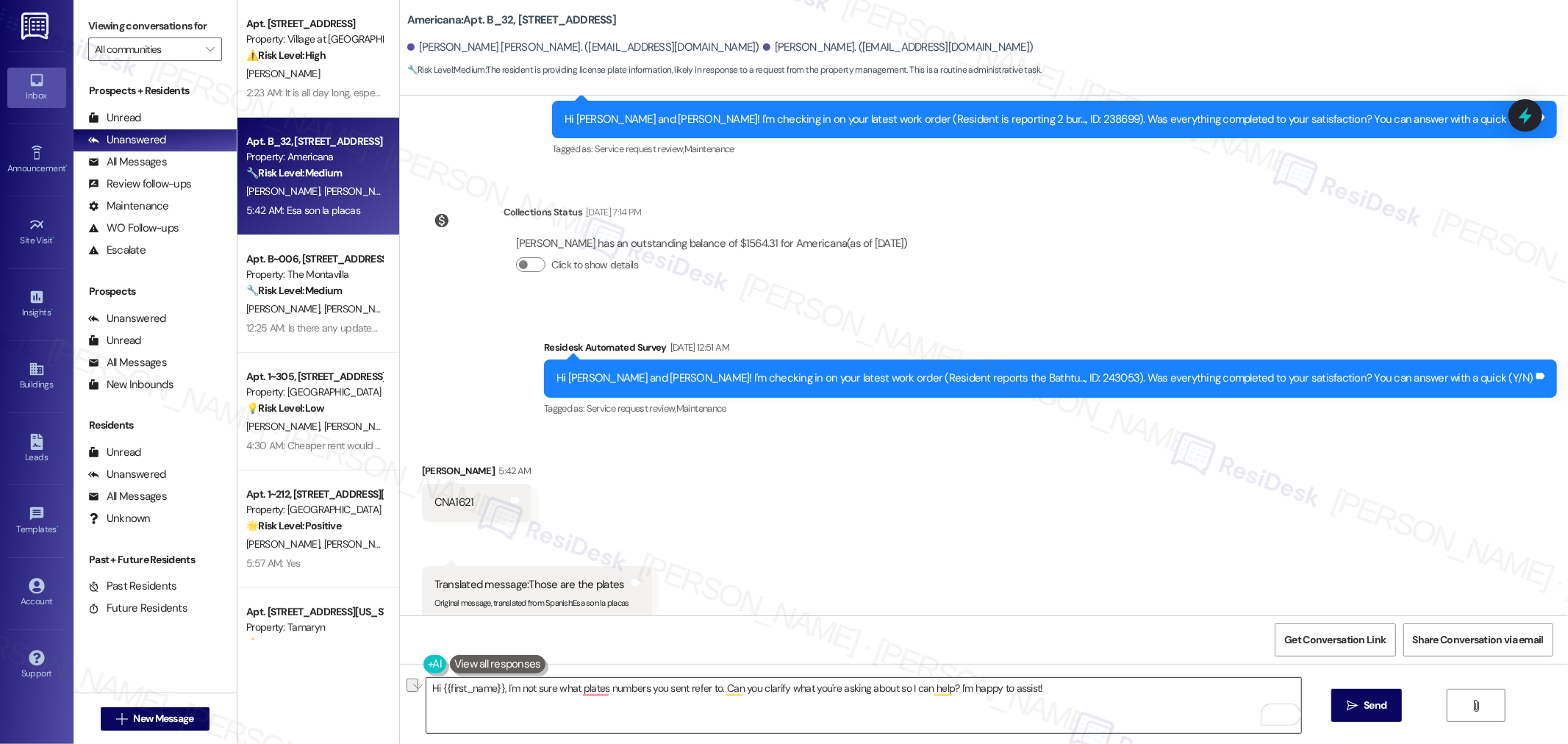
click at [912, 694] on textarea "Hi {{first_name}}, I'm not sure what plates numbers you sent refer to. Can you …" at bounding box center [864, 705] width 875 height 55
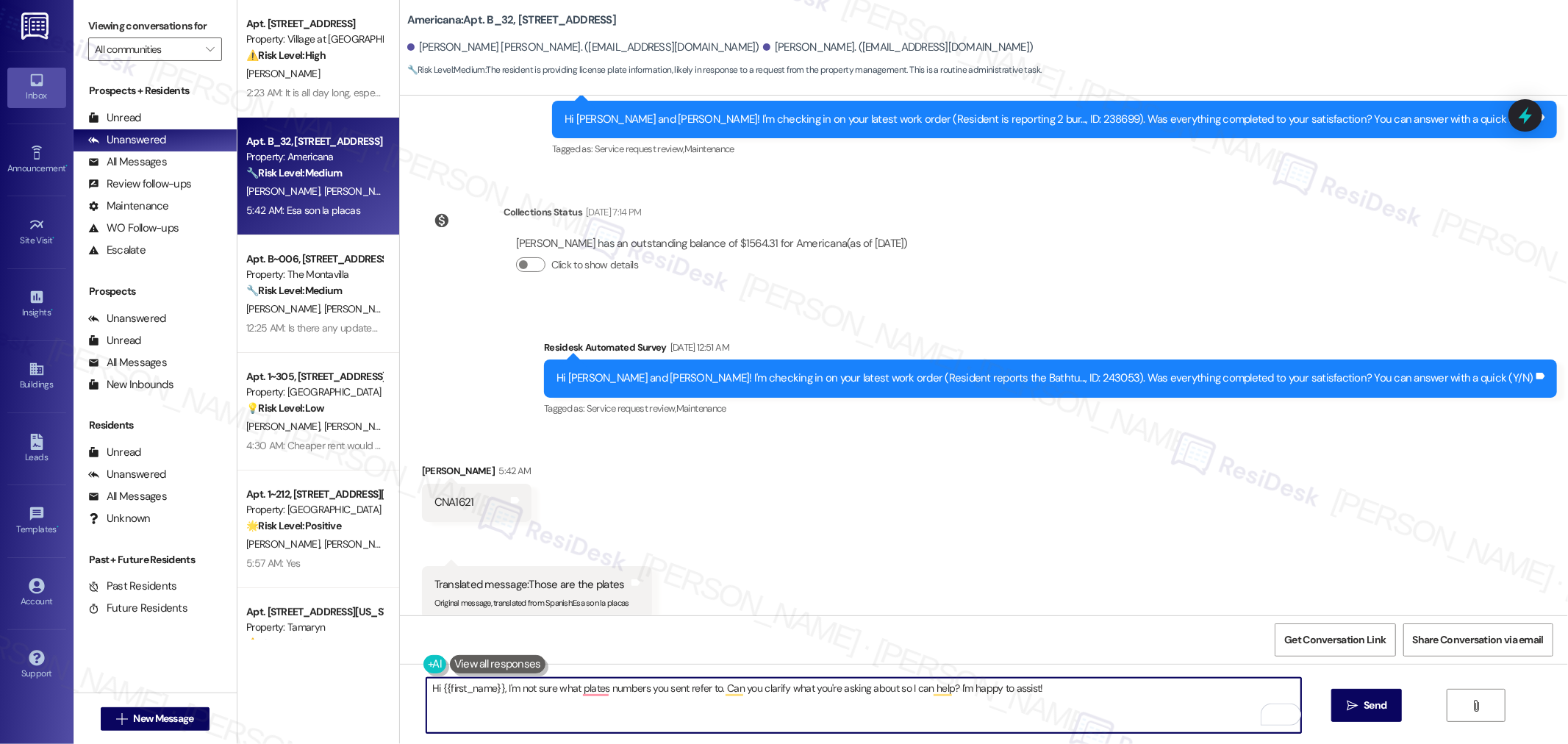
paste textarea "thanks for reaching out! I’m not quite sure what plate numbers you’re asking ab…"
click at [748, 691] on textarea "Hi {{first_name}}, thanks for reaching out! I’m not quite sure what plate numbe…" at bounding box center [864, 705] width 875 height 55
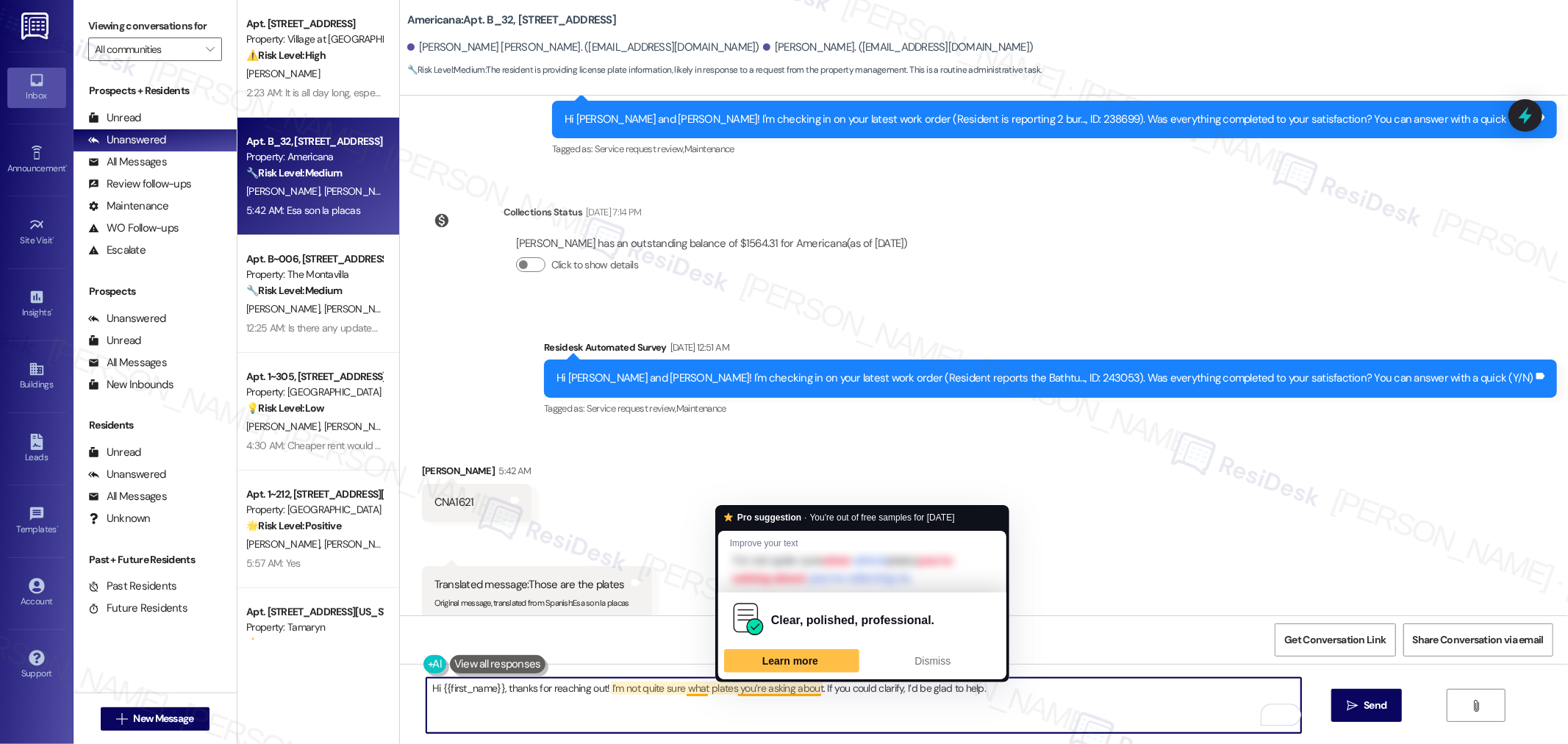
click at [1031, 701] on textarea "Hi {{first_name}}, thanks for reaching out! I’m not quite sure what plates you’…" at bounding box center [864, 705] width 875 height 55
click at [770, 689] on textarea "Hi {{first_name}}, thanks for reaching out! I’m not quite sure what plates you’…" at bounding box center [864, 705] width 875 height 55
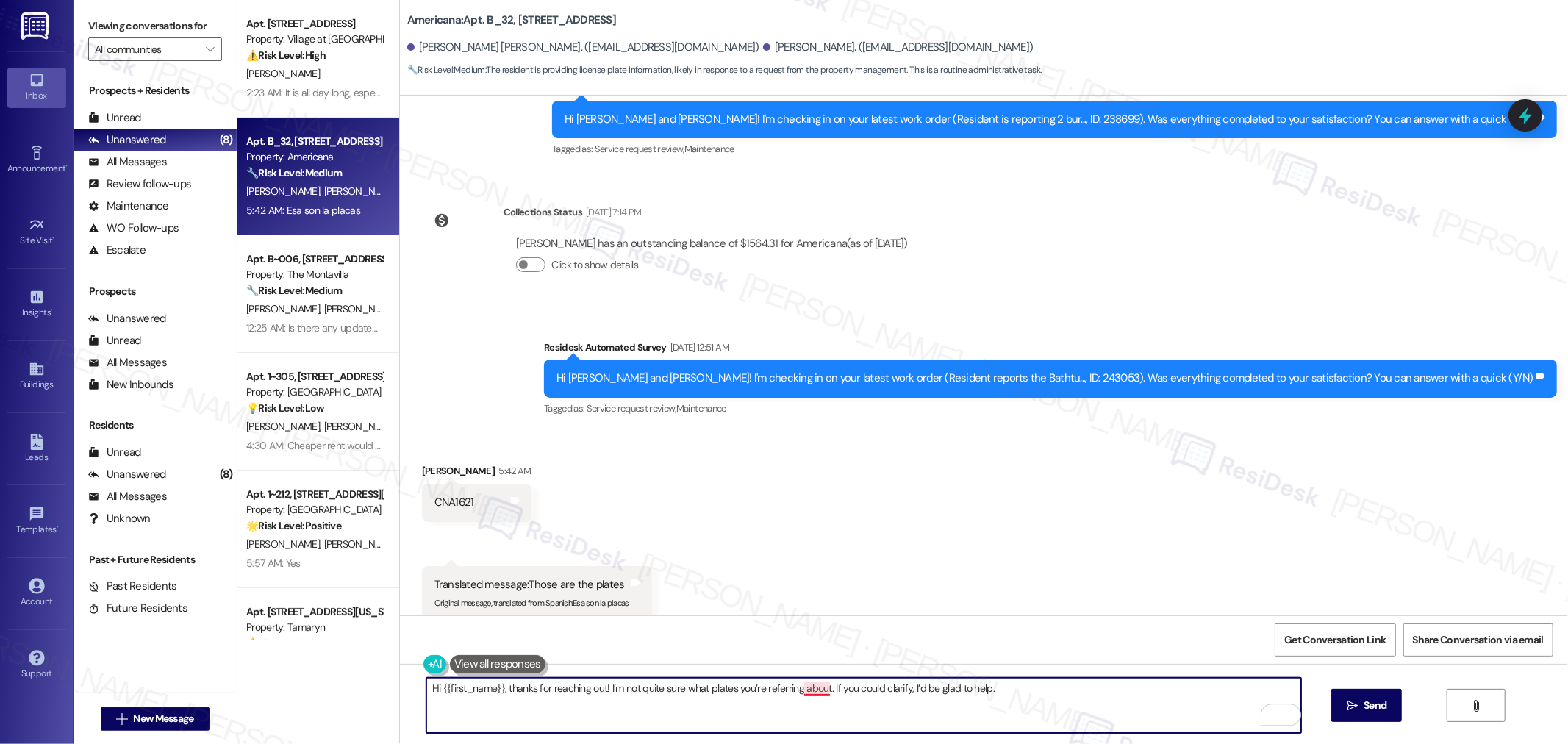
click at [808, 689] on textarea "Hi {{first_name}}, thanks for reaching out! I’m not quite sure what plates you’…" at bounding box center [864, 705] width 875 height 55
click at [990, 685] on textarea "Hi {{first_name}}, thanks for reaching out! I’m not quite sure what plates you’…" at bounding box center [864, 705] width 875 height 55
type textarea "Hi {{first_name}}, thanks for reaching out! I’m not quite sure what plates you’…"
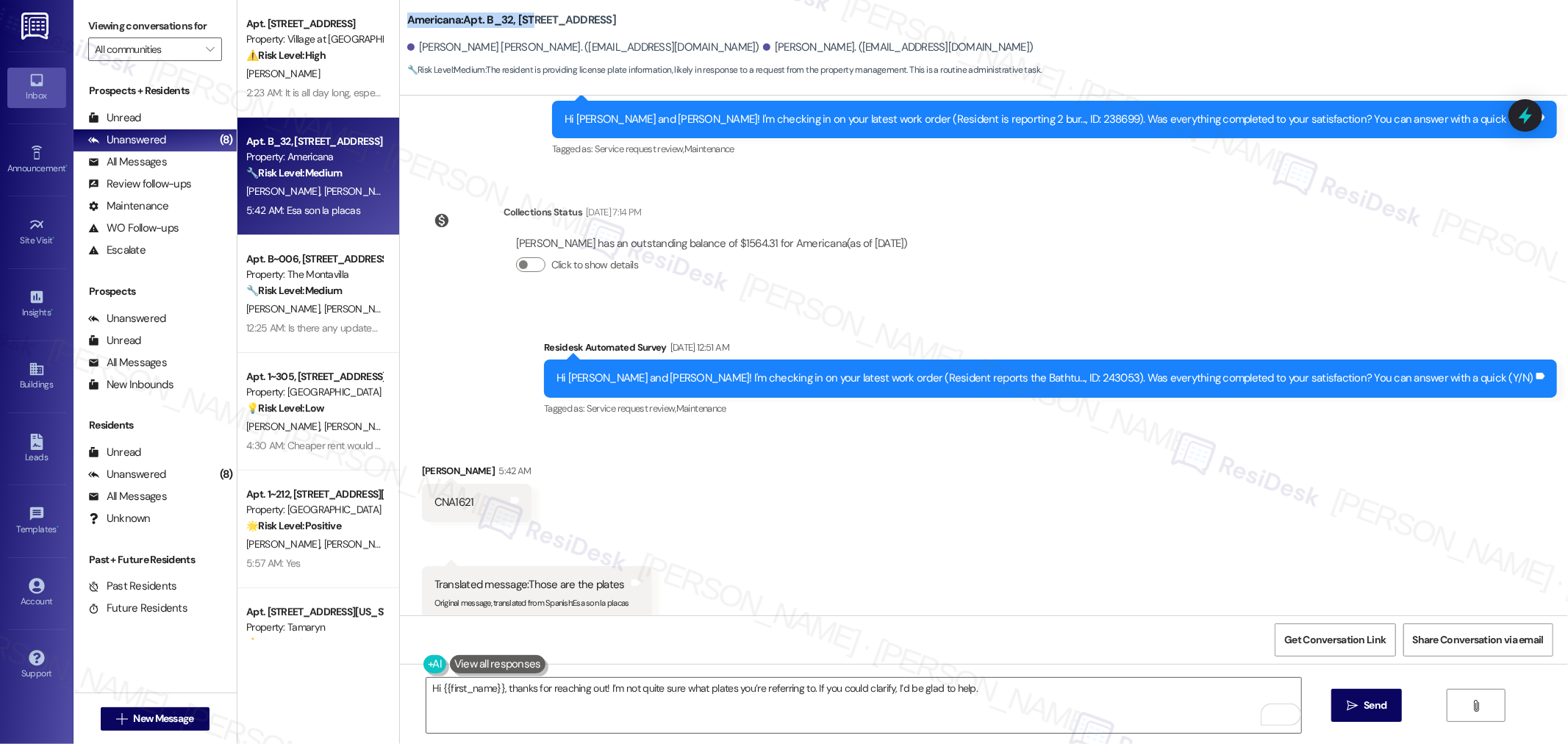
drag, startPoint x: 397, startPoint y: 17, endPoint x: 527, endPoint y: 20, distance: 130.0
click at [527, 20] on b "Americana: Apt. B_32, [STREET_ADDRESS]" at bounding box center [512, 20] width 209 height 15
copy b "Americana: Apt. B_32, 500"
click at [1373, 707] on span "Send" at bounding box center [1375, 705] width 23 height 15
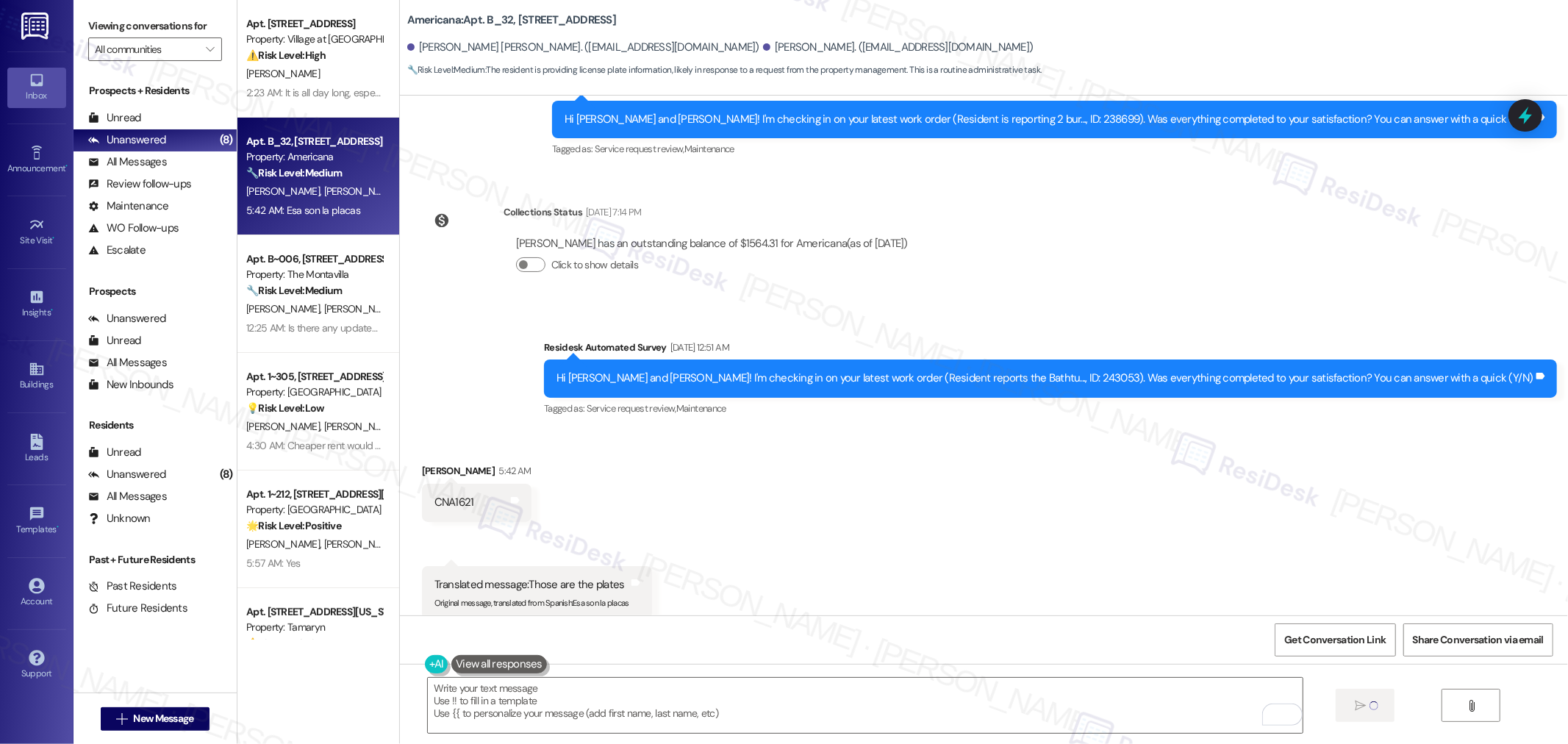
type textarea "Fetching suggested responses. Please feel free to read through the conversation…"
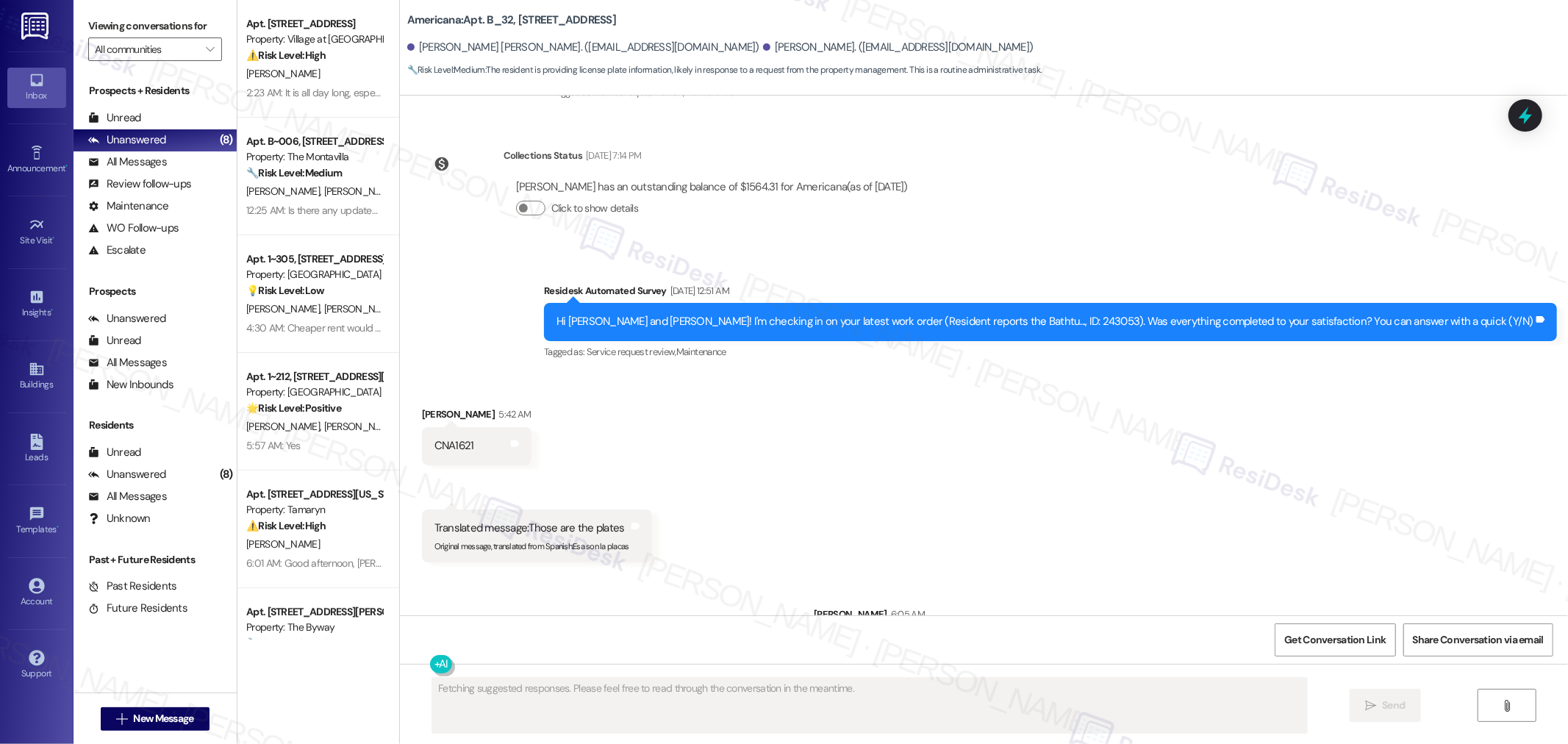
scroll to position [1308, 0]
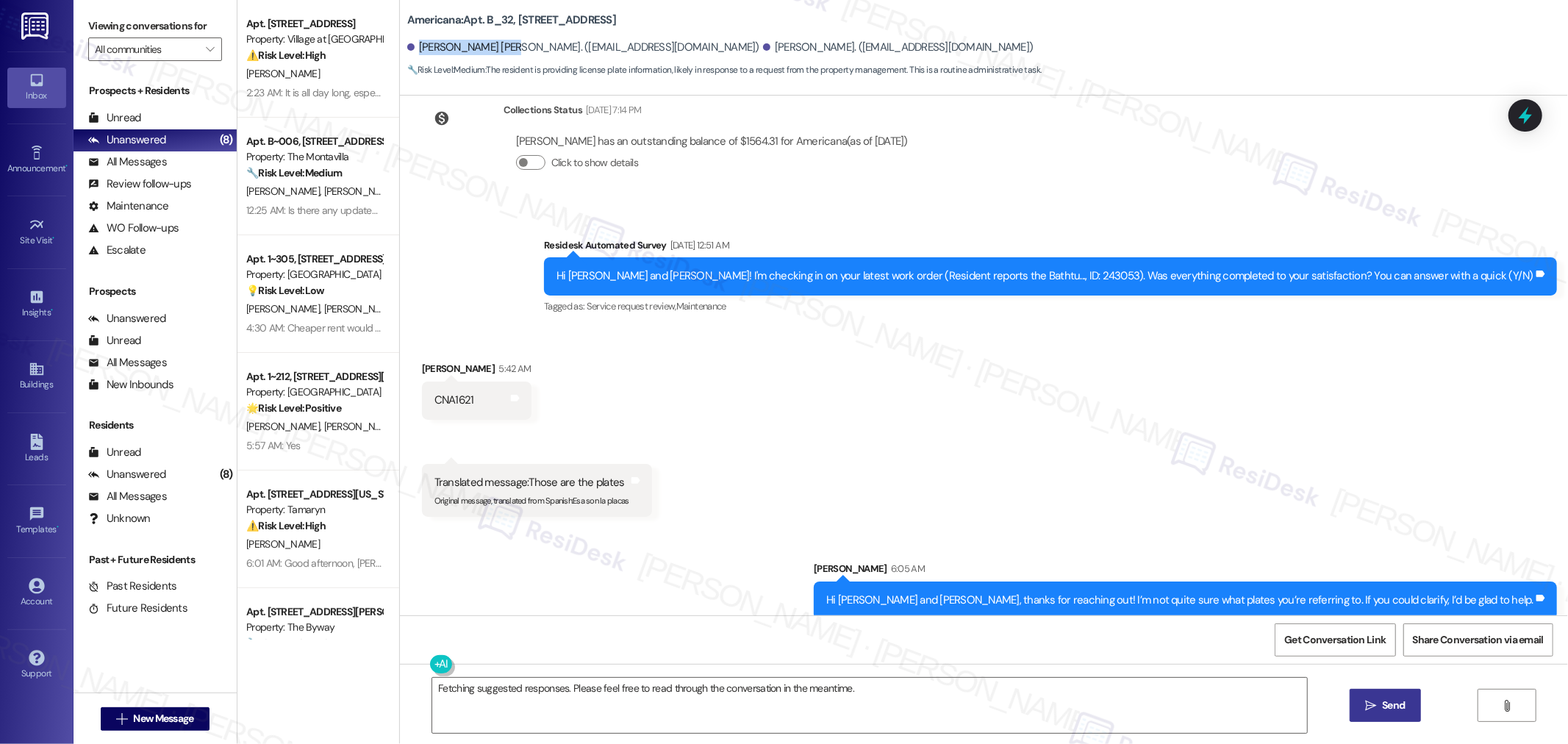
drag, startPoint x: 407, startPoint y: 49, endPoint x: 490, endPoint y: 55, distance: 83.2
click at [490, 55] on div "[PERSON_NAME] [PERSON_NAME]. ([EMAIL_ADDRESS][DOMAIN_NAME])" at bounding box center [583, 47] width 352 height 15
copy div "[PERSON_NAME] [PERSON_NAME]."
click at [1137, 268] on div "Hi [PERSON_NAME] and [PERSON_NAME]! I'm checking in on your latest work order (…" at bounding box center [1044, 276] width 977 height 15
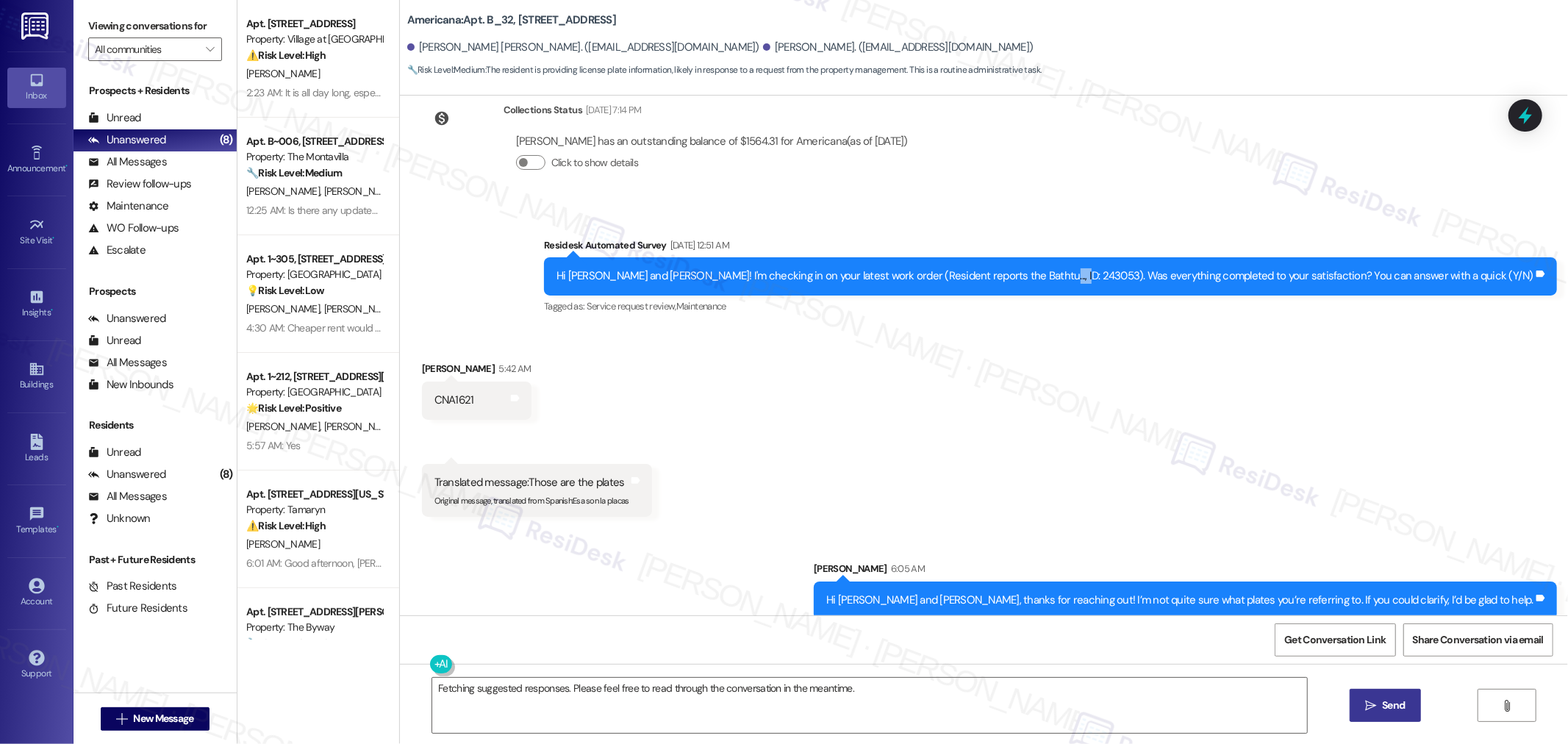
copy div "243053"
click at [1362, 640] on span "Get Conversation Link" at bounding box center [1335, 639] width 102 height 15
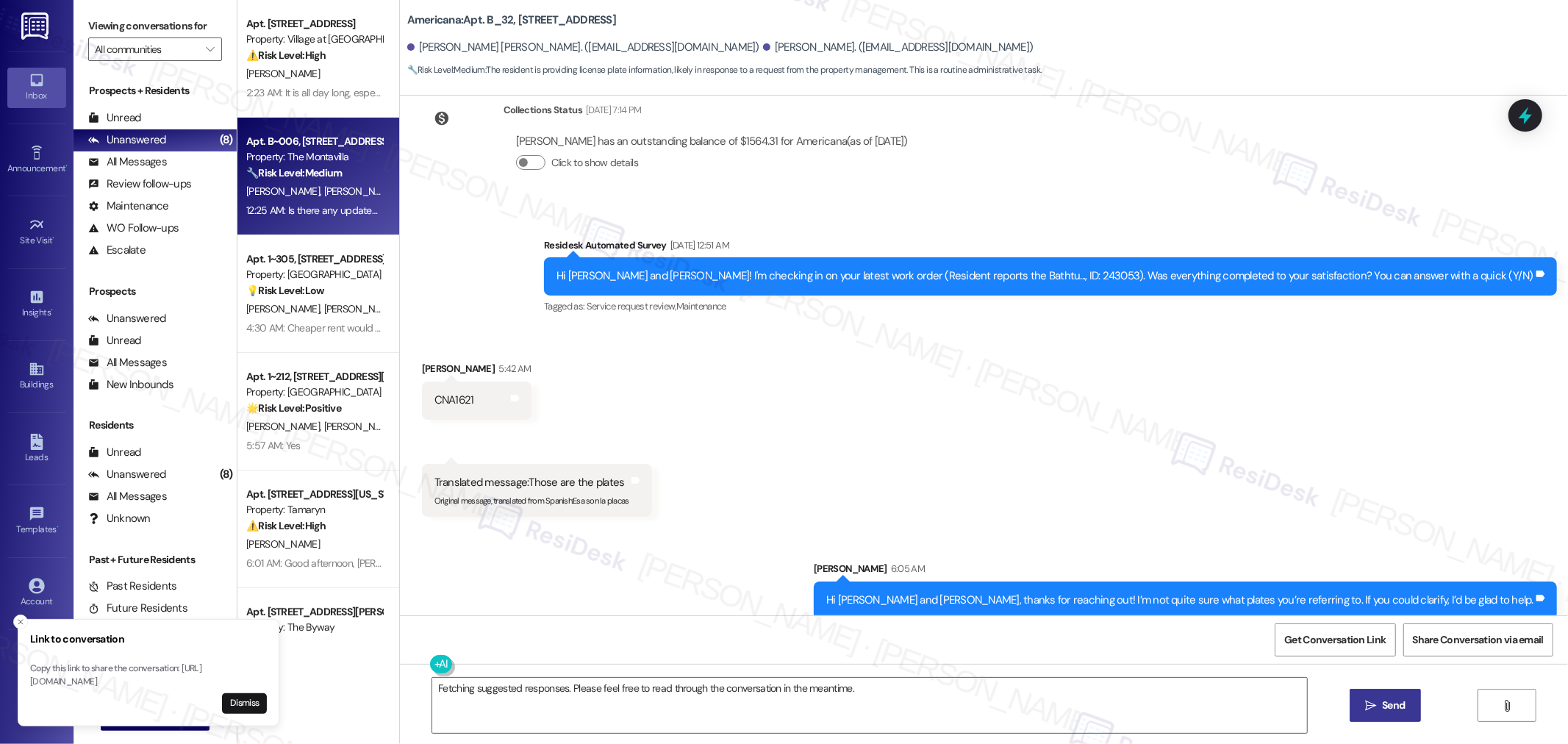
click at [319, 199] on div "[PERSON_NAME] [PERSON_NAME]" at bounding box center [314, 191] width 139 height 18
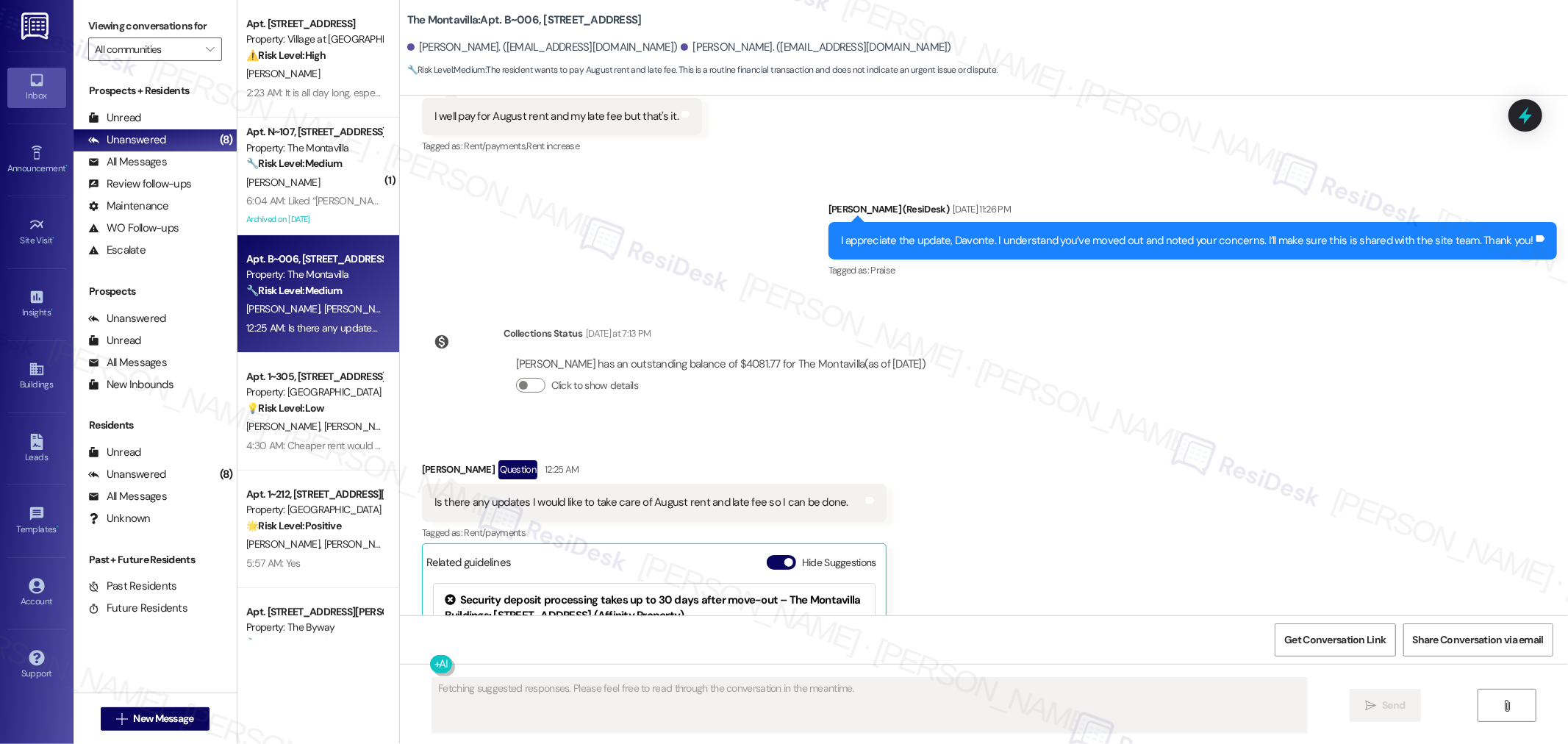
scroll to position [7964, 0]
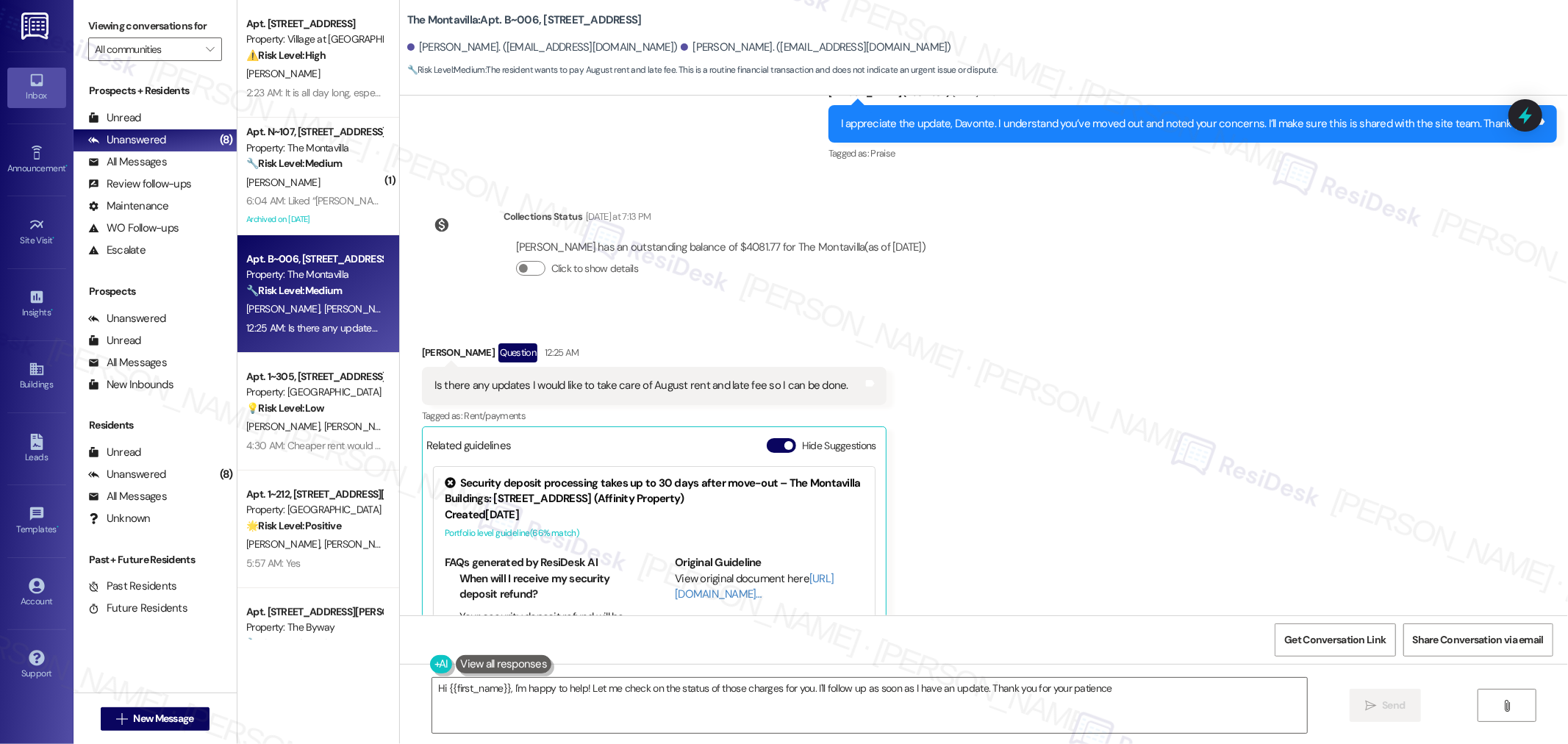
type textarea "Hi {{first_name}}, I'm happy to help! Let me check on the status of those charg…"
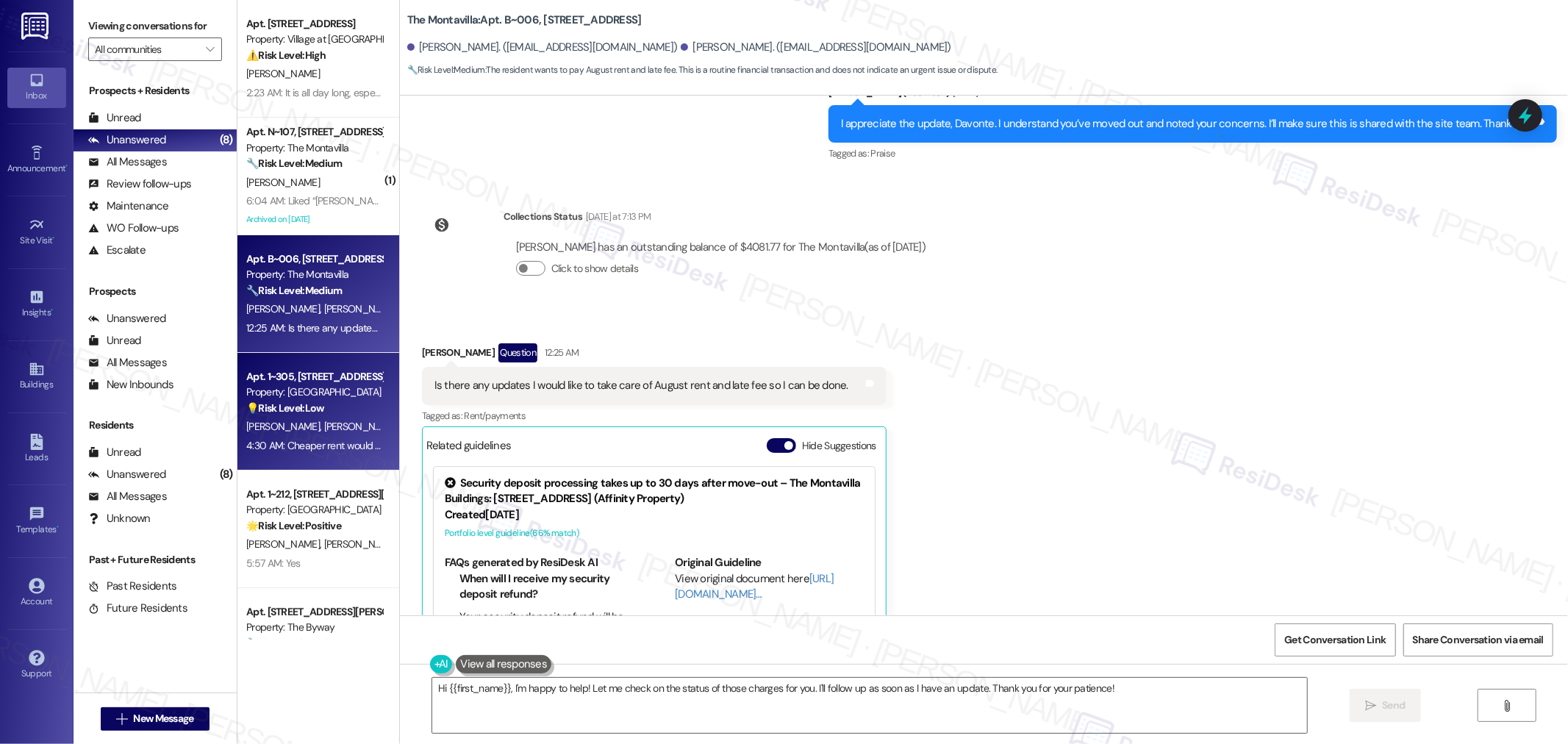
click at [304, 436] on div "4:30 AM: Cheaper rent would be nice. Thank you Sarah. 😅 4:30 AM: Cheaper rent w…" at bounding box center [314, 445] width 139 height 18
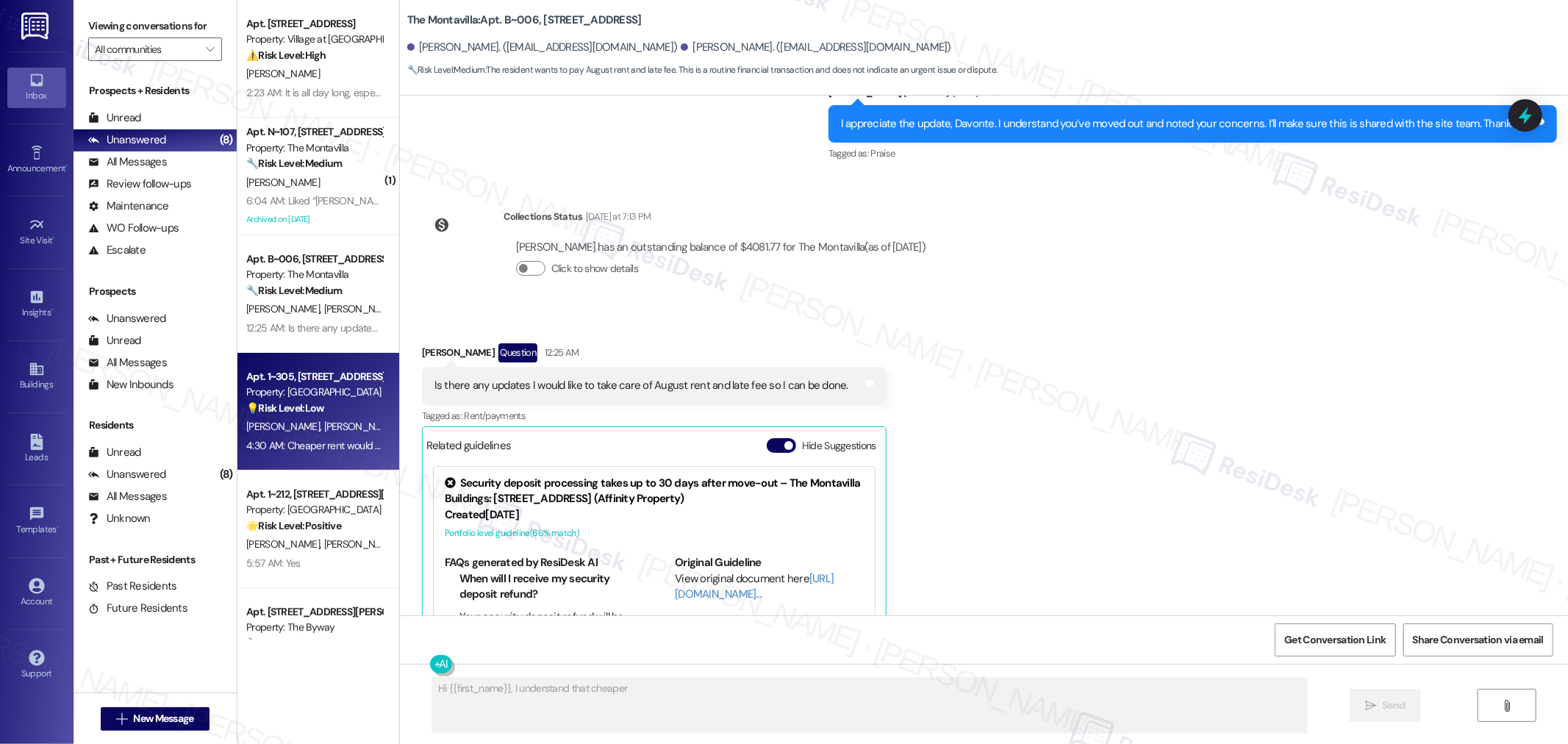
scroll to position [230, 0]
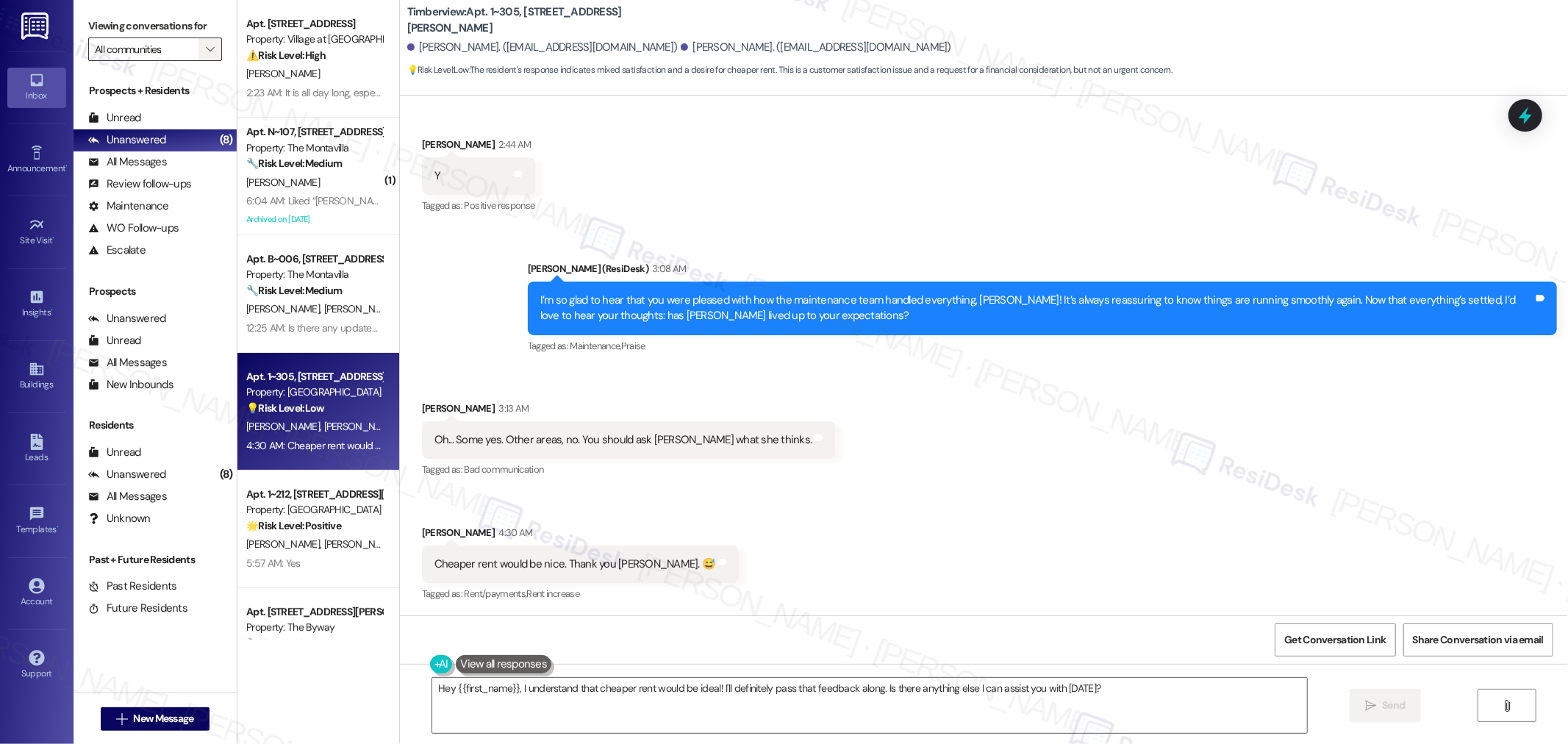
click at [206, 46] on button "" at bounding box center [210, 49] width 24 height 24
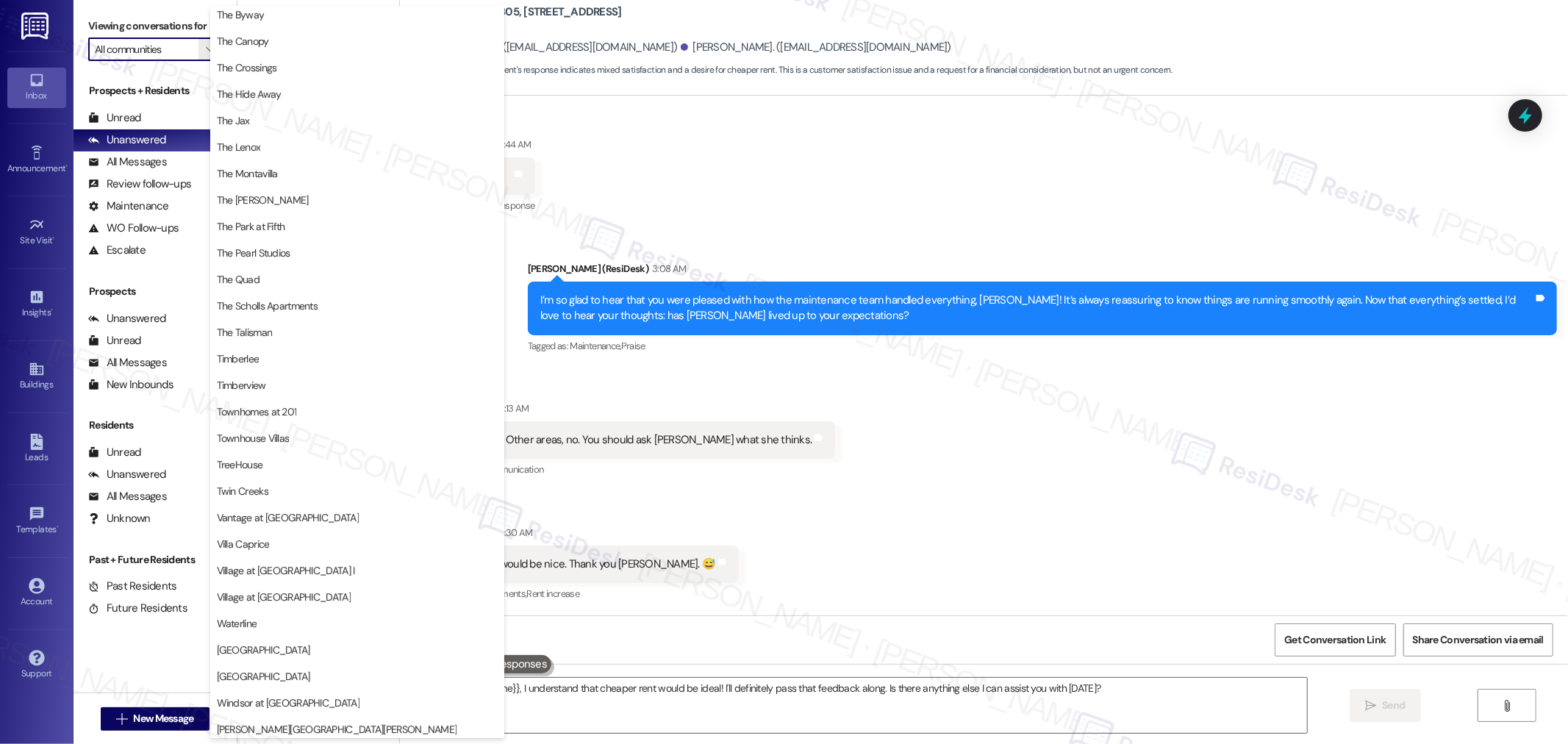
scroll to position [2627, 0]
click at [1013, 461] on div "Received via SMS Jesse Barnett 3:13 AM Oh... Some yes. Other areas, no. You sho…" at bounding box center [984, 491] width 1168 height 248
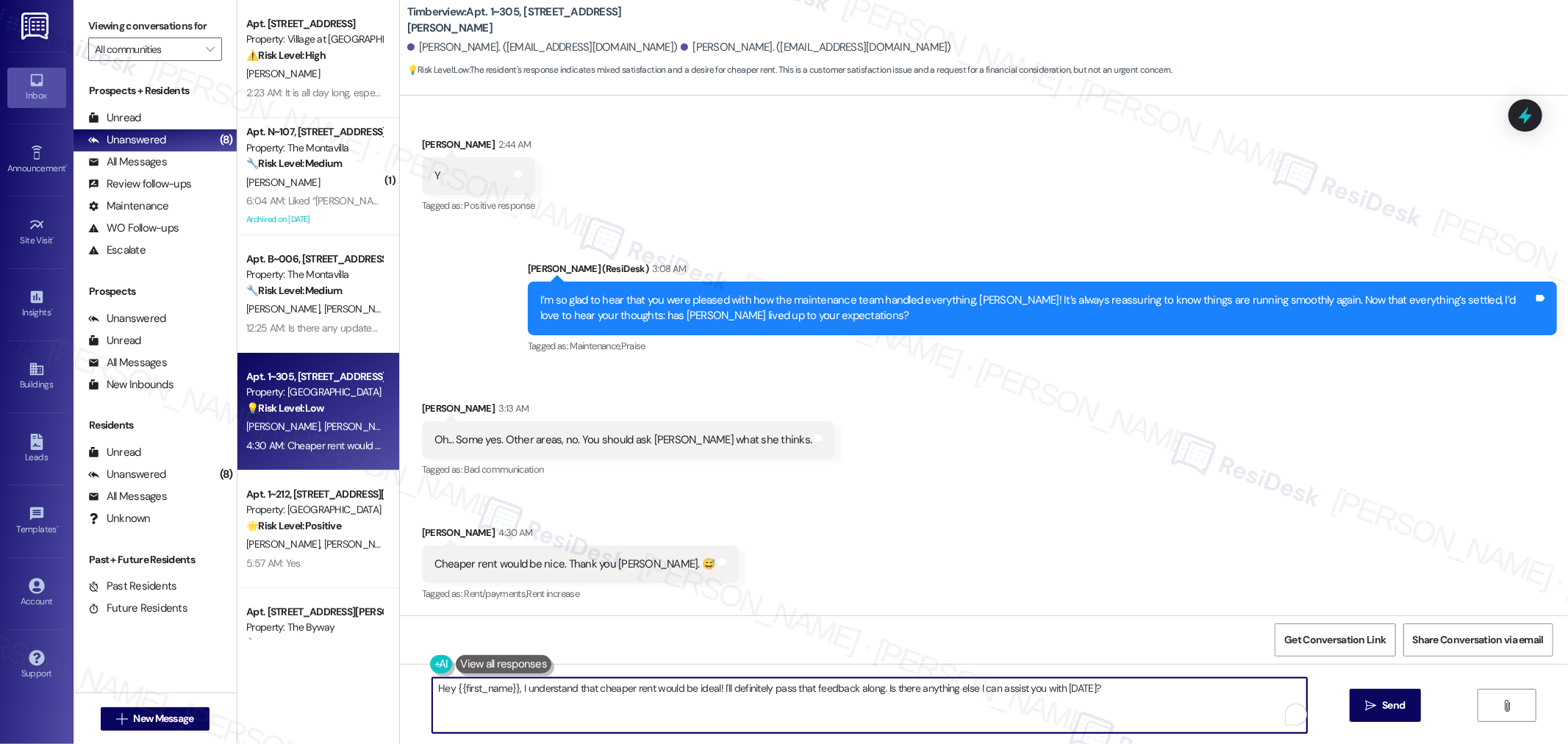
click at [1145, 697] on textarea "Hey {{first_name}}, I understand that cheaper rent would be ideal! I'll definit…" at bounding box center [870, 705] width 875 height 55
click at [583, 552] on div "Cheaper rent would be nice. Thank you Sarah. 😅 Tags and notes" at bounding box center [580, 564] width 317 height 37
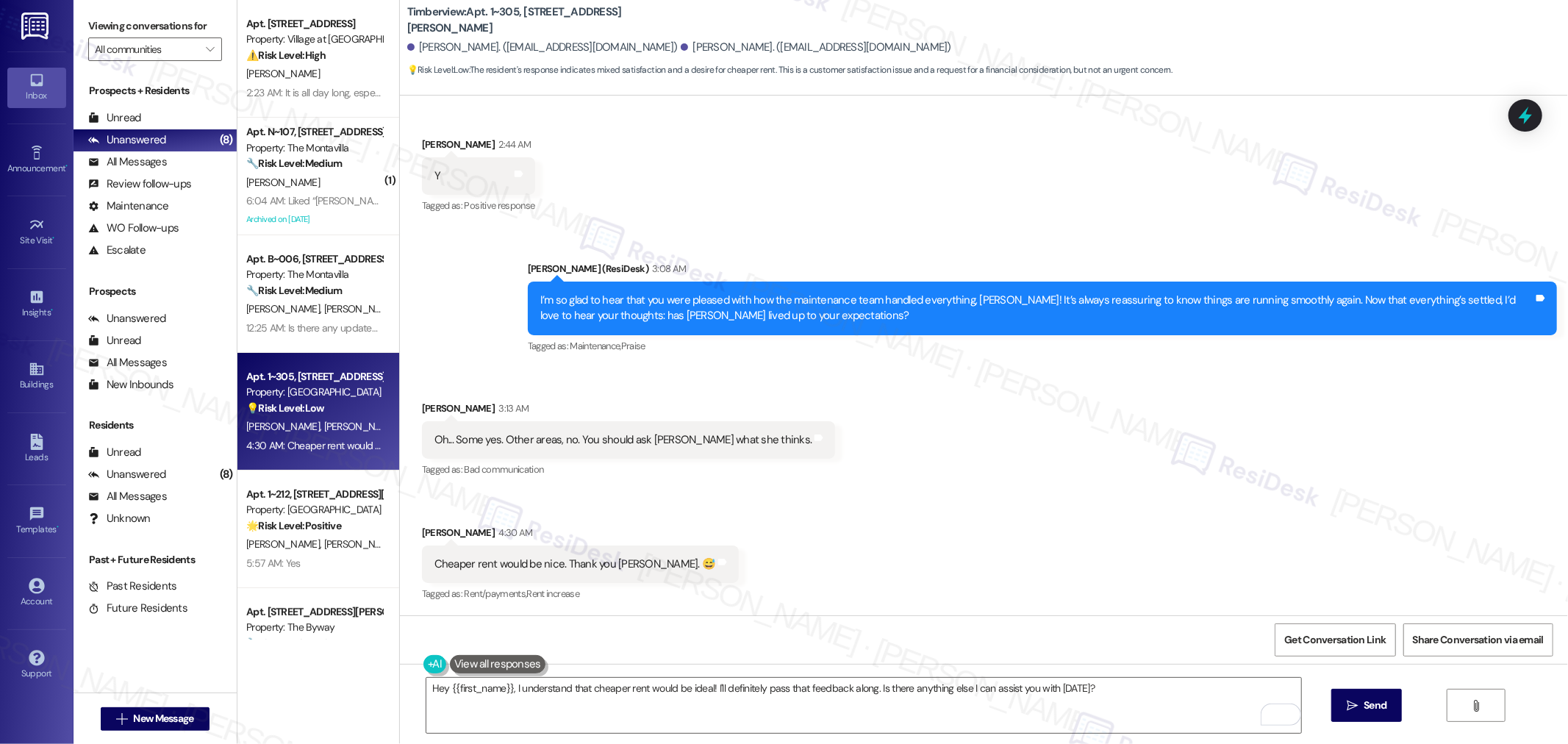
click at [434, 556] on div "Cheaper rent would be nice. Thank you Sarah. 😅" at bounding box center [575, 564] width 282 height 15
click at [578, 689] on textarea "Hey {{first_name}}, I understand that cheaper rent would be ideal! I'll definit…" at bounding box center [864, 705] width 875 height 55
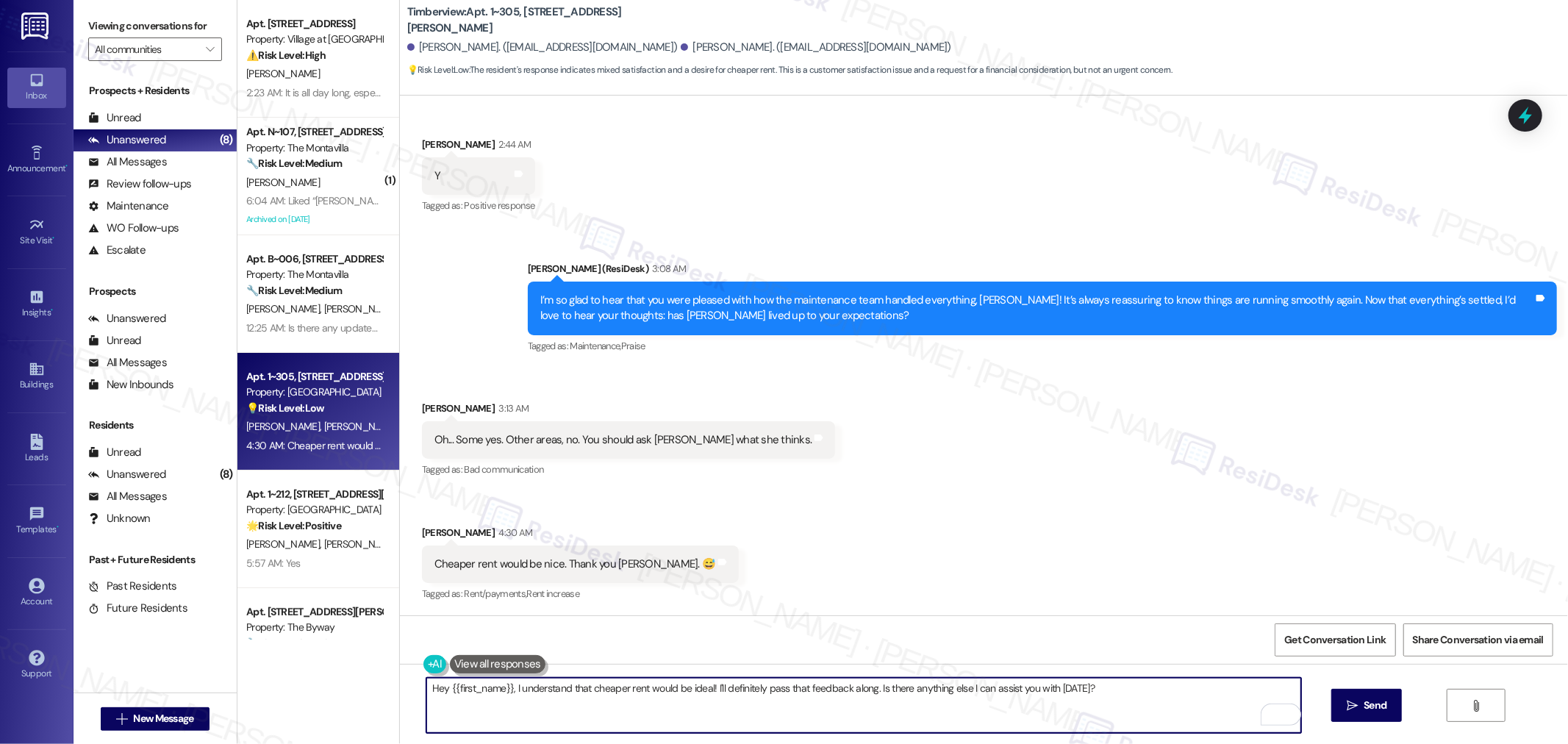
click at [578, 689] on textarea "Hey {{first_name}}, I understand that cheaper rent would be ideal! I'll definit…" at bounding box center [864, 705] width 875 height 55
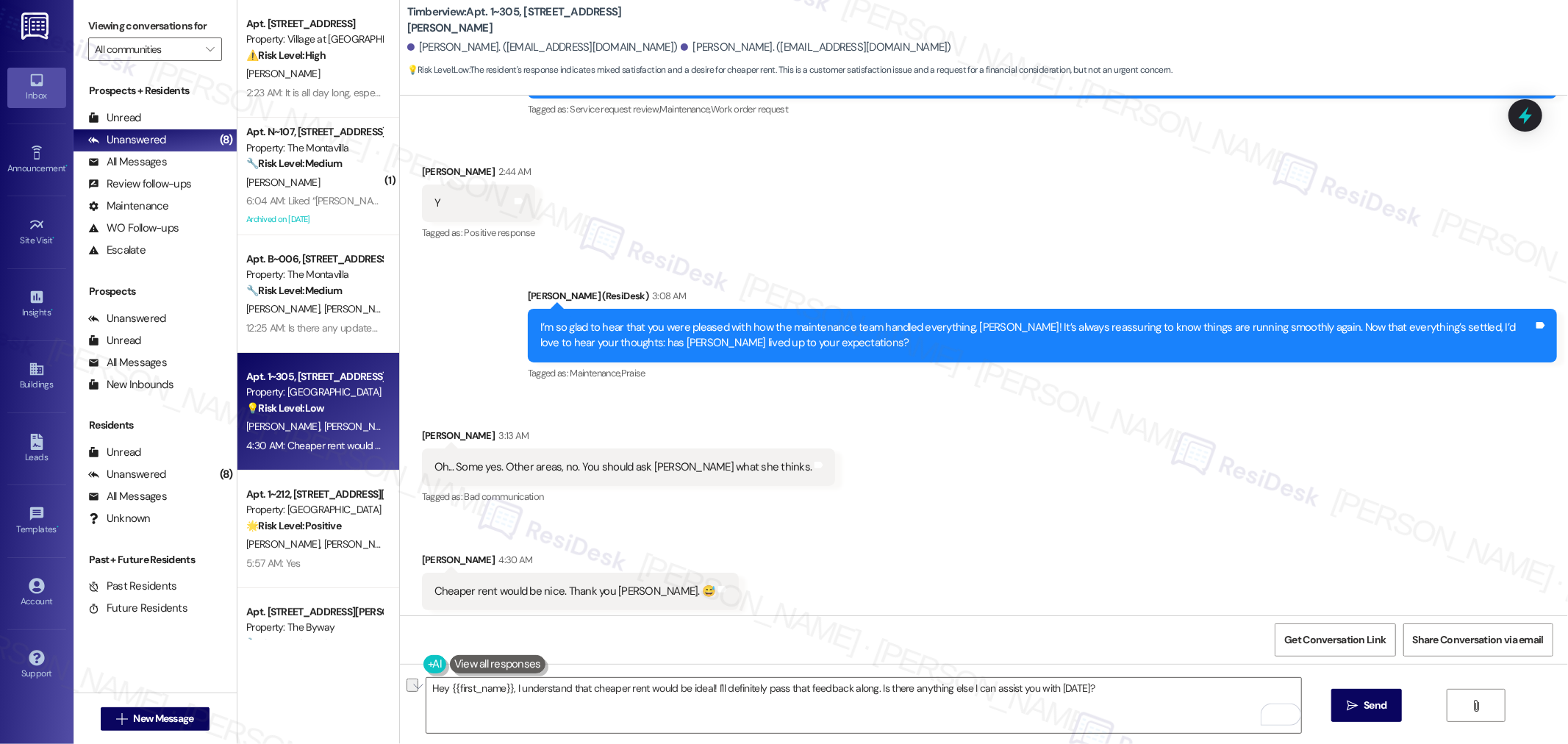
scroll to position [230, 0]
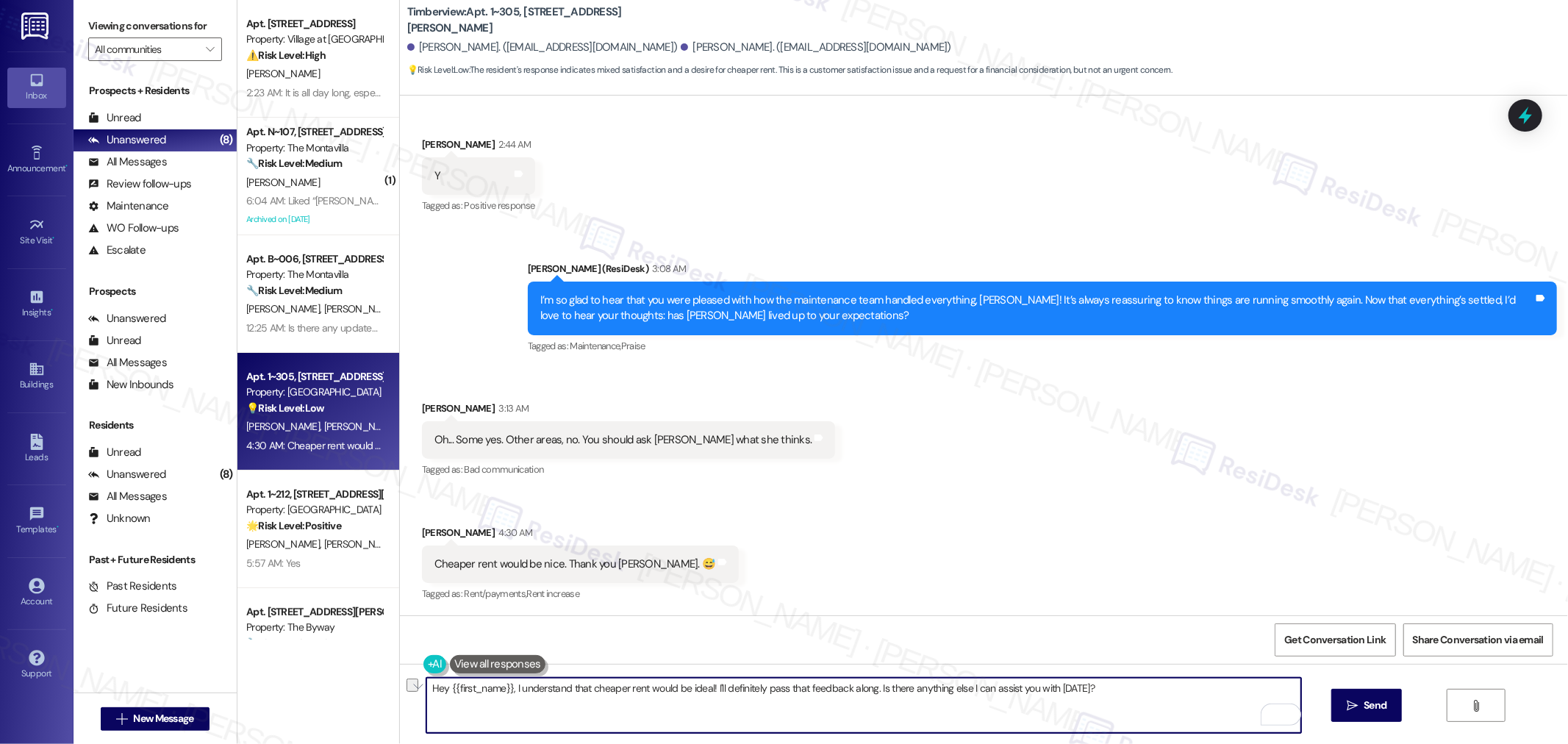
click at [1125, 684] on textarea "Hey {{first_name}}, I understand that cheaper rent would be ideal! I'll definit…" at bounding box center [864, 705] width 875 height 55
click at [1129, 691] on textarea "Hey {{first_name}}, I understand that cheaper rent would be ideal! I'll definit…" at bounding box center [864, 705] width 875 height 55
paste textarea "“Hey {{first_name}}, I hear you—lower rent would definitely be nice! In the mea…"
paste textarea "To enrich screen reader interactions, please activate Accessibility in Grammarl…"
click at [573, 691] on textarea "“Hey {{first_name}}, I hear you—lower rent would definitely be nice! In the mea…" at bounding box center [864, 705] width 875 height 55
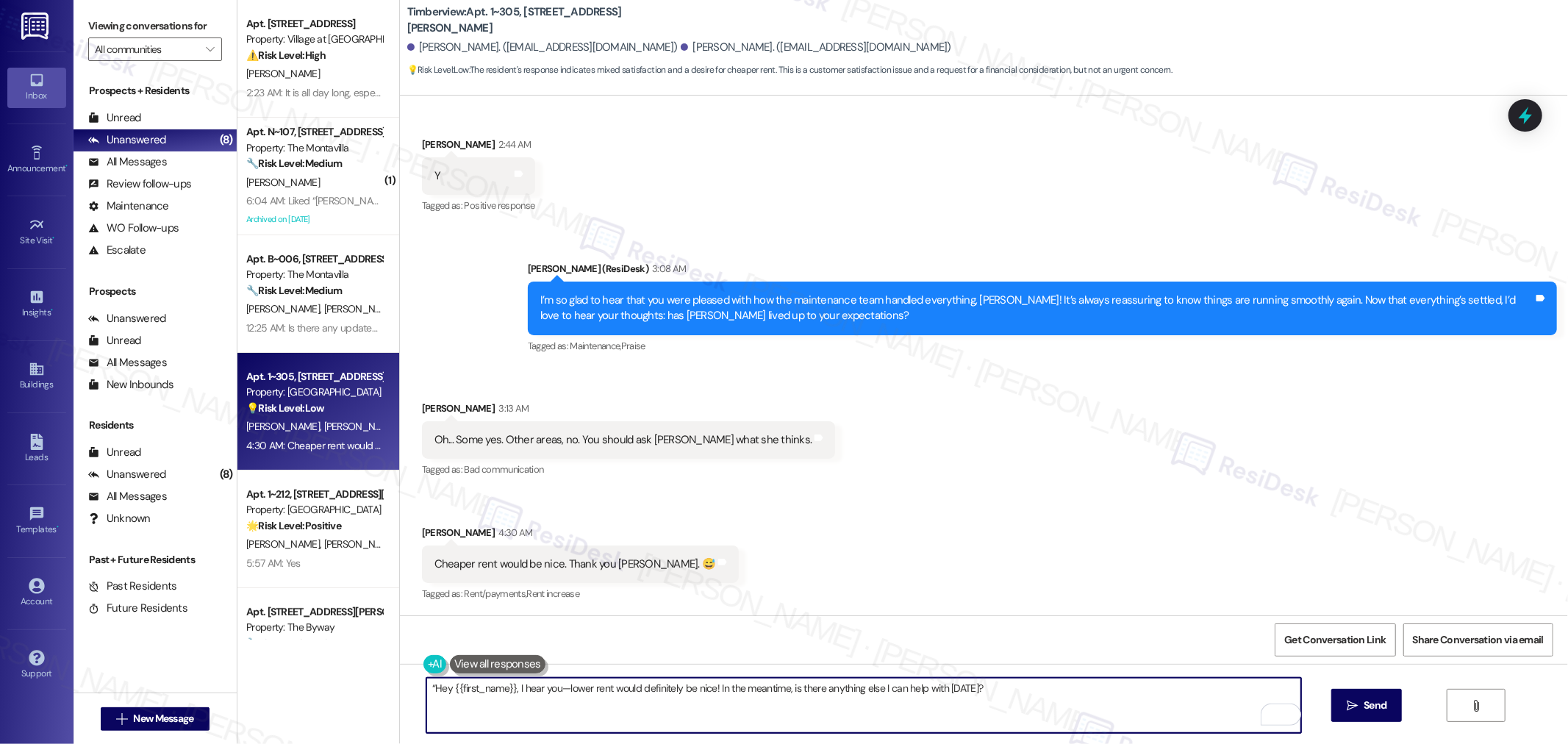
click at [573, 691] on textarea "“Hey {{first_name}}, I hear you—lower rent would definitely be nice! In the mea…" at bounding box center [864, 705] width 875 height 55
click at [427, 687] on textarea "“Hey {{first_name}}, I hear you—cheaper rent would definitely be nice! In the m…" at bounding box center [864, 705] width 875 height 55
type textarea "Hey {{first_name}}, I hear you—cheaper rent would definitely be nice! In the me…"
click at [1385, 708] on span "Send" at bounding box center [1375, 705] width 23 height 15
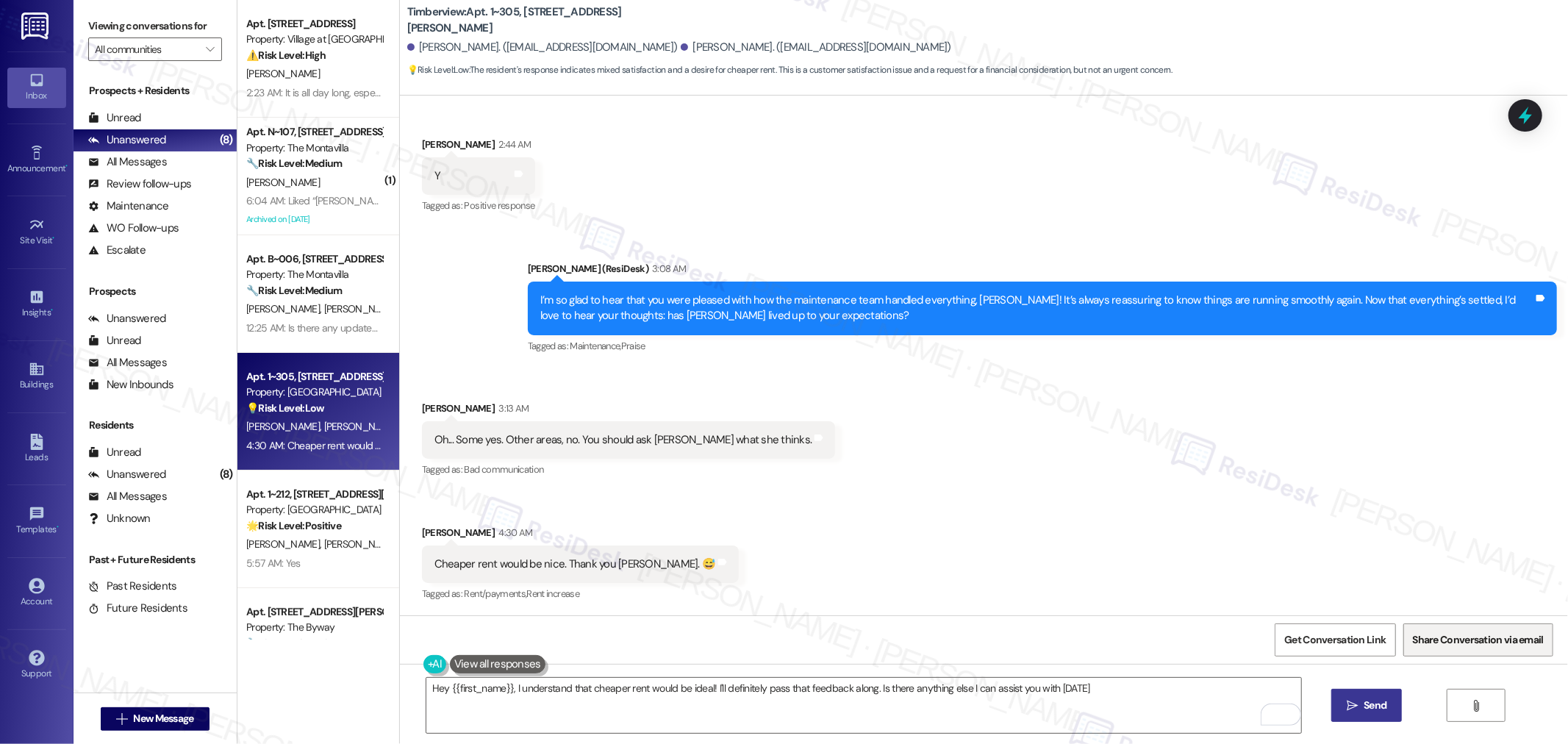
type textarea "Hey {{first_name}}, I understand that cheaper rent would be ideal! I'll definit…"
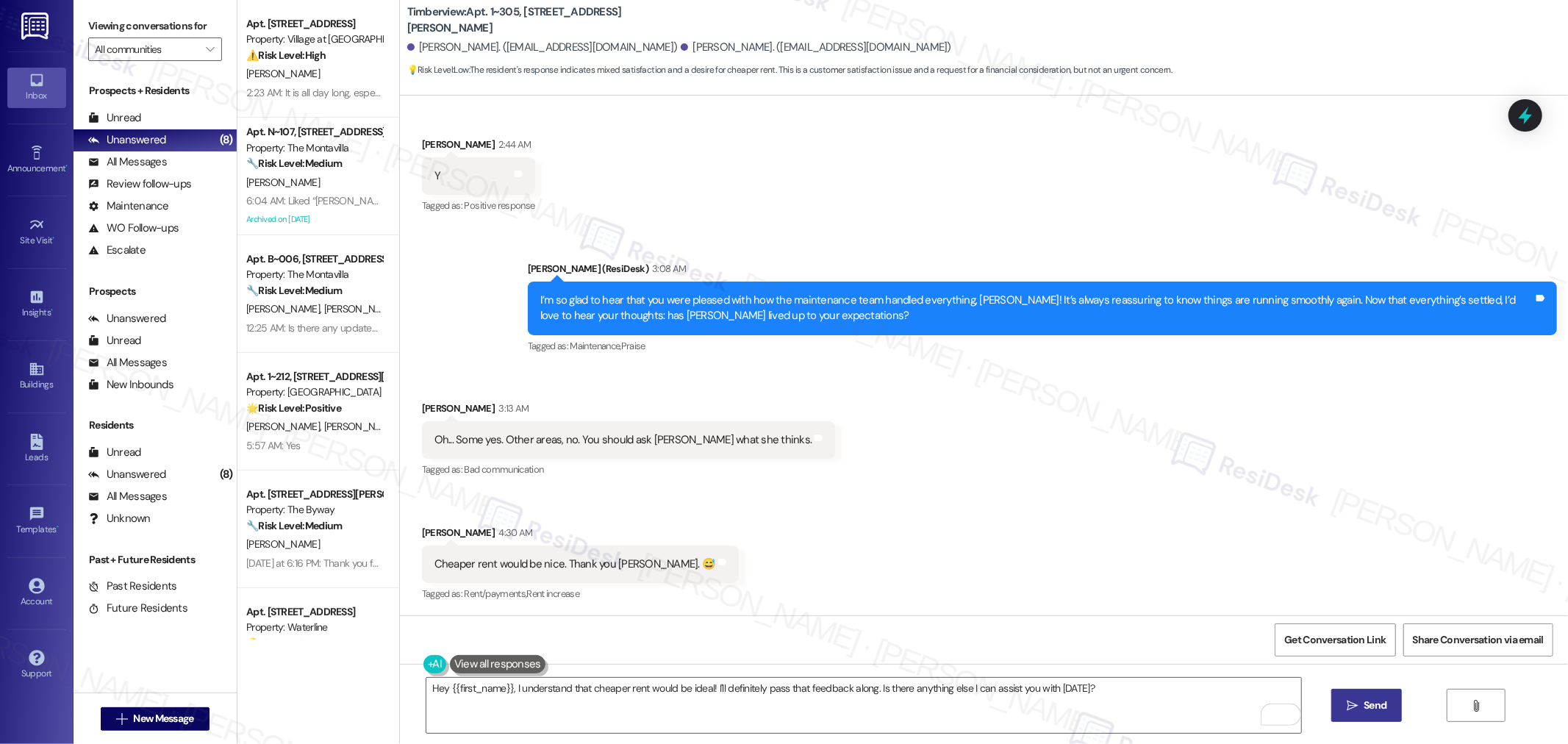
scroll to position [333, 0]
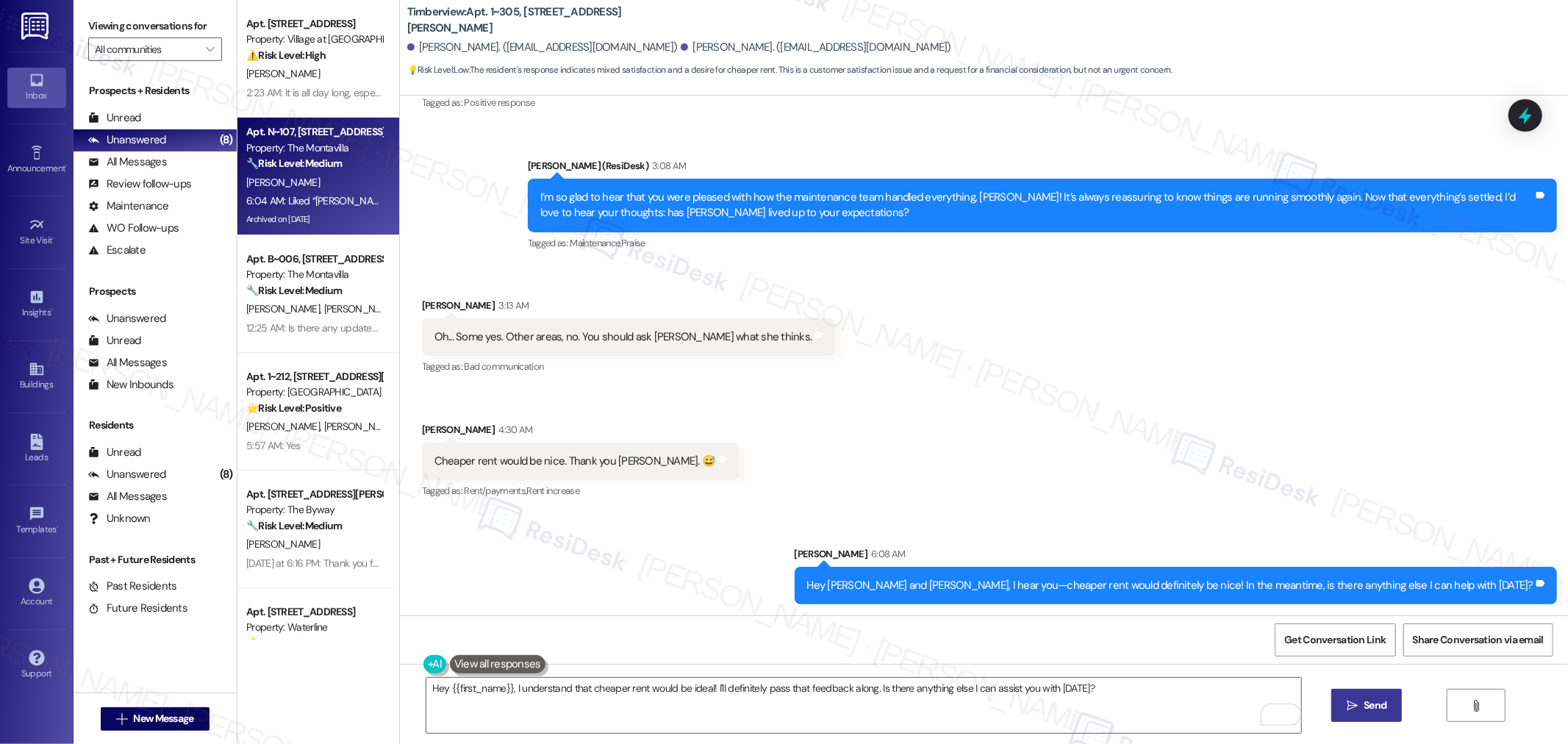
click at [315, 200] on div "6:04 AM: Liked “Sarah (The Montavilla): Thanks for sending that over, Christina…" at bounding box center [554, 200] width 616 height 13
type textarea "Fetching suggested responses. Please feel free to read through the conversation…"
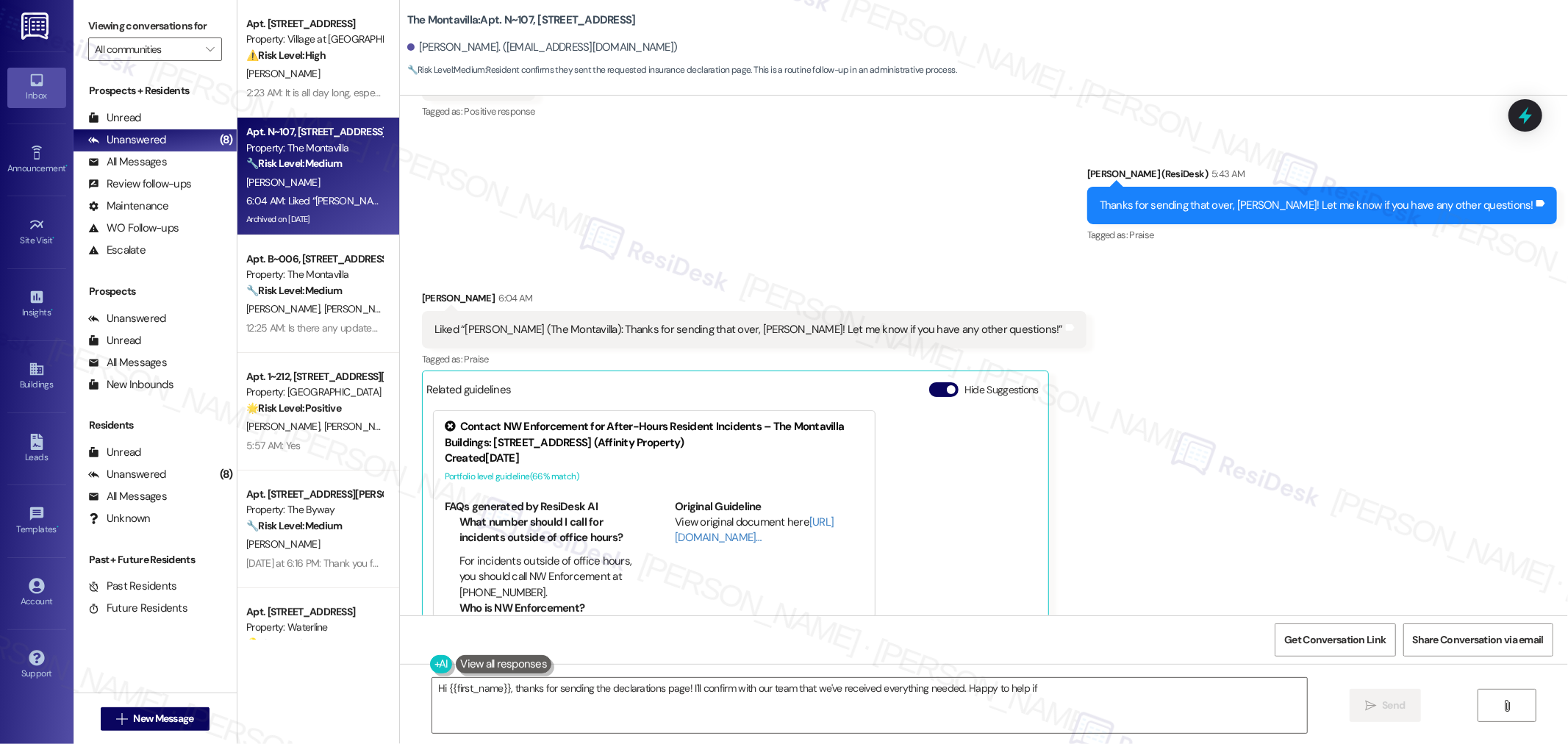
scroll to position [26151, 0]
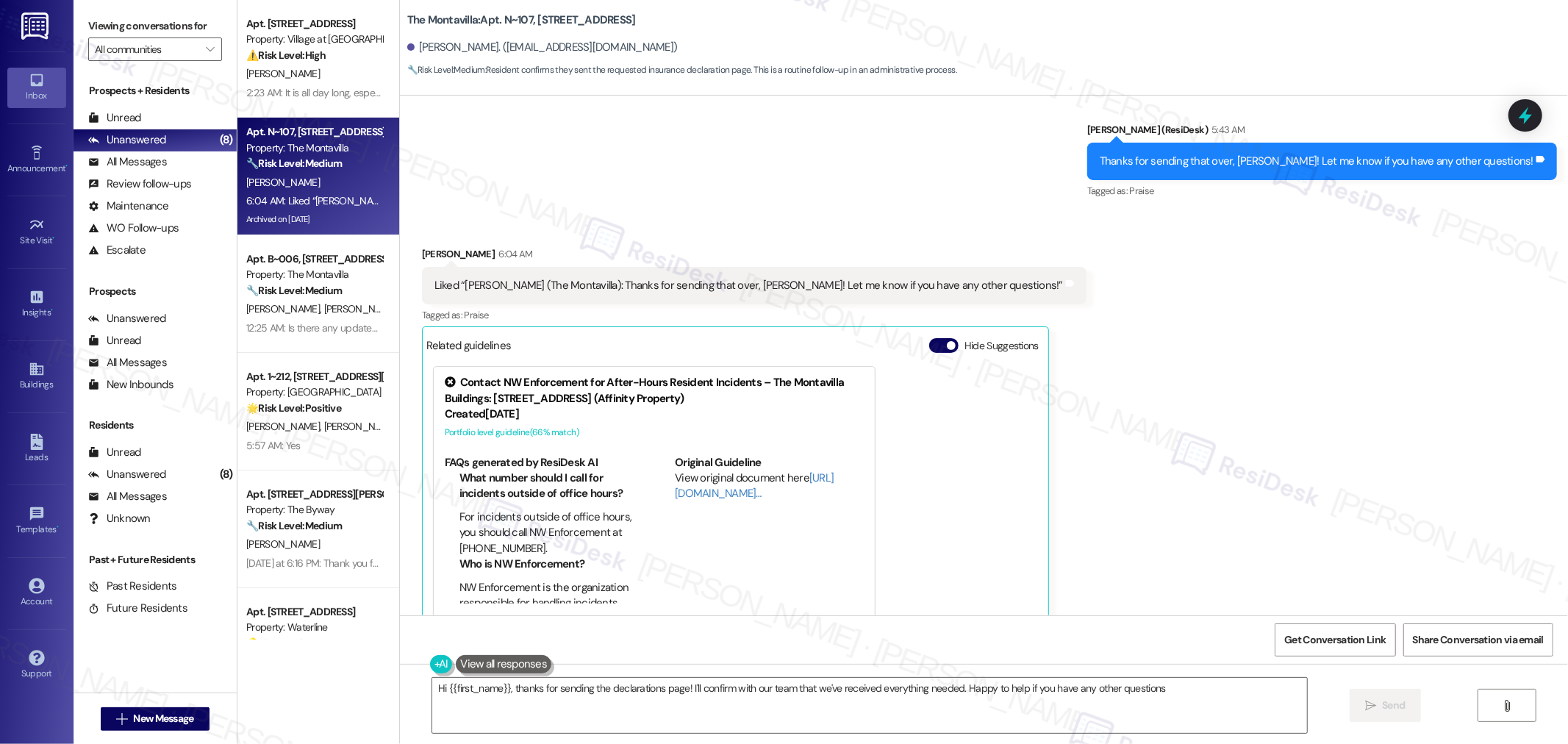
type textarea "Hi {{first_name}}, thanks for sending the declarations page! I'll confirm with …"
click at [929, 338] on button "Hide Suggestions" at bounding box center [944, 345] width 30 height 14
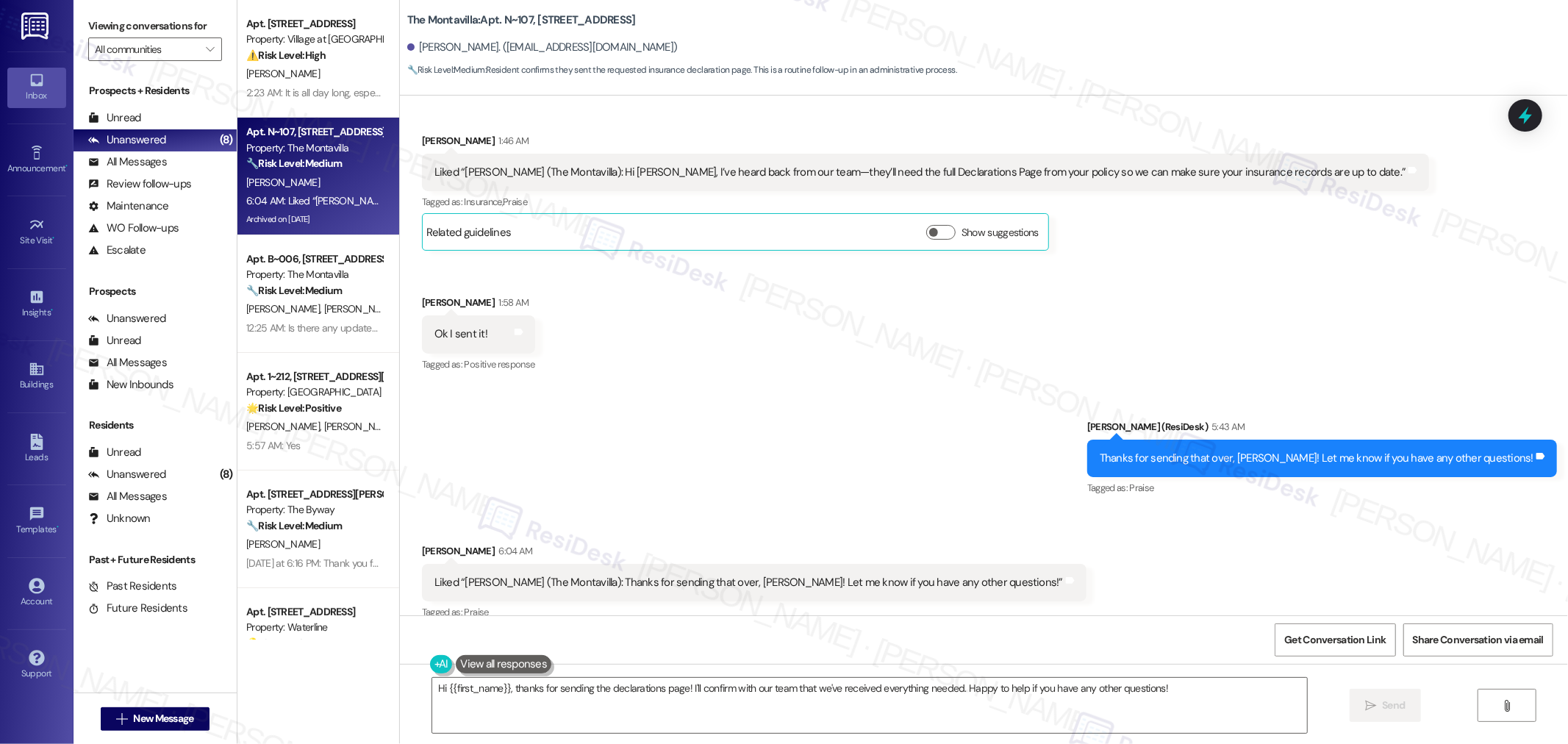
scroll to position [25883, 0]
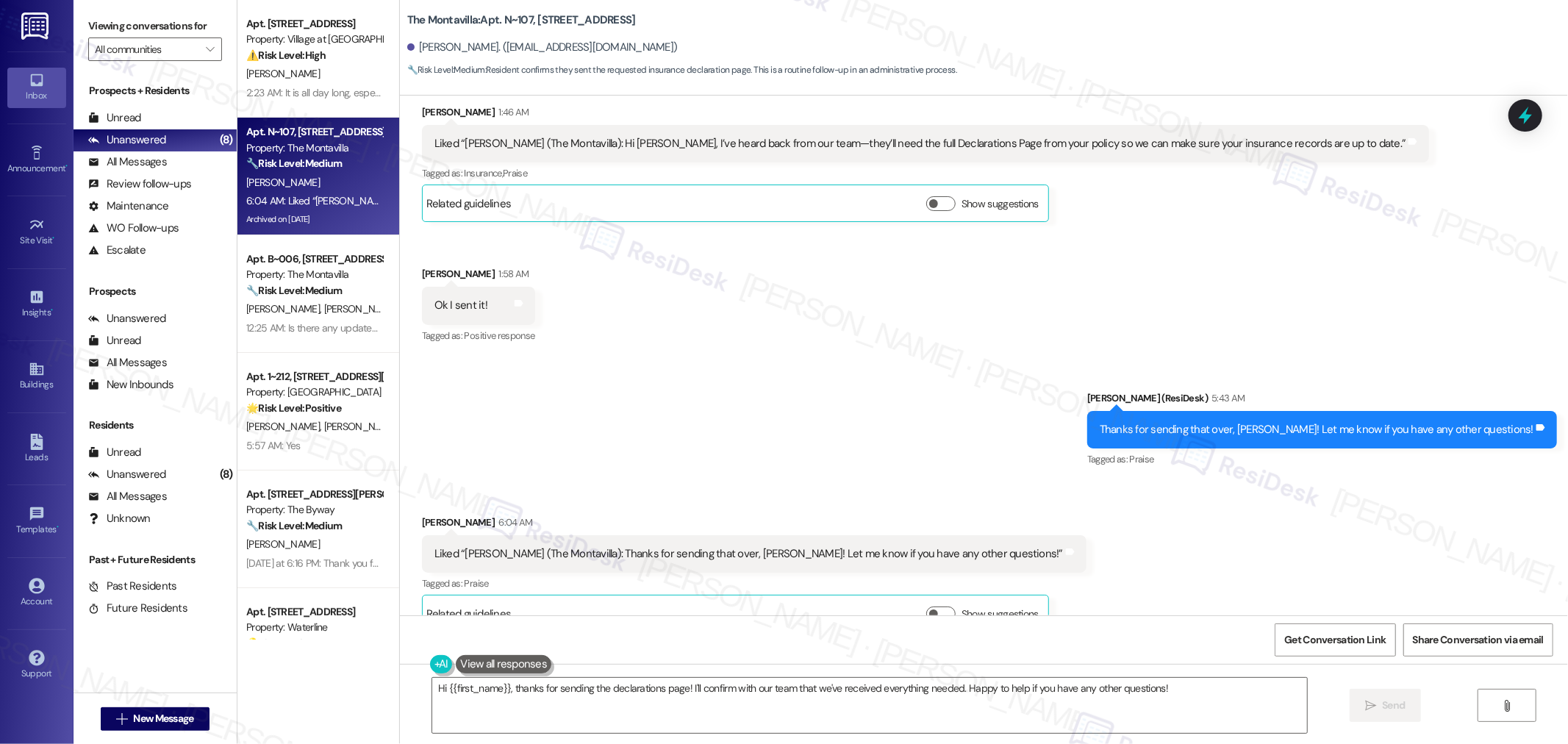
click at [971, 393] on div "Sent via SMS Sarah (ResiDesk) 5:43 AM Thanks for sending that over, Christina! …" at bounding box center [984, 420] width 1168 height 125
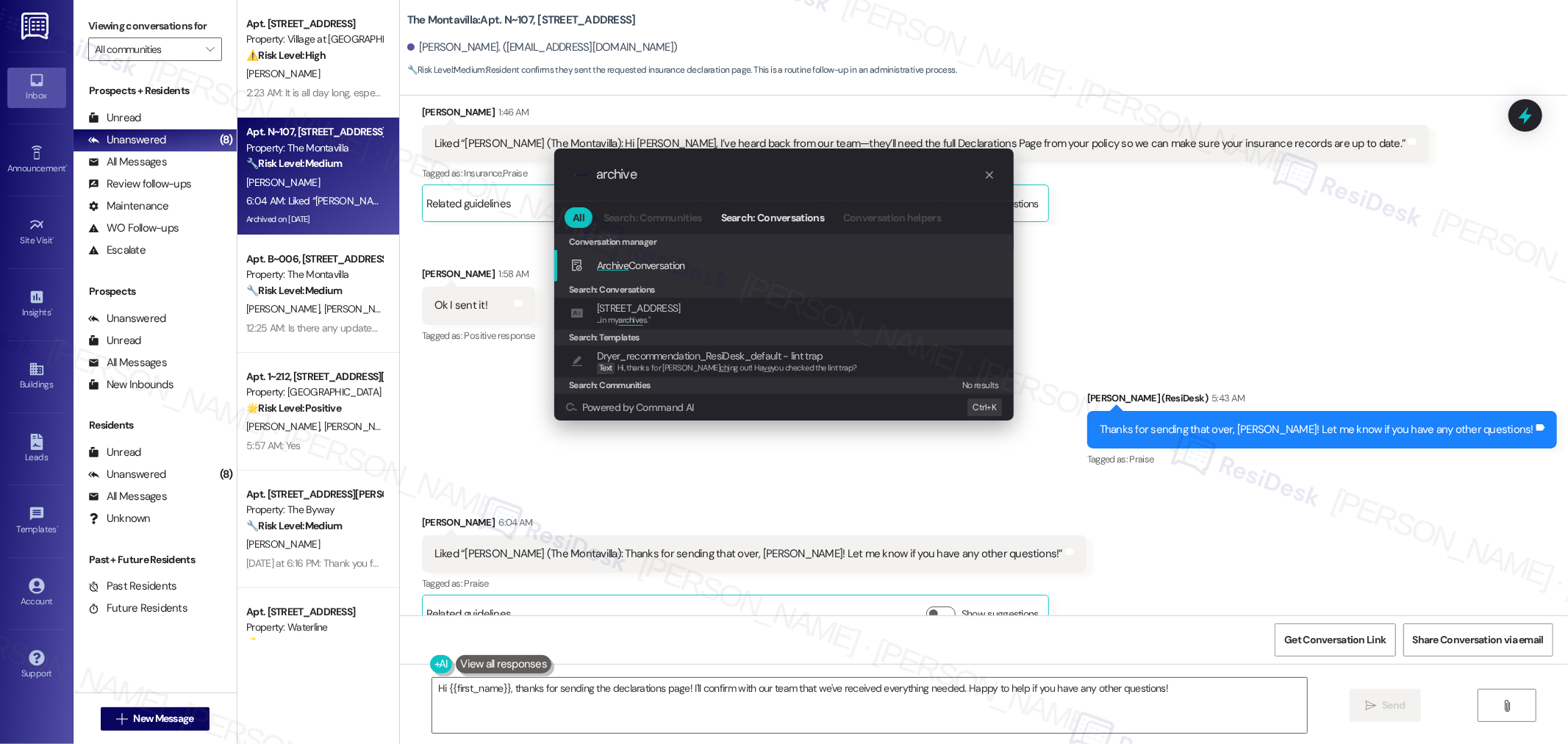
type input "archive"
click at [652, 260] on span "Archive Conversation" at bounding box center [641, 266] width 88 height 13
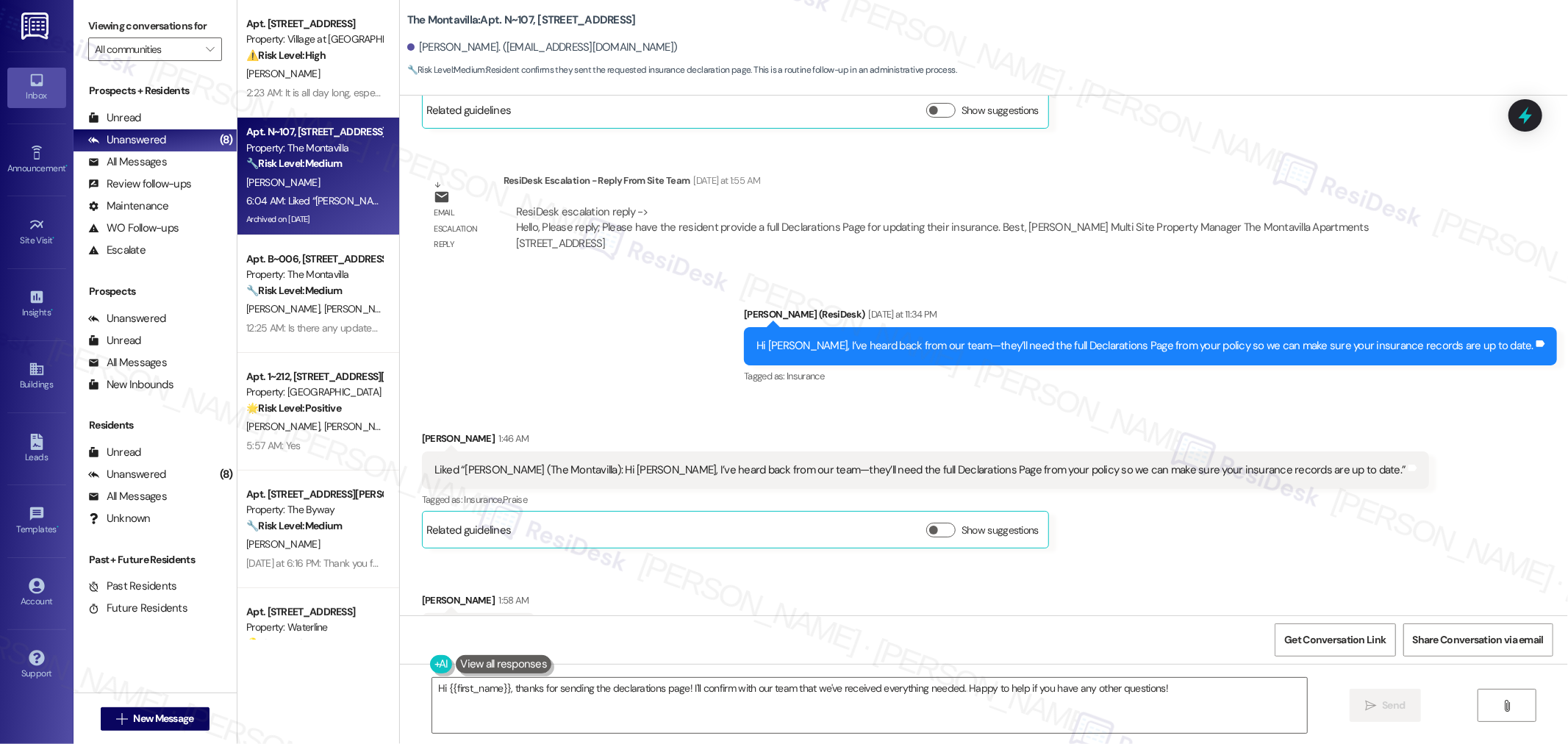
scroll to position [25311, 0]
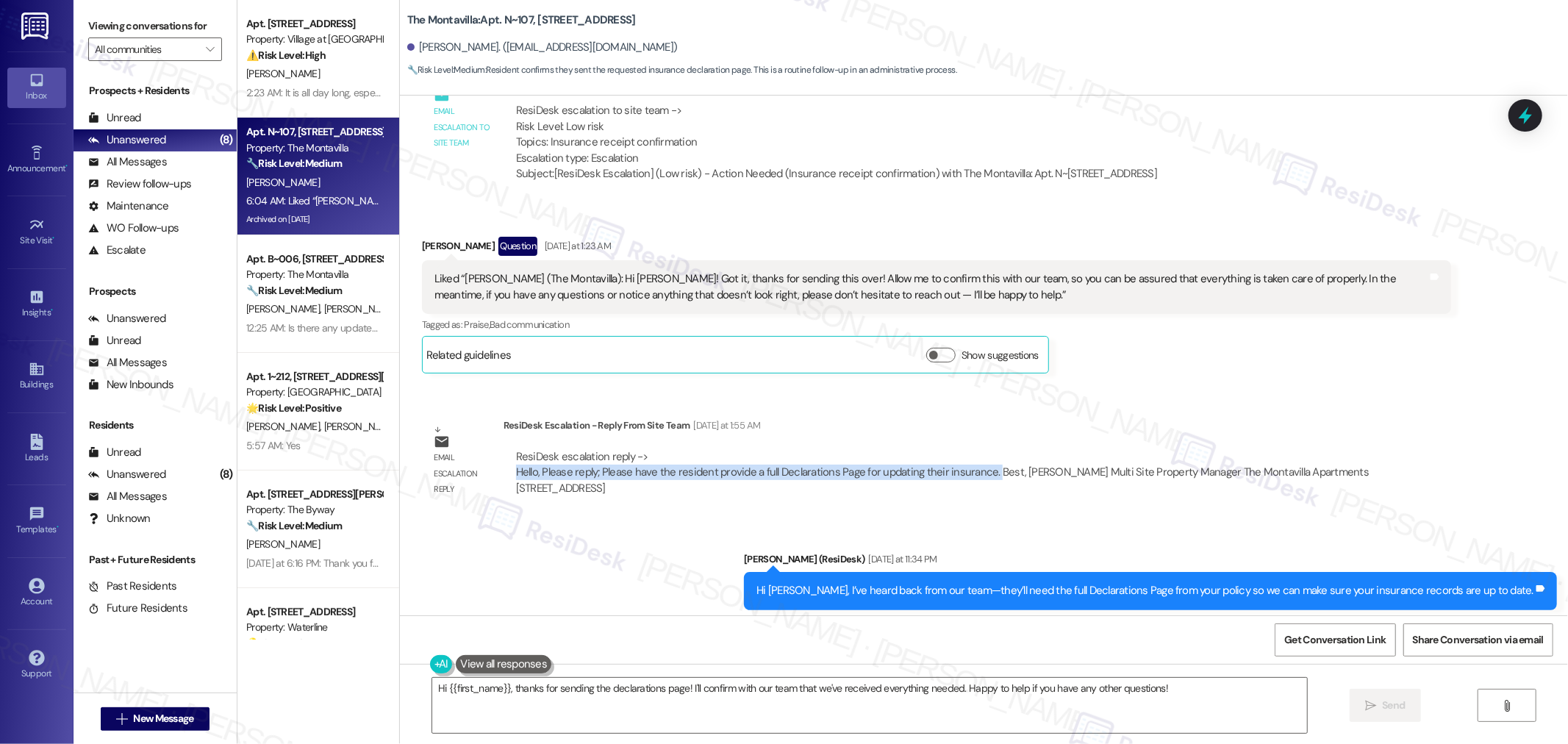
drag, startPoint x: 503, startPoint y: 452, endPoint x: 980, endPoint y: 456, distance: 477.0
click at [980, 456] on div "ResiDesk escalation reply -> Hello, Please reply; Please have the resident prov…" at bounding box center [977, 473] width 948 height 69
copy div "Hello, Please reply; Please have the resident provide a full Declarations Page …"
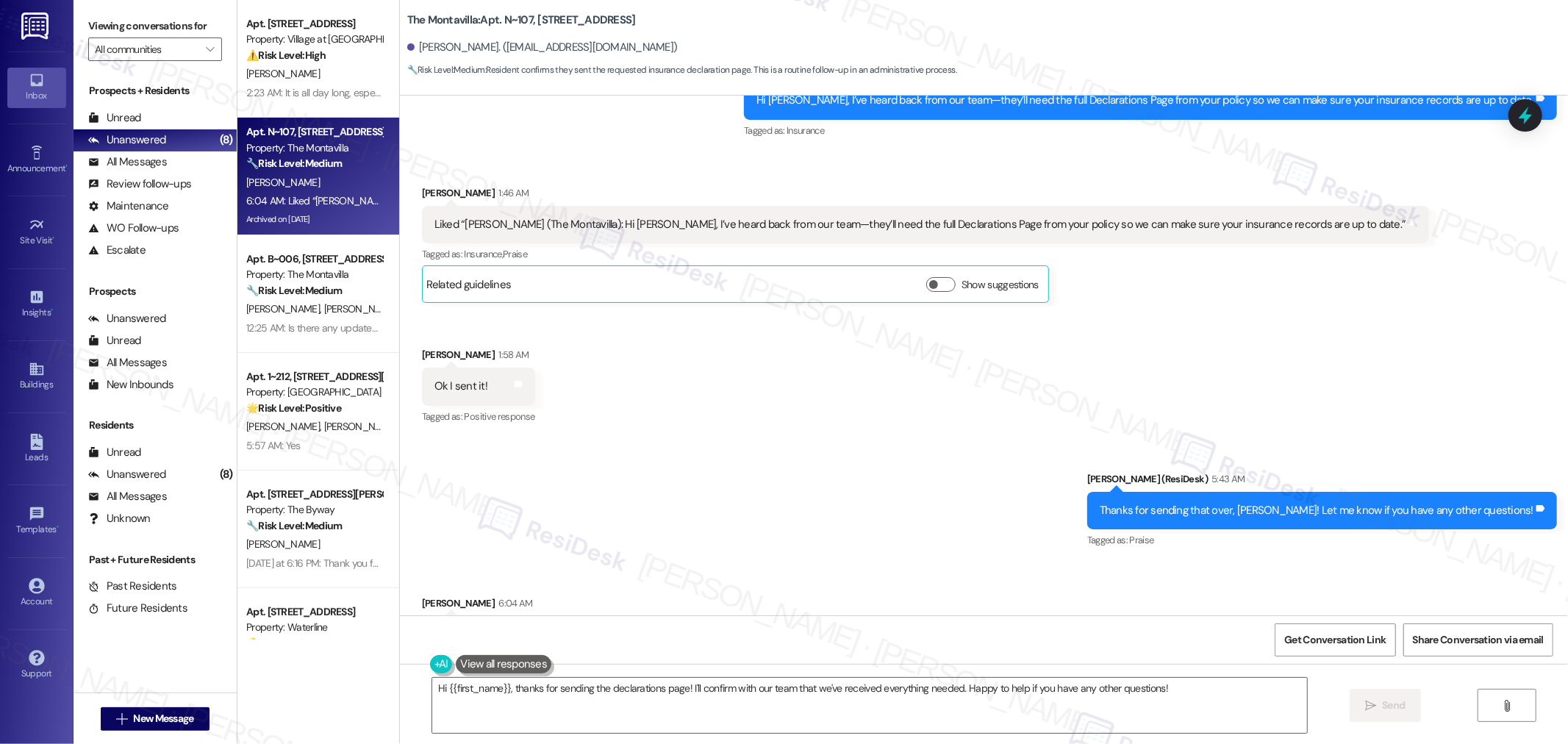
scroll to position [25801, 0]
drag, startPoint x: 420, startPoint y: 357, endPoint x: 477, endPoint y: 357, distance: 57.0
click at [477, 368] on div "Ok I sent it! Tags and notes" at bounding box center [479, 386] width 113 height 37
copy div "Ok I sent it!"
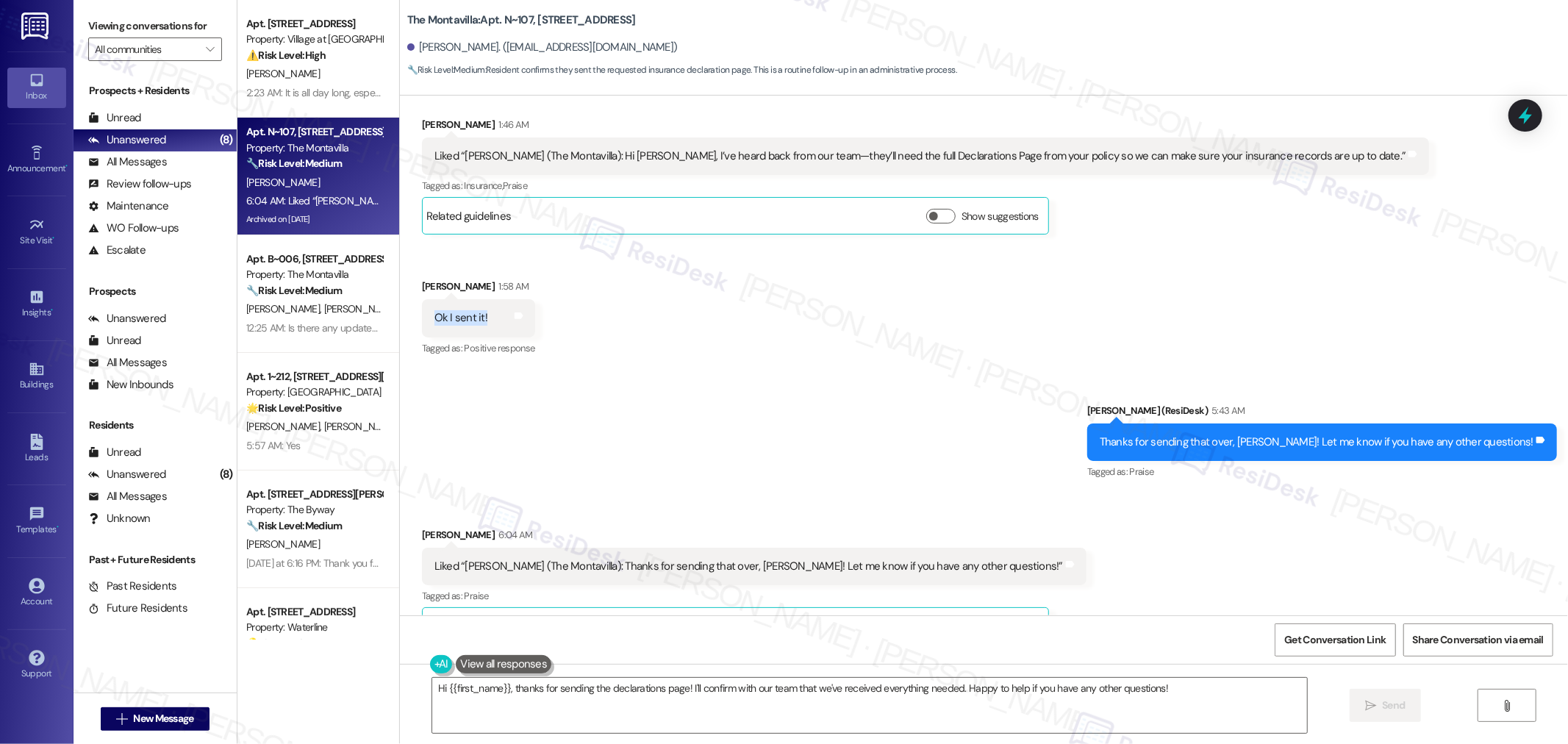
scroll to position [25883, 0]
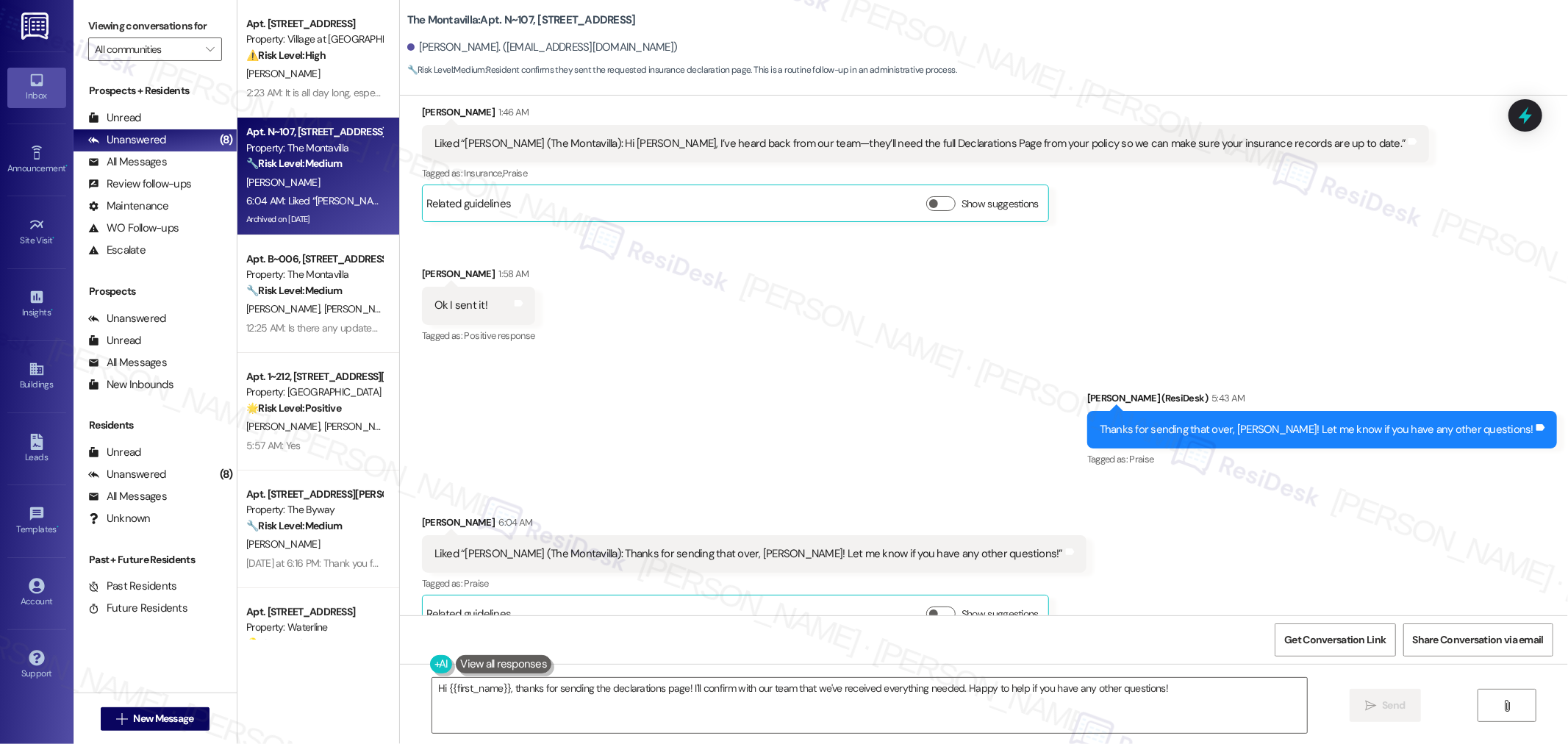
click at [991, 429] on div "Sent via SMS Sarah (ResiDesk) 5:43 AM Thanks for sending that over, Christina! …" at bounding box center [984, 420] width 1168 height 125
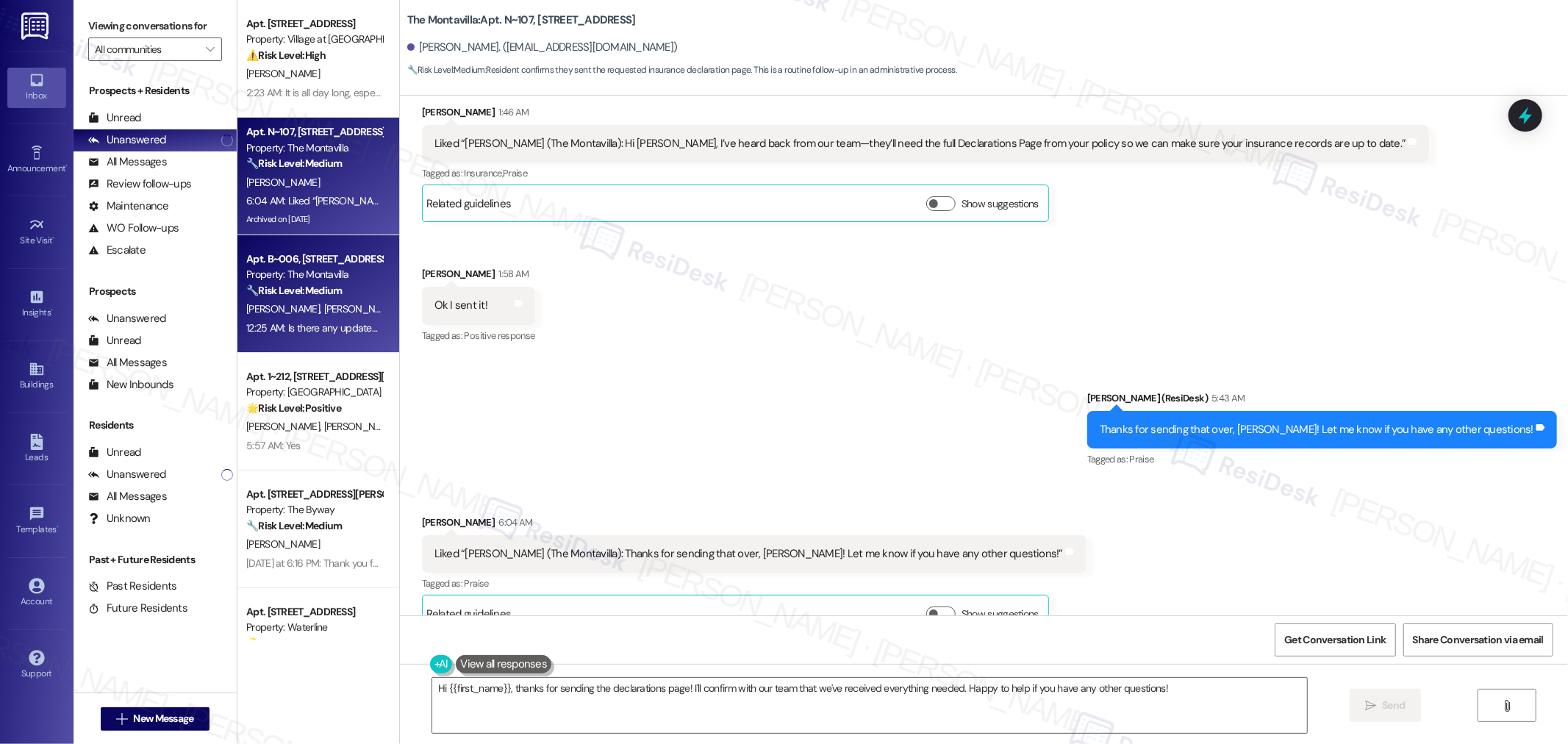
click at [295, 319] on div "12:25 AM: Is there any updates I would like to take care of August rent and lat…" at bounding box center [314, 328] width 139 height 18
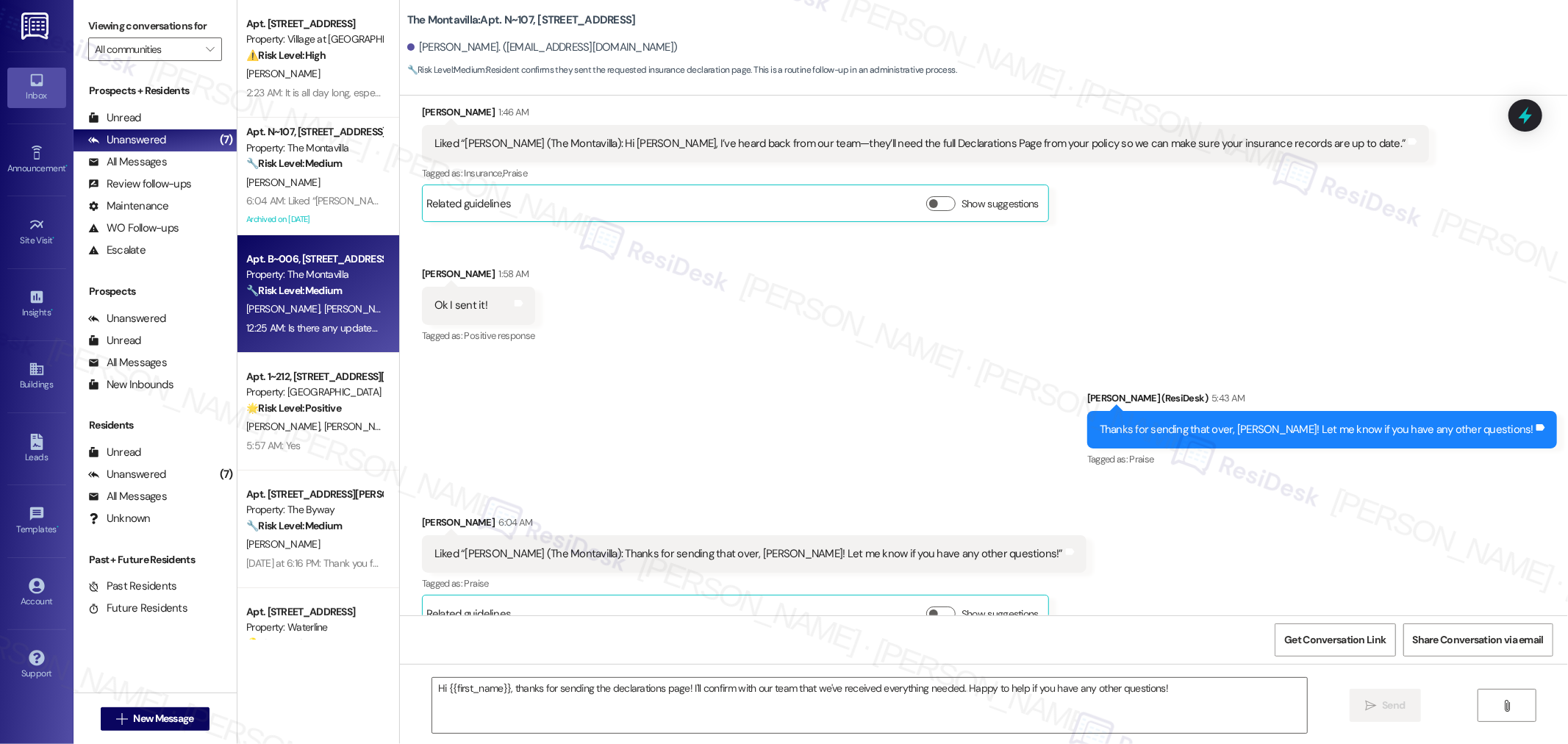
type textarea "Fetching suggested responses. Please feel free to read through the conversation…"
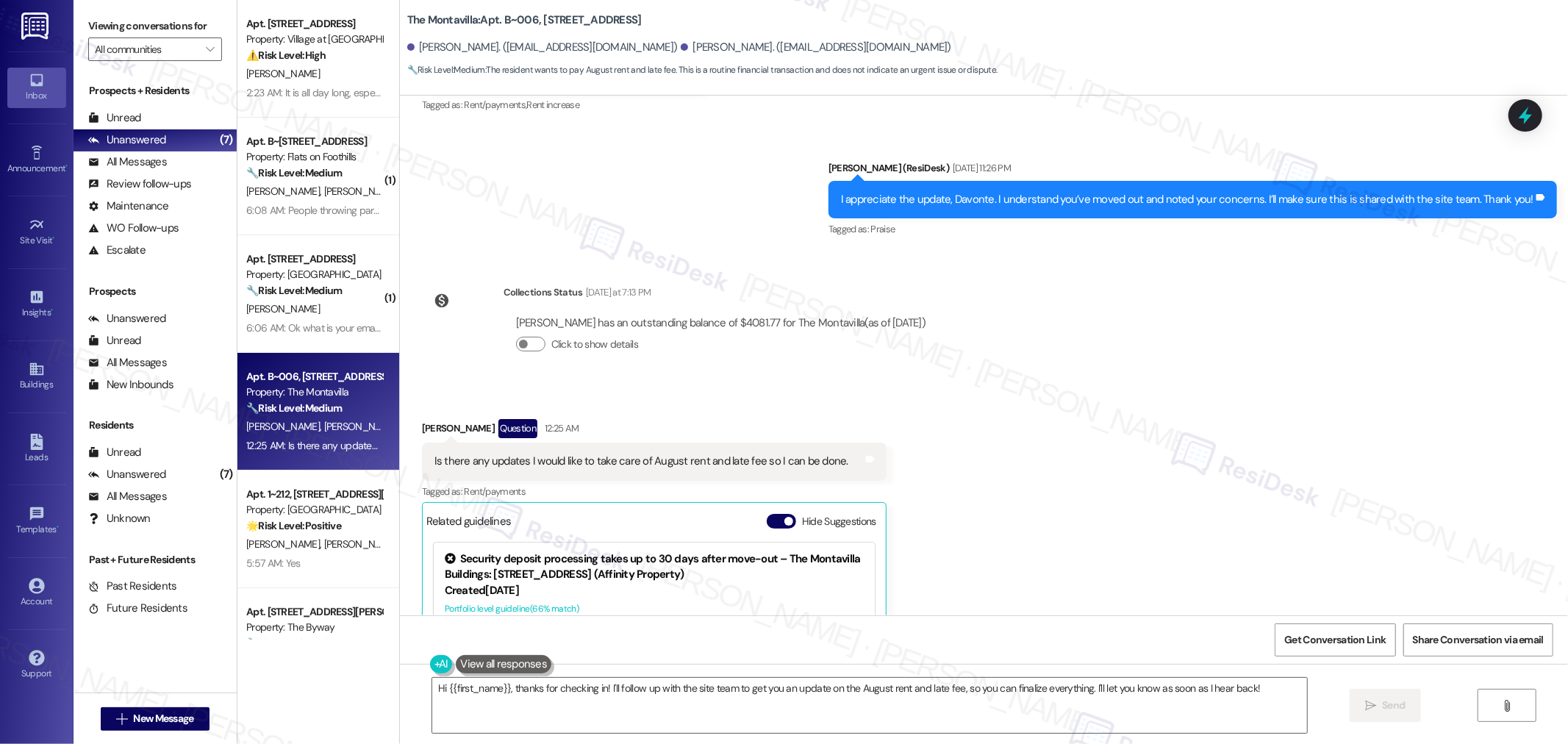
scroll to position [7964, 0]
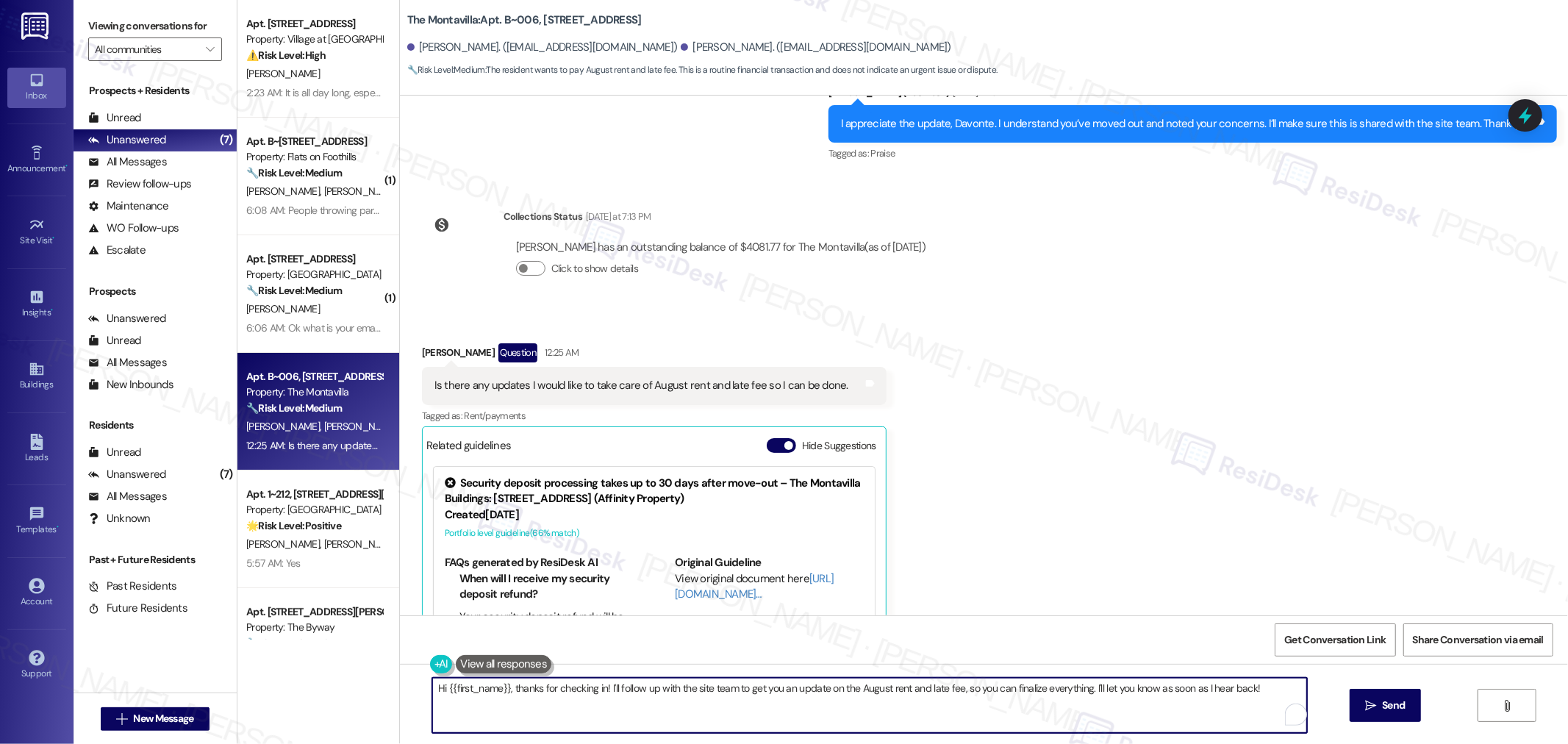
drag, startPoint x: 498, startPoint y: 686, endPoint x: 439, endPoint y: 687, distance: 59.0
click at [439, 687] on textarea "Hi {{first_name}}, thanks for checking in! I'll follow up with the site team to…" at bounding box center [870, 705] width 875 height 55
click at [1224, 694] on textarea "Hi Davonte, thanks for checking in! I'll follow up with the site team to get yo…" at bounding box center [864, 705] width 875 height 55
type textarea "Hi Davonte, thanks for checking in! I'll follow up with the site team to get yo…"
click at [1385, 706] on span "Send" at bounding box center [1375, 705] width 23 height 15
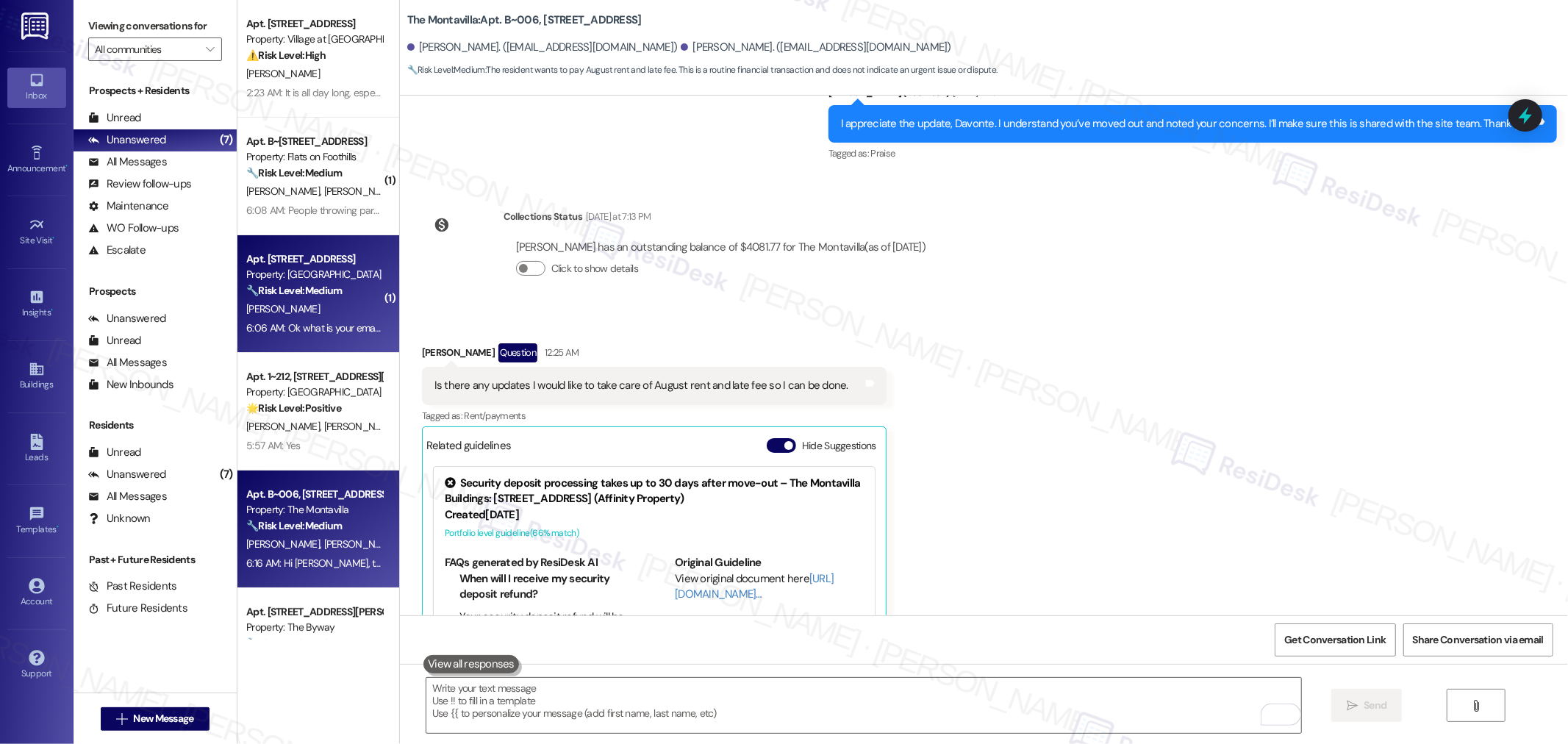
click at [310, 319] on div "6:06 AM: Ok what is your email? 6:06 AM: Ok what is your email?" at bounding box center [314, 328] width 139 height 18
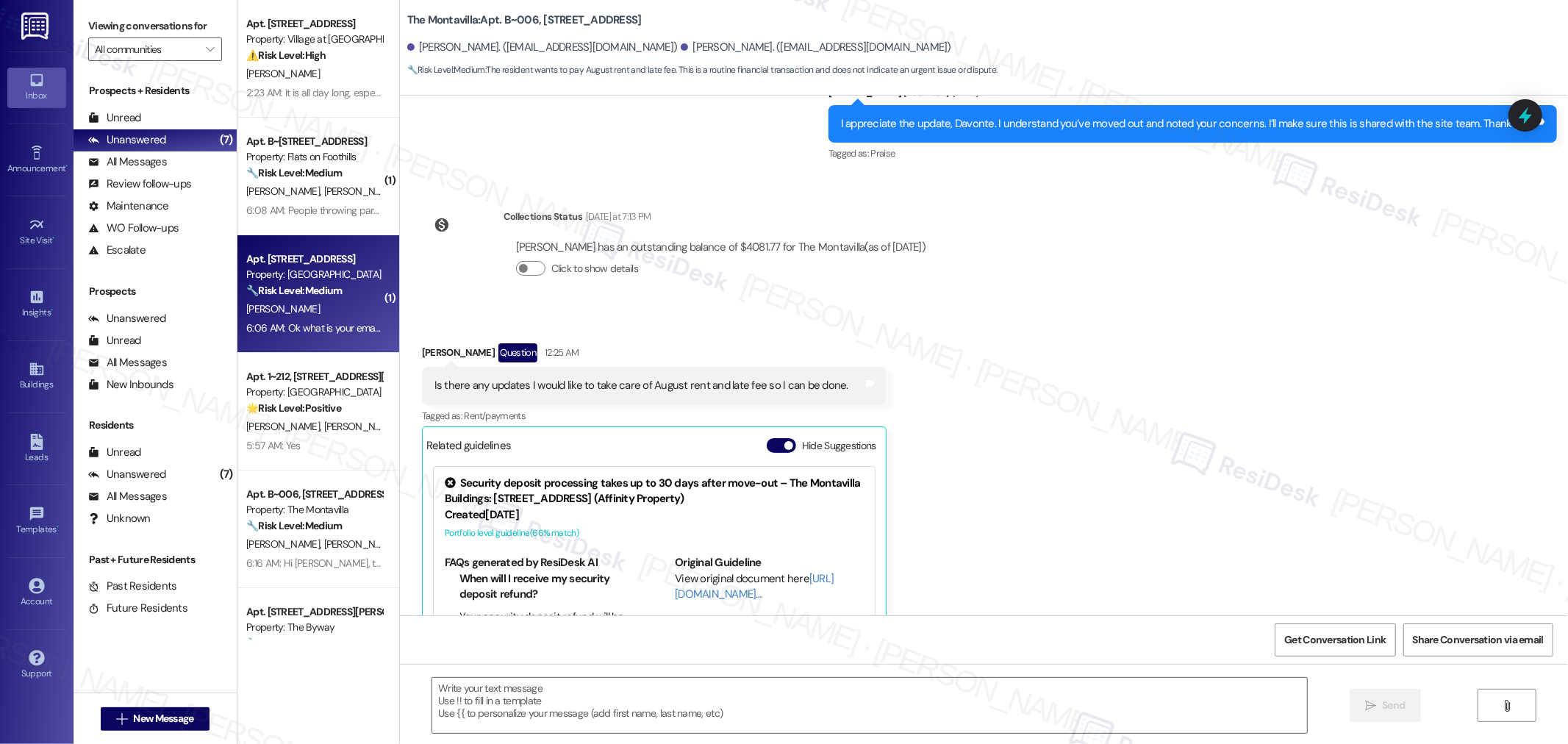
type textarea "Fetching suggested responses. Please feel free to read through the conversation…"
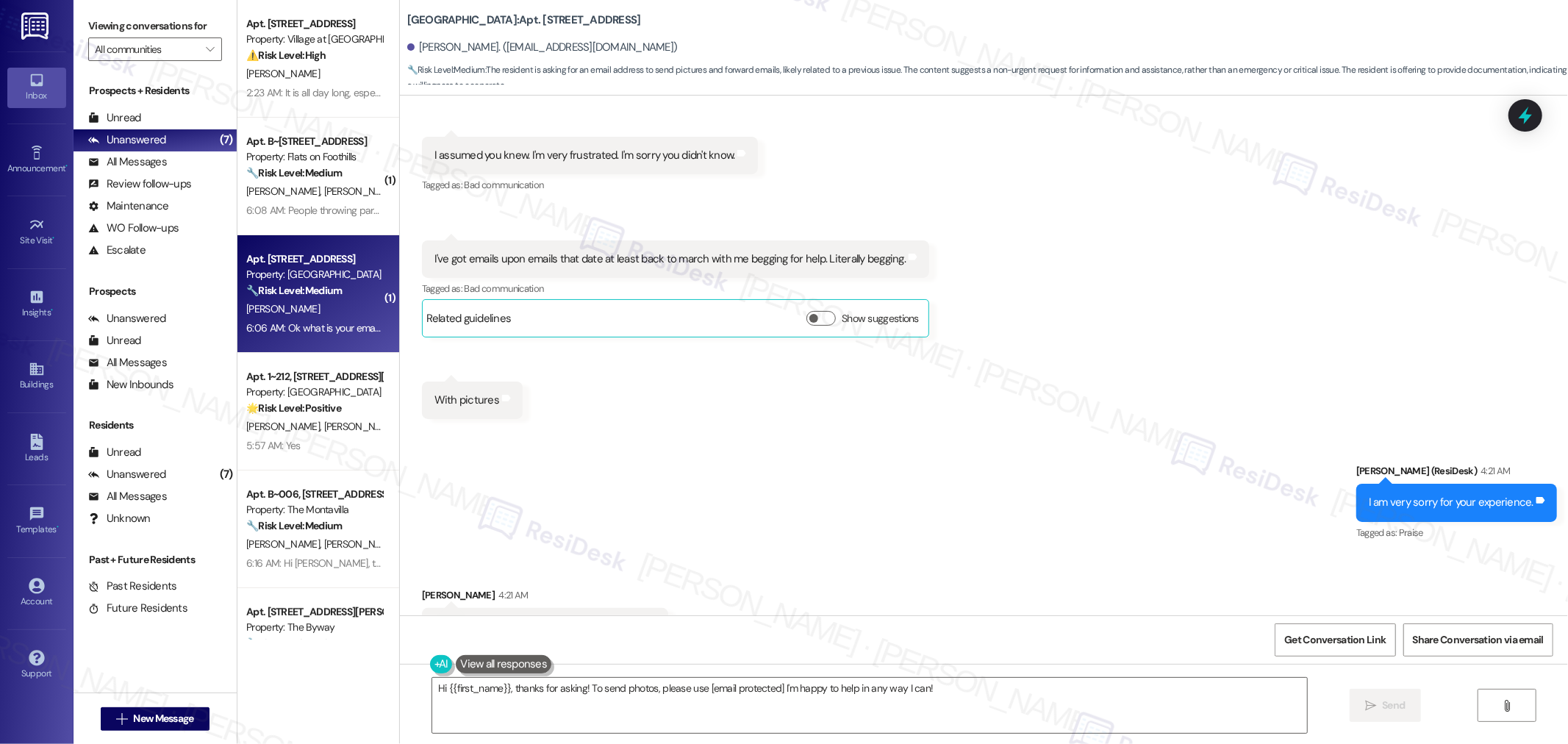
scroll to position [6722, 0]
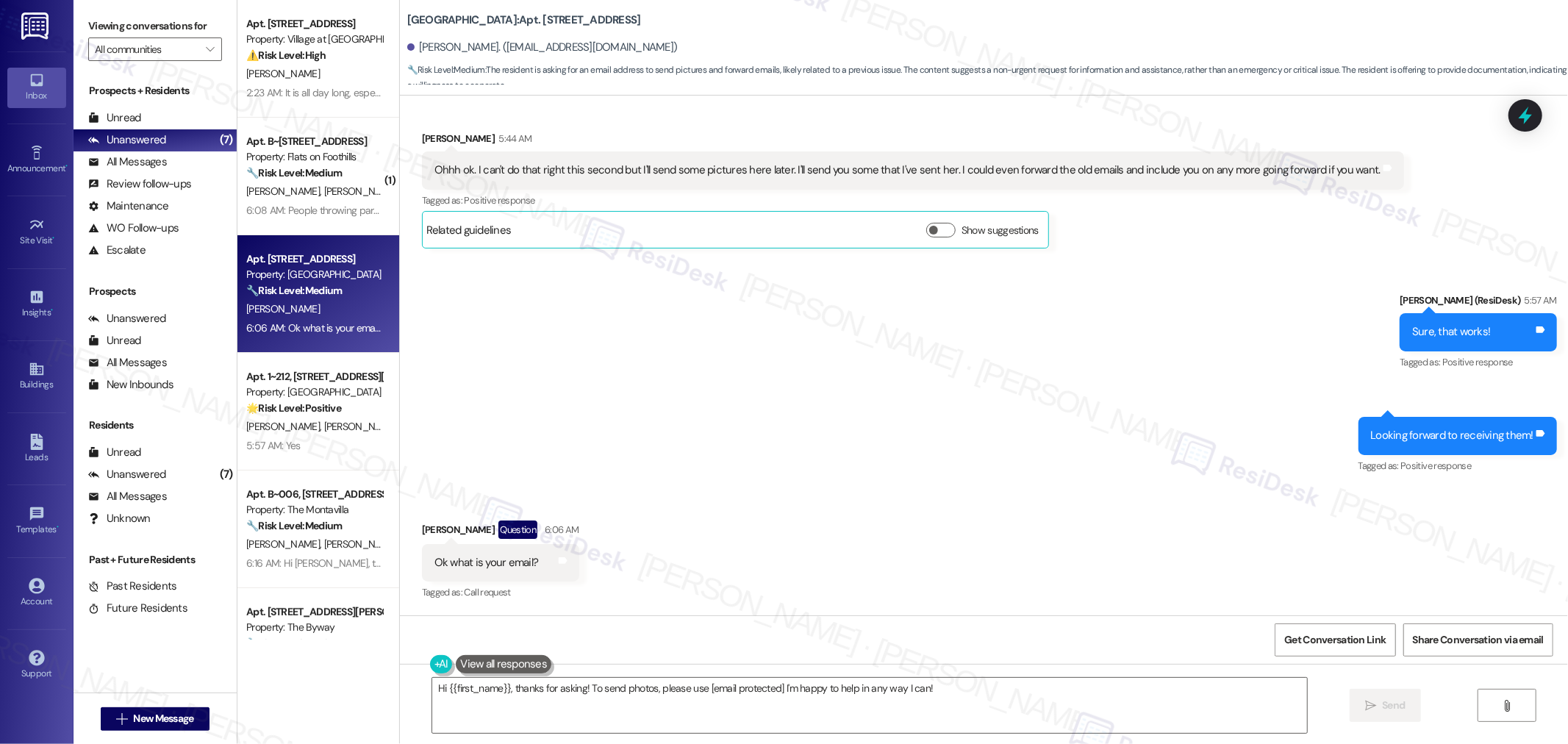
click at [956, 472] on div "Sent via SMS Sarah (ResiDesk) 5:57 AM Sure, that works! Tags and notes Tagged a…" at bounding box center [984, 374] width 1168 height 228
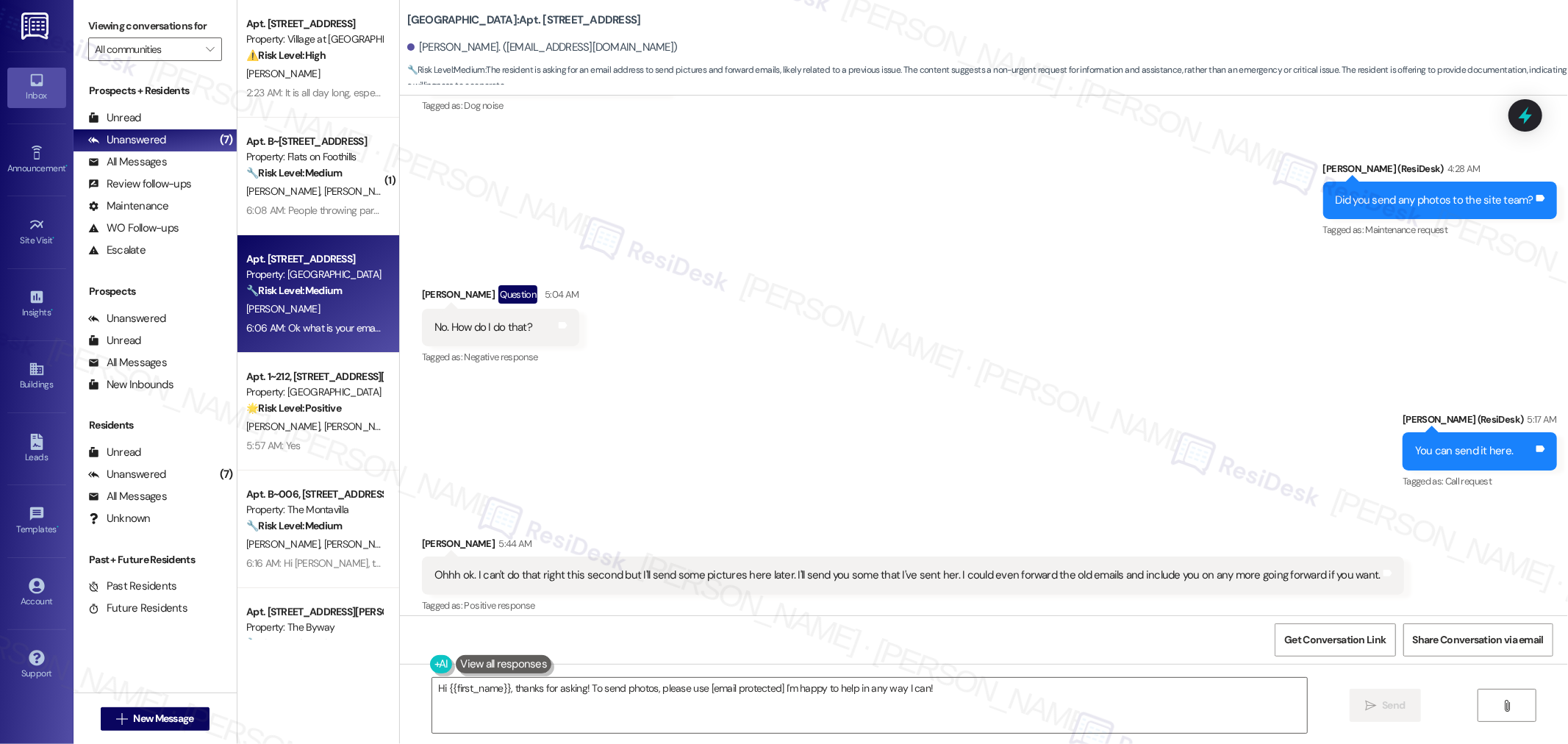
scroll to position [6232, 0]
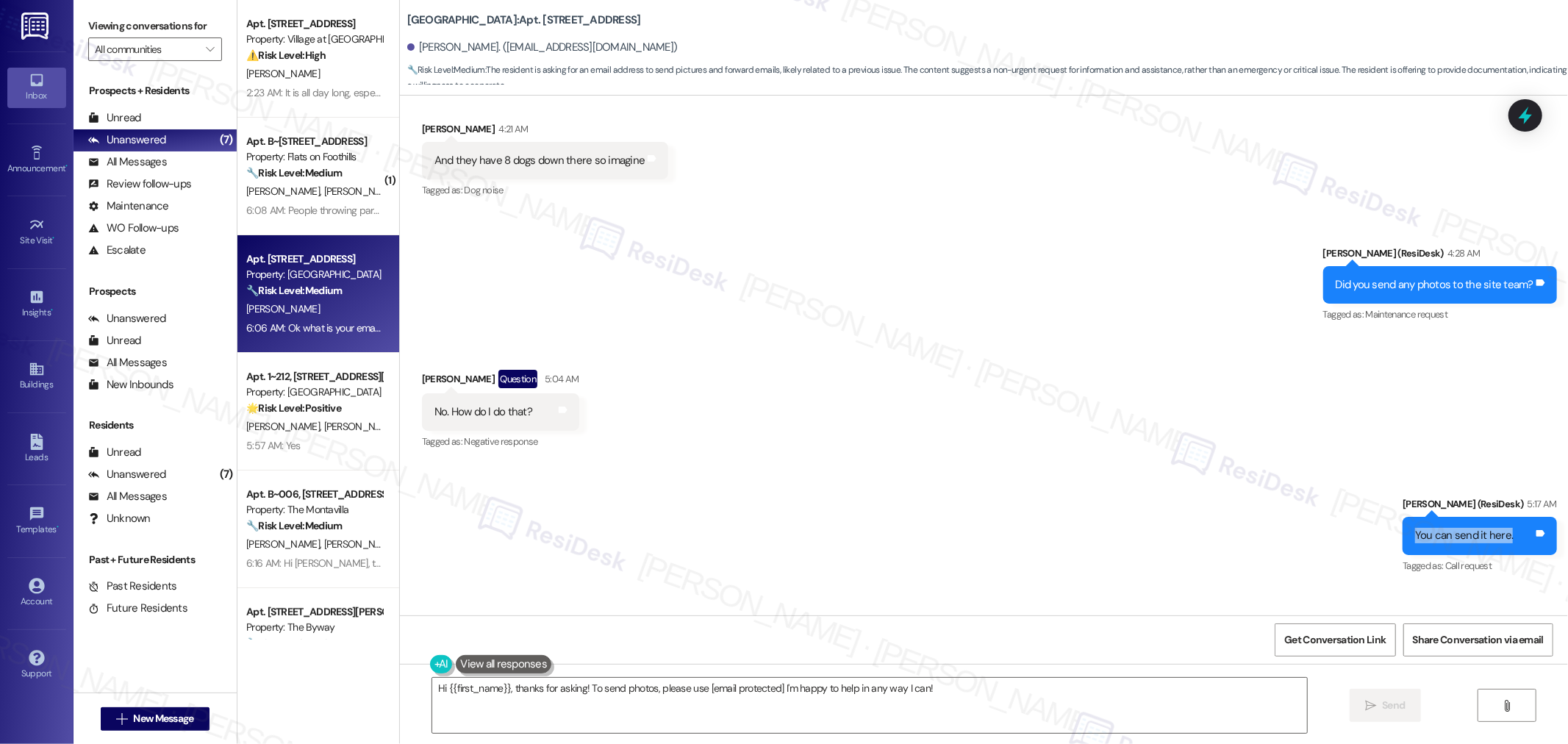
drag, startPoint x: 1431, startPoint y: 534, endPoint x: 1528, endPoint y: 545, distance: 97.6
click at [1528, 545] on div "You can send it here. Tags and notes" at bounding box center [1480, 535] width 154 height 37
copy div "You can send it here."
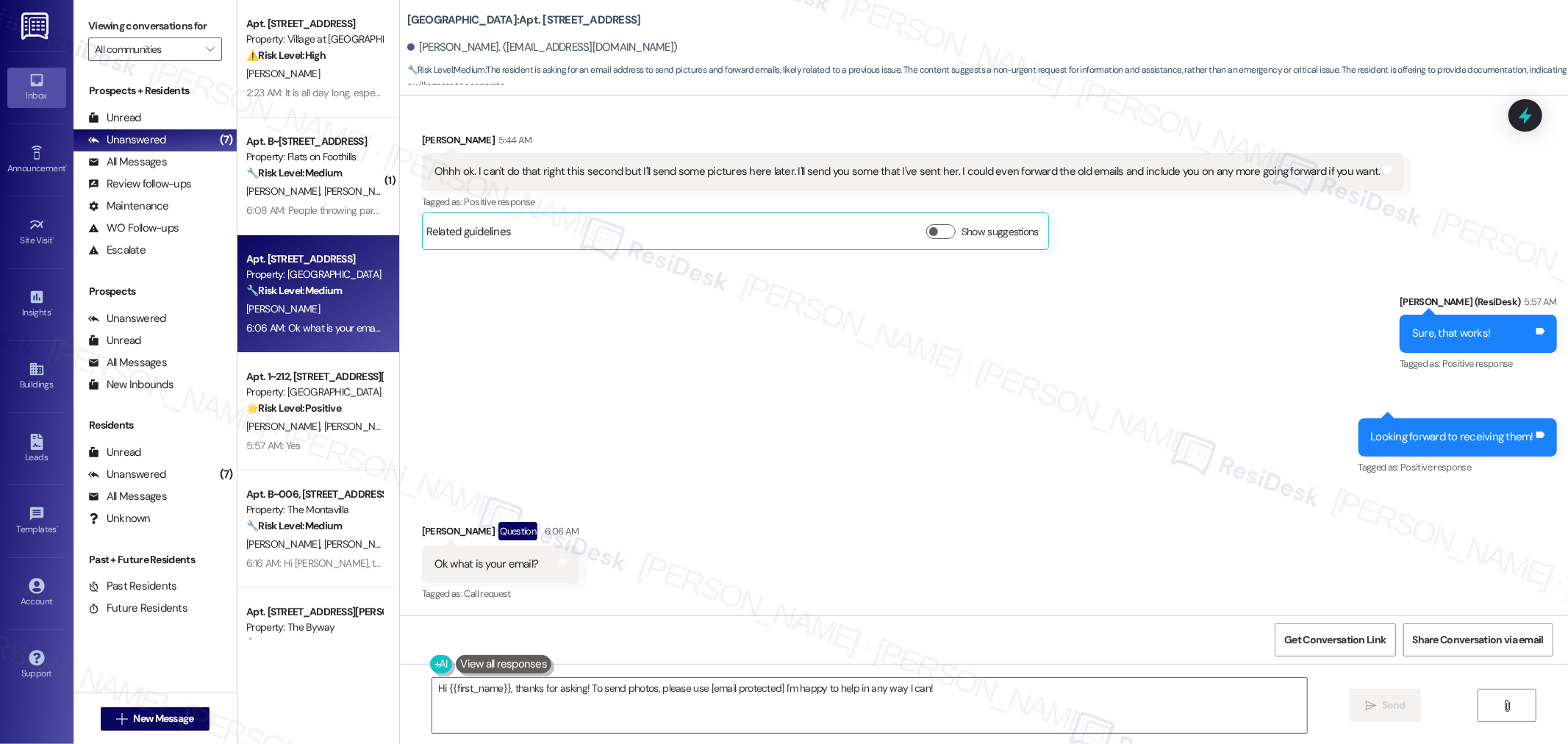
scroll to position [6722, 0]
click at [1066, 685] on textarea "Hi {{first_name}}, thanks for asking! To send photos, please use [email protect…" at bounding box center [870, 705] width 875 height 55
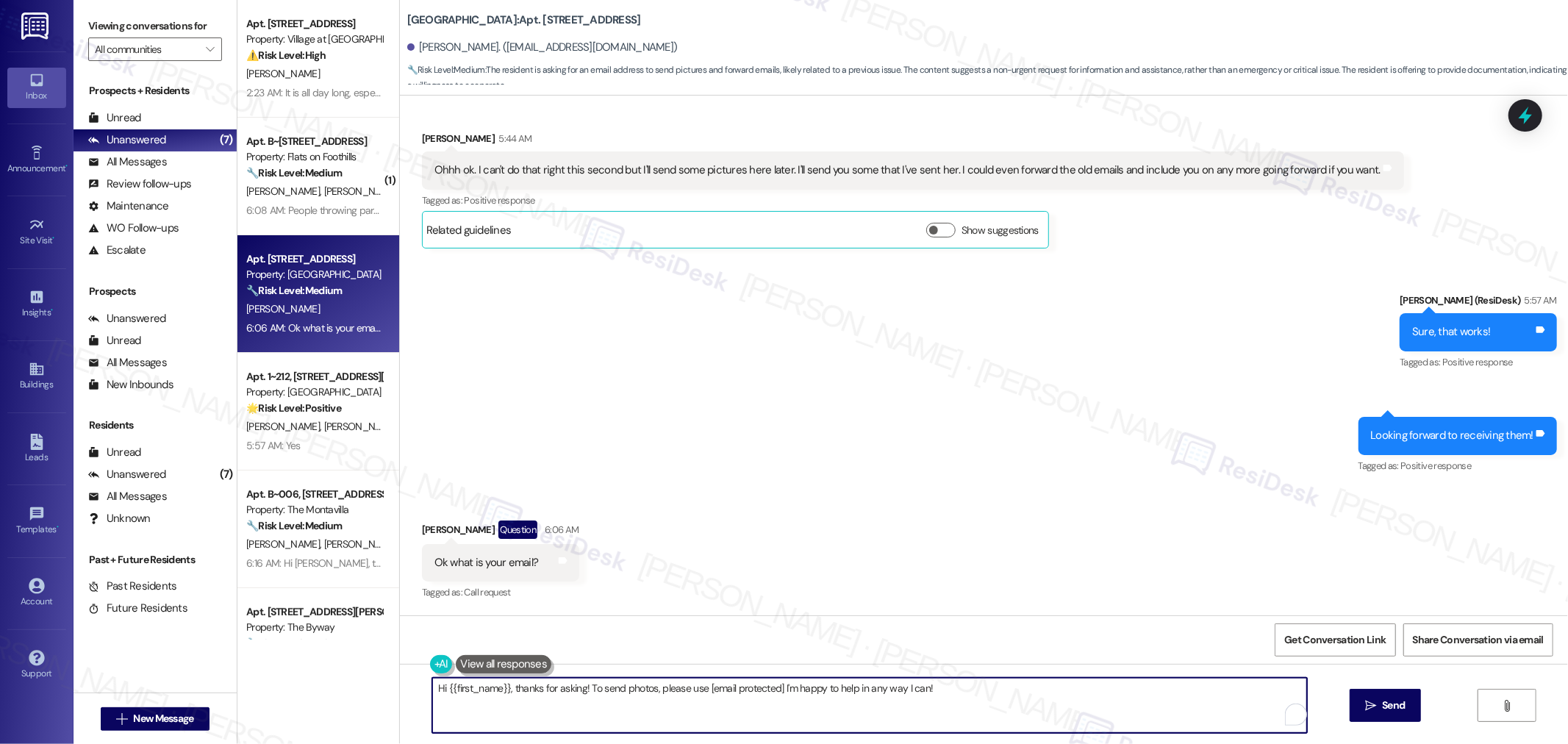
click at [1028, 692] on textarea "Hi {{first_name}}, thanks for asking! To send photos, please use [email protect…" at bounding box center [870, 705] width 875 height 55
paste textarea "You can send it here."
type textarea "You can send it here."
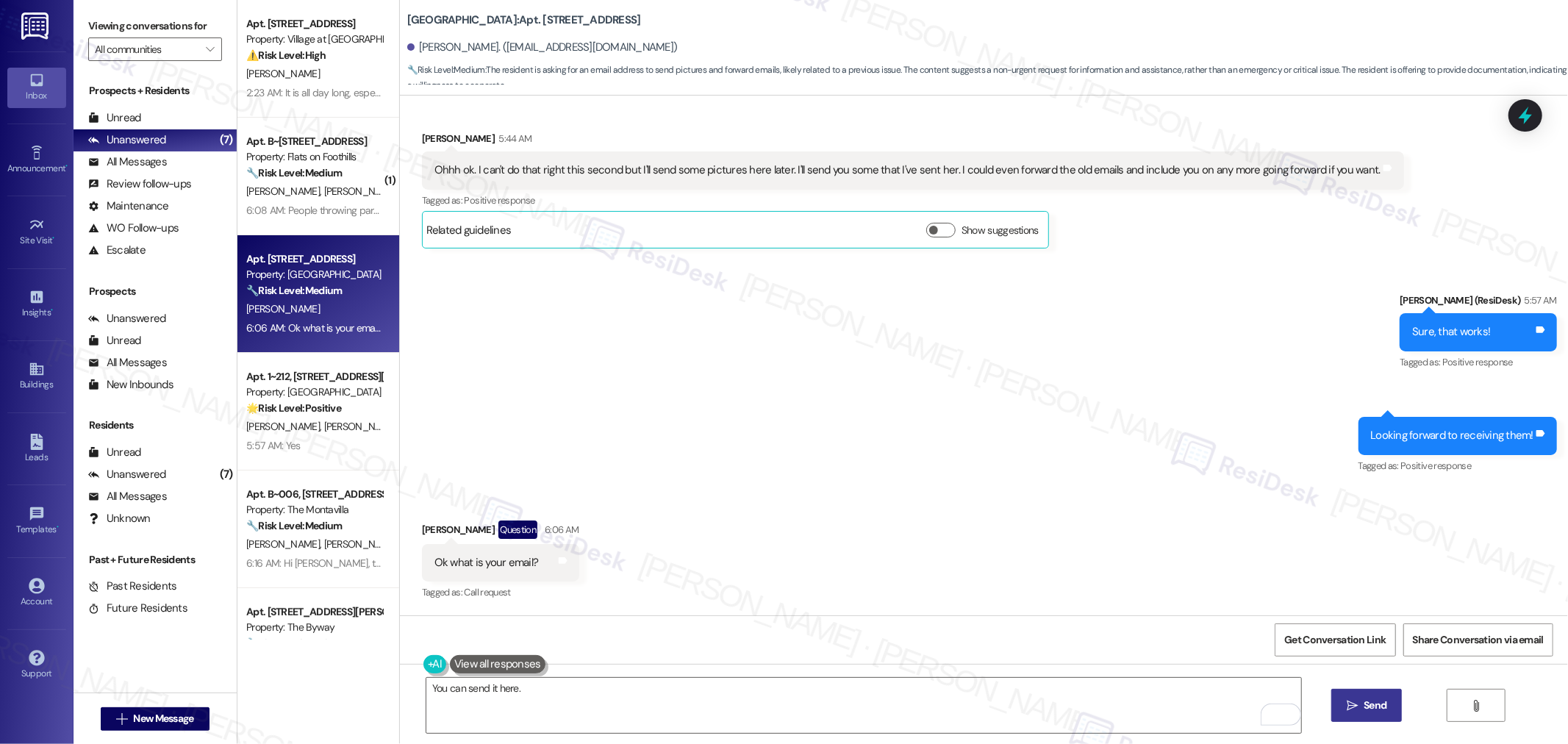
click at [1386, 707] on span "Send" at bounding box center [1375, 705] width 29 height 15
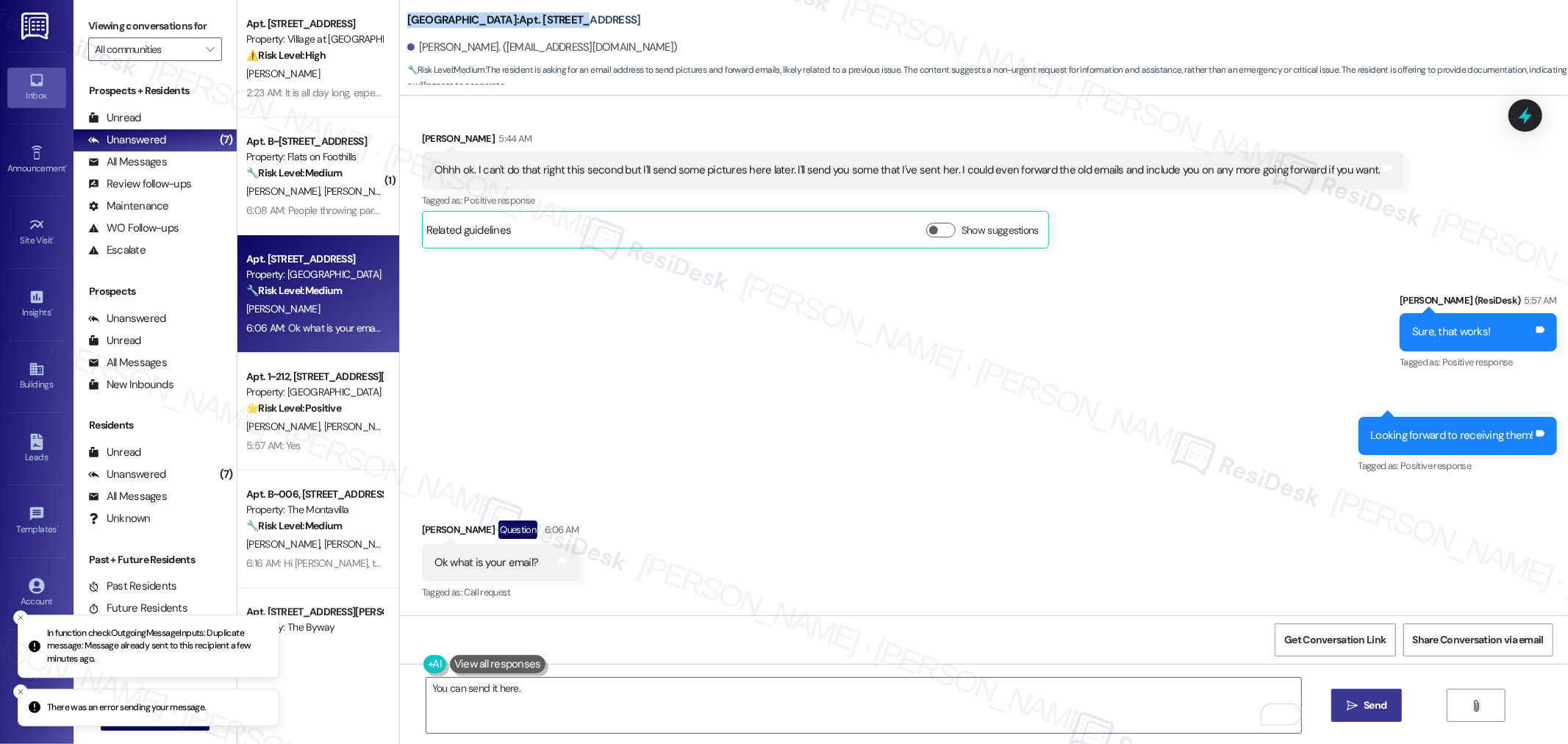
drag, startPoint x: 397, startPoint y: 18, endPoint x: 547, endPoint y: 19, distance: 150.0
click at [547, 19] on b "Meadowview East: Apt. 14, 3910 SE 166th Avenue" at bounding box center [525, 20] width 234 height 15
copy b "Meadowview East: Apt. 14, 3910"
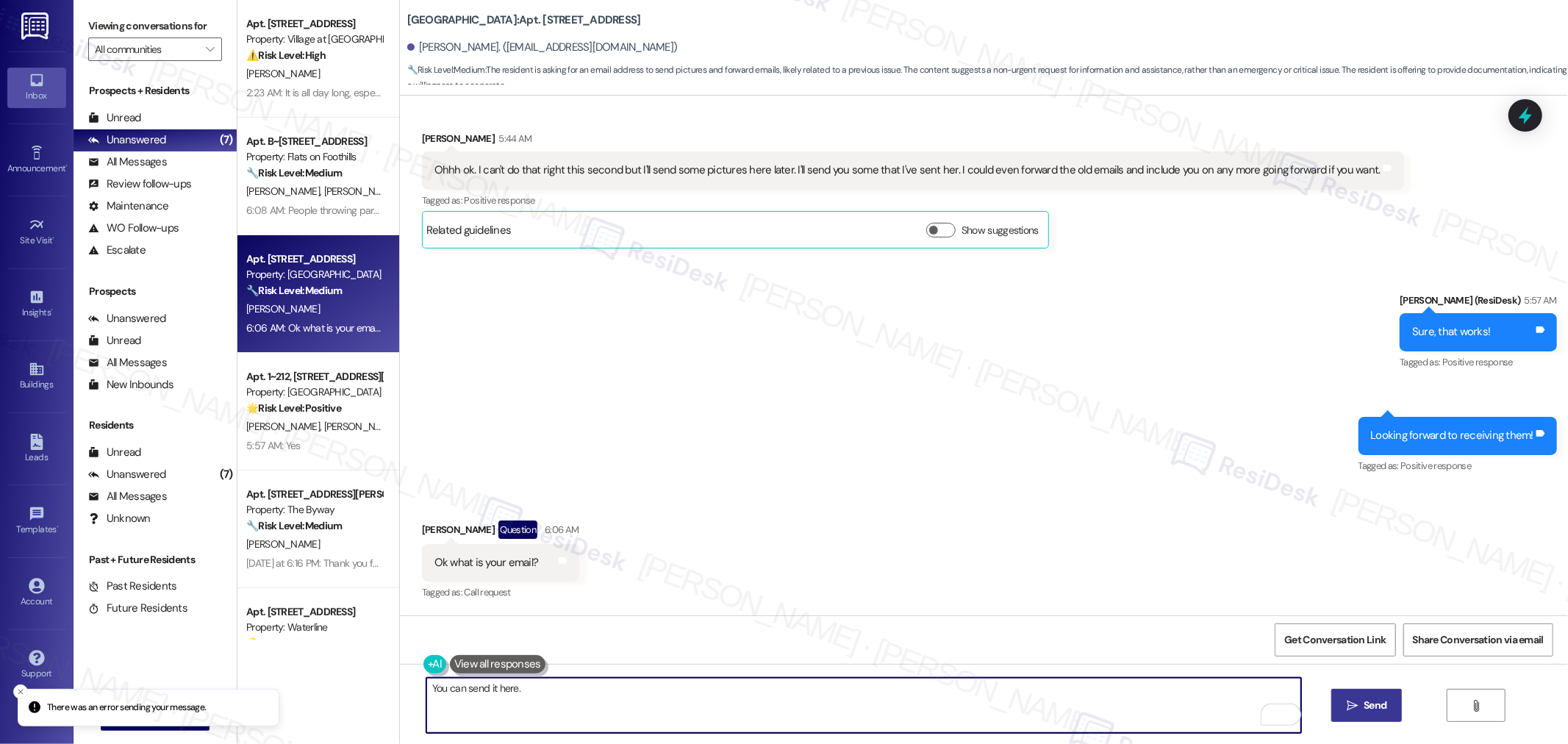
click at [644, 718] on textarea "You can send it here." at bounding box center [864, 705] width 875 height 55
click at [1366, 689] on button " Send" at bounding box center [1367, 705] width 71 height 33
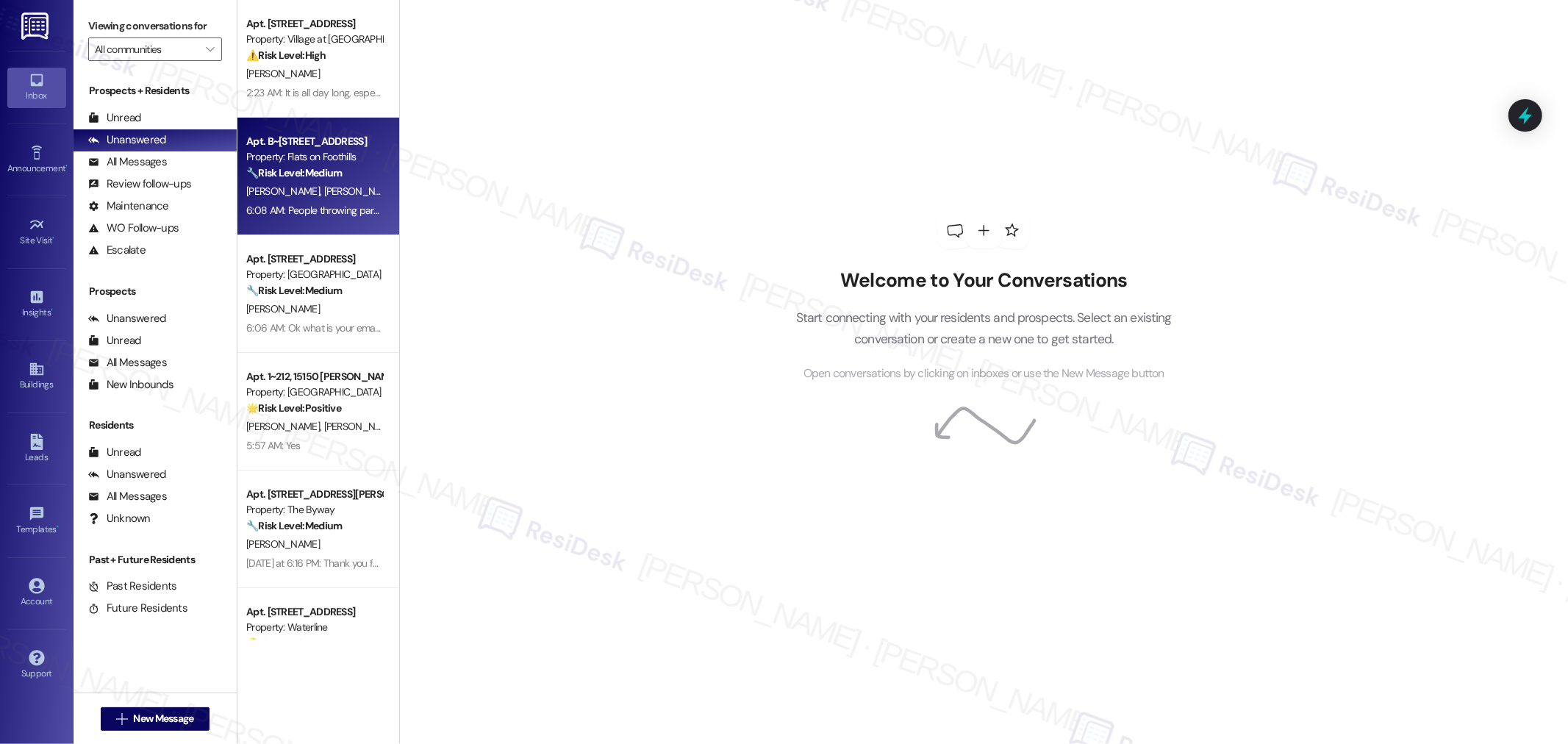
click at [324, 207] on div "6:08 AM: People throwing parties every night causes about 20-30 people to park …" at bounding box center [872, 210] width 1251 height 13
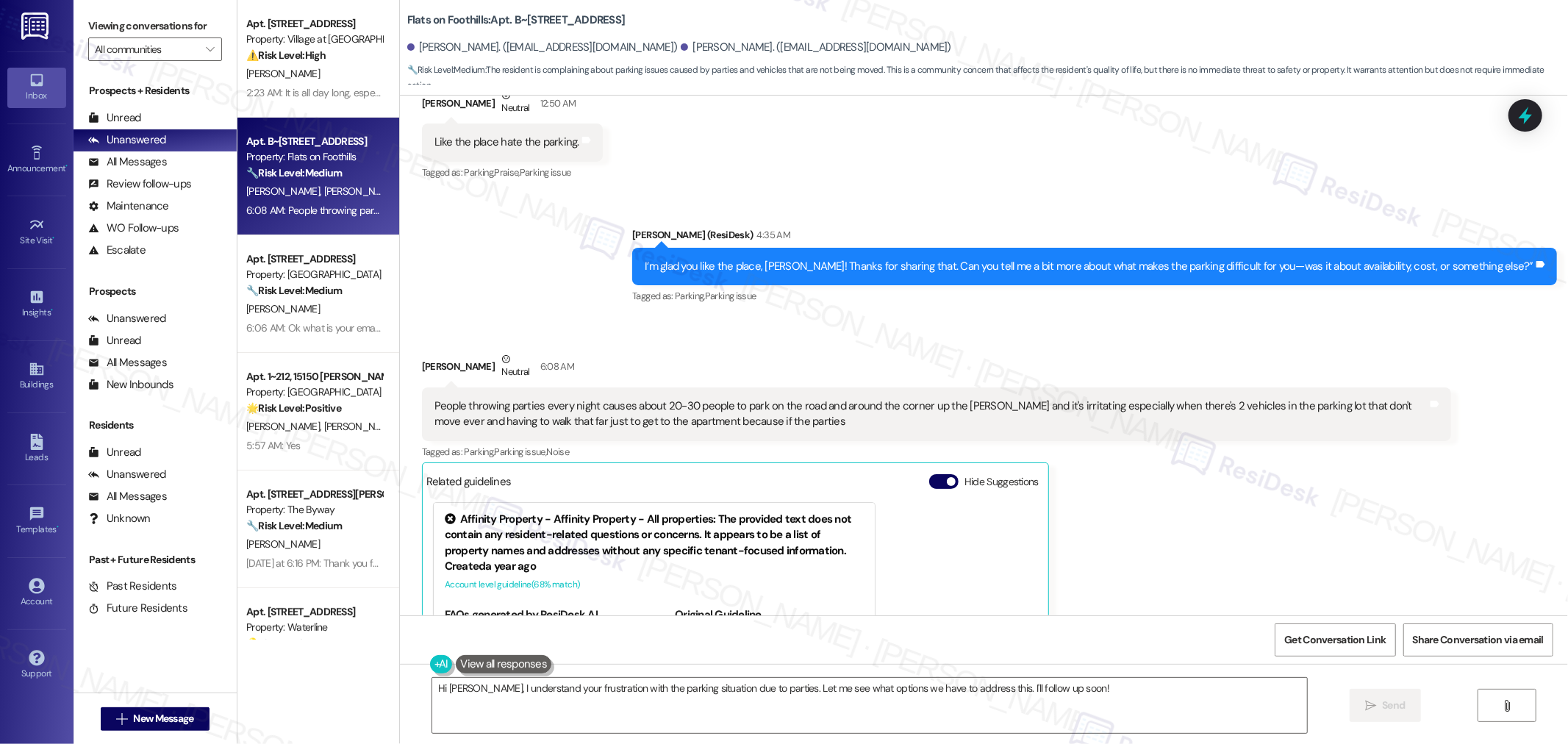
scroll to position [864, 0]
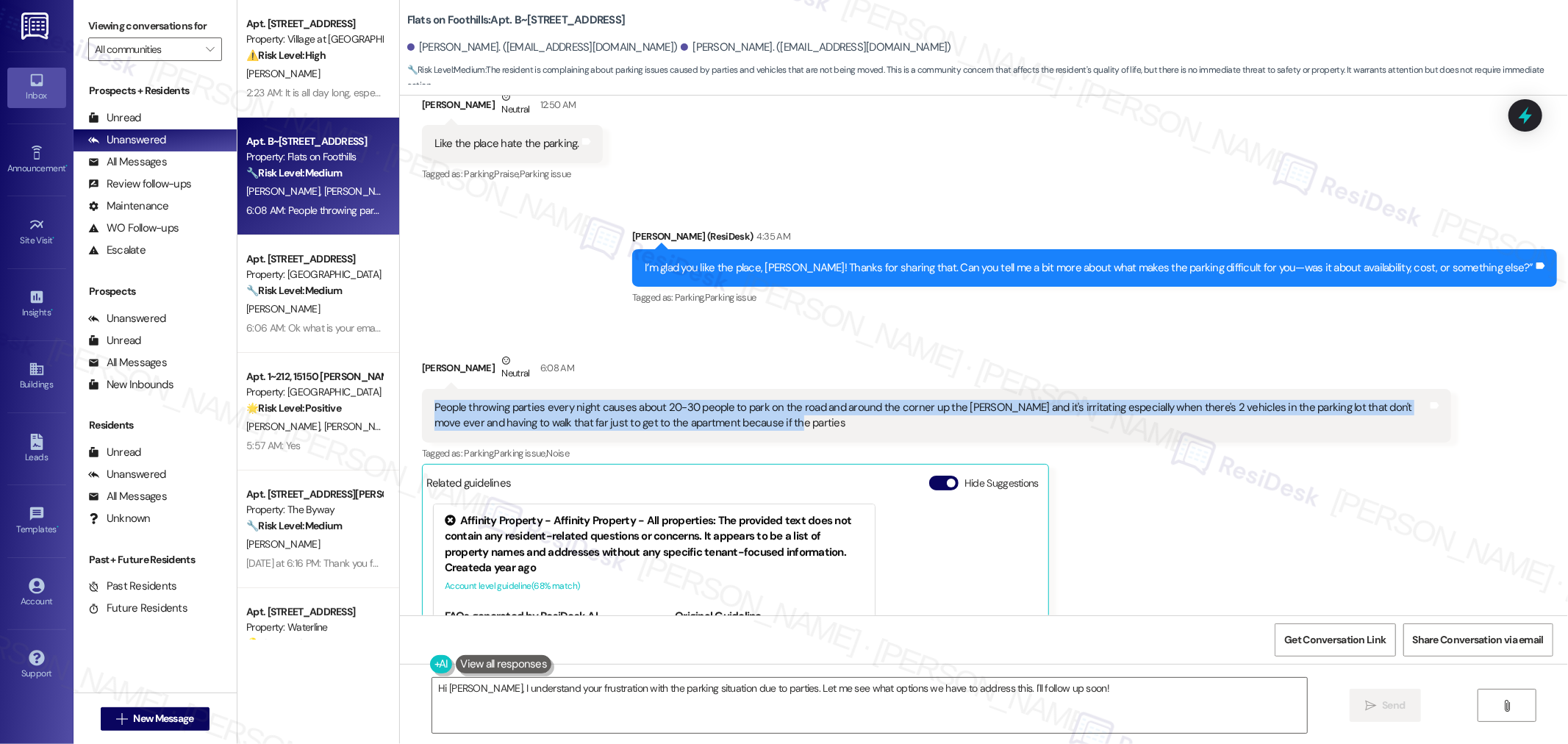
drag, startPoint x: 740, startPoint y: 388, endPoint x: 414, endPoint y: 383, distance: 326.0
click at [422, 389] on div "People throwing parties every night causes about 20-30 people to park on the ro…" at bounding box center [936, 416] width 1029 height 54
copy div "People throwing parties every night causes about 20-30 people to park on the ro…"
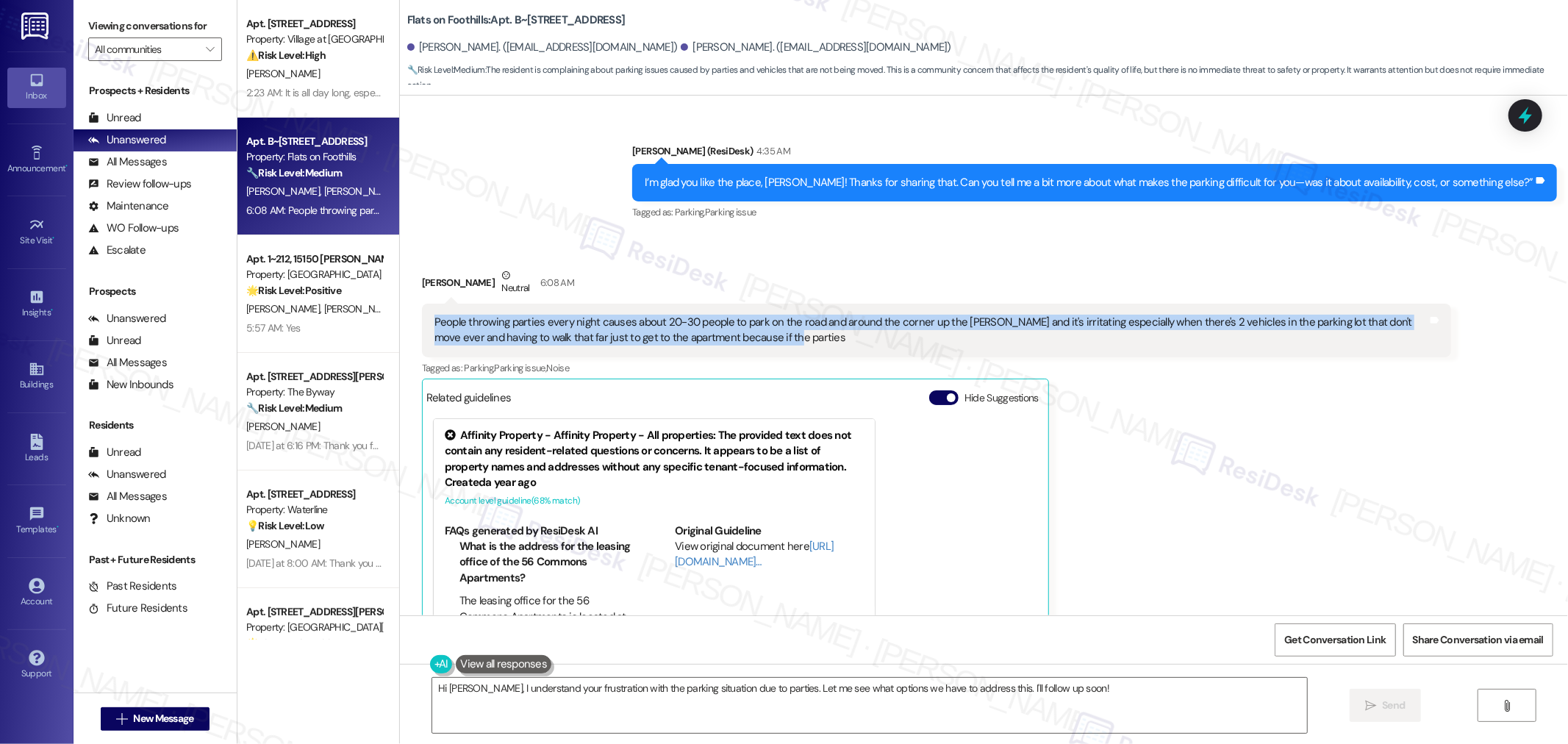
scroll to position [1027, 0]
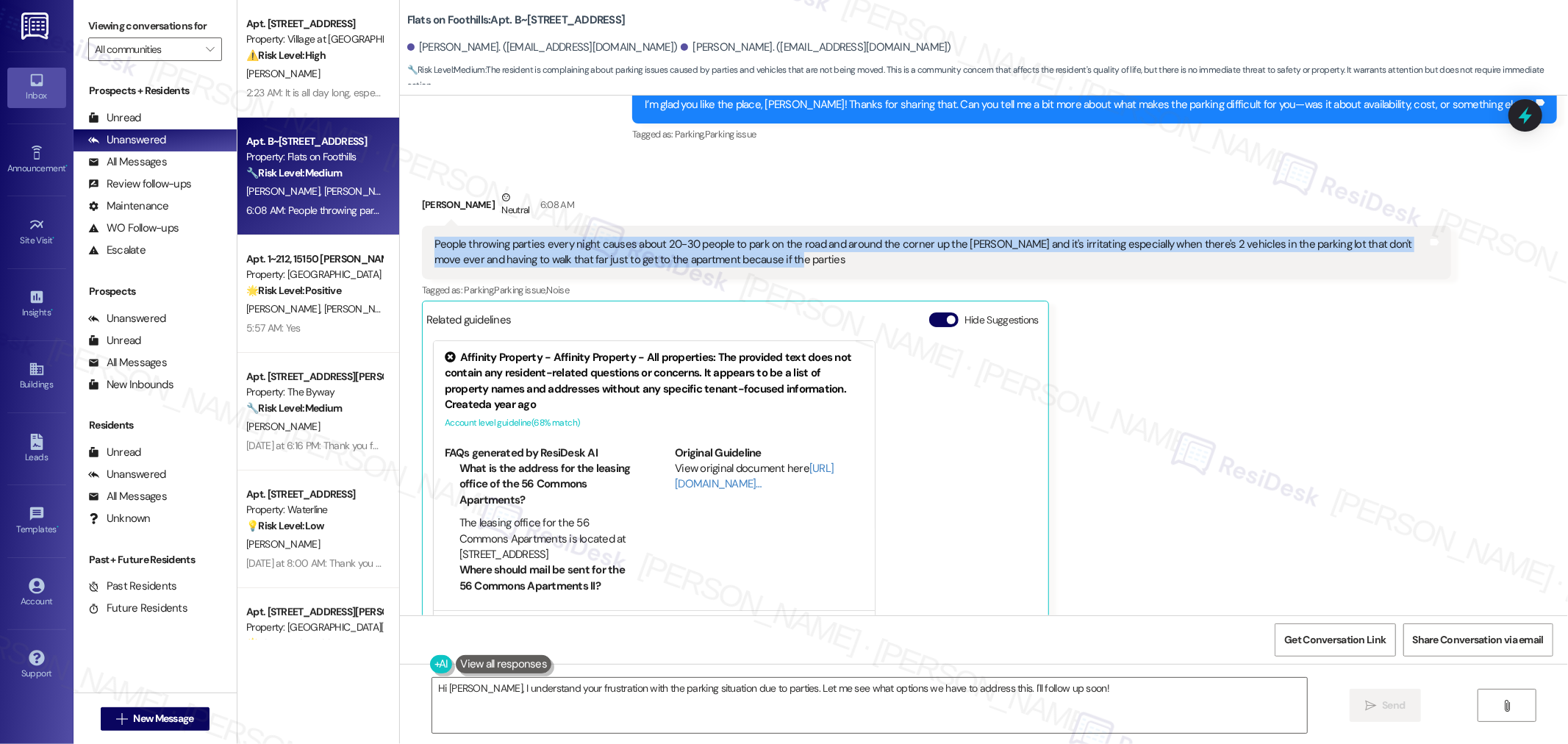
click at [736, 237] on div "People throwing parties every night causes about 20-30 people to park on the ro…" at bounding box center [931, 252] width 994 height 32
click at [752, 707] on textarea "Hi [PERSON_NAME], I understand your frustration with the parking situation due …" at bounding box center [870, 705] width 875 height 55
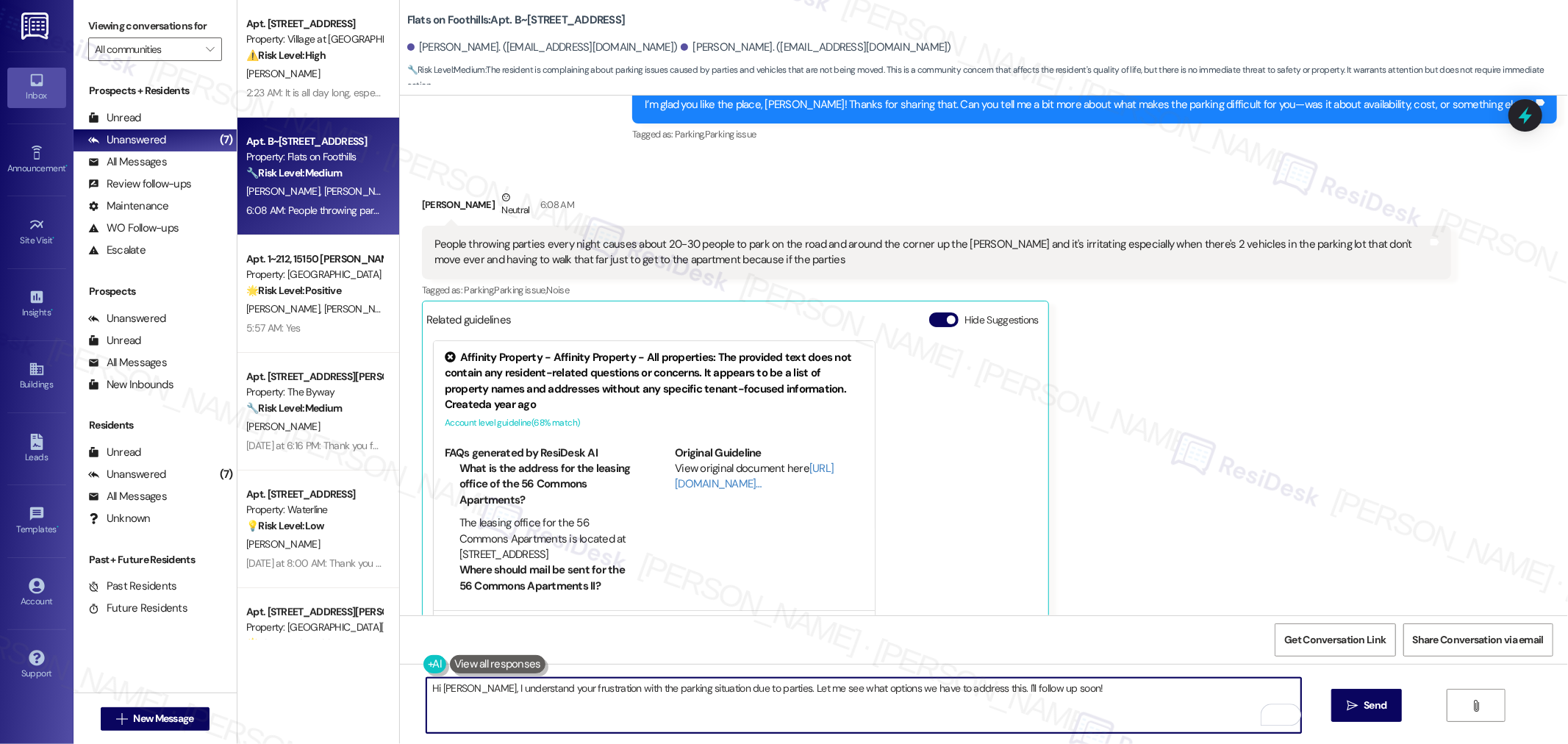
paste textarea "Thanks for letting us know. I understand the parties are causing big parking is…"
click at [526, 691] on textarea "Thanks for letting us know. I understand the parties are causing big parking is…" at bounding box center [864, 705] width 875 height 55
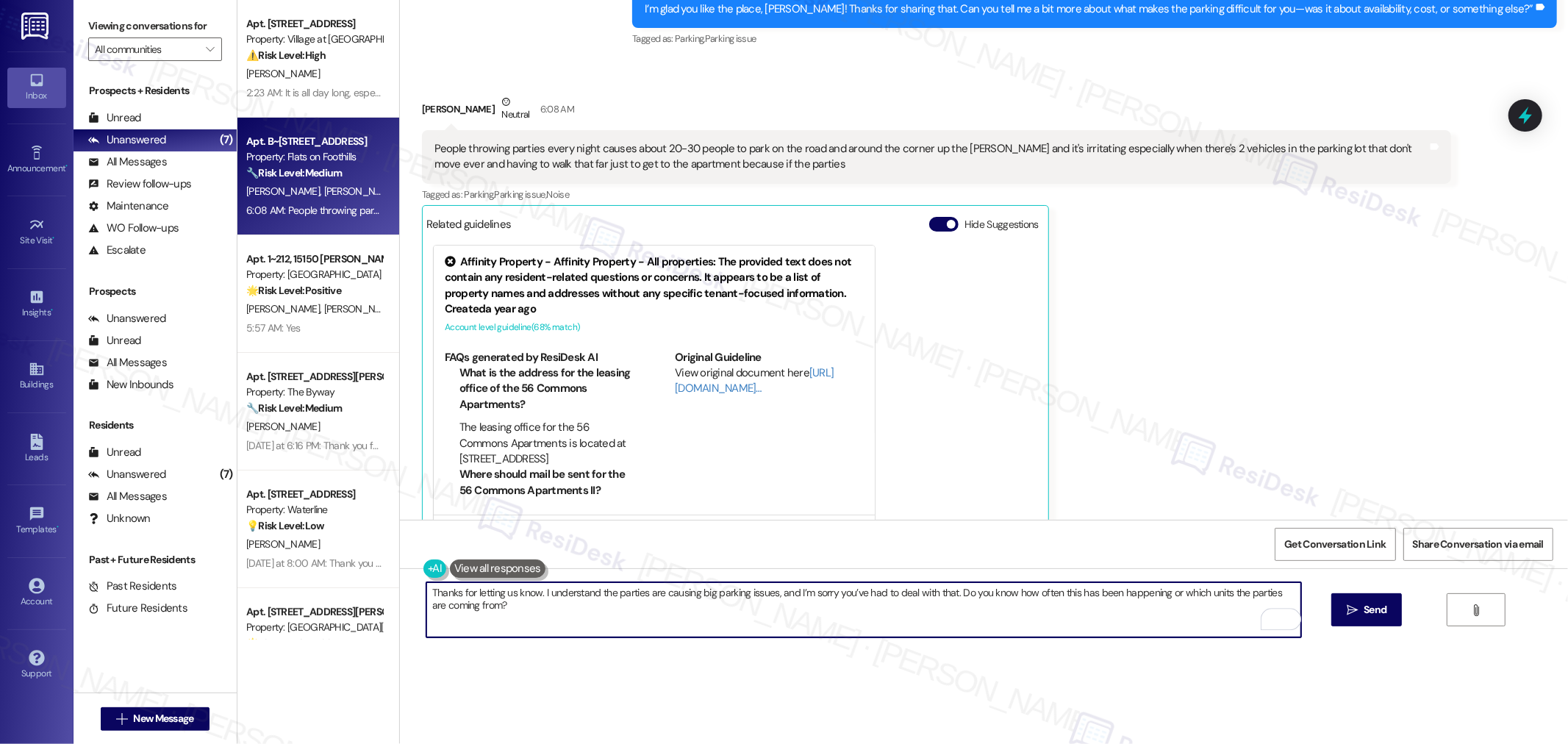
click at [530, 593] on textarea "Thanks for letting us know. I understand the parties are causing big parking is…" at bounding box center [864, 609] width 875 height 55
click at [535, 600] on textarea "Thanks for letting us know, jeffrey. I understand the parties are causing big p…" at bounding box center [864, 609] width 875 height 55
click at [673, 617] on textarea "Thanks for letting us know, Jeffrey. I understand the parties are causing big p…" at bounding box center [864, 609] width 875 height 55
type textarea "Thanks for letting us know, Jeffrey. I understand the parties are causing big p…"
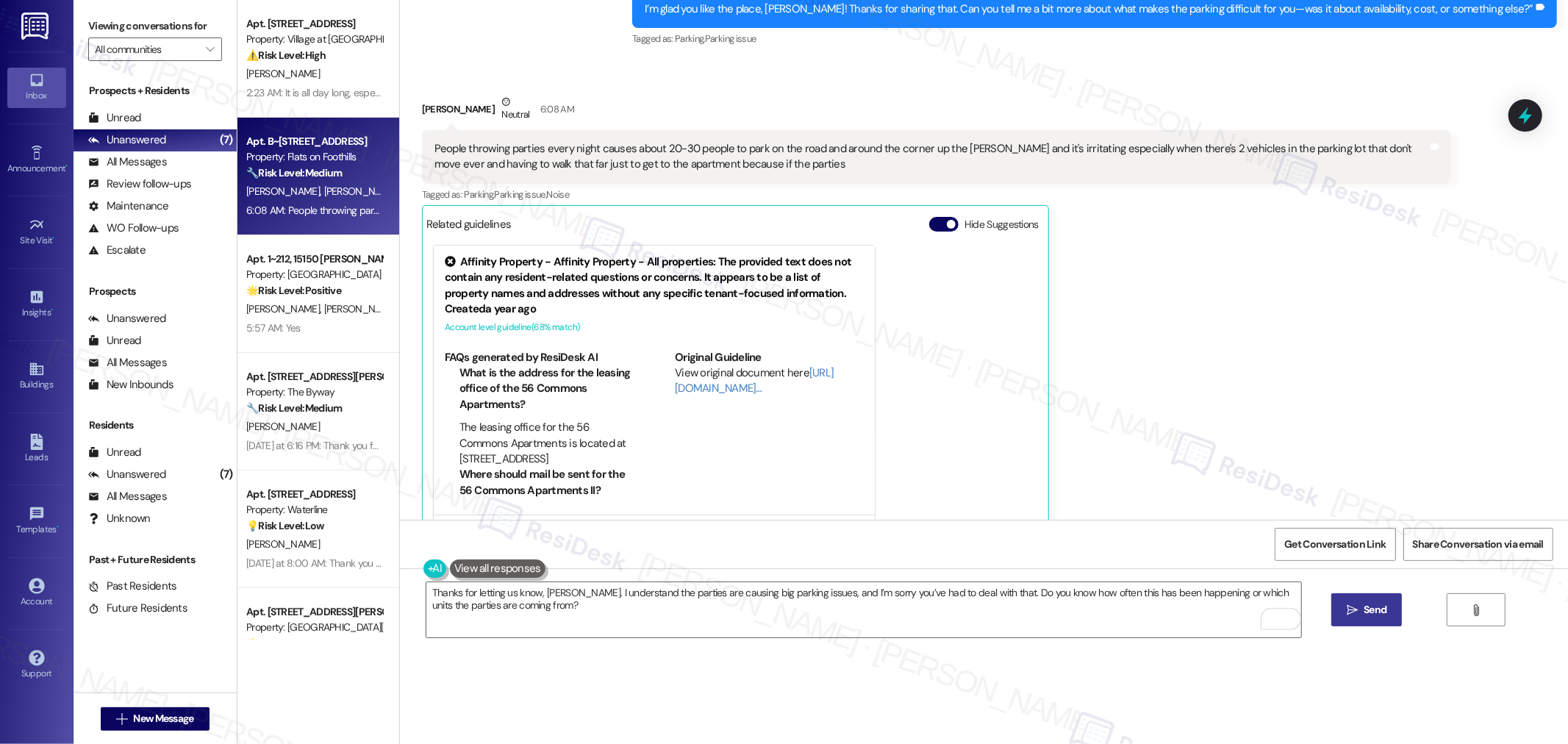
click at [1361, 605] on span "Send" at bounding box center [1375, 610] width 29 height 15
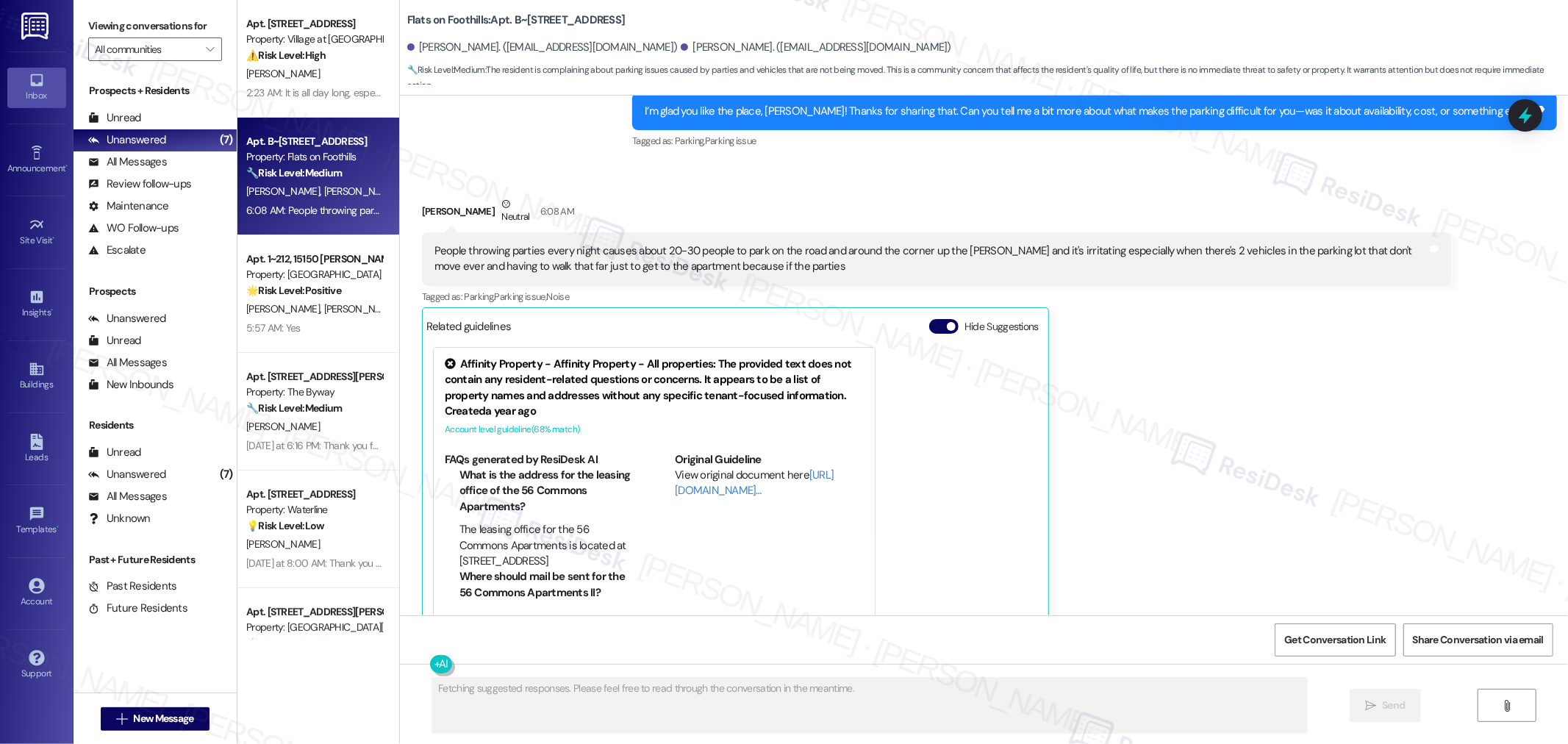
scroll to position [1027, 0]
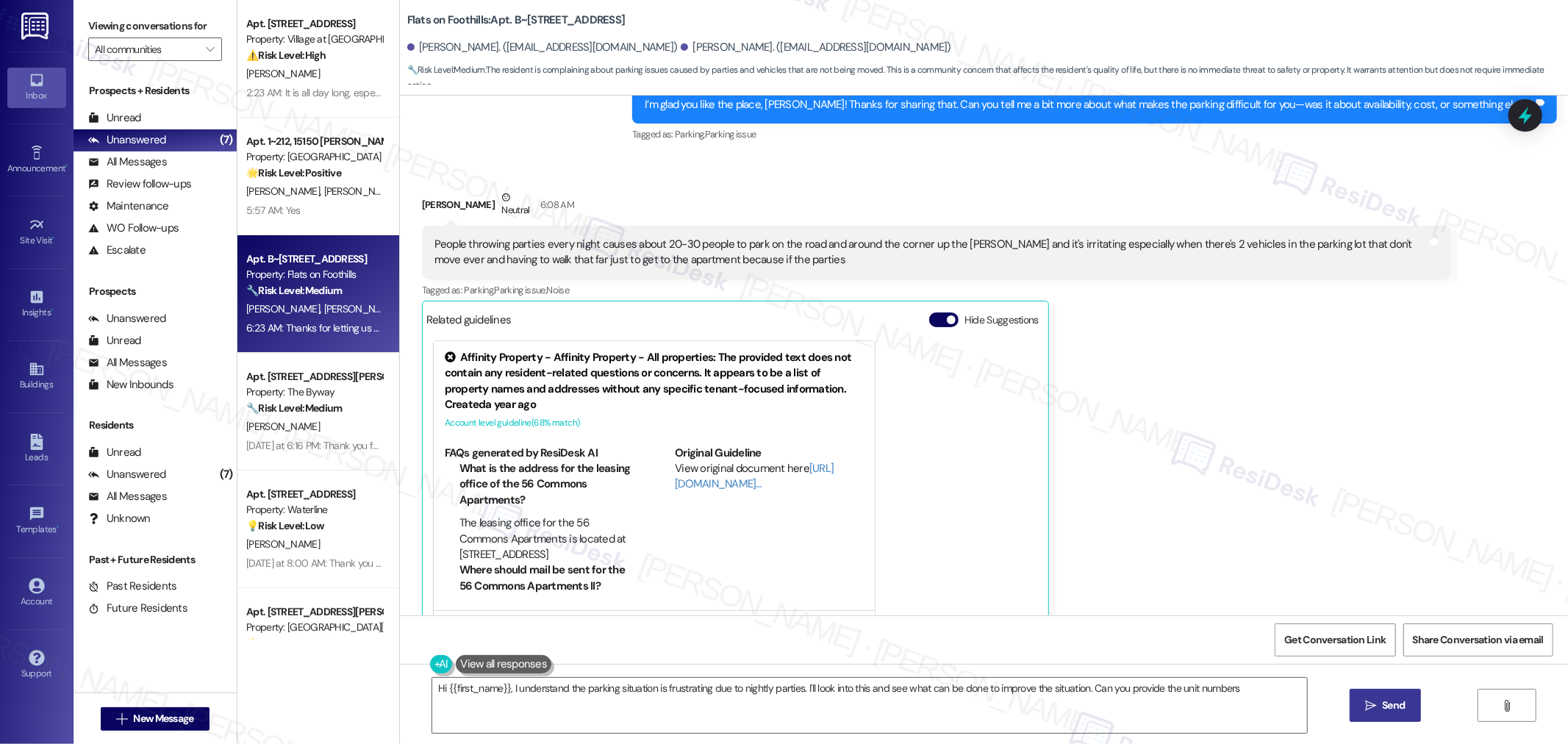
type textarea "Hi {{first_name}}, I understand the parking situation is frustrating due to nig…"
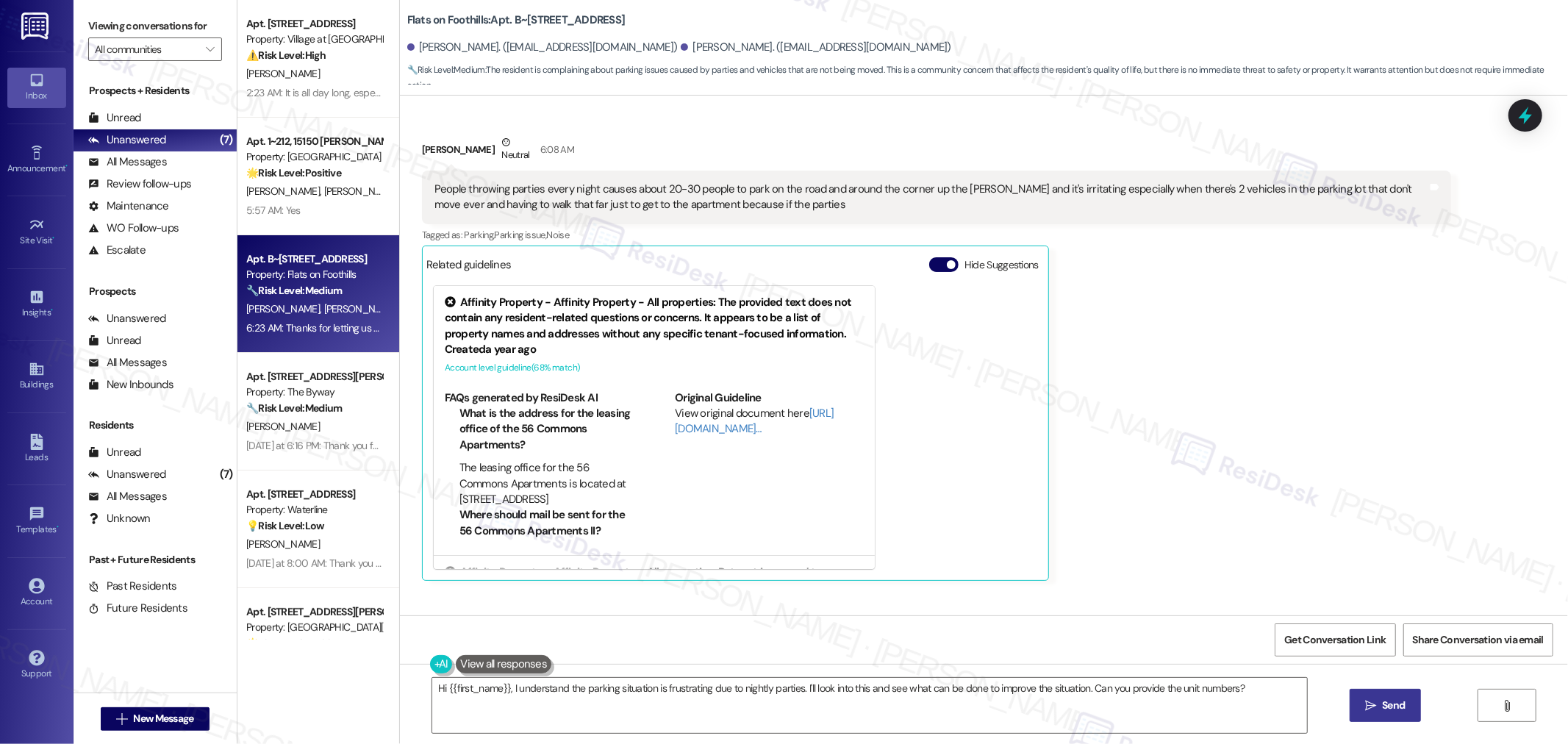
scroll to position [1145, 0]
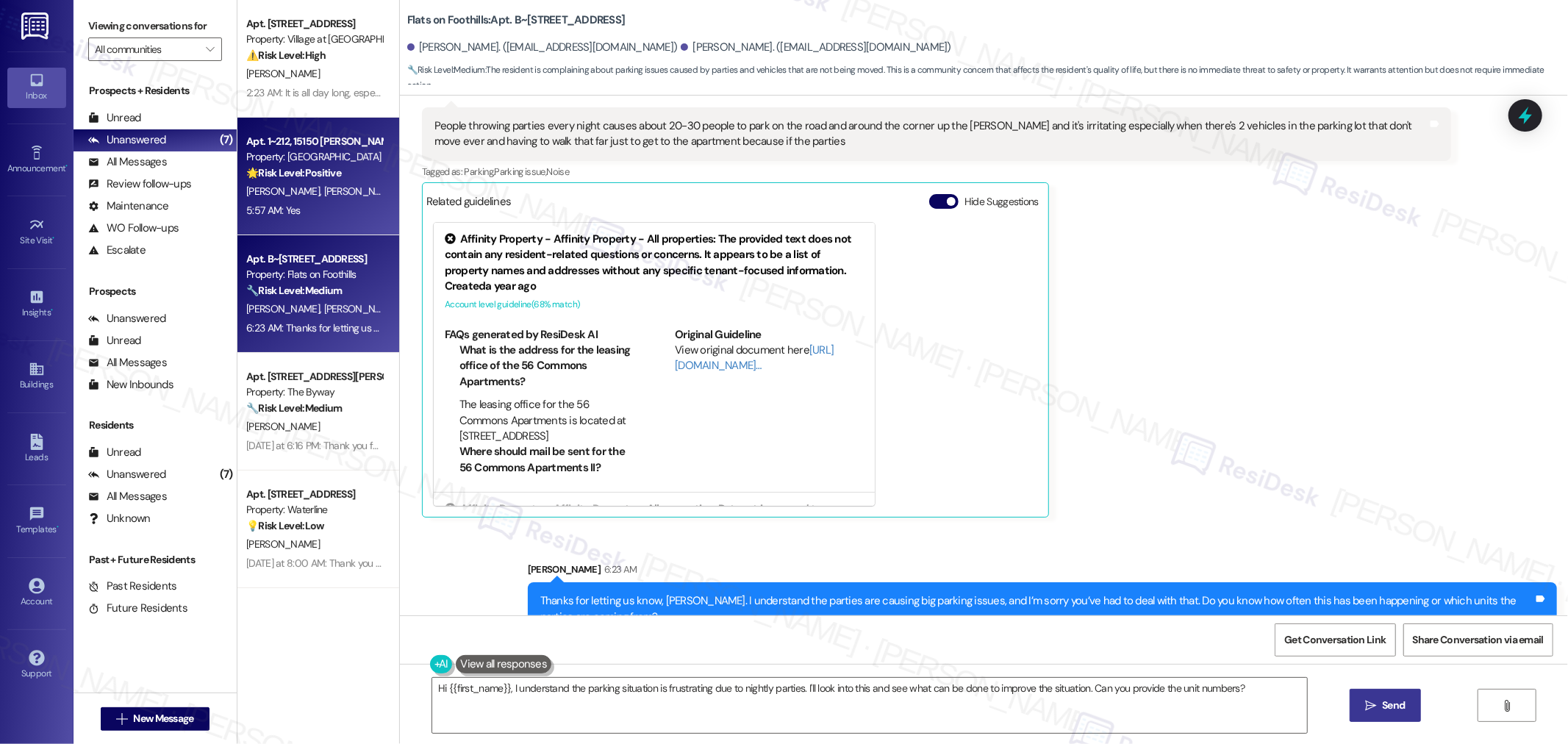
click at [341, 191] on div "J. Maresh B. Coelho" at bounding box center [314, 191] width 139 height 18
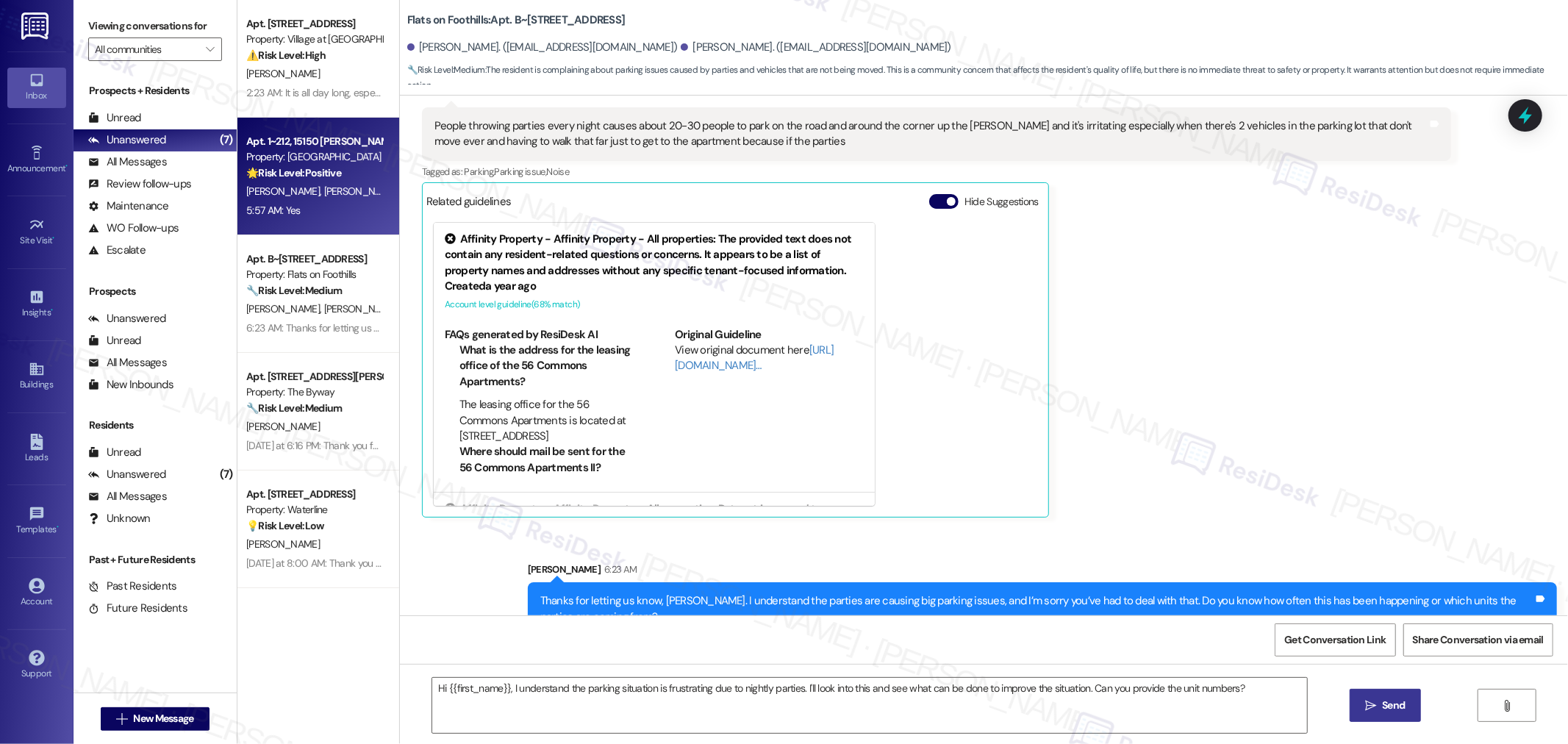
type textarea "Fetching suggested responses. Please feel free to read through the conversation…"
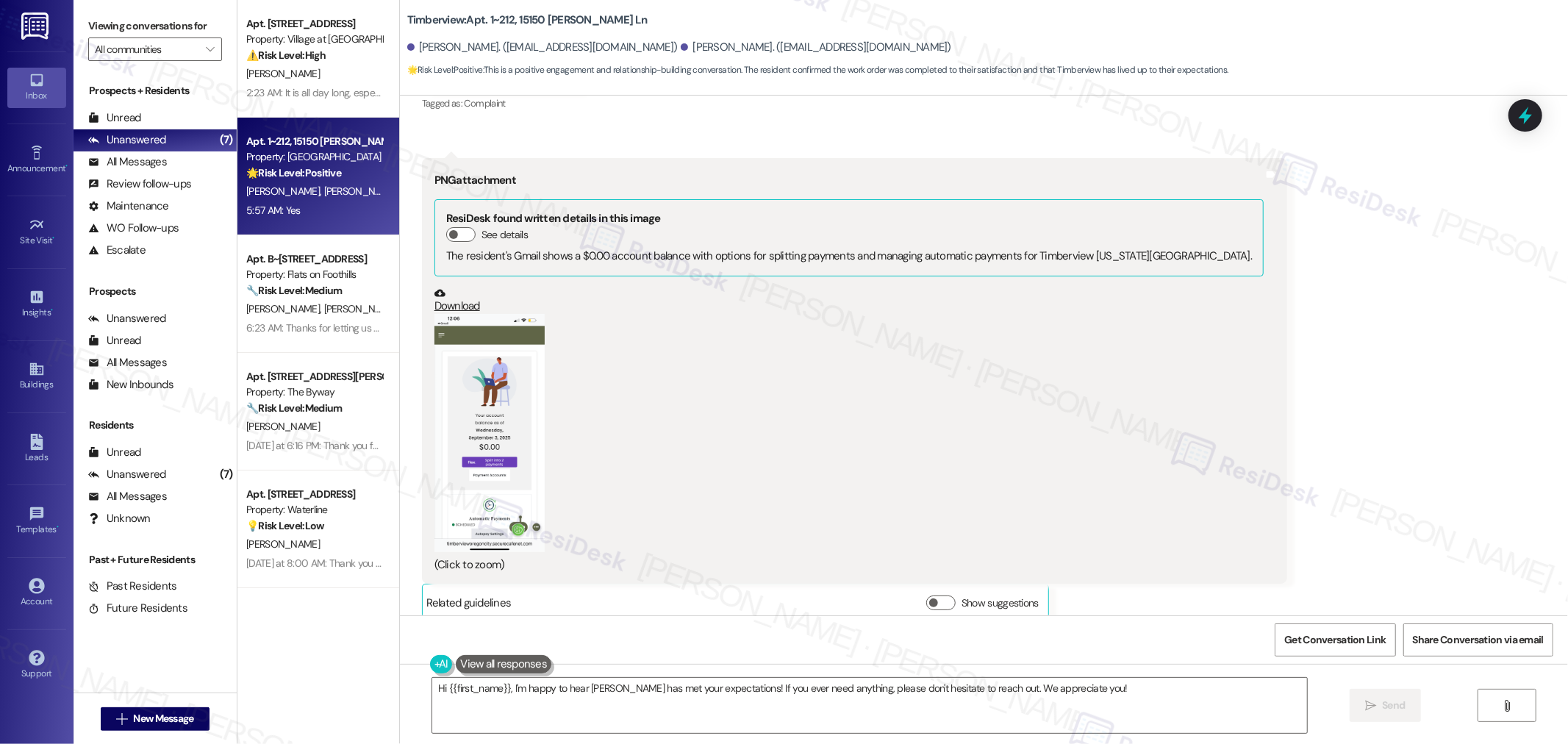
scroll to position [3421, 0]
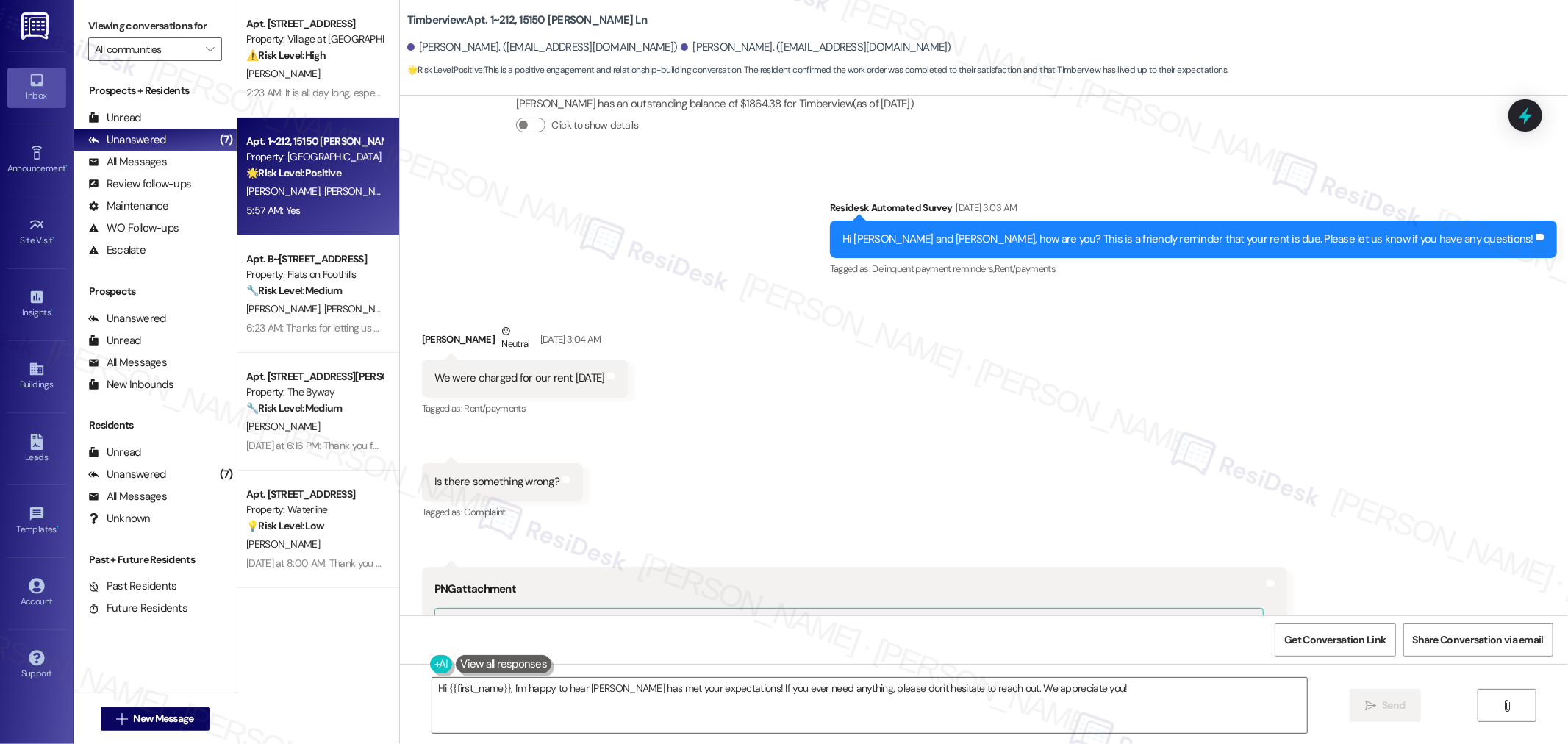
click at [946, 368] on div "Received via SMS Baylee Coelho Neutral Sep 04, 2025 at 3:04 AM We were charged …" at bounding box center [984, 665] width 1168 height 751
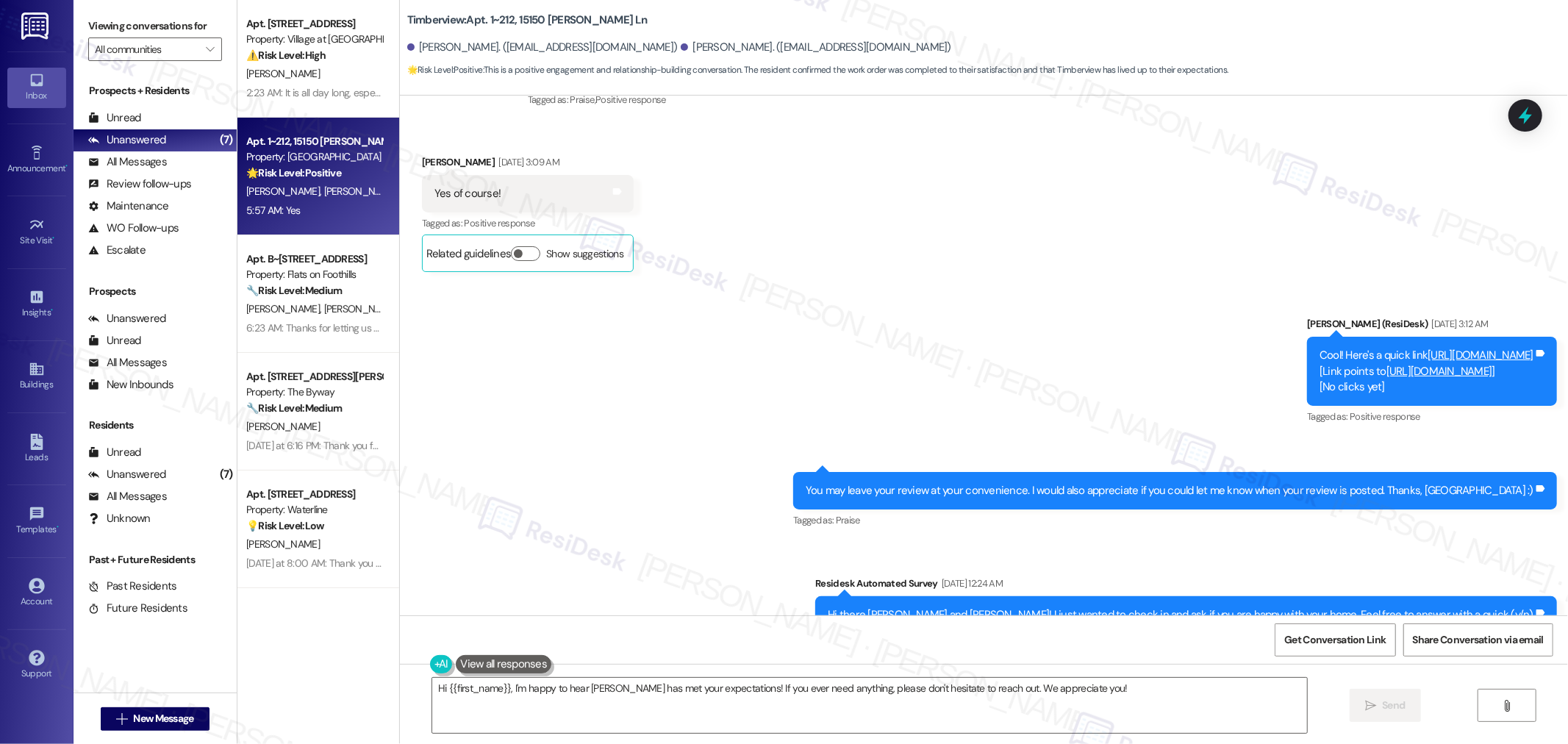
scroll to position [802, 0]
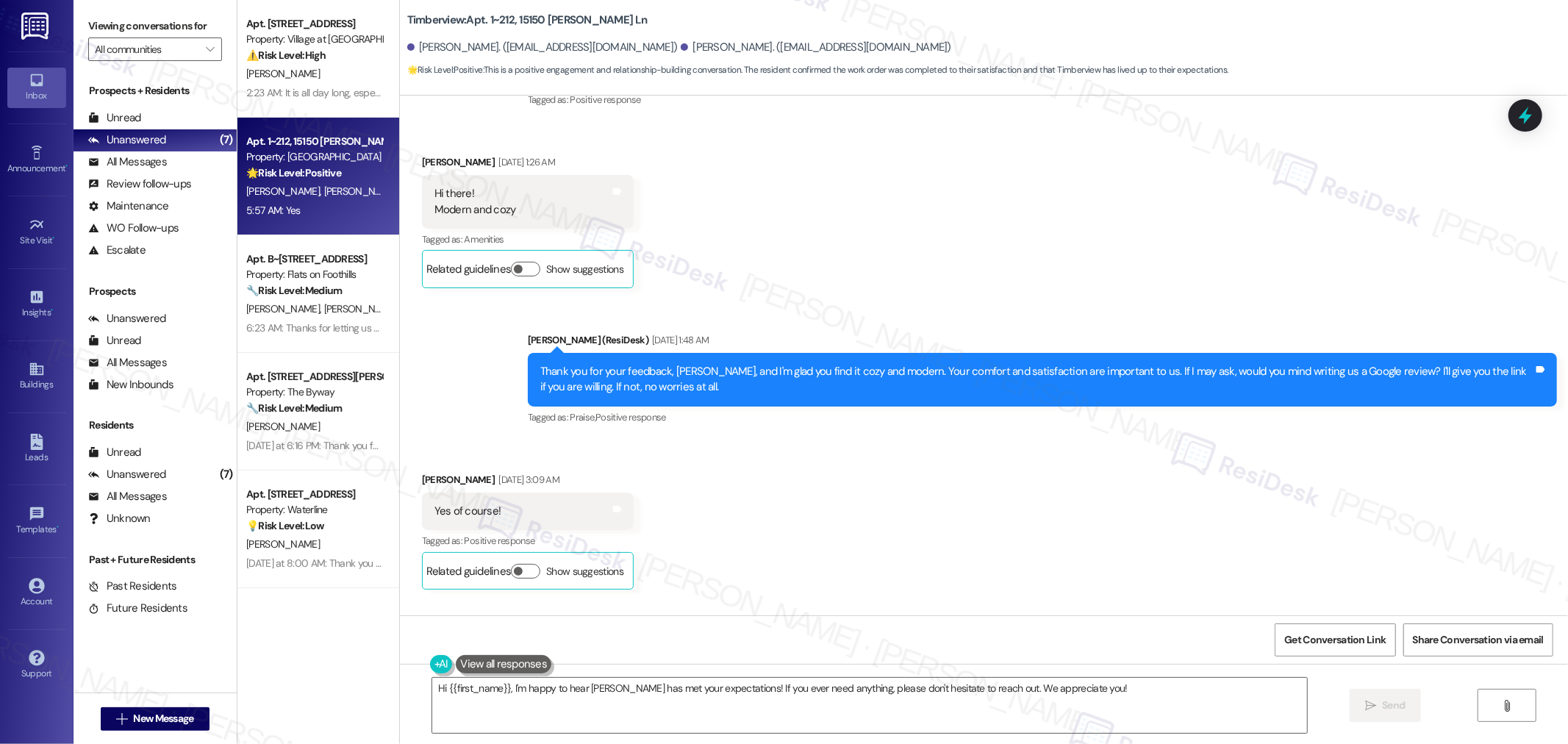
click at [959, 417] on div "Sent via SMS Sarah (ResiDesk) Jun 13, 2024 at 1:48 AM Thank you for your feedba…" at bounding box center [1042, 380] width 1051 height 118
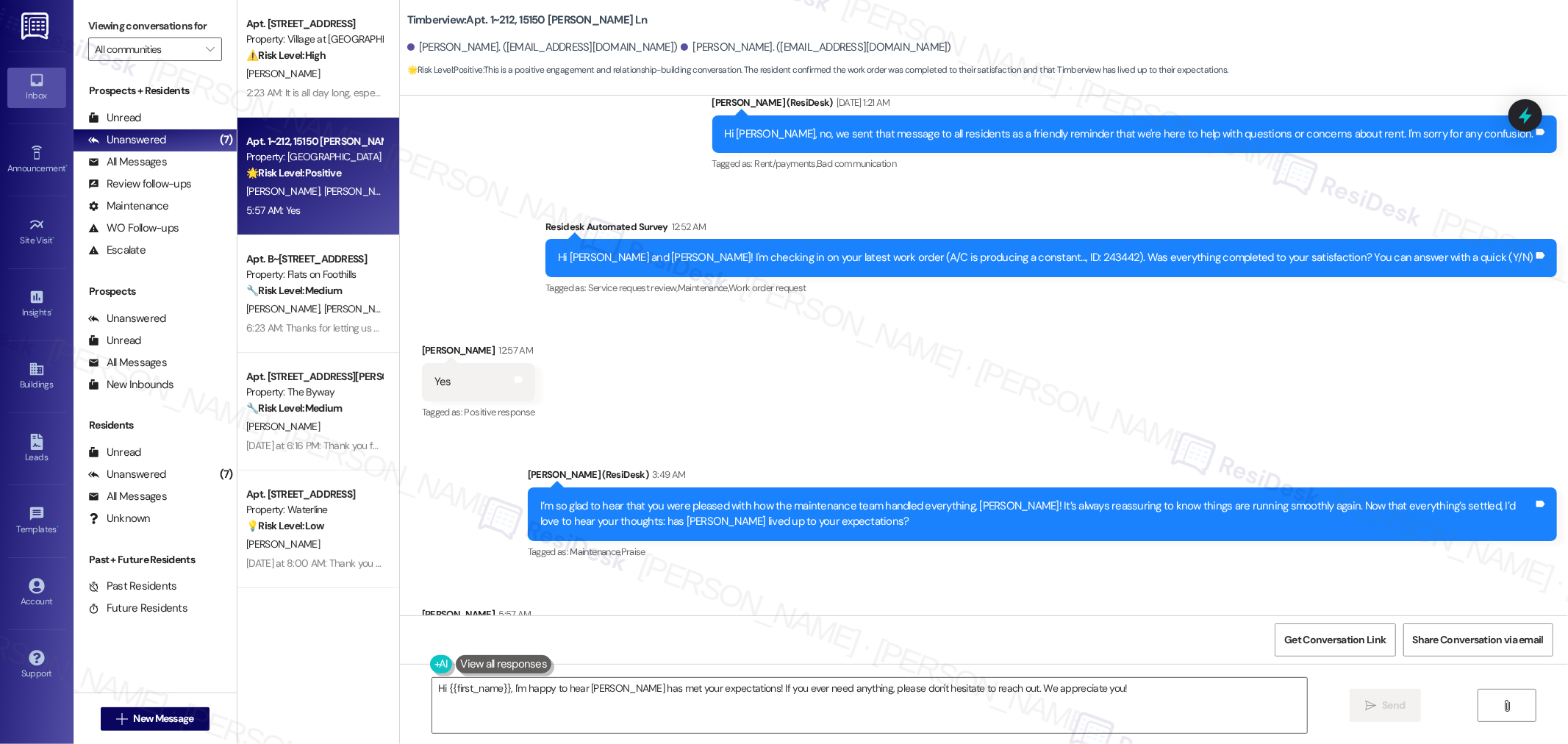
scroll to position [4483, 0]
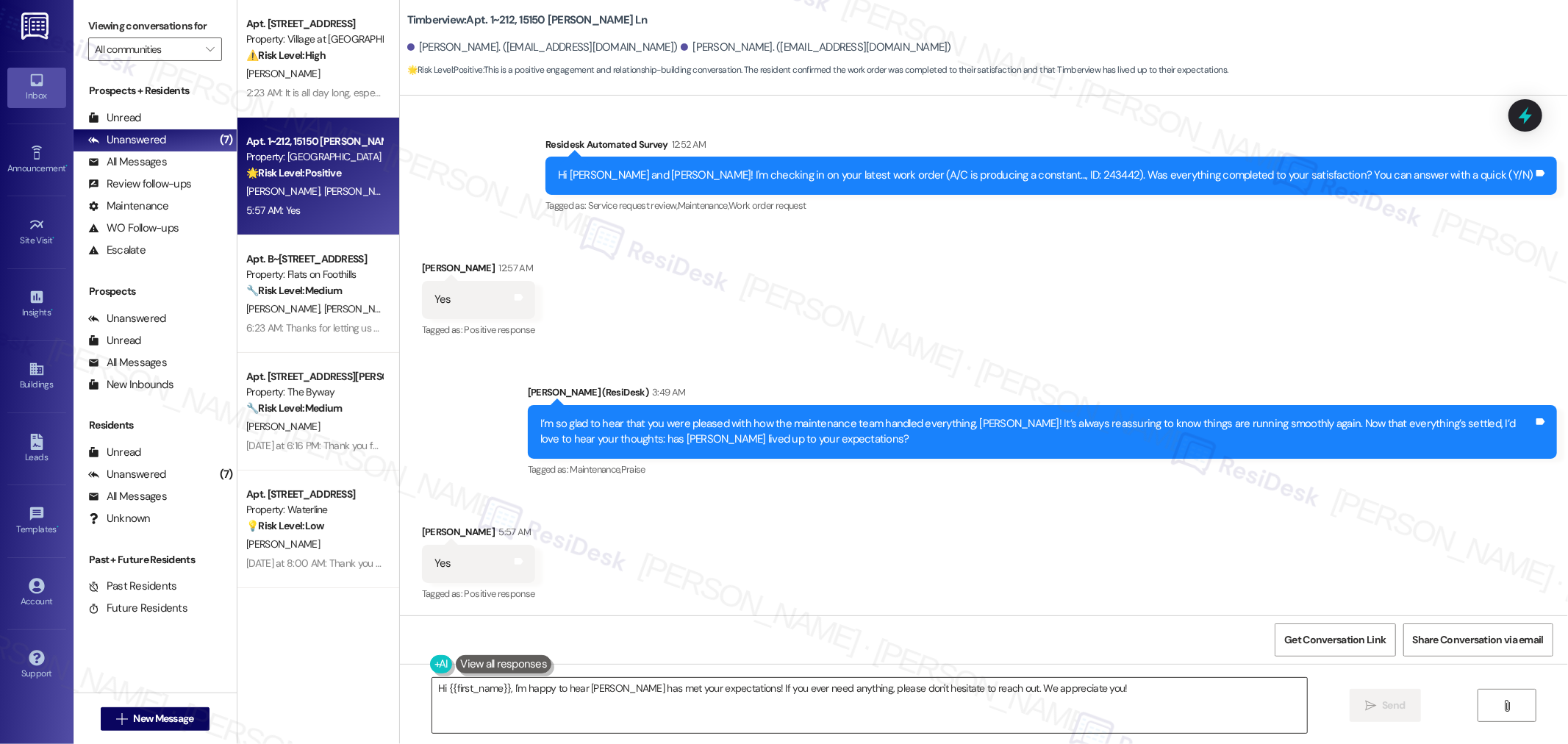
click at [722, 691] on textarea "Hi {{first_name}}, I'm happy to hear Timberview has met your expectations! If y…" at bounding box center [870, 705] width 875 height 55
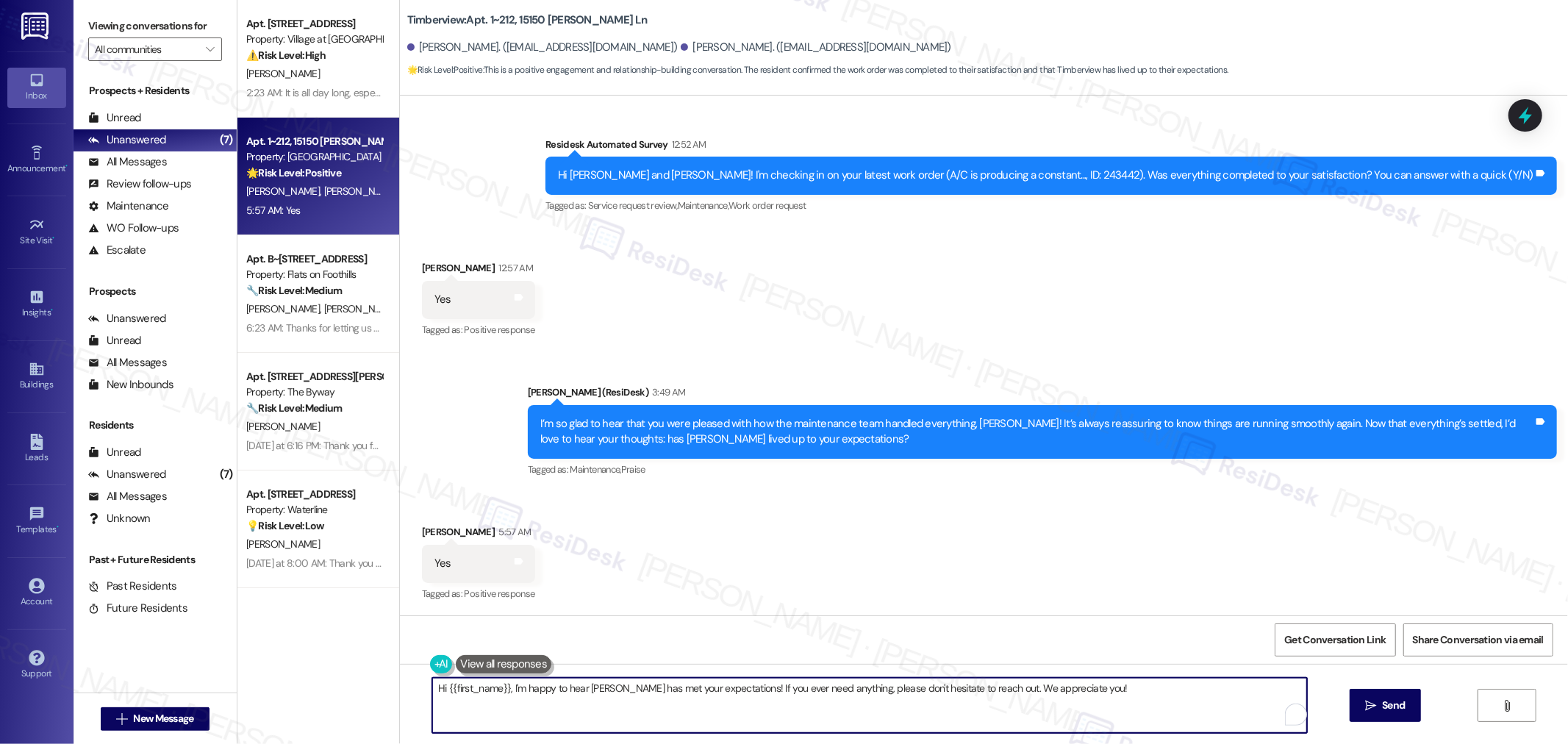
paste textarea "If it’s not too much trouble, would you kindly consider sharing your feedback i…"
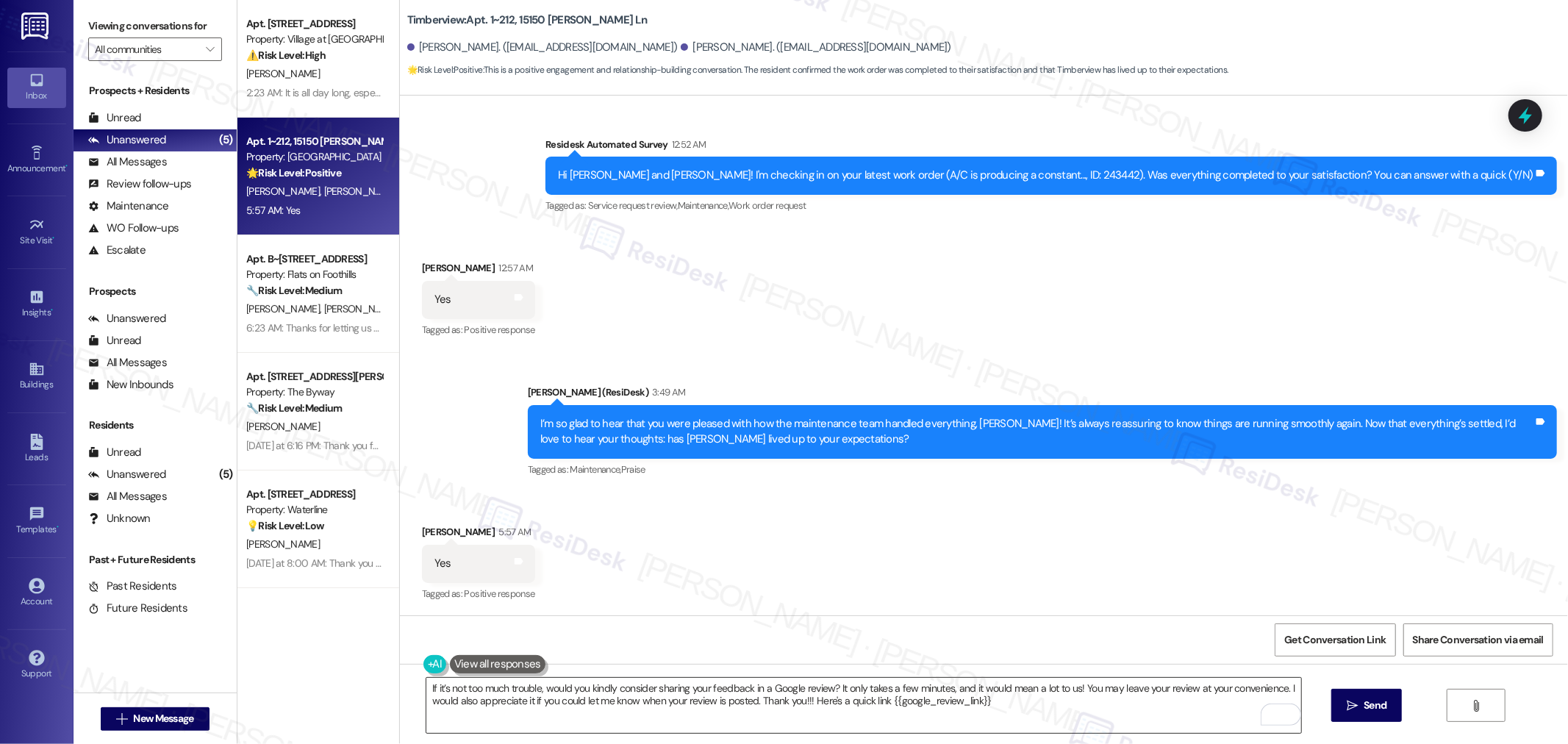
drag, startPoint x: 748, startPoint y: 701, endPoint x: 776, endPoint y: 703, distance: 28.1
click at [750, 701] on textarea "If it’s not too much trouble, would you kindly consider sharing your feedback i…" at bounding box center [864, 705] width 875 height 55
click at [1006, 711] on textarea "If it’s not too much trouble, would you kindly consider sharing your feedback i…" at bounding box center [864, 705] width 875 height 55
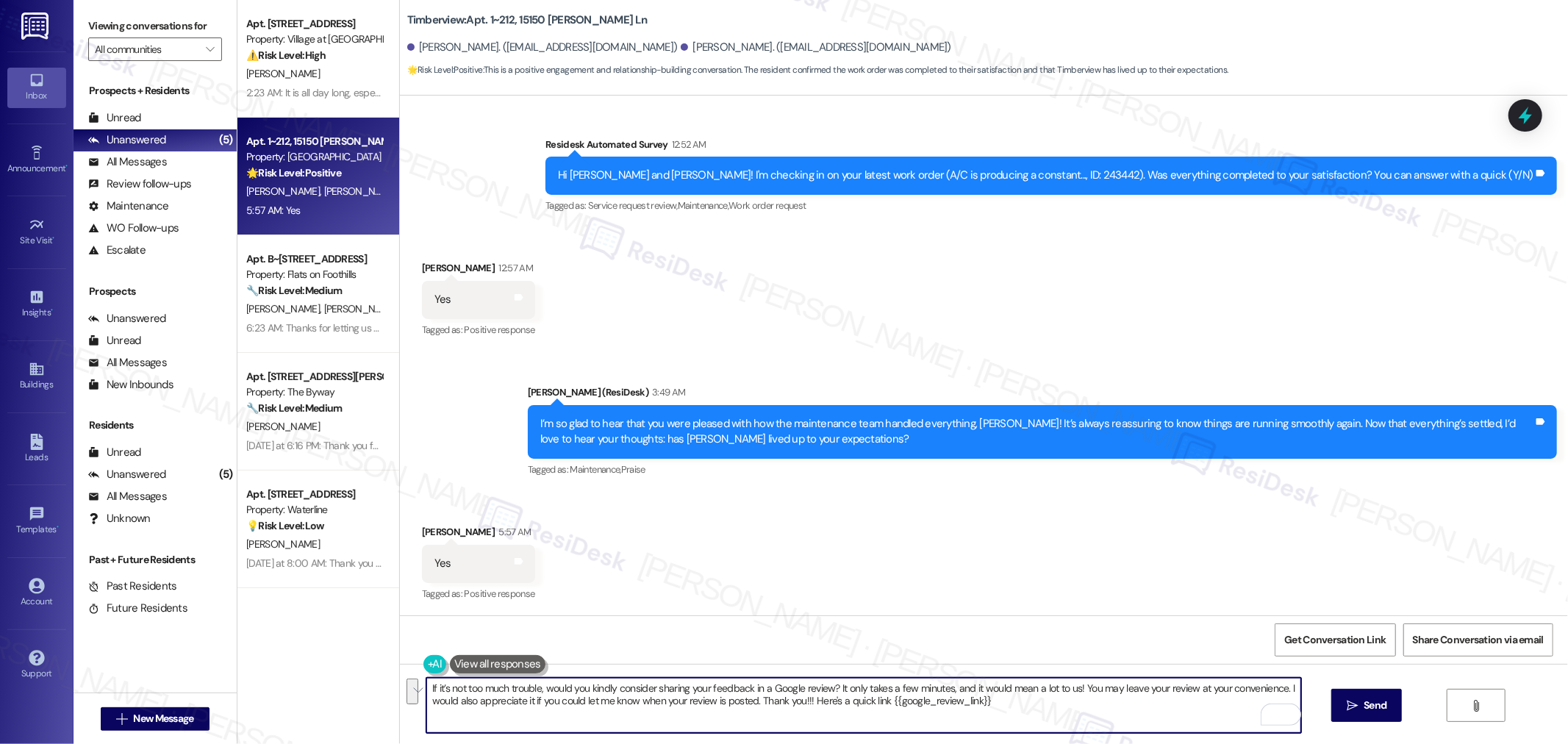
click at [1035, 701] on textarea "If it’s not too much trouble, would you kindly consider sharing your feedback i…" at bounding box center [864, 705] width 875 height 55
paste textarea "We’d love it if you could share your feedback in a quick Google review—it only …"
click at [750, 709] on textarea "We’d love it if you could share your feedback in a quick Google review—it only …" at bounding box center [864, 705] width 875 height 55
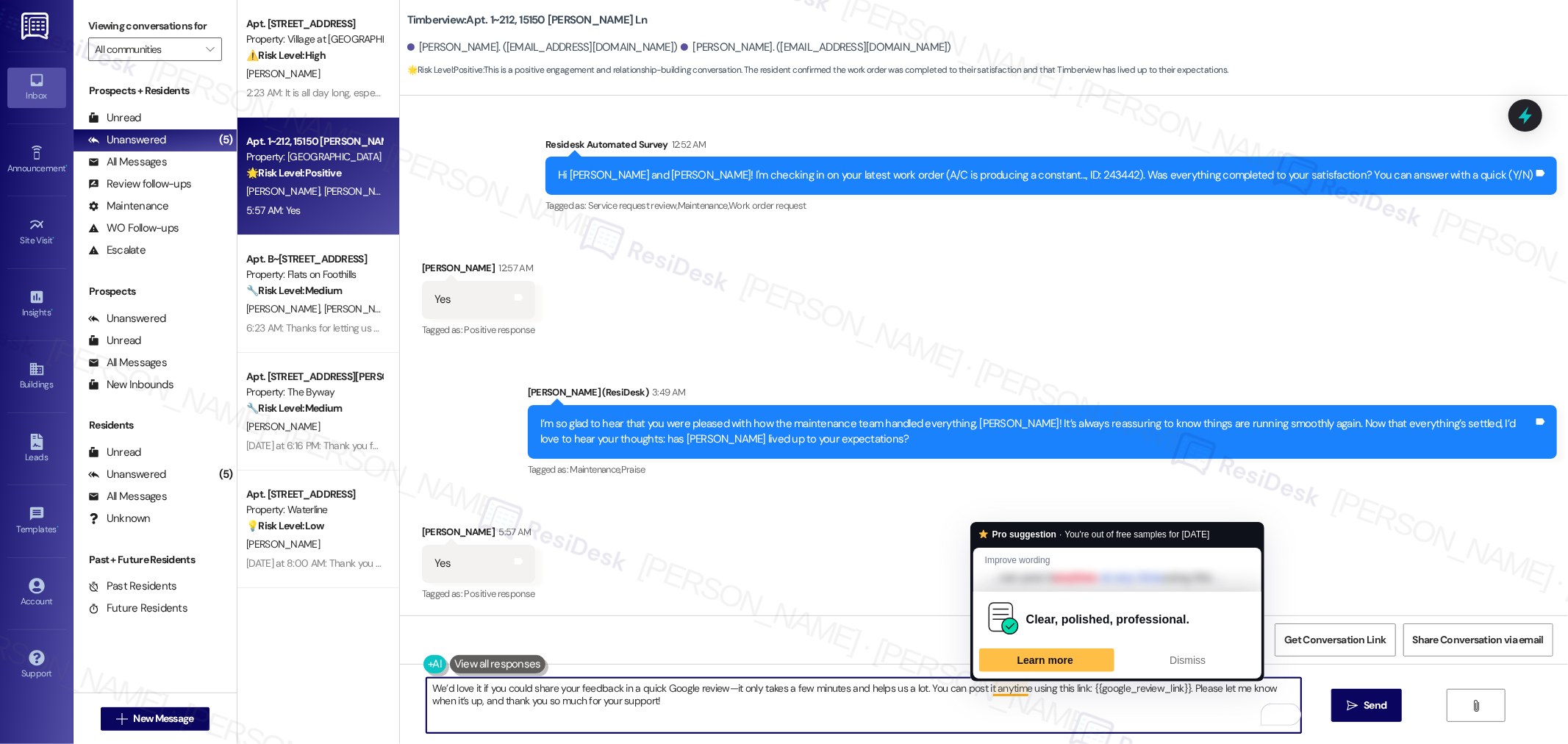
click at [737, 710] on textarea "We’d love it if you could share your feedback in a quick Google review—it only …" at bounding box center [864, 705] width 875 height 55
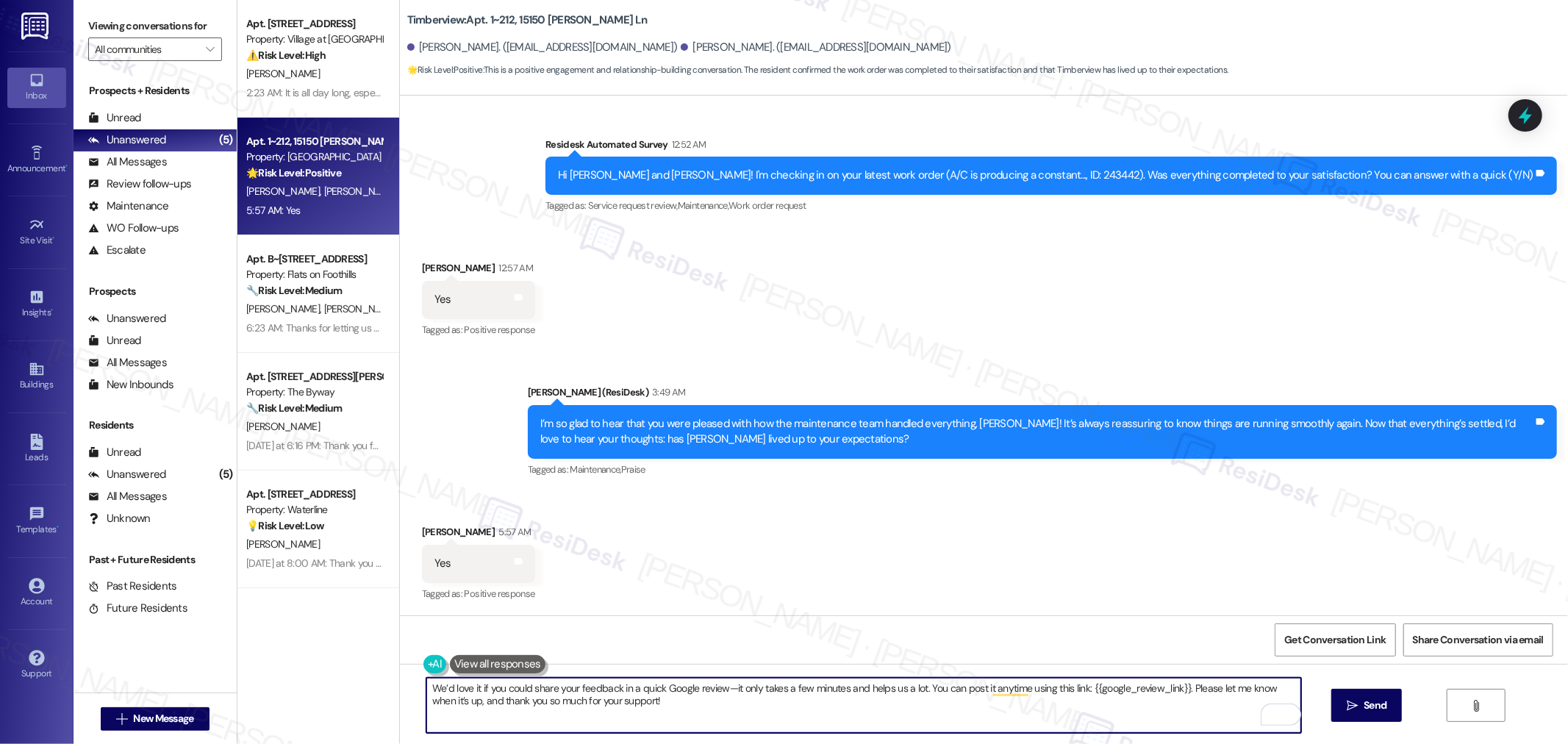
click at [1182, 689] on textarea "We’d love it if you could share your feedback in a quick Google review—it only …" at bounding box center [864, 705] width 875 height 55
click at [783, 717] on textarea "We’d love it if you could share your feedback in a quick Google review—it only …" at bounding box center [864, 705] width 875 height 55
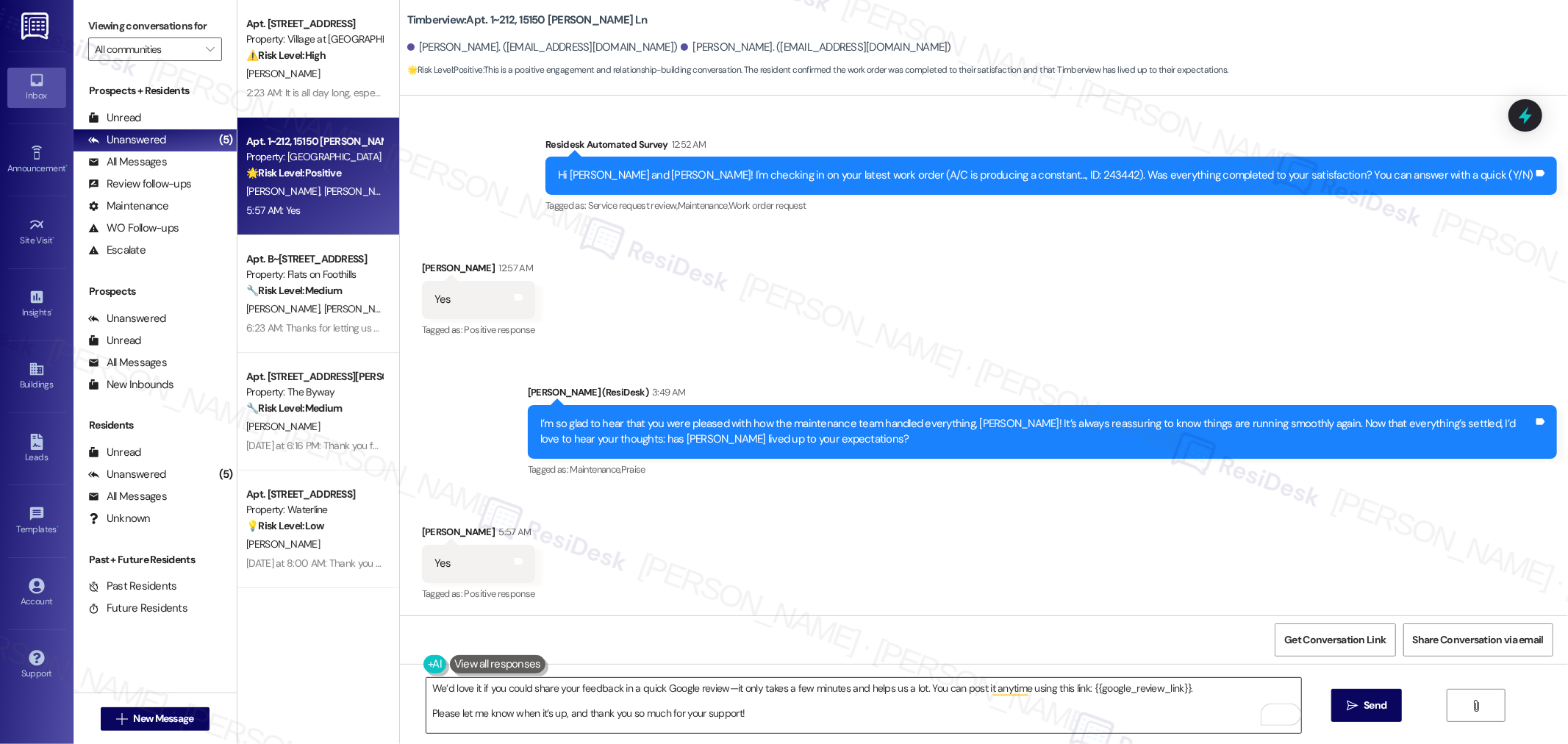
click at [762, 721] on textarea "We’d love it if you could share your feedback in a quick Google review—it only …" at bounding box center [864, 705] width 875 height 55
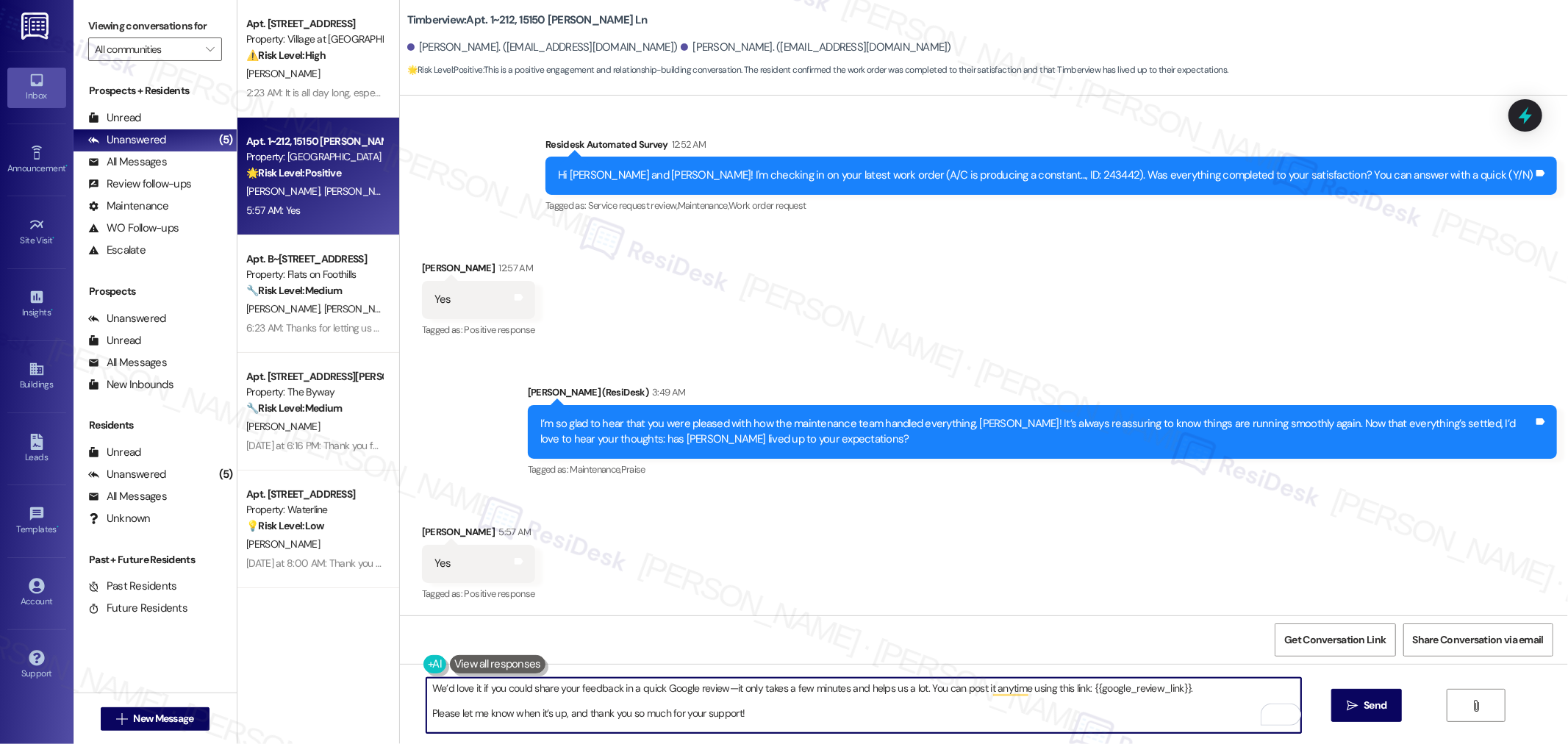
paste textarea "NOT_ALLOWED"
click at [777, 716] on textarea "We’d love it if you could share your feedback in a quick Google review—it only …" at bounding box center [864, 705] width 875 height 55
click at [768, 711] on textarea "We’d love it if you could share your feedback in a quick Google review—it only …" at bounding box center [864, 705] width 875 height 55
drag, startPoint x: 856, startPoint y: 715, endPoint x: 736, endPoint y: 709, distance: 120.1
click at [736, 709] on textarea "We’d love it if you could share your feedback in a quick Google review—it only …" at bounding box center [864, 705] width 875 height 55
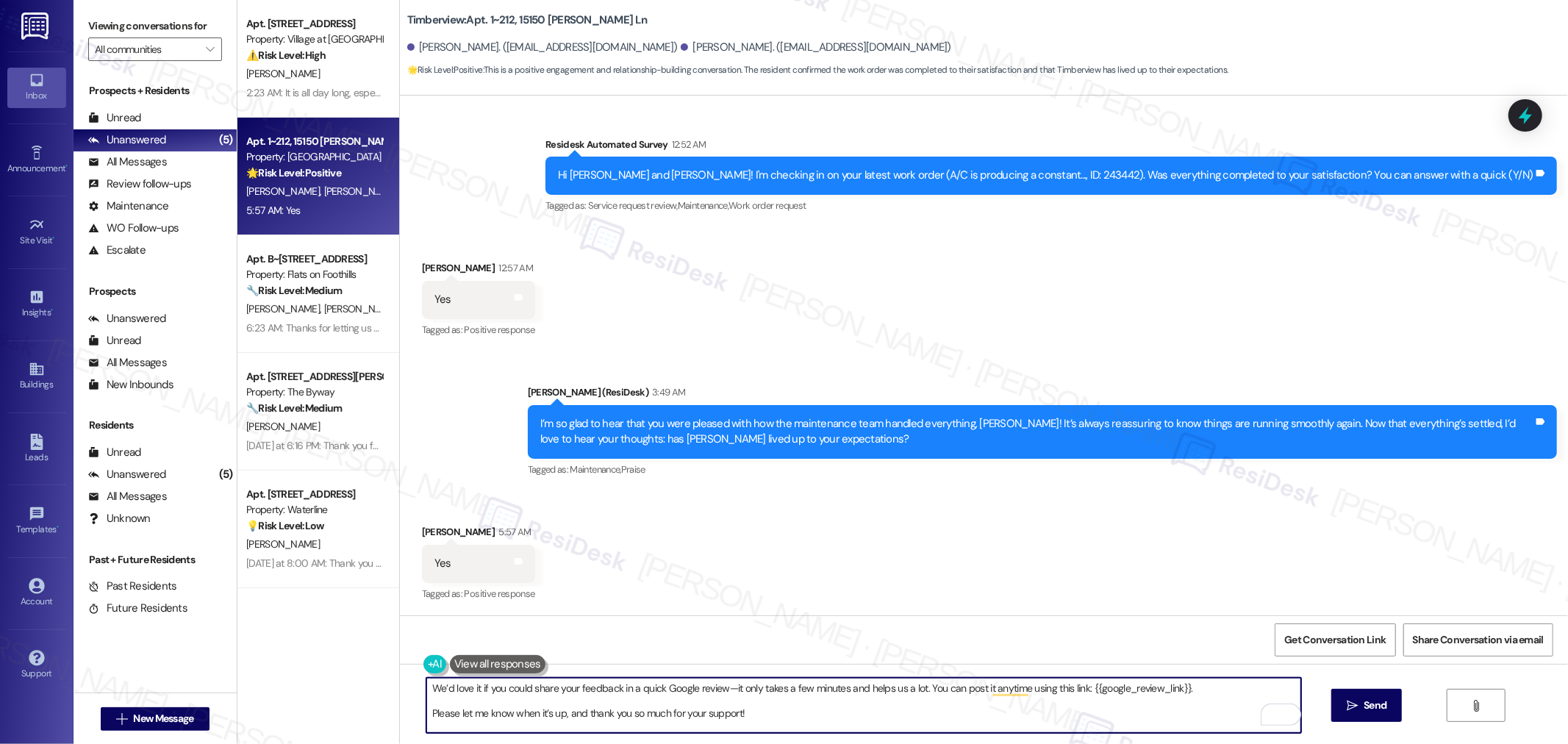
click at [787, 717] on textarea "We’d love it if you could share your feedback in a quick Google review—it only …" at bounding box center [864, 705] width 875 height 55
paste textarea "♡"
type textarea "We’d love it if you could share your feedback in a quick Google review—it only …"
click at [1382, 704] on span "Send" at bounding box center [1375, 705] width 23 height 15
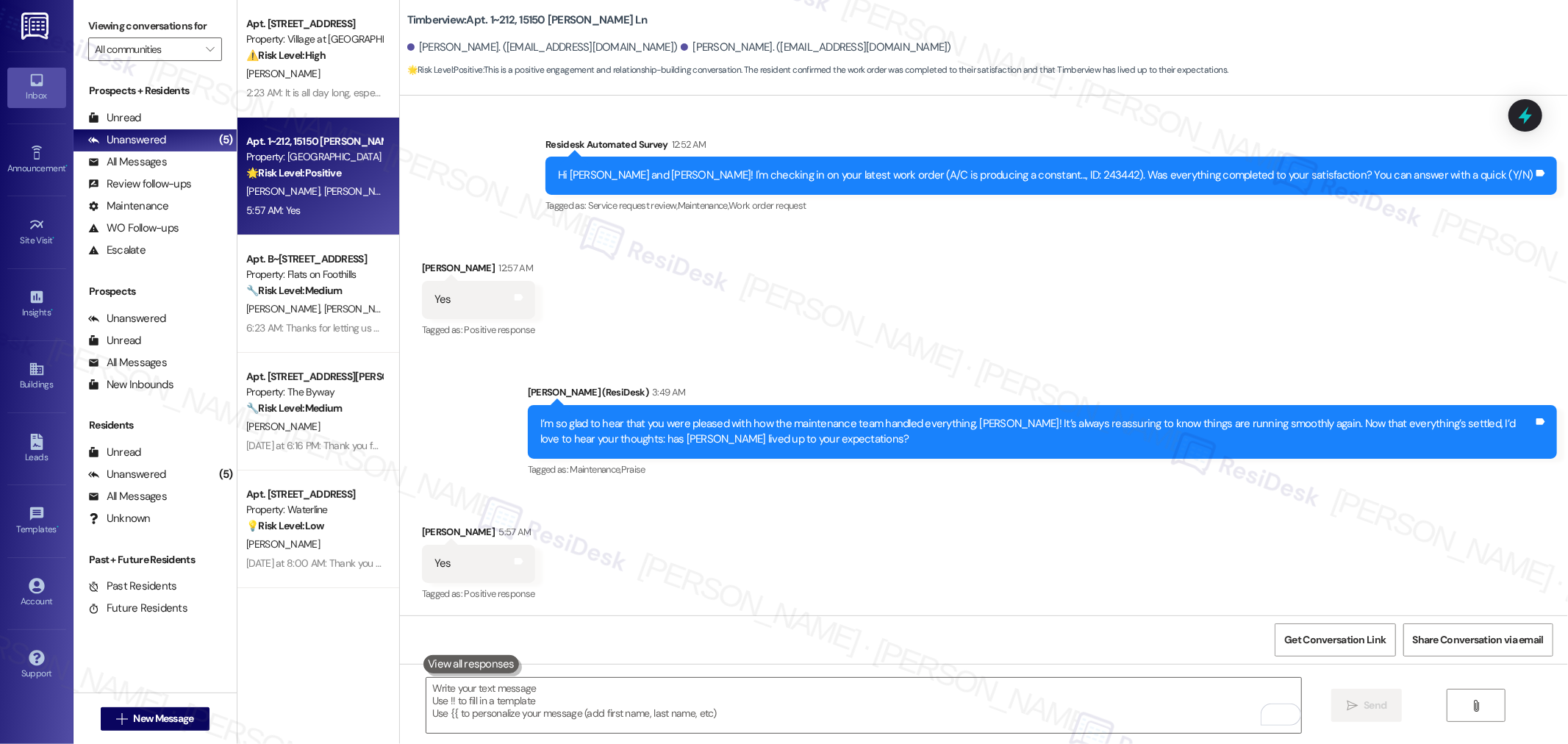
scroll to position [4617, 0]
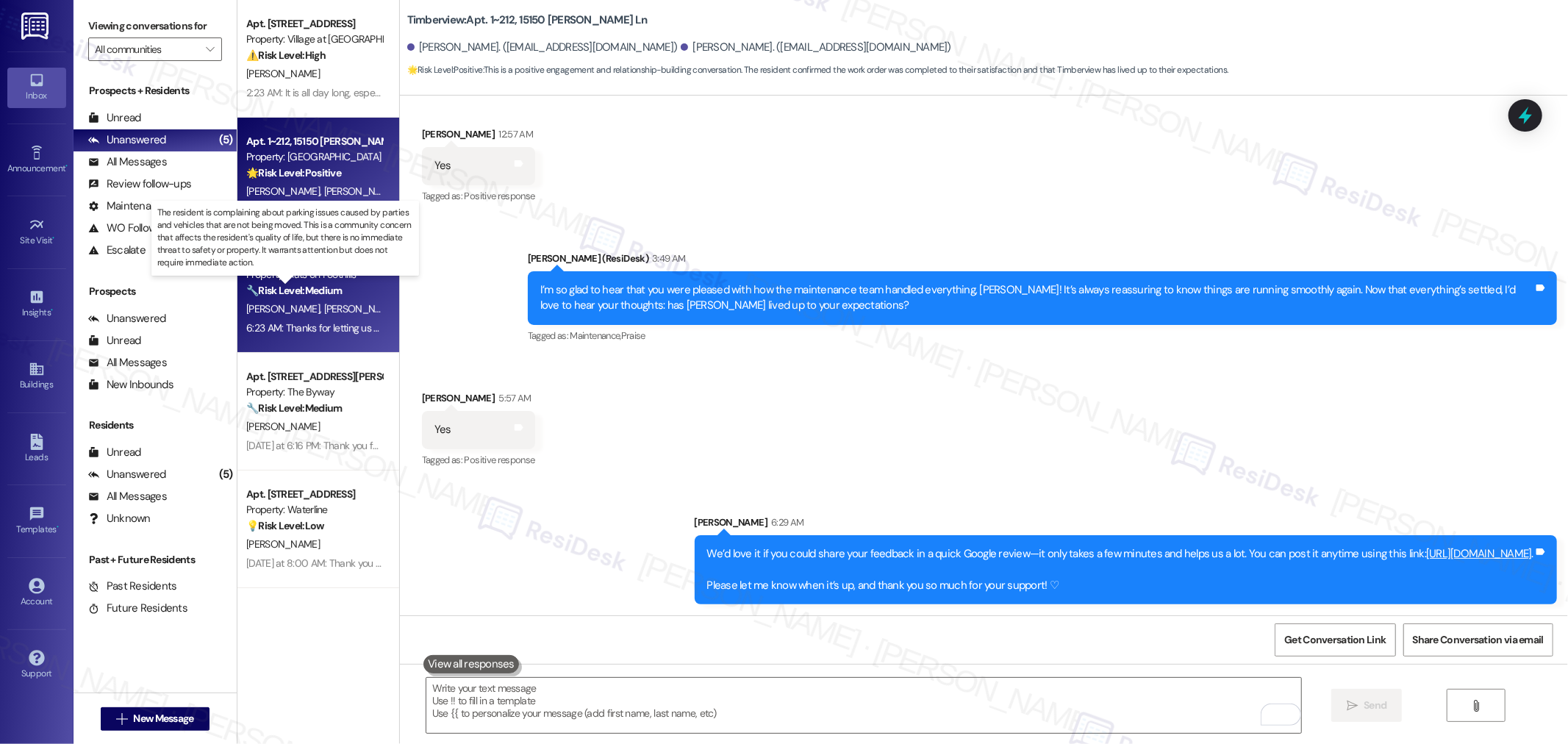
click at [333, 296] on strong "🔧 Risk Level: Medium" at bounding box center [294, 291] width 96 height 13
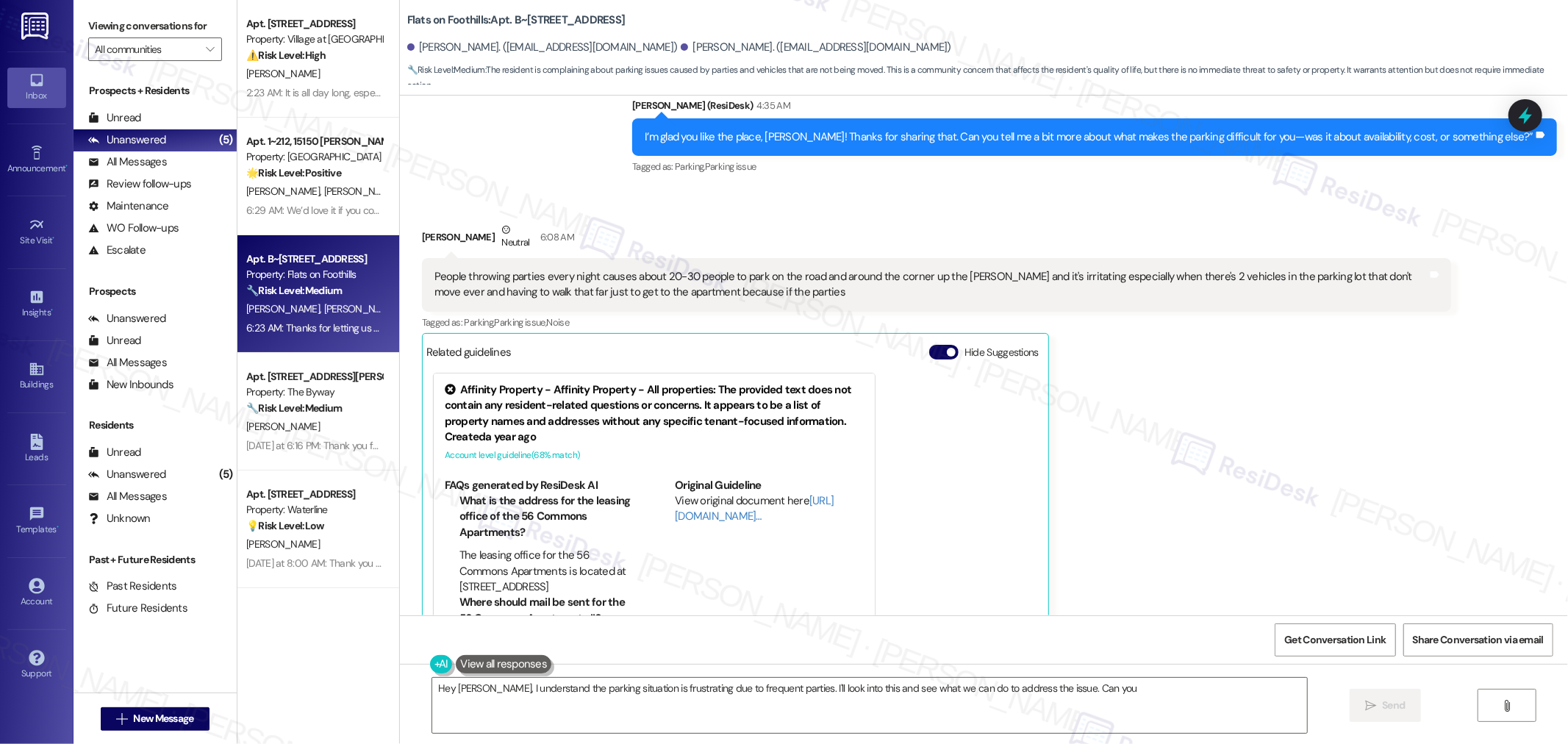
scroll to position [1027, 0]
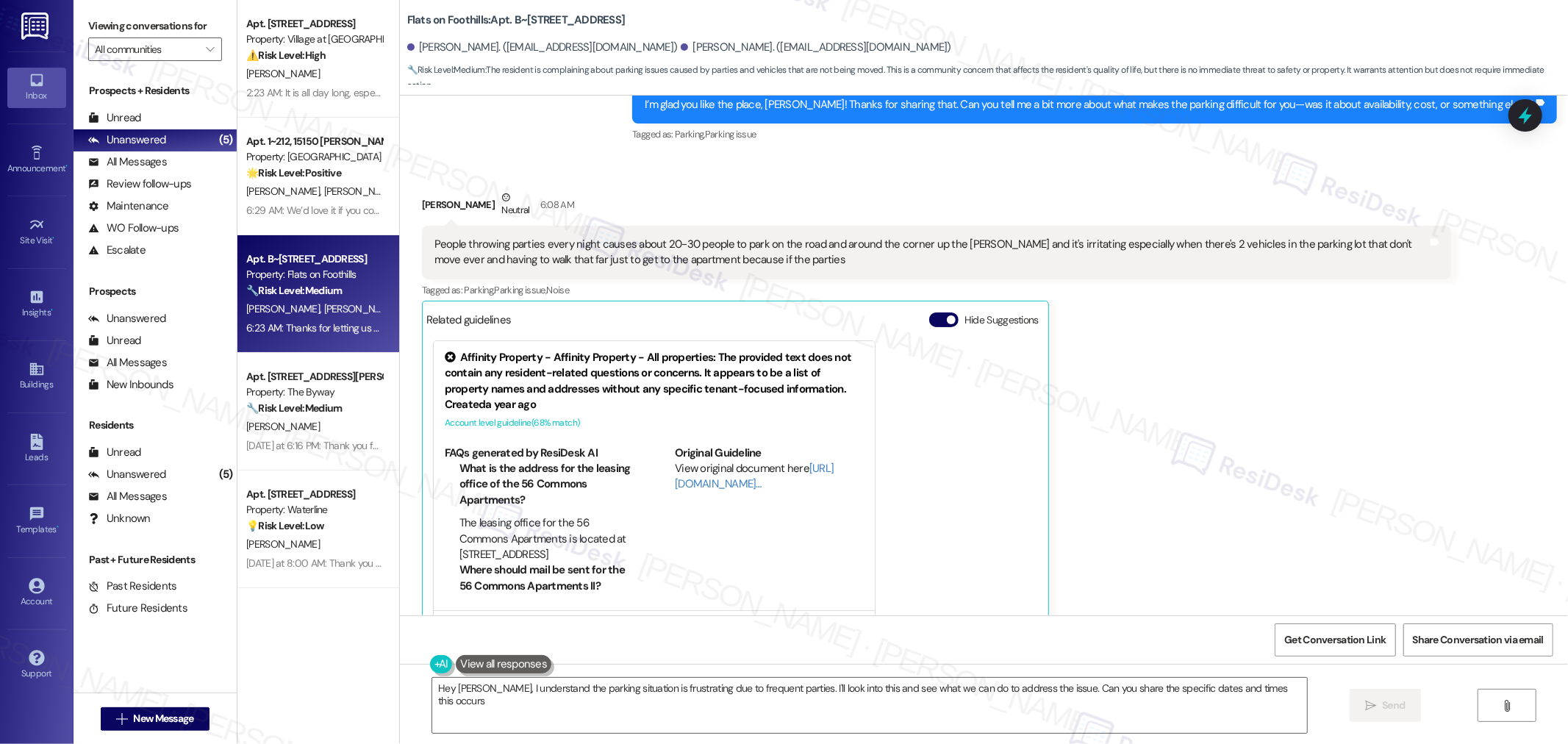
type textarea "Hey Jeffery, I understand the parking situation is frustrating due to frequent …"
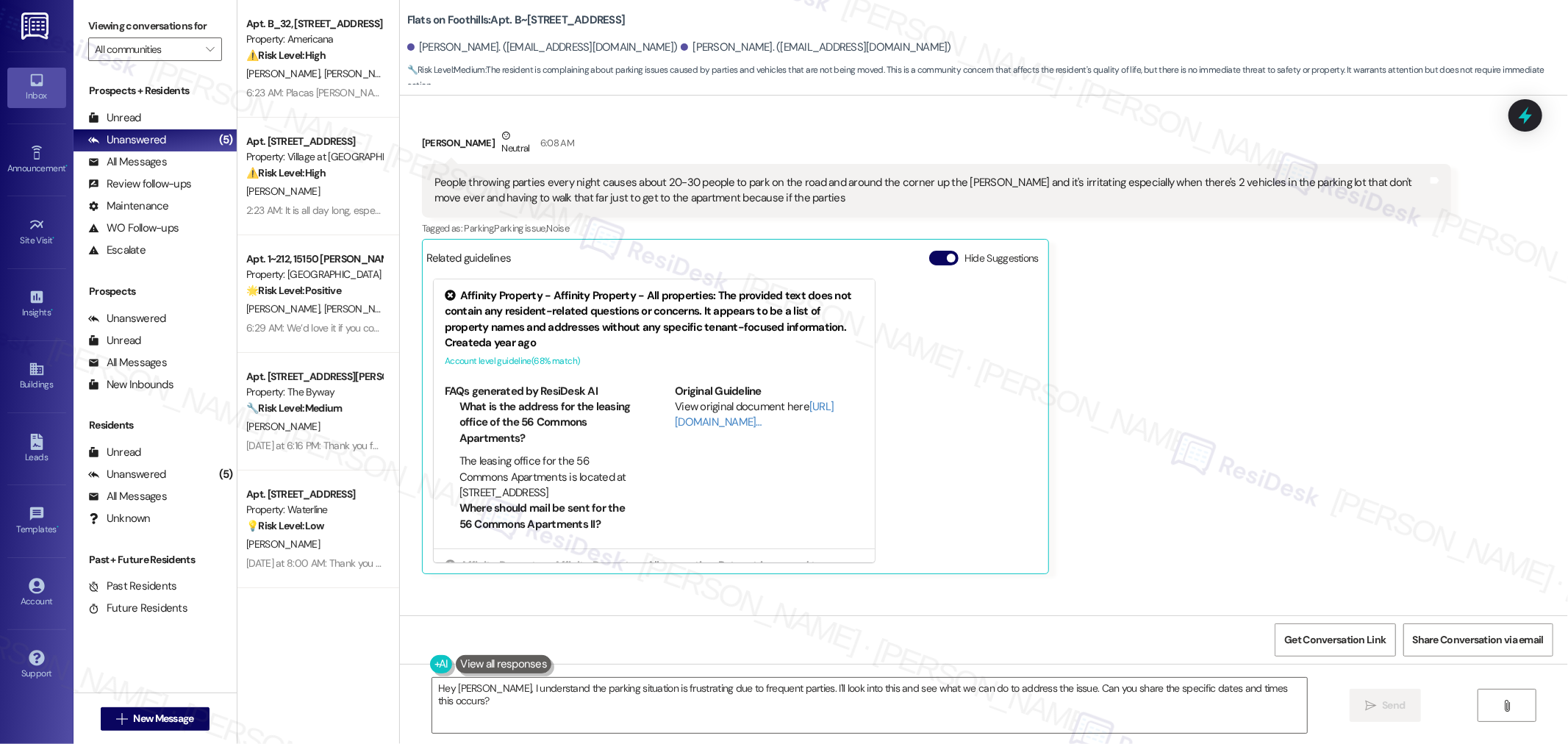
scroll to position [1167, 0]
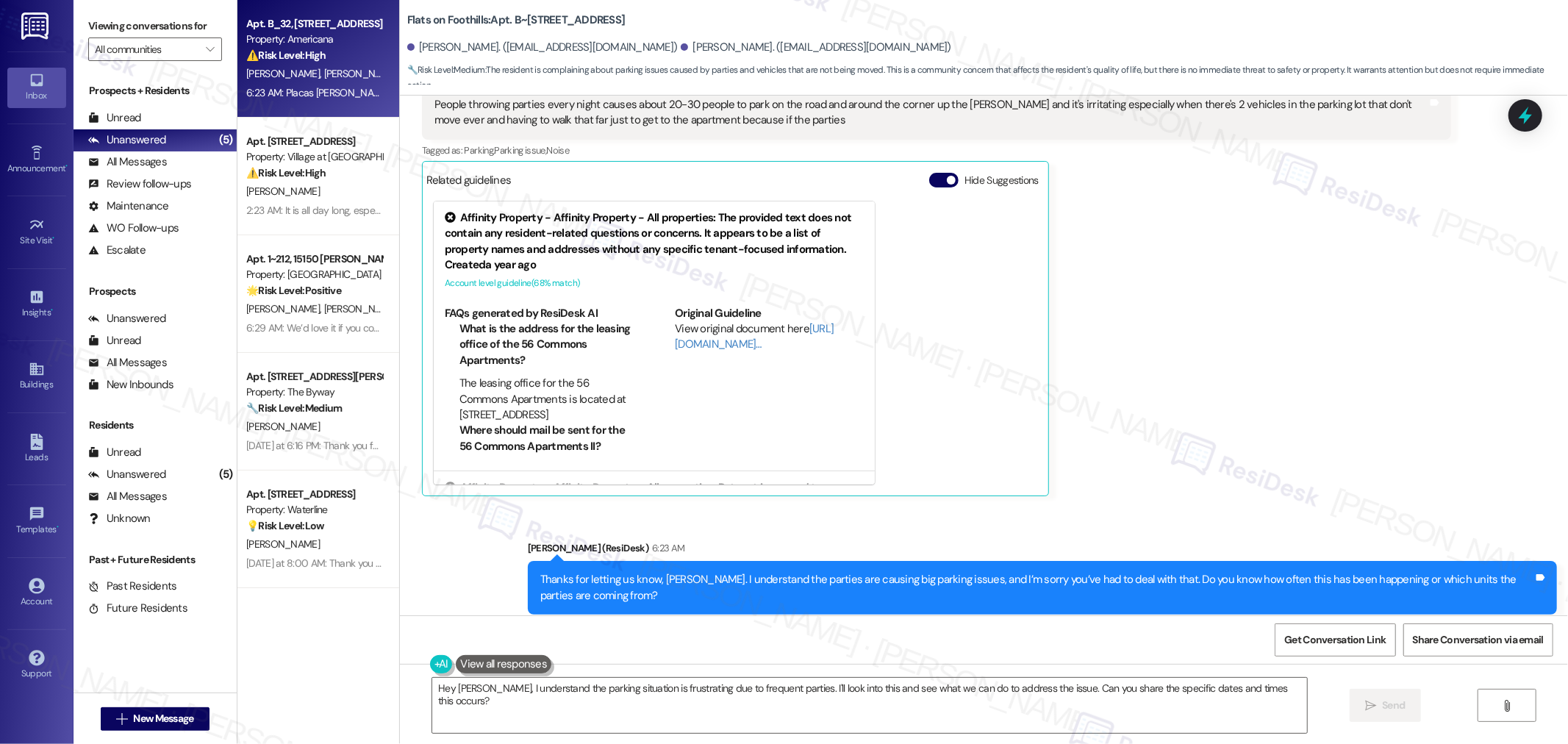
click at [307, 81] on div "L. Donato M. Palacis Castillo" at bounding box center [314, 73] width 139 height 18
type textarea "Hey Jeffery, I understand the parking situation is frustrating due to frequent …"
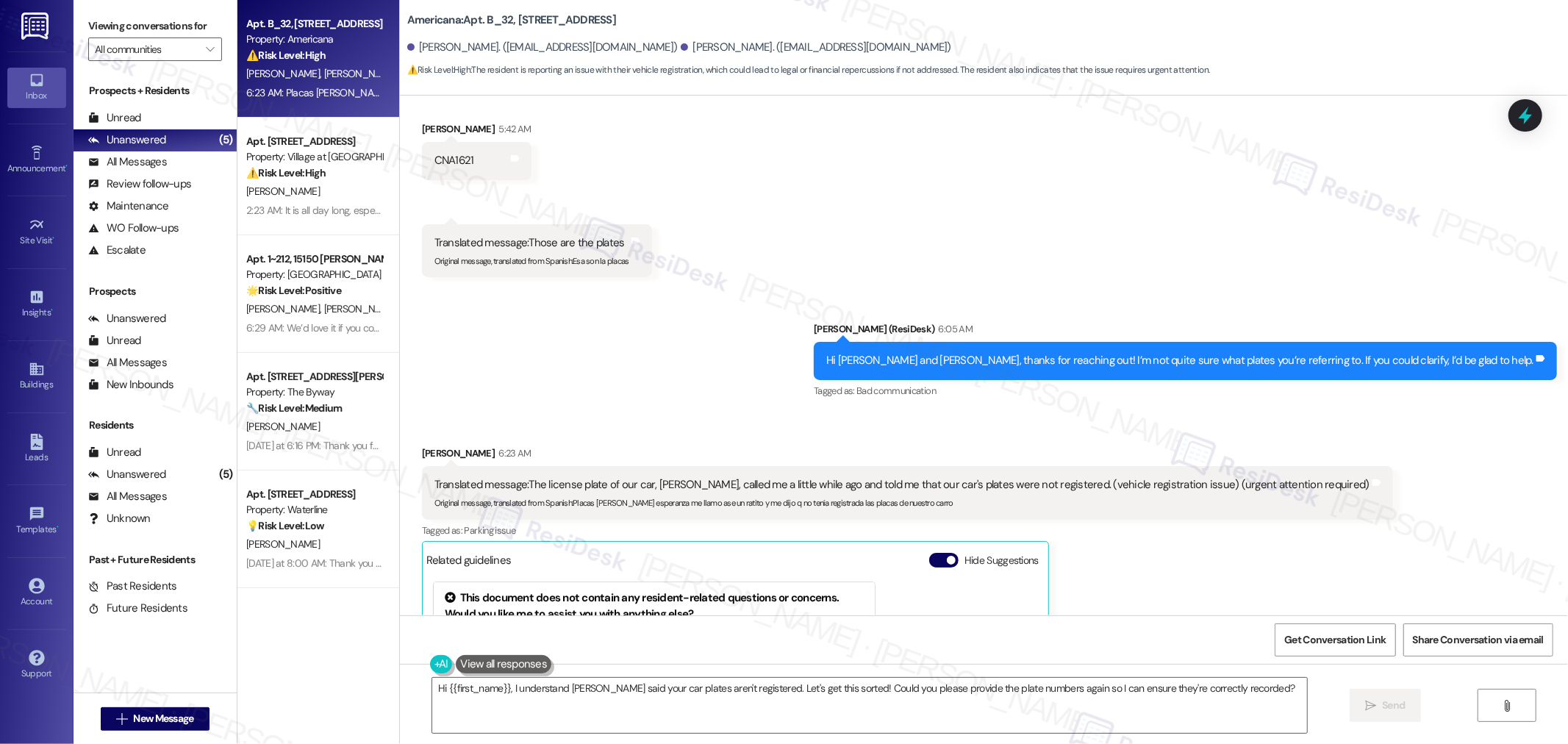
scroll to position [1804, 0]
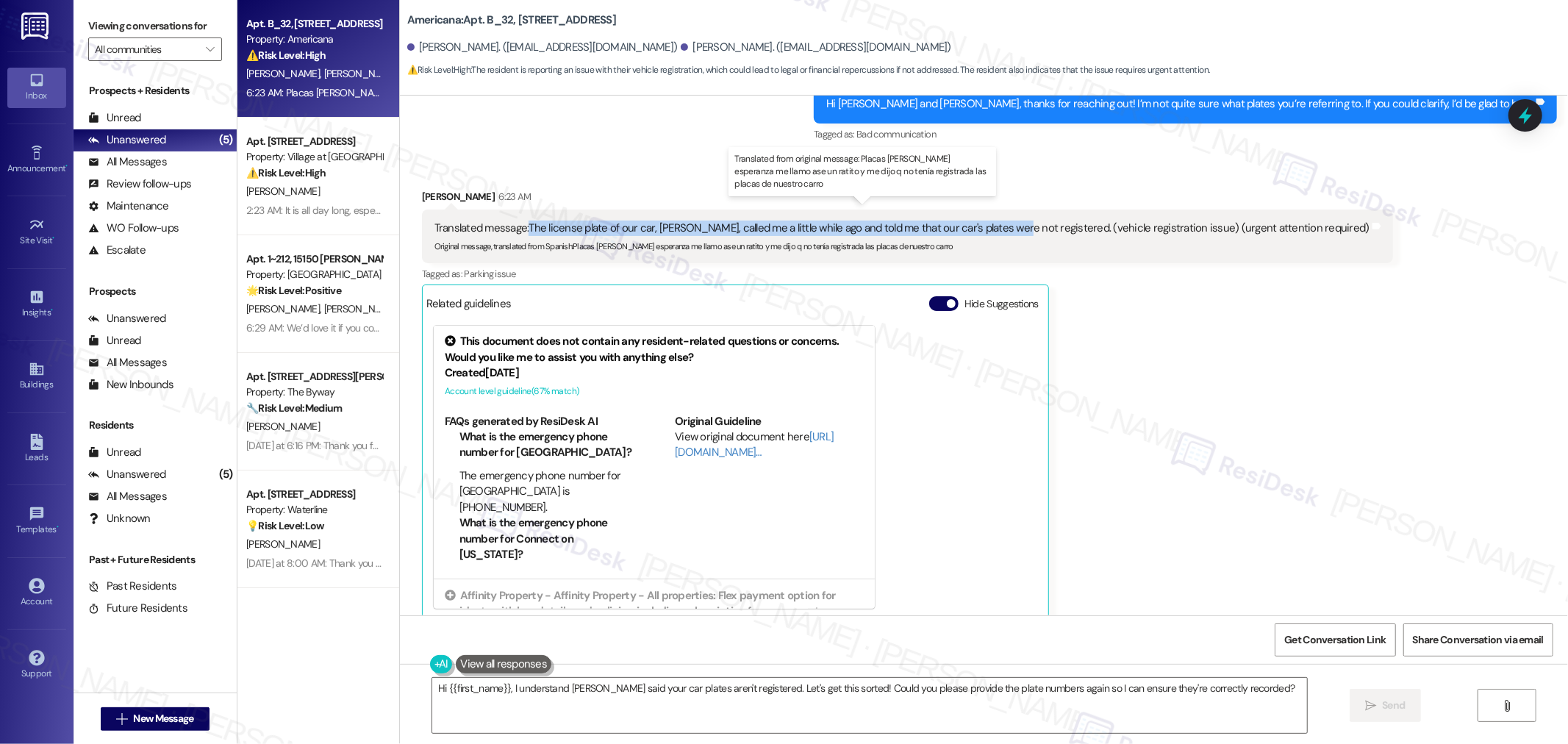
drag, startPoint x: 518, startPoint y: 211, endPoint x: 1004, endPoint y: 214, distance: 486.0
click at [1004, 221] on div "Translated message: The license plate of our car, Esperanza, called me a little…" at bounding box center [901, 228] width 935 height 15
click at [1005, 221] on div "Translated message: The license plate of our car, Esperanza, called me a little…" at bounding box center [901, 228] width 935 height 15
click at [1012, 221] on div "Translated message: The license plate of our car, Esperanza, called me a little…" at bounding box center [901, 228] width 935 height 15
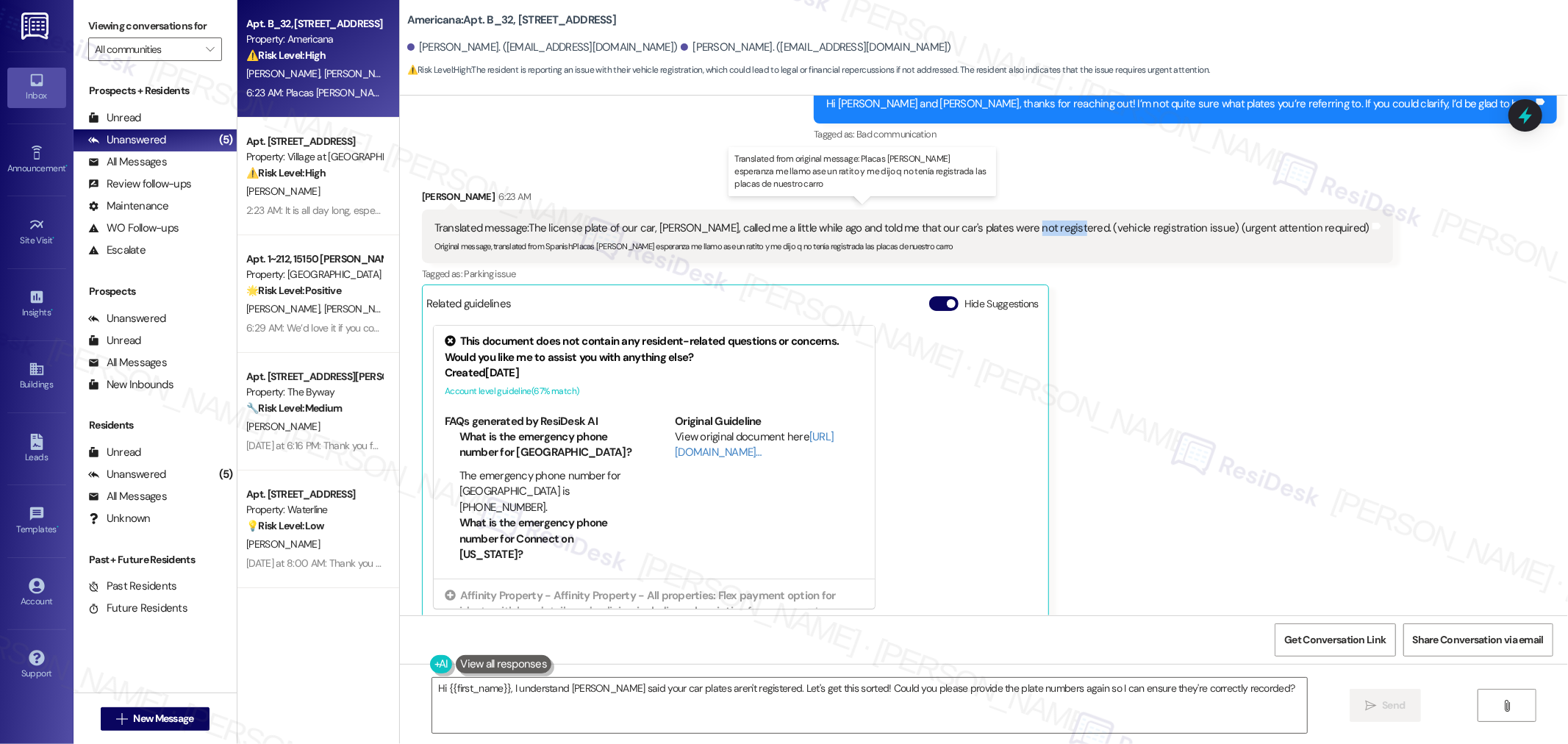
click at [1012, 221] on div "Translated message: The license plate of our car, Esperanza, called me a little…" at bounding box center [901, 228] width 935 height 15
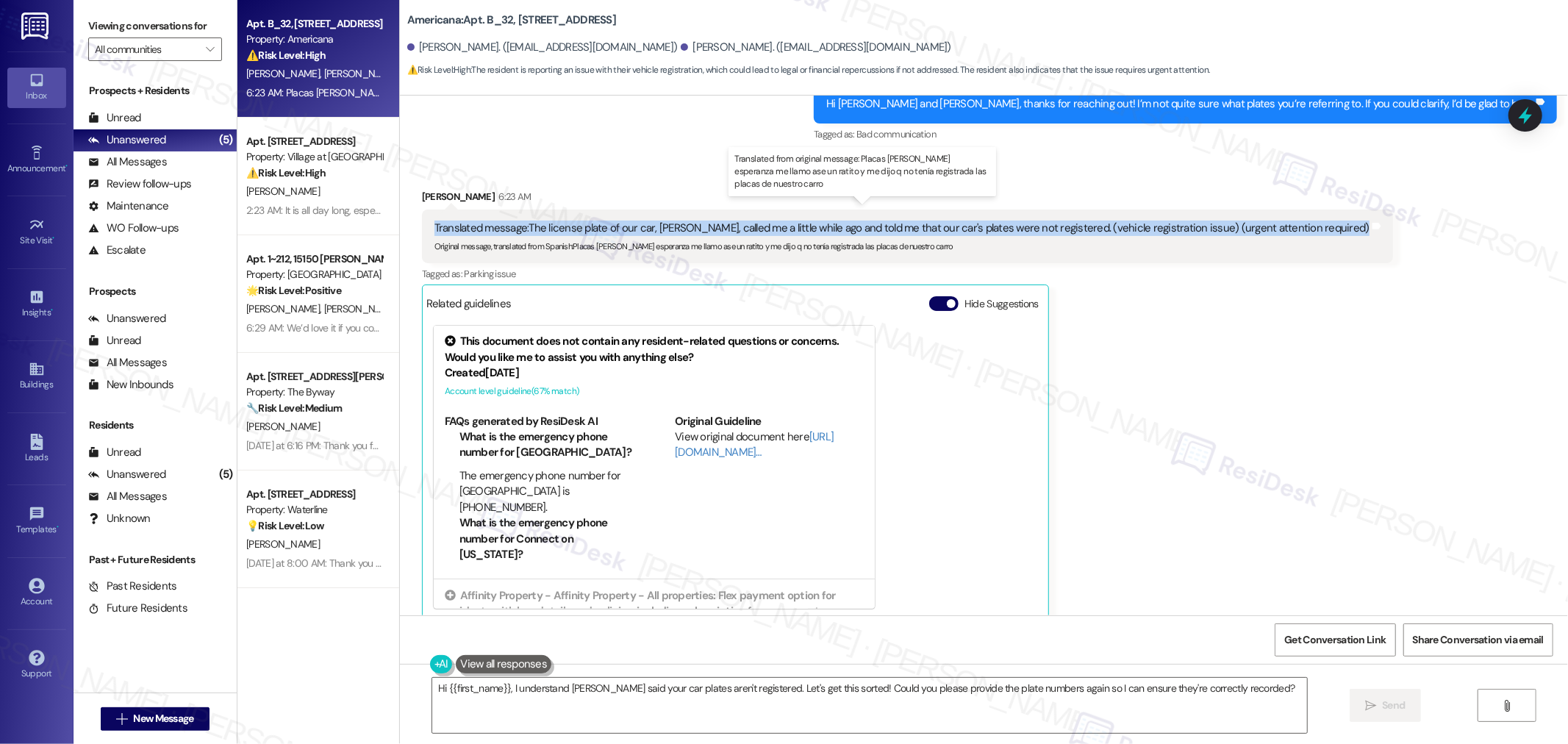
click at [1012, 221] on div "Translated message: The license plate of our car, Esperanza, called me a little…" at bounding box center [901, 228] width 935 height 15
copy div "Translated message: The license plate of our car, Esperanza, called me a little…"
click at [930, 296] on button "Hide Suggestions" at bounding box center [944, 303] width 30 height 14
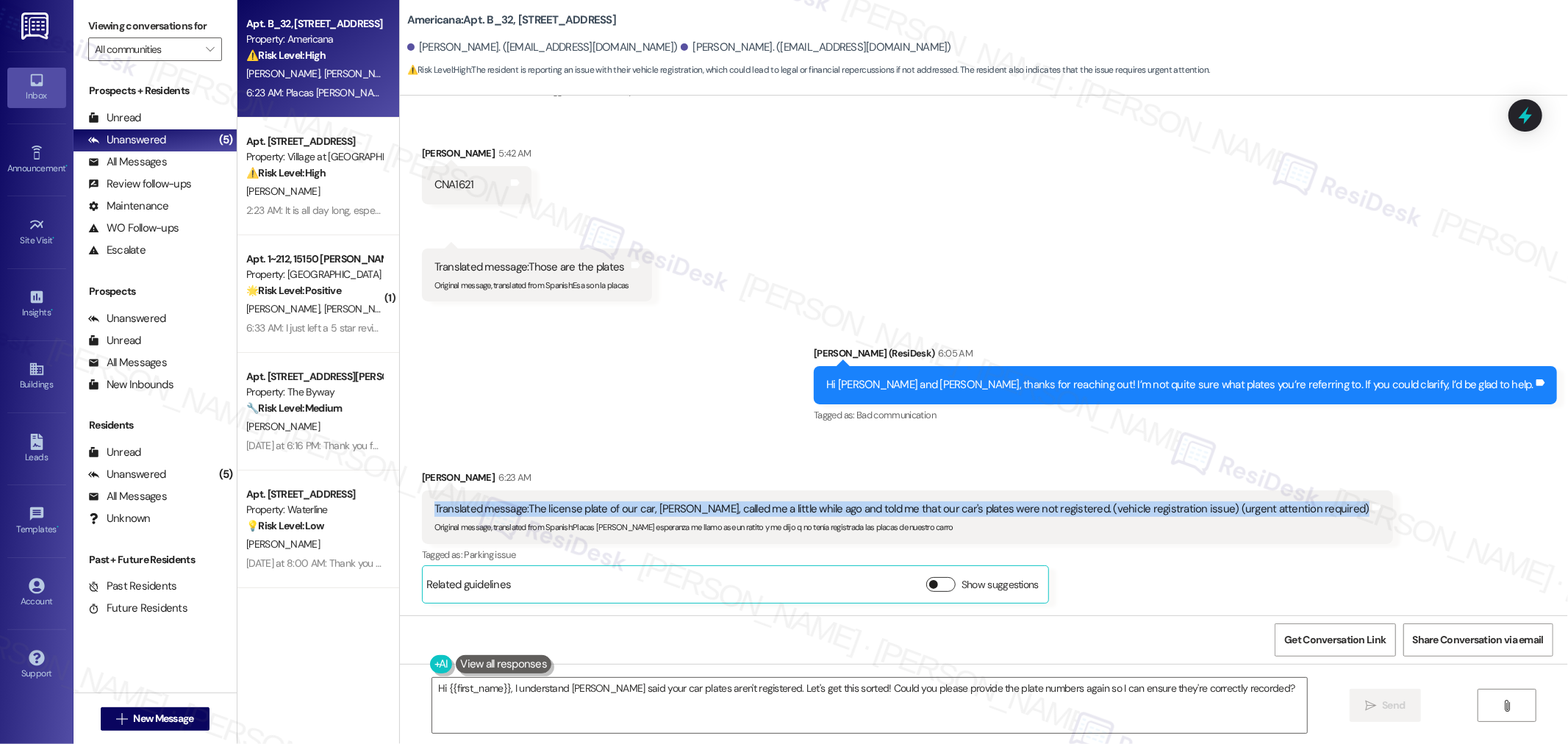
scroll to position [1507, 0]
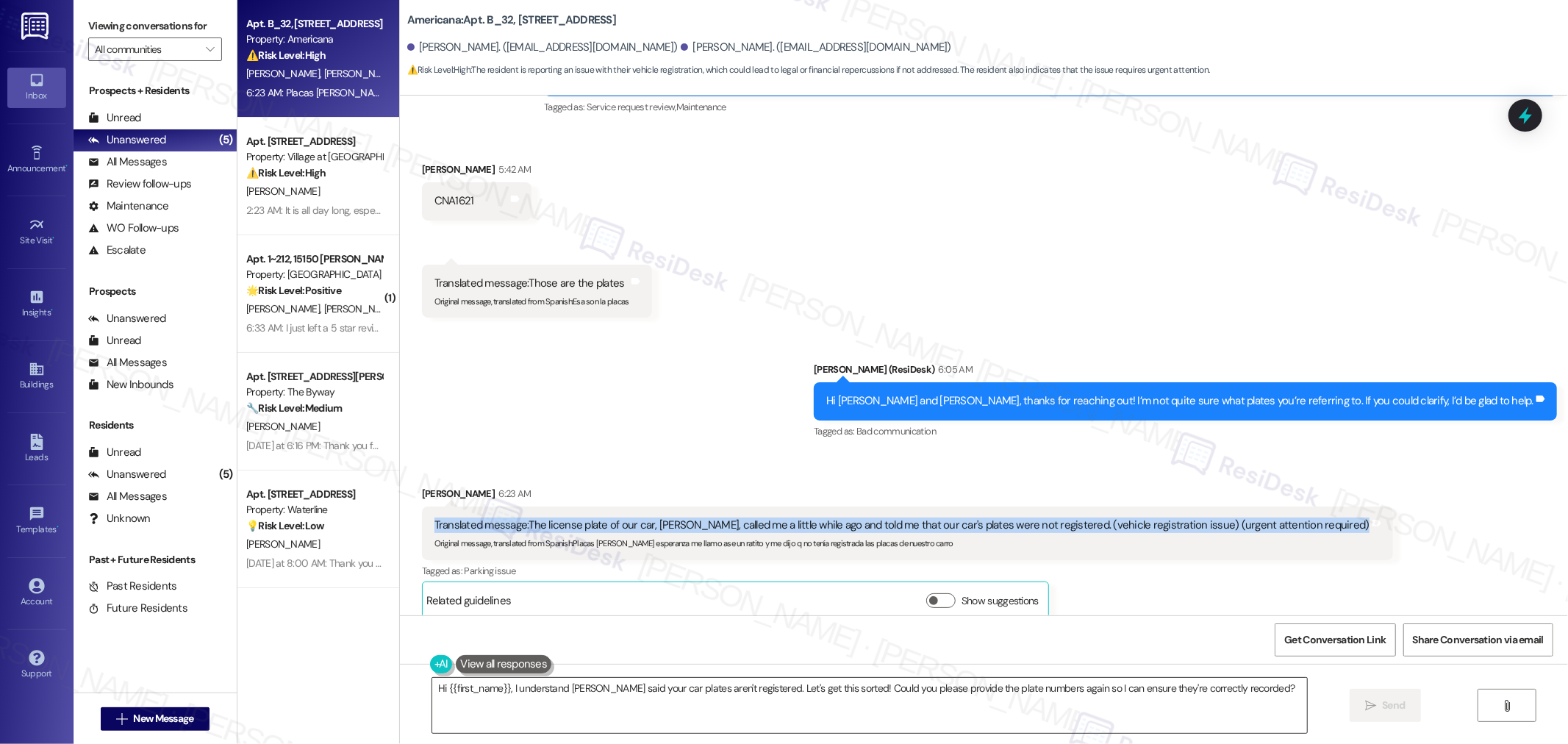
drag, startPoint x: 836, startPoint y: 680, endPoint x: 1060, endPoint y: 680, distance: 224.0
click at [836, 680] on textarea "Hi {{first_name}}, I understand Esperanza said your car plates aren't registere…" at bounding box center [870, 705] width 875 height 55
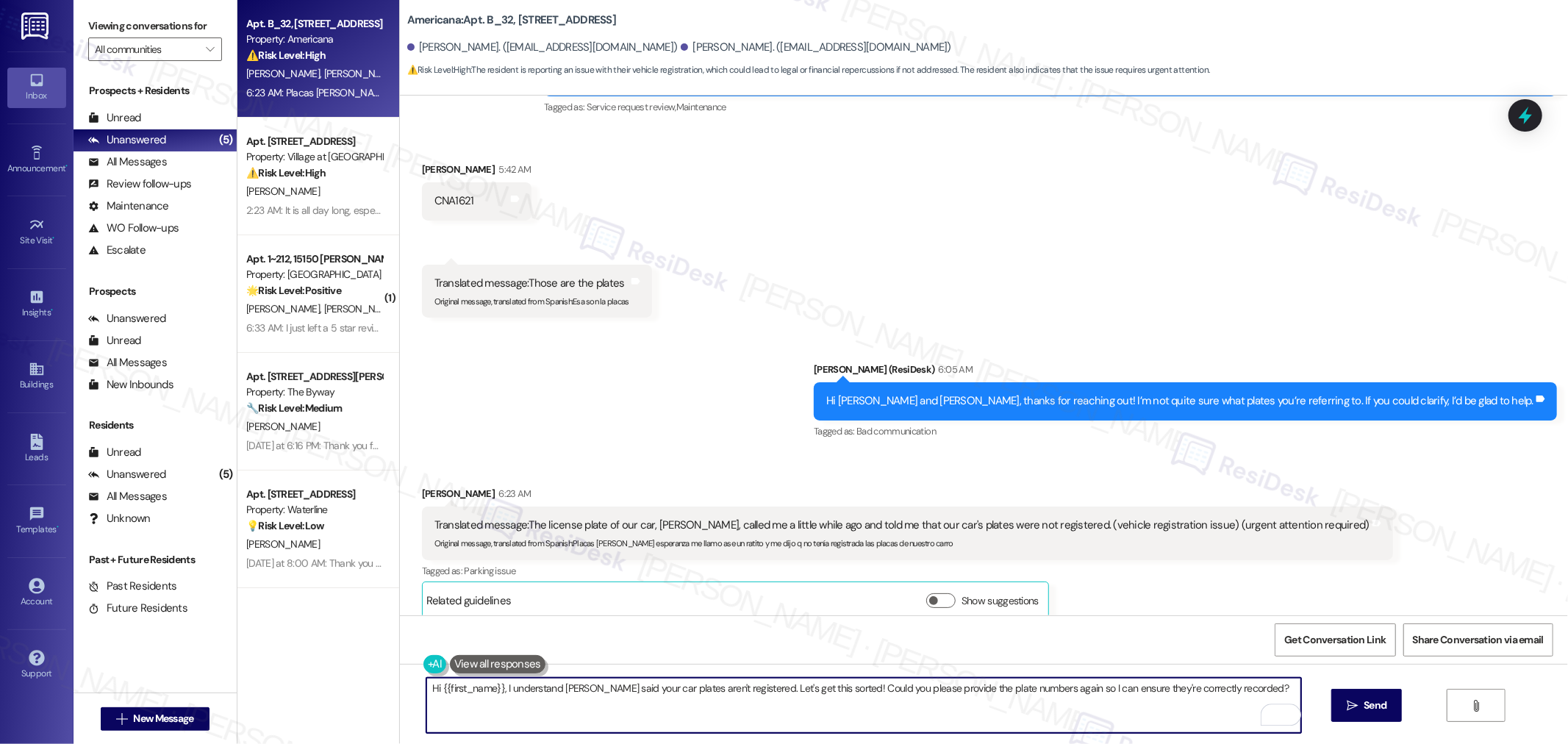
paste textarea "Thank you for bringing this to our attention. I understand you were told your p…"
click at [557, 707] on textarea "Thank you for bringing this to our attention. I understand you were told your p…" at bounding box center [864, 705] width 875 height 55
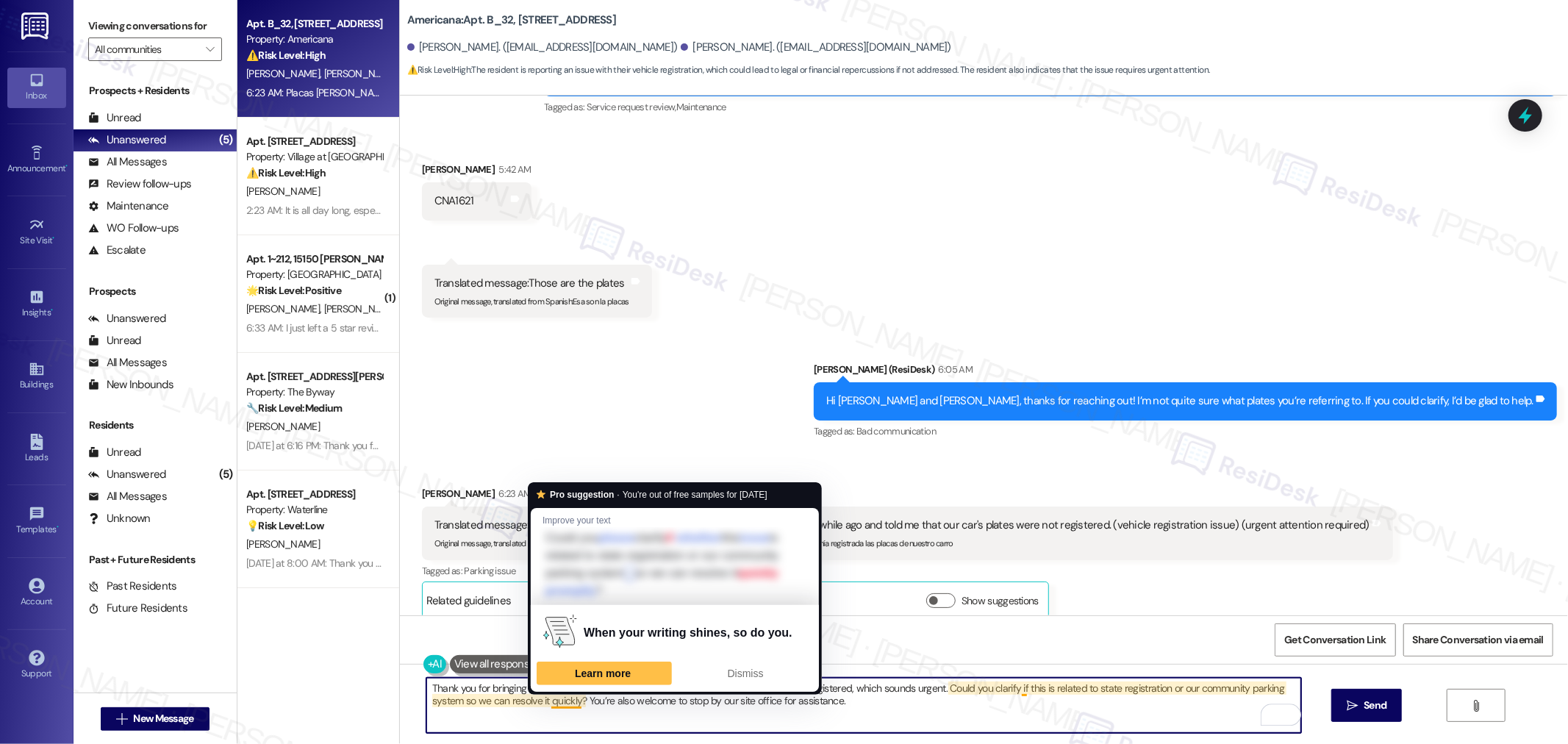
click at [952, 709] on textarea "Thank you for bringing this to our attention. I understand you were told your p…" at bounding box center [864, 705] width 875 height 55
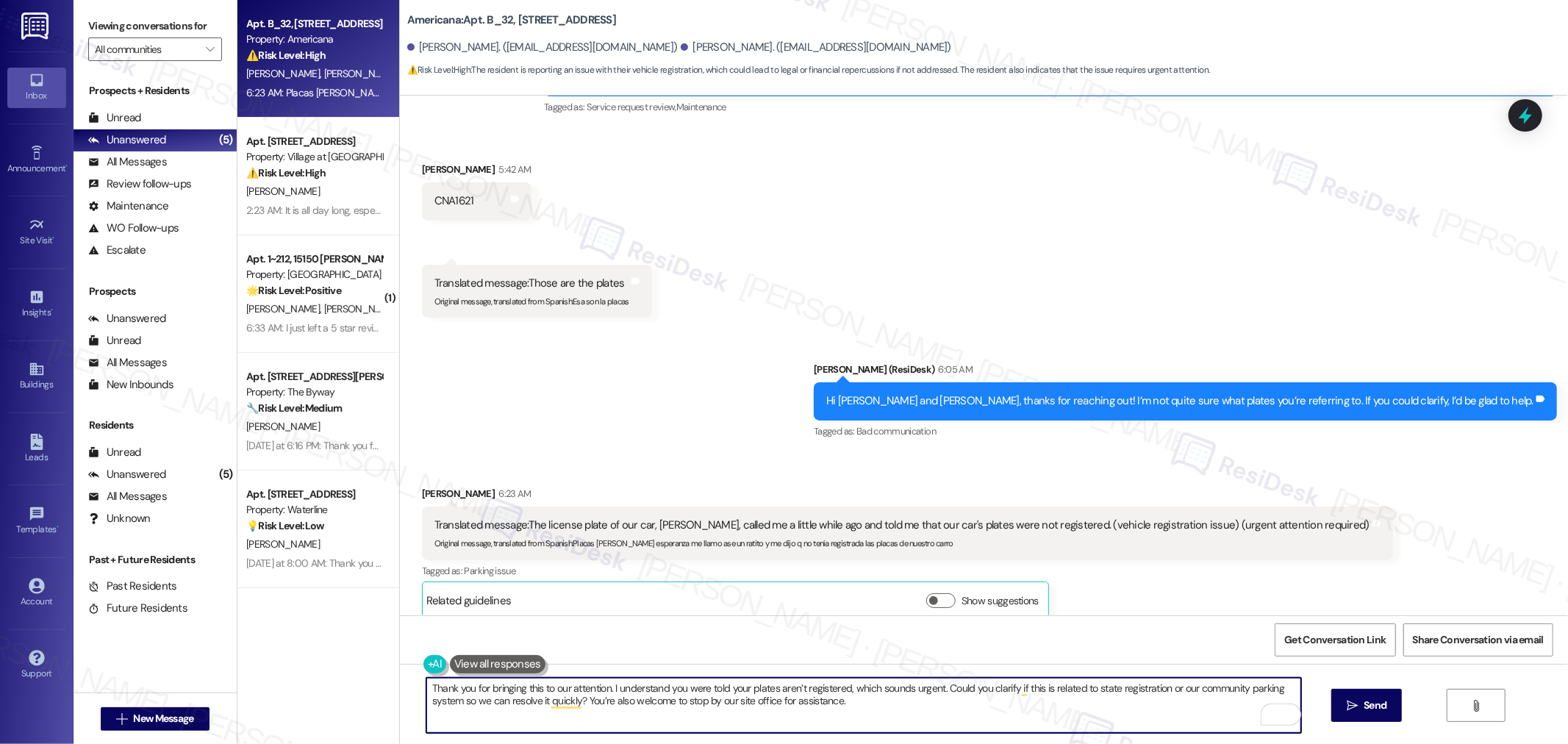
click at [953, 709] on textarea "Thank you for bringing this to our attention. I understand you were told your p…" at bounding box center [864, 705] width 875 height 55
type textarea "Thank you for bringing this to our attention. I understand you were told your p…"
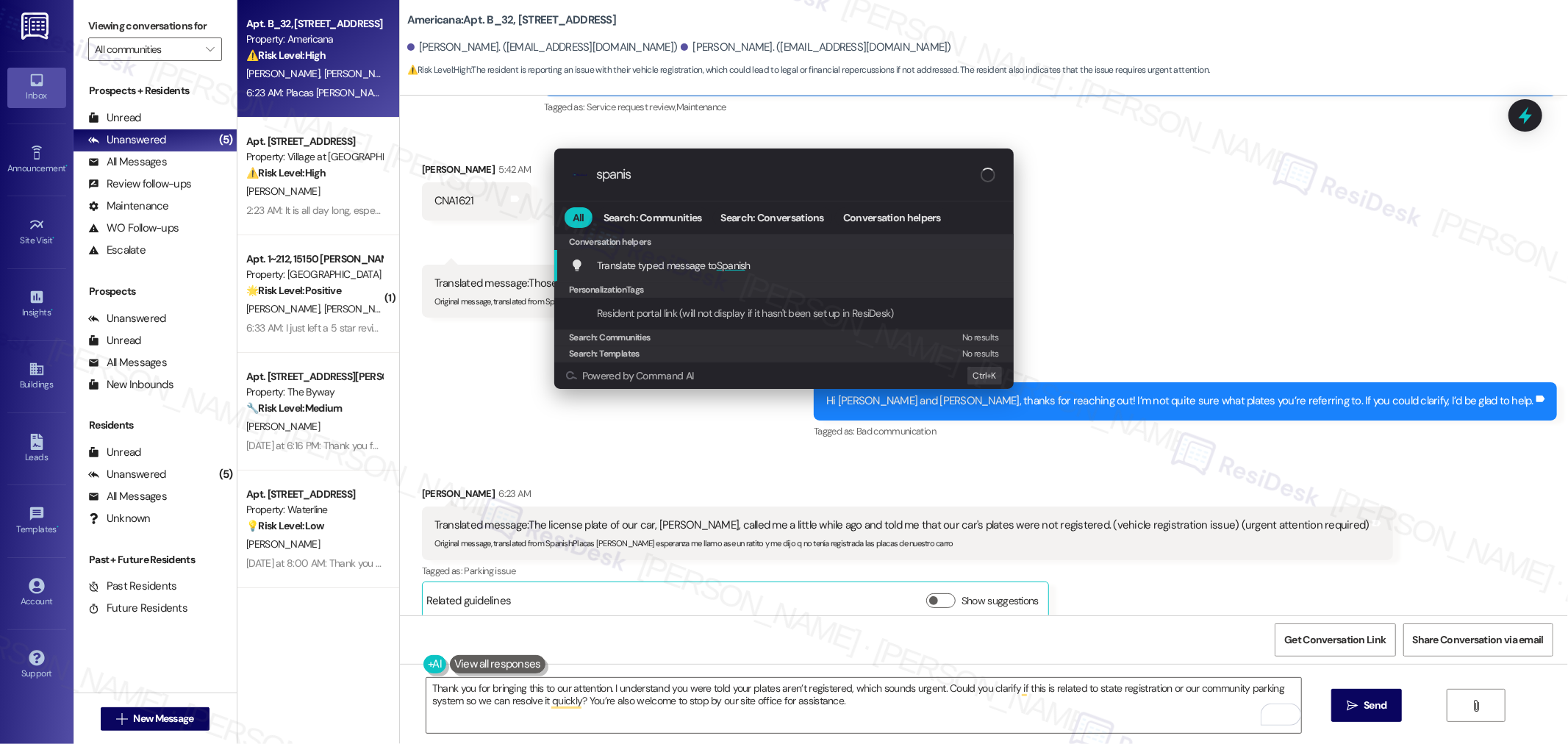
type input "spanis"
click at [679, 261] on span "Translate typed message to Spanis h" at bounding box center [673, 266] width 153 height 13
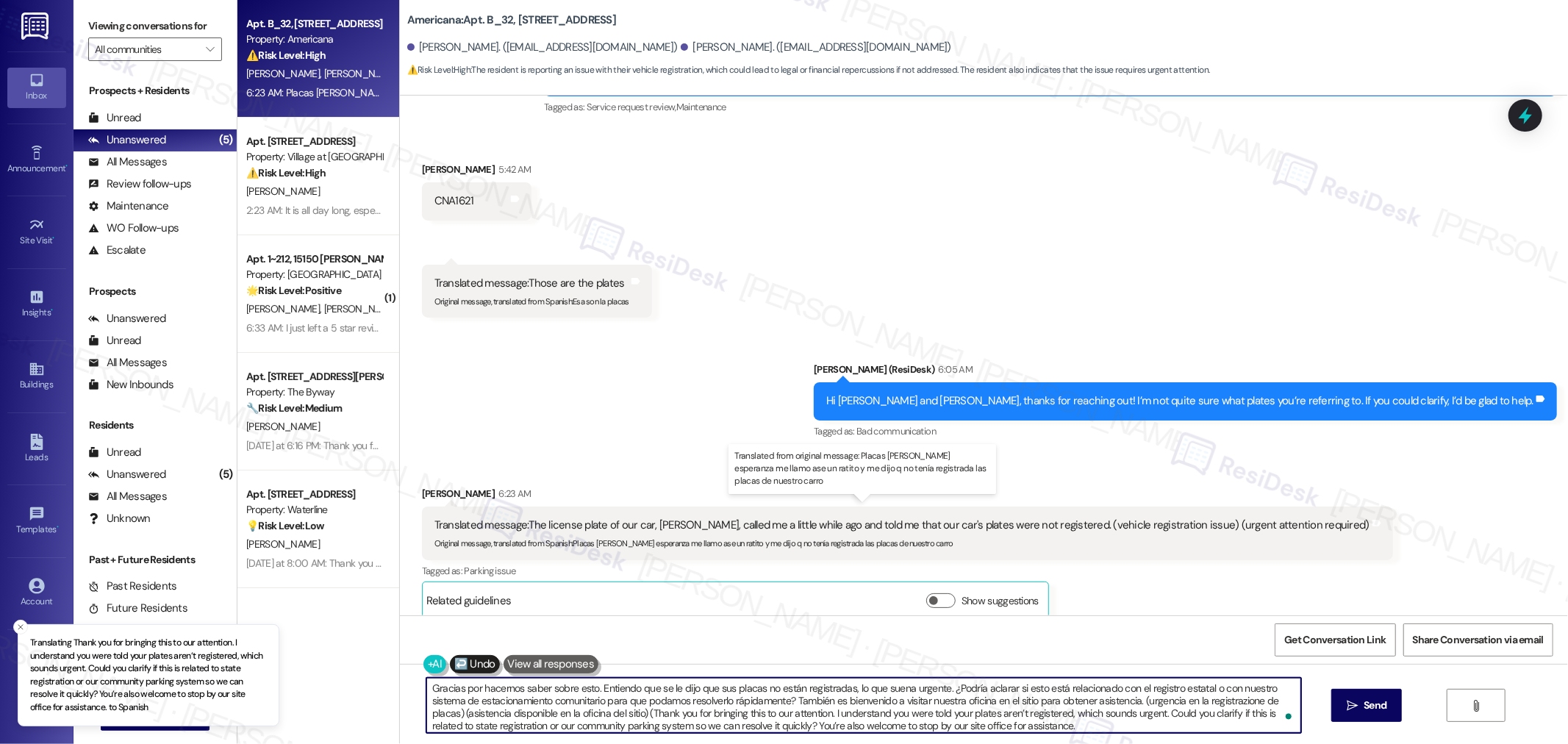
type textarea "Gracias por hacernos saber sobre esto. Entiendo que se le dijo que sus placas n…"
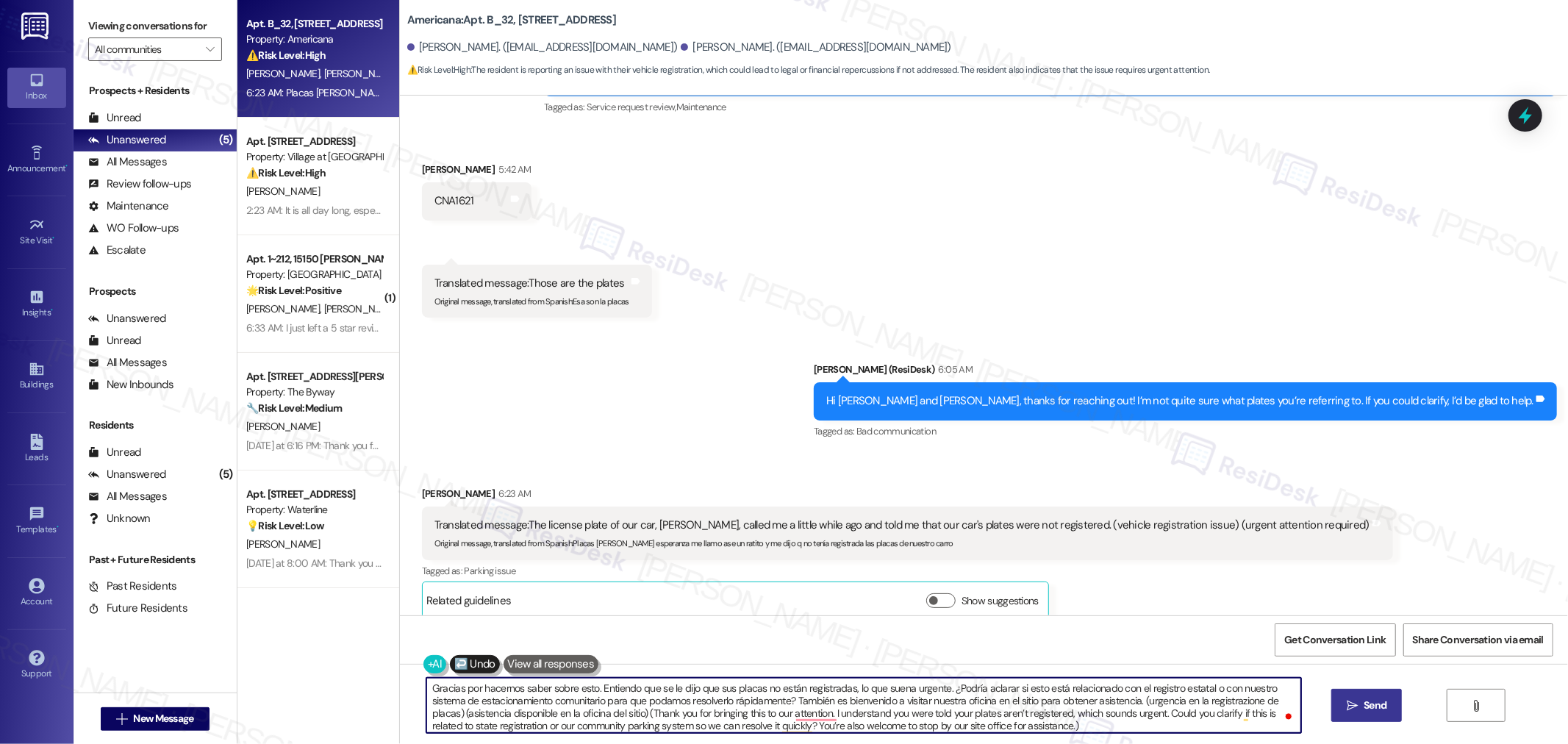
click at [1361, 709] on span "Send" at bounding box center [1375, 705] width 29 height 15
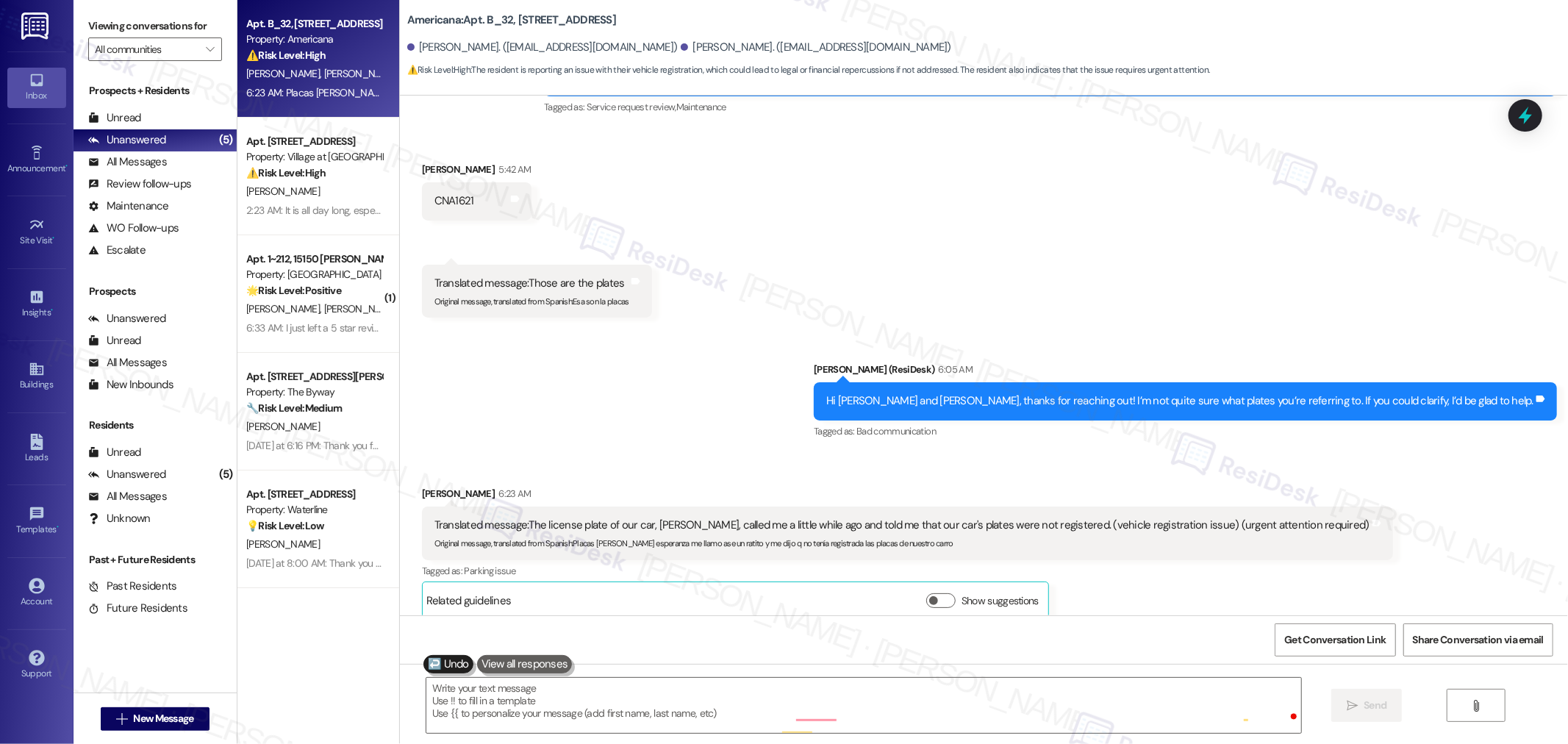
type textarea "Fetching suggested responses. Please feel free to read through the conversation…"
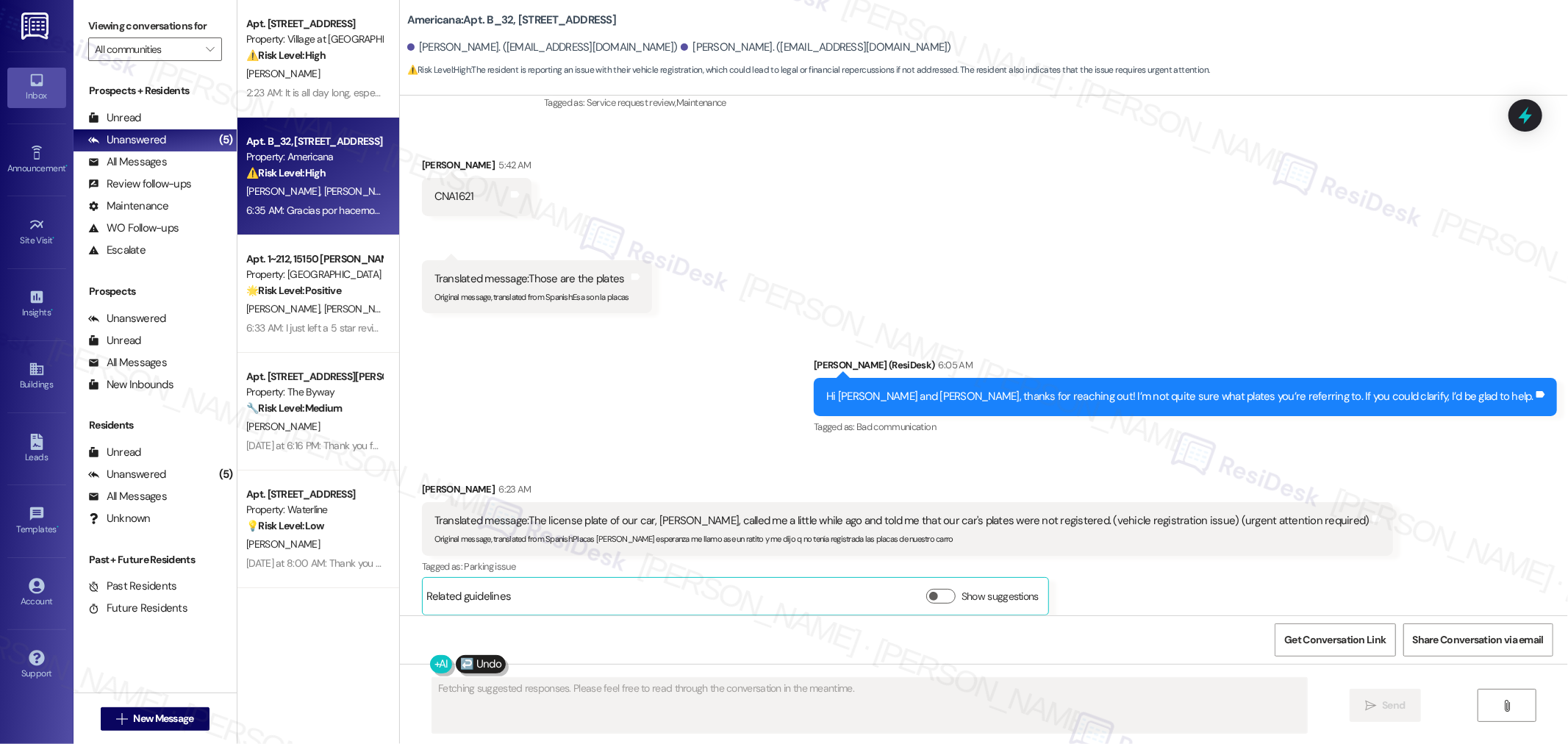
scroll to position [1494, 0]
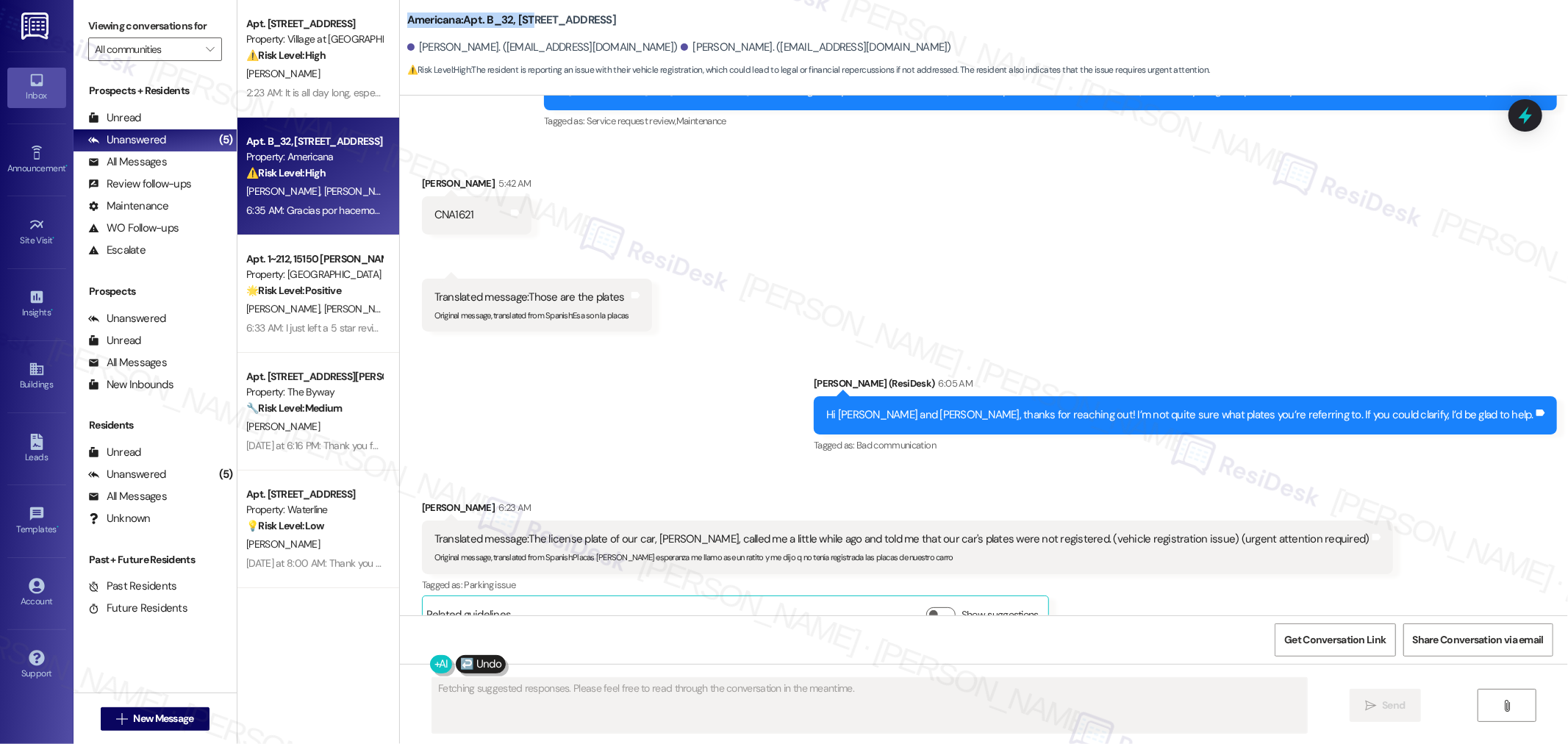
drag, startPoint x: 392, startPoint y: 20, endPoint x: 526, endPoint y: 26, distance: 134.1
click at [526, 26] on div "Americana: Apt. B_32, 500 N 24th Avenue Luis Angel Donato. (luisangeljared2020@…" at bounding box center [984, 40] width 1168 height 74
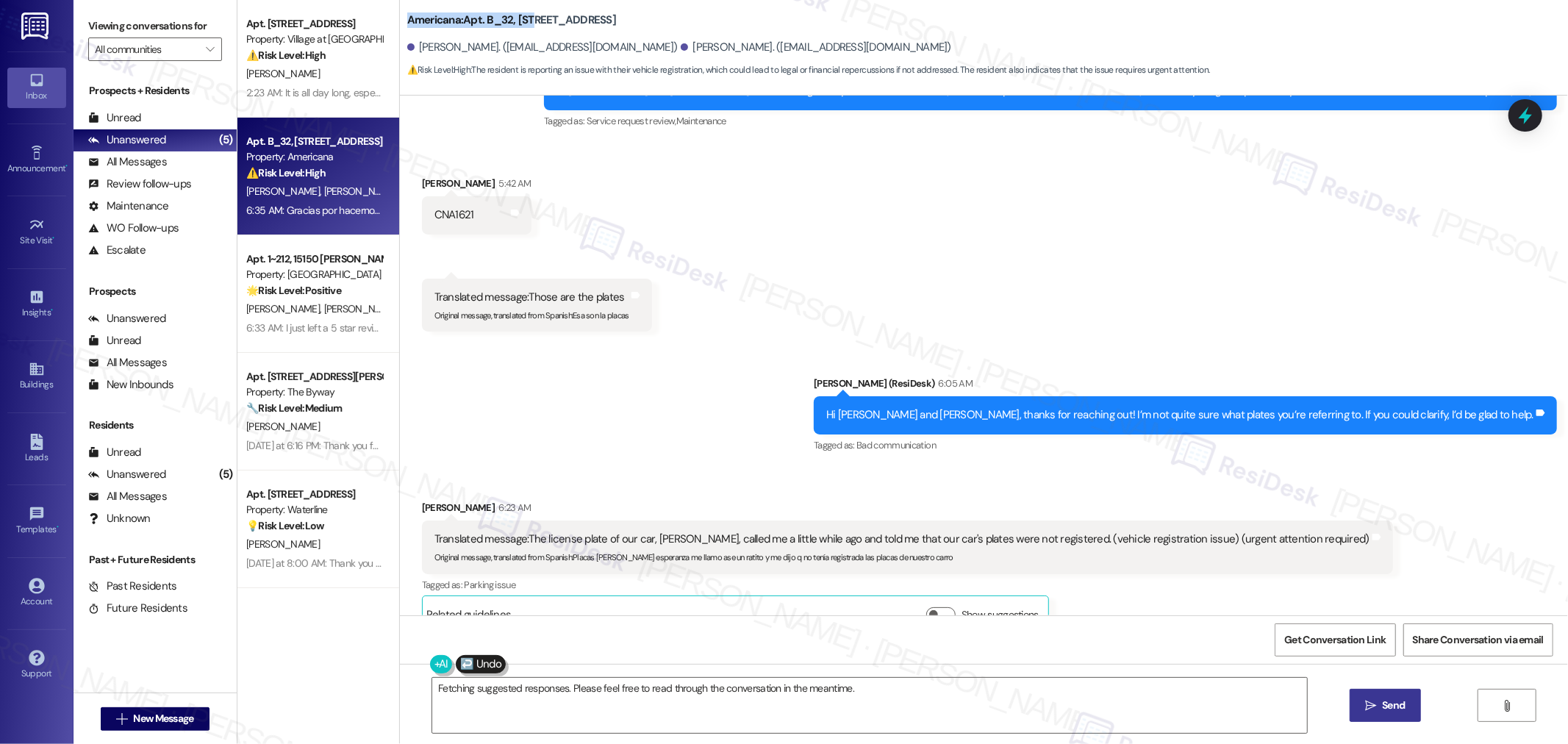
copy b "Americana: Apt. B_32, 500"
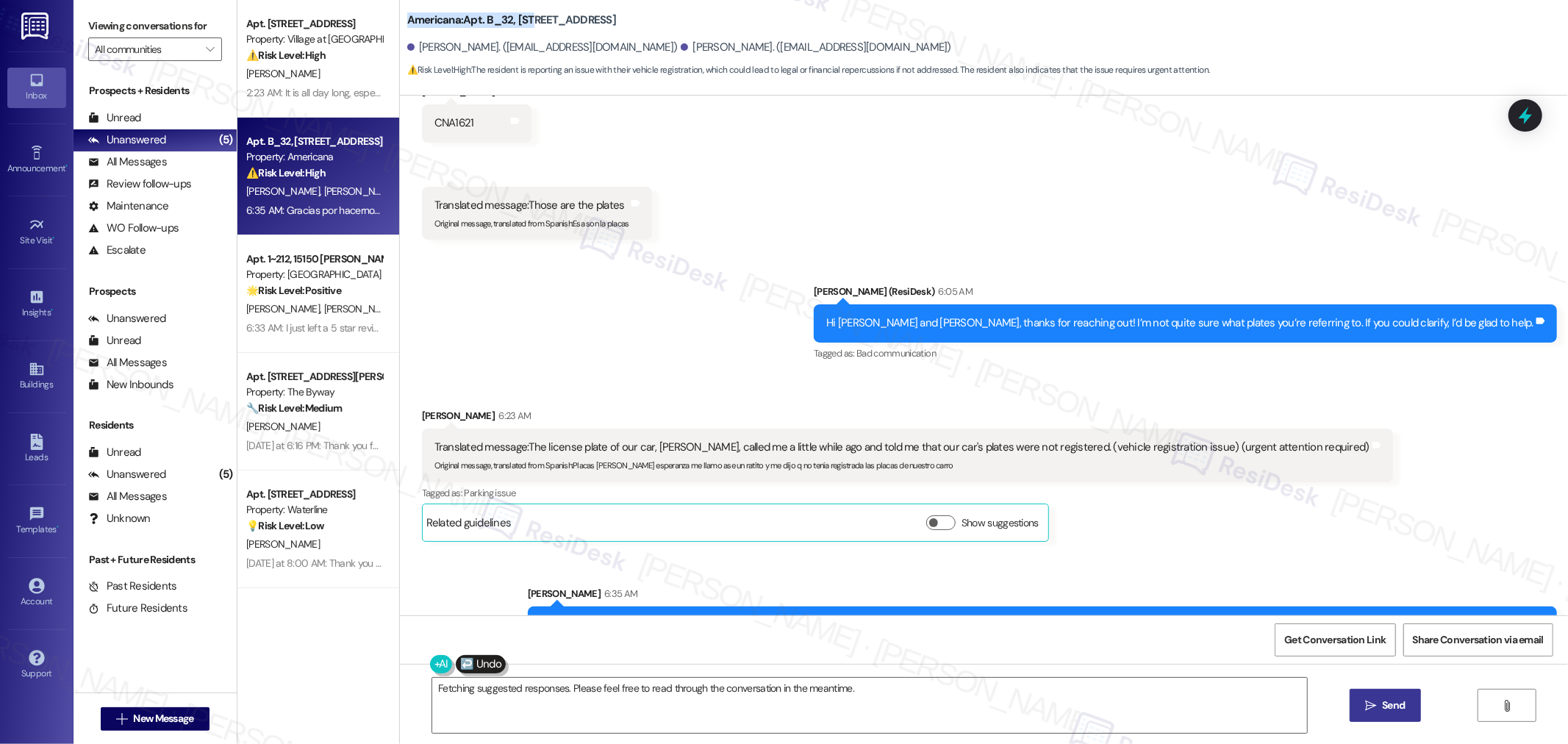
scroll to position [1657, 0]
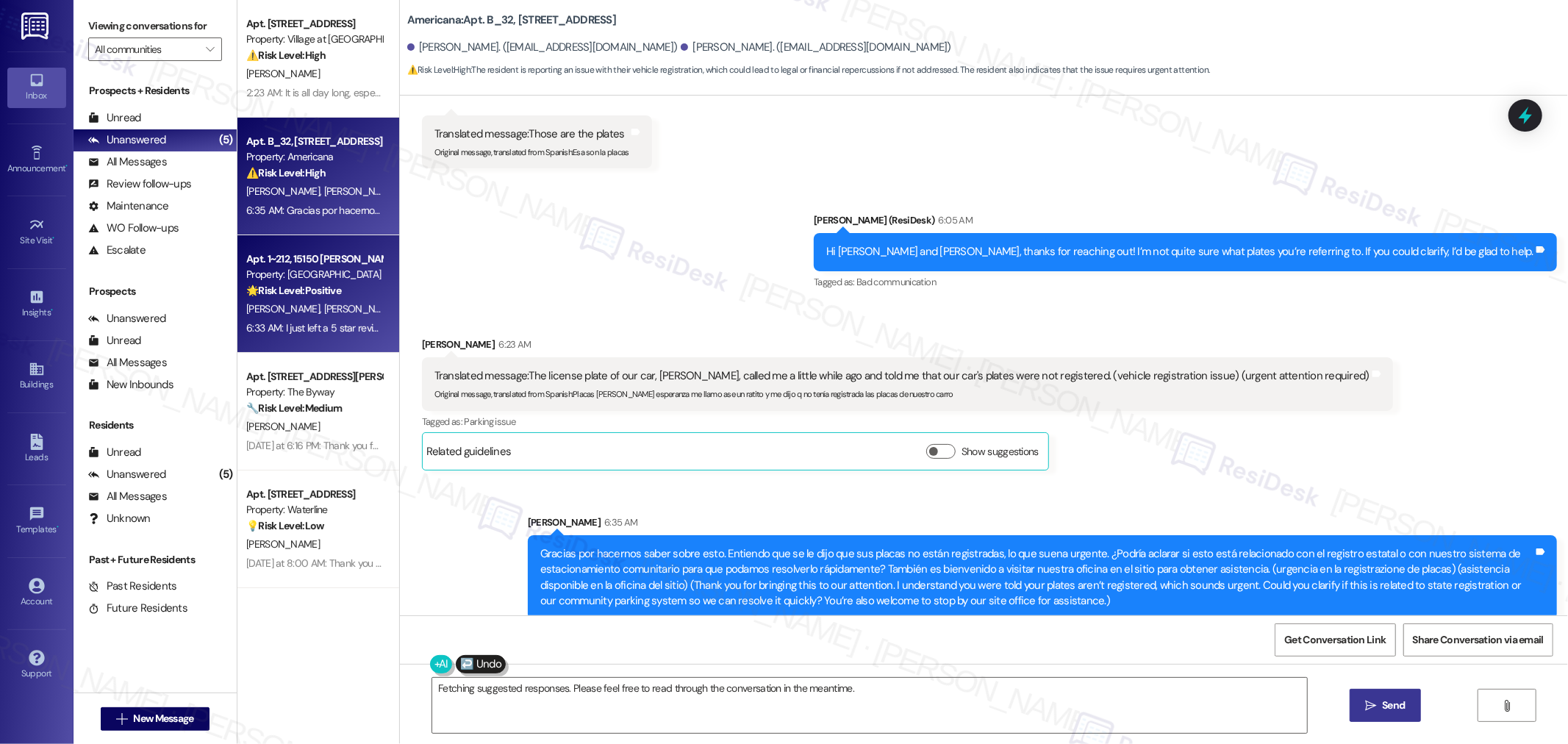
click at [340, 311] on div "J. Maresh B. Coelho" at bounding box center [314, 309] width 139 height 18
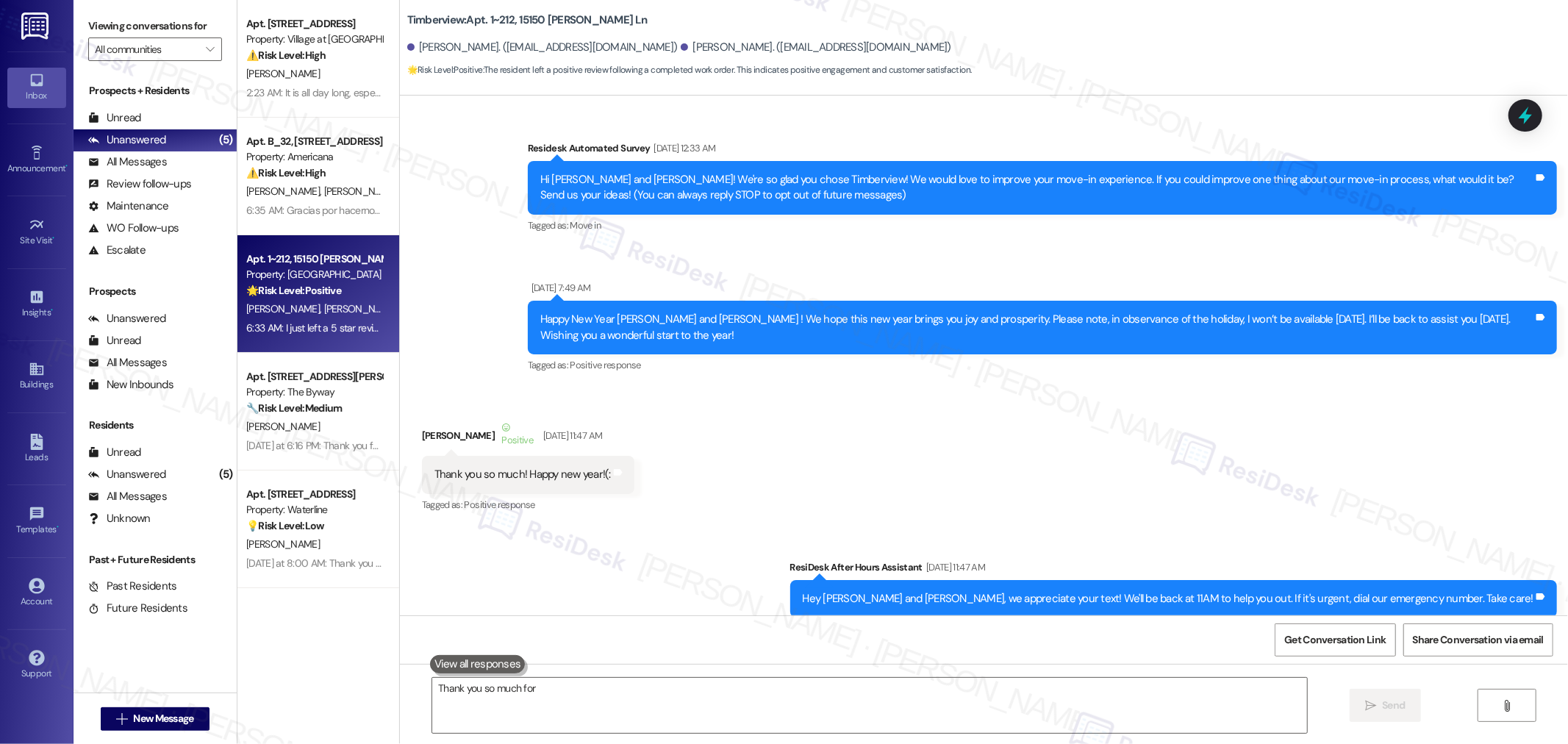
scroll to position [4794, 0]
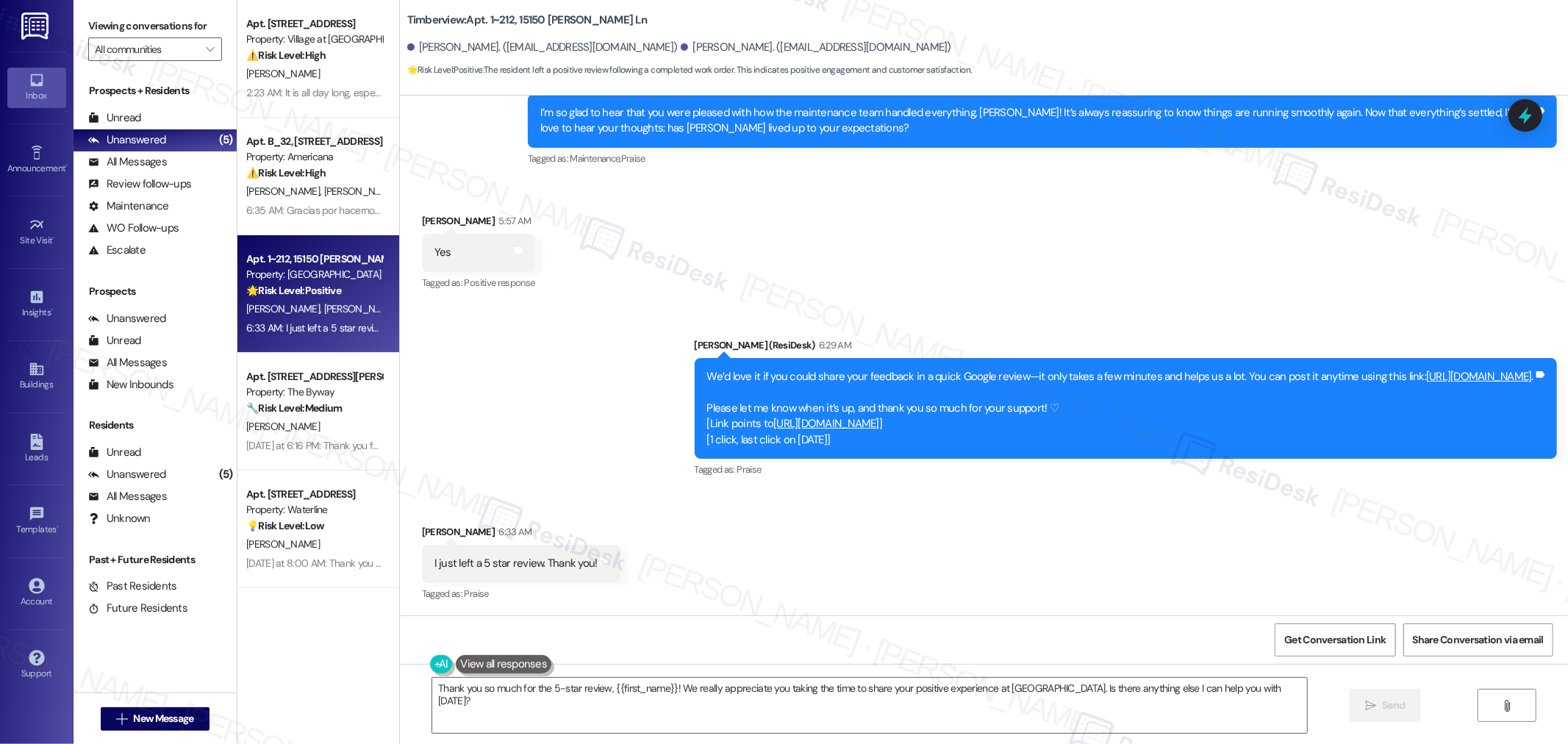
click at [822, 421] on link "https://search.google.com/local/writereview?placeid=ChIJyx48bI9xlVQRIFdDpTnI7zs" at bounding box center [826, 423] width 105 height 14
drag, startPoint x: 644, startPoint y: 47, endPoint x: 700, endPoint y: 50, distance: 56.1
click at [700, 50] on div "John Maresh. (johnmareshpdx@gmail.com)" at bounding box center [816, 47] width 270 height 15
copy div "John Maresh"
drag, startPoint x: 410, startPoint y: 47, endPoint x: 471, endPoint y: 49, distance: 61.0
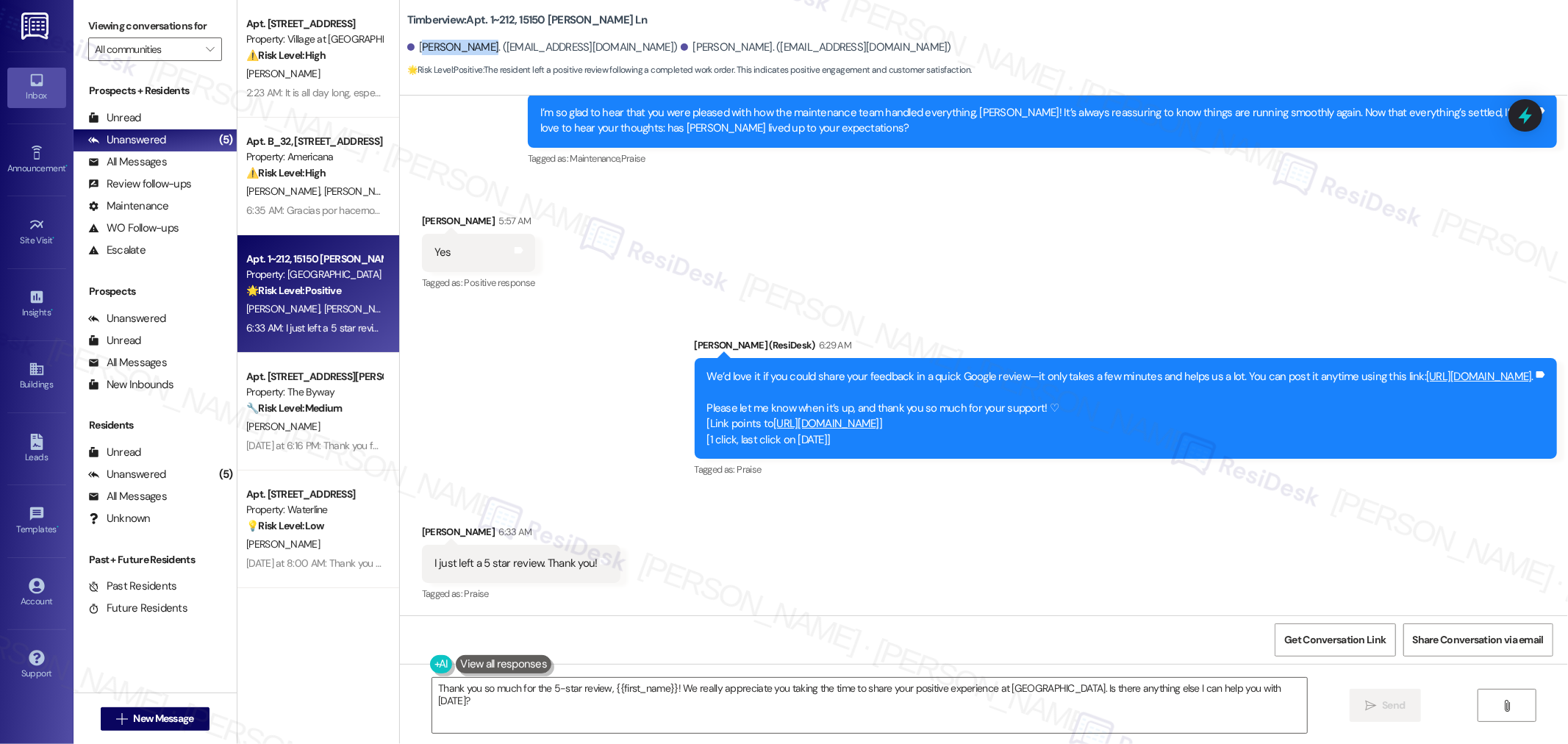
click at [471, 49] on div "Baylee Coelho. (bayleecoelho2023@gmail.com)" at bounding box center [543, 47] width 270 height 15
click at [428, 47] on div "Baylee Coelho. (bayleecoelho2023@gmail.com)" at bounding box center [543, 47] width 270 height 15
drag, startPoint x: 408, startPoint y: 47, endPoint x: 471, endPoint y: 47, distance: 63.0
click at [471, 47] on div "Baylee Coelho. (bayleecoelho2023@gmail.com)" at bounding box center [543, 47] width 270 height 15
copy div "Baylee Coelho"
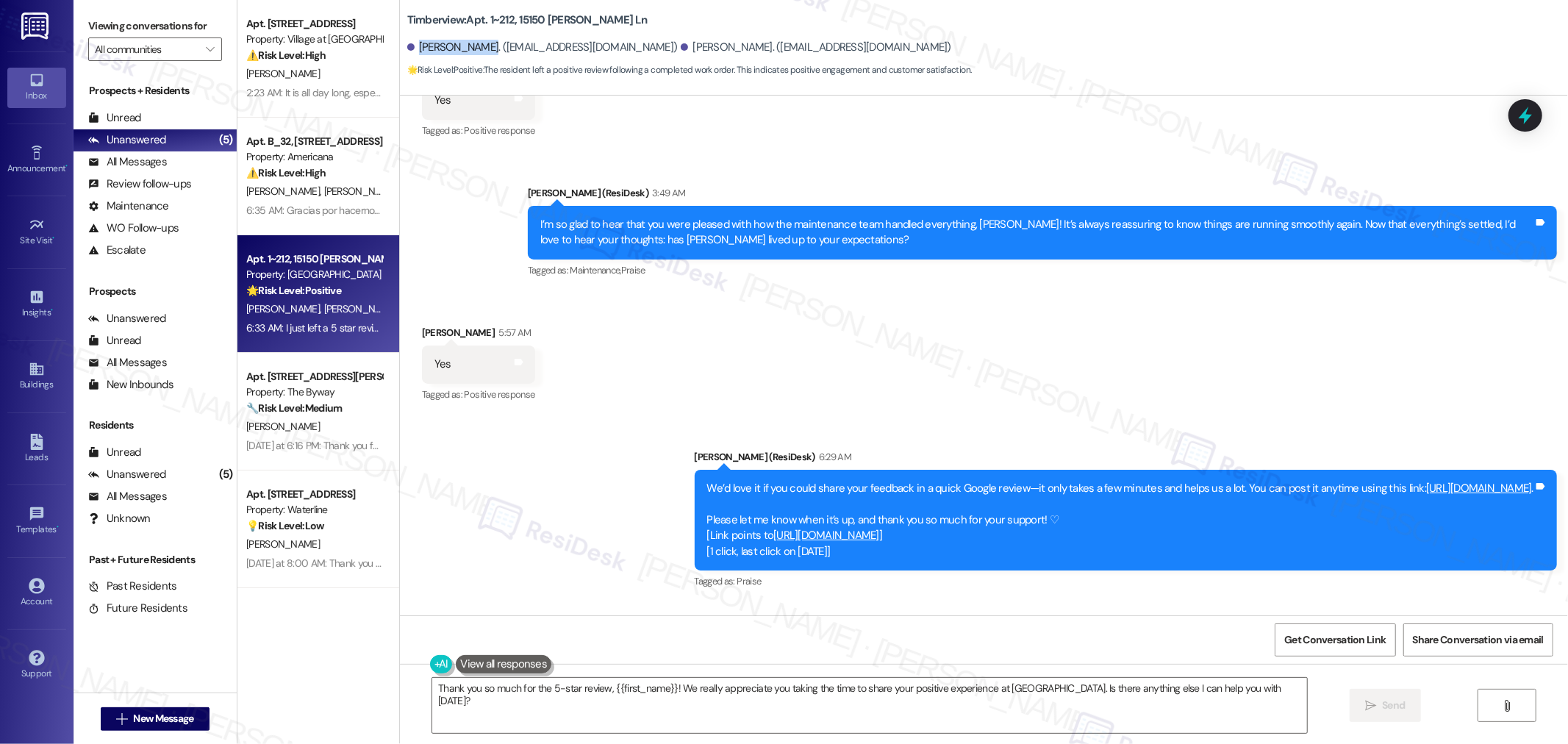
scroll to position [4467, 0]
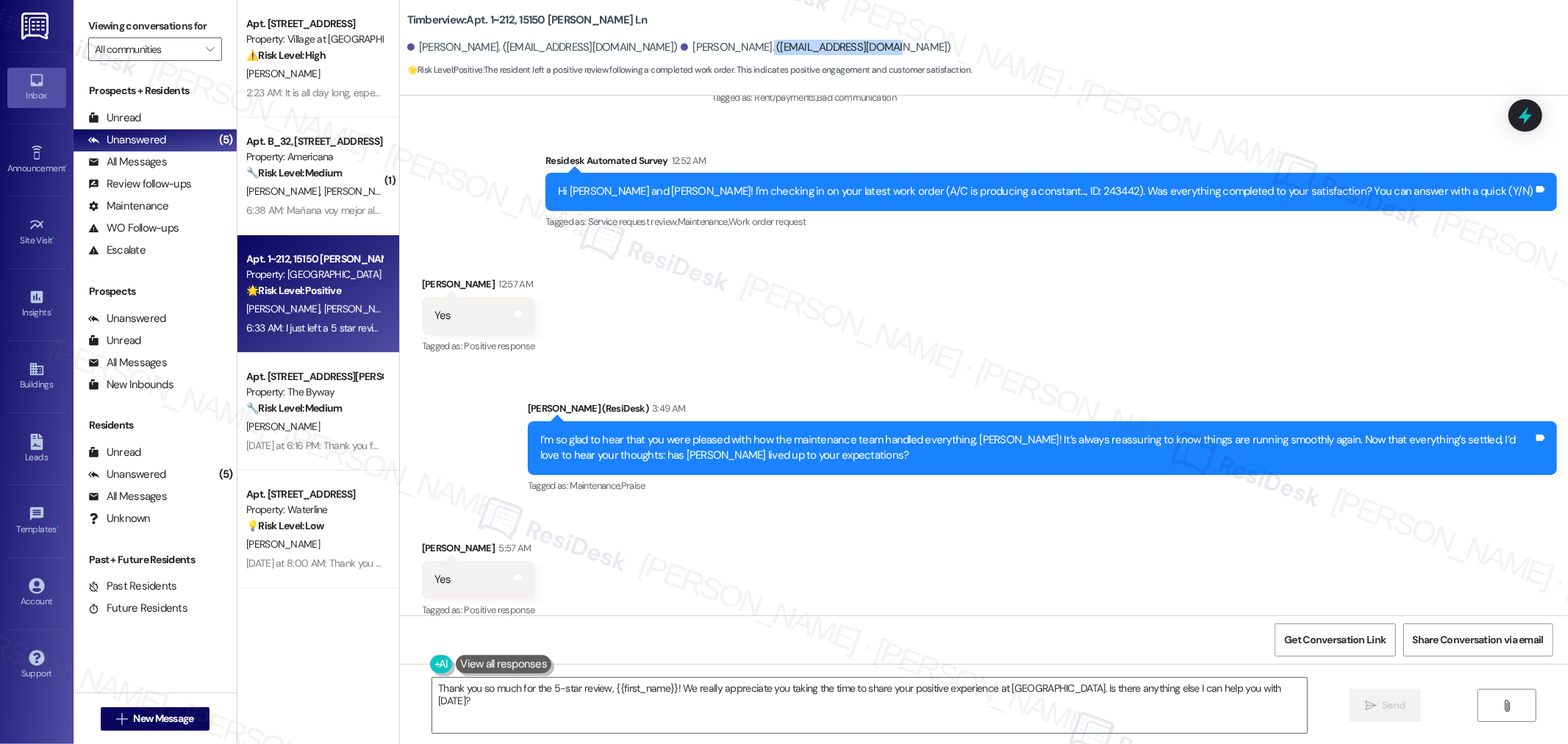
drag, startPoint x: 710, startPoint y: 48, endPoint x: 839, endPoint y: 49, distance: 129.0
click at [839, 49] on div "John Maresh. (johnmareshpdx@gmail.com)" at bounding box center [816, 47] width 270 height 15
copy div "johnmareshpdx@gmail.com"
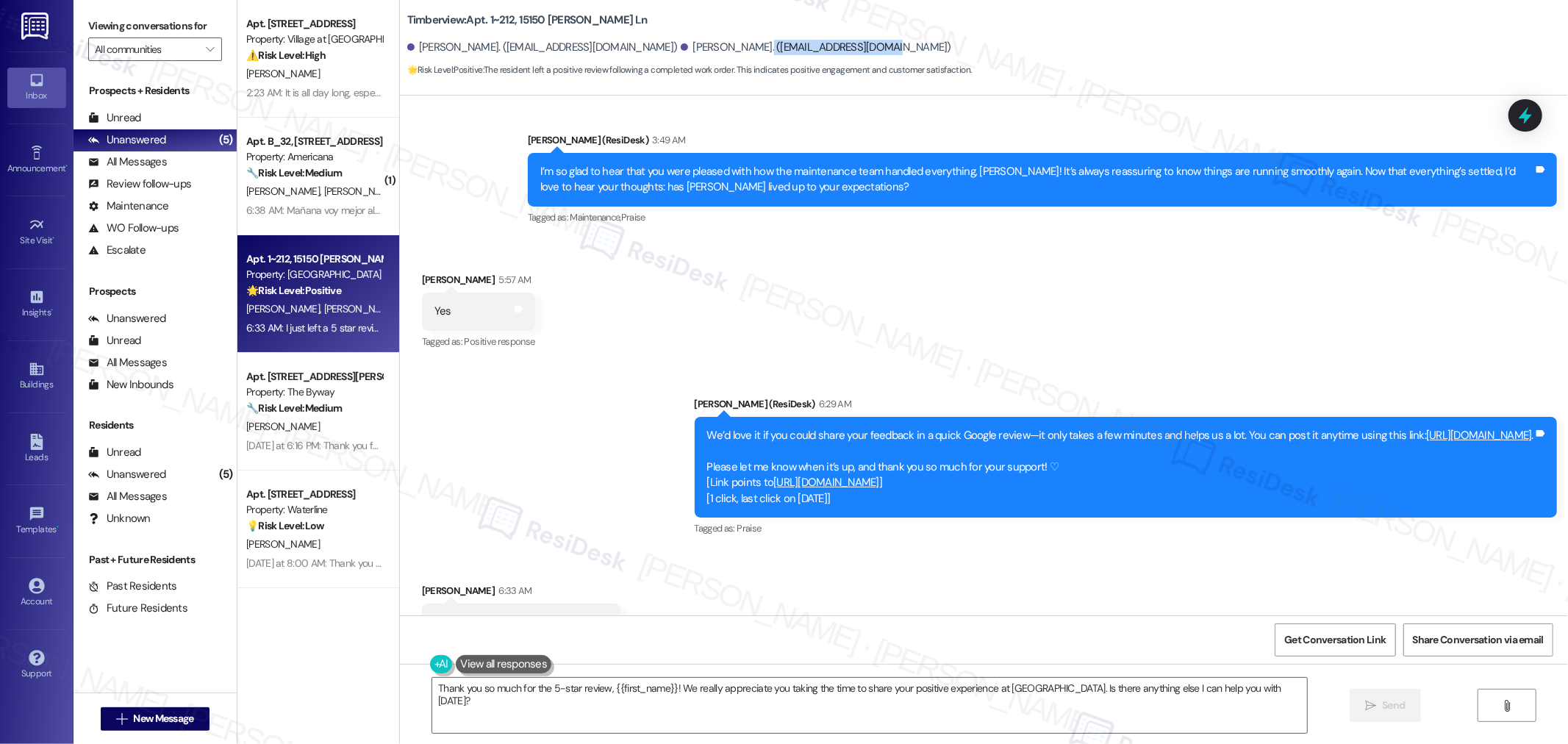
scroll to position [4794, 0]
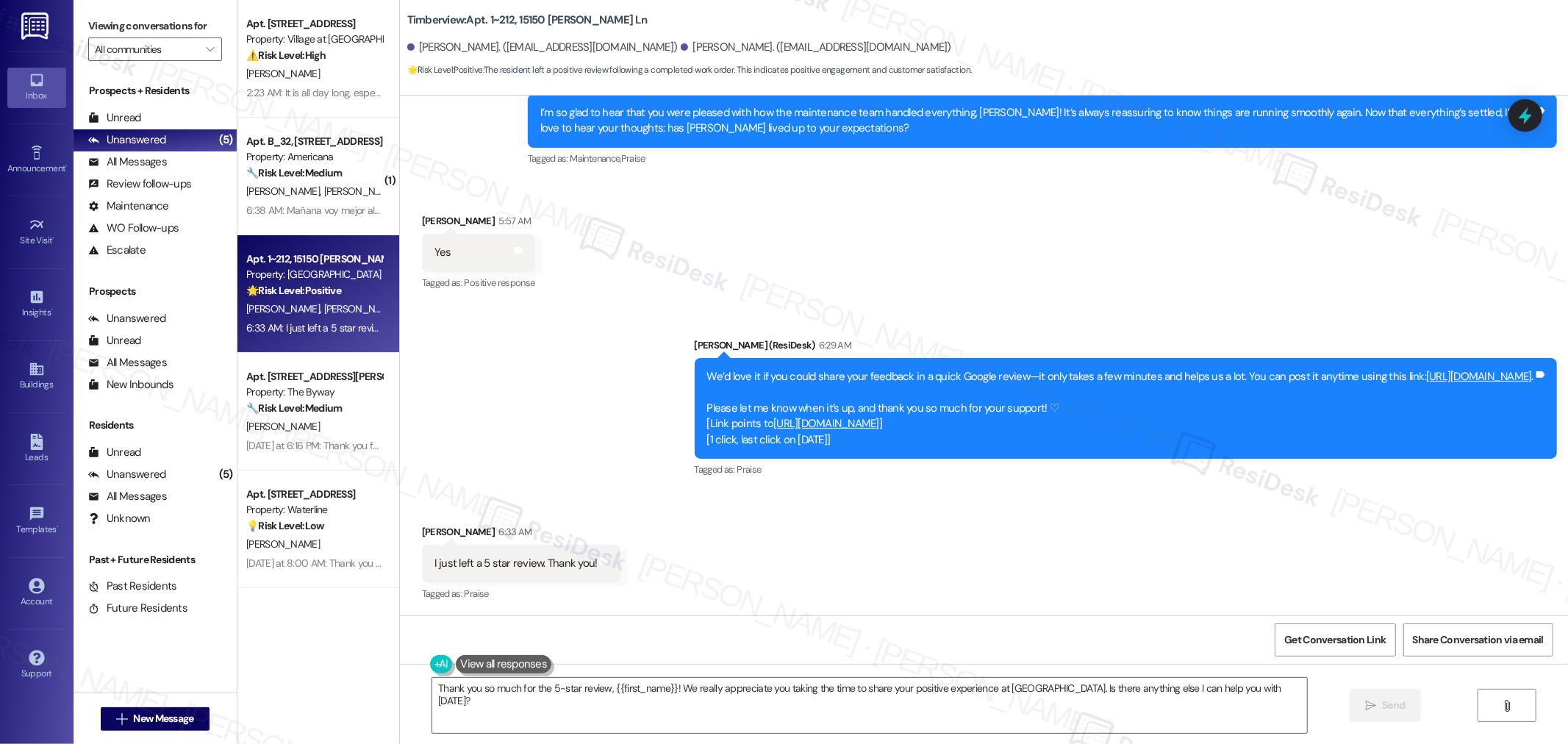
click at [831, 574] on div "Received via SMS John Maresh 6:33 AM I just left a 5 star review. Thank you! Ta…" at bounding box center [984, 553] width 1168 height 125
click at [1361, 638] on span "Get Conversation Link" at bounding box center [1335, 639] width 102 height 15
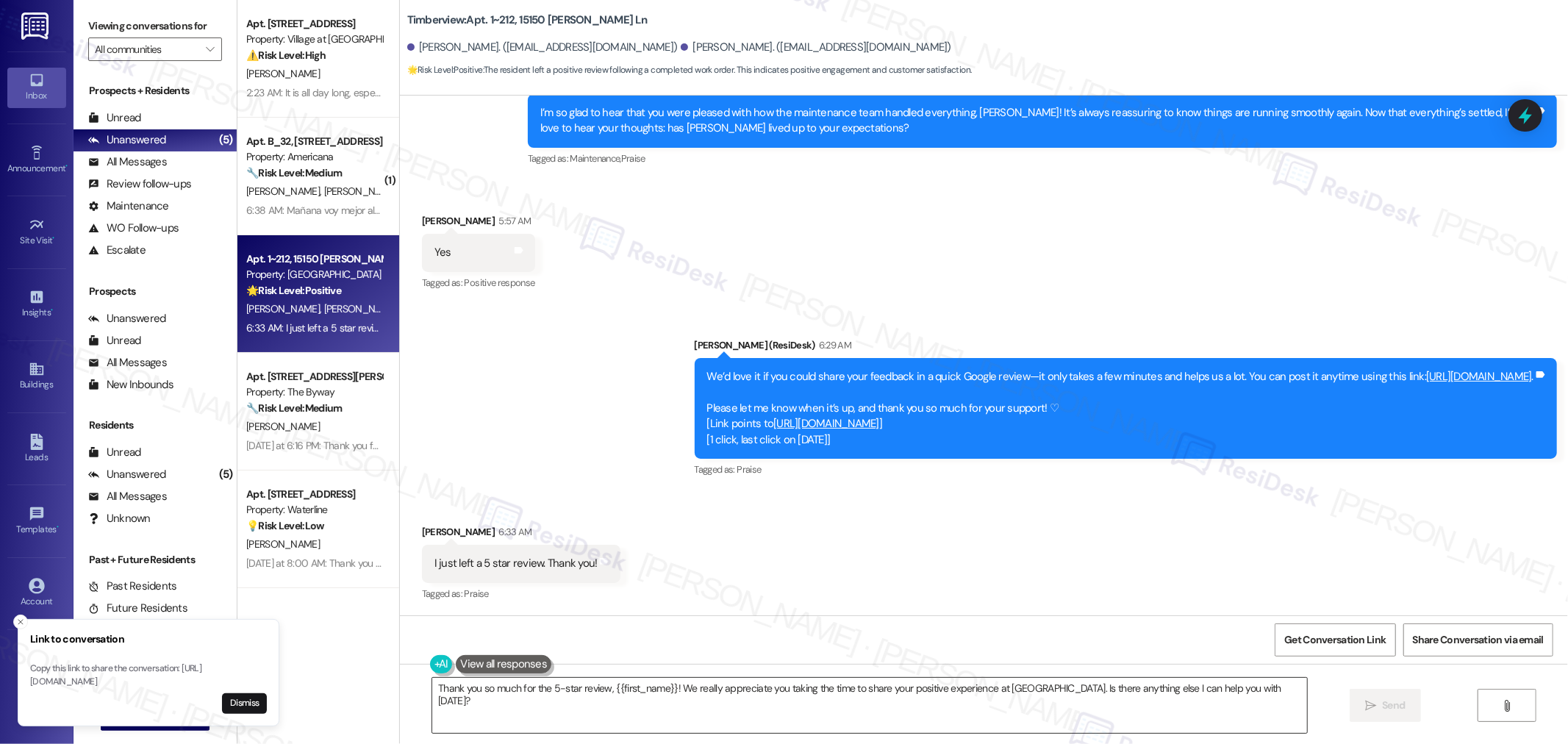
click at [745, 701] on textarea "Thank you so much for the 5-star review, {{first_name}}! We really appreciate y…" at bounding box center [870, 705] width 875 height 55
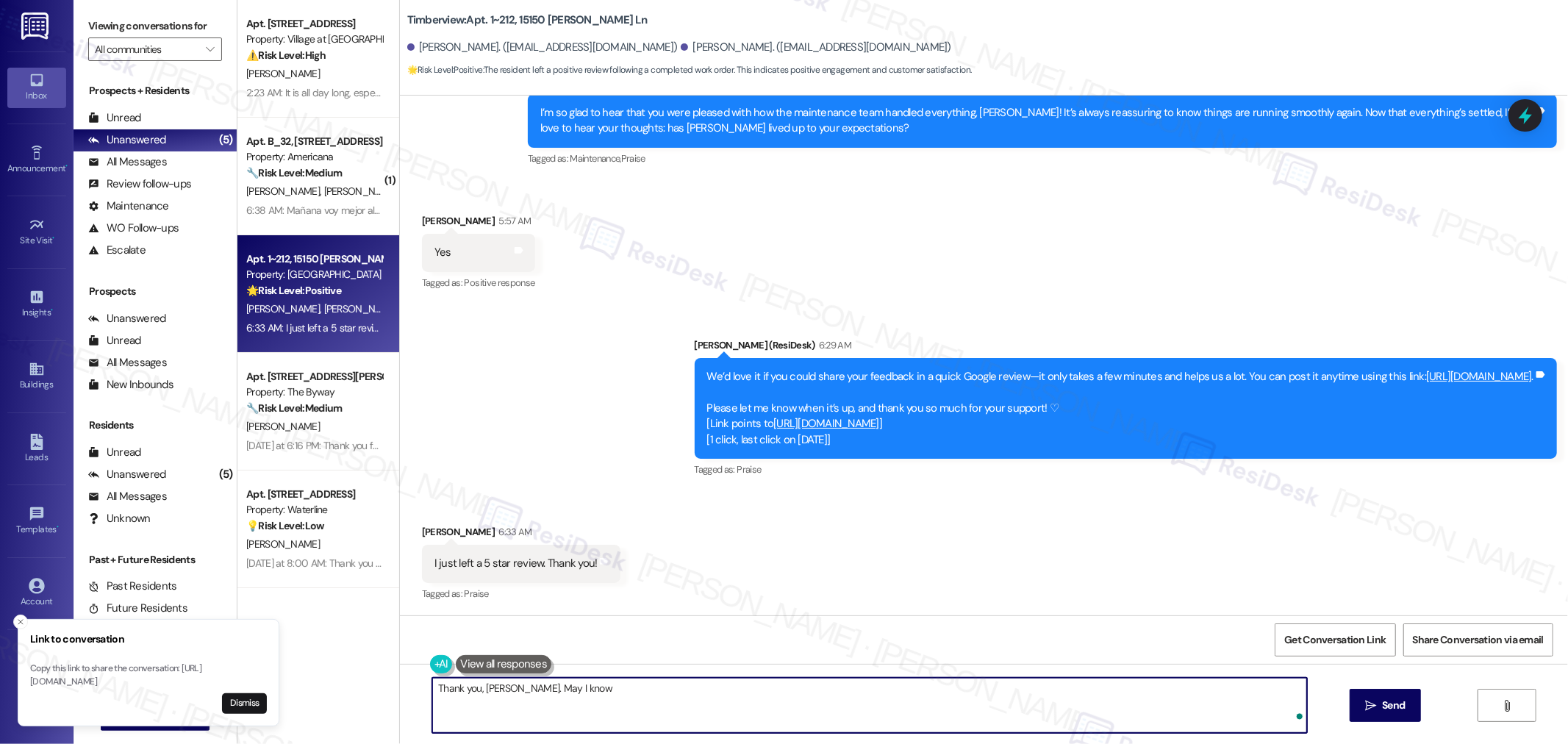
paste textarea "Is it under your name? I don't see it for some reason."
click at [556, 689] on textarea "Thank you, John. May I know Is it under your name? I don't see it for some reas…" at bounding box center [870, 705] width 875 height 55
click at [821, 691] on textarea "Thank you, John. May I know it is under your name? I don't see it for some reas…" at bounding box center [870, 705] width 875 height 55
click at [552, 689] on textarea "Thank you, John. May I know it is under your name? I don't see it for some reas…" at bounding box center [870, 705] width 875 height 55
click at [805, 688] on textarea "Thank you, John. May I know if it is under your name? I don't see it for some r…" at bounding box center [870, 705] width 875 height 55
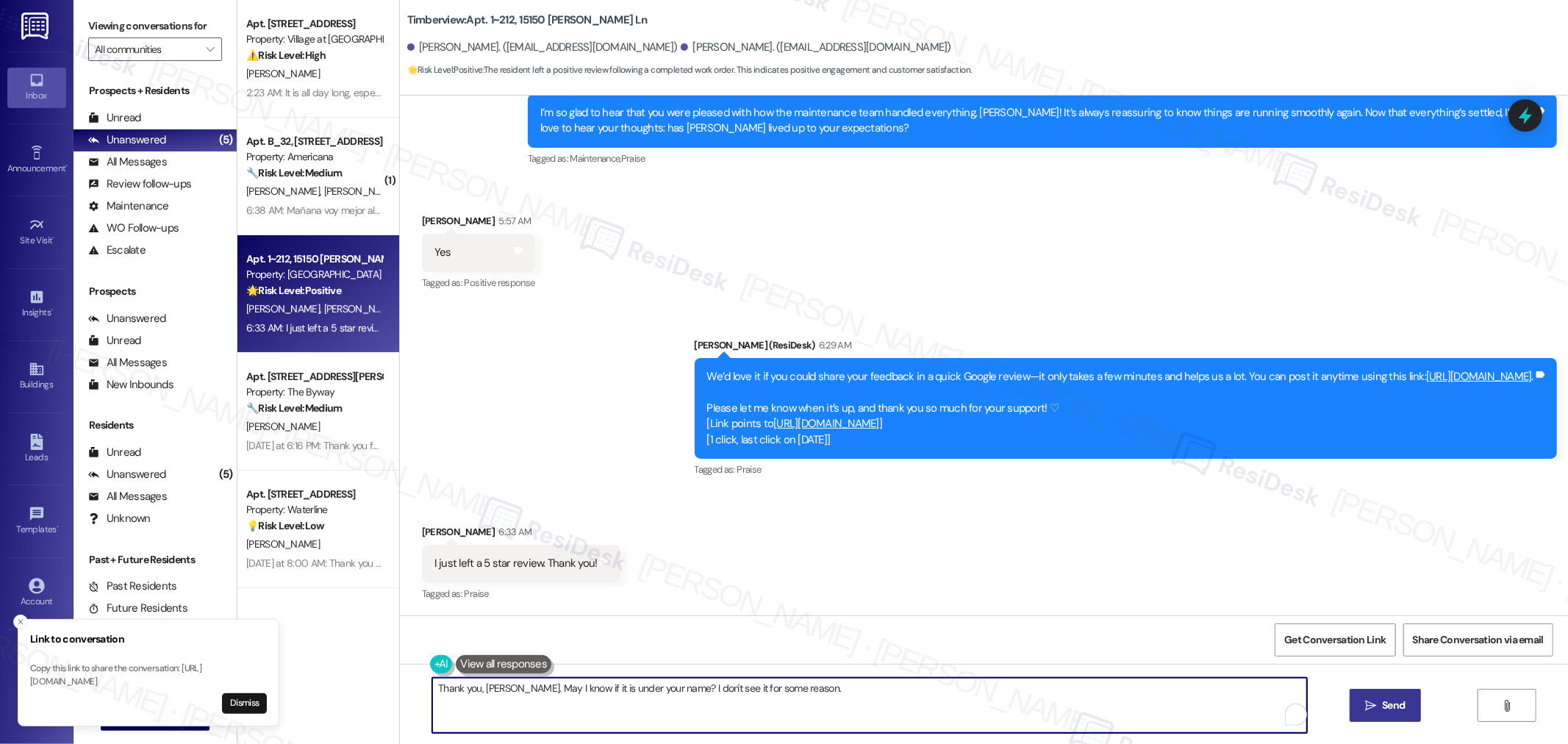
click at [1379, 703] on span "Send" at bounding box center [1393, 705] width 29 height 15
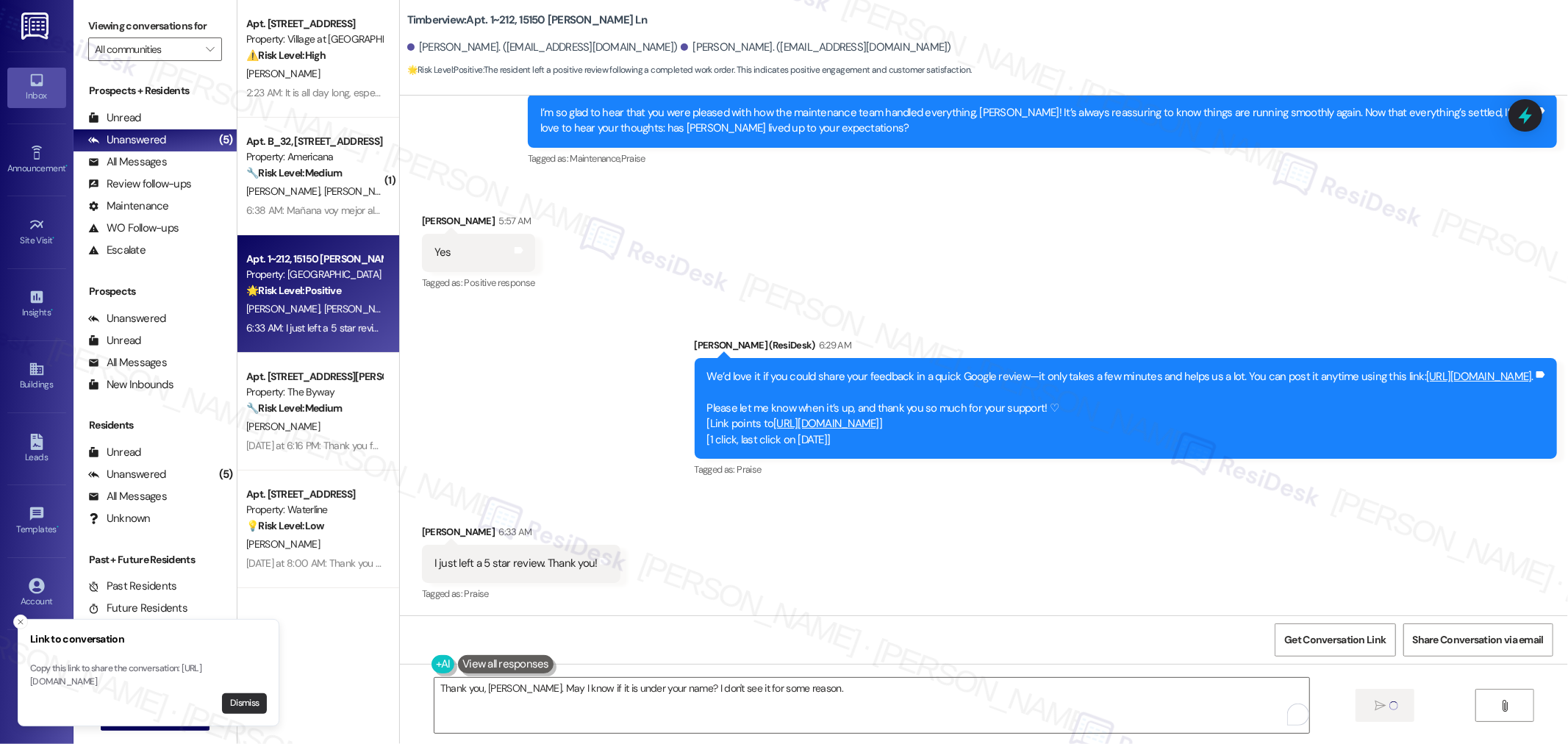
click at [263, 697] on button "Dismiss" at bounding box center [245, 703] width 45 height 20
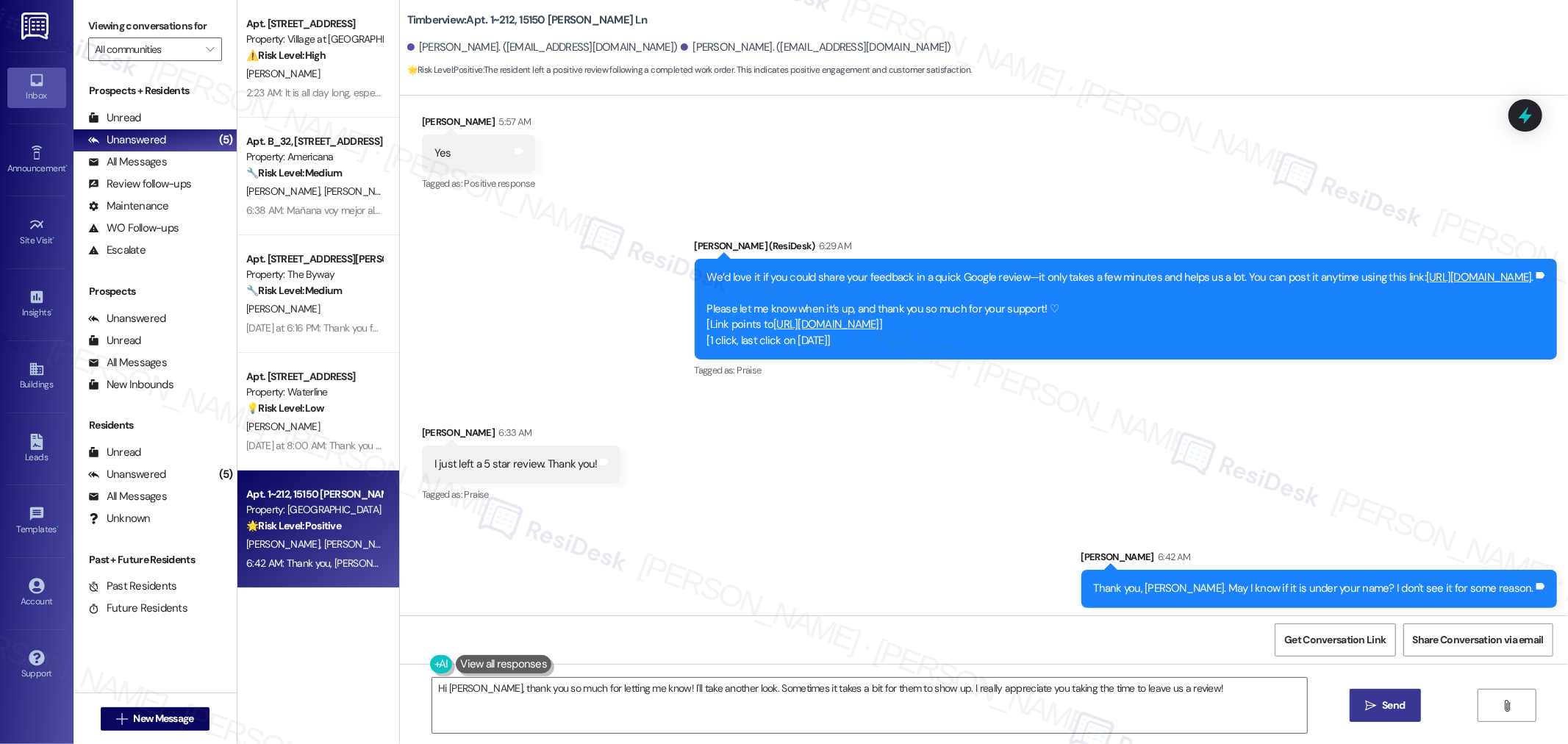
scroll to position [4897, 0]
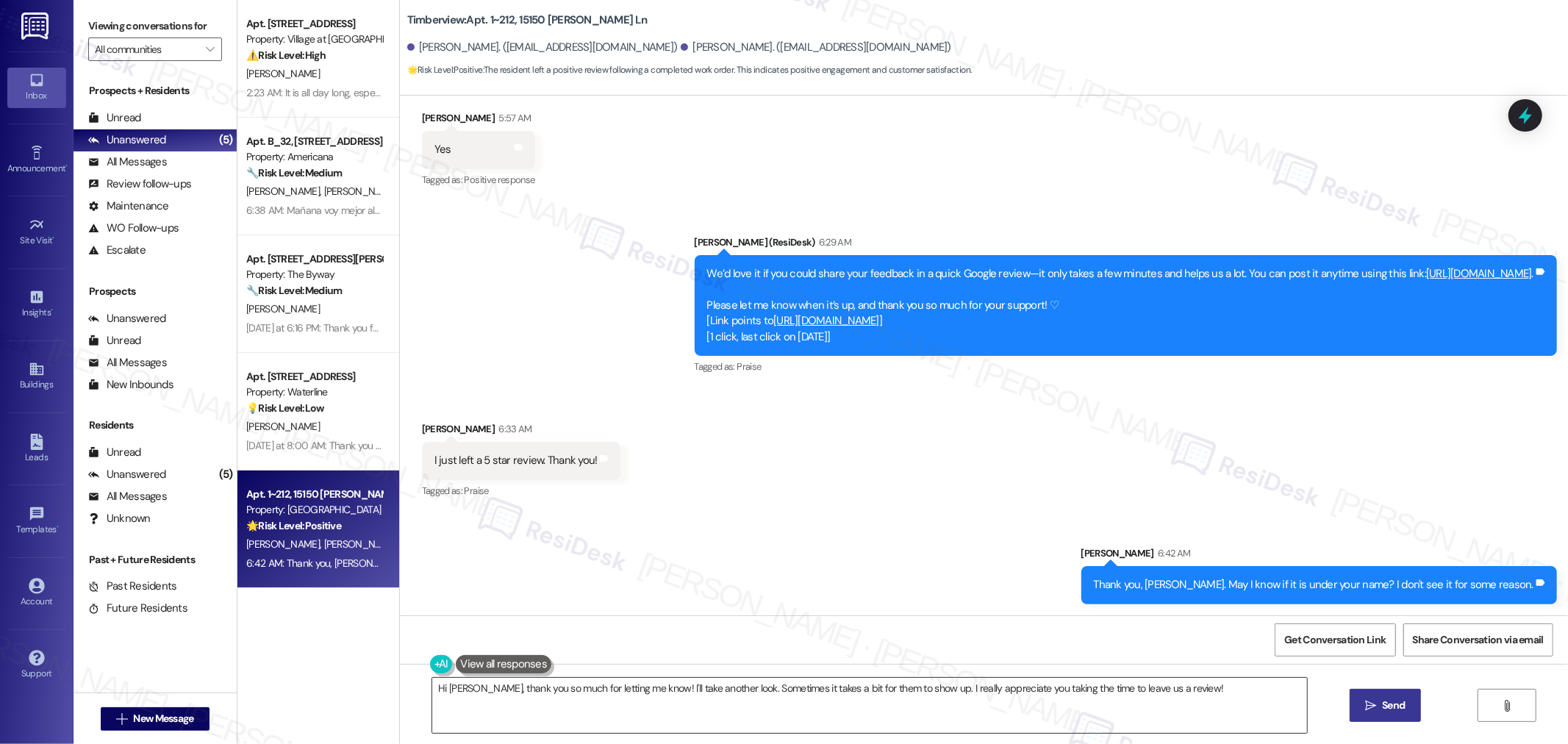
click at [1111, 707] on textarea "Hi John, thank you so much for letting me know! I'll take another look. Sometim…" at bounding box center [870, 705] width 875 height 55
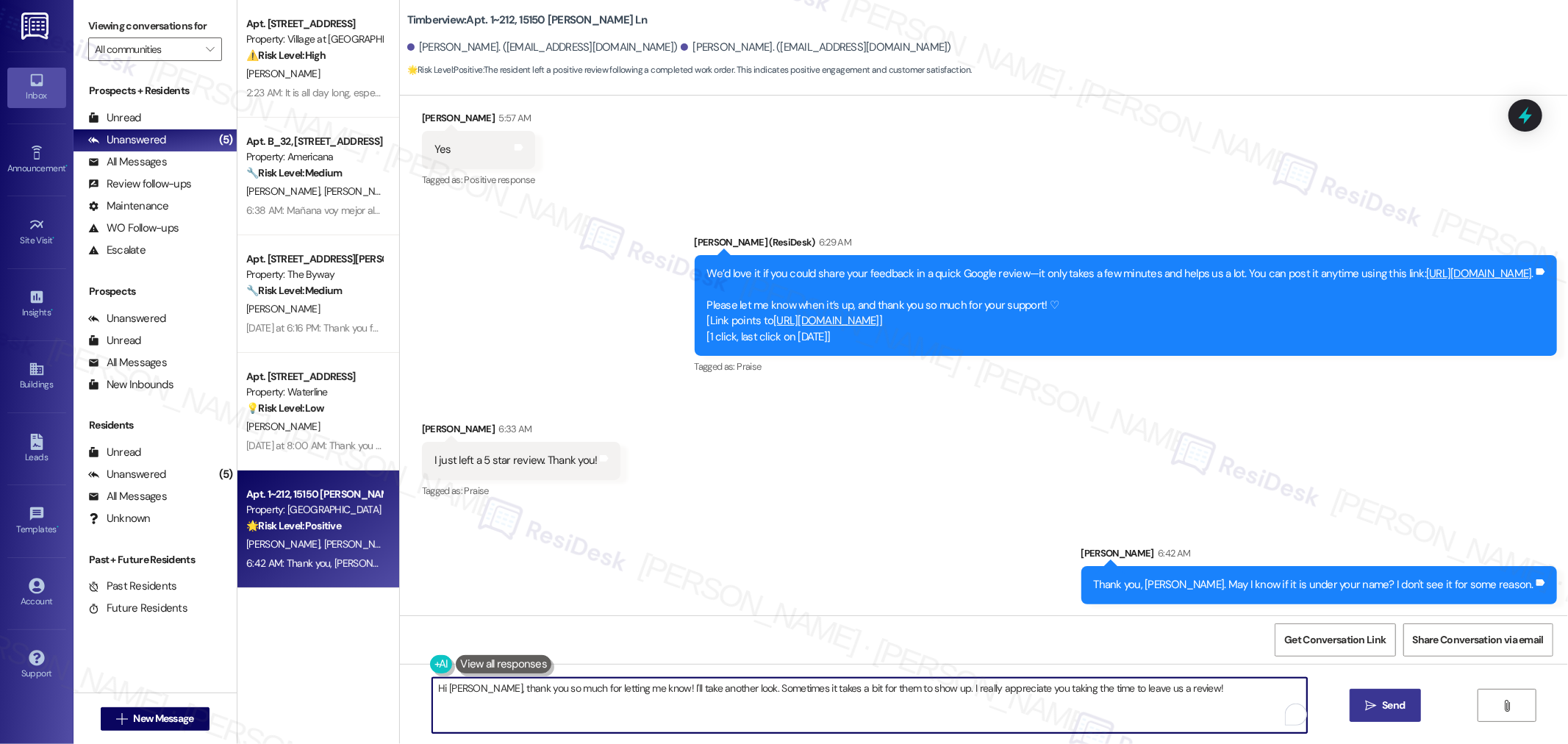
click at [1111, 707] on textarea "Hi John, thank you so much for letting me know! I'll take another look. Sometim…" at bounding box center [870, 705] width 875 height 55
type textarea "waiting na ako"
drag, startPoint x: 871, startPoint y: 682, endPoint x: 406, endPoint y: 715, distance: 466.2
click at [400, 715] on div "waiting na ako  " at bounding box center [984, 718] width 1168 height 110
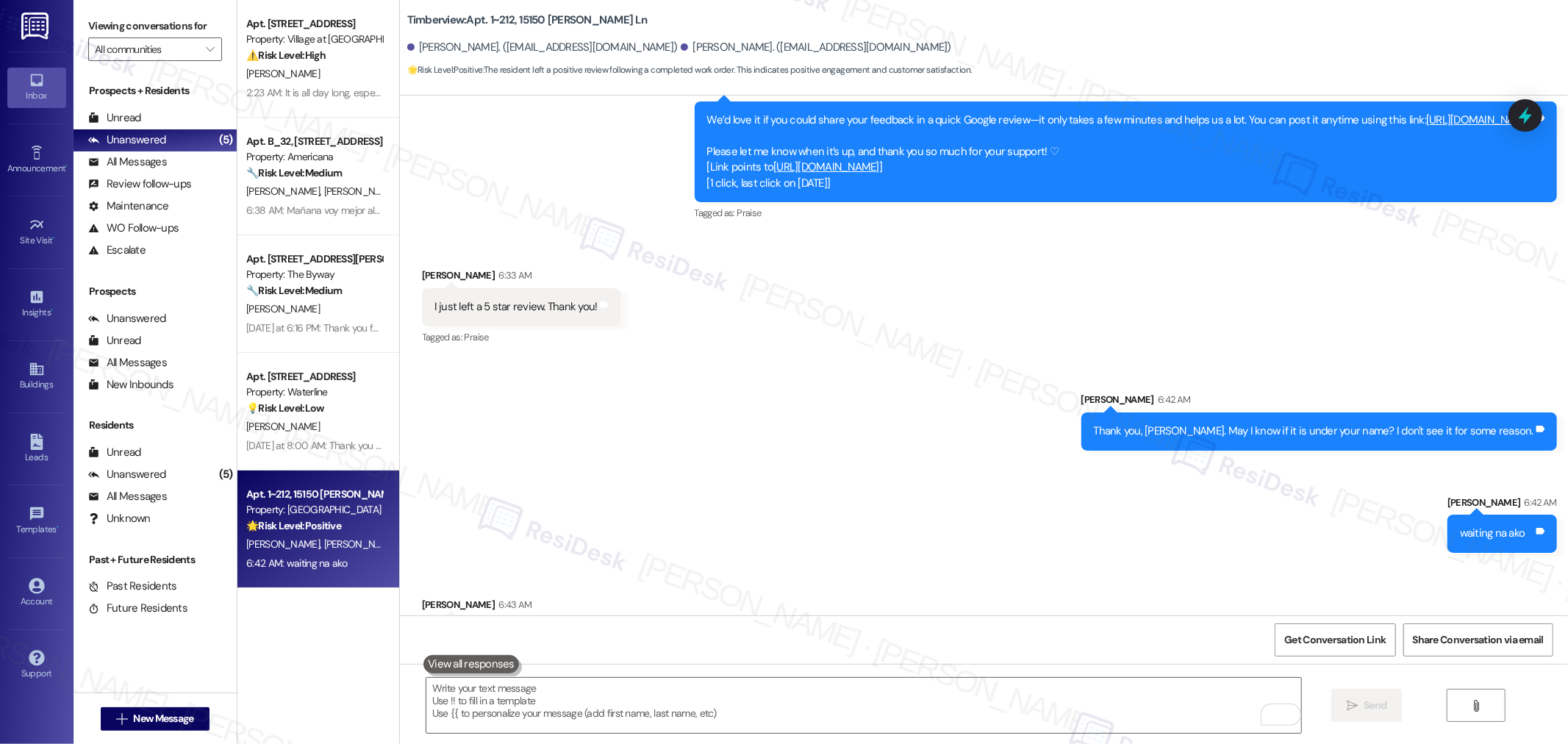
scroll to position [5102, 0]
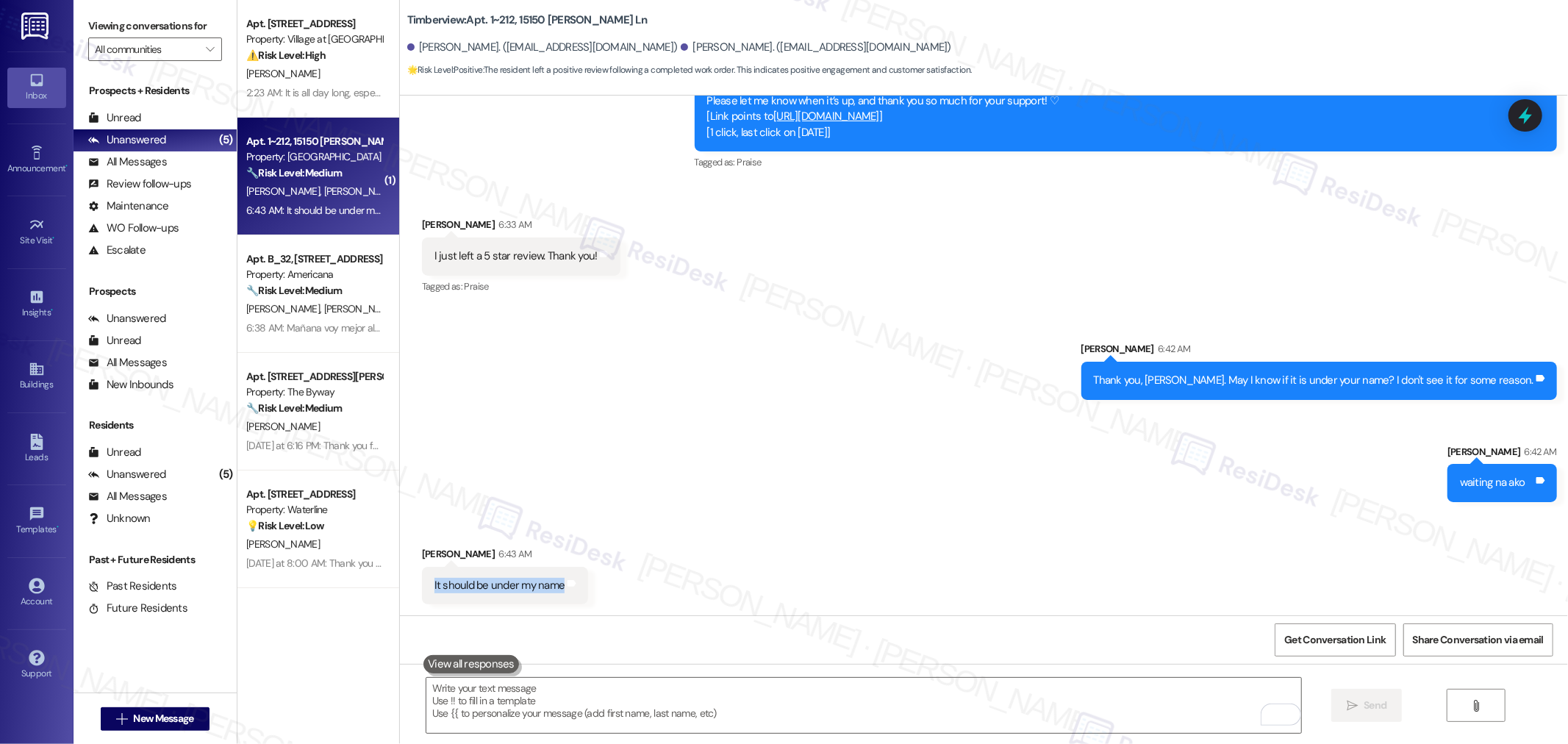
drag, startPoint x: 417, startPoint y: 581, endPoint x: 556, endPoint y: 593, distance: 139.5
click at [556, 593] on div "It should be under my name Tags and notes" at bounding box center [505, 585] width 167 height 37
copy div "It should be under my name Tags and notes"
click at [962, 716] on textarea "To enrich screen reader interactions, please activate Accessibility in Grammarl…" at bounding box center [864, 705] width 875 height 55
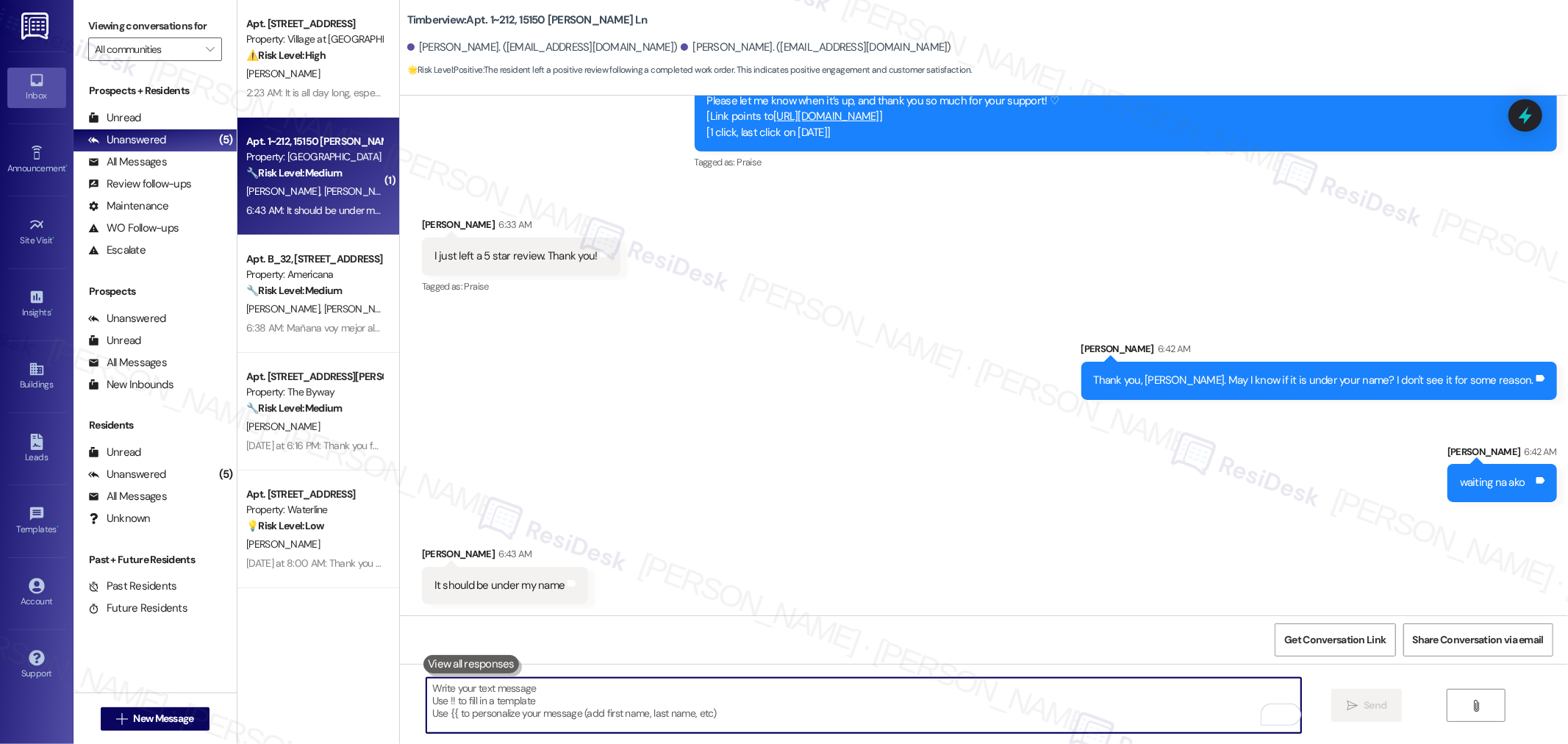
paste textarea "I don't see it there. Did you just post now?"
type textarea "I don't see it there. Did you just post now?"
click at [544, 695] on textarea "I don't see it there. Did you just post now?" at bounding box center [864, 705] width 875 height 55
click at [638, 693] on textarea "I don't see it there. Did you just post now?" at bounding box center [864, 705] width 875 height 55
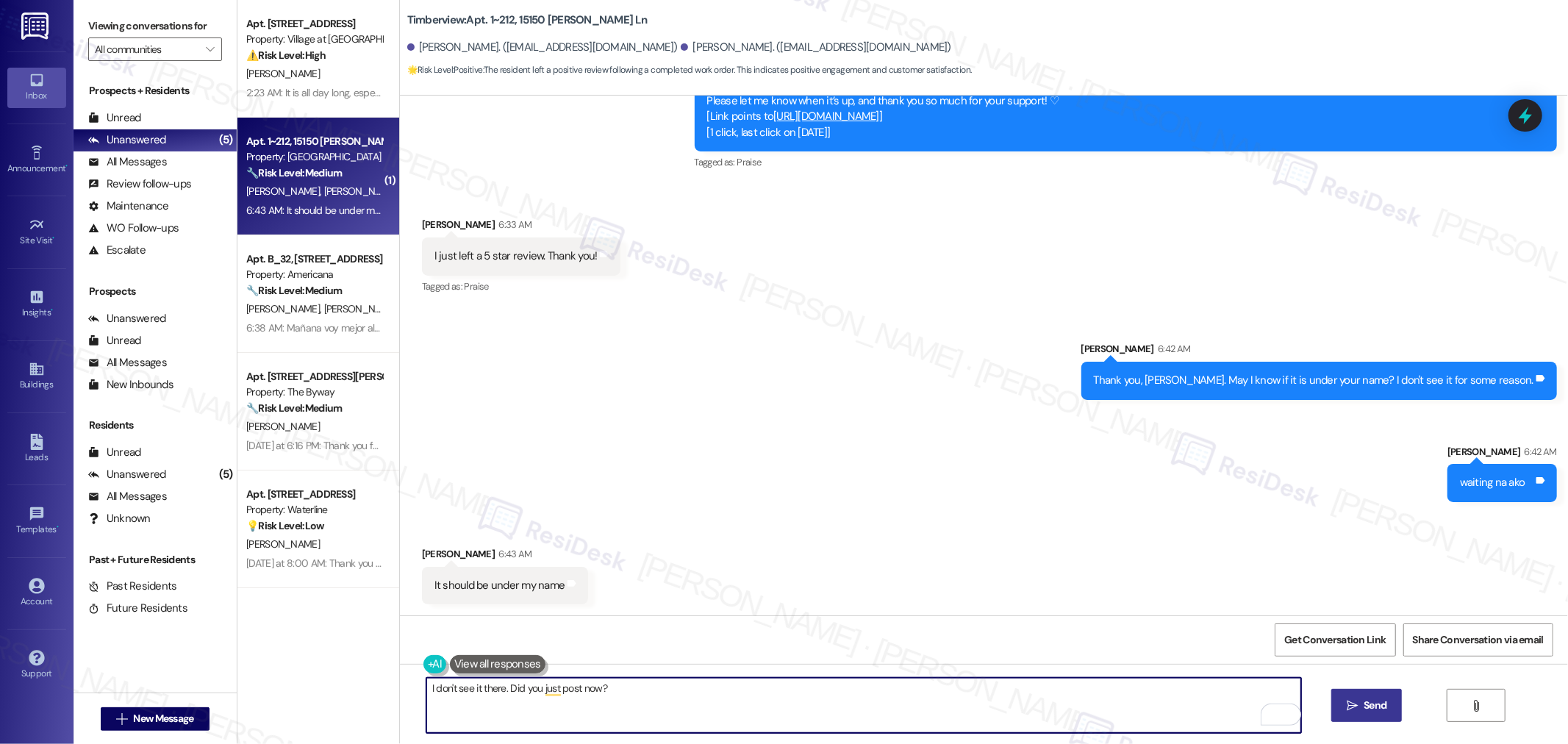
click at [924, 702] on textarea "I don't see it there. Did you just post now?" at bounding box center [864, 705] width 875 height 55
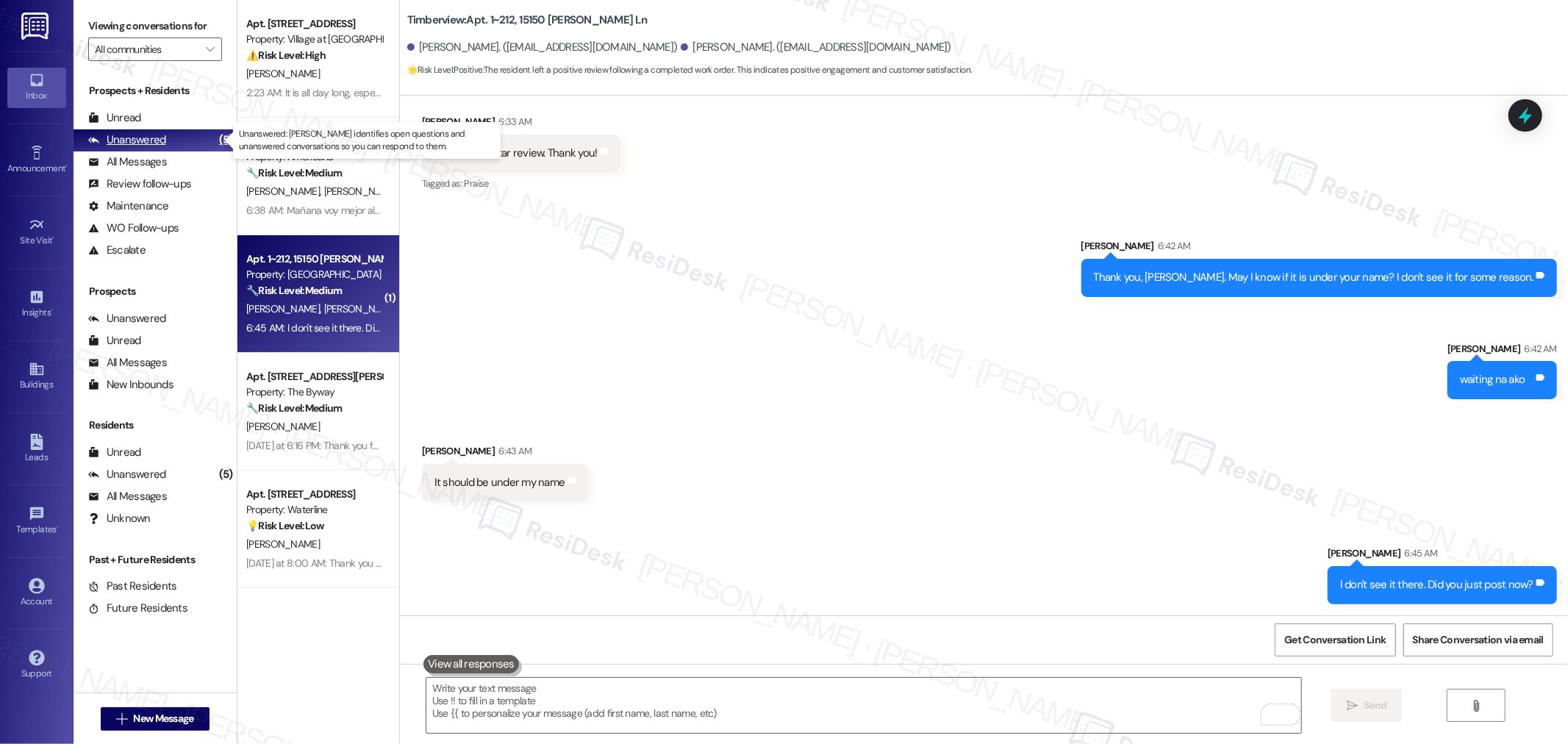
click at [177, 146] on div "Unanswered (5)" at bounding box center [155, 140] width 163 height 22
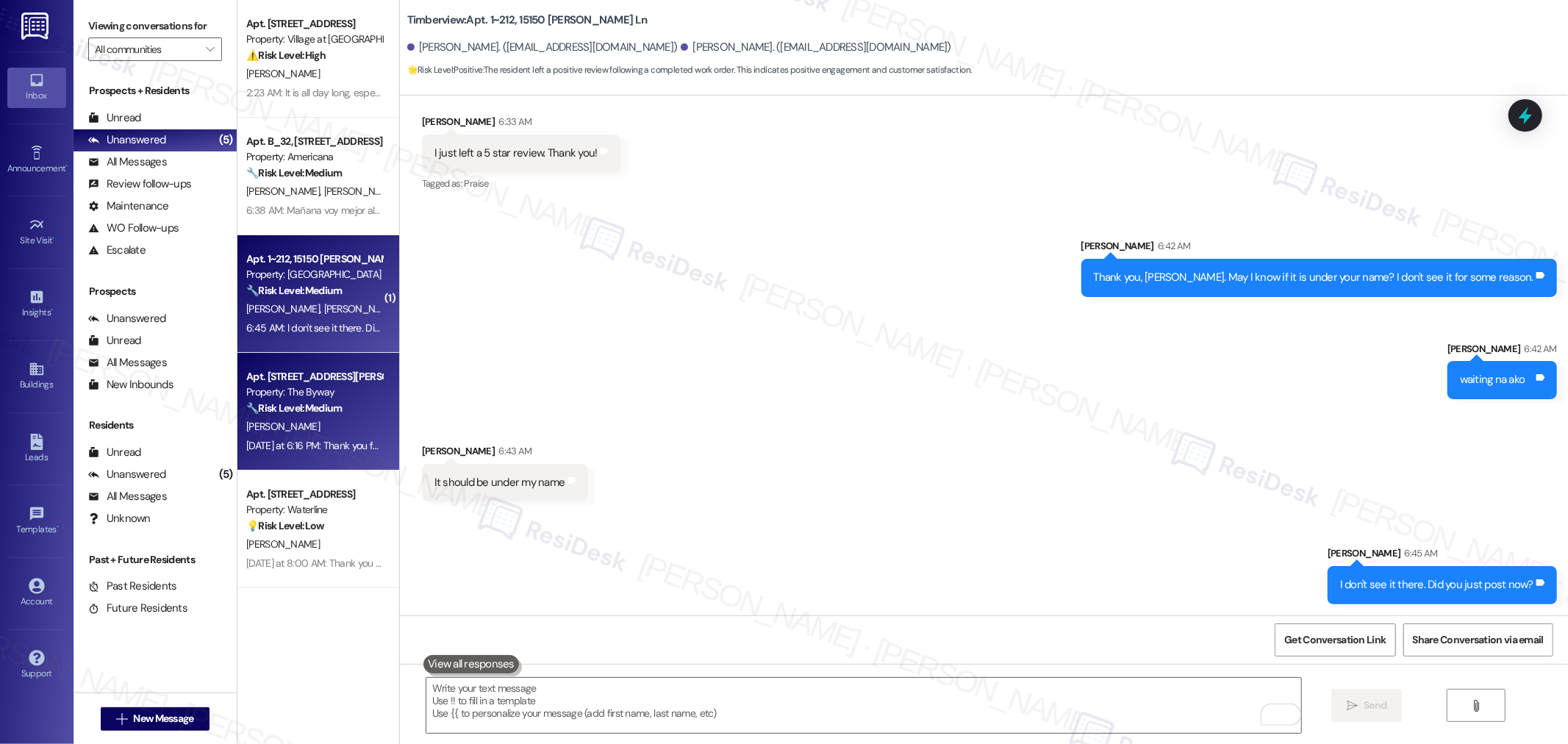
click at [295, 401] on div "🔧 Risk Level: Medium The resident is reporting an improperly parked vehicle in …" at bounding box center [315, 408] width 136 height 15
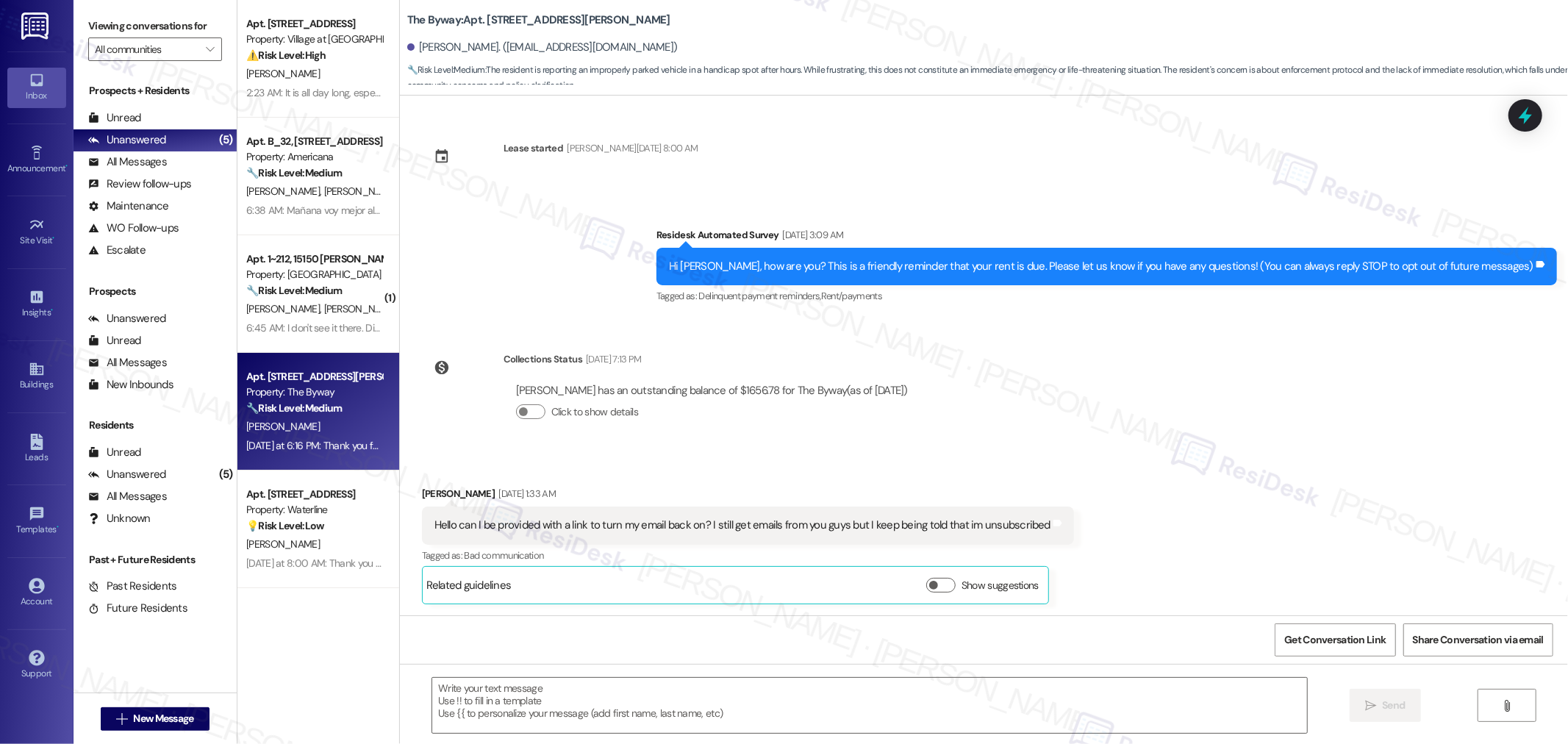
scroll to position [4896, 0]
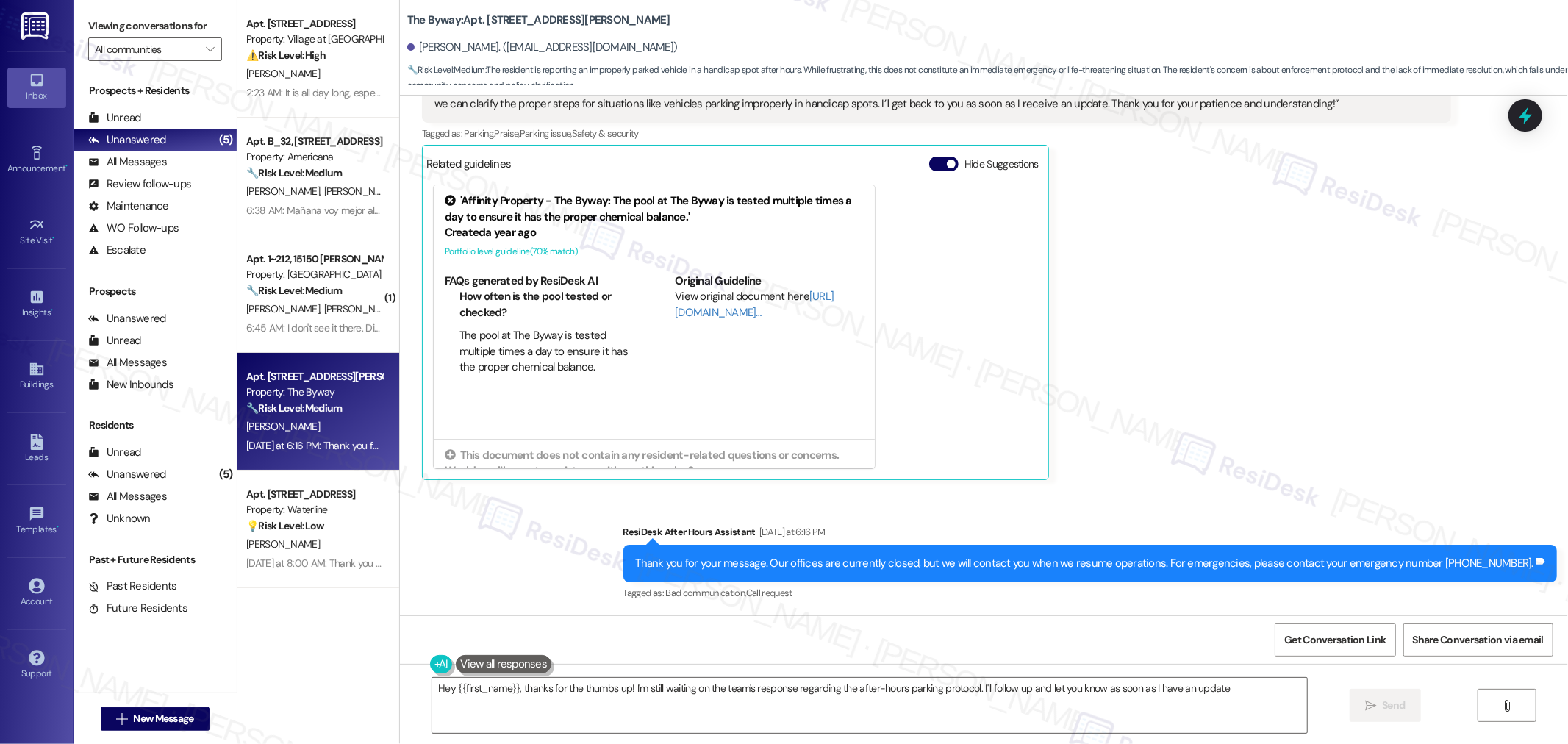
type textarea "Hey {{first_name}}, thanks for the thumbs up! I'm still waiting on the team's r…"
click at [206, 56] on button "" at bounding box center [210, 49] width 24 height 24
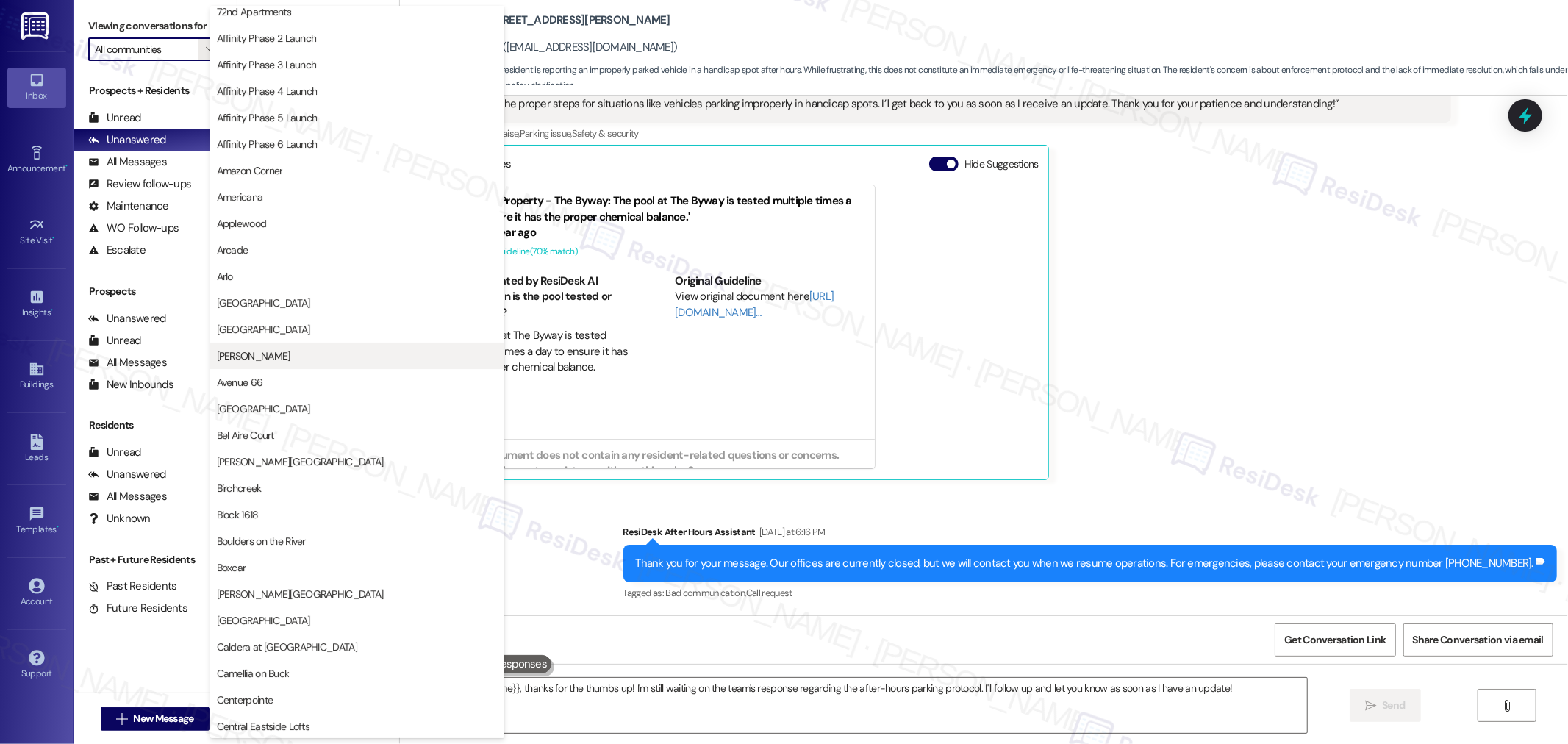
scroll to position [244, 0]
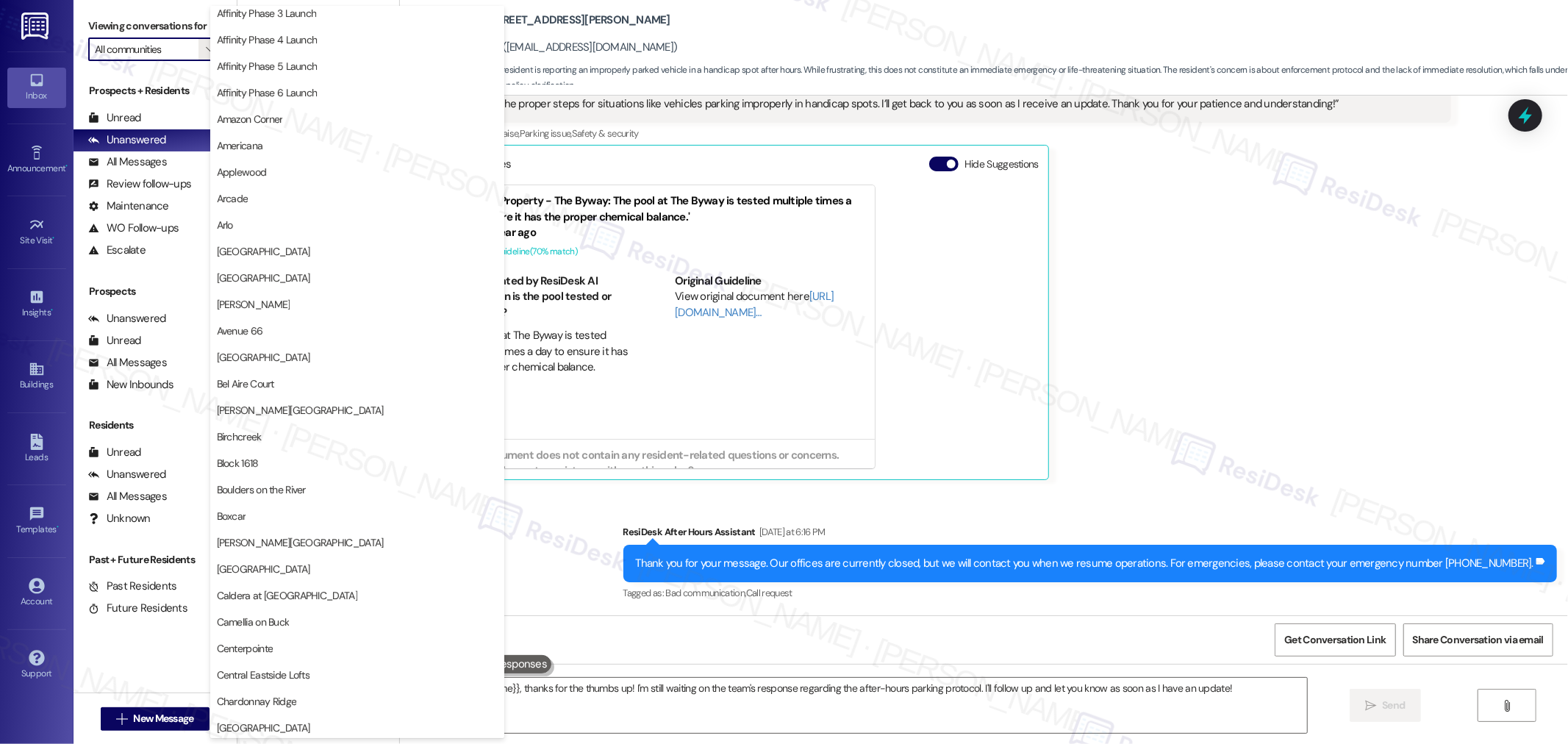
click at [1362, 432] on div "Kevin Orellana Yesterday at 6:16 PM  ​👍​ to “ Sarah (The Byway): Thanks for sha…" at bounding box center [936, 256] width 1029 height 447
click at [1193, 316] on div "Kevin Orellana Yesterday at 6:16 PM  ​👍​ to “ Sarah (The Byway): Thanks for sha…" at bounding box center [936, 256] width 1029 height 447
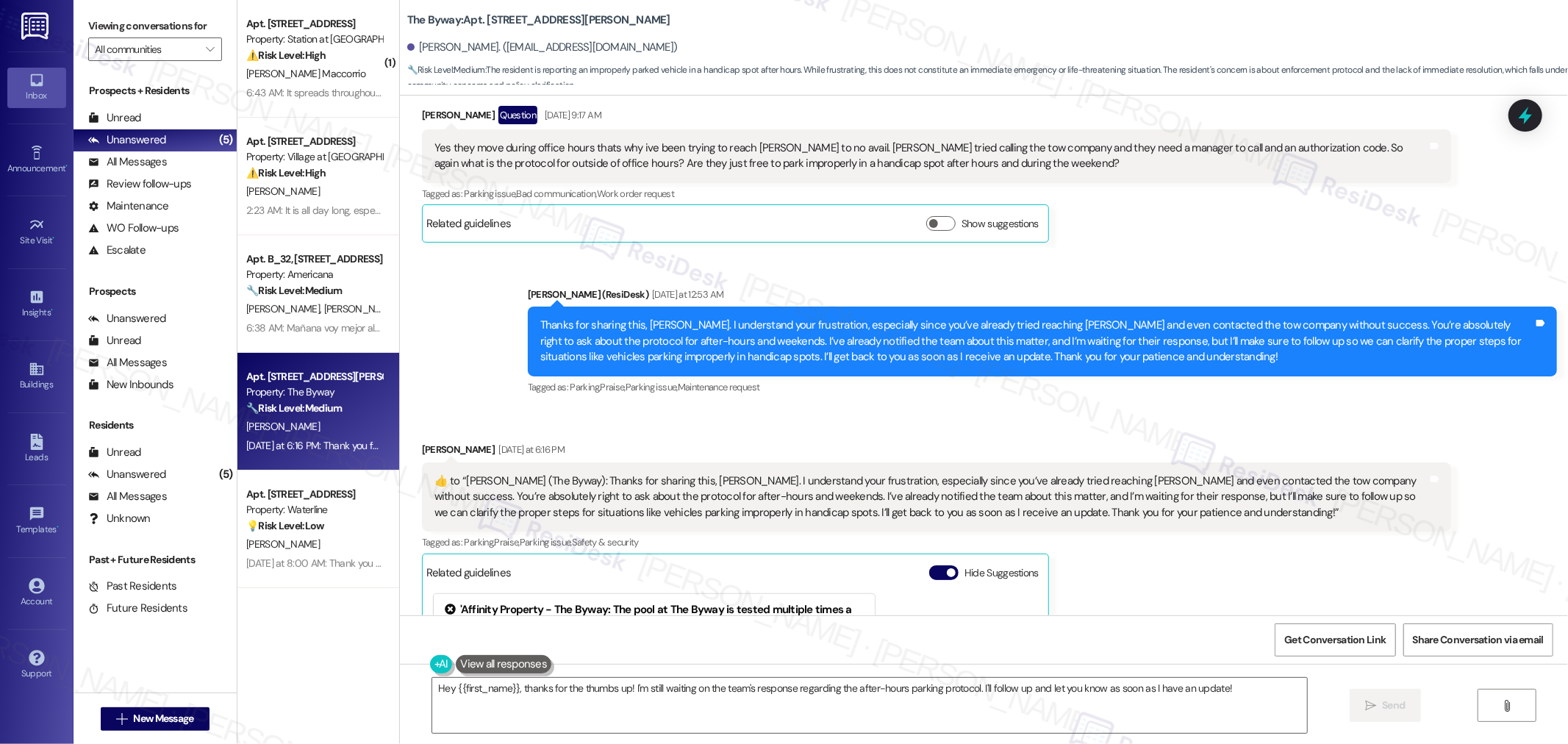
scroll to position [4896, 0]
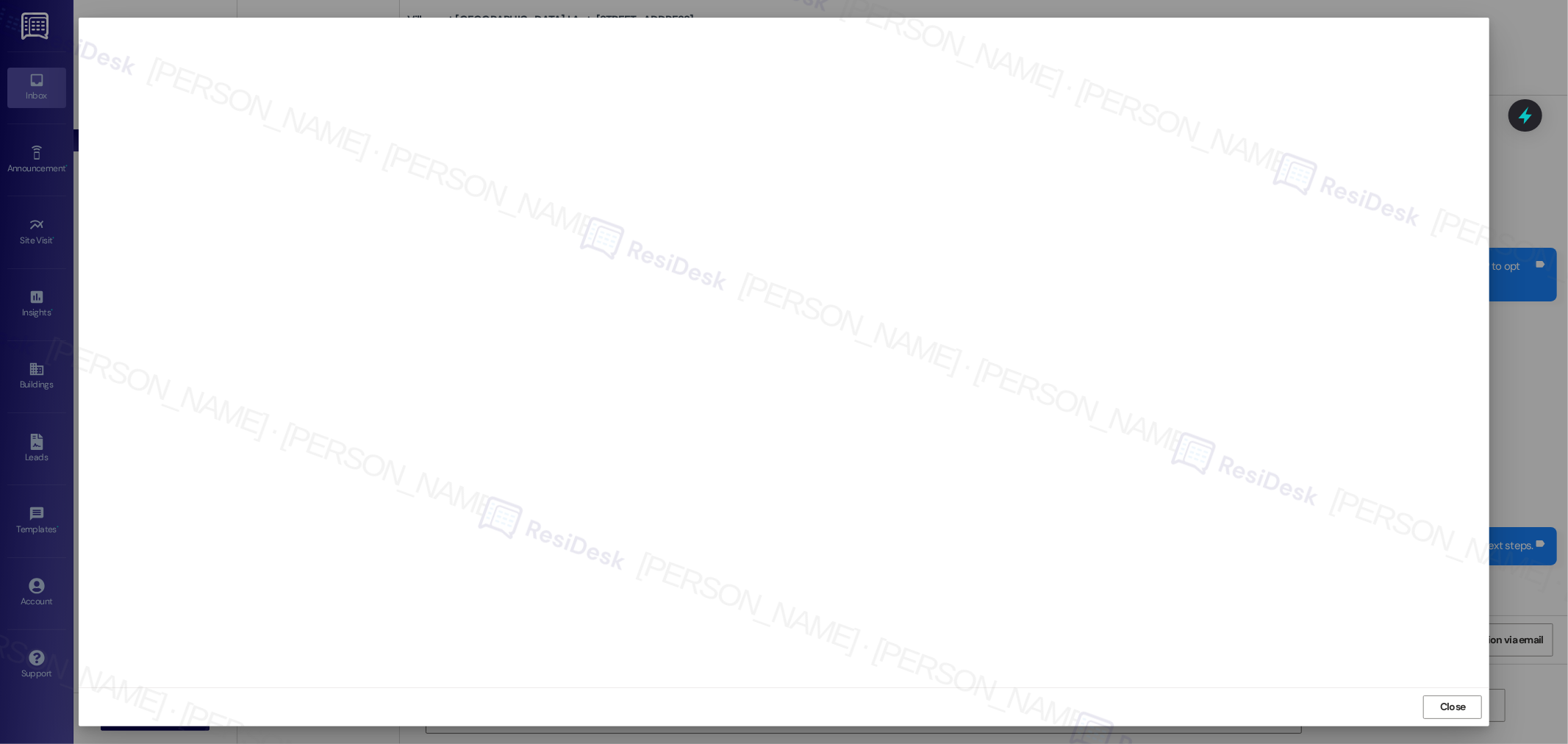
scroll to position [122, 0]
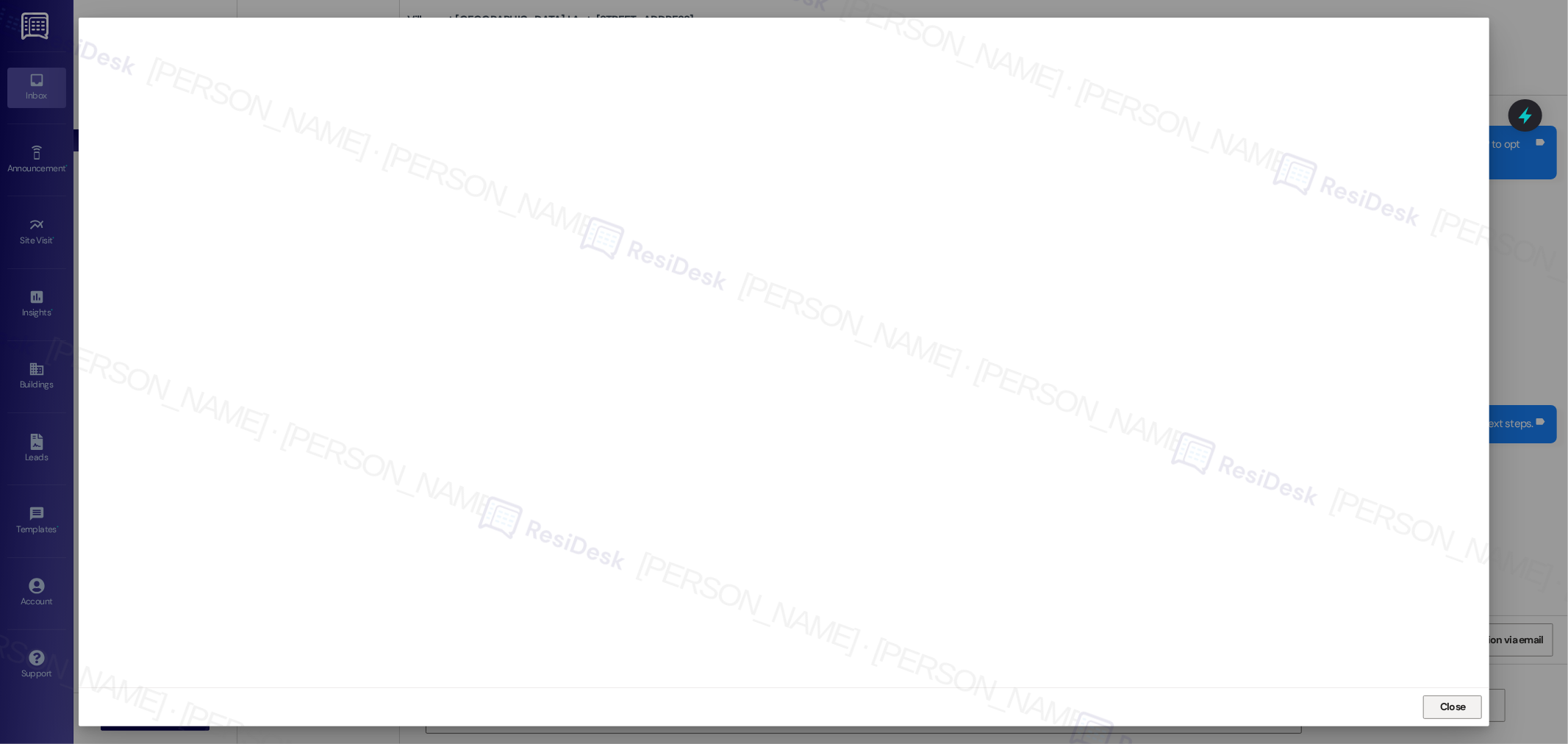
click at [1450, 708] on span "Close" at bounding box center [1453, 707] width 26 height 15
